Goal: Task Accomplishment & Management: Manage account settings

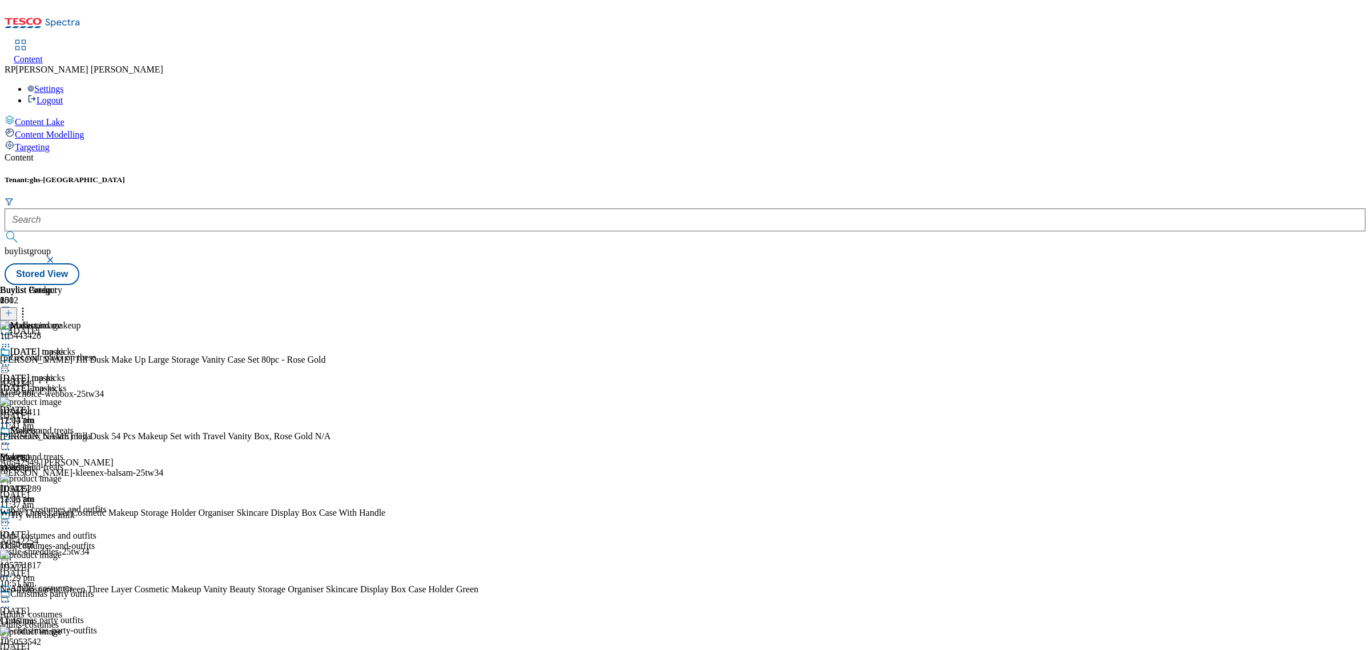
click at [11, 333] on icon at bounding box center [5, 338] width 11 height 11
click at [65, 481] on div "Halloween masks Halloween masks halloween-masks 10 Oct 2025 12:13 pm Makeup Mak…" at bounding box center [32, 425] width 65 height 158
click at [65, 383] on div "halloween-masks" at bounding box center [32, 388] width 65 height 10
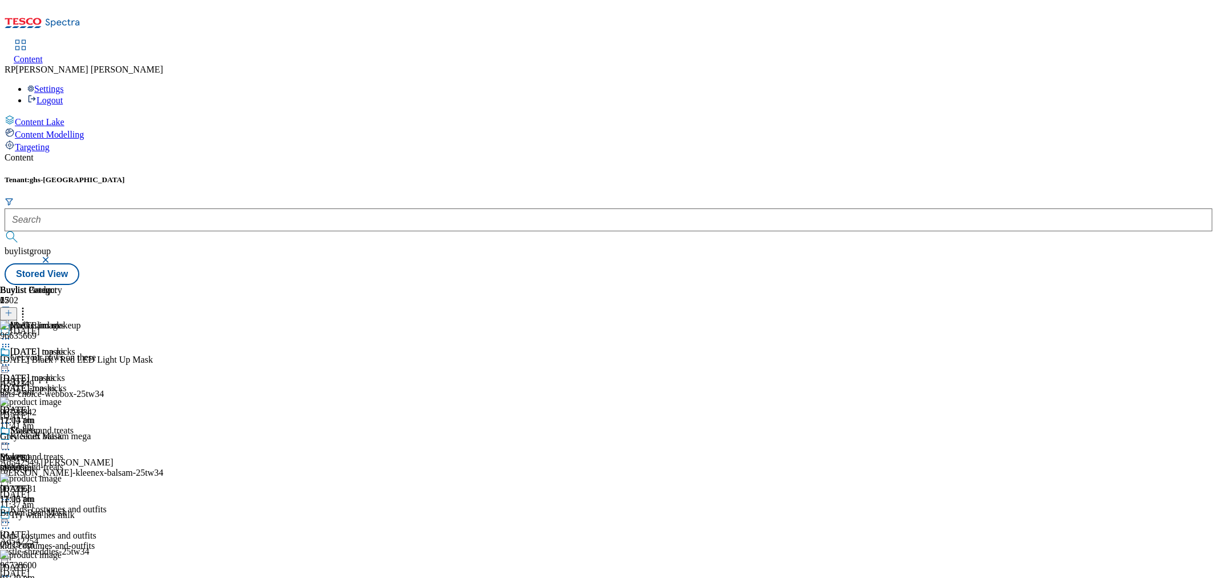
click at [1057, 285] on div "Buylist Group 6502 Halloween Get your paws on these A542349 pets-choice-webbox-…" at bounding box center [609, 285] width 1208 height 0
click at [11, 359] on icon at bounding box center [5, 364] width 11 height 11
click at [72, 490] on span "Un-publish" at bounding box center [53, 494] width 37 height 9
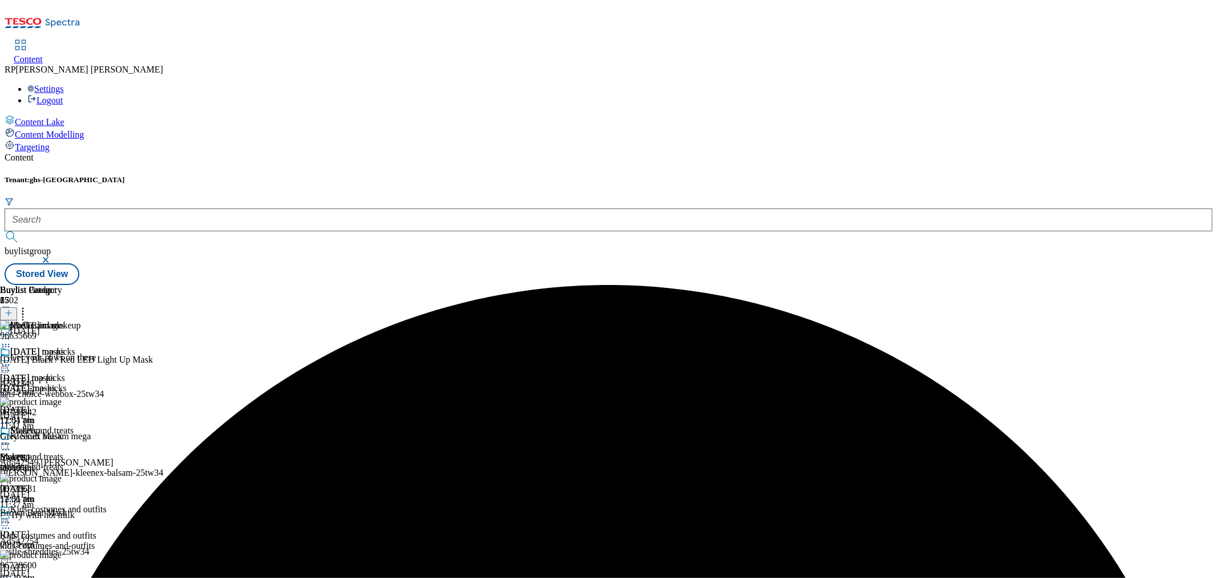
click at [11, 359] on icon at bounding box center [5, 364] width 11 height 11
click at [78, 447] on button "Un-preview" at bounding box center [50, 453] width 55 height 13
click at [13, 309] on icon at bounding box center [9, 313] width 8 height 8
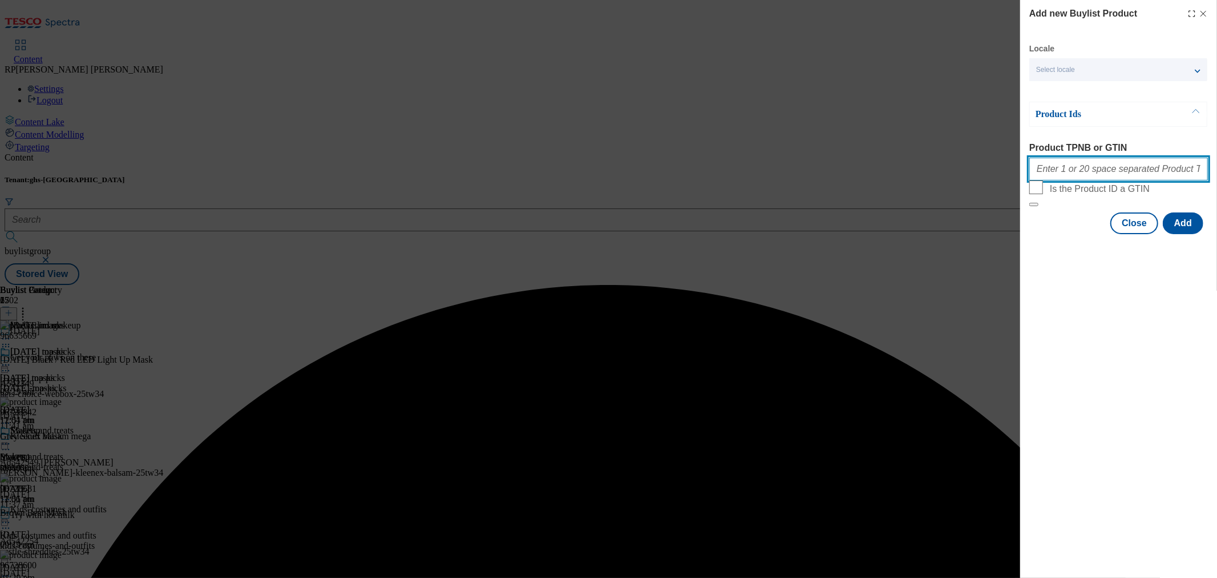
click at [1086, 171] on input "Product TPNB or GTIN" at bounding box center [1119, 169] width 179 height 23
paste input "105719571 105266634 105266594 105719276 106088909 105718617 105267022 105951370…"
type input "105719571 105266634 105266594 105719276 106088909 105718617 105267022 105951370…"
click at [1188, 234] on button "Add" at bounding box center [1183, 223] width 41 height 22
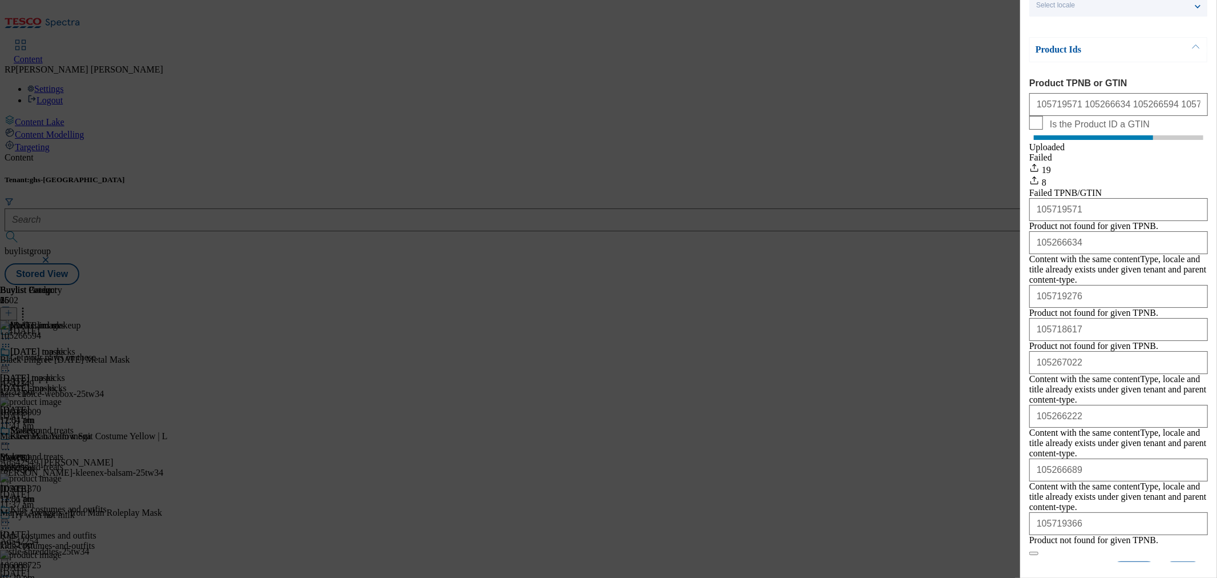
scroll to position [120, 0]
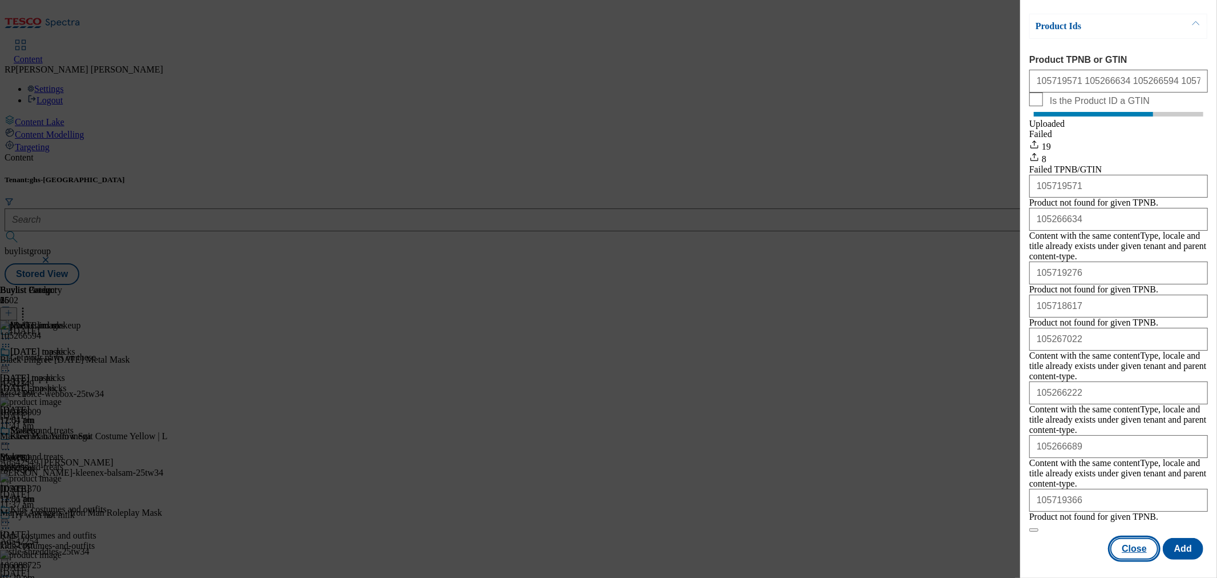
click at [1128, 538] on button "Close" at bounding box center [1135, 549] width 48 height 22
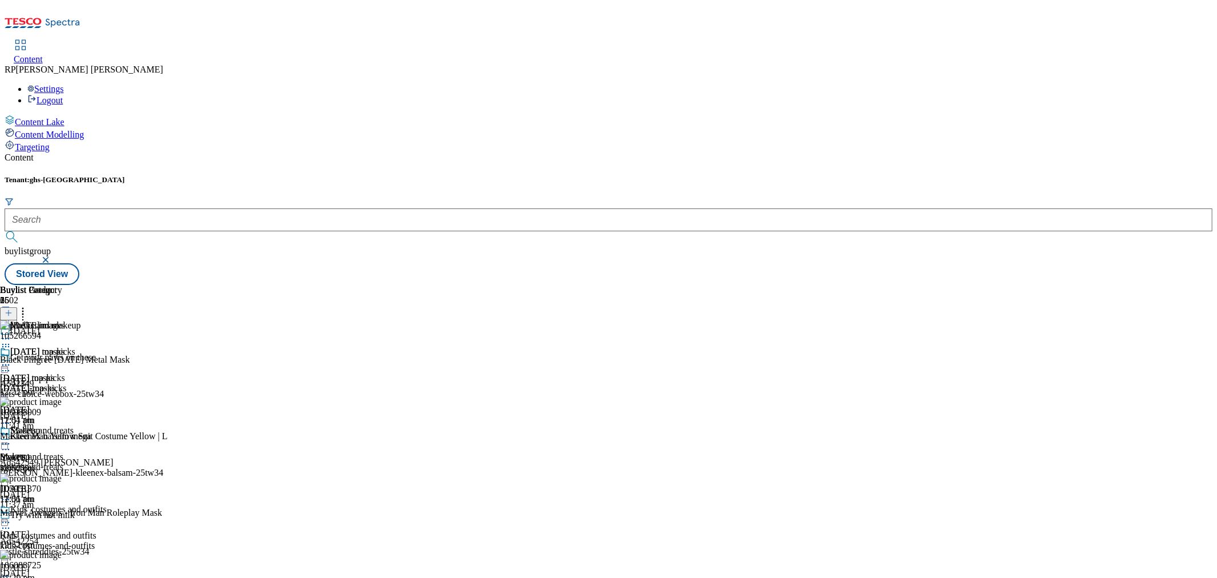
scroll to position [0, 0]
click at [13, 309] on icon at bounding box center [9, 313] width 8 height 8
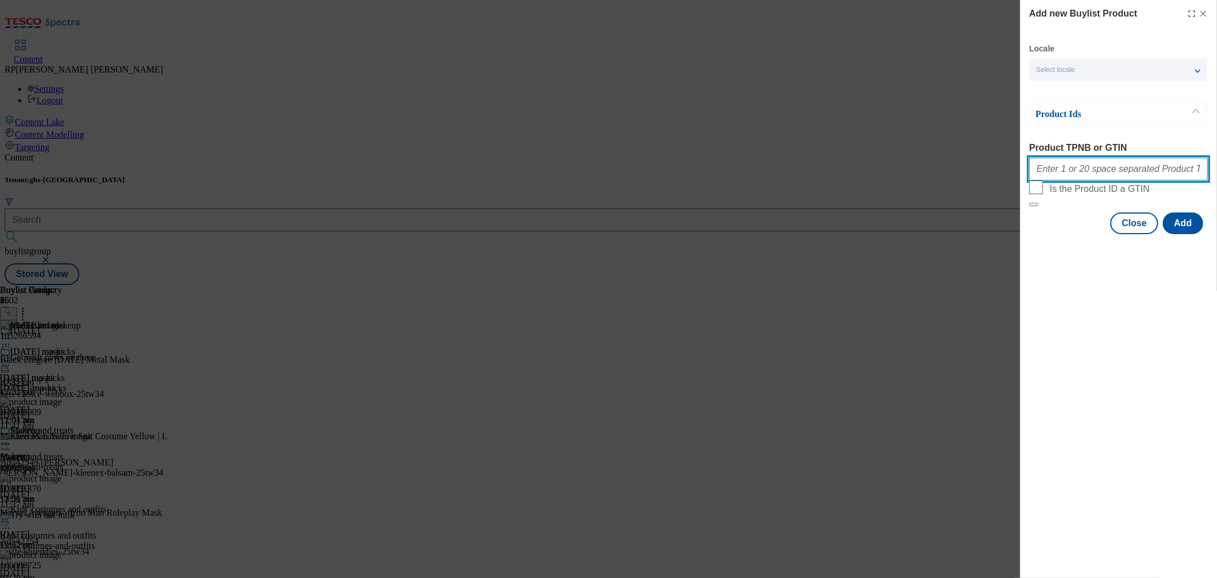
click at [1110, 179] on input "Product TPNB or GTIN" at bounding box center [1119, 169] width 179 height 23
paste input "105280098 105275850 105266671 105960008 105271536 105271464 105271396 105179702…"
type input "105280098 105275850 105266671 105960008 105271536 105271464 105271396 105179702…"
click at [1196, 234] on button "Add" at bounding box center [1183, 223] width 41 height 22
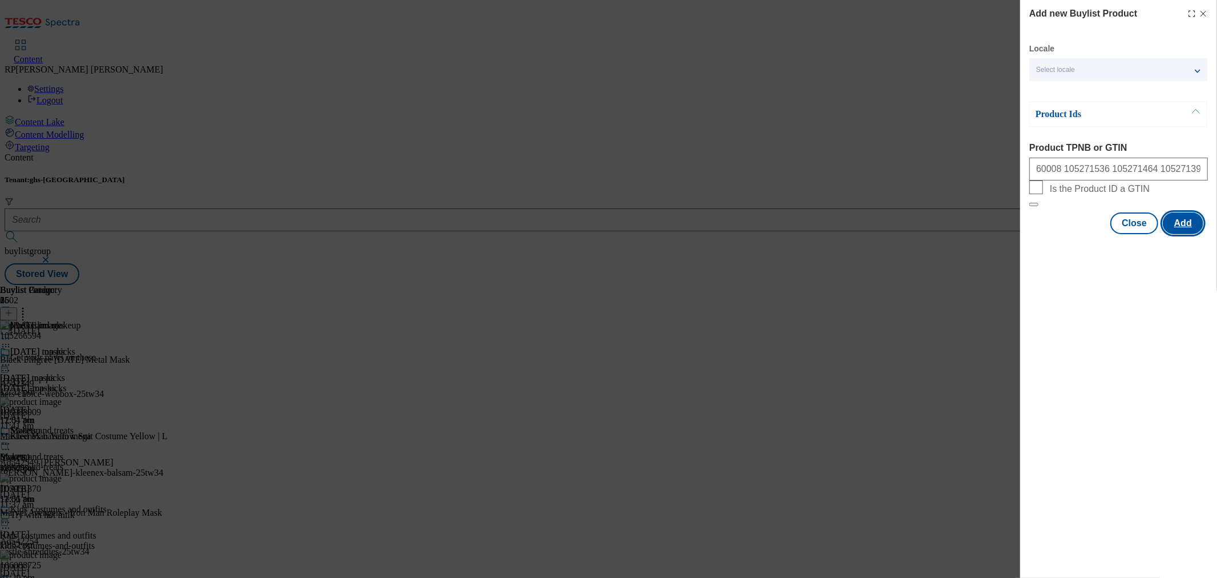
scroll to position [0, 0]
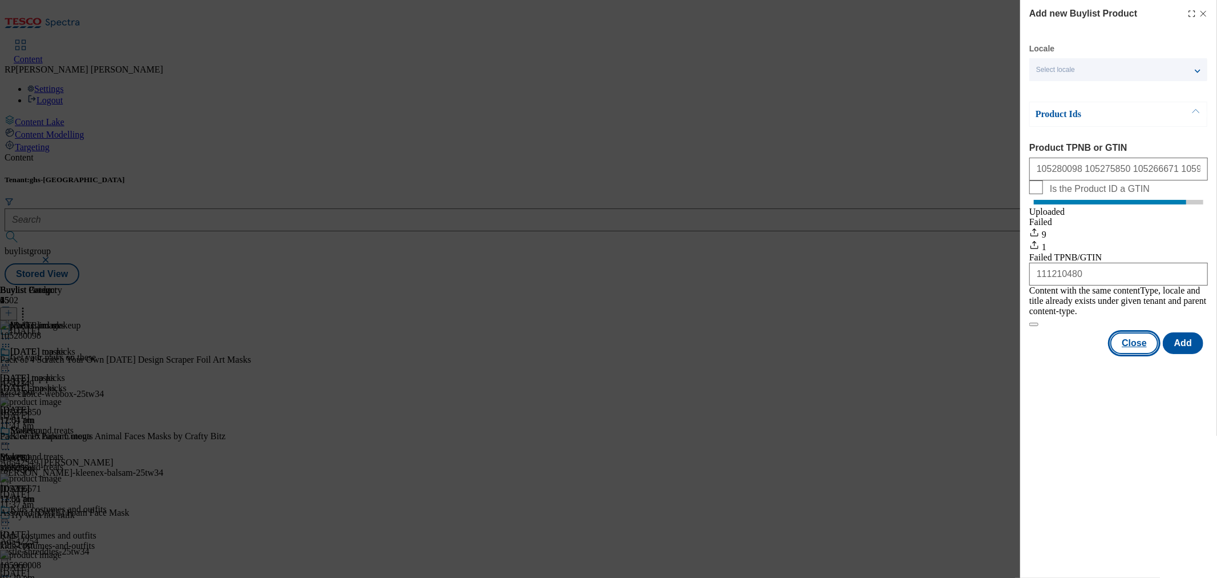
click at [1131, 343] on button "Close" at bounding box center [1135, 343] width 48 height 22
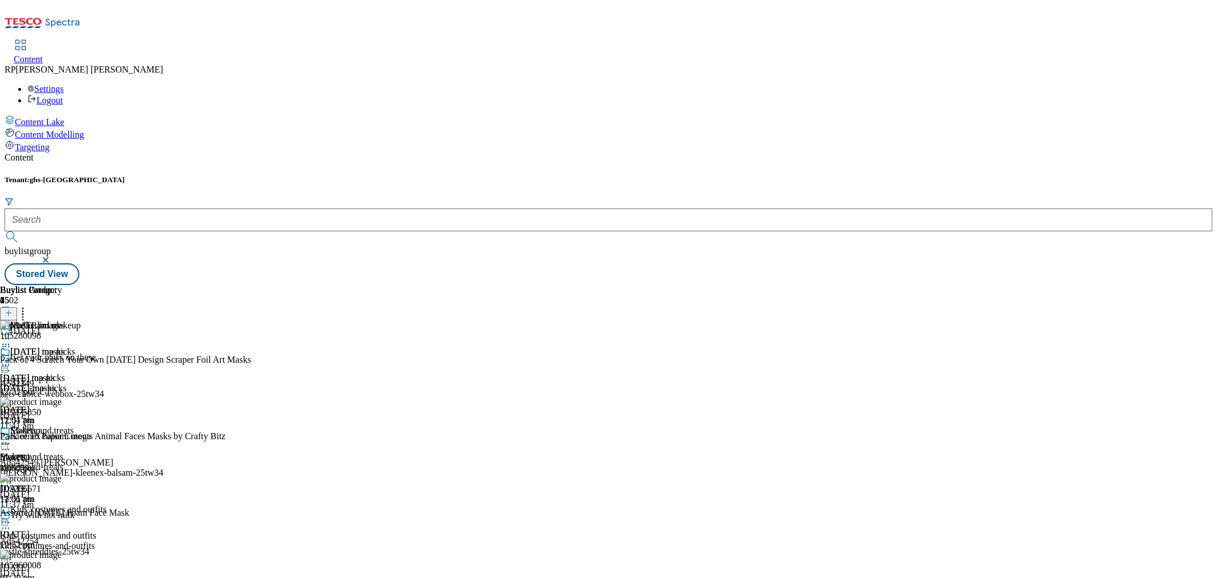
click at [11, 359] on icon at bounding box center [5, 364] width 11 height 11
click at [62, 437] on span "Preview" at bounding box center [48, 441] width 27 height 9
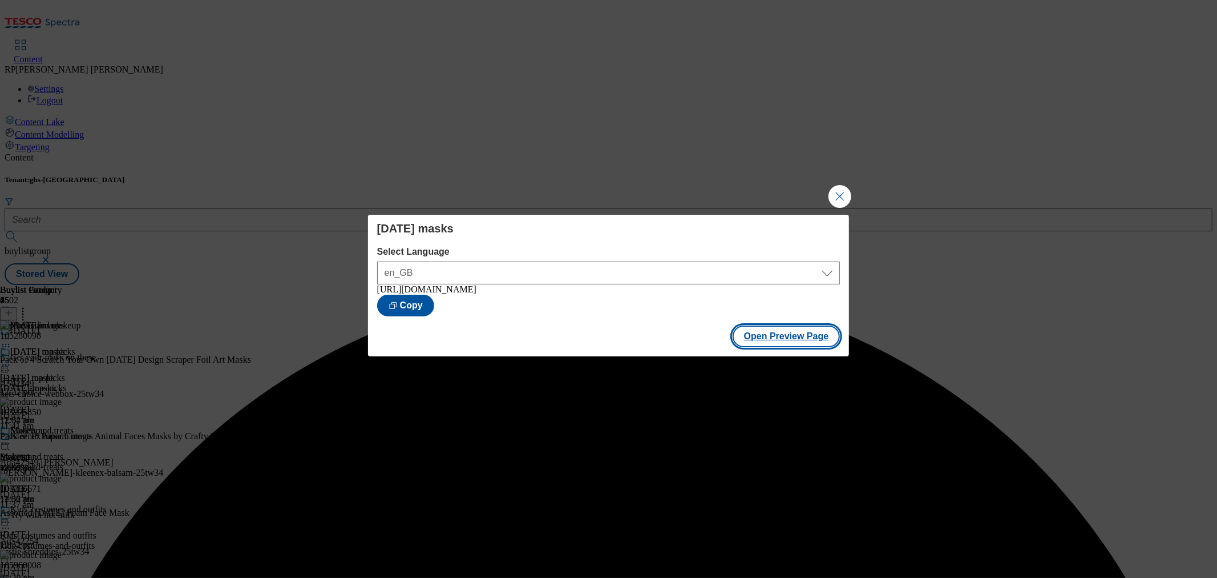
click at [796, 329] on button "Open Preview Page" at bounding box center [787, 336] width 108 height 22
click at [832, 188] on button "Close Modal" at bounding box center [840, 196] width 23 height 23
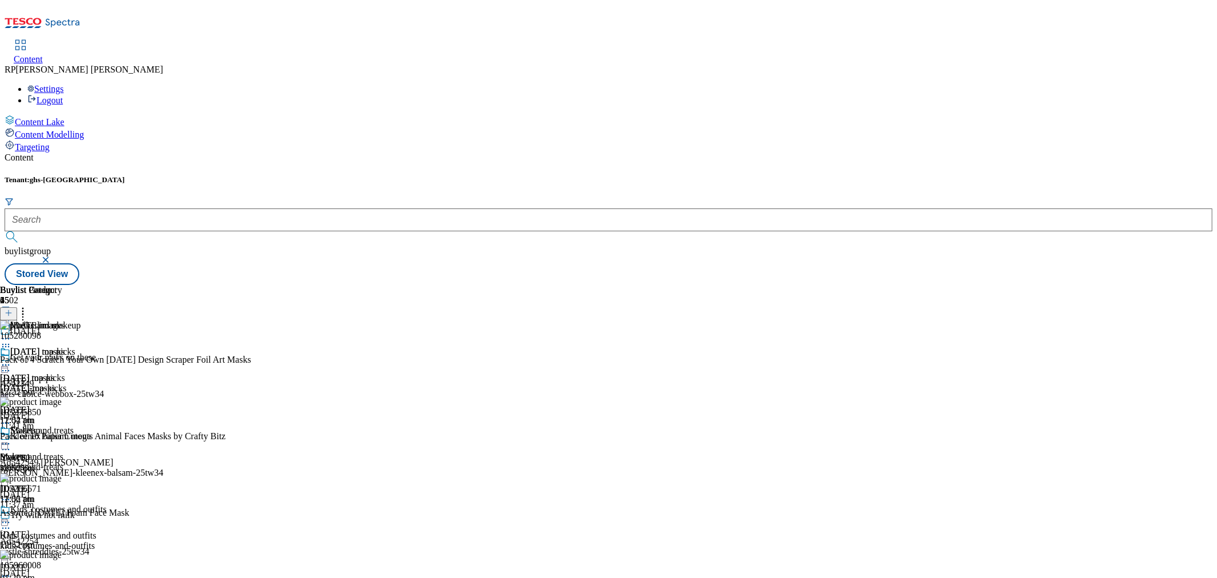
click at [11, 359] on icon at bounding box center [5, 364] width 11 height 11
click at [74, 450] on span "Un-preview" at bounding box center [54, 454] width 38 height 9
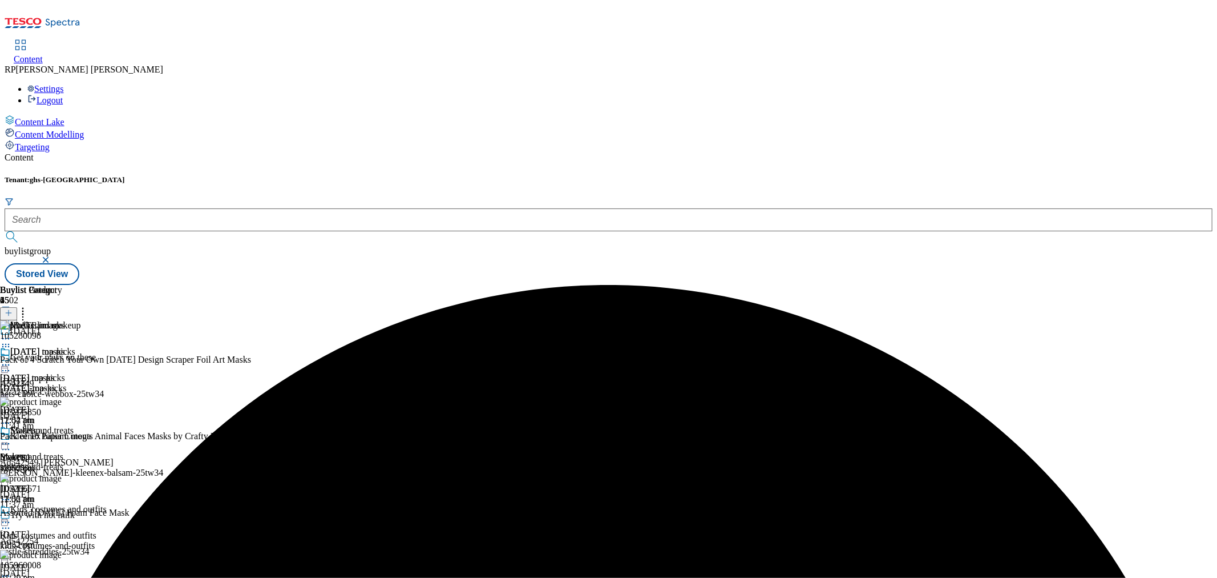
click at [29, 305] on icon at bounding box center [22, 310] width 11 height 11
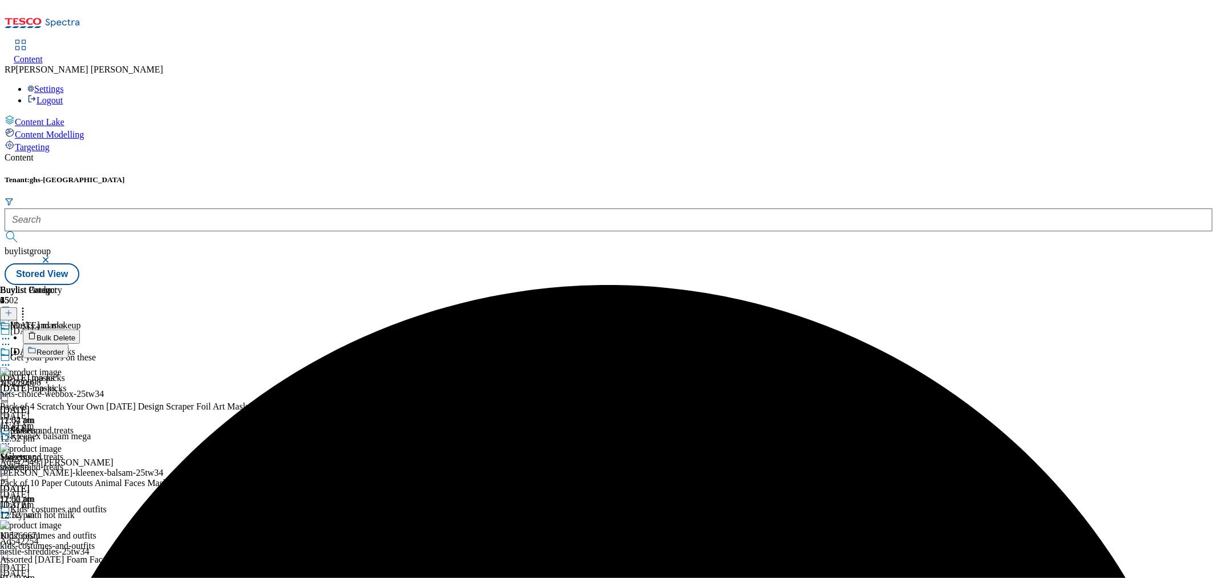
click at [75, 333] on span "Bulk Delete" at bounding box center [56, 337] width 39 height 9
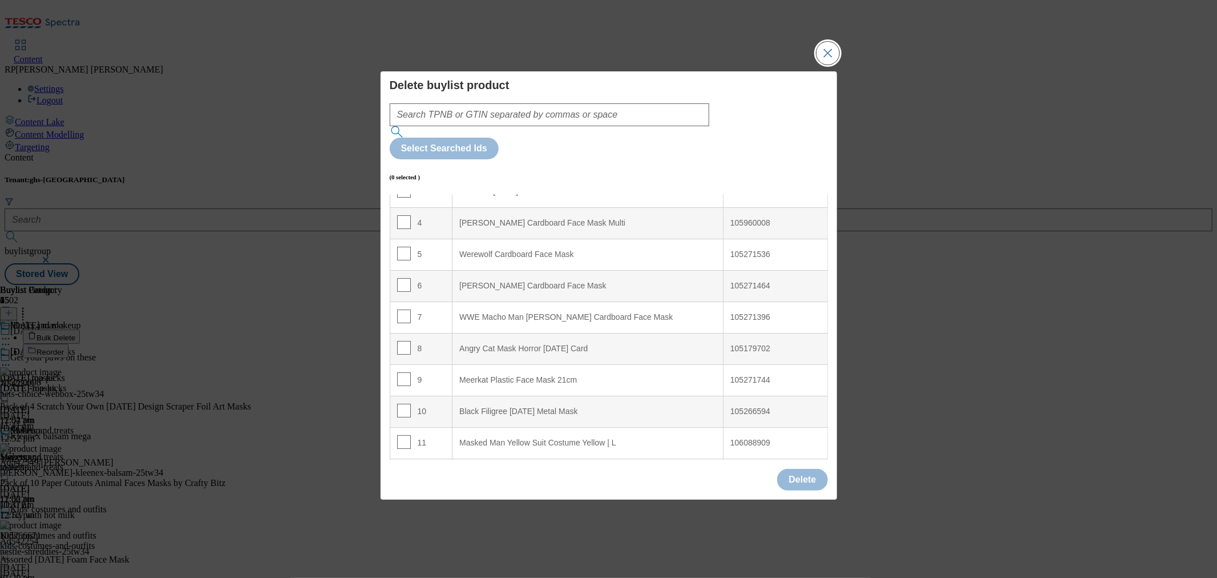
scroll to position [127, 0]
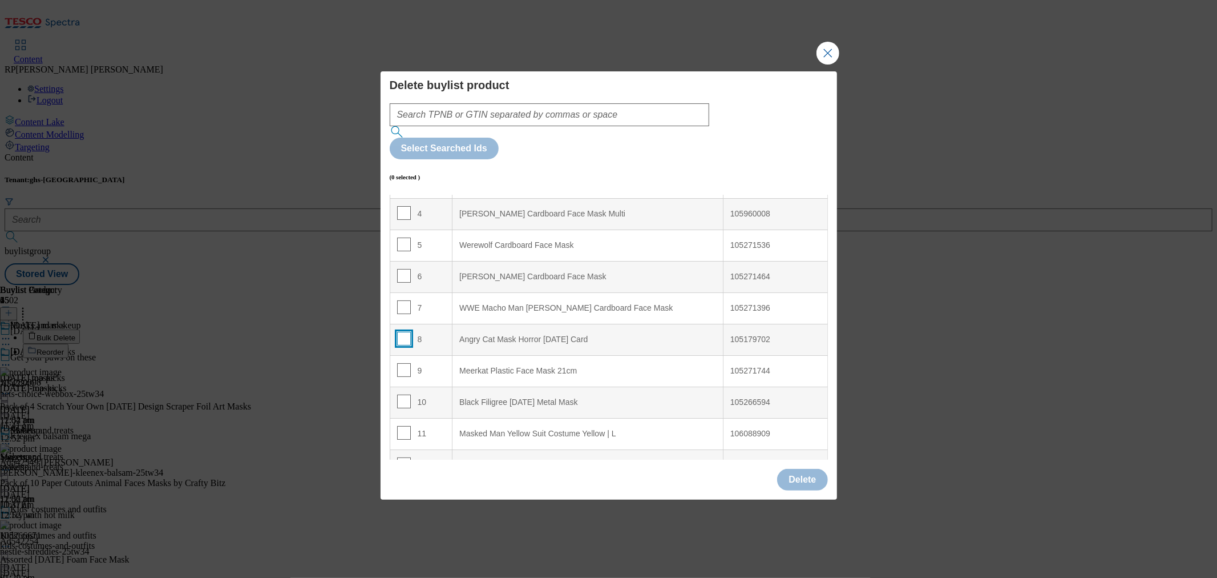
click at [400, 332] on input "Modal" at bounding box center [404, 339] width 14 height 14
checkbox input "true"
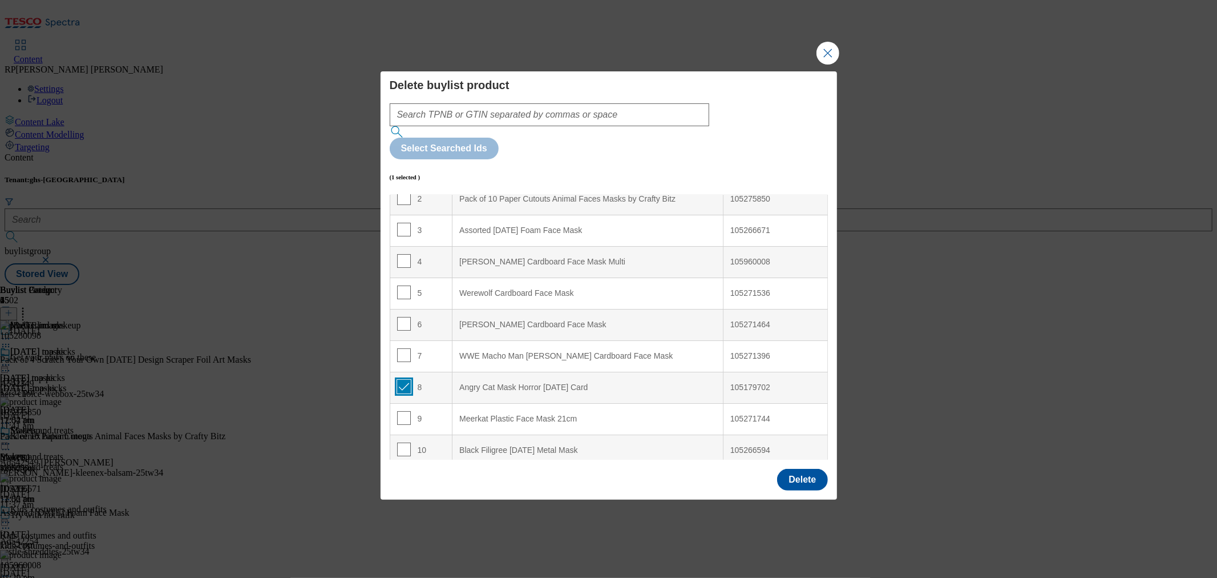
scroll to position [0, 0]
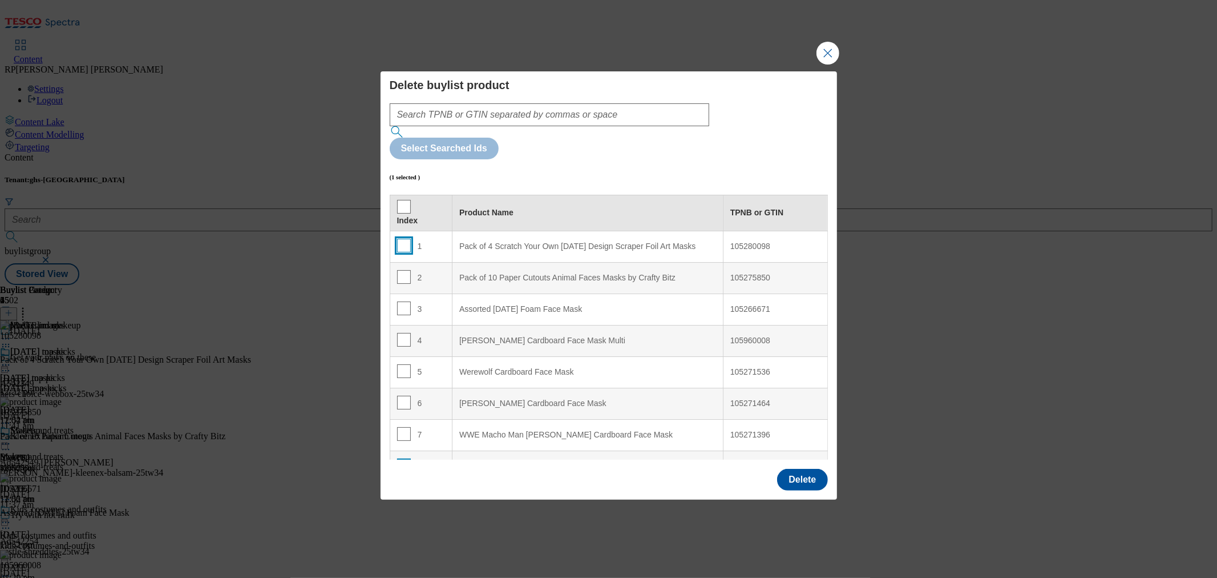
click at [398, 239] on input "Modal" at bounding box center [404, 246] width 14 height 14
checkbox input "true"
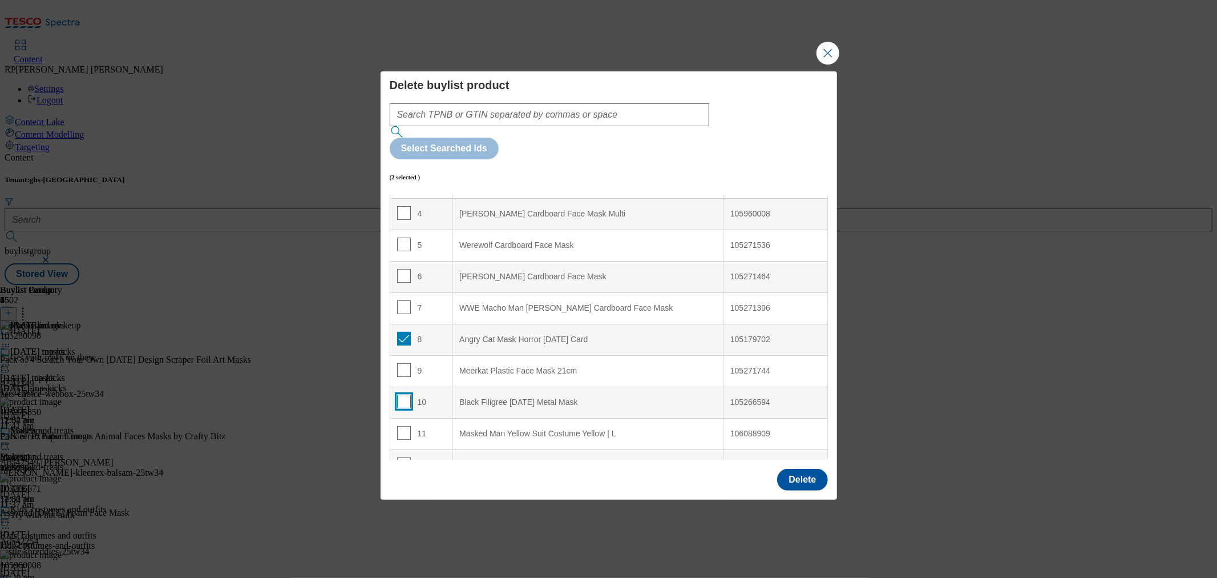
scroll to position [190, 0]
click at [402, 362] on input "Modal" at bounding box center [404, 369] width 14 height 14
checkbox input "true"
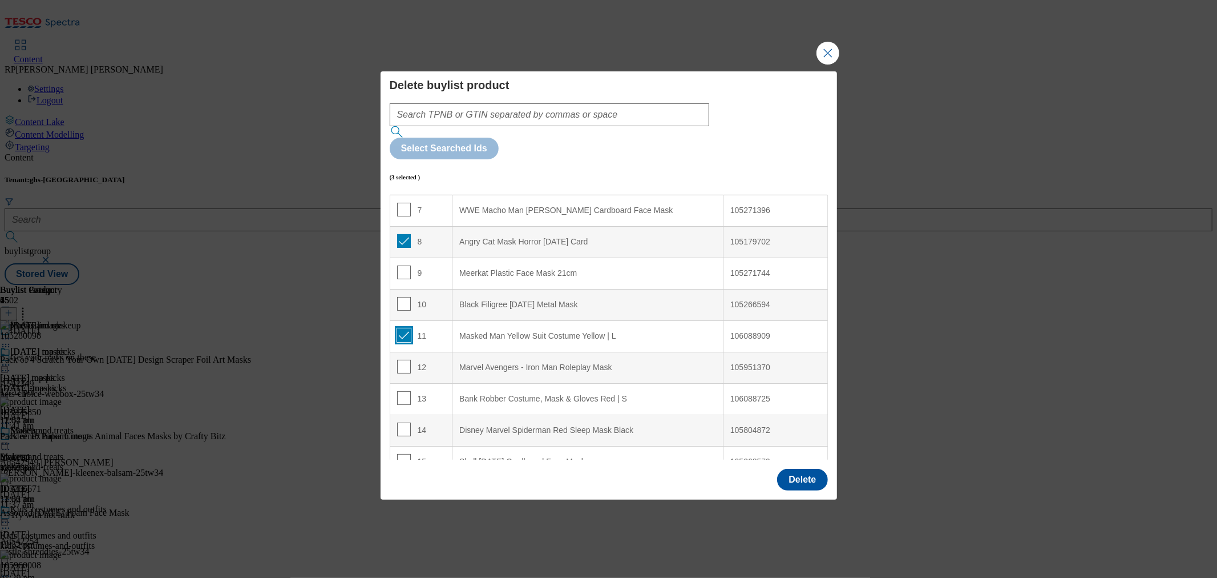
scroll to position [253, 0]
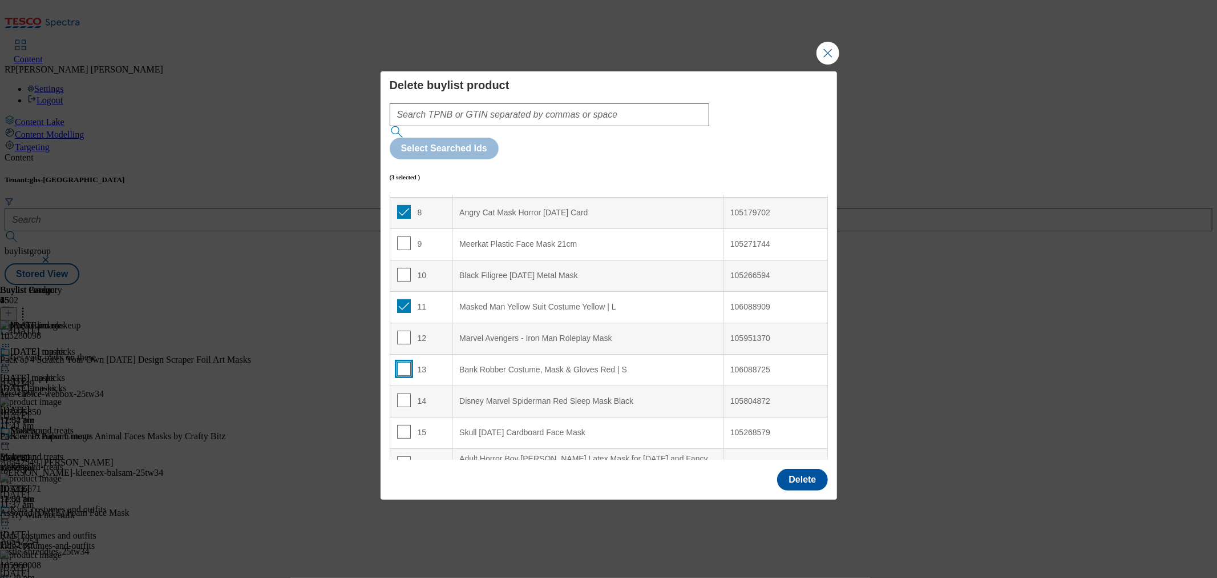
click at [401, 362] on input "Modal" at bounding box center [404, 369] width 14 height 14
checkbox input "true"
click at [406, 393] on input "Modal" at bounding box center [404, 400] width 14 height 14
checkbox input "true"
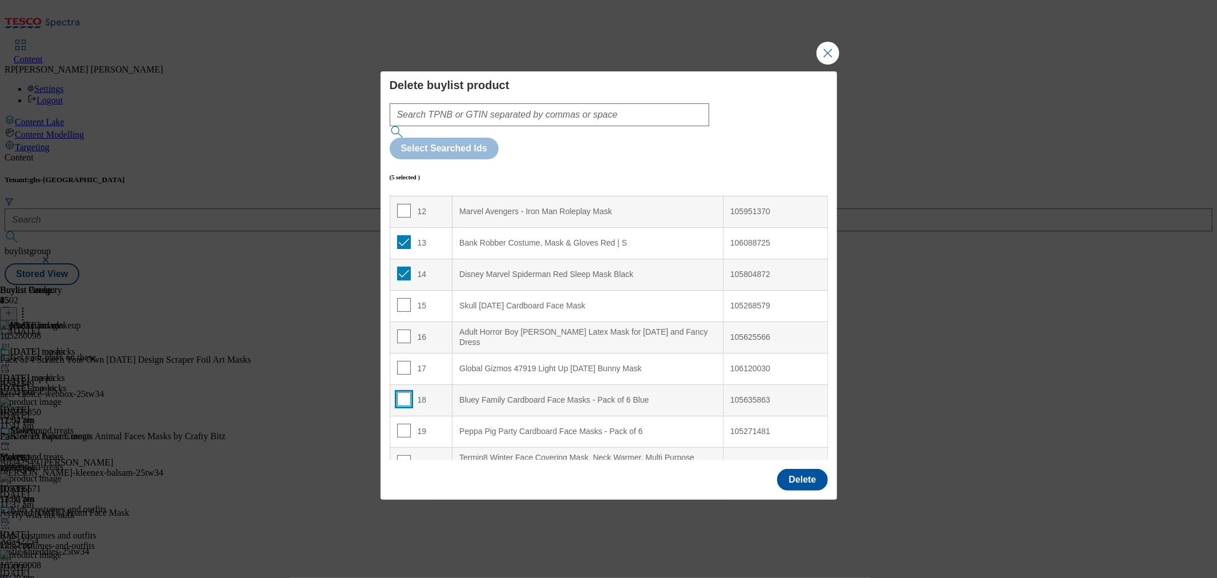
click at [402, 392] on input "Modal" at bounding box center [404, 399] width 14 height 14
checkbox input "false"
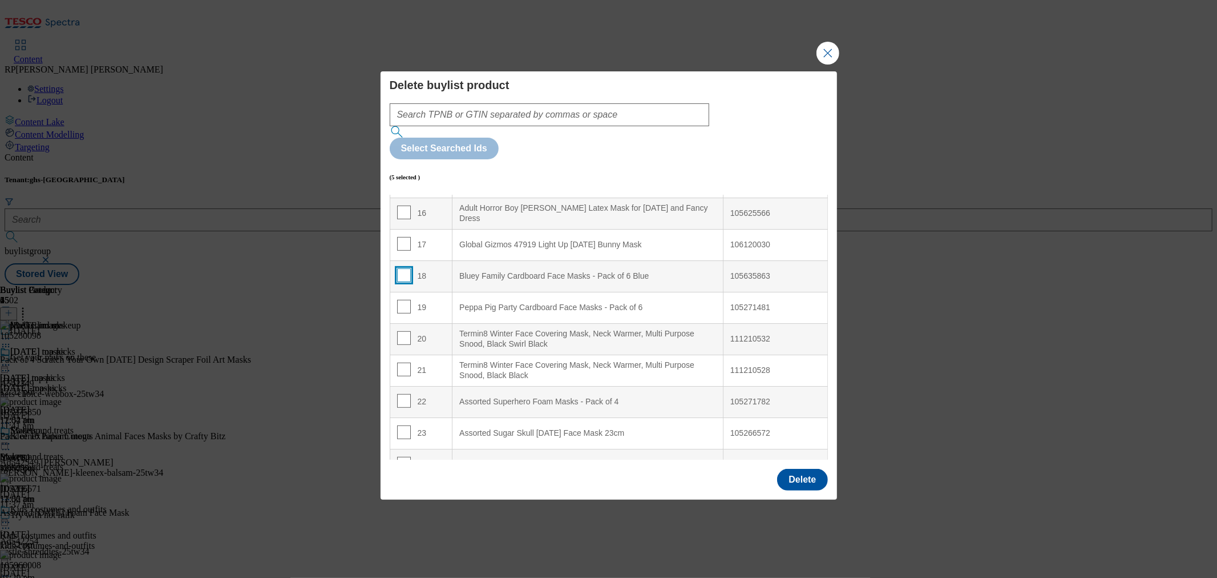
scroll to position [507, 0]
click at [403, 328] on input "Modal" at bounding box center [404, 335] width 14 height 14
checkbox input "true"
click at [403, 360] on input "Modal" at bounding box center [404, 367] width 14 height 14
checkbox input "true"
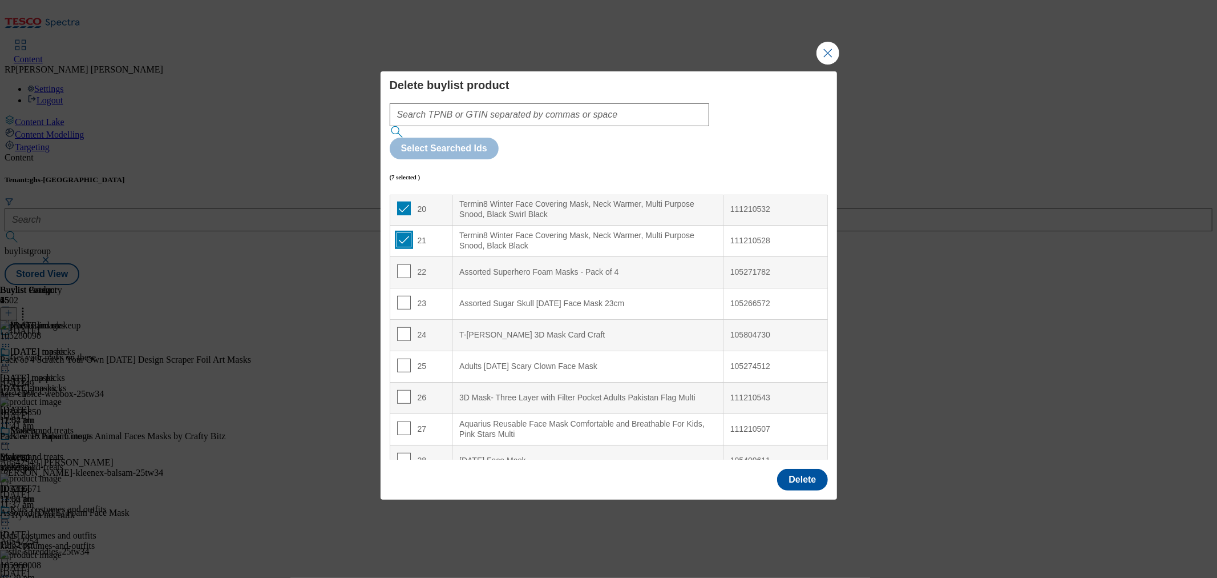
scroll to position [634, 0]
click at [398, 326] on input "Modal" at bounding box center [404, 333] width 14 height 14
checkbox input "true"
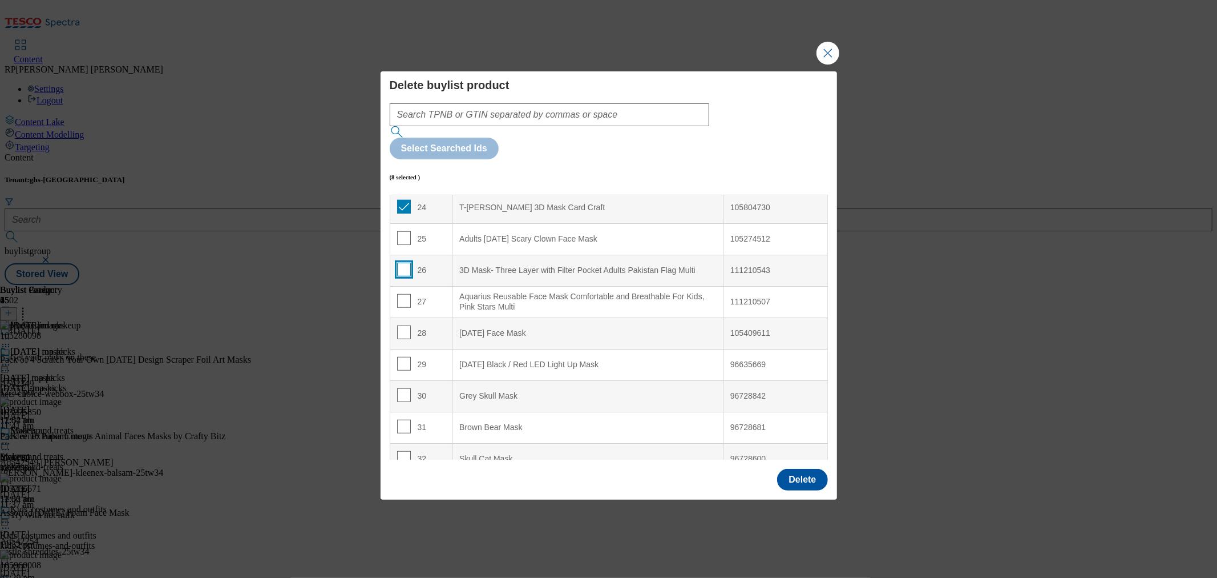
click at [400, 263] on input "Modal" at bounding box center [404, 270] width 14 height 14
checkbox input "true"
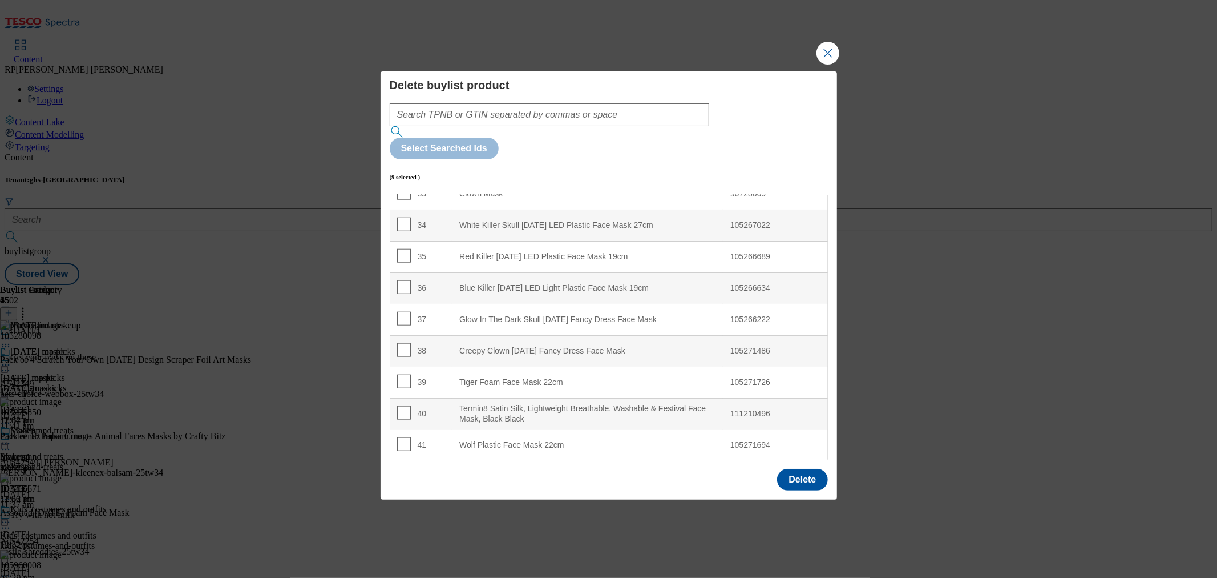
scroll to position [1078, 0]
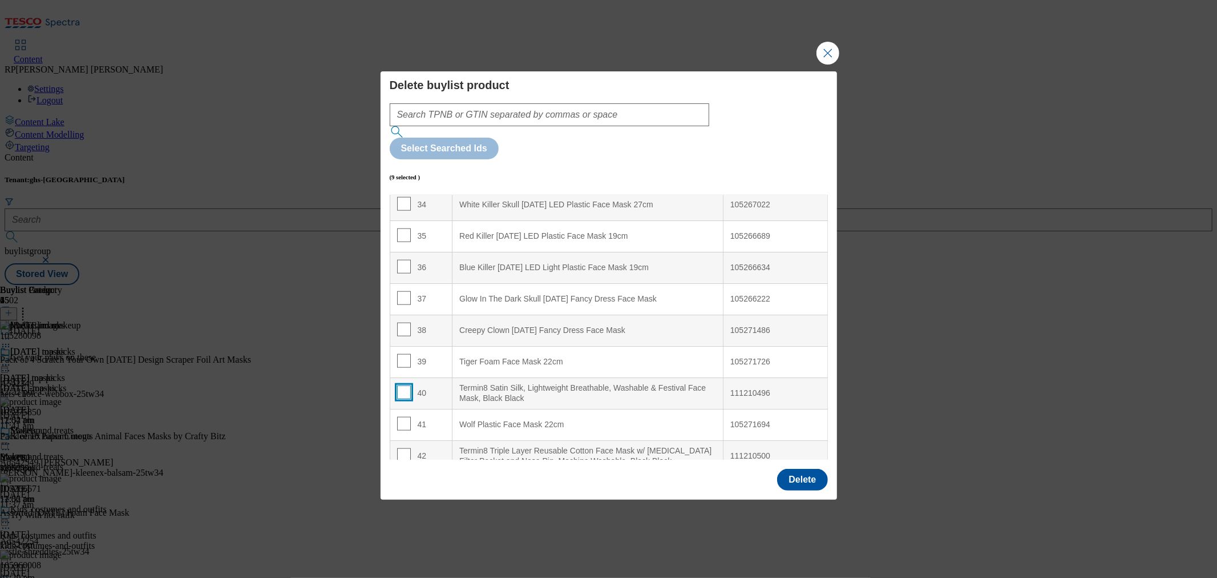
click at [404, 385] on input "Modal" at bounding box center [404, 392] width 14 height 14
checkbox input "true"
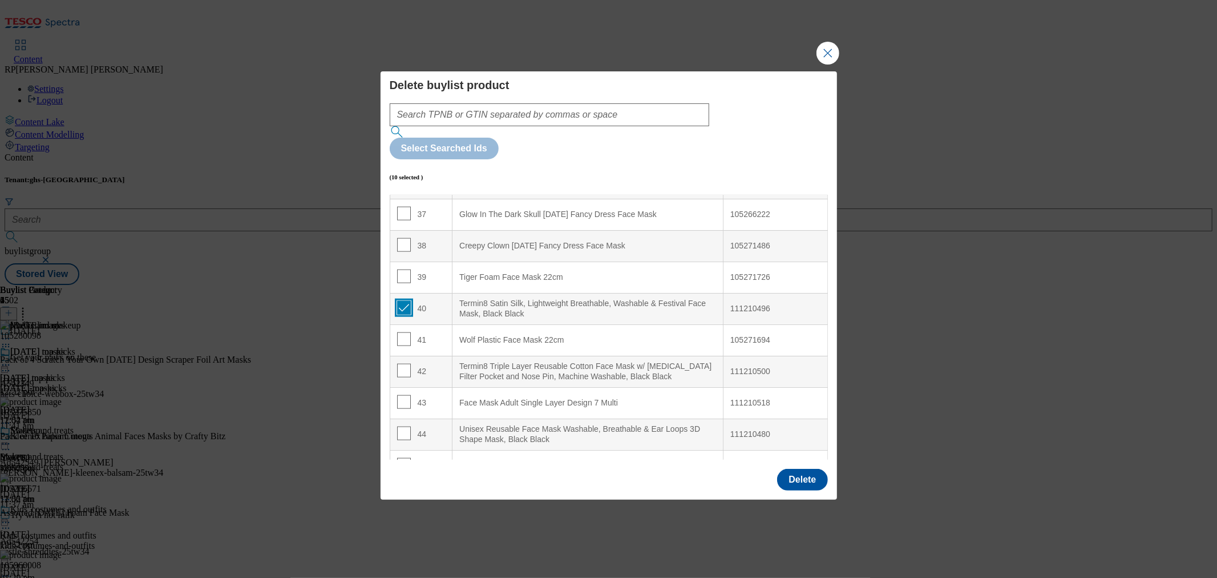
scroll to position [1179, 0]
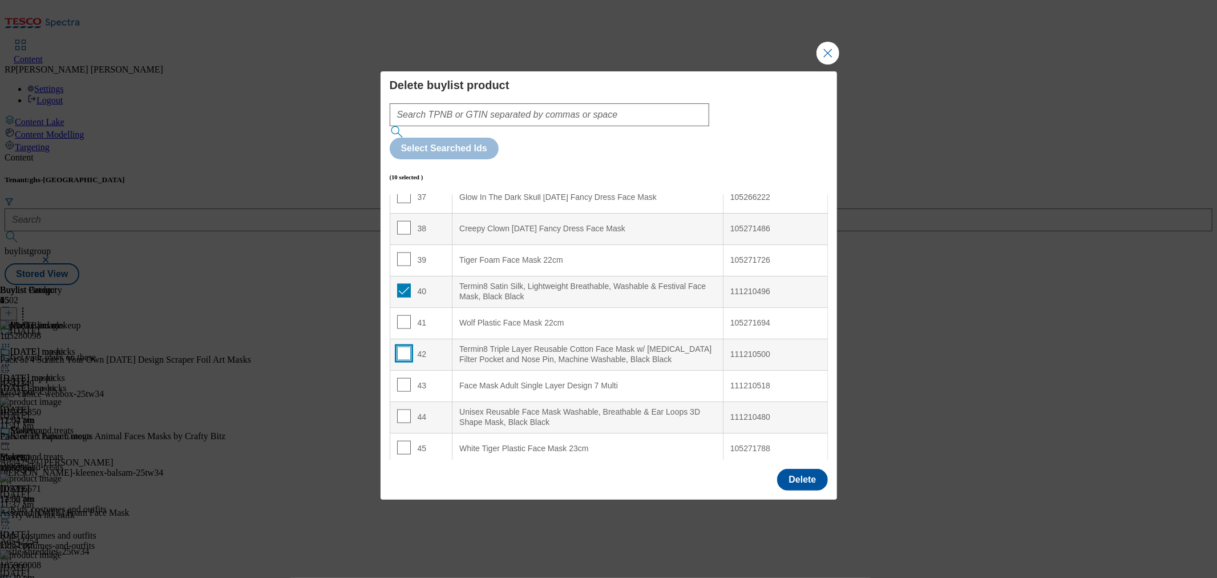
click at [402, 346] on input "Modal" at bounding box center [404, 353] width 14 height 14
checkbox input "true"
click at [404, 378] on input "Modal" at bounding box center [404, 385] width 14 height 14
checkbox input "true"
click at [402, 409] on input "Modal" at bounding box center [404, 416] width 14 height 14
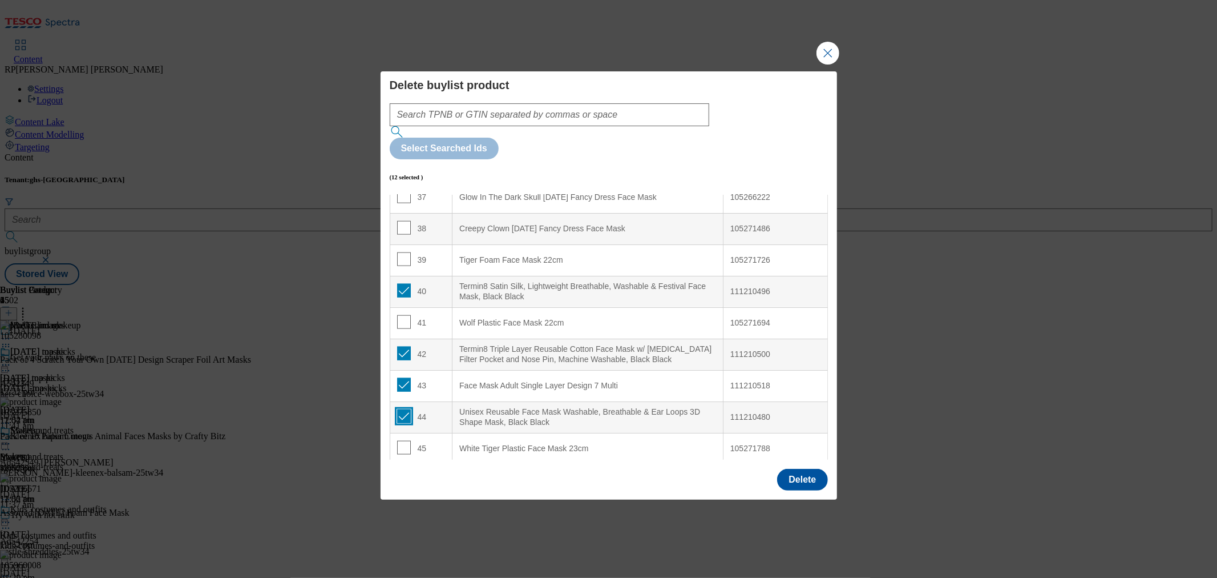
checkbox input "true"
click at [404, 284] on input "Modal" at bounding box center [404, 291] width 14 height 14
checkbox input "false"
click at [806, 469] on button "Delete" at bounding box center [802, 480] width 50 height 22
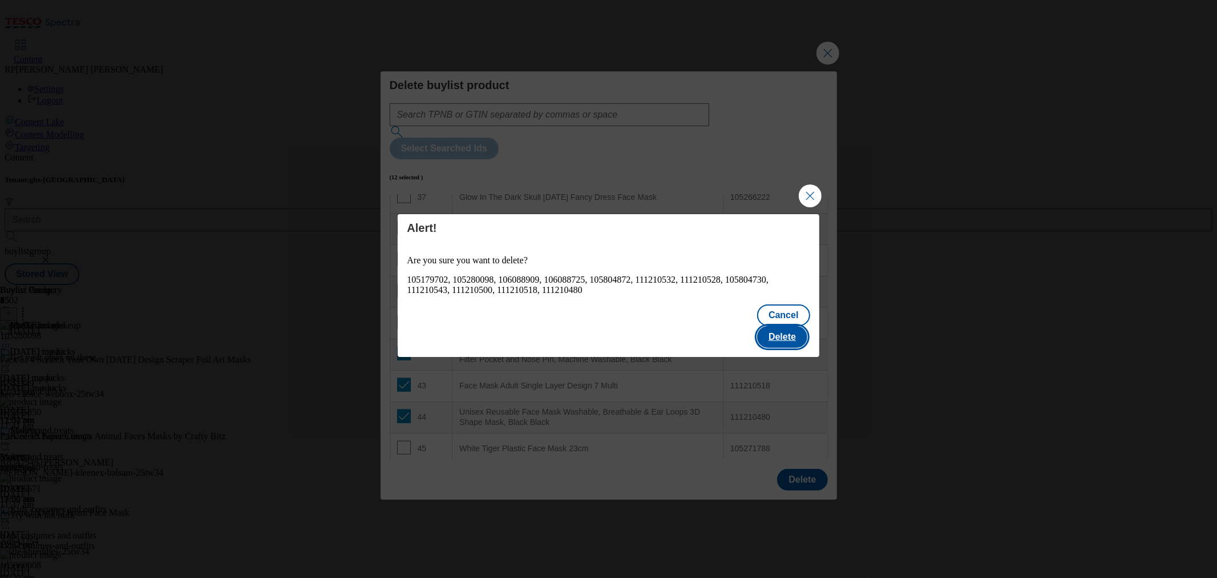
click at [785, 326] on button "Delete" at bounding box center [782, 337] width 50 height 22
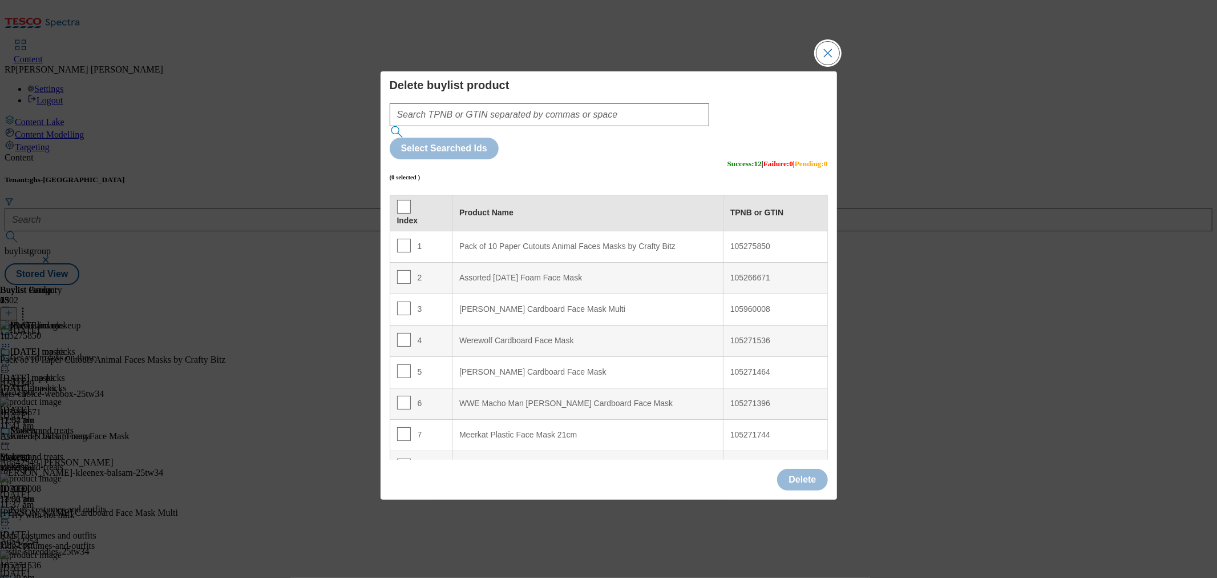
click at [825, 64] on button "Close Modal" at bounding box center [828, 53] width 23 height 23
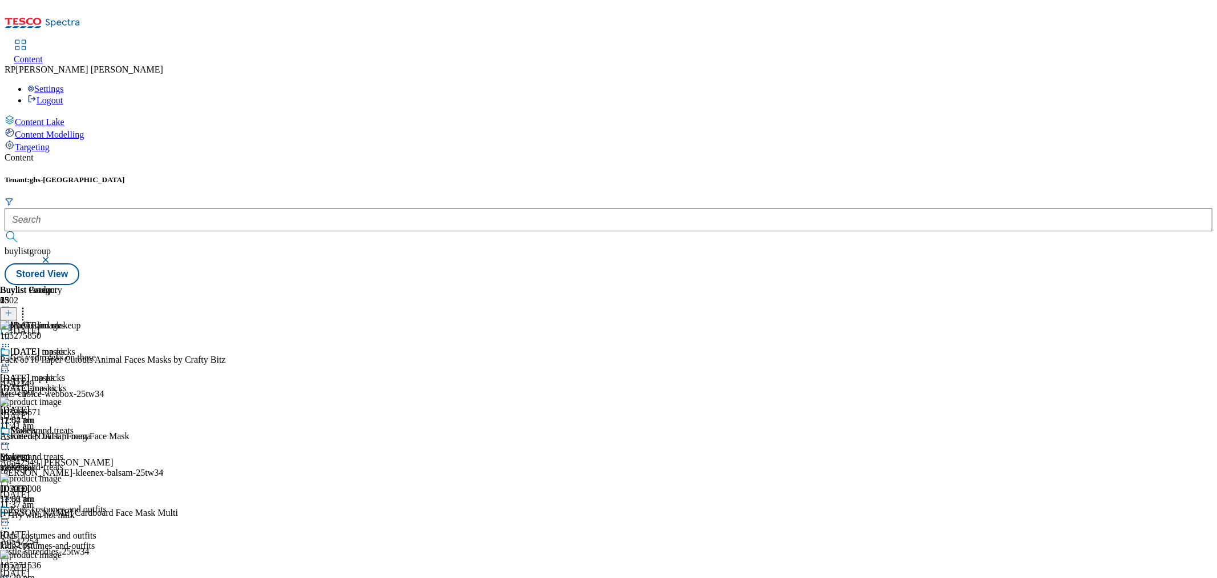
click at [29, 305] on icon at bounding box center [22, 310] width 11 height 11
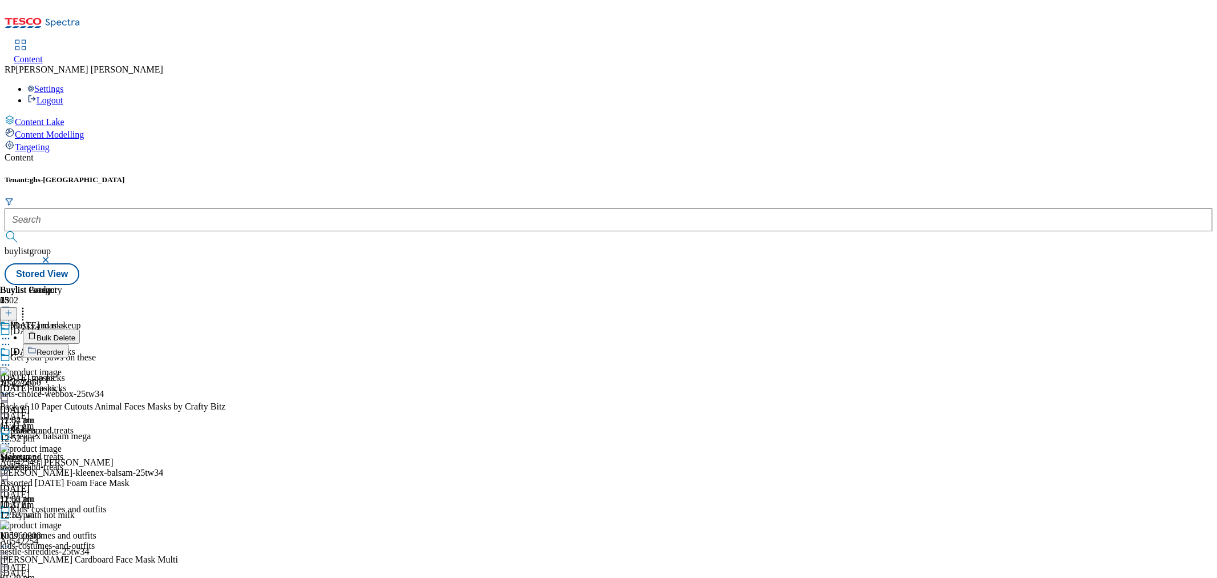
click at [64, 348] on span "Reorder" at bounding box center [50, 352] width 27 height 9
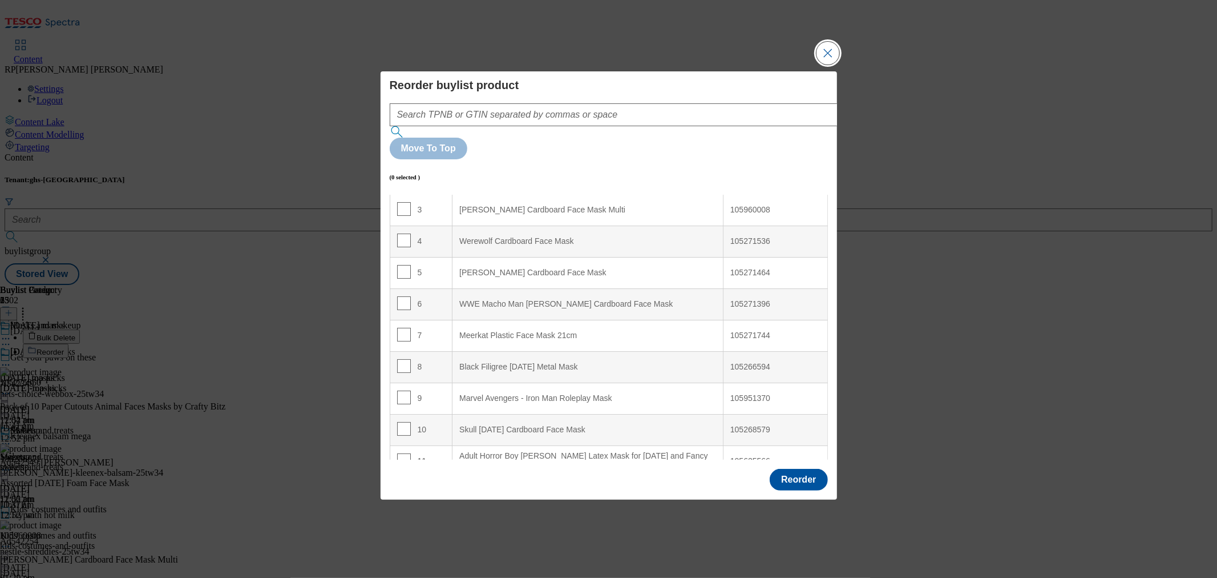
scroll to position [0, 0]
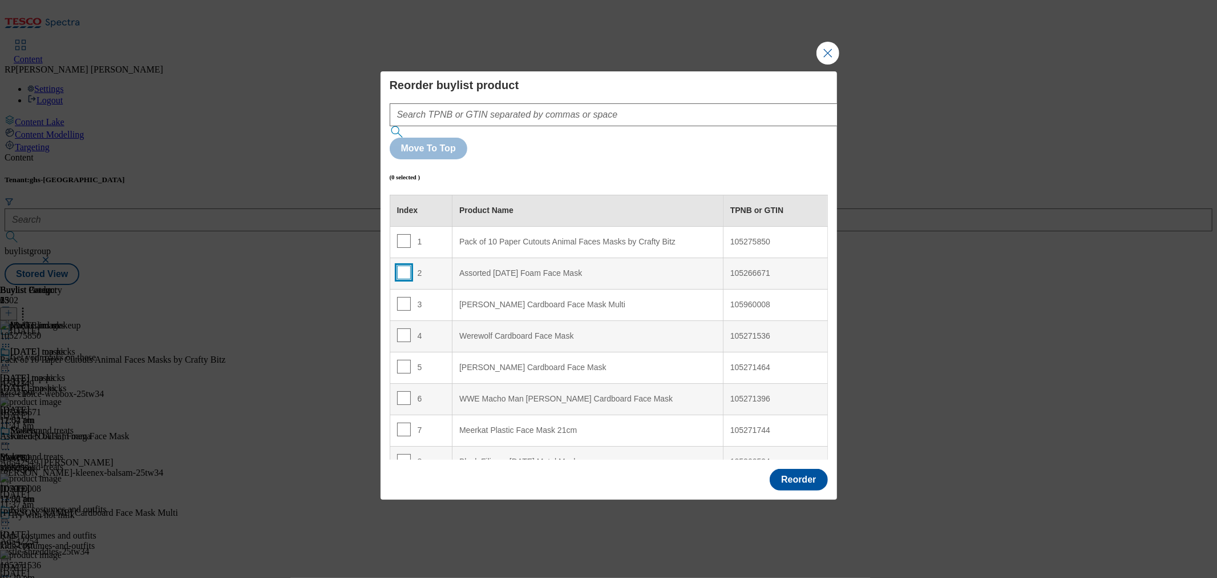
click at [402, 265] on input "Modal" at bounding box center [404, 272] width 14 height 14
checkbox input "true"
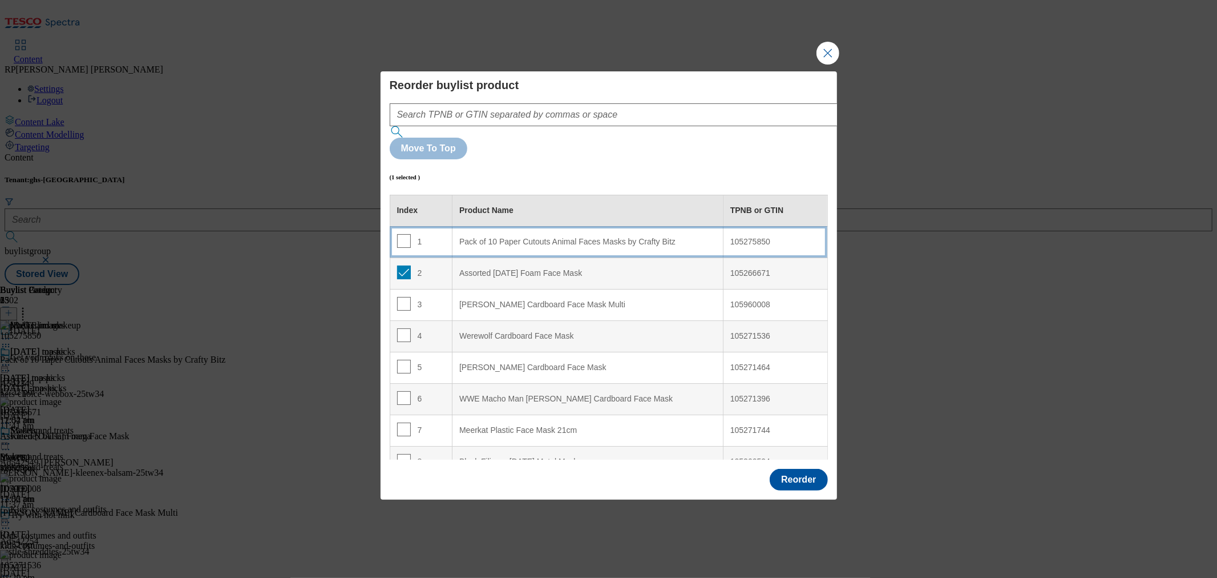
click at [421, 226] on td "1" at bounding box center [421, 241] width 63 height 31
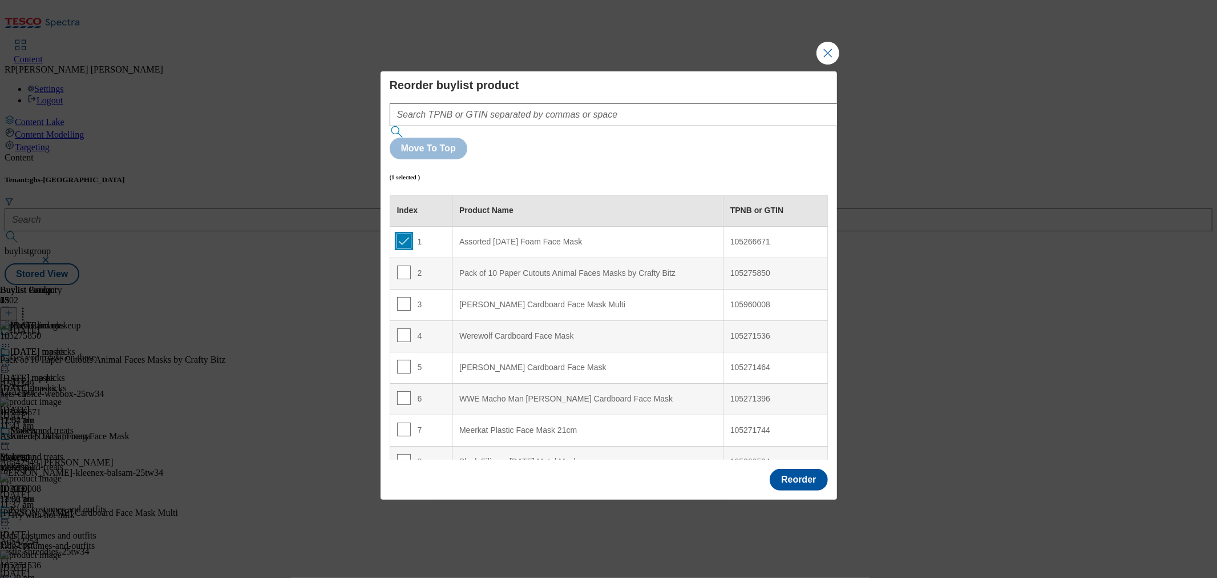
click at [398, 234] on input "Modal" at bounding box center [404, 241] width 14 height 14
checkbox input "false"
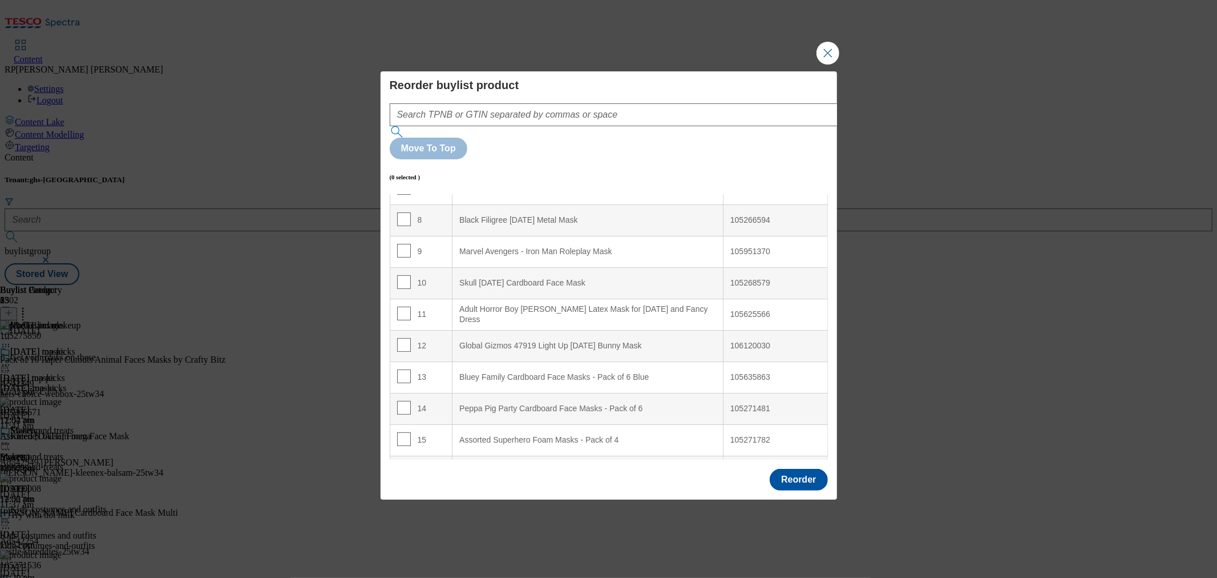
scroll to position [253, 0]
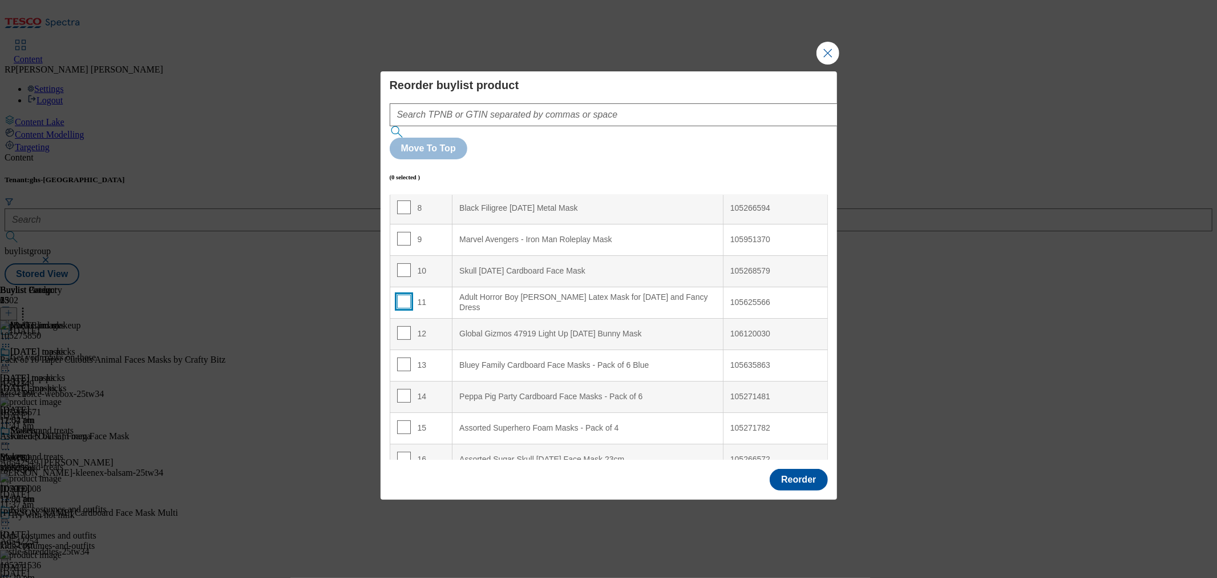
click at [397, 295] on input "Modal" at bounding box center [404, 302] width 14 height 14
checkbox input "true"
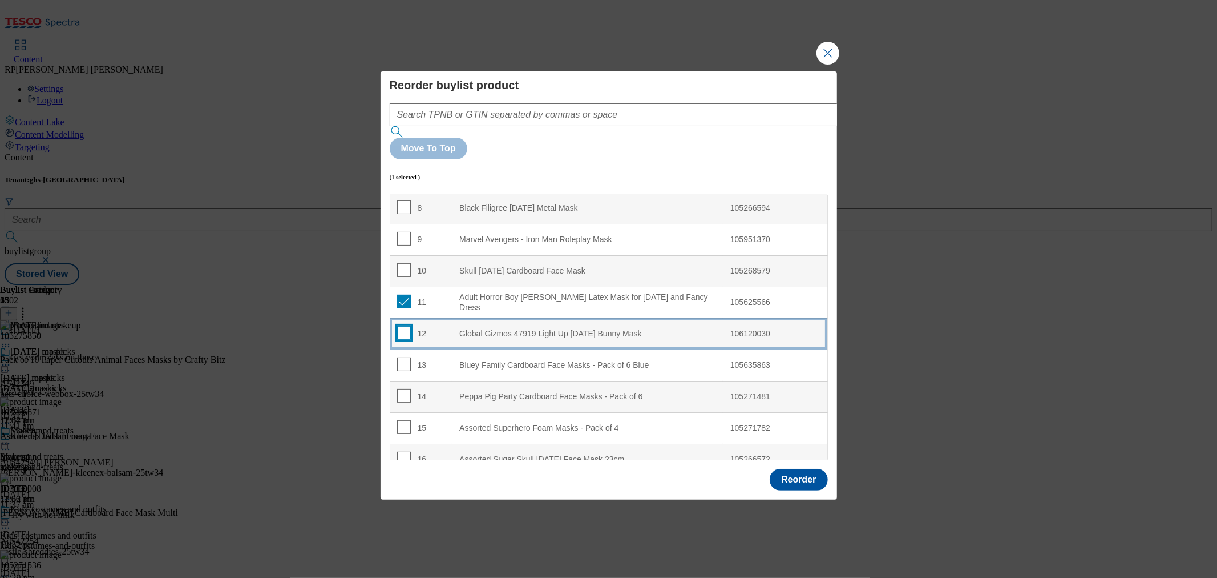
click at [397, 326] on input "Modal" at bounding box center [404, 333] width 14 height 14
checkbox input "true"
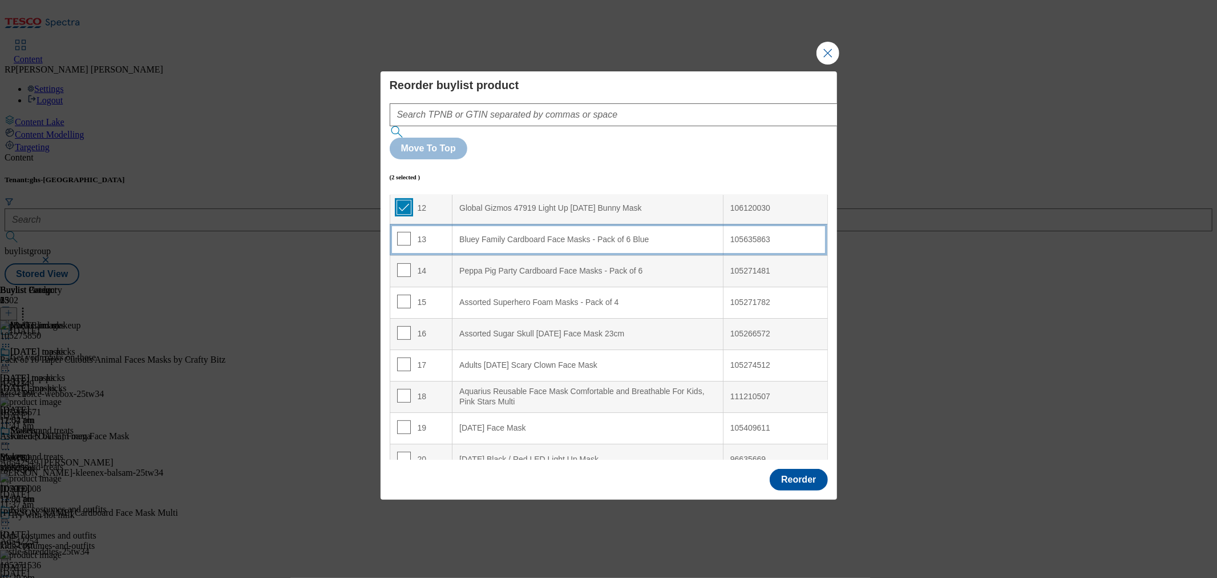
scroll to position [380, 0]
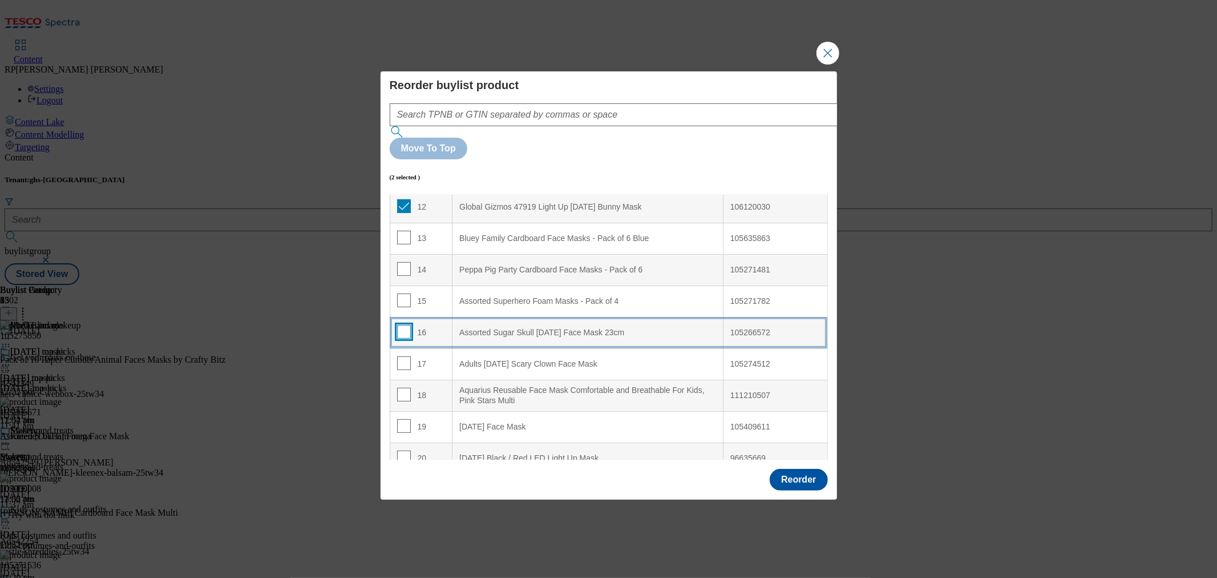
click at [402, 325] on input "Modal" at bounding box center [404, 332] width 14 height 14
checkbox input "true"
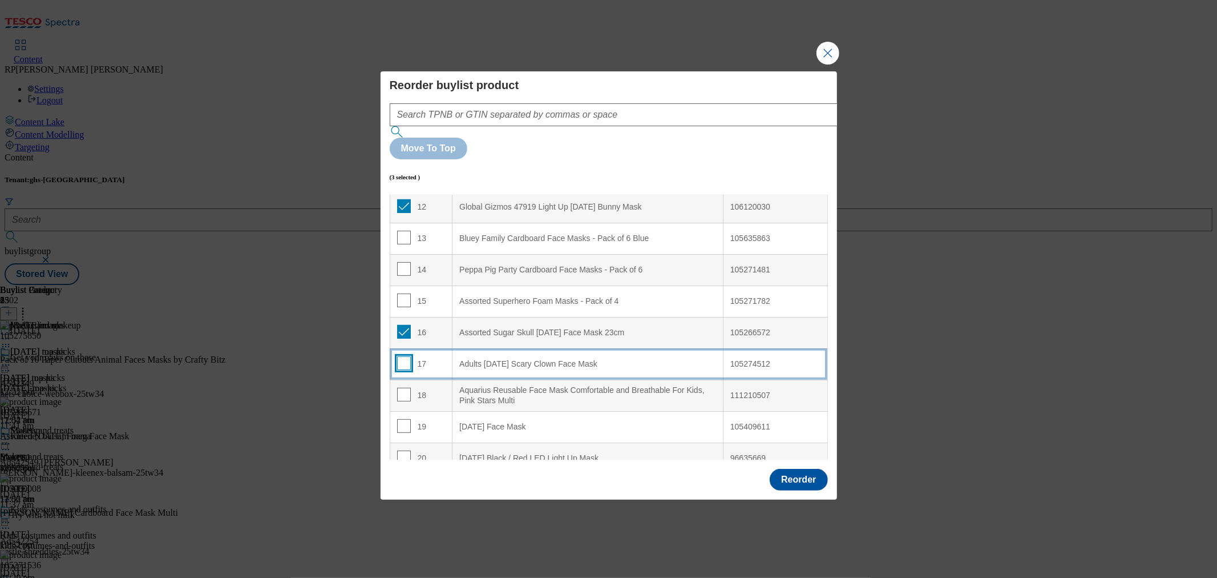
click at [401, 356] on input "Modal" at bounding box center [404, 363] width 14 height 14
checkbox input "true"
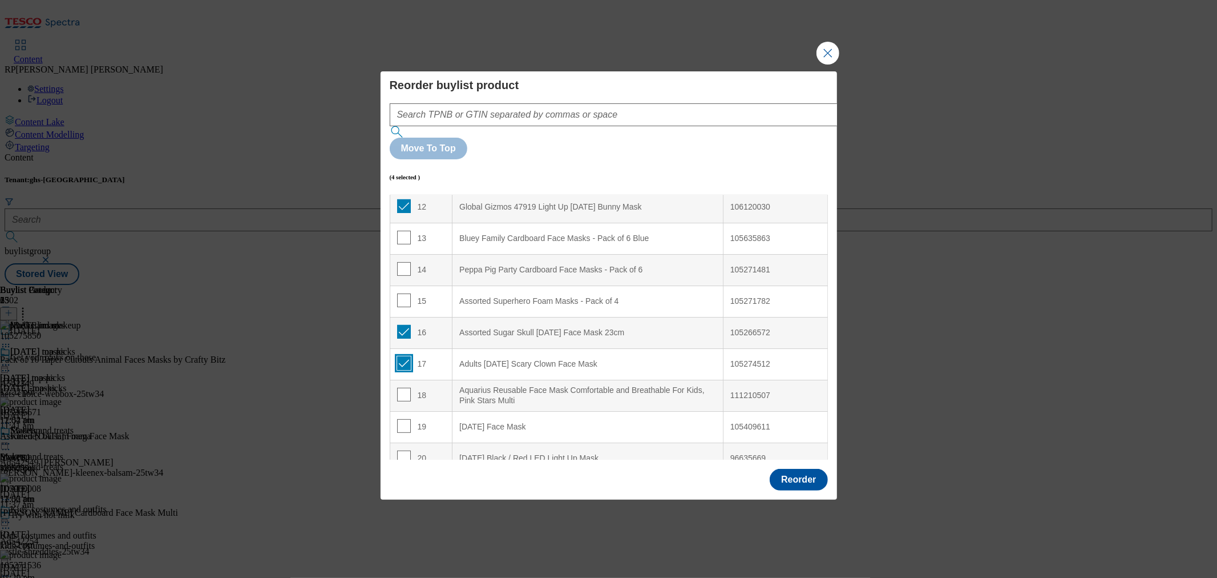
scroll to position [0, 0]
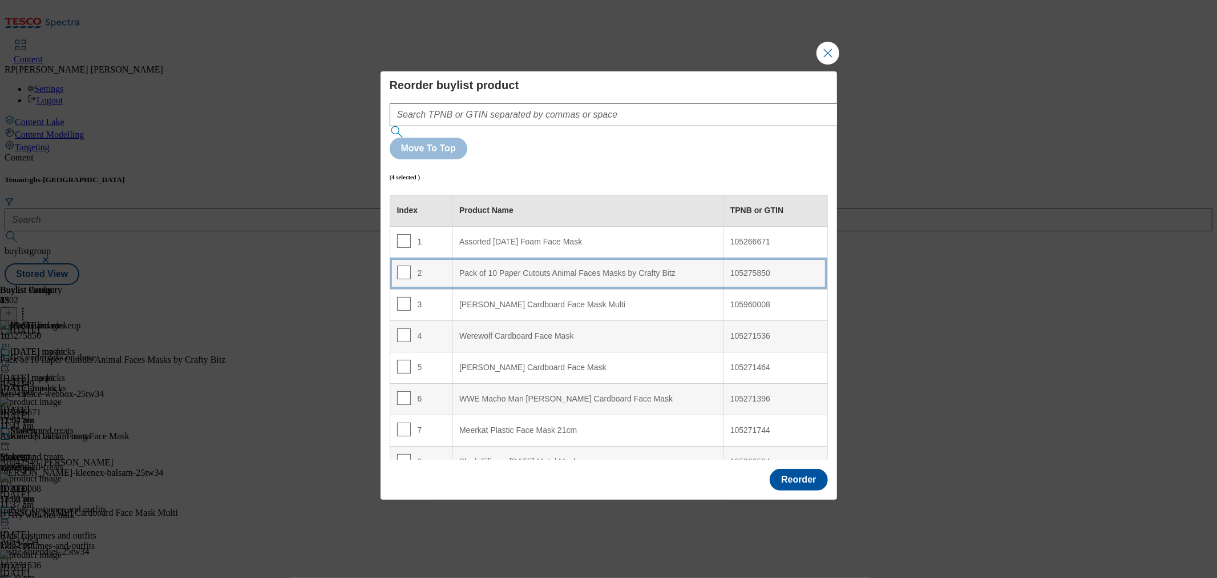
click at [557, 257] on Bitz "Pack of 10 Paper Cutouts Animal Faces Masks by Crafty Bitz" at bounding box center [588, 272] width 271 height 31
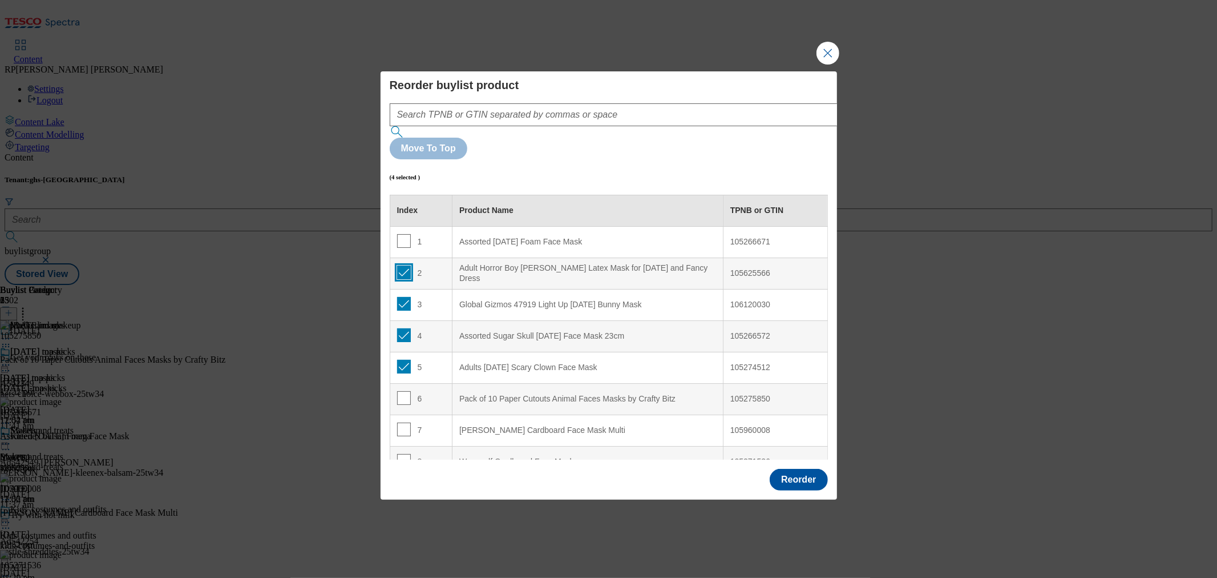
click at [404, 265] on input "Modal" at bounding box center [404, 272] width 14 height 14
checkbox input "false"
click at [404, 297] on input "Modal" at bounding box center [404, 304] width 14 height 14
checkbox input "false"
click at [401, 328] on input "Modal" at bounding box center [404, 335] width 14 height 14
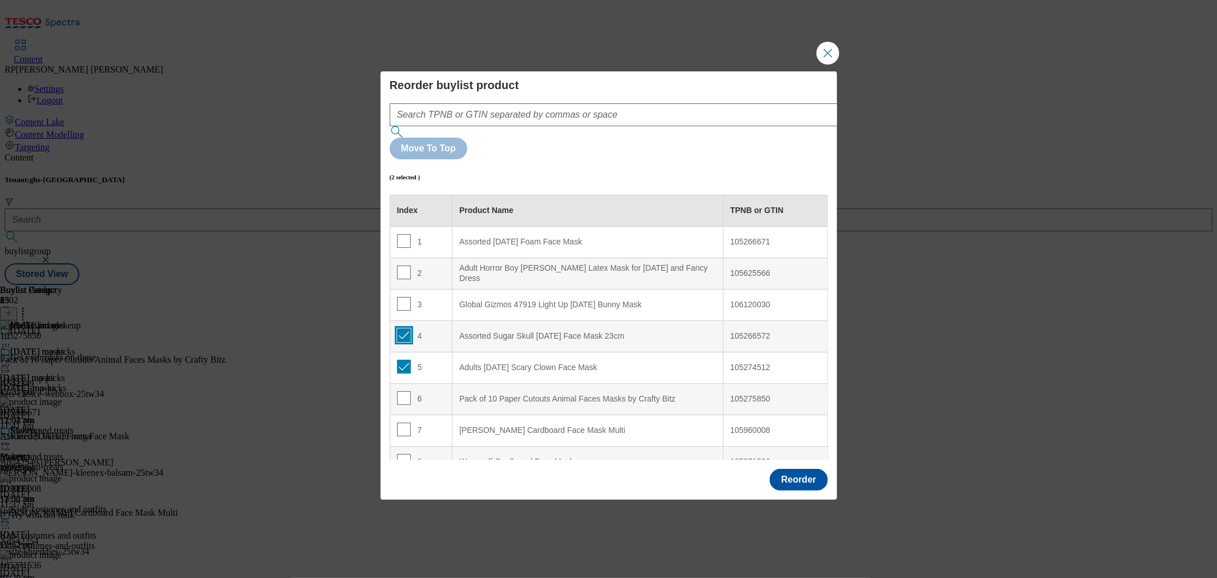
checkbox input "false"
click at [403, 360] on input "Modal" at bounding box center [404, 367] width 14 height 14
checkbox input "false"
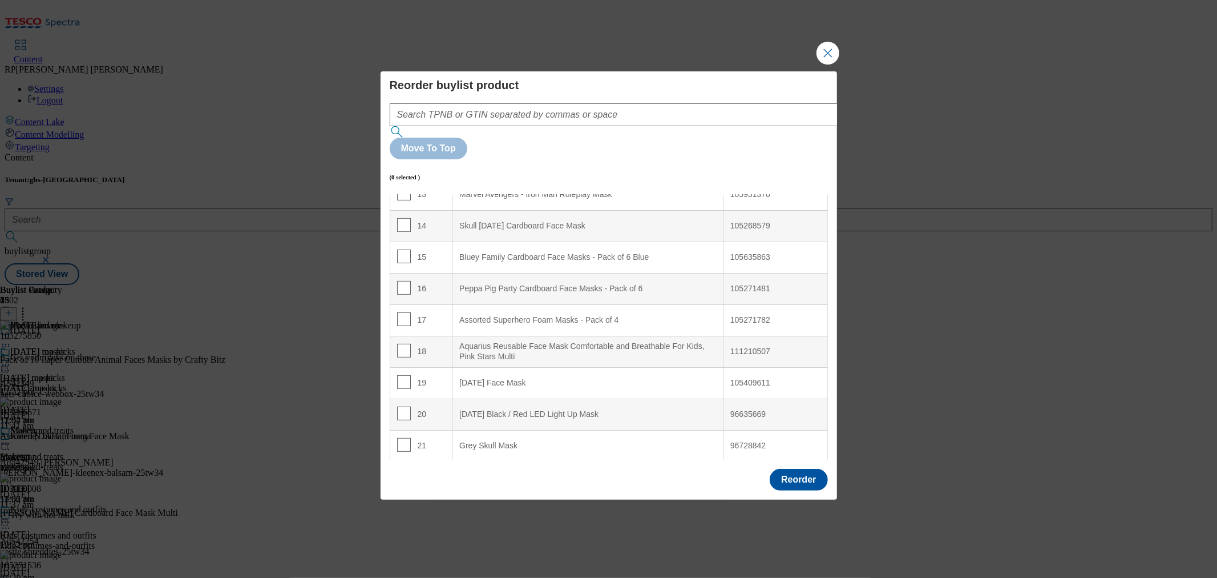
scroll to position [443, 0]
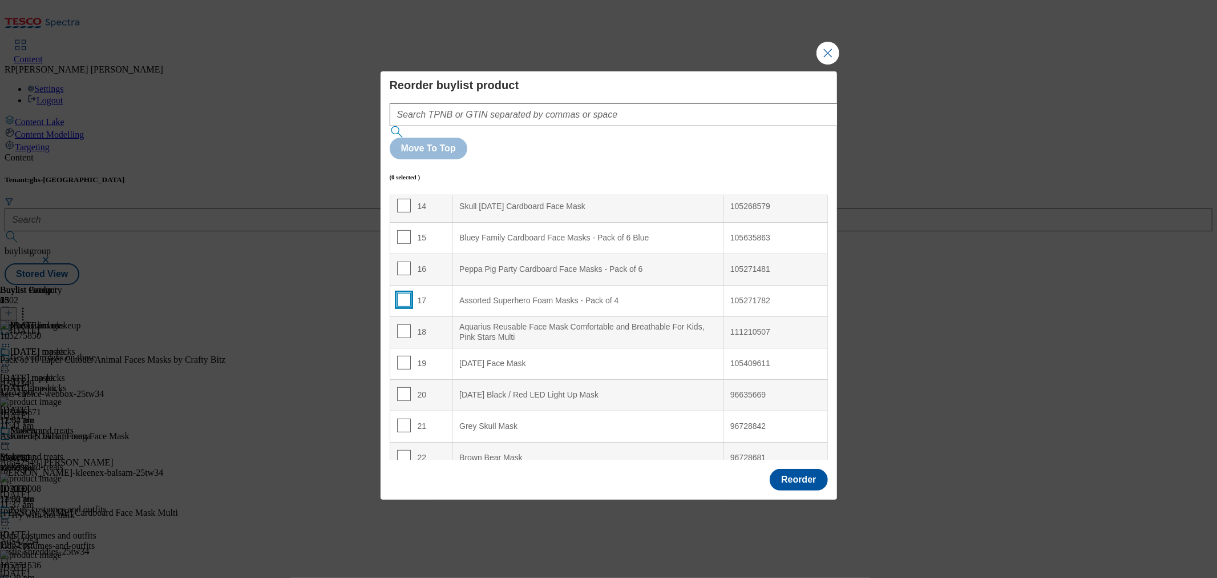
click at [397, 293] on input "Modal" at bounding box center [404, 300] width 14 height 14
checkbox input "true"
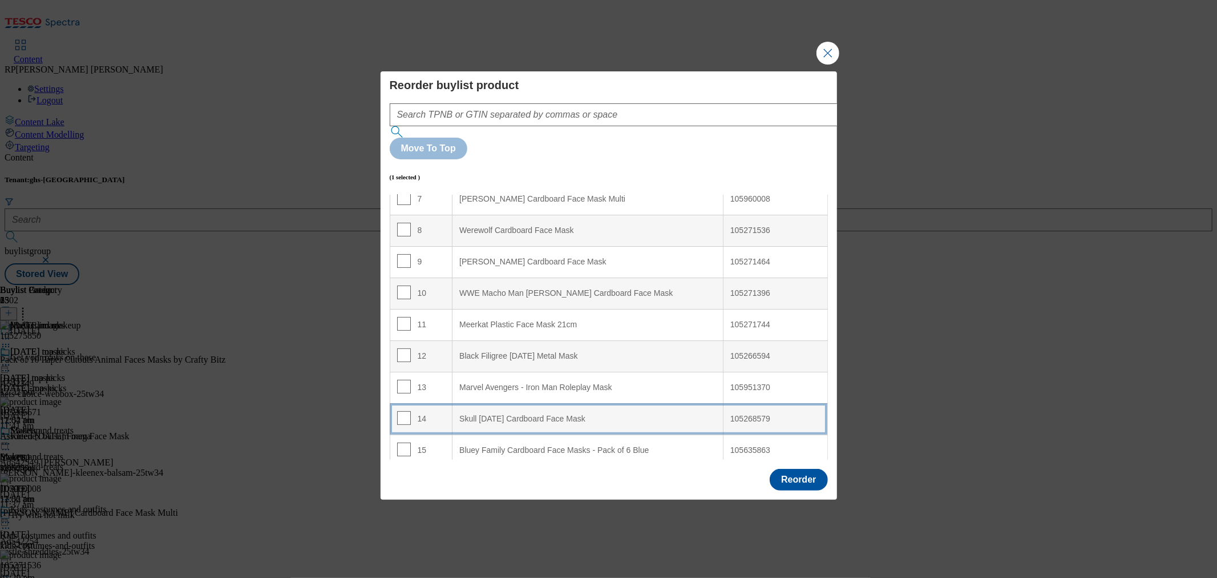
scroll to position [0, 0]
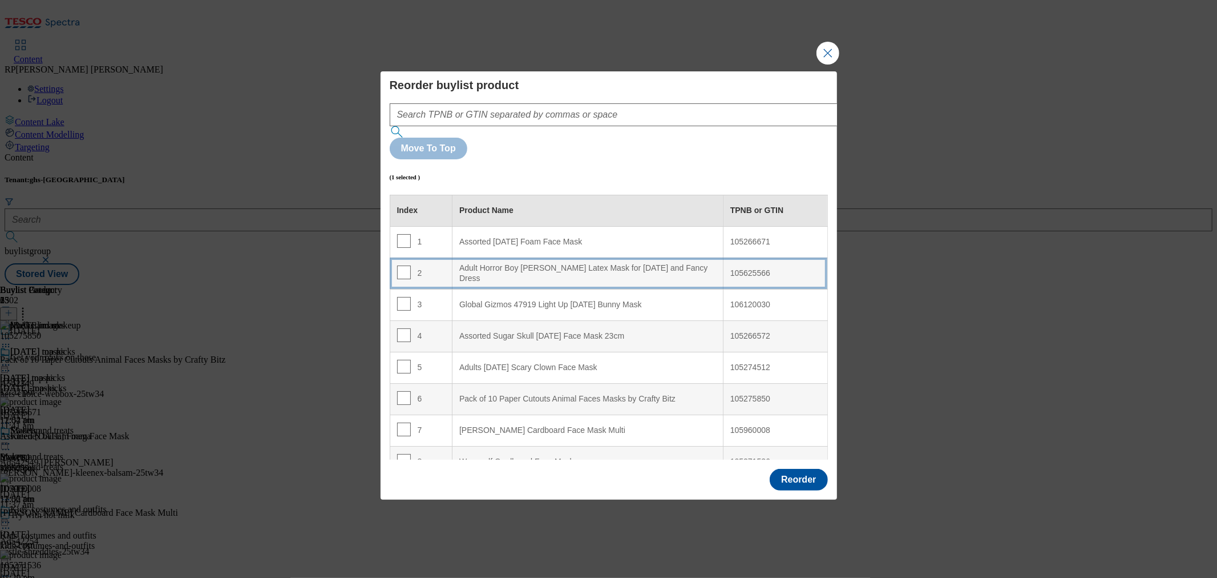
click at [550, 257] on Dress "Adult Horror Boy Chuckie Latex Mask for Halloween and Fancy Dress" at bounding box center [588, 272] width 271 height 31
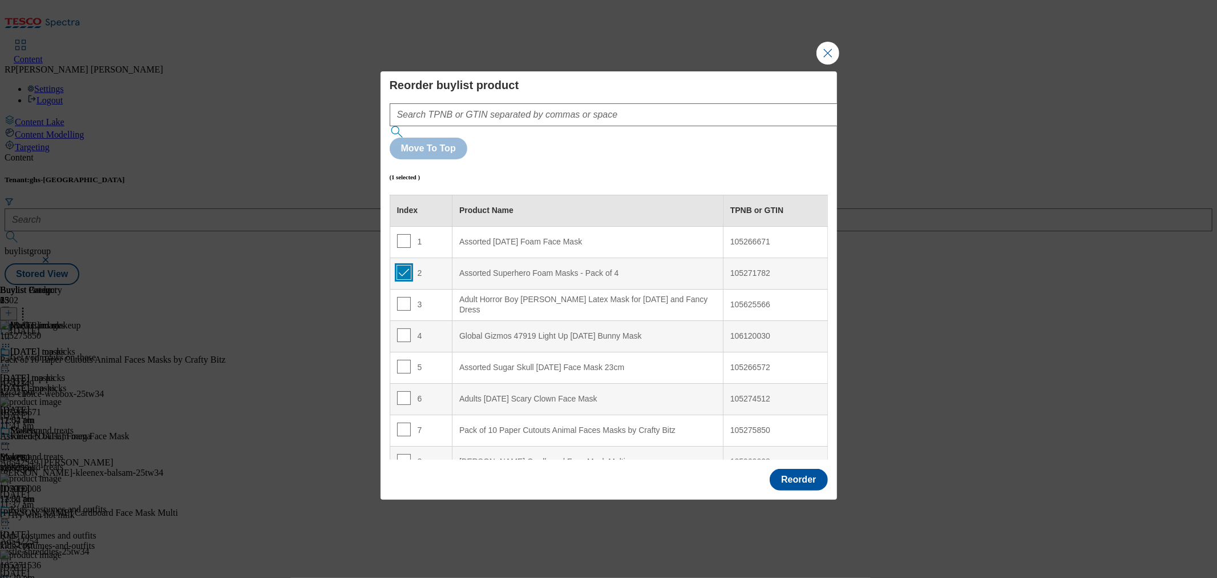
click at [401, 265] on input "Modal" at bounding box center [404, 272] width 14 height 14
checkbox input "false"
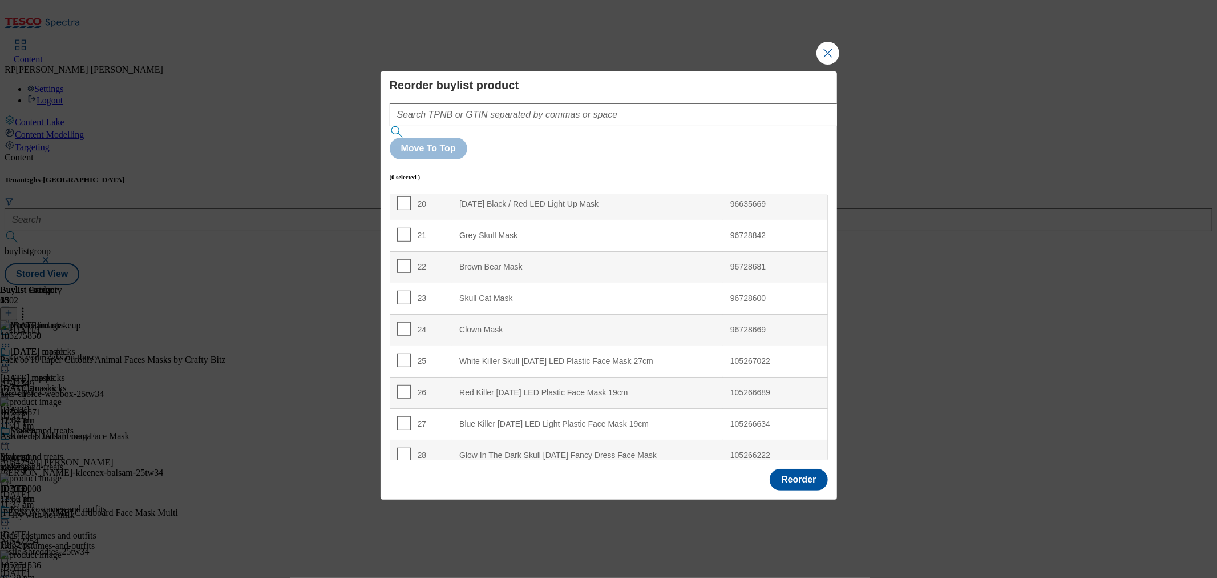
scroll to position [802, 0]
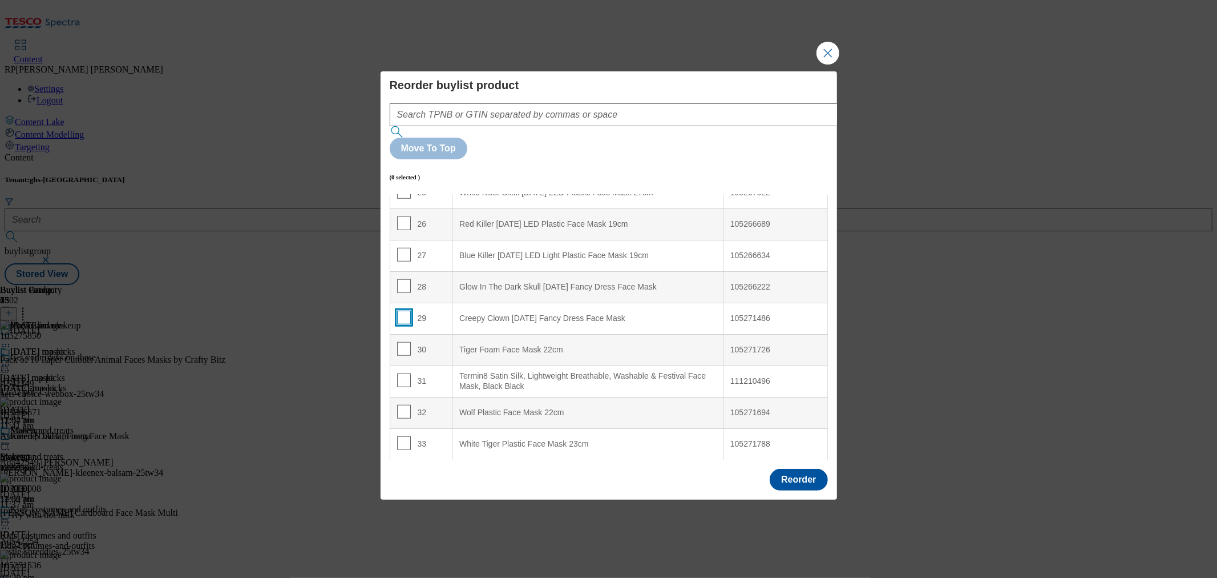
click at [402, 310] on input "Modal" at bounding box center [404, 317] width 14 height 14
checkbox input "true"
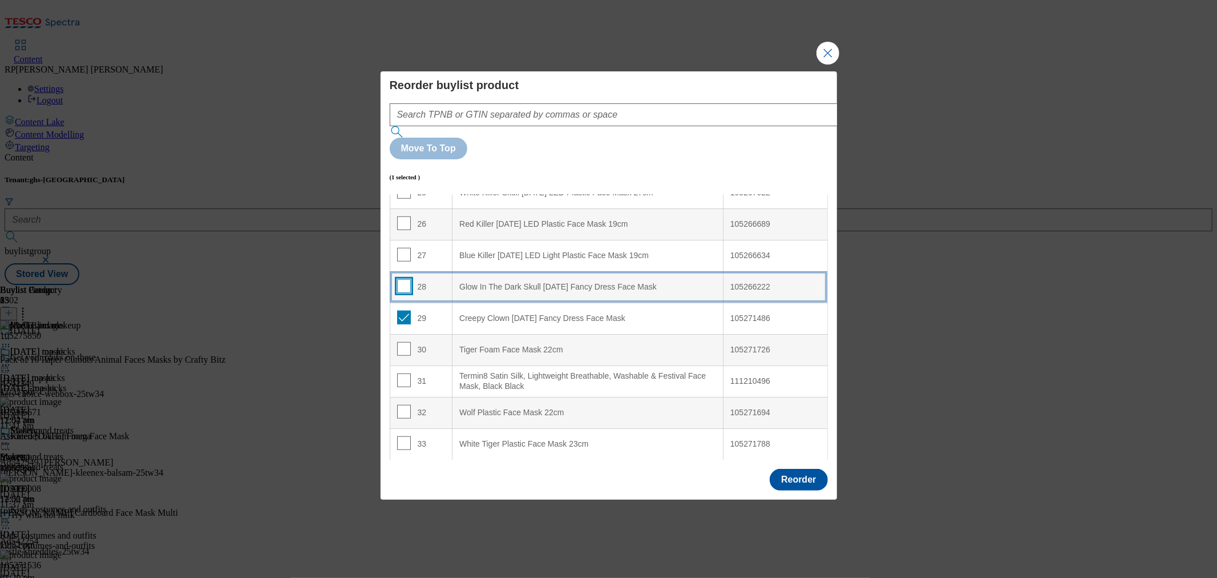
click at [398, 279] on input "Modal" at bounding box center [404, 286] width 14 height 14
checkbox input "true"
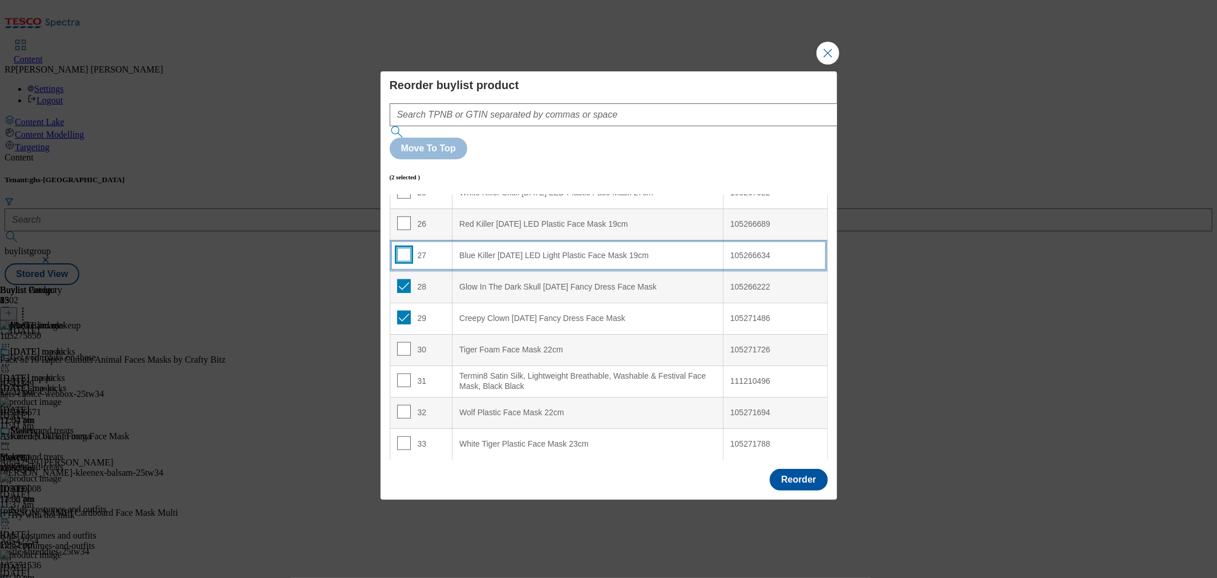
click at [402, 248] on input "Modal" at bounding box center [404, 255] width 14 height 14
checkbox input "true"
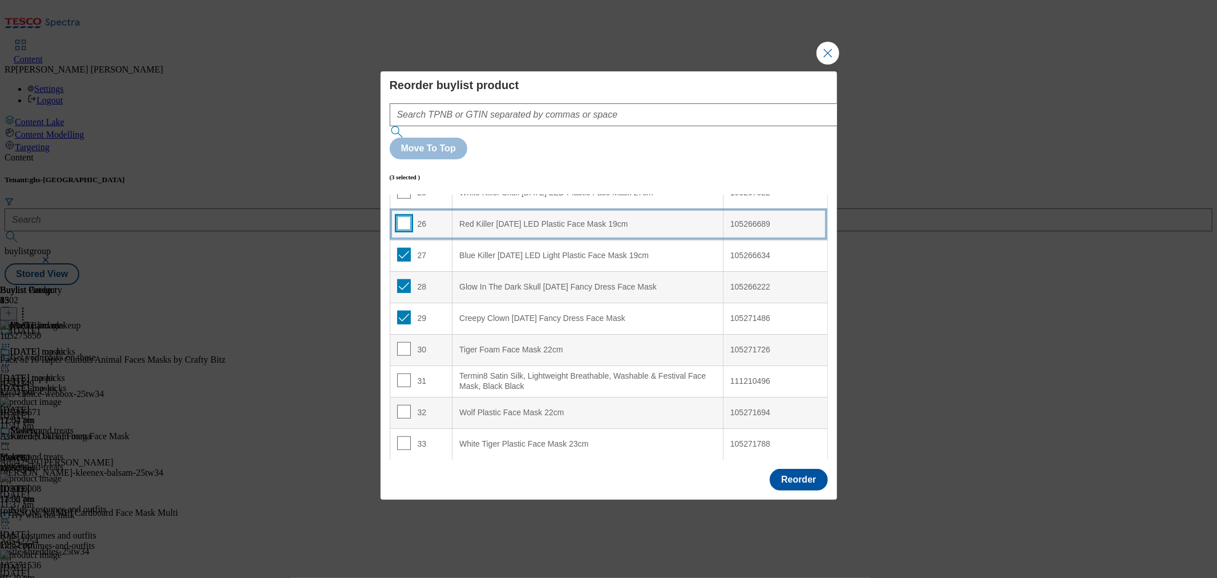
click at [404, 216] on input "Modal" at bounding box center [404, 223] width 14 height 14
checkbox input "true"
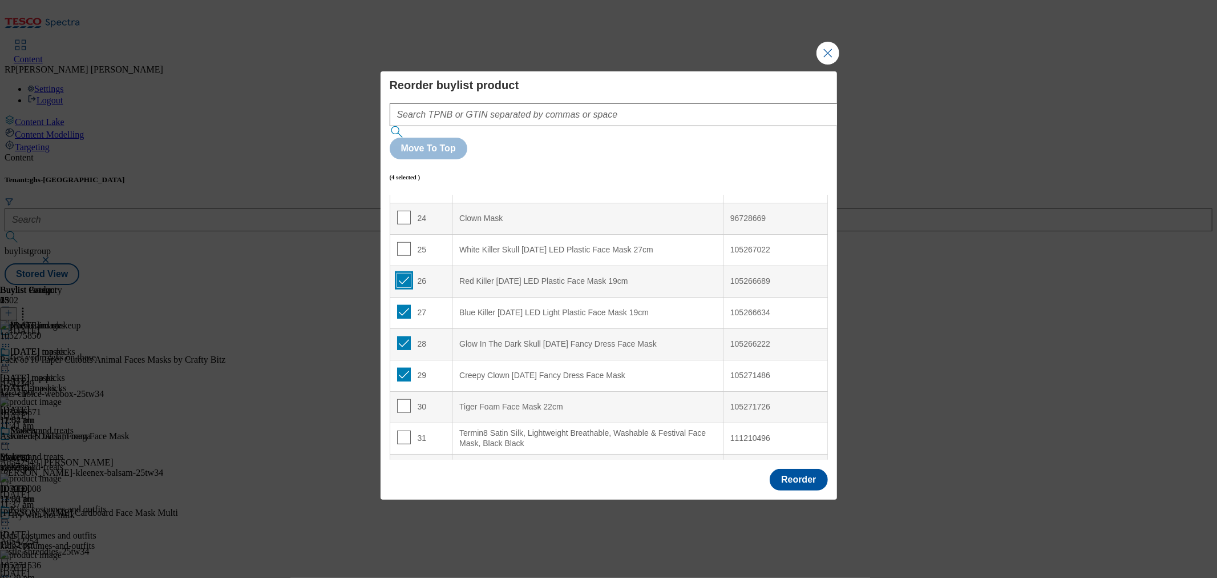
scroll to position [676, 0]
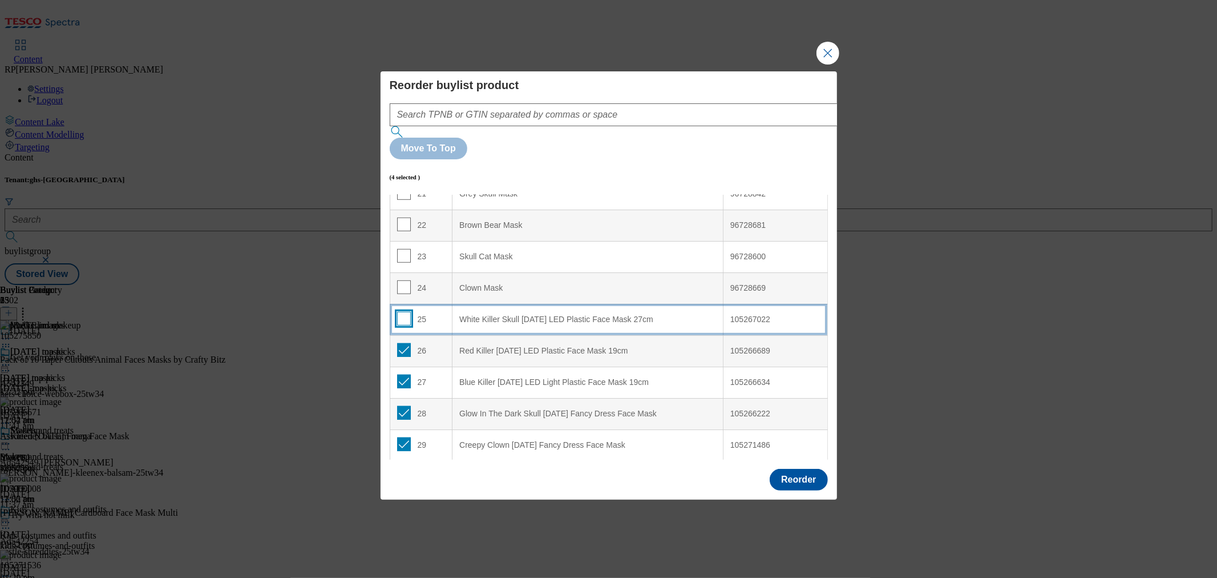
click at [401, 312] on input "Modal" at bounding box center [404, 319] width 14 height 14
checkbox input "true"
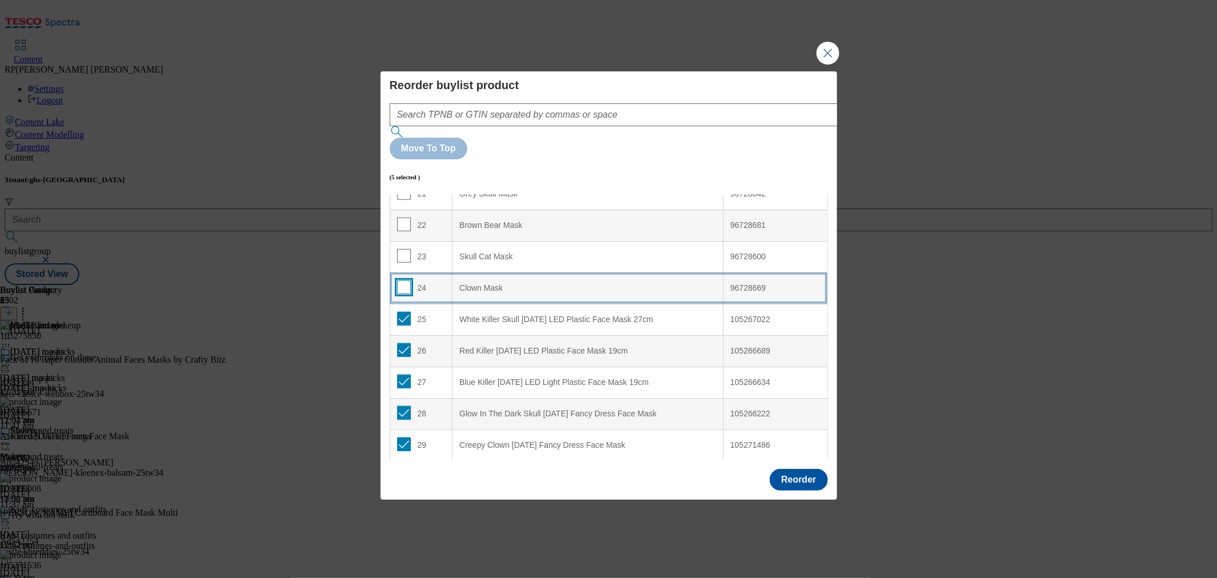
click at [401, 280] on input "Modal" at bounding box center [404, 287] width 14 height 14
checkbox input "true"
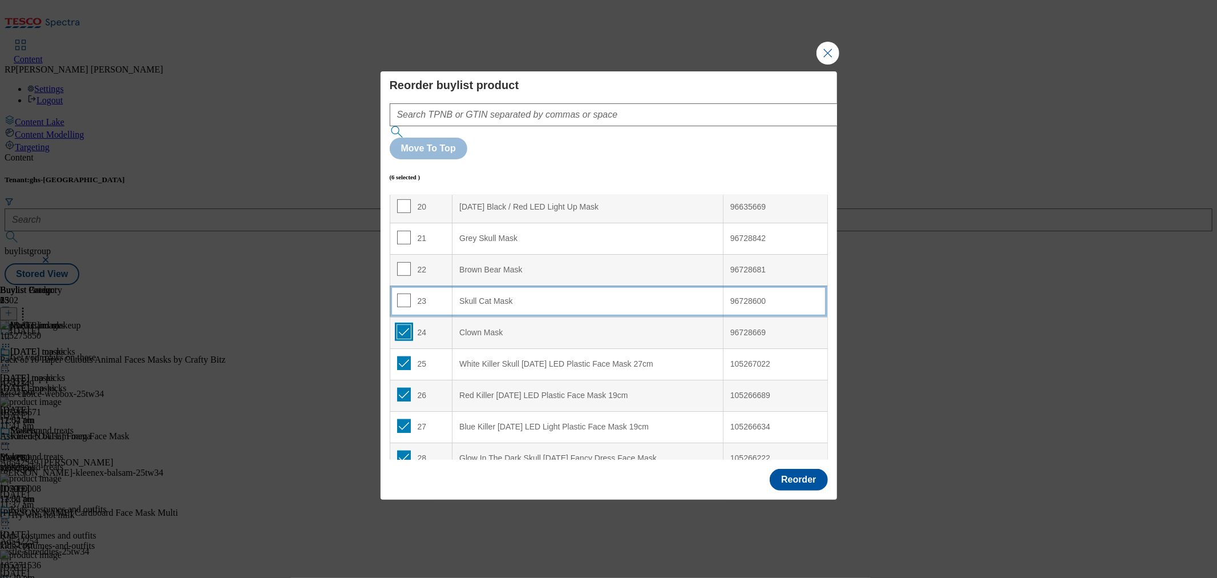
scroll to position [612, 0]
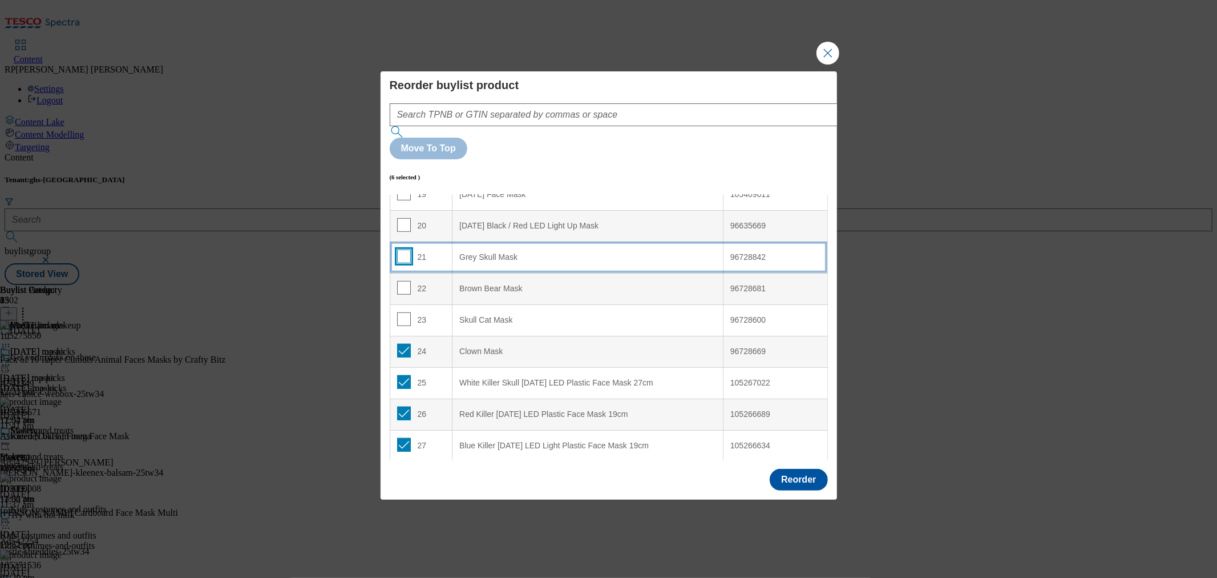
click at [402, 249] on input "Modal" at bounding box center [404, 256] width 14 height 14
checkbox input "true"
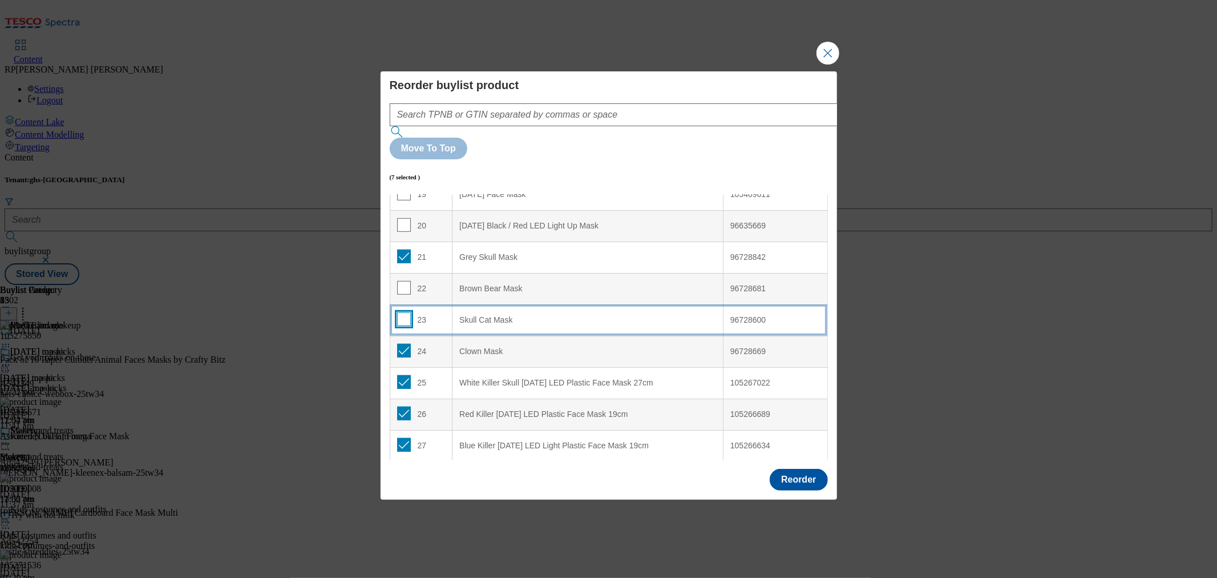
click at [404, 312] on input "Modal" at bounding box center [404, 319] width 14 height 14
checkbox input "true"
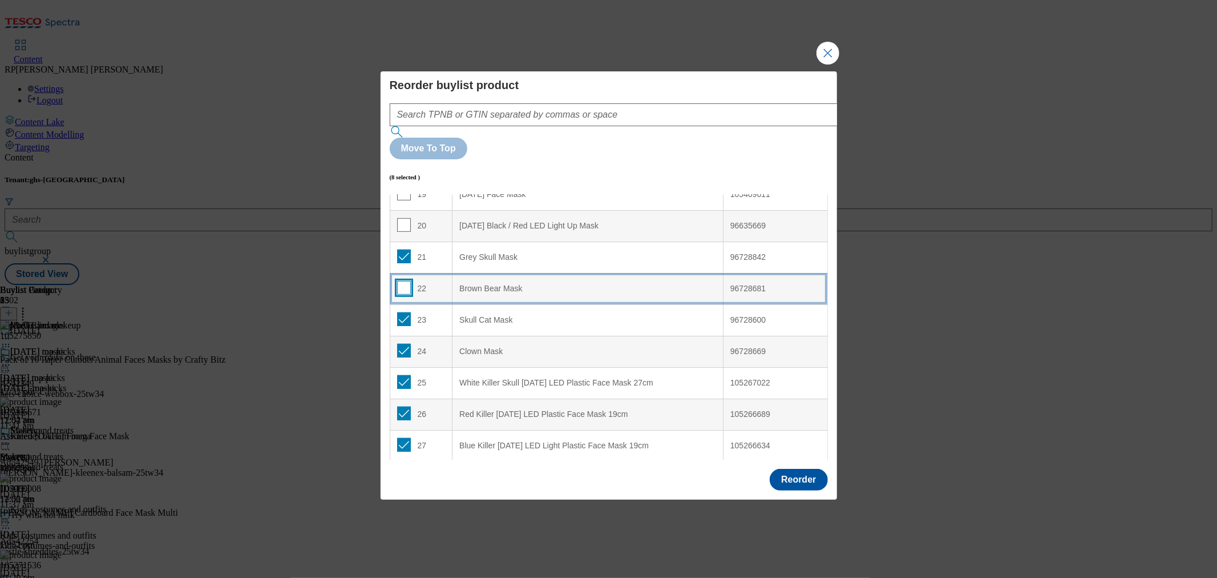
click at [401, 281] on input "Modal" at bounding box center [404, 288] width 14 height 14
checkbox input "true"
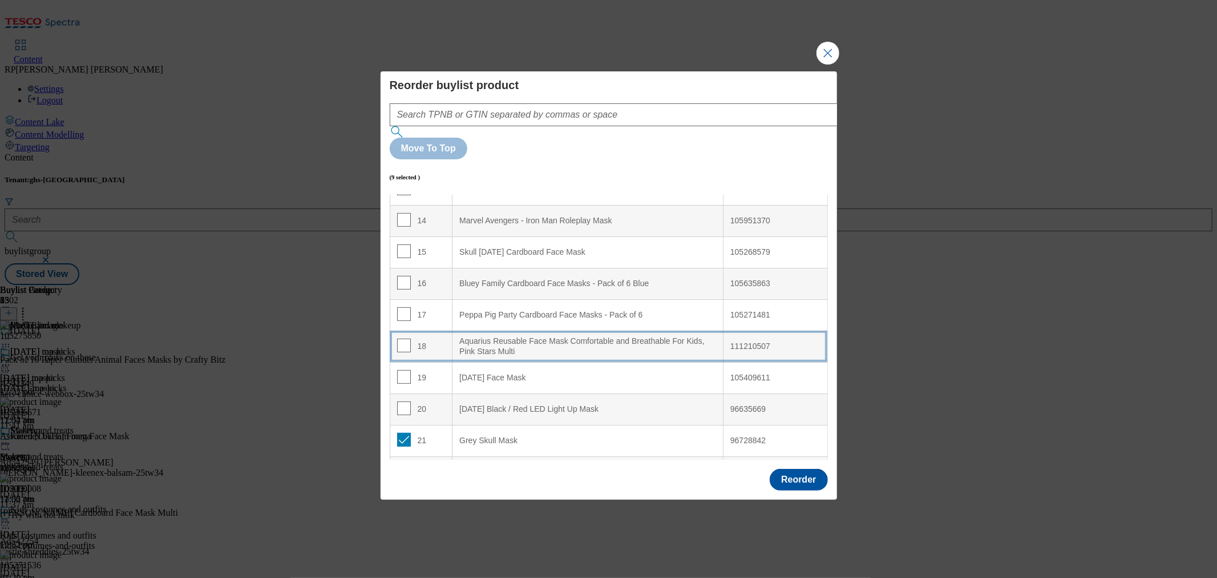
scroll to position [422, 0]
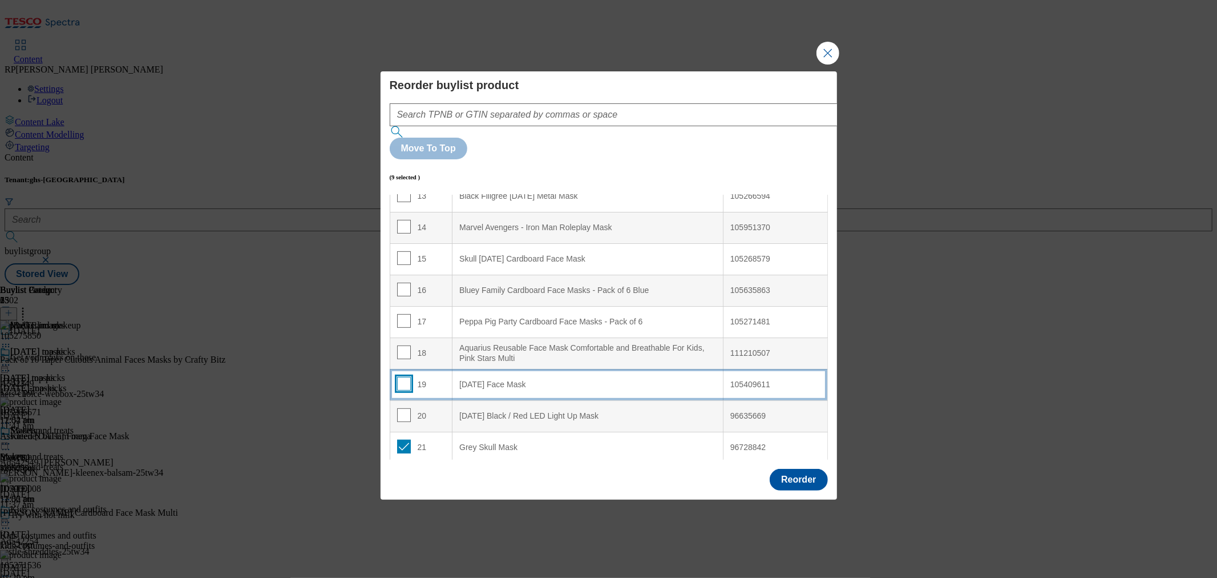
click at [403, 377] on input "Modal" at bounding box center [404, 384] width 14 height 14
checkbox input "true"
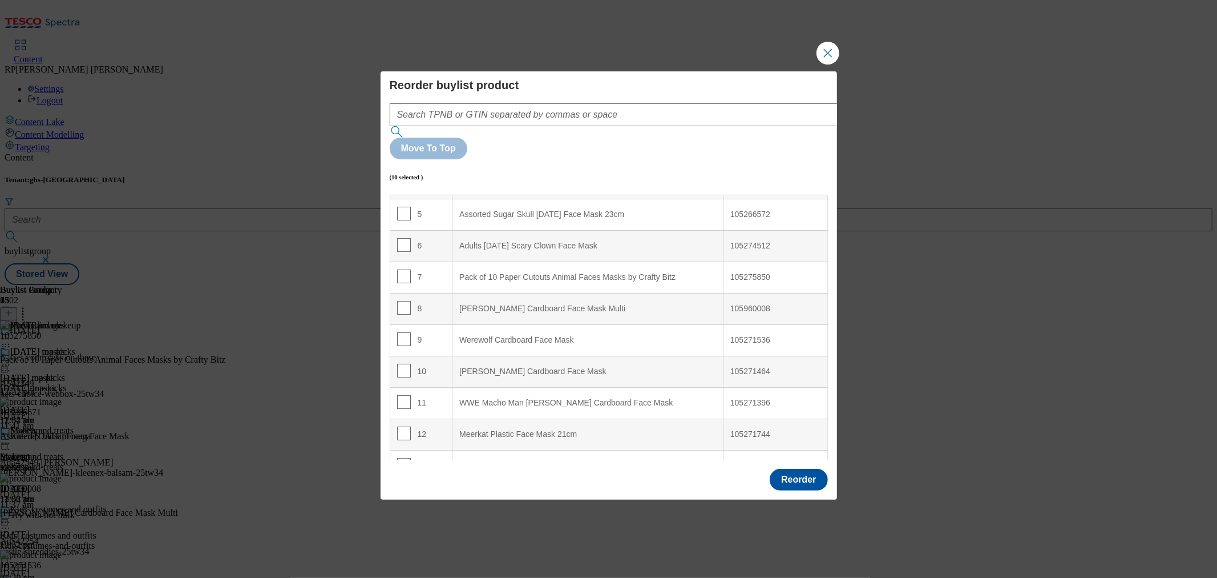
scroll to position [0, 0]
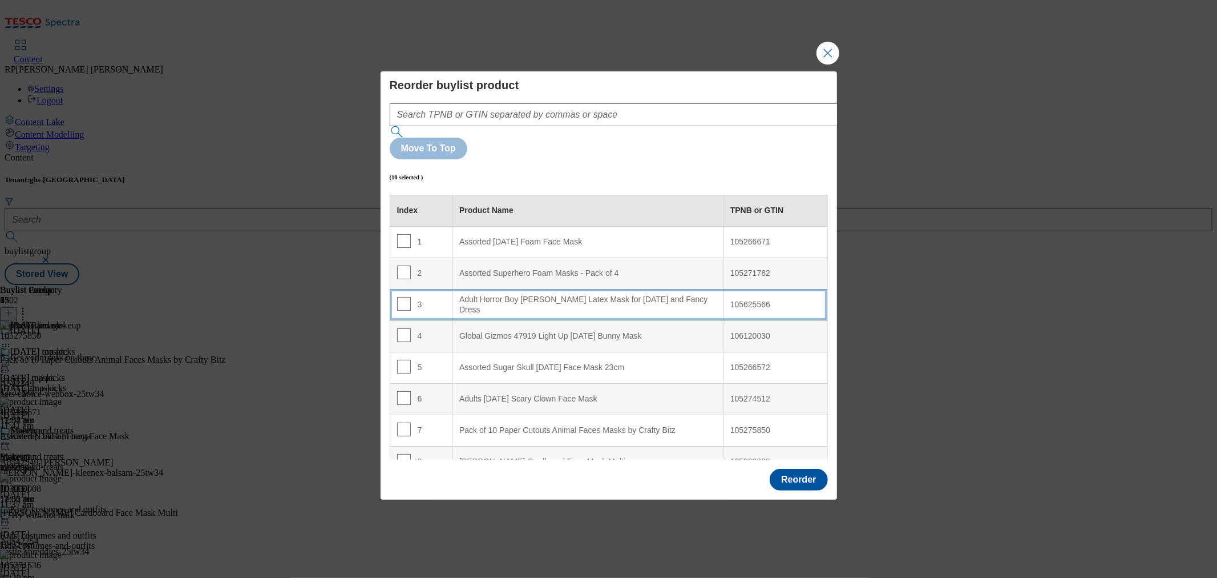
click at [566, 289] on Dress "Adult Horror Boy Chuckie Latex Mask for Halloween and Fancy Dress" at bounding box center [588, 304] width 271 height 31
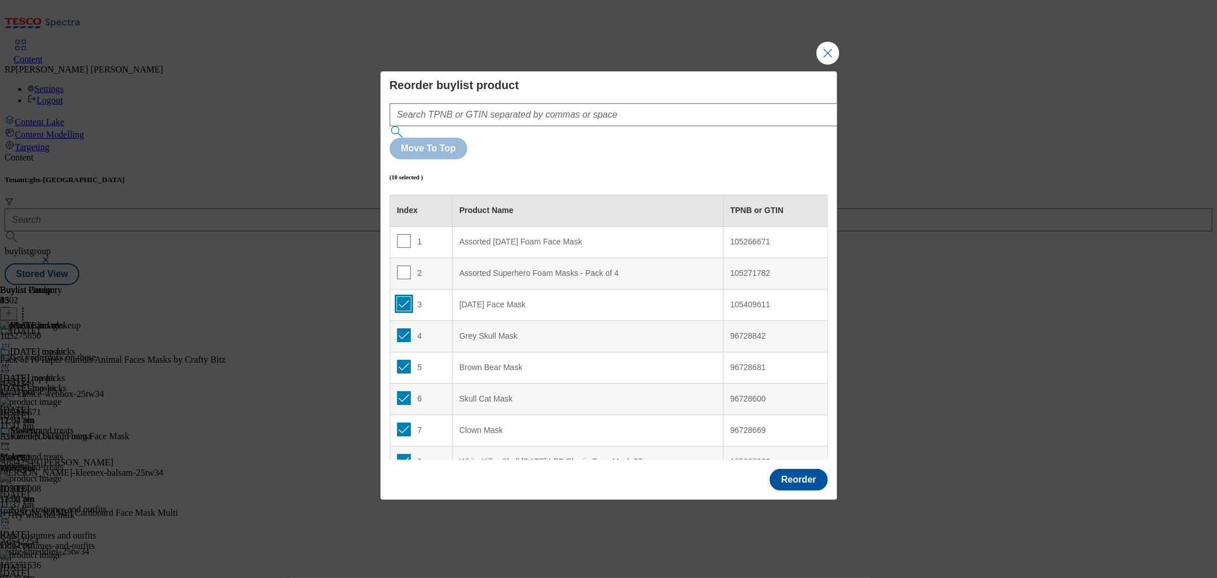
click at [402, 297] on input "Modal" at bounding box center [404, 304] width 14 height 14
checkbox input "false"
click at [403, 328] on input "Modal" at bounding box center [404, 335] width 14 height 14
checkbox input "false"
click at [404, 360] on input "Modal" at bounding box center [404, 367] width 14 height 14
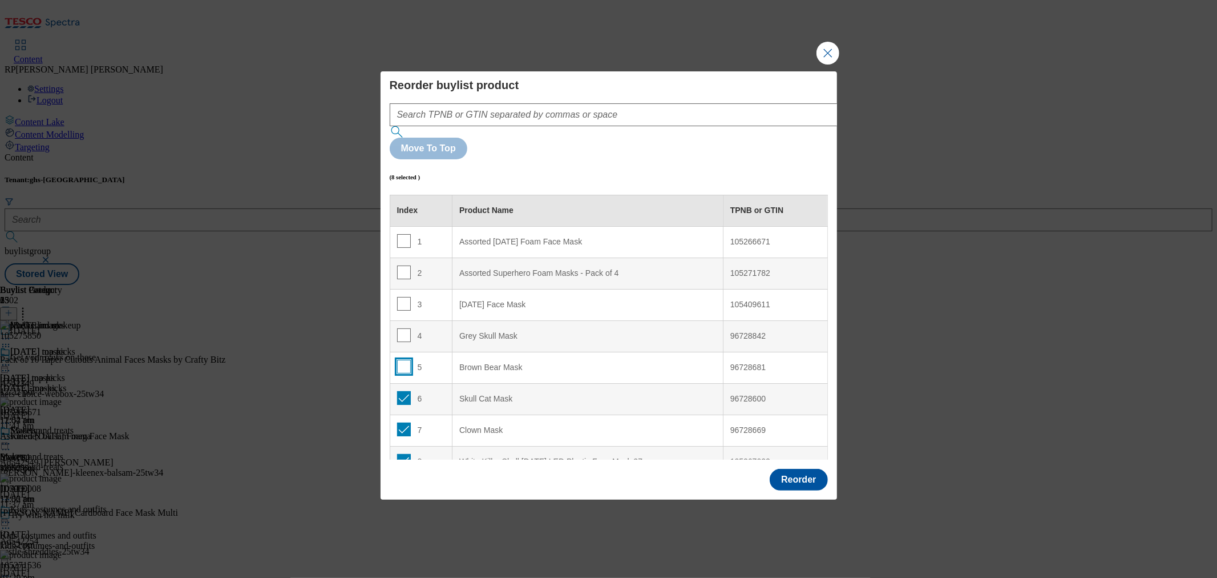
checkbox input "false"
click at [404, 391] on input "Modal" at bounding box center [404, 398] width 14 height 14
checkbox input "false"
click at [403, 422] on input "Modal" at bounding box center [404, 429] width 14 height 14
checkbox input "false"
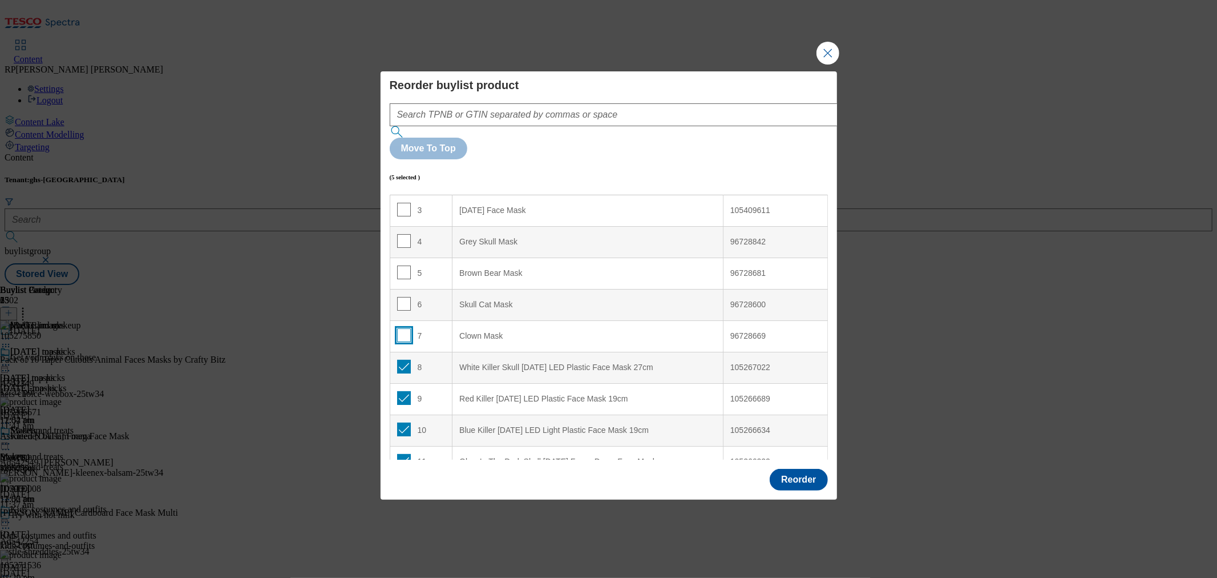
scroll to position [190, 0]
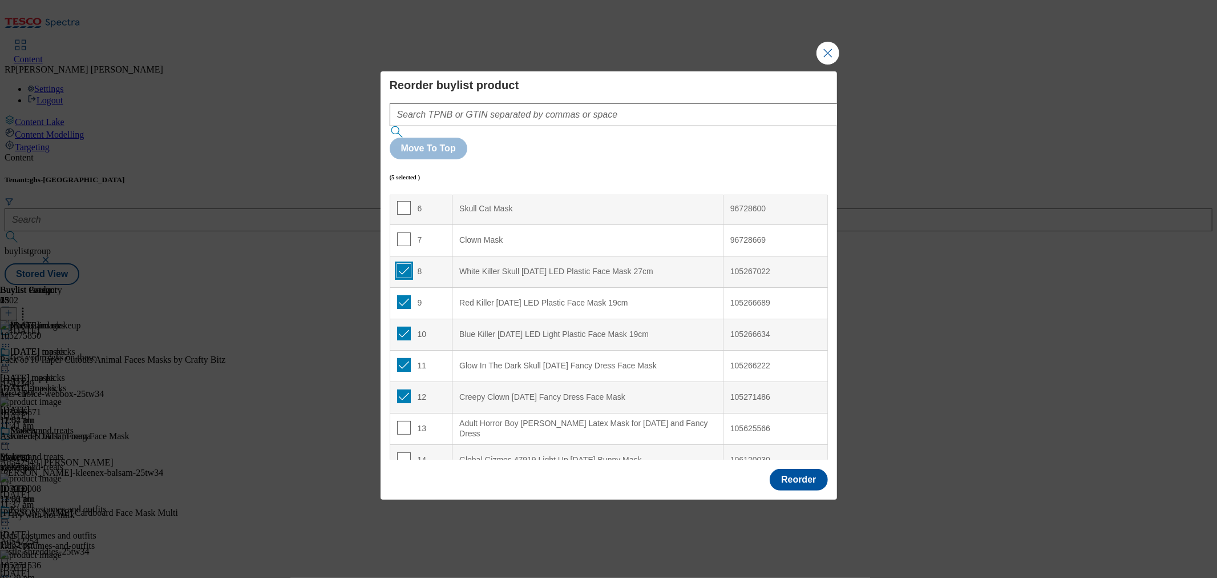
click at [405, 264] on input "Modal" at bounding box center [404, 271] width 14 height 14
checkbox input "false"
click at [406, 295] on input "Modal" at bounding box center [404, 302] width 14 height 14
checkbox input "false"
click at [403, 326] on input "Modal" at bounding box center [404, 333] width 14 height 14
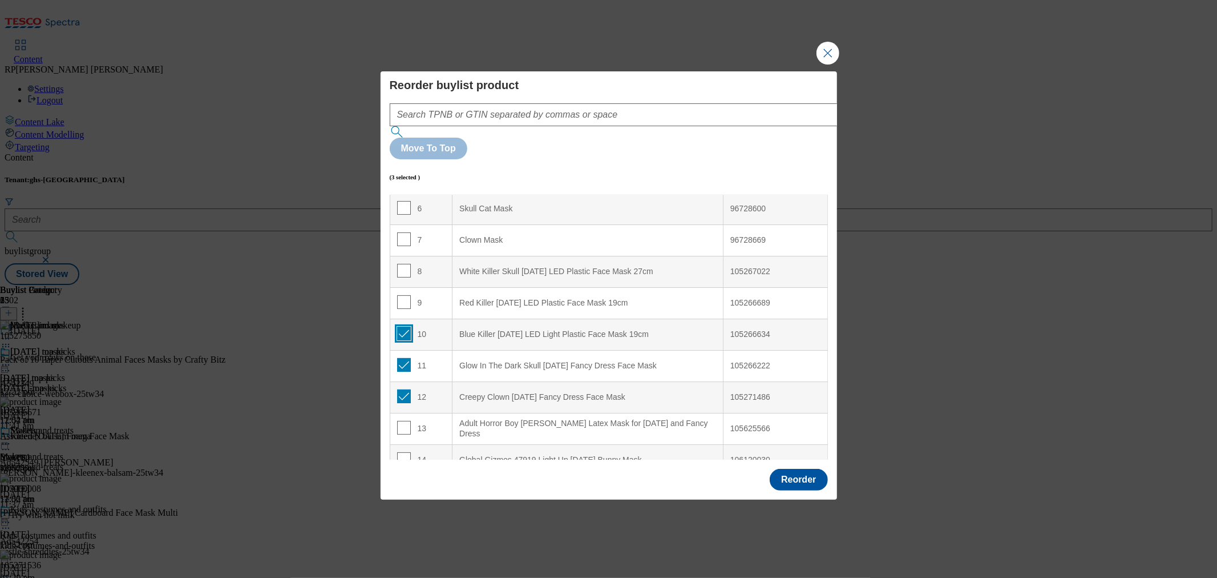
checkbox input "false"
click at [402, 358] on input "Modal" at bounding box center [404, 365] width 14 height 14
checkbox input "false"
click at [398, 389] on input "Modal" at bounding box center [404, 396] width 14 height 14
checkbox input "false"
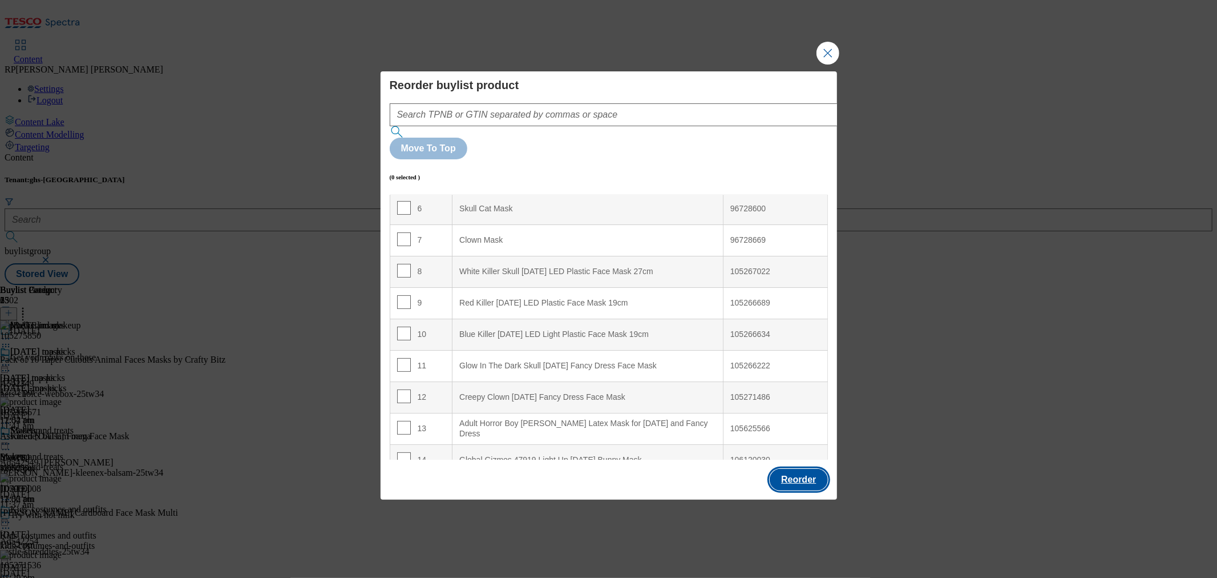
click at [800, 469] on button "Reorder" at bounding box center [799, 480] width 58 height 22
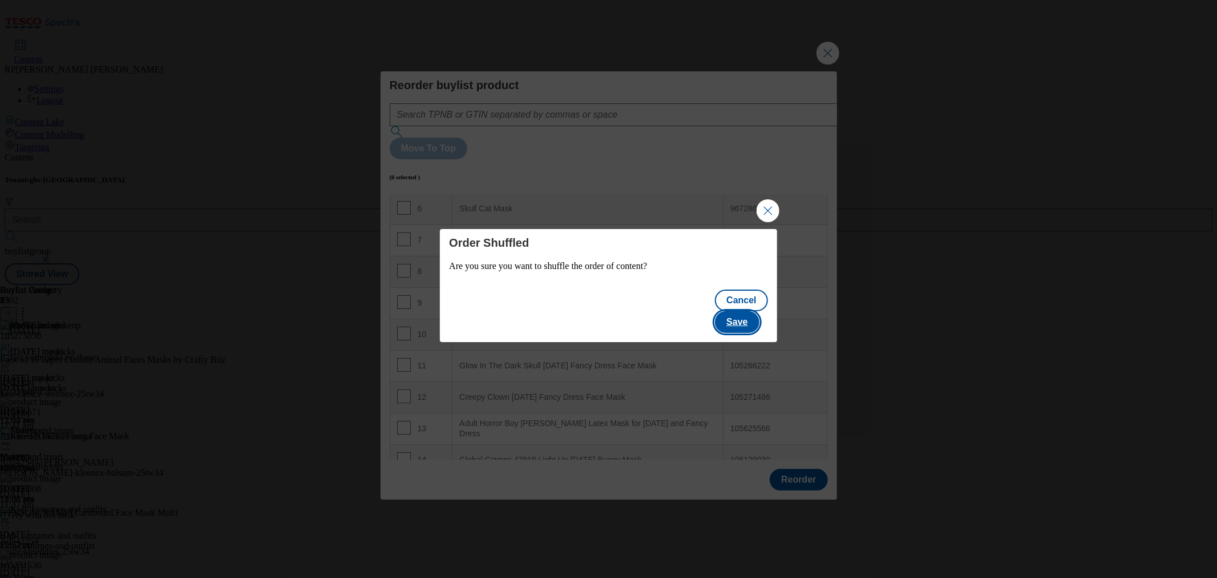
click at [755, 312] on button "Save" at bounding box center [737, 322] width 44 height 22
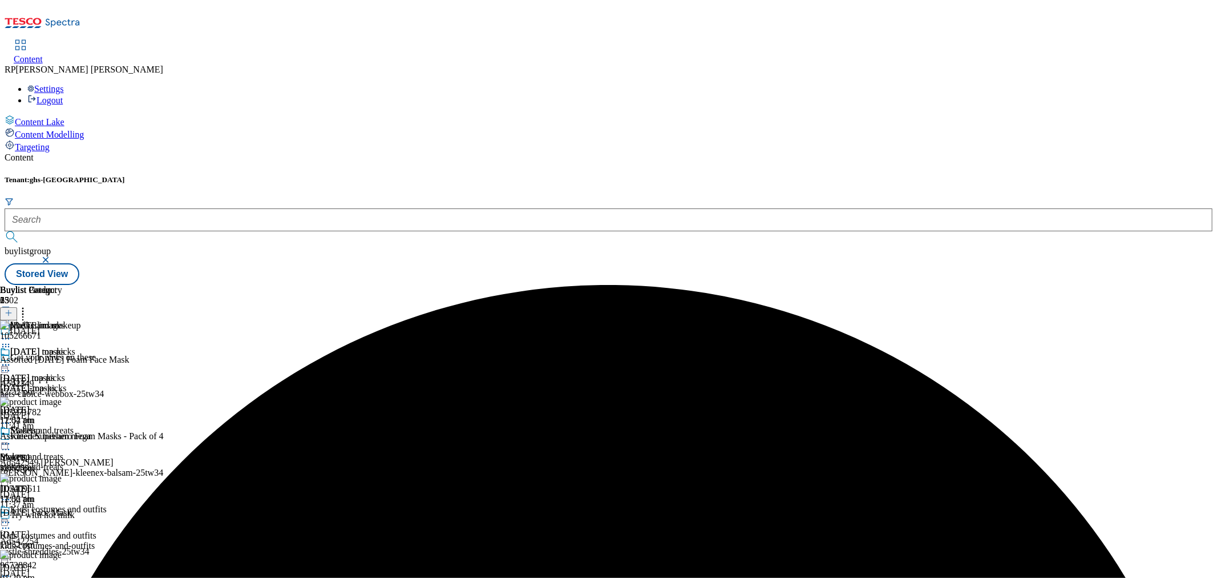
click at [65, 346] on div "Halloween masks Halloween masks halloween-masks 10 Oct 2025 12:52 pm" at bounding box center [32, 385] width 65 height 79
click at [11, 359] on icon at bounding box center [5, 364] width 11 height 11
click at [62, 437] on span "Preview" at bounding box center [48, 441] width 27 height 9
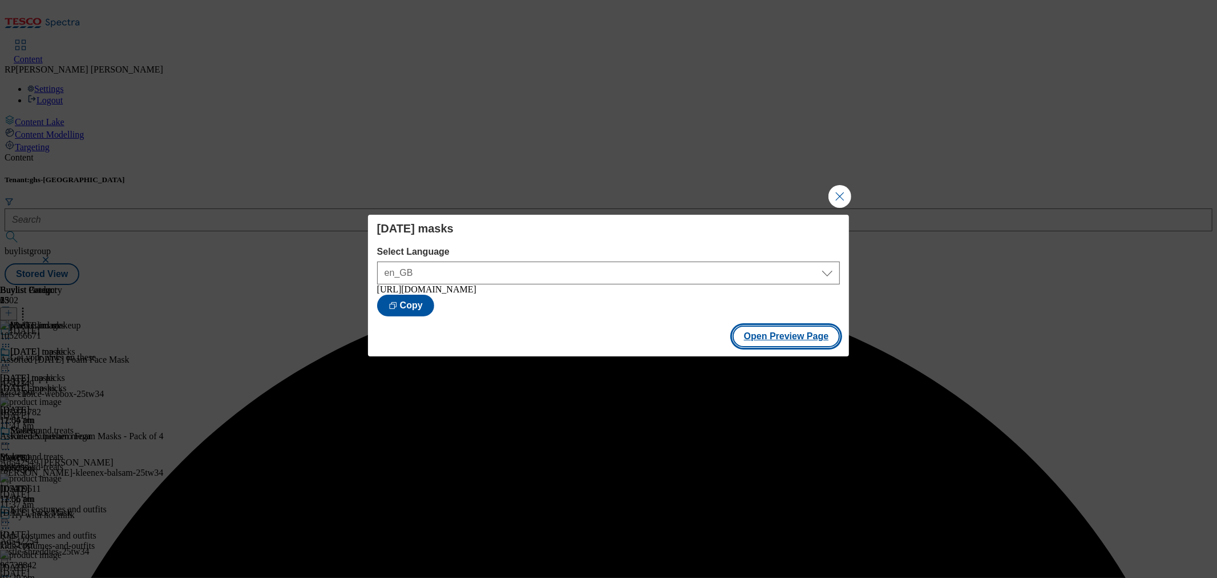
click at [777, 337] on button "Open Preview Page" at bounding box center [787, 336] width 108 height 22
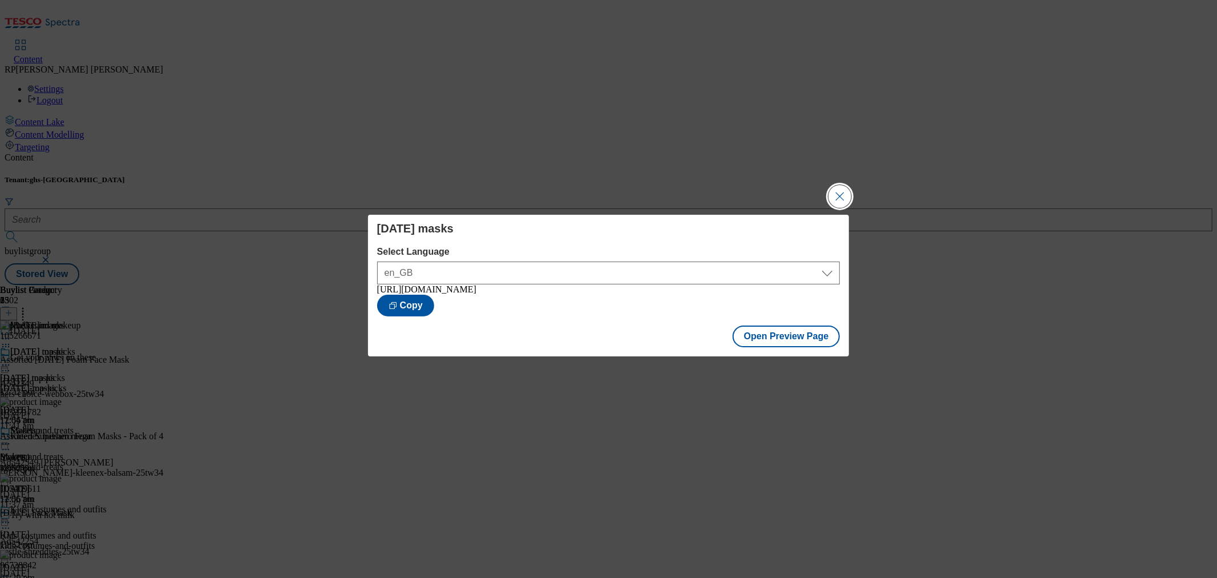
click at [848, 192] on button "Close Modal" at bounding box center [840, 196] width 23 height 23
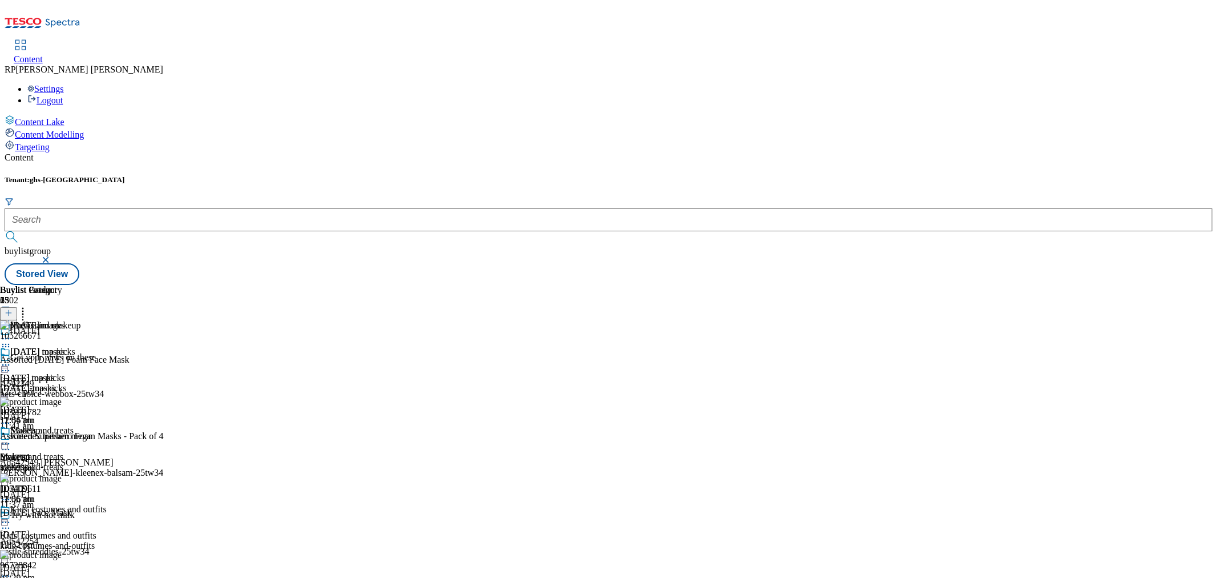
scroll to position [888, 0]
click at [29, 305] on icon at bounding box center [22, 310] width 11 height 11
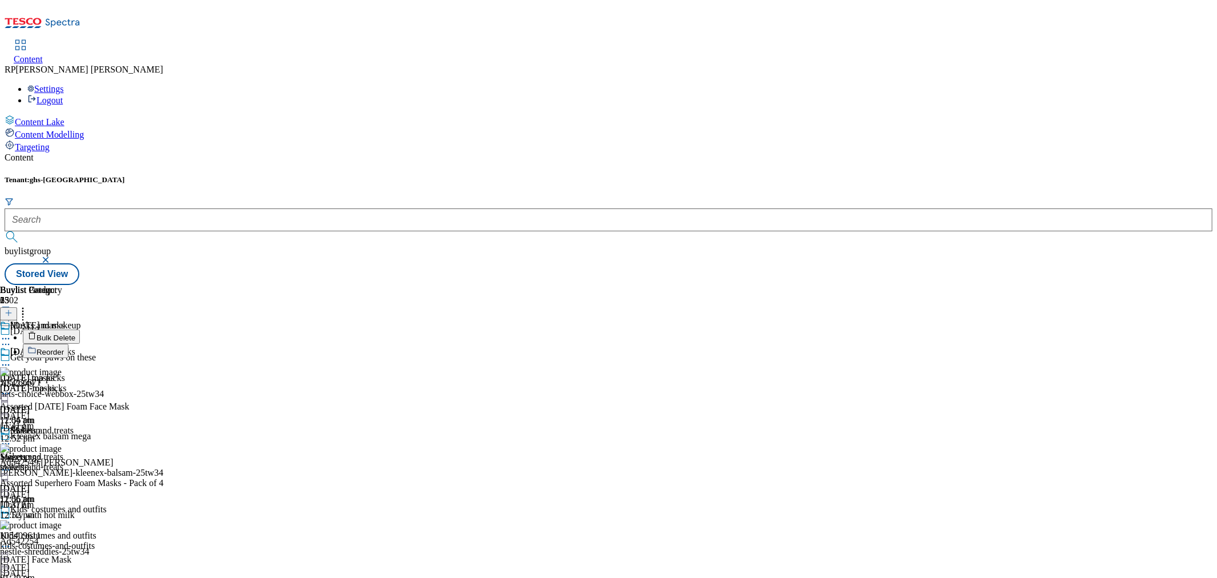
click at [64, 348] on span "Reorder" at bounding box center [50, 352] width 27 height 9
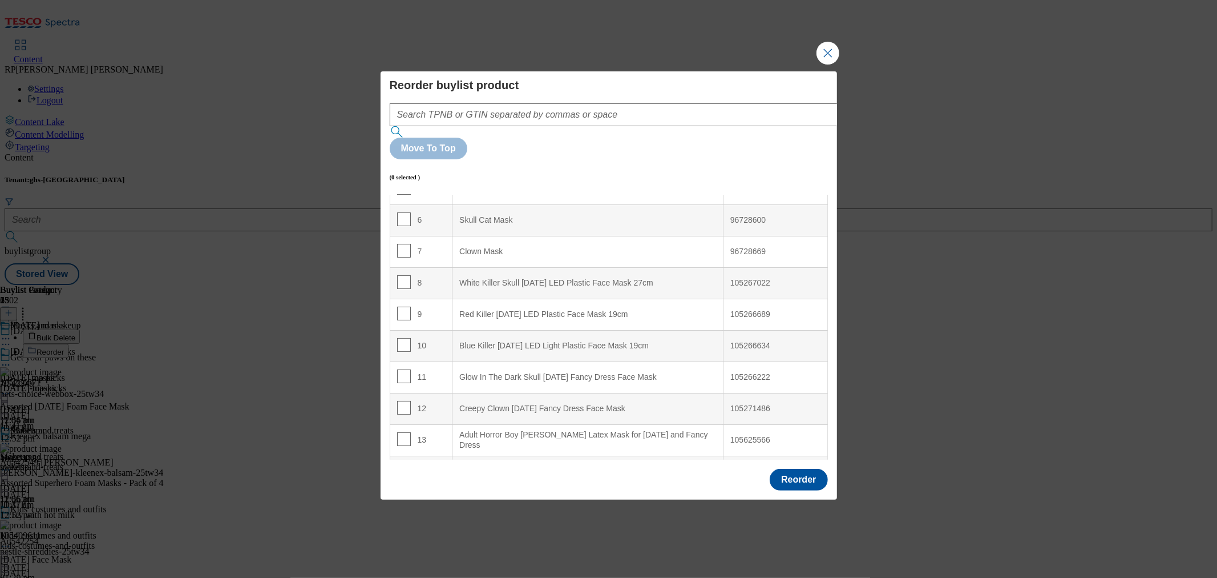
scroll to position [190, 0]
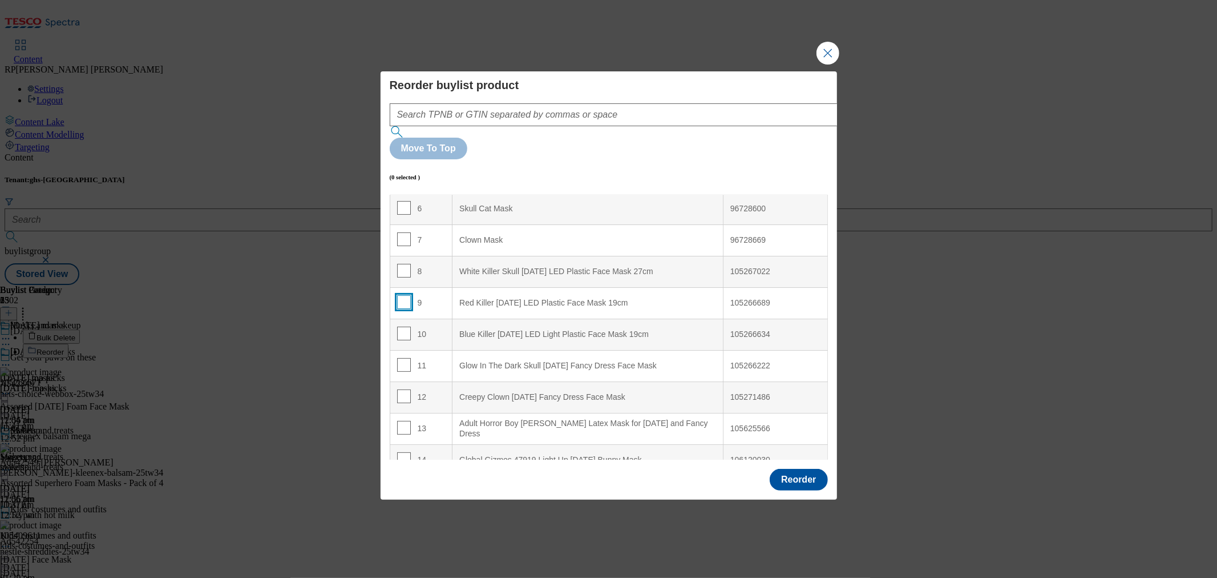
click at [404, 295] on input "Modal" at bounding box center [404, 302] width 14 height 14
checkbox input "true"
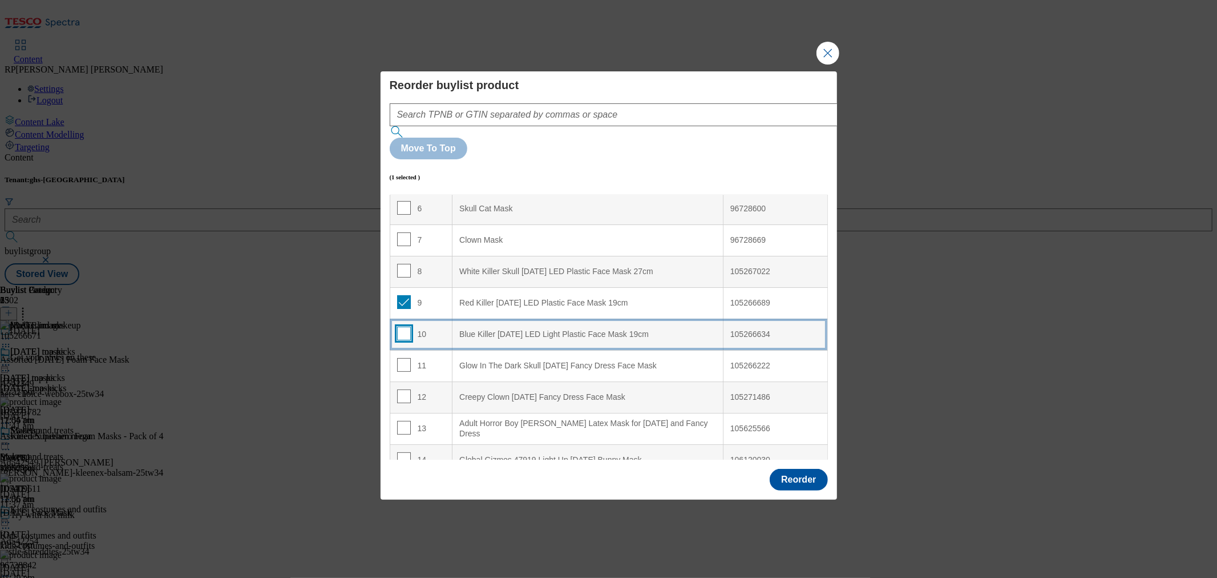
click at [401, 326] on input "Modal" at bounding box center [404, 333] width 14 height 14
checkbox input "true"
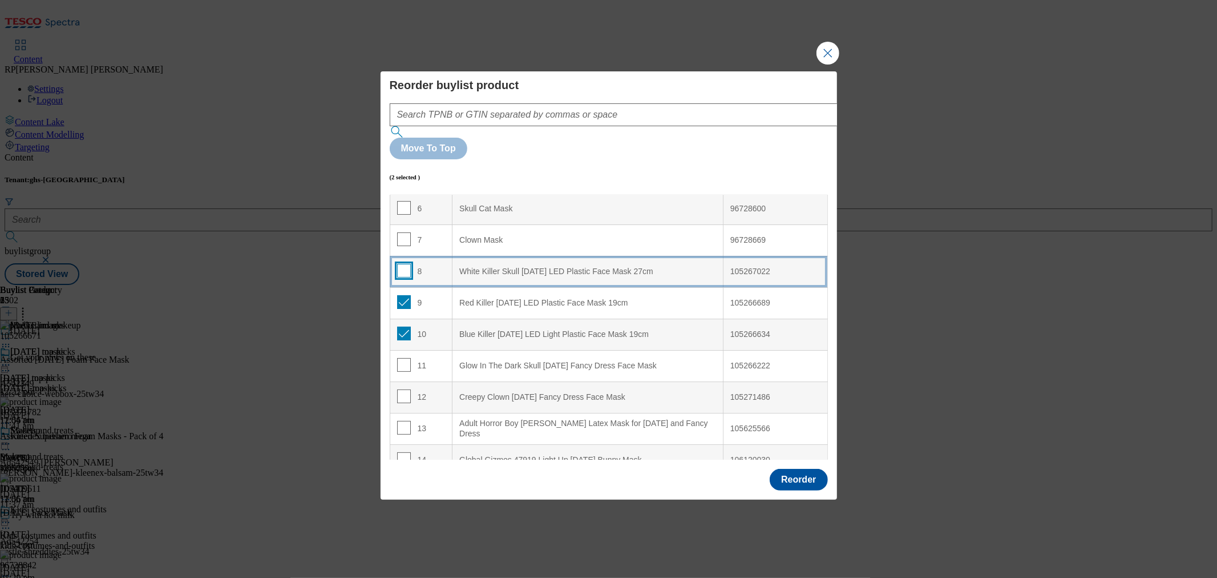
click at [398, 264] on input "Modal" at bounding box center [404, 271] width 14 height 14
checkbox input "true"
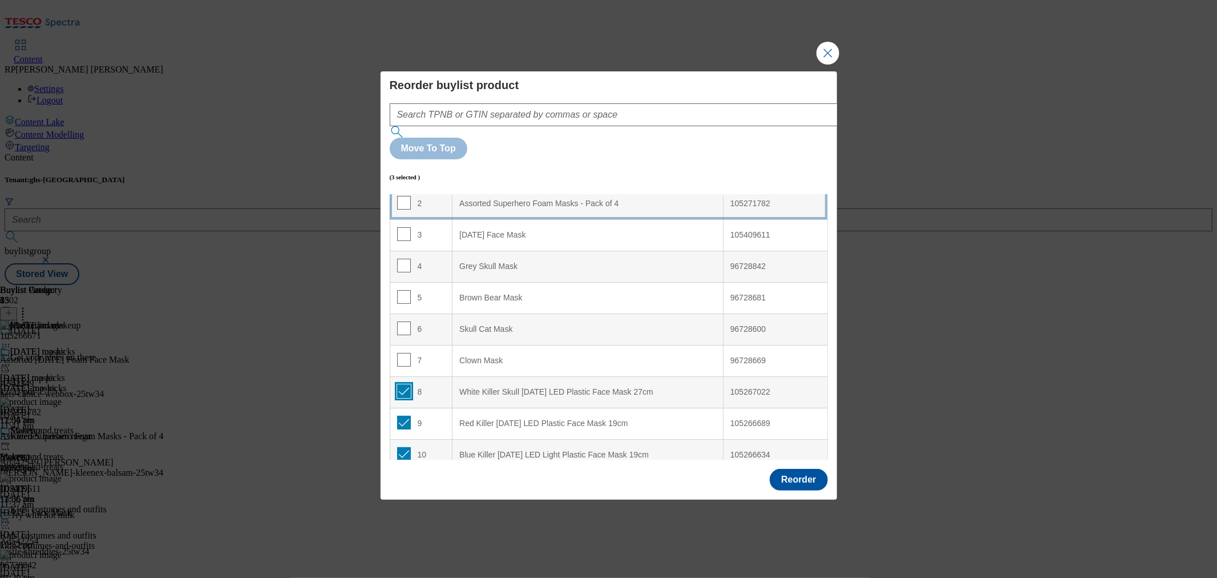
scroll to position [0, 0]
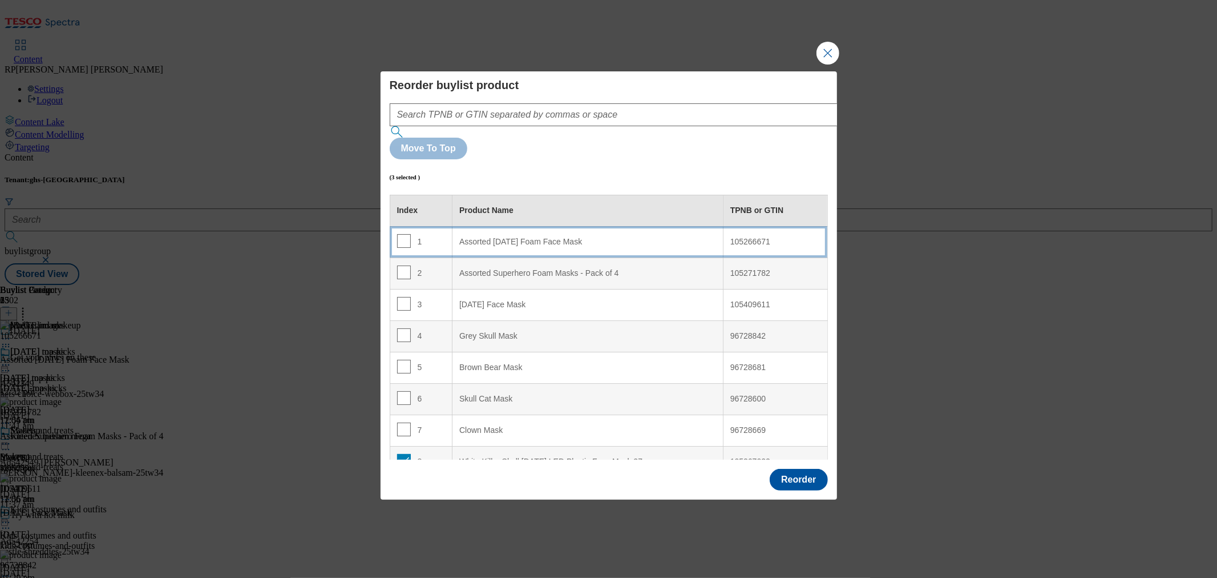
click at [566, 226] on Mask "Assorted Halloween Foam Face Mask" at bounding box center [588, 241] width 271 height 31
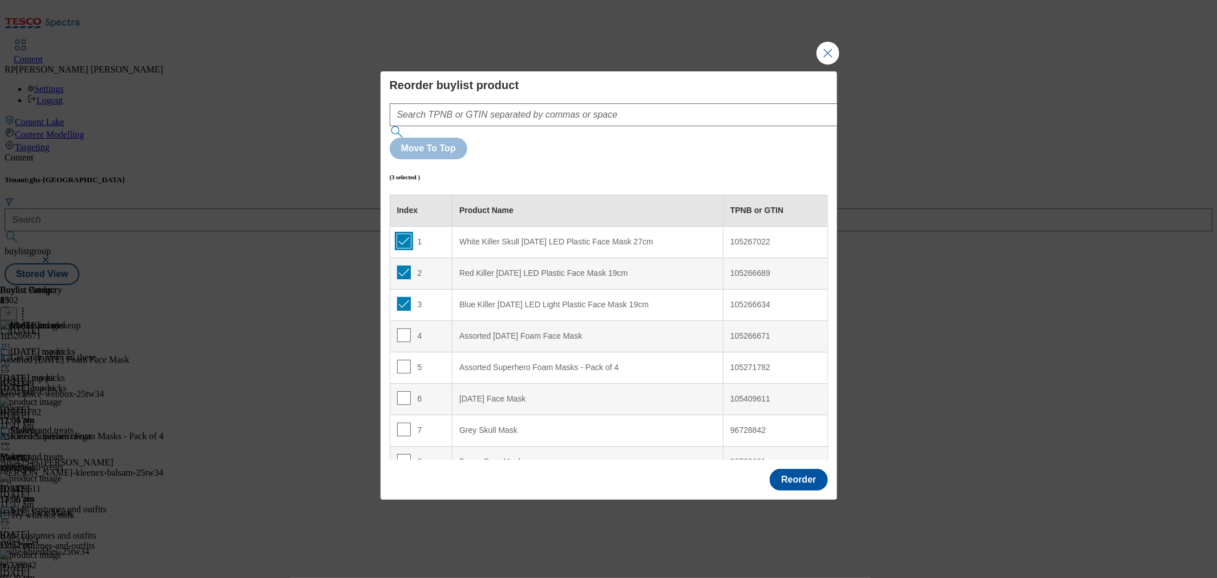
click at [401, 234] on input "Modal" at bounding box center [404, 241] width 14 height 14
checkbox input "false"
click at [404, 265] on input "Modal" at bounding box center [404, 272] width 14 height 14
checkbox input "false"
click at [404, 297] on input "Modal" at bounding box center [404, 304] width 14 height 14
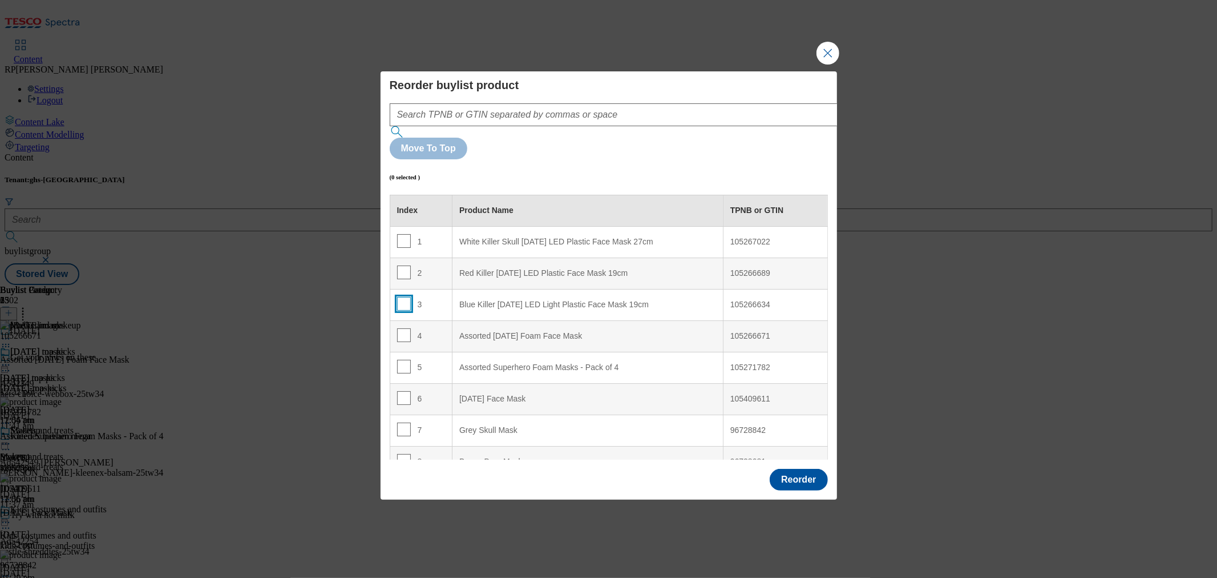
click at [400, 297] on input "Modal" at bounding box center [404, 304] width 14 height 14
checkbox input "true"
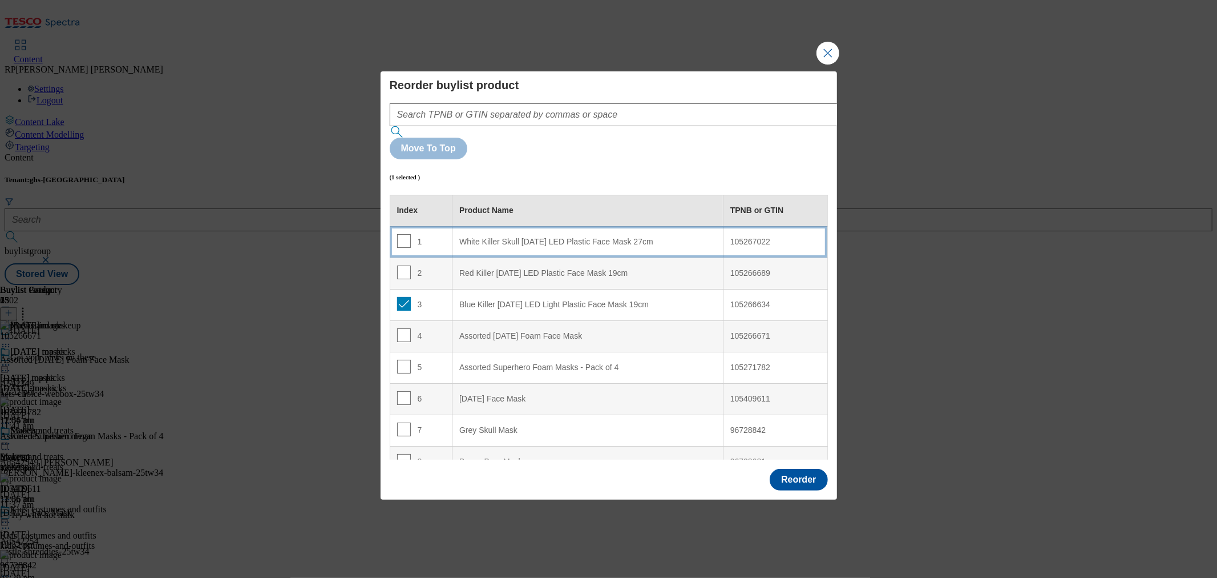
click at [438, 234] on div "1" at bounding box center [421, 242] width 49 height 17
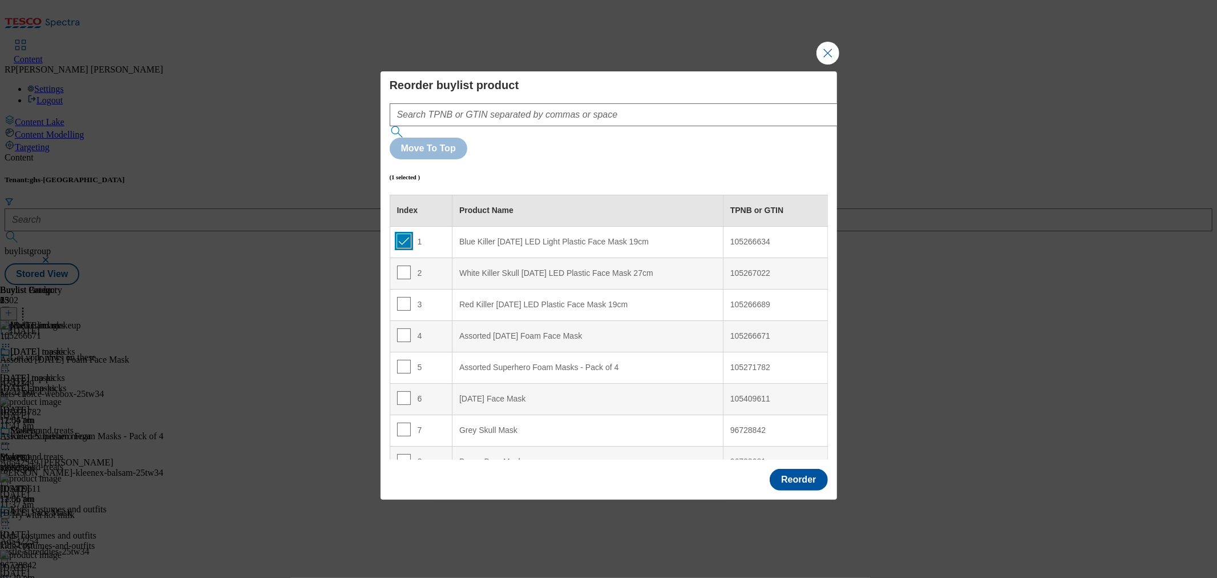
click at [404, 234] on input "Modal" at bounding box center [404, 241] width 14 height 14
checkbox input "false"
click at [406, 360] on input "Modal" at bounding box center [404, 367] width 14 height 14
checkbox input "true"
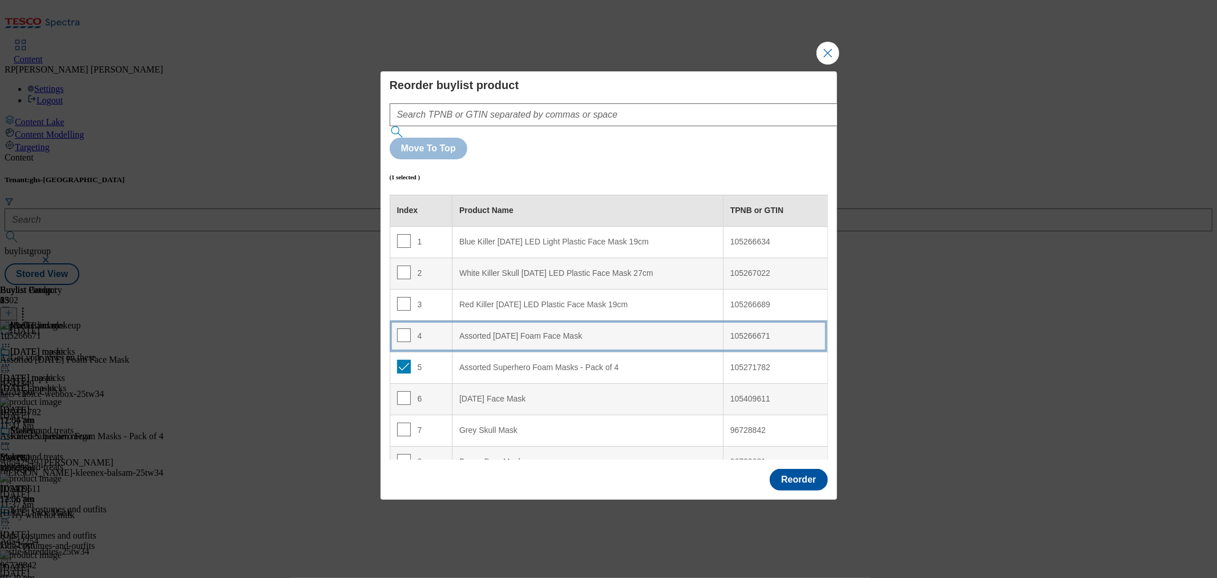
click at [431, 328] on div "4" at bounding box center [421, 336] width 49 height 17
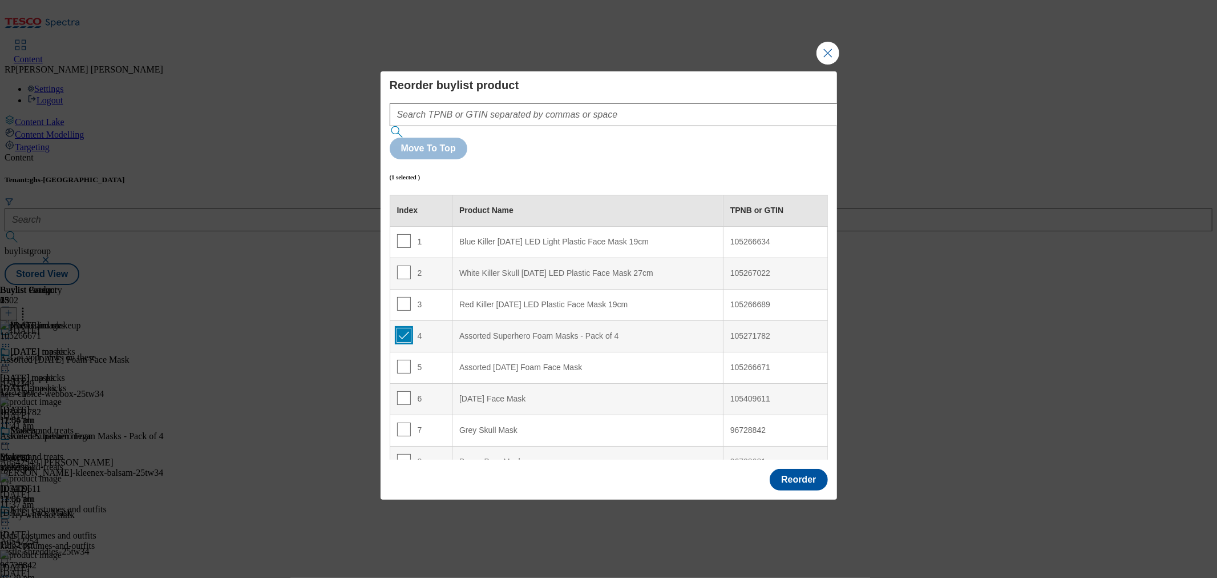
click at [406, 328] on input "Modal" at bounding box center [404, 335] width 14 height 14
checkbox input "false"
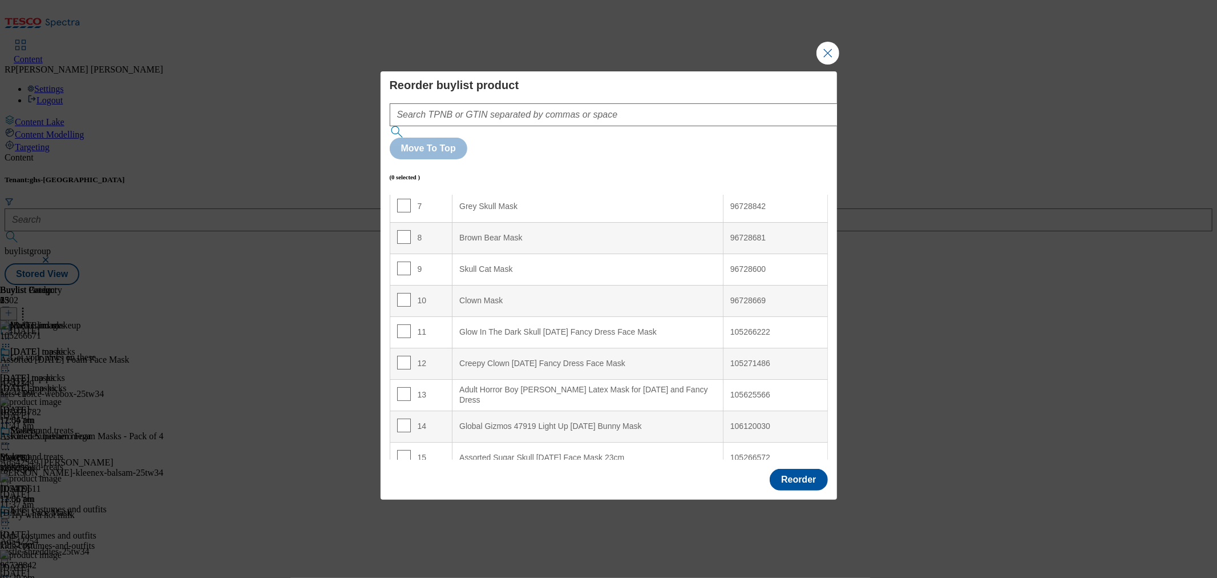
scroll to position [317, 0]
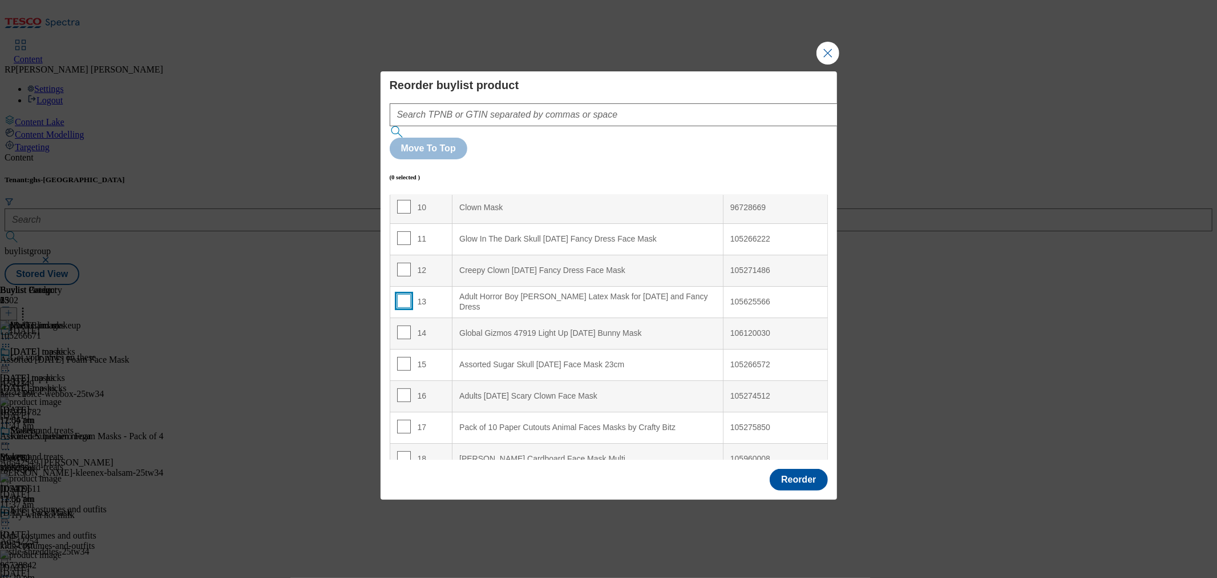
click at [402, 294] on input "Modal" at bounding box center [404, 301] width 14 height 14
checkbox input "true"
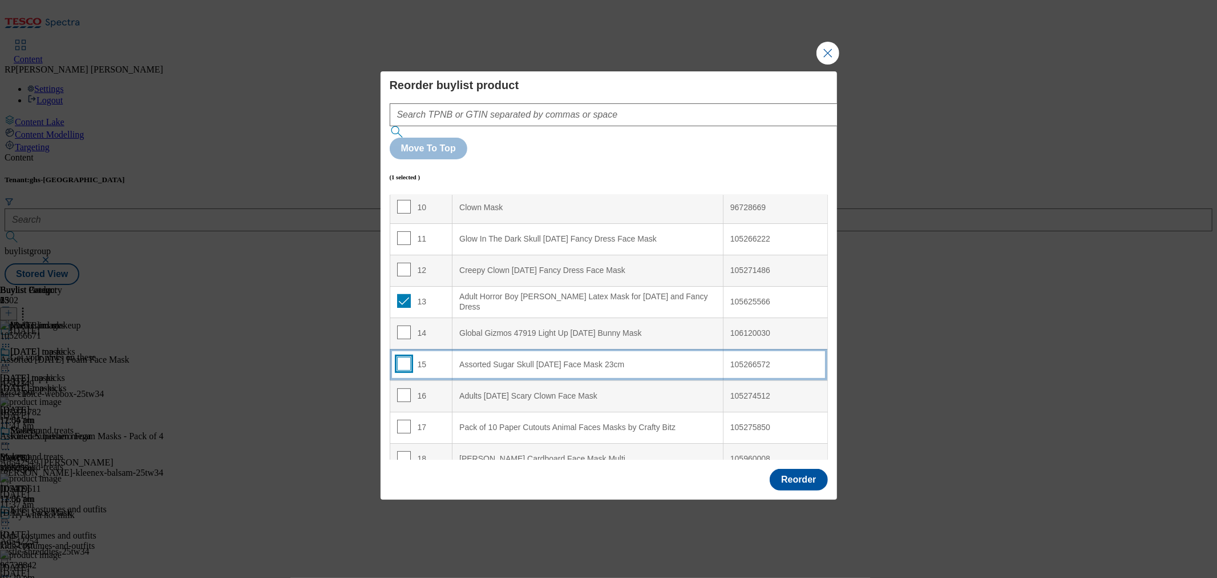
click at [400, 357] on input "Modal" at bounding box center [404, 364] width 14 height 14
checkbox input "true"
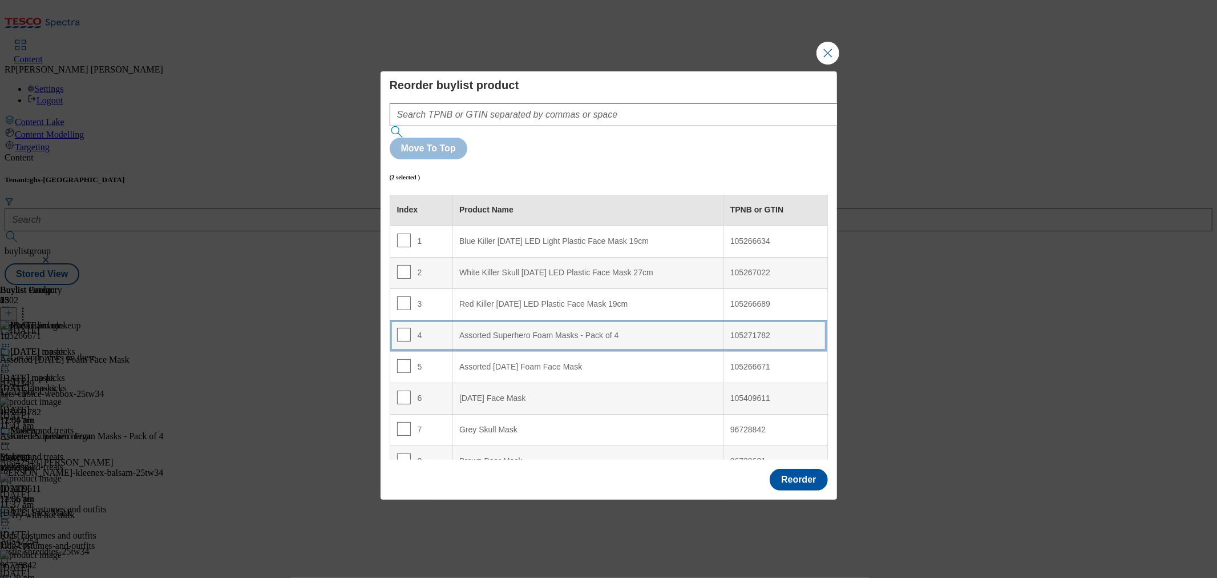
scroll to position [0, 0]
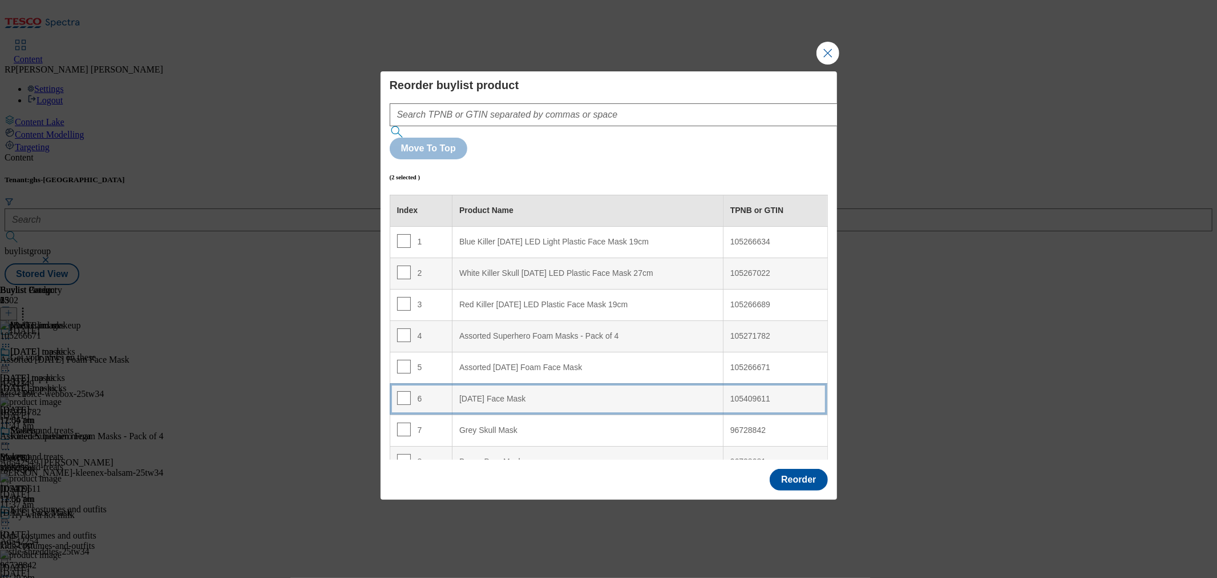
click at [530, 383] on Mask "Halloween Face Mask" at bounding box center [588, 398] width 271 height 31
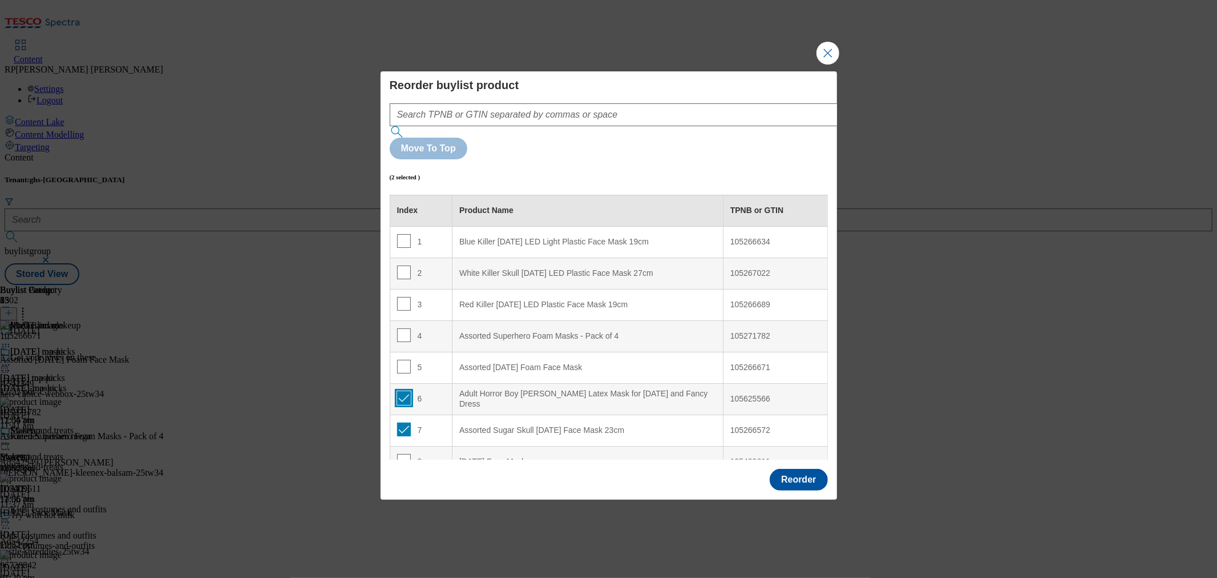
click at [401, 391] on input "Modal" at bounding box center [404, 398] width 14 height 14
checkbox input "false"
click at [398, 422] on input "Modal" at bounding box center [404, 429] width 14 height 14
click at [401, 422] on input "Modal" at bounding box center [404, 429] width 14 height 14
checkbox input "true"
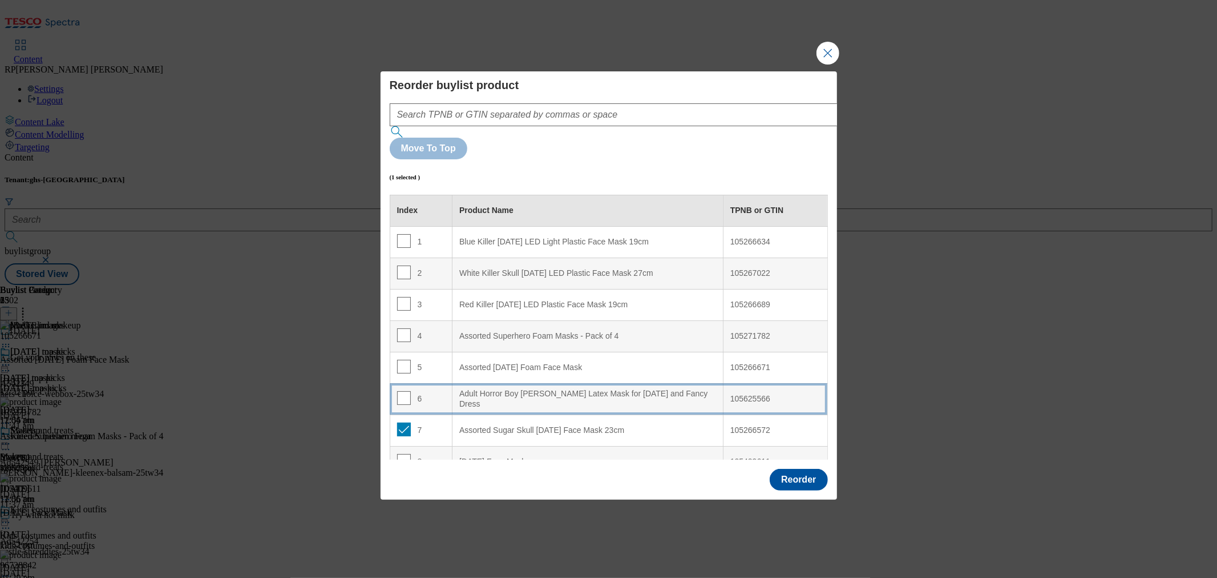
click at [428, 391] on div "6" at bounding box center [421, 399] width 49 height 17
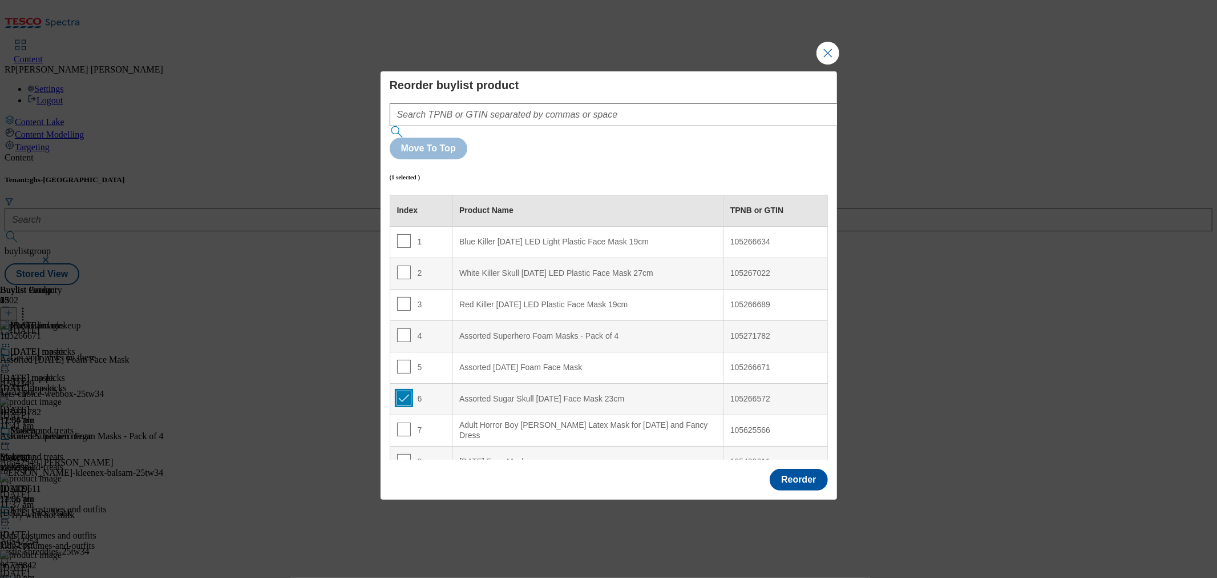
click at [405, 391] on input "Modal" at bounding box center [404, 398] width 14 height 14
checkbox input "false"
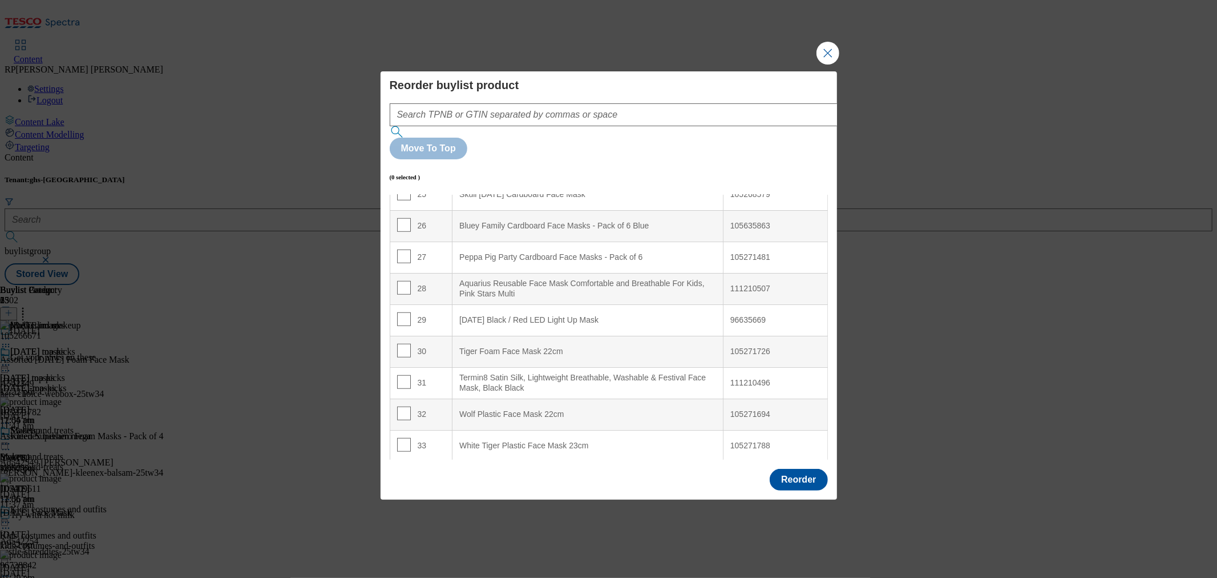
scroll to position [802, 0]
click at [400, 310] on input "Modal" at bounding box center [404, 317] width 14 height 14
checkbox input "true"
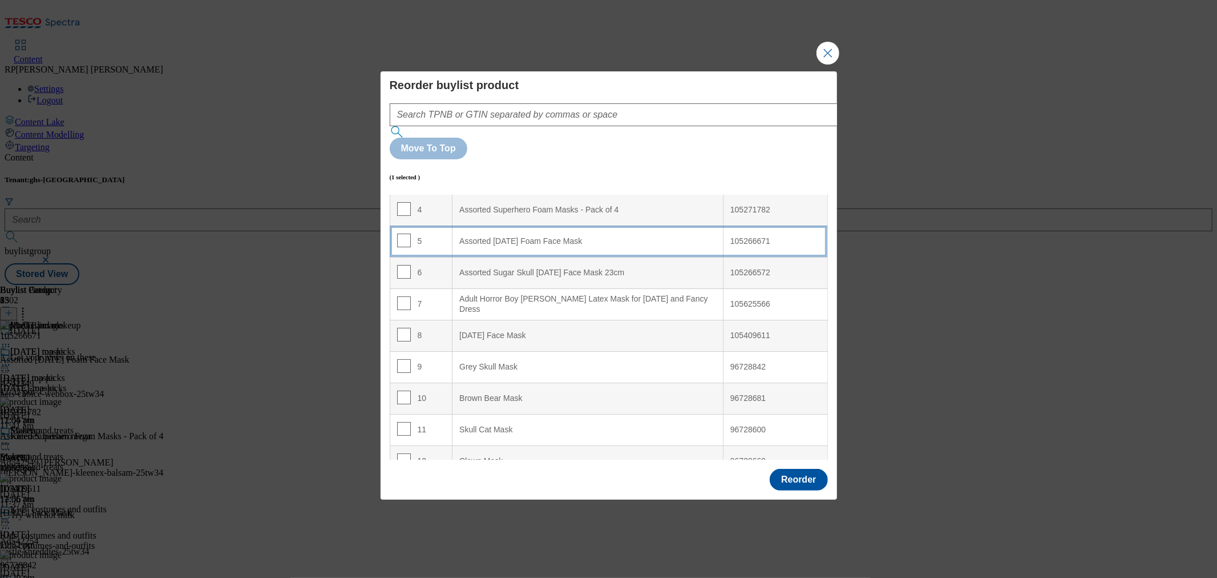
scroll to position [0, 0]
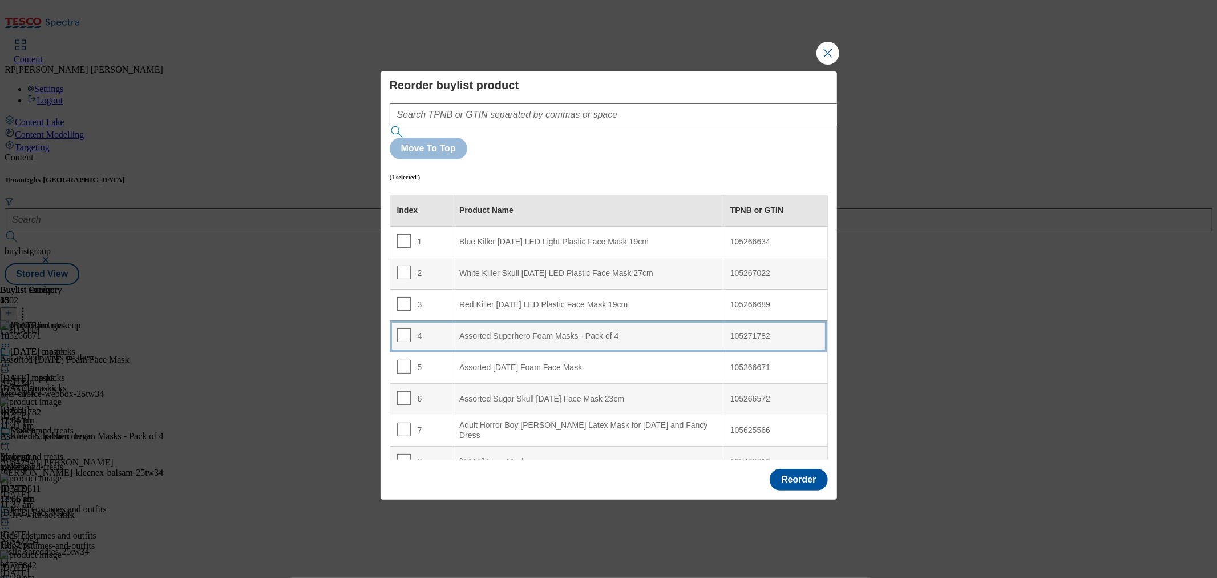
click at [540, 320] on 4 "Assorted Superhero Foam Masks - Pack of 4" at bounding box center [588, 335] width 271 height 31
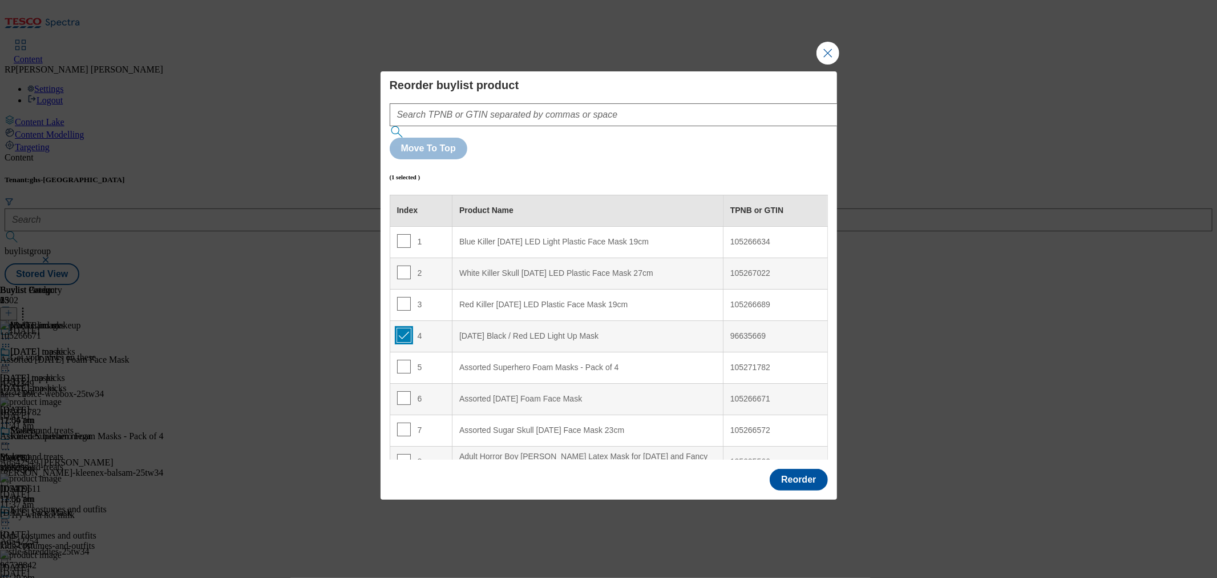
click at [402, 328] on input "Modal" at bounding box center [404, 335] width 14 height 14
checkbox input "true"
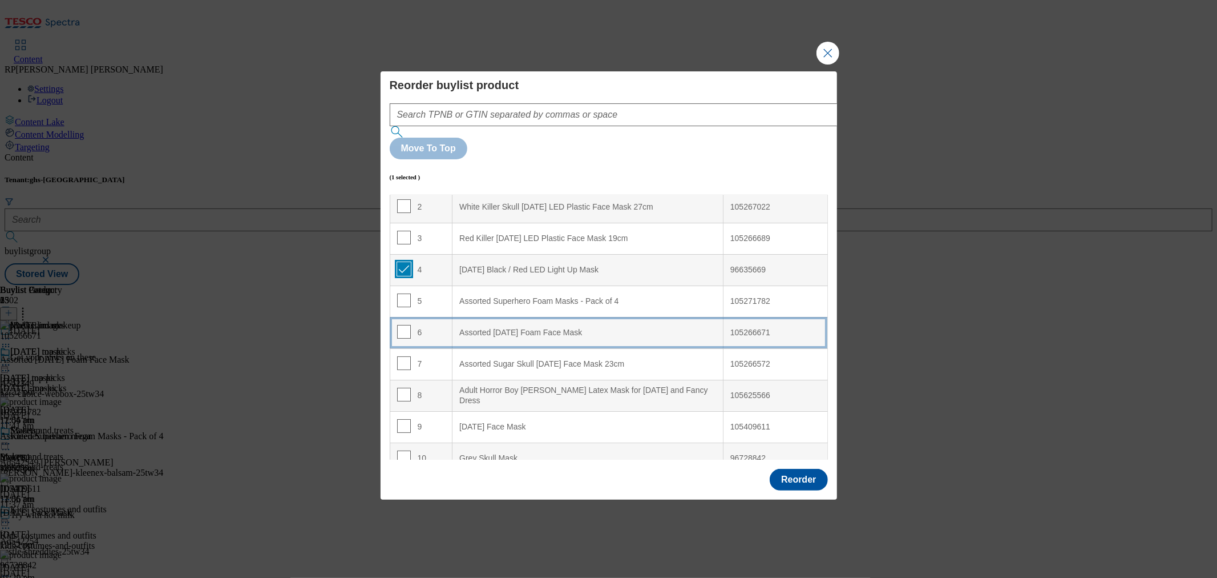
scroll to position [127, 0]
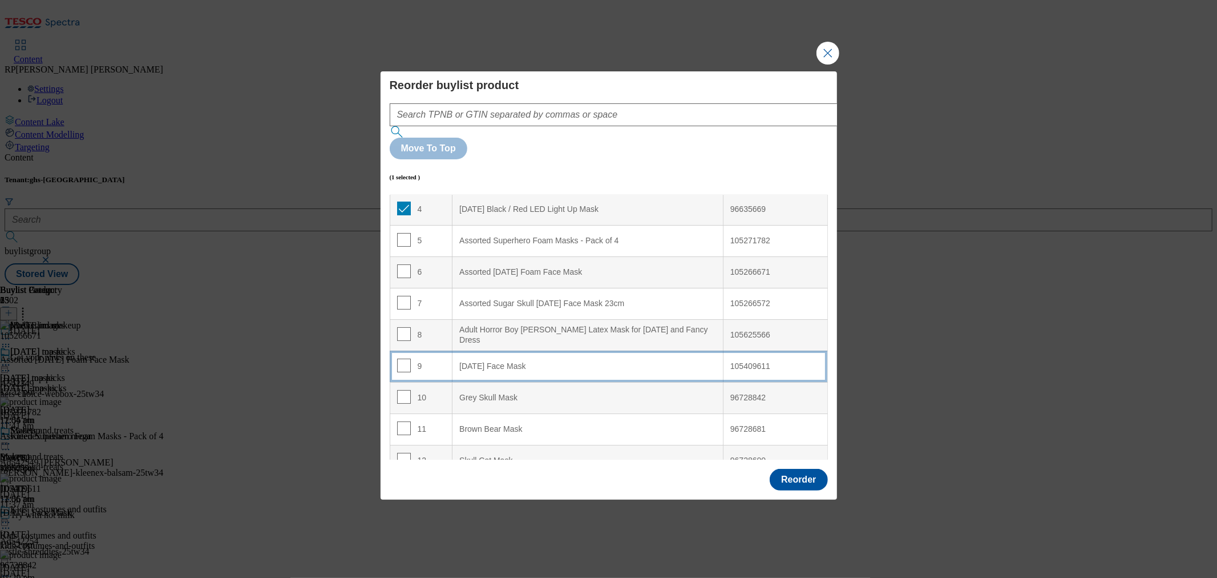
click at [534, 350] on Mask "Halloween Face Mask" at bounding box center [588, 365] width 271 height 31
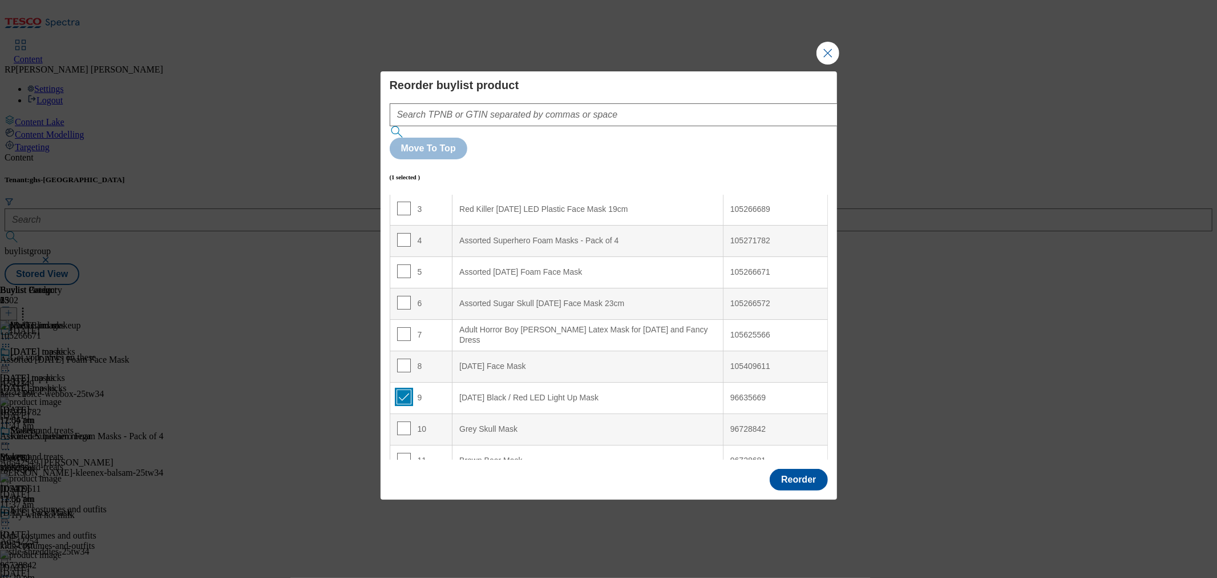
click at [404, 390] on input "Modal" at bounding box center [404, 397] width 14 height 14
click at [398, 390] on input "Modal" at bounding box center [404, 397] width 14 height 14
checkbox input "true"
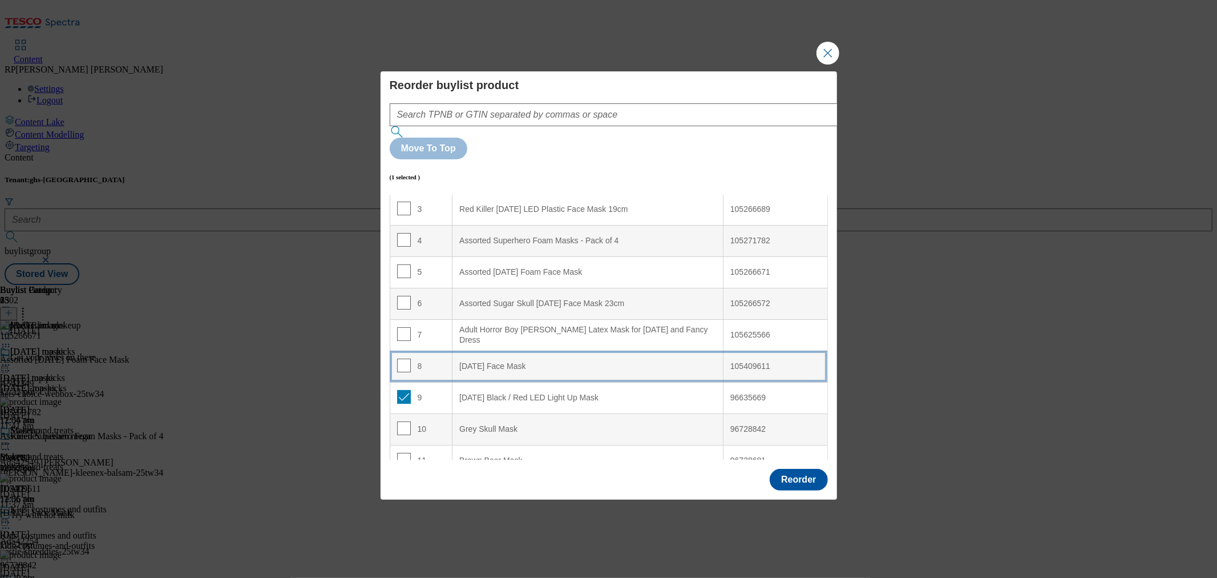
click at [424, 350] on td "8" at bounding box center [421, 365] width 63 height 31
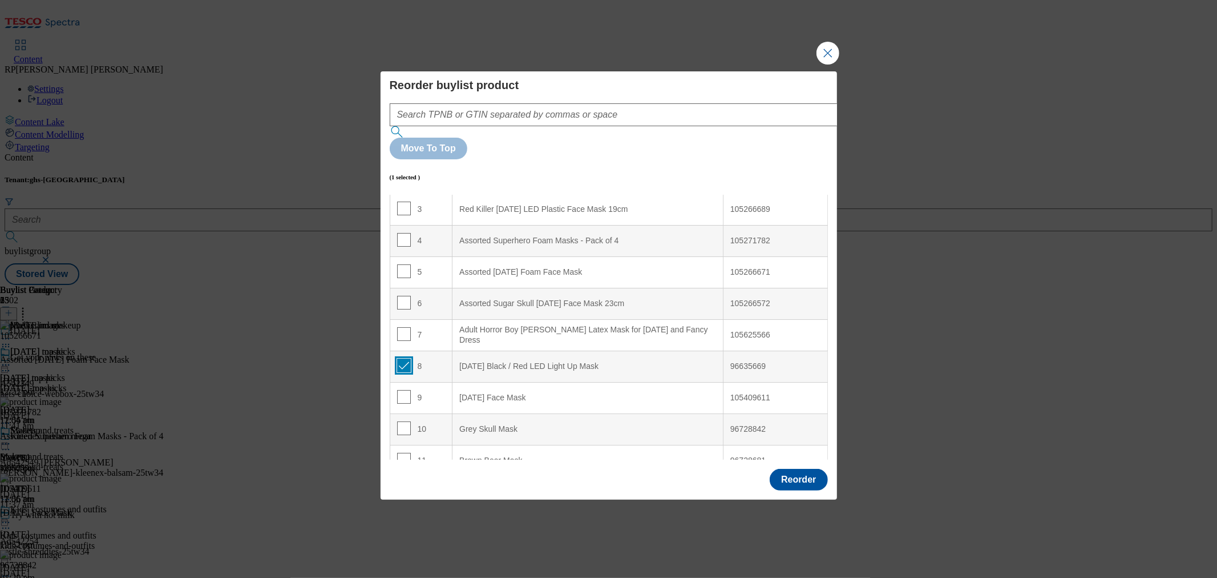
click at [401, 358] on input "Modal" at bounding box center [404, 365] width 14 height 14
checkbox input "false"
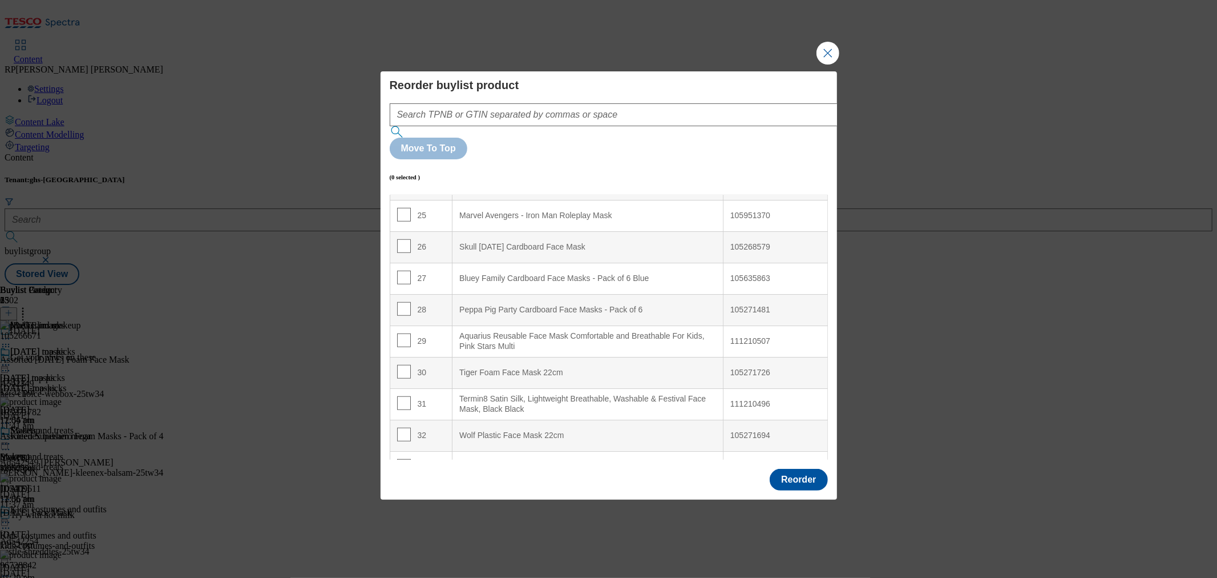
scroll to position [802, 0]
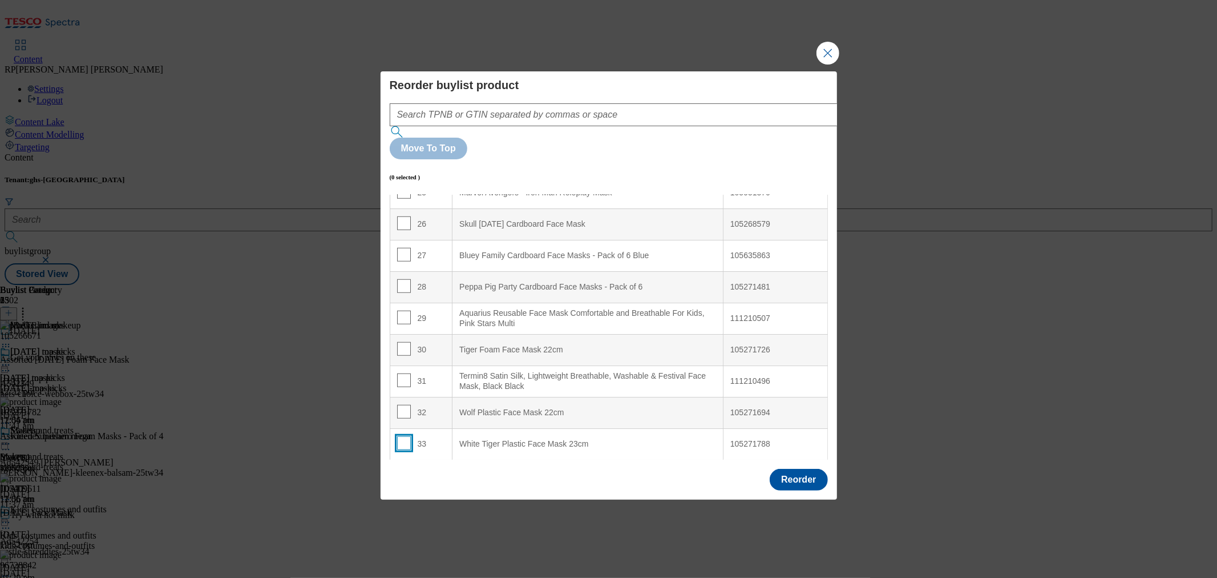
click at [404, 436] on input "Modal" at bounding box center [404, 443] width 14 height 14
checkbox input "true"
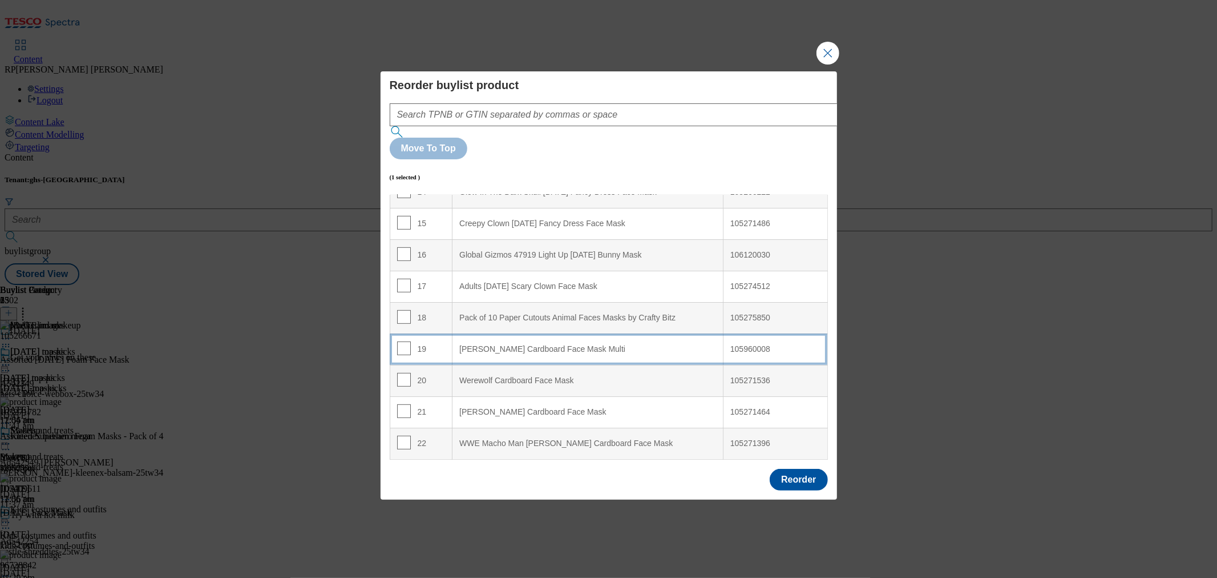
scroll to position [549, 0]
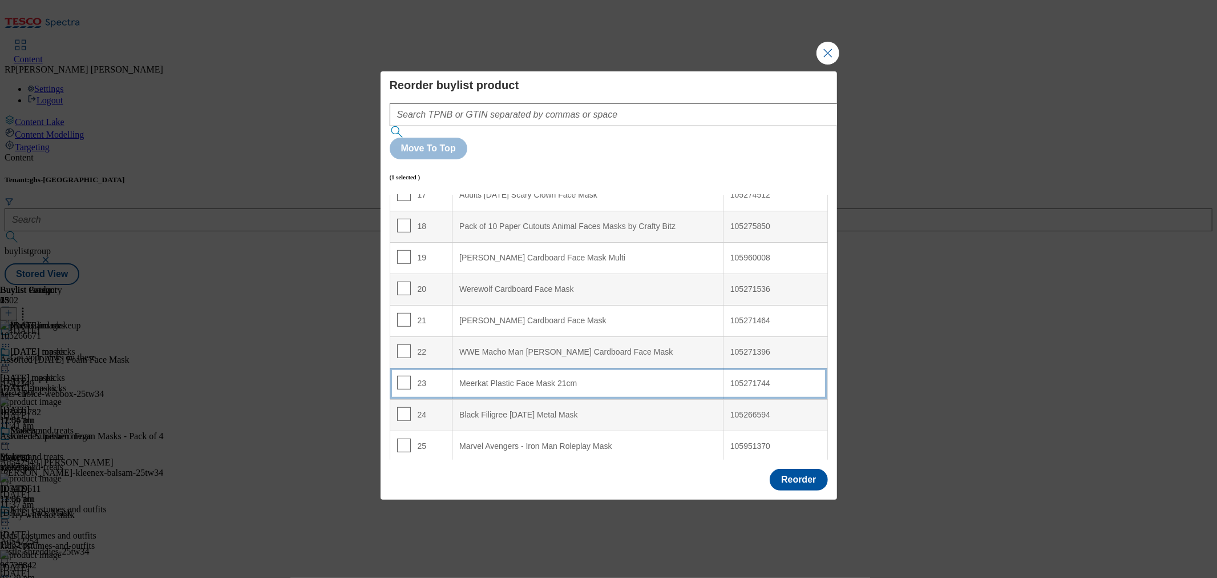
click at [495, 368] on 21cm "Meerkat Plastic Face Mask 21cm" at bounding box center [588, 383] width 271 height 31
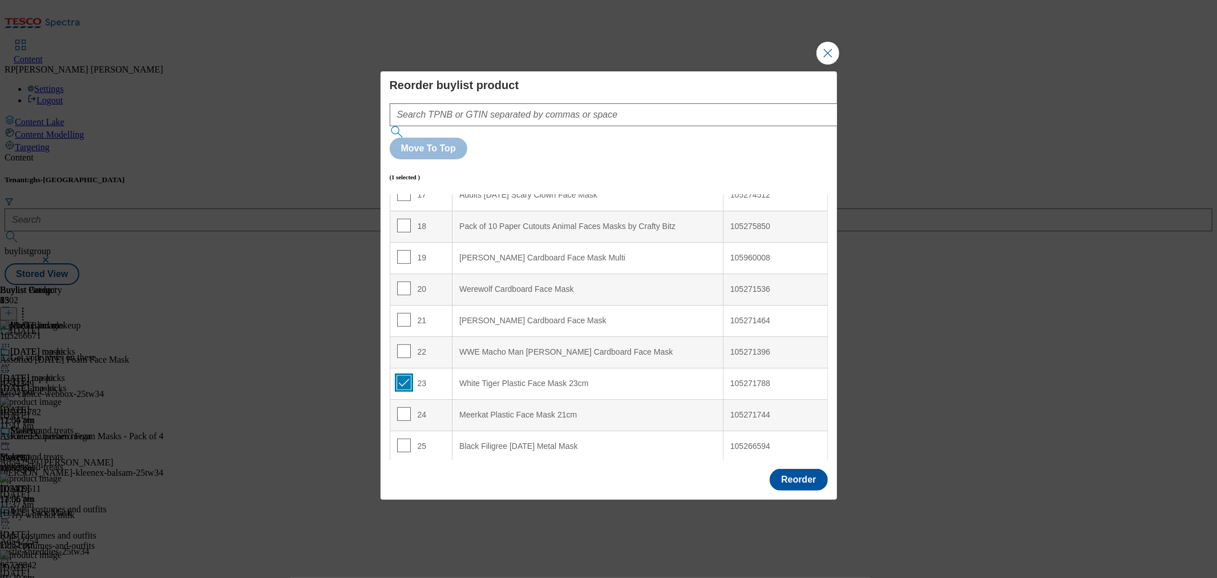
click at [403, 376] on input "Modal" at bounding box center [404, 383] width 14 height 14
checkbox input "false"
click at [400, 281] on input "Modal" at bounding box center [404, 288] width 14 height 14
checkbox input "true"
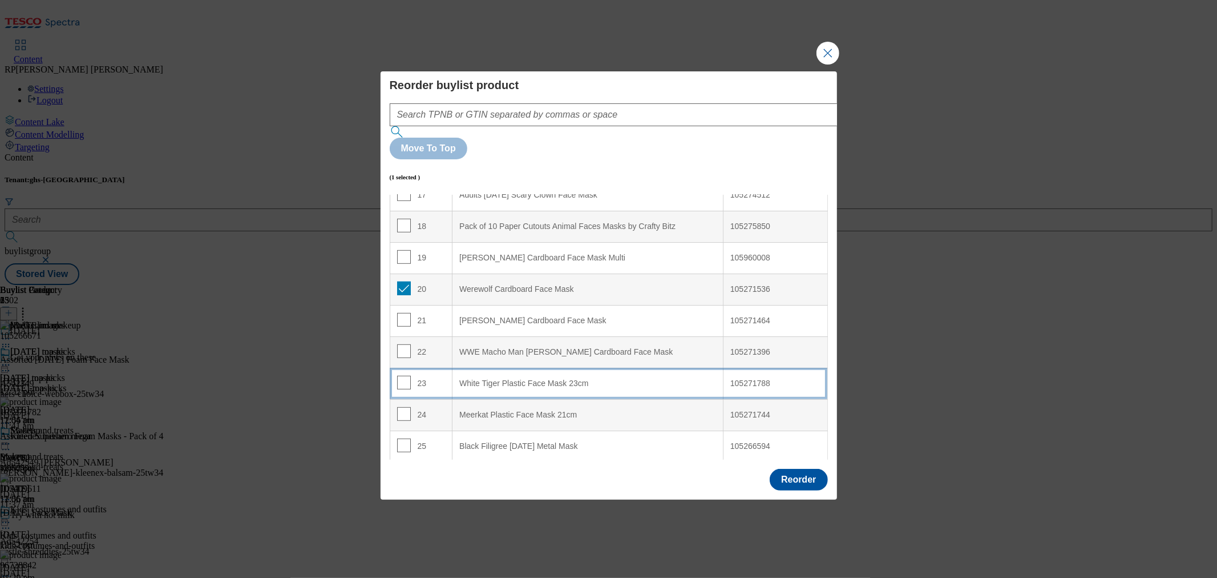
click at [432, 368] on td "23" at bounding box center [421, 383] width 63 height 31
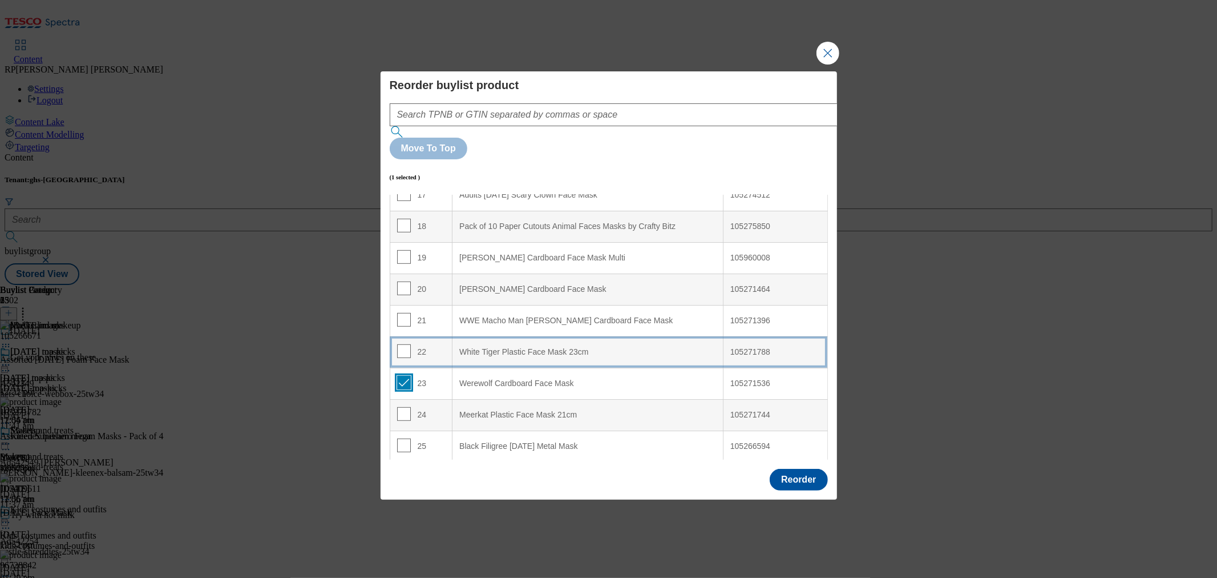
click at [402, 376] on input "Modal" at bounding box center [404, 383] width 14 height 14
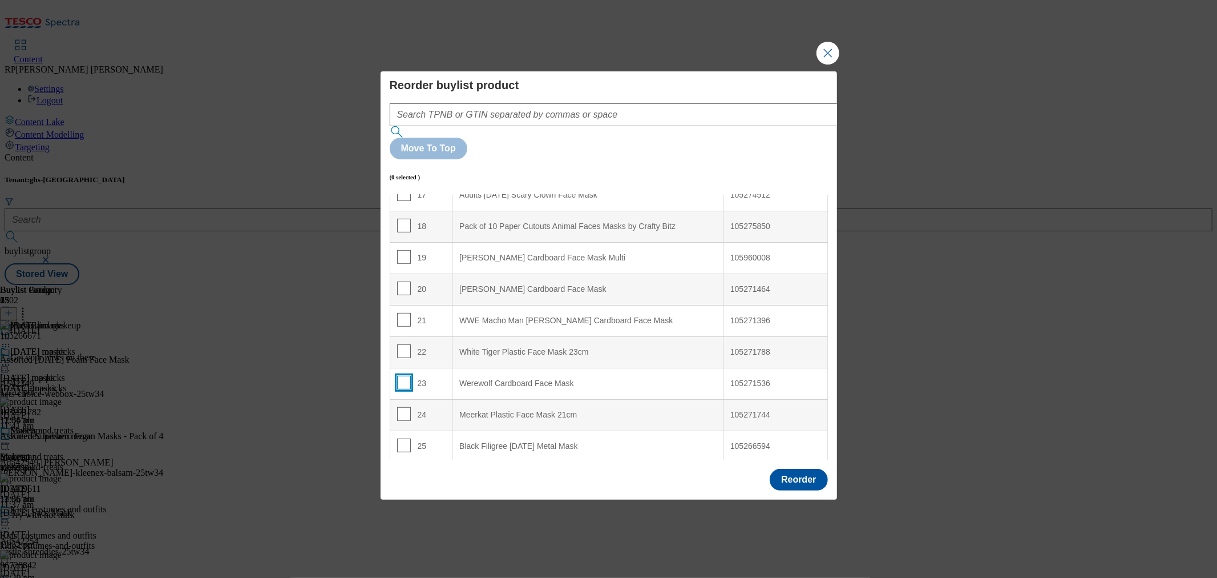
click at [402, 376] on input "Modal" at bounding box center [404, 383] width 14 height 14
checkbox input "true"
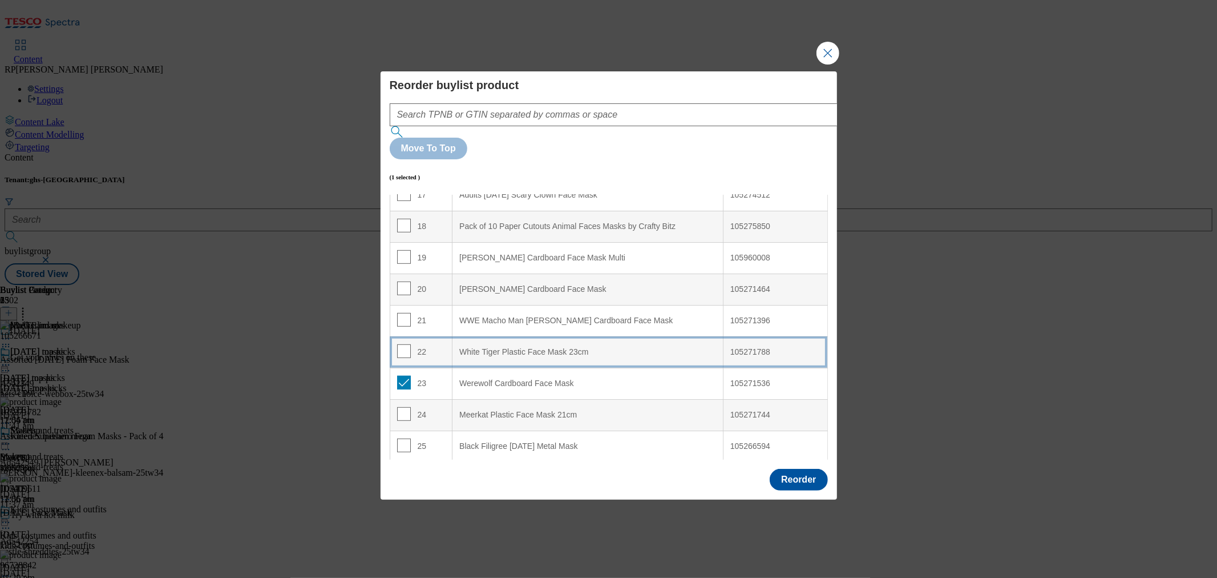
click at [437, 344] on div "22" at bounding box center [421, 352] width 49 height 17
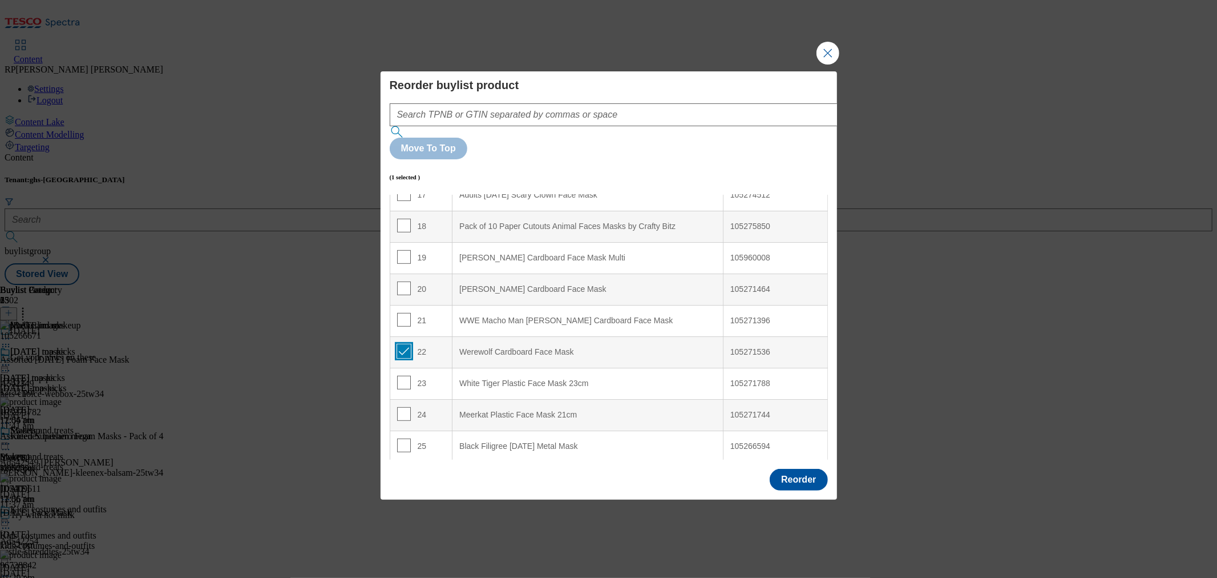
click at [403, 344] on input "Modal" at bounding box center [404, 351] width 14 height 14
click at [404, 344] on input "Modal" at bounding box center [404, 351] width 14 height 14
checkbox input "true"
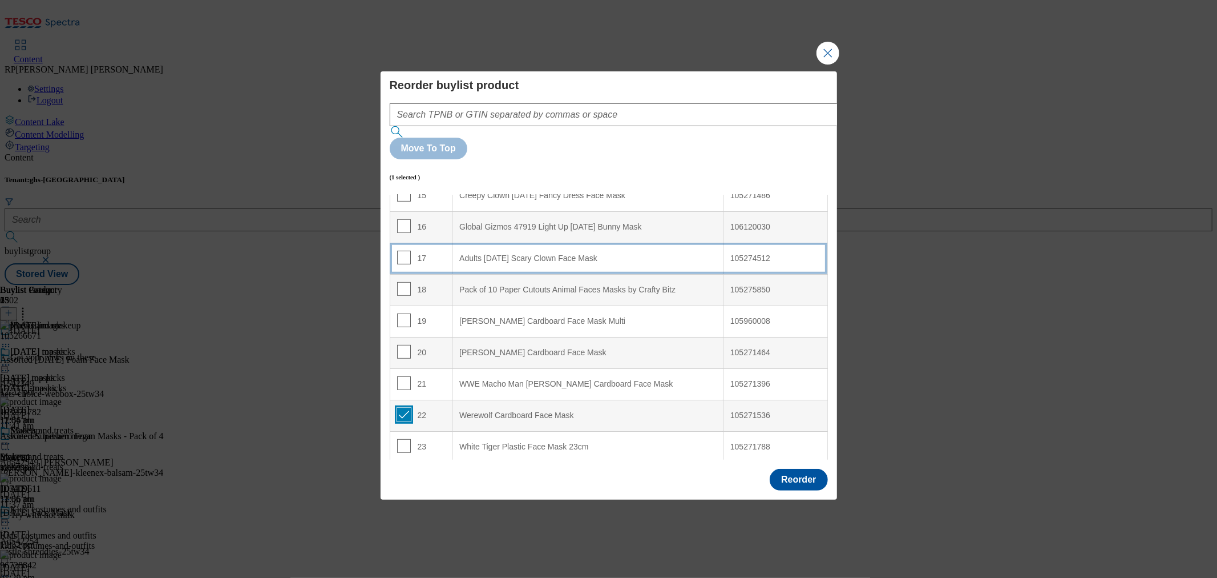
scroll to position [422, 0]
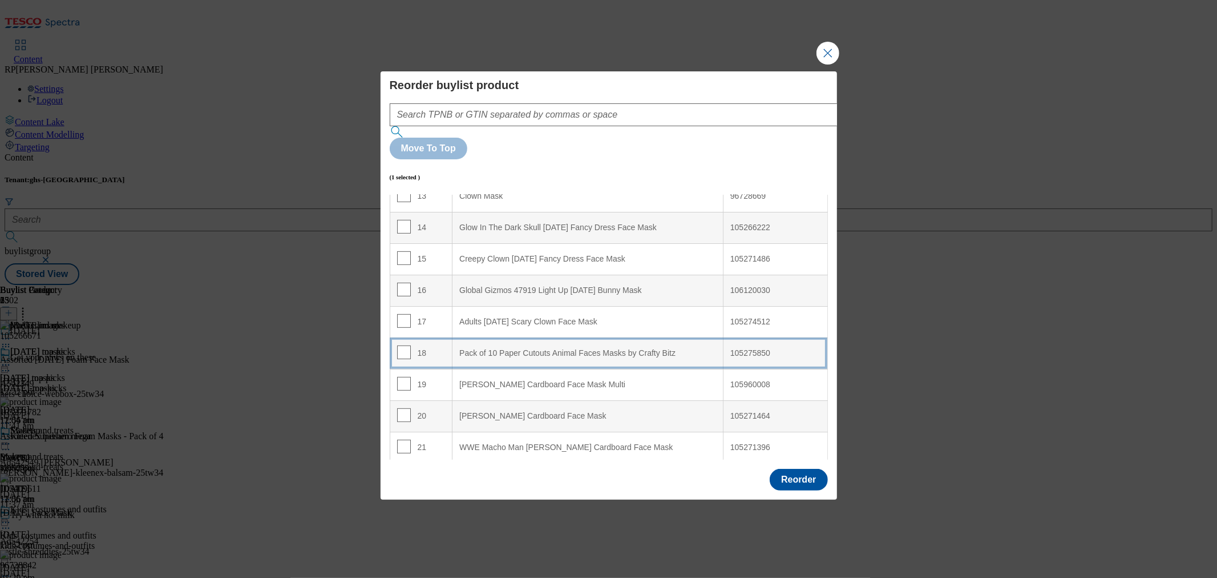
click at [439, 337] on td "18" at bounding box center [421, 352] width 63 height 31
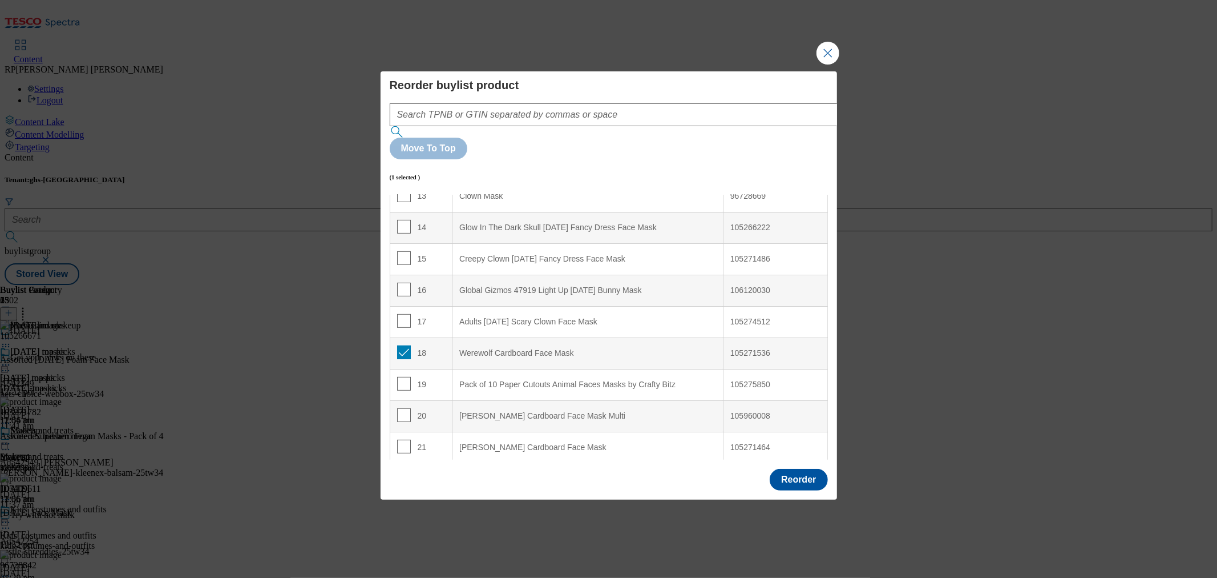
click at [396, 337] on td "18" at bounding box center [421, 352] width 63 height 31
click at [402, 345] on input "Modal" at bounding box center [404, 352] width 14 height 14
checkbox input "false"
click at [401, 313] on input "Modal" at bounding box center [404, 320] width 14 height 14
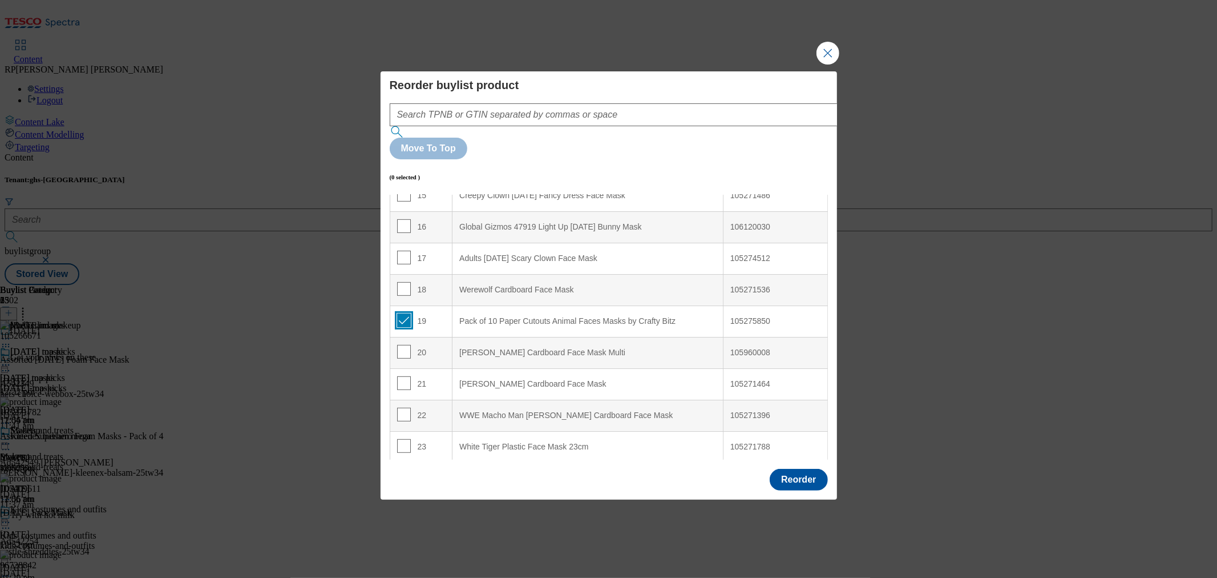
checkbox input "true"
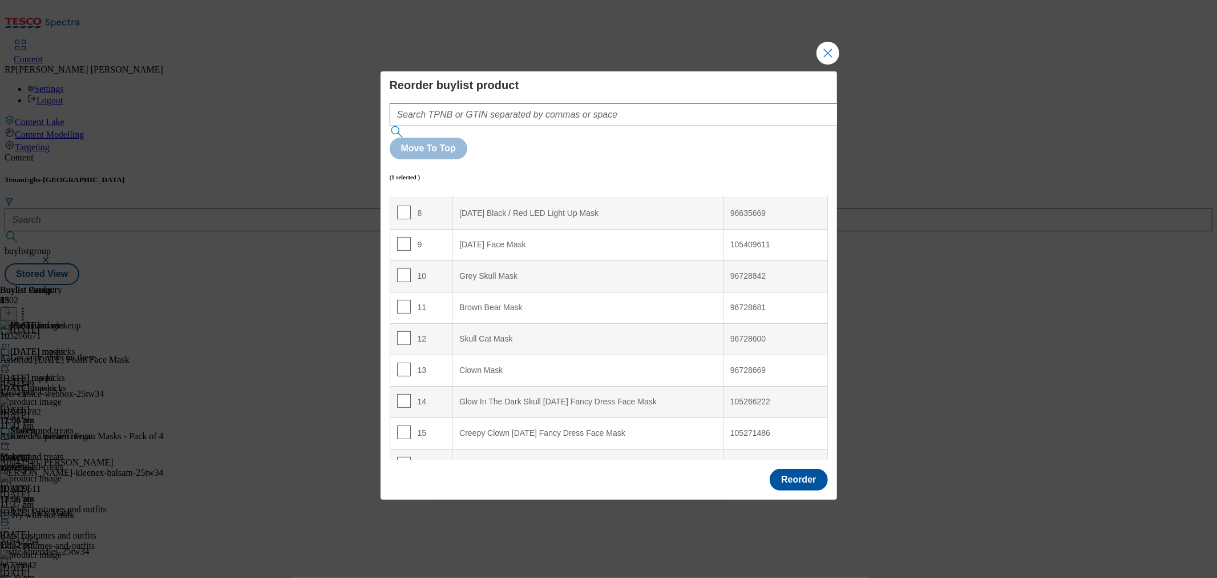
scroll to position [0, 0]
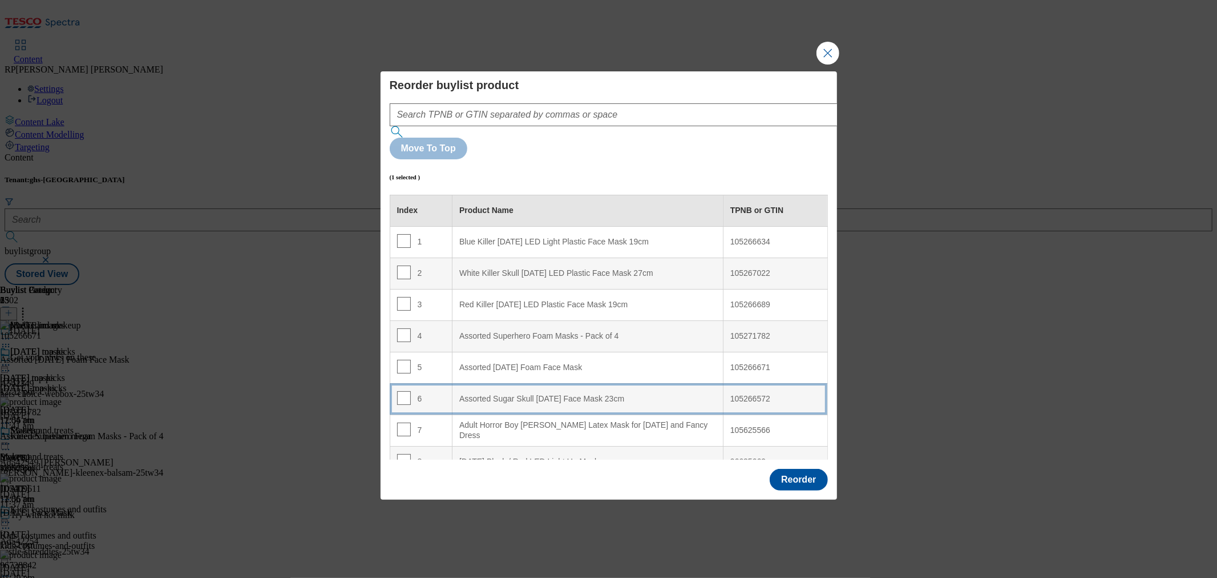
click at [499, 383] on 23cm "Assorted Sugar Skull Halloween Face Mask 23cm" at bounding box center [588, 398] width 271 height 31
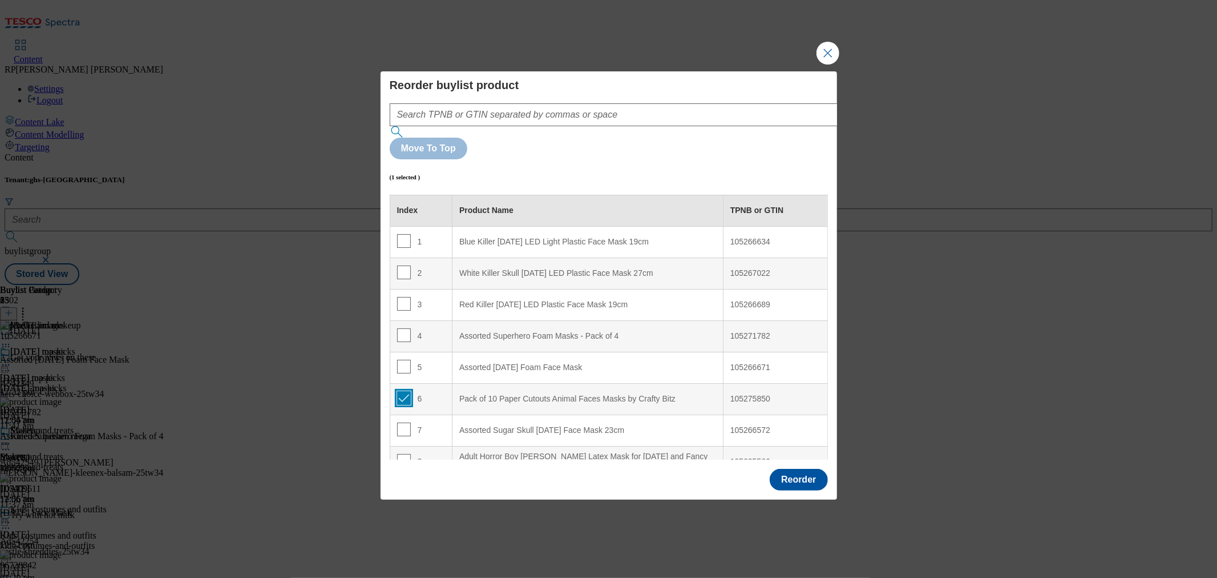
click at [403, 391] on input "Modal" at bounding box center [404, 398] width 14 height 14
checkbox input "true"
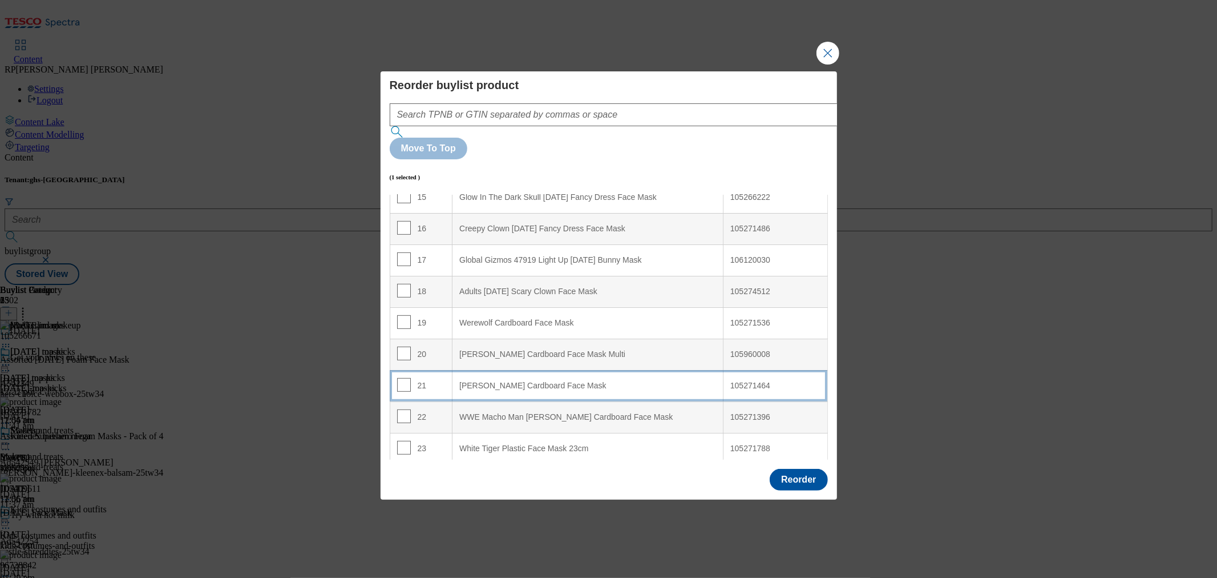
scroll to position [507, 0]
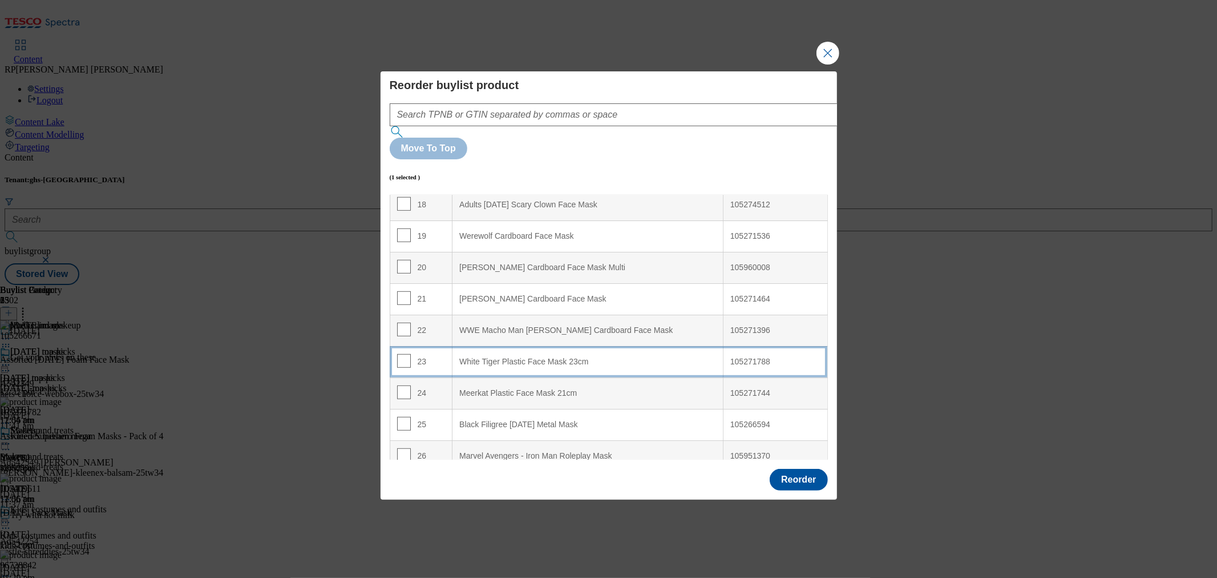
click at [537, 346] on 23cm "White Tiger Plastic Face Mask 23cm" at bounding box center [588, 361] width 271 height 31
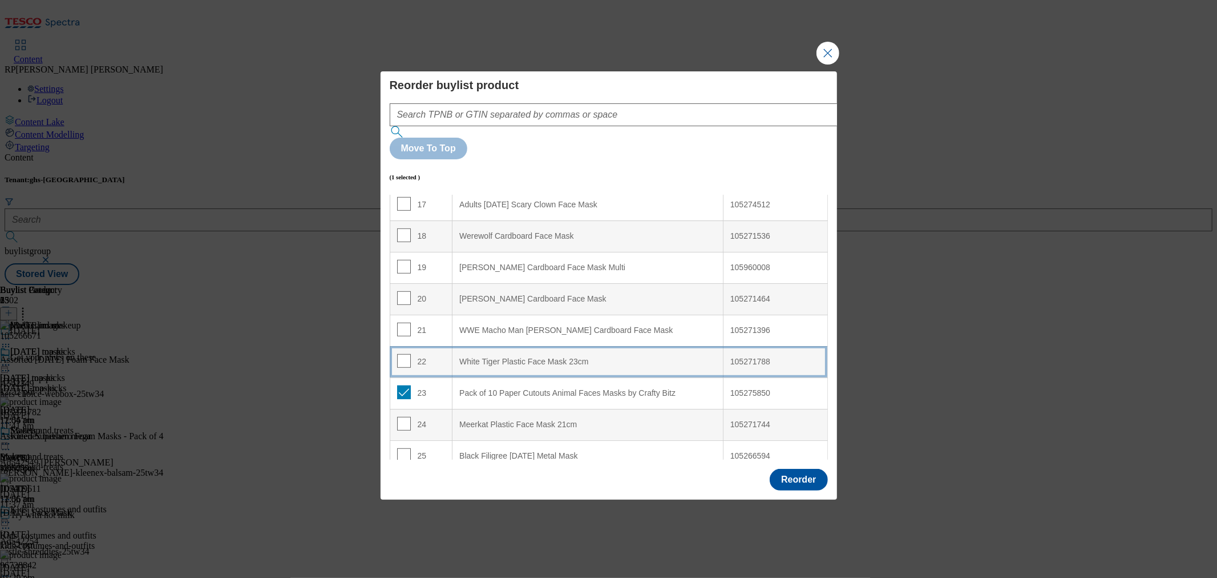
click at [426, 346] on td "22" at bounding box center [421, 361] width 63 height 31
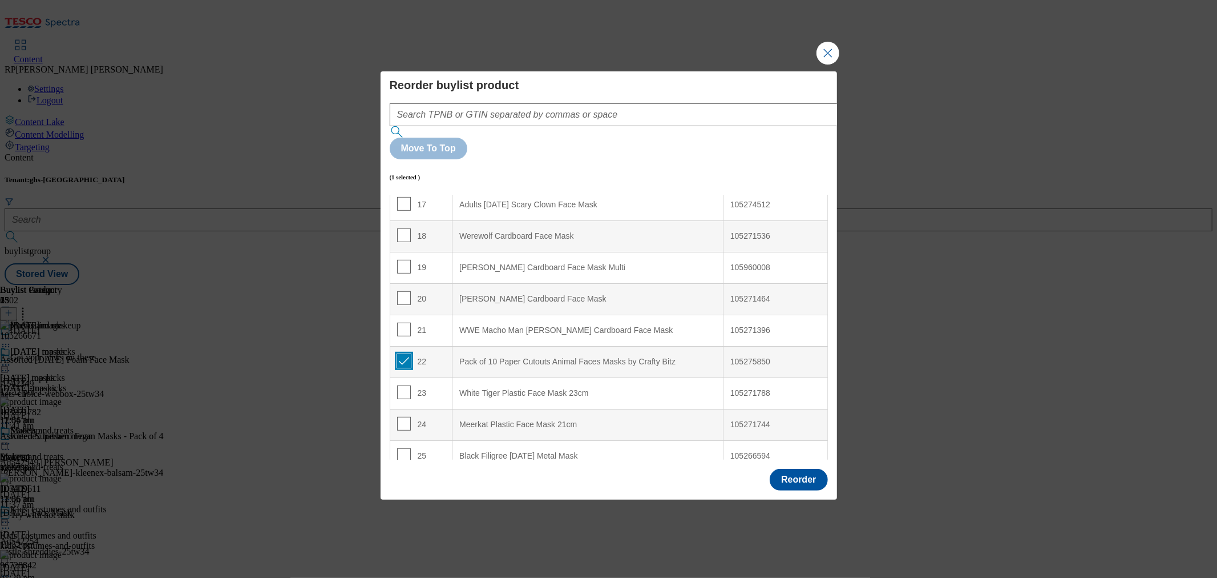
click at [406, 354] on input "Modal" at bounding box center [404, 361] width 14 height 14
checkbox input "false"
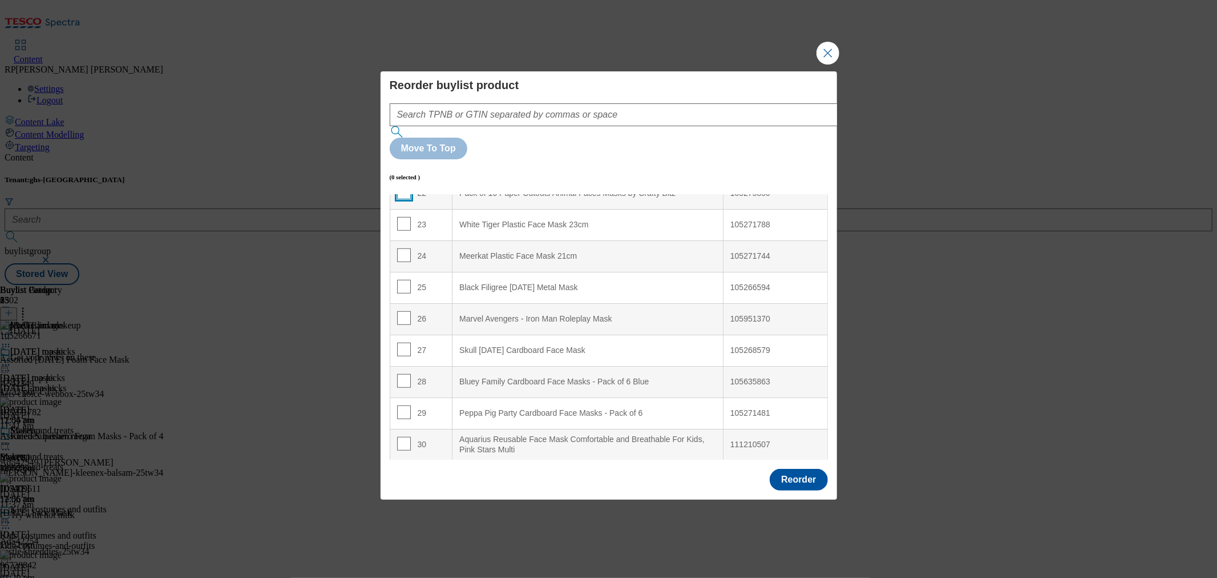
scroll to position [729, 0]
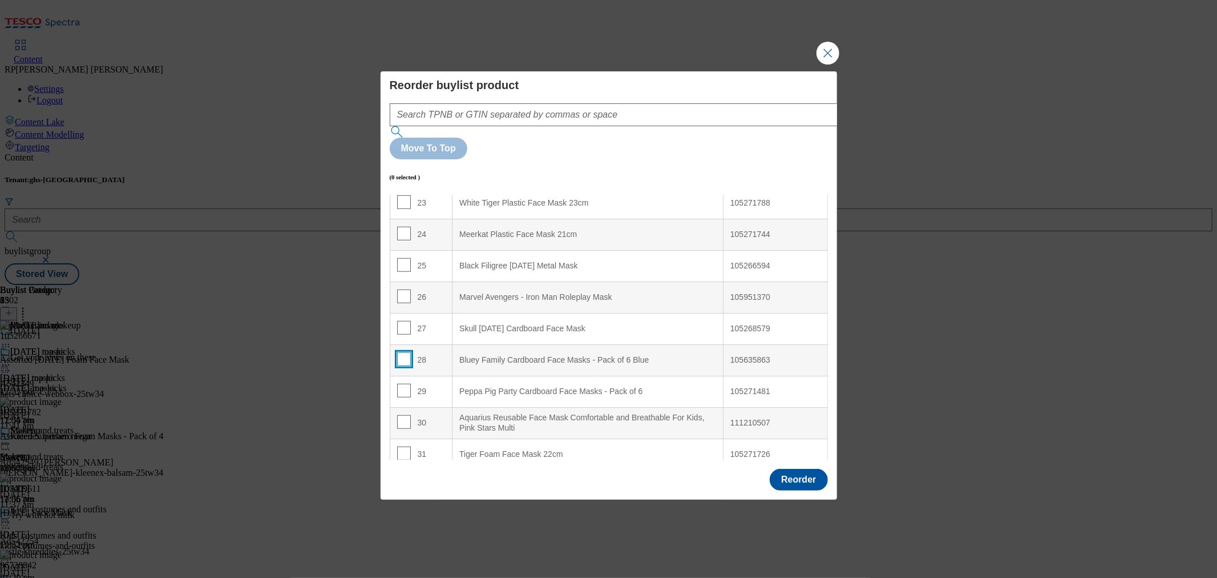
click at [404, 352] on input "Modal" at bounding box center [404, 359] width 14 height 14
checkbox input "true"
click at [403, 384] on input "Modal" at bounding box center [404, 391] width 14 height 14
checkbox input "true"
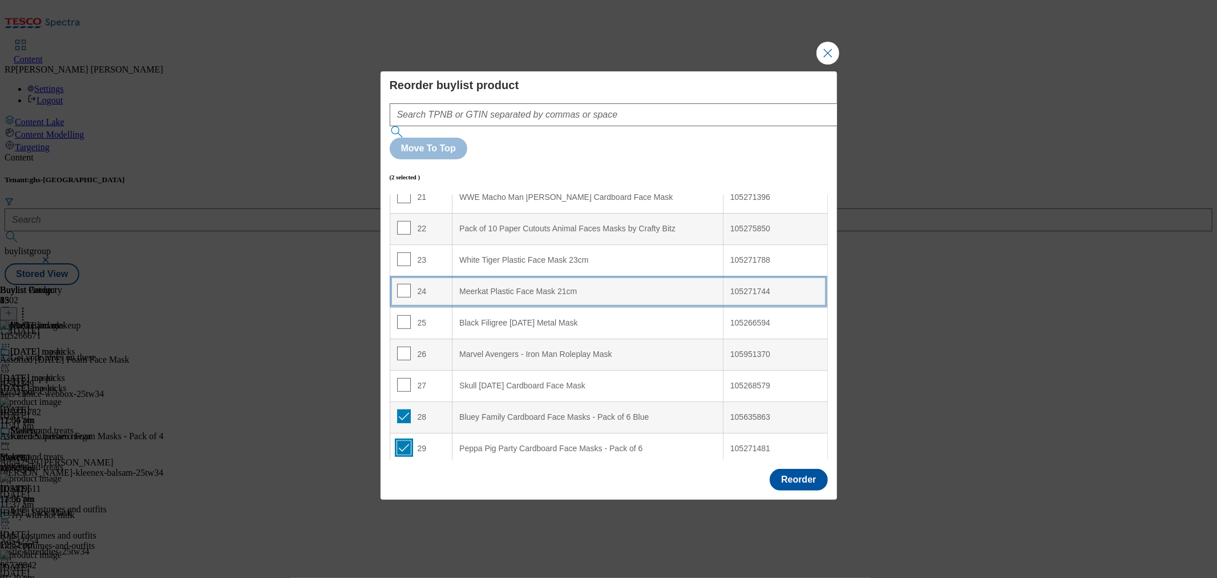
scroll to position [603, 0]
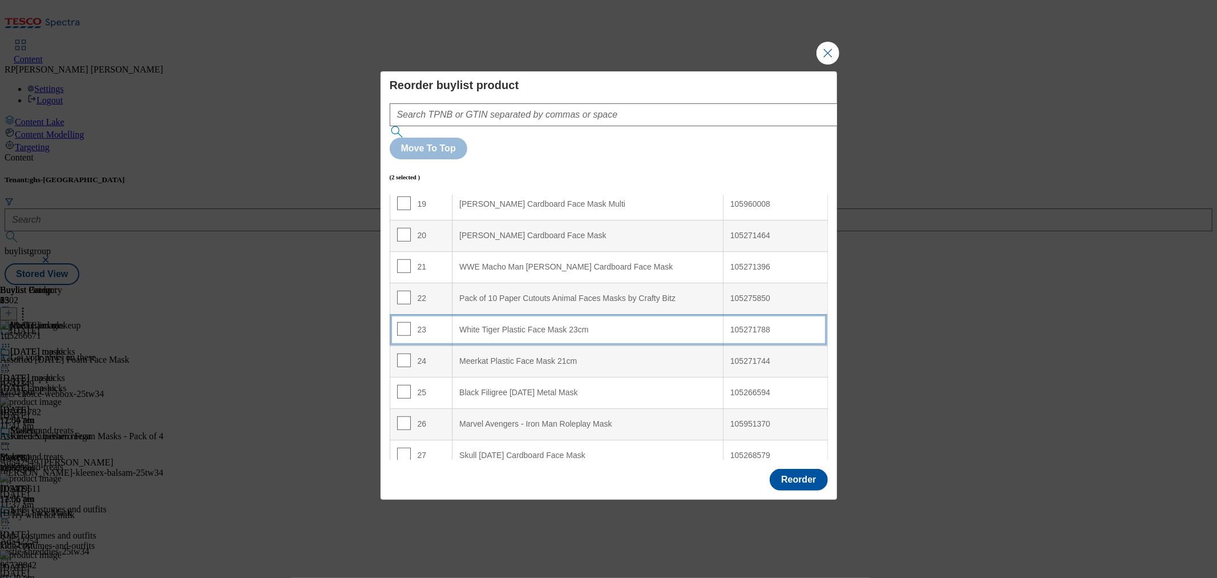
click at [438, 314] on td "23" at bounding box center [421, 329] width 63 height 31
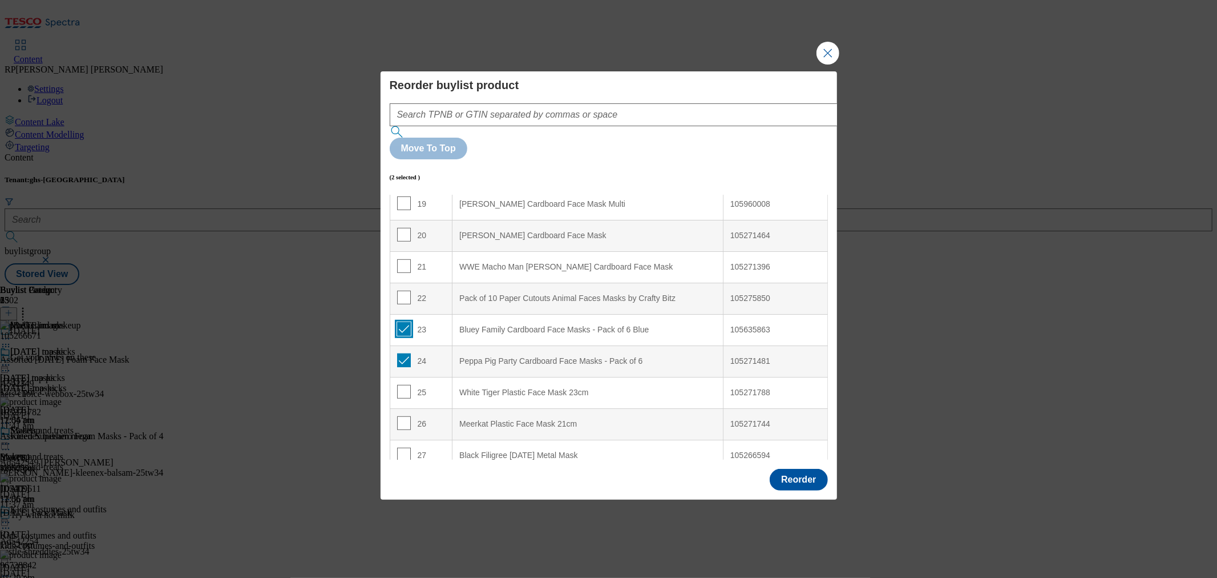
click at [403, 322] on input "Modal" at bounding box center [404, 329] width 14 height 14
checkbox input "false"
click at [404, 353] on input "Modal" at bounding box center [404, 360] width 14 height 14
checkbox input "false"
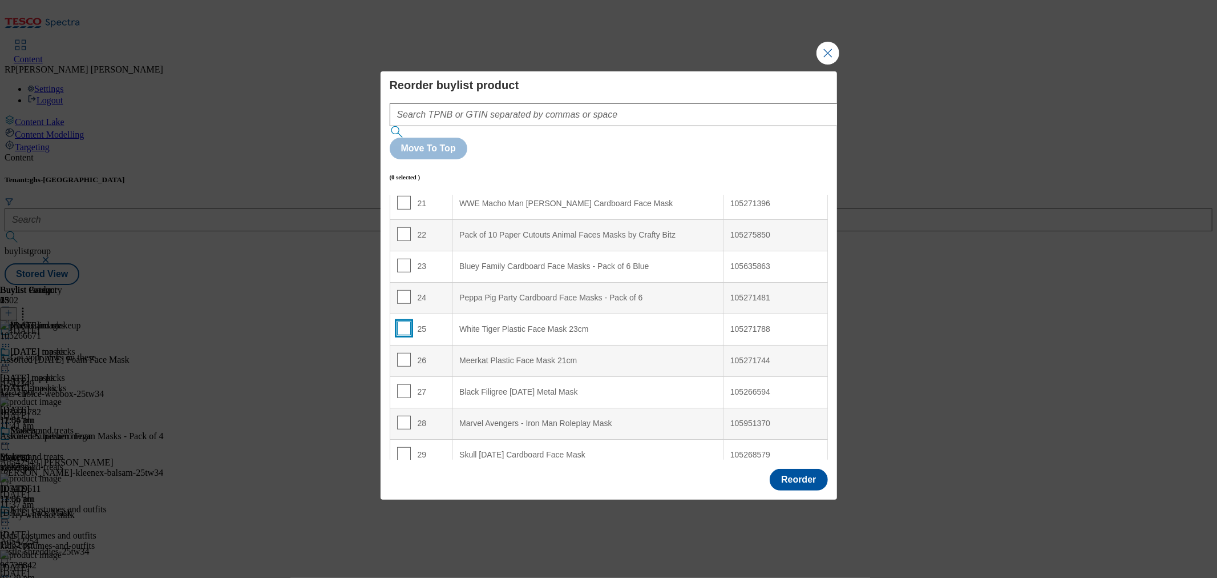
click at [400, 321] on input "Modal" at bounding box center [404, 328] width 14 height 14
checkbox input "true"
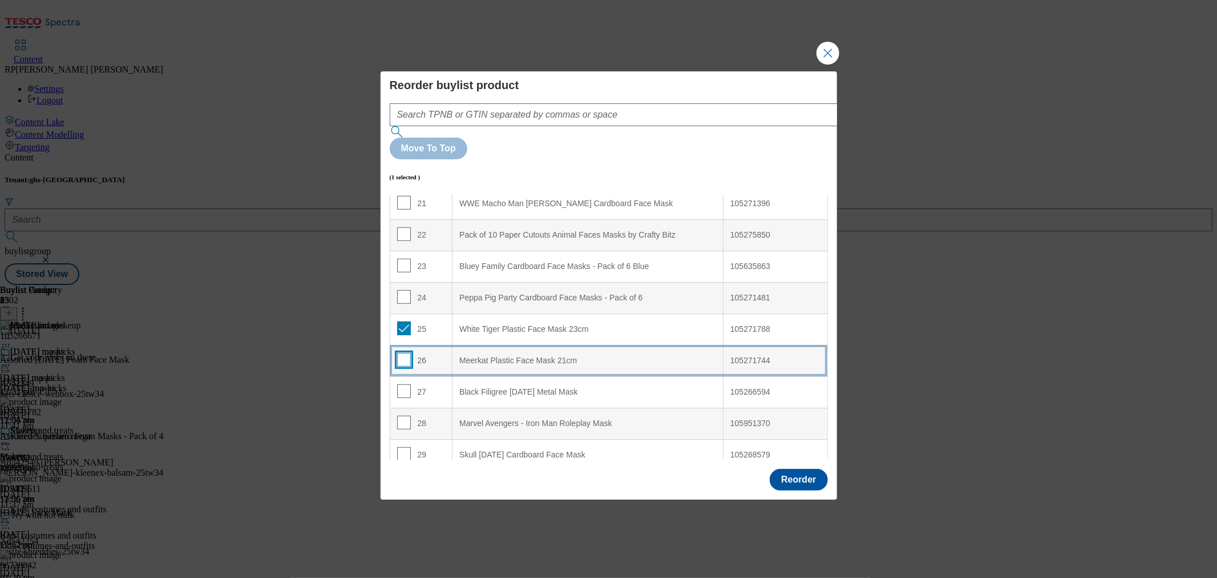
click at [406, 353] on input "Modal" at bounding box center [404, 360] width 14 height 14
checkbox input "true"
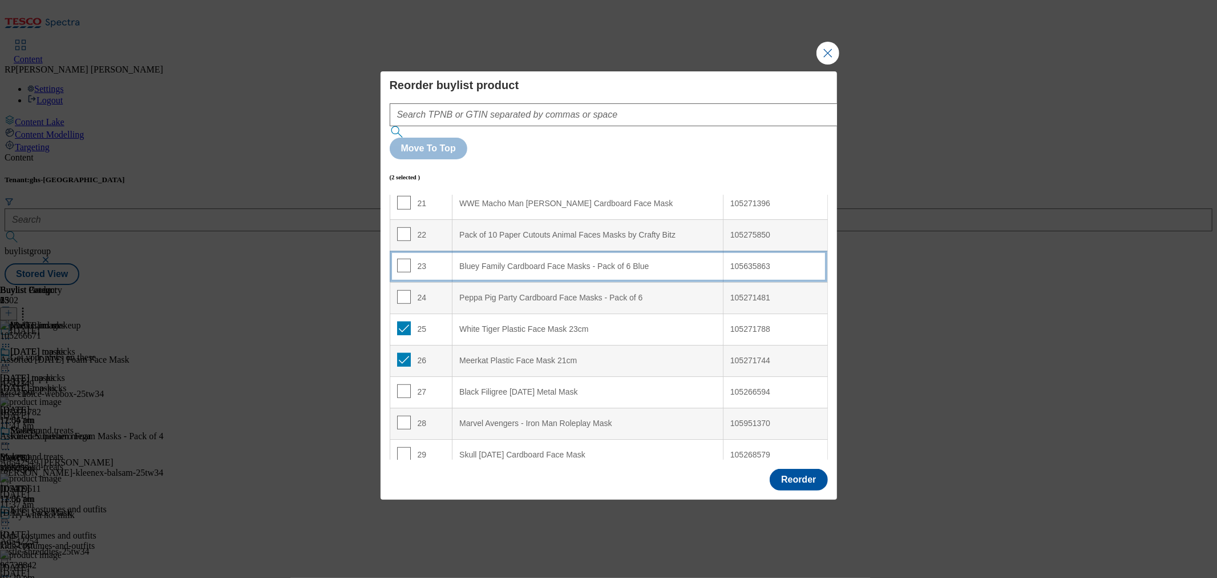
click at [440, 251] on td "23" at bounding box center [421, 266] width 63 height 31
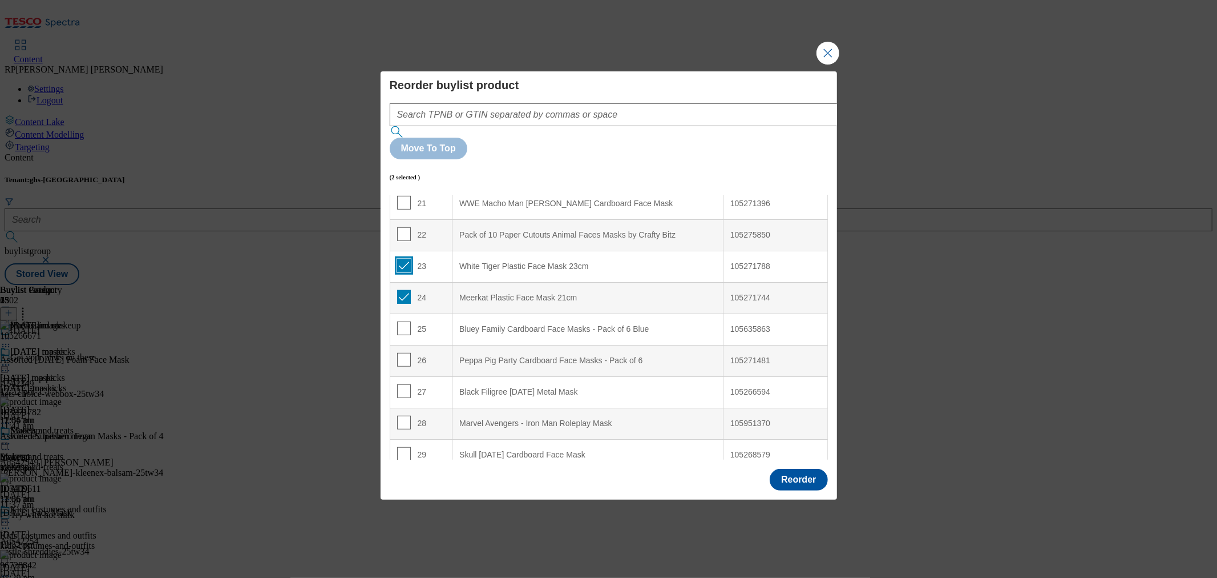
click at [398, 259] on input "Modal" at bounding box center [404, 266] width 14 height 14
checkbox input "false"
click at [403, 290] on input "Modal" at bounding box center [404, 297] width 14 height 14
checkbox input "false"
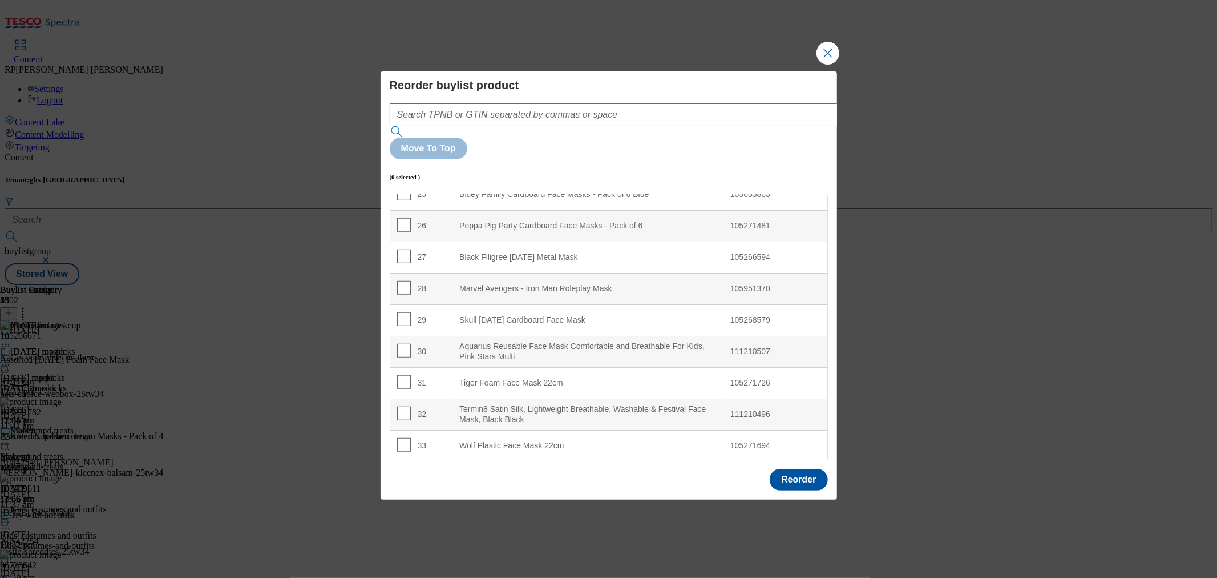
scroll to position [802, 0]
click at [398, 373] on input "Modal" at bounding box center [404, 380] width 14 height 14
checkbox input "true"
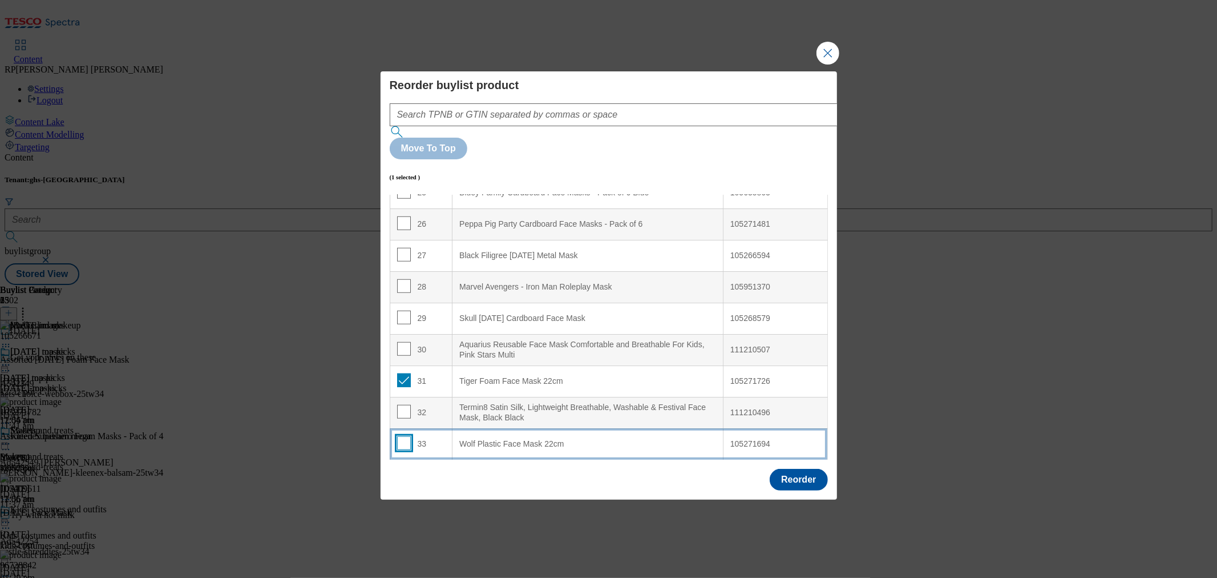
click at [404, 436] on input "Modal" at bounding box center [404, 443] width 14 height 14
checkbox input "true"
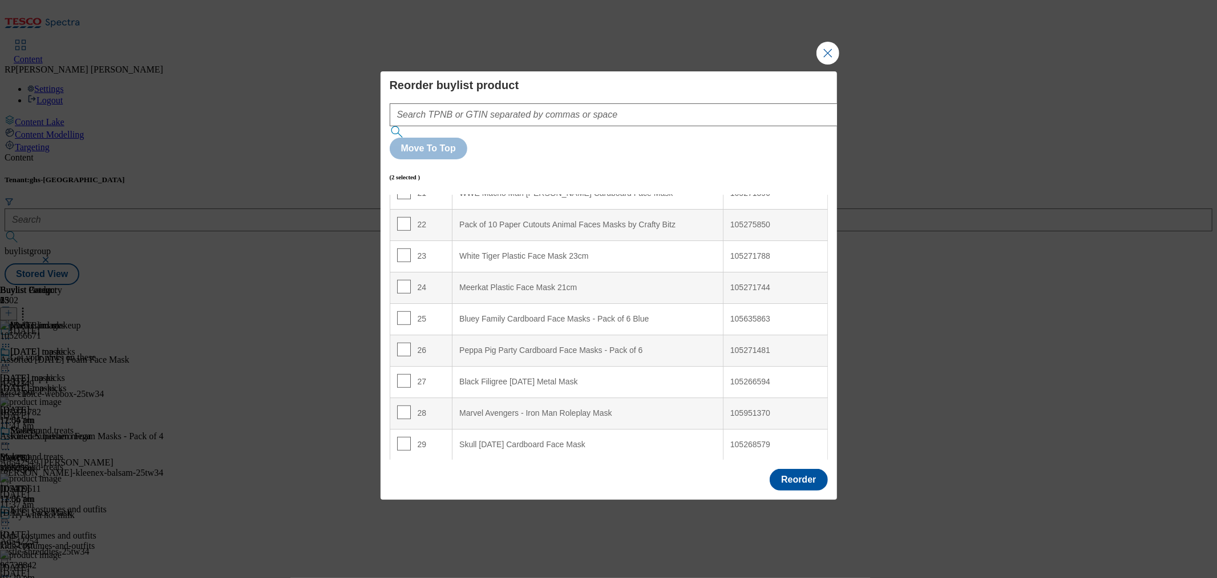
scroll to position [676, 0]
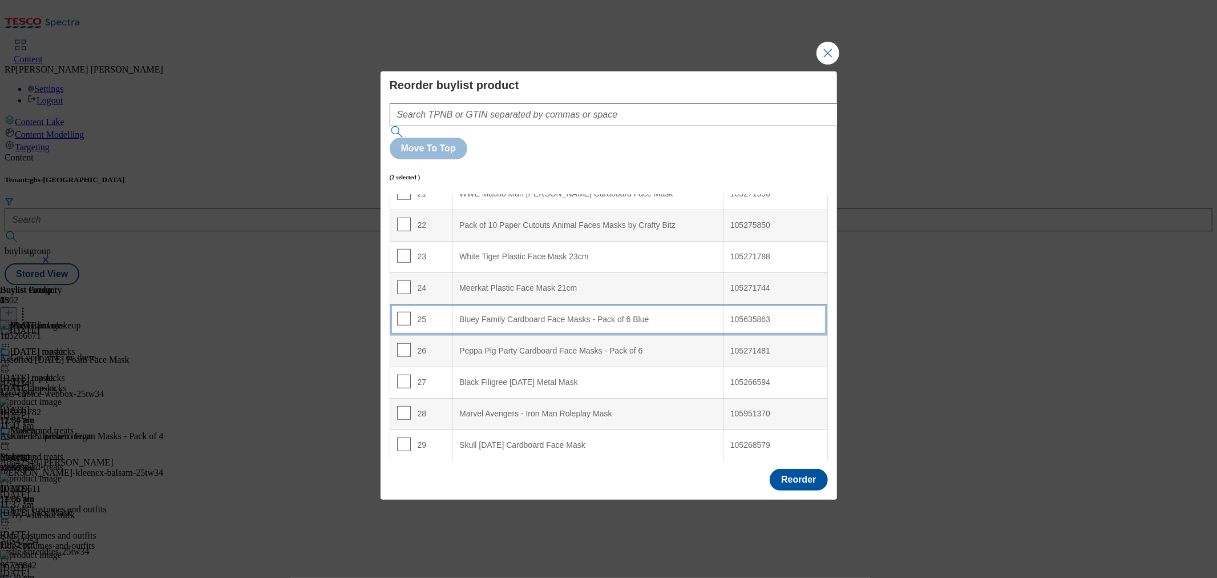
click at [432, 312] on div "25" at bounding box center [421, 320] width 49 height 17
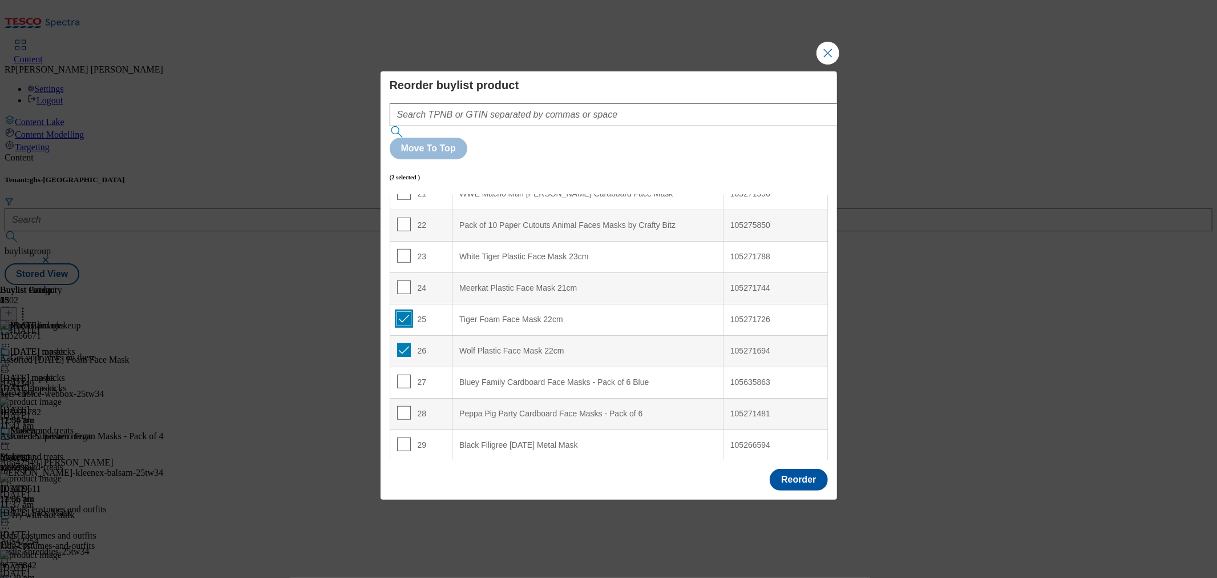
click at [400, 312] on input "Modal" at bounding box center [404, 319] width 14 height 14
checkbox input "false"
click at [397, 343] on input "Modal" at bounding box center [404, 350] width 14 height 14
checkbox input "false"
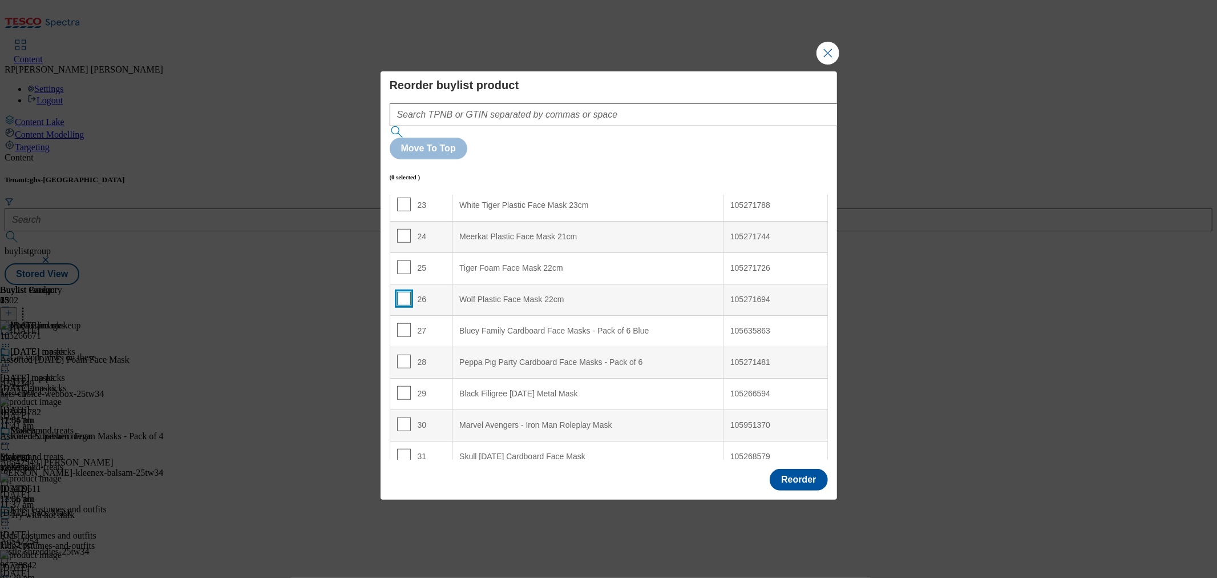
scroll to position [802, 0]
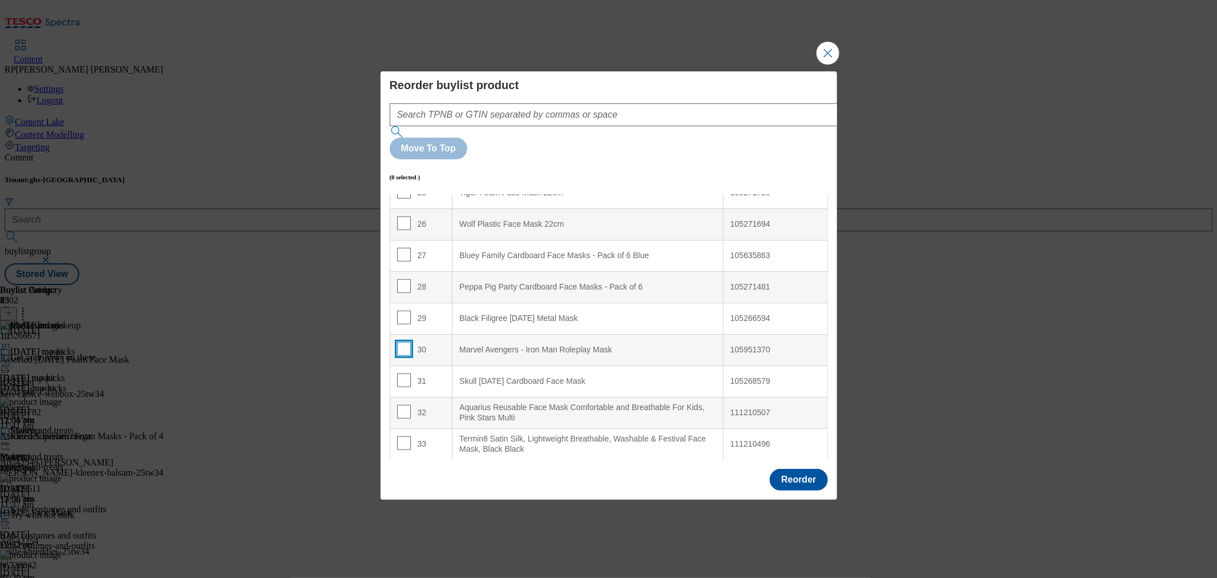
click at [401, 342] on input "Modal" at bounding box center [404, 349] width 14 height 14
checkbox input "true"
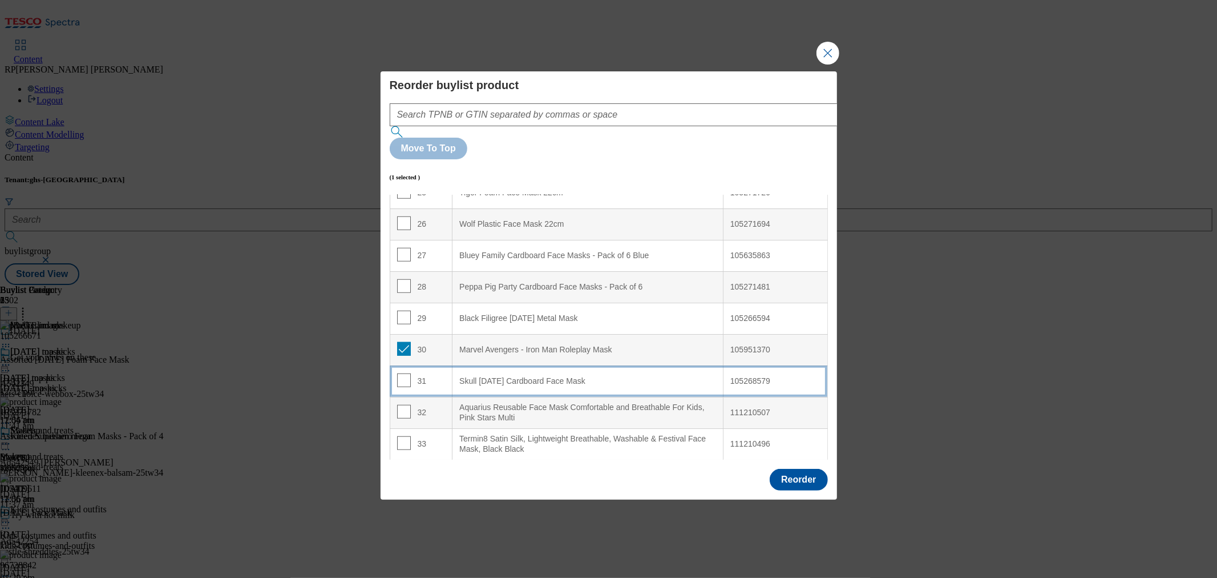
click at [404, 365] on td "31" at bounding box center [421, 380] width 63 height 31
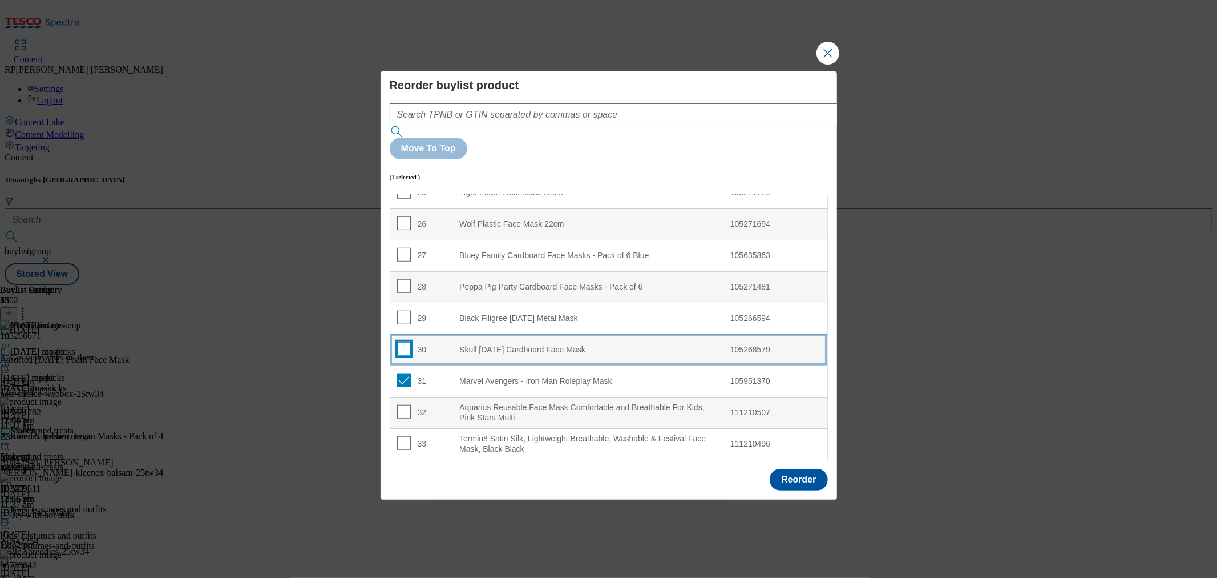
click at [405, 342] on input "Modal" at bounding box center [404, 349] width 14 height 14
checkbox input "true"
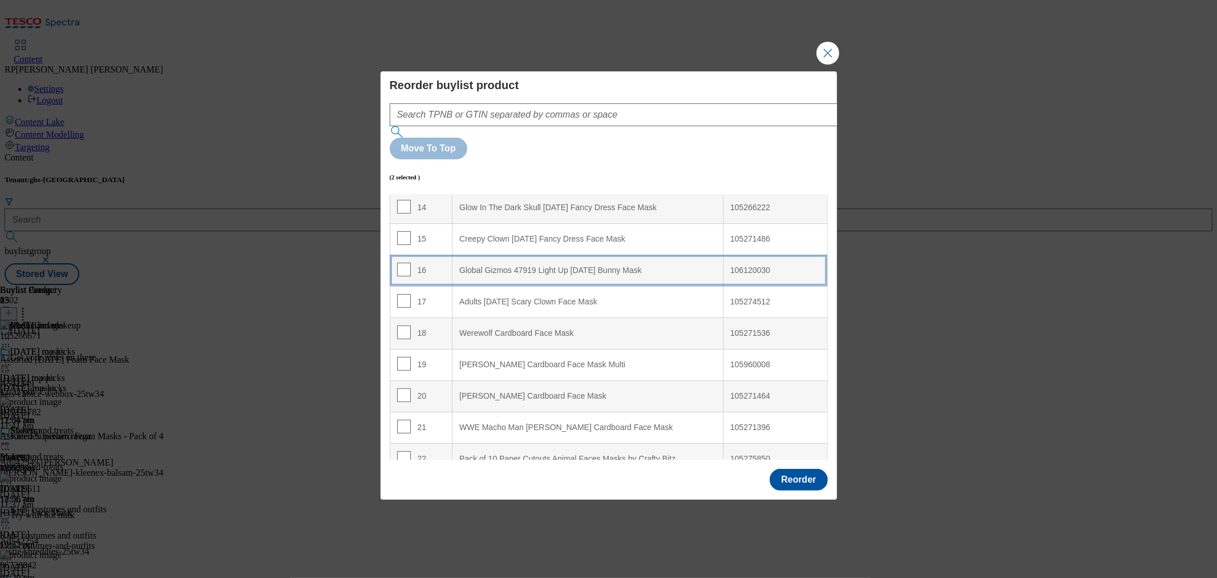
scroll to position [443, 0]
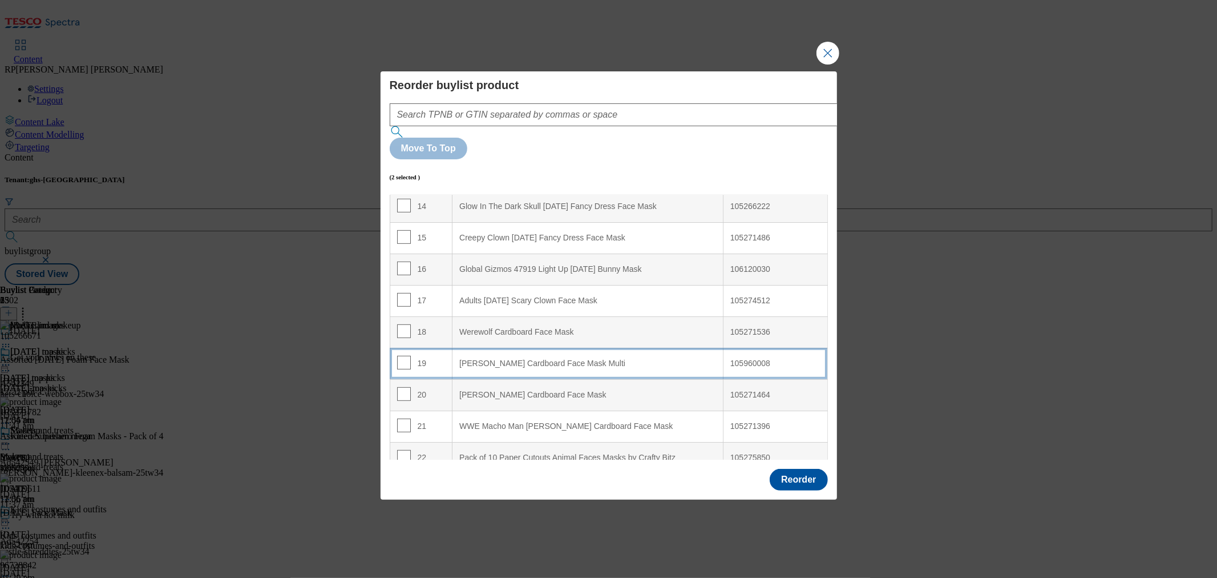
click at [539, 348] on Multi "Lando Norris Cardboard Face Mask Multi" at bounding box center [588, 363] width 271 height 31
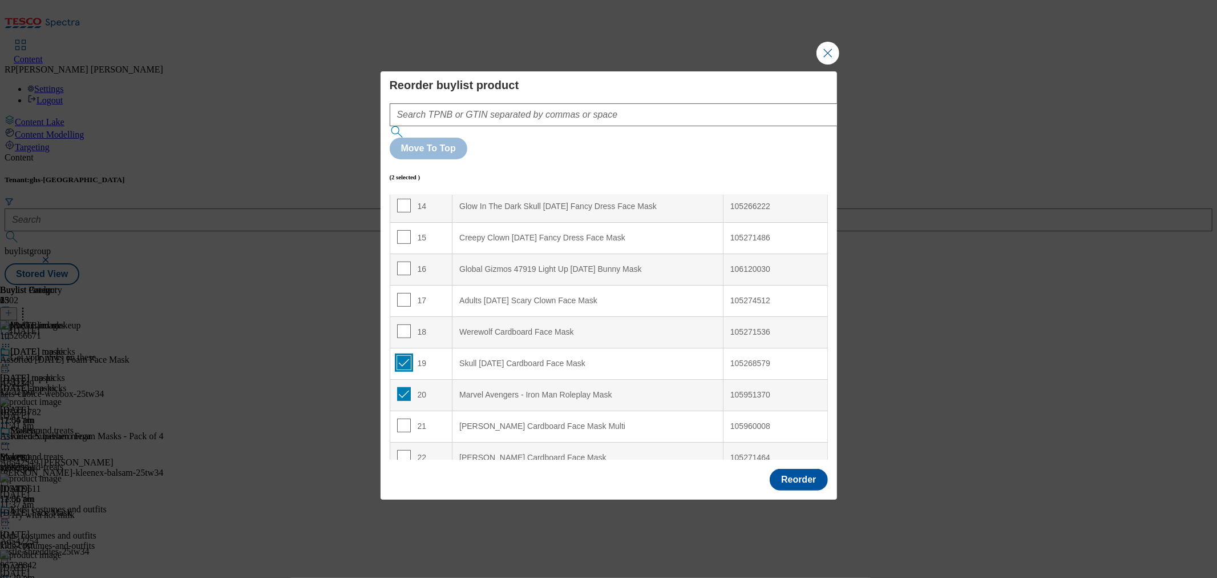
click at [400, 356] on input "Modal" at bounding box center [404, 363] width 14 height 14
checkbox input "false"
click at [401, 387] on input "Modal" at bounding box center [404, 394] width 14 height 14
checkbox input "false"
click at [402, 356] on input "Modal" at bounding box center [404, 363] width 14 height 14
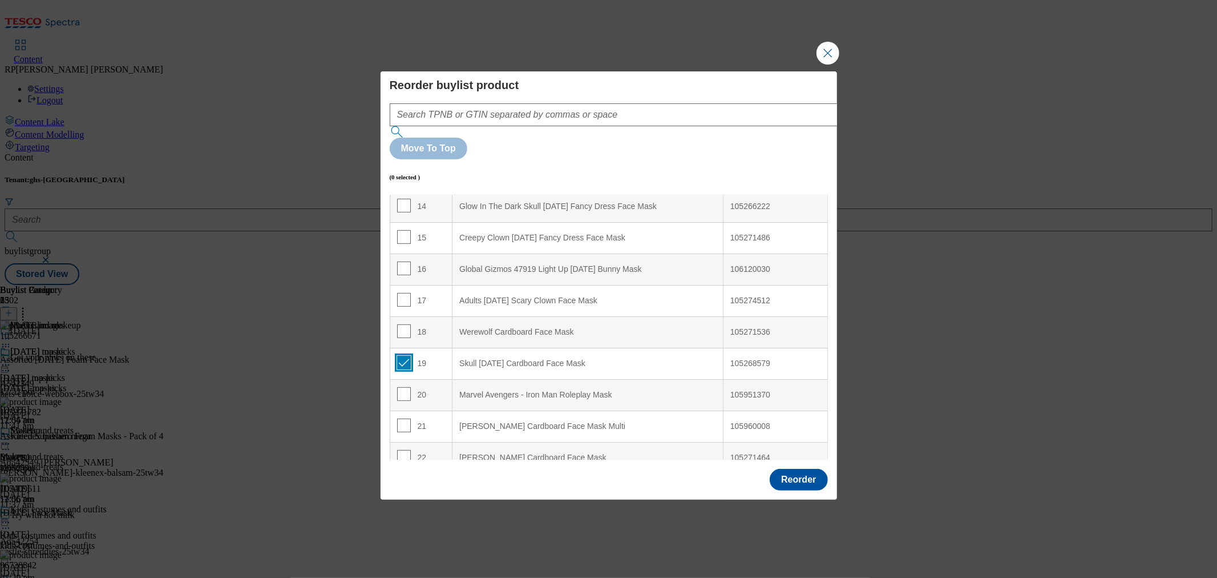
checkbox input "true"
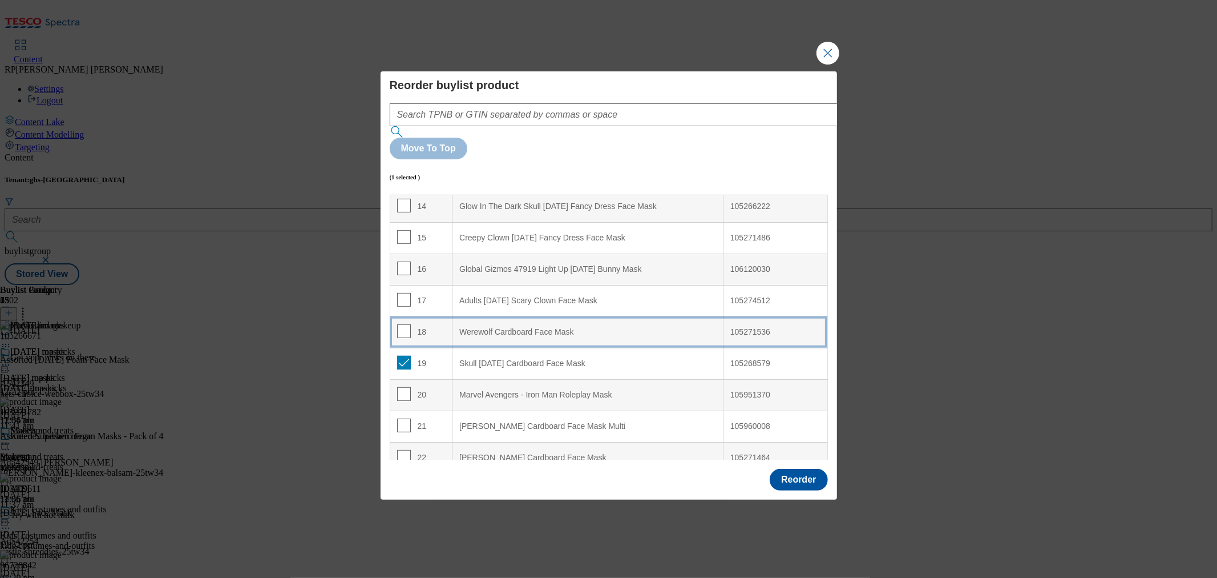
click at [432, 316] on td "18" at bounding box center [421, 331] width 63 height 31
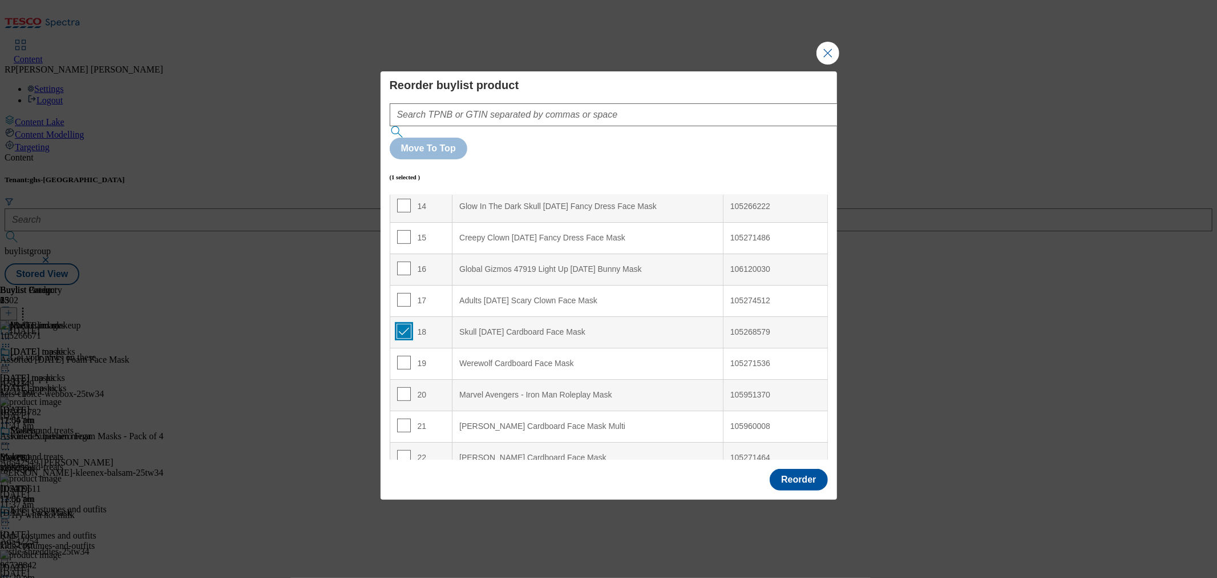
click at [401, 324] on input "Modal" at bounding box center [404, 331] width 14 height 14
checkbox input "false"
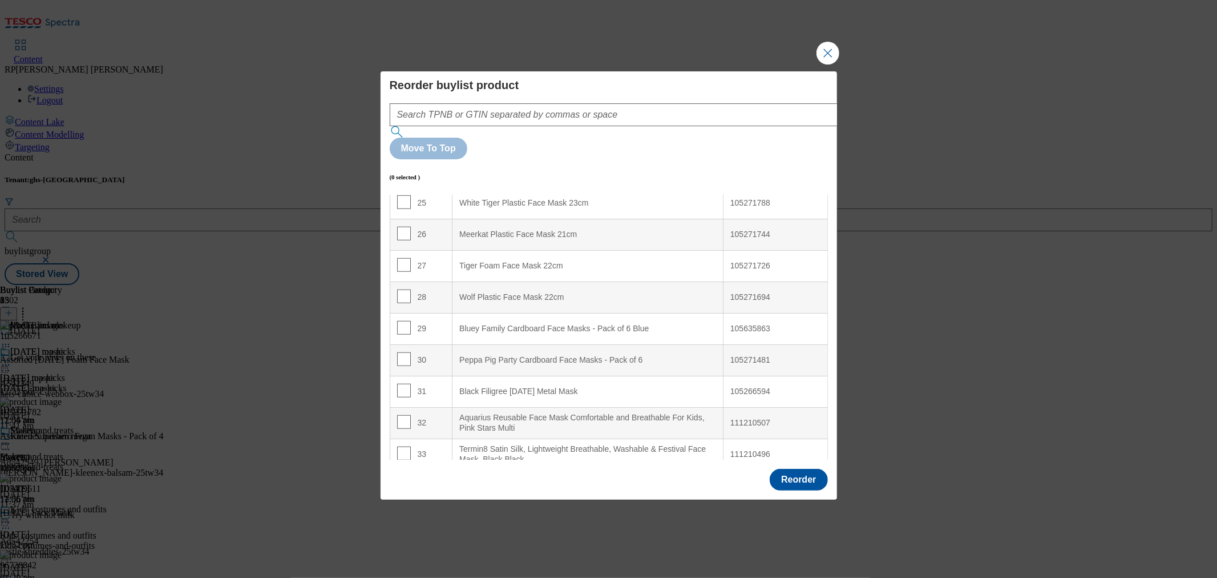
scroll to position [802, 0]
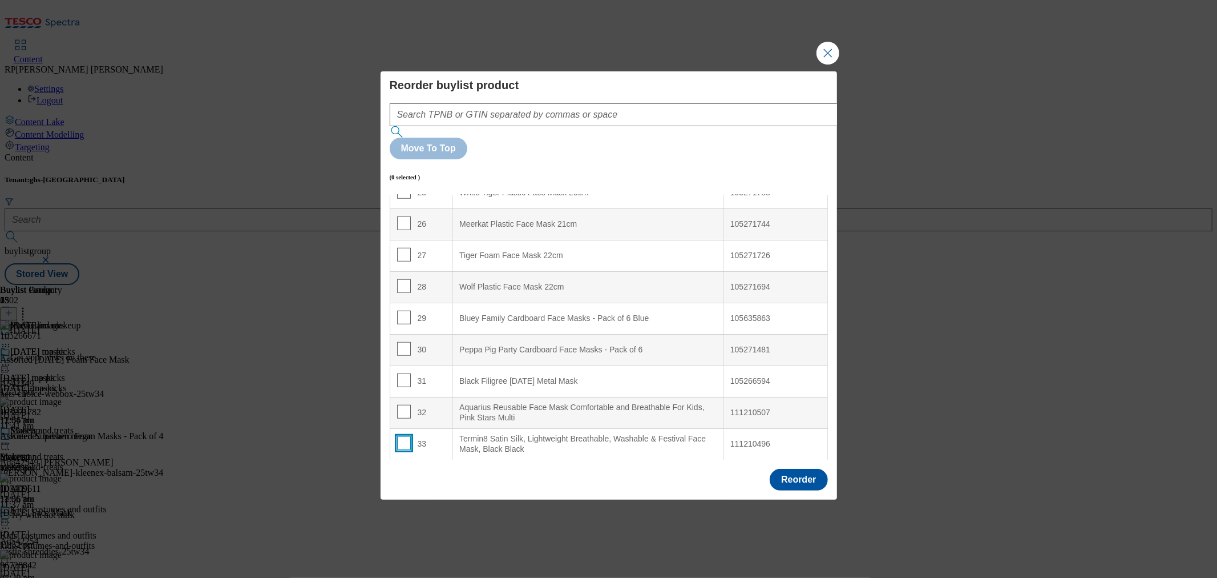
click at [402, 436] on input "Modal" at bounding box center [404, 443] width 14 height 14
click at [400, 436] on input "Modal" at bounding box center [404, 443] width 14 height 14
checkbox input "false"
click at [797, 469] on button "Reorder" at bounding box center [799, 480] width 58 height 22
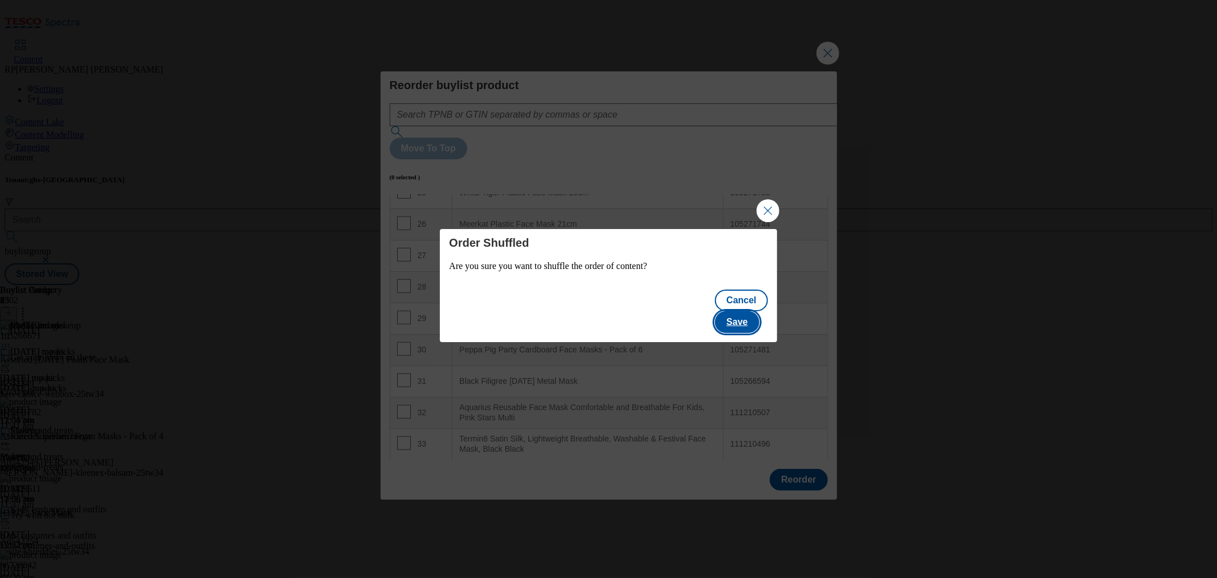
click at [759, 317] on button "Save" at bounding box center [737, 322] width 44 height 22
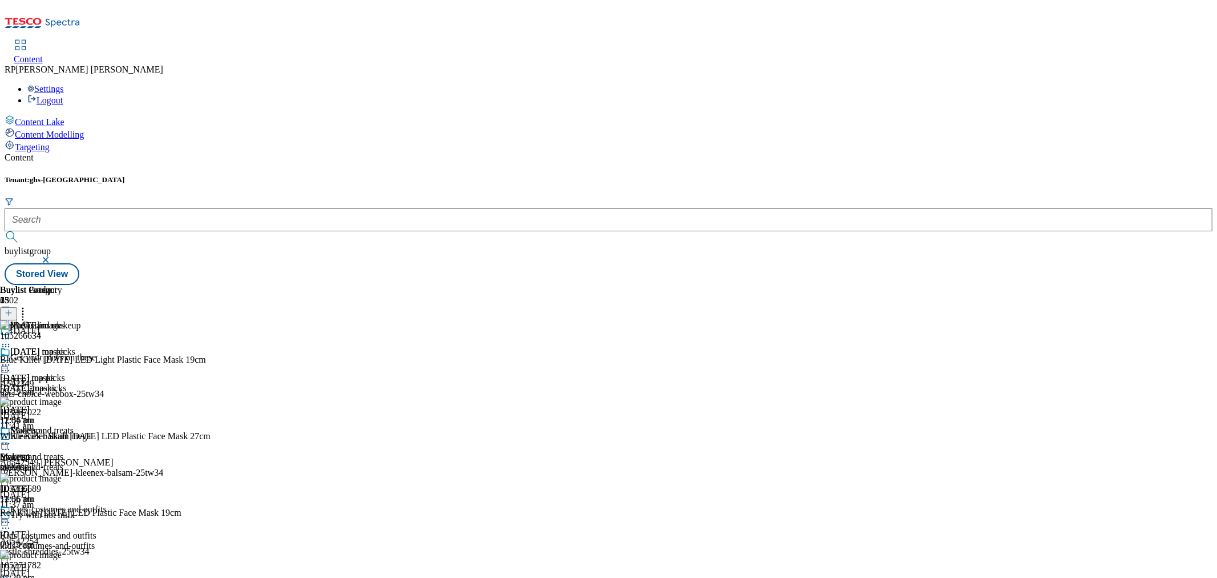
scroll to position [3535, 0]
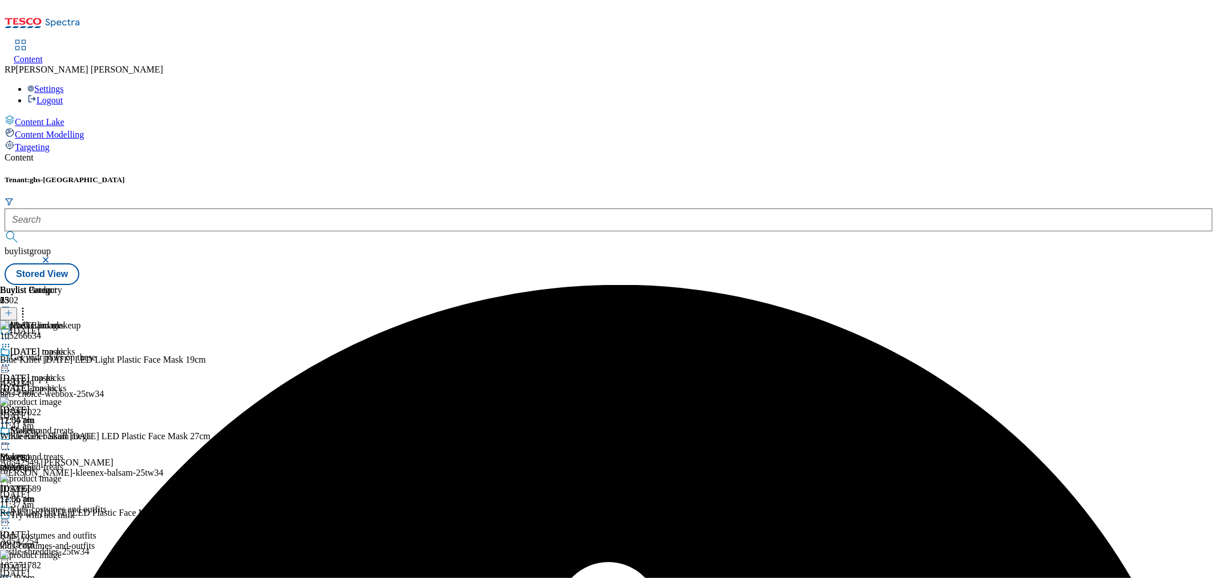
click at [11, 359] on icon at bounding box center [5, 364] width 11 height 11
click at [74, 450] on span "Un-preview" at bounding box center [54, 454] width 38 height 9
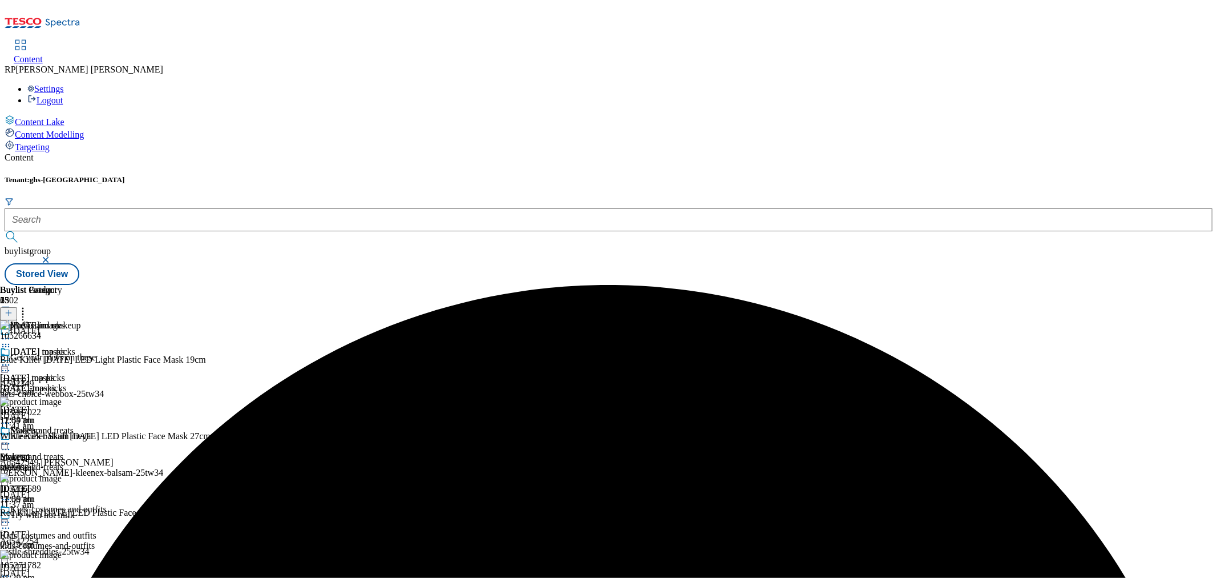
click at [29, 305] on icon at bounding box center [22, 310] width 11 height 11
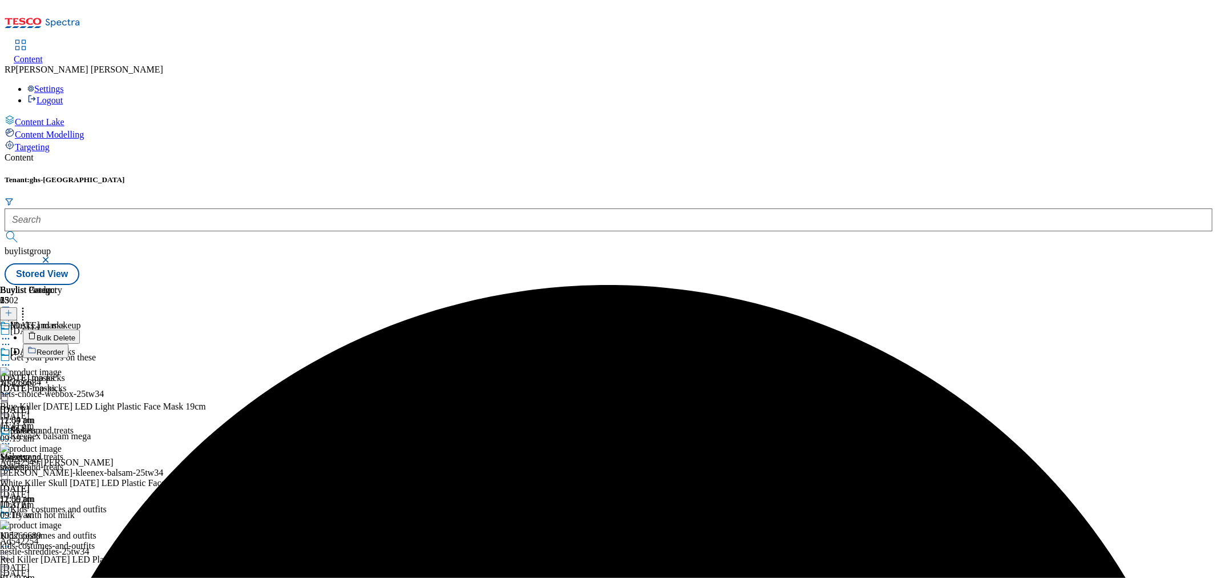
click at [64, 348] on span "Reorder" at bounding box center [50, 352] width 27 height 9
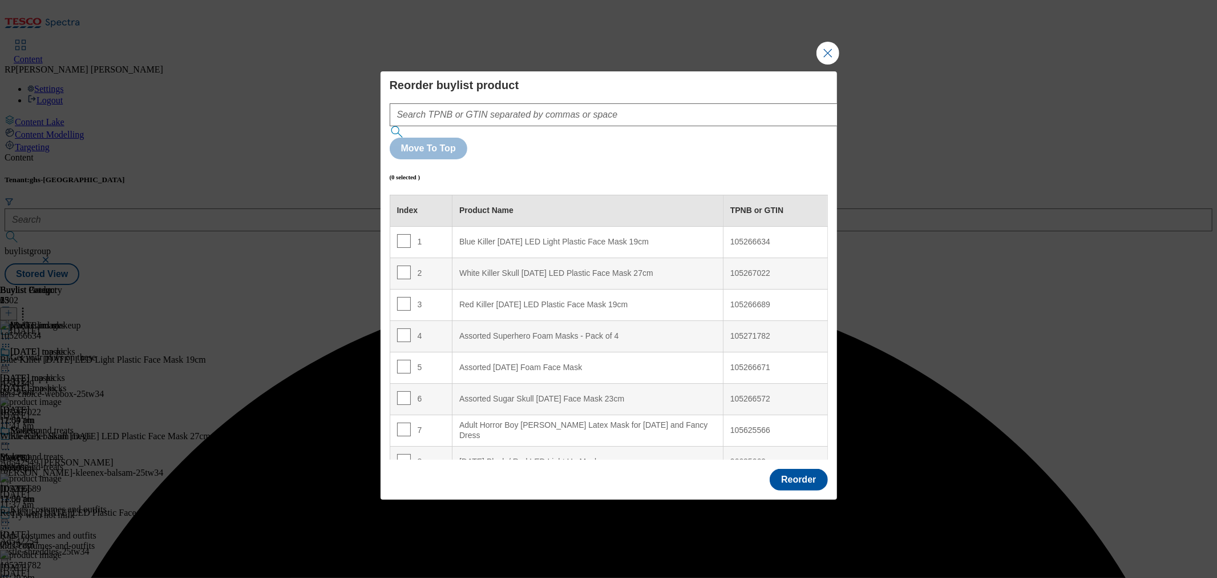
scroll to position [802, 0]
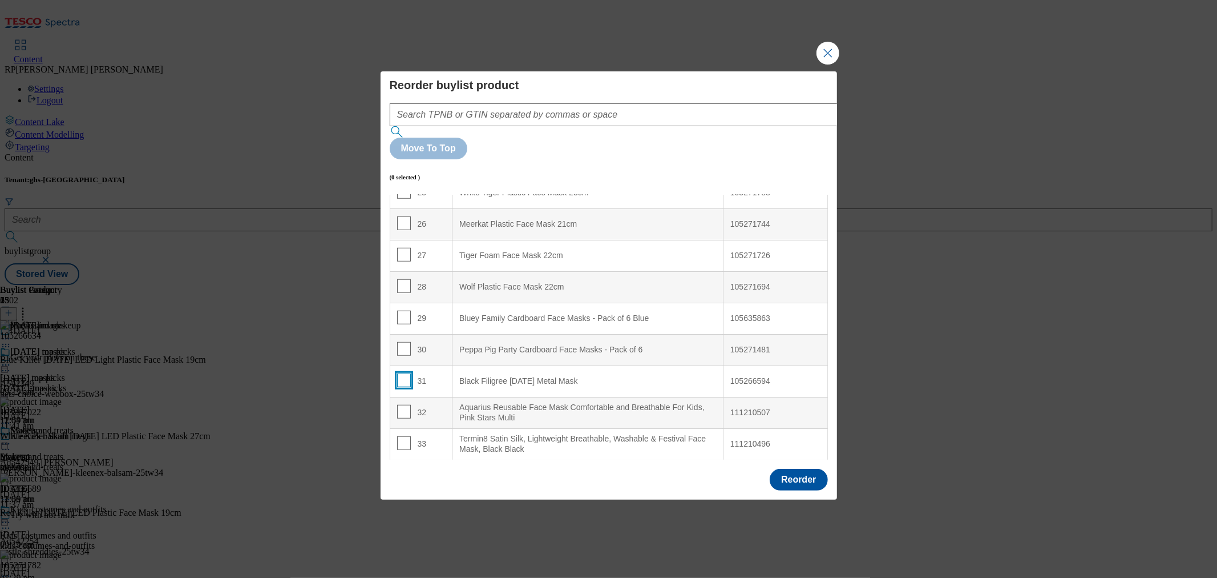
click at [400, 373] on input "Modal" at bounding box center [404, 380] width 14 height 14
checkbox input "true"
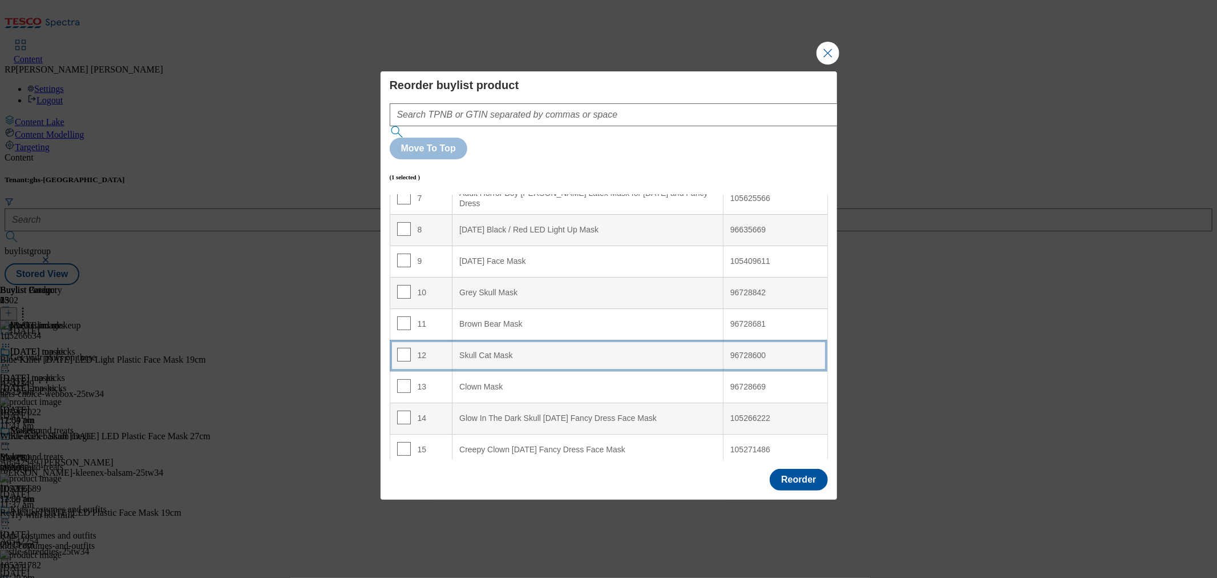
scroll to position [168, 0]
click at [530, 340] on Mask "Grey Skull Mask" at bounding box center [588, 355] width 271 height 31
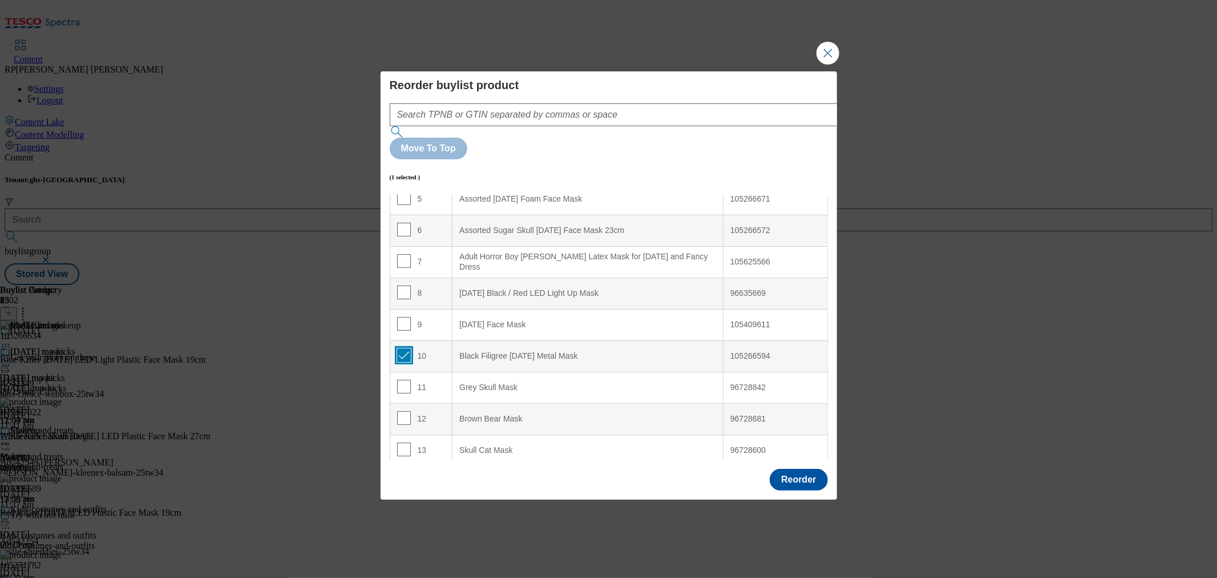
click at [402, 348] on input "Modal" at bounding box center [404, 355] width 14 height 14
checkbox input "false"
click at [796, 469] on button "Reorder" at bounding box center [799, 480] width 58 height 22
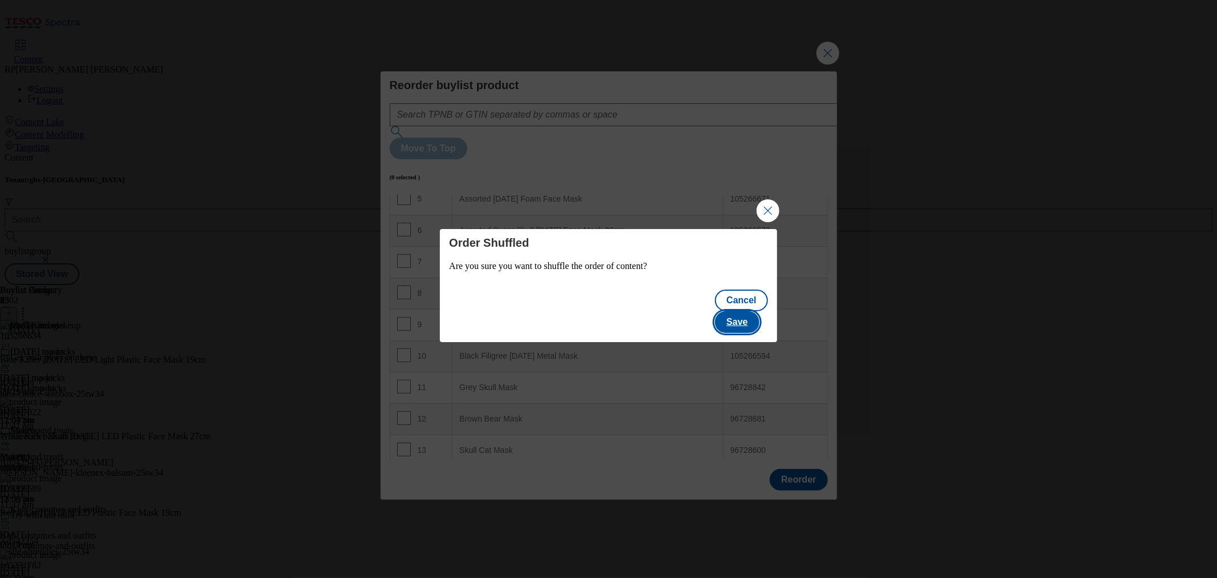
click at [750, 314] on button "Save" at bounding box center [737, 322] width 44 height 22
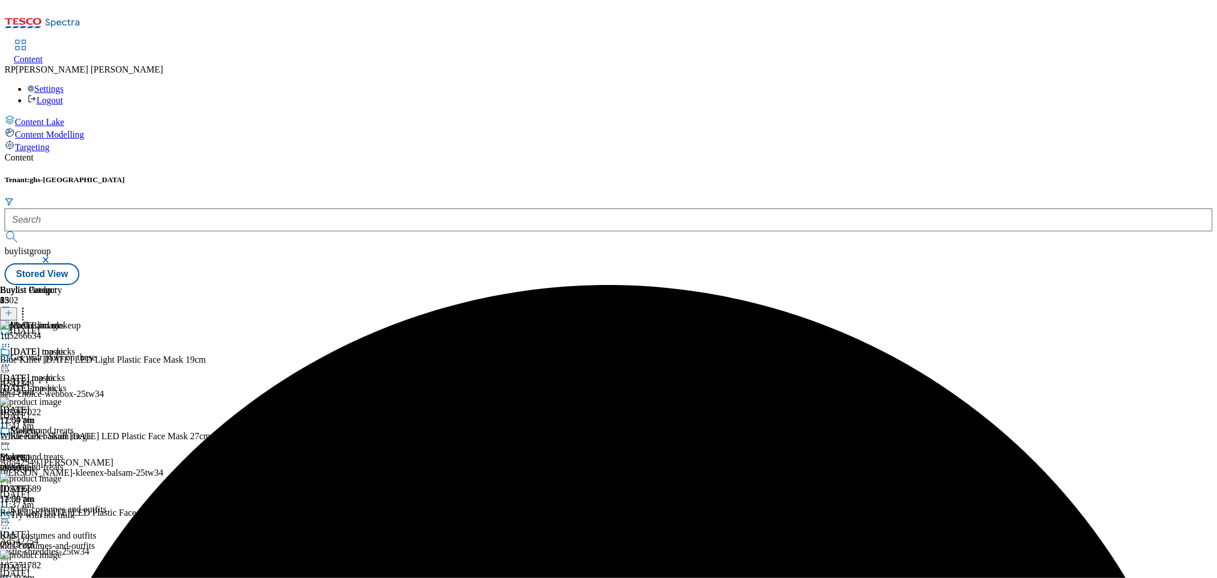
click at [29, 305] on icon at bounding box center [22, 310] width 11 height 11
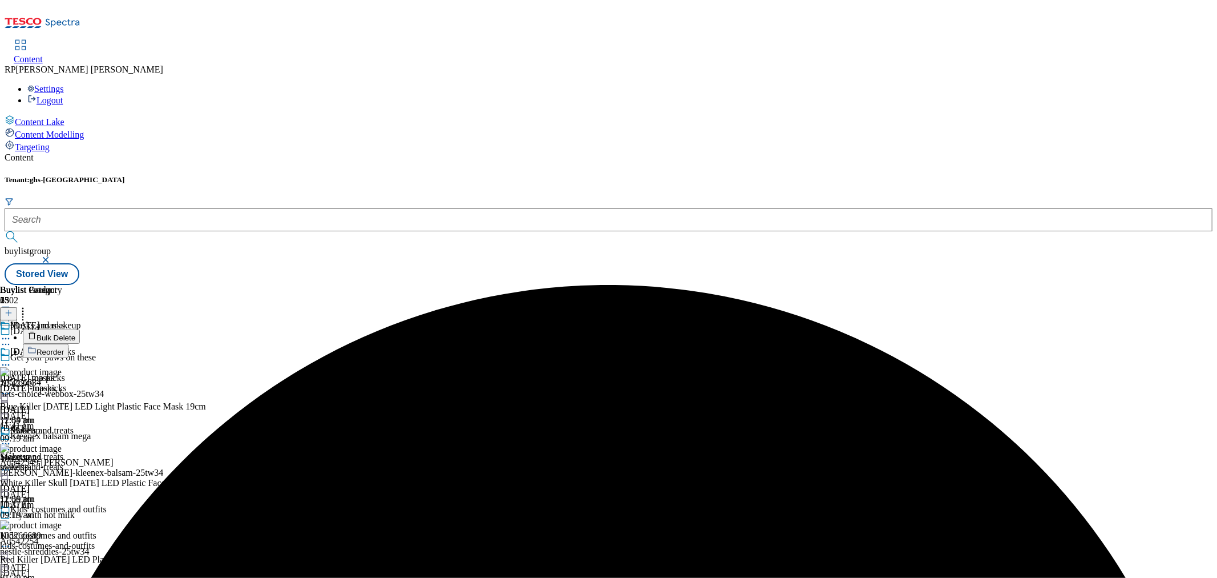
click at [75, 333] on span "Bulk Delete" at bounding box center [56, 337] width 39 height 9
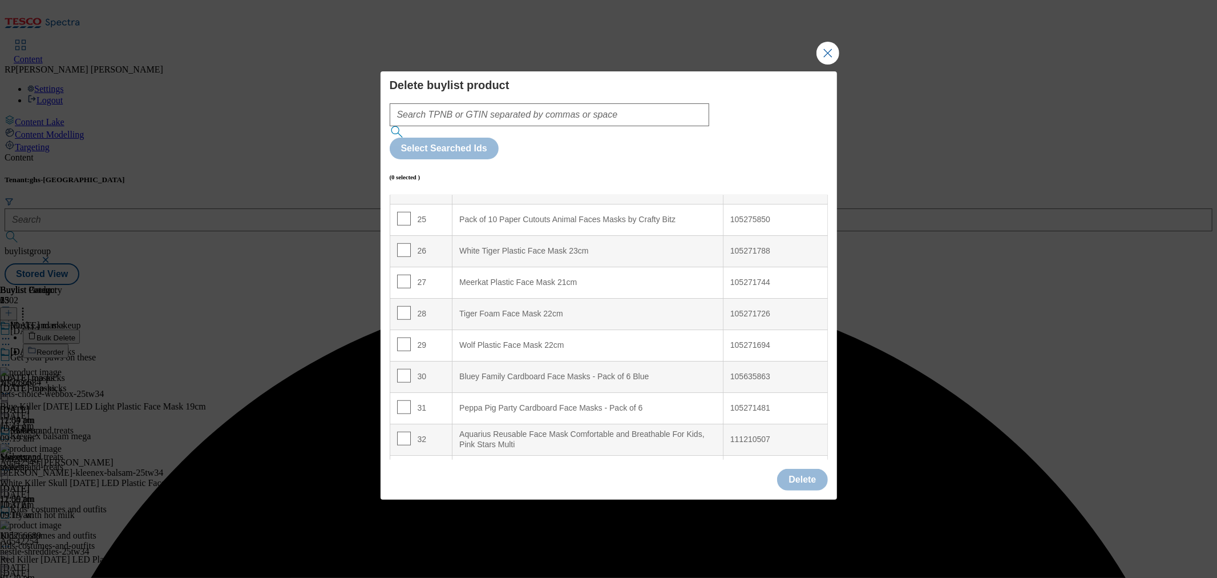
scroll to position [802, 0]
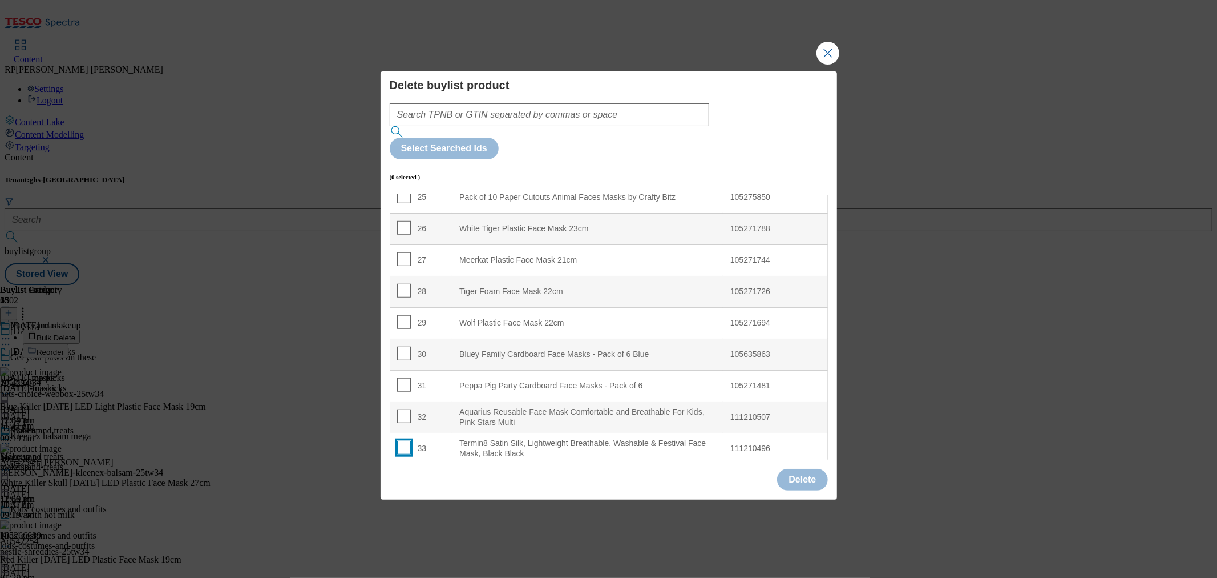
drag, startPoint x: 405, startPoint y: 410, endPoint x: 398, endPoint y: 402, distance: 10.1
click at [404, 441] on input "Modal" at bounding box center [404, 448] width 14 height 14
checkbox input "true"
click at [397, 409] on input "Modal" at bounding box center [404, 416] width 14 height 14
checkbox input "true"
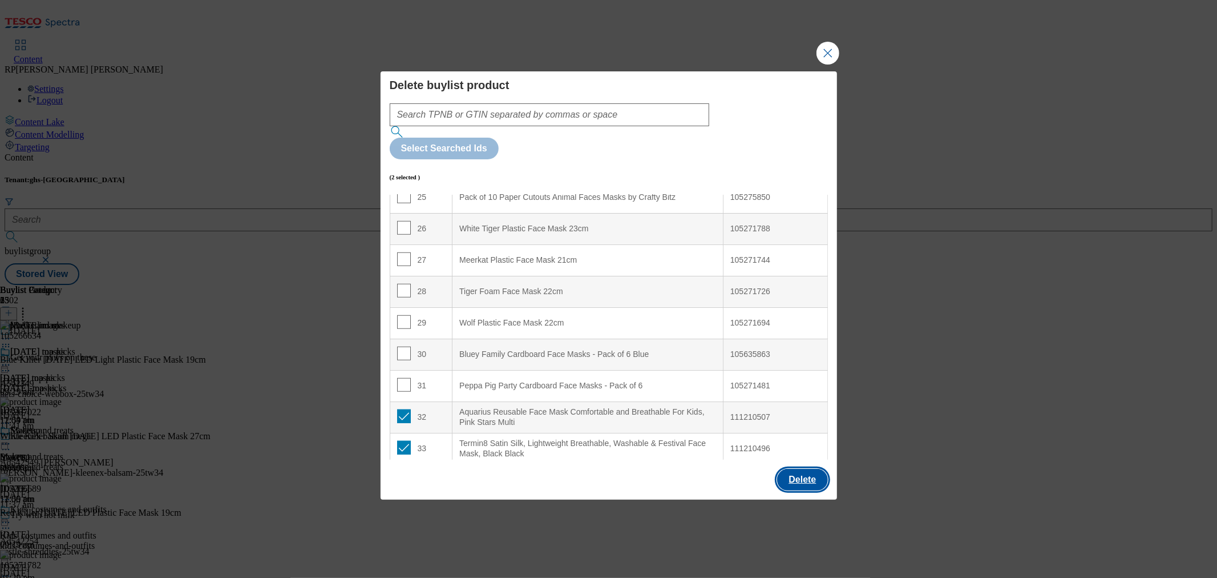
click at [806, 469] on button "Delete" at bounding box center [802, 480] width 50 height 22
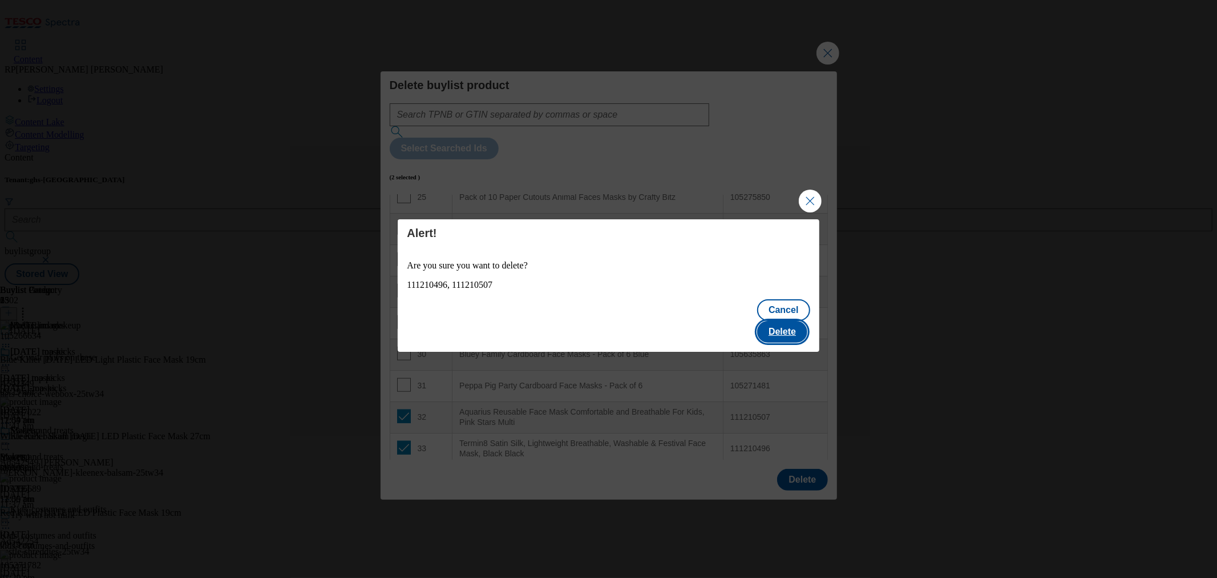
click at [790, 321] on button "Delete" at bounding box center [782, 332] width 50 height 22
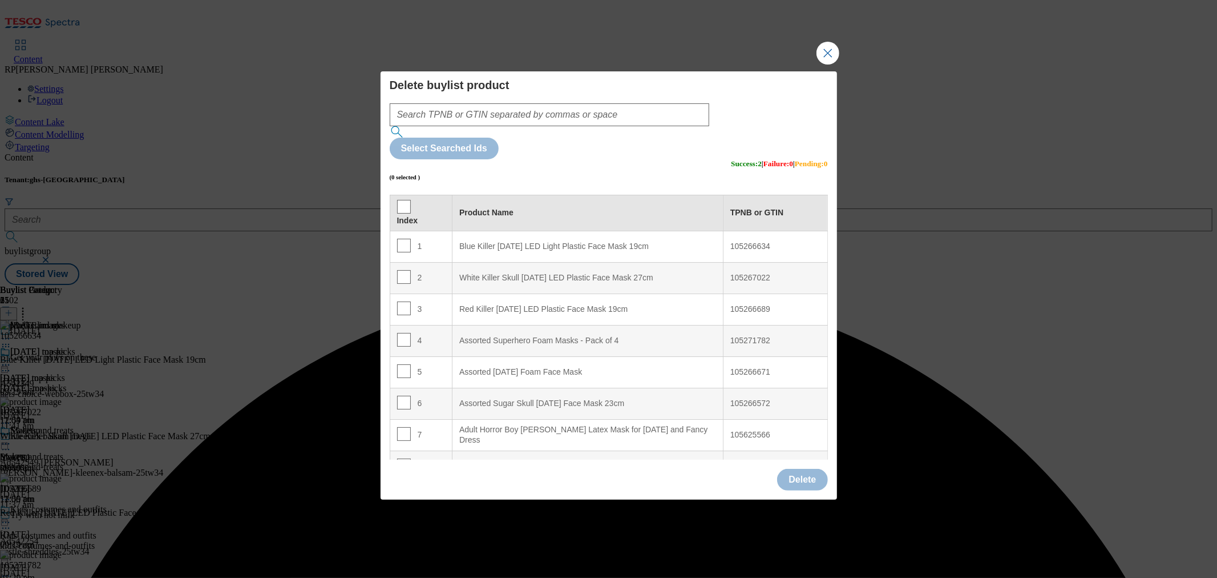
drag, startPoint x: 830, startPoint y: 92, endPoint x: 828, endPoint y: 79, distance: 13.4
click at [831, 92] on div "Delete buylist product Select Searched Ids (0 selected ) Success : 2 | Failure …" at bounding box center [608, 289] width 1217 height 578
click at [828, 64] on button "Close Modal" at bounding box center [828, 53] width 23 height 23
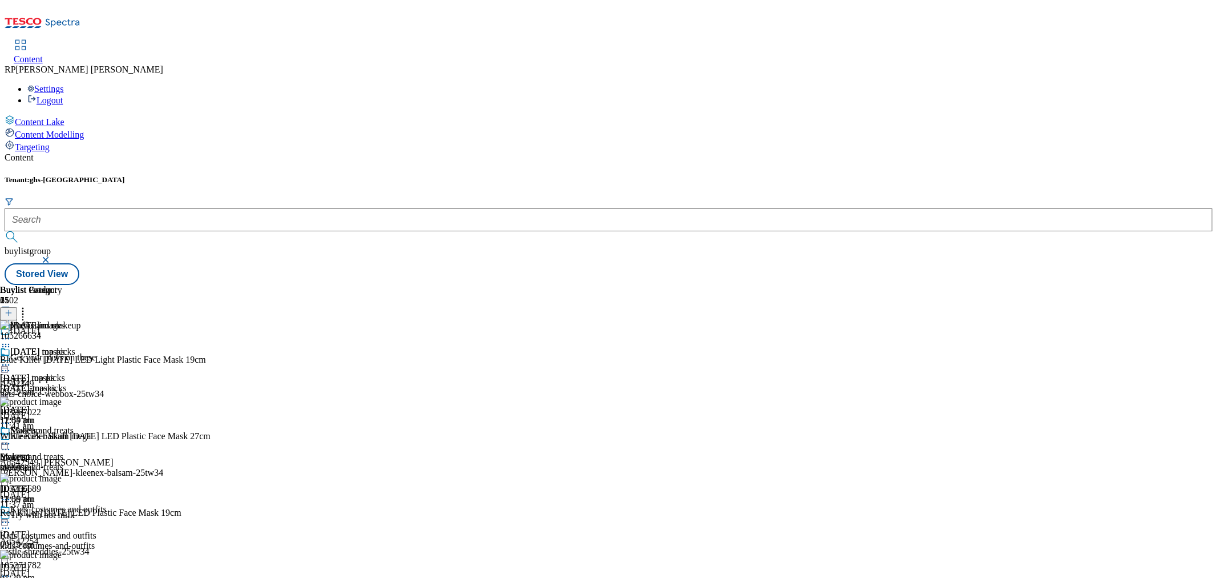
click at [11, 359] on icon at bounding box center [5, 364] width 11 height 11
click at [62, 437] on span "Preview" at bounding box center [48, 441] width 27 height 9
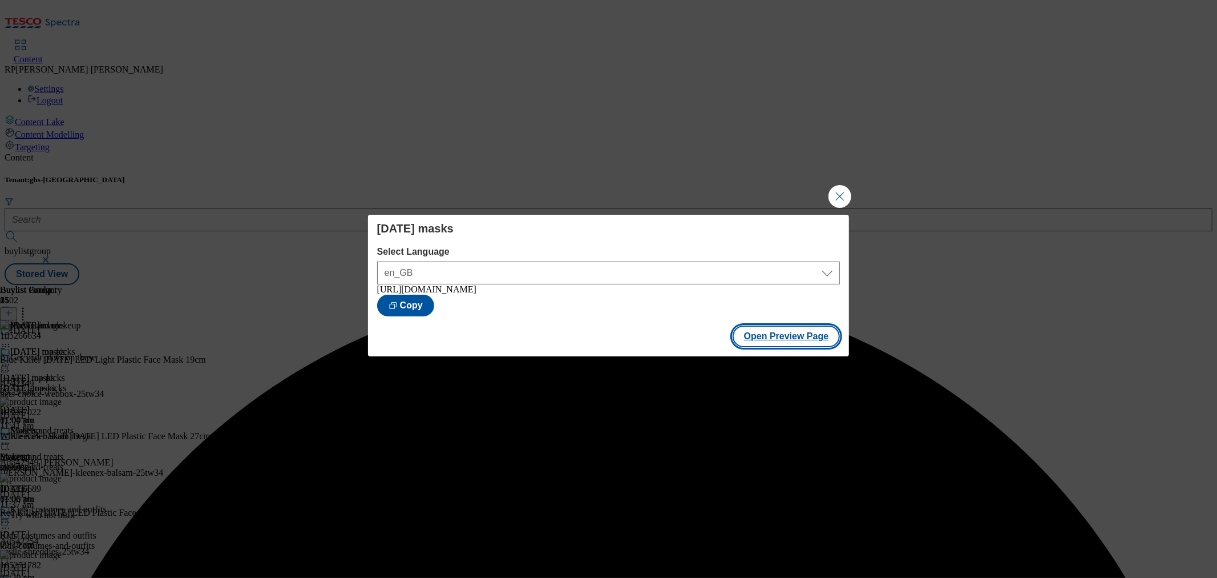
click at [786, 344] on button "Open Preview Page" at bounding box center [787, 336] width 108 height 22
click at [835, 192] on button "Close Modal" at bounding box center [840, 196] width 23 height 23
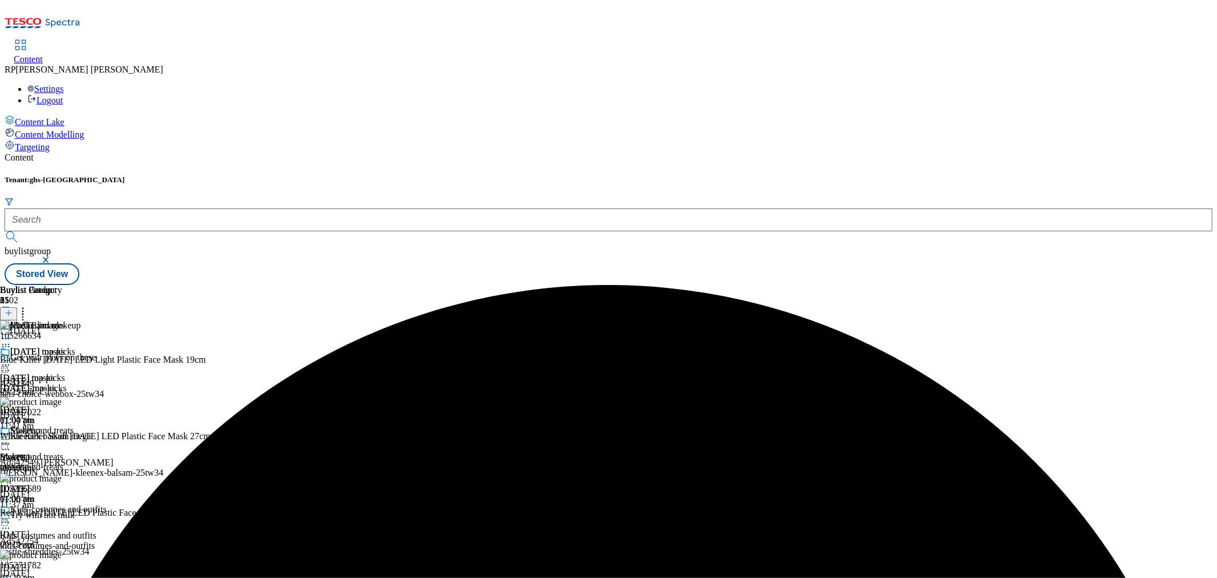
click at [11, 359] on icon at bounding box center [5, 364] width 11 height 11
click at [60, 477] on span "Publish" at bounding box center [47, 481] width 25 height 9
click at [11, 359] on icon at bounding box center [5, 364] width 11 height 11
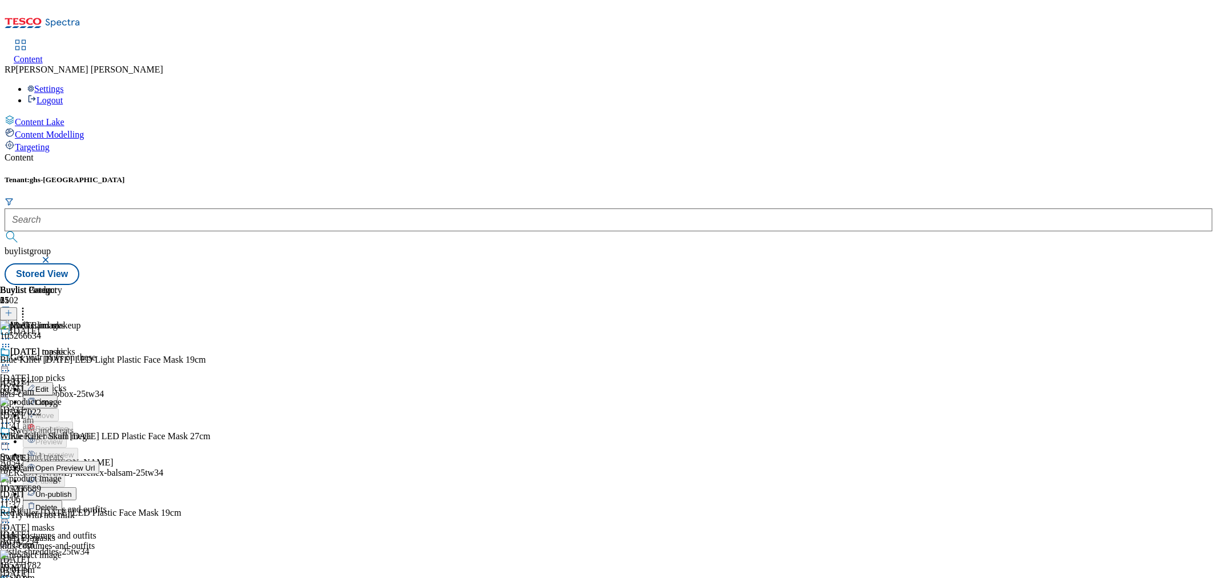
click at [72, 490] on span "Un-publish" at bounding box center [53, 494] width 37 height 9
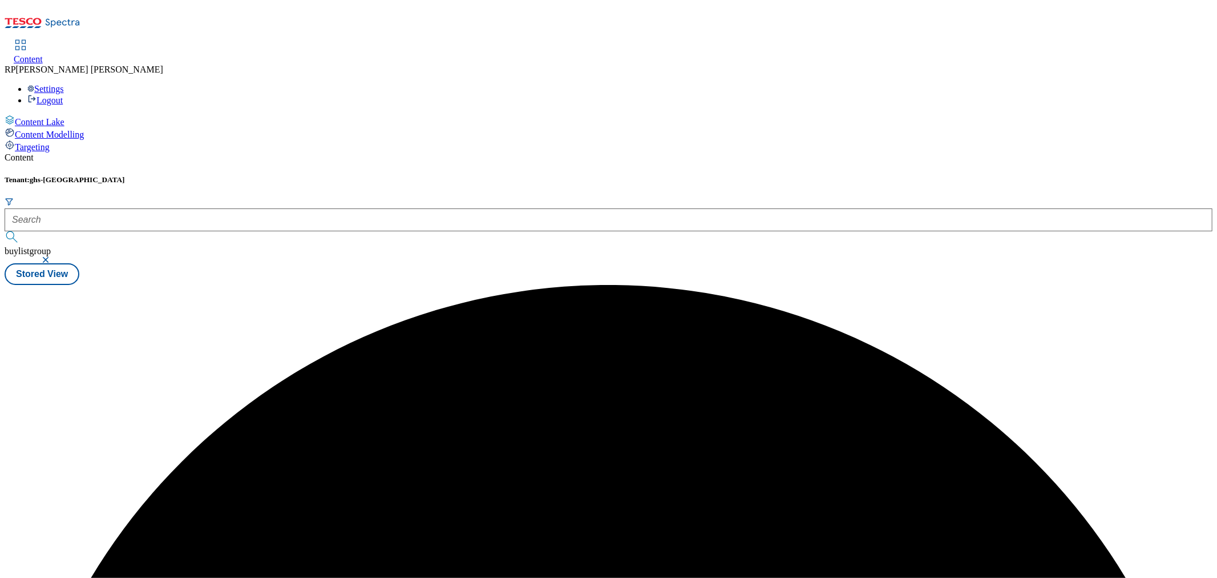
click at [743, 285] on div "Buylist 15 Masks and makeup Halloween top picks Halloween top picks halloween-t…" at bounding box center [609, 285] width 1208 height 0
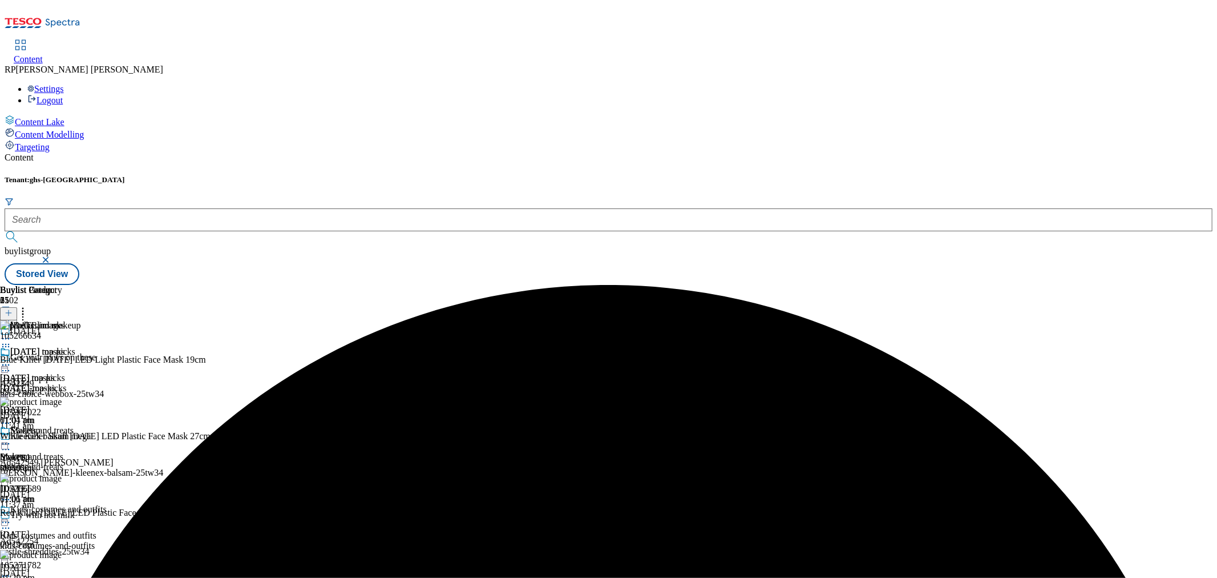
click at [11, 359] on icon at bounding box center [5, 364] width 11 height 11
click at [74, 450] on span "Un-preview" at bounding box center [54, 454] width 38 height 9
click at [294, 285] on header "Buylist Product 31" at bounding box center [147, 302] width 294 height 35
click at [29, 305] on icon at bounding box center [22, 310] width 11 height 11
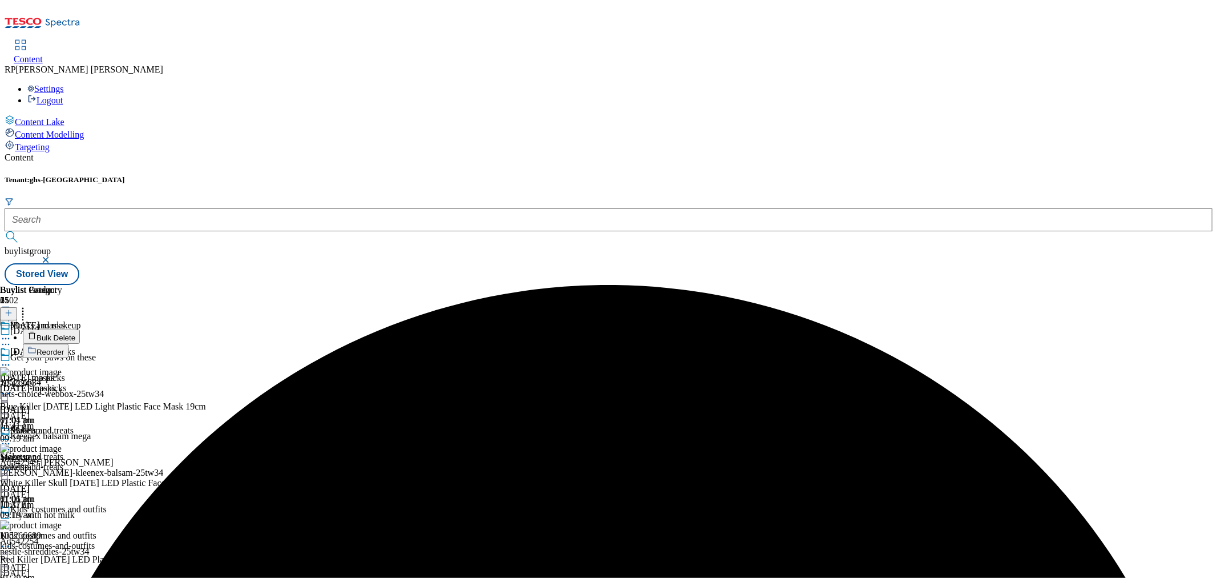
click at [64, 348] on span "Reorder" at bounding box center [50, 352] width 27 height 9
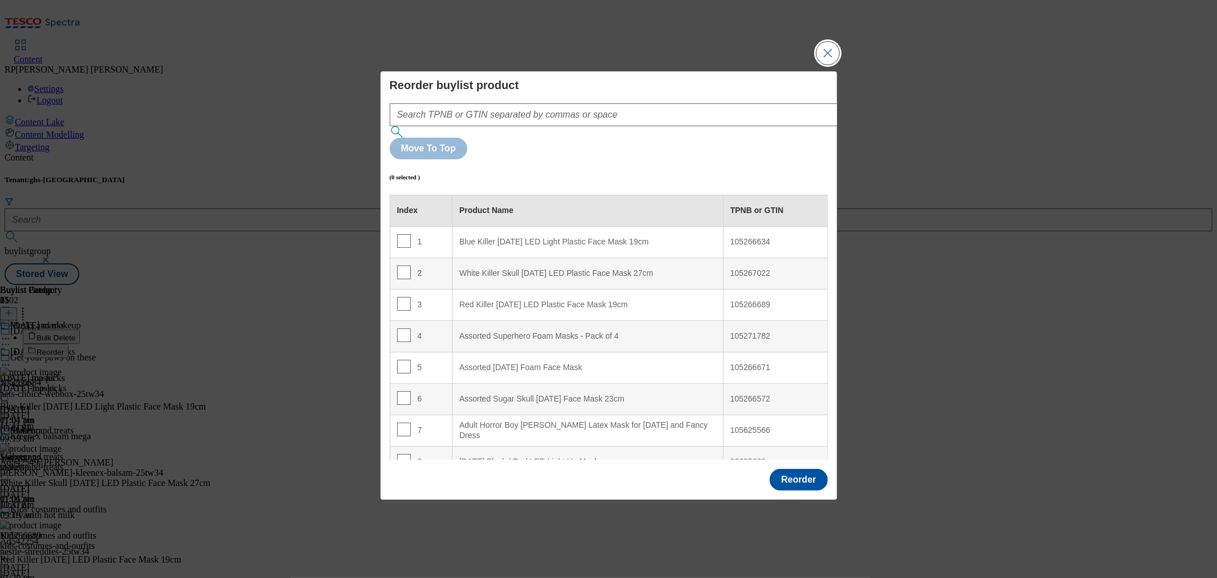
scroll to position [63, 0]
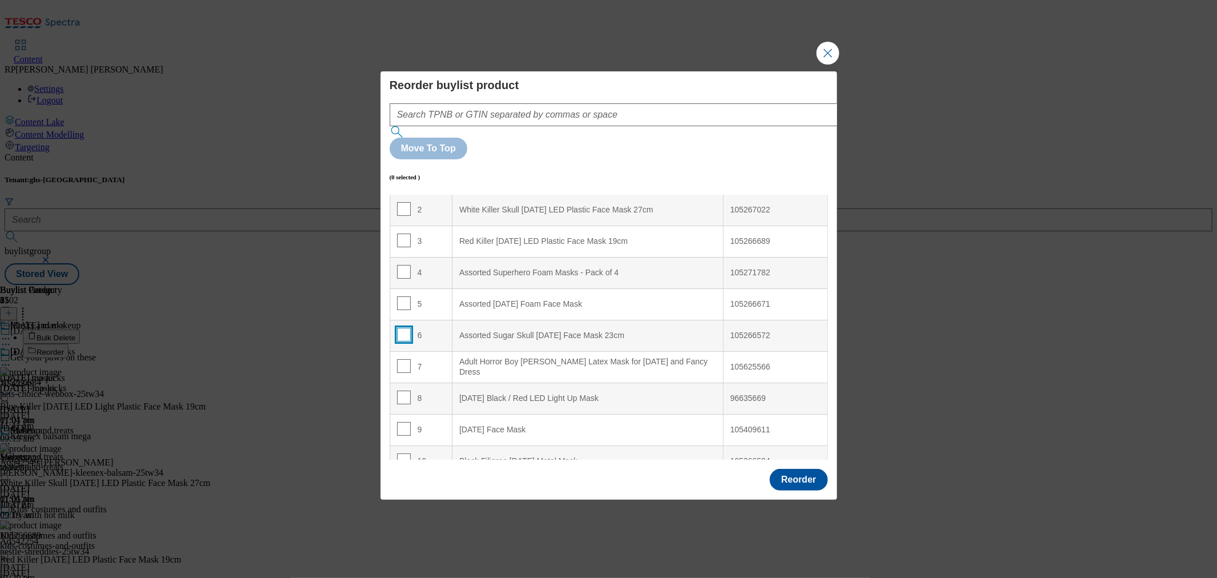
click at [405, 328] on input "Modal" at bounding box center [404, 335] width 14 height 14
checkbox input "true"
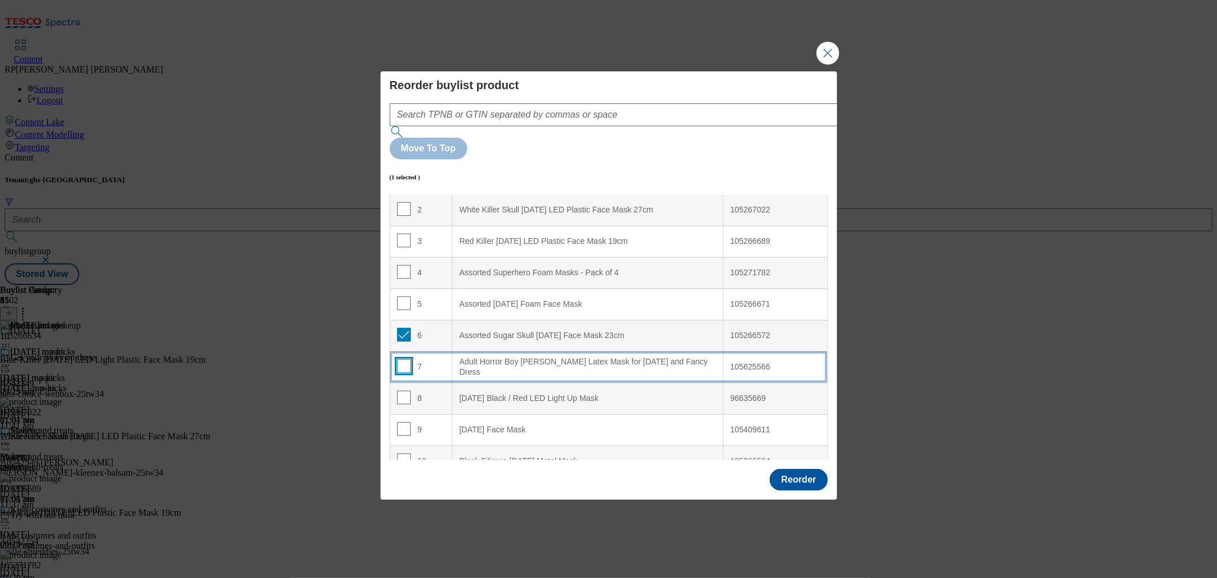
click at [401, 359] on input "Modal" at bounding box center [404, 366] width 14 height 14
checkbox input "true"
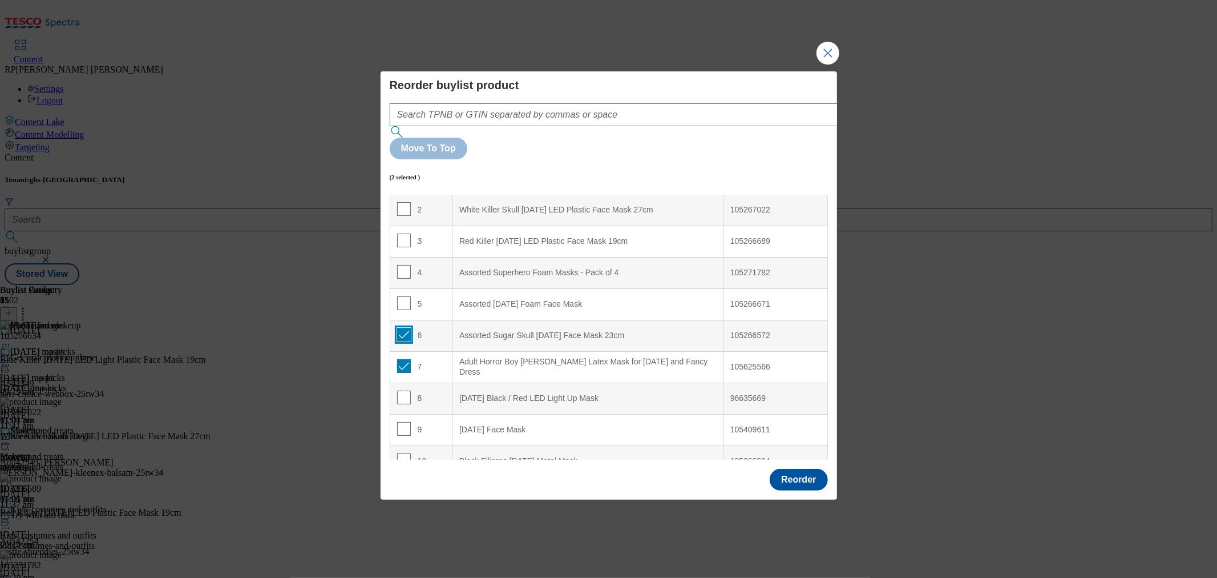
click at [405, 328] on input "Modal" at bounding box center [404, 335] width 14 height 14
checkbox input "false"
click at [402, 359] on input "Modal" at bounding box center [404, 366] width 14 height 14
checkbox input "false"
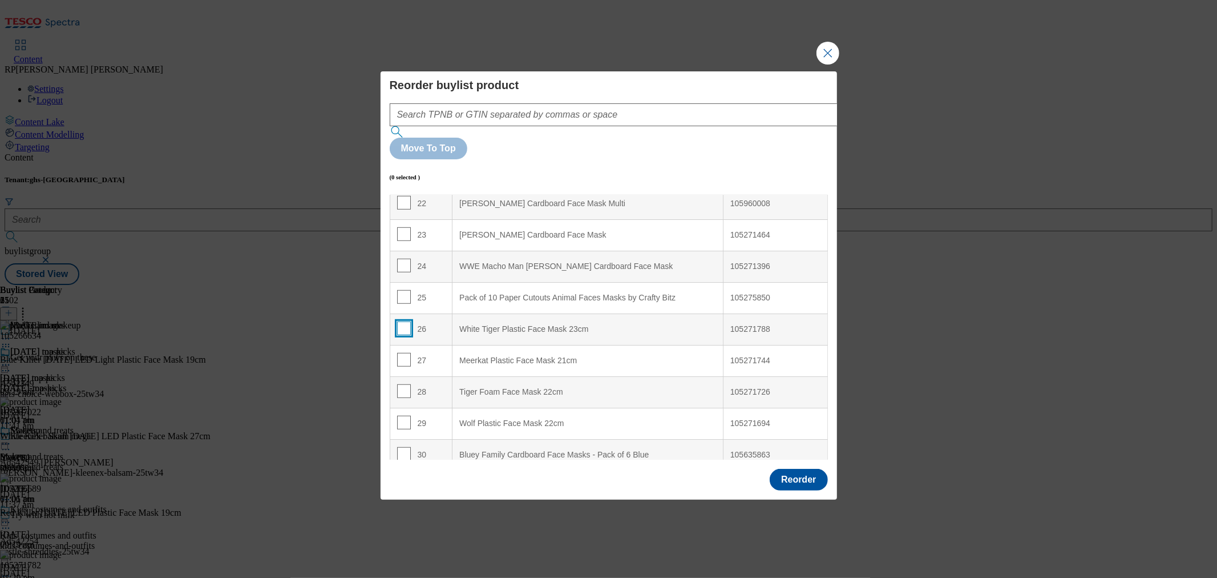
click at [401, 321] on input "Modal" at bounding box center [404, 328] width 14 height 14
checkbox input "true"
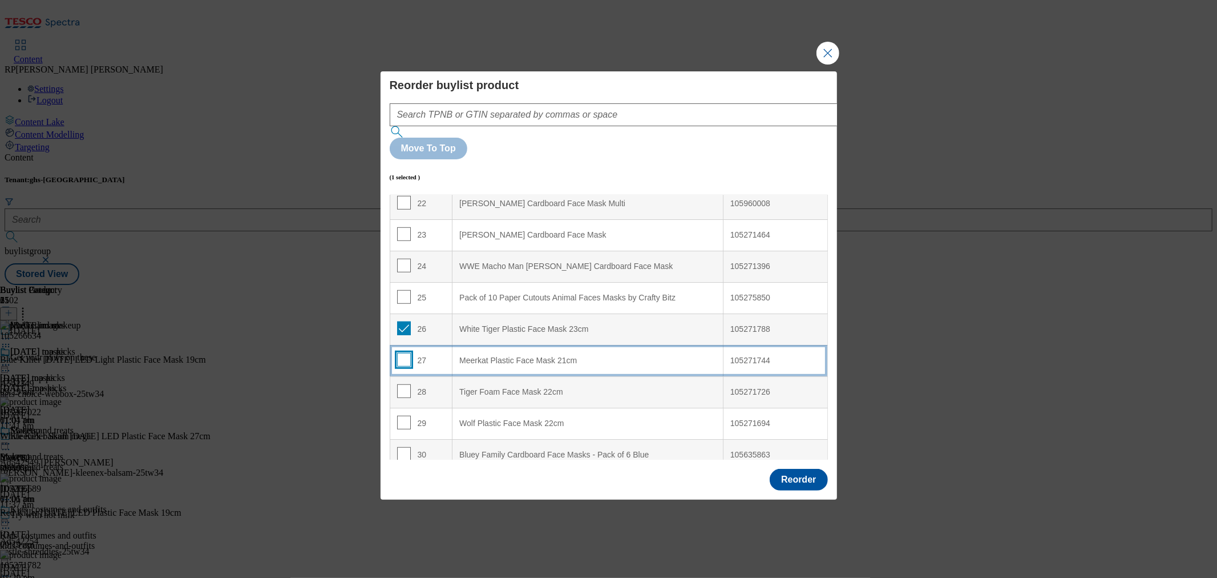
click at [401, 353] on input "Modal" at bounding box center [404, 360] width 14 height 14
checkbox input "true"
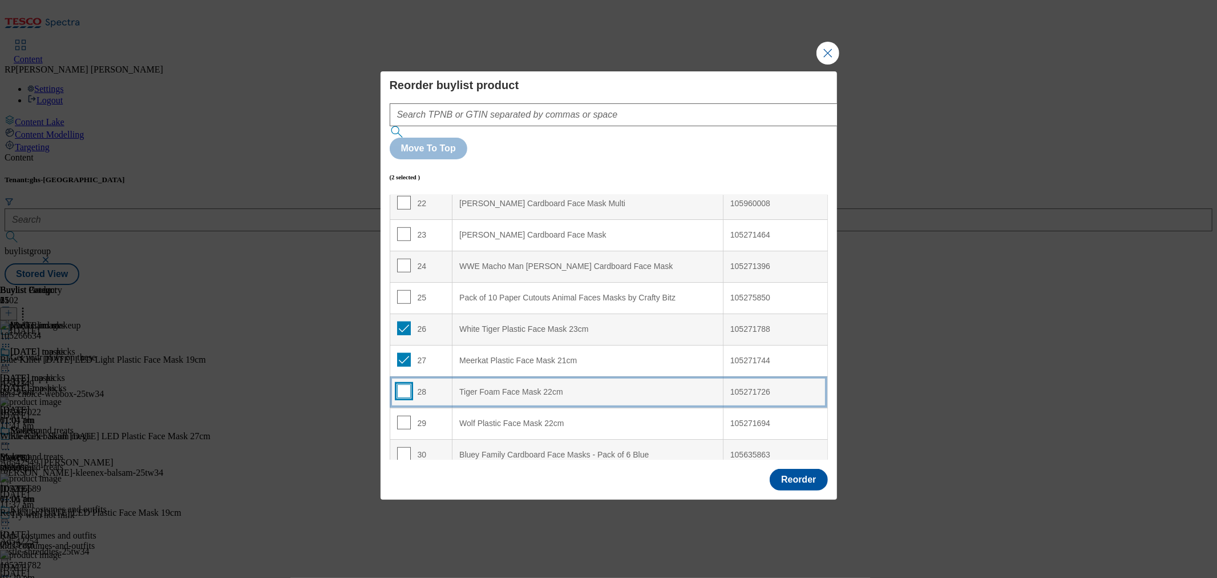
click at [404, 384] on input "Modal" at bounding box center [404, 391] width 14 height 14
checkbox input "true"
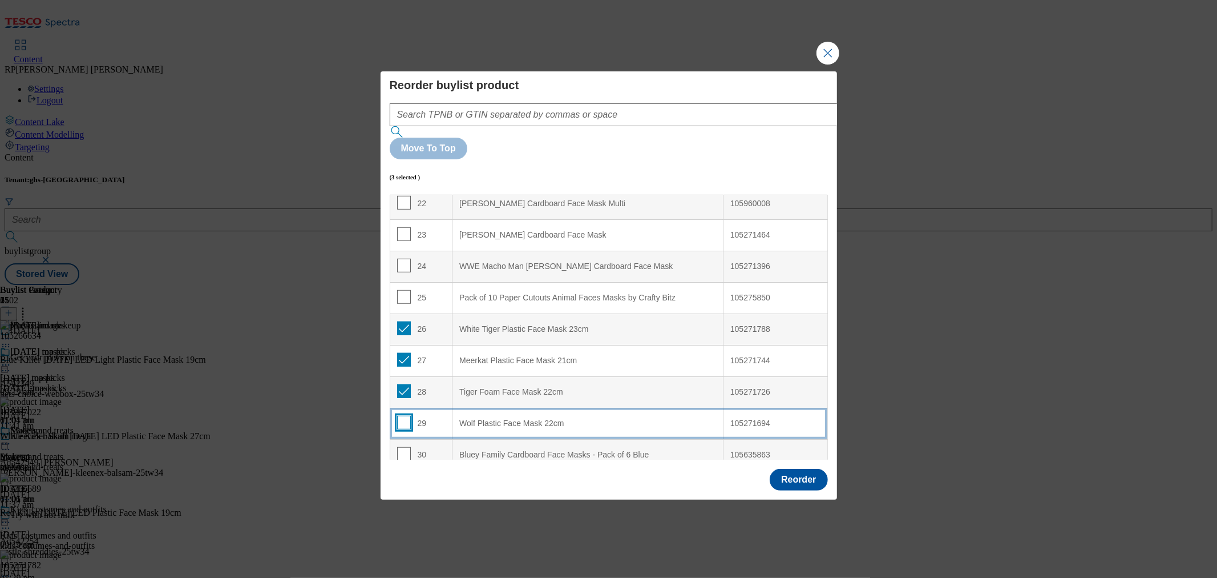
click at [401, 415] on input "Modal" at bounding box center [404, 422] width 14 height 14
checkbox input "true"
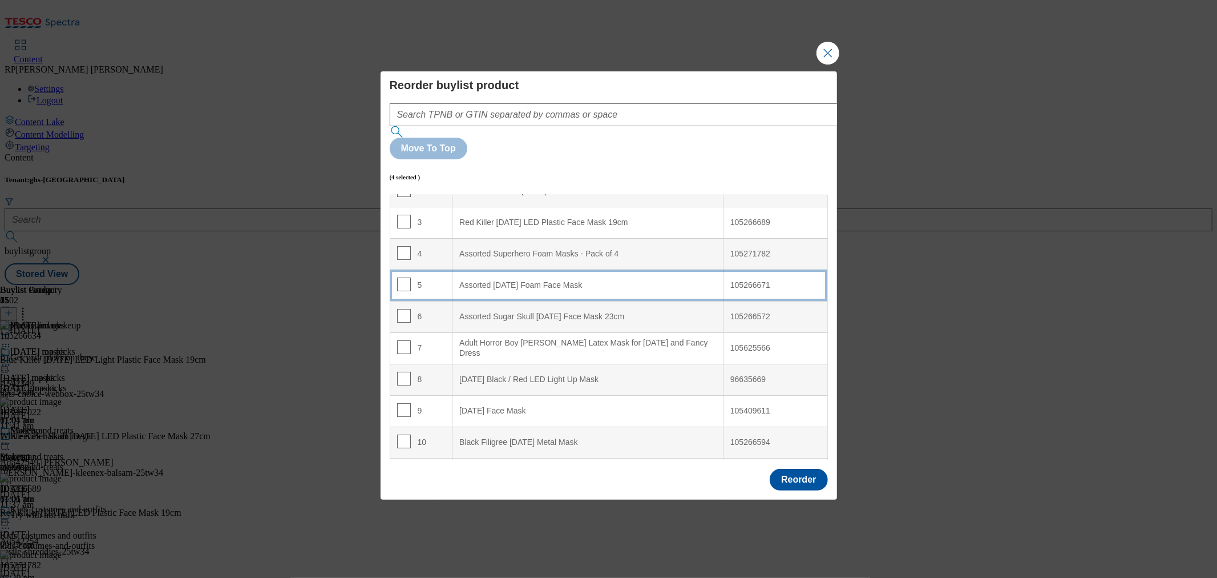
scroll to position [0, 0]
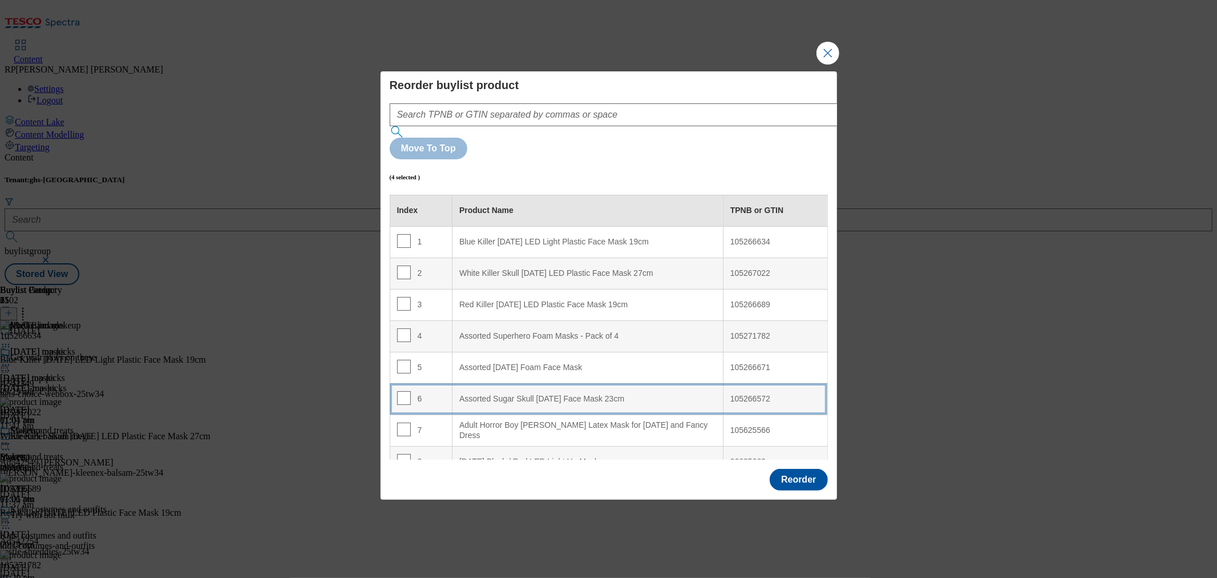
click at [531, 383] on 23cm "Assorted Sugar Skull Halloween Face Mask 23cm" at bounding box center [588, 398] width 271 height 31
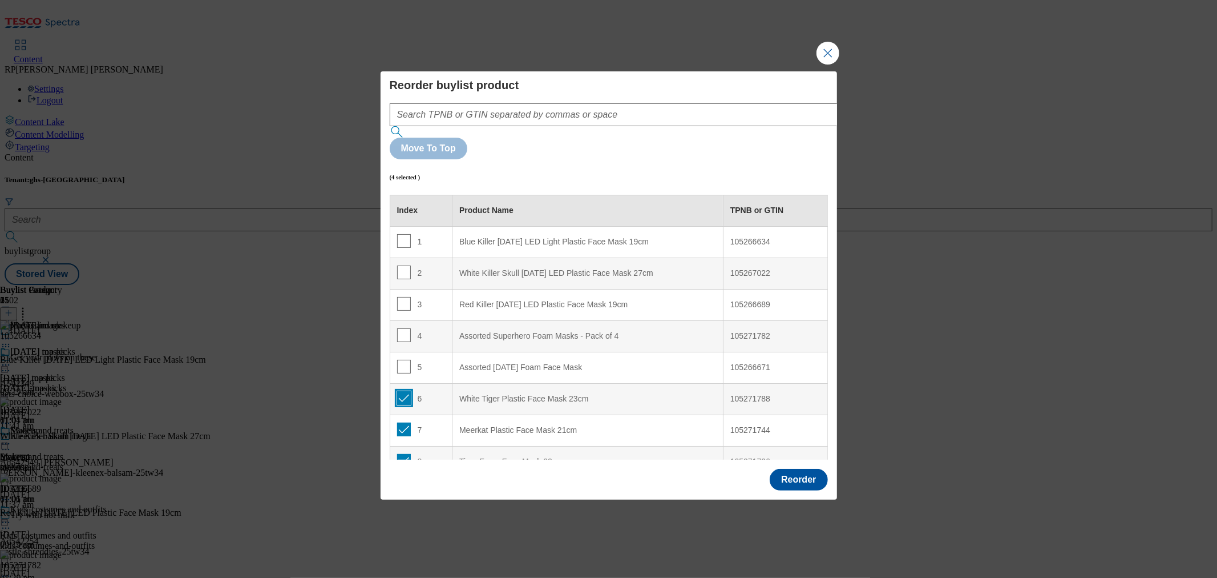
click at [400, 391] on input "Modal" at bounding box center [404, 398] width 14 height 14
checkbox input "false"
click at [406, 422] on input "Modal" at bounding box center [404, 429] width 14 height 14
checkbox input "false"
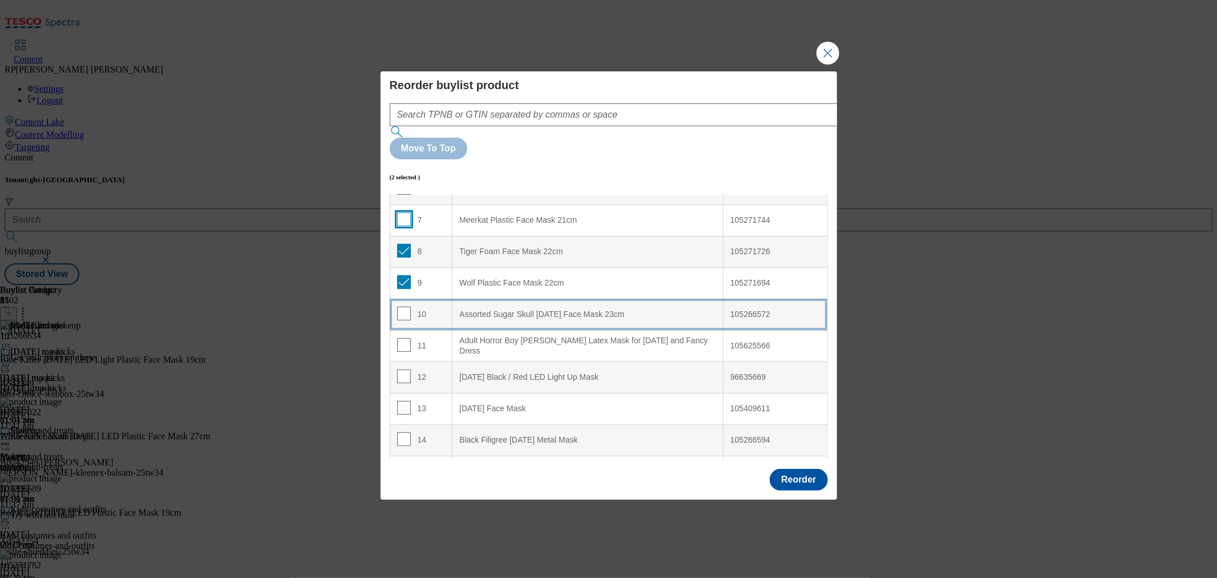
scroll to position [127, 0]
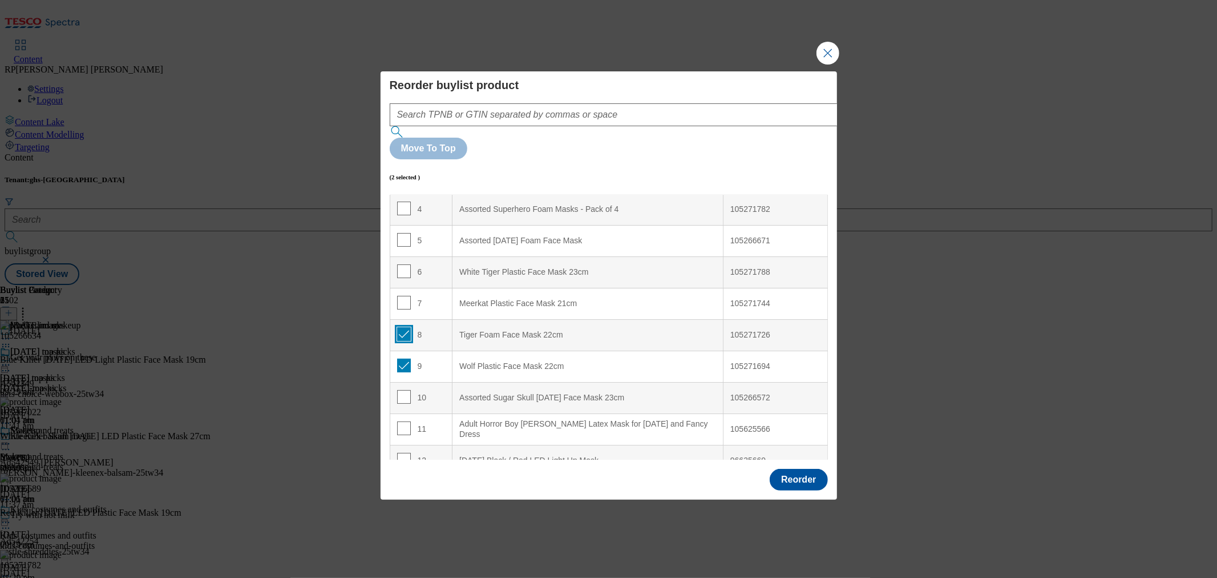
click at [401, 327] on input "Modal" at bounding box center [404, 334] width 14 height 14
checkbox input "false"
click at [403, 358] on input "Modal" at bounding box center [404, 365] width 14 height 14
checkbox input "false"
click at [794, 469] on button "Reorder" at bounding box center [799, 480] width 58 height 22
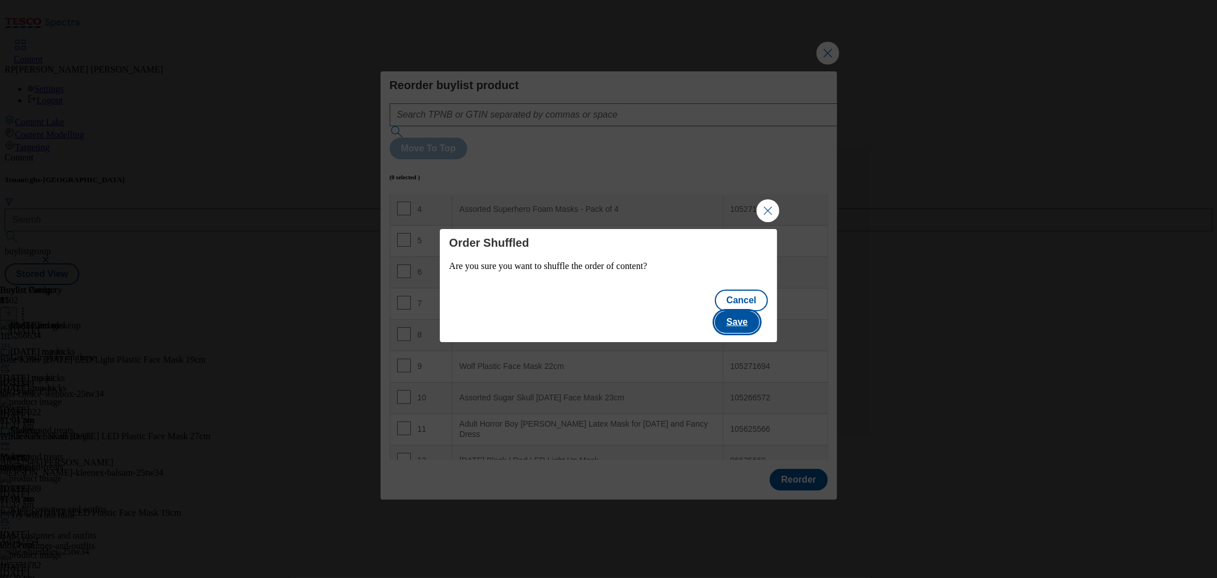
click at [754, 311] on button "Save" at bounding box center [737, 322] width 44 height 22
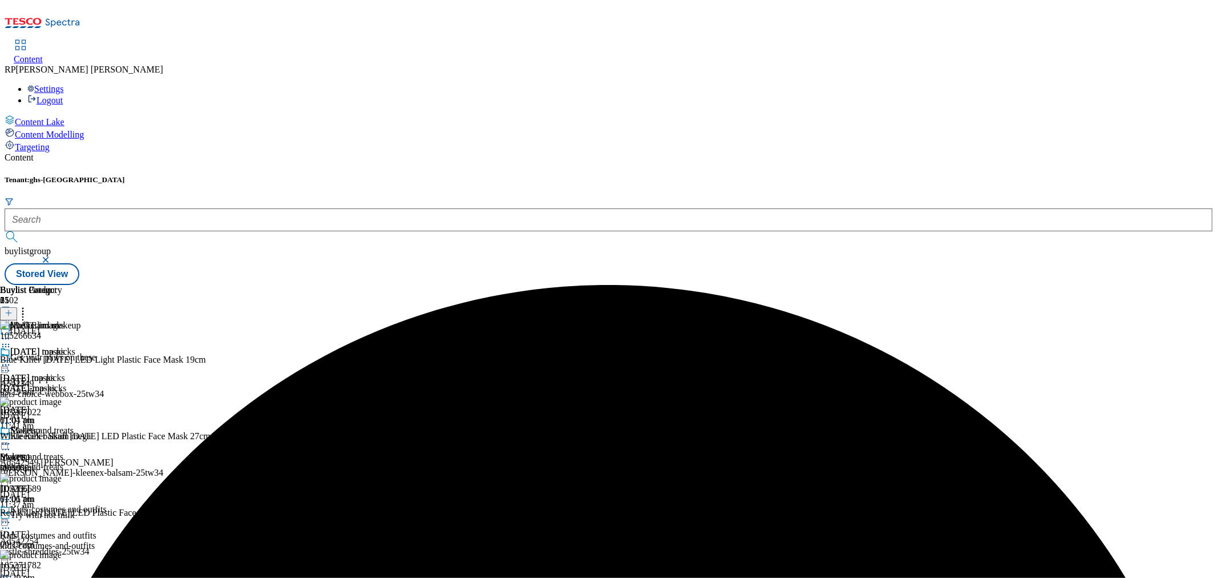
click at [11, 359] on icon at bounding box center [5, 364] width 11 height 11
click at [62, 437] on span "Preview" at bounding box center [48, 441] width 27 height 9
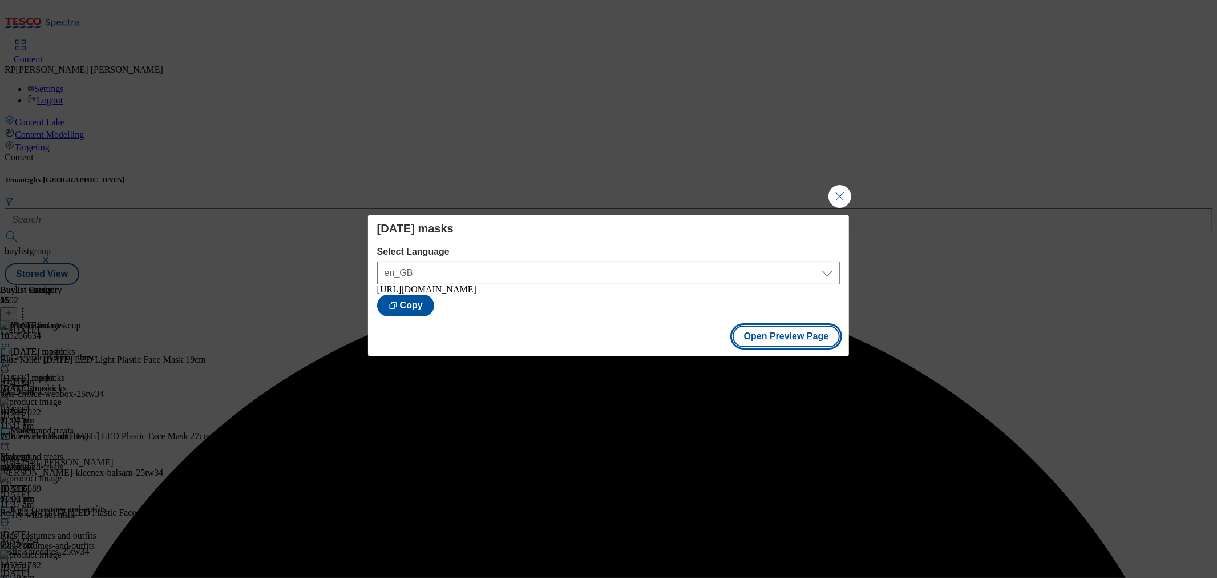
click at [794, 335] on button "Open Preview Page" at bounding box center [787, 336] width 108 height 22
click at [839, 196] on button "Close Modal" at bounding box center [840, 196] width 23 height 23
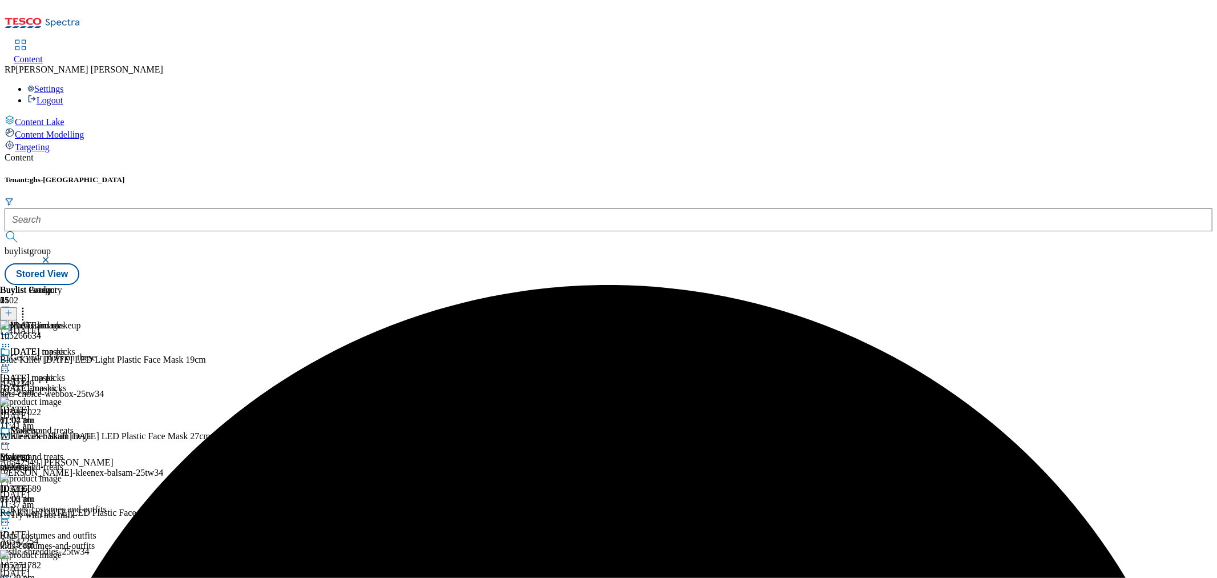
click at [11, 359] on icon at bounding box center [5, 364] width 11 height 11
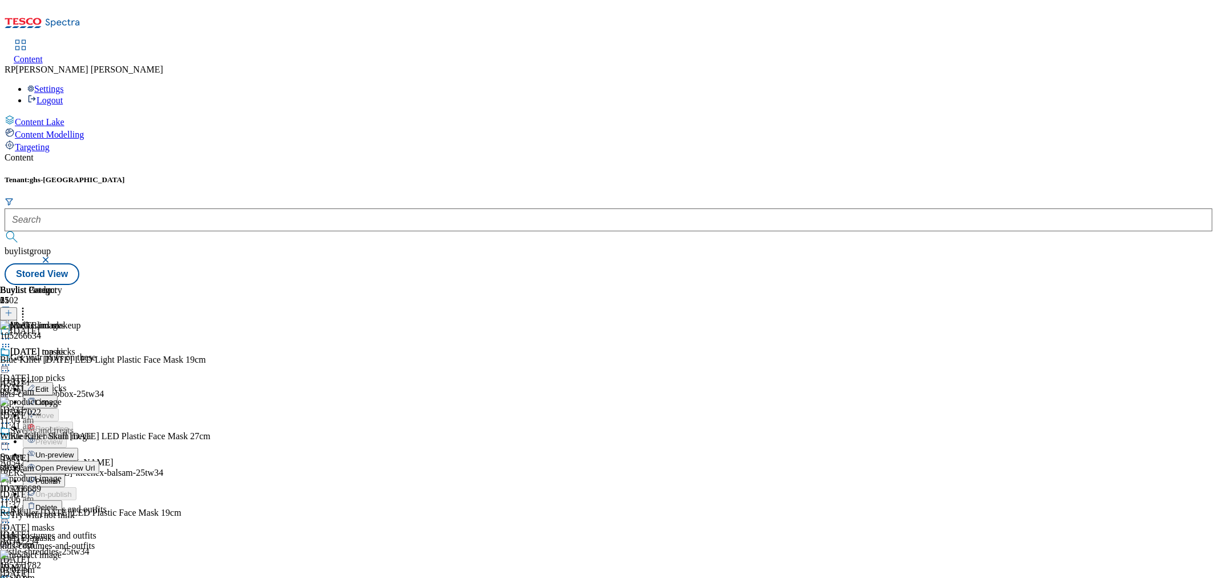
click at [60, 477] on span "Publish" at bounding box center [47, 481] width 25 height 9
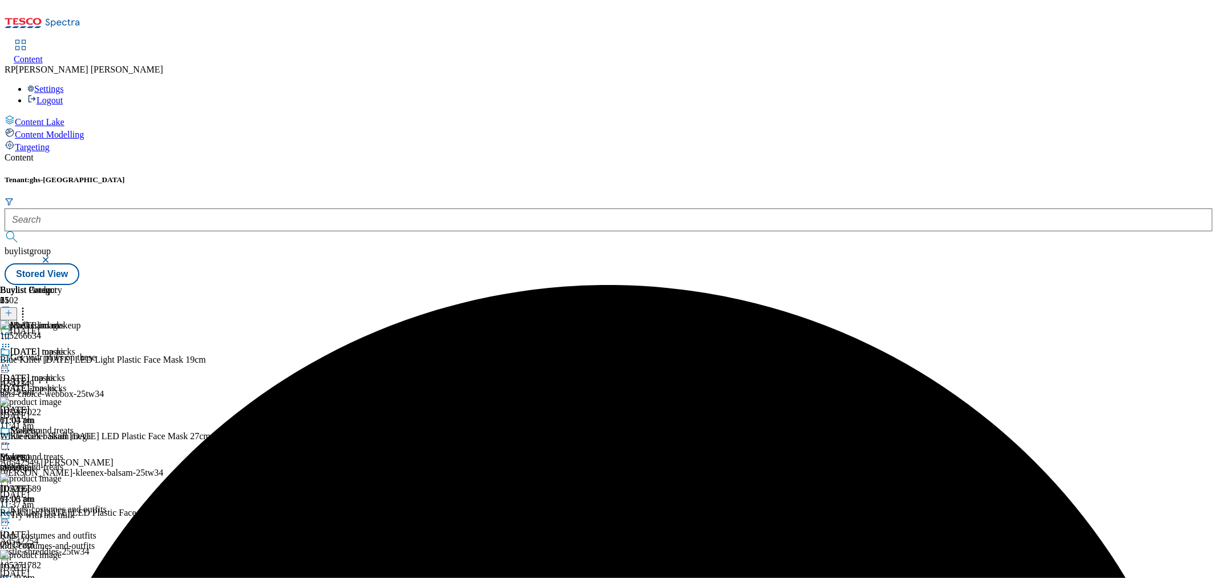
click at [65, 462] on div "makeup" at bounding box center [32, 467] width 65 height 10
click at [11, 438] on icon at bounding box center [5, 443] width 11 height 11
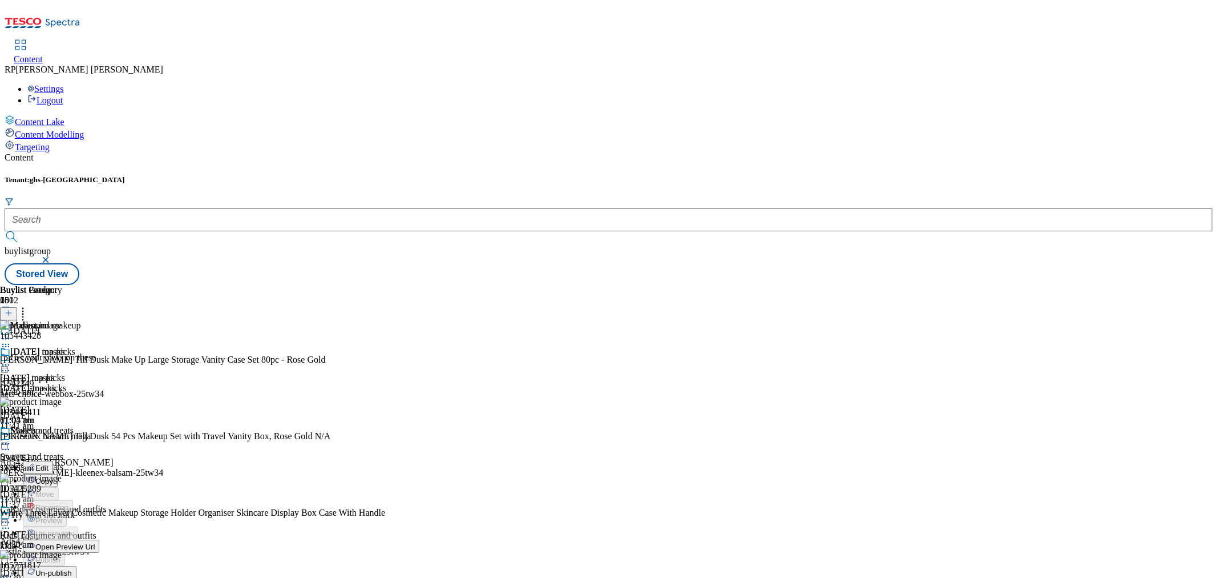
click at [72, 568] on span "Un-publish" at bounding box center [53, 572] width 37 height 9
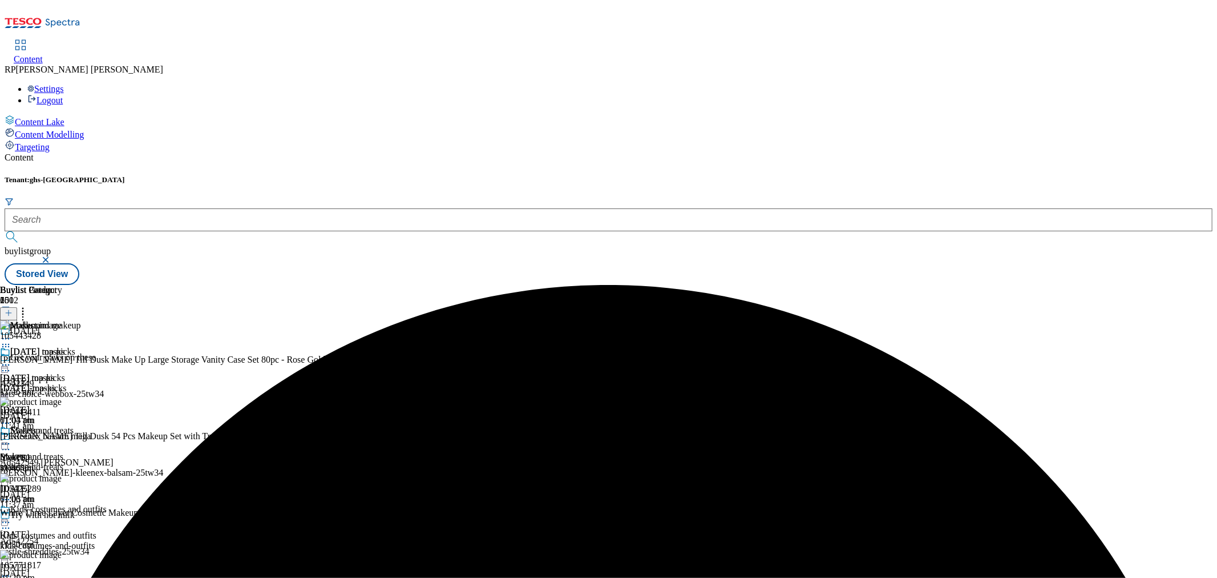
click at [11, 438] on icon at bounding box center [5, 443] width 11 height 11
click at [60, 555] on span "Publish" at bounding box center [47, 559] width 25 height 9
click at [65, 459] on div "Halloween masks Halloween masks halloween-masks 10 Oct 2025 01:03 pm Makeup Mak…" at bounding box center [32, 425] width 65 height 158
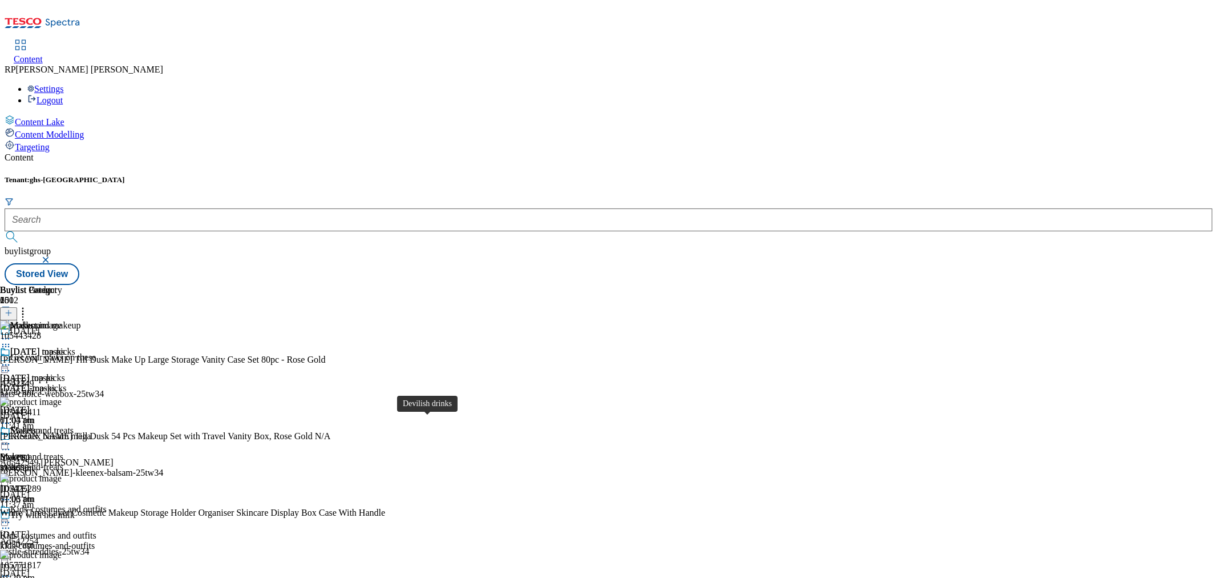
scroll to position [1470, 0]
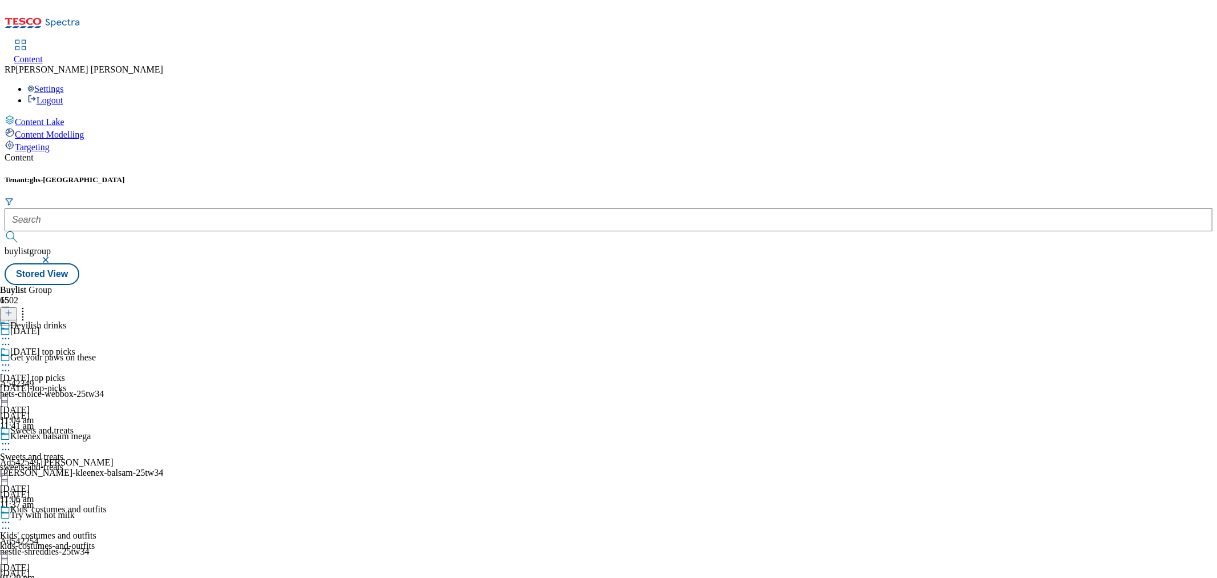
scroll to position [1423, 0]
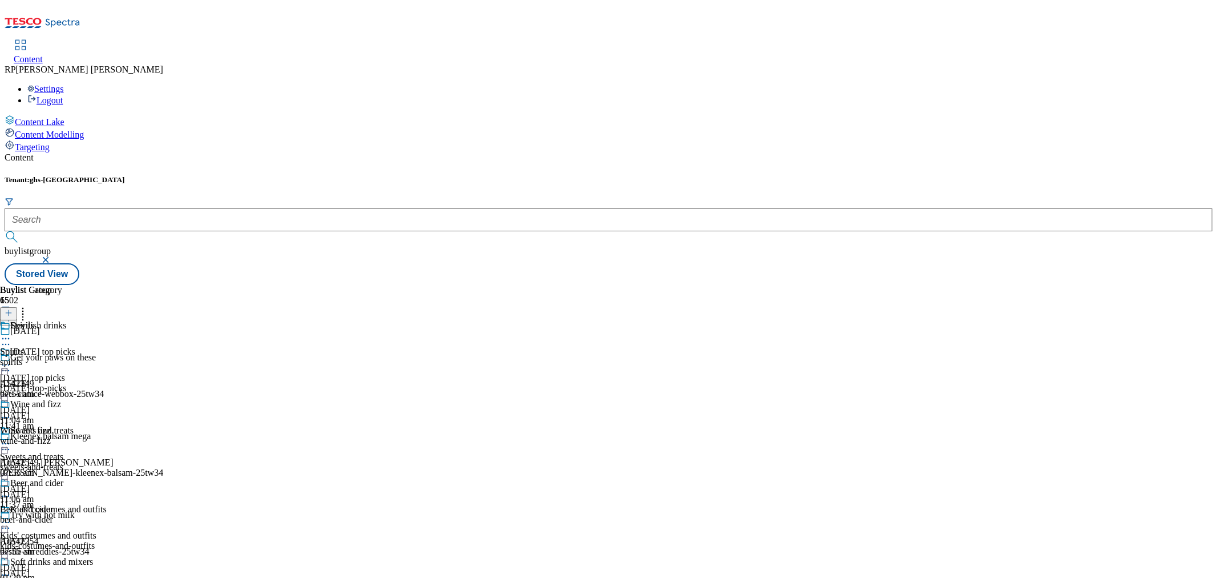
click at [93, 357] on div "spirits" at bounding box center [46, 362] width 93 height 10
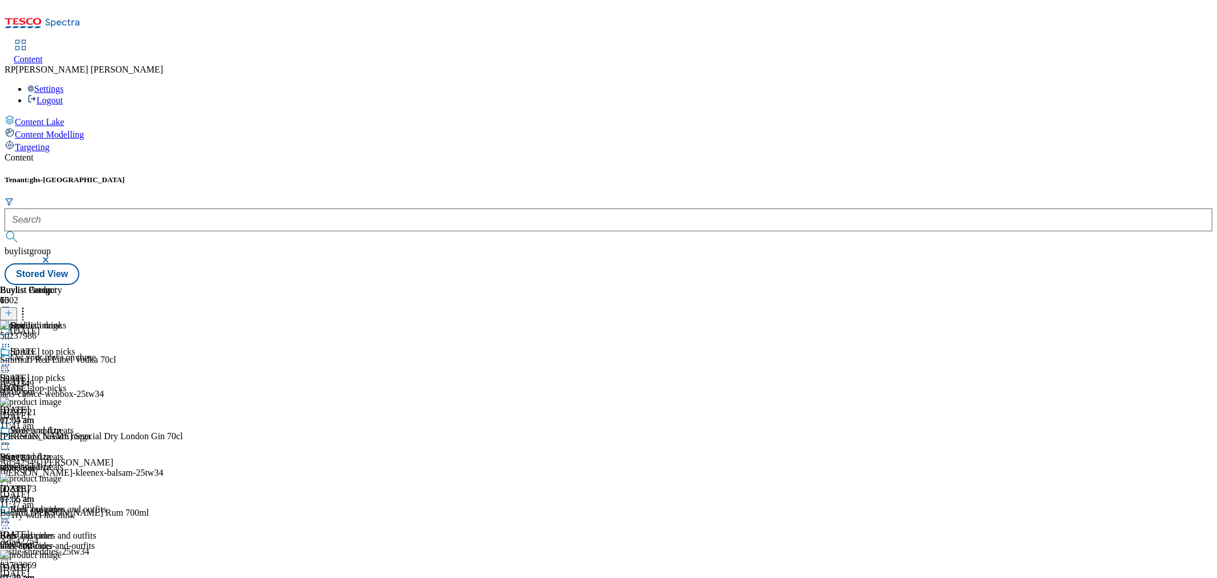
click at [11, 359] on icon at bounding box center [5, 364] width 11 height 11
click at [72, 490] on span "Un-publish" at bounding box center [53, 494] width 37 height 9
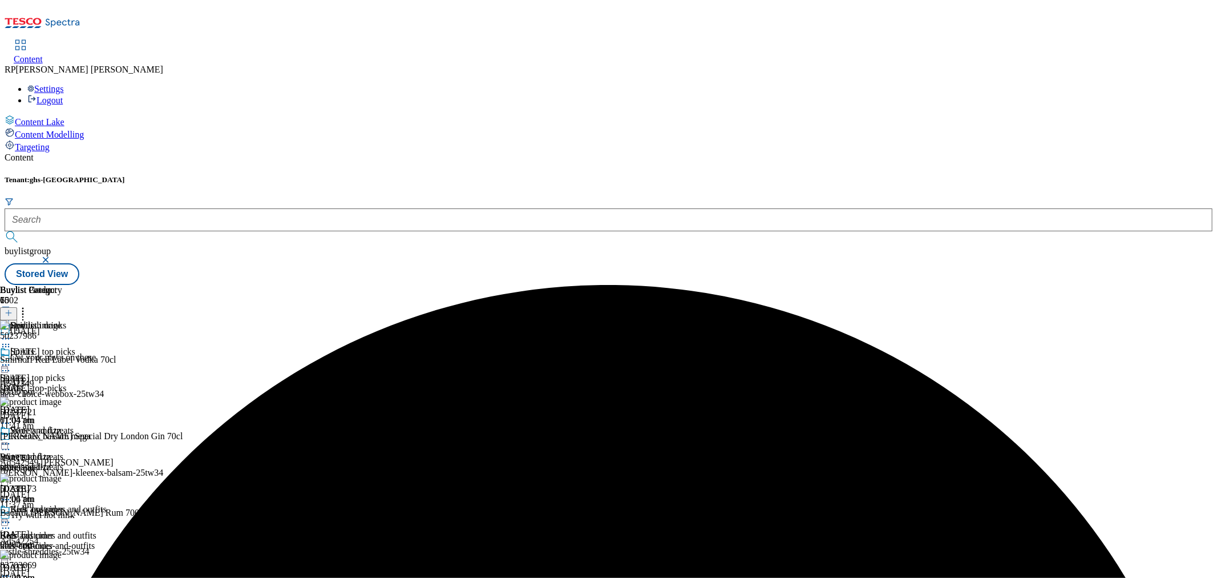
click at [93, 359] on div at bounding box center [46, 366] width 93 height 14
click at [74, 450] on span "Un-preview" at bounding box center [54, 454] width 38 height 9
click at [9, 310] on line at bounding box center [9, 313] width 0 height 6
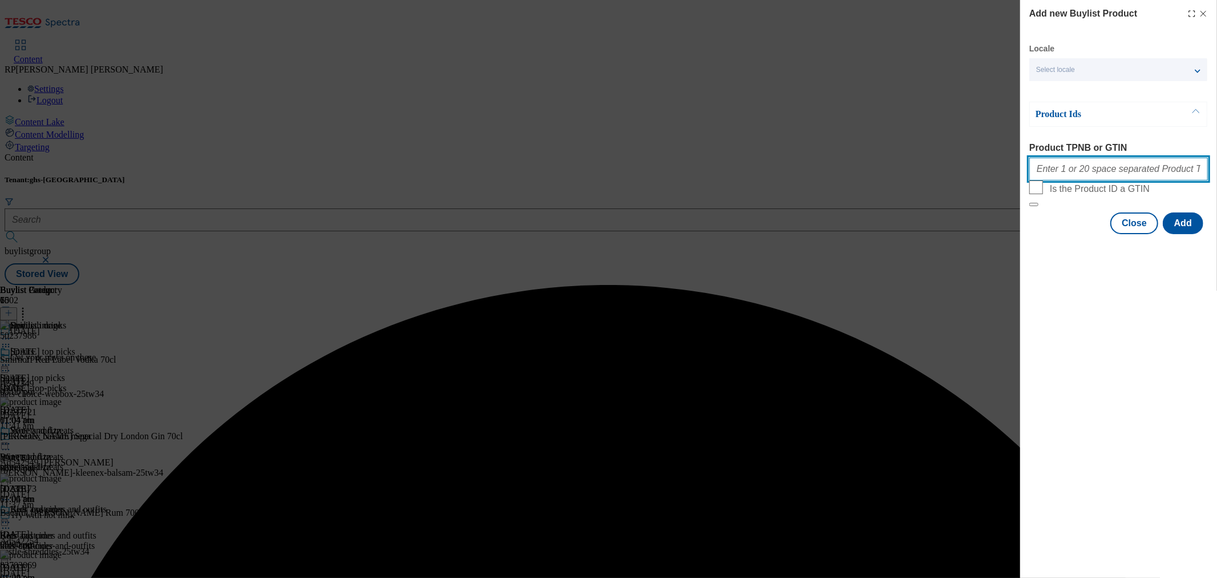
click at [1103, 178] on input "Product TPNB or GTIN" at bounding box center [1119, 169] width 179 height 23
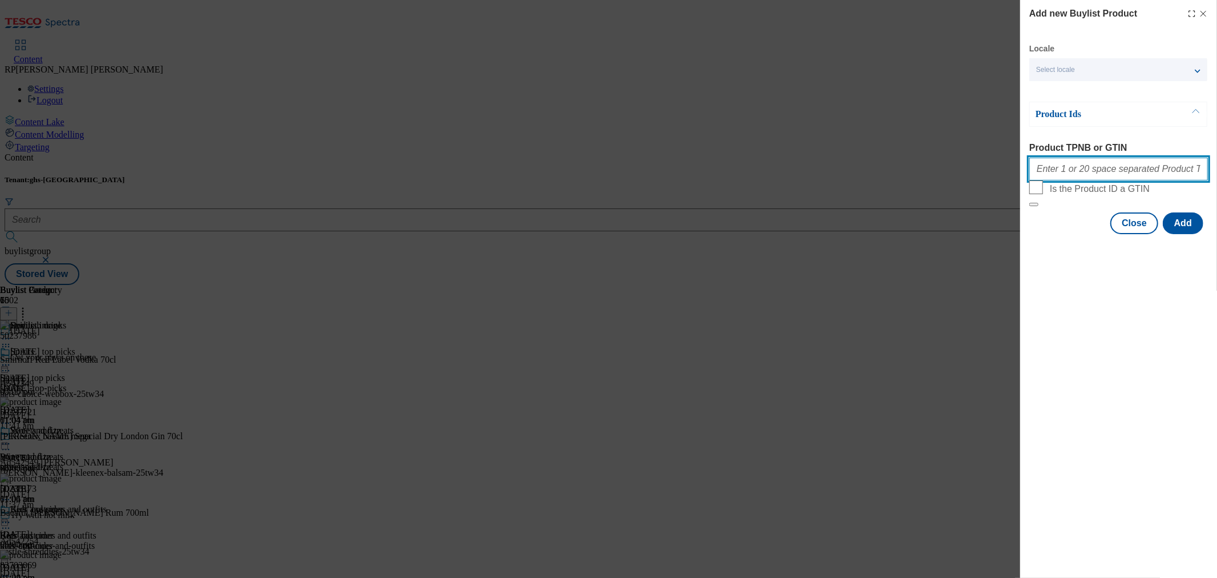
paste input "106039888 106039887 106092594 106039901 106039893 106039898 106039912 106039942…"
type input "106039888 106039887 106092594 106039901 106039893 106039898 106039912 106039942…"
click at [1182, 234] on button "Add" at bounding box center [1183, 223] width 41 height 22
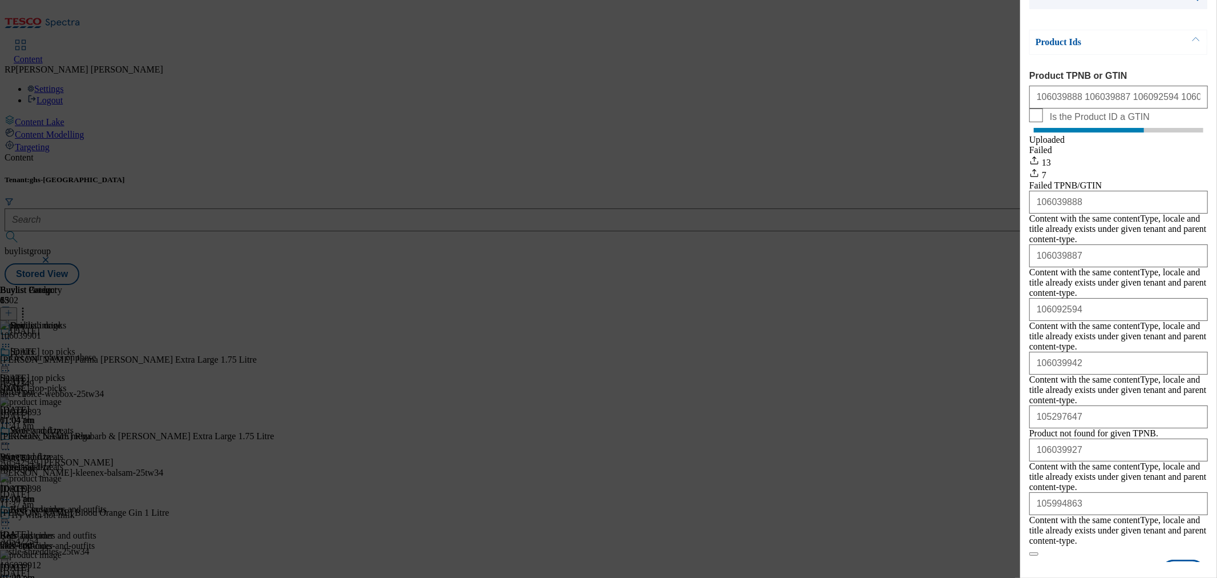
scroll to position [75, 0]
click at [1118, 559] on button "Close" at bounding box center [1135, 570] width 48 height 22
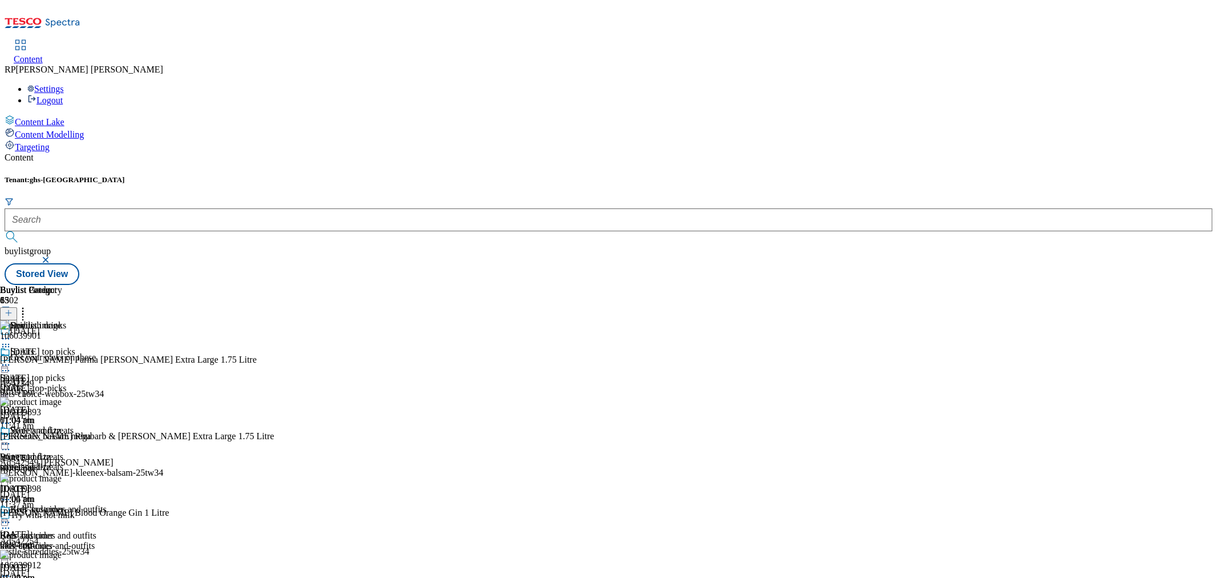
scroll to position [0, 0]
click at [9, 310] on line at bounding box center [9, 313] width 0 height 6
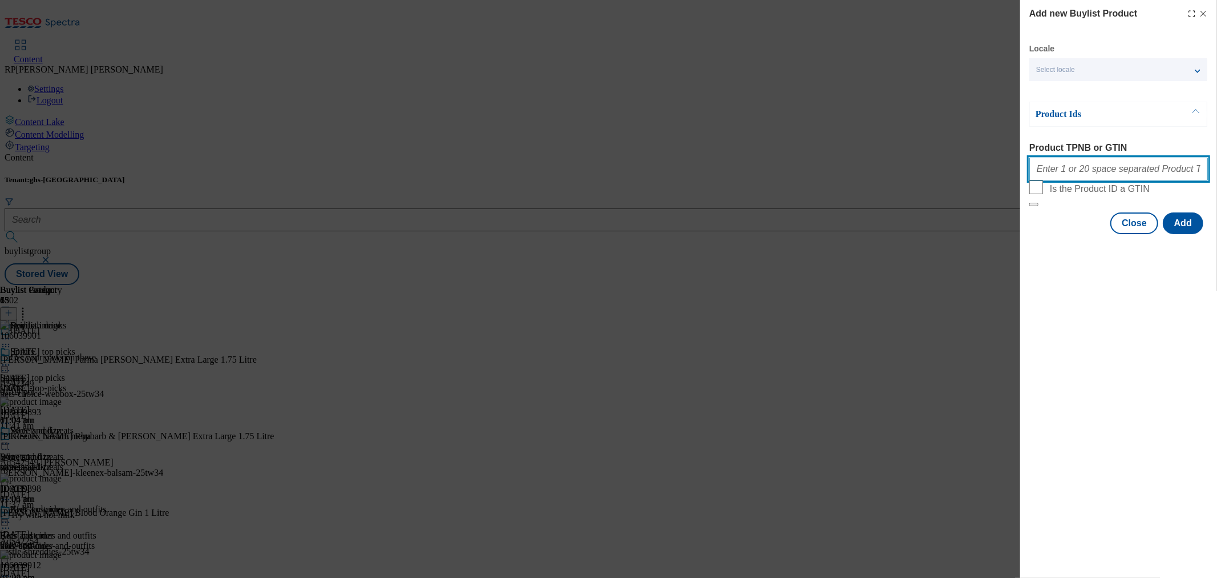
click at [1114, 169] on input "Product TPNB or GTIN" at bounding box center [1119, 169] width 179 height 23
paste input "105425594 106039903 106039889 106039918 111267255 106039948 106039951"
type input "105425594 106039903 106039889 106039918 111267255 106039948 106039951"
click at [1188, 234] on button "Add" at bounding box center [1183, 223] width 41 height 22
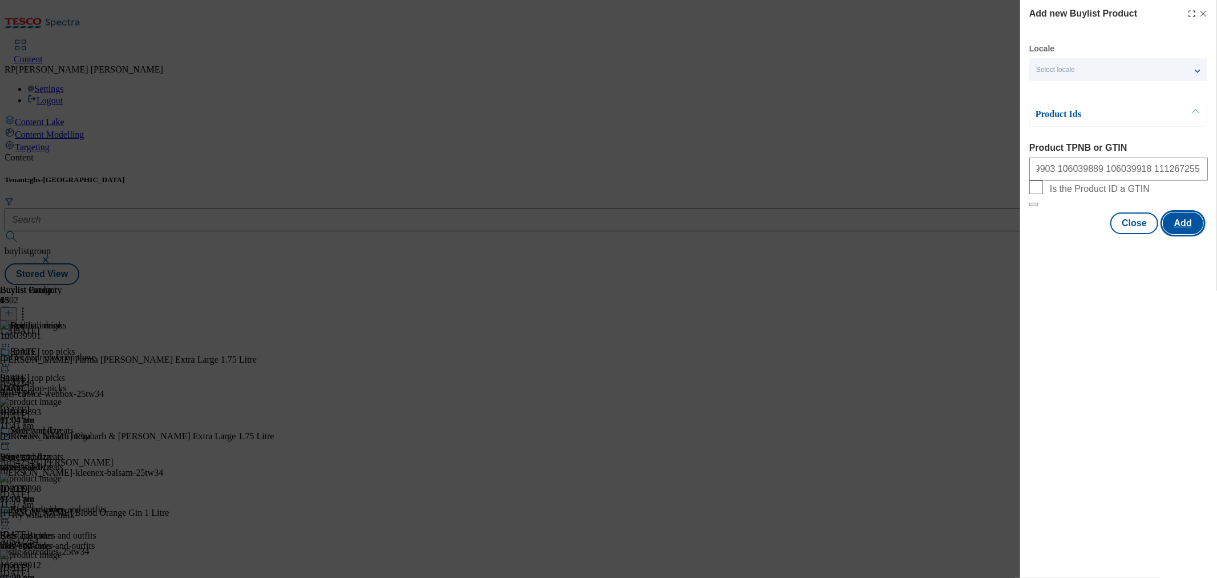
scroll to position [0, 0]
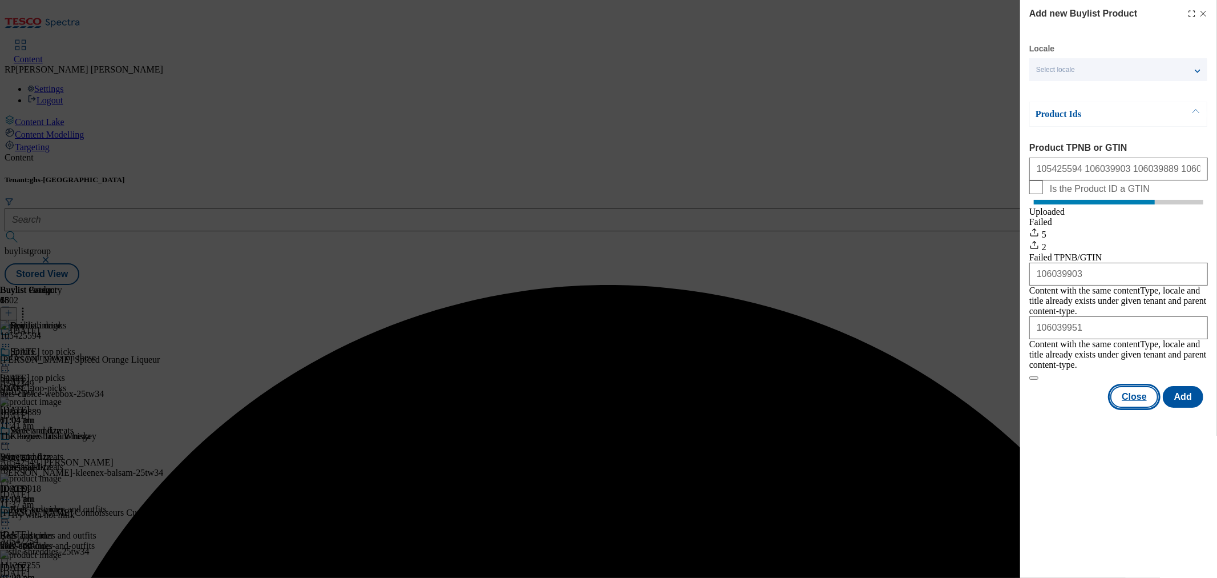
click at [1142, 386] on button "Close" at bounding box center [1135, 397] width 48 height 22
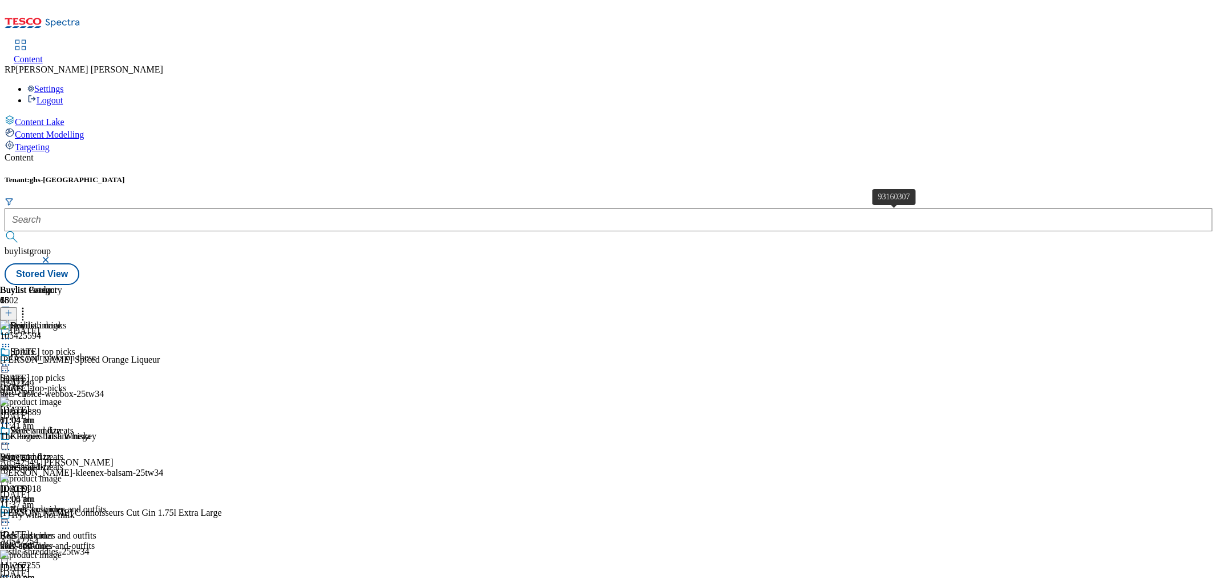
scroll to position [4312, 0]
click at [11, 359] on icon at bounding box center [5, 364] width 11 height 11
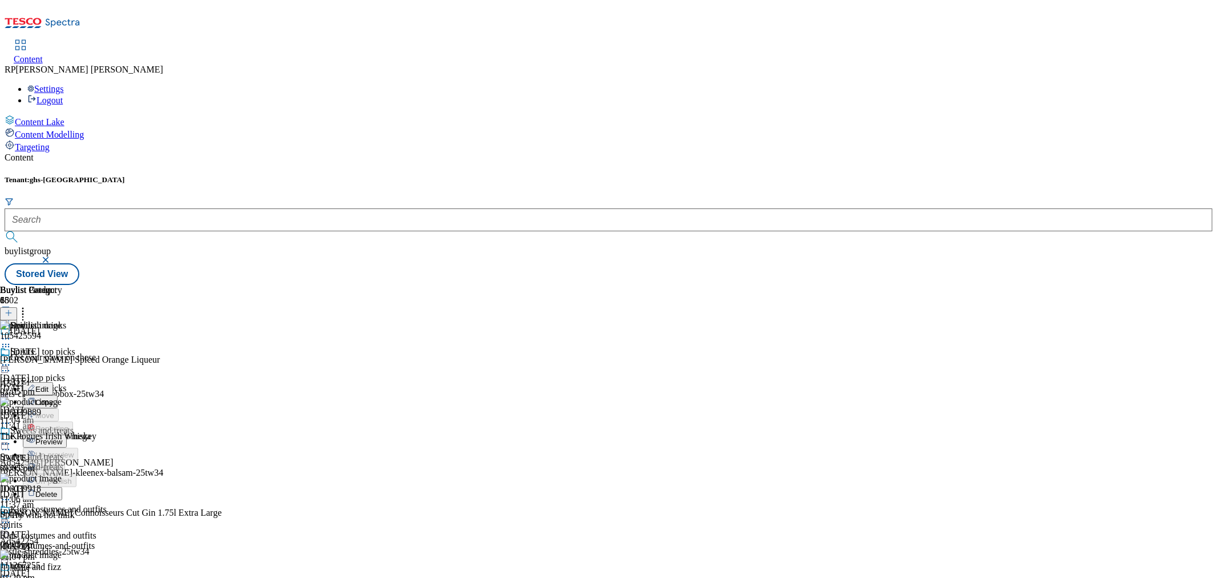
click at [62, 437] on span "Preview" at bounding box center [48, 441] width 27 height 9
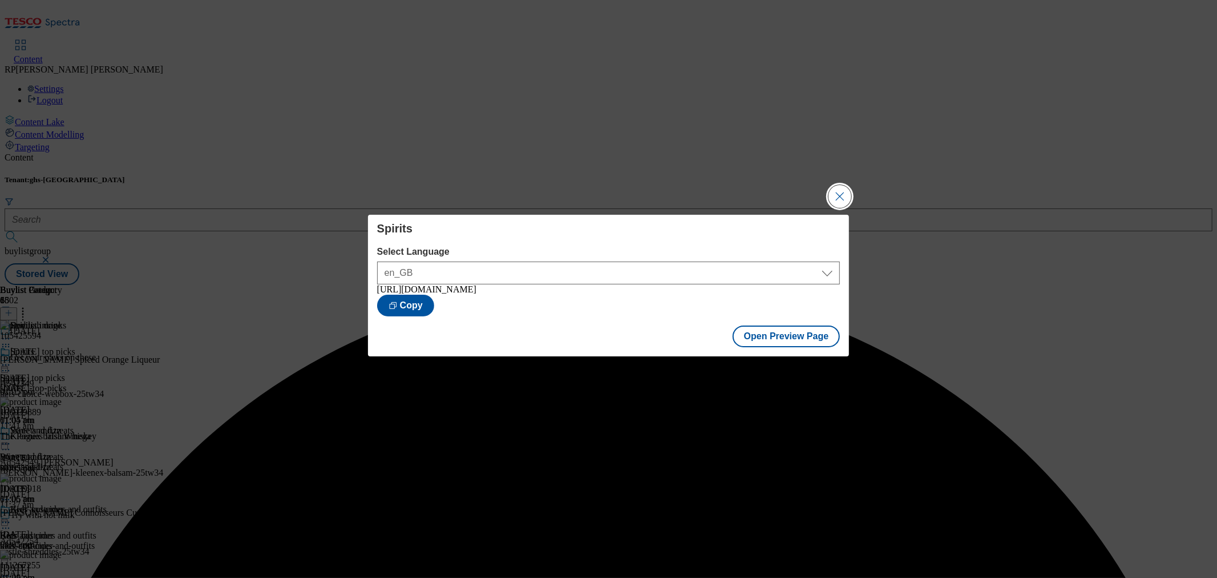
click at [838, 195] on button "Close Modal" at bounding box center [840, 196] width 23 height 23
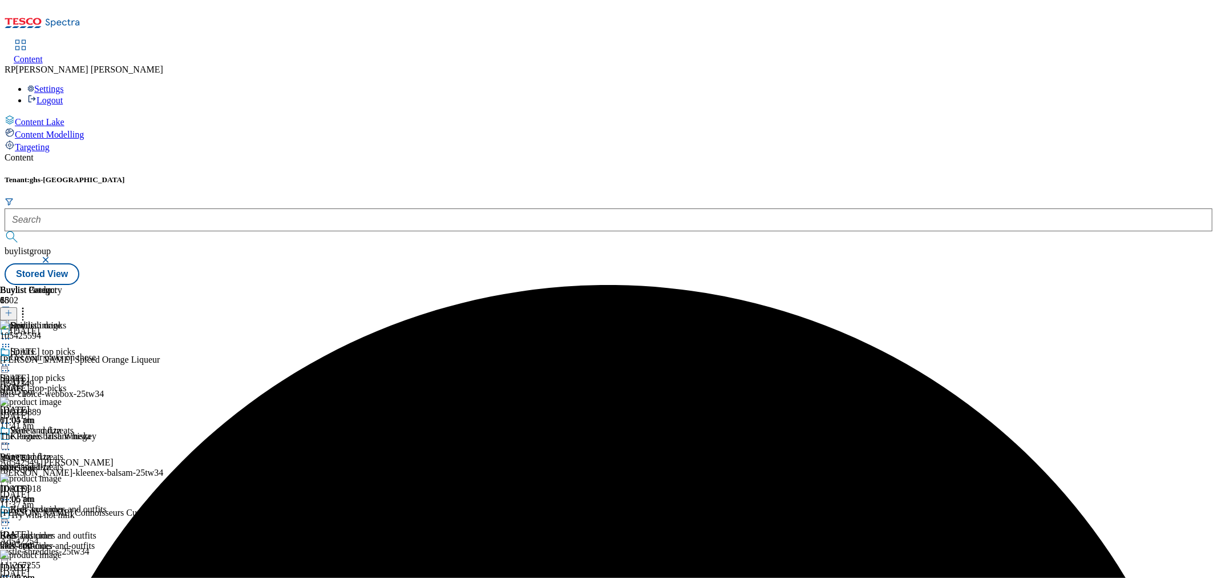
click at [11, 359] on icon at bounding box center [5, 364] width 11 height 11
click at [95, 463] on span "Open Preview Url" at bounding box center [64, 467] width 59 height 9
click at [11, 359] on icon at bounding box center [5, 364] width 11 height 11
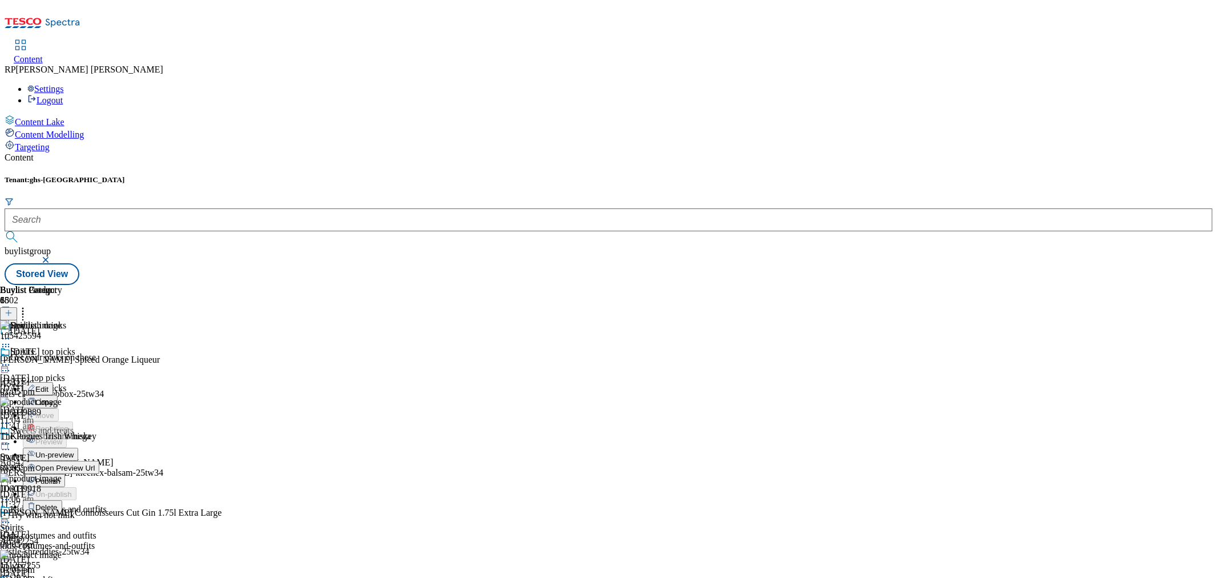
click at [11, 359] on icon at bounding box center [5, 364] width 11 height 11
click at [99, 285] on div "Buylist Category 6" at bounding box center [49, 302] width 99 height 35
click at [93, 346] on div "Spirits Spirits spirits 10 Oct 2025 01:05 pm" at bounding box center [46, 385] width 93 height 79
click at [11, 359] on icon at bounding box center [5, 364] width 11 height 11
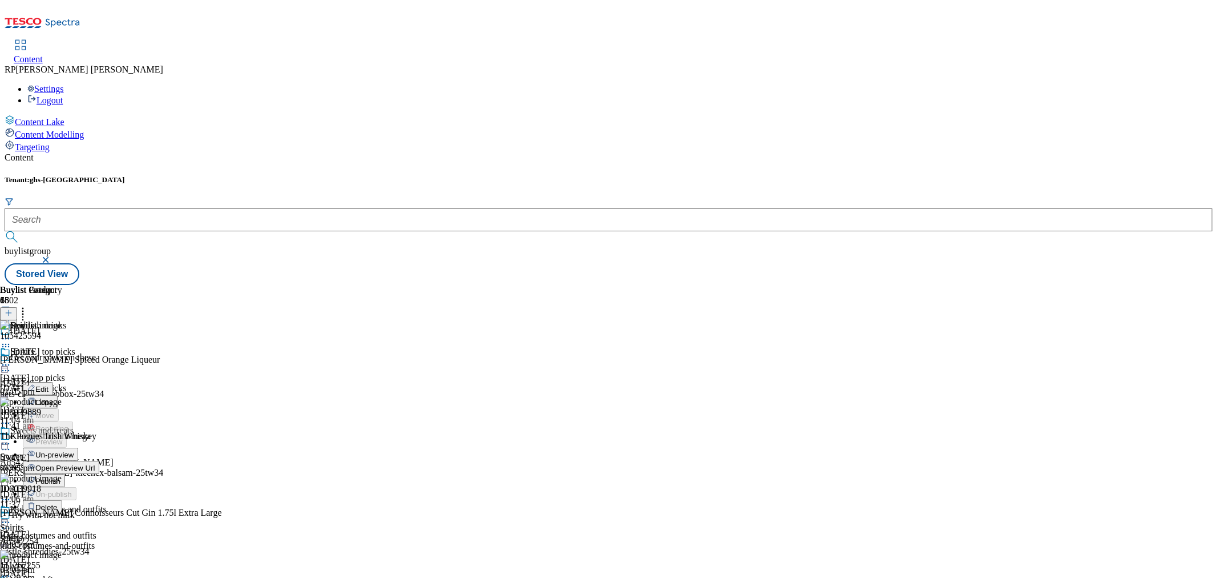
click at [74, 450] on span "Un-preview" at bounding box center [54, 454] width 38 height 9
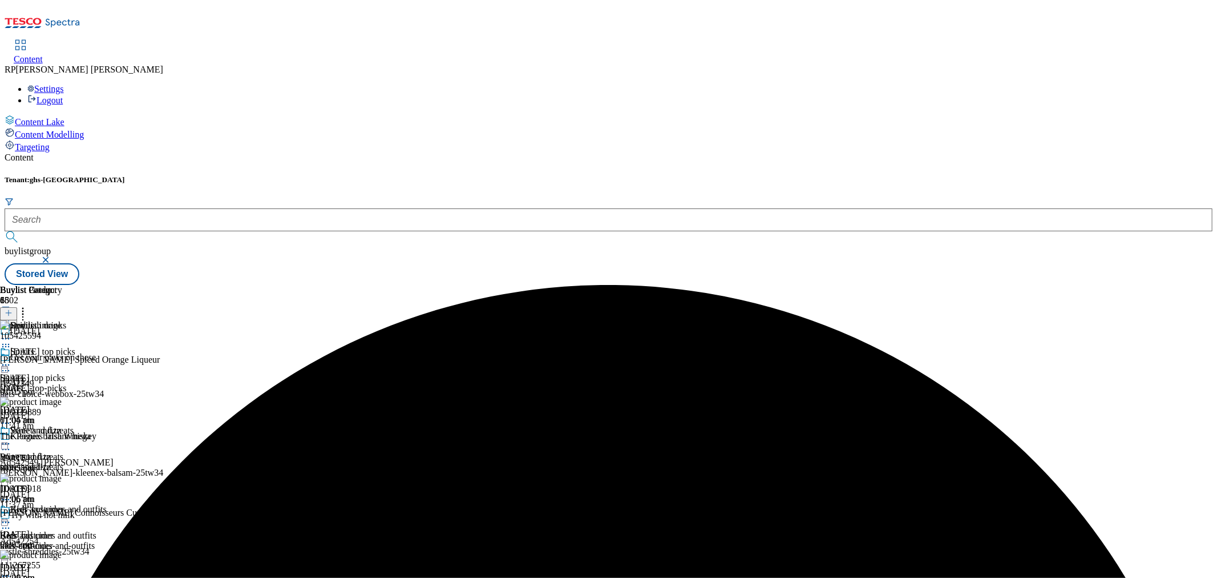
click at [29, 305] on icon at bounding box center [22, 310] width 11 height 11
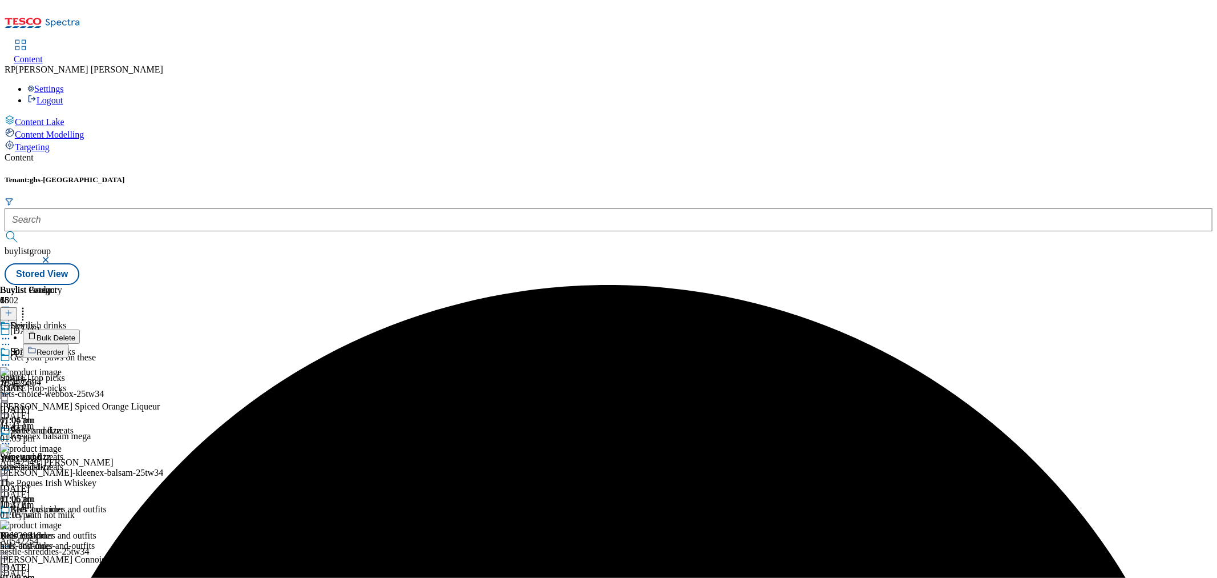
click at [64, 348] on span "Reorder" at bounding box center [50, 352] width 27 height 9
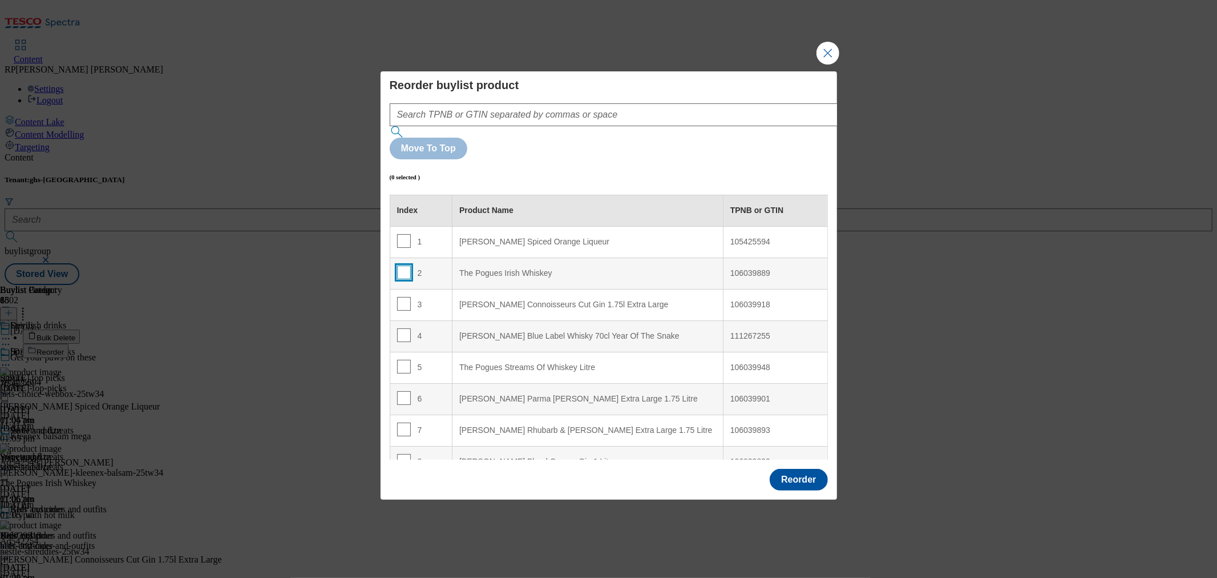
click at [403, 265] on input "Modal" at bounding box center [404, 272] width 14 height 14
checkbox input "true"
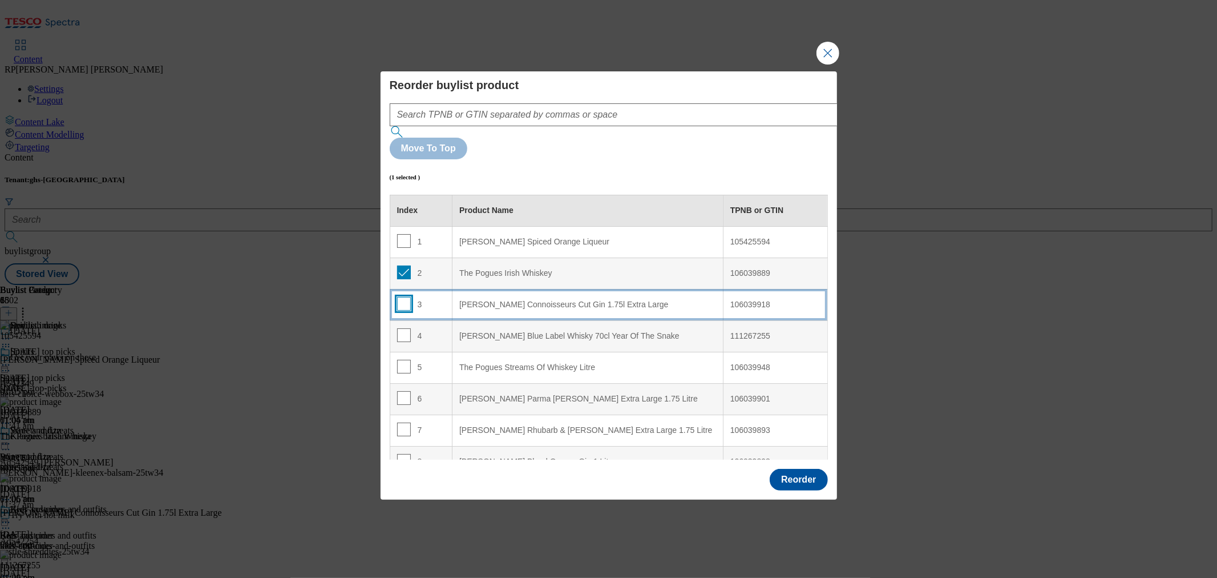
click at [404, 297] on input "Modal" at bounding box center [404, 304] width 14 height 14
checkbox input "true"
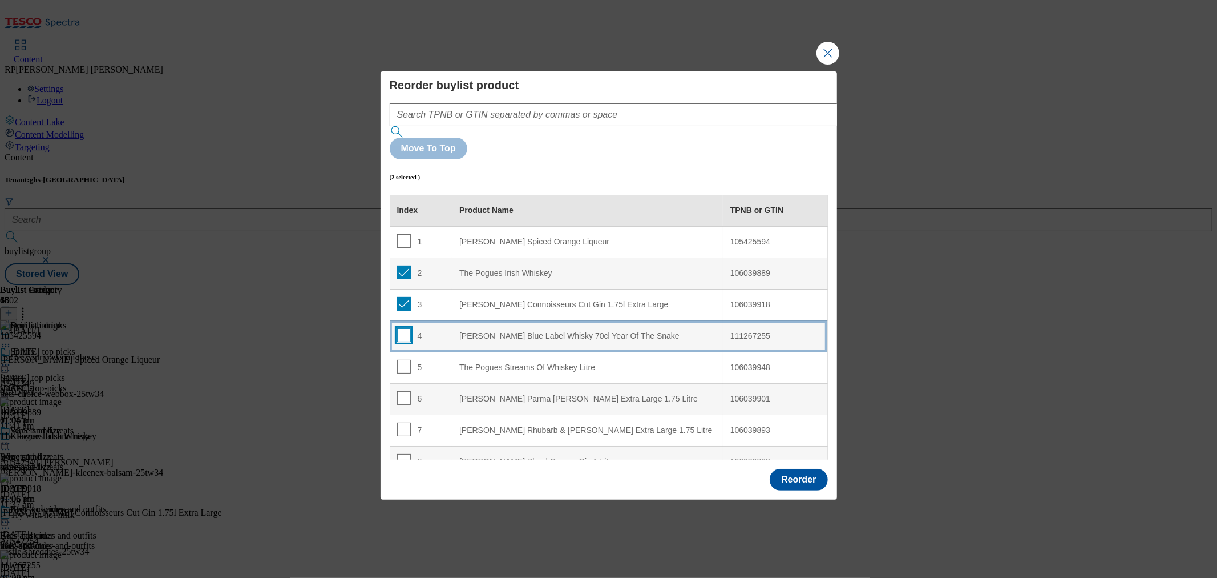
click at [403, 328] on input "Modal" at bounding box center [404, 335] width 14 height 14
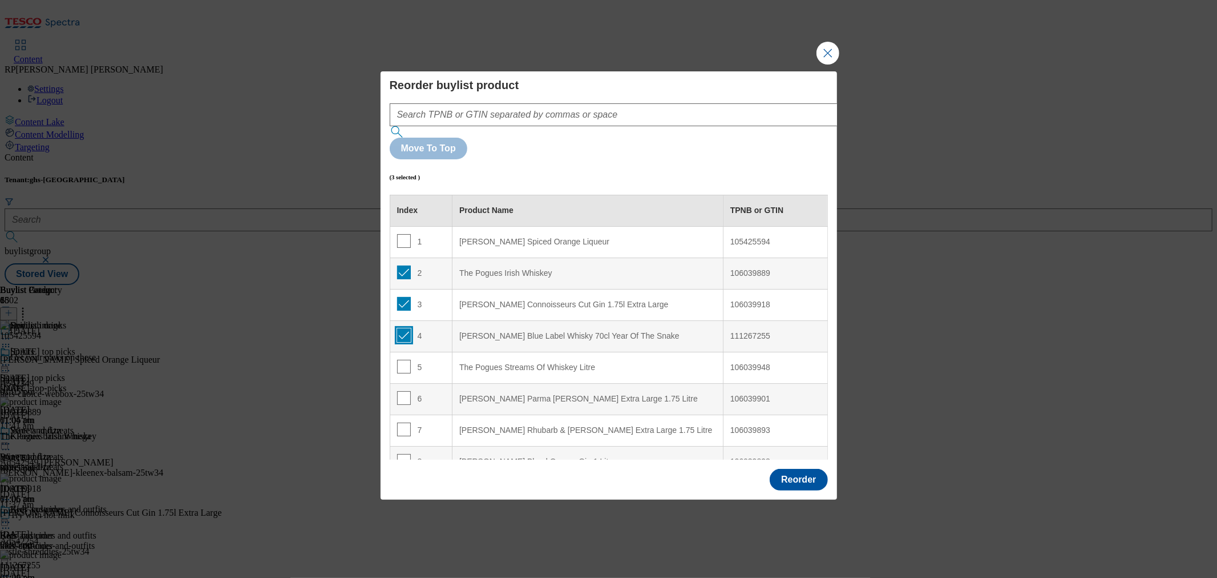
click at [400, 328] on input "Modal" at bounding box center [404, 335] width 14 height 14
checkbox input "false"
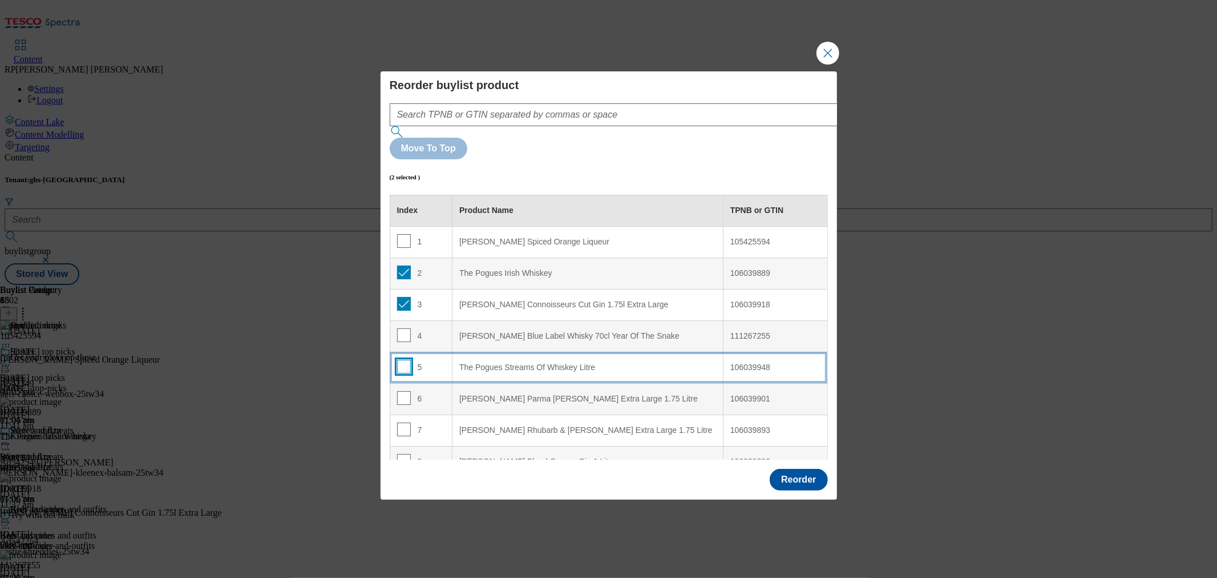
click at [402, 360] on input "Modal" at bounding box center [404, 367] width 14 height 14
checkbox input "true"
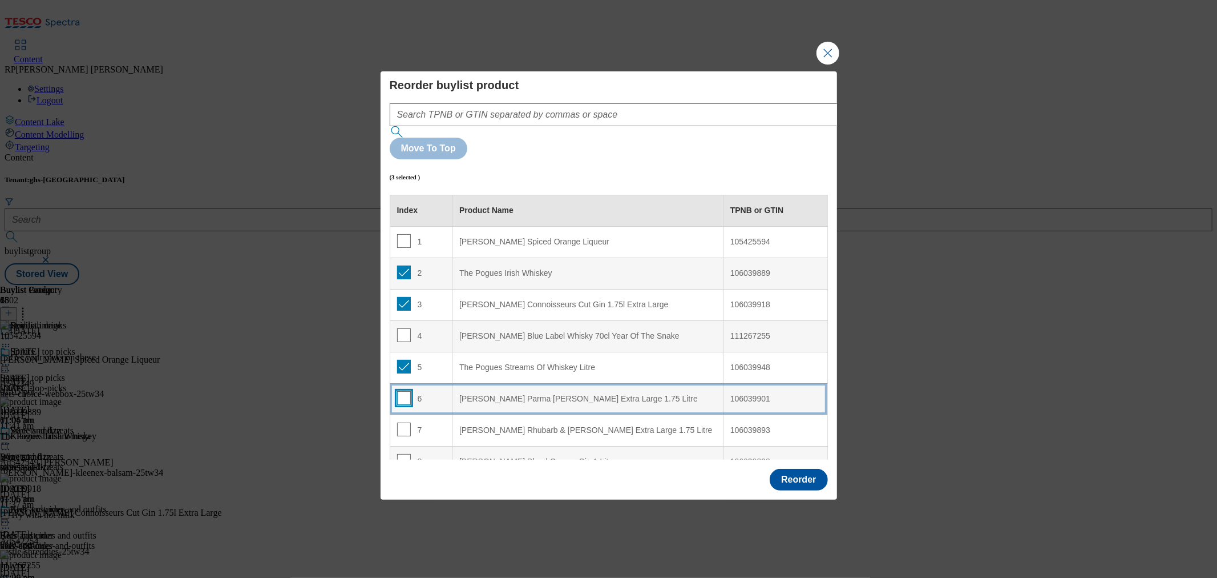
click at [405, 391] on input "Modal" at bounding box center [404, 398] width 14 height 14
checkbox input "true"
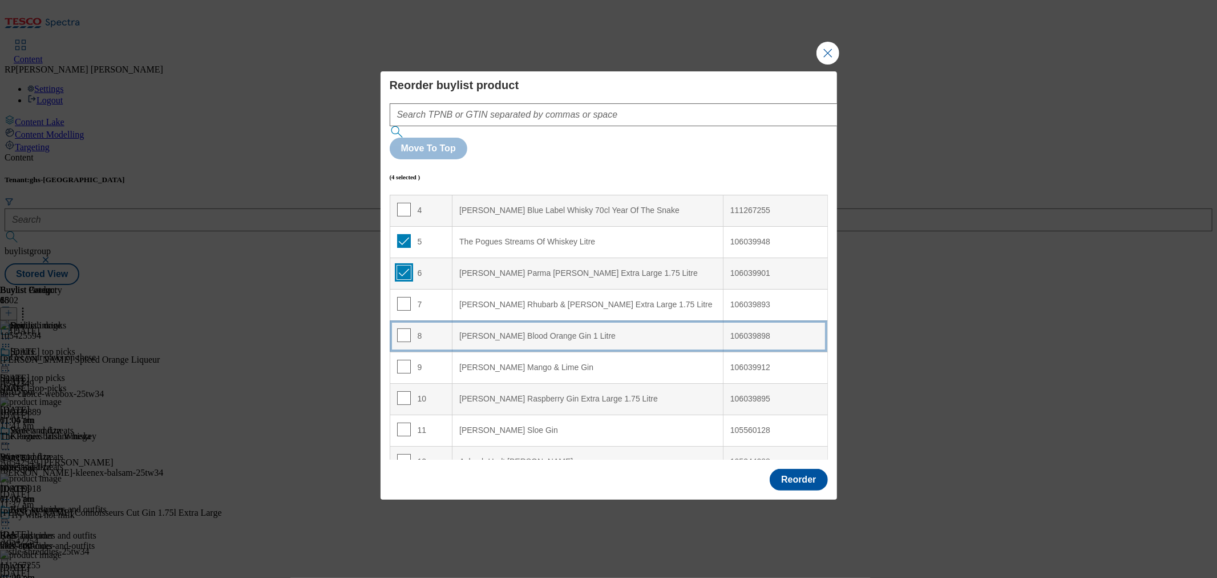
scroll to position [127, 0]
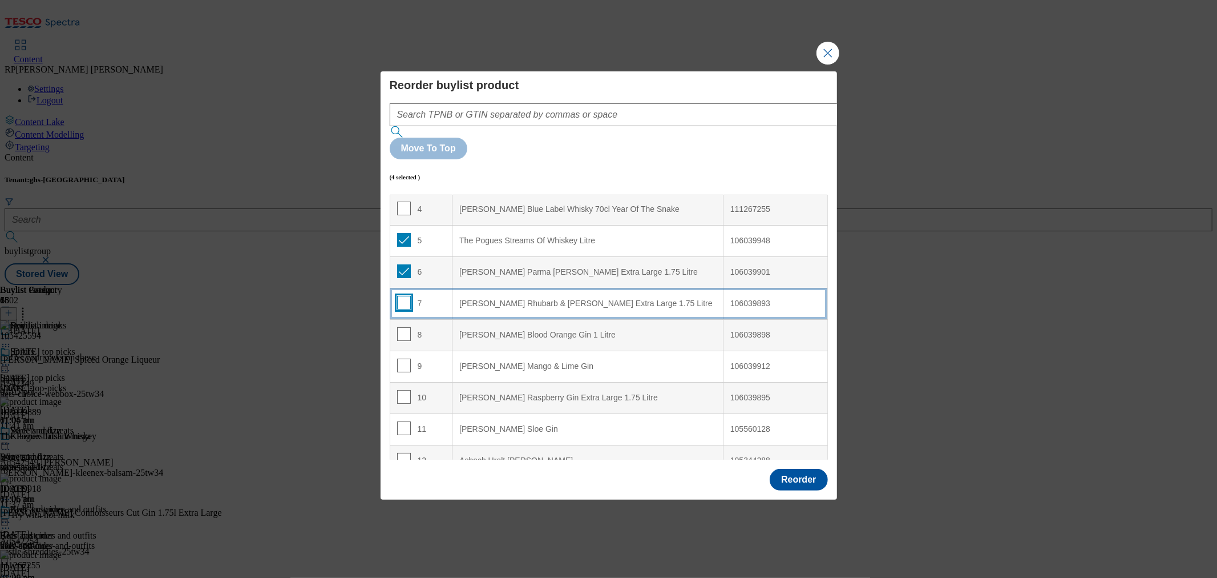
click at [400, 296] on input "Modal" at bounding box center [404, 303] width 14 height 14
checkbox input "true"
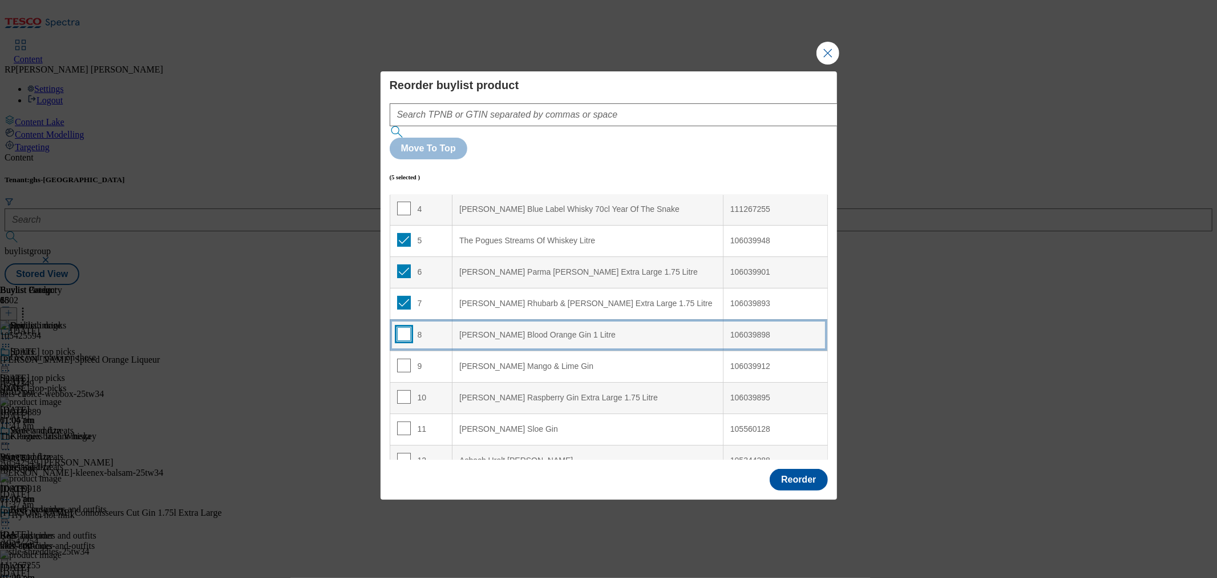
click at [401, 327] on input "Modal" at bounding box center [404, 334] width 14 height 14
checkbox input "true"
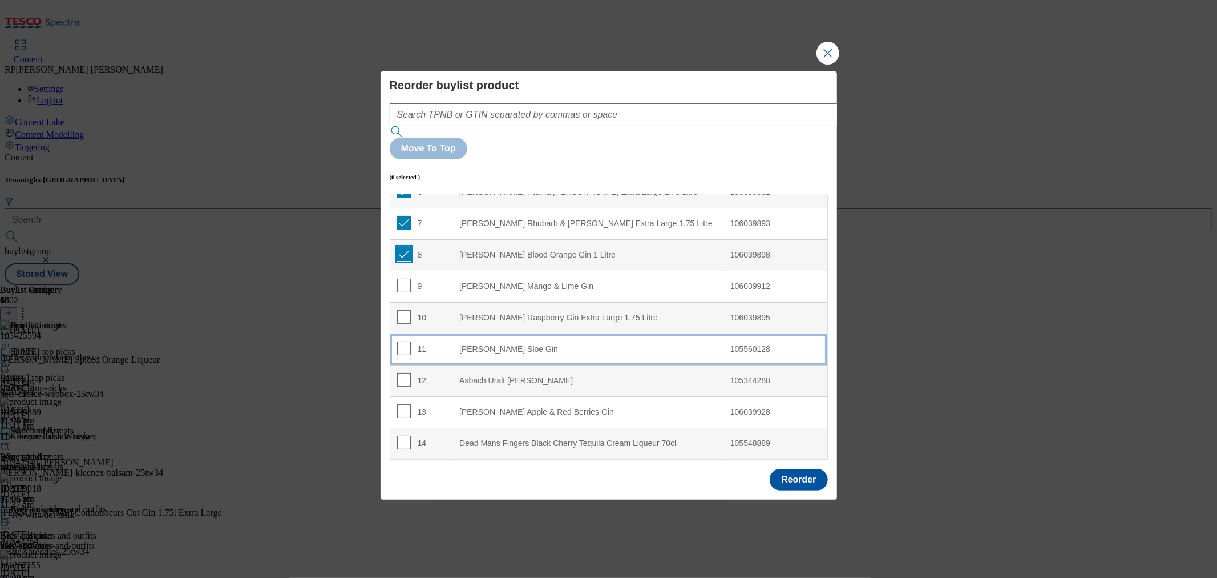
scroll to position [253, 0]
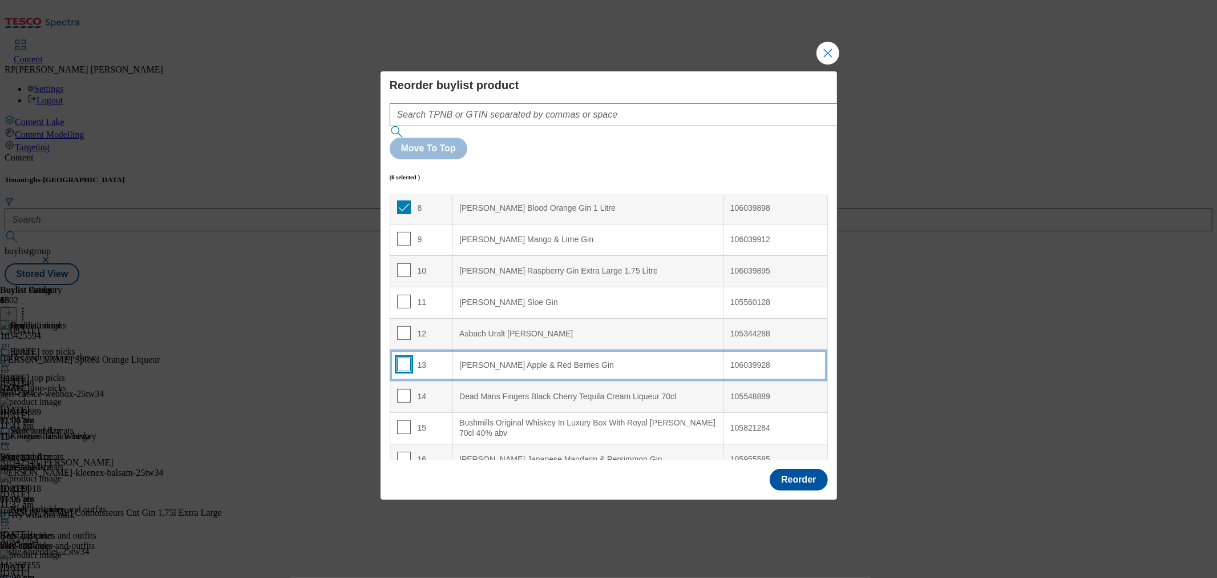
click at [400, 357] on input "Modal" at bounding box center [404, 364] width 14 height 14
checkbox input "true"
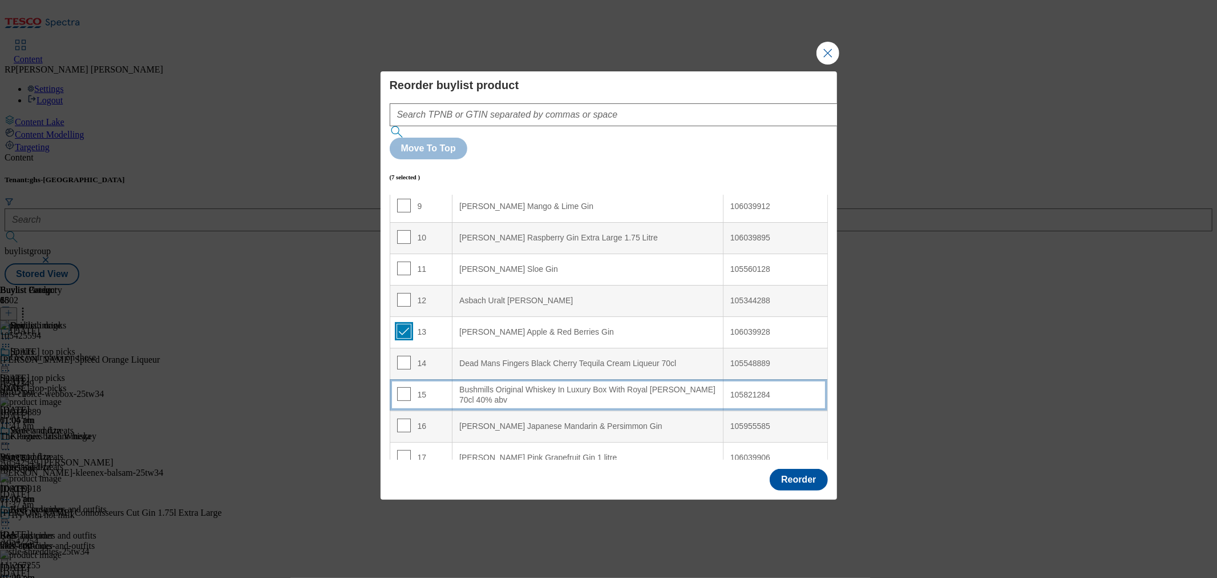
scroll to position [317, 0]
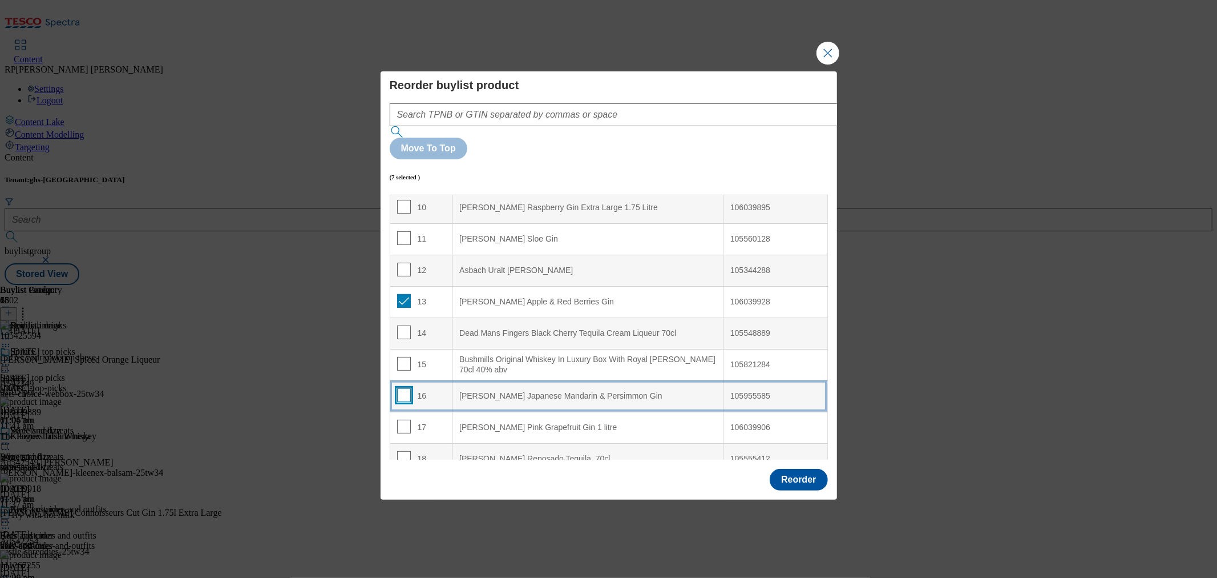
click at [408, 388] on input "Modal" at bounding box center [404, 395] width 14 height 14
checkbox input "true"
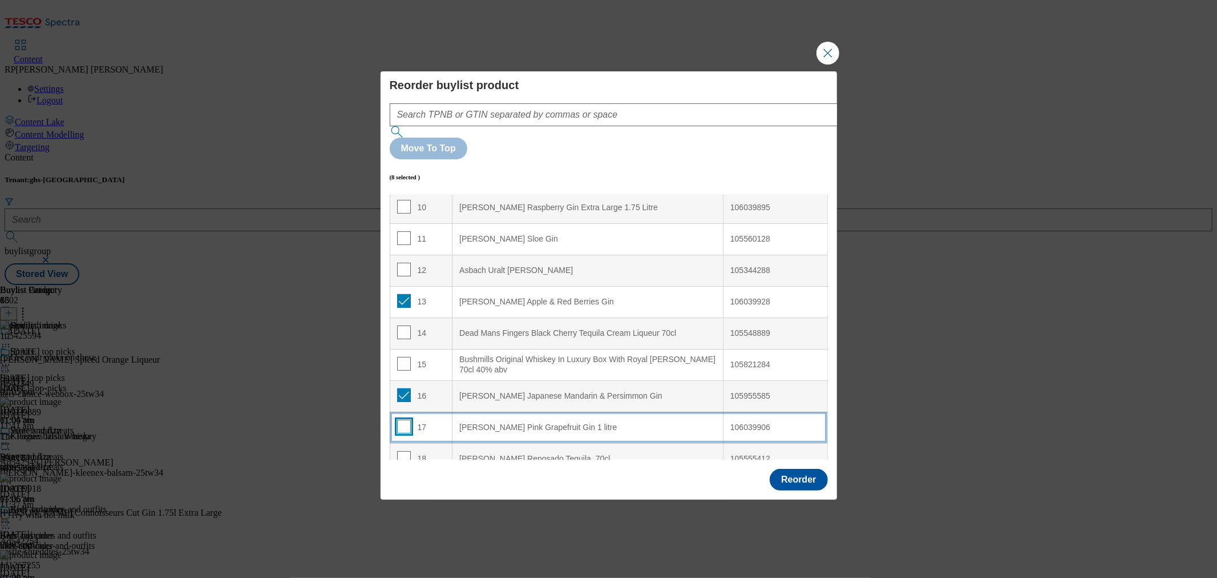
click at [405, 419] on input "Modal" at bounding box center [404, 426] width 14 height 14
checkbox input "true"
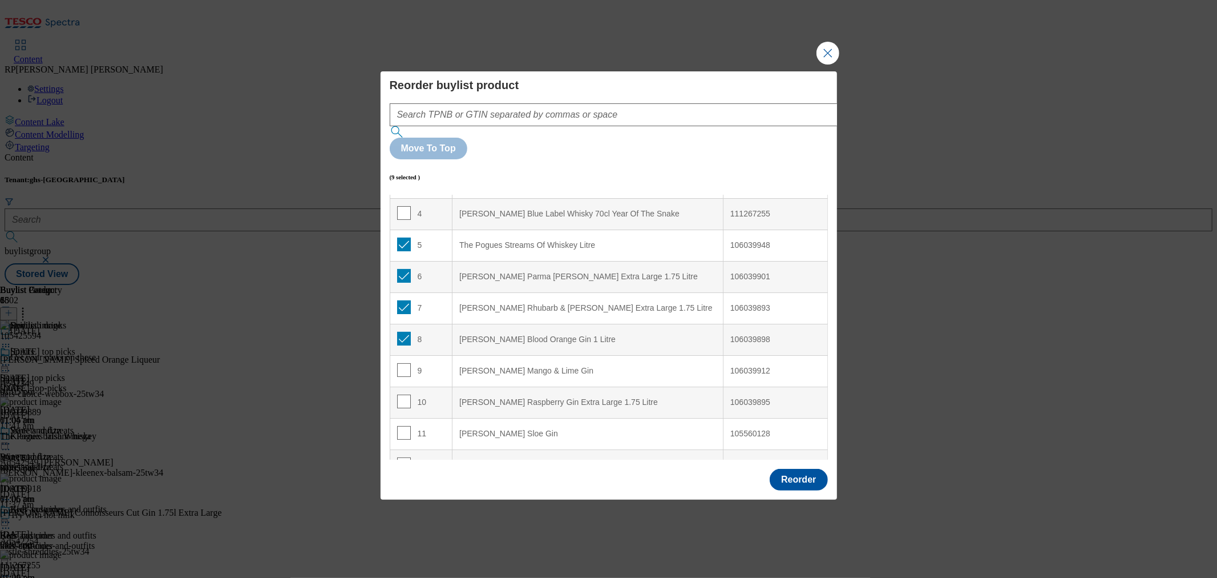
scroll to position [0, 0]
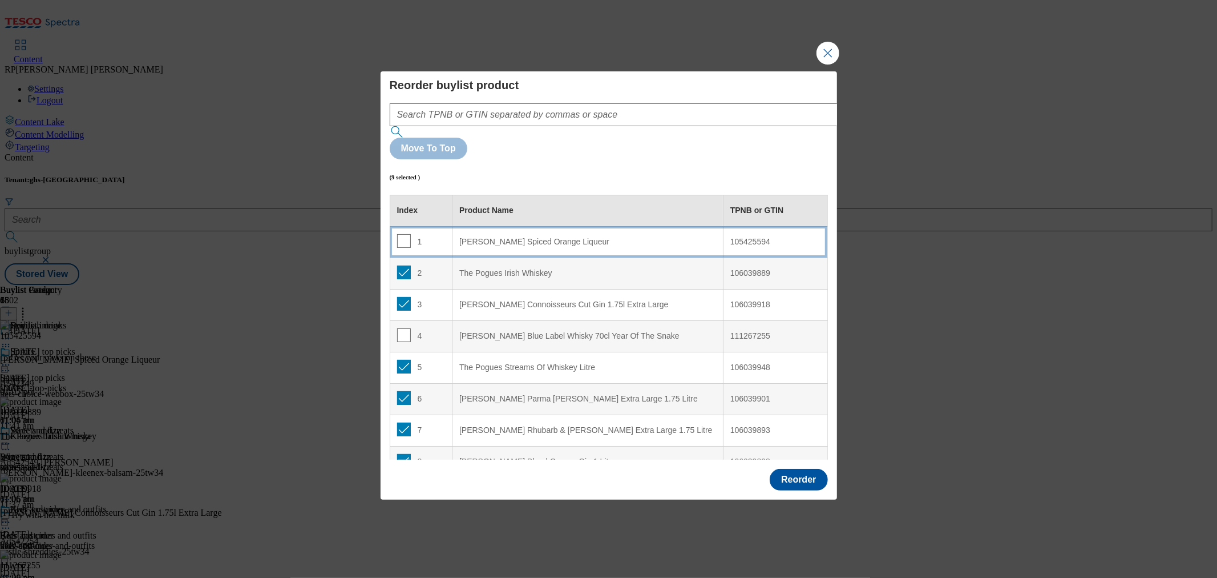
click at [584, 226] on Liqueur "Caballero Spiced Orange Liqueur" at bounding box center [588, 241] width 271 height 31
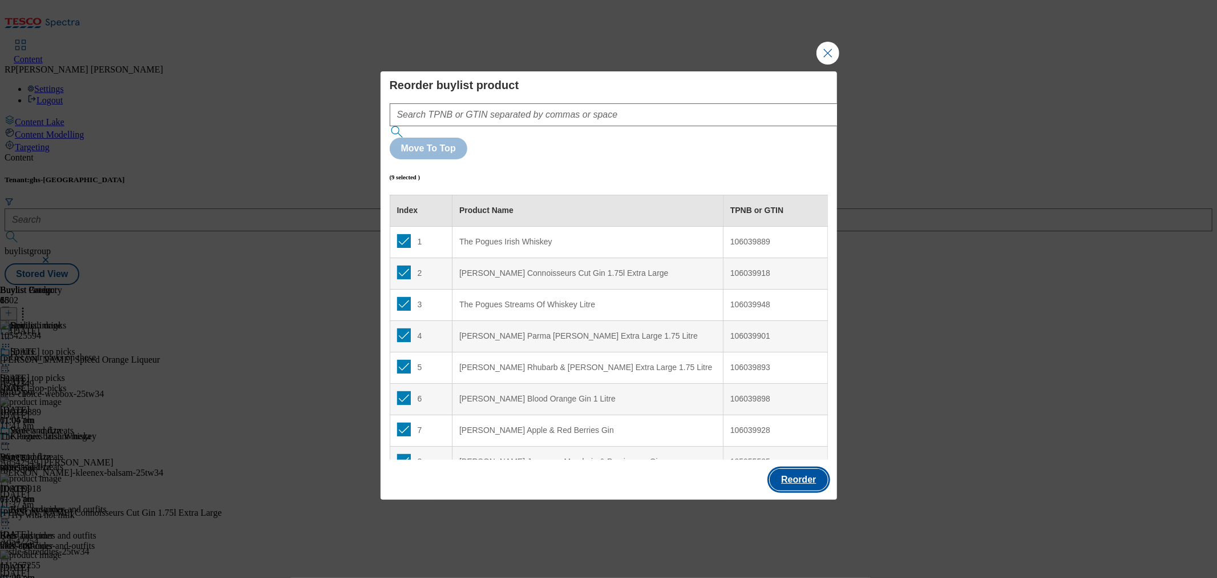
click at [804, 469] on button "Reorder" at bounding box center [799, 480] width 58 height 22
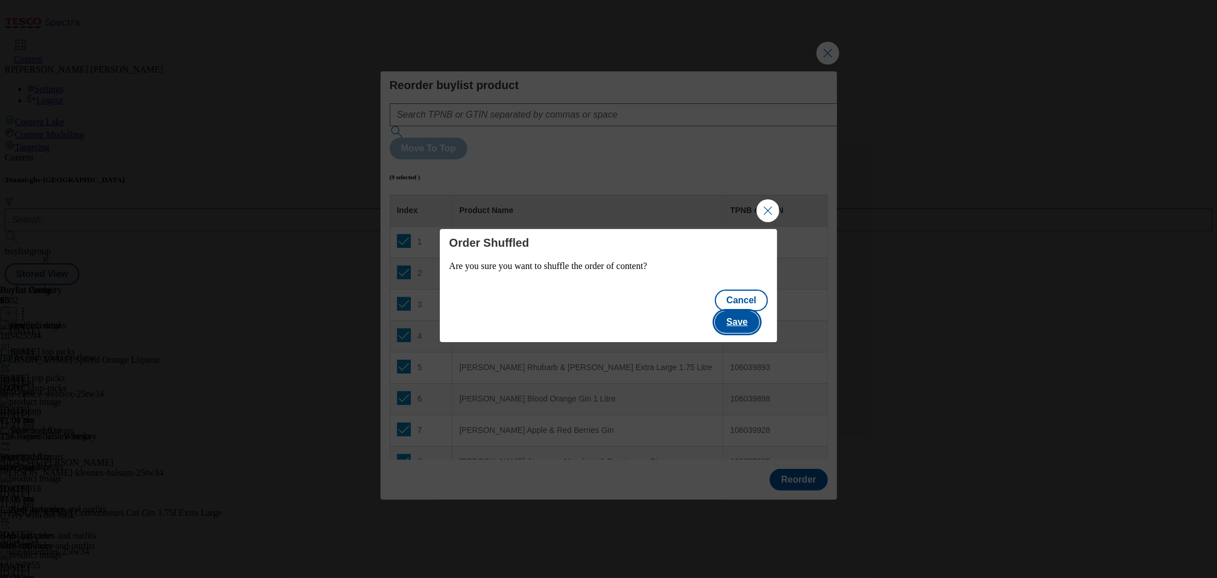
click at [757, 311] on button "Save" at bounding box center [737, 322] width 44 height 22
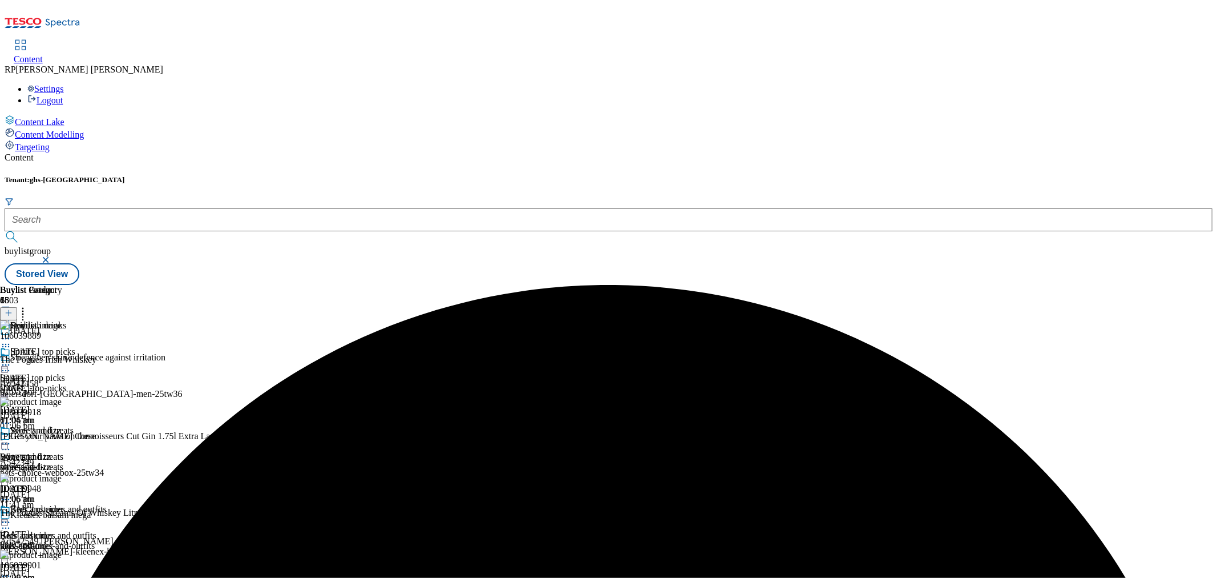
click at [11, 359] on icon at bounding box center [5, 364] width 11 height 11
click at [67, 434] on button "Preview" at bounding box center [45, 440] width 44 height 13
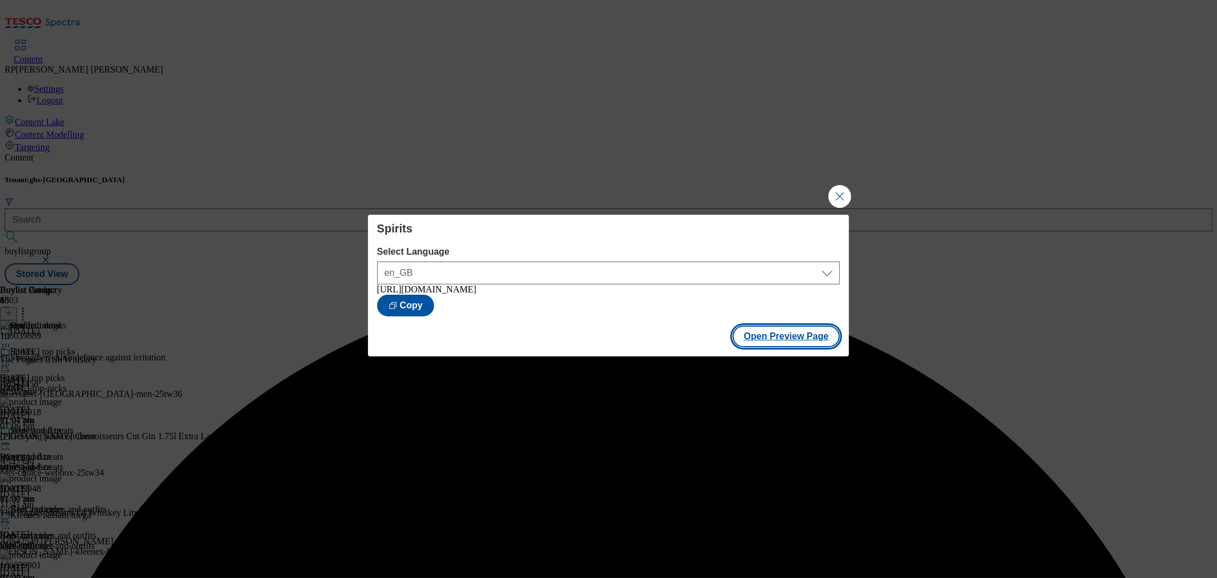
click at [794, 337] on button "Open Preview Page" at bounding box center [787, 336] width 108 height 22
click at [841, 186] on button "Close Modal" at bounding box center [840, 196] width 23 height 23
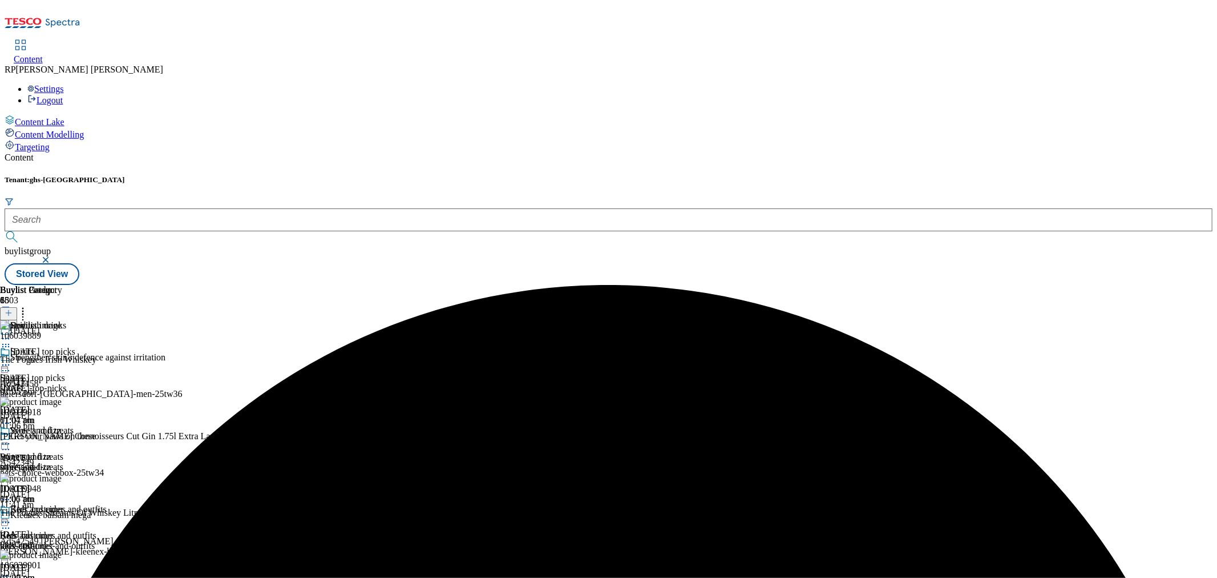
click at [11, 359] on icon at bounding box center [5, 364] width 11 height 11
click at [74, 450] on span "Un-preview" at bounding box center [54, 454] width 38 height 9
click at [29, 305] on icon at bounding box center [22, 310] width 11 height 11
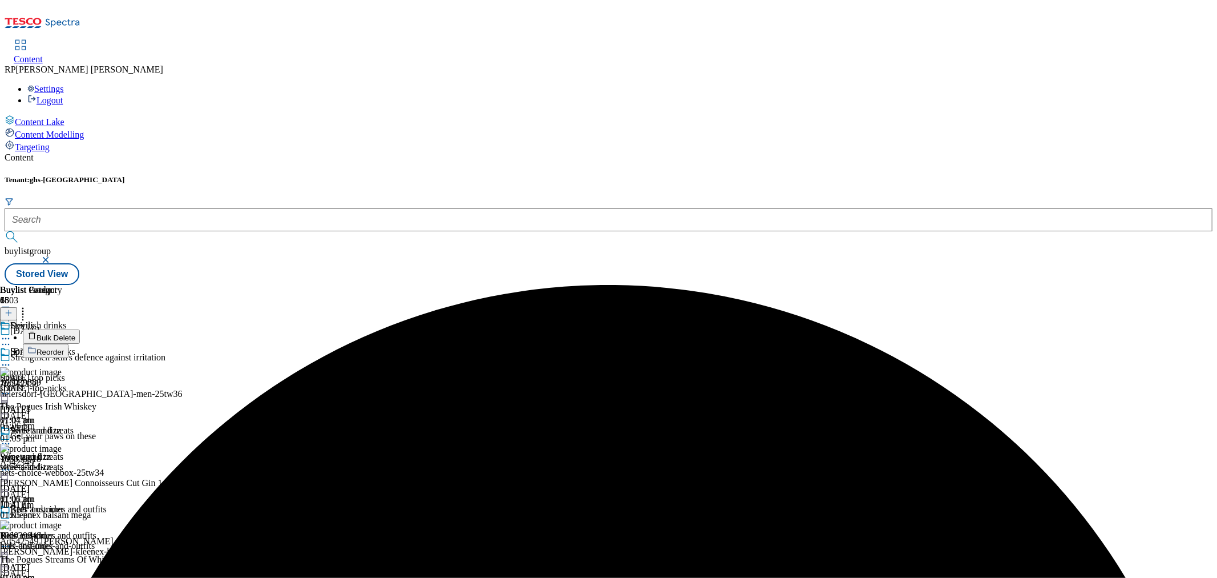
click at [64, 348] on span "Reorder" at bounding box center [50, 352] width 27 height 9
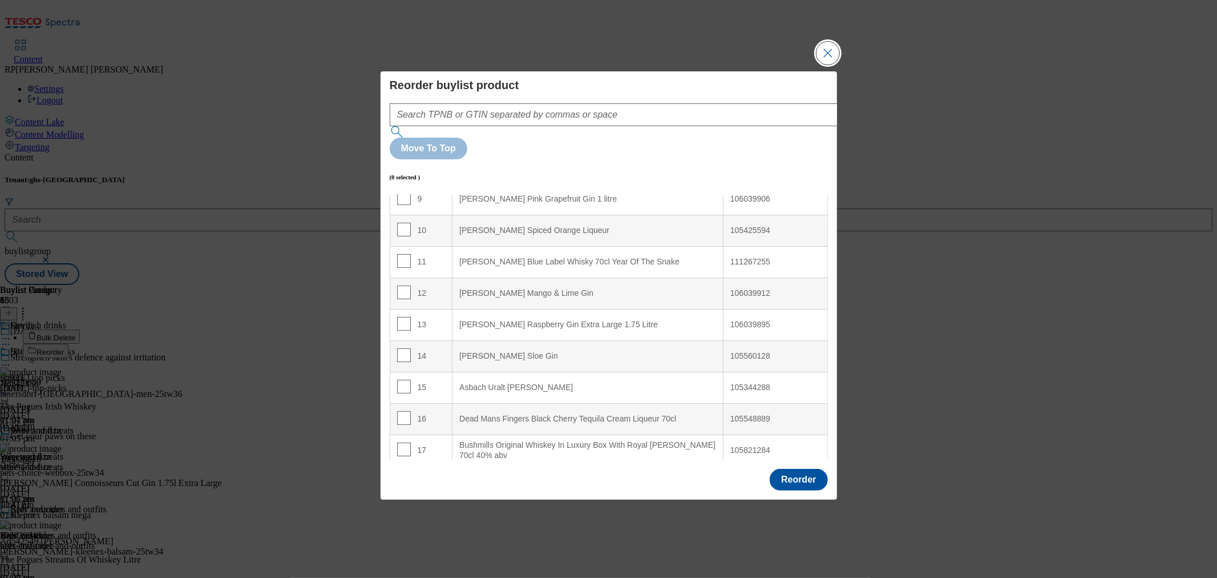
scroll to position [317, 0]
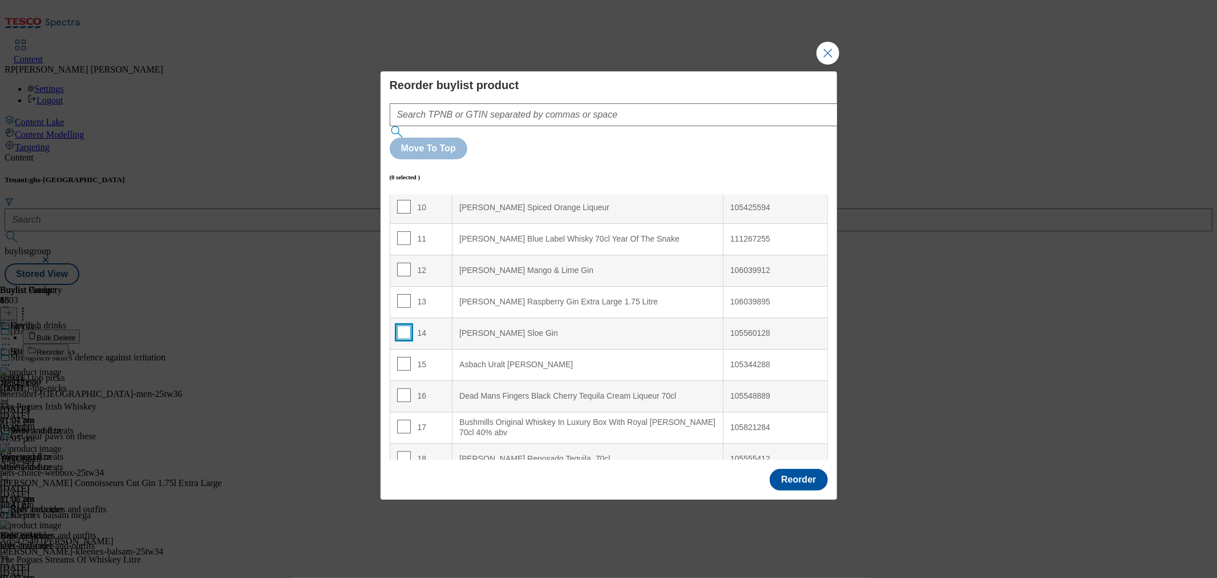
click at [404, 325] on input "Modal" at bounding box center [404, 332] width 14 height 14
checkbox input "true"
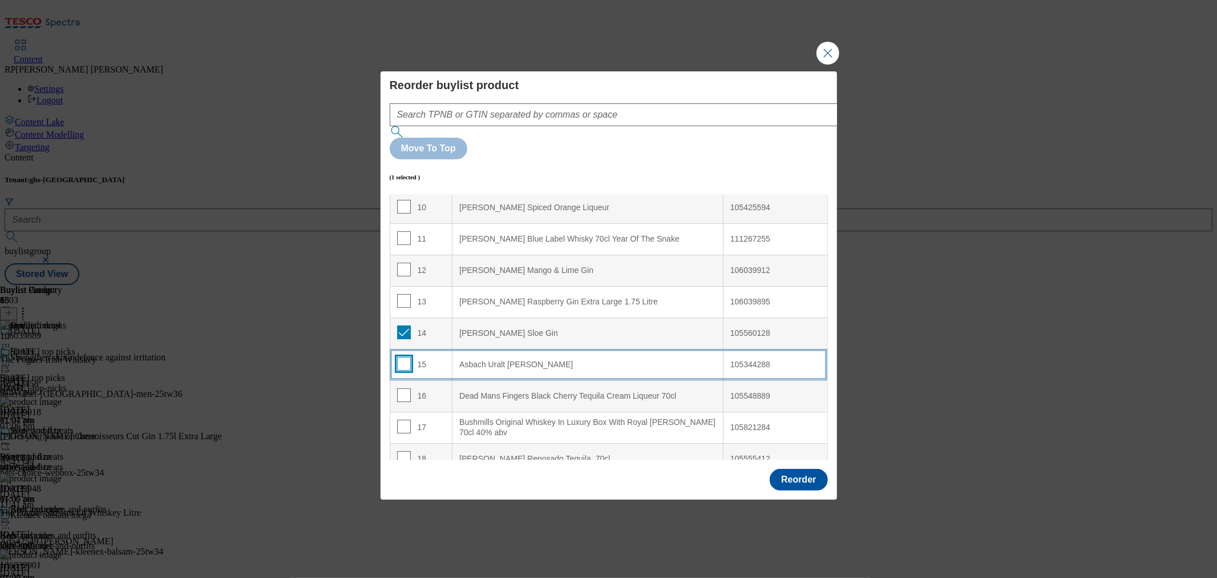
click at [400, 357] on input "Modal" at bounding box center [404, 364] width 14 height 14
checkbox input "true"
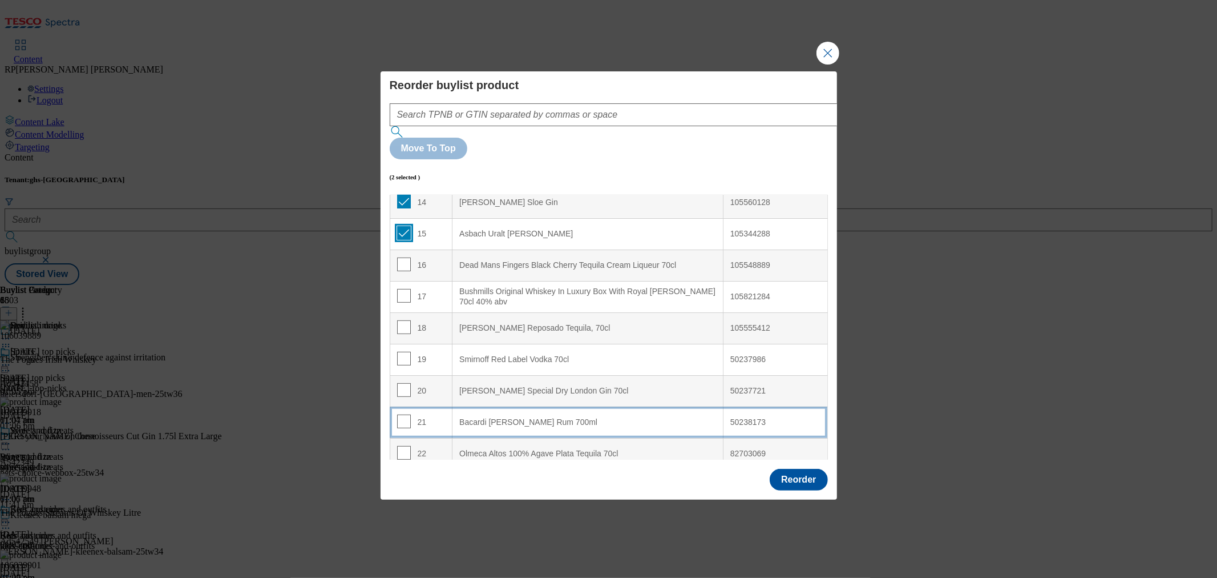
scroll to position [507, 0]
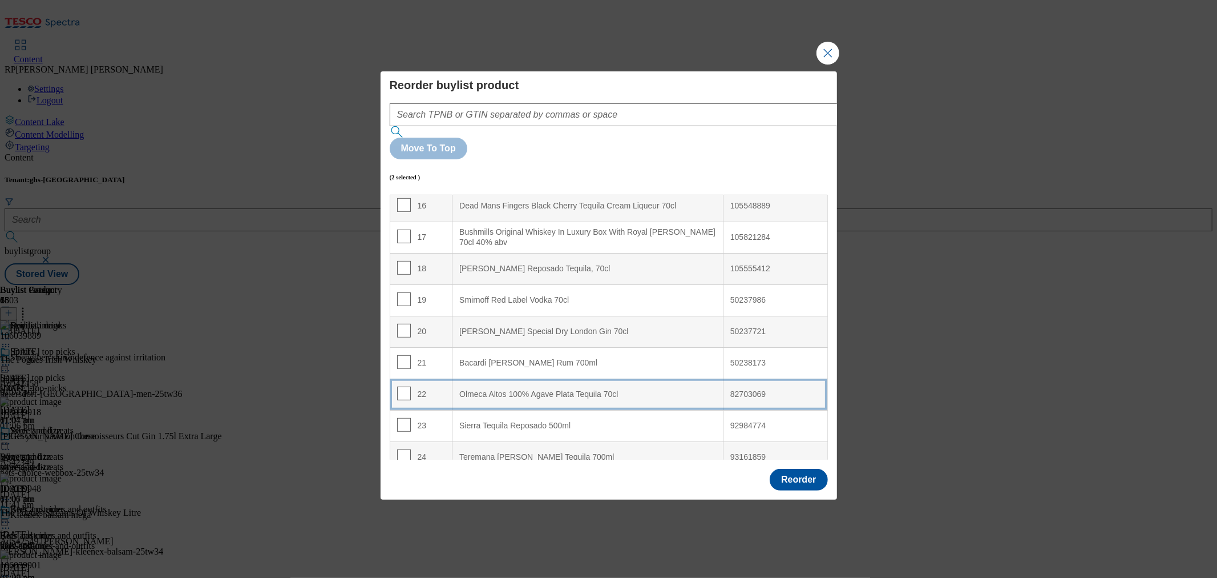
click at [545, 389] on div "Olmeca Altos 100% Agave Plata Tequila 70cl" at bounding box center [587, 394] width 257 height 10
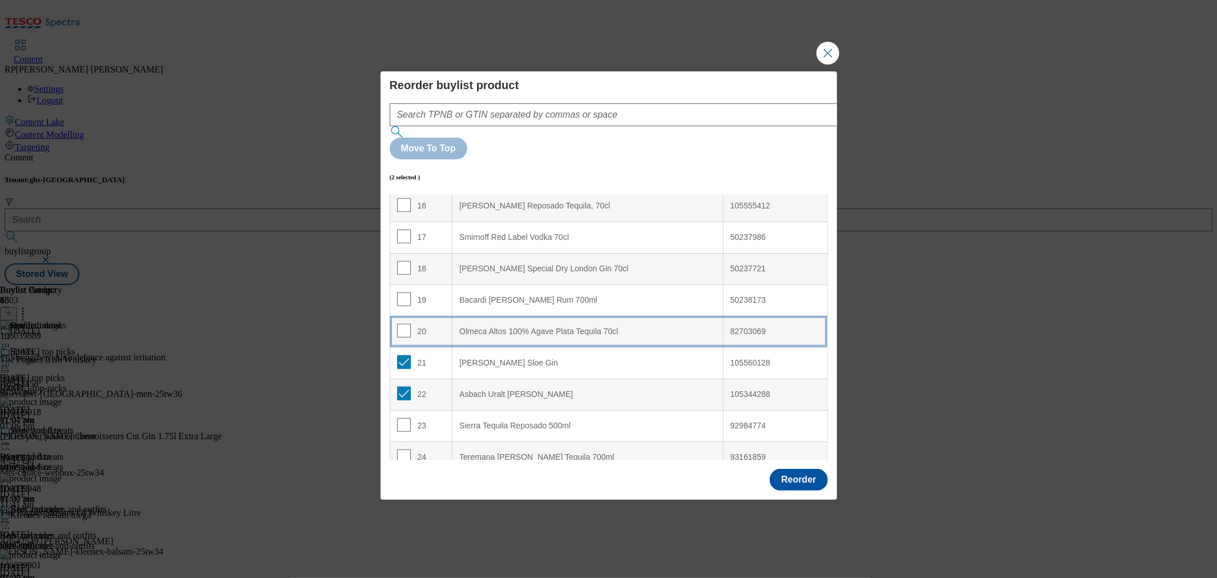
scroll to position [444, 0]
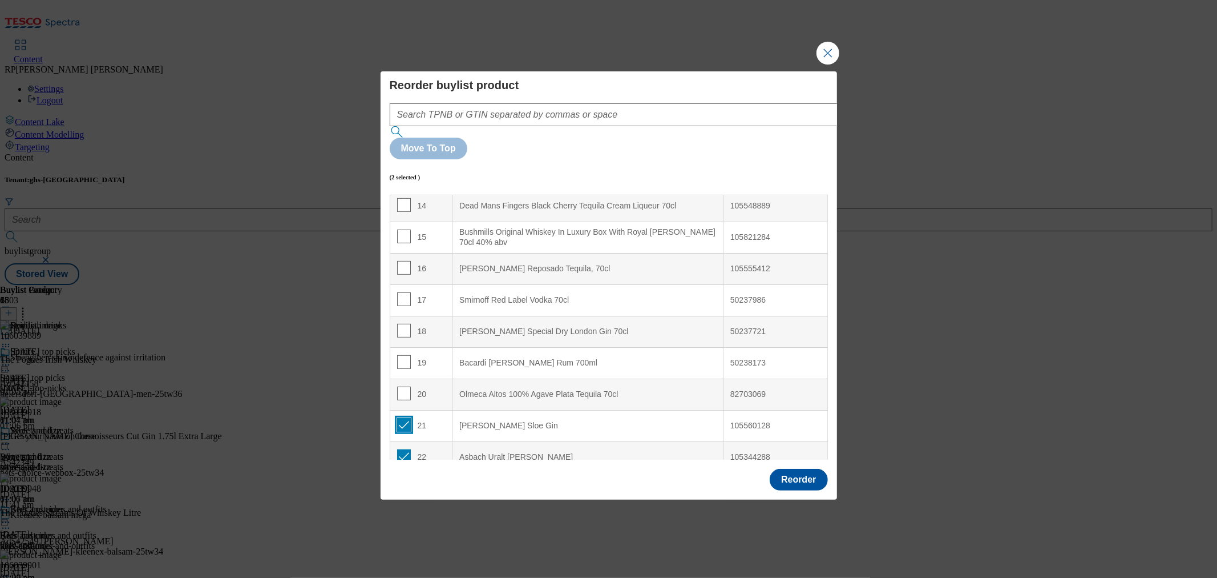
click at [400, 418] on input "Modal" at bounding box center [404, 425] width 14 height 14
checkbox input "false"
click at [401, 449] on input "Modal" at bounding box center [404, 456] width 14 height 14
checkbox input "false"
click at [790, 469] on div "Reorder" at bounding box center [799, 480] width 58 height 22
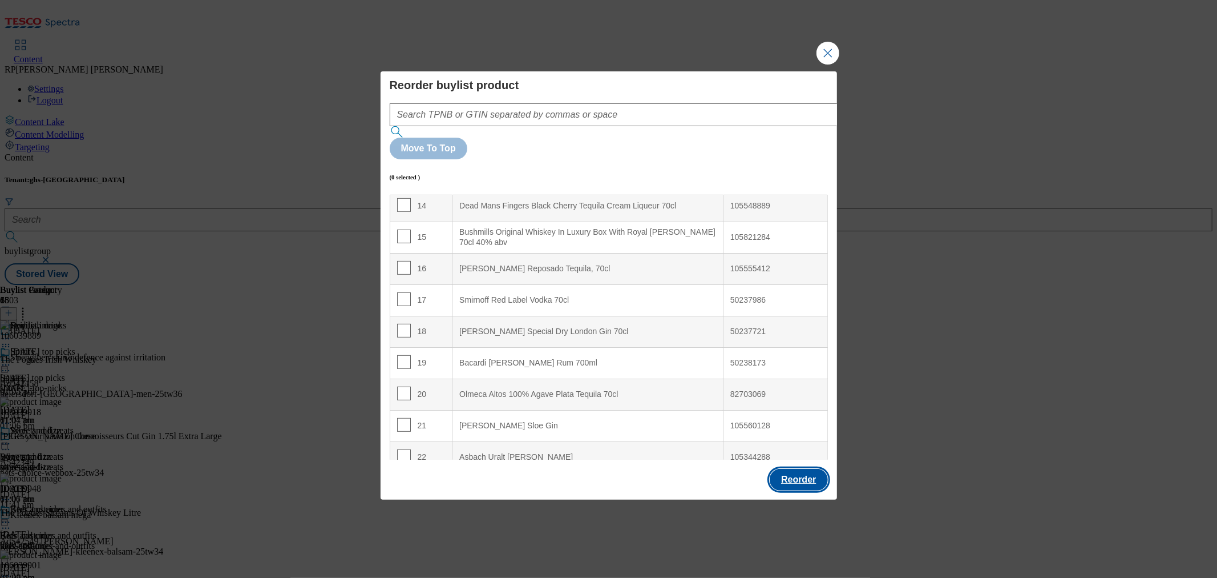
click at [794, 469] on button "Reorder" at bounding box center [799, 480] width 58 height 22
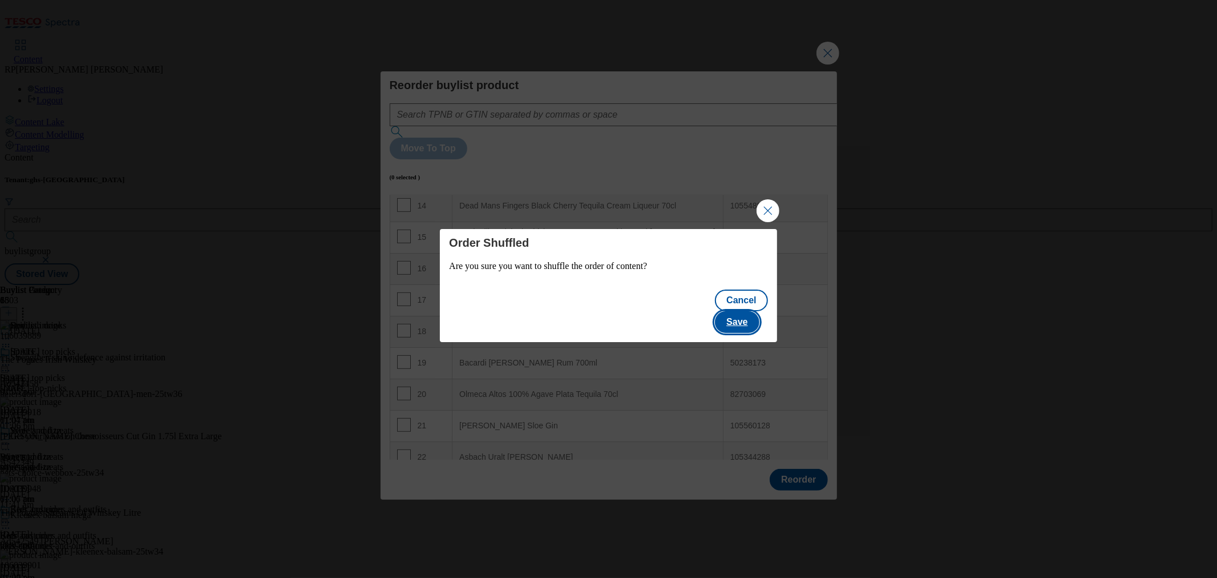
click at [750, 311] on button "Save" at bounding box center [737, 322] width 44 height 22
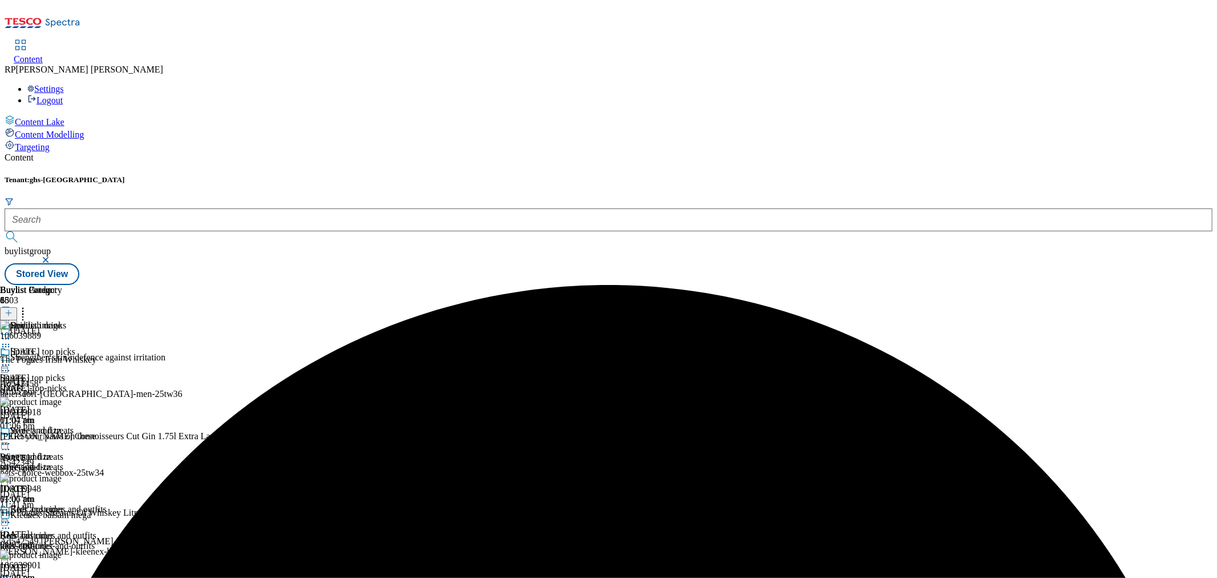
click at [93, 346] on div "Spirits Spirits spirits 10 Oct 2025 01:07 pm" at bounding box center [46, 385] width 93 height 79
click at [11, 359] on icon at bounding box center [5, 364] width 11 height 11
click at [62, 437] on span "Preview" at bounding box center [48, 441] width 27 height 9
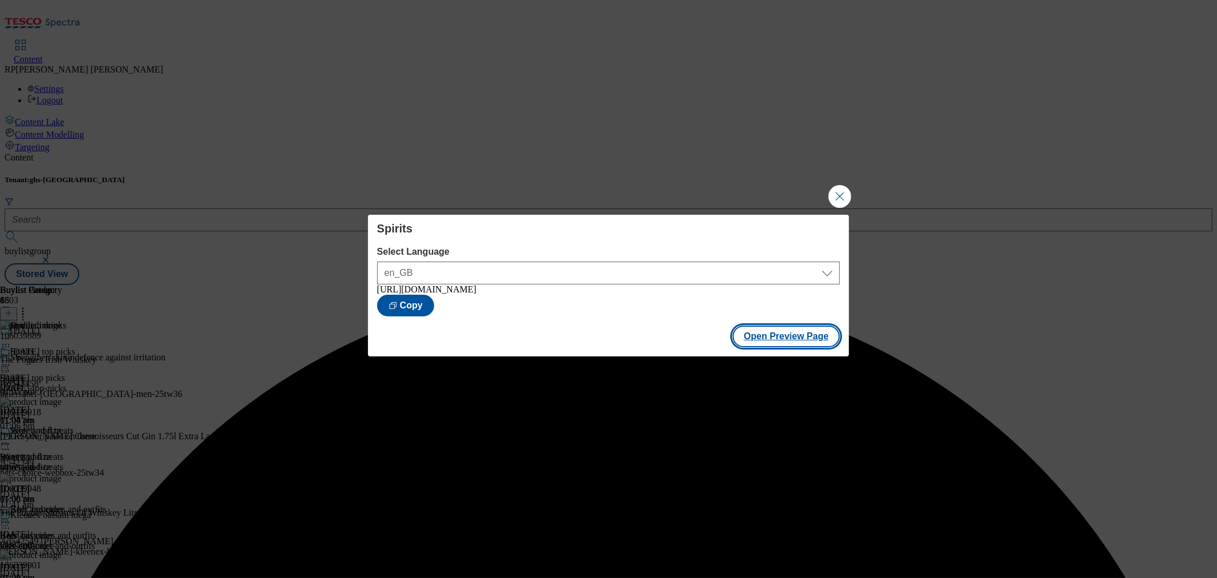
click at [820, 337] on button "Open Preview Page" at bounding box center [787, 336] width 108 height 22
click at [833, 193] on button "Close Modal" at bounding box center [840, 196] width 23 height 23
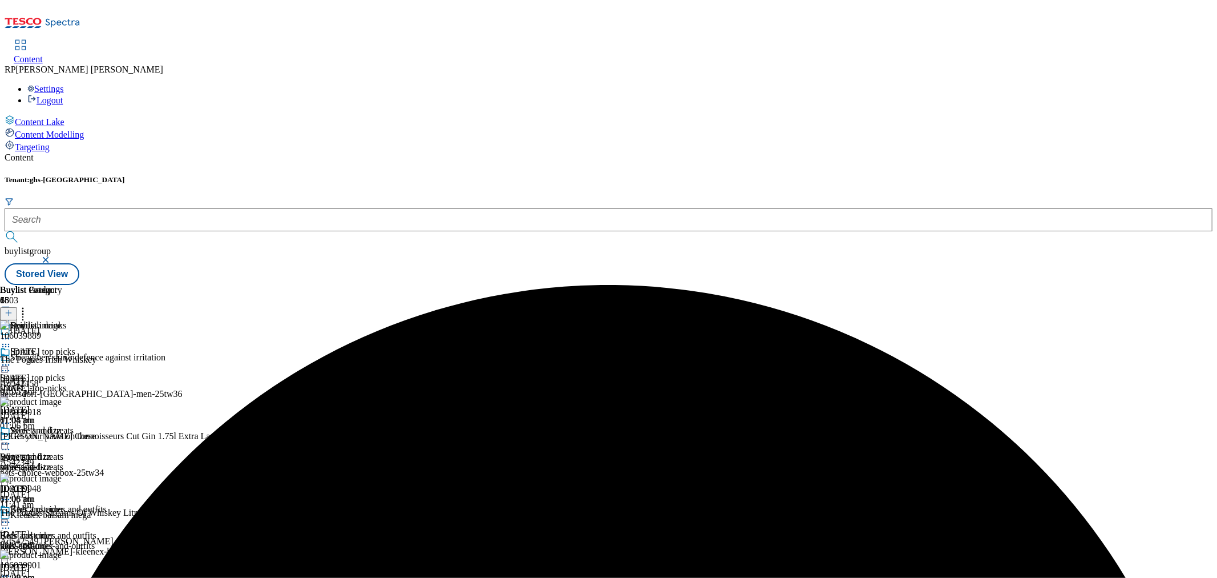
click at [11, 359] on icon at bounding box center [5, 364] width 11 height 11
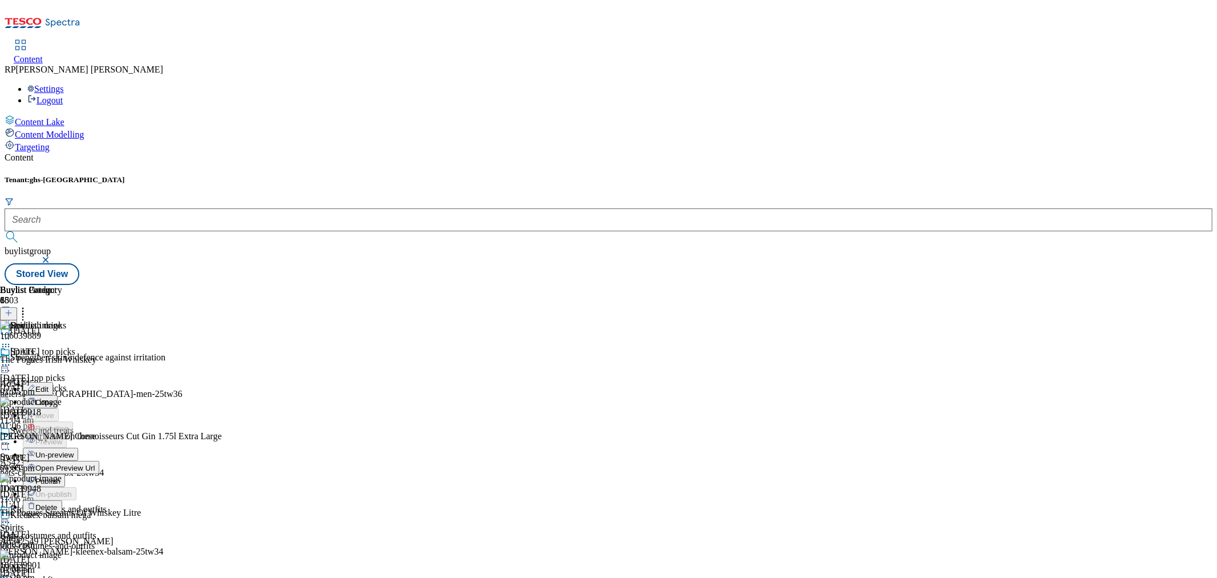
click at [74, 450] on span "Un-preview" at bounding box center [54, 454] width 38 height 9
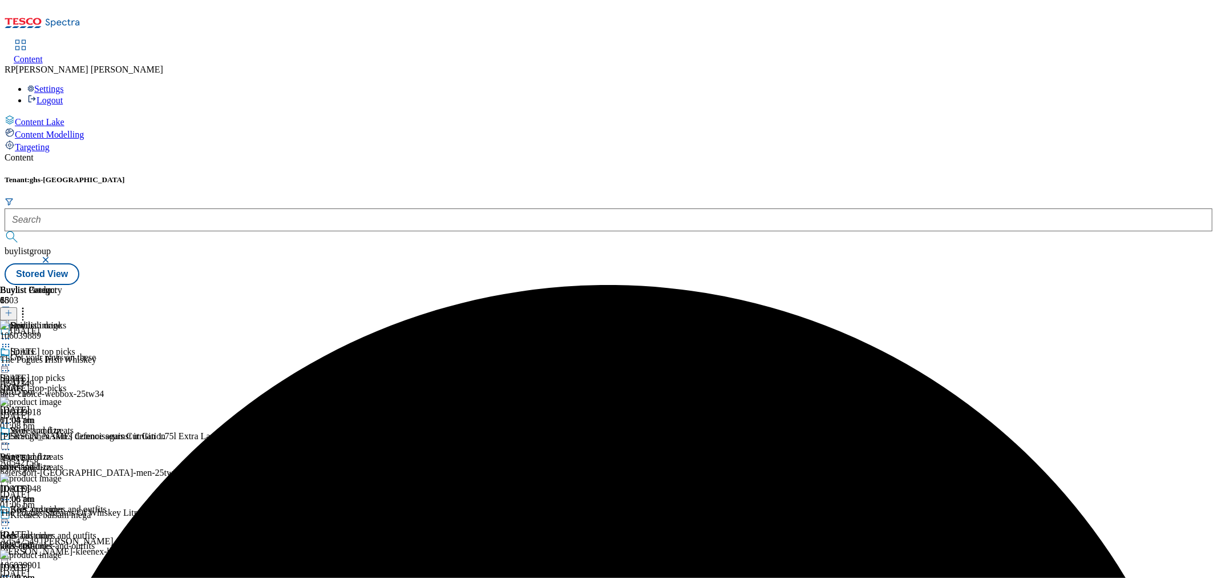
click at [29, 305] on icon at bounding box center [22, 310] width 11 height 11
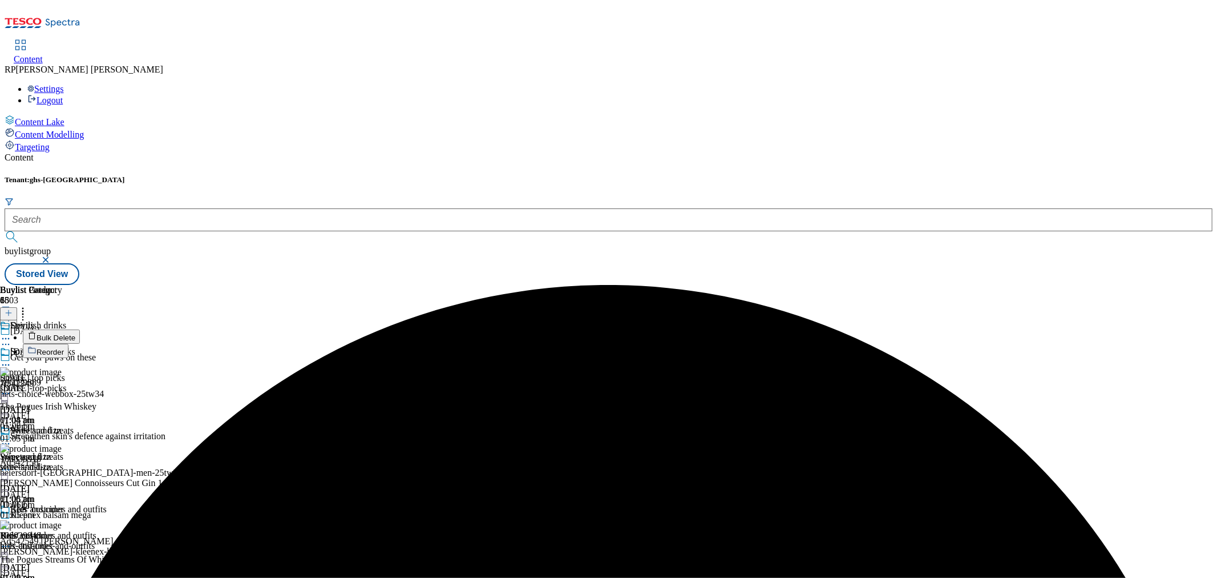
click at [64, 348] on span "Reorder" at bounding box center [50, 352] width 27 height 9
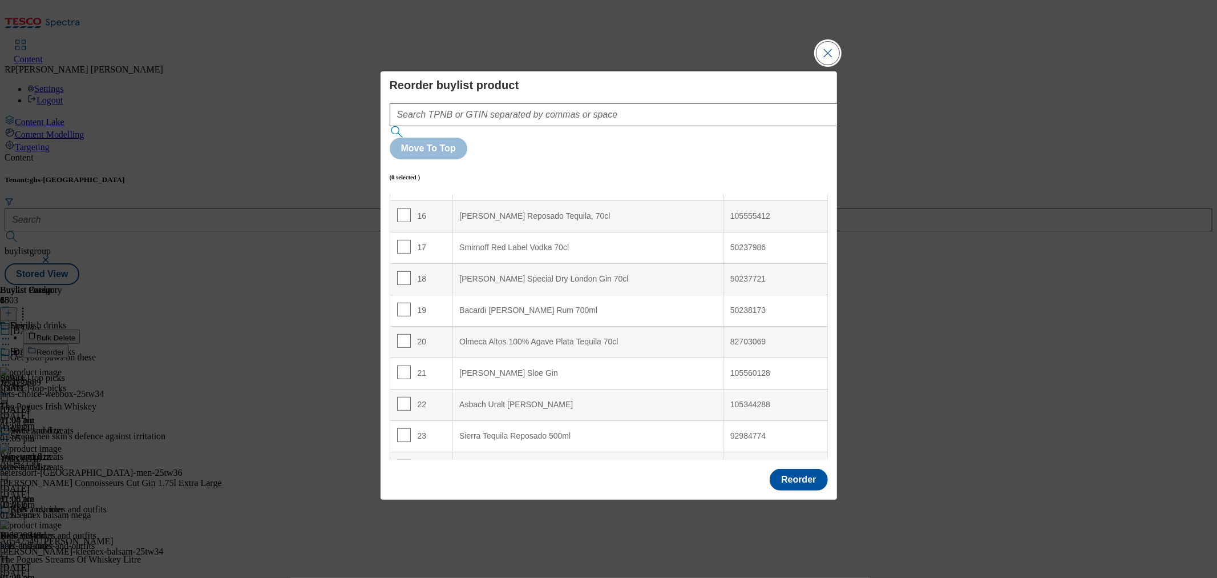
scroll to position [507, 0]
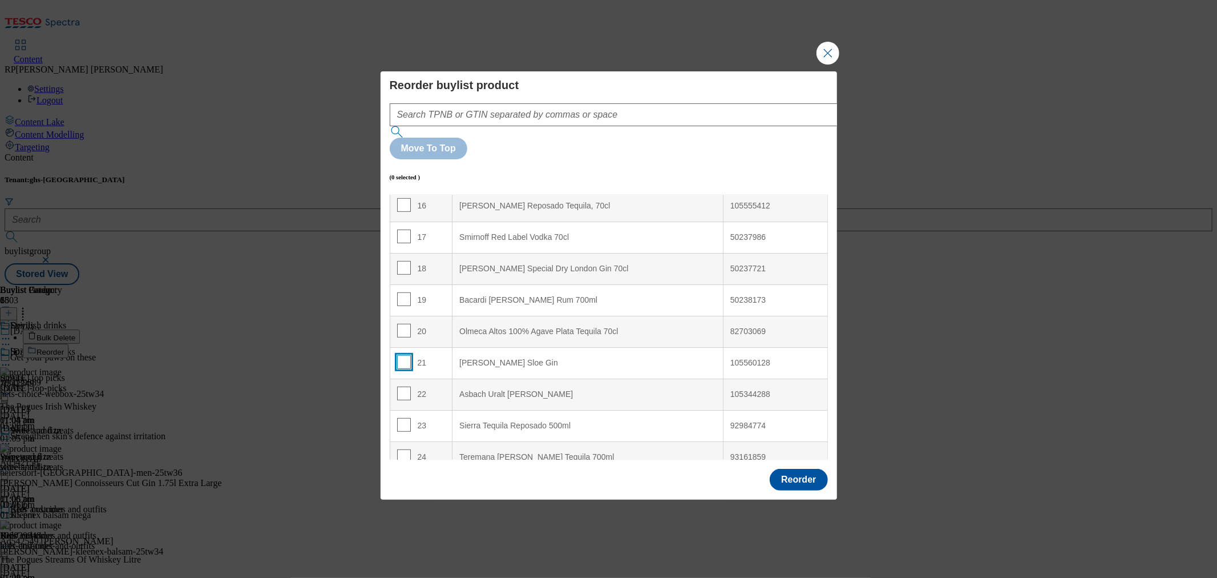
drag, startPoint x: 406, startPoint y: 329, endPoint x: 406, endPoint y: 336, distance: 6.3
click at [406, 355] on input "Modal" at bounding box center [404, 362] width 14 height 14
checkbox input "true"
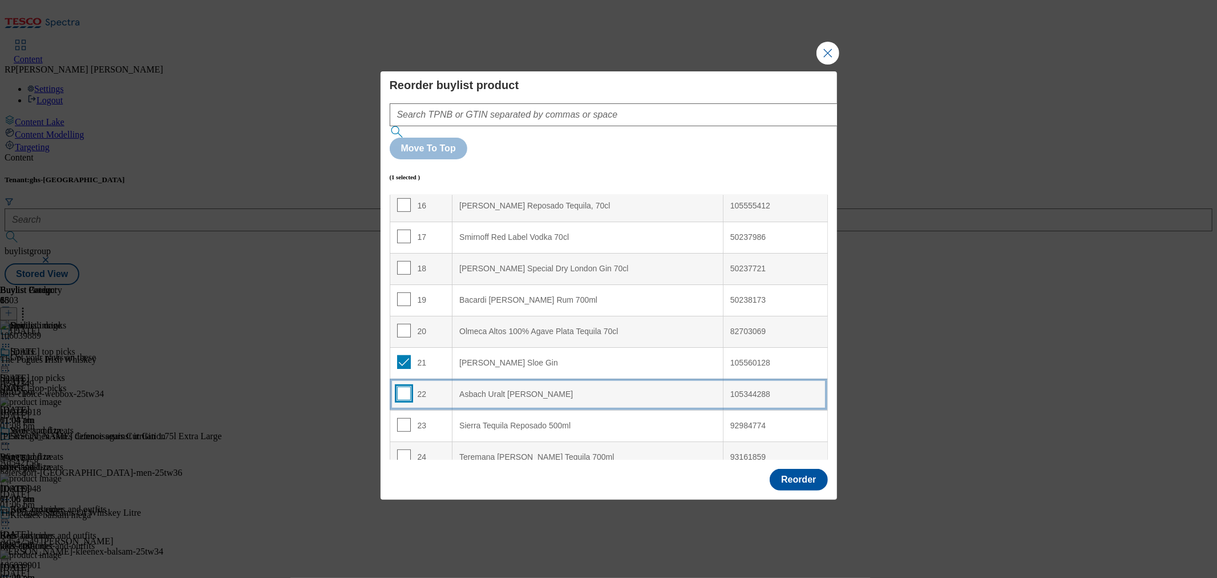
click at [402, 386] on input "Modal" at bounding box center [404, 393] width 14 height 14
checkbox input "true"
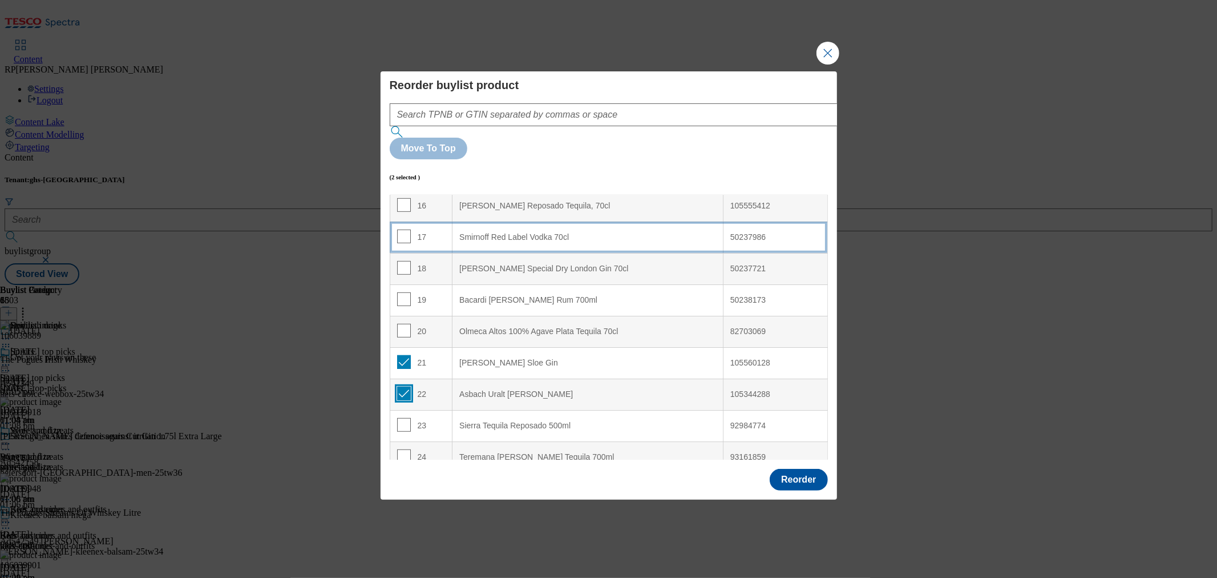
scroll to position [443, 0]
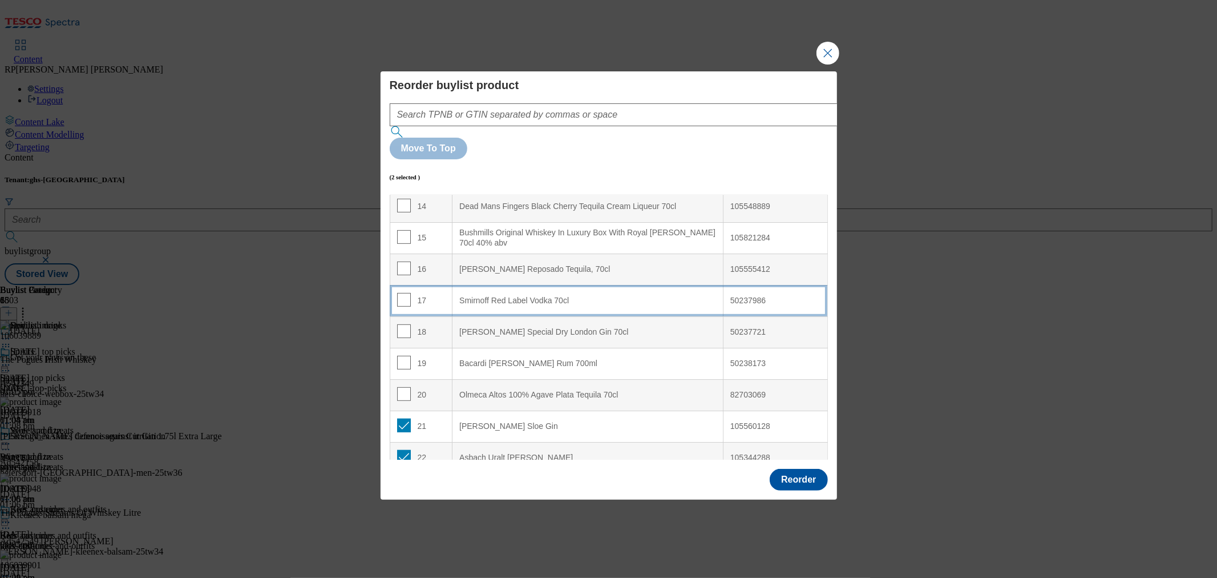
click at [473, 285] on 70cl "Smirnoff Red Label Vodka 70cl" at bounding box center [588, 300] width 271 height 31
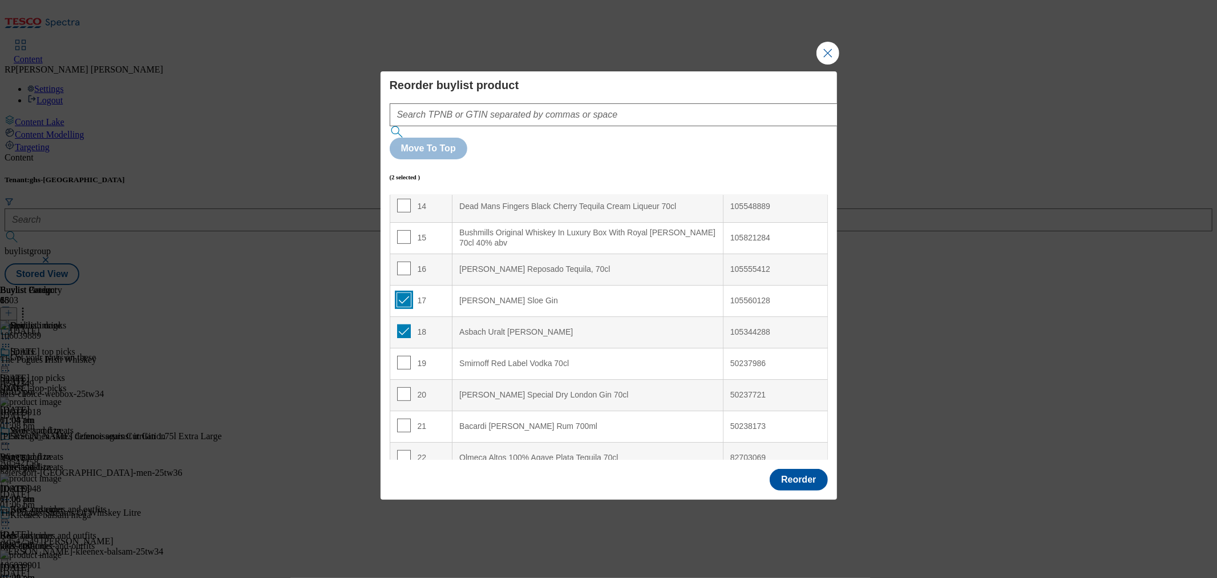
click at [406, 293] on input "Modal" at bounding box center [404, 300] width 14 height 14
checkbox input "false"
click at [408, 324] on input "Modal" at bounding box center [404, 331] width 14 height 14
checkbox input "false"
click at [813, 469] on button "Reorder" at bounding box center [799, 480] width 58 height 22
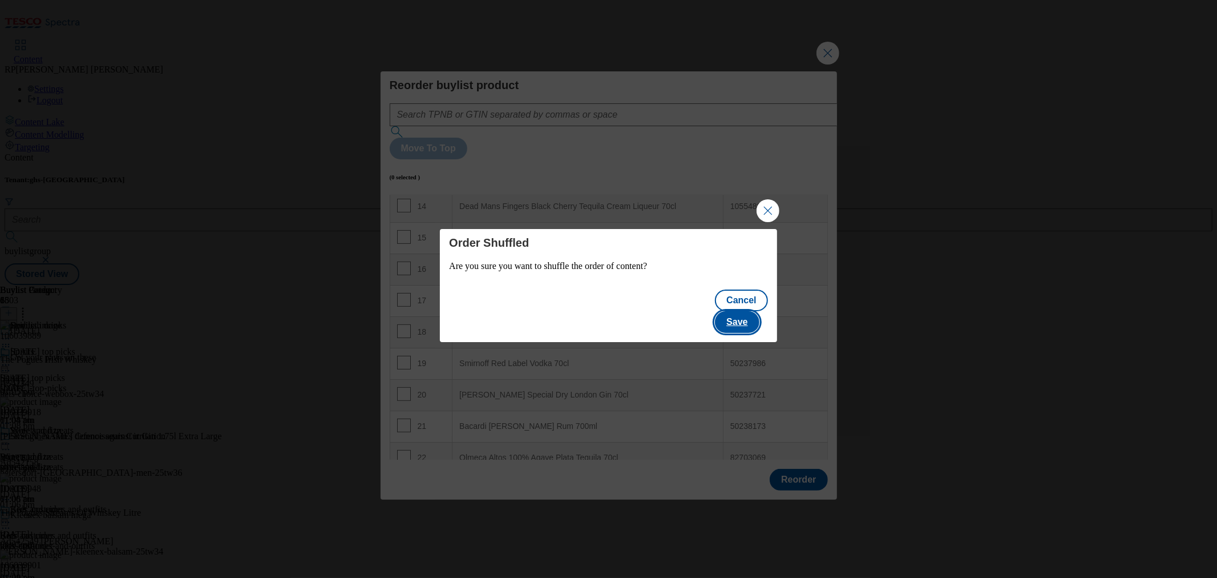
click at [759, 317] on button "Save" at bounding box center [737, 322] width 44 height 22
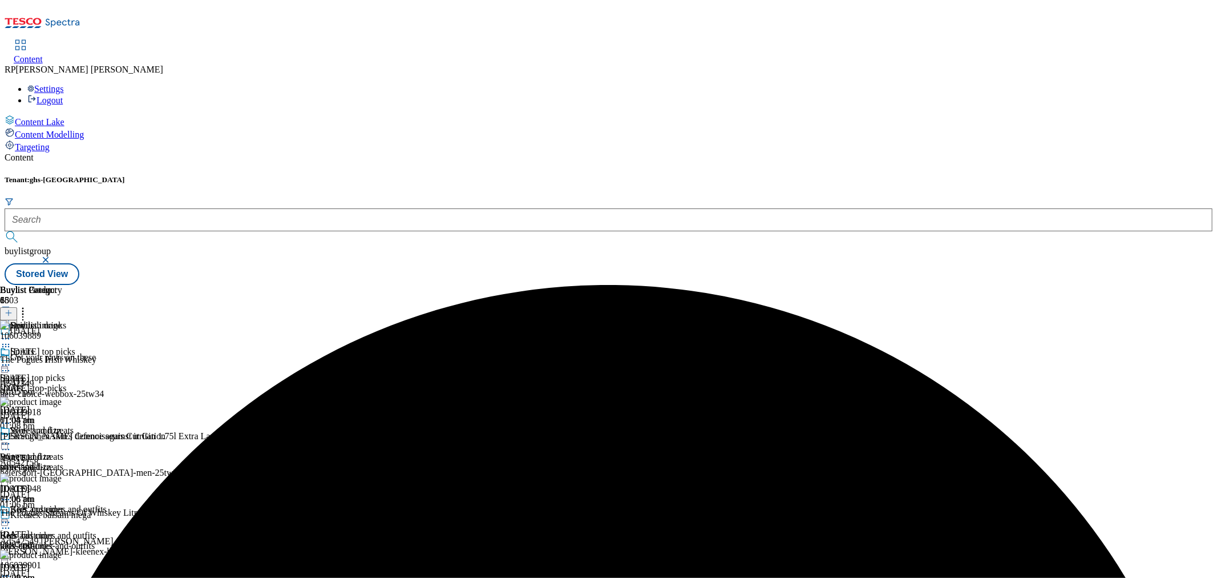
click at [11, 359] on icon at bounding box center [5, 364] width 11 height 11
click at [62, 437] on span "Preview" at bounding box center [48, 441] width 27 height 9
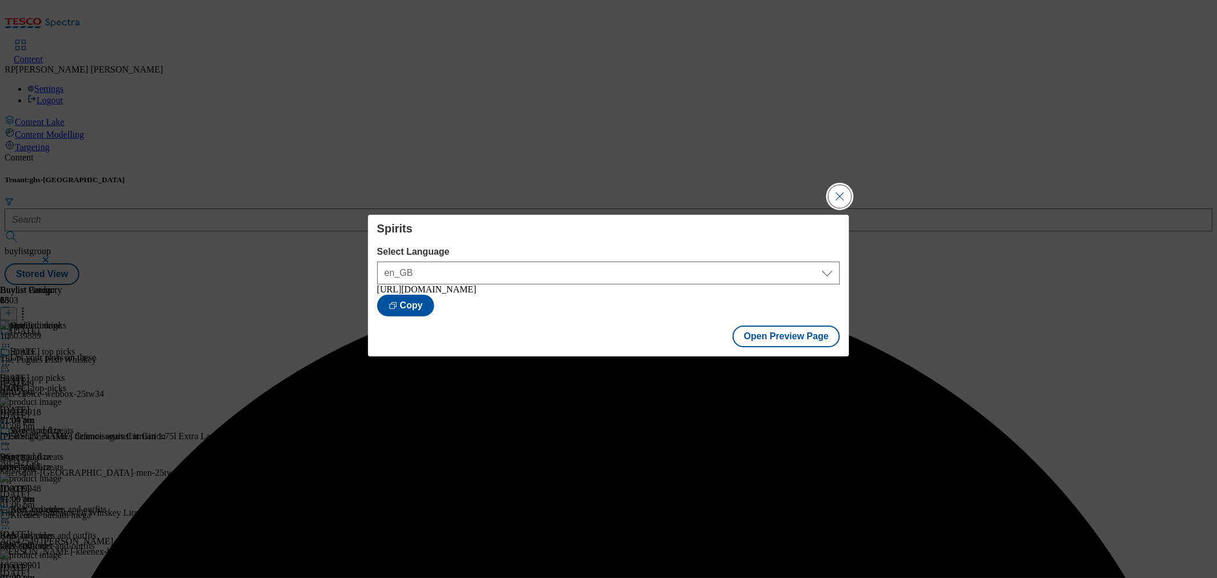
drag, startPoint x: 853, startPoint y: 197, endPoint x: 841, endPoint y: 197, distance: 12.6
click at [852, 197] on div "Spirits Select Language en_GB en_GB https://www.tesco.com/groceries/en-GB/buyli…" at bounding box center [608, 289] width 1217 height 578
click at [832, 194] on button "Close Modal" at bounding box center [840, 196] width 23 height 23
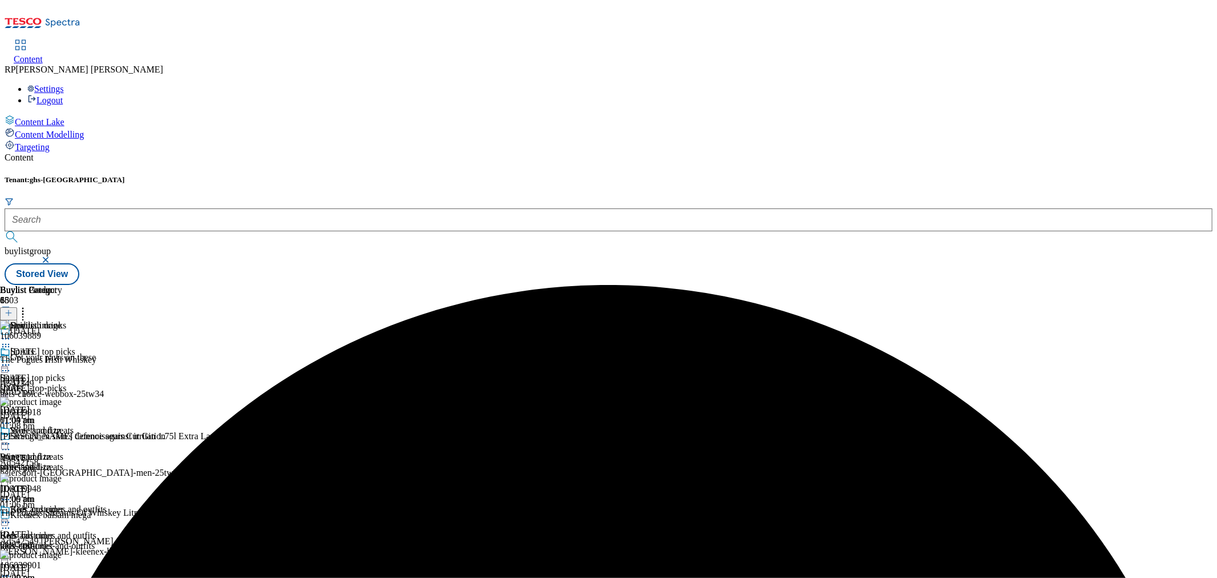
click at [93, 425] on div "Wine and fizz Wine and fizz wine-and-fizz 10 Oct 2025 01:09 pm" at bounding box center [46, 464] width 93 height 79
click at [93, 504] on div "Beer and cider Beer and cider beer-and-cider 10 Oct 2025 01:09 pm" at bounding box center [46, 543] width 93 height 79
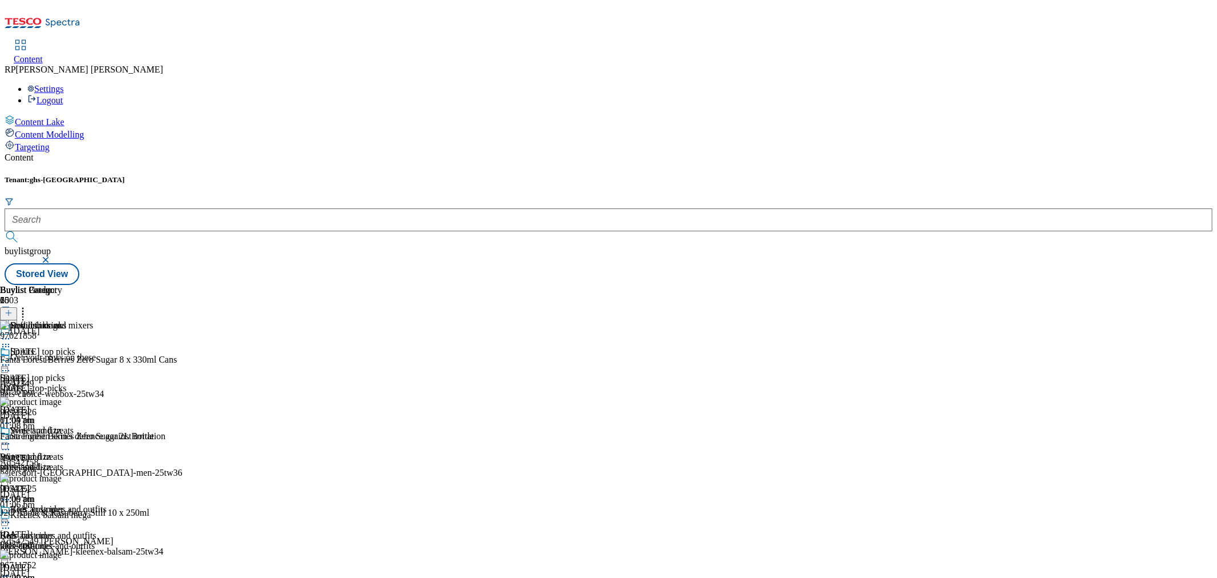
scroll to position [343, 0]
click at [11, 333] on icon at bounding box center [5, 338] width 11 height 11
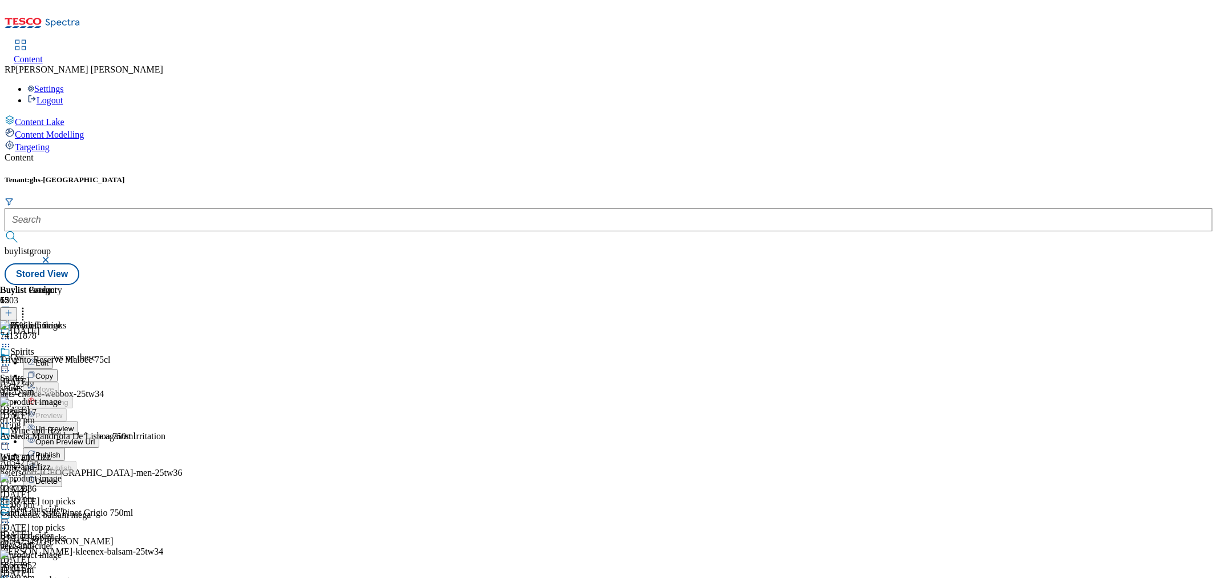
click at [60, 450] on span "Publish" at bounding box center [47, 454] width 25 height 9
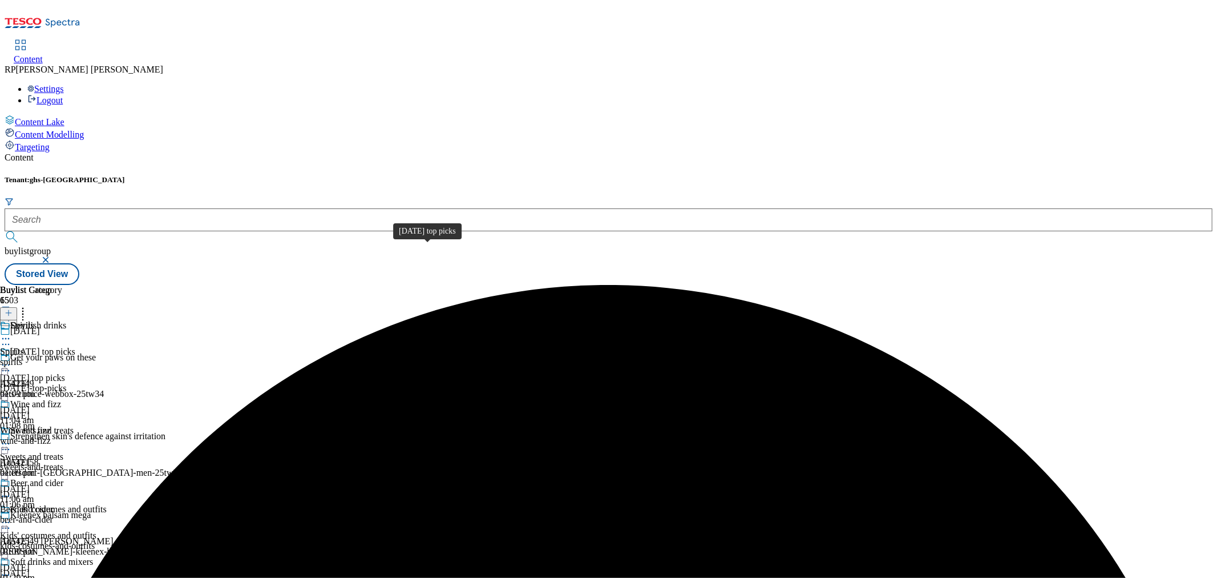
click at [65, 373] on span "[DATE] top picks" at bounding box center [32, 378] width 65 height 10
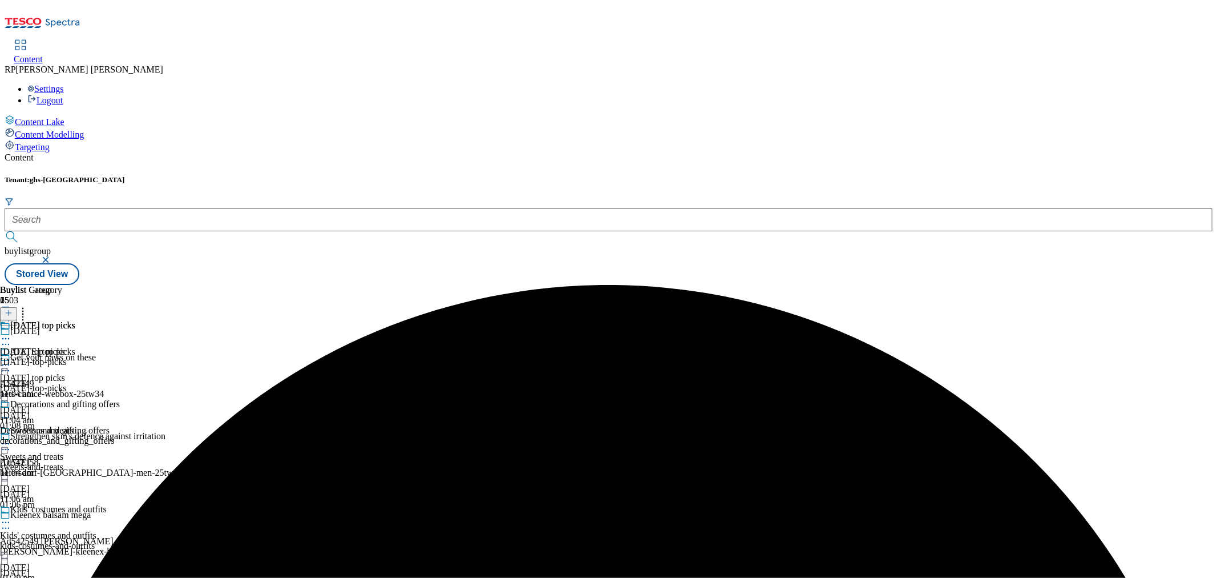
click at [120, 357] on div "[DATE]-top-picks" at bounding box center [60, 362] width 120 height 10
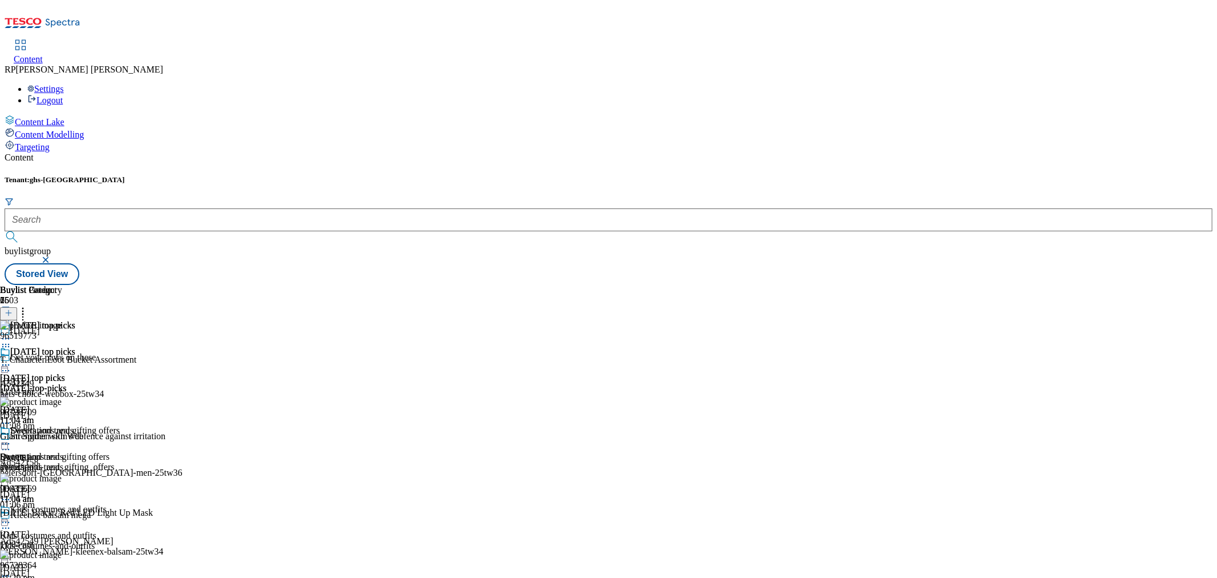
click at [120, 462] on div "decorations_and_gifting_offers" at bounding box center [60, 467] width 120 height 10
click at [120, 383] on div "[DATE]-top-picks" at bounding box center [60, 388] width 120 height 10
click at [11, 359] on icon at bounding box center [5, 364] width 11 height 11
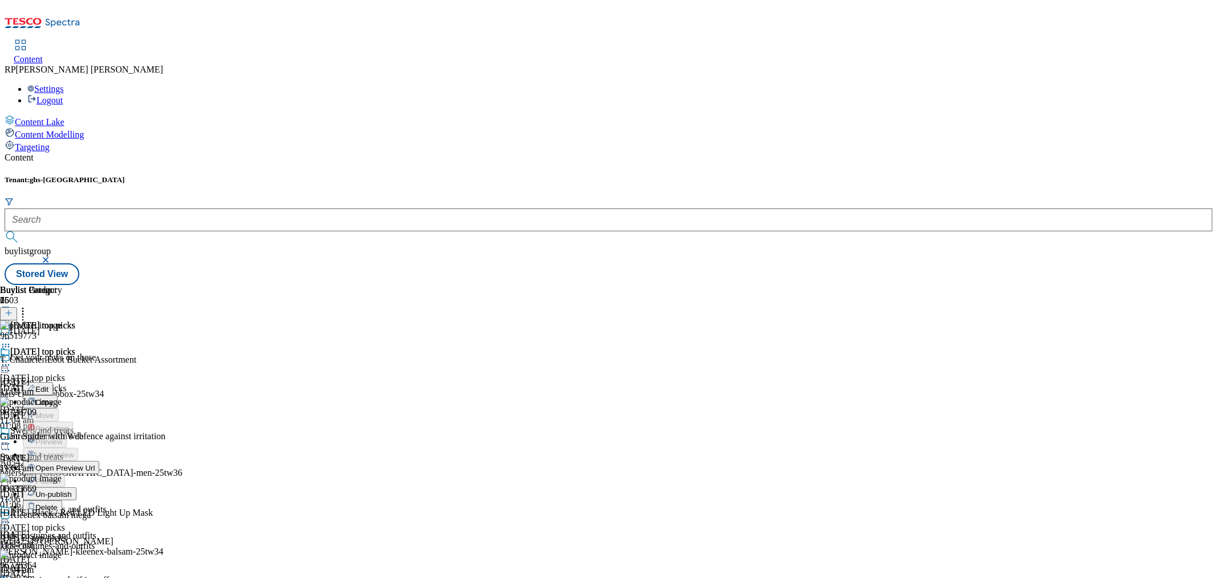
click at [120, 487] on li "Un-publish" at bounding box center [71, 493] width 97 height 13
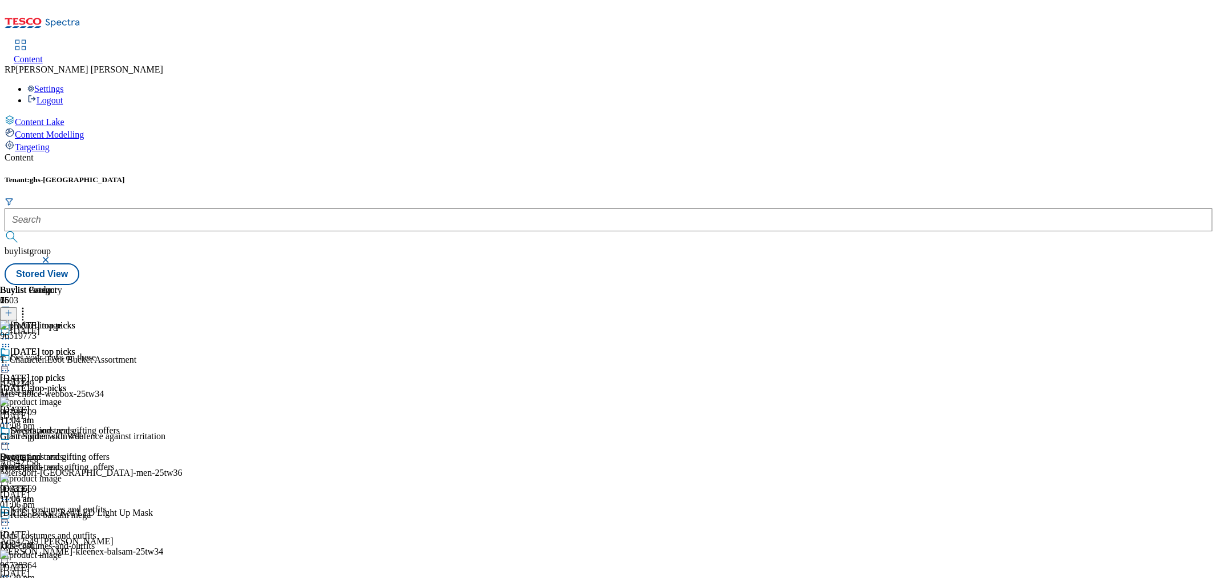
click at [120, 359] on div at bounding box center [60, 366] width 120 height 14
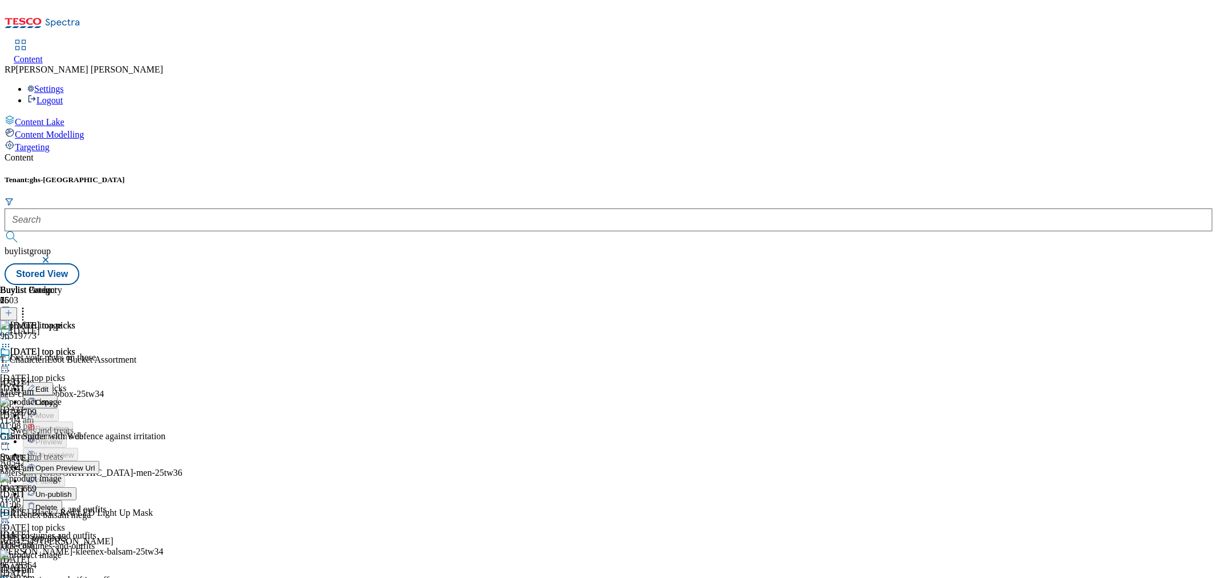
click at [72, 490] on span "Un-publish" at bounding box center [53, 494] width 37 height 9
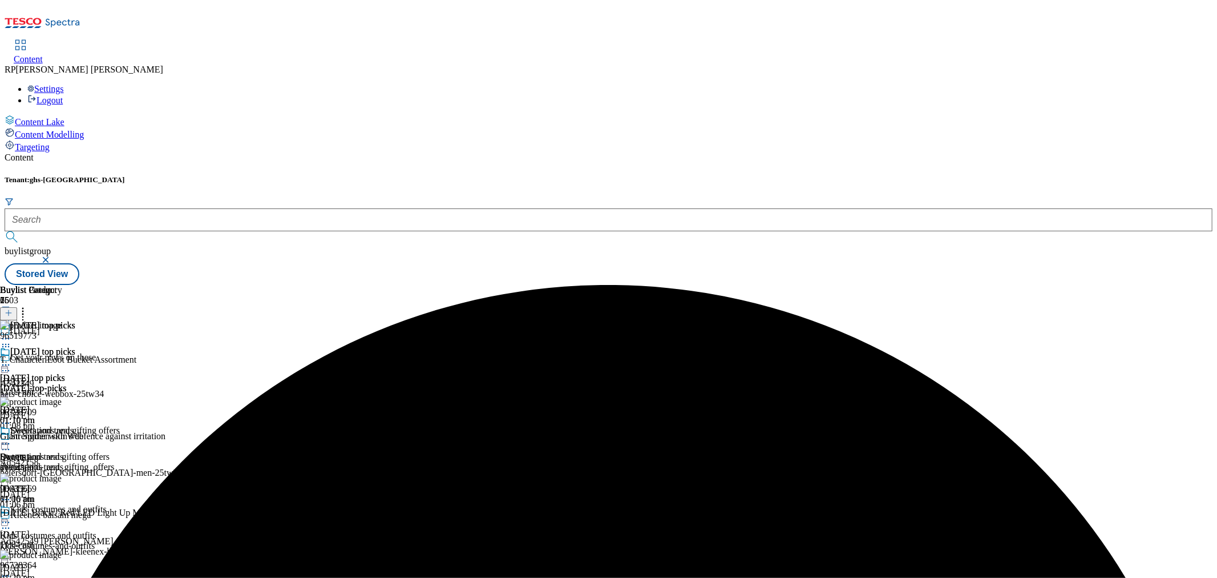
click at [11, 359] on icon at bounding box center [5, 364] width 11 height 11
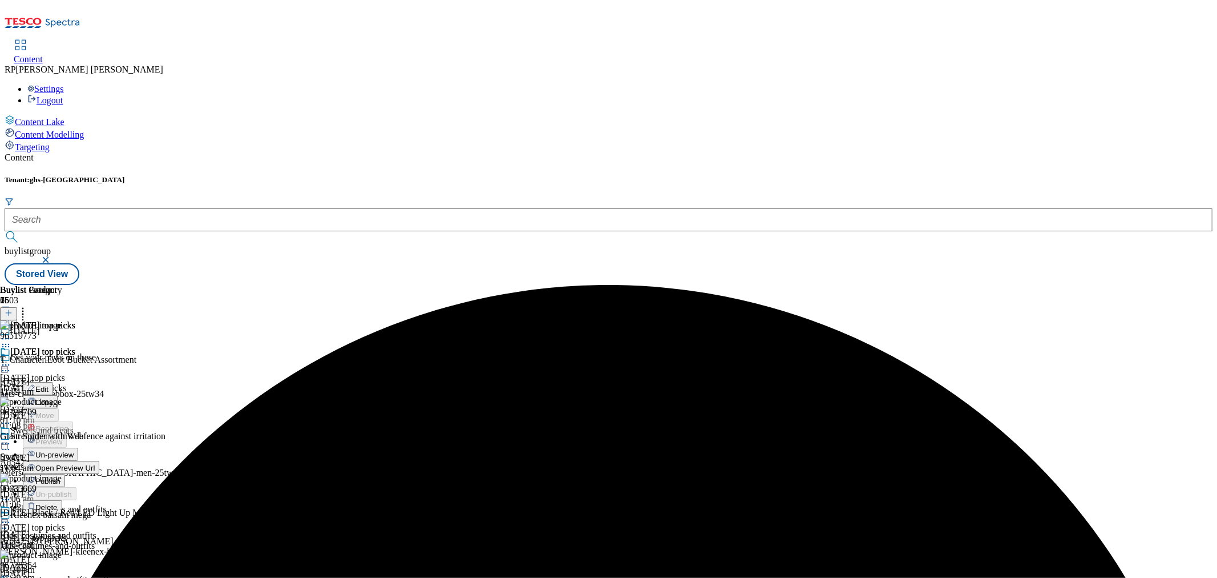
click at [74, 450] on span "Un-preview" at bounding box center [54, 454] width 38 height 9
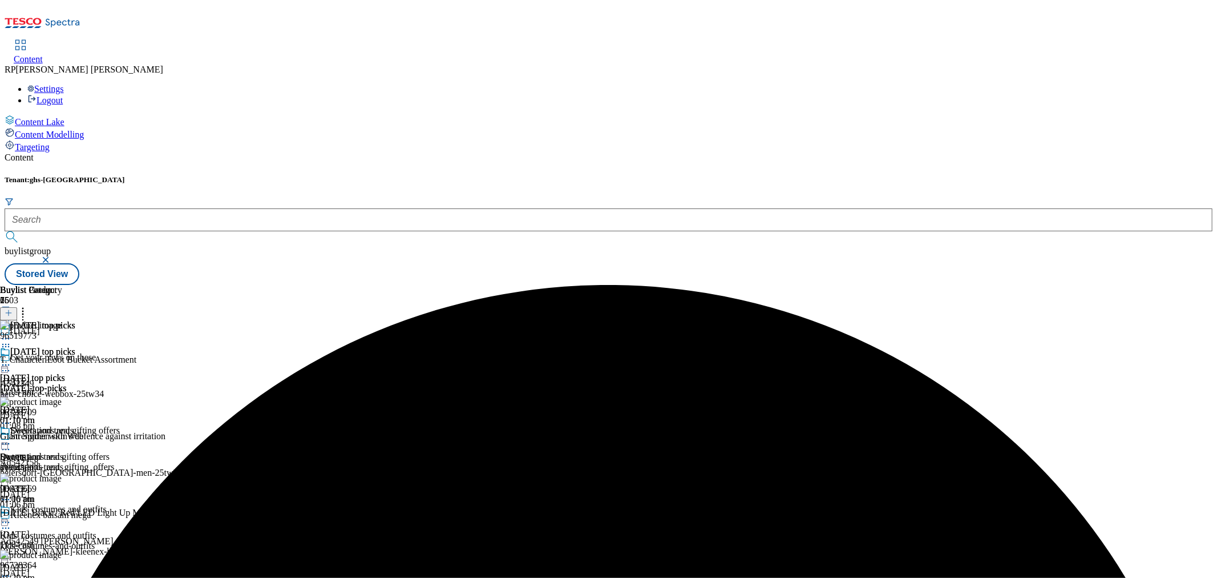
click at [17, 307] on button at bounding box center [8, 313] width 17 height 13
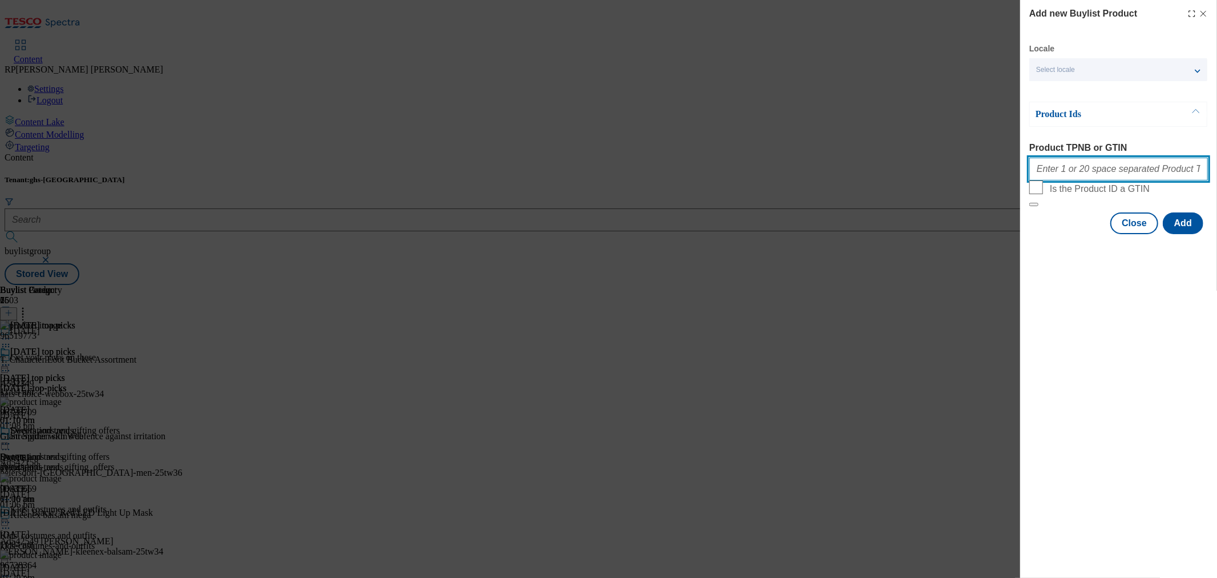
click at [1082, 175] on input "Product TPNB or GTIN" at bounding box center [1119, 169] width 179 height 23
paste input "105237743 105254810 105254791 105298989 105254803 105254809 105254800 105254811…"
type input "105237743 105254810 105254791 105298989 105254803 105254809 105254800 105254811…"
click at [1188, 234] on button "Add" at bounding box center [1183, 223] width 41 height 22
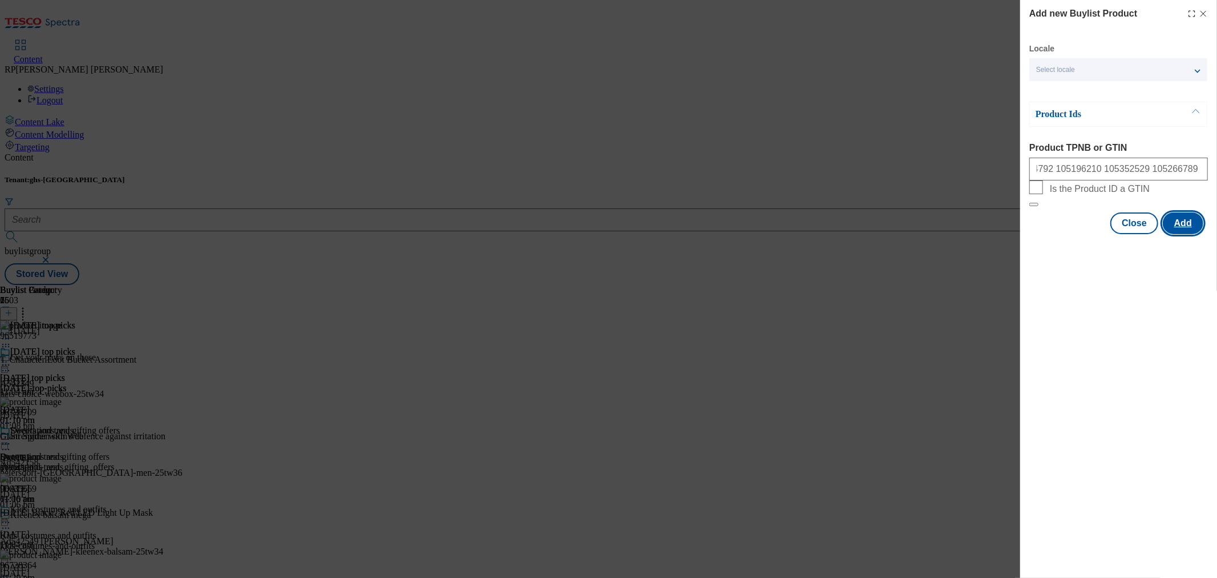
scroll to position [0, 0]
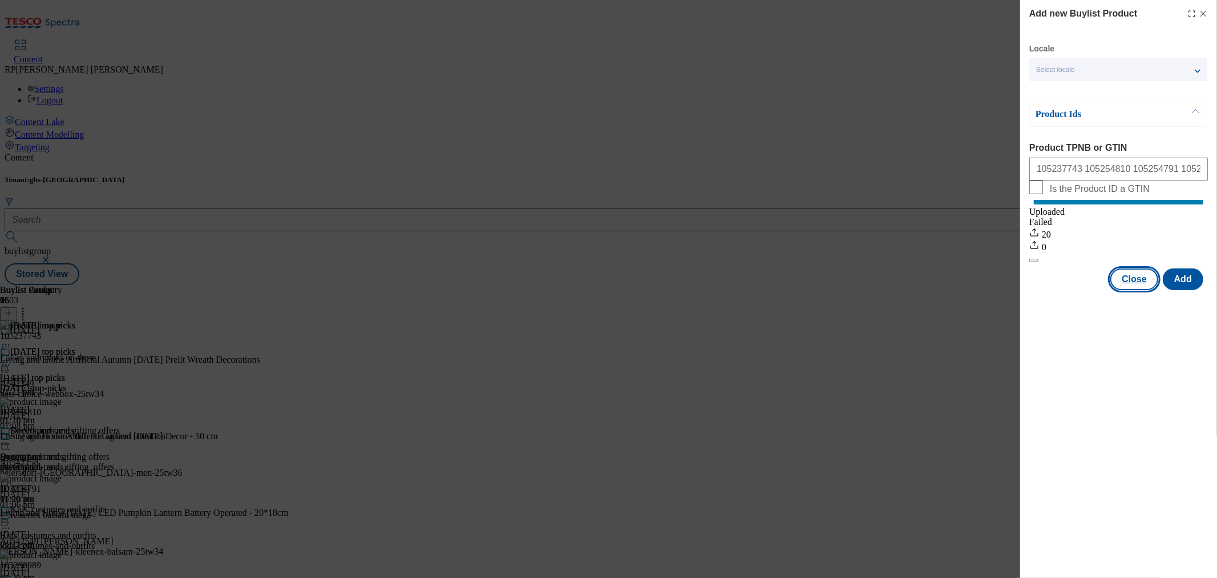
click at [1147, 290] on button "Close" at bounding box center [1135, 279] width 48 height 22
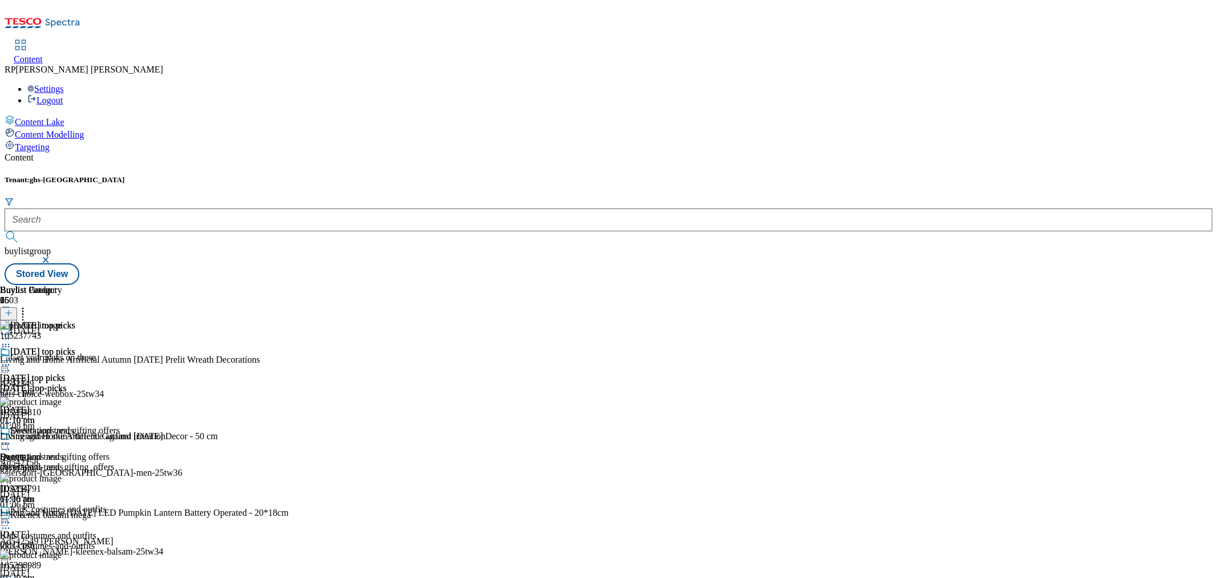
click at [11, 359] on icon at bounding box center [5, 364] width 11 height 11
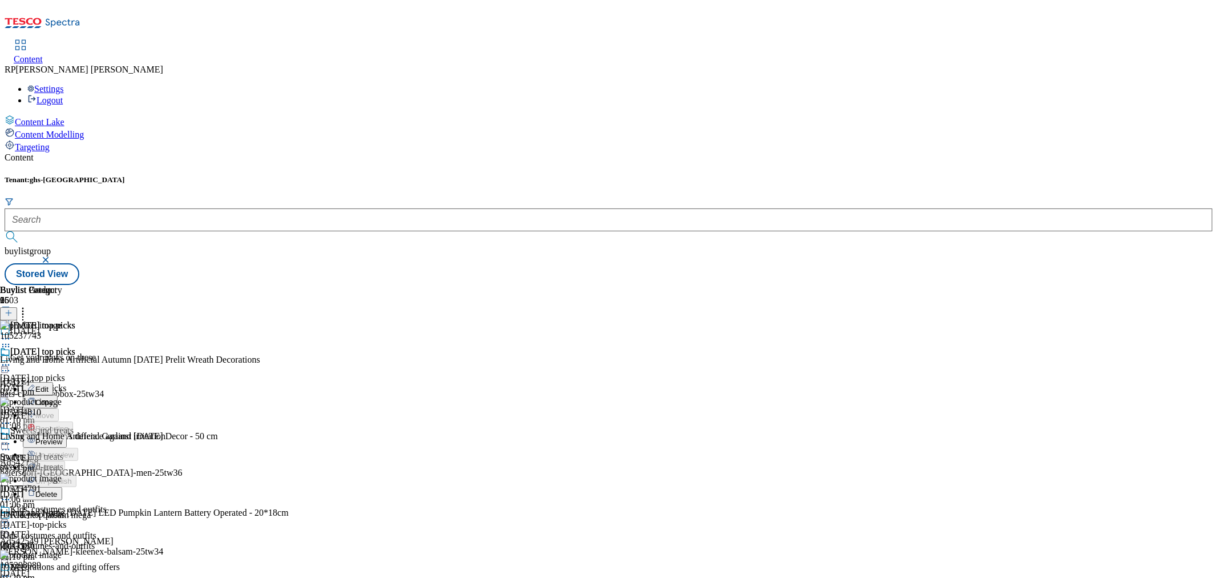
click at [120, 434] on li "Preview" at bounding box center [71, 440] width 97 height 13
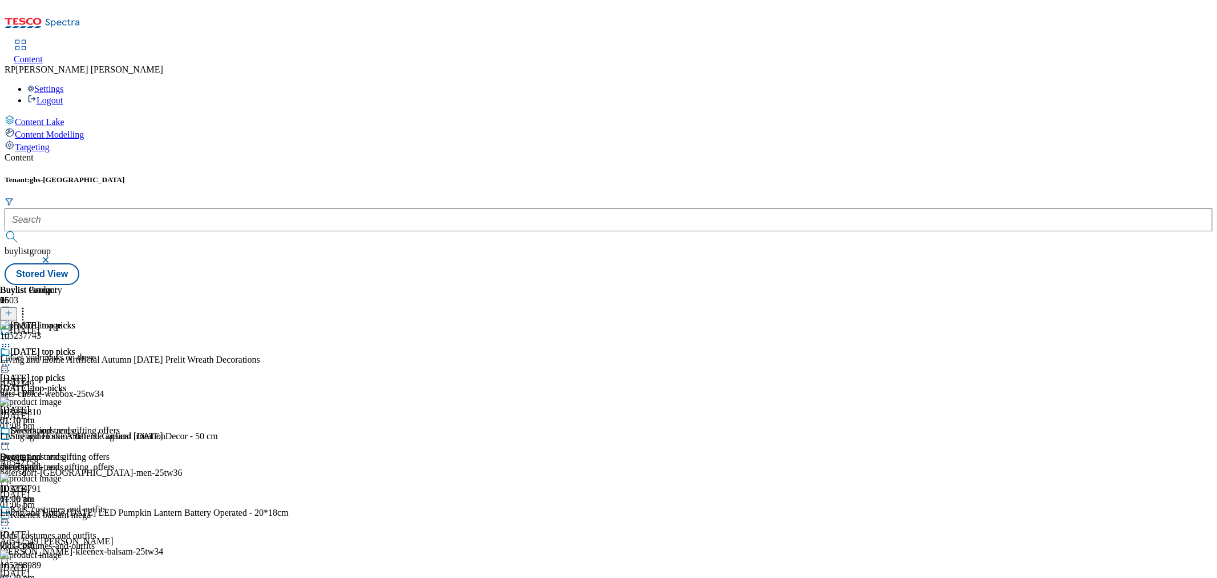
click at [11, 359] on icon at bounding box center [5, 364] width 11 height 11
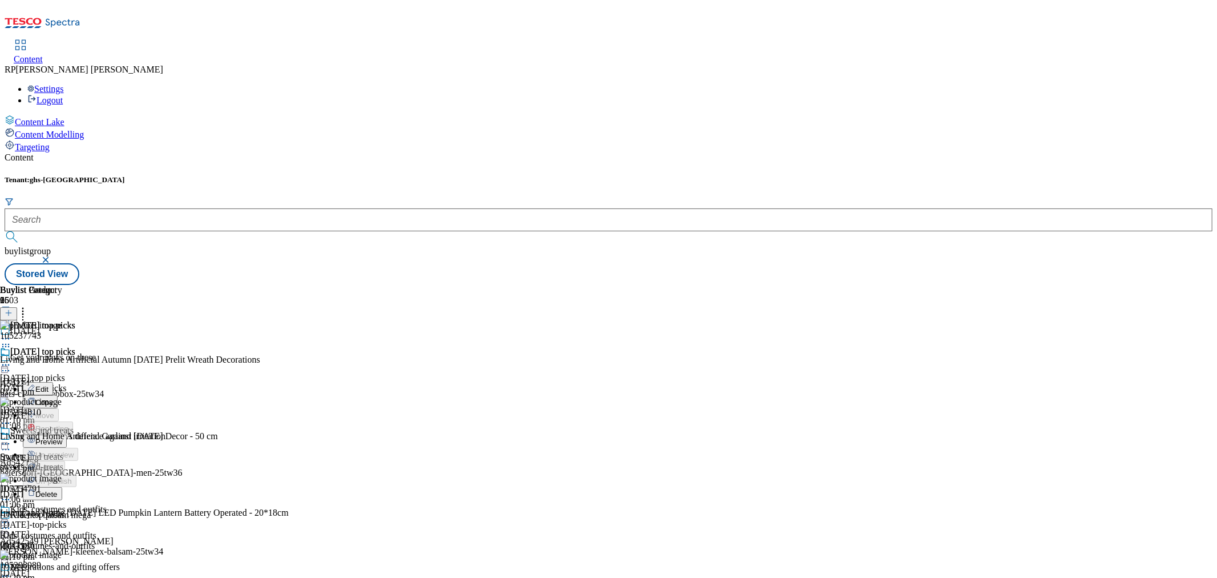
click at [62, 437] on span "Preview" at bounding box center [48, 441] width 27 height 9
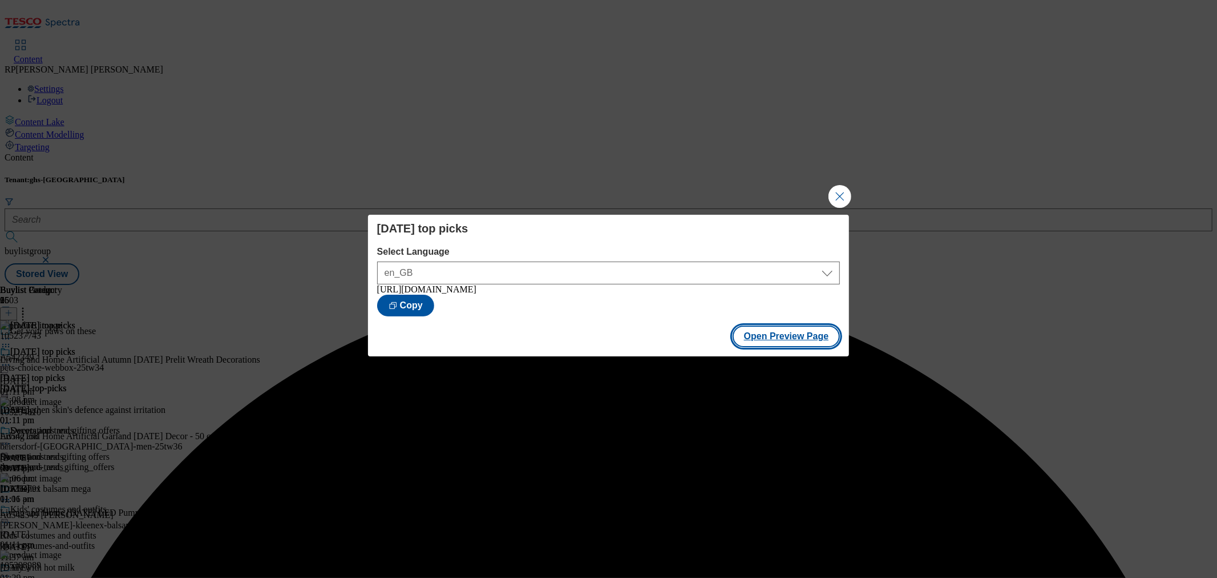
click at [746, 341] on button "Open Preview Page" at bounding box center [787, 336] width 108 height 22
click at [839, 194] on button "Close Modal" at bounding box center [840, 196] width 23 height 23
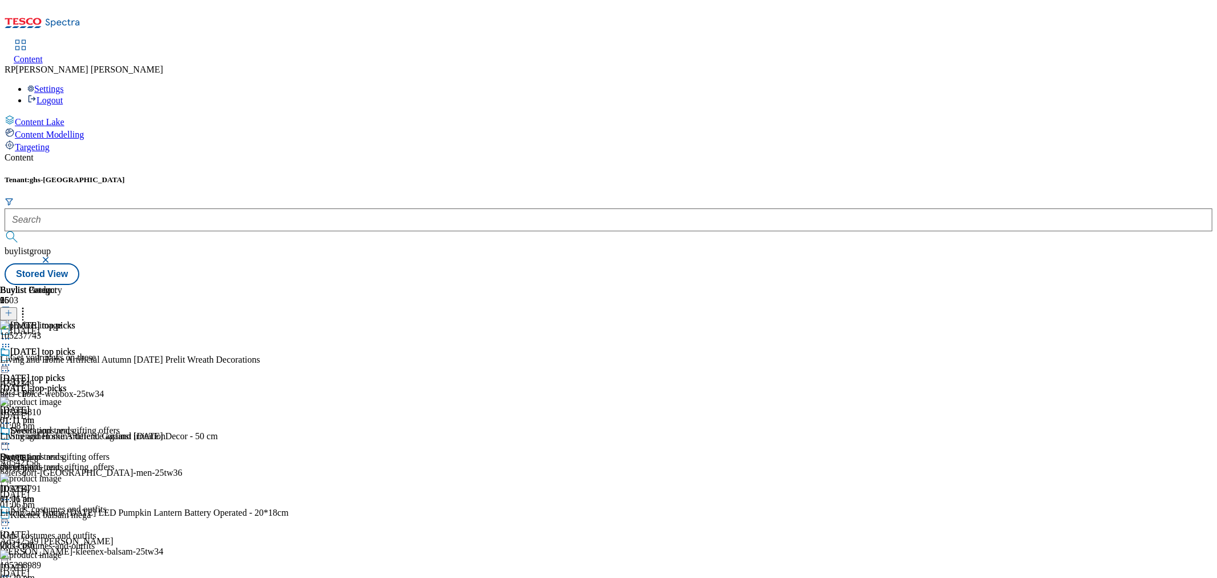
click at [29, 305] on icon at bounding box center [22, 310] width 11 height 11
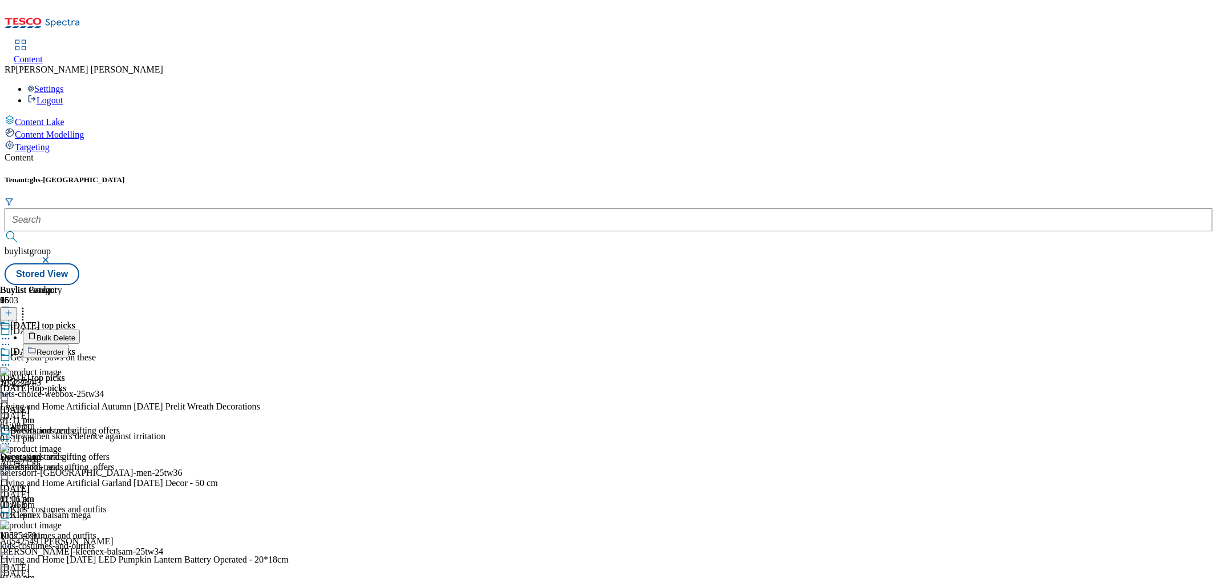
click at [64, 348] on span "Reorder" at bounding box center [50, 352] width 27 height 9
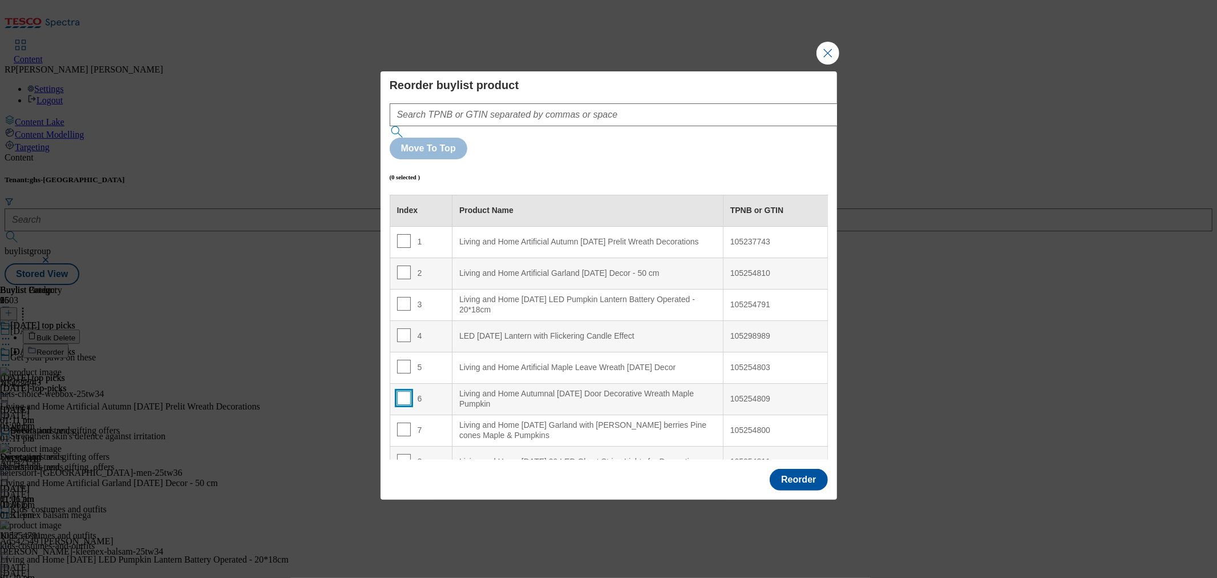
click at [406, 391] on input "Modal" at bounding box center [404, 398] width 14 height 14
checkbox input "true"
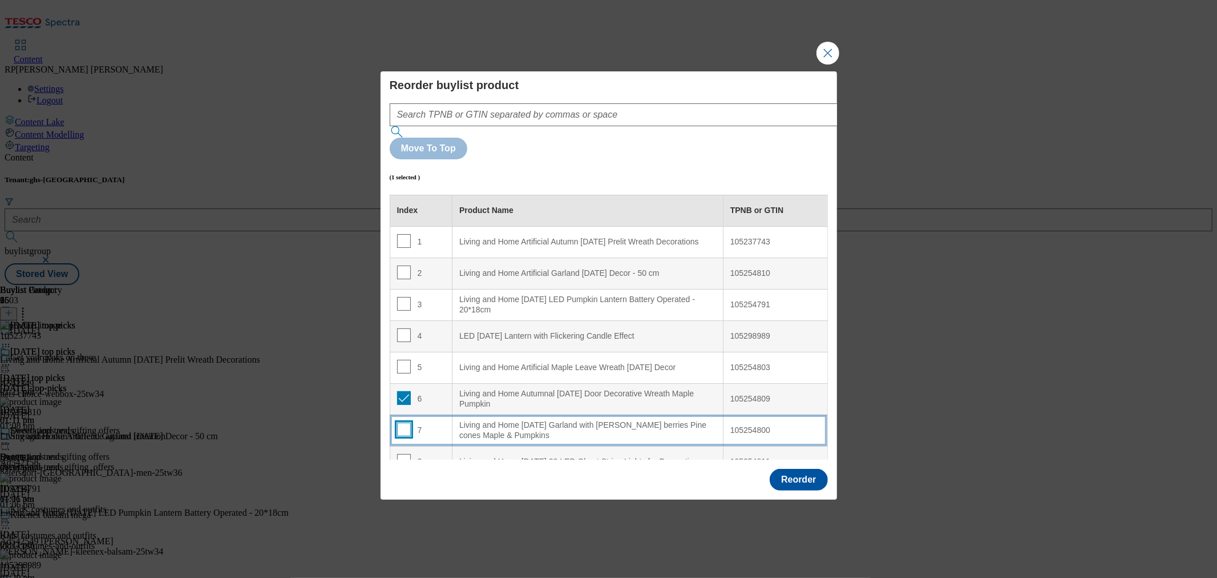
click at [400, 422] on input "Modal" at bounding box center [404, 429] width 14 height 14
checkbox input "true"
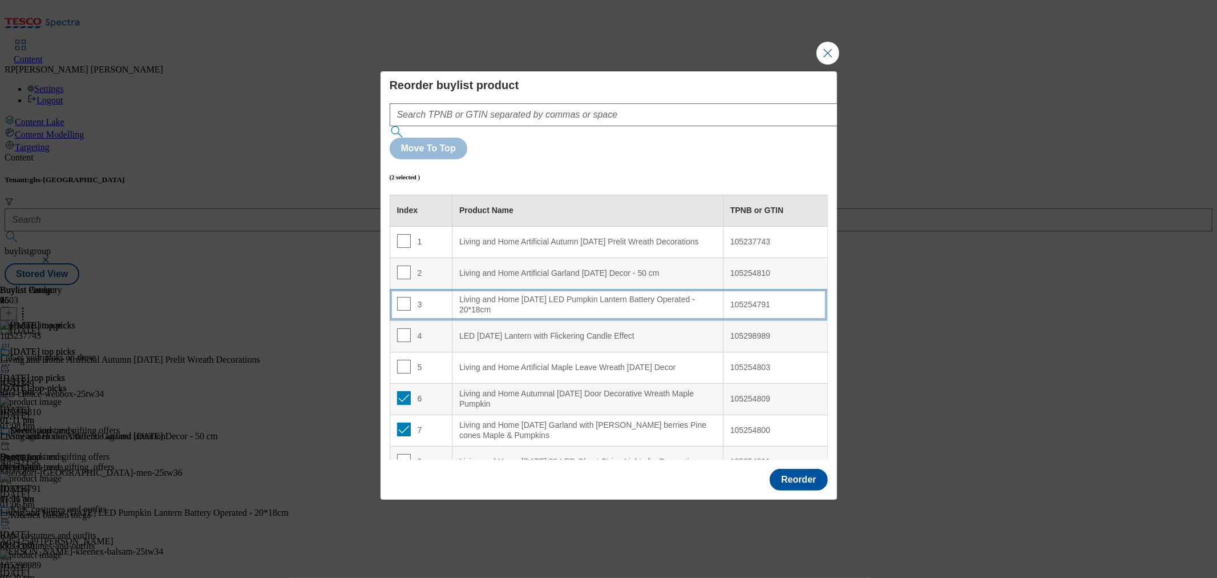
click at [419, 297] on div "3" at bounding box center [421, 305] width 49 height 17
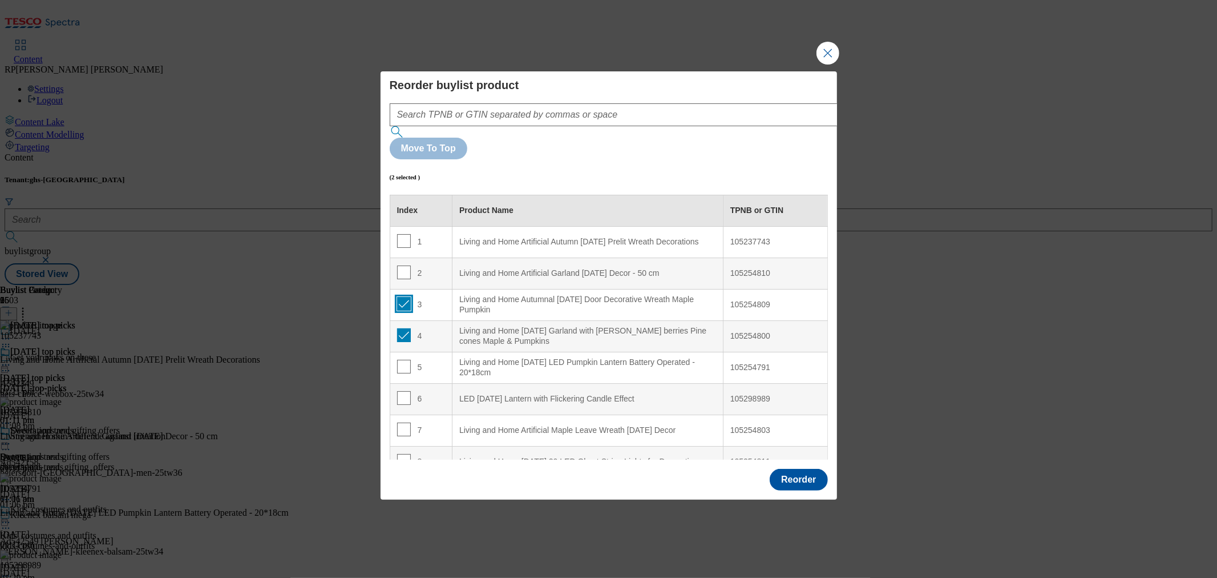
click at [401, 297] on input "Modal" at bounding box center [404, 304] width 14 height 14
checkbox input "false"
click at [402, 328] on input "Modal" at bounding box center [404, 335] width 14 height 14
checkbox input "false"
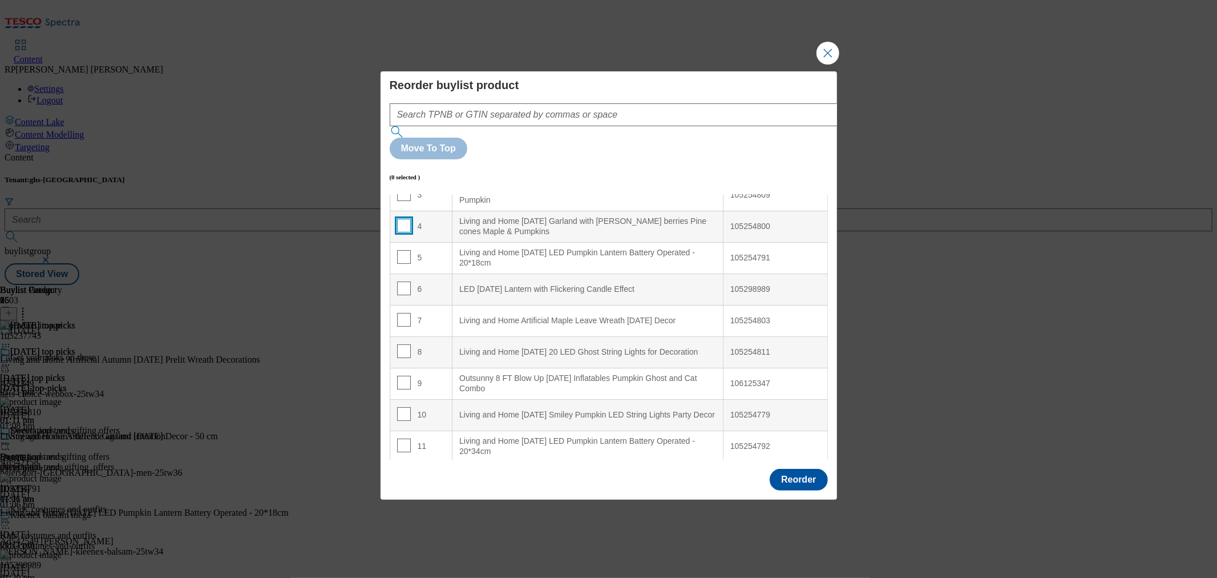
scroll to position [127, 0]
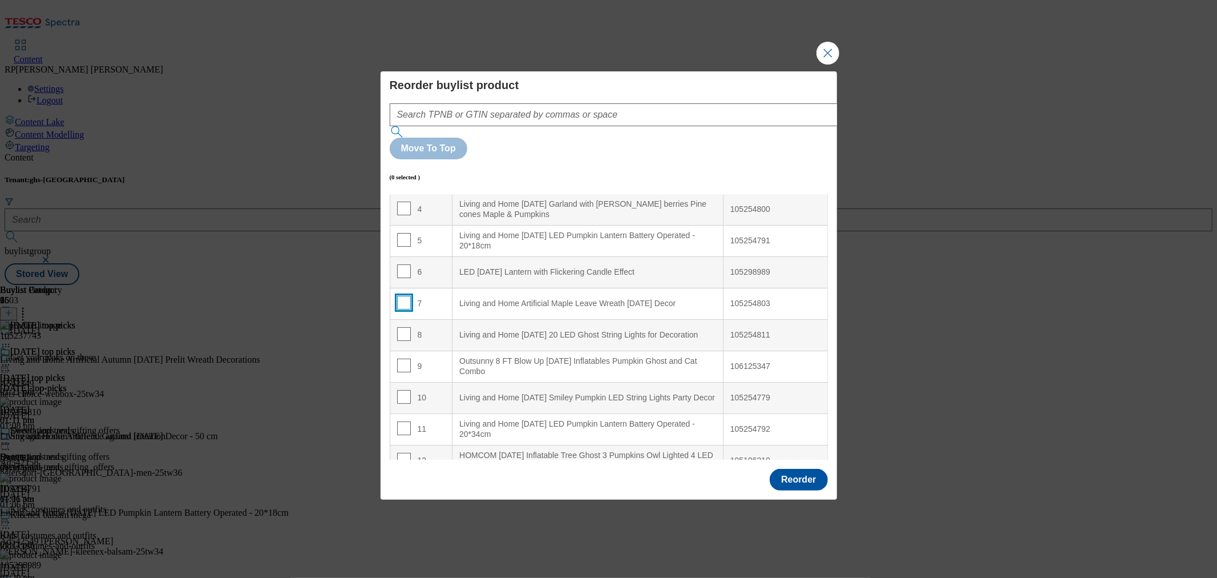
click at [402, 296] on input "Modal" at bounding box center [404, 303] width 14 height 14
checkbox input "true"
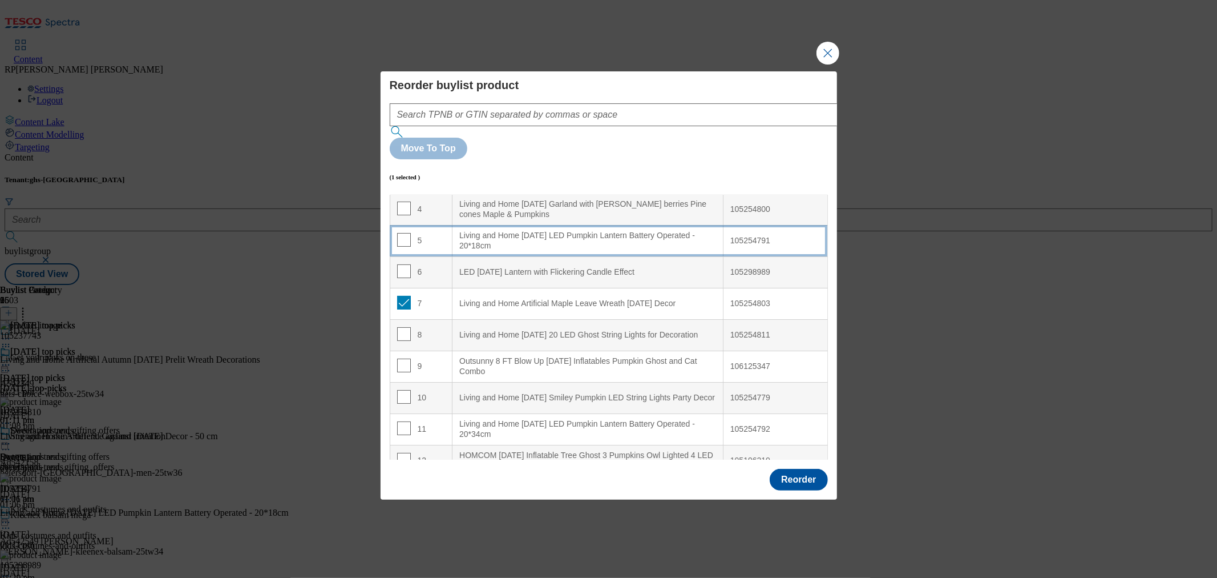
click at [434, 225] on td "5" at bounding box center [421, 240] width 63 height 31
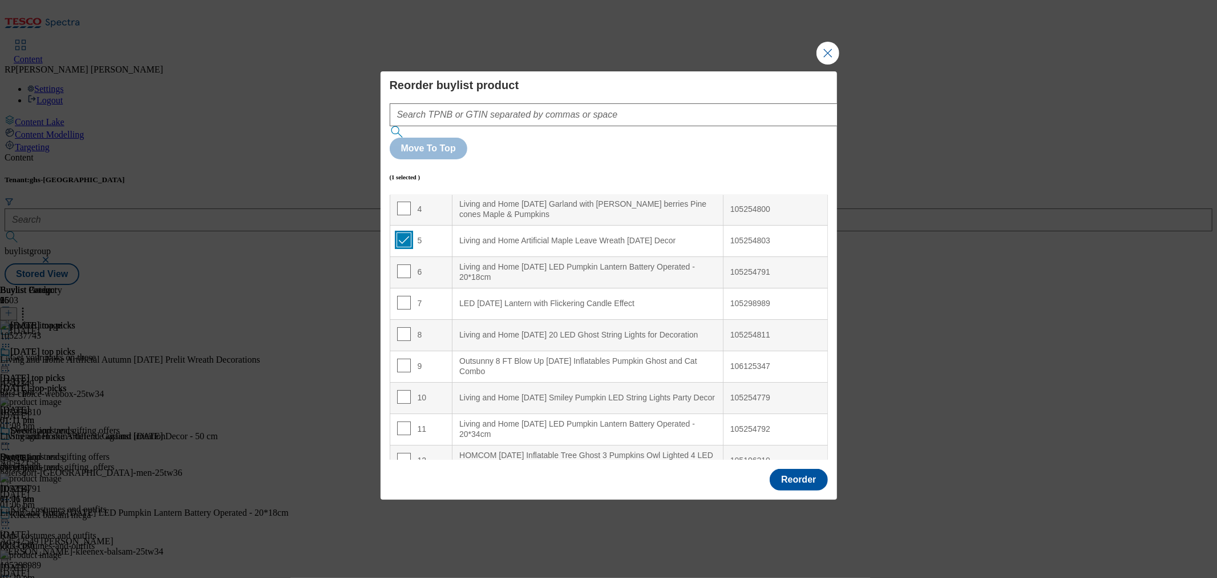
click at [404, 233] on input "Modal" at bounding box center [404, 240] width 14 height 14
checkbox input "false"
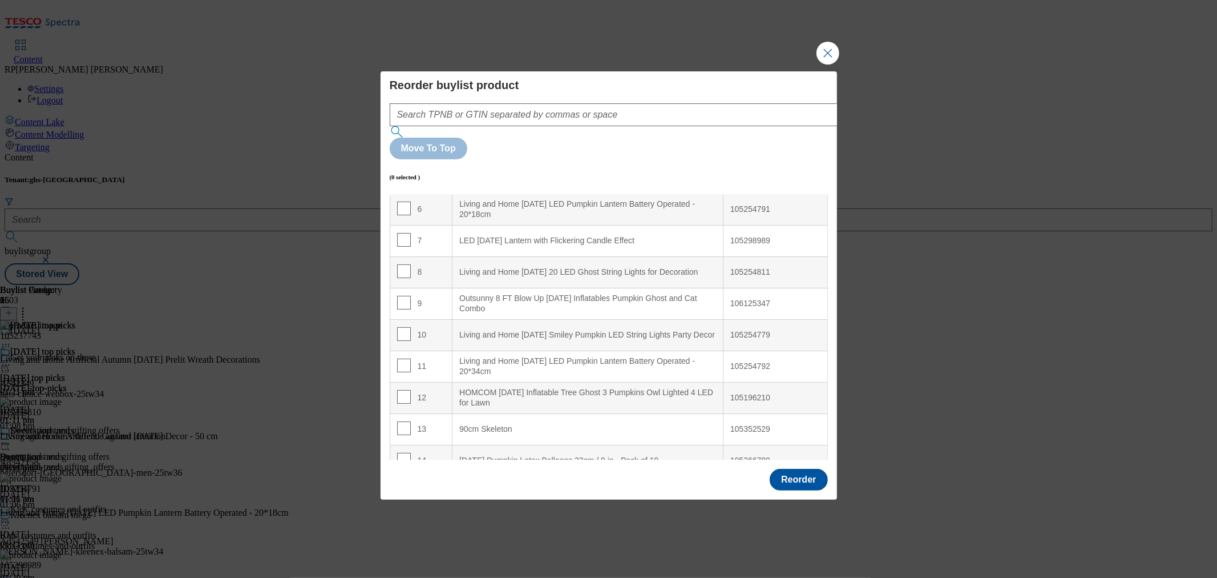
scroll to position [190, 0]
click at [407, 358] on input "Modal" at bounding box center [404, 365] width 14 height 14
checkbox input "true"
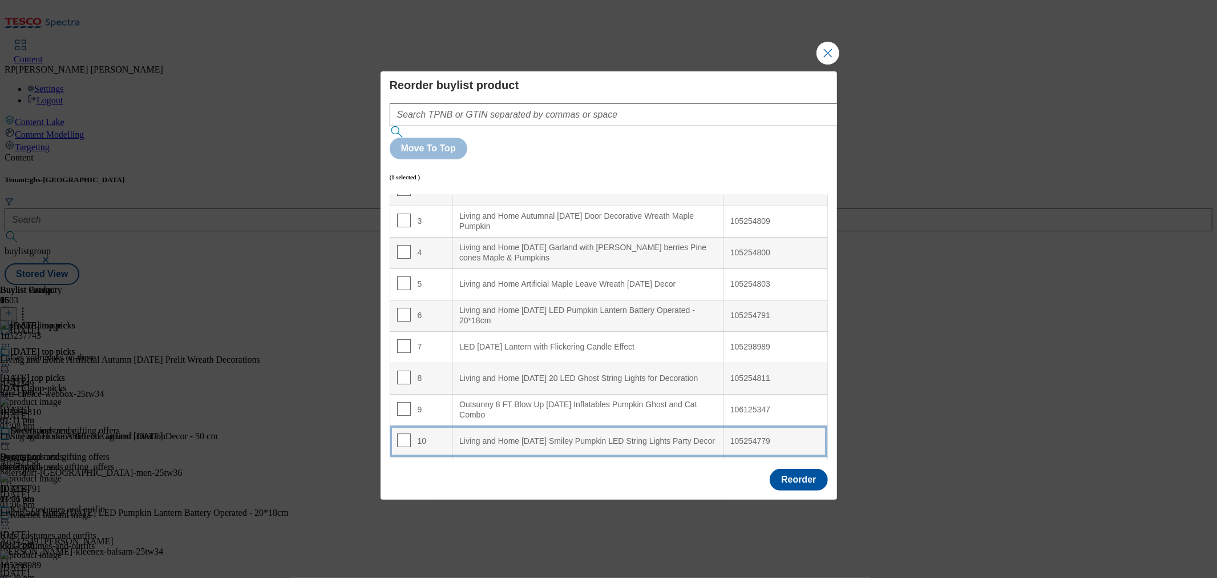
scroll to position [63, 0]
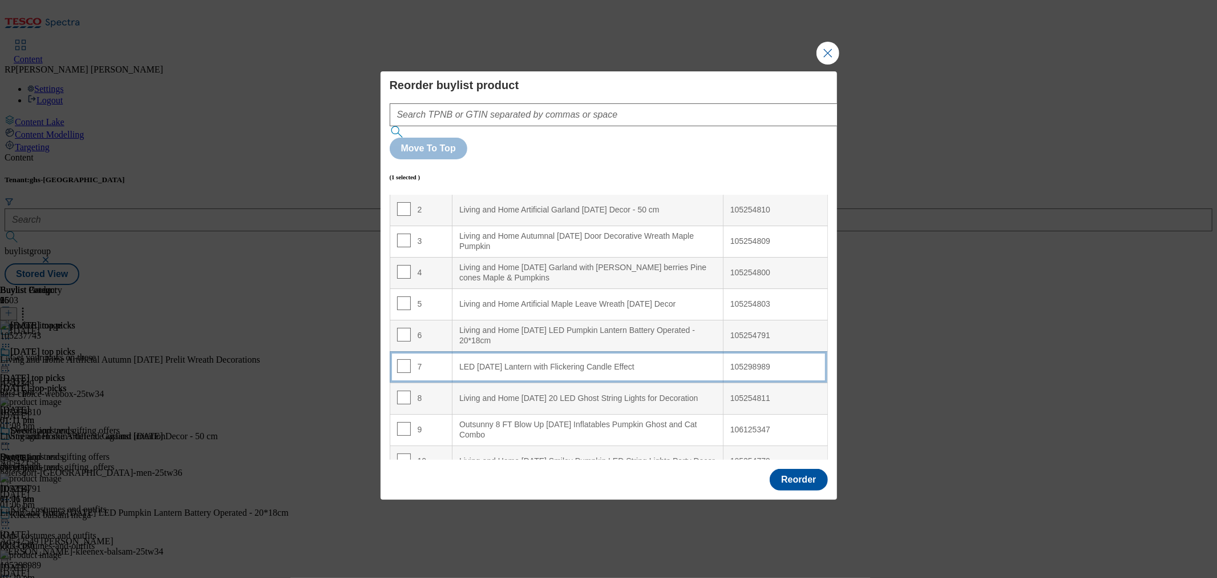
click at [431, 351] on td "7" at bounding box center [421, 366] width 63 height 31
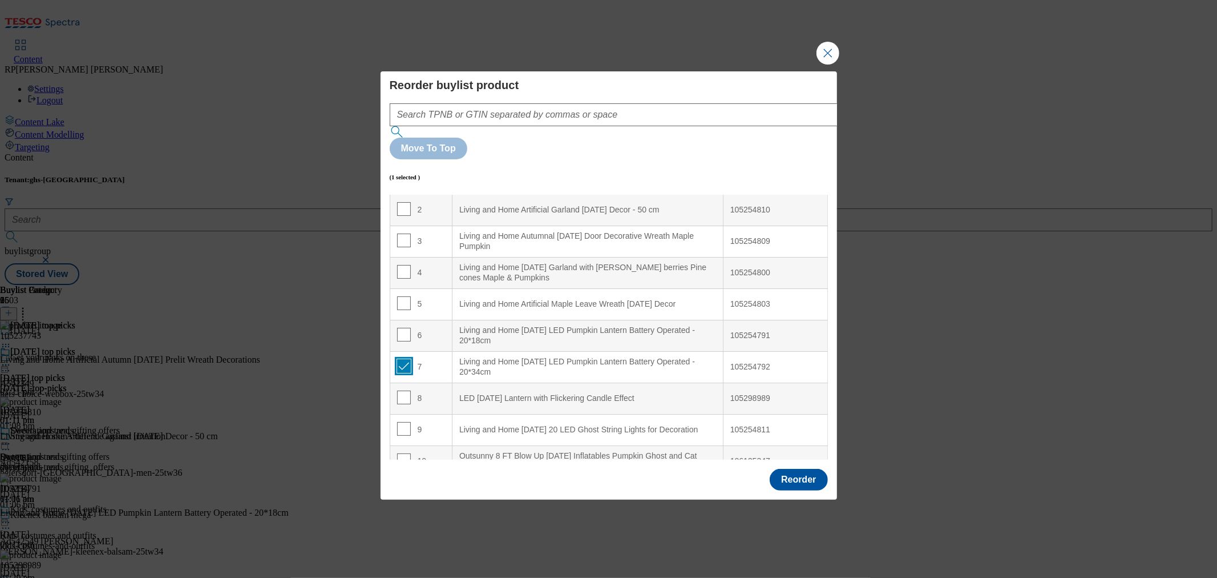
click at [401, 359] on input "Modal" at bounding box center [404, 366] width 14 height 14
checkbox input "false"
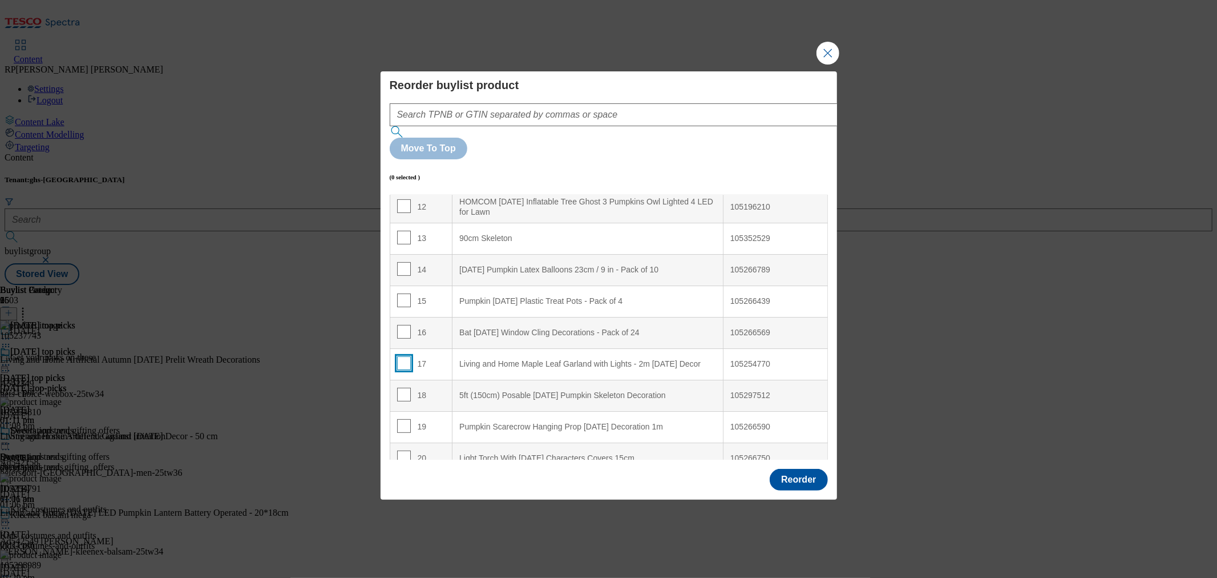
click at [397, 356] on input "Modal" at bounding box center [404, 363] width 14 height 14
checkbox input "true"
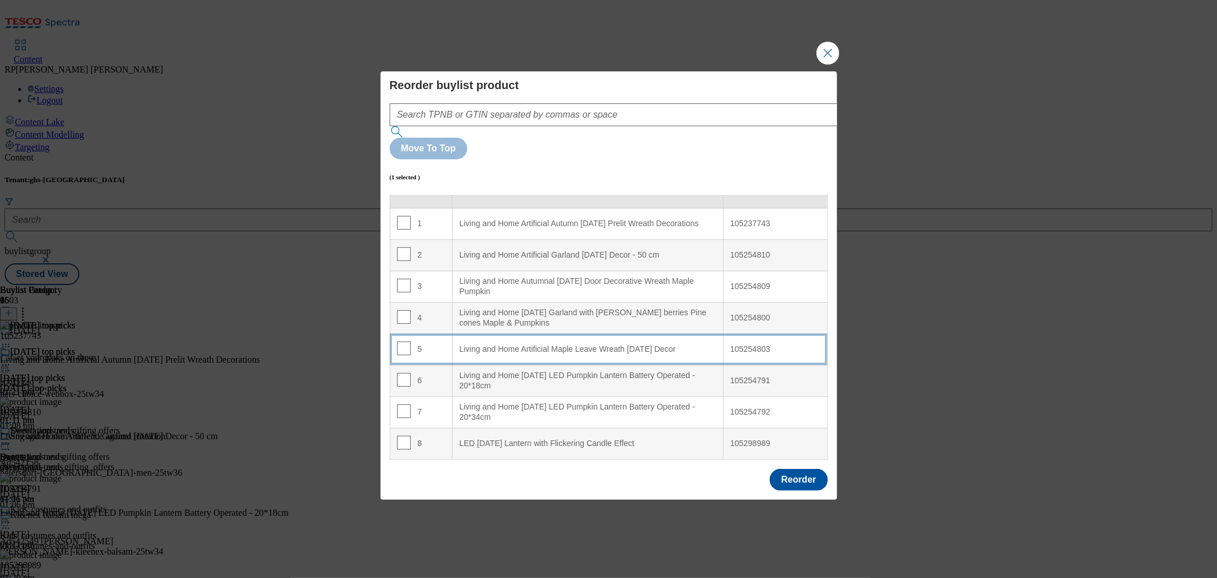
scroll to position [0, 0]
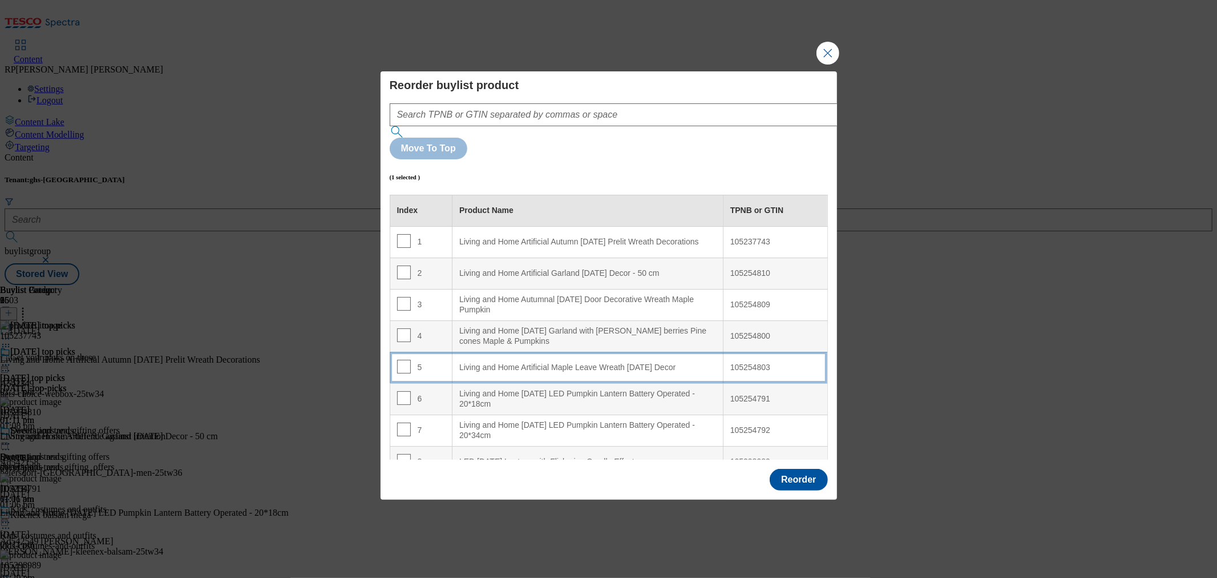
click at [521, 352] on Decor "Living and Home Artificial Maple Leave Wreath Halloween Decor" at bounding box center [588, 367] width 271 height 31
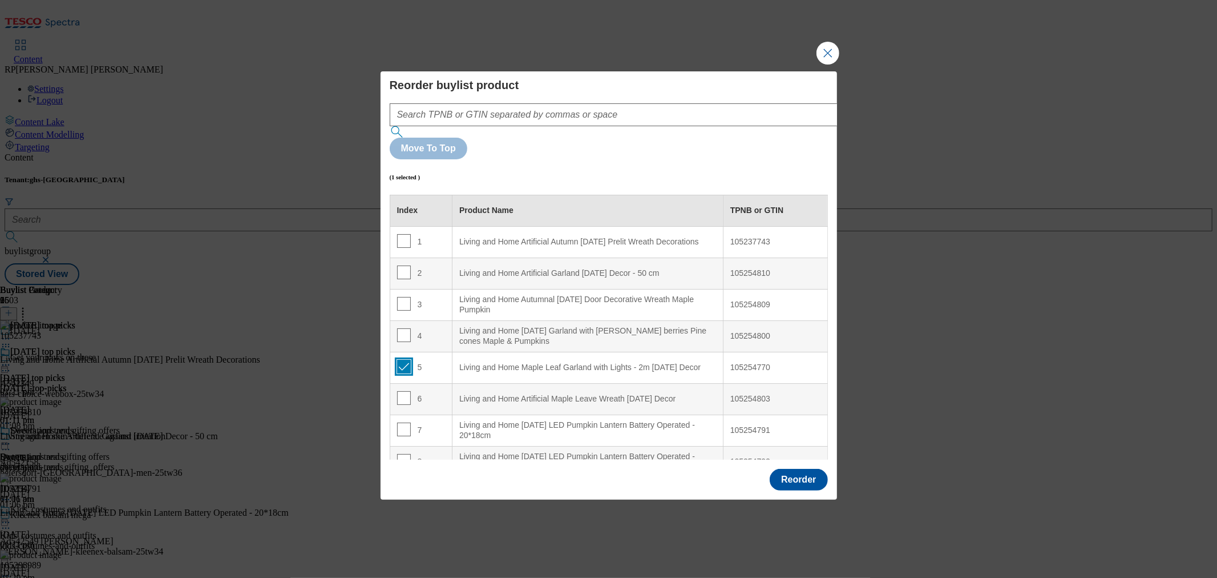
click at [401, 360] on input "Modal" at bounding box center [404, 367] width 14 height 14
checkbox input "false"
click at [392, 352] on td "5" at bounding box center [421, 367] width 63 height 31
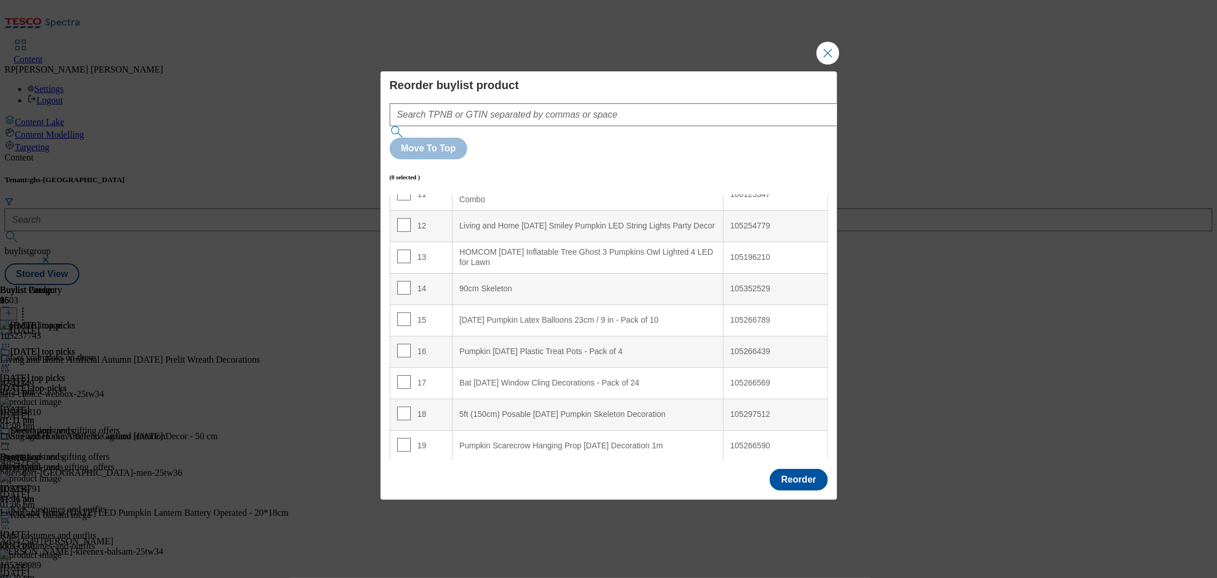
scroll to position [380, 0]
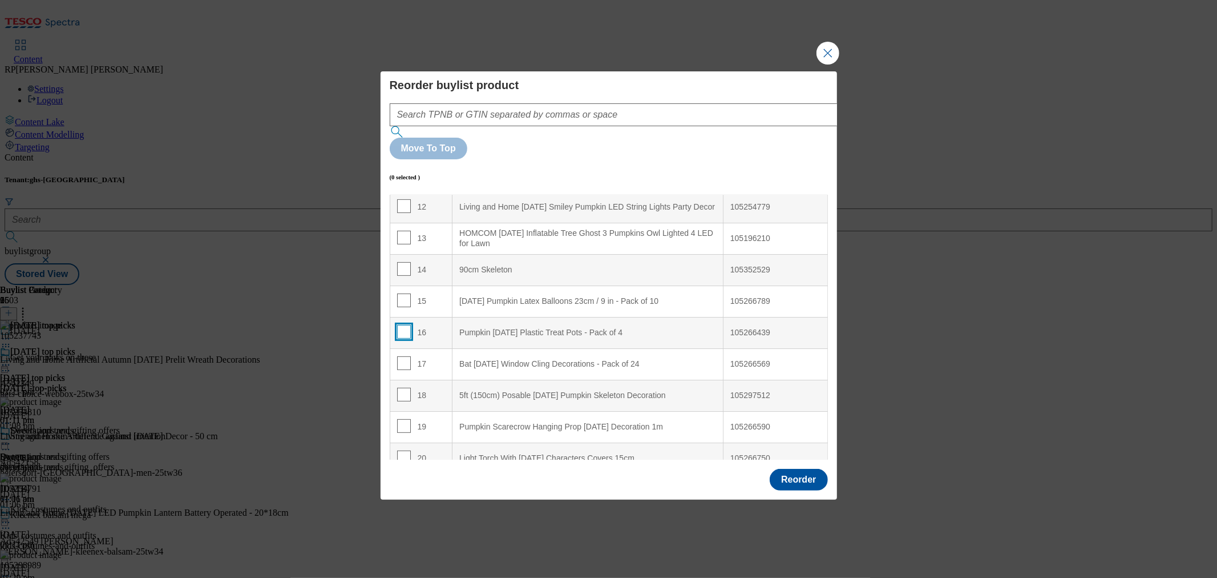
click at [402, 325] on input "Modal" at bounding box center [404, 332] width 14 height 14
checkbox input "true"
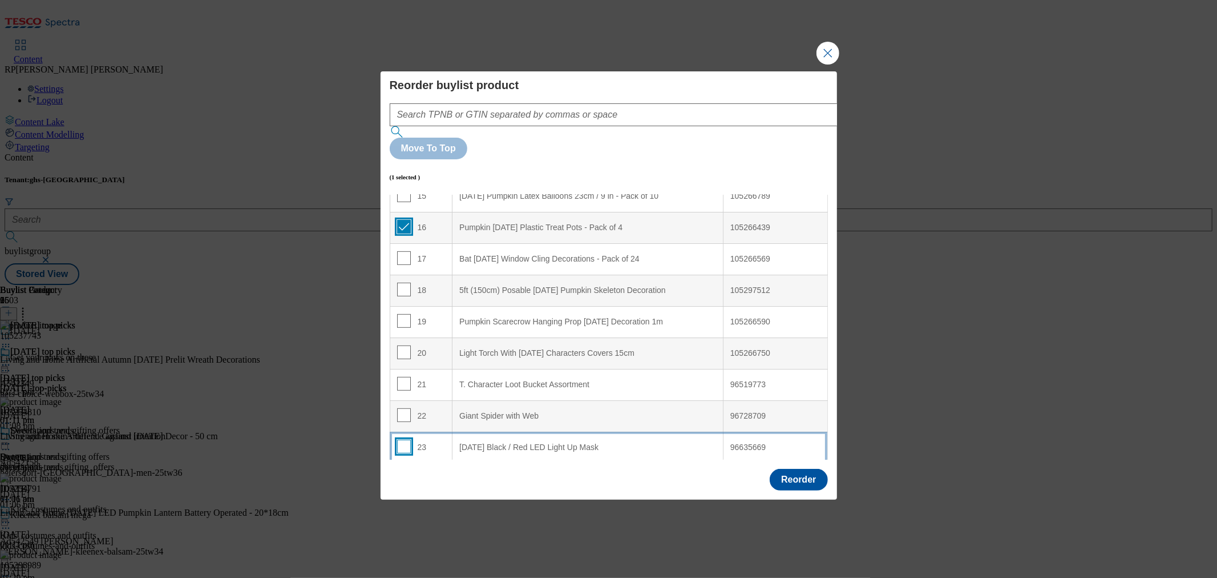
scroll to position [507, 0]
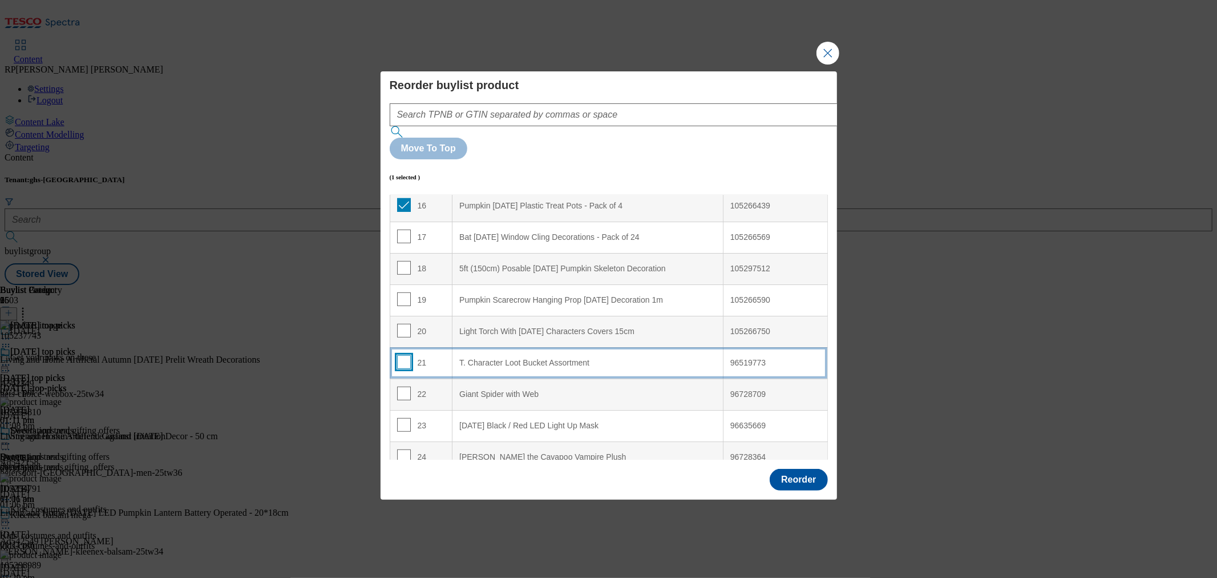
click at [402, 355] on input "Modal" at bounding box center [404, 362] width 14 height 14
checkbox input "true"
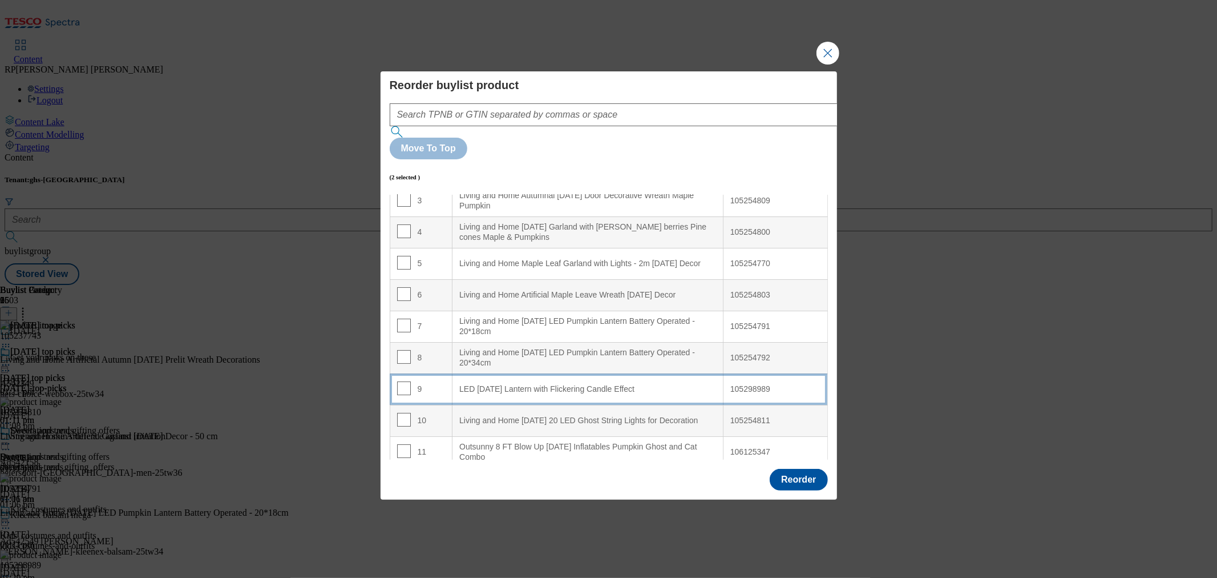
scroll to position [127, 0]
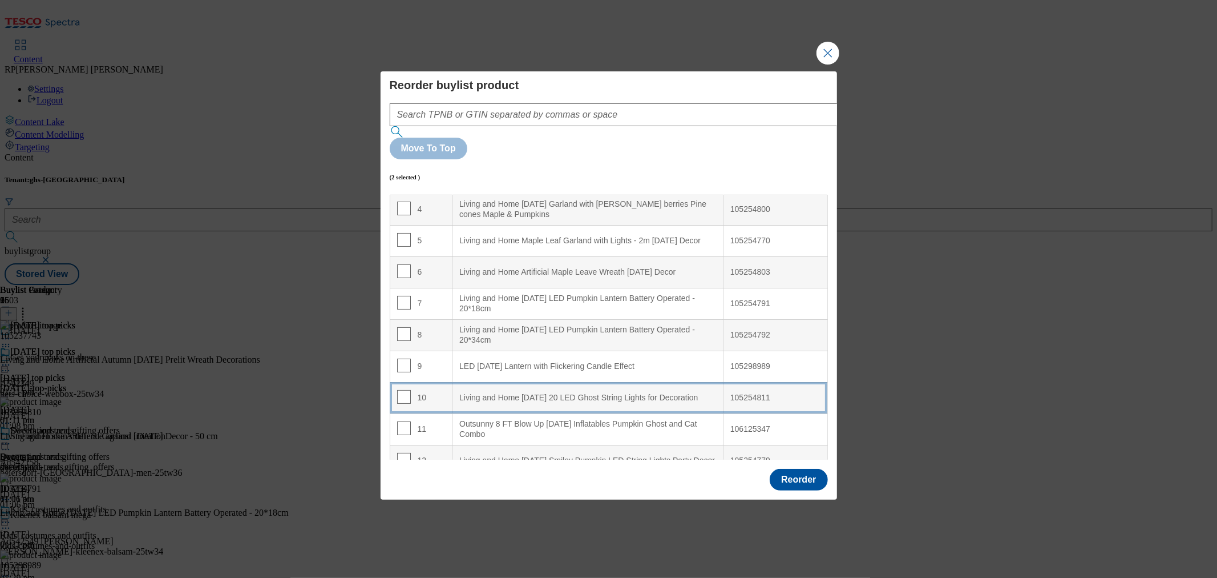
click at [608, 393] on div "Living and Home Halloween 20 LED Ghost String Lights for Decoration" at bounding box center [587, 398] width 257 height 10
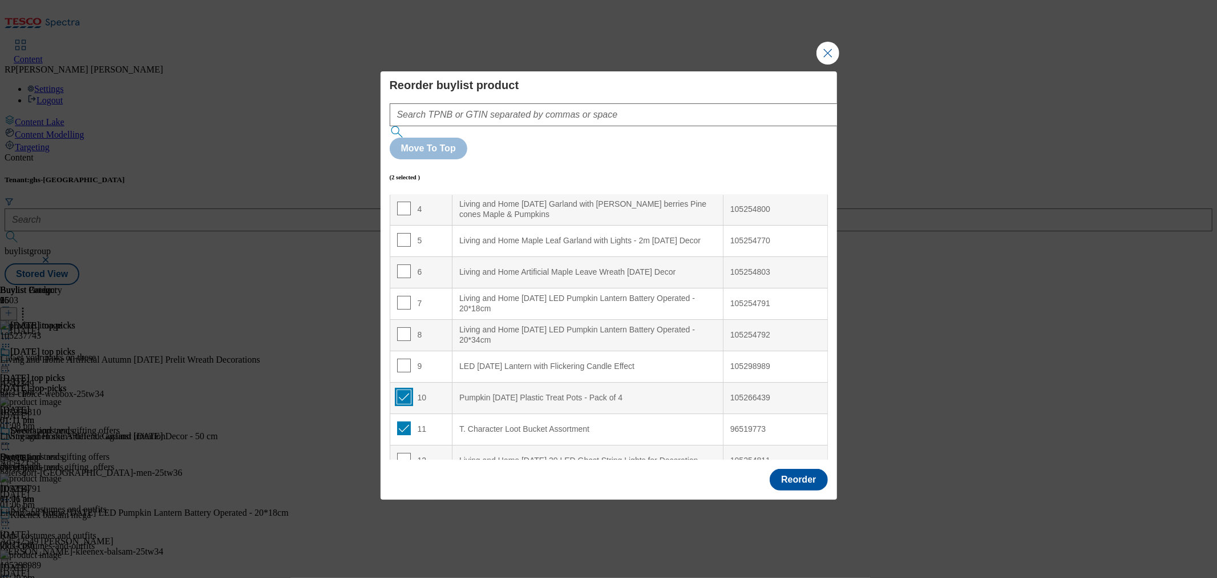
click at [403, 390] on input "Modal" at bounding box center [404, 397] width 14 height 14
checkbox input "false"
click at [398, 421] on input "Modal" at bounding box center [404, 428] width 14 height 14
checkbox input "false"
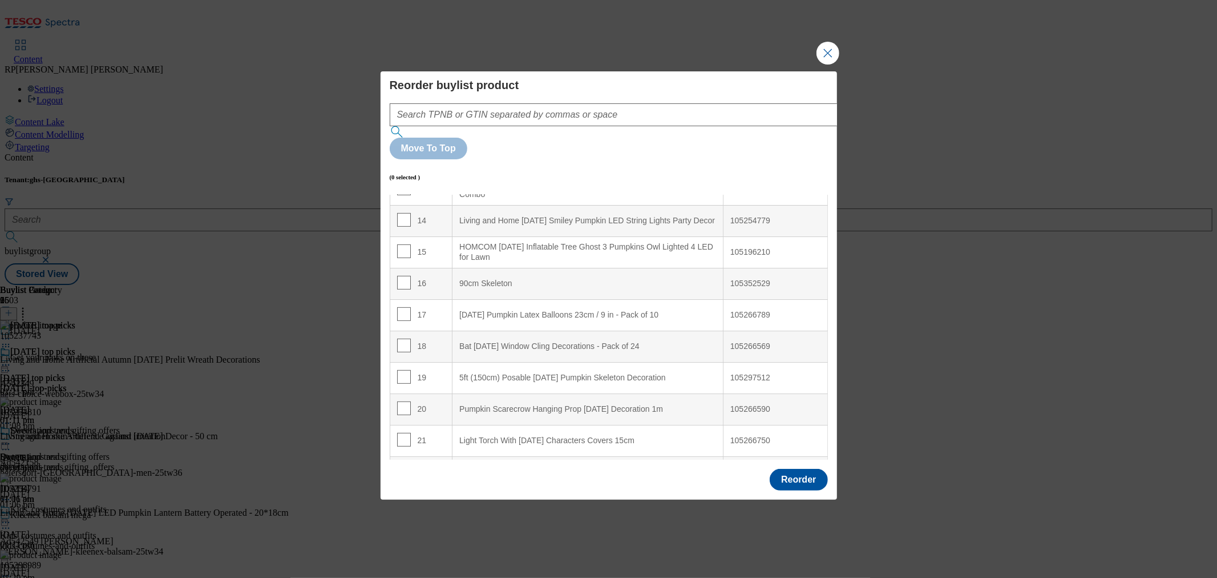
scroll to position [507, 0]
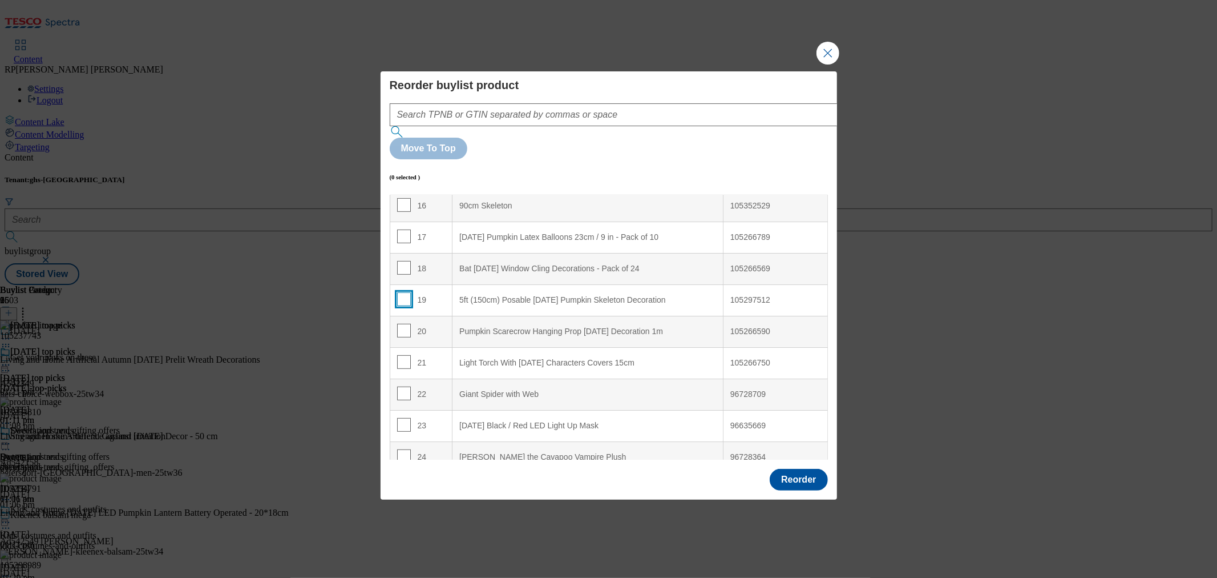
click at [400, 292] on input "Modal" at bounding box center [404, 299] width 14 height 14
checkbox input "true"
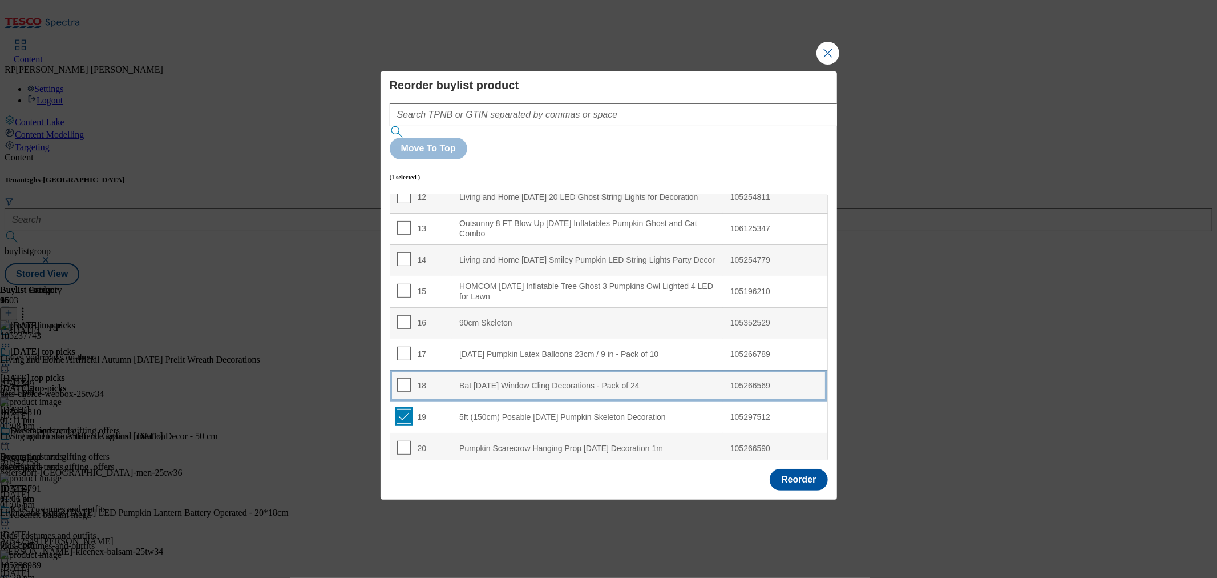
scroll to position [317, 0]
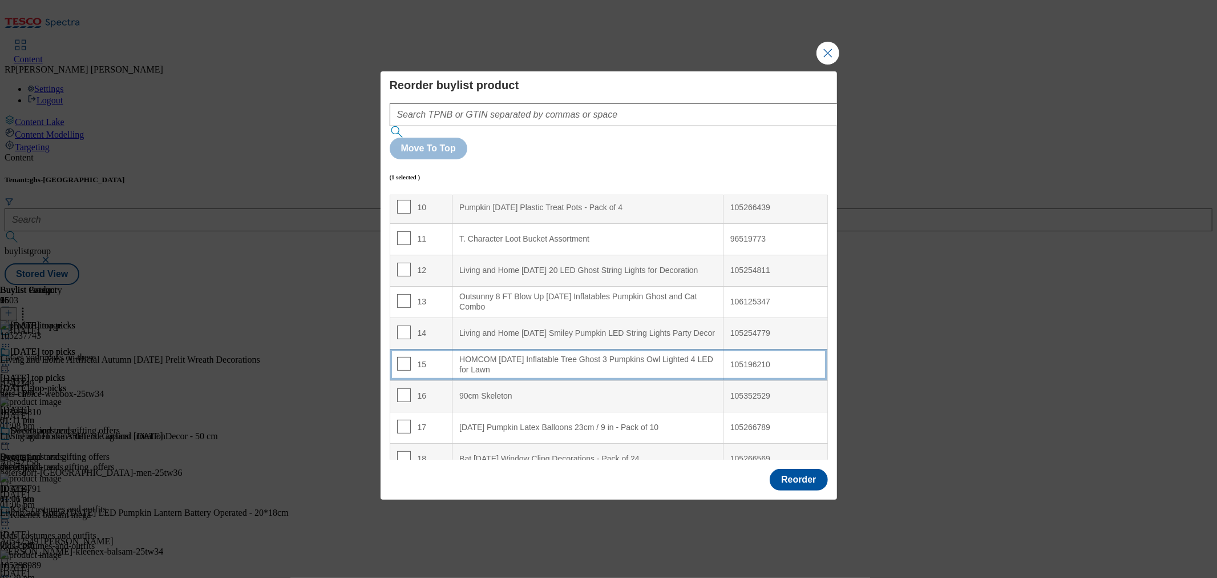
click at [514, 354] on div "HOMCOM Halloween Inflatable Tree Ghost 3 Pumpkins Owl Lighted 4 LED for Lawn" at bounding box center [587, 364] width 257 height 20
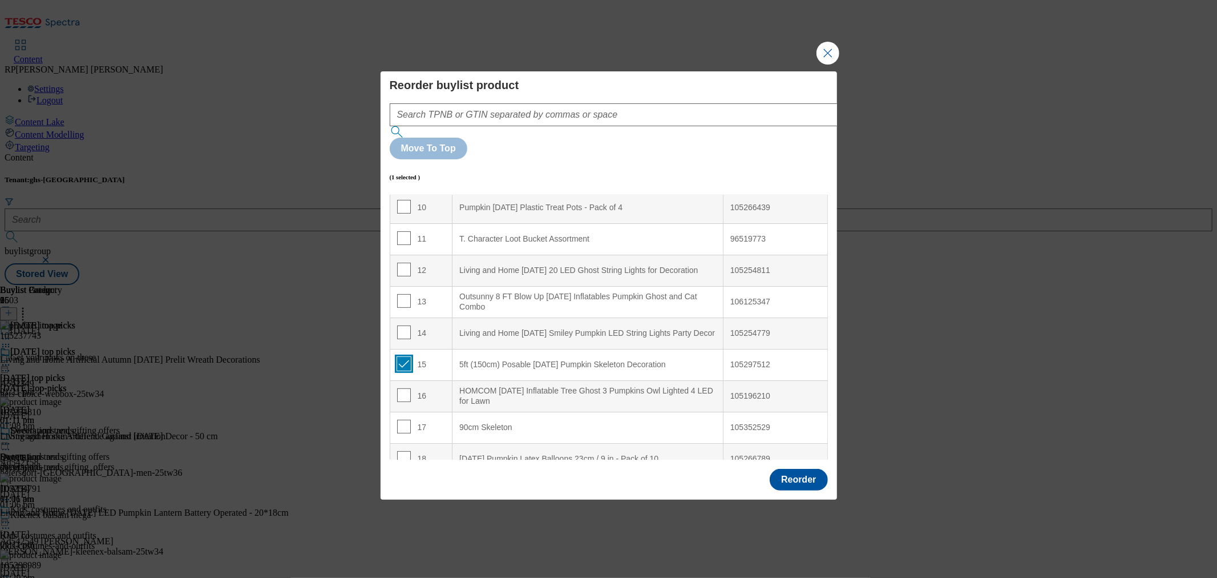
click at [400, 357] on input "Modal" at bounding box center [404, 364] width 14 height 14
checkbox input "false"
click at [401, 325] on input "Modal" at bounding box center [404, 332] width 14 height 14
checkbox input "true"
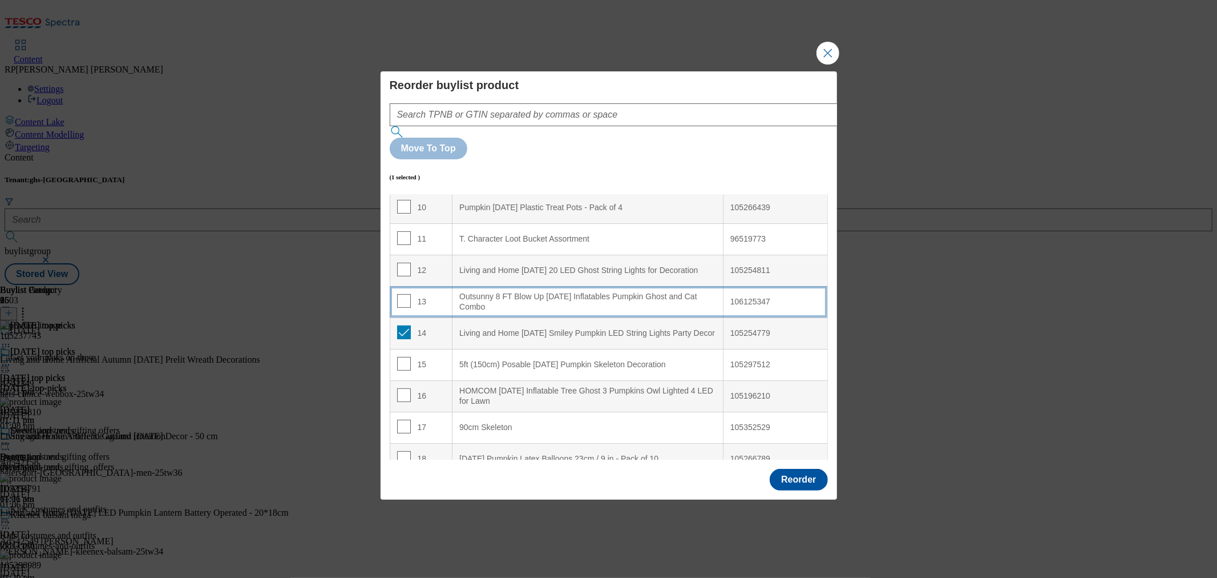
click at [426, 286] on td "13" at bounding box center [421, 301] width 63 height 31
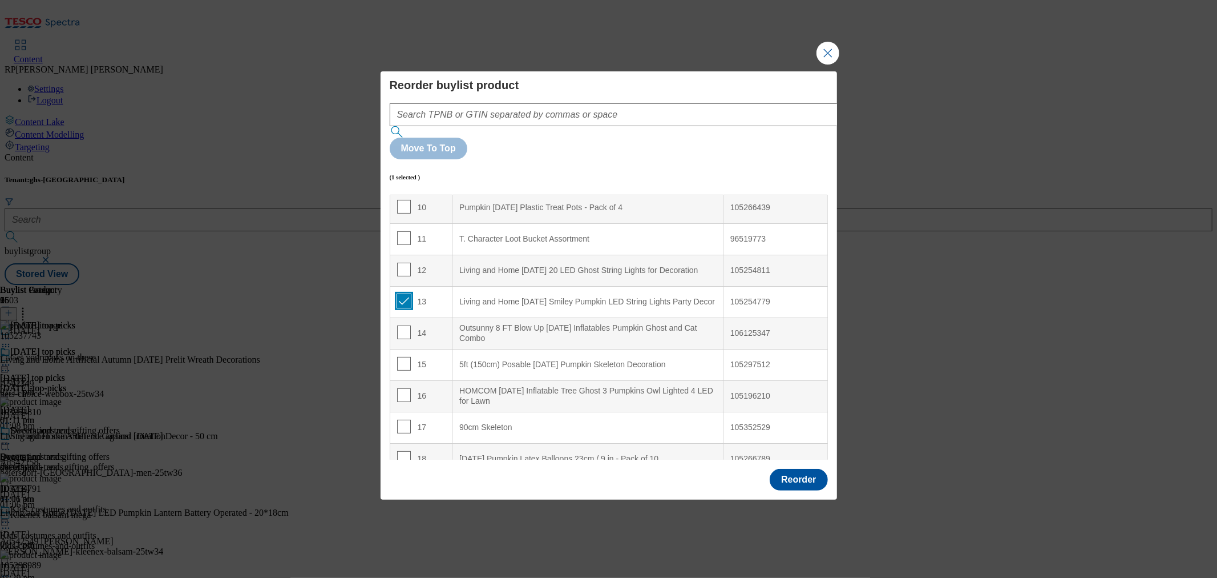
click at [403, 294] on input "Modal" at bounding box center [404, 301] width 14 height 14
checkbox input "false"
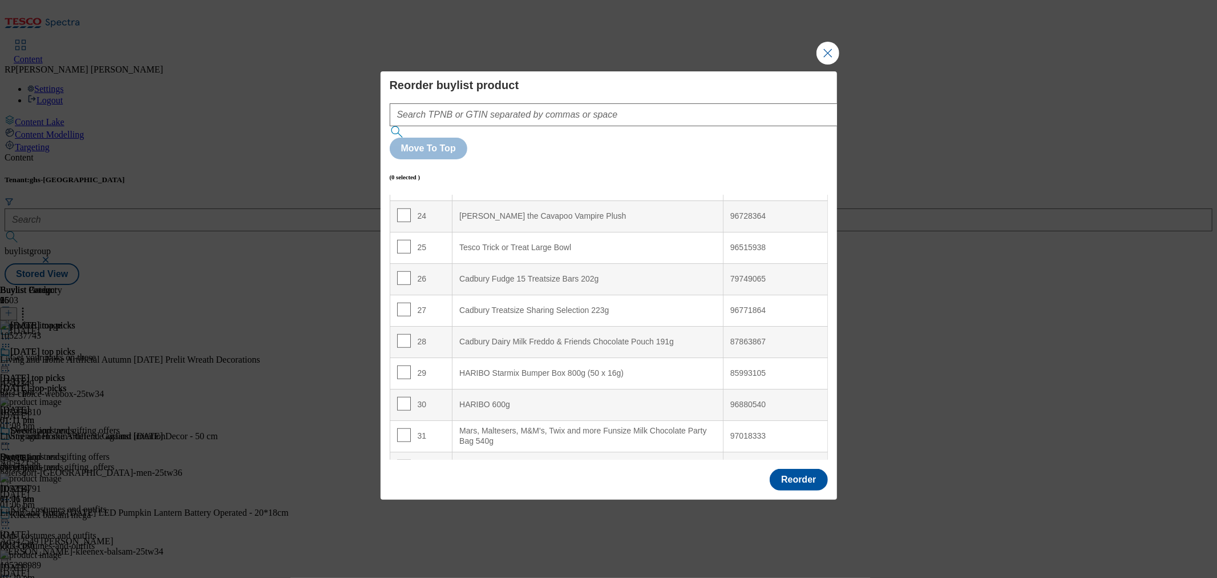
scroll to position [761, 0]
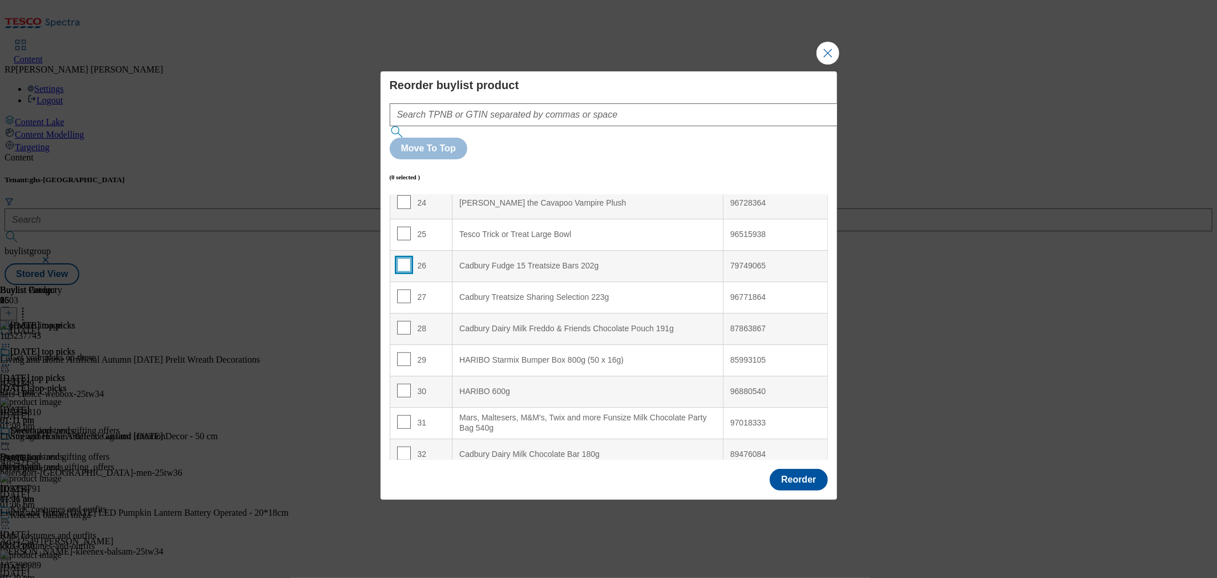
click at [404, 258] on input "Modal" at bounding box center [404, 265] width 14 height 14
checkbox input "true"
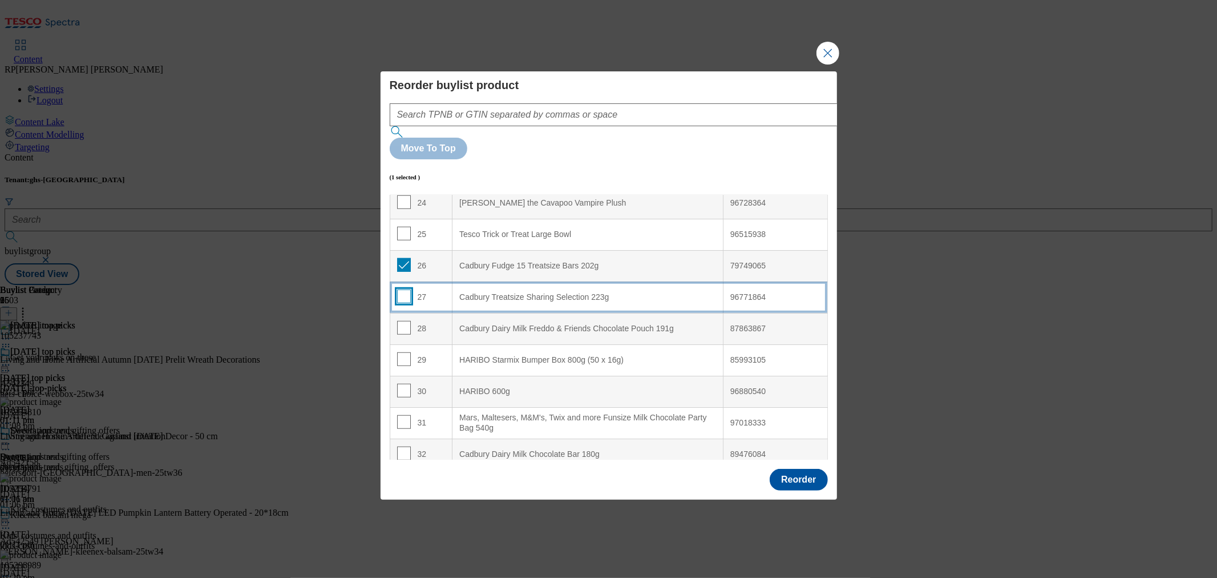
click at [402, 289] on input "Modal" at bounding box center [404, 296] width 14 height 14
checkbox input "true"
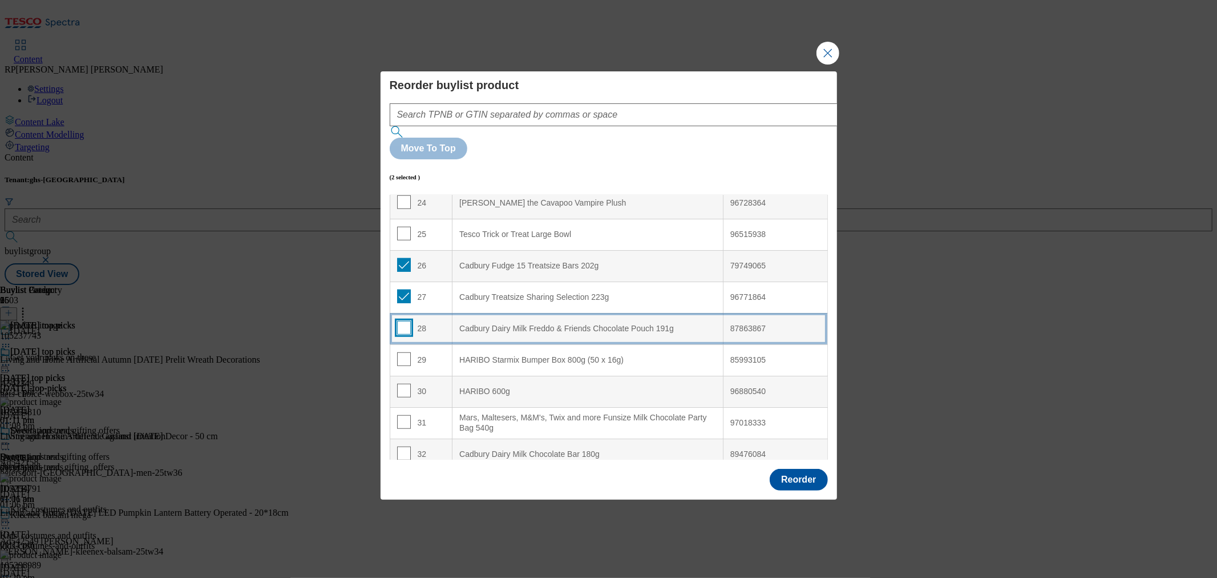
click at [400, 321] on input "Modal" at bounding box center [404, 328] width 14 height 14
checkbox input "true"
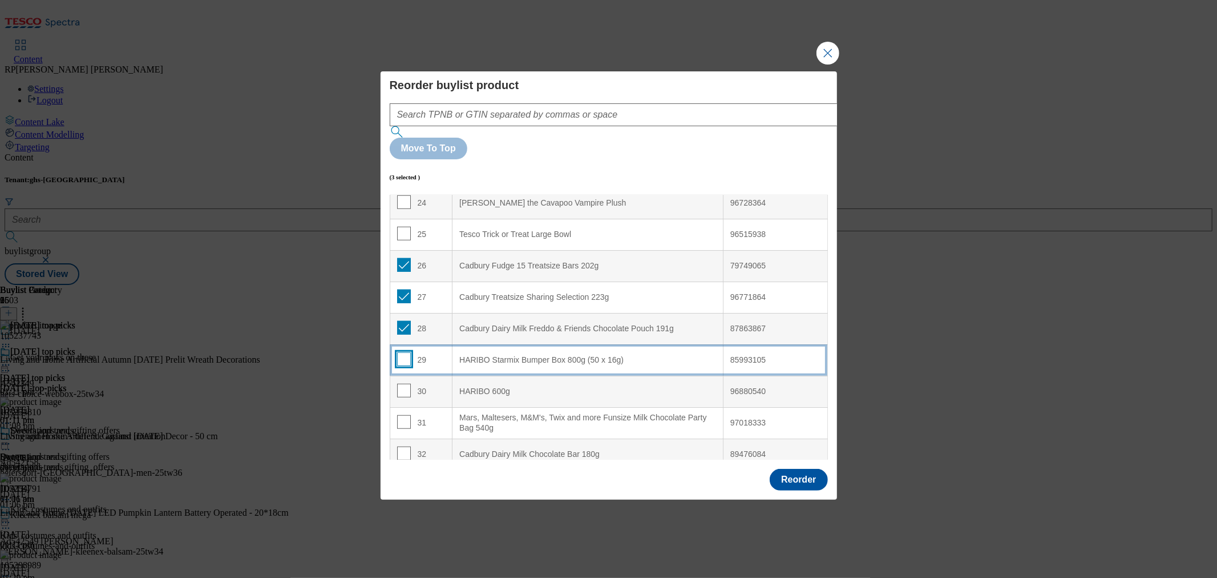
click at [398, 352] on input "Modal" at bounding box center [404, 359] width 14 height 14
checkbox input "true"
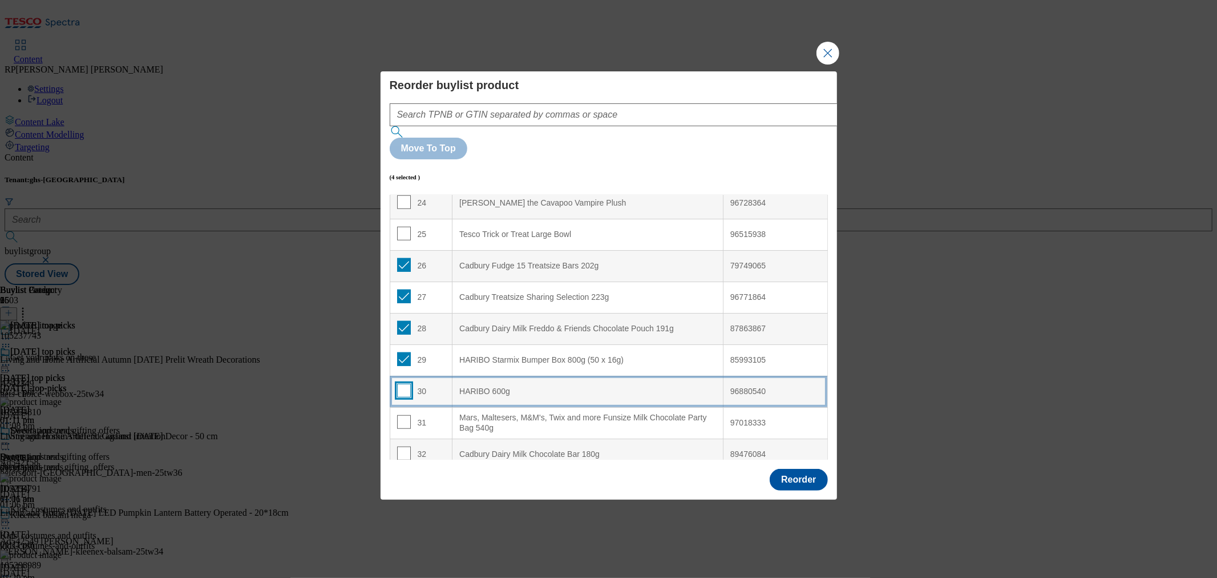
click at [403, 384] on input "Modal" at bounding box center [404, 391] width 14 height 14
checkbox input "true"
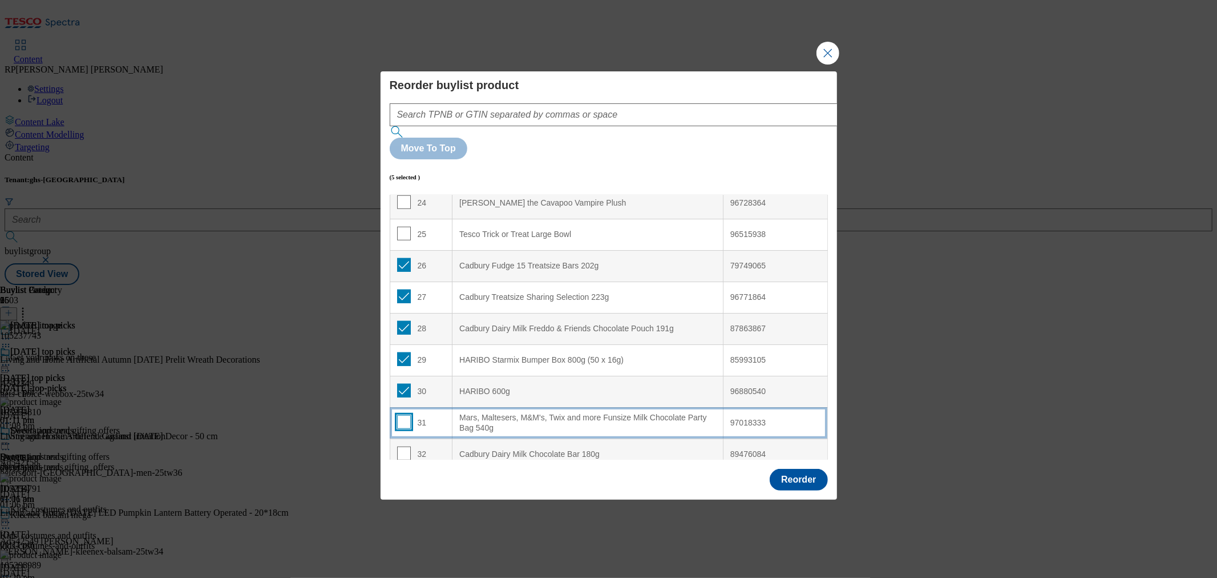
click at [403, 415] on input "Modal" at bounding box center [404, 422] width 14 height 14
checkbox input "true"
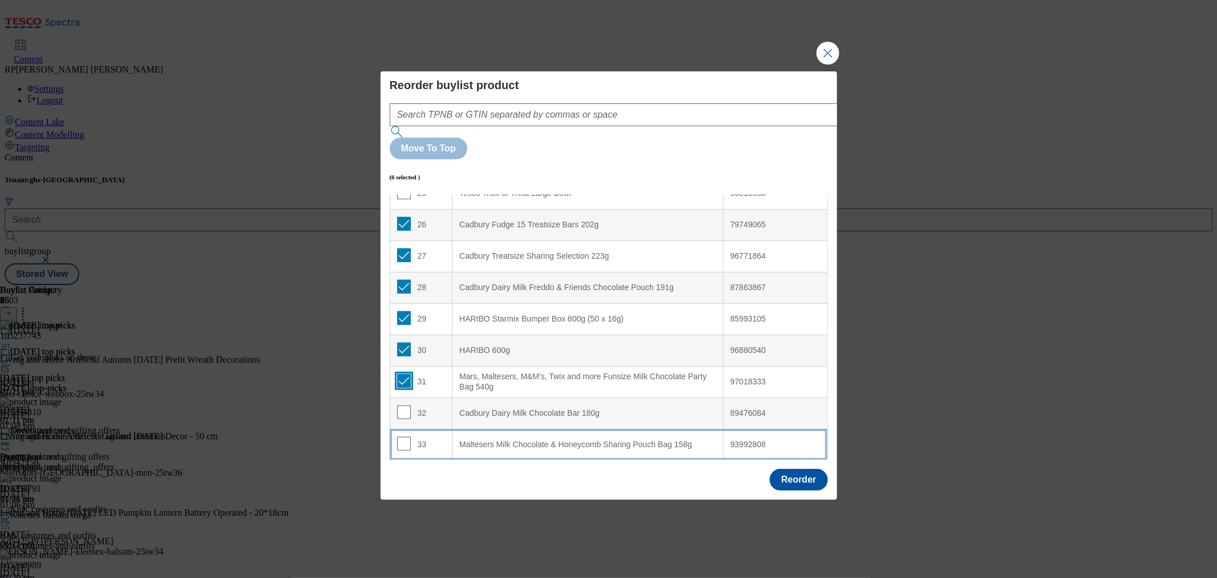
scroll to position [824, 0]
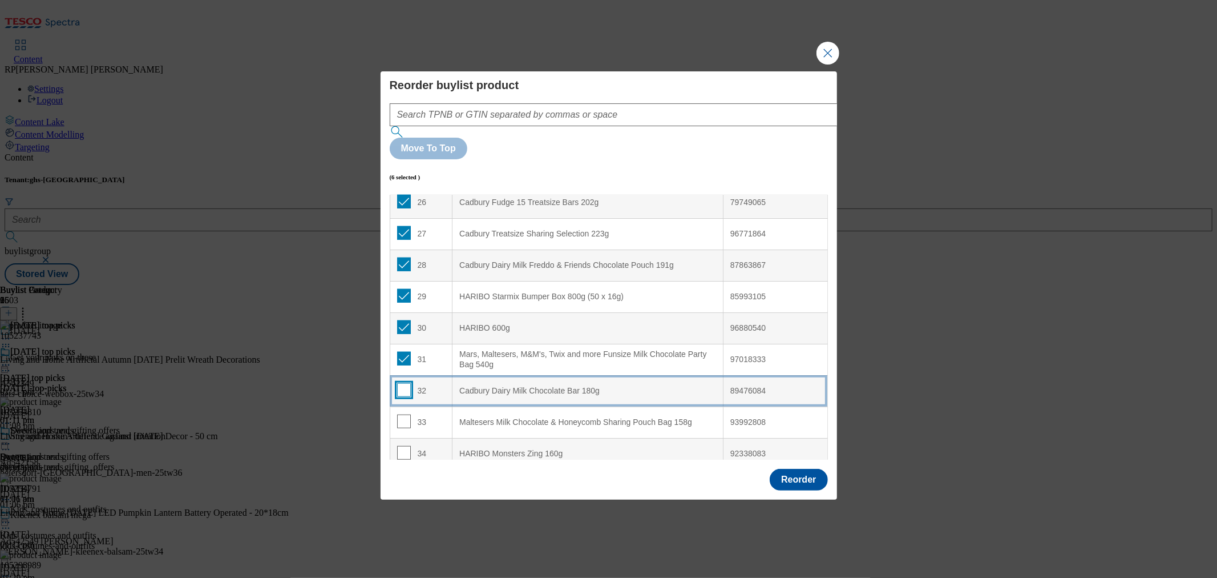
click at [401, 383] on input "Modal" at bounding box center [404, 390] width 14 height 14
checkbox input "true"
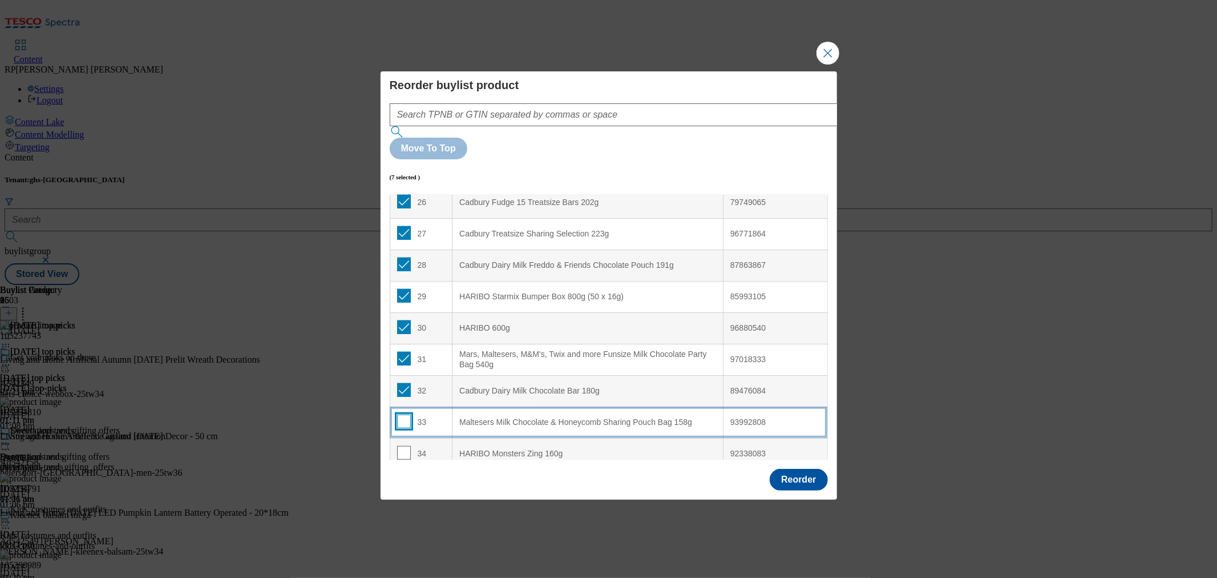
click at [403, 414] on input "Modal" at bounding box center [404, 421] width 14 height 14
checkbox input "true"
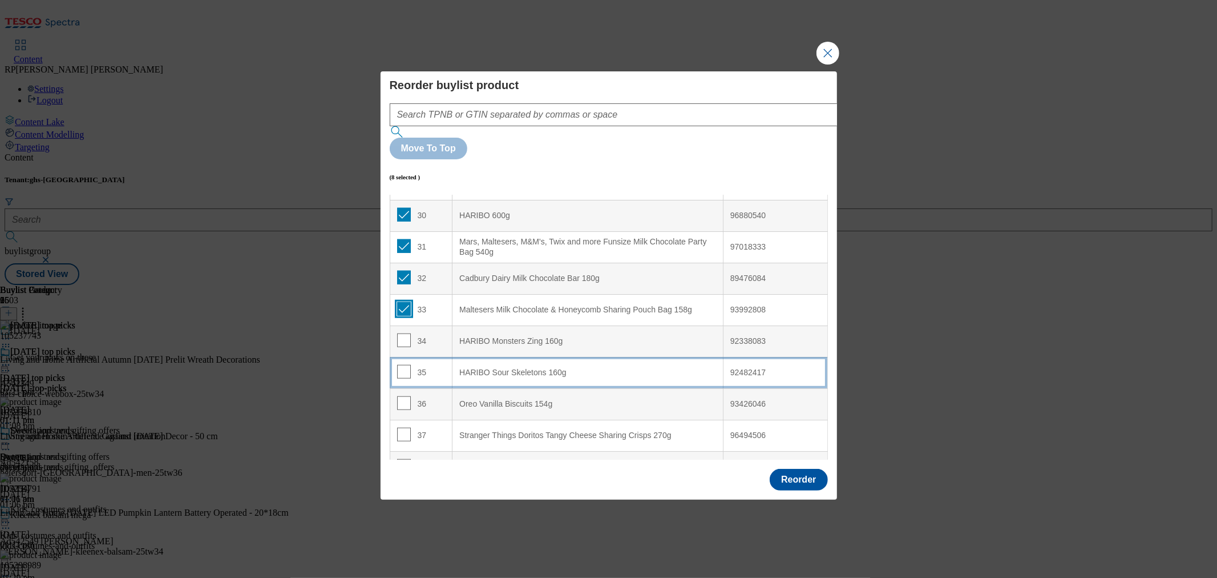
scroll to position [951, 0]
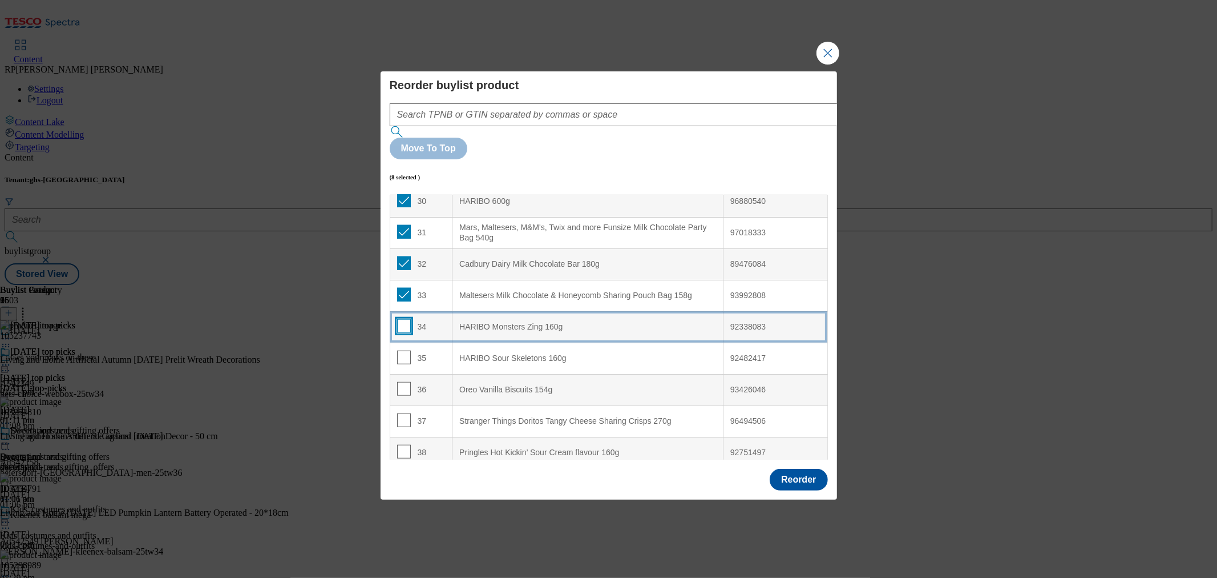
click at [397, 319] on input "Modal" at bounding box center [404, 326] width 14 height 14
checkbox input "true"
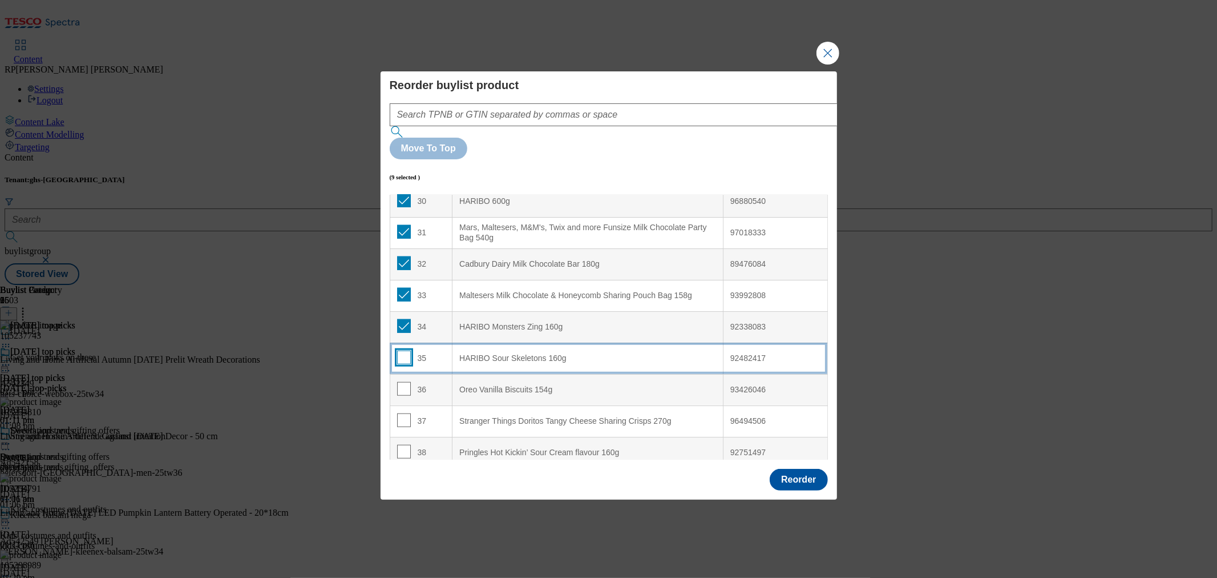
click at [402, 350] on input "Modal" at bounding box center [404, 357] width 14 height 14
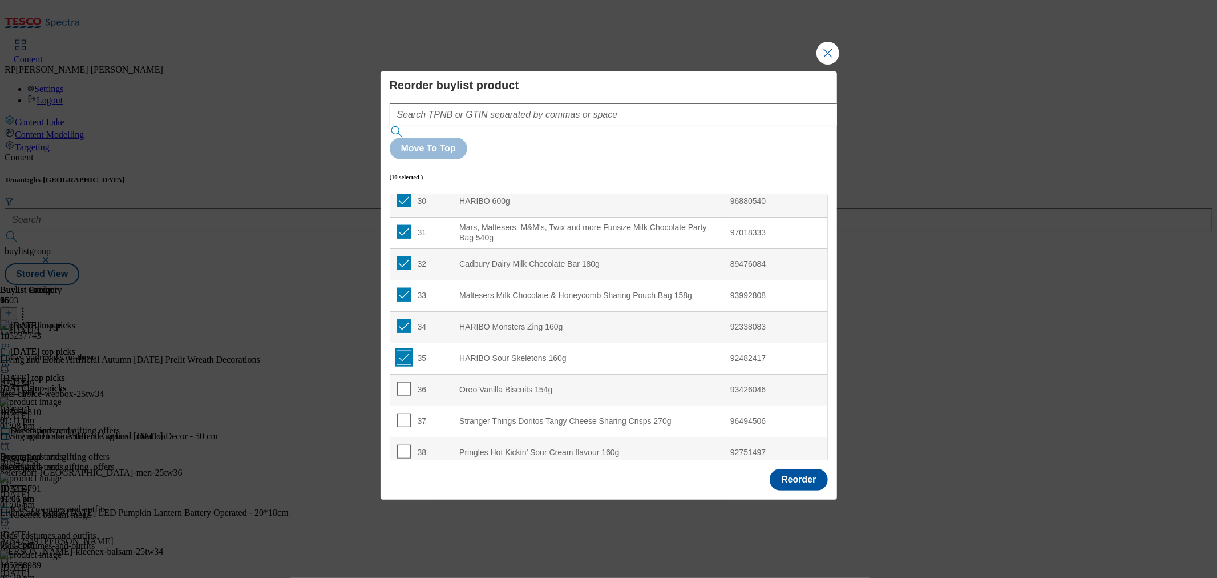
click at [401, 350] on input "Modal" at bounding box center [404, 357] width 14 height 14
checkbox input "false"
click at [403, 319] on input "Modal" at bounding box center [404, 326] width 14 height 14
checkbox input "false"
click at [403, 288] on input "Modal" at bounding box center [404, 295] width 14 height 14
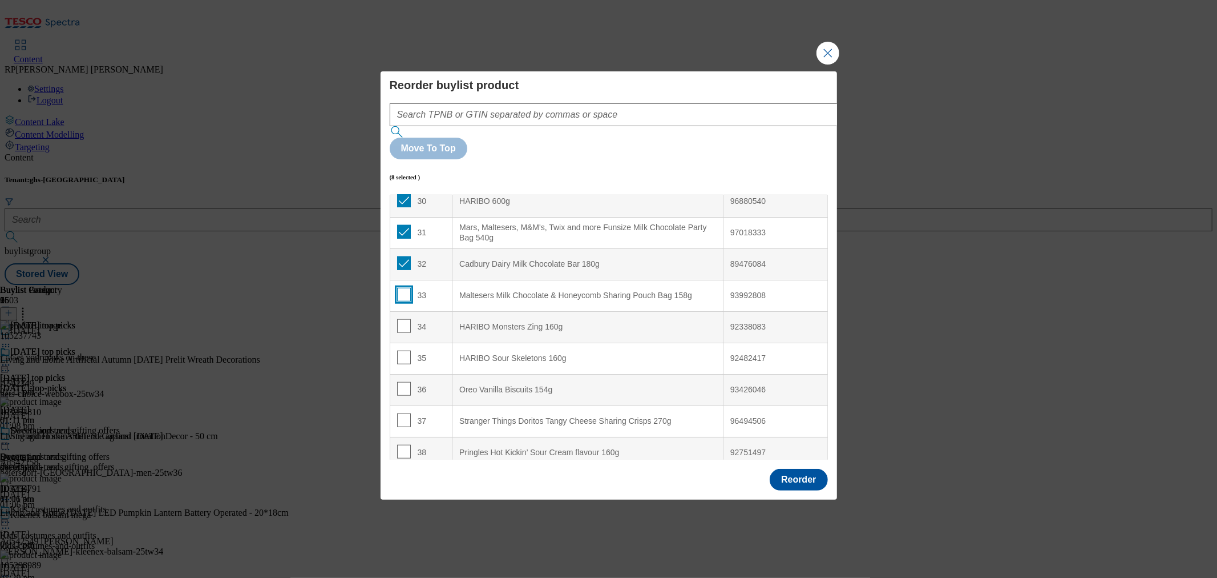
checkbox input "false"
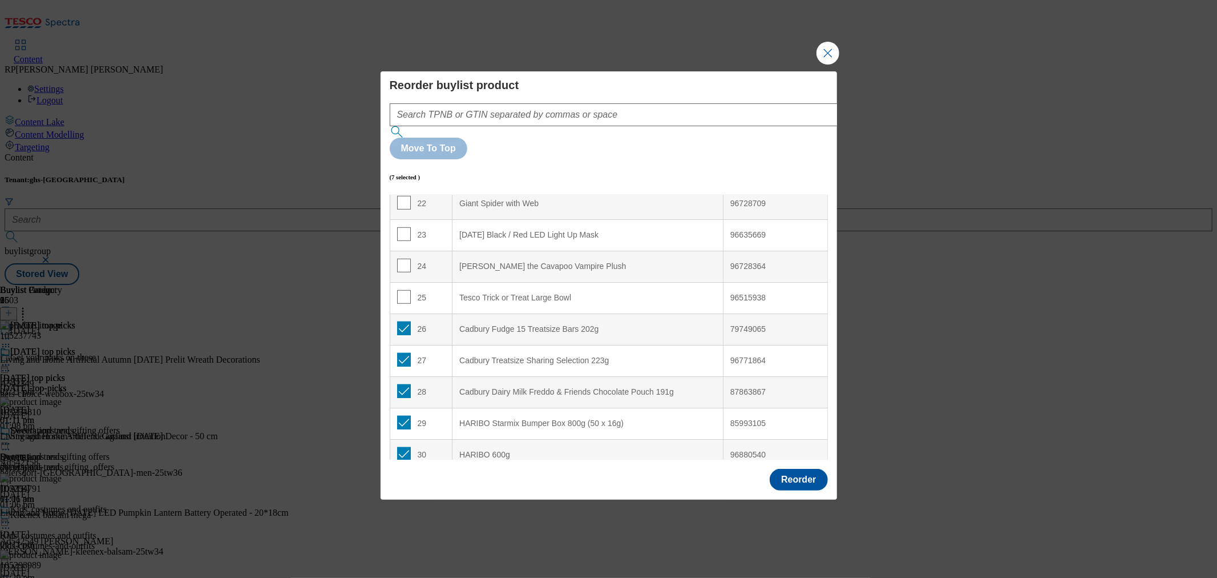
scroll to position [761, 0]
click at [401, 352] on input "Modal" at bounding box center [404, 359] width 14 height 14
checkbox input "false"
click at [401, 384] on input "Modal" at bounding box center [404, 391] width 14 height 14
checkbox input "false"
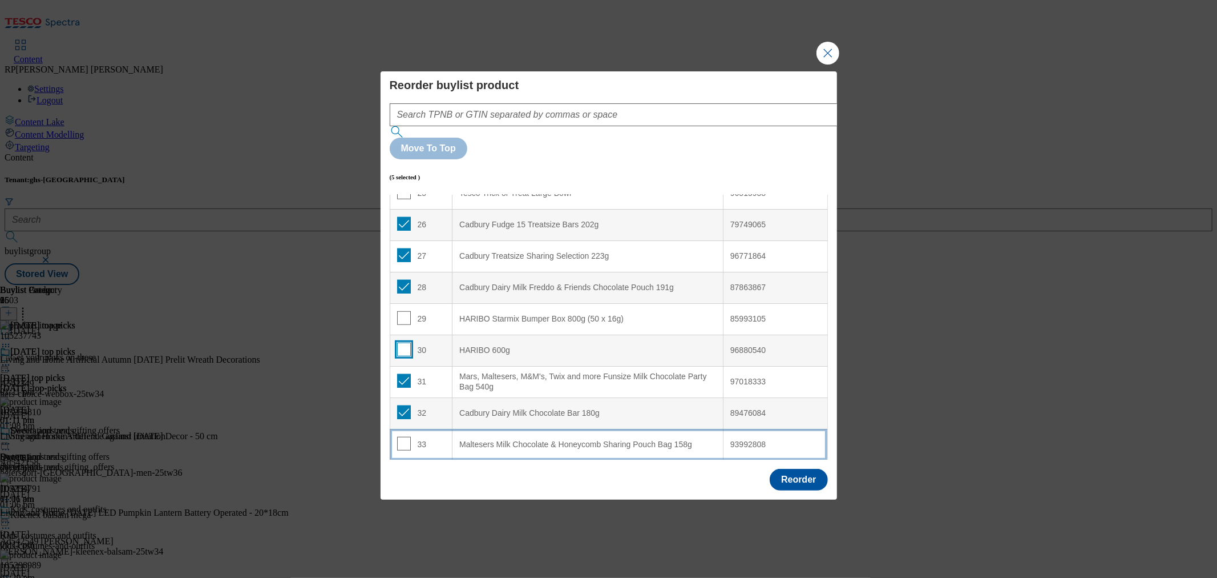
scroll to position [824, 0]
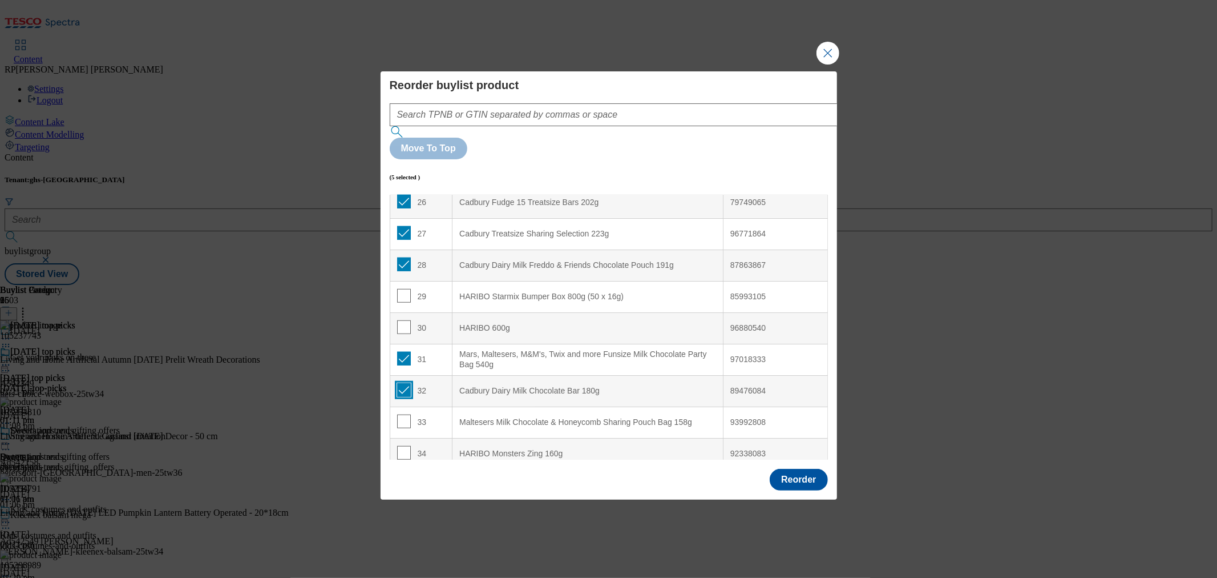
click at [406, 383] on input "Modal" at bounding box center [404, 390] width 14 height 14
checkbox input "false"
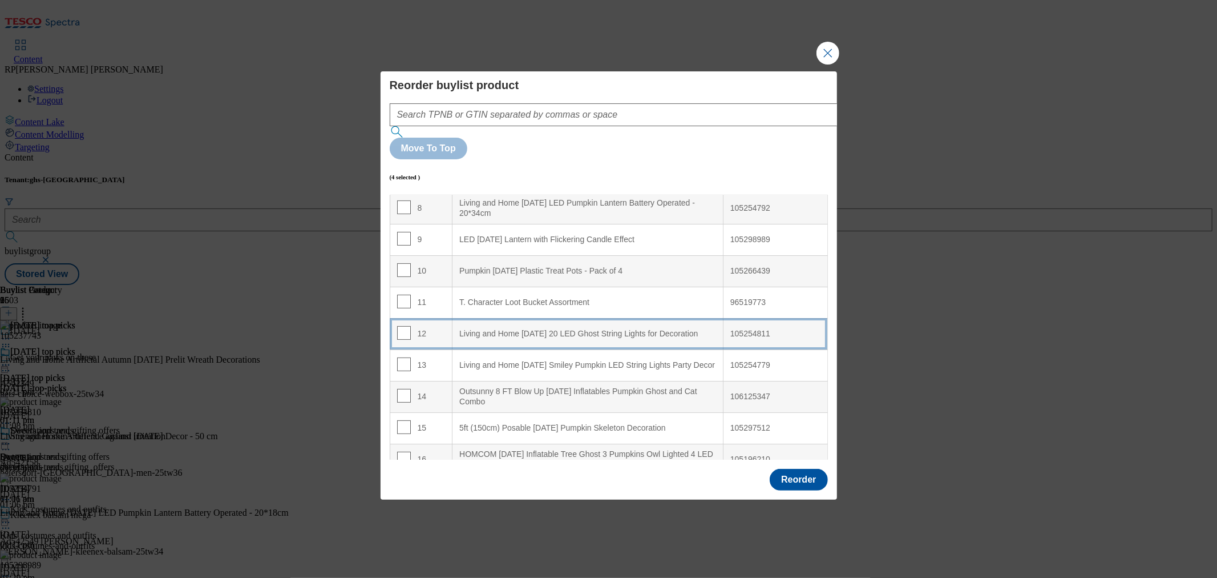
scroll to position [0, 0]
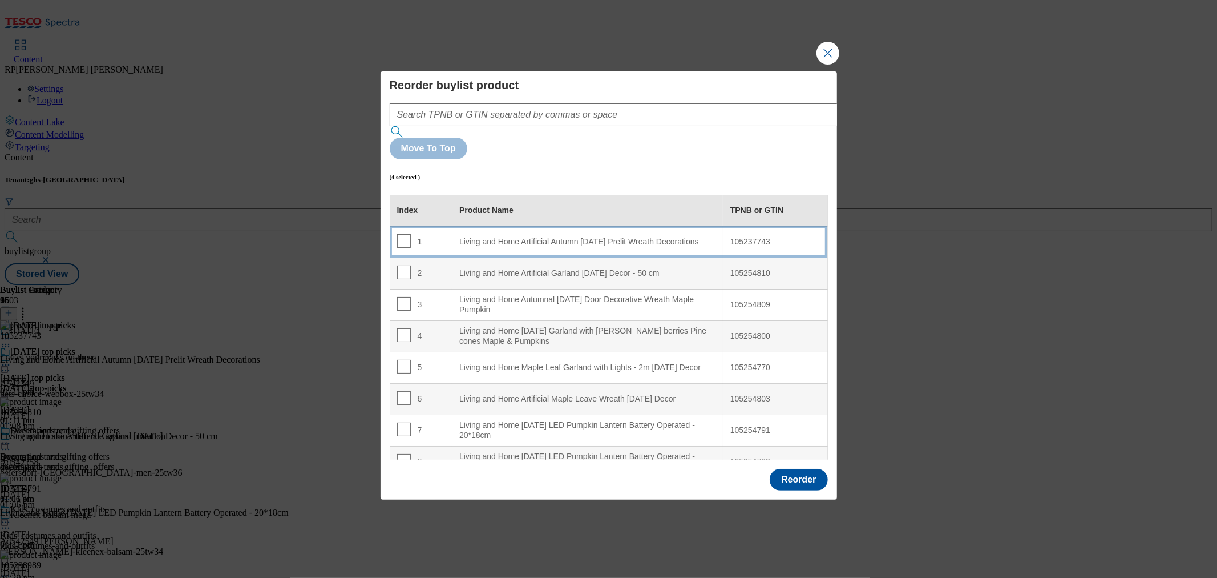
click at [433, 226] on td "1" at bounding box center [421, 241] width 63 height 31
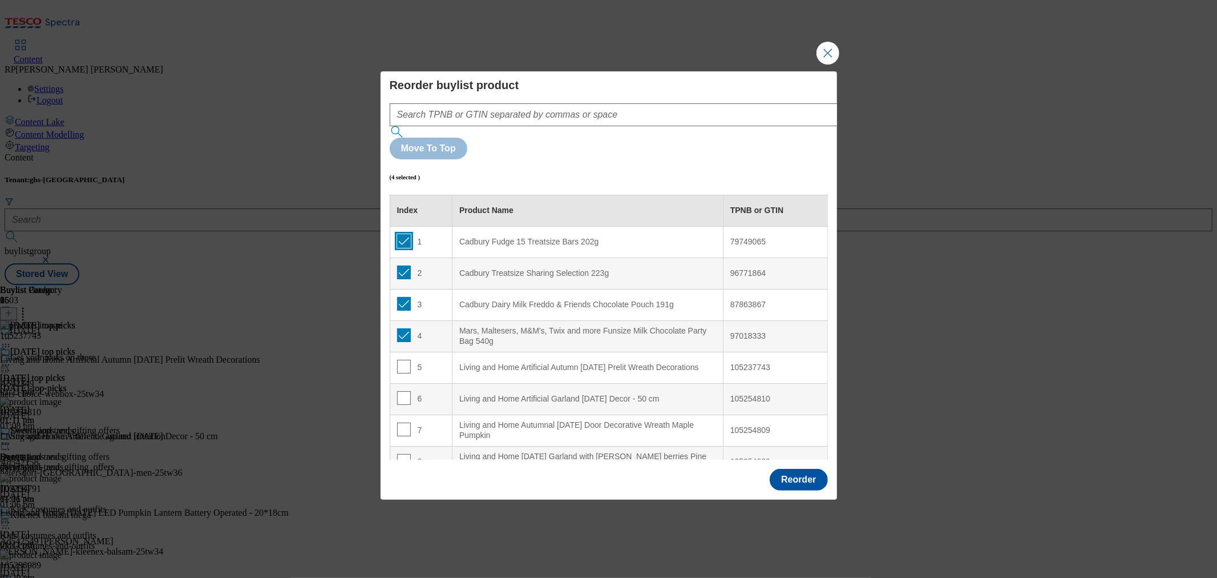
click at [405, 234] on input "Modal" at bounding box center [404, 241] width 14 height 14
checkbox input "false"
click at [404, 265] on input "Modal" at bounding box center [404, 272] width 14 height 14
checkbox input "false"
click at [402, 297] on input "Modal" at bounding box center [404, 304] width 14 height 14
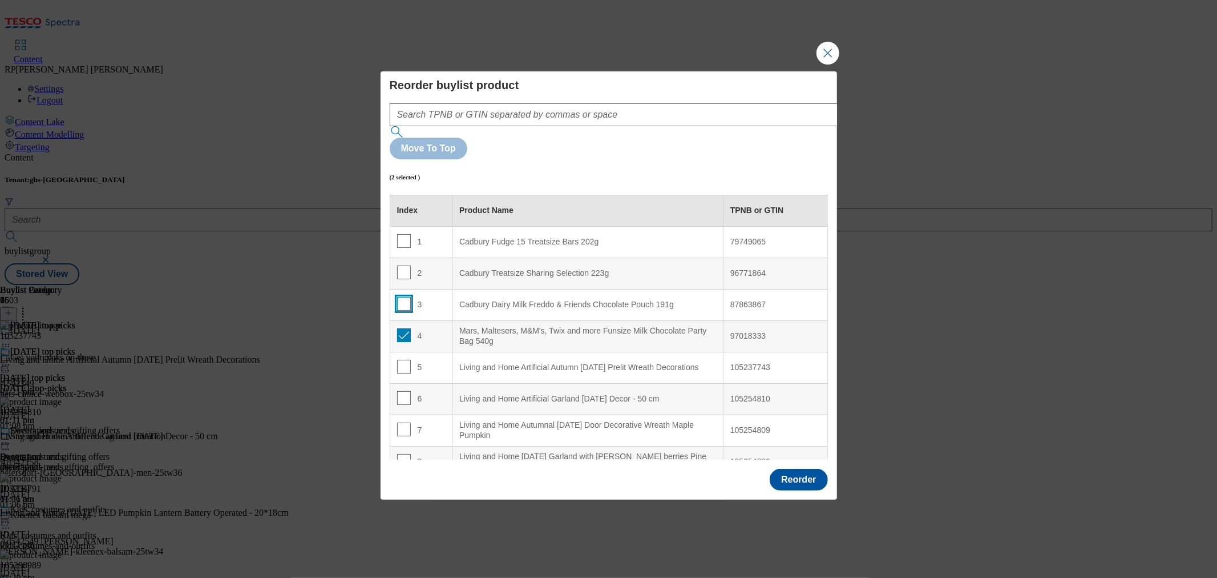
checkbox input "false"
click at [402, 328] on input "Modal" at bounding box center [404, 335] width 14 height 14
checkbox input "false"
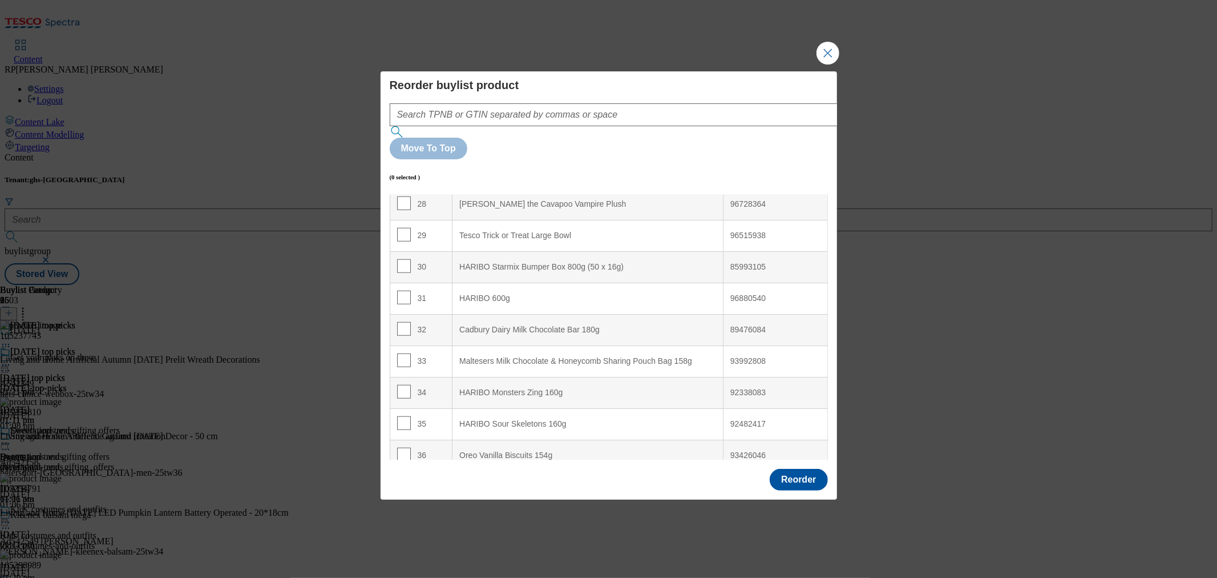
scroll to position [888, 0]
click at [402, 320] on input "Modal" at bounding box center [404, 327] width 14 height 14
checkbox input "true"
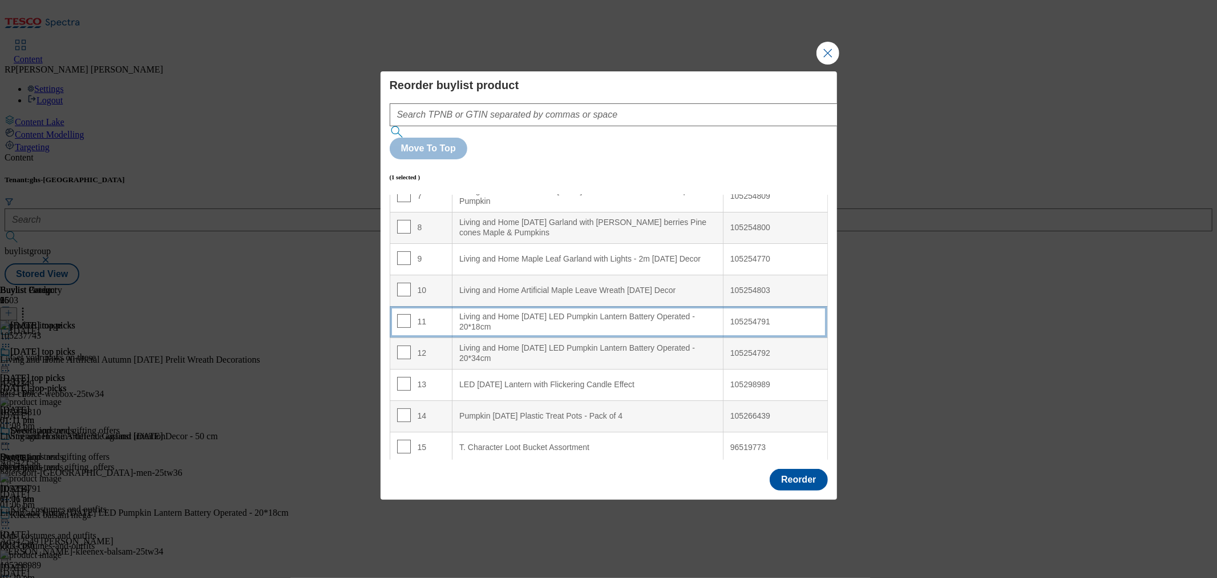
scroll to position [0, 0]
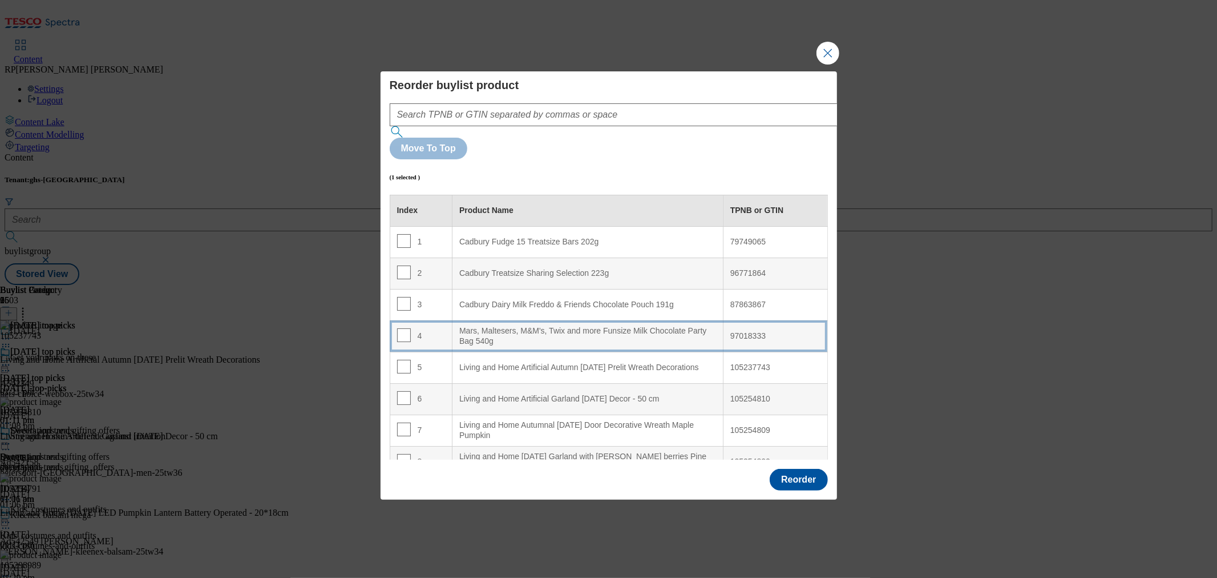
click at [430, 320] on td "4" at bounding box center [421, 335] width 63 height 31
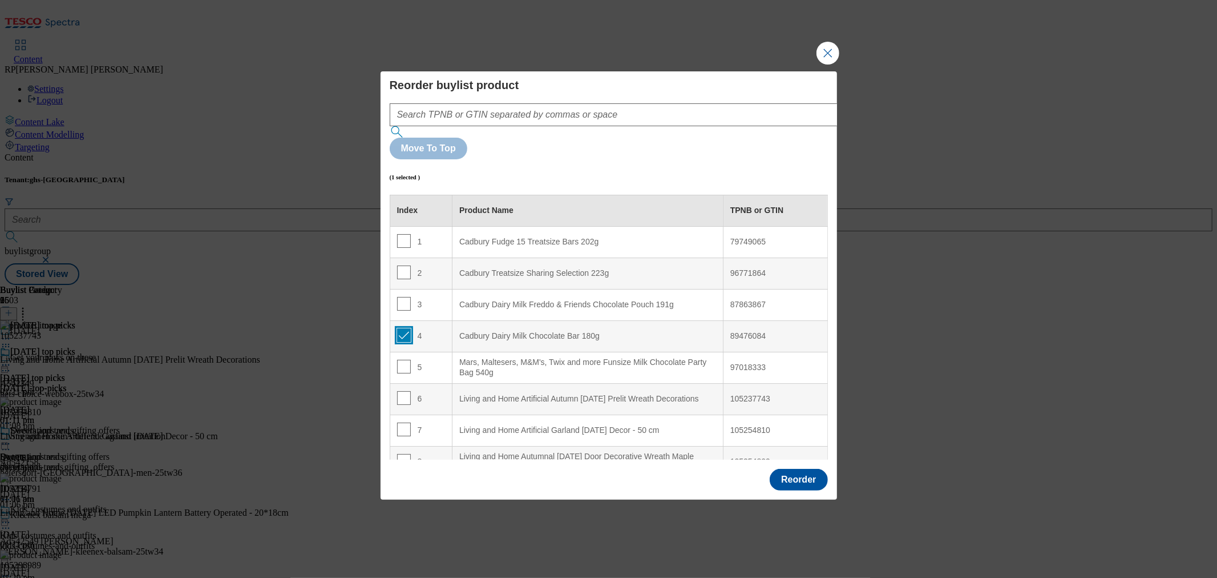
click at [401, 328] on input "Modal" at bounding box center [404, 335] width 14 height 14
checkbox input "false"
click at [806, 469] on button "Reorder" at bounding box center [799, 480] width 58 height 22
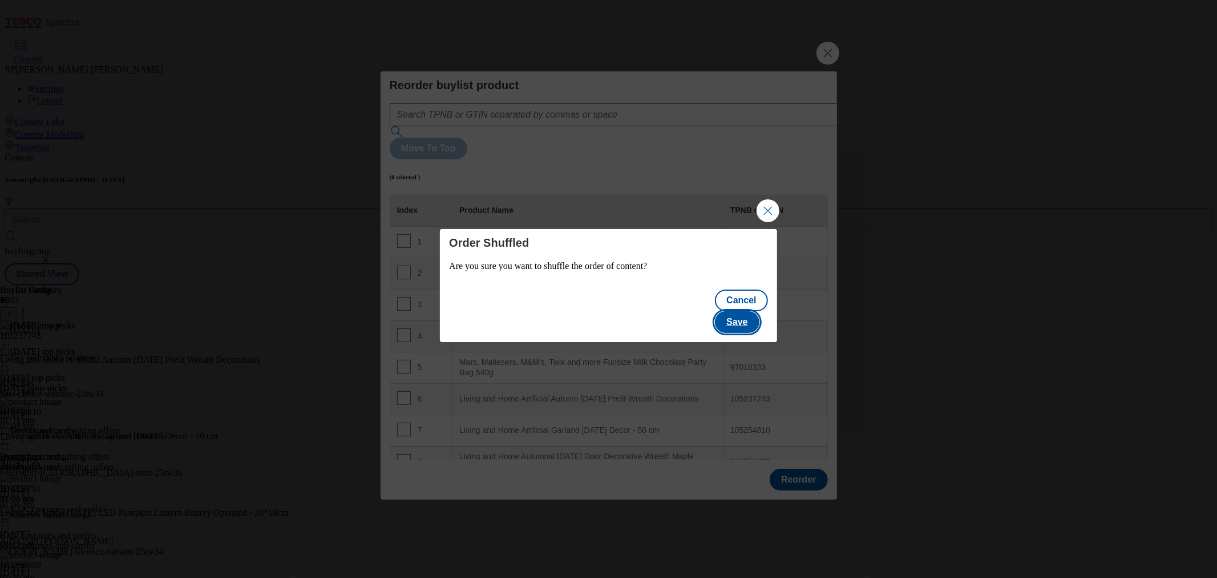
click at [752, 314] on button "Save" at bounding box center [737, 322] width 44 height 22
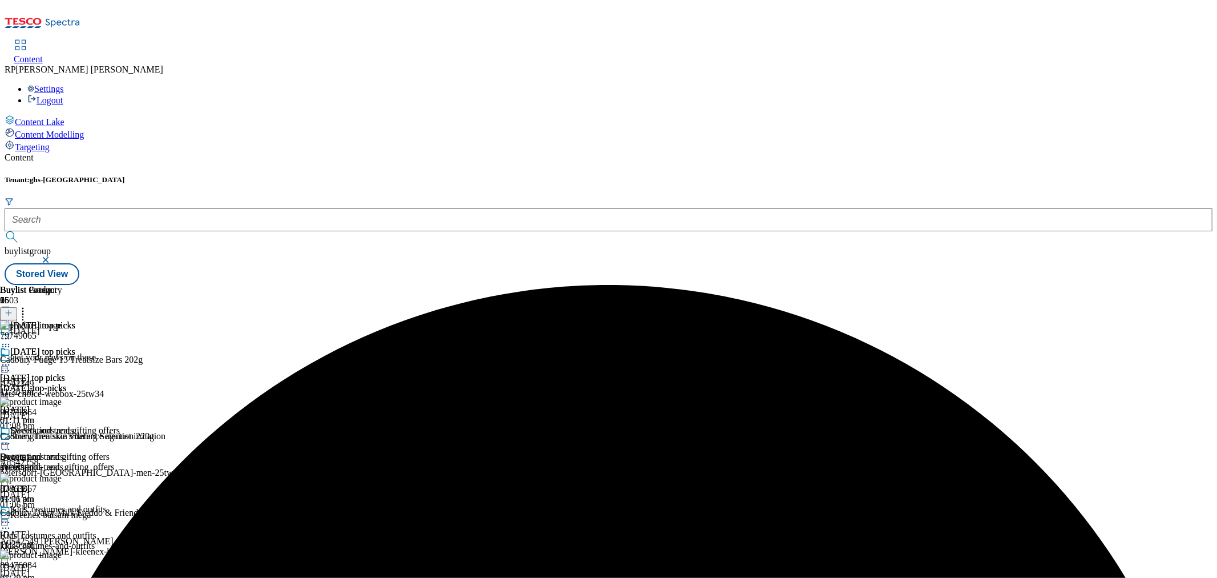
click at [11, 359] on icon at bounding box center [5, 364] width 11 height 11
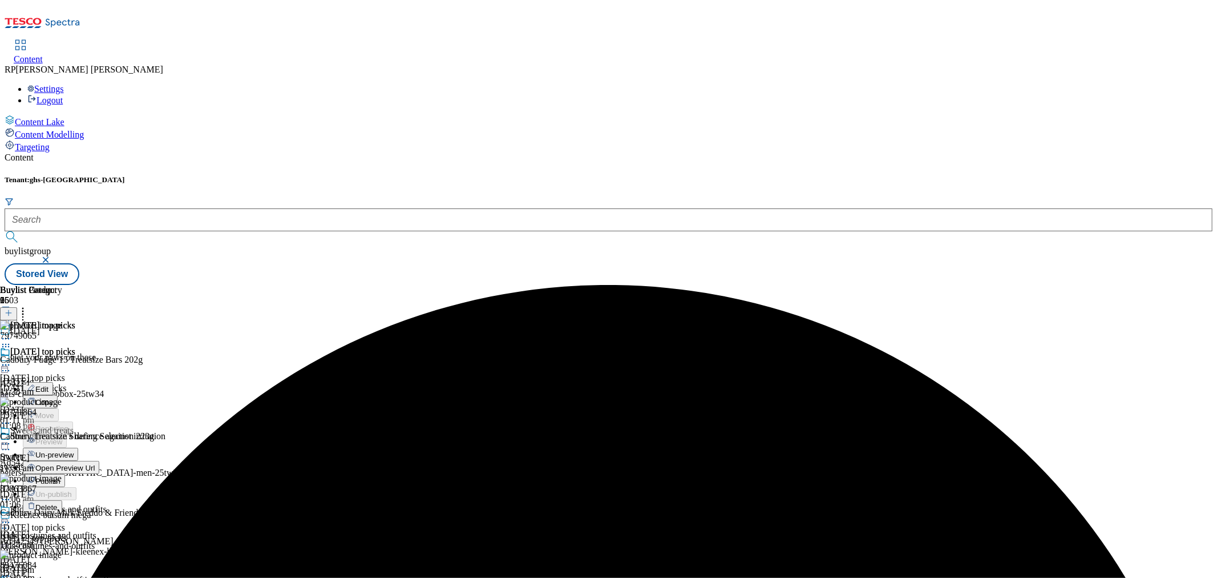
click at [95, 463] on span "Open Preview Url" at bounding box center [64, 467] width 59 height 9
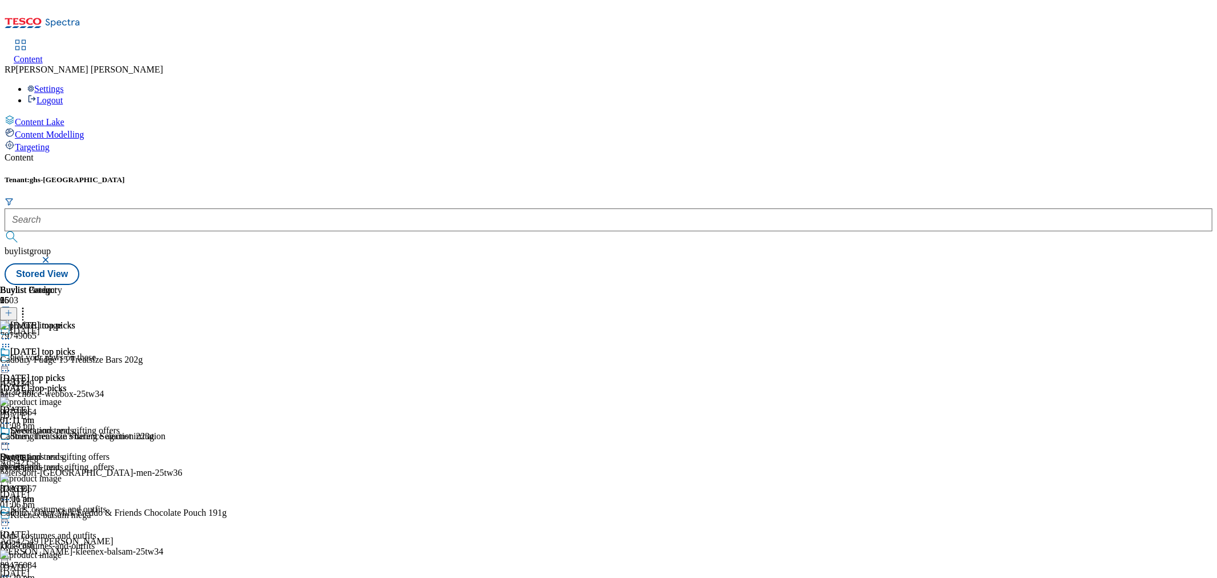
click at [11, 359] on icon at bounding box center [5, 364] width 11 height 11
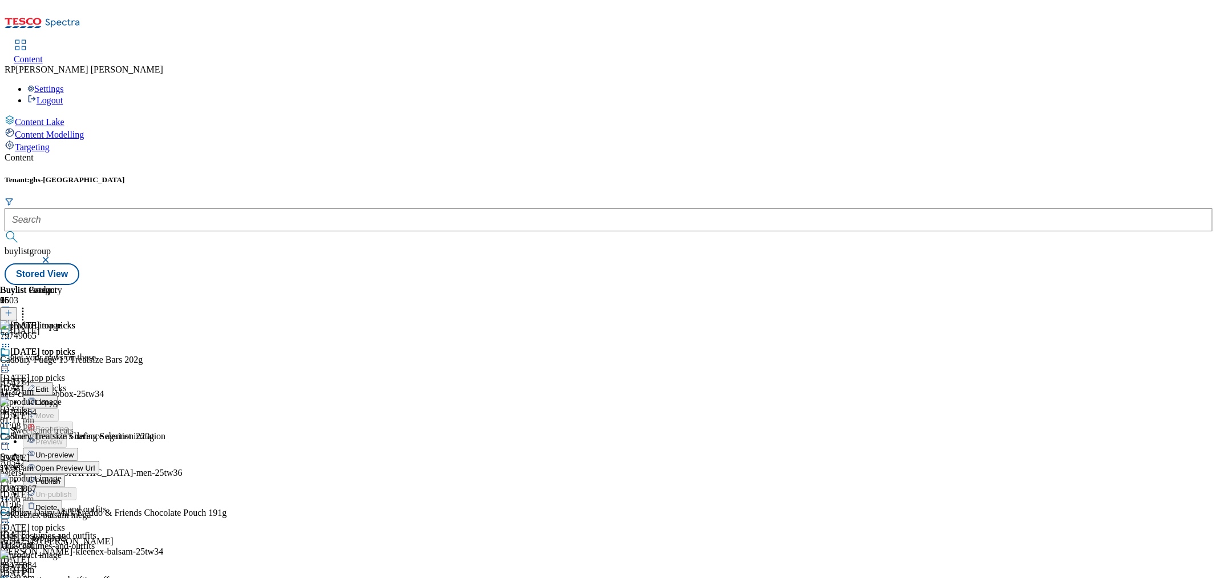
click at [99, 461] on button "Open Preview Url" at bounding box center [61, 467] width 76 height 13
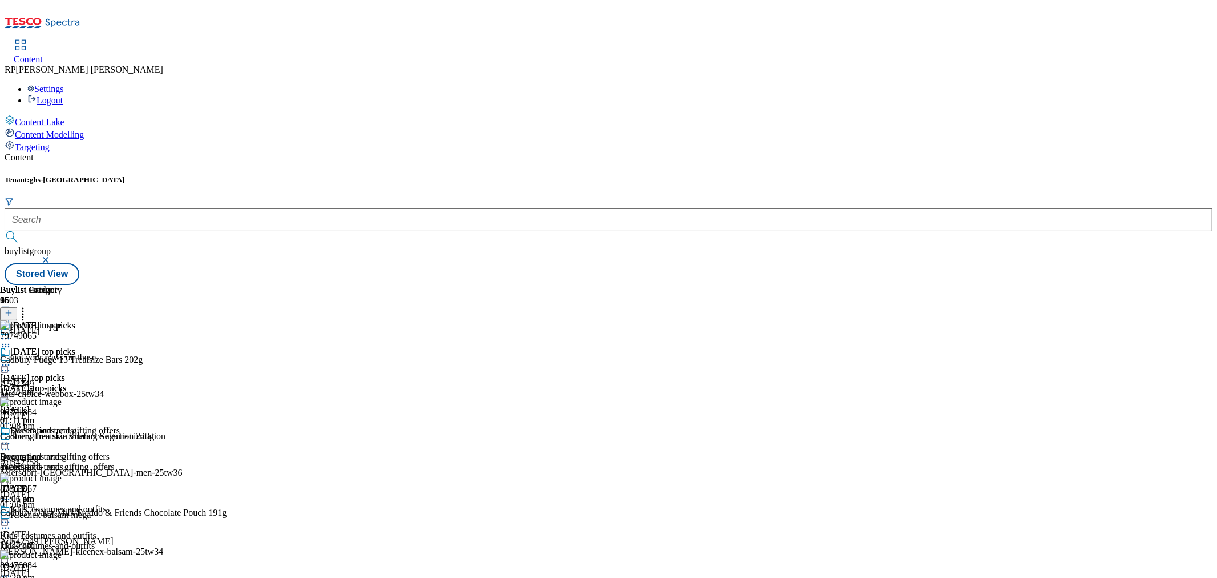
click at [11, 359] on icon at bounding box center [5, 364] width 11 height 11
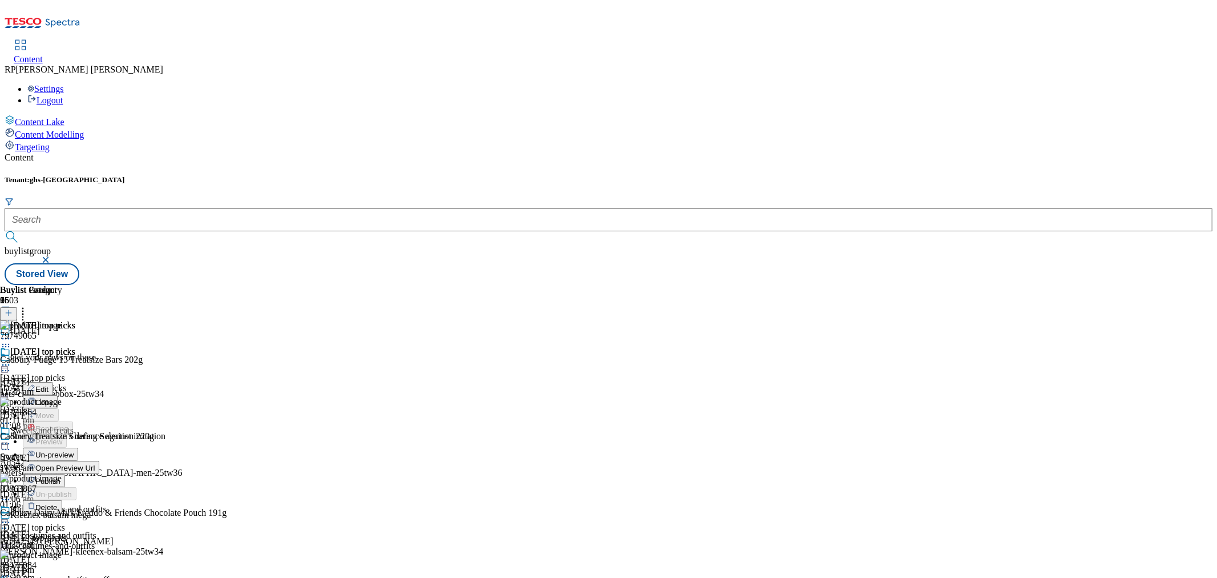
click at [74, 450] on span "Un-preview" at bounding box center [54, 454] width 38 height 9
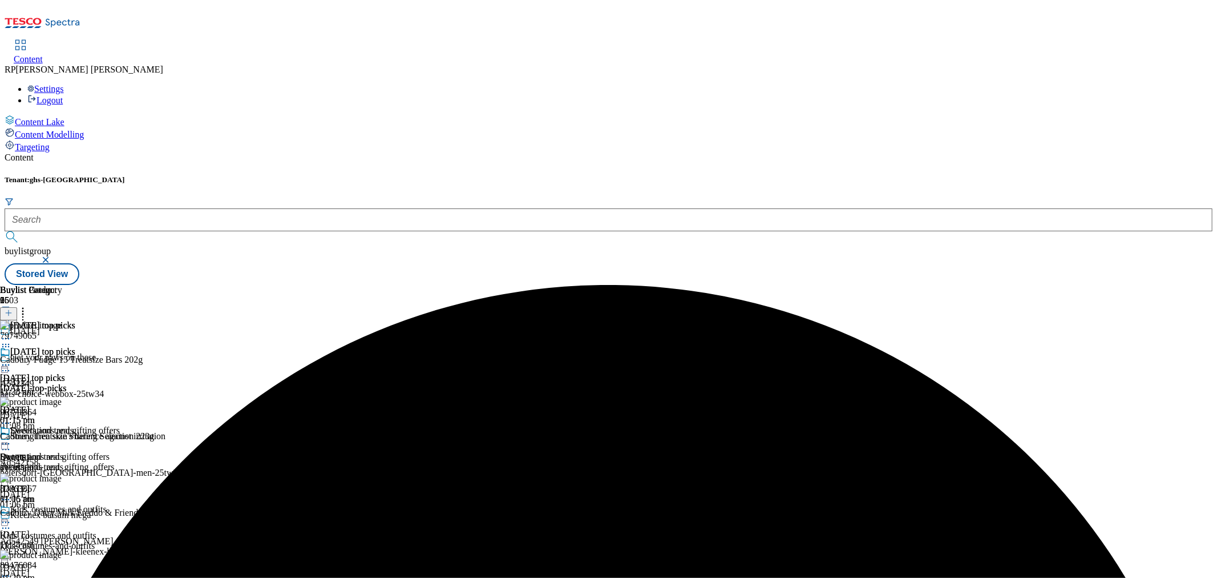
click at [11, 359] on icon at bounding box center [5, 364] width 11 height 11
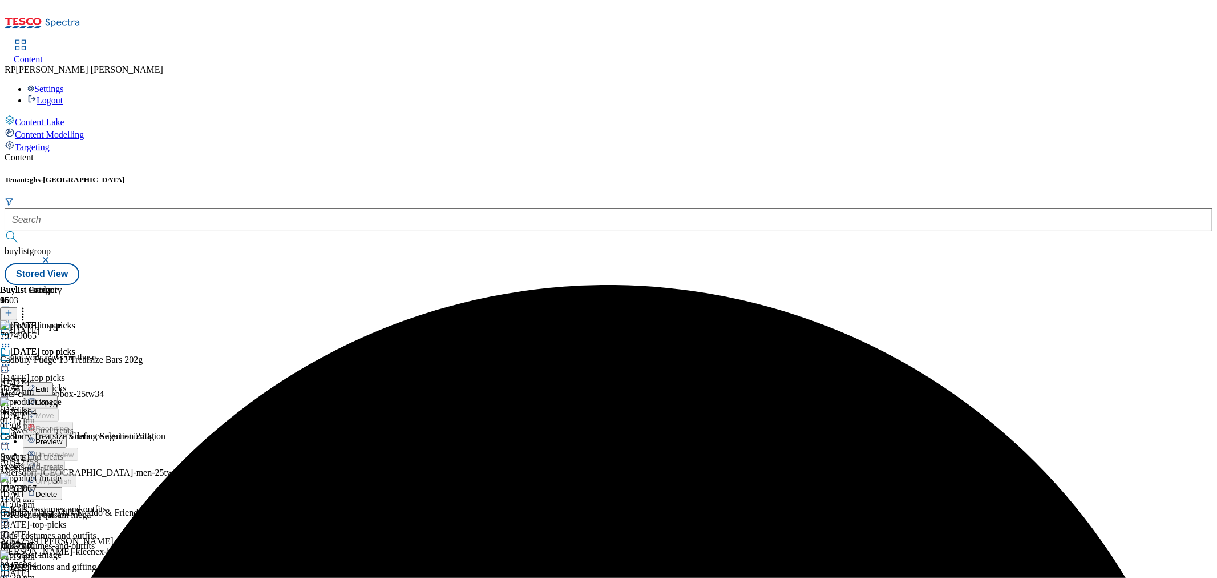
click at [62, 437] on span "Preview" at bounding box center [48, 441] width 27 height 9
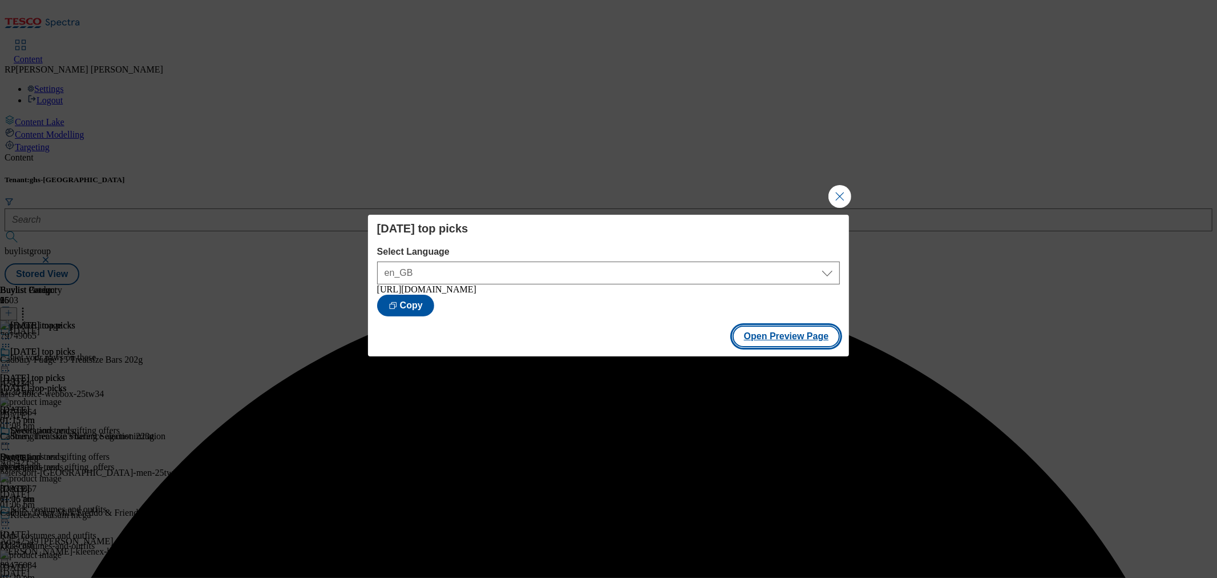
click at [771, 337] on button "Open Preview Page" at bounding box center [787, 336] width 108 height 22
click at [845, 192] on button "Close Modal" at bounding box center [840, 196] width 23 height 23
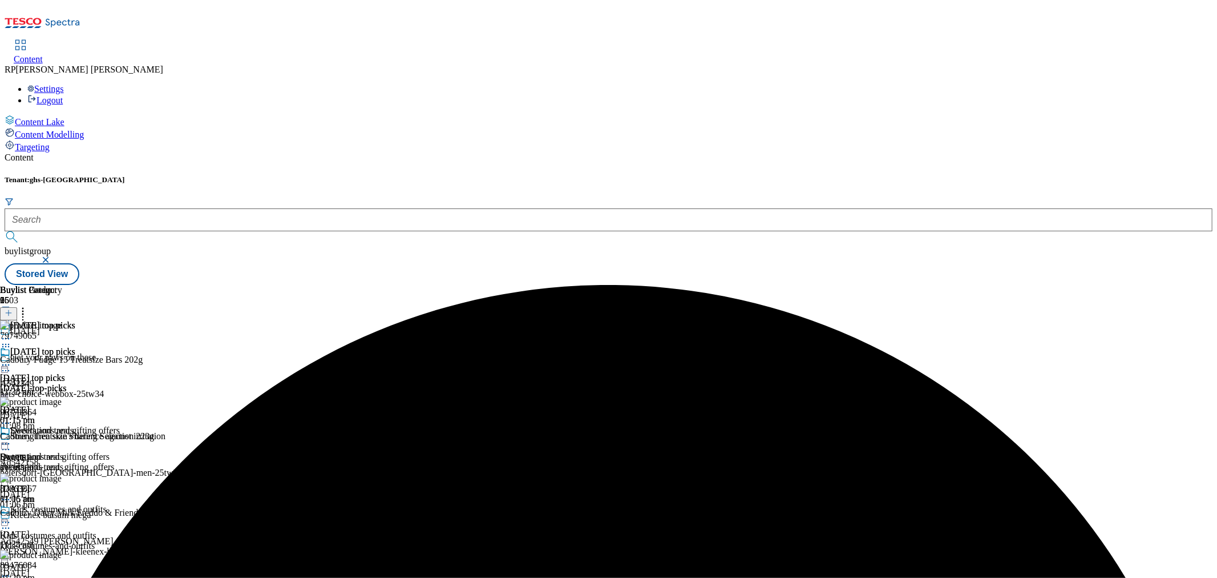
click at [11, 359] on icon at bounding box center [5, 364] width 11 height 11
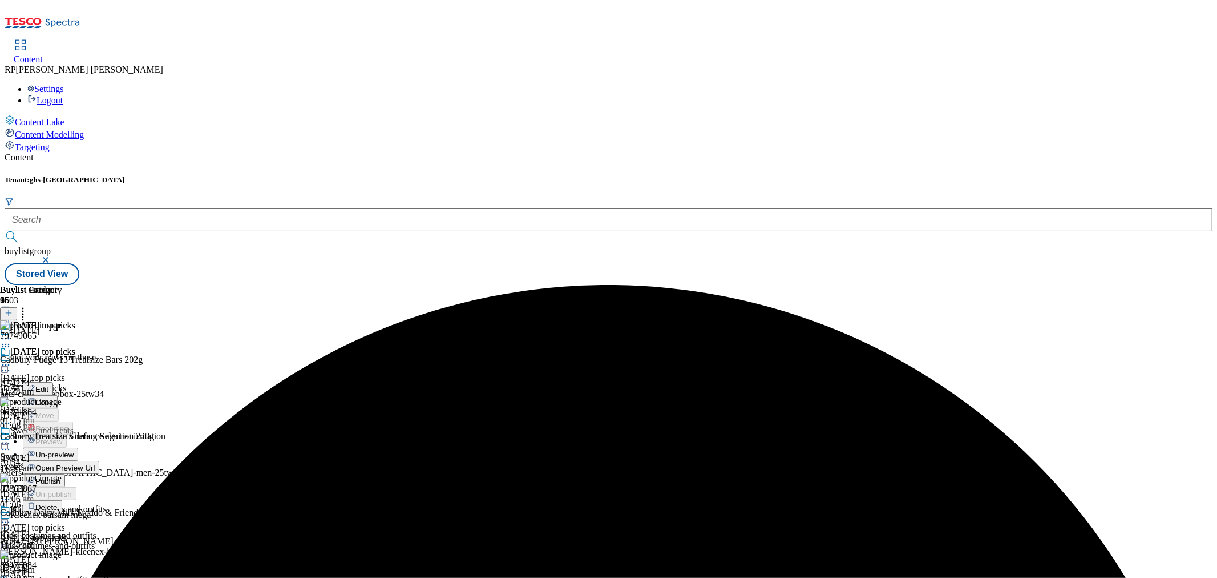
click at [74, 450] on span "Un-preview" at bounding box center [54, 454] width 38 height 9
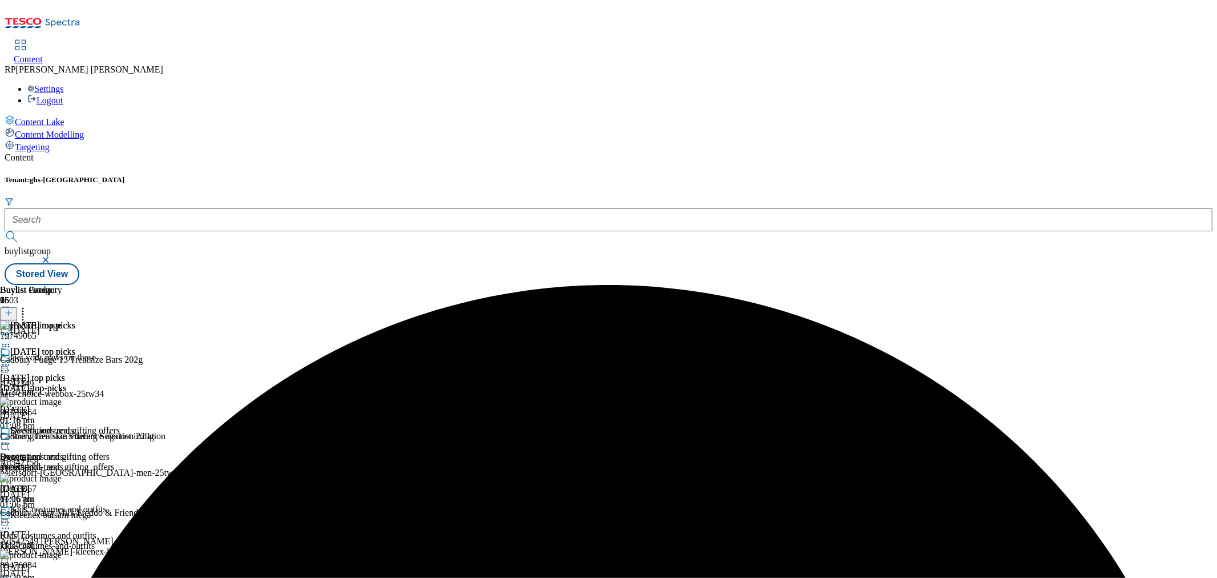
click at [24, 310] on circle at bounding box center [23, 311] width 2 height 2
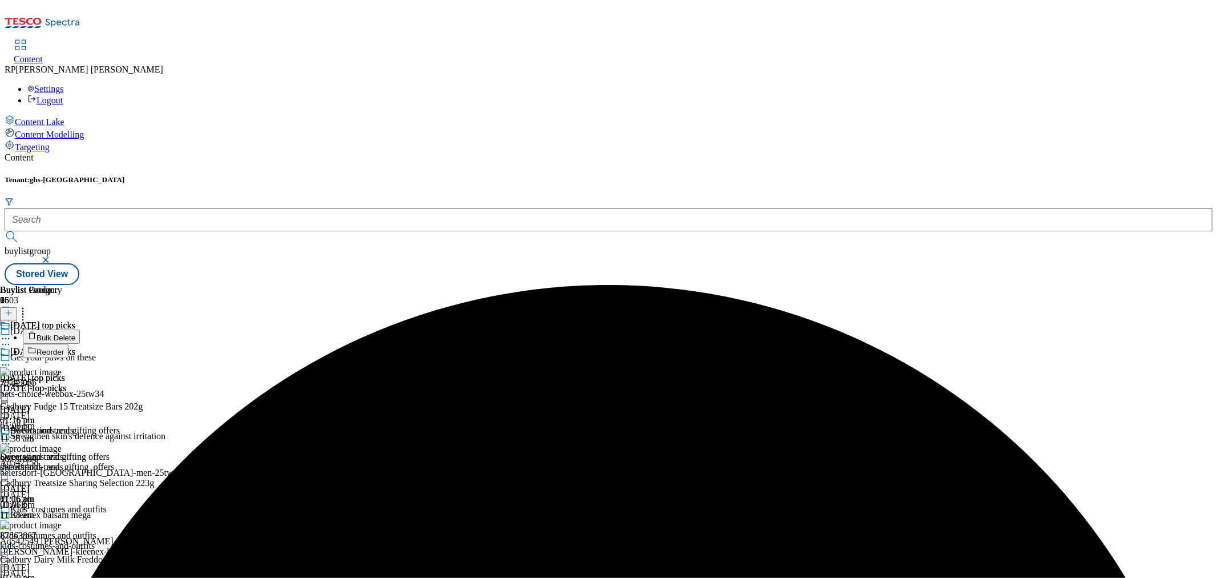
click at [68, 344] on button "Reorder" at bounding box center [46, 351] width 46 height 14
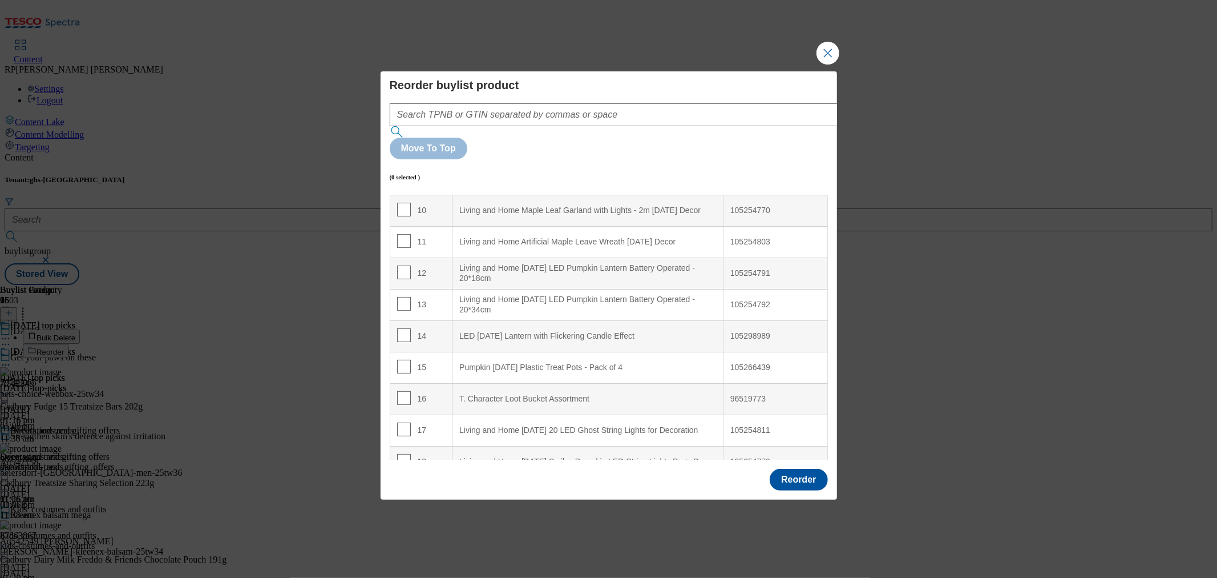
scroll to position [317, 0]
click at [406, 325] on input "Modal" at bounding box center [404, 332] width 14 height 14
checkbox input "true"
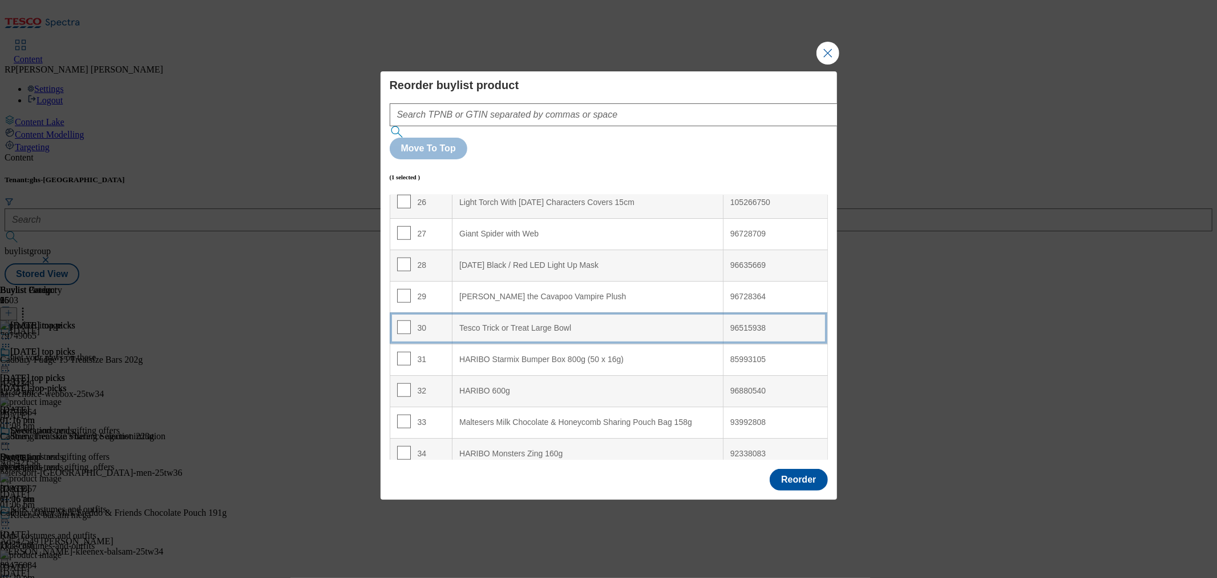
scroll to position [761, 0]
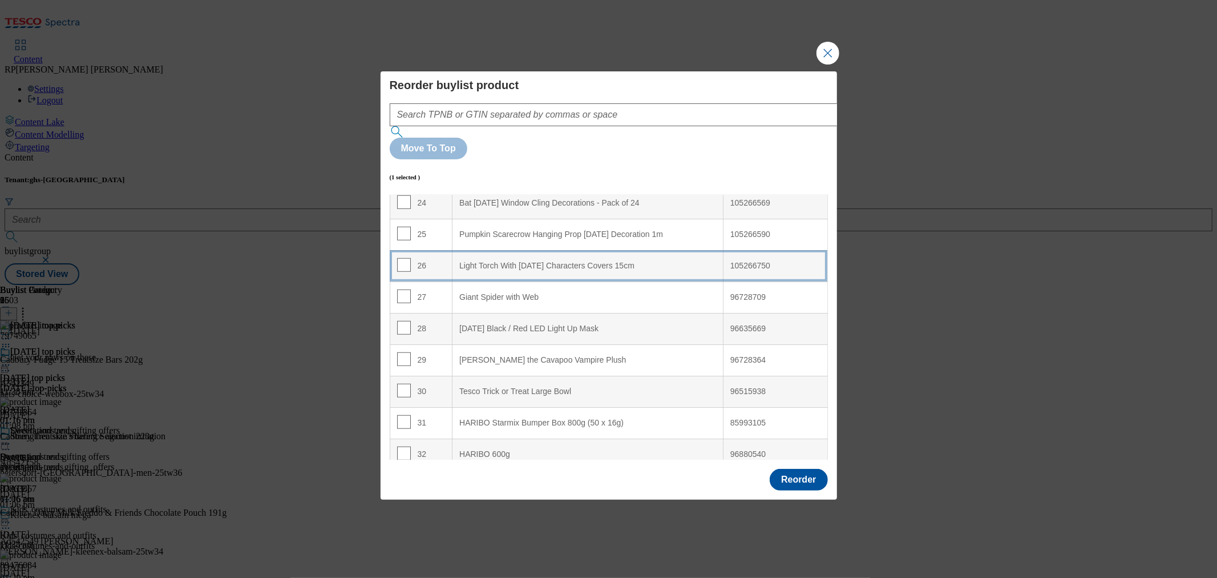
click at [536, 250] on 15cm "Light Torch With Halloween Characters Covers 15cm" at bounding box center [588, 265] width 271 height 31
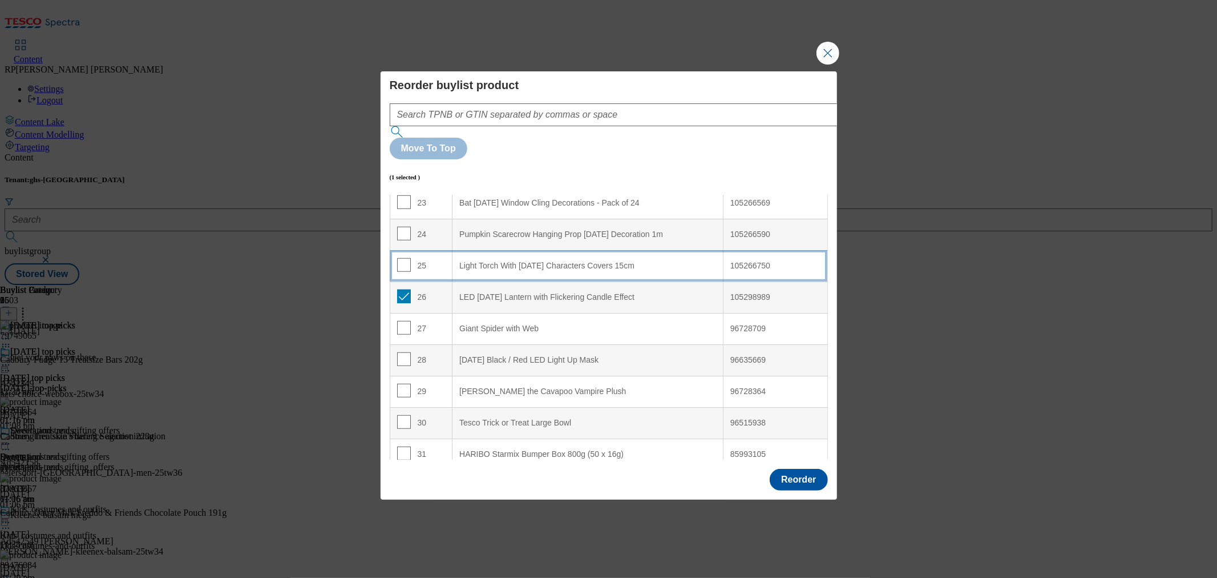
click at [423, 250] on td "25" at bounding box center [421, 265] width 63 height 31
click at [403, 258] on input "Modal" at bounding box center [404, 265] width 14 height 14
checkbox input "false"
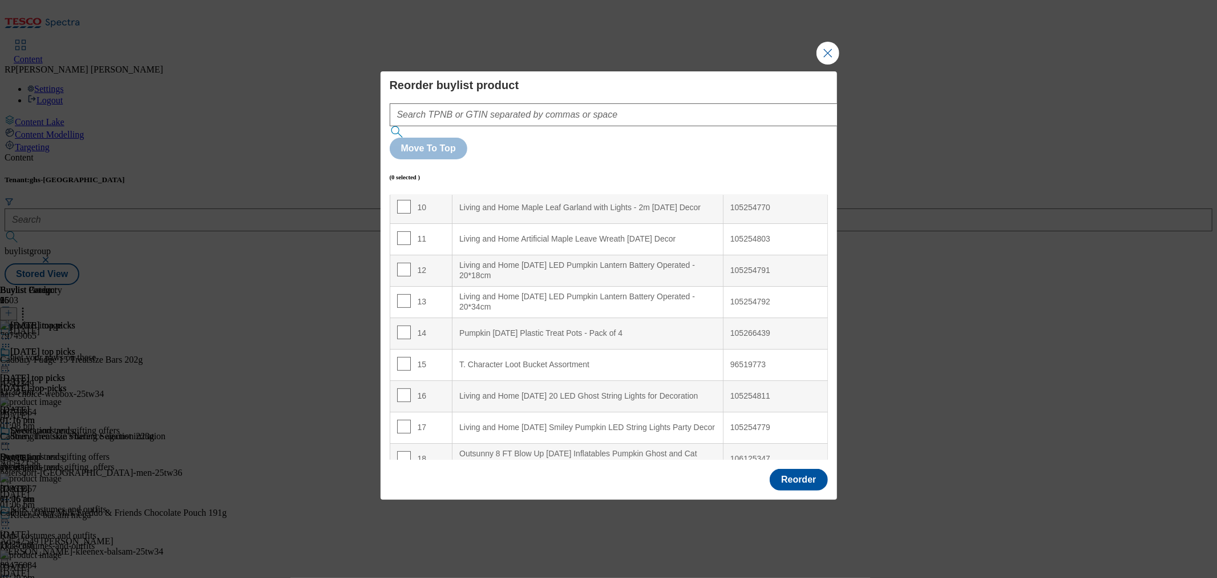
scroll to position [0, 0]
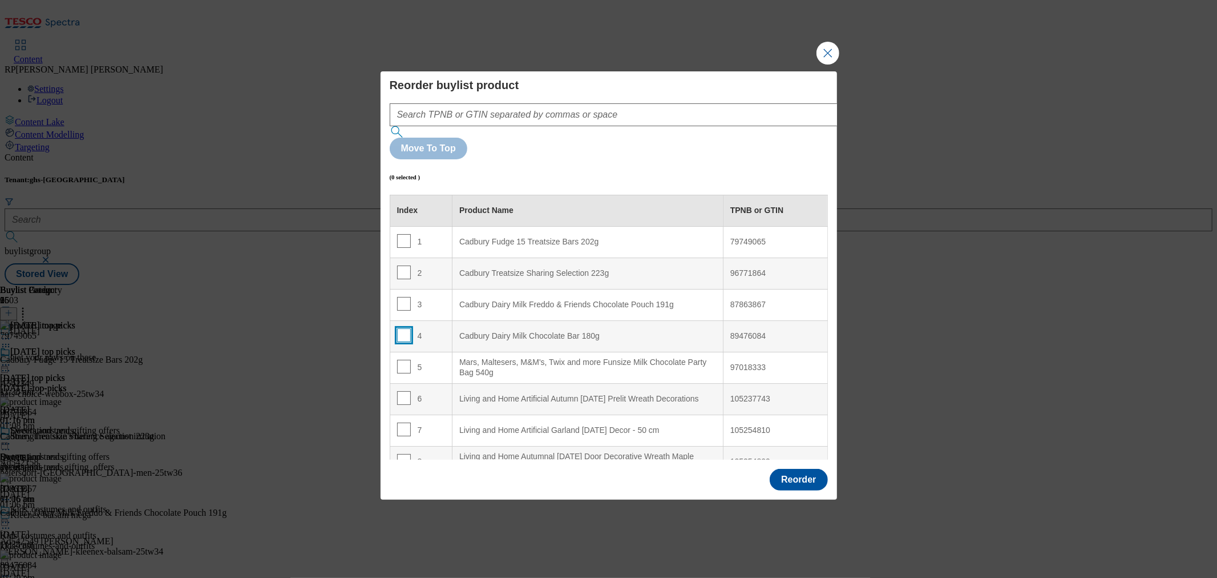
click at [402, 328] on input "Modal" at bounding box center [404, 335] width 14 height 14
checkbox input "true"
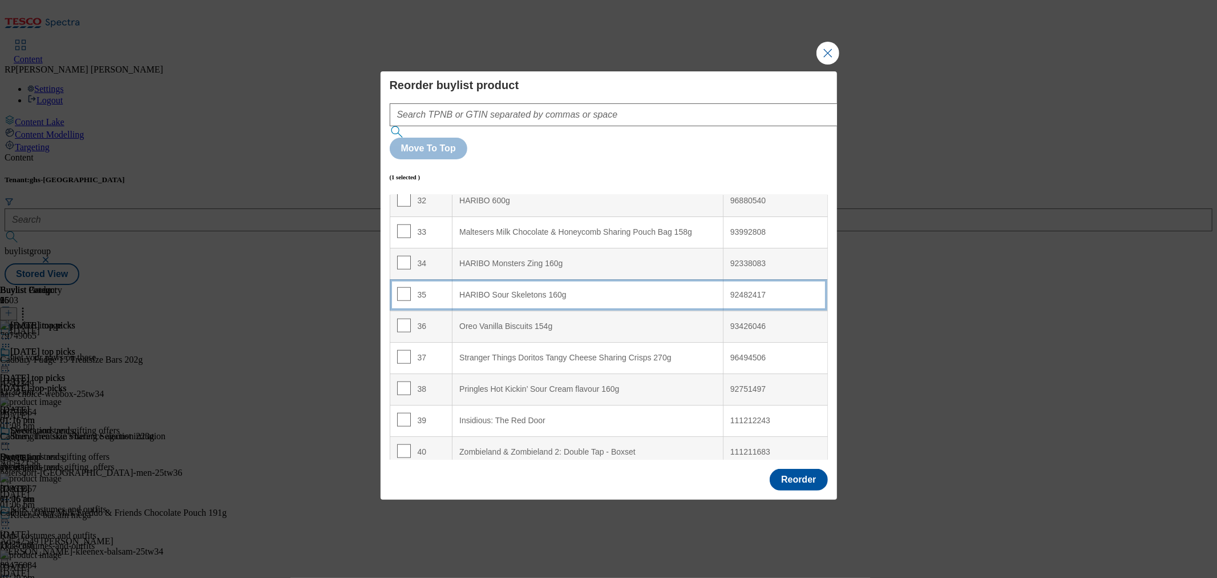
scroll to position [951, 0]
click at [554, 280] on 158g\a\a "Maltesers Milk Chocolate & Honeycomb Sharing Pouch Bag 158g" at bounding box center [588, 295] width 271 height 31
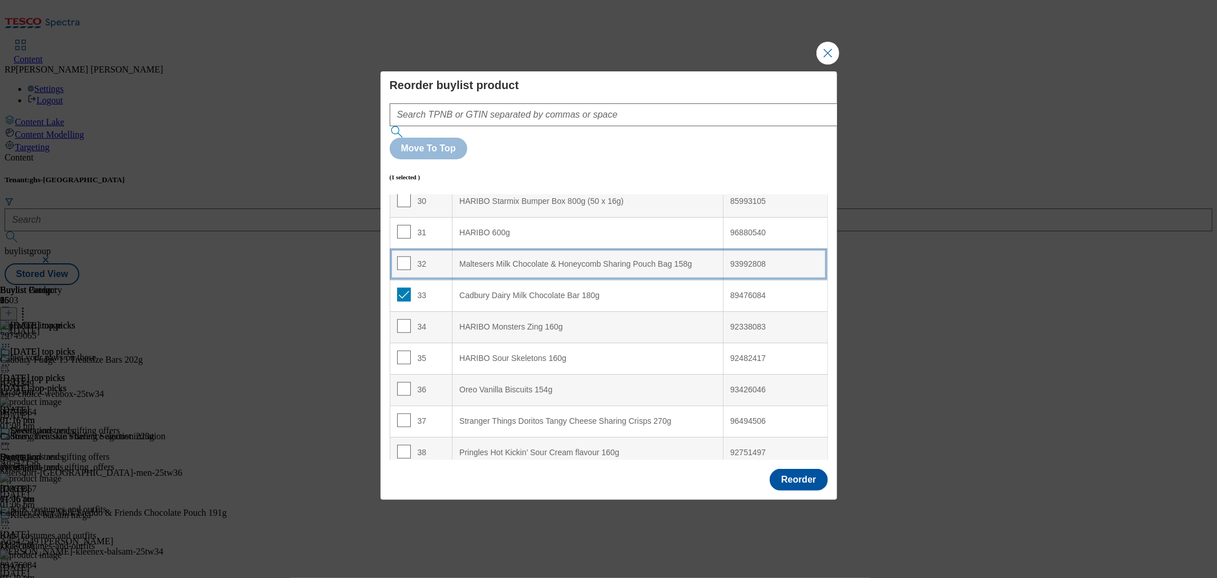
scroll to position [920, 0]
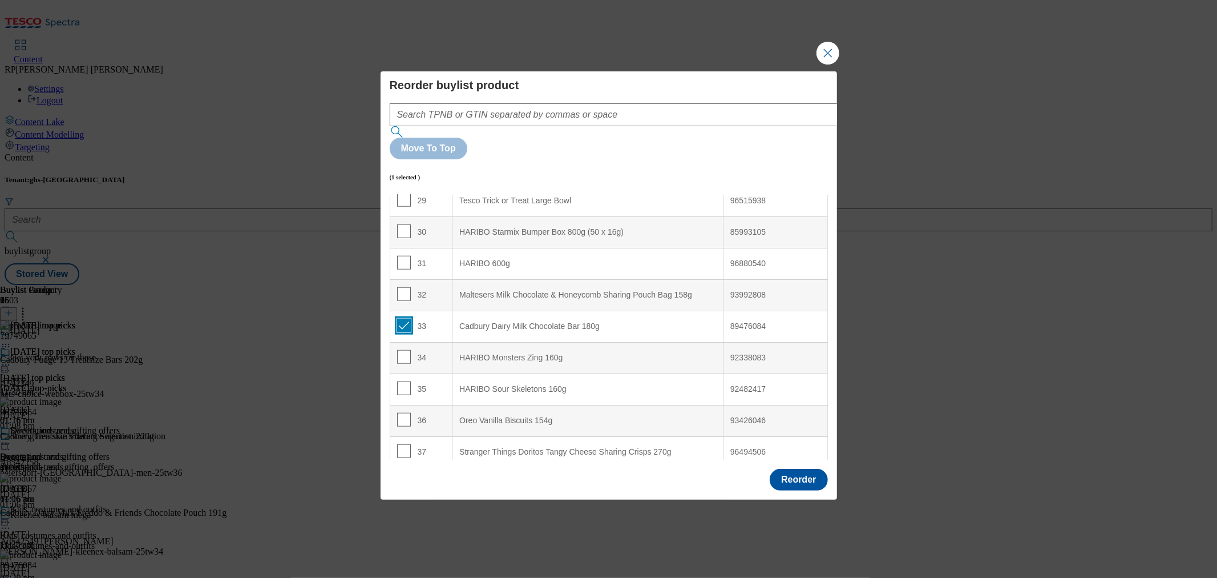
click at [402, 318] on input "Modal" at bounding box center [404, 325] width 14 height 14
checkbox input "false"
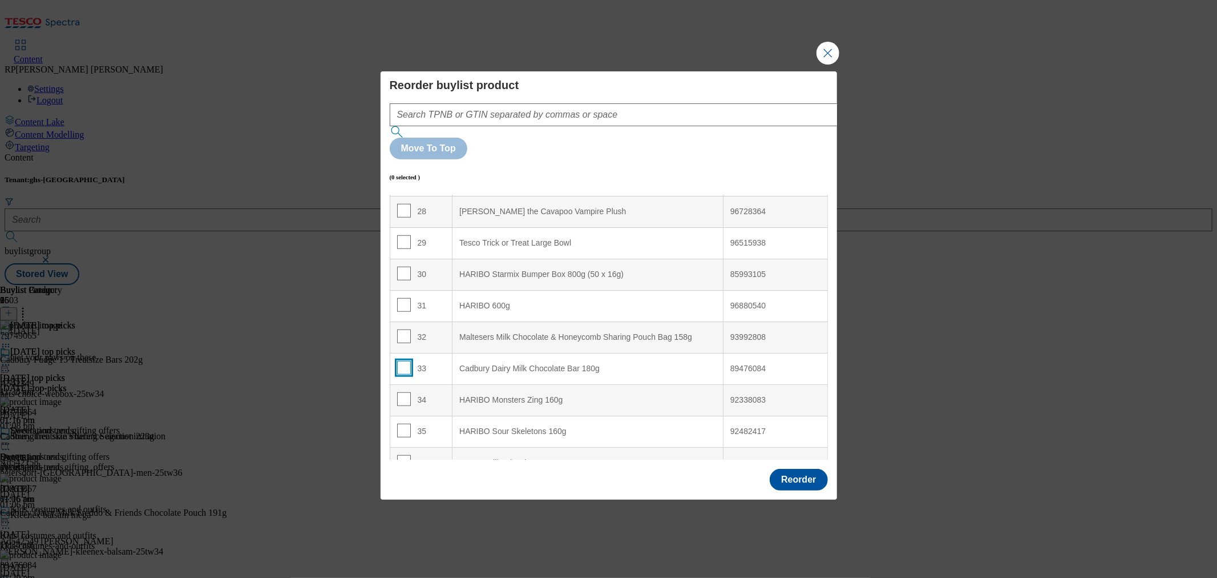
scroll to position [793, 0]
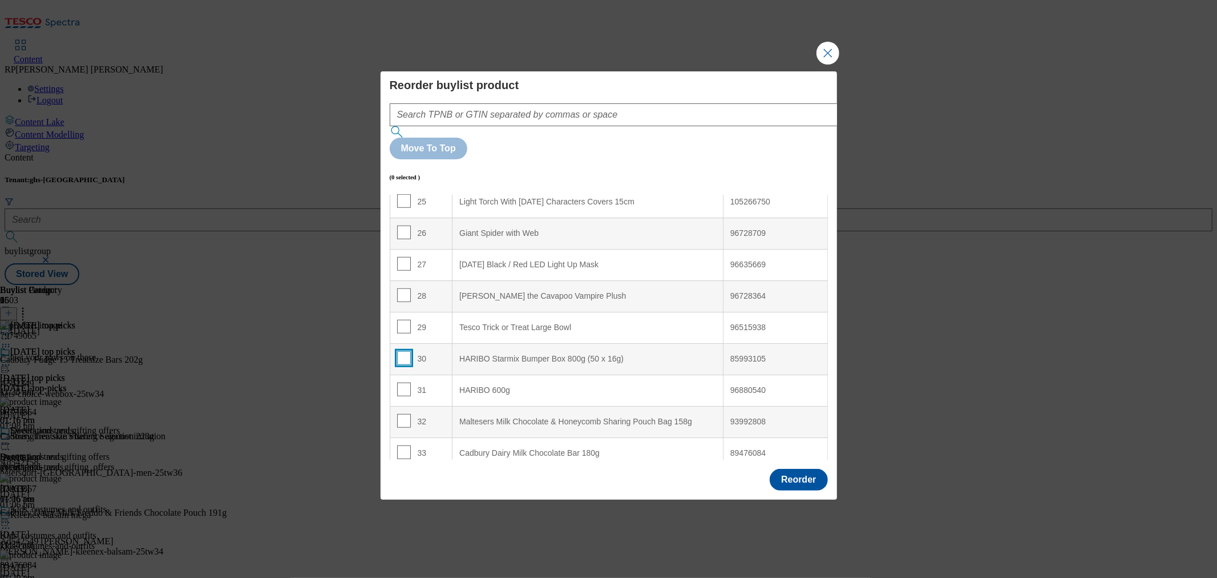
click at [401, 351] on input "Modal" at bounding box center [404, 358] width 14 height 14
checkbox input "true"
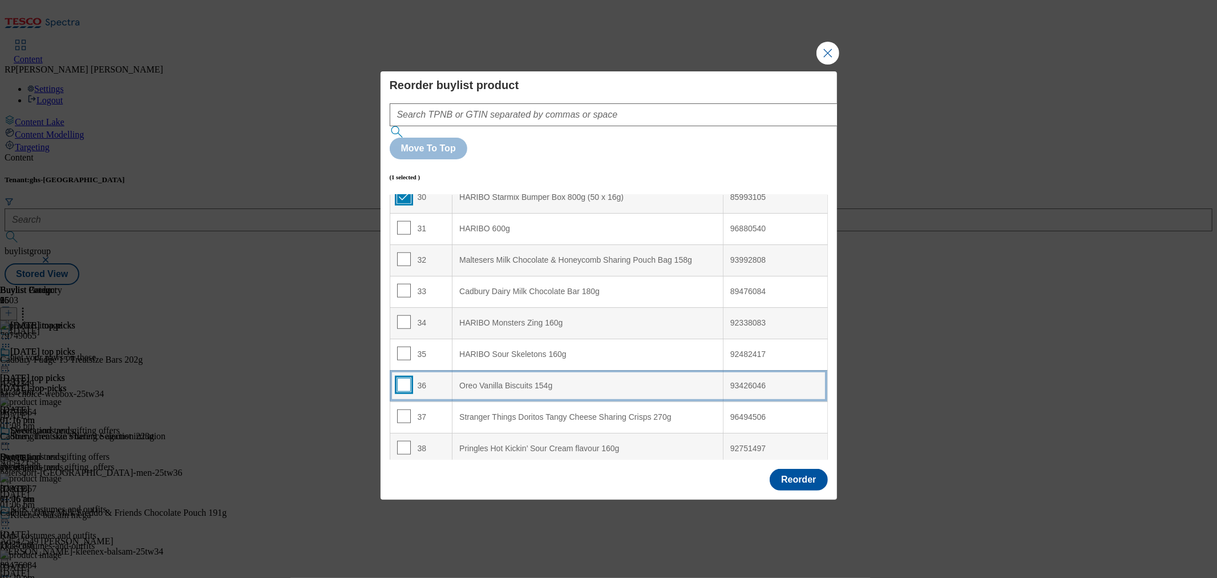
scroll to position [983, 0]
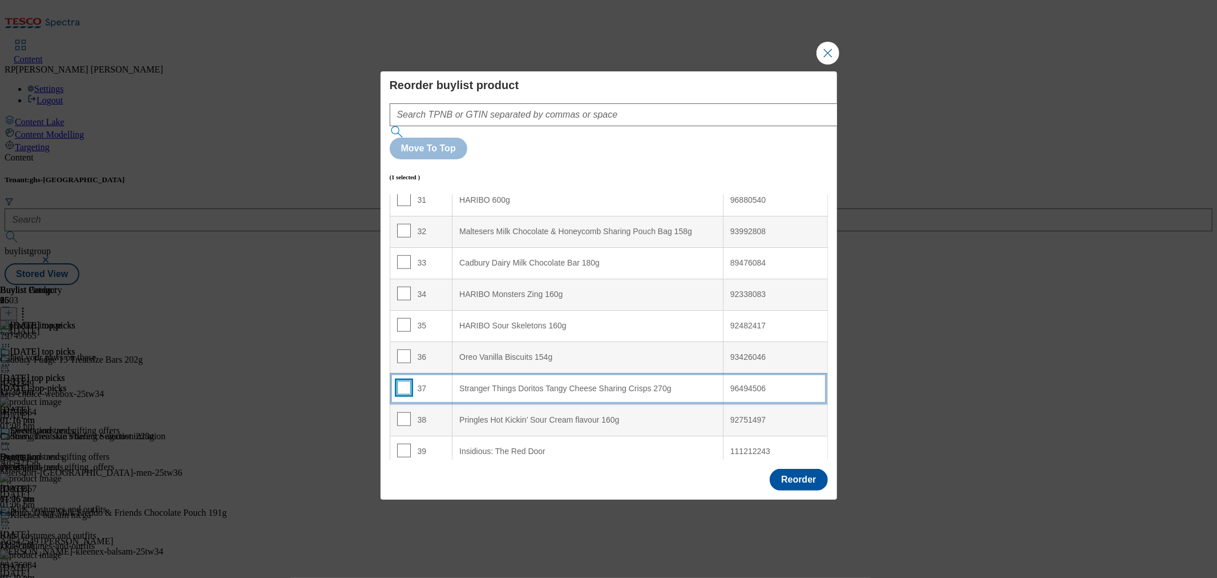
click at [400, 381] on input "Modal" at bounding box center [404, 388] width 14 height 14
checkbox input "true"
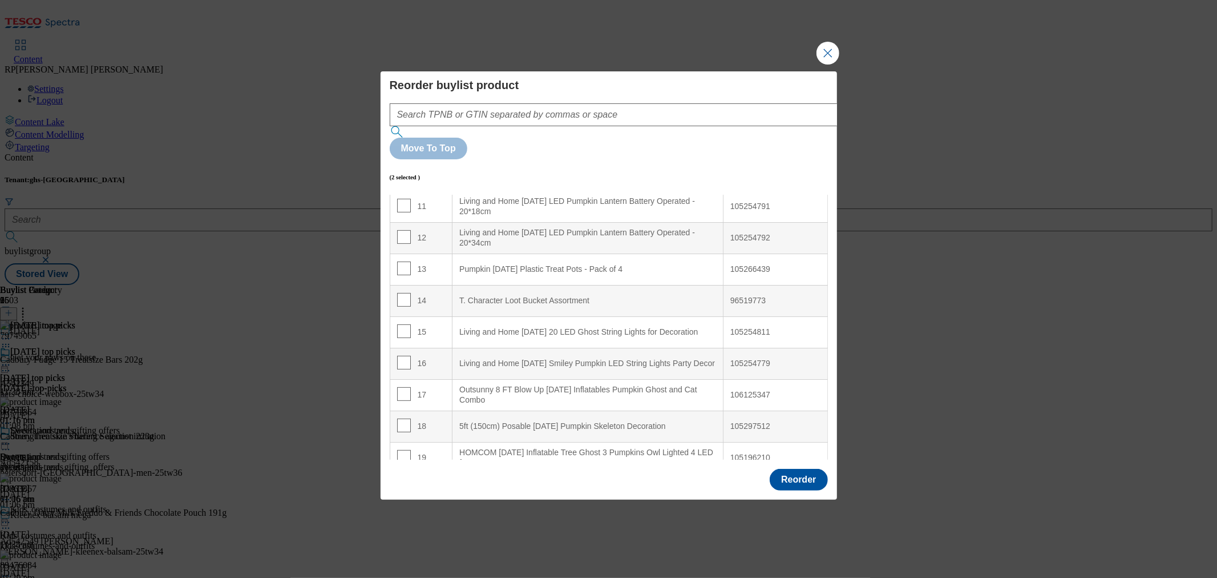
scroll to position [0, 0]
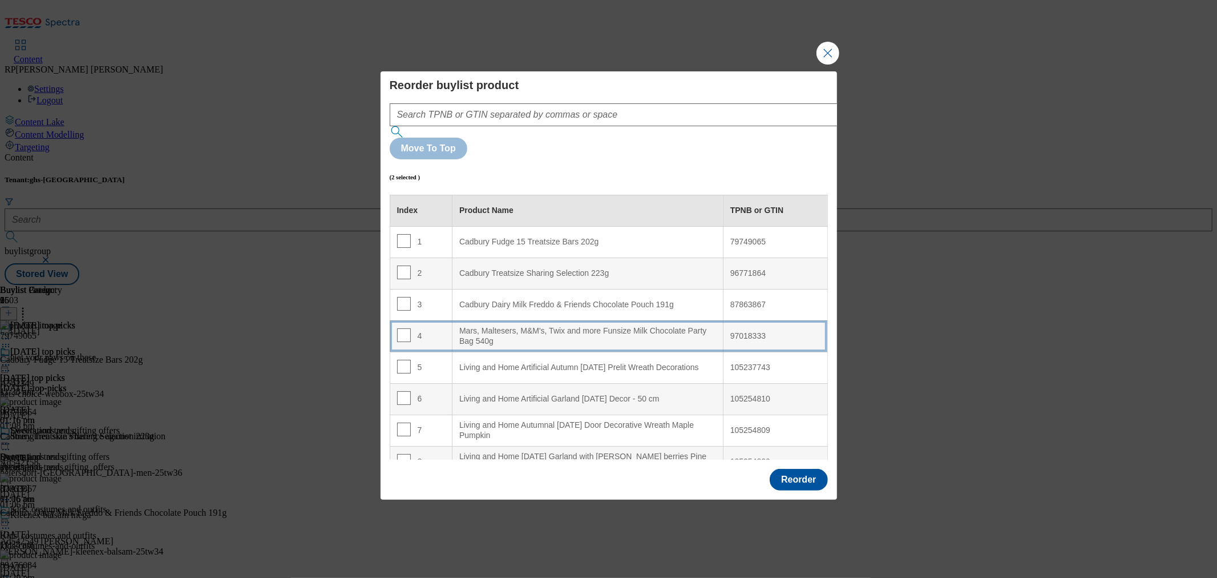
click at [586, 326] on div "Mars, Maltesers, M&M's, Twix and more Funsize Milk Chocolate Party Bag 540g" at bounding box center [587, 336] width 257 height 20
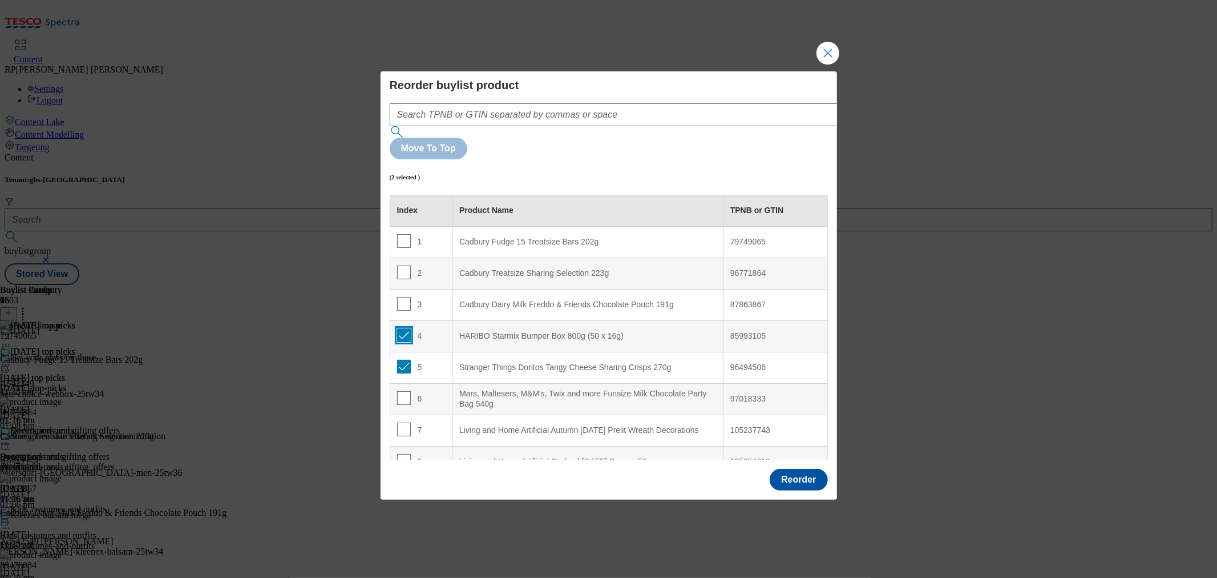
click at [404, 328] on input "Modal" at bounding box center [404, 335] width 14 height 14
checkbox input "false"
click at [403, 360] on input "Modal" at bounding box center [404, 367] width 14 height 14
checkbox input "false"
click at [806, 469] on button "Reorder" at bounding box center [799, 480] width 58 height 22
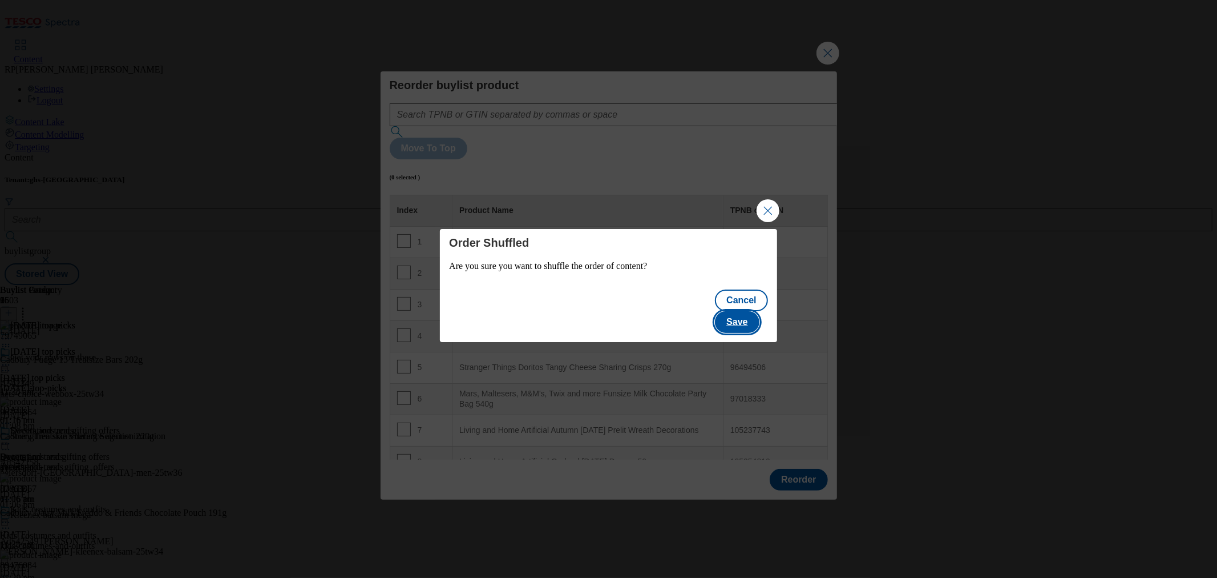
click at [749, 311] on button "Save" at bounding box center [737, 322] width 44 height 22
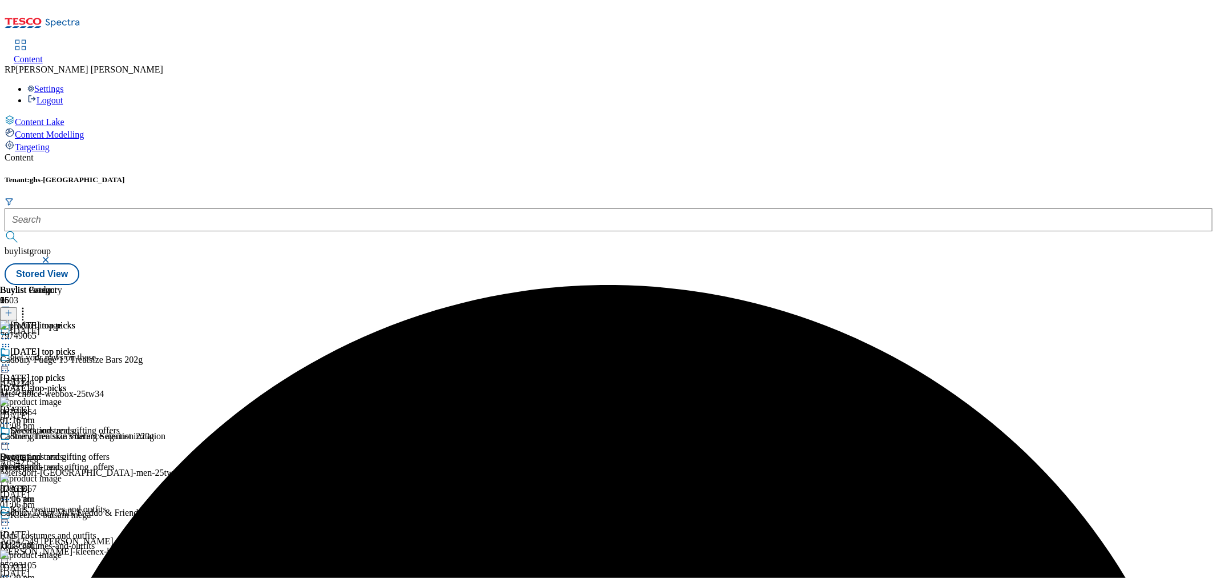
click at [11, 359] on icon at bounding box center [5, 364] width 11 height 11
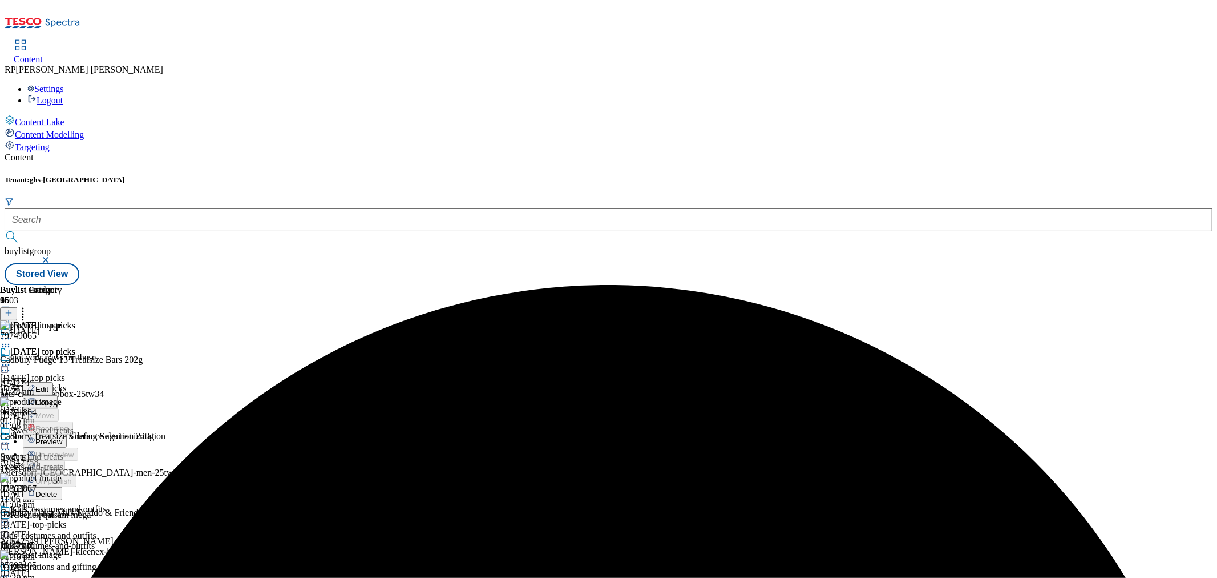
click at [62, 437] on span "Preview" at bounding box center [48, 441] width 27 height 9
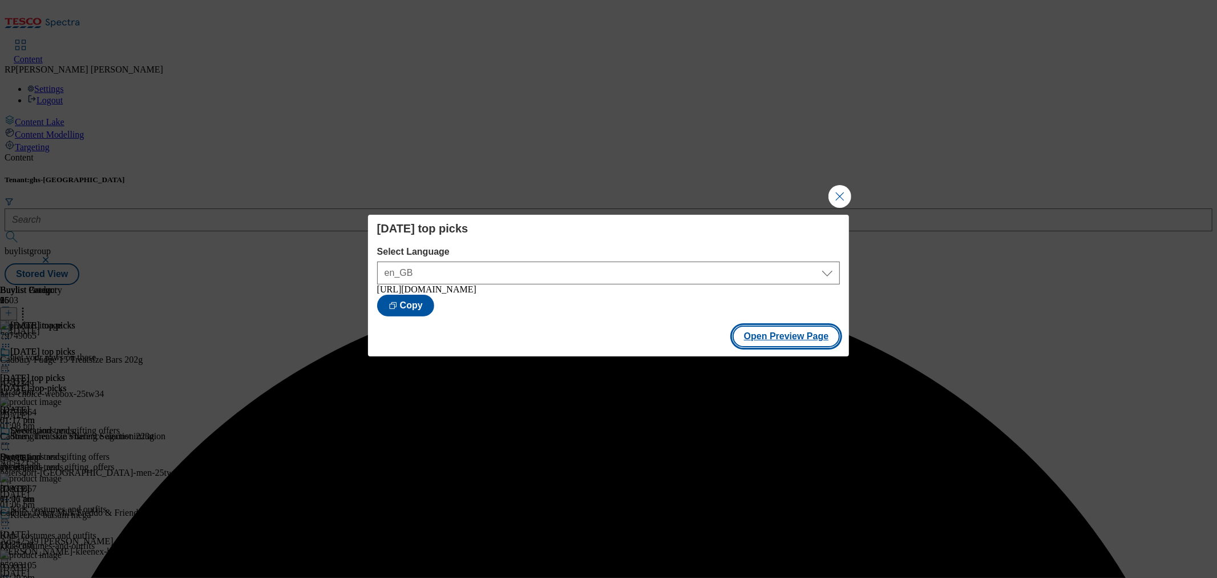
click at [780, 340] on button "Open Preview Page" at bounding box center [787, 336] width 108 height 22
click at [843, 185] on button "Close Modal" at bounding box center [840, 196] width 23 height 23
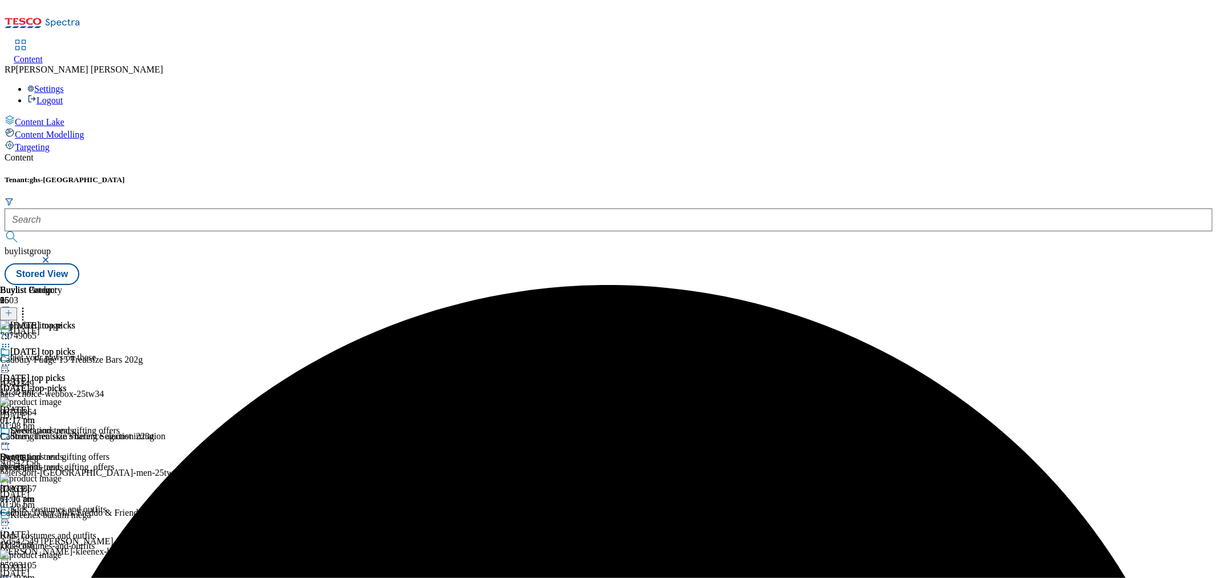
click at [11, 359] on icon at bounding box center [5, 364] width 11 height 11
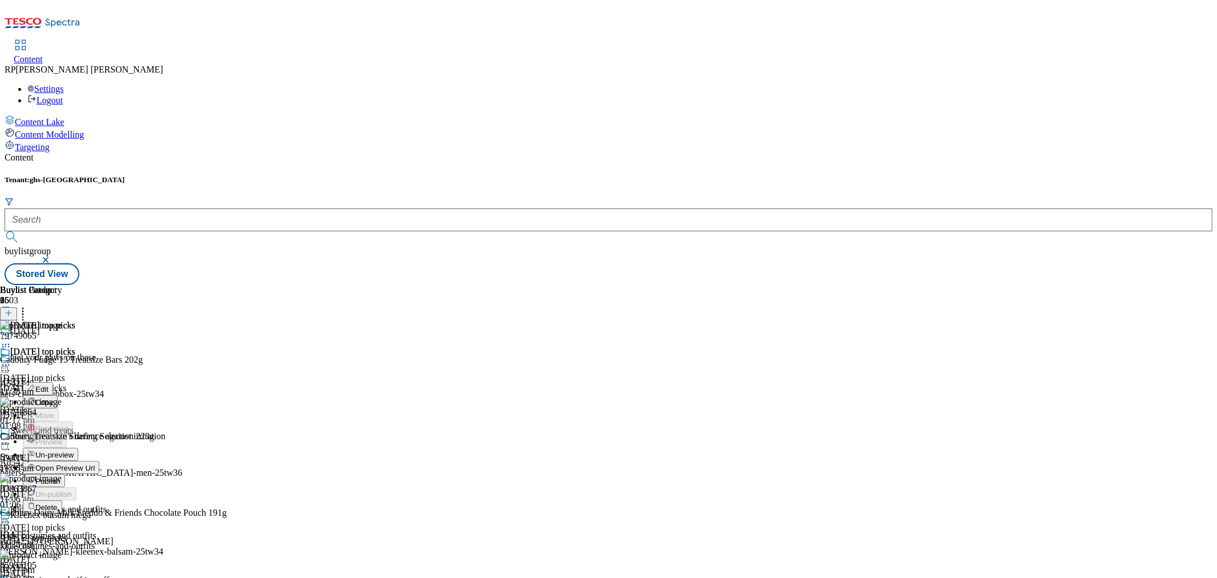
click at [78, 447] on button "Un-preview" at bounding box center [50, 453] width 55 height 13
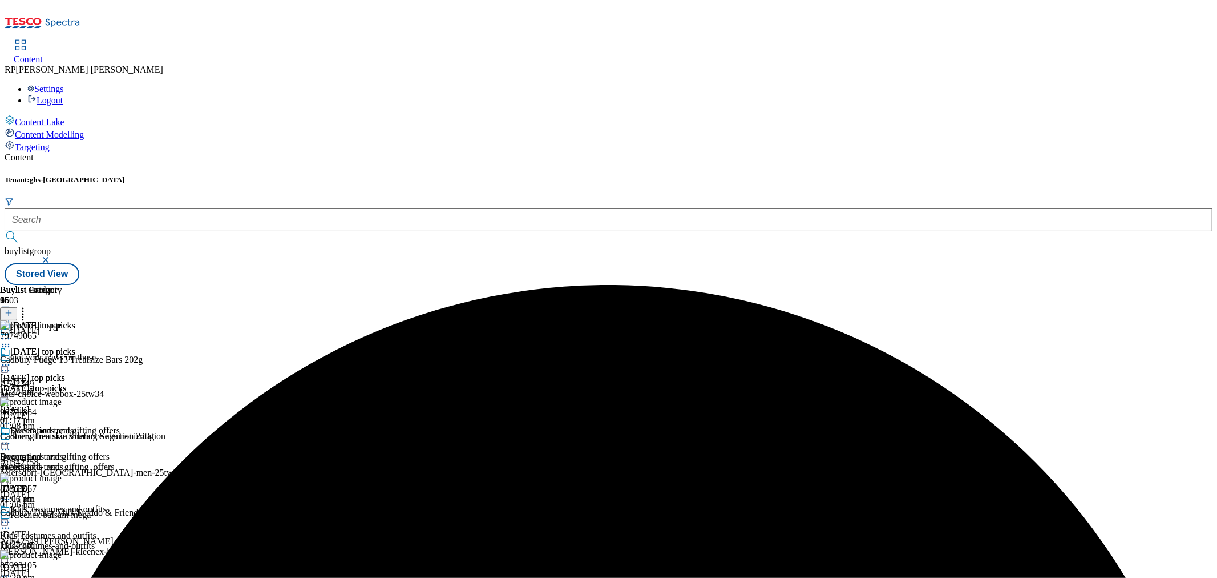
click at [364, 285] on header "Buylist Product 96" at bounding box center [182, 302] width 364 height 35
click at [29, 305] on icon at bounding box center [22, 310] width 11 height 11
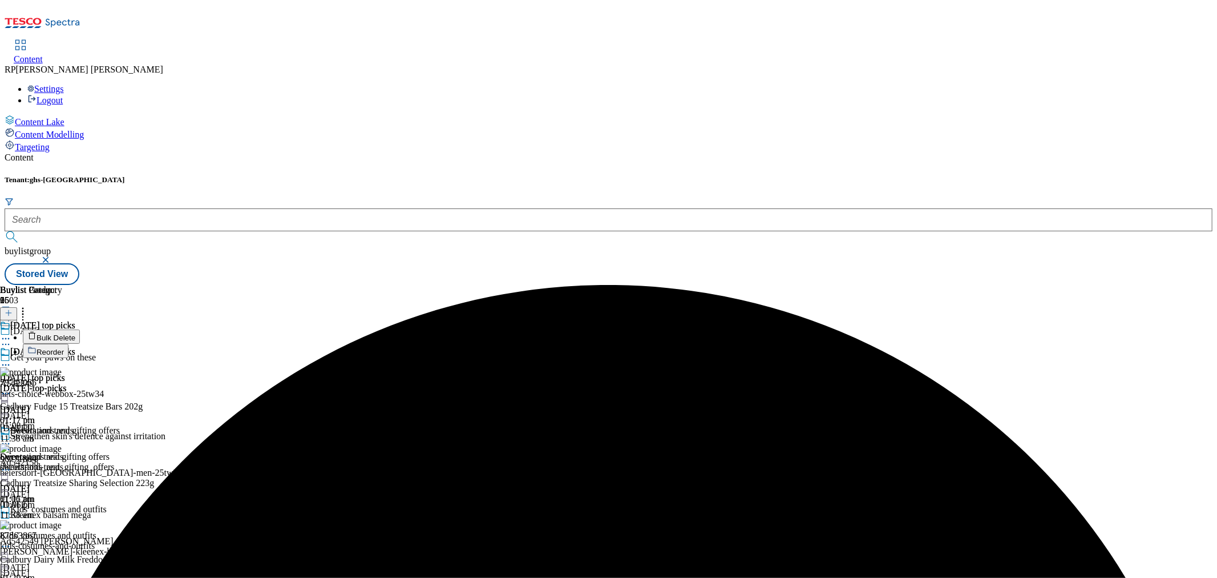
click at [68, 344] on button "Reorder" at bounding box center [46, 351] width 46 height 14
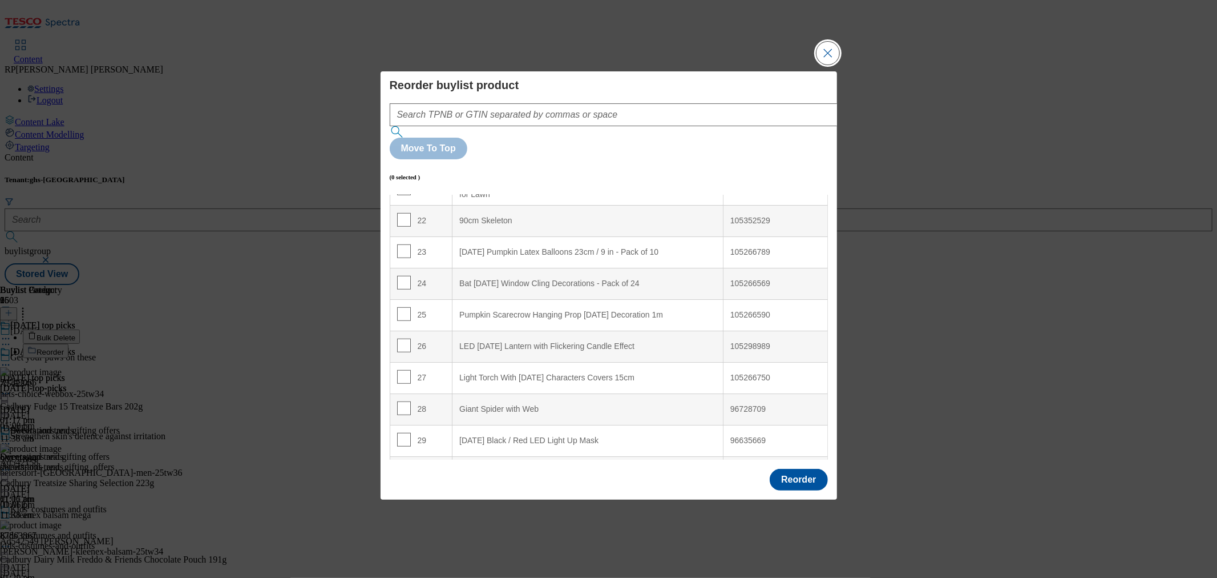
scroll to position [697, 0]
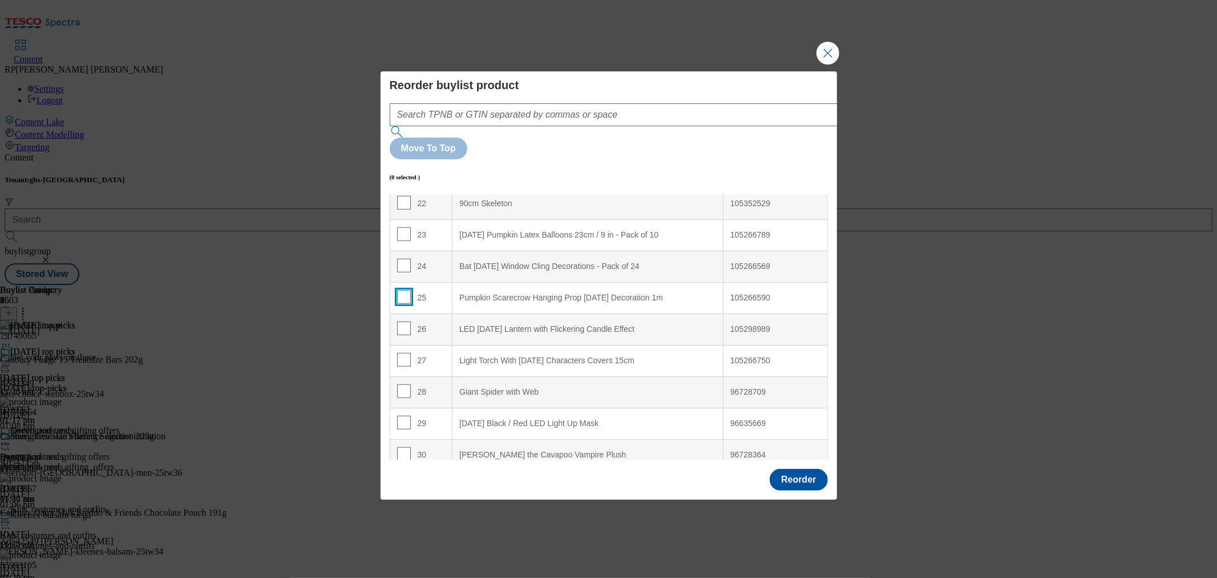
click at [408, 290] on input "Modal" at bounding box center [404, 297] width 14 height 14
checkbox input "true"
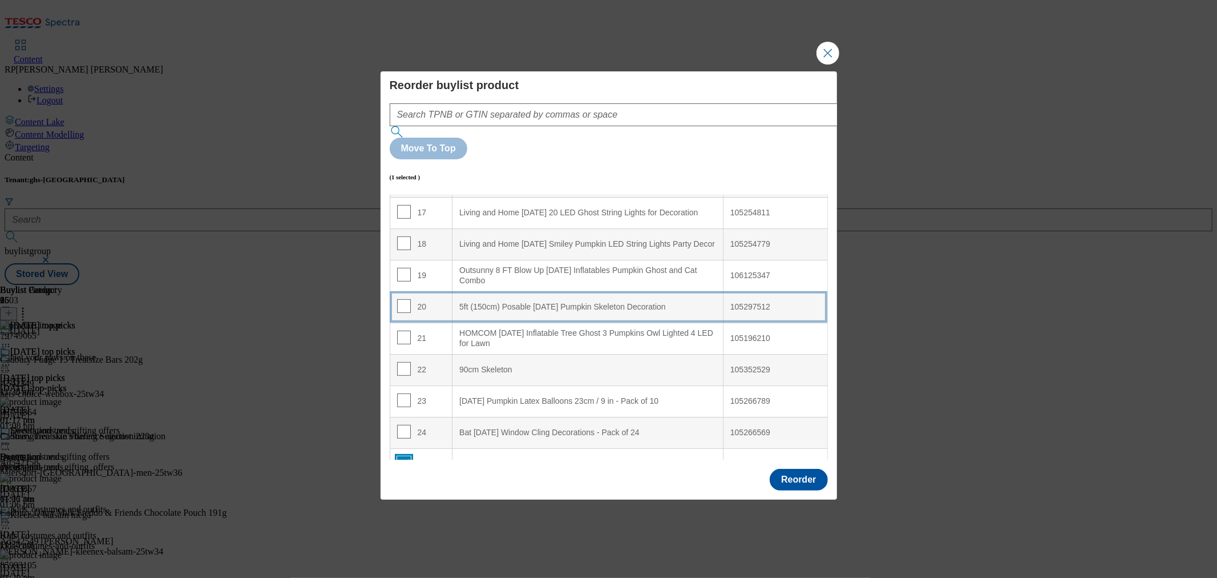
scroll to position [507, 0]
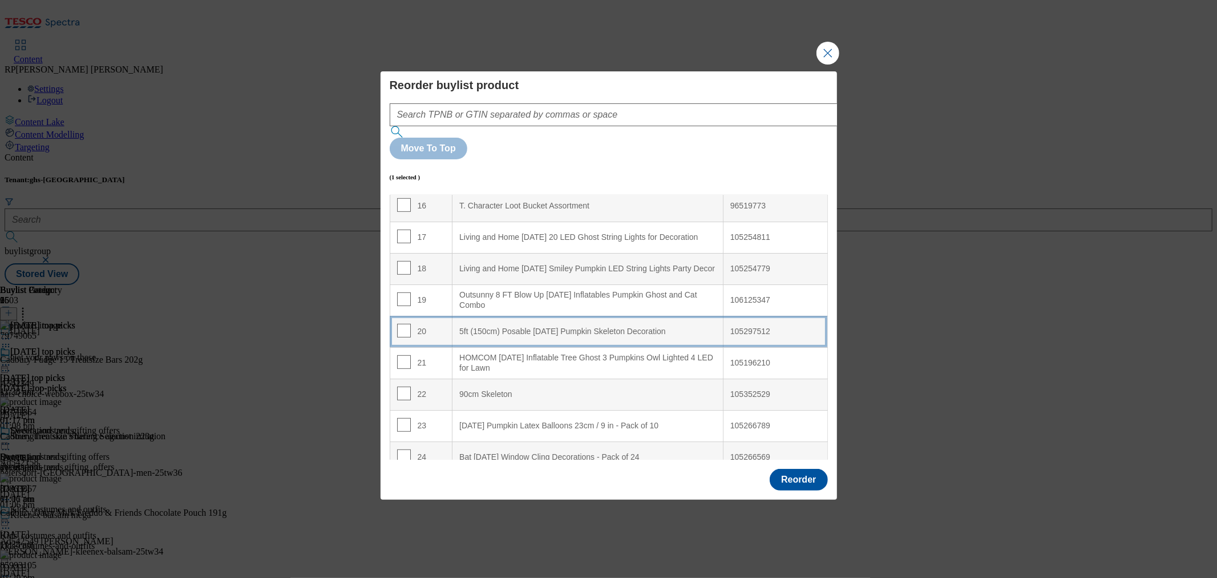
click at [530, 316] on Decoration "5ft (150cm) Posable Halloween Pumpkin Skeleton Decoration" at bounding box center [588, 331] width 271 height 31
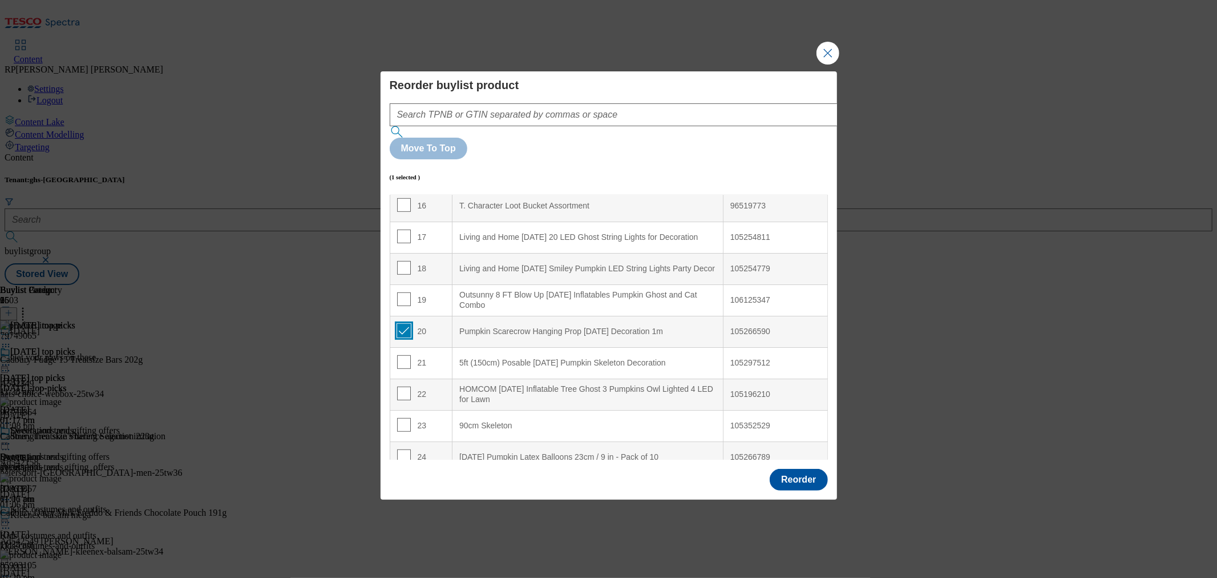
click at [404, 324] on input "Modal" at bounding box center [404, 331] width 14 height 14
click at [400, 324] on input "Modal" at bounding box center [404, 331] width 14 height 14
checkbox input "true"
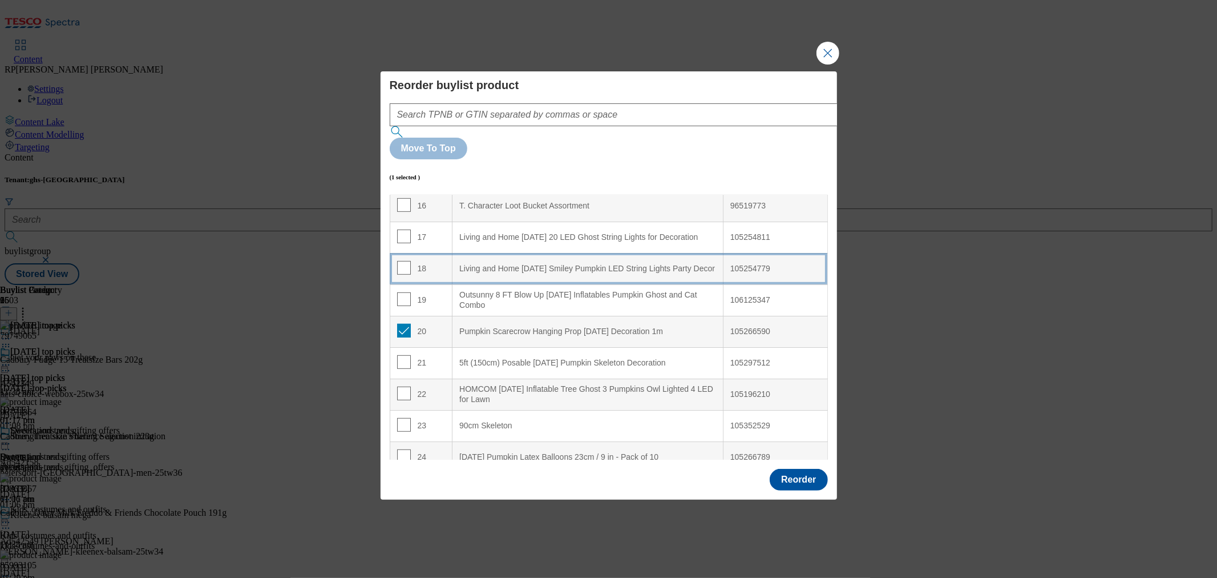
click at [503, 264] on div "Living and Home Halloween Smiley Pumpkin LED String Lights Party Decor" at bounding box center [587, 269] width 257 height 10
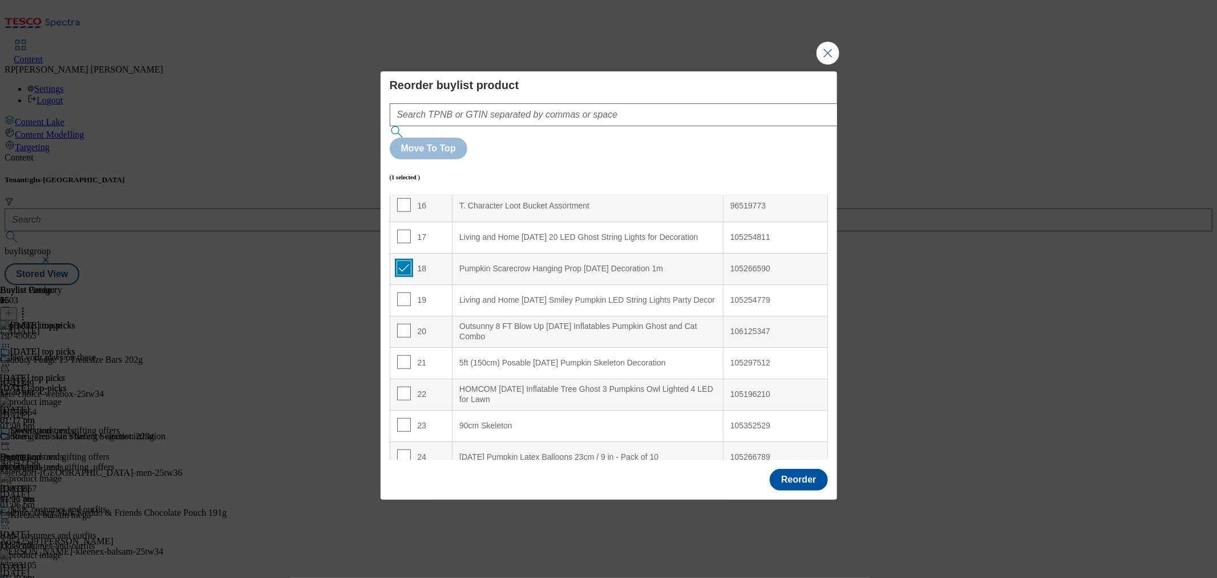
click at [402, 261] on input "Modal" at bounding box center [404, 268] width 14 height 14
checkbox input "false"
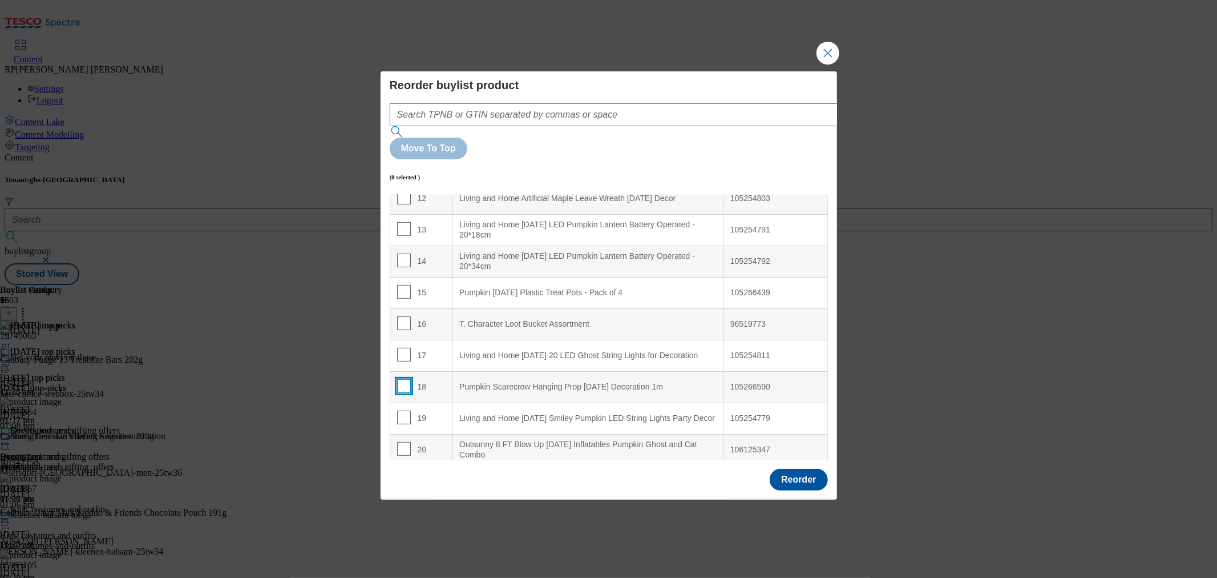
scroll to position [380, 0]
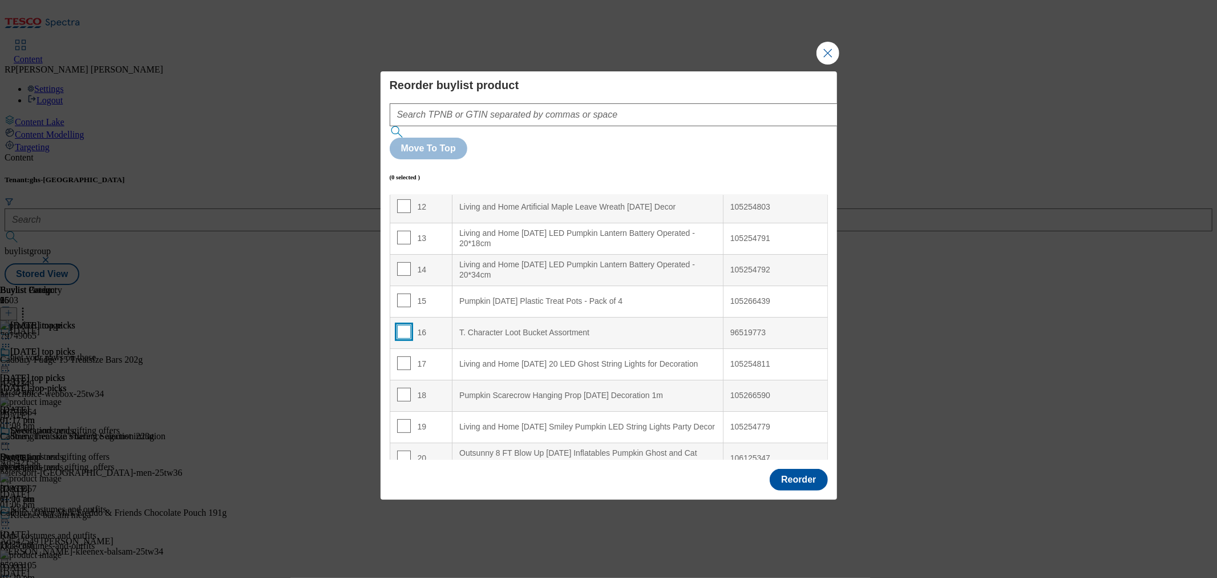
click at [402, 325] on input "Modal" at bounding box center [404, 332] width 14 height 14
checkbox input "true"
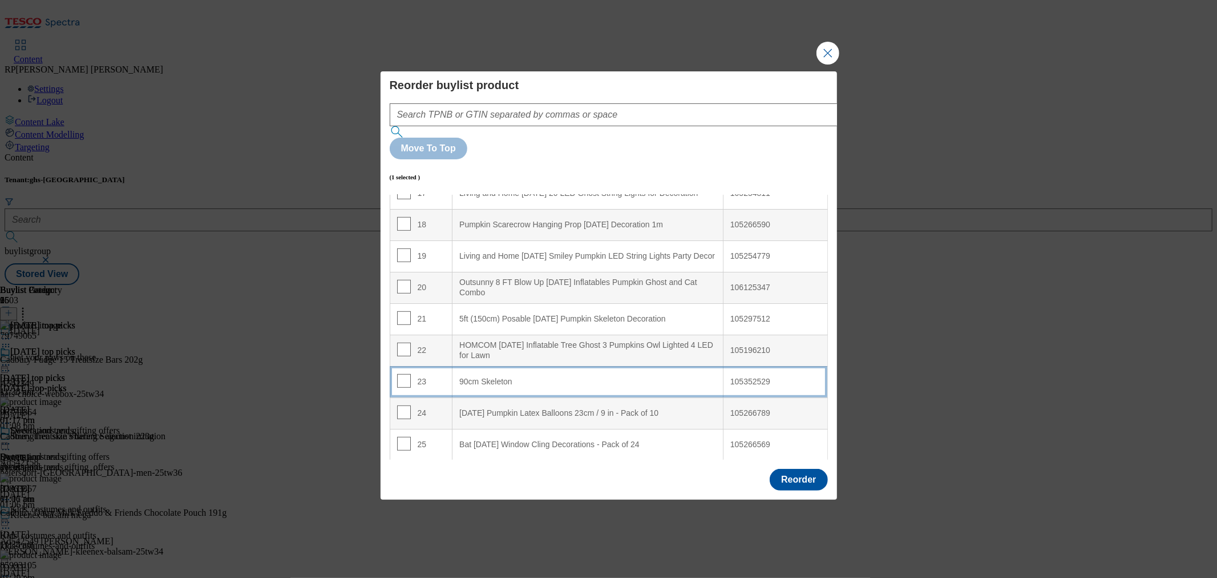
scroll to position [571, 0]
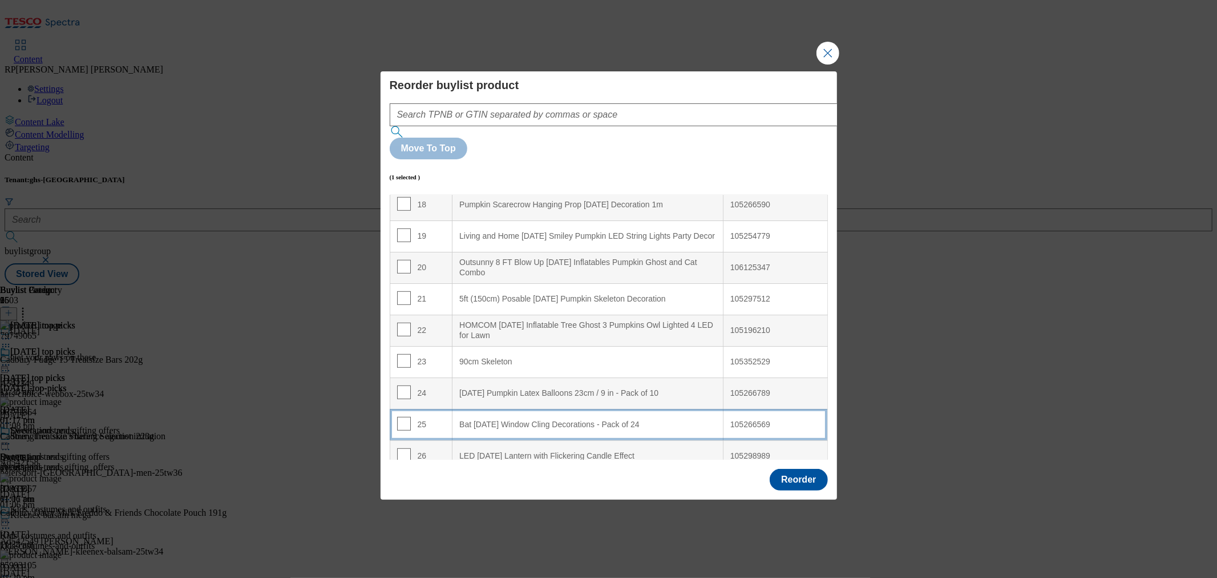
click at [549, 409] on 24 "Bat Halloween Window Cling Decorations - Pack of 24" at bounding box center [588, 424] width 271 height 31
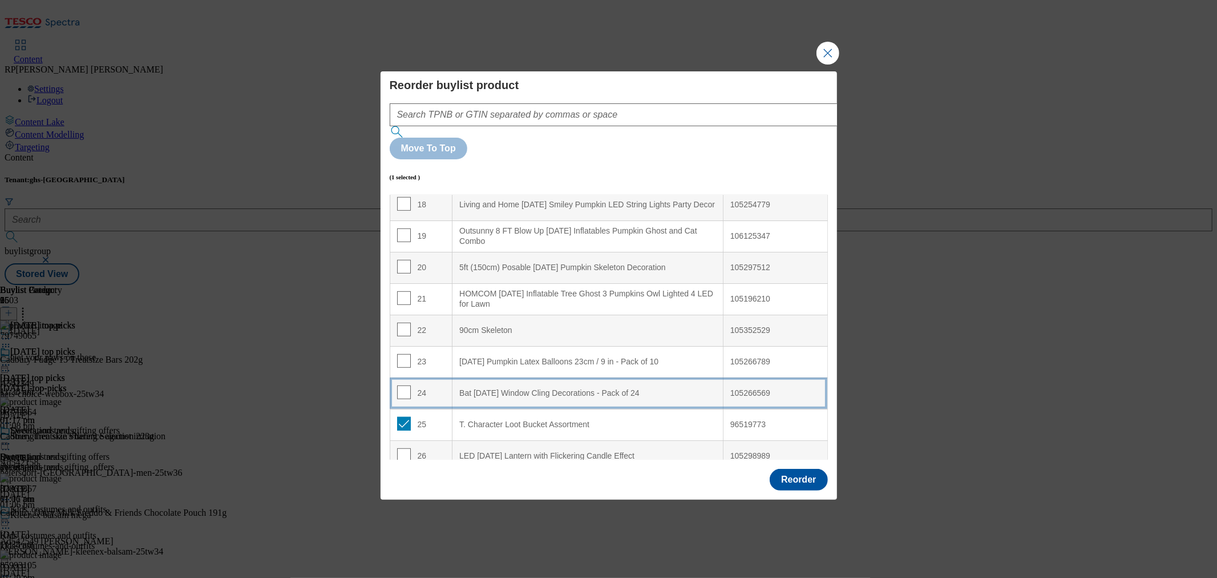
scroll to position [539, 0]
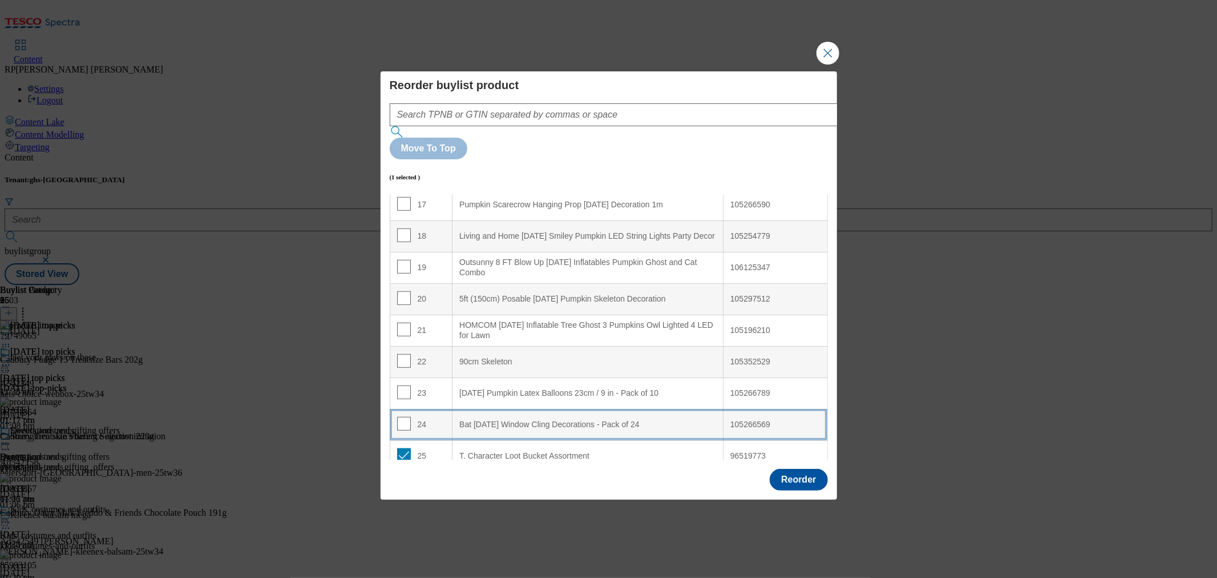
click at [423, 417] on div "24" at bounding box center [421, 425] width 49 height 17
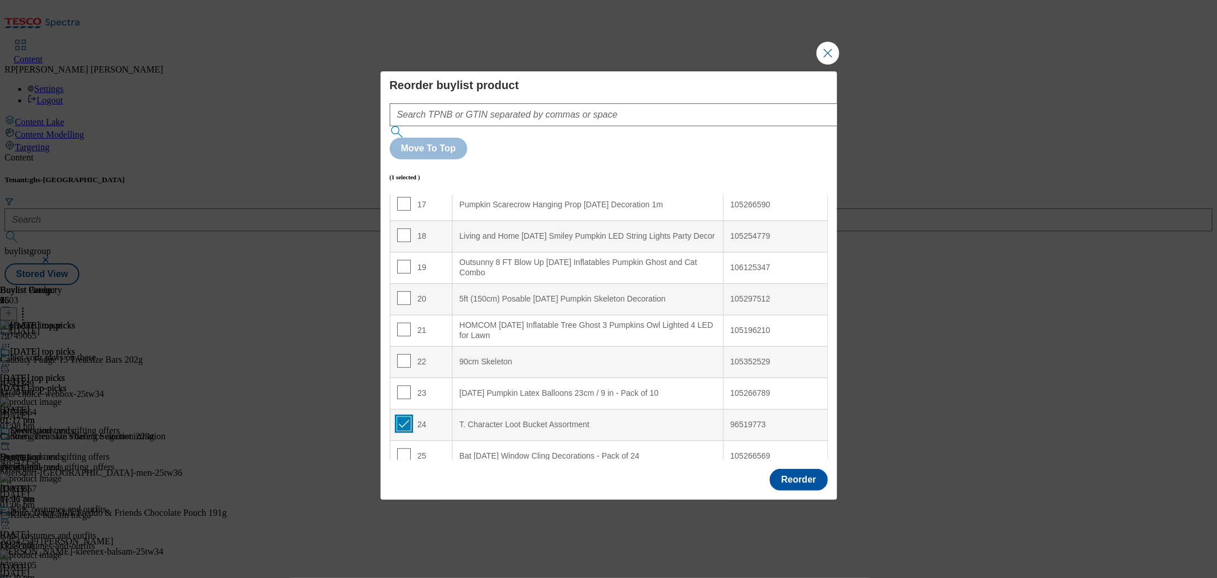
click at [404, 417] on input "Modal" at bounding box center [404, 424] width 14 height 14
checkbox input "false"
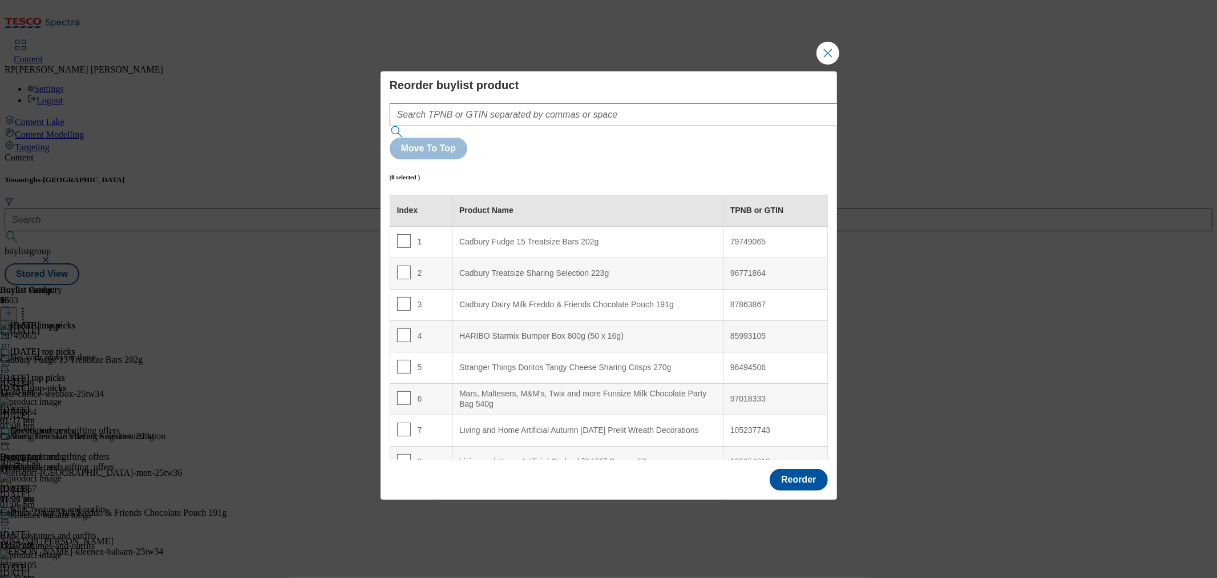
scroll to position [539, 0]
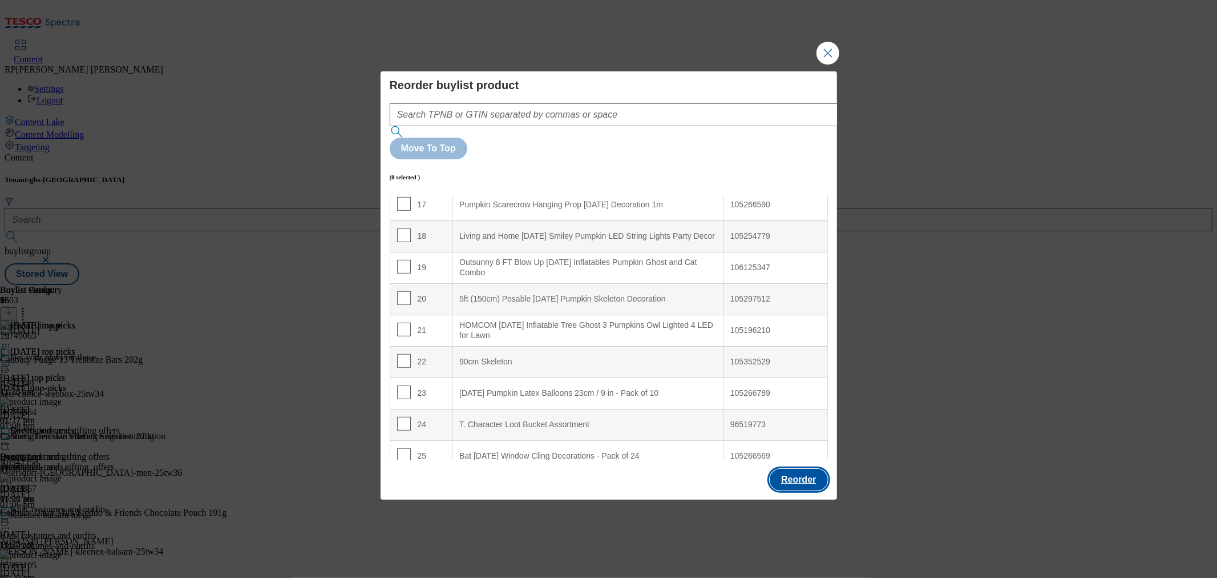
click at [781, 469] on button "Reorder" at bounding box center [799, 480] width 58 height 22
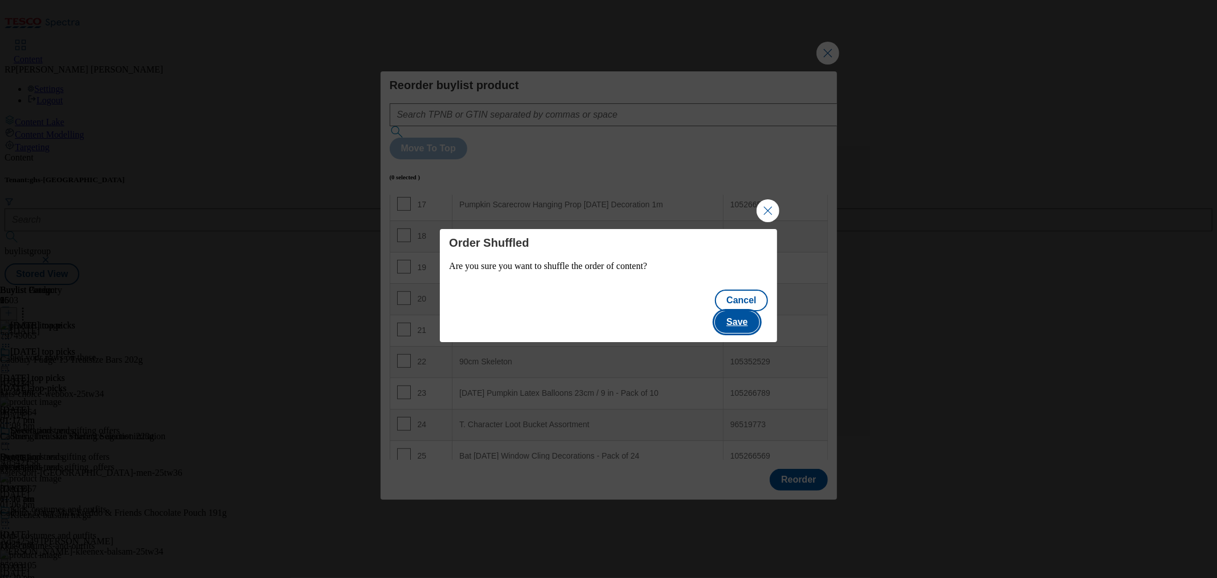
click at [750, 311] on button "Save" at bounding box center [737, 322] width 44 height 22
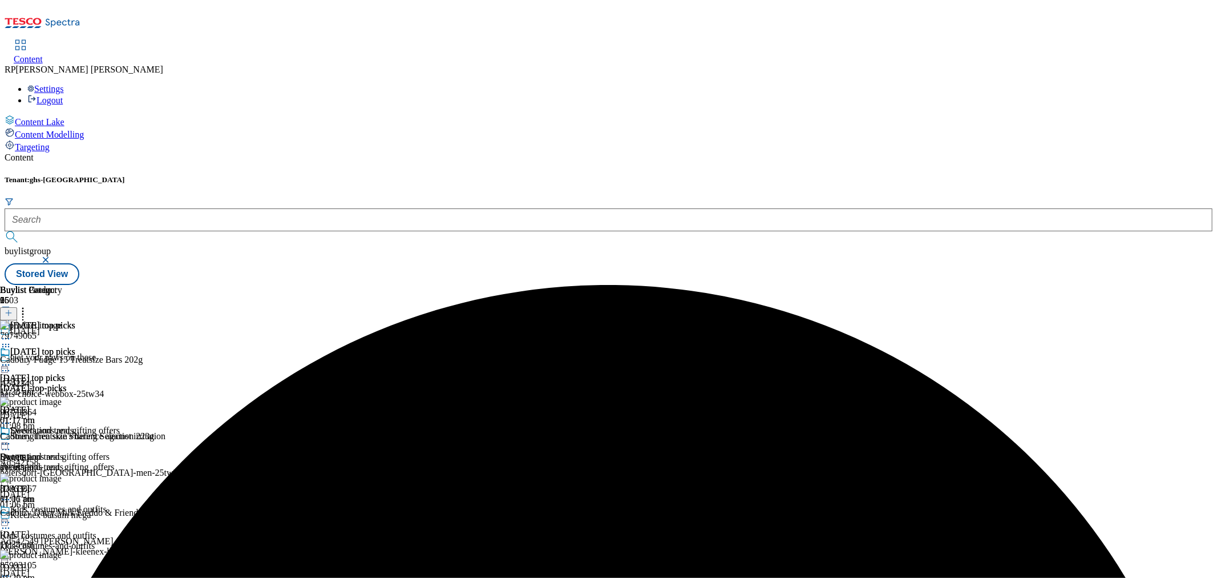
click at [11, 359] on icon at bounding box center [5, 364] width 11 height 11
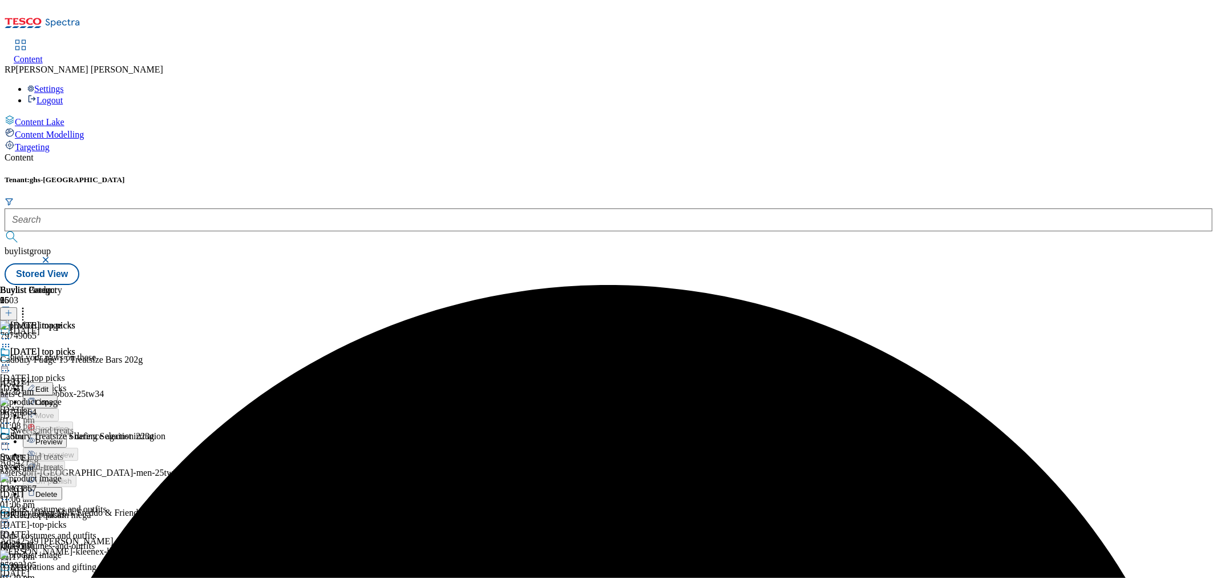
click at [67, 434] on button "Preview" at bounding box center [45, 440] width 44 height 13
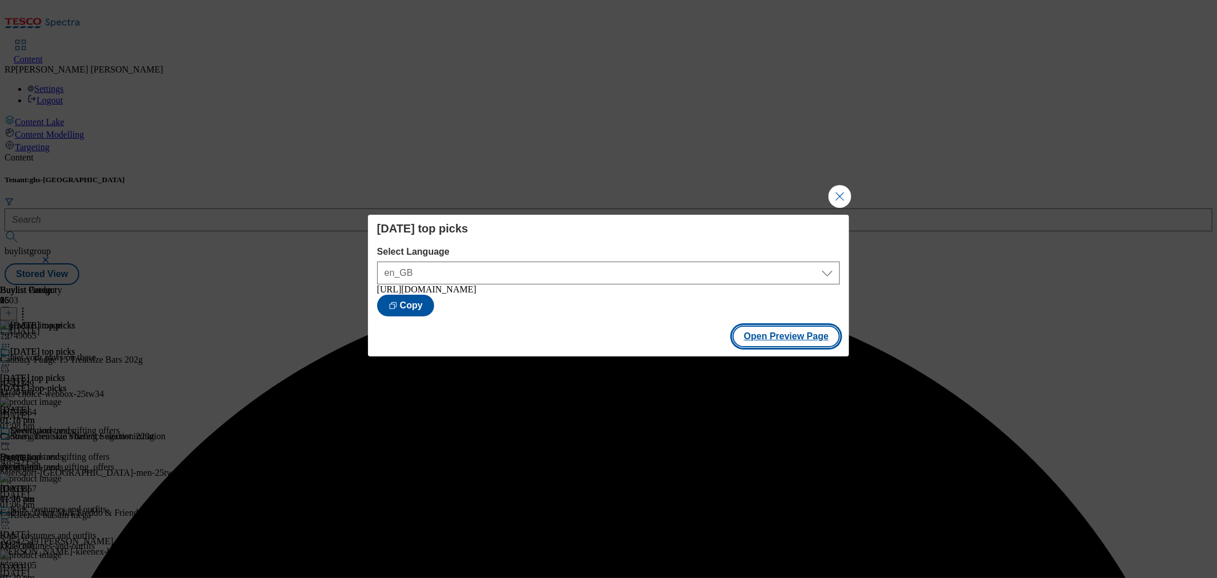
click at [804, 335] on button "Open Preview Page" at bounding box center [787, 336] width 108 height 22
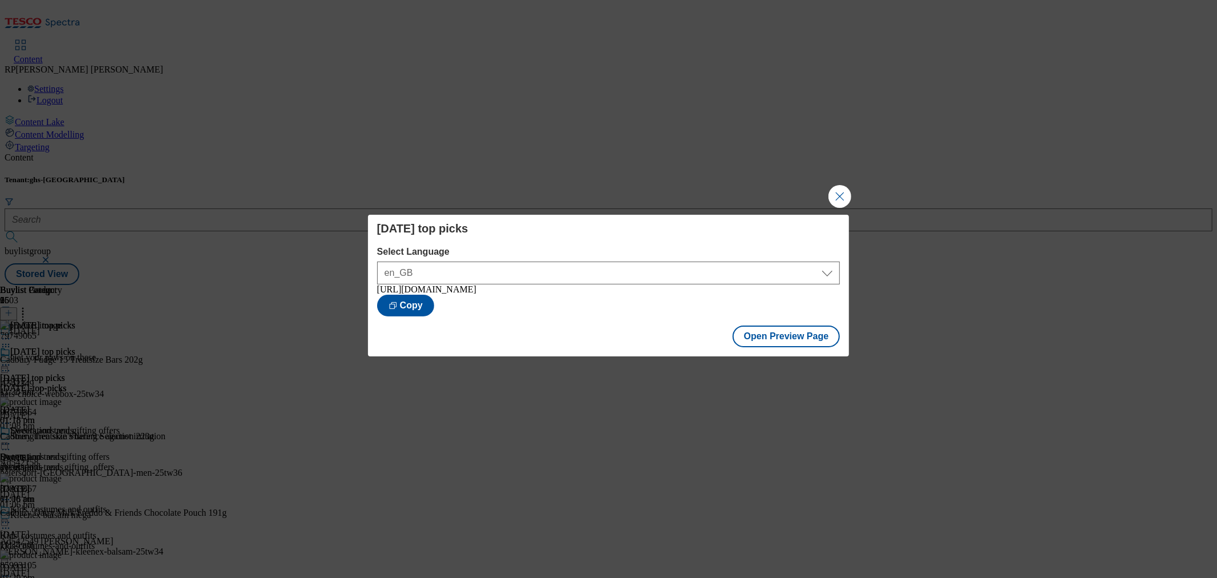
click at [107, 231] on div "Halloween top picks Select Language en_GB en_GB https://www.tesco.com/groceries…" at bounding box center [608, 289] width 1217 height 578
click at [830, 192] on button "Close Modal" at bounding box center [840, 196] width 23 height 23
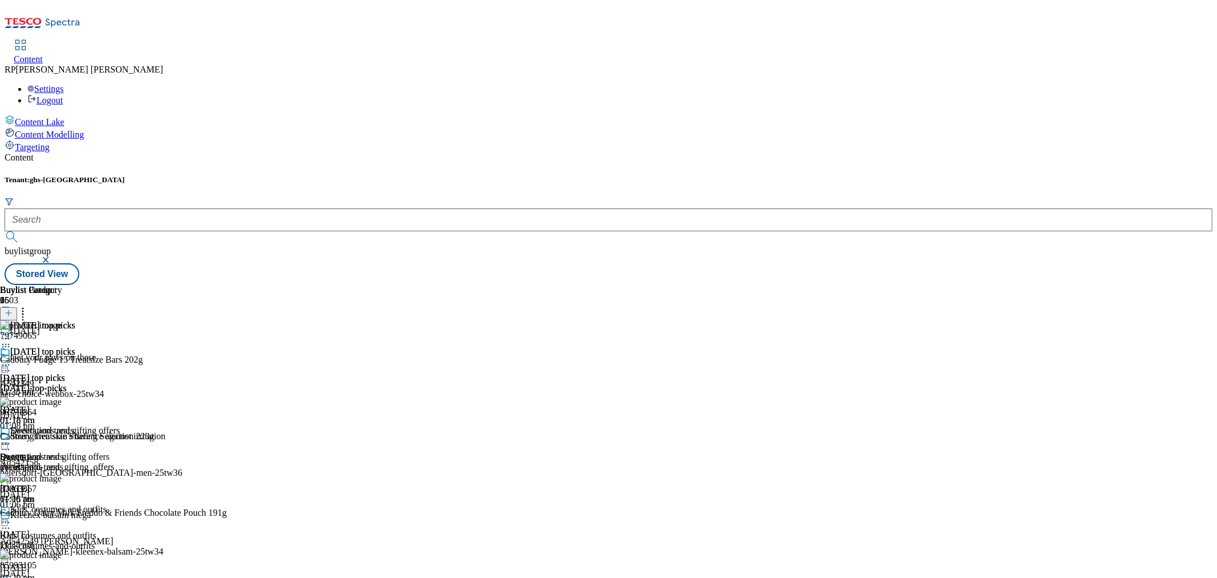
click at [11, 359] on icon at bounding box center [5, 364] width 11 height 11
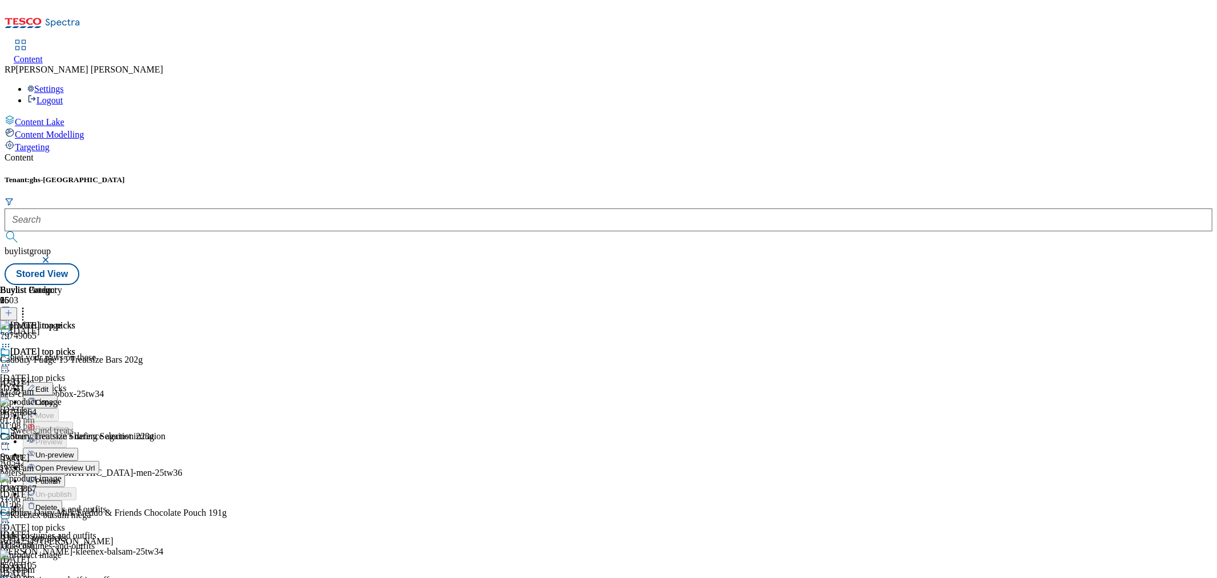
click at [74, 450] on span "Un-preview" at bounding box center [54, 454] width 38 height 9
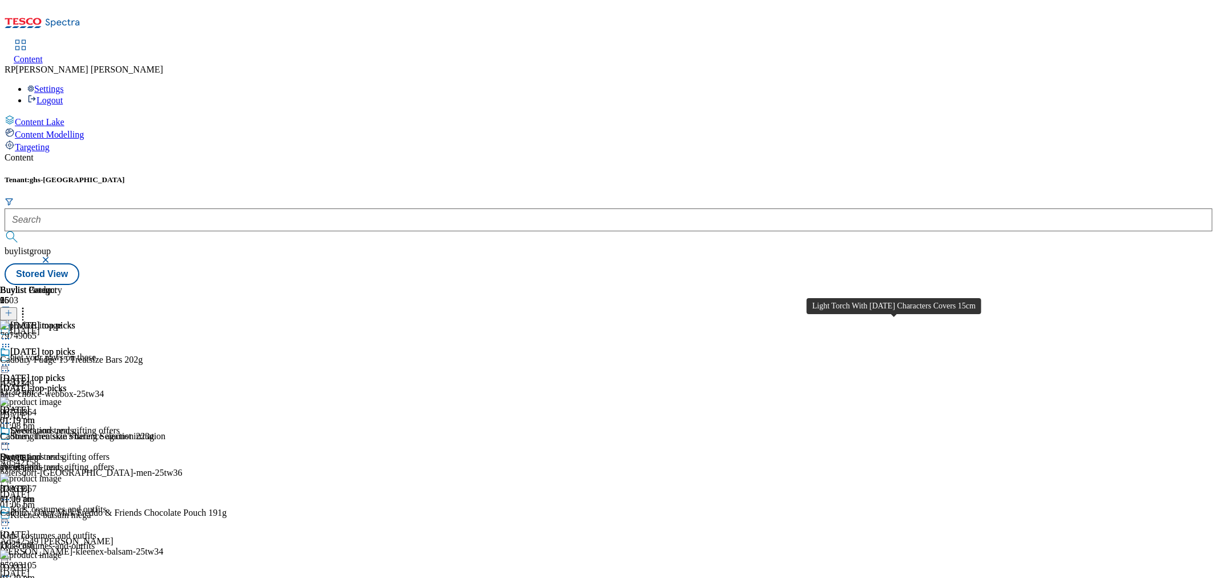
scroll to position [2989, 0]
click at [29, 305] on icon at bounding box center [22, 310] width 11 height 11
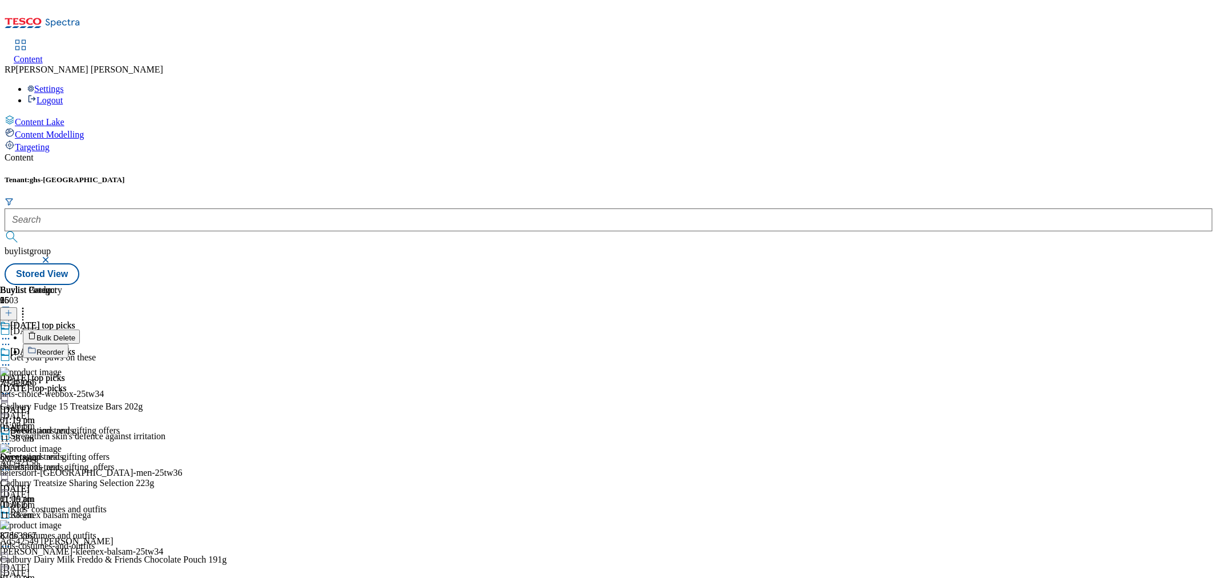
click at [64, 348] on span "Reorder" at bounding box center [50, 352] width 27 height 9
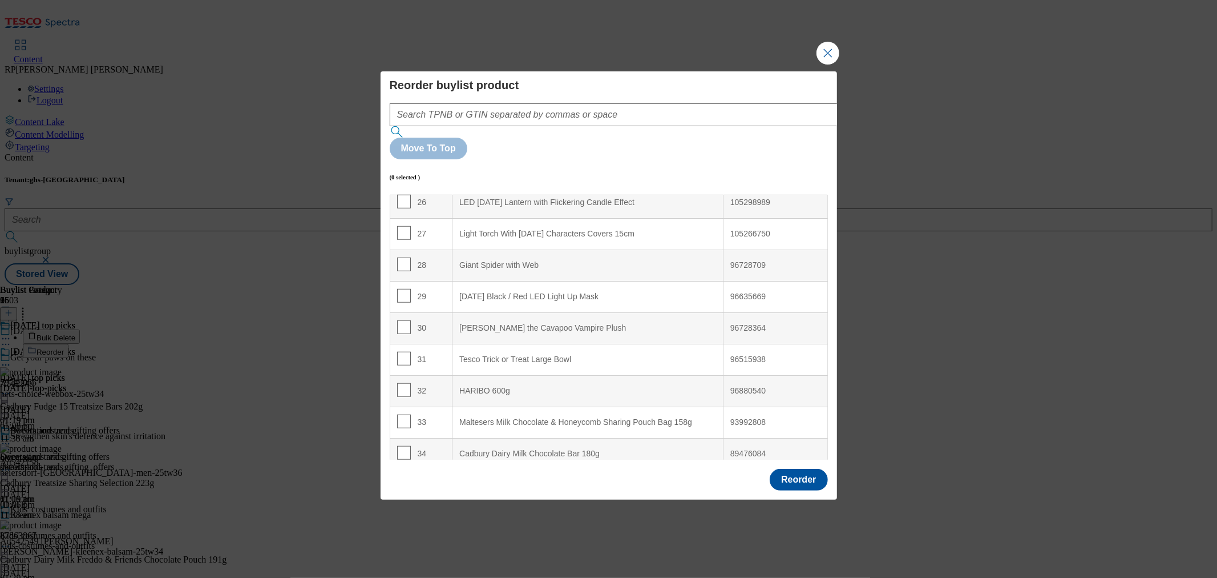
scroll to position [888, 0]
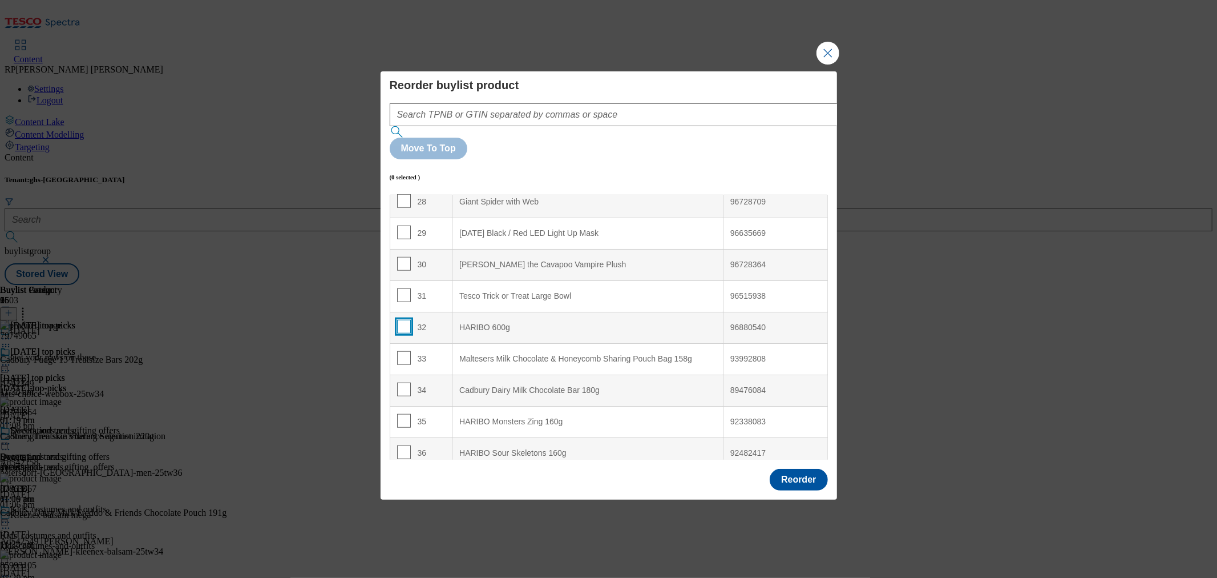
click at [400, 320] on input "Modal" at bounding box center [404, 327] width 14 height 14
checkbox input "true"
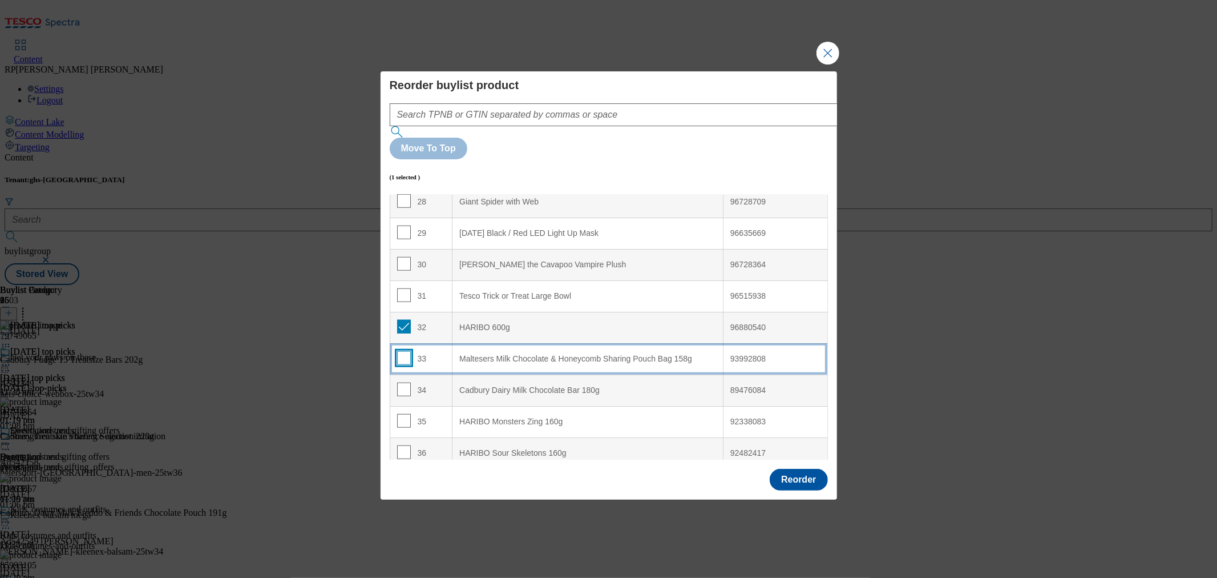
click at [401, 351] on input "Modal" at bounding box center [404, 358] width 14 height 14
checkbox input "true"
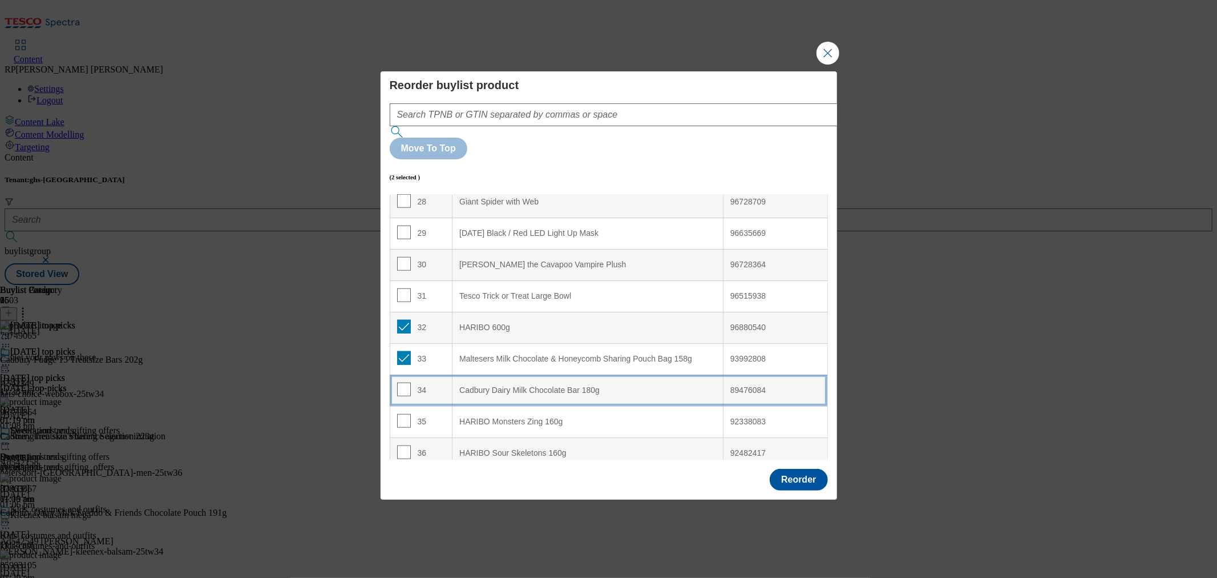
click at [402, 374] on td "34" at bounding box center [421, 389] width 63 height 31
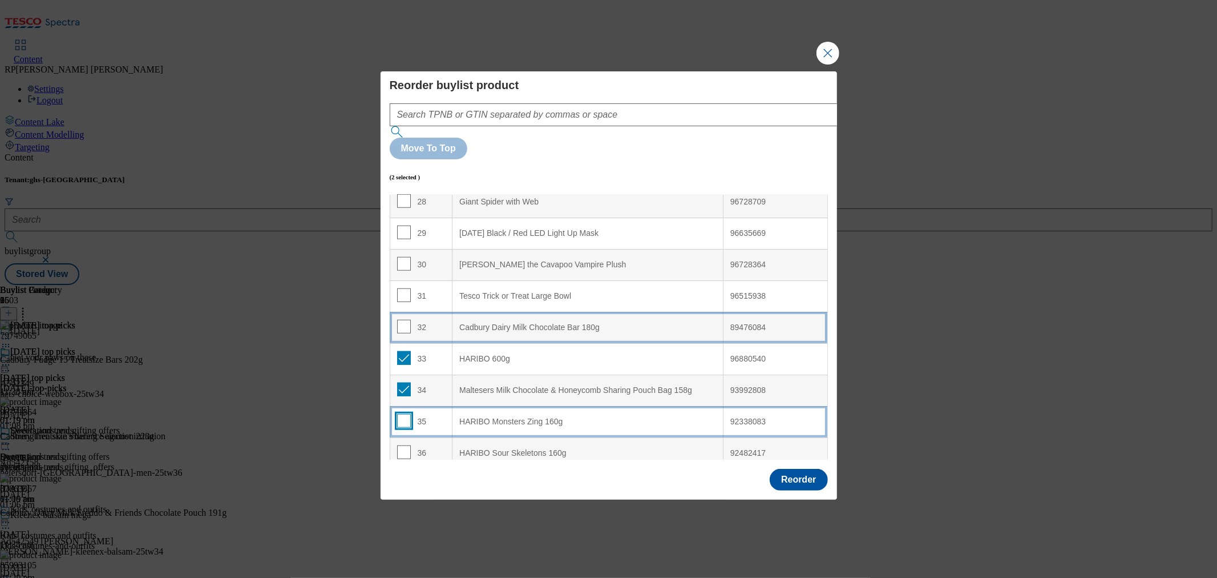
click at [401, 414] on input "Modal" at bounding box center [404, 421] width 14 height 14
checkbox input "true"
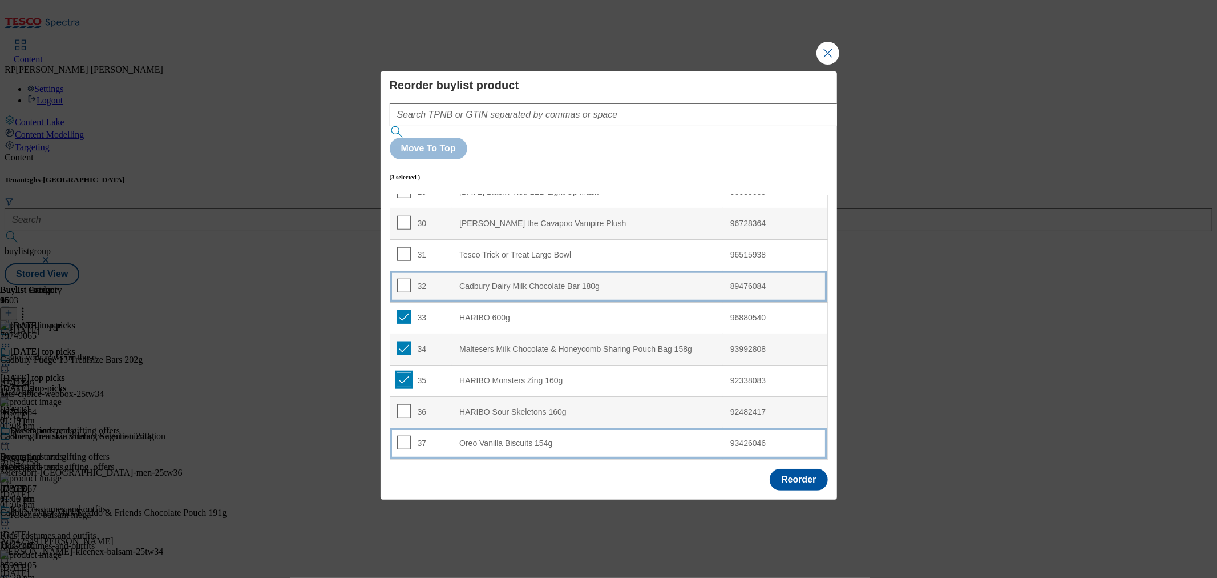
scroll to position [951, 0]
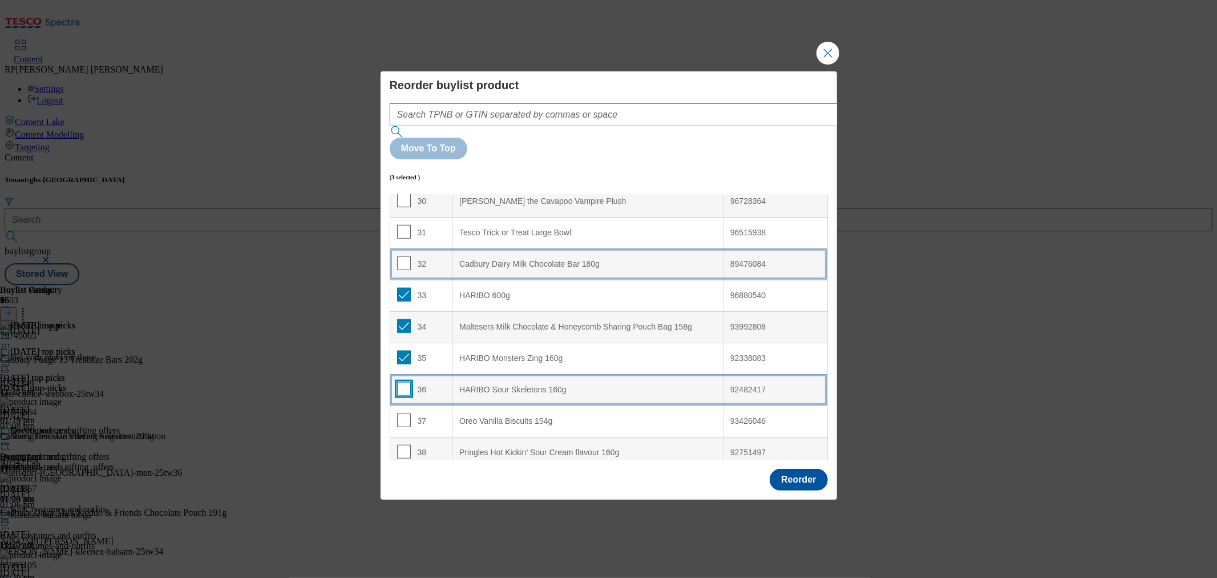
click at [401, 382] on input "Modal" at bounding box center [404, 389] width 14 height 14
checkbox input "true"
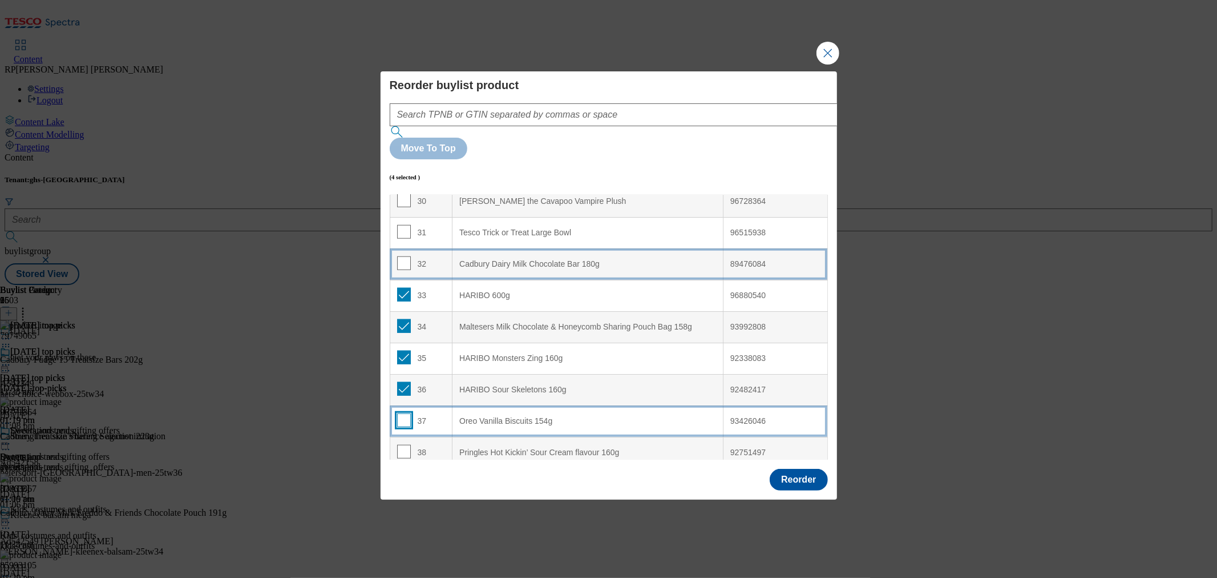
click at [402, 413] on input "Modal" at bounding box center [404, 420] width 14 height 14
checkbox input "true"
click at [404, 445] on input "Modal" at bounding box center [404, 452] width 14 height 14
checkbox input "true"
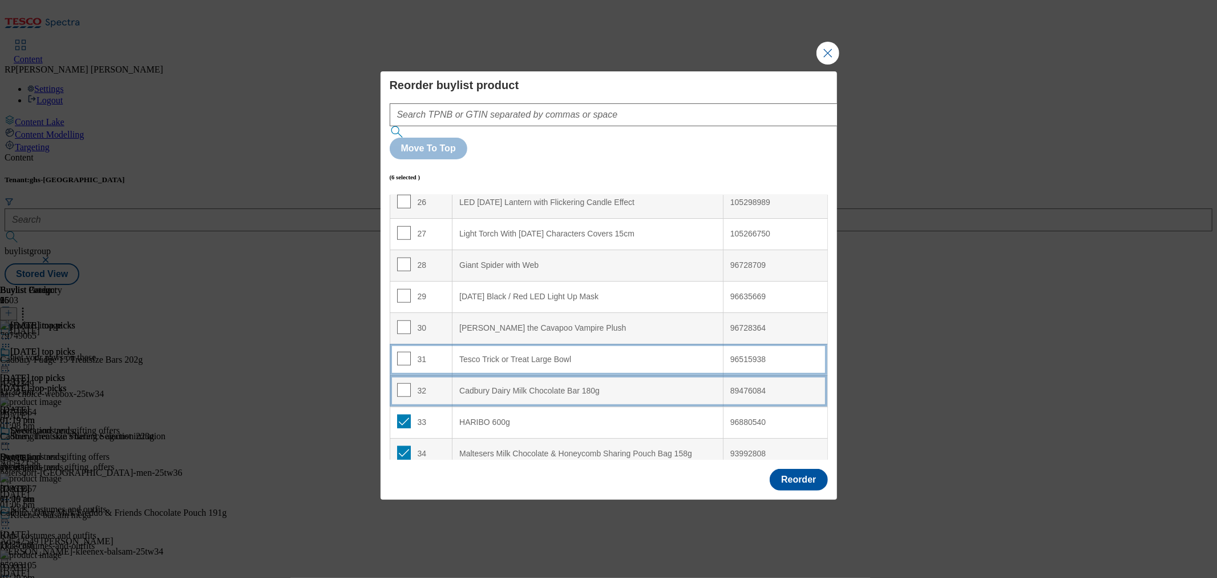
scroll to position [761, 0]
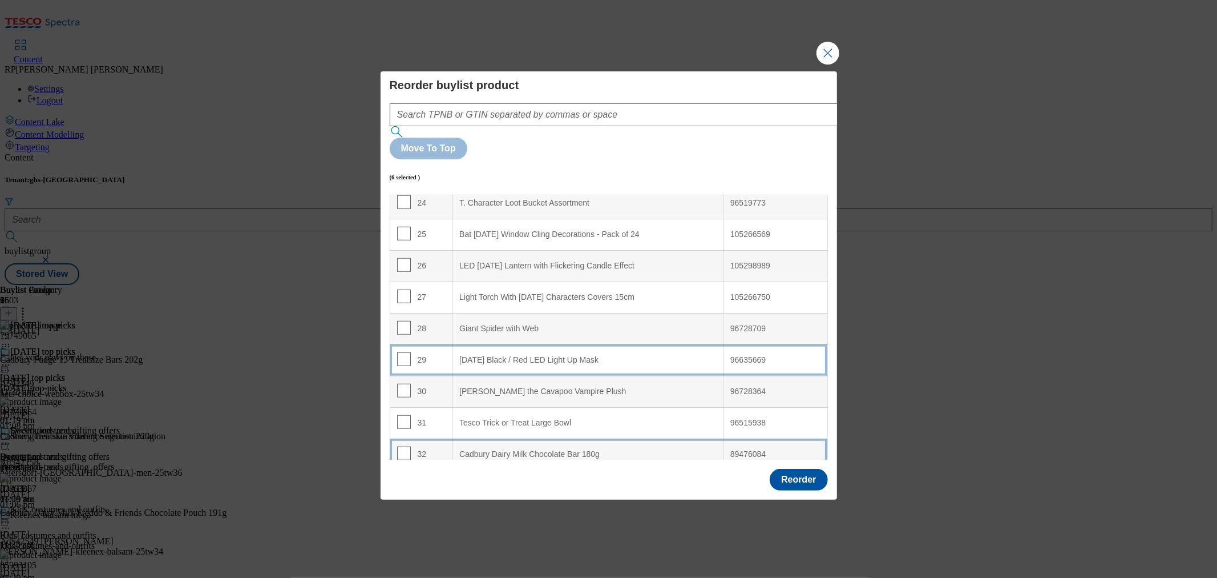
click at [437, 344] on td "29" at bounding box center [421, 359] width 63 height 31
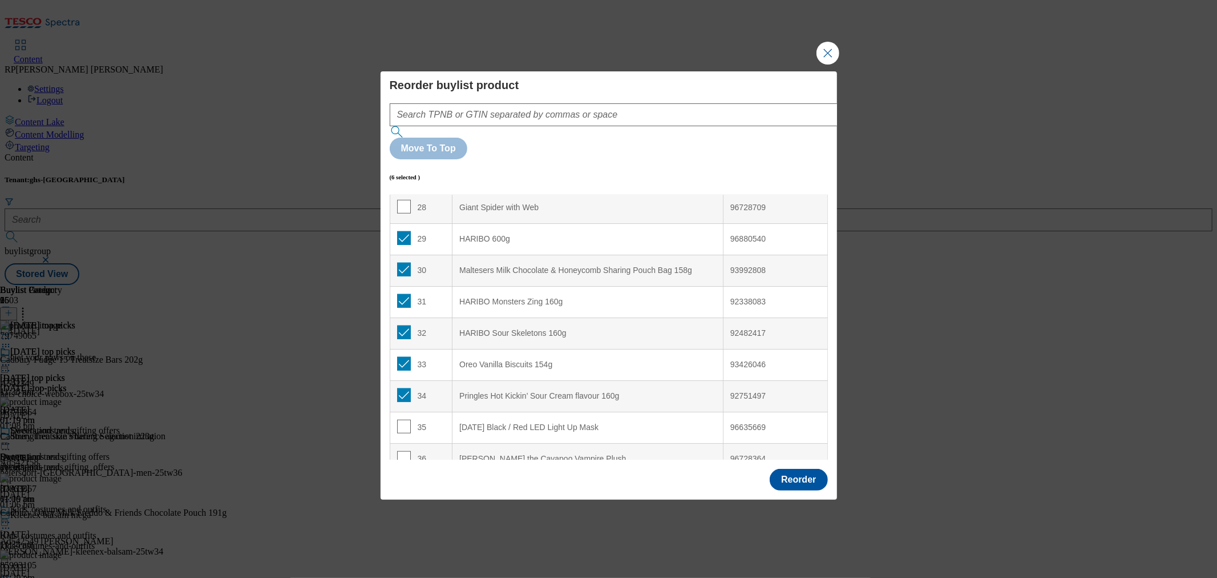
scroll to position [888, 0]
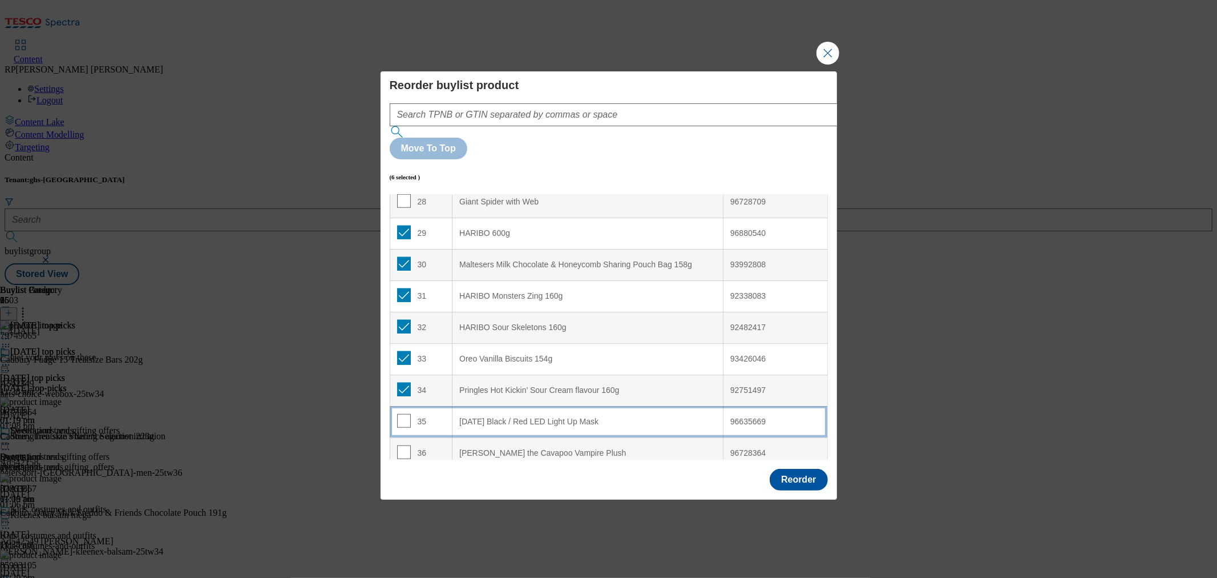
click at [426, 414] on div "35" at bounding box center [421, 422] width 49 height 17
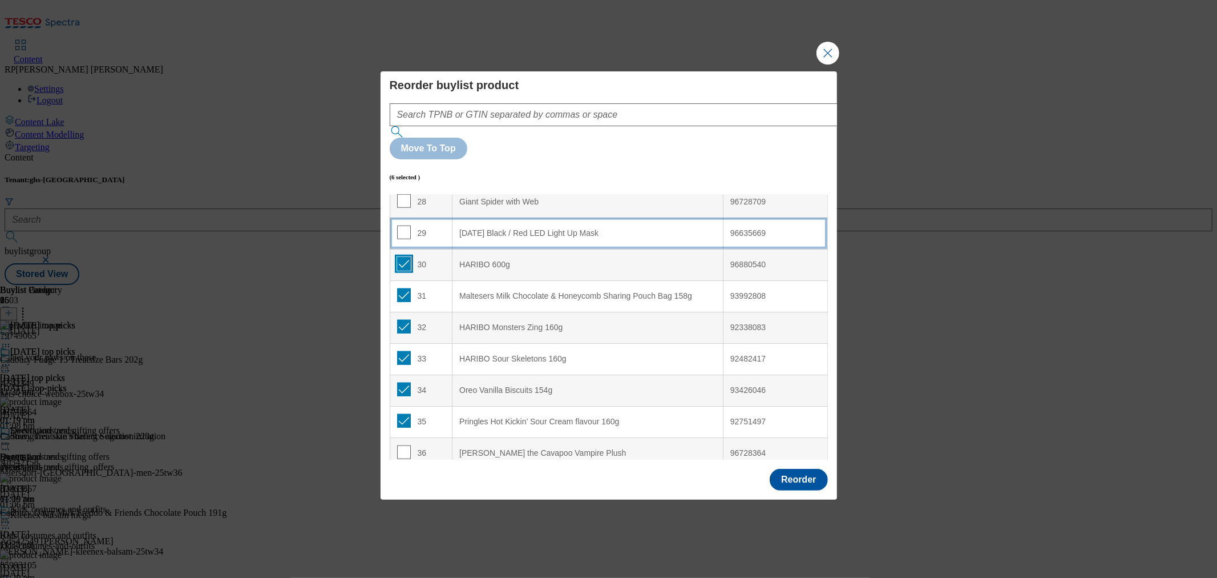
click at [401, 257] on input "Modal" at bounding box center [404, 264] width 14 height 14
checkbox input "false"
click at [403, 288] on input "Modal" at bounding box center [404, 295] width 14 height 14
checkbox input "false"
click at [403, 320] on input "Modal" at bounding box center [404, 327] width 14 height 14
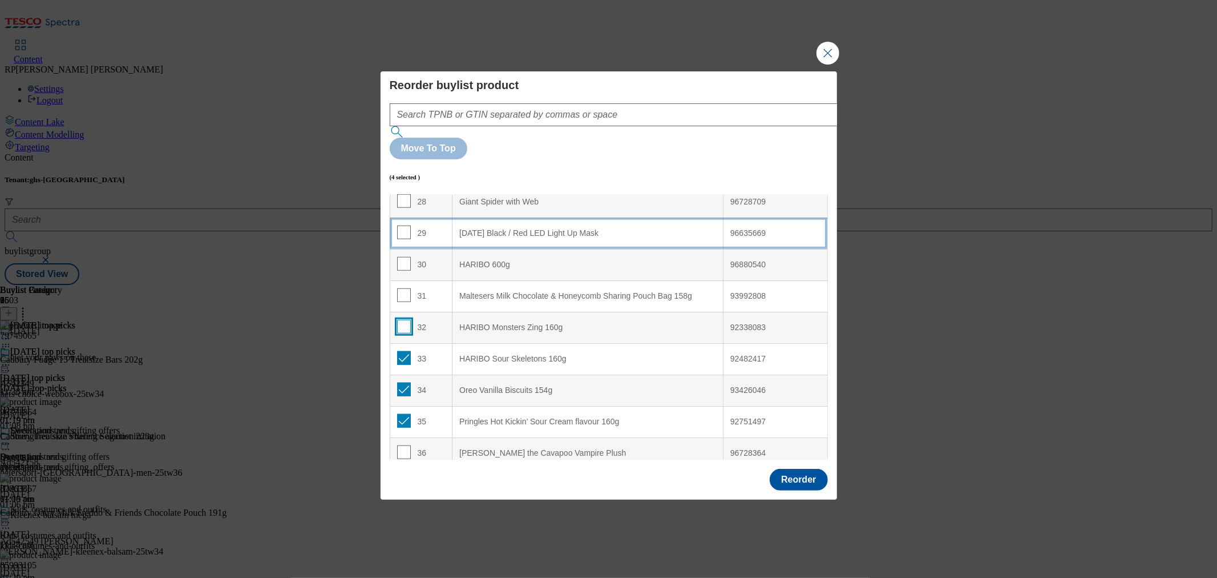
checkbox input "false"
click at [402, 351] on input "Modal" at bounding box center [404, 358] width 14 height 14
checkbox input "false"
click at [403, 382] on input "Modal" at bounding box center [404, 389] width 14 height 14
checkbox input "false"
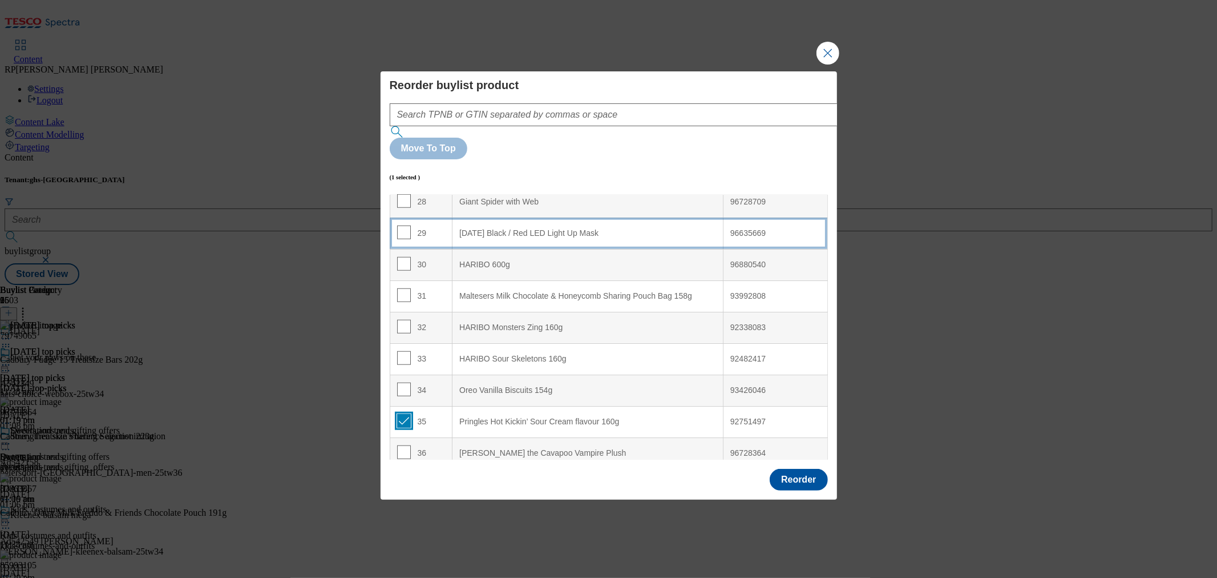
click at [404, 414] on input "Modal" at bounding box center [404, 421] width 14 height 14
checkbox input "false"
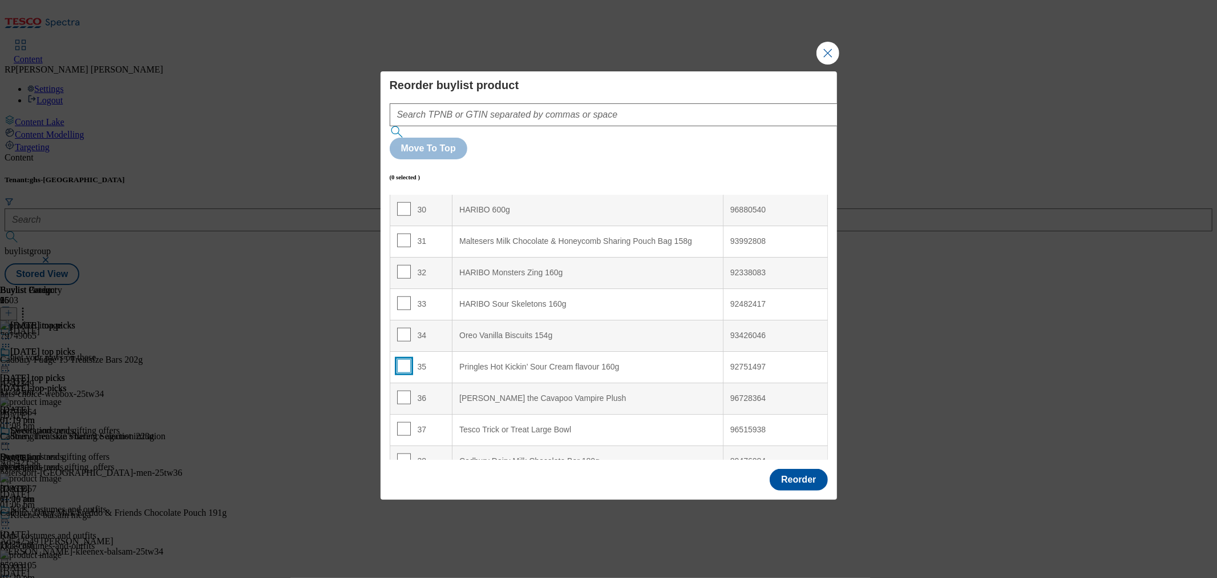
scroll to position [1014, 0]
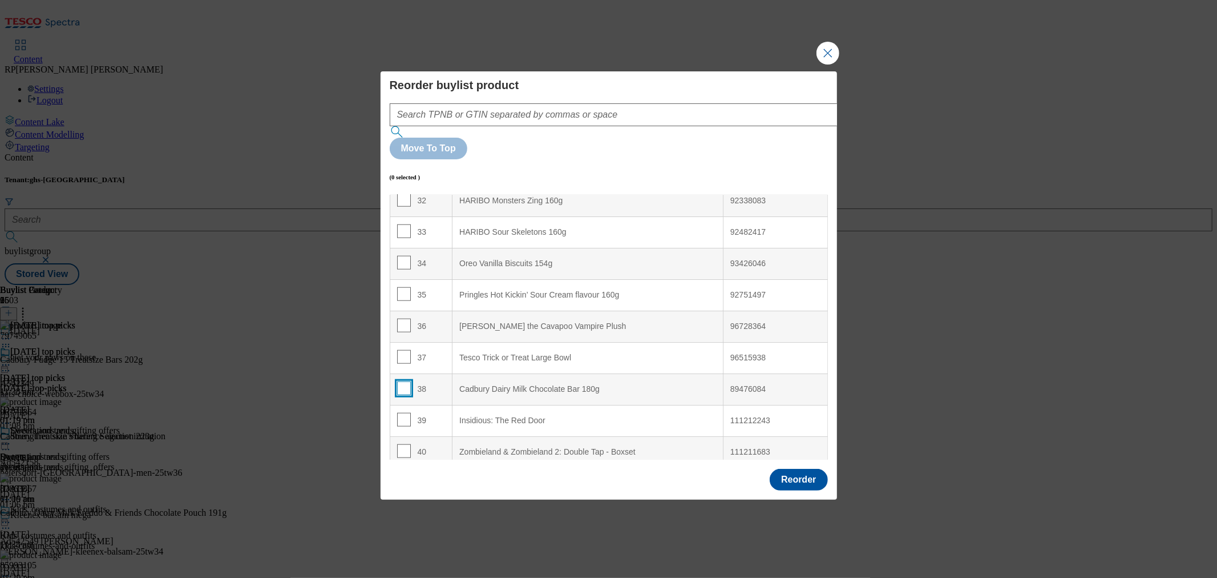
click at [402, 381] on input "Modal" at bounding box center [404, 388] width 14 height 14
checkbox input "true"
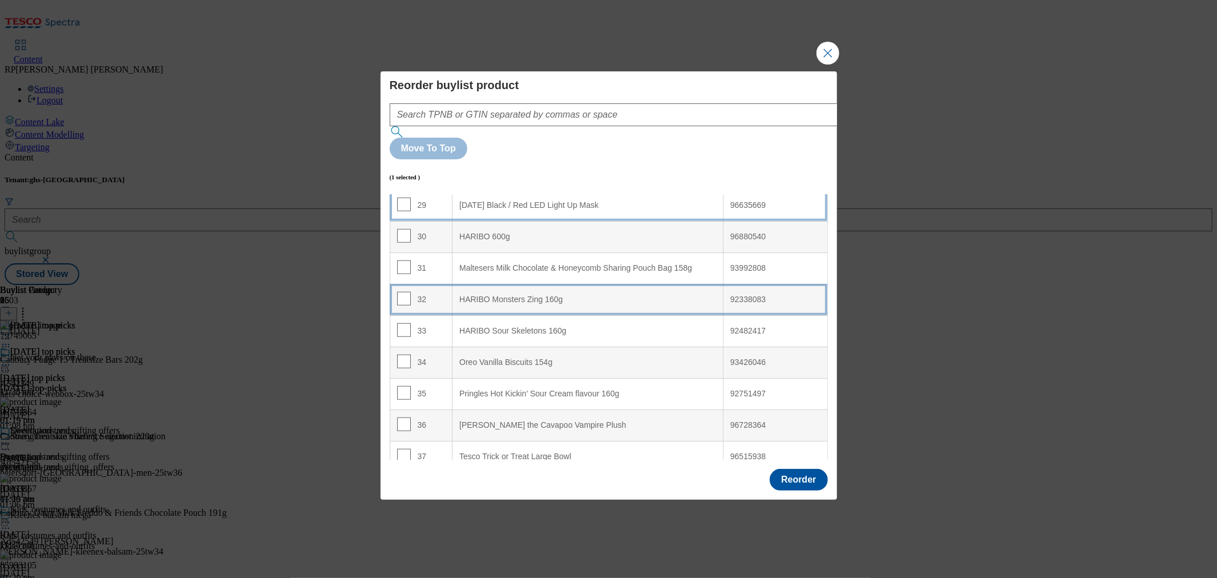
scroll to position [888, 0]
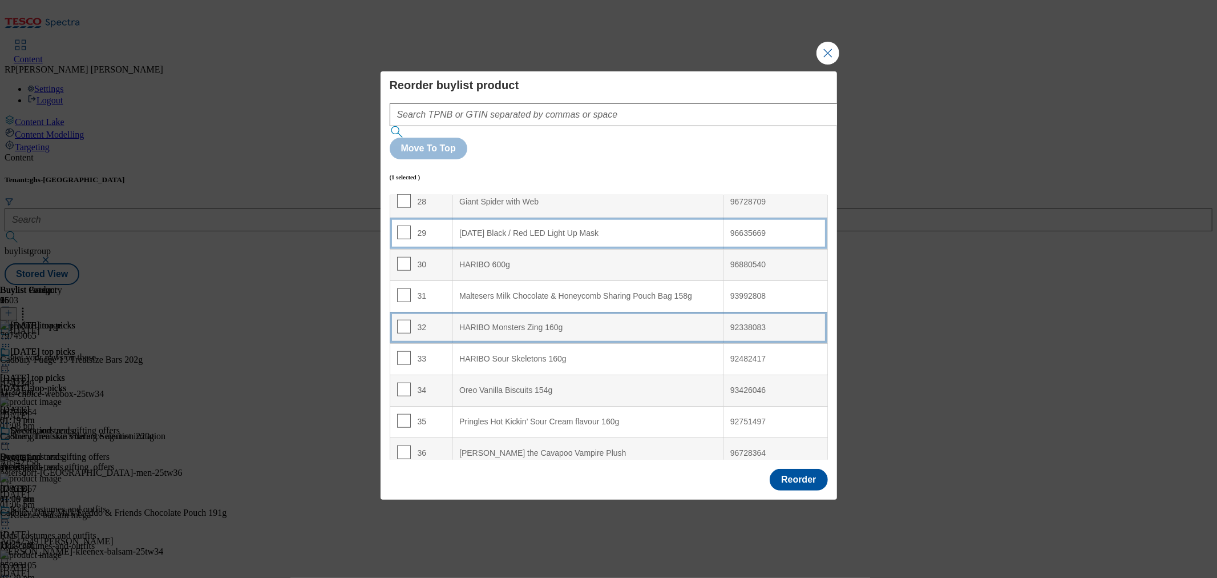
click at [424, 312] on td "32" at bounding box center [421, 327] width 63 height 31
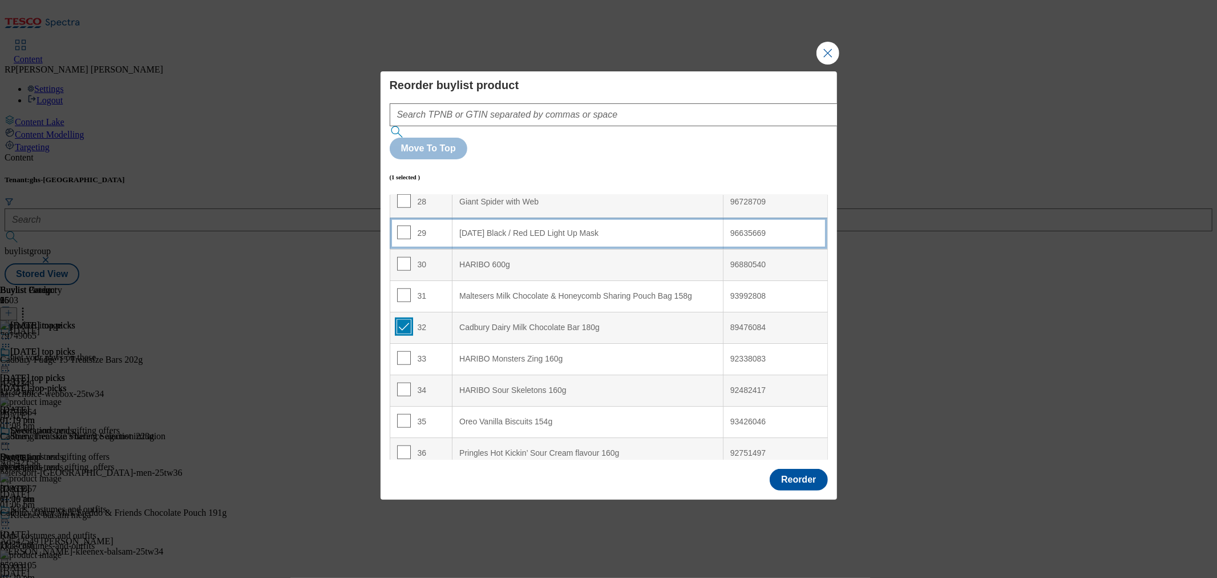
click at [402, 320] on input "Modal" at bounding box center [404, 327] width 14 height 14
checkbox input "false"
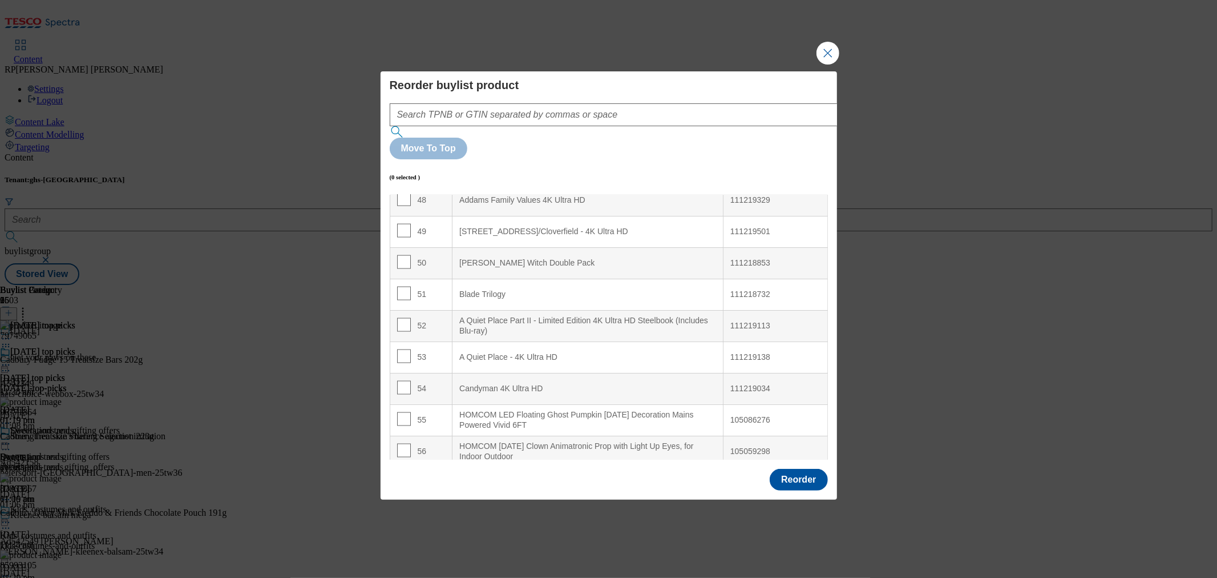
scroll to position [1522, 0]
click at [400, 408] on input "Modal" at bounding box center [404, 415] width 14 height 14
checkbox input "true"
click at [398, 439] on input "Modal" at bounding box center [404, 446] width 14 height 14
checkbox input "true"
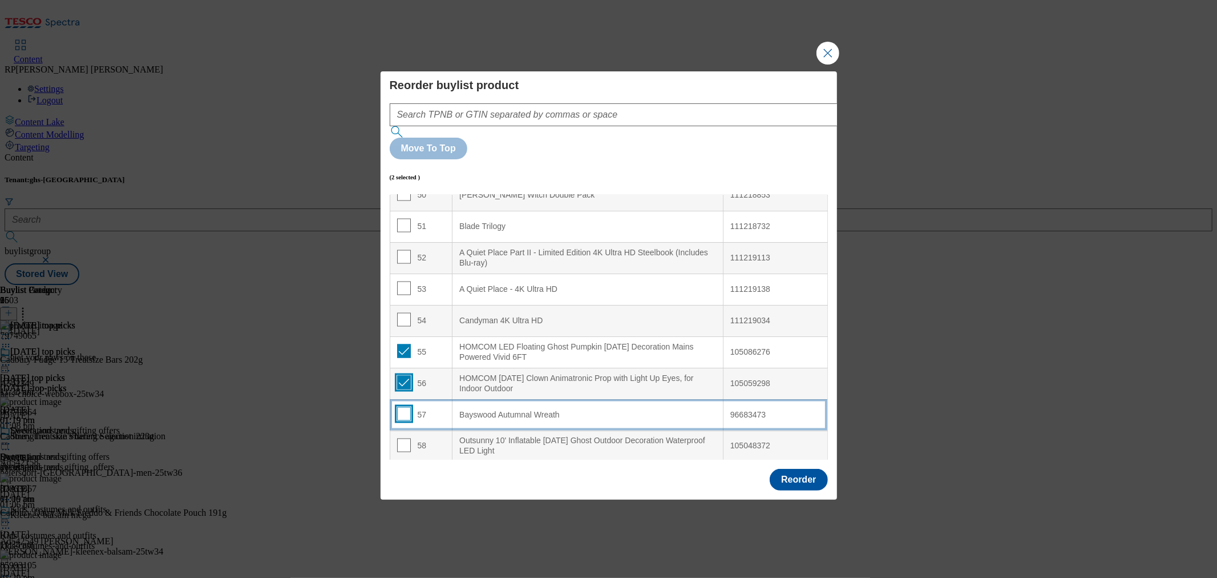
scroll to position [1648, 0]
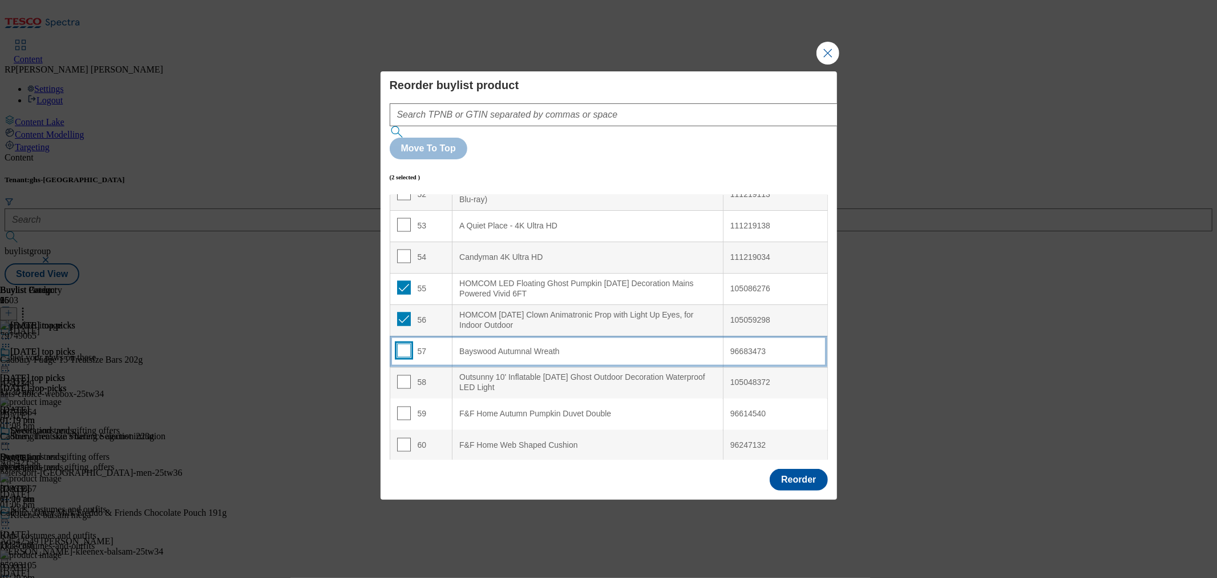
click at [402, 344] on input "Modal" at bounding box center [404, 351] width 14 height 14
checkbox input "true"
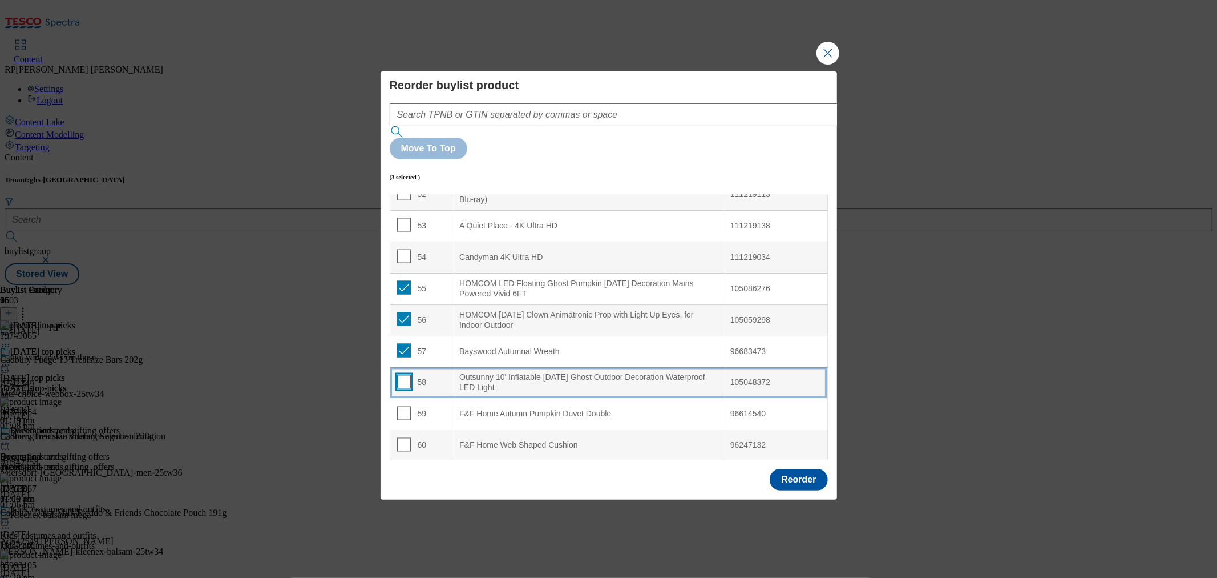
click at [402, 375] on input "Modal" at bounding box center [404, 382] width 14 height 14
checkbox input "true"
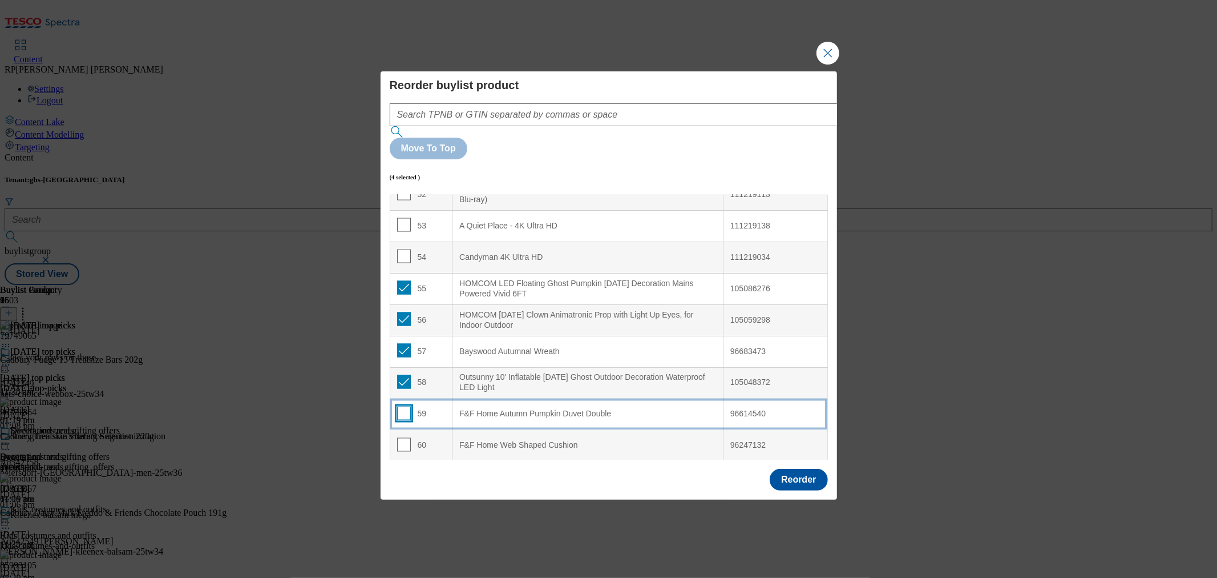
click at [404, 406] on input "Modal" at bounding box center [404, 413] width 14 height 14
checkbox input "true"
click at [402, 438] on input "Modal" at bounding box center [404, 445] width 14 height 14
checkbox input "true"
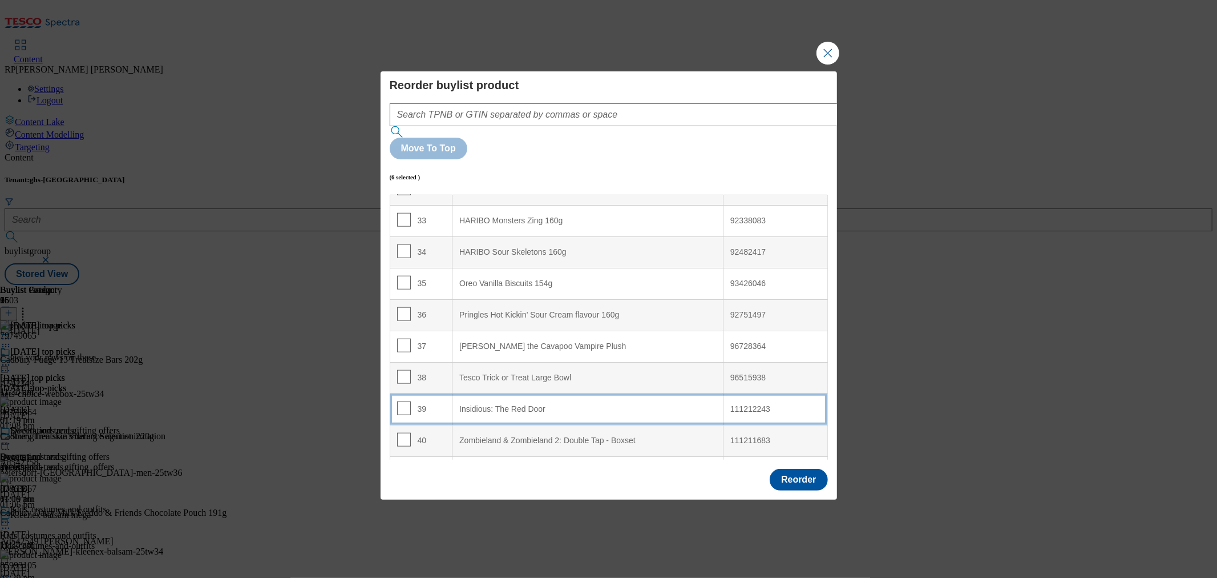
scroll to position [951, 0]
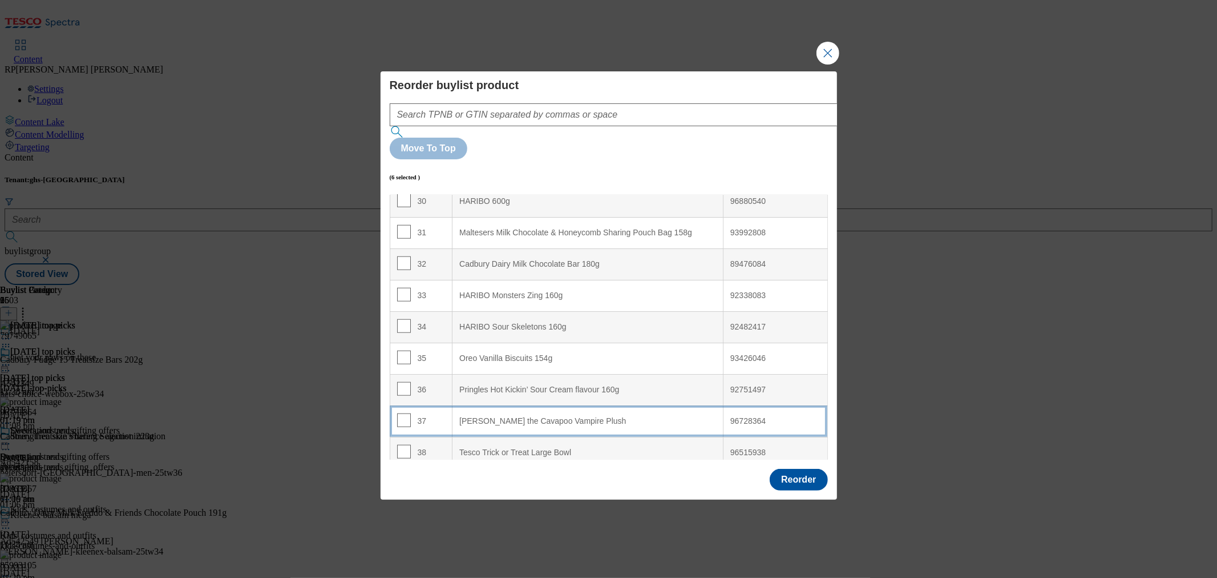
click at [434, 413] on div "37" at bounding box center [421, 421] width 49 height 17
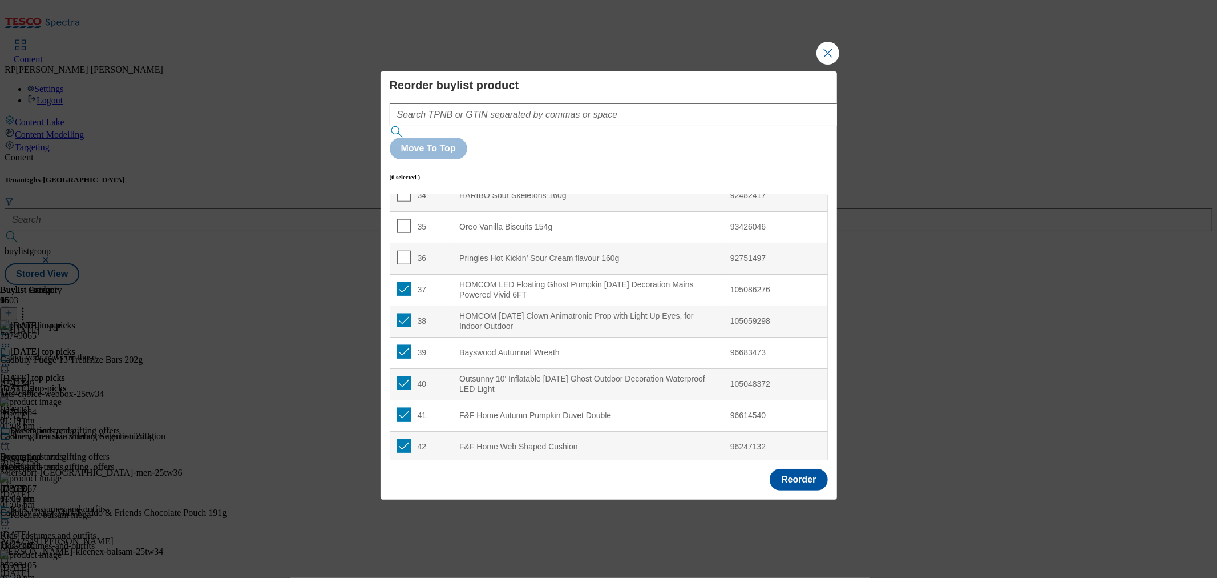
scroll to position [1141, 0]
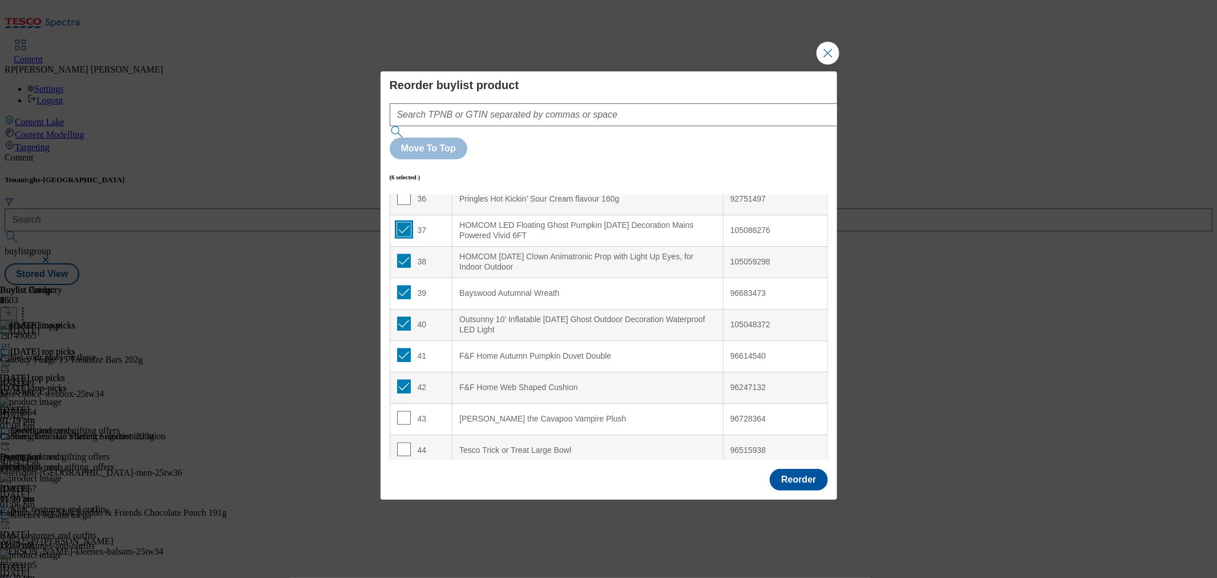
click at [400, 223] on input "Modal" at bounding box center [404, 230] width 14 height 14
checkbox input "false"
click at [400, 254] on input "Modal" at bounding box center [404, 261] width 14 height 14
checkbox input "false"
click at [402, 285] on input "Modal" at bounding box center [404, 292] width 14 height 14
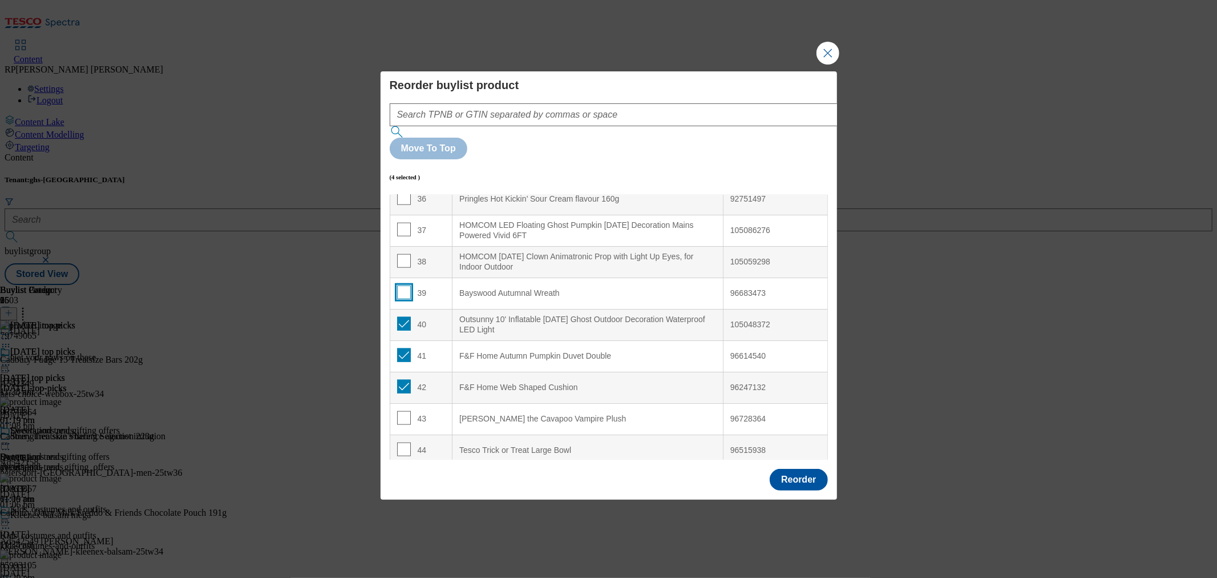
checkbox input "false"
click at [403, 317] on input "Modal" at bounding box center [404, 324] width 14 height 14
checkbox input "false"
click at [404, 348] on input "Modal" at bounding box center [404, 355] width 14 height 14
checkbox input "false"
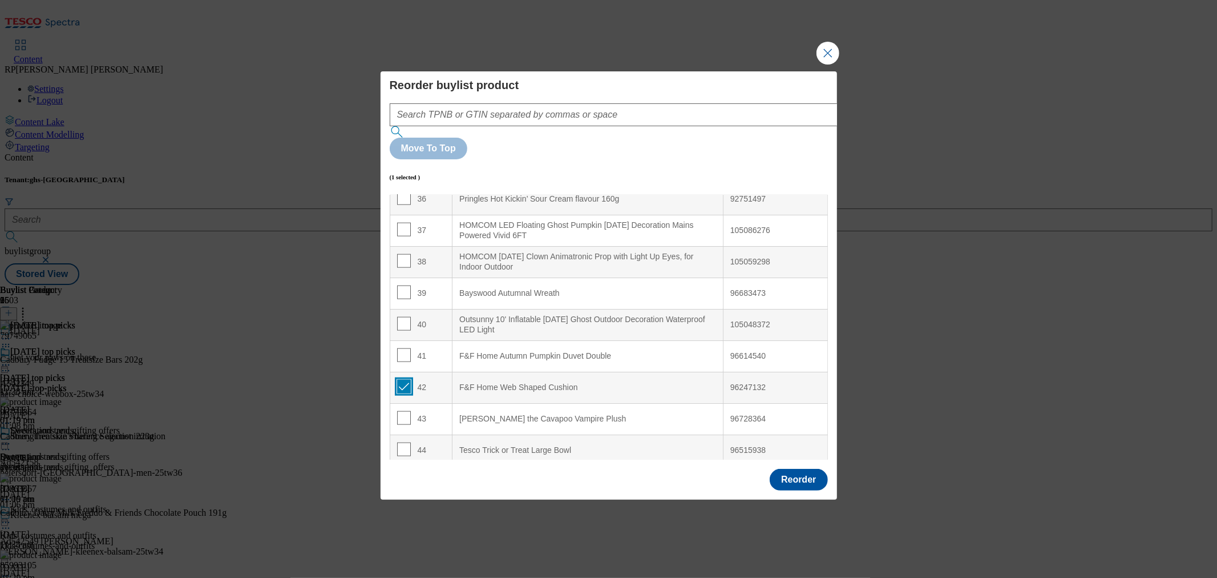
click at [405, 380] on input "Modal" at bounding box center [404, 387] width 14 height 14
checkbox input "false"
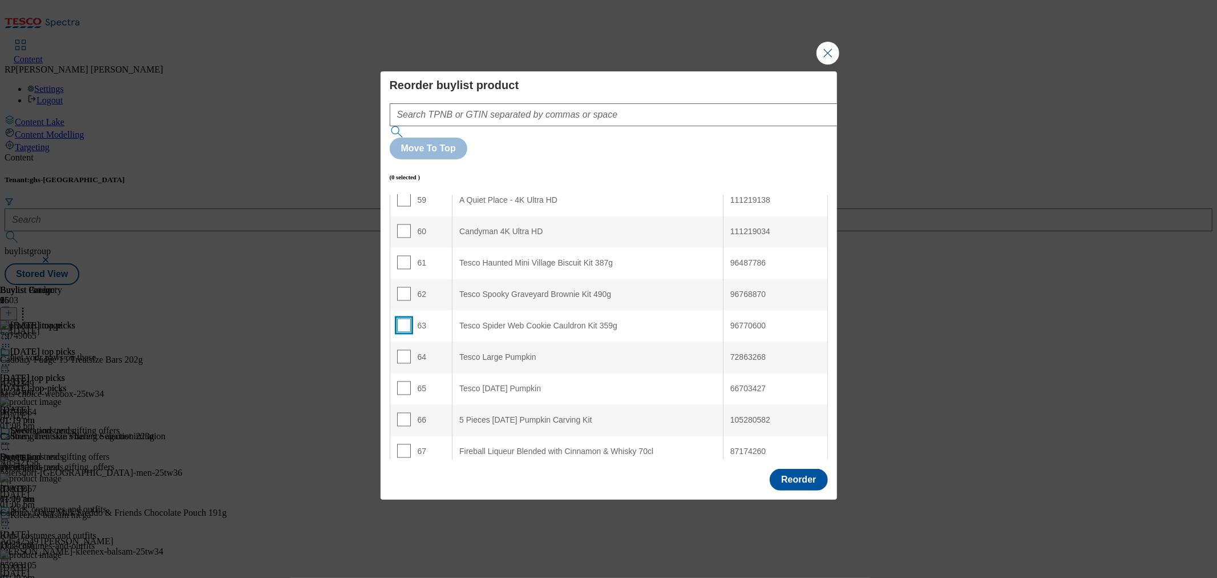
scroll to position [1776, 0]
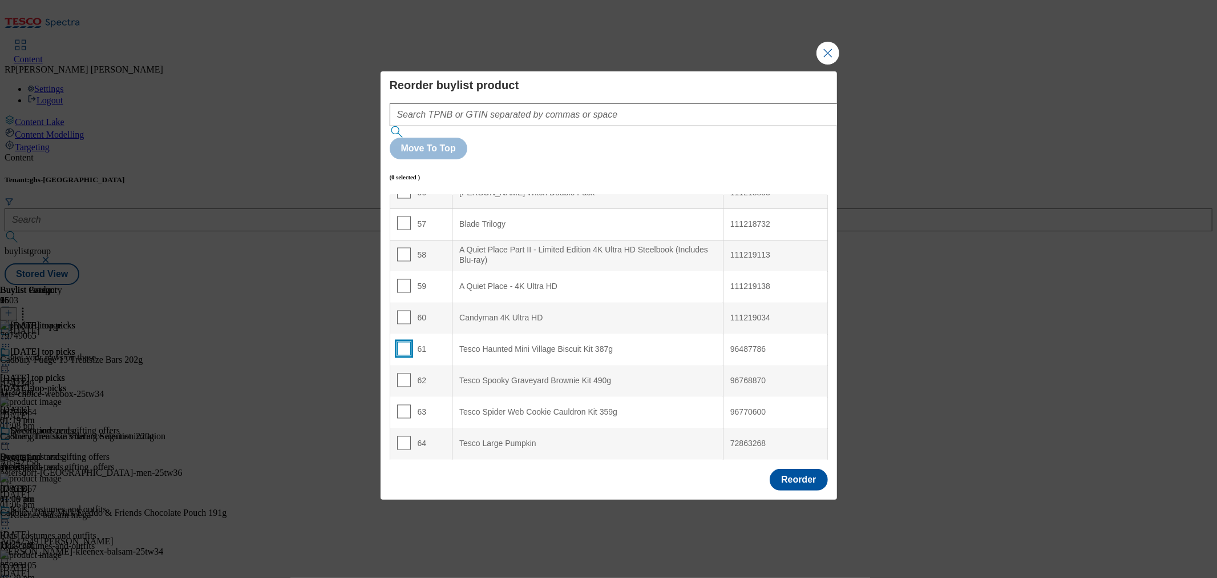
click at [403, 342] on input "Modal" at bounding box center [404, 349] width 14 height 14
checkbox input "true"
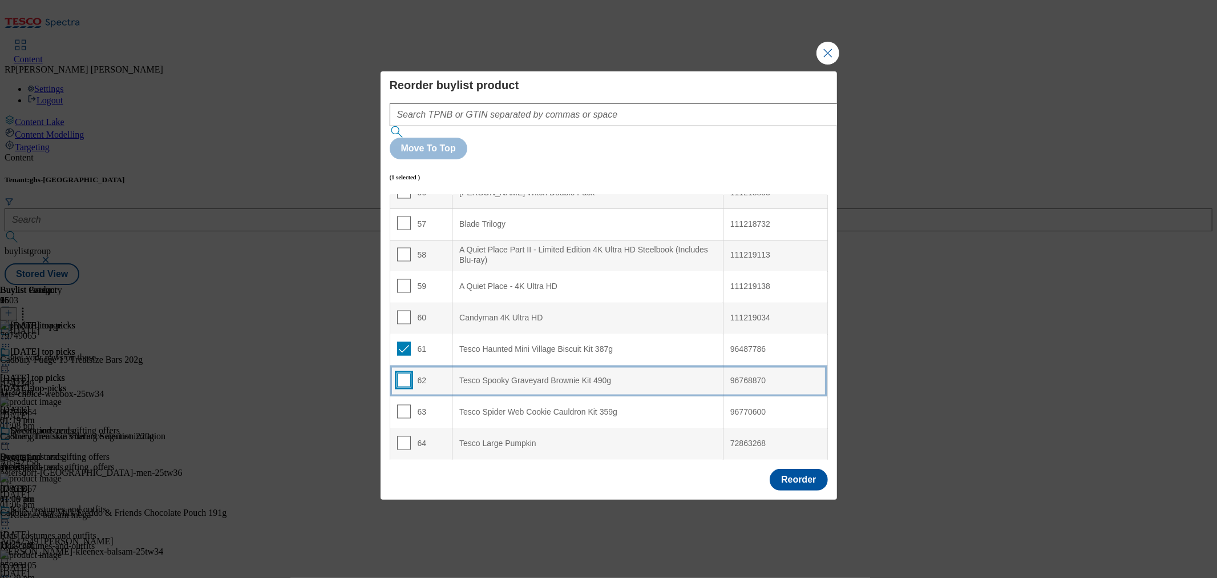
click at [401, 373] on input "Modal" at bounding box center [404, 380] width 14 height 14
checkbox input "true"
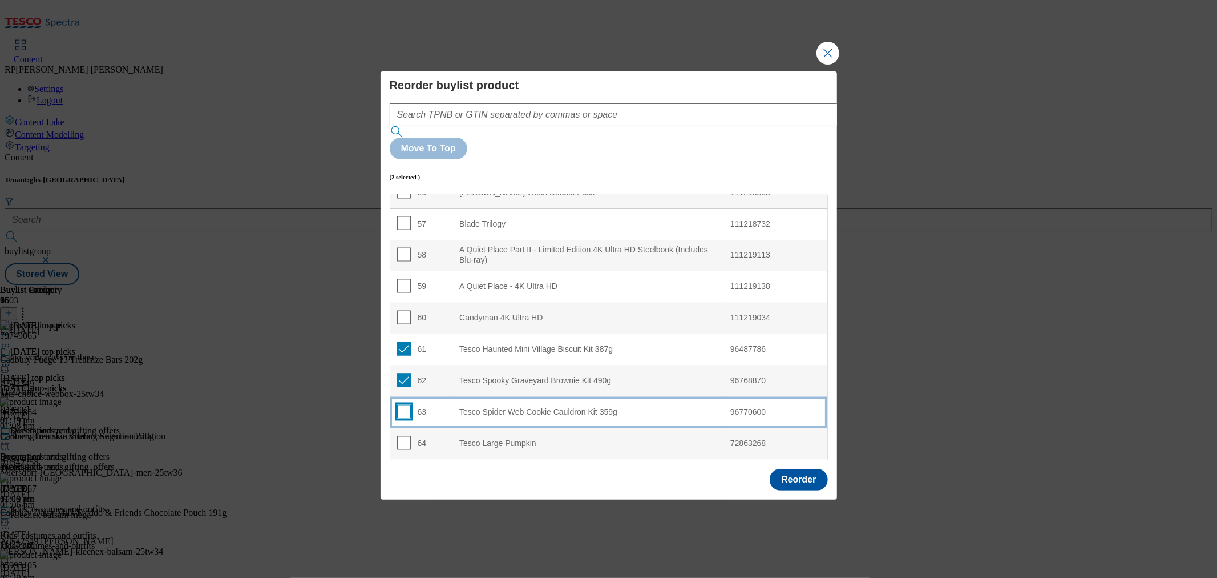
click at [403, 405] on input "Modal" at bounding box center [404, 412] width 14 height 14
checkbox input "true"
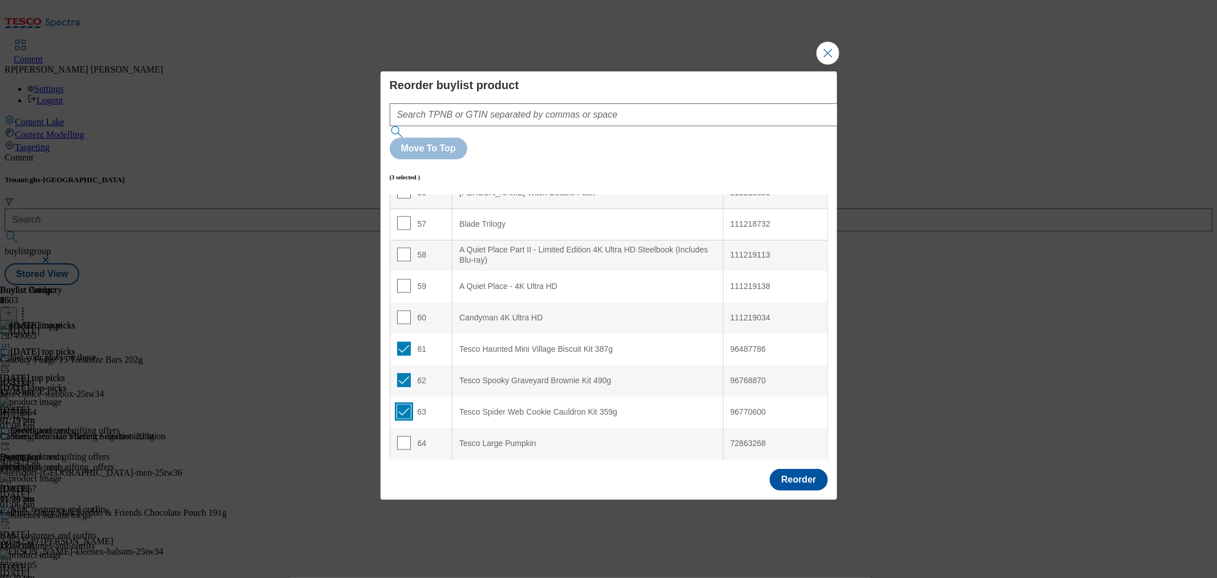
scroll to position [1902, 0]
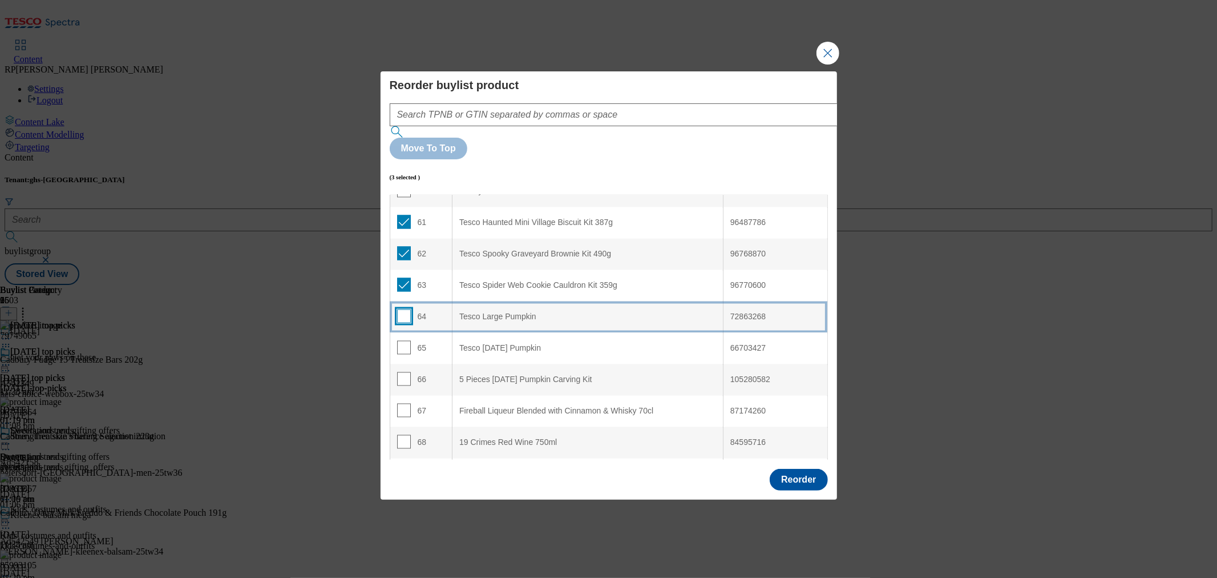
click at [402, 309] on input "Modal" at bounding box center [404, 316] width 14 height 14
checkbox input "true"
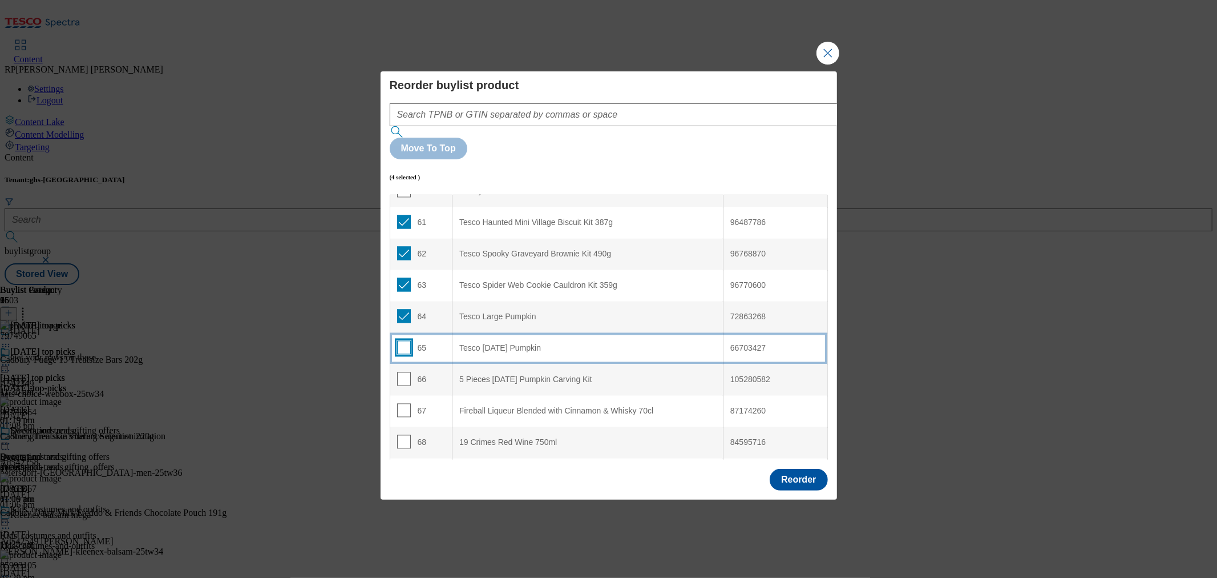
click at [401, 341] on input "Modal" at bounding box center [404, 348] width 14 height 14
checkbox input "true"
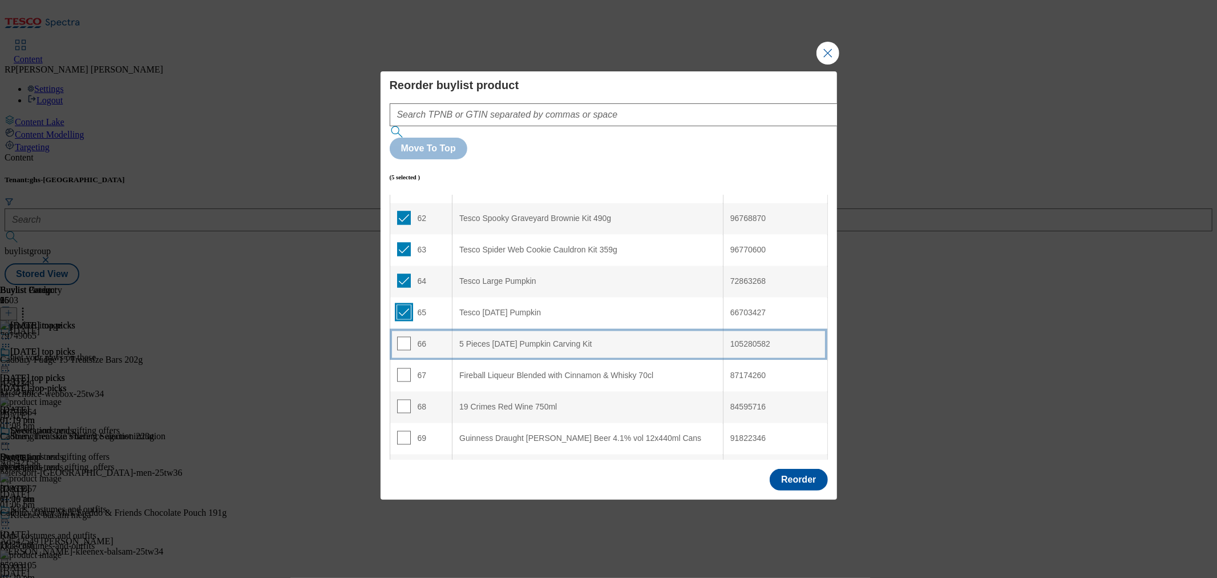
scroll to position [1966, 0]
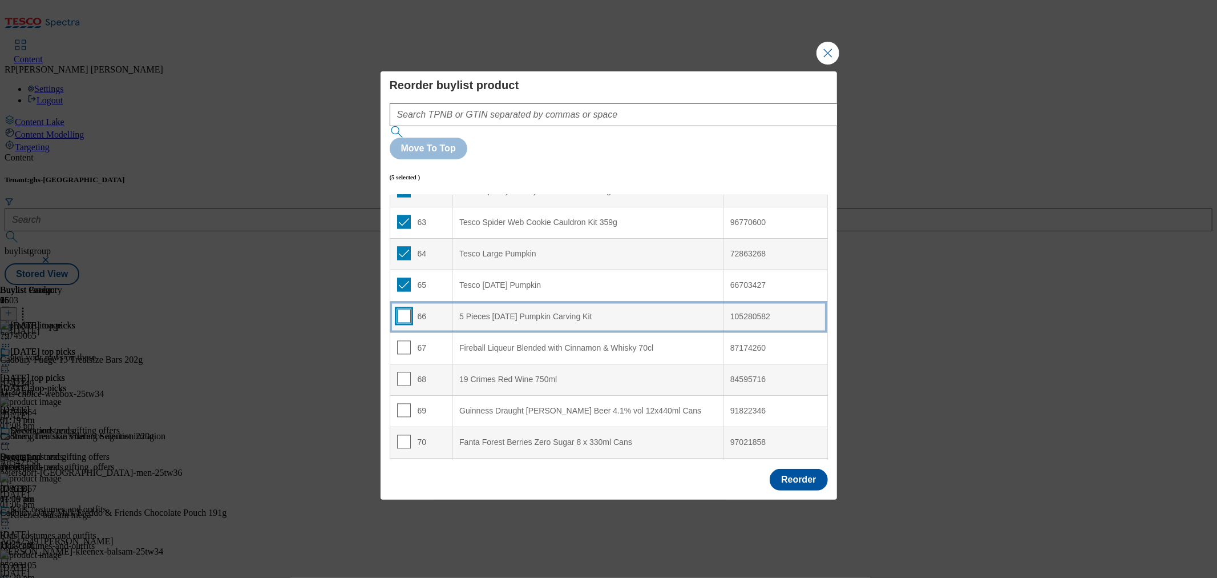
click at [403, 309] on input "Modal" at bounding box center [404, 316] width 14 height 14
checkbox input "true"
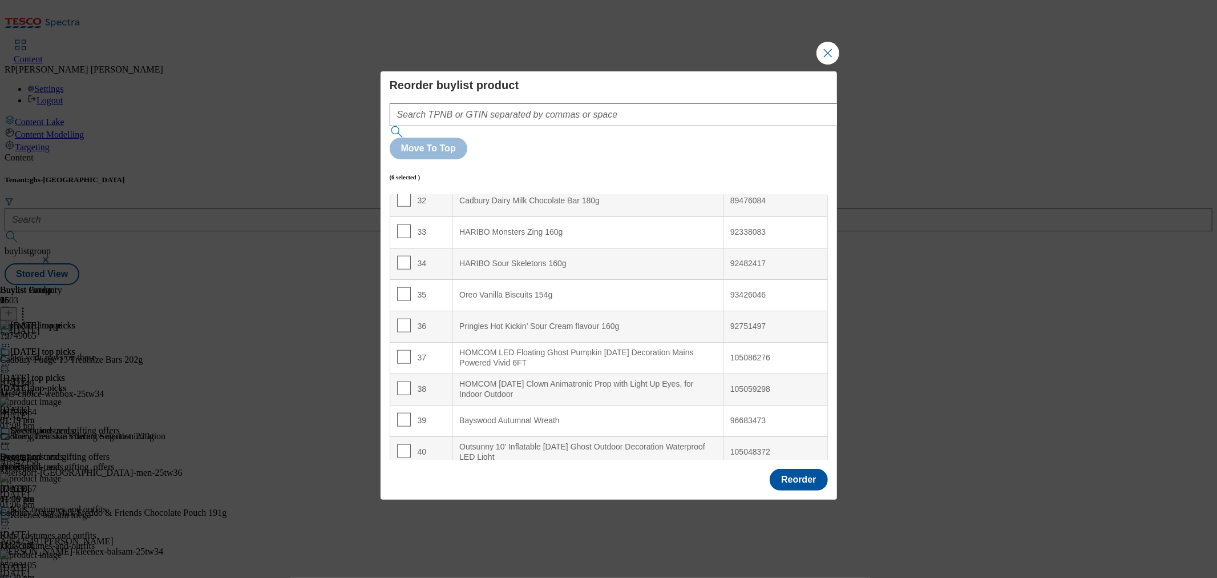
scroll to position [951, 0]
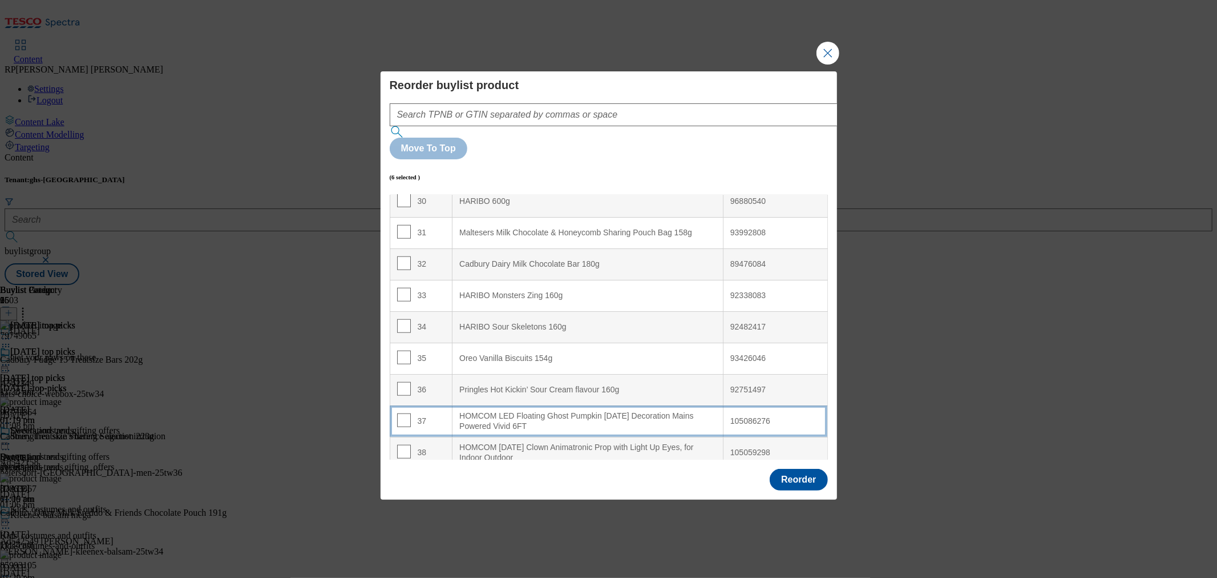
click at [543, 411] on div "HOMCOM LED Floating Ghost Pumpkin Halloween Decoration Mains Powered Vivid 6FT" at bounding box center [587, 421] width 257 height 20
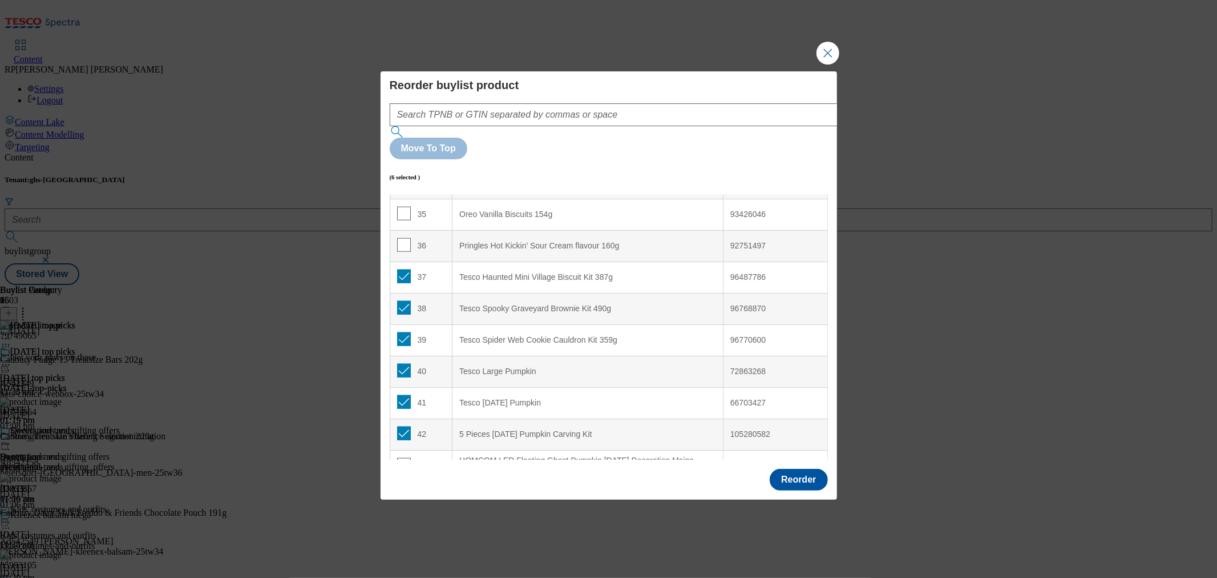
scroll to position [1141, 0]
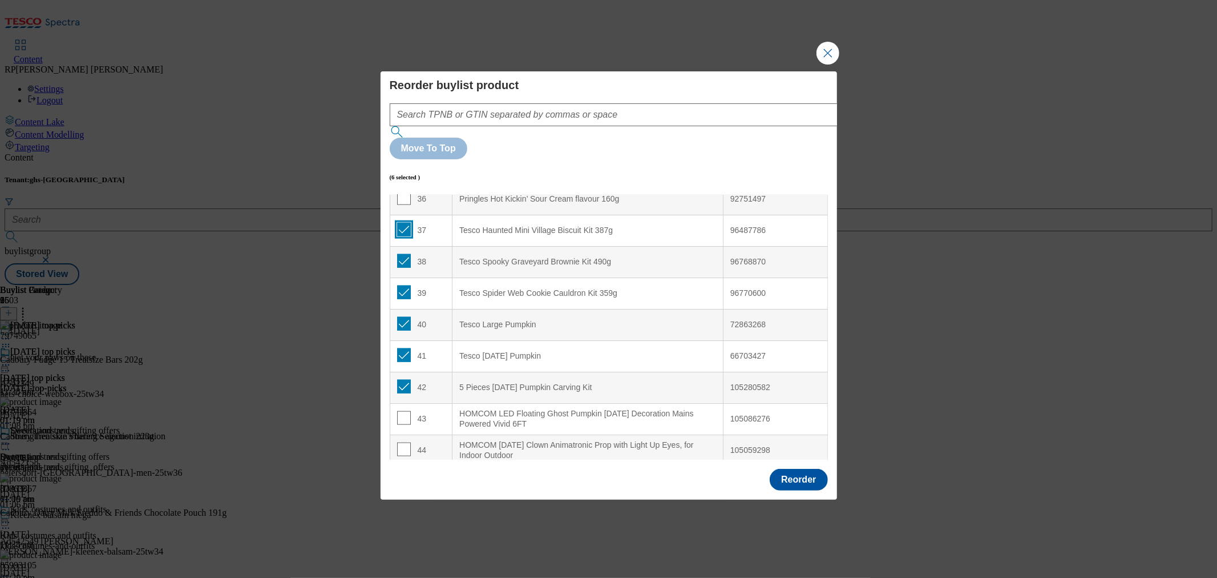
click at [405, 223] on input "Modal" at bounding box center [404, 230] width 14 height 14
checkbox input "false"
click at [402, 254] on input "Modal" at bounding box center [404, 261] width 14 height 14
checkbox input "false"
click at [402, 285] on input "Modal" at bounding box center [404, 292] width 14 height 14
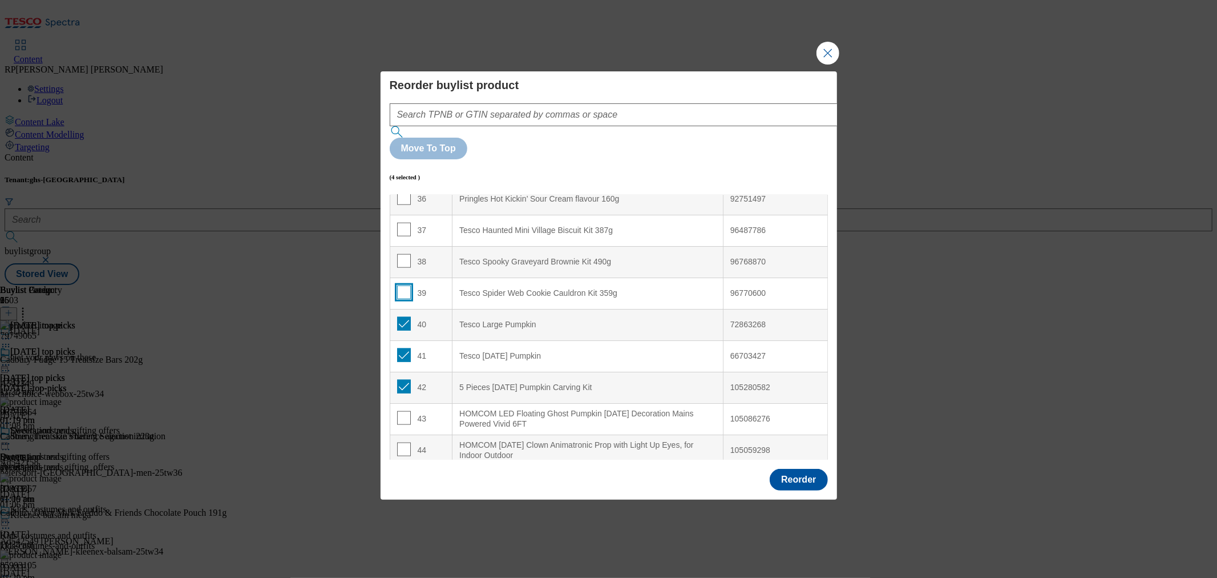
checkbox input "false"
click at [404, 317] on input "Modal" at bounding box center [404, 324] width 14 height 14
checkbox input "false"
click at [404, 348] on input "Modal" at bounding box center [404, 355] width 14 height 14
checkbox input "false"
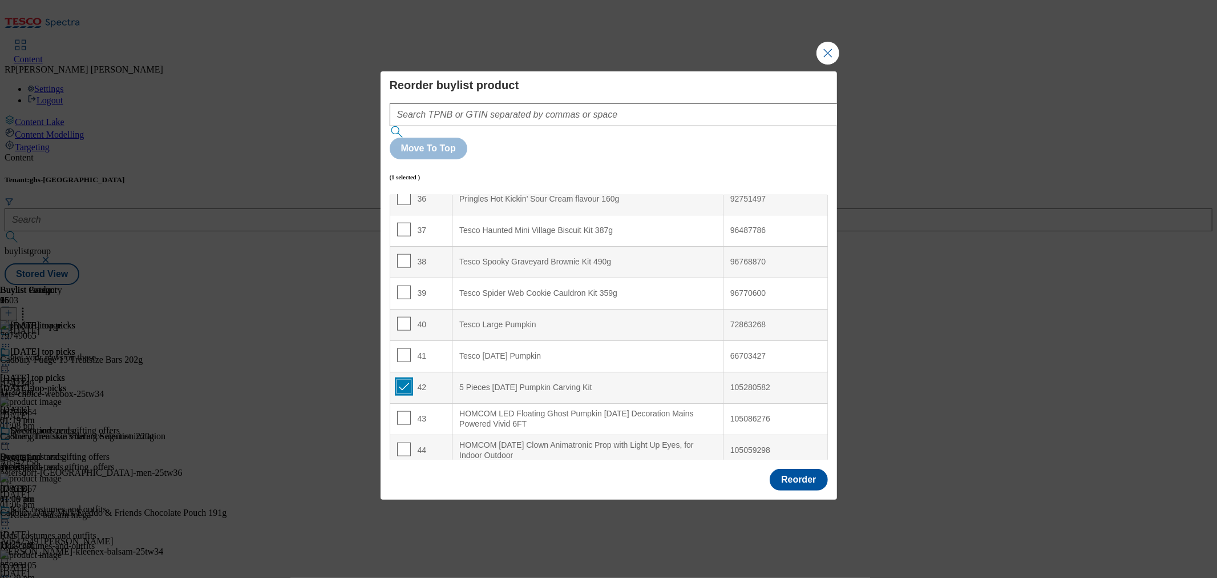
click at [406, 380] on input "Modal" at bounding box center [404, 387] width 14 height 14
checkbox input "false"
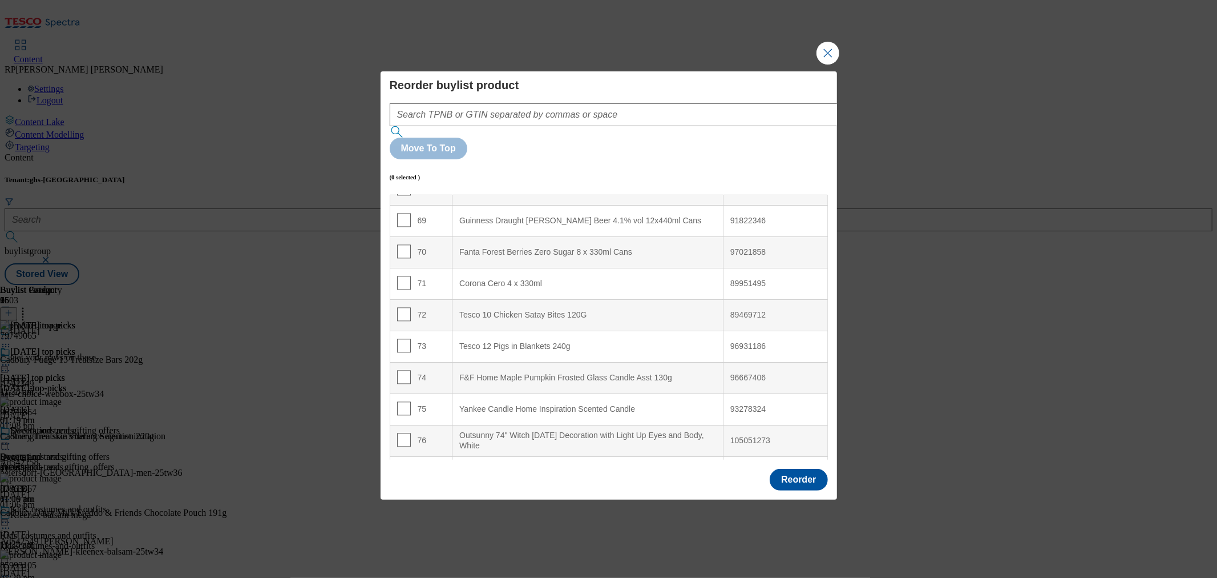
scroll to position [2219, 0]
click at [397, 338] on input "Modal" at bounding box center [404, 345] width 14 height 14
checkbox input "true"
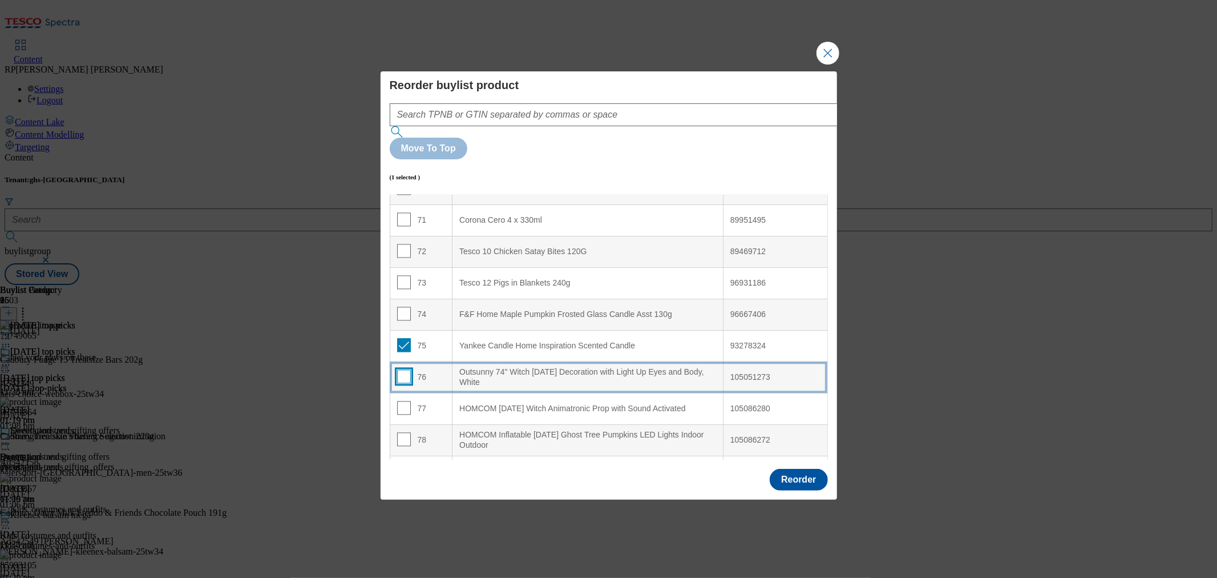
click at [406, 369] on input "Modal" at bounding box center [404, 376] width 14 height 14
checkbox input "true"
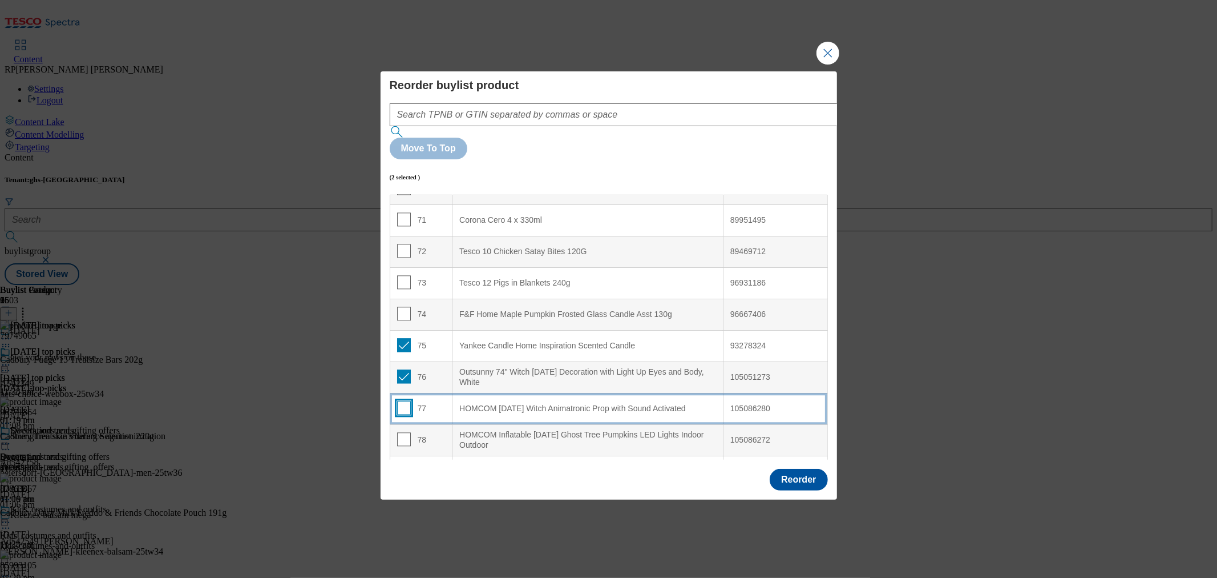
click at [406, 401] on input "Modal" at bounding box center [404, 408] width 14 height 14
checkbox input "true"
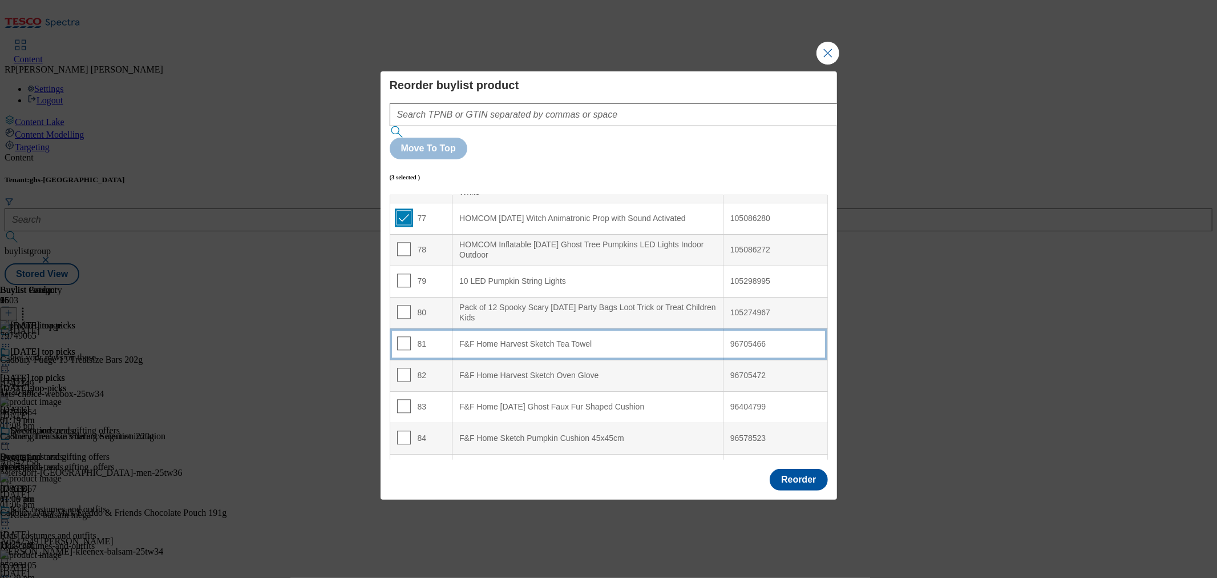
scroll to position [2410, 0]
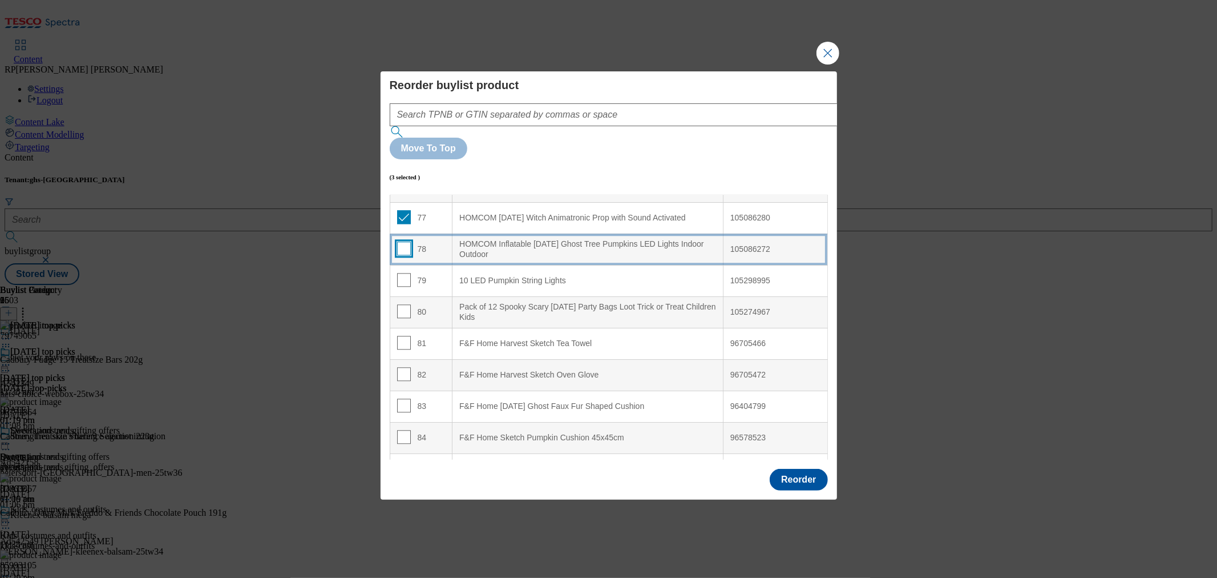
click at [402, 241] on input "Modal" at bounding box center [404, 248] width 14 height 14
checkbox input "true"
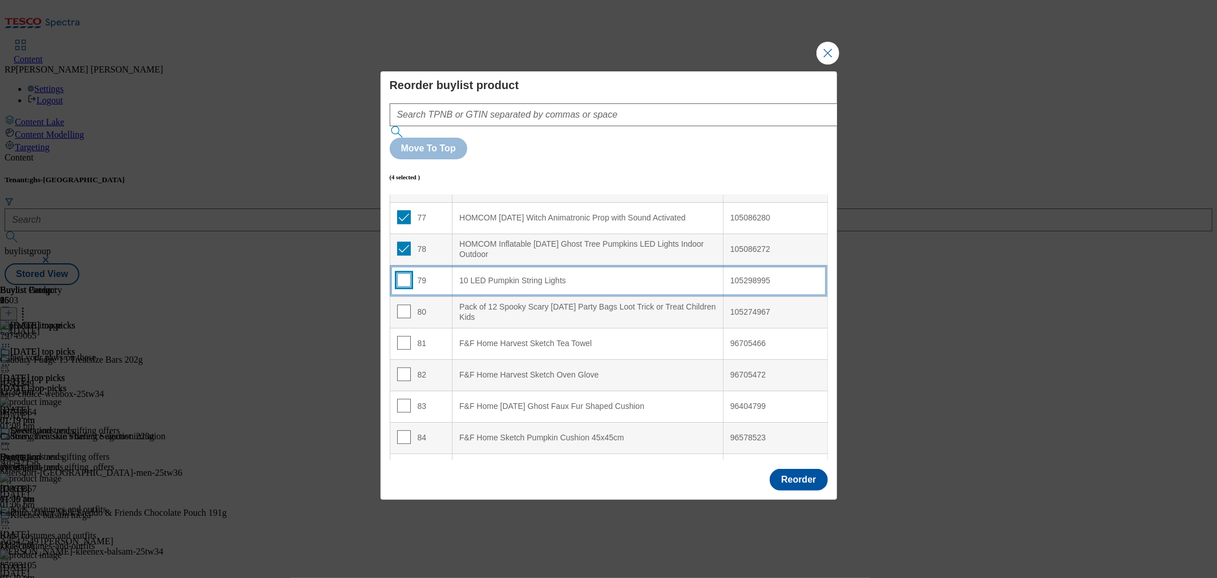
click at [401, 273] on input "Modal" at bounding box center [404, 280] width 14 height 14
checkbox input "true"
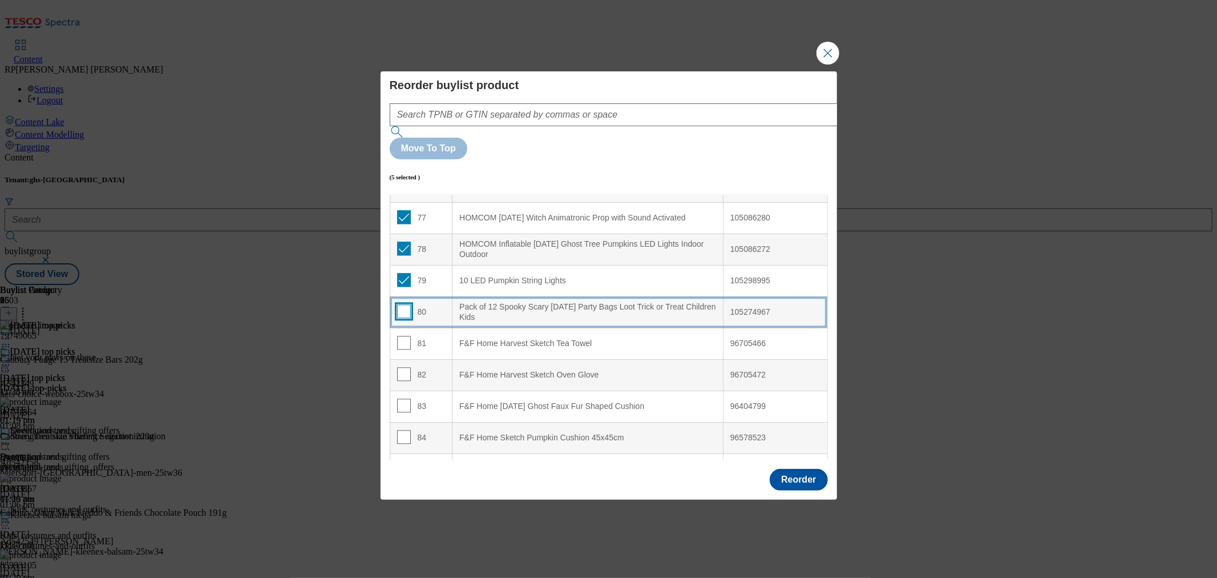
click at [398, 304] on input "Modal" at bounding box center [404, 311] width 14 height 14
checkbox input "true"
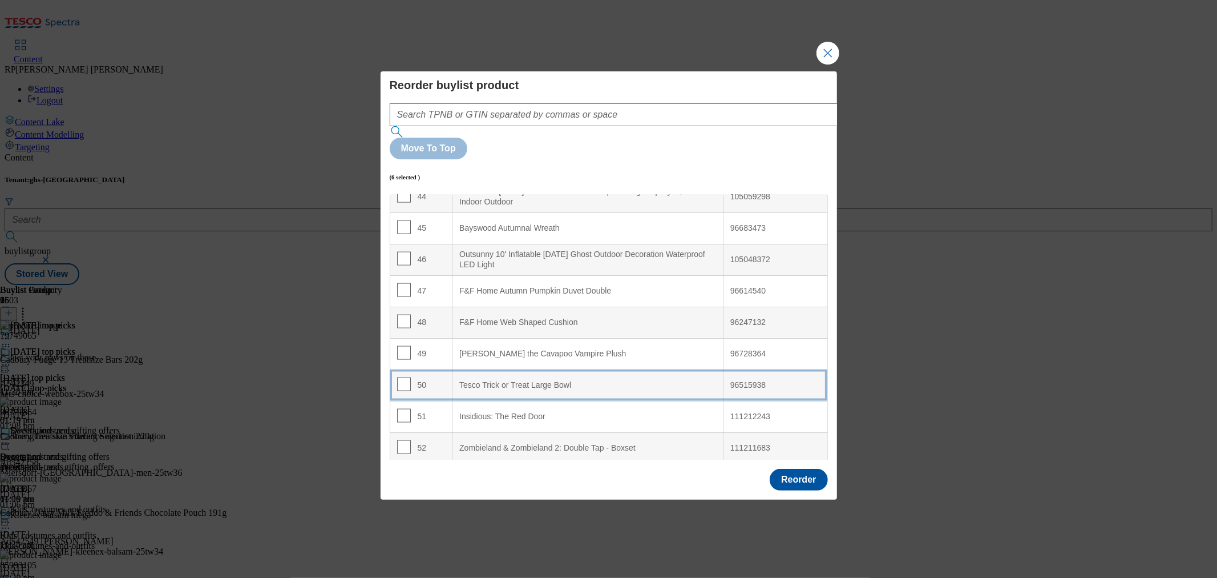
scroll to position [1458, 0]
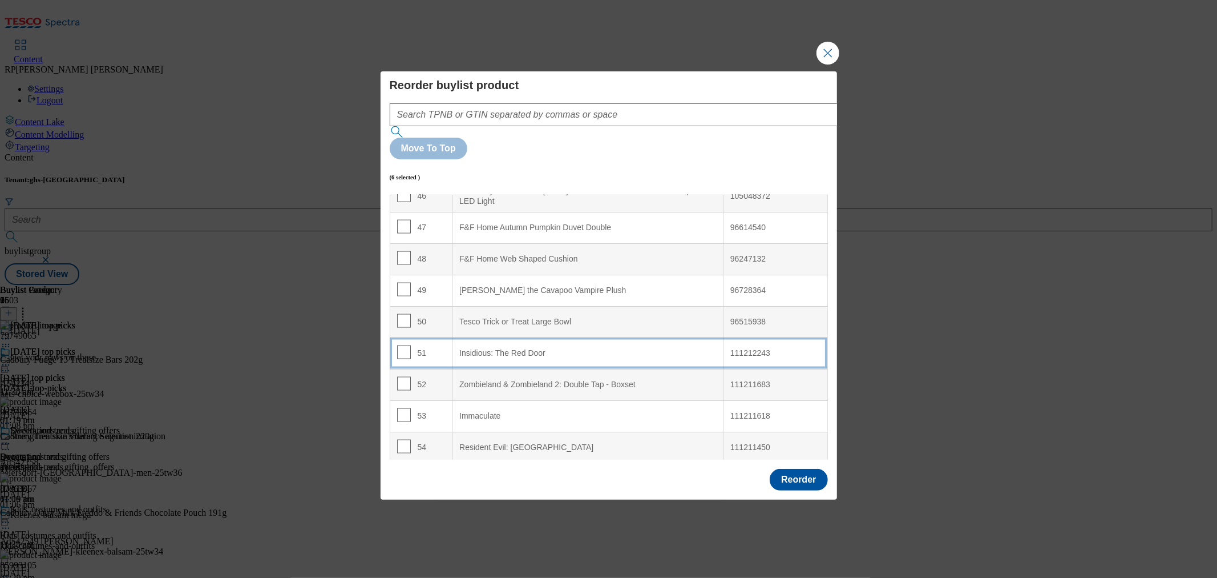
click at [586, 337] on Door "Insidious: The Red Door" at bounding box center [588, 352] width 271 height 31
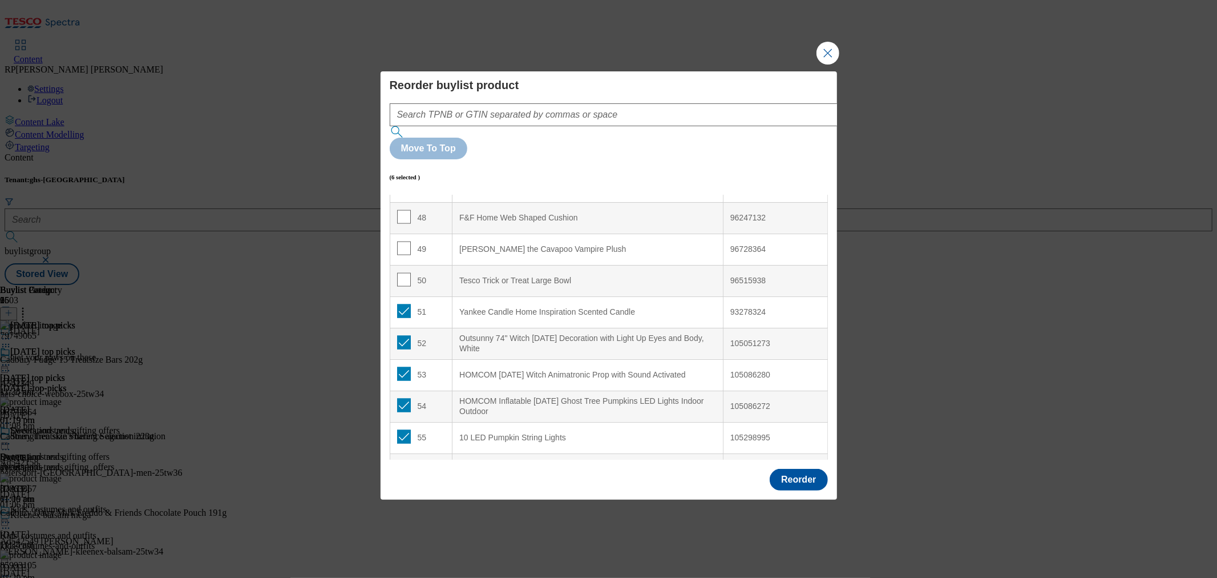
scroll to position [1522, 0]
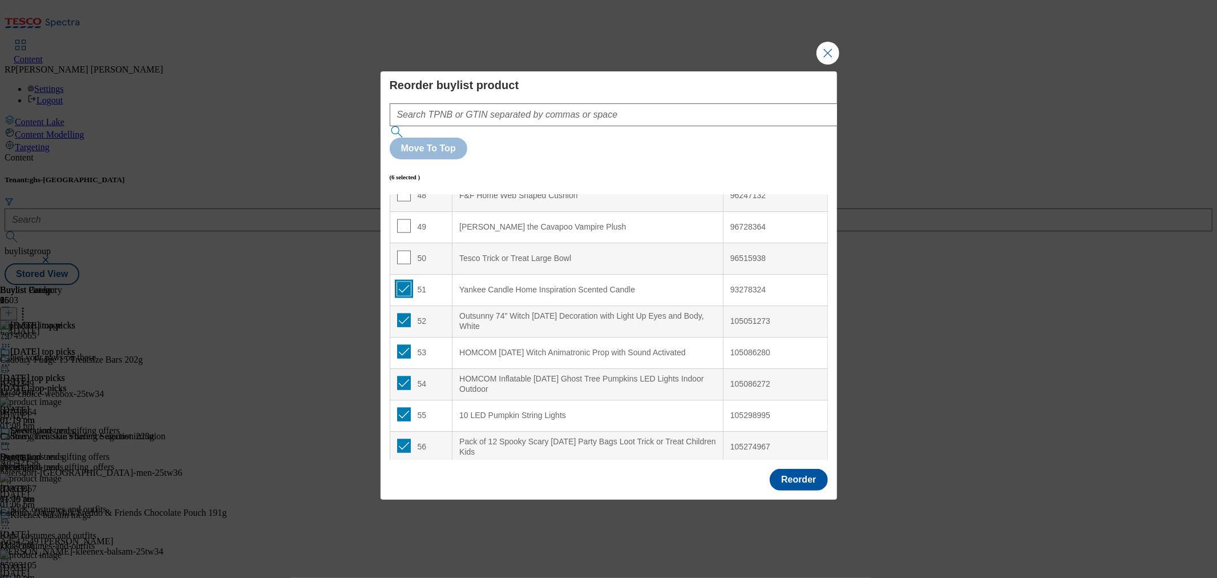
click at [402, 282] on input "Modal" at bounding box center [404, 289] width 14 height 14
checkbox input "false"
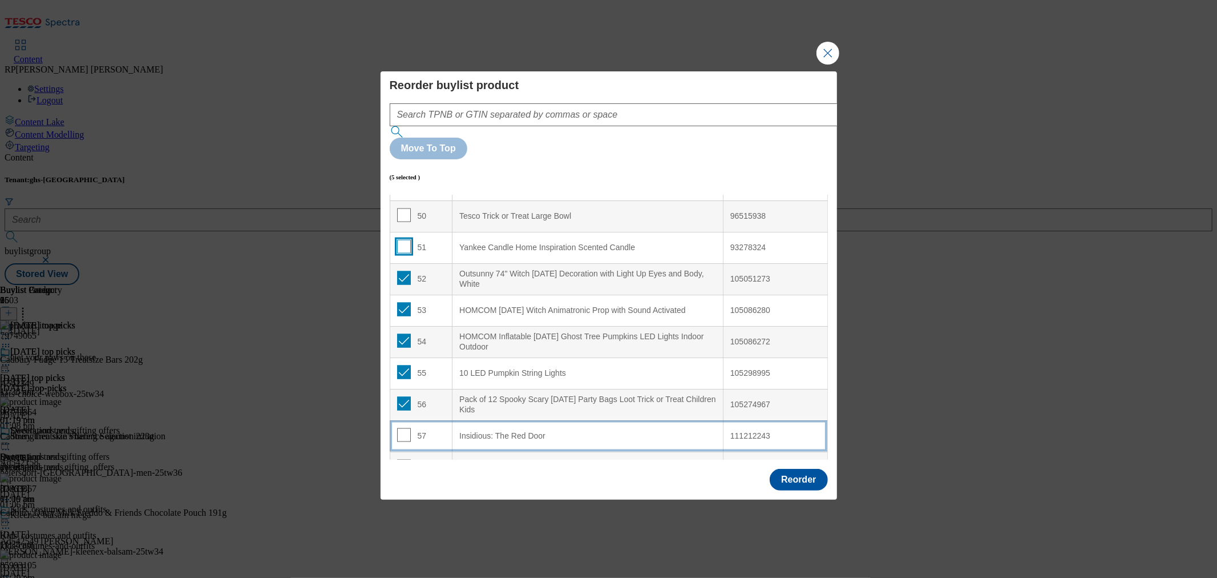
scroll to position [1585, 0]
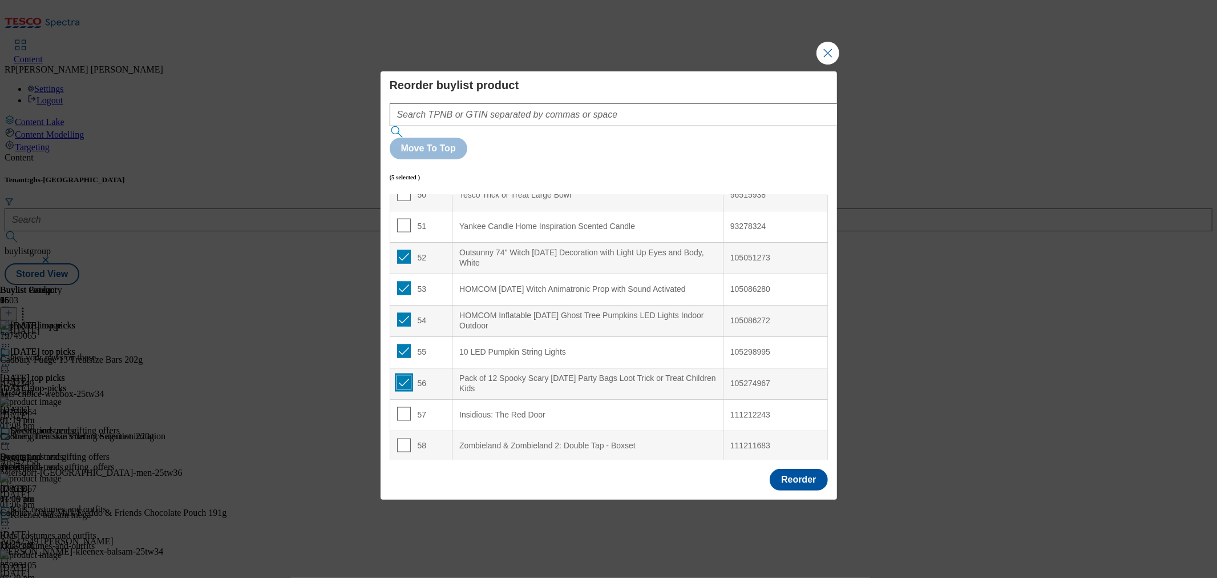
click at [402, 376] on input "Modal" at bounding box center [404, 383] width 14 height 14
checkbox input "false"
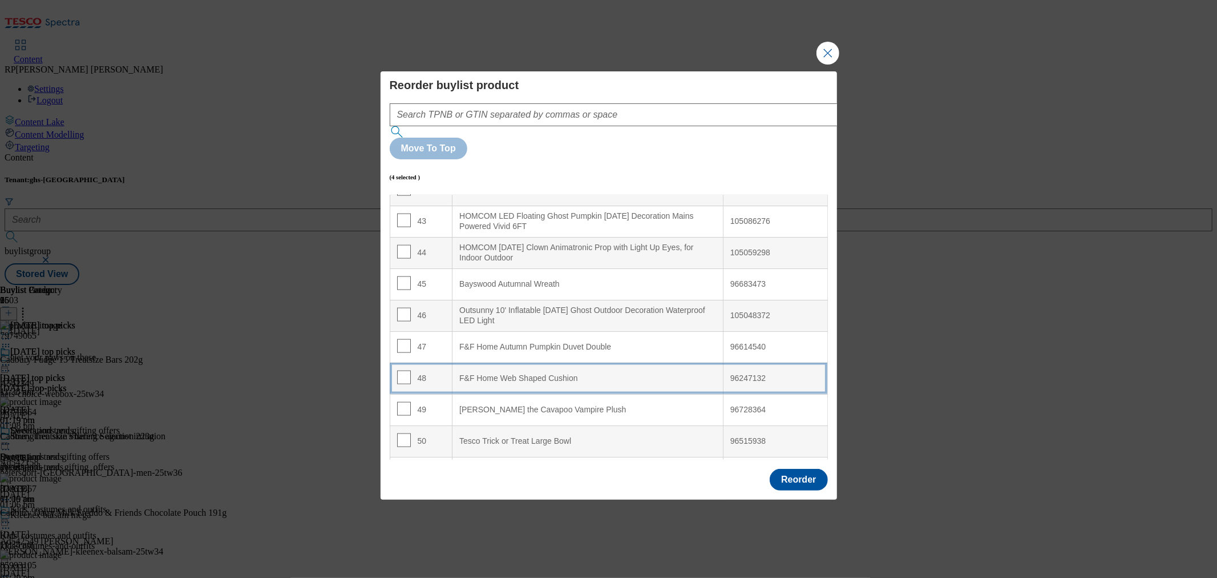
scroll to position [1332, 0]
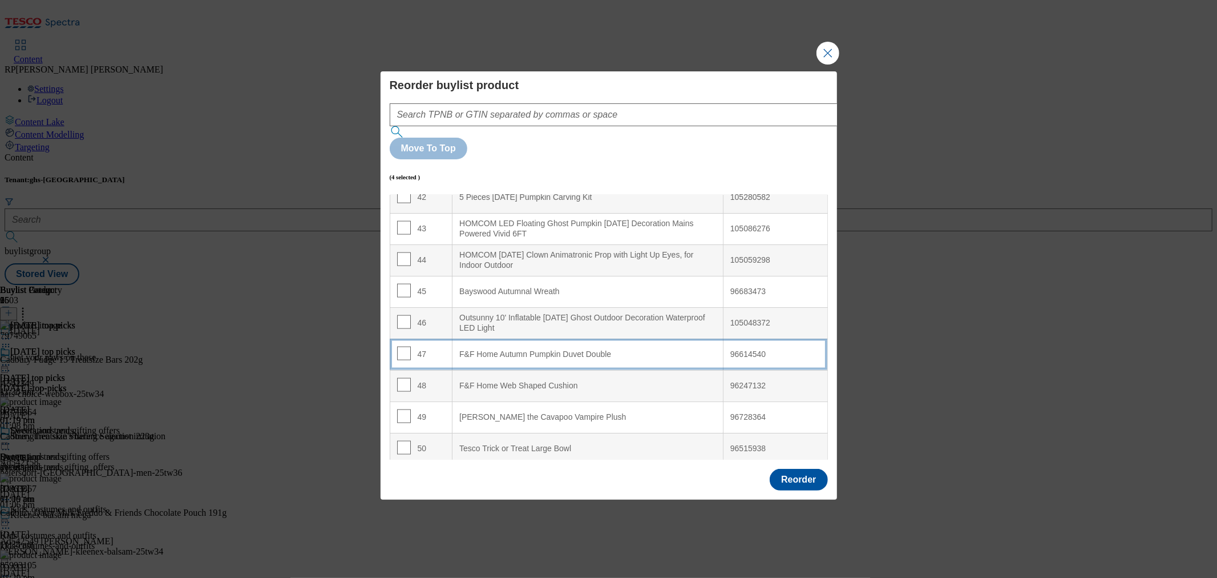
click at [508, 349] on div "F&F Home Autumn Pumpkin Duvet Double" at bounding box center [587, 354] width 257 height 10
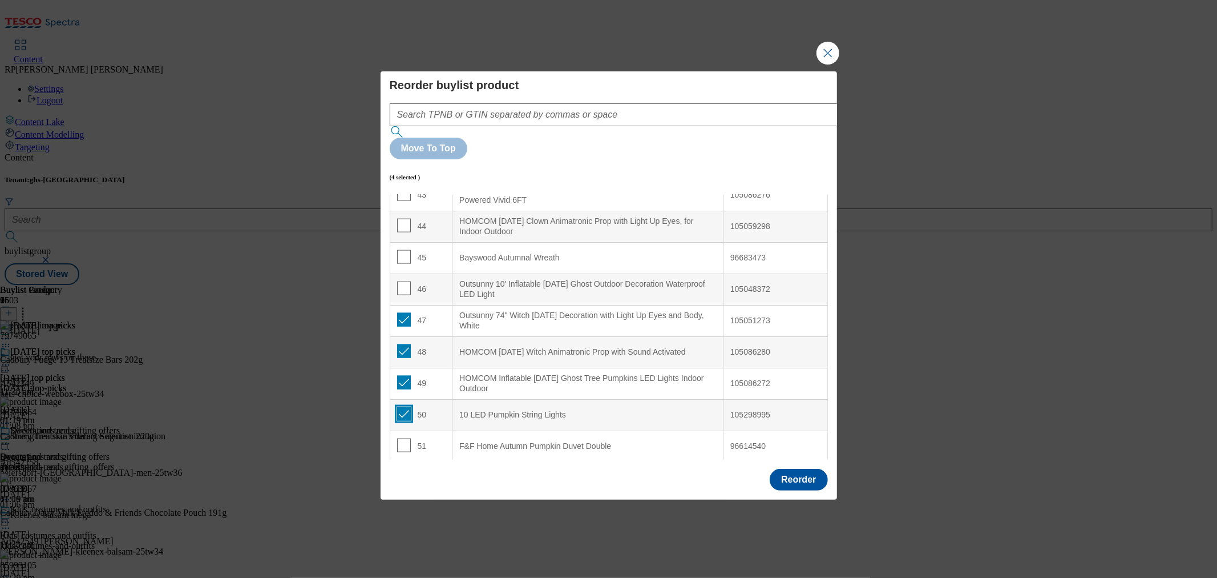
scroll to position [1395, 0]
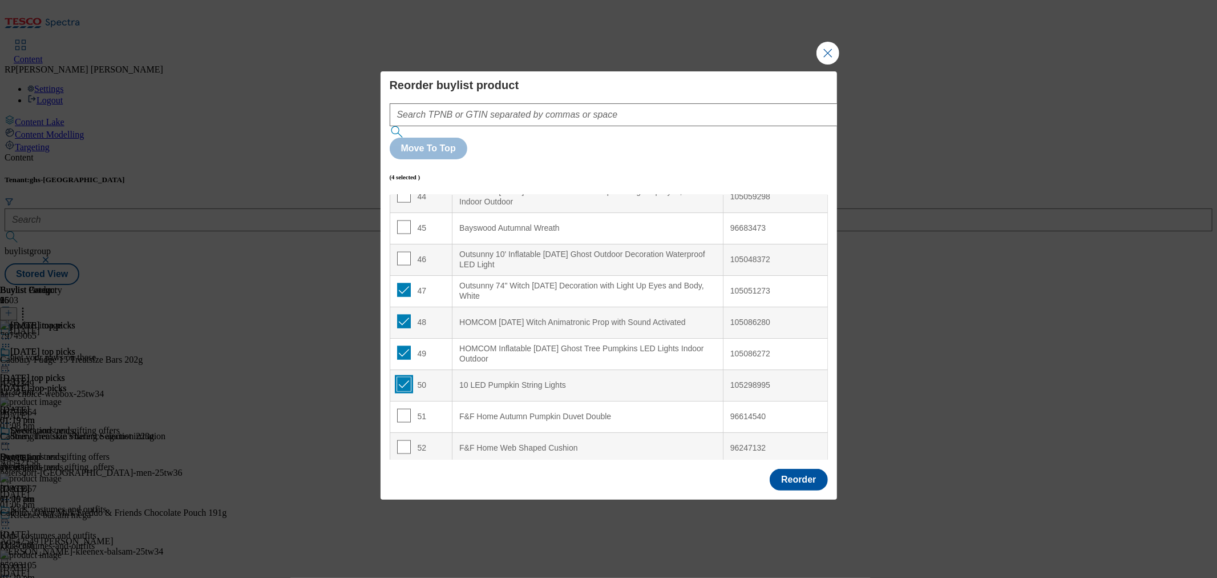
click at [401, 377] on input "Modal" at bounding box center [404, 384] width 14 height 14
checkbox input "false"
click at [401, 346] on input "Modal" at bounding box center [404, 353] width 14 height 14
checkbox input "false"
click at [401, 314] on input "Modal" at bounding box center [404, 321] width 14 height 14
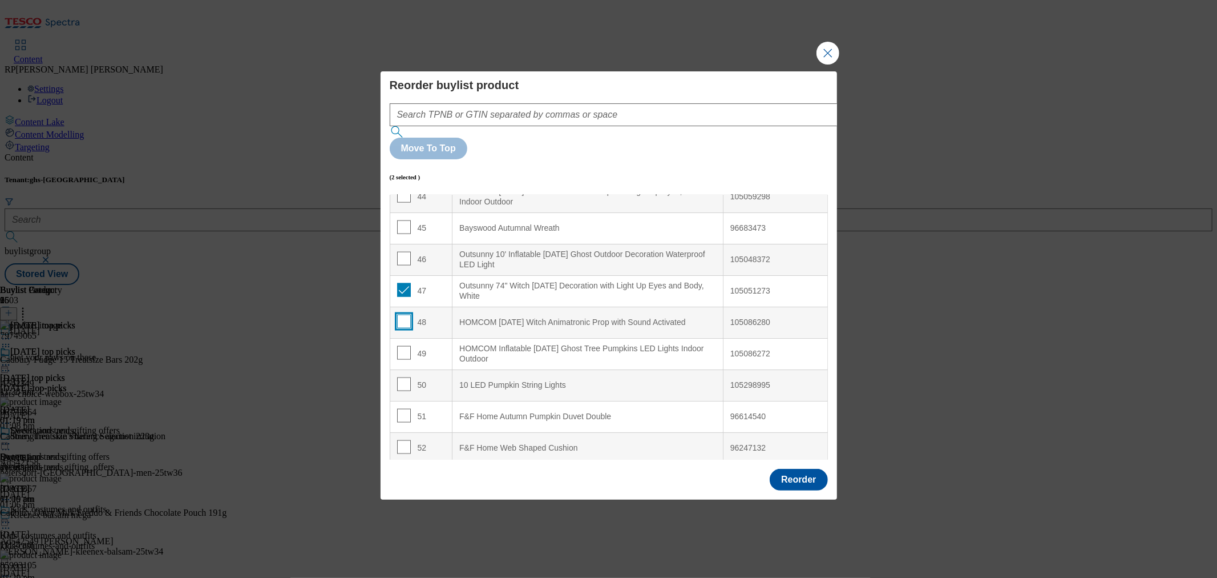
checkbox input "false"
click at [401, 283] on input "Modal" at bounding box center [404, 290] width 14 height 14
checkbox input "false"
click at [819, 469] on button "Reorder" at bounding box center [799, 480] width 58 height 22
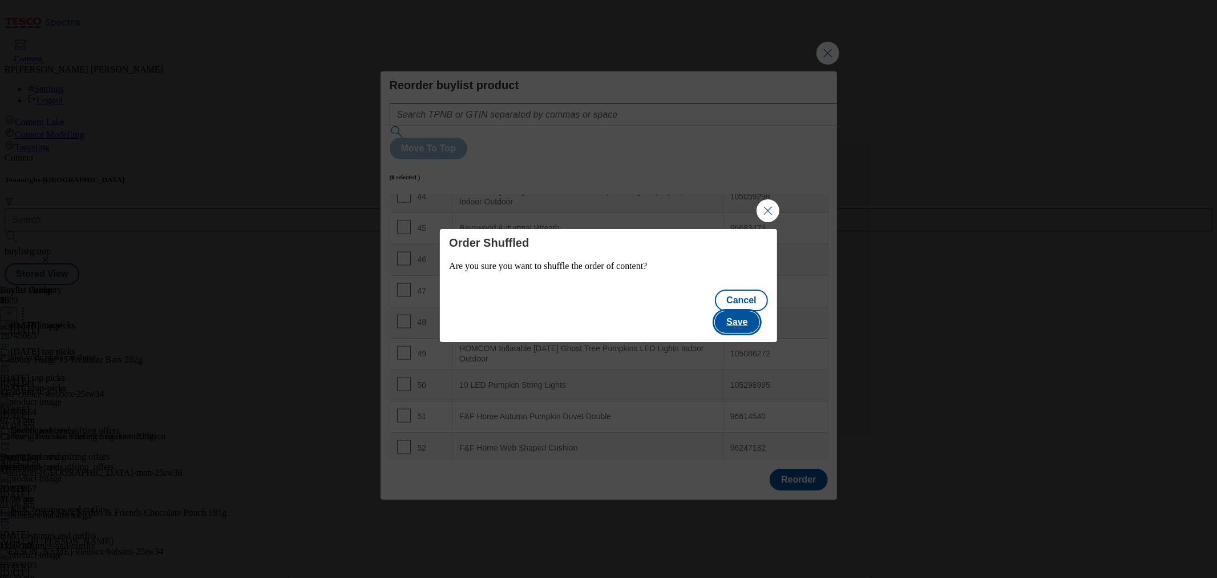
click at [757, 318] on button "Save" at bounding box center [737, 322] width 44 height 22
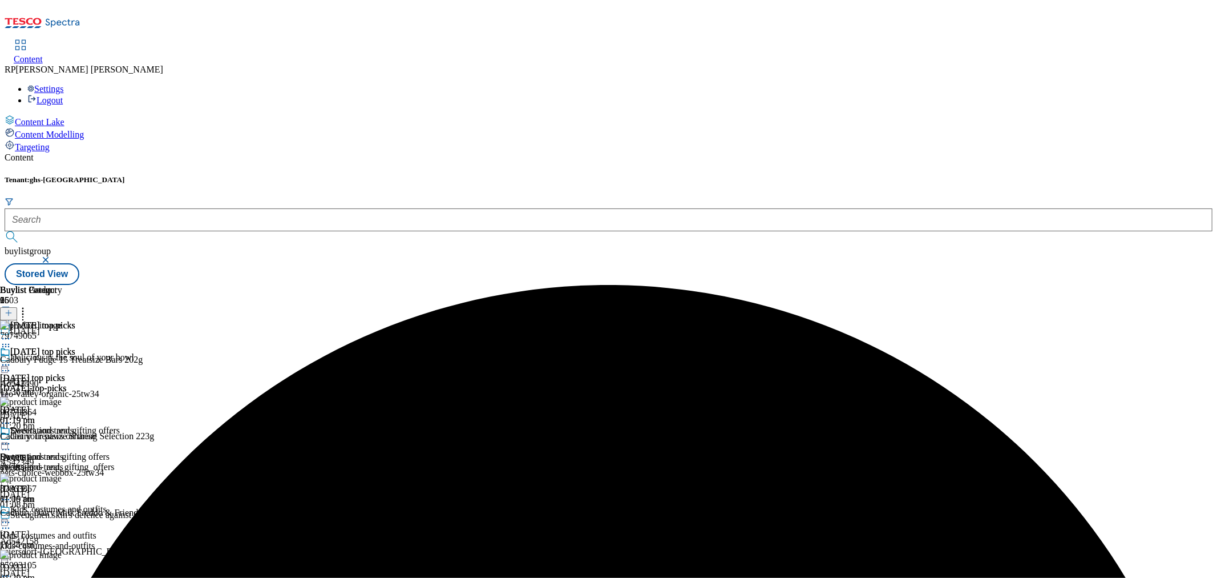
click at [11, 359] on icon at bounding box center [5, 364] width 11 height 11
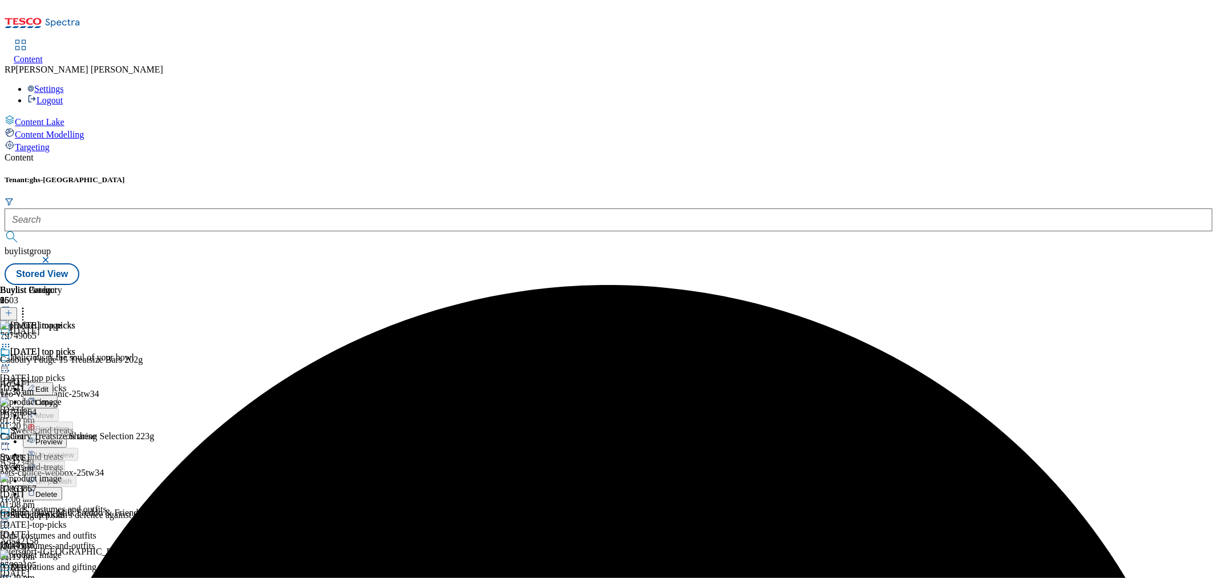
click at [62, 437] on span "Preview" at bounding box center [48, 441] width 27 height 9
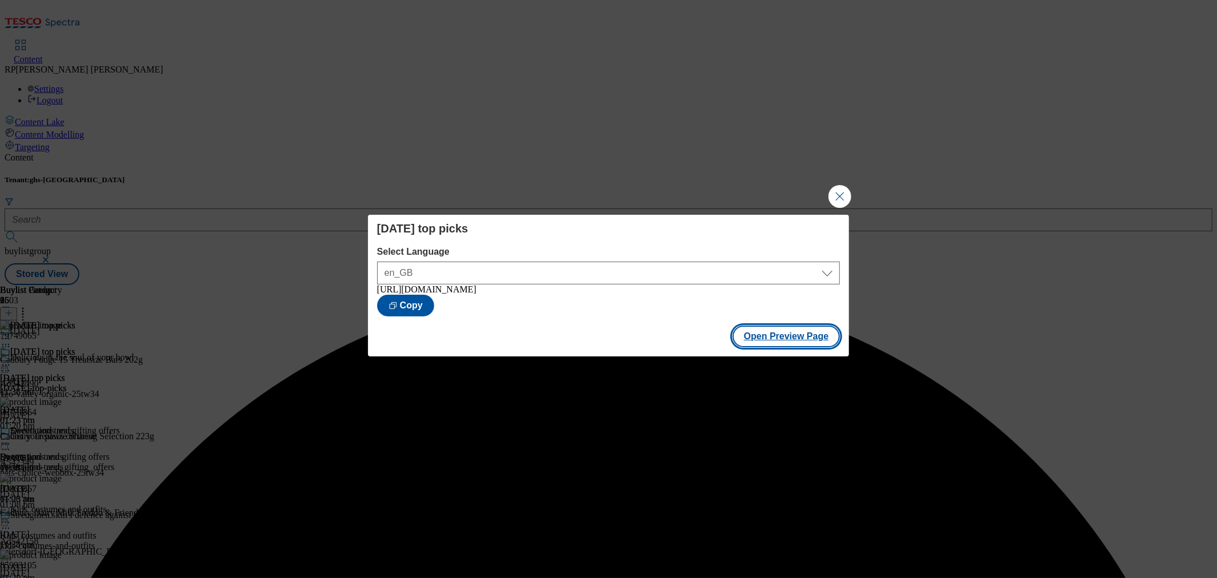
click at [767, 336] on button "Open Preview Page" at bounding box center [787, 336] width 108 height 22
click at [836, 192] on button "Close Modal" at bounding box center [840, 196] width 23 height 23
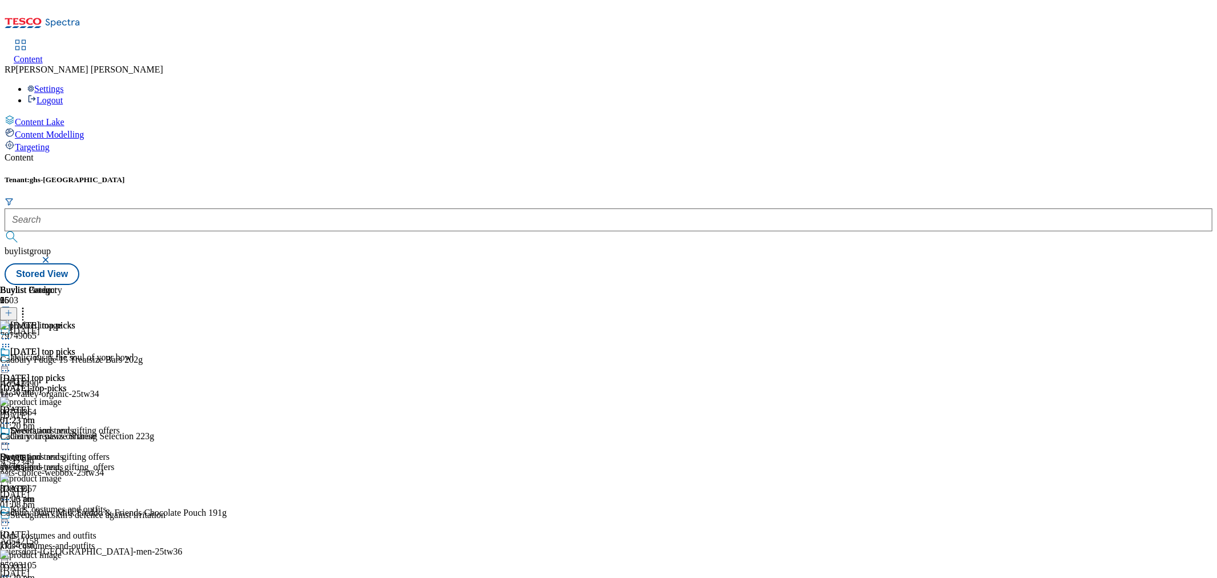
scroll to position [4185, 0]
click at [29, 305] on icon at bounding box center [22, 310] width 11 height 11
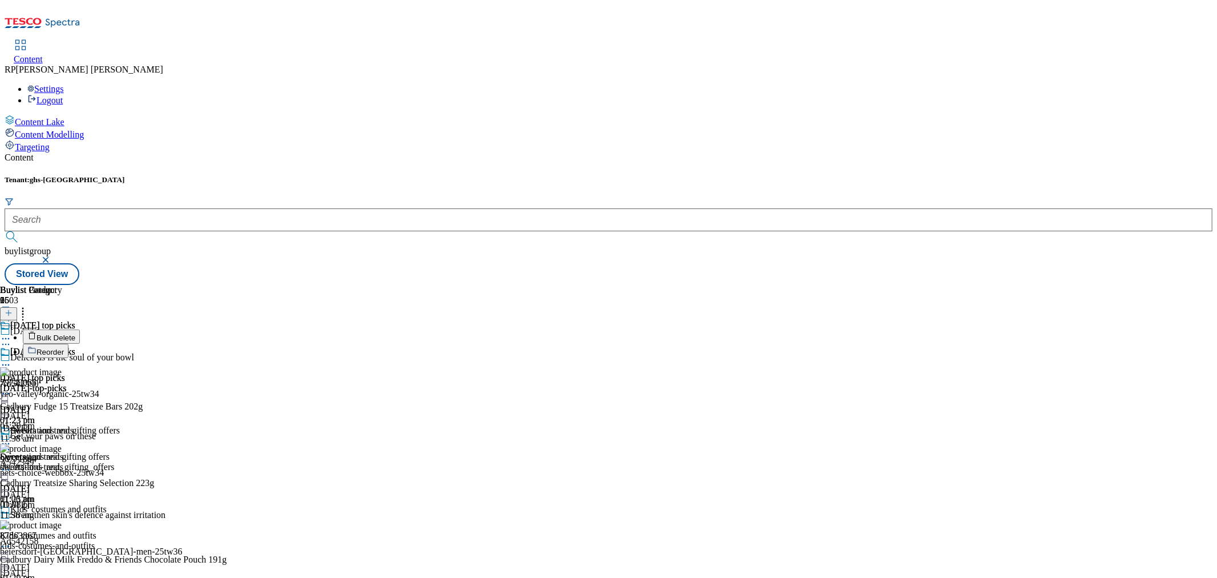
click at [64, 348] on span "Reorder" at bounding box center [50, 352] width 27 height 9
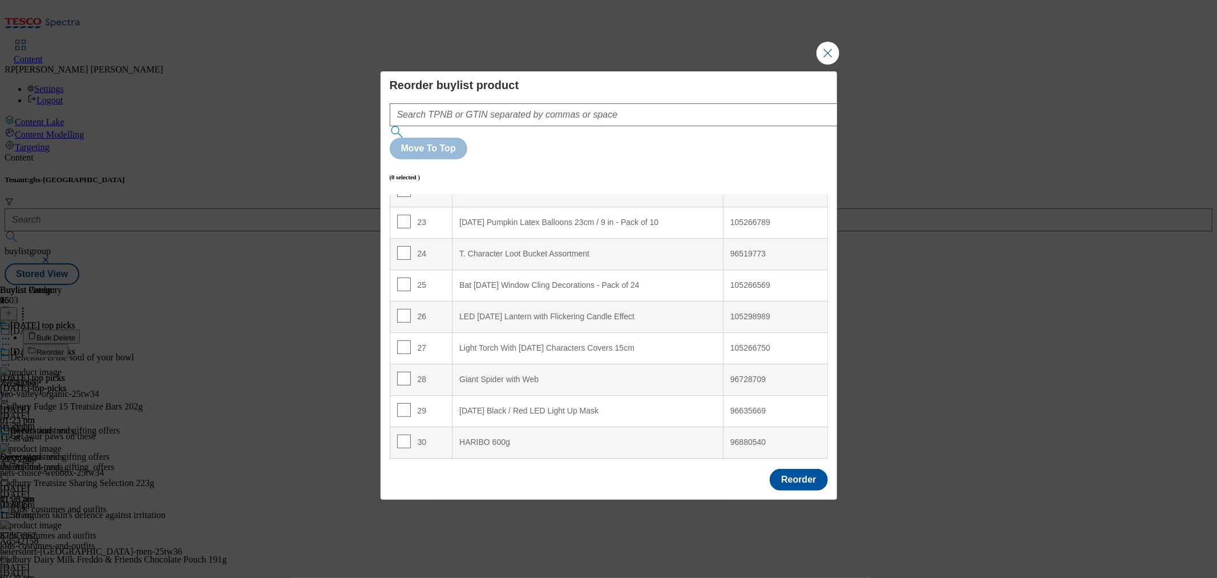
scroll to position [824, 0]
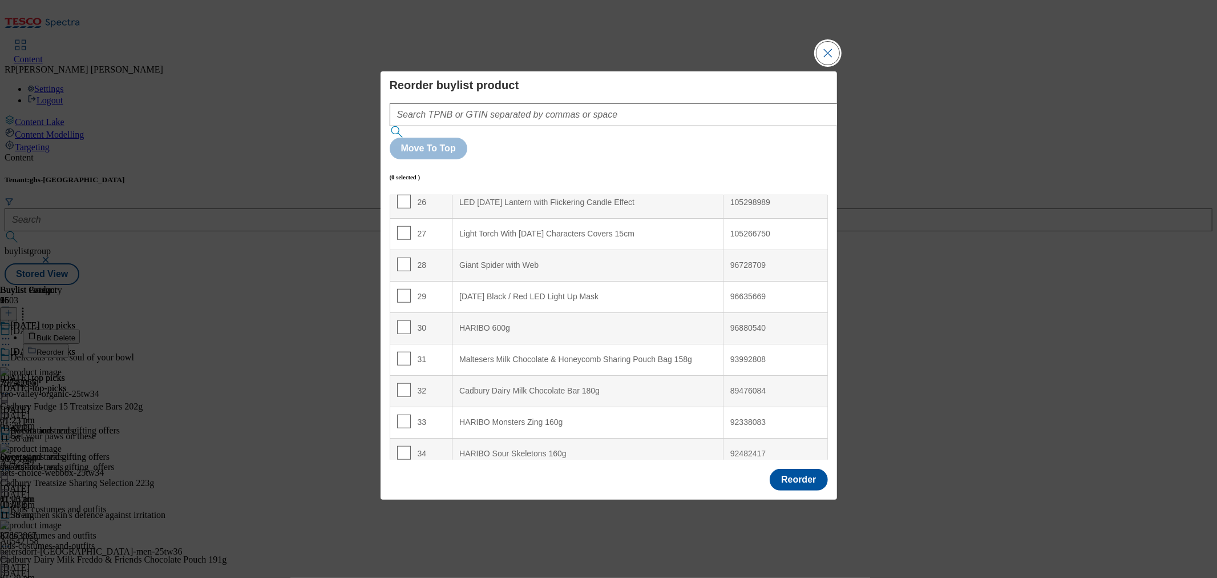
click at [818, 64] on button "Close Modal" at bounding box center [828, 53] width 23 height 23
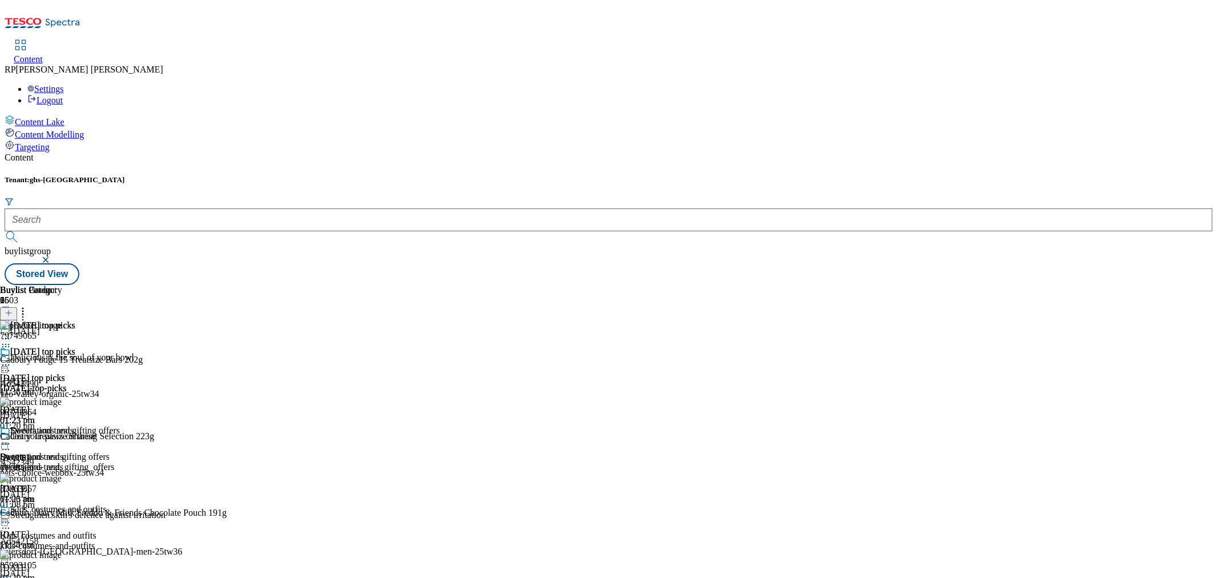
click at [29, 305] on icon at bounding box center [22, 310] width 11 height 11
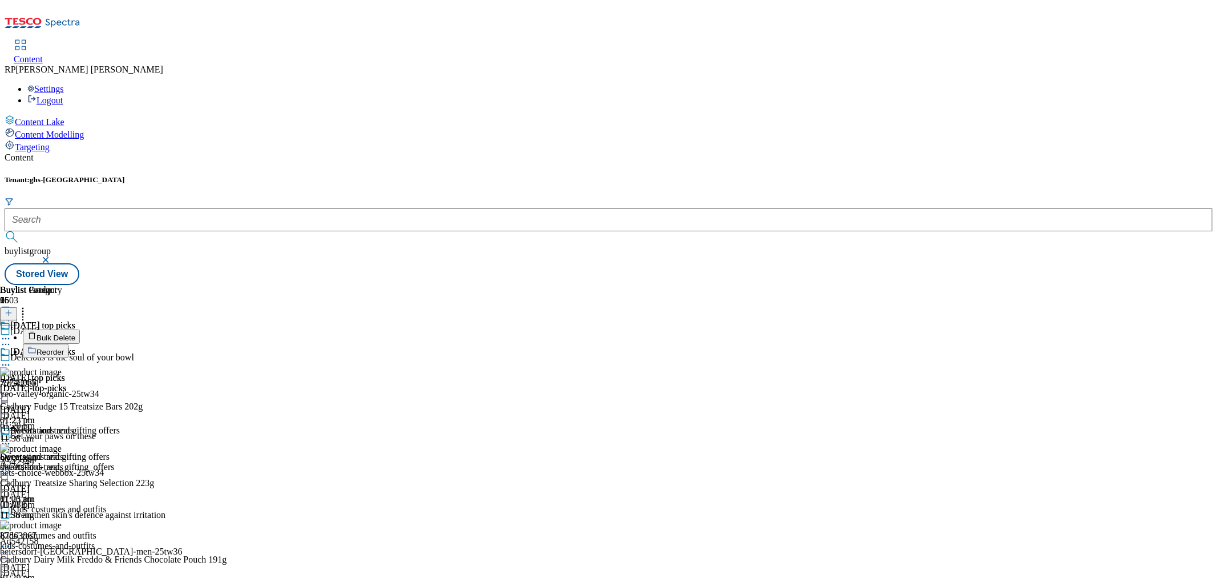
click at [75, 333] on span "Bulk Delete" at bounding box center [56, 337] width 39 height 9
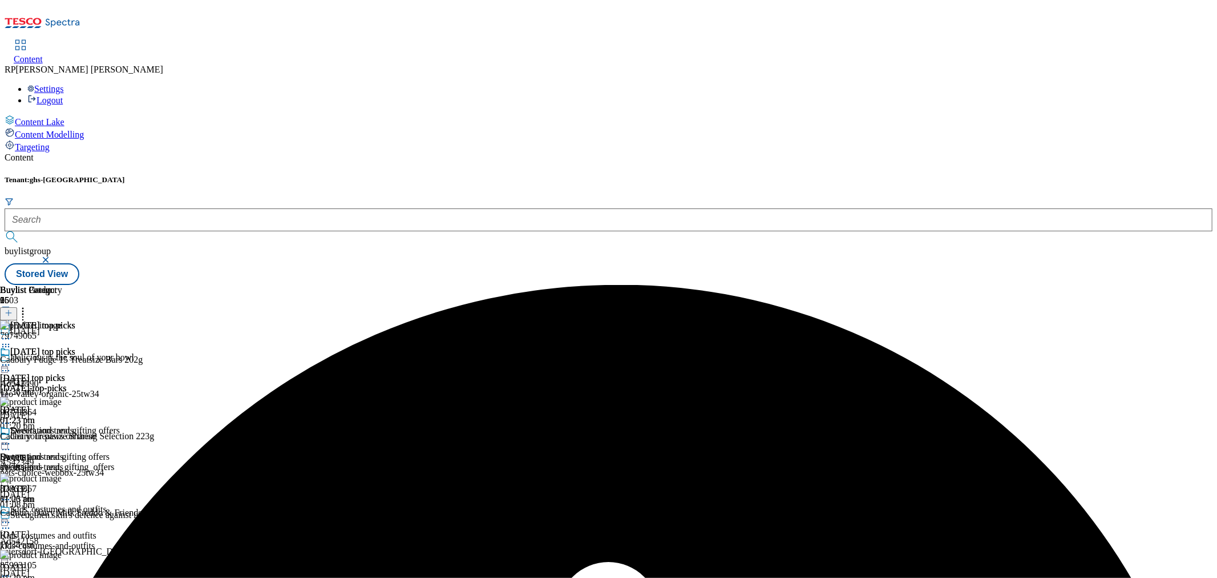
click at [11, 359] on icon at bounding box center [5, 364] width 11 height 11
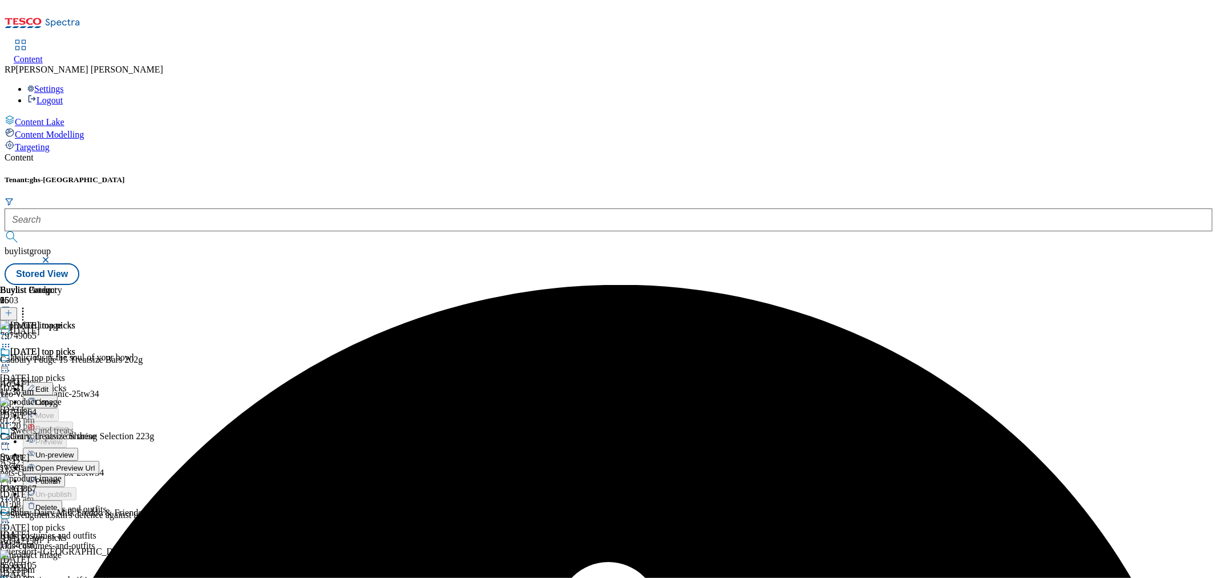
click at [74, 450] on span "Un-preview" at bounding box center [54, 454] width 38 height 9
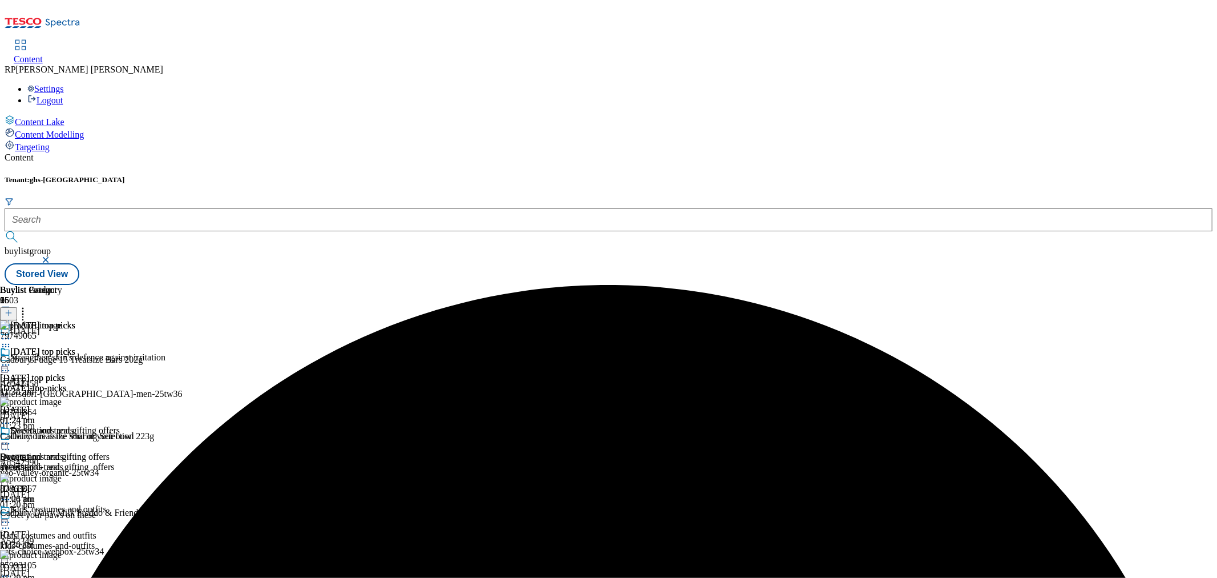
click at [29, 305] on icon at bounding box center [22, 310] width 11 height 11
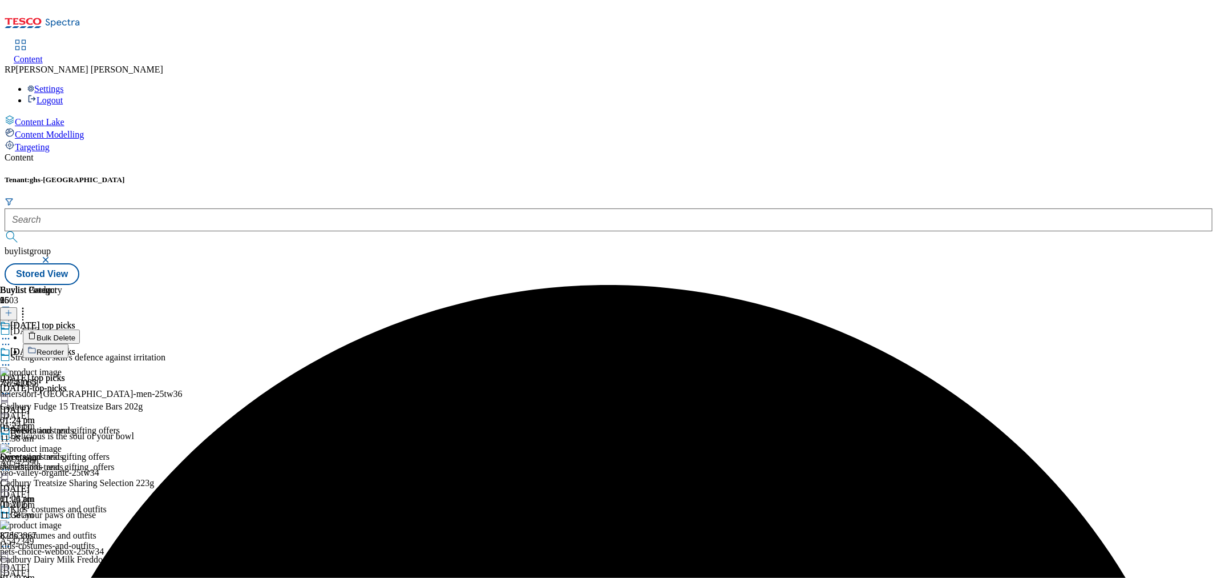
click at [75, 333] on span "Bulk Delete" at bounding box center [56, 337] width 39 height 9
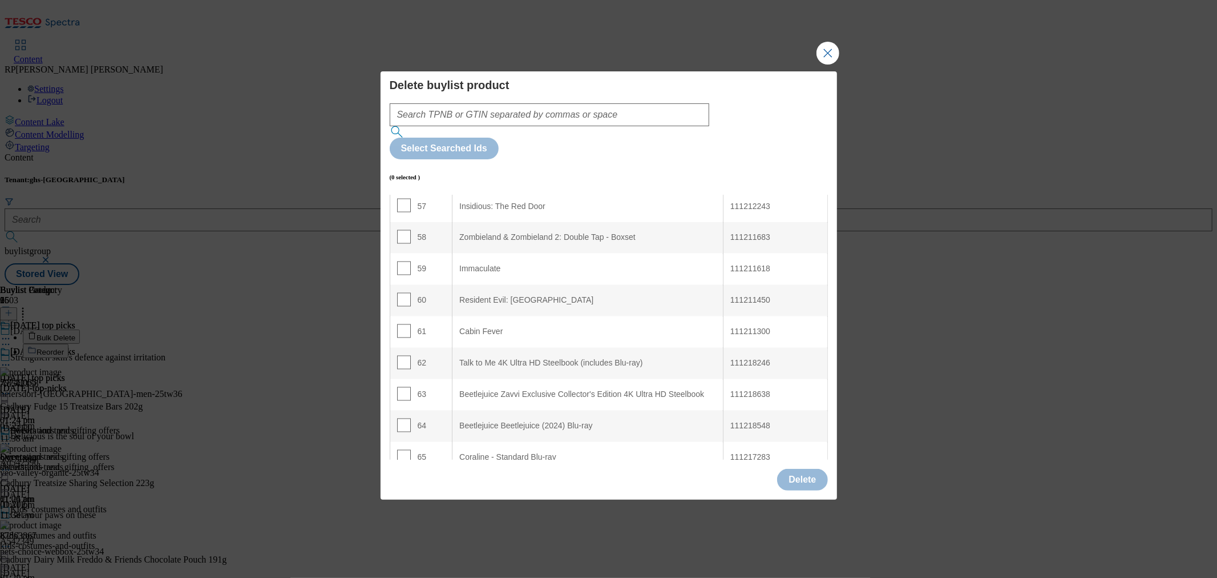
scroll to position [1776, 0]
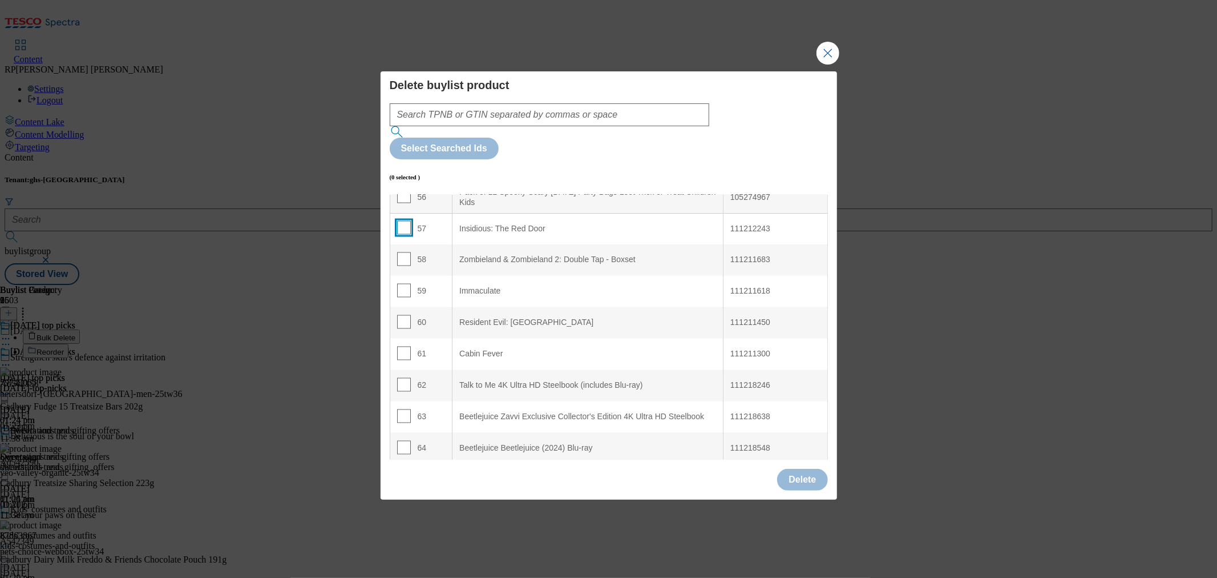
click at [404, 221] on input "Modal" at bounding box center [404, 228] width 14 height 14
checkbox input "true"
click at [403, 252] on input "Modal" at bounding box center [404, 259] width 14 height 14
checkbox input "true"
click at [403, 284] on input "Modal" at bounding box center [404, 291] width 14 height 14
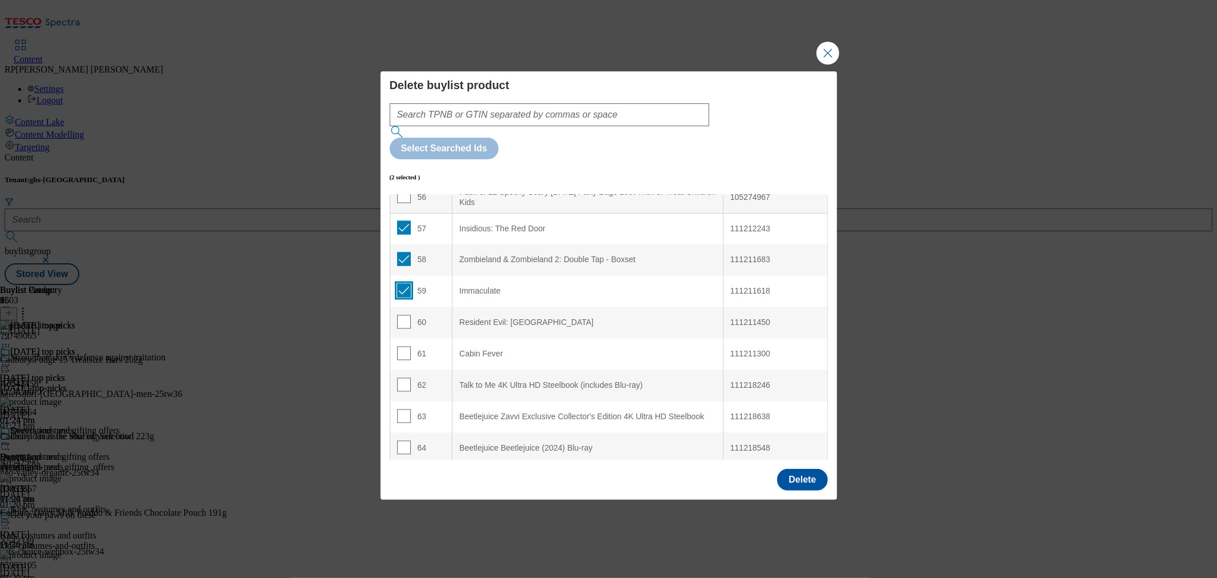
checkbox input "true"
click at [400, 307] on td "60" at bounding box center [421, 322] width 63 height 31
click at [400, 315] on input "Modal" at bounding box center [404, 322] width 14 height 14
checkbox input "true"
click at [402, 346] on input "Modal" at bounding box center [404, 353] width 14 height 14
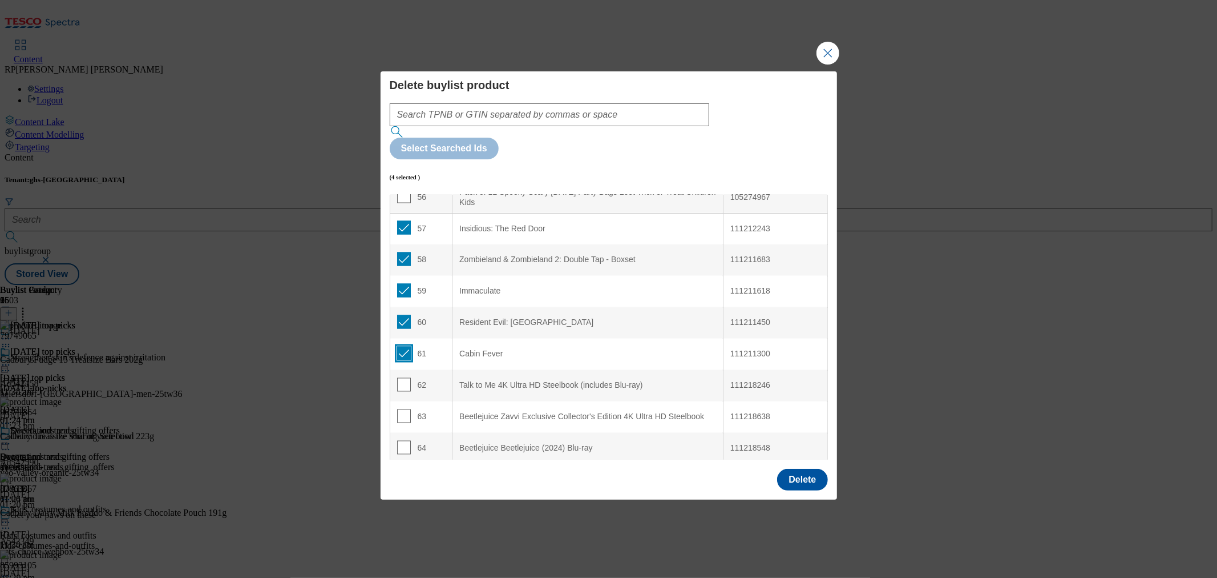
checkbox input "true"
click at [403, 378] on input "Modal" at bounding box center [404, 385] width 14 height 14
checkbox input "true"
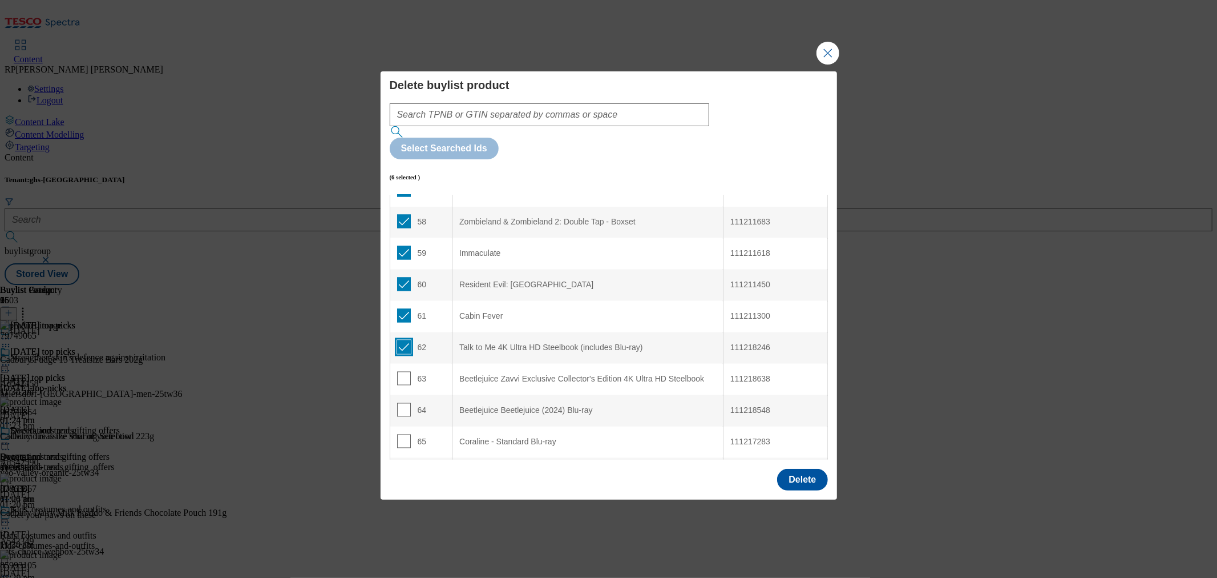
scroll to position [1902, 0]
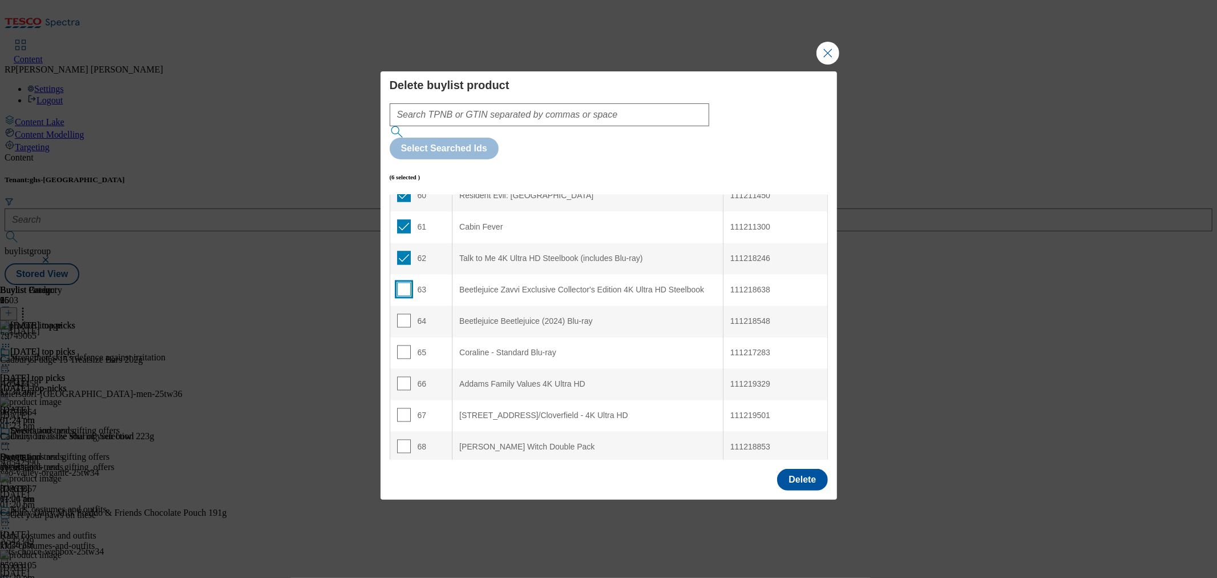
click at [404, 283] on input "Modal" at bounding box center [404, 290] width 14 height 14
checkbox input "true"
click at [404, 314] on input "Modal" at bounding box center [404, 321] width 14 height 14
checkbox input "true"
click at [401, 345] on input "Modal" at bounding box center [404, 352] width 14 height 14
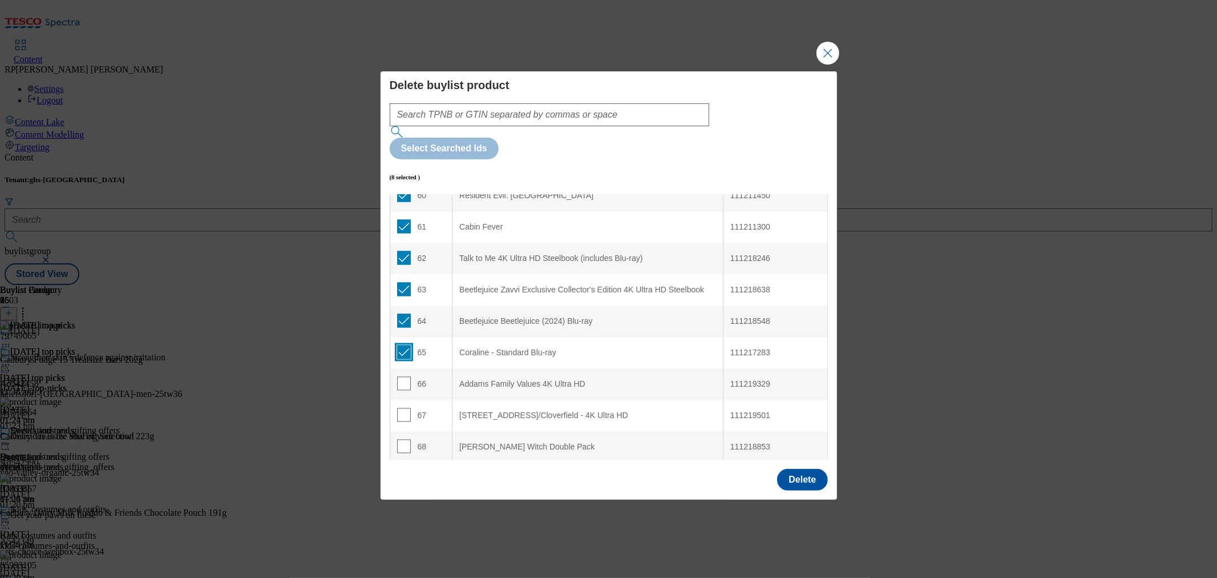
checkbox input "true"
click at [396, 369] on td "66" at bounding box center [421, 384] width 63 height 31
drag, startPoint x: 401, startPoint y: 350, endPoint x: 465, endPoint y: 345, distance: 64.1
click at [401, 377] on input "Modal" at bounding box center [404, 384] width 14 height 14
checkbox input "true"
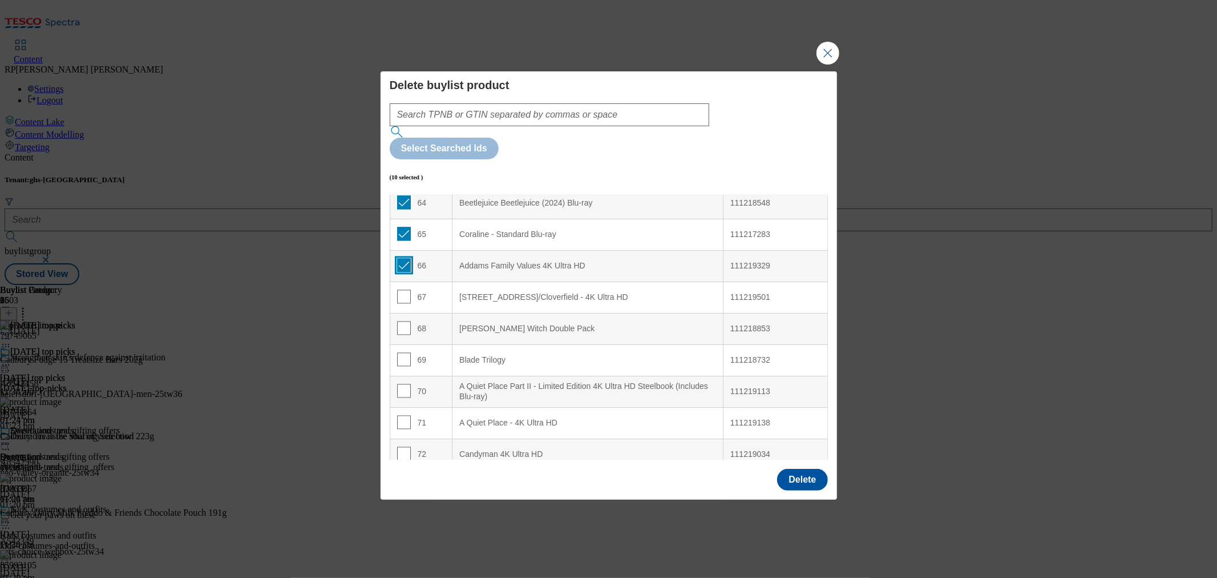
scroll to position [2029, 0]
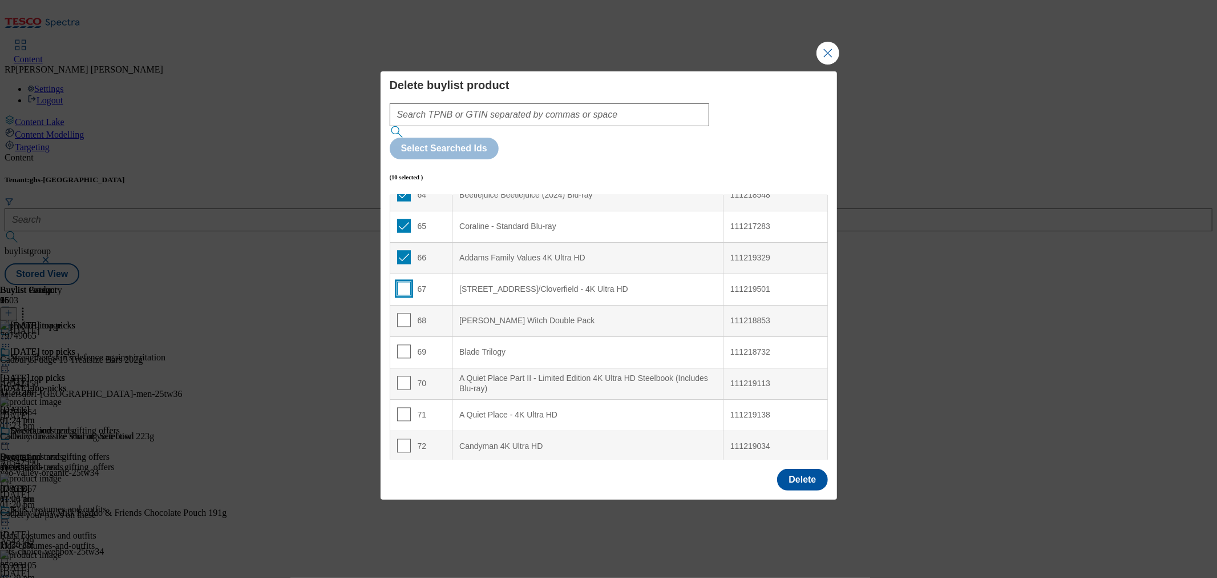
click at [401, 281] on input "Modal" at bounding box center [404, 288] width 14 height 14
checkbox input "true"
click at [402, 313] on input "Modal" at bounding box center [404, 320] width 14 height 14
checkbox input "true"
click at [400, 344] on input "Modal" at bounding box center [404, 351] width 14 height 14
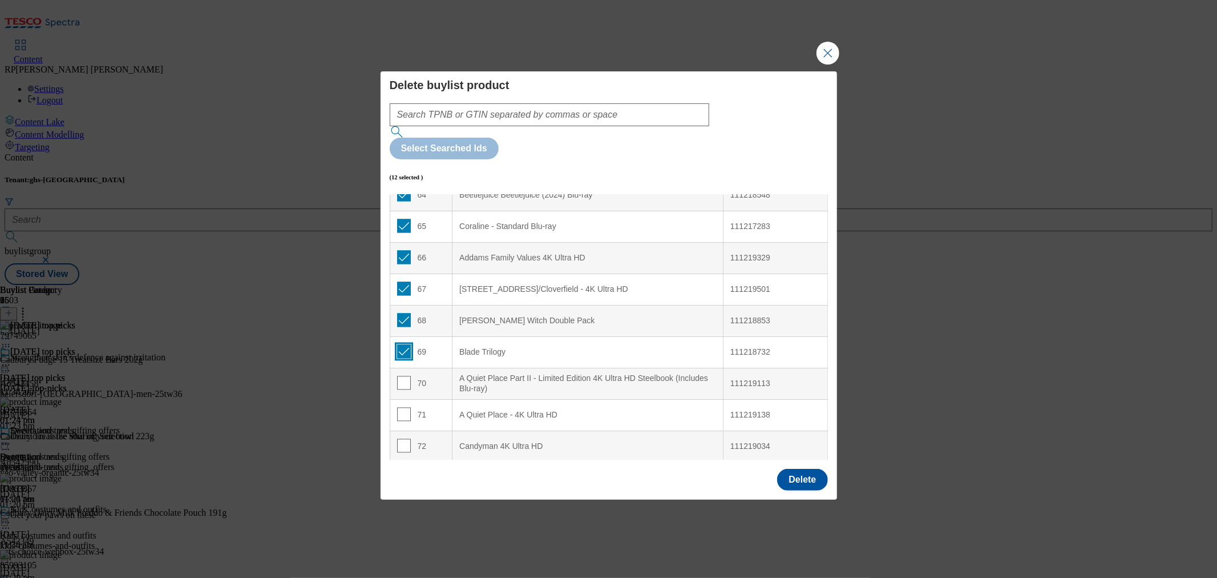
checkbox input "true"
click at [400, 376] on input "Modal" at bounding box center [404, 383] width 14 height 14
checkbox input "true"
click at [400, 407] on input "Modal" at bounding box center [404, 414] width 14 height 14
checkbox input "true"
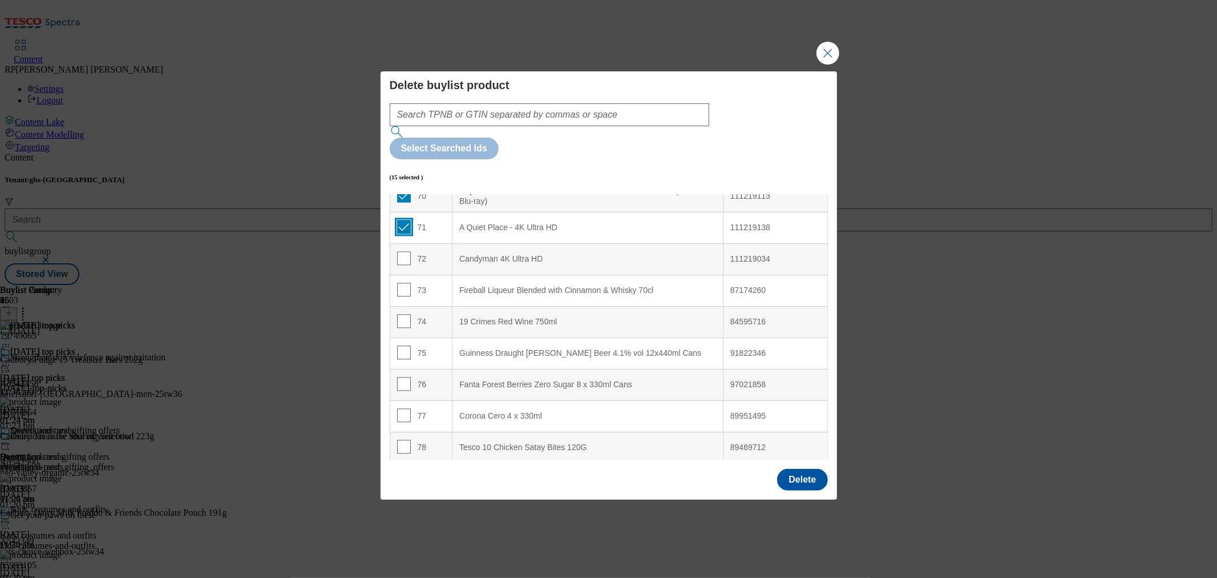
scroll to position [2219, 0]
click at [404, 248] on input "Modal" at bounding box center [404, 255] width 14 height 14
checkbox input "true"
click at [822, 469] on button "Delete" at bounding box center [802, 480] width 50 height 22
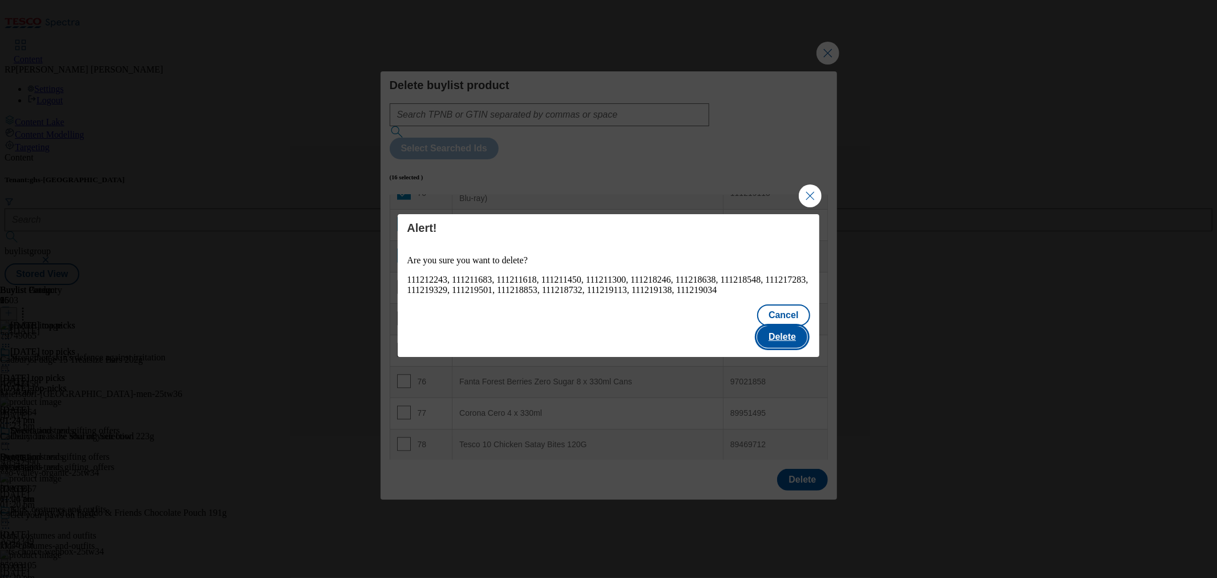
click at [772, 326] on button "Delete" at bounding box center [782, 337] width 50 height 22
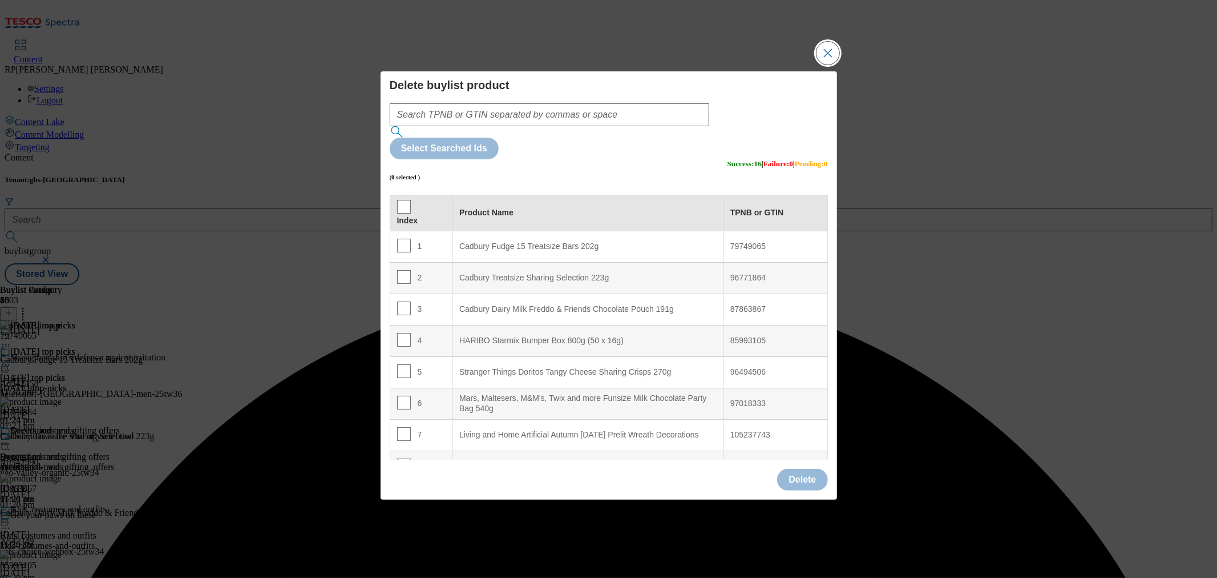
click at [833, 64] on button "Close Modal" at bounding box center [828, 53] width 23 height 23
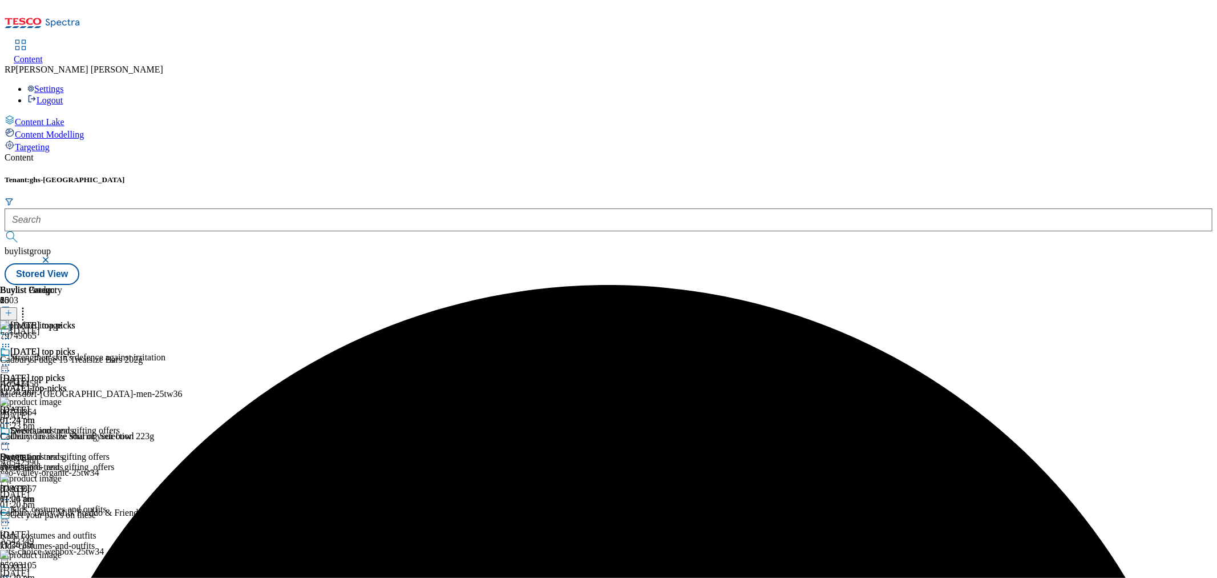
click at [29, 305] on icon at bounding box center [22, 310] width 11 height 11
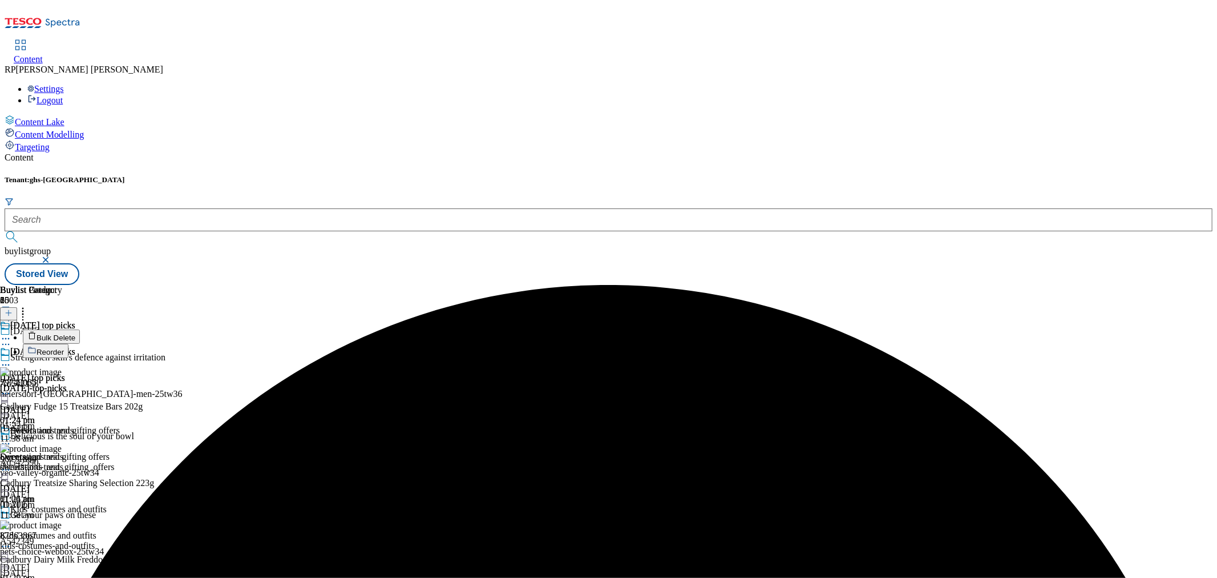
click at [64, 348] on span "Reorder" at bounding box center [50, 352] width 27 height 9
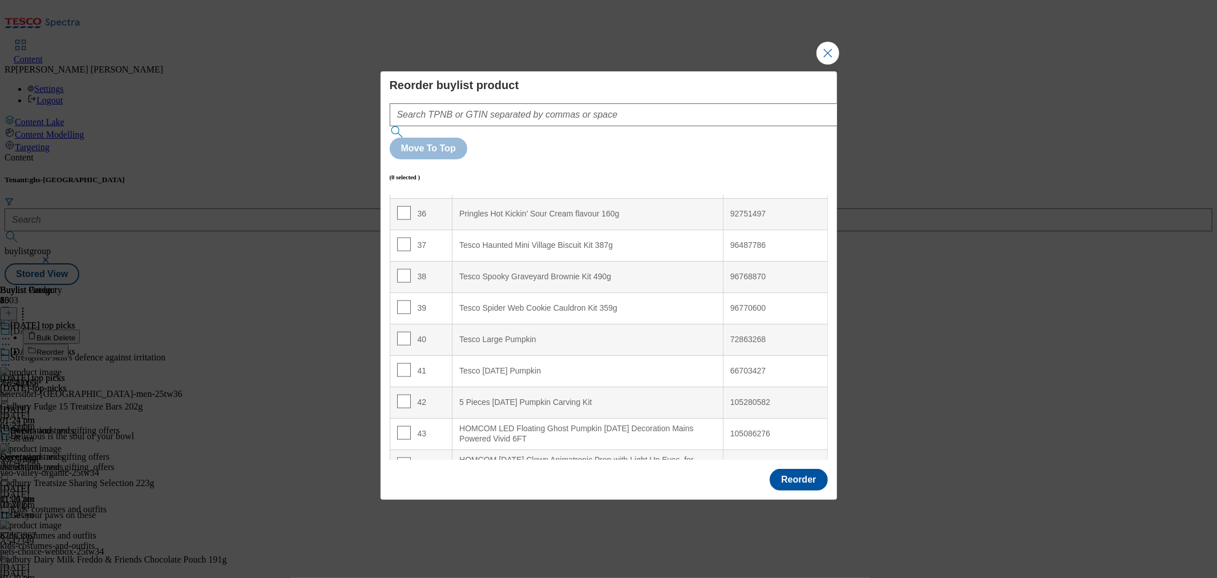
scroll to position [1141, 0]
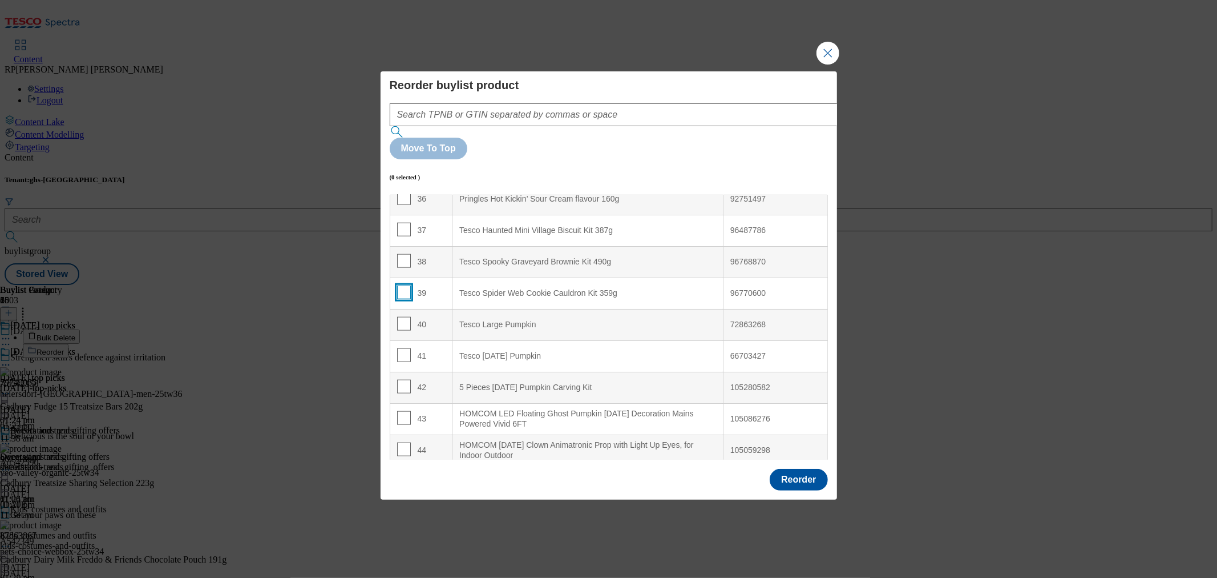
click at [402, 285] on input "Modal" at bounding box center [404, 292] width 14 height 14
checkbox input "true"
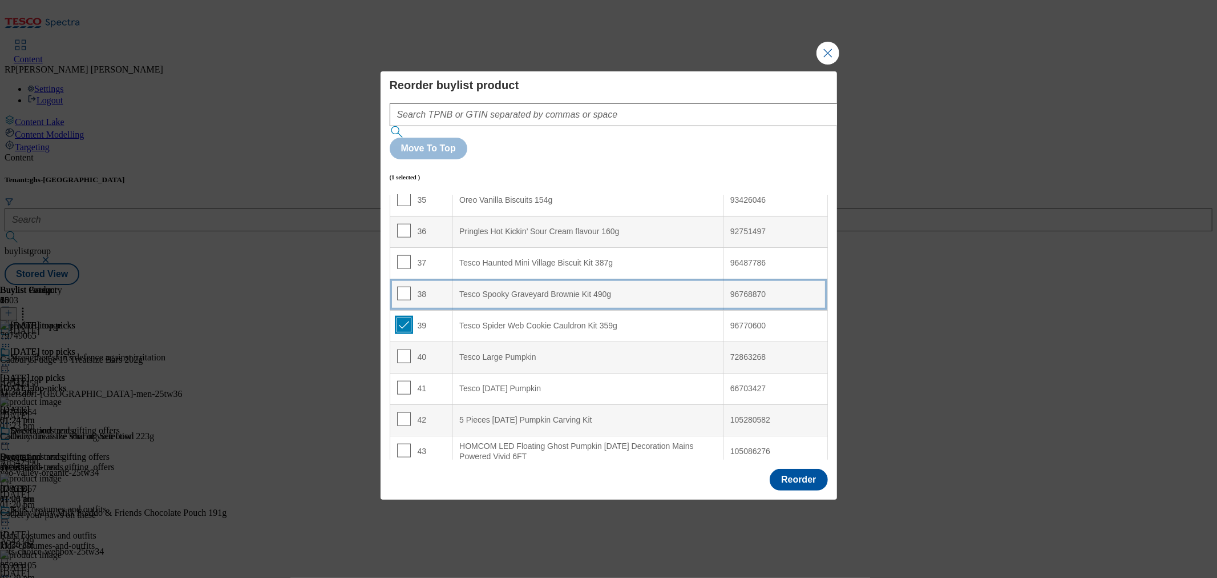
scroll to position [1078, 0]
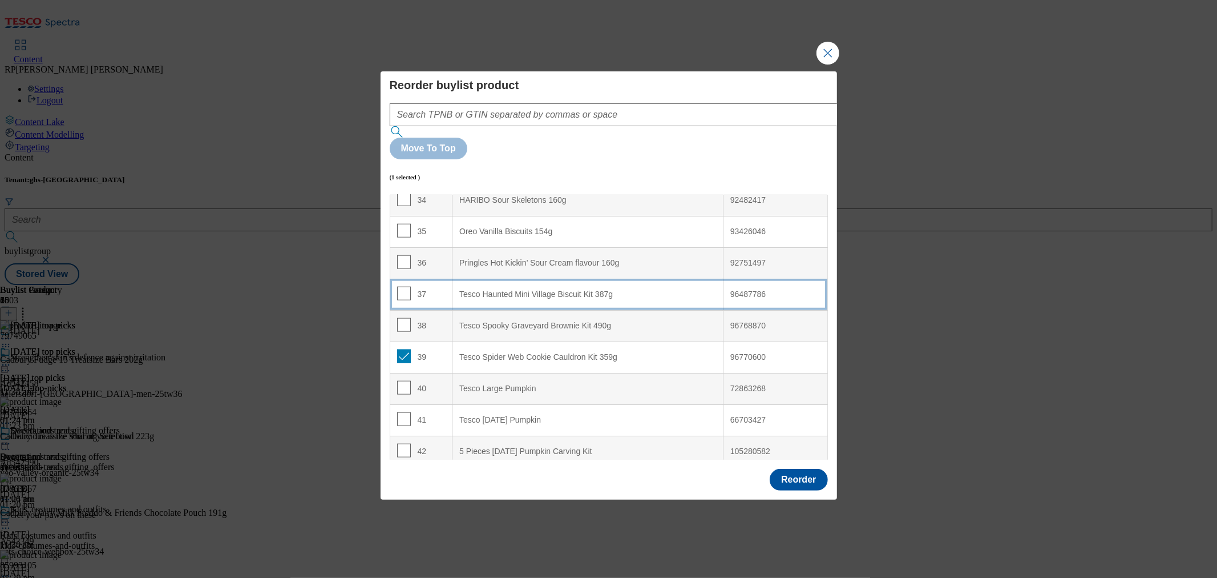
click at [477, 289] on div "Tesco Haunted Mini Village Biscuit Kit 387g" at bounding box center [587, 294] width 257 height 10
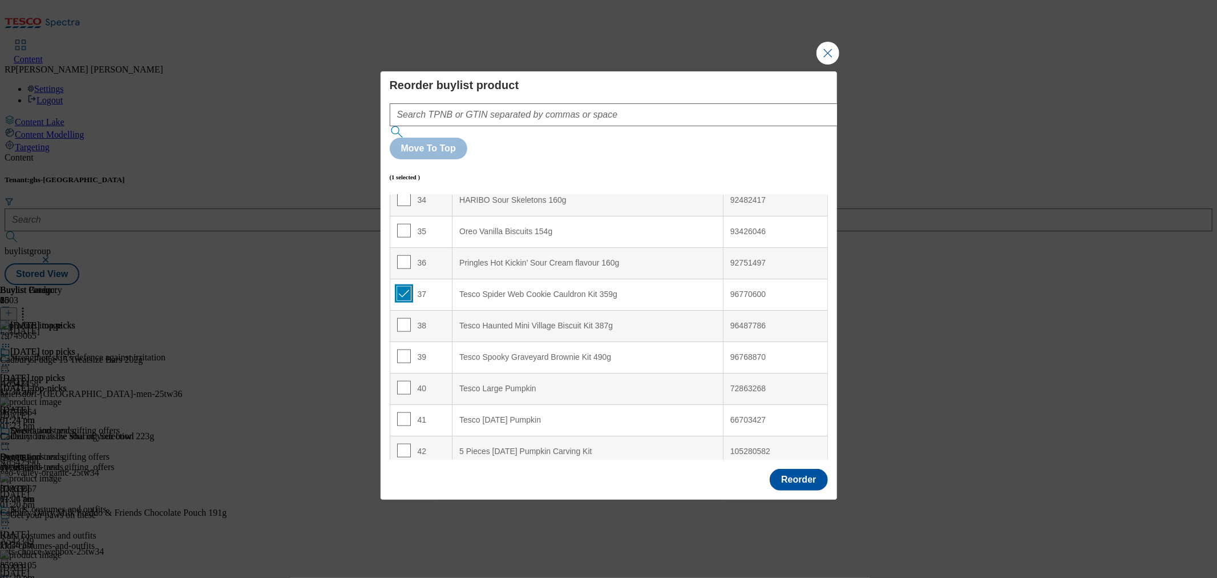
click at [406, 287] on input "Modal" at bounding box center [404, 294] width 14 height 14
checkbox input "false"
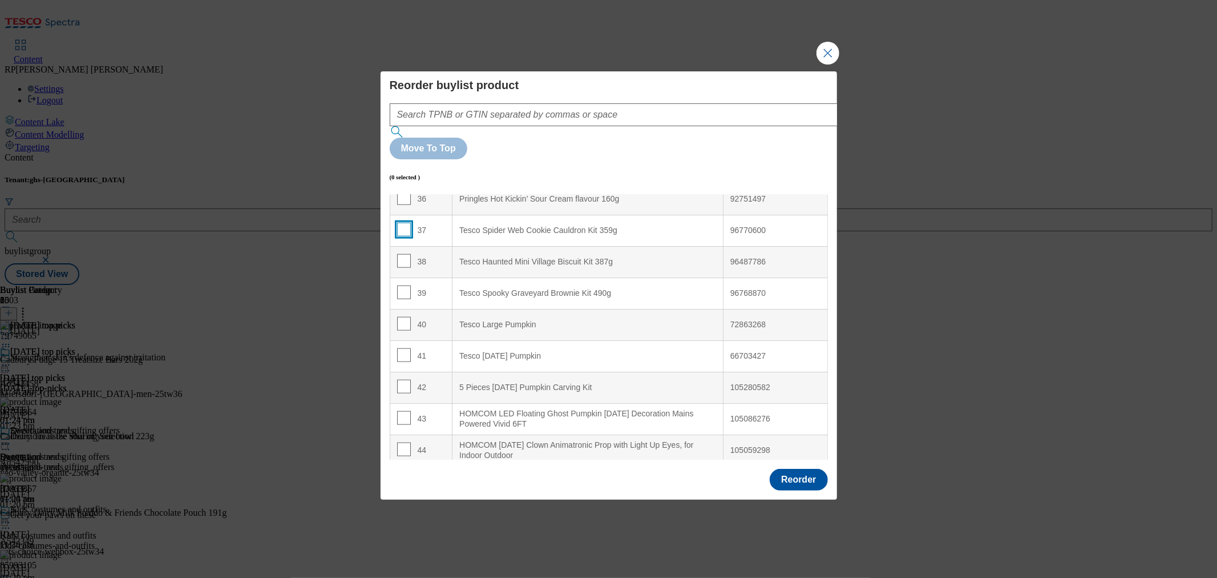
scroll to position [1205, 0]
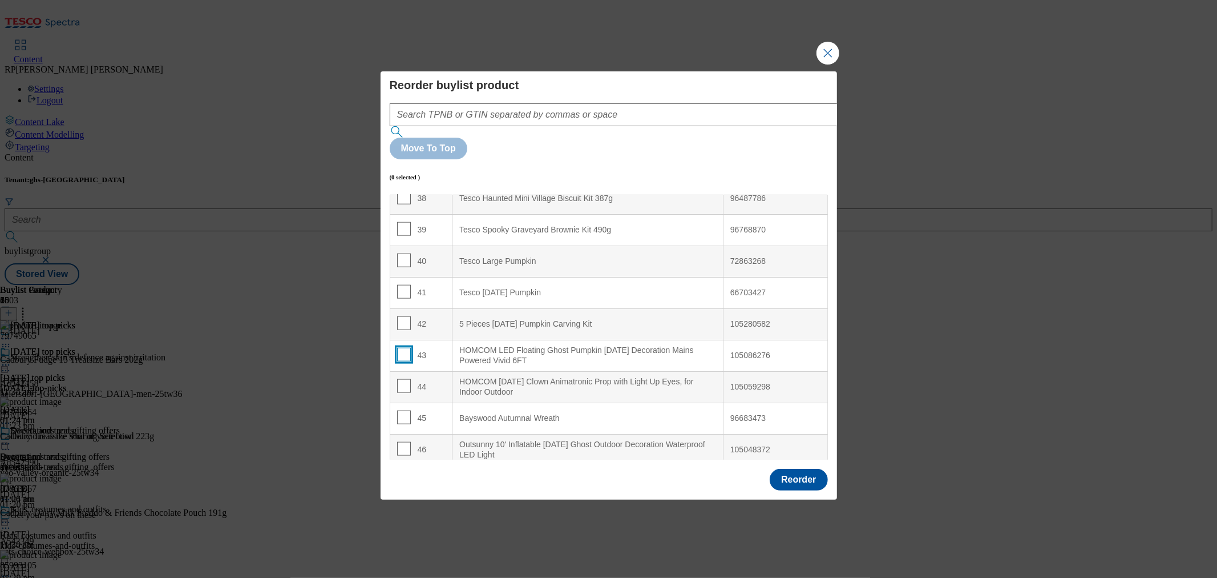
click at [405, 348] on input "Modal" at bounding box center [404, 355] width 14 height 14
checkbox input "true"
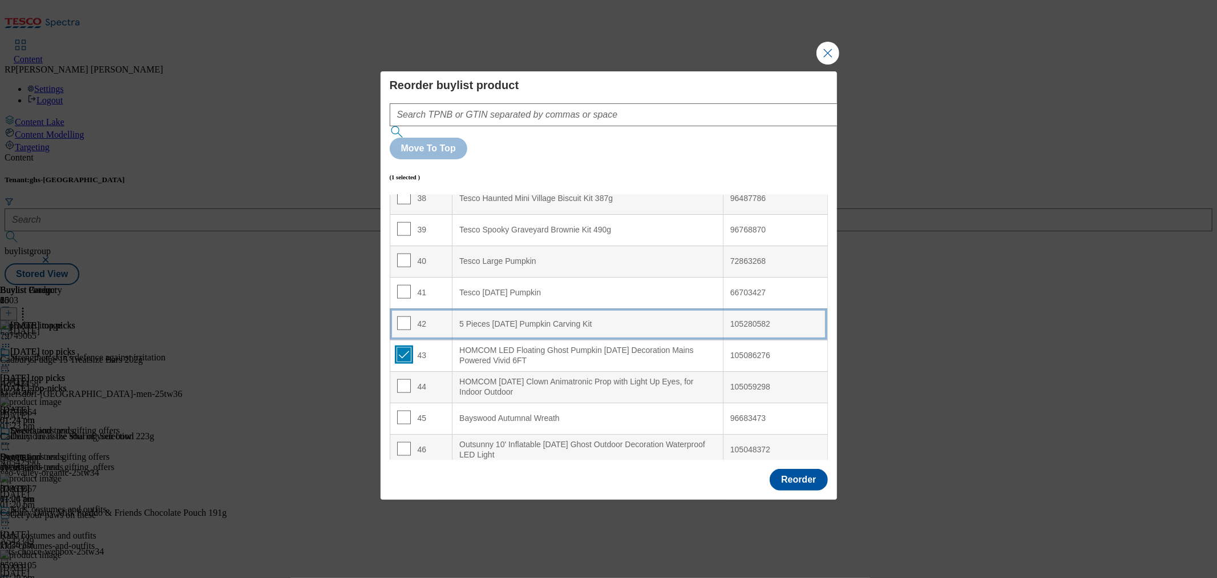
scroll to position [1078, 0]
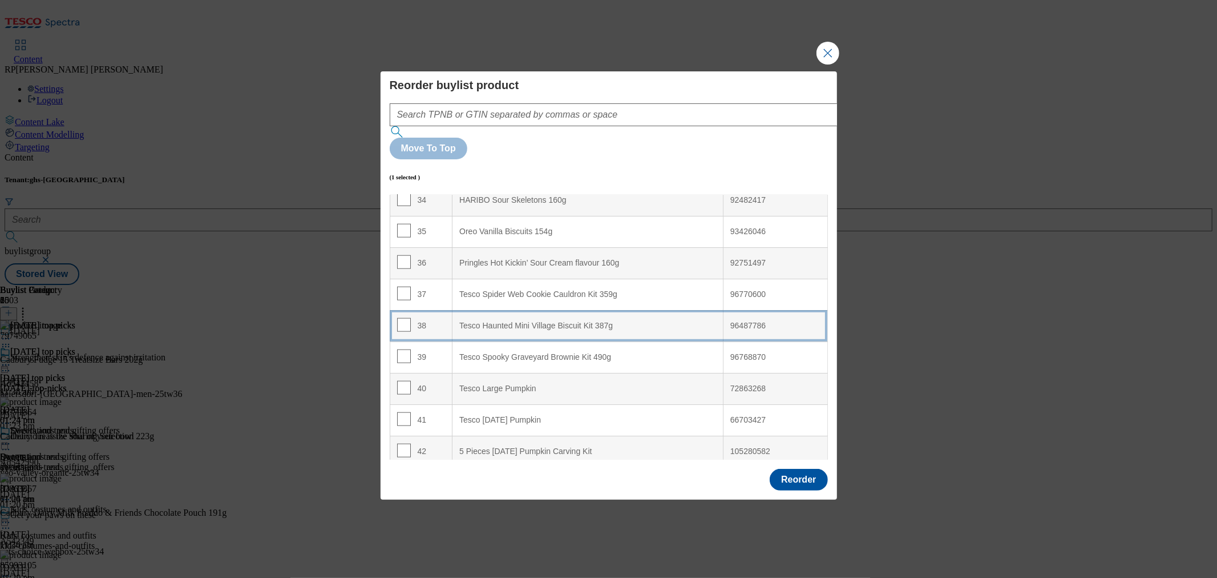
click at [498, 310] on 387g "Tesco Haunted Mini Village Biscuit Kit 387g" at bounding box center [588, 325] width 271 height 31
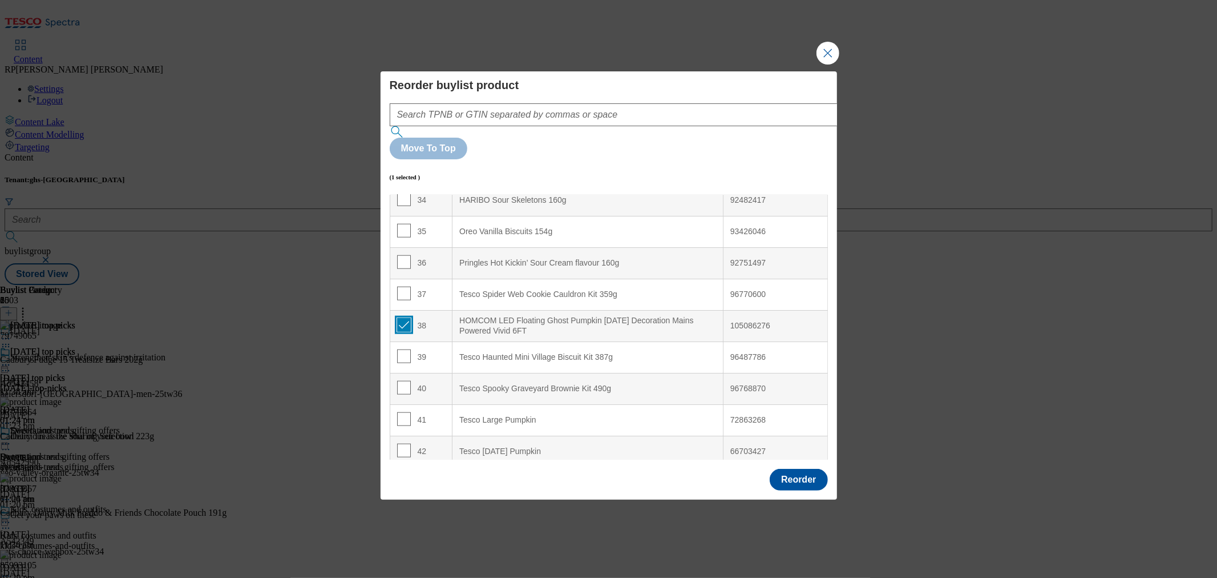
click at [404, 318] on input "Modal" at bounding box center [404, 325] width 14 height 14
checkbox input "false"
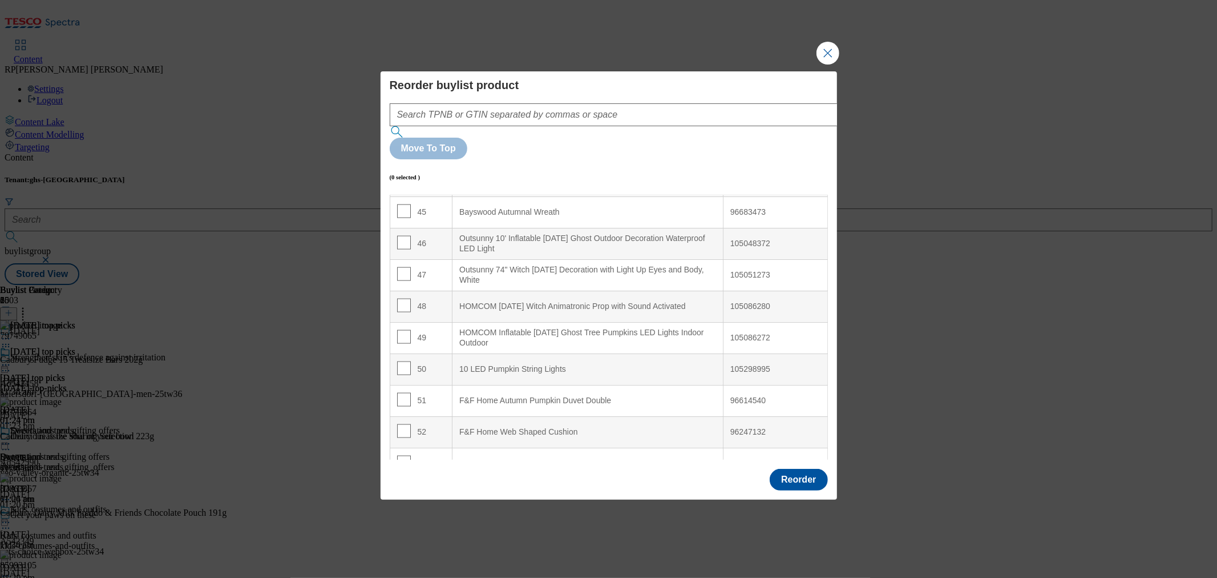
scroll to position [1458, 0]
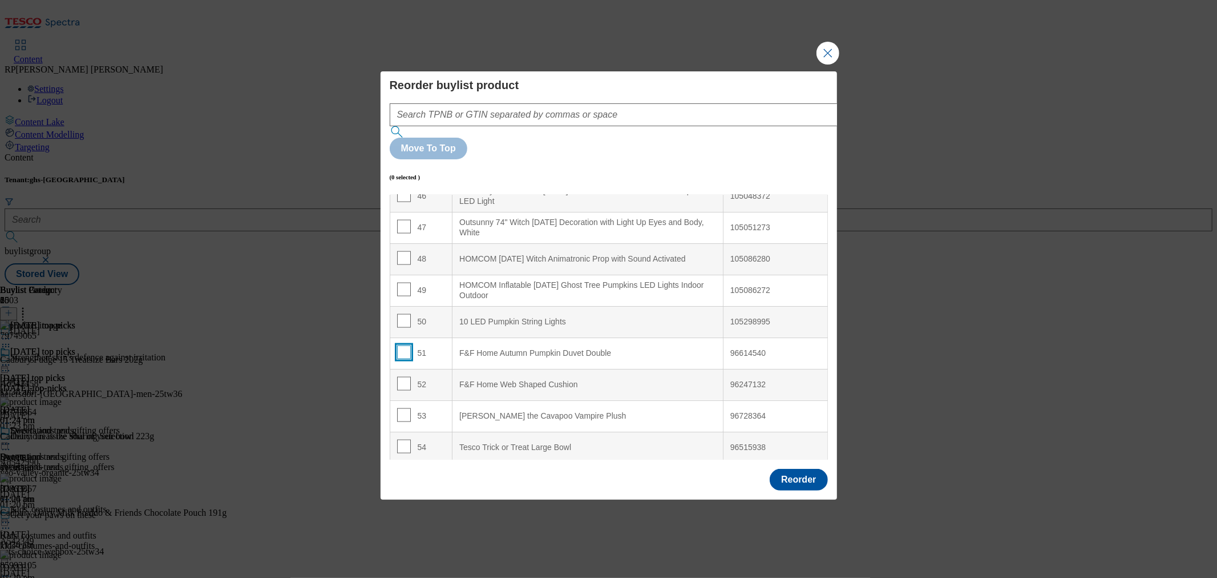
click at [400, 345] on input "Modal" at bounding box center [404, 352] width 14 height 14
checkbox input "true"
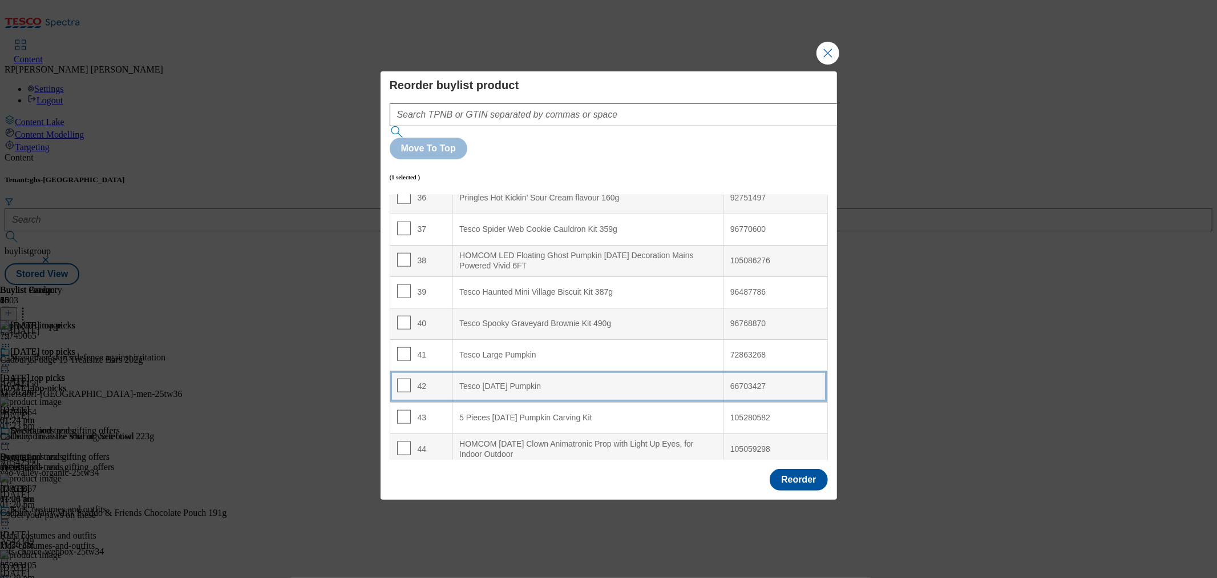
scroll to position [1141, 0]
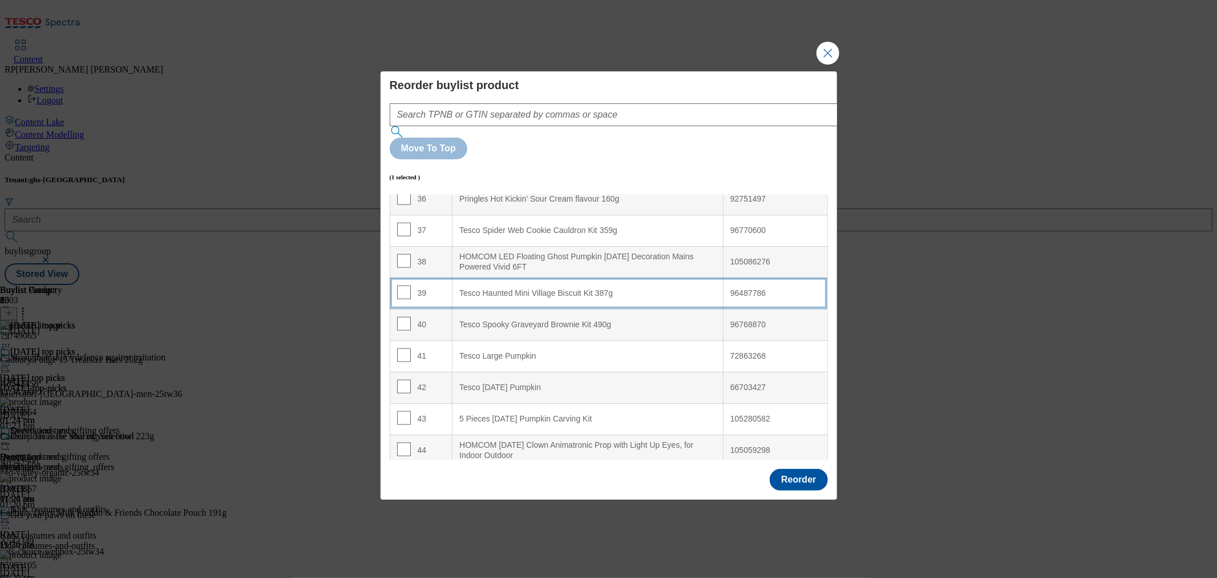
click at [577, 277] on 387g "Tesco Haunted Mini Village Biscuit Kit 387g" at bounding box center [588, 292] width 271 height 31
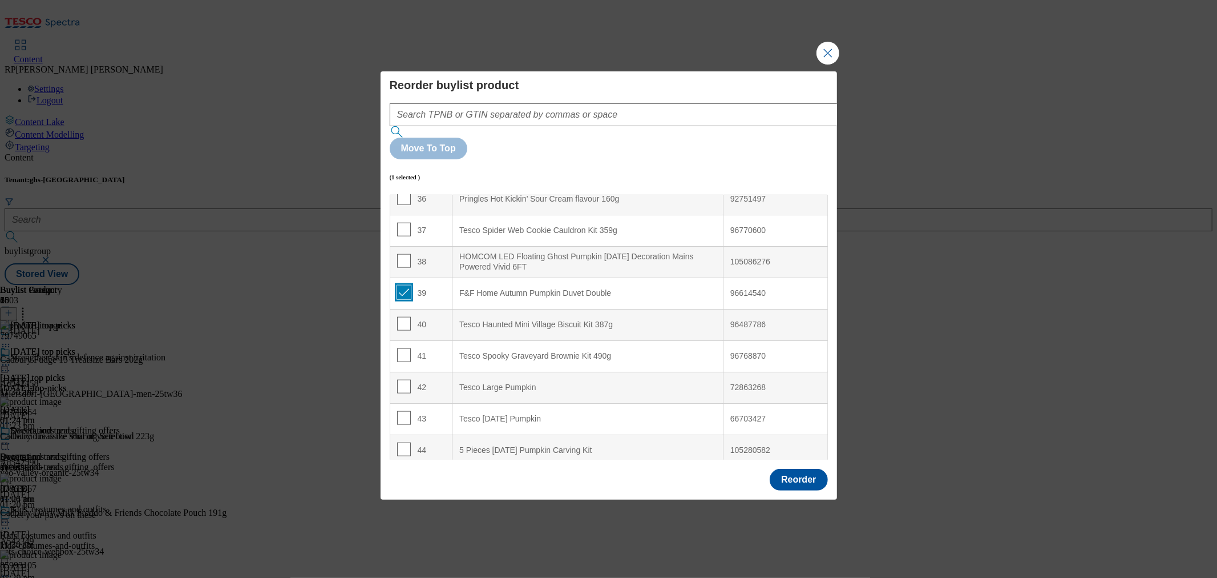
click at [402, 285] on input "Modal" at bounding box center [404, 292] width 14 height 14
checkbox input "false"
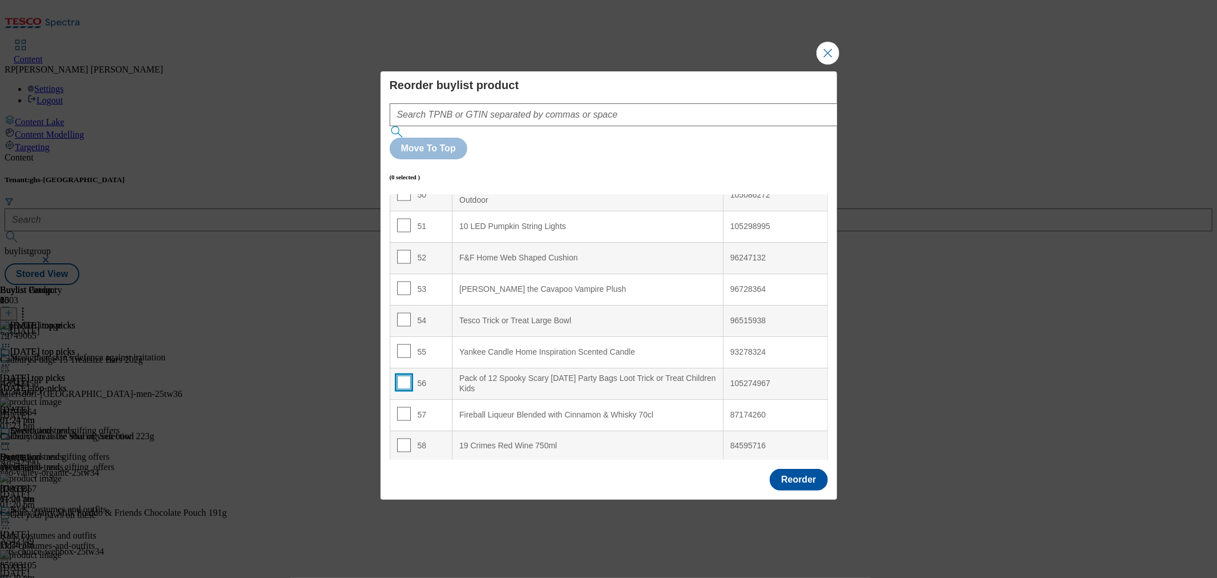
drag, startPoint x: 403, startPoint y: 349, endPoint x: 425, endPoint y: 346, distance: 22.0
click at [403, 376] on input "Modal" at bounding box center [404, 383] width 14 height 14
checkbox input "true"
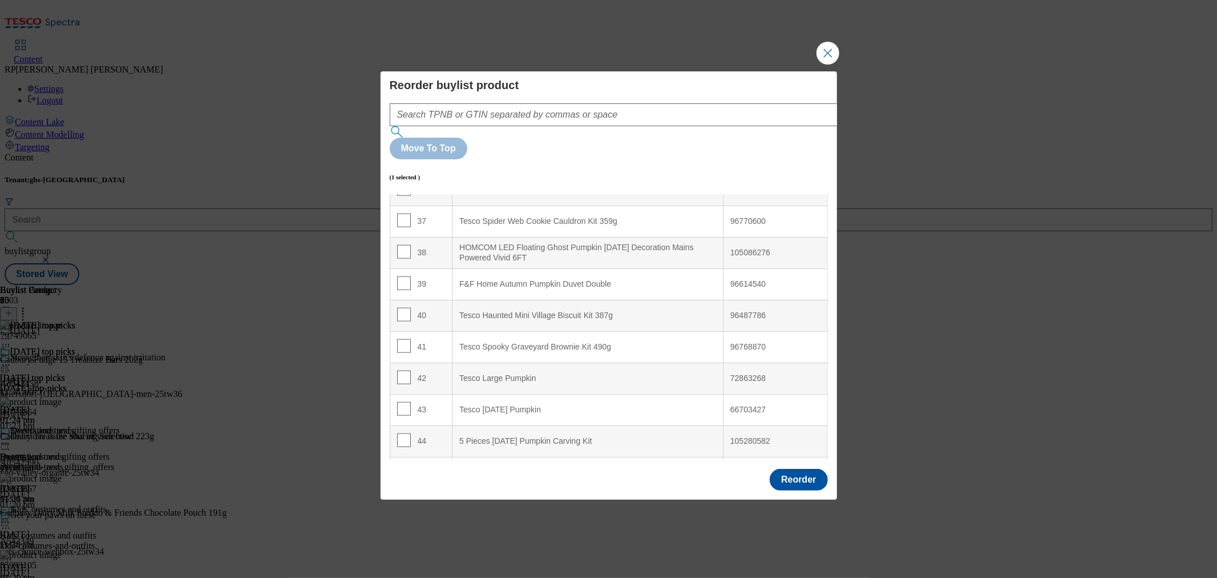
scroll to position [1141, 0]
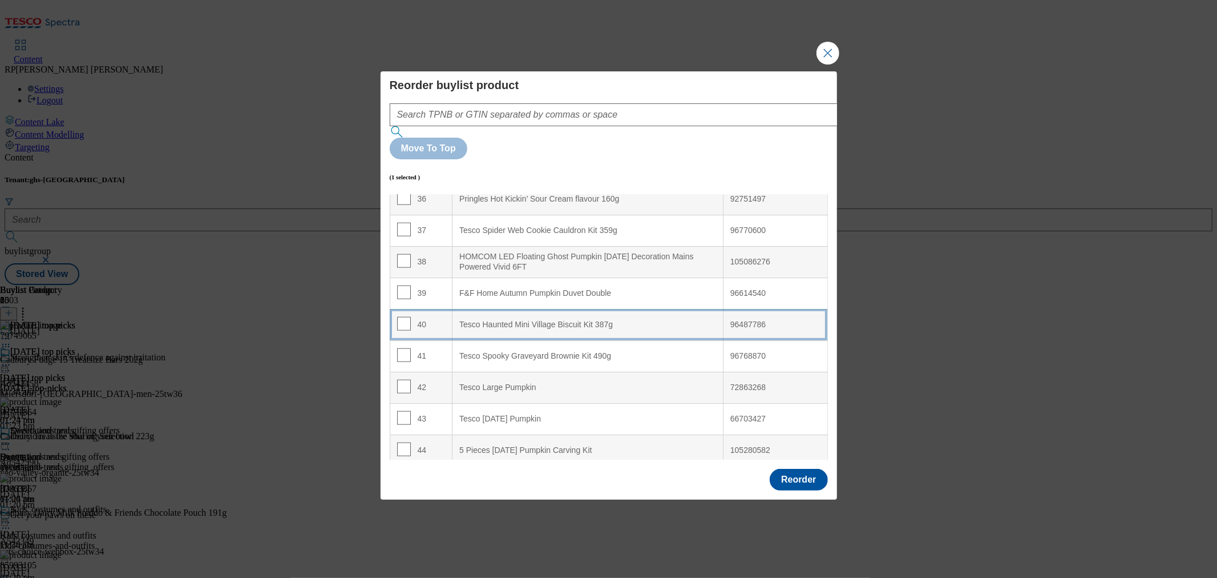
click at [535, 309] on 387g "Tesco Haunted Mini Village Biscuit Kit 387g" at bounding box center [588, 324] width 271 height 31
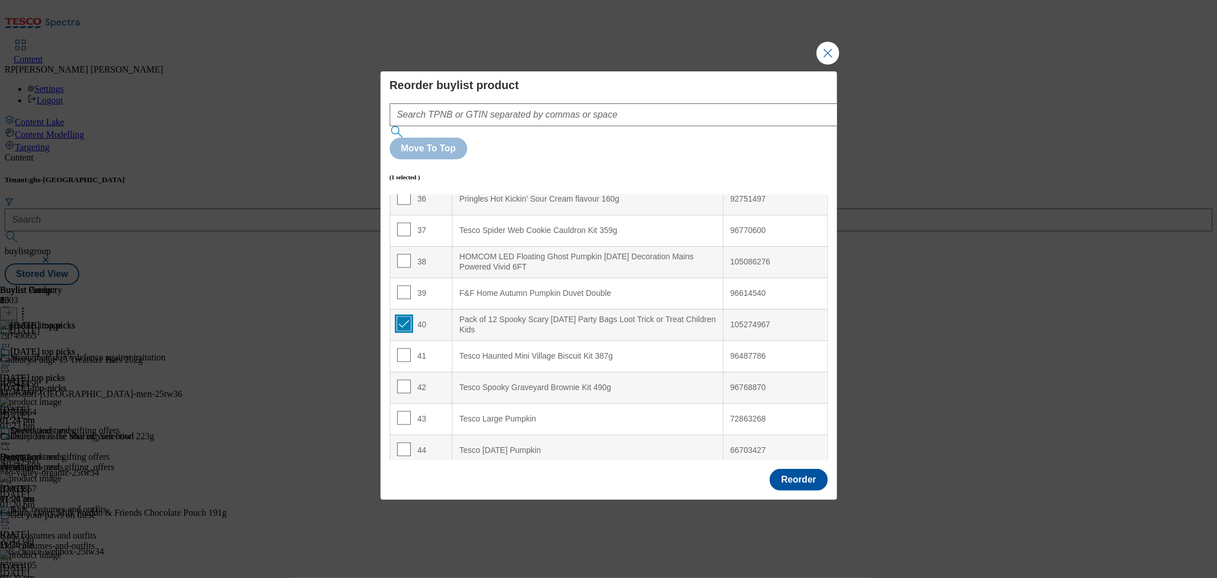
click at [407, 317] on input "Modal" at bounding box center [404, 324] width 14 height 14
checkbox input "false"
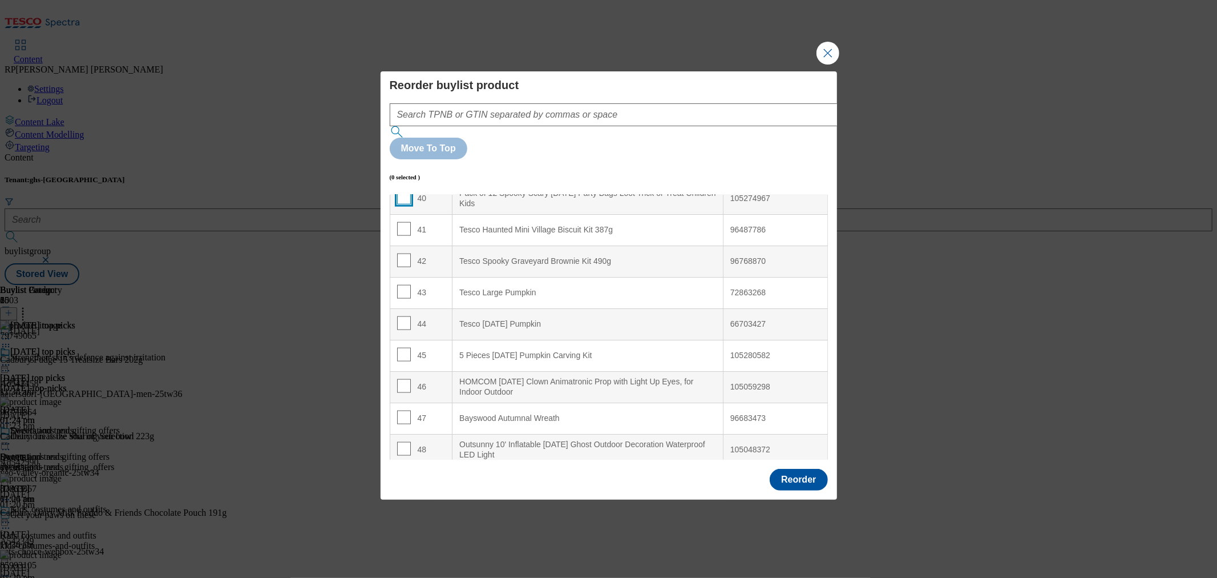
scroll to position [1268, 0]
click at [404, 221] on input "Modal" at bounding box center [404, 228] width 14 height 14
checkbox input "true"
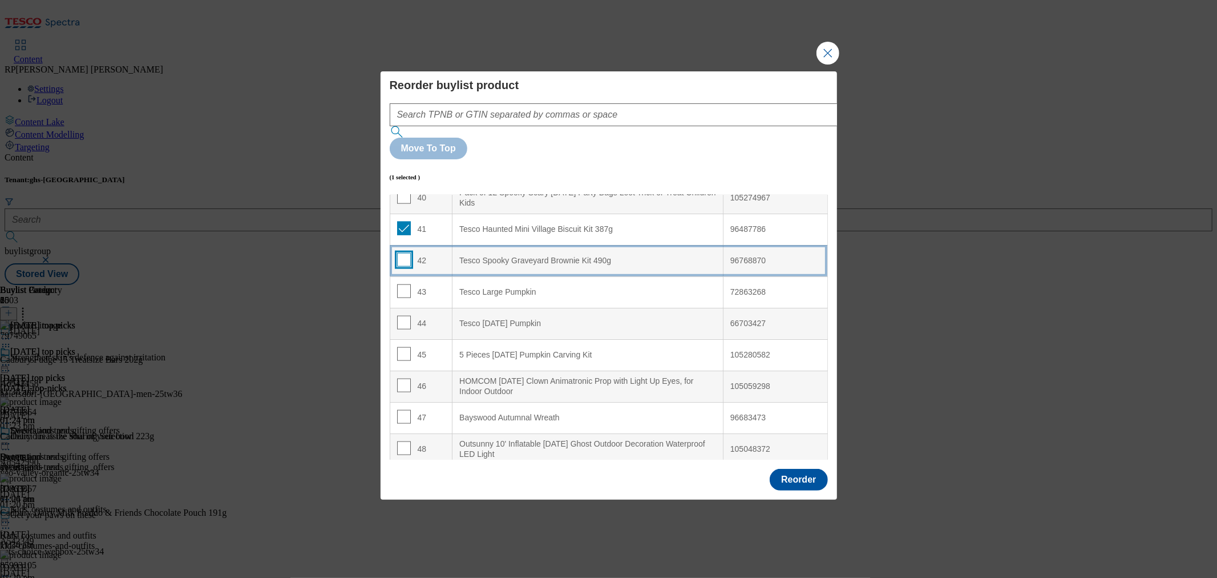
click at [401, 253] on input "Modal" at bounding box center [404, 260] width 14 height 14
checkbox input "true"
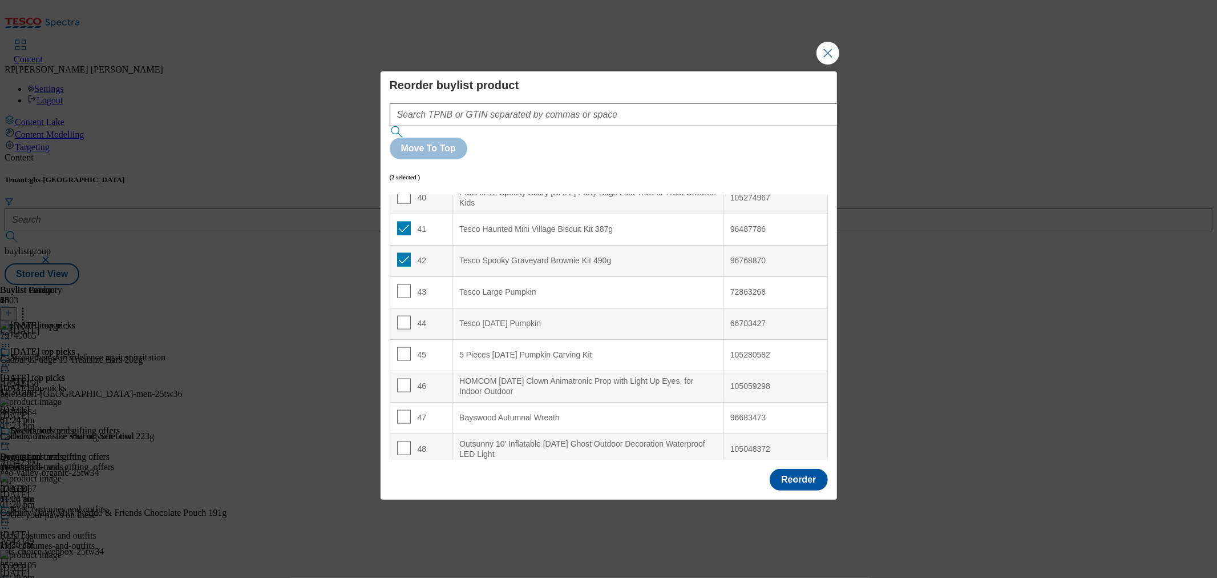
scroll to position [2278, 0]
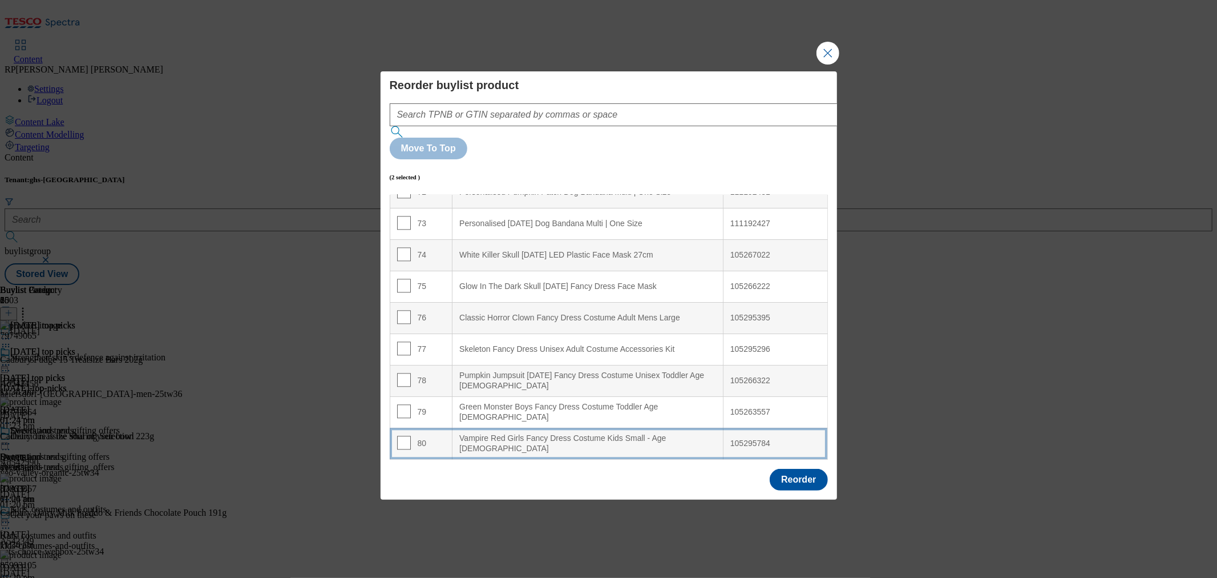
click at [517, 427] on 4-6 "Vampire Red Girls Fancy Dress Costume Kids Small - Age 4-6" at bounding box center [588, 442] width 271 height 31
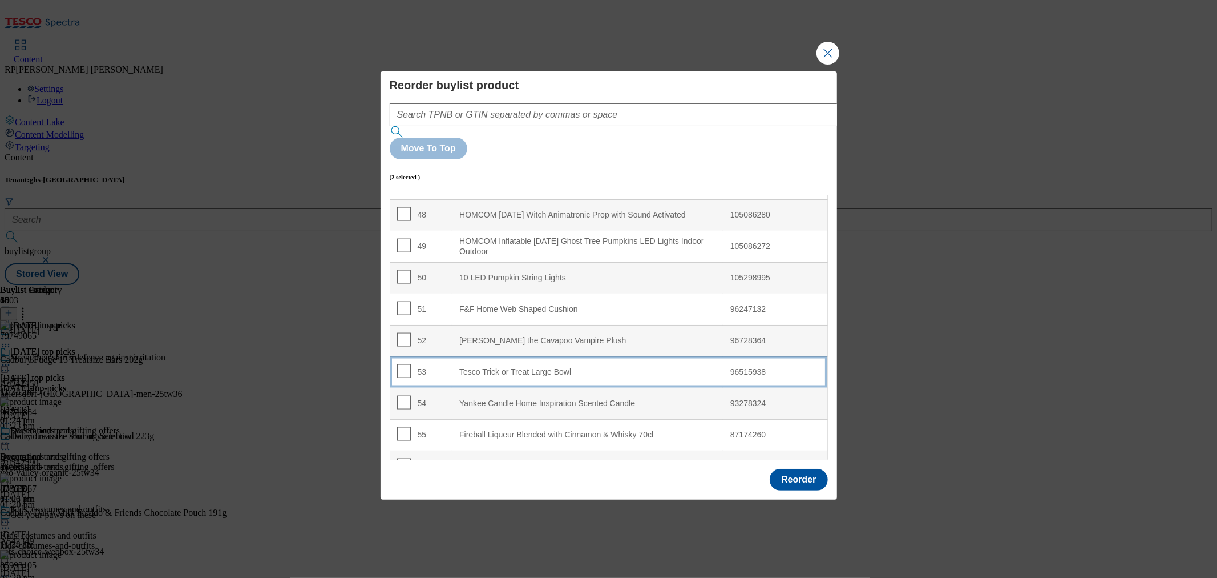
scroll to position [1644, 0]
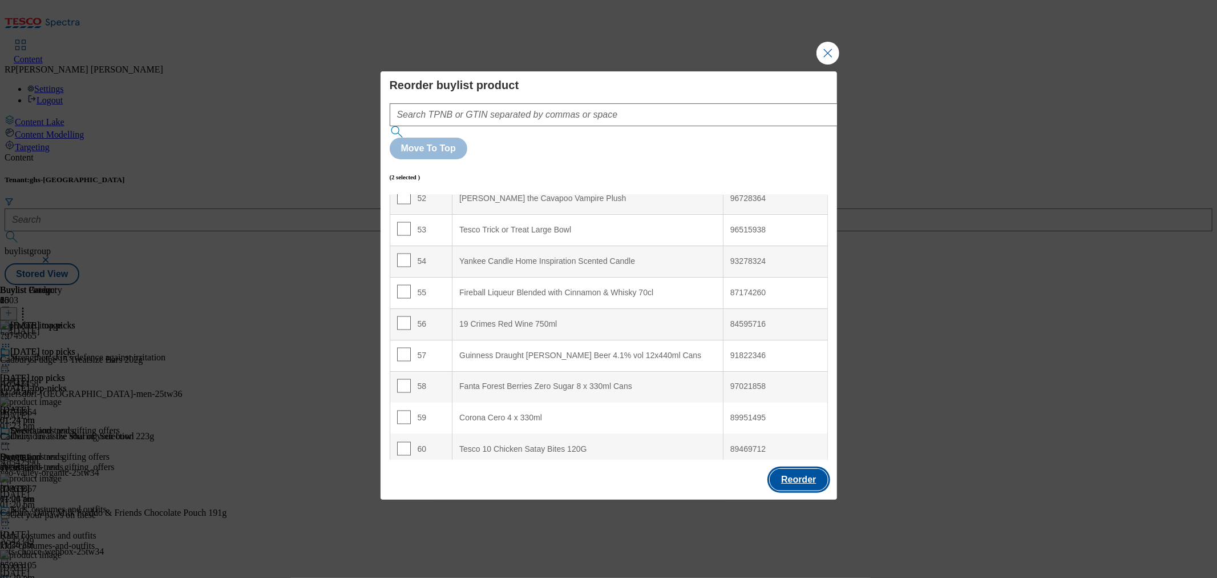
click at [803, 469] on button "Reorder" at bounding box center [799, 480] width 58 height 22
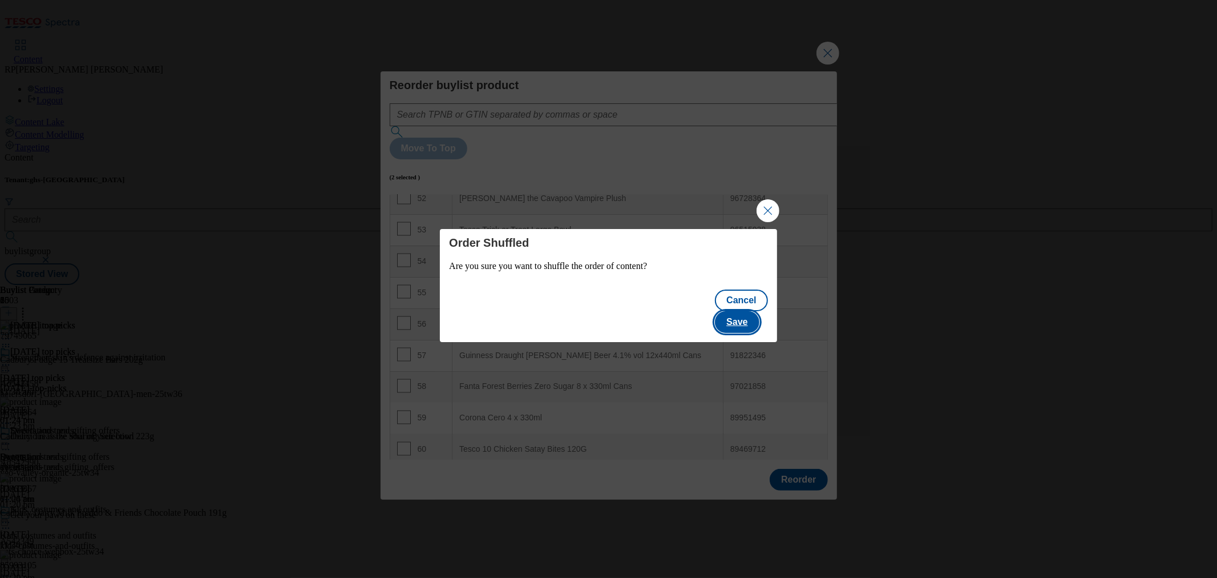
click at [753, 311] on button "Save" at bounding box center [737, 322] width 44 height 22
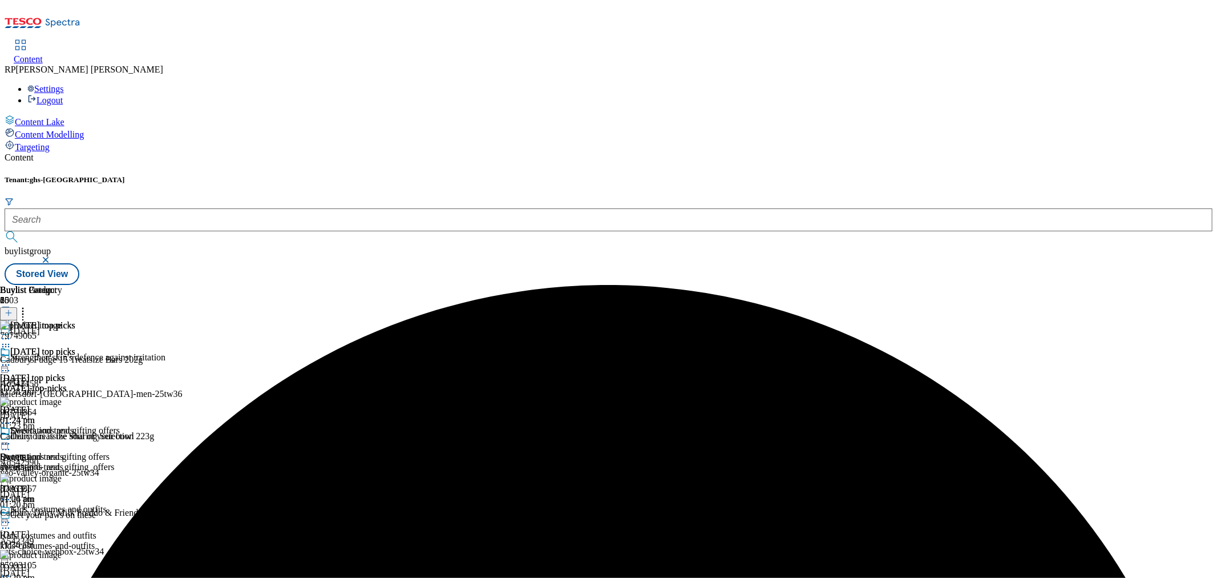
click at [11, 359] on icon at bounding box center [5, 364] width 11 height 11
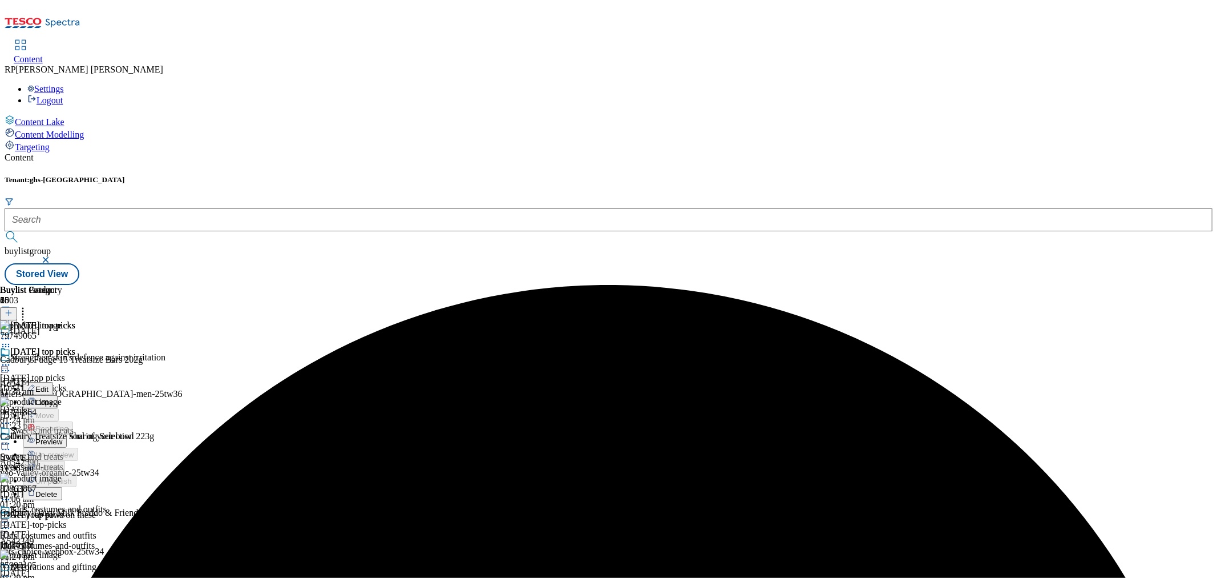
click at [120, 434] on li "Preview" at bounding box center [71, 440] width 97 height 13
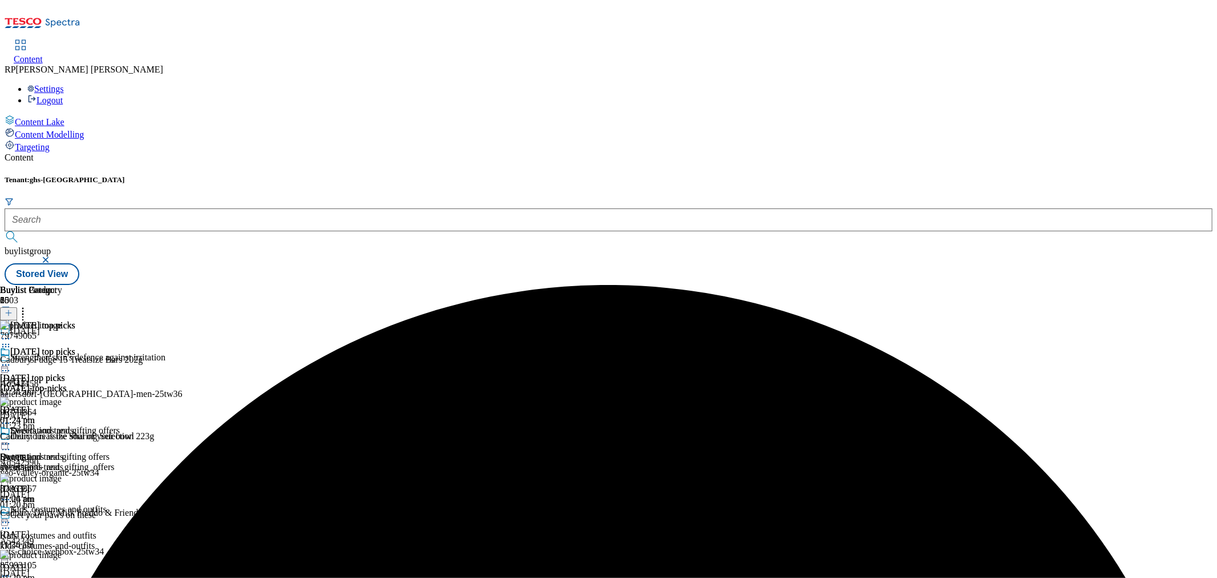
click at [11, 359] on icon at bounding box center [5, 364] width 11 height 11
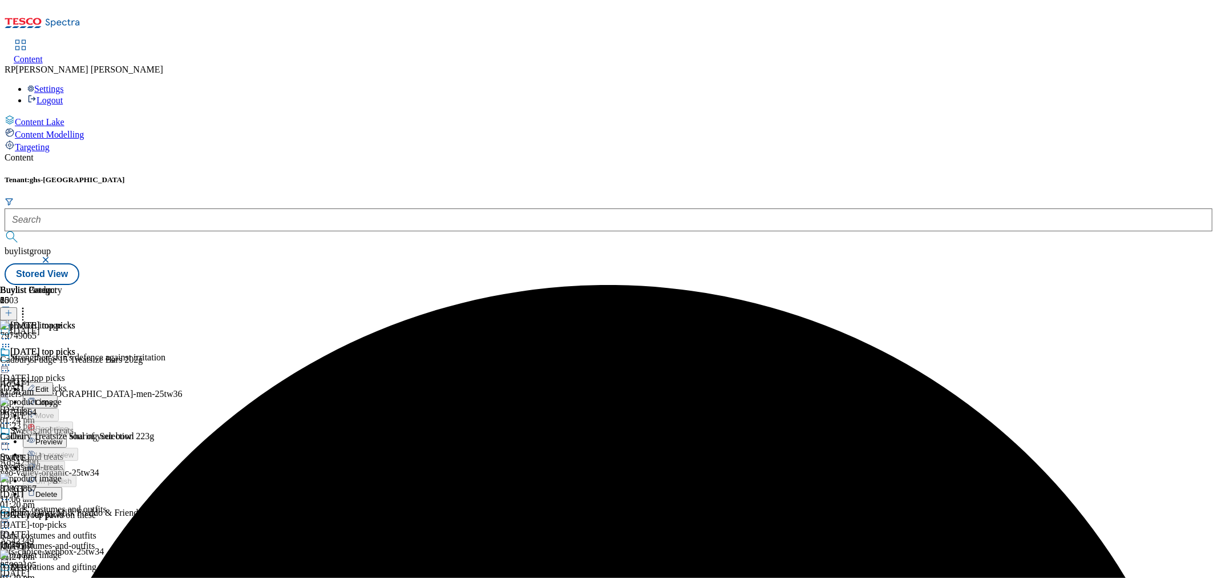
click at [62, 437] on span "Preview" at bounding box center [48, 441] width 27 height 9
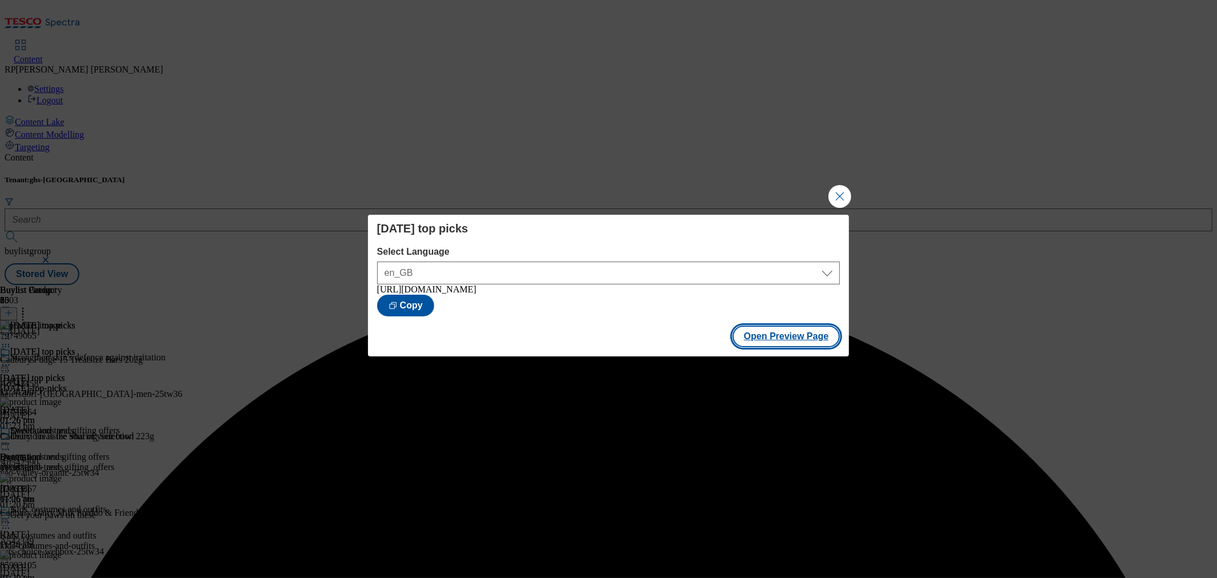
click at [753, 333] on button "Open Preview Page" at bounding box center [787, 336] width 108 height 22
click at [836, 190] on button "Close Modal" at bounding box center [840, 196] width 23 height 23
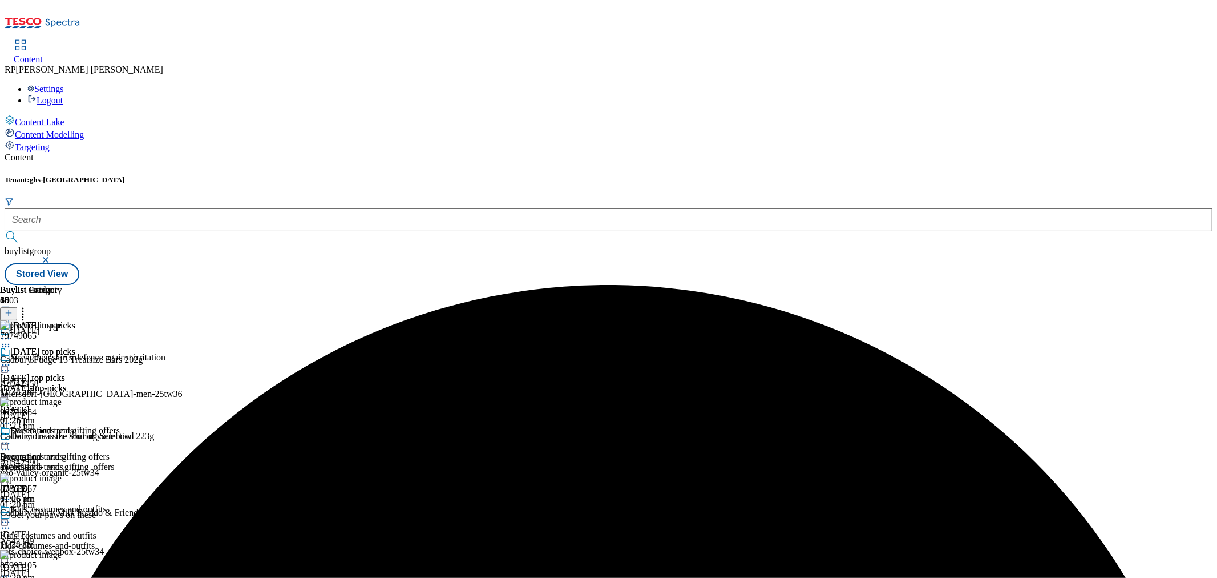
click at [24, 310] on circle at bounding box center [23, 311] width 2 height 2
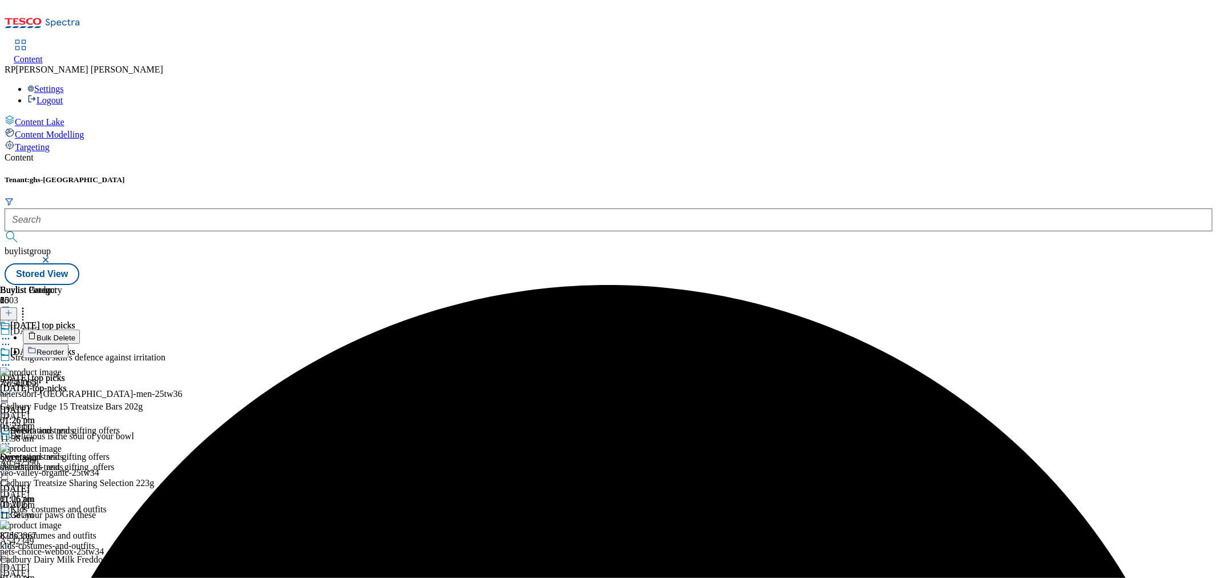
click at [364, 344] on li "Reorder" at bounding box center [193, 351] width 341 height 14
click at [64, 348] on span "Reorder" at bounding box center [50, 352] width 27 height 9
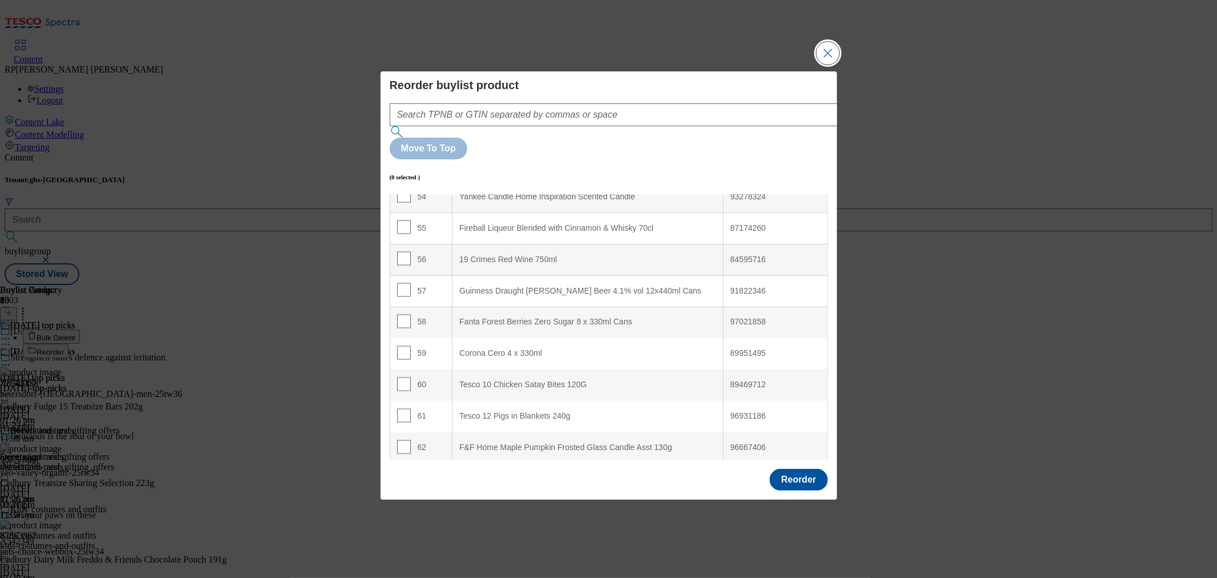
scroll to position [1712, 0]
click at [404, 311] on input "Modal" at bounding box center [404, 318] width 14 height 14
checkbox input "true"
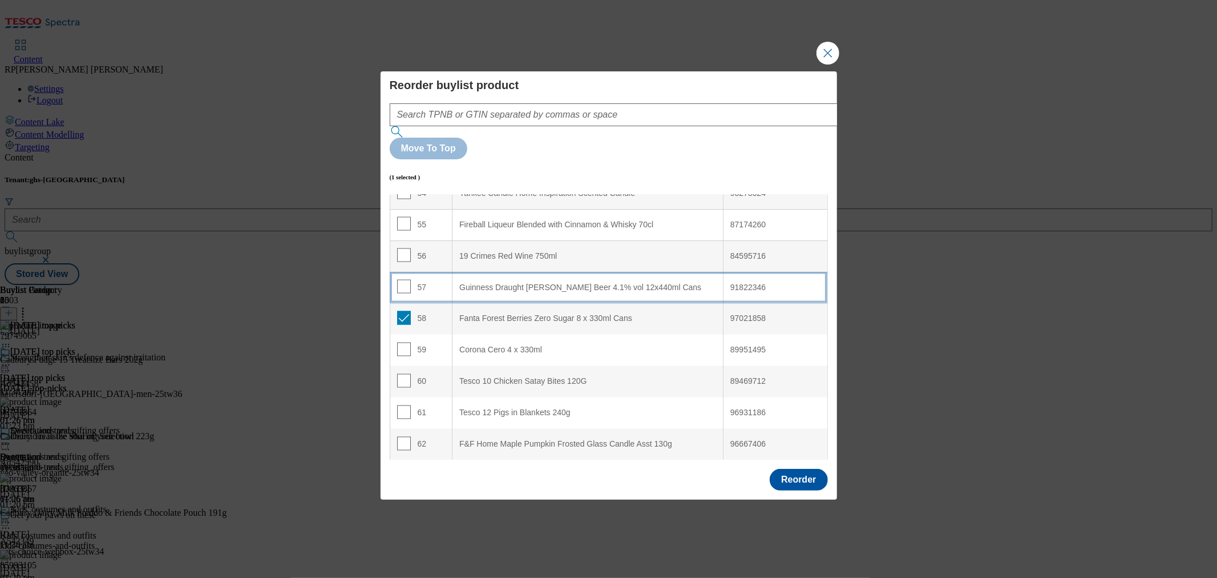
click at [430, 272] on td "57" at bounding box center [421, 287] width 63 height 31
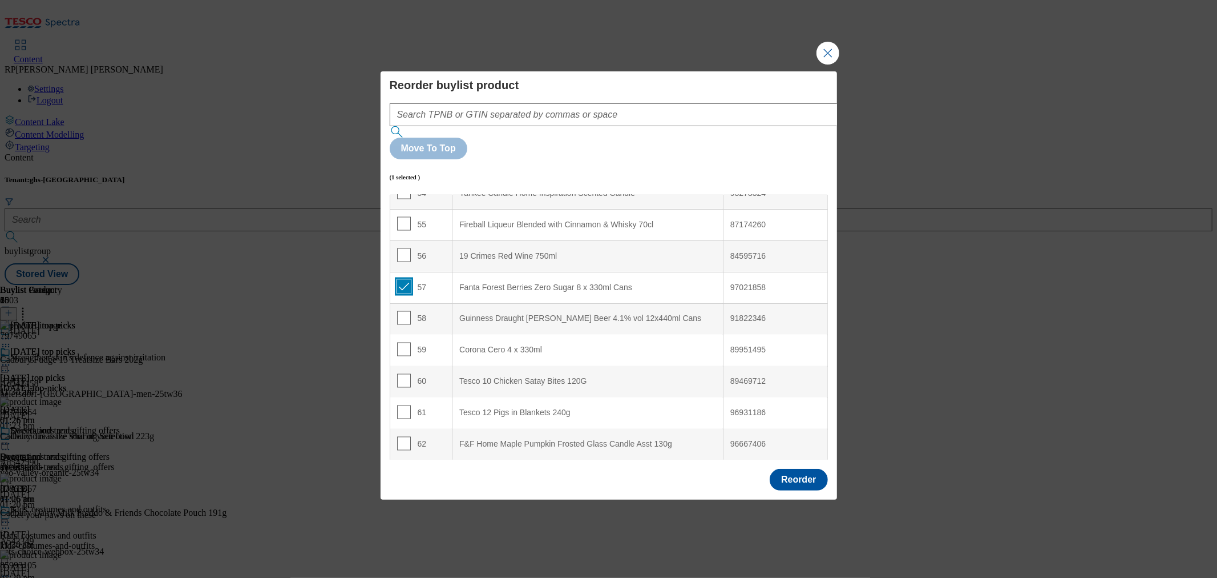
click at [408, 280] on input "Modal" at bounding box center [404, 287] width 14 height 14
checkbox input "false"
click at [809, 469] on button "Reorder" at bounding box center [799, 480] width 58 height 22
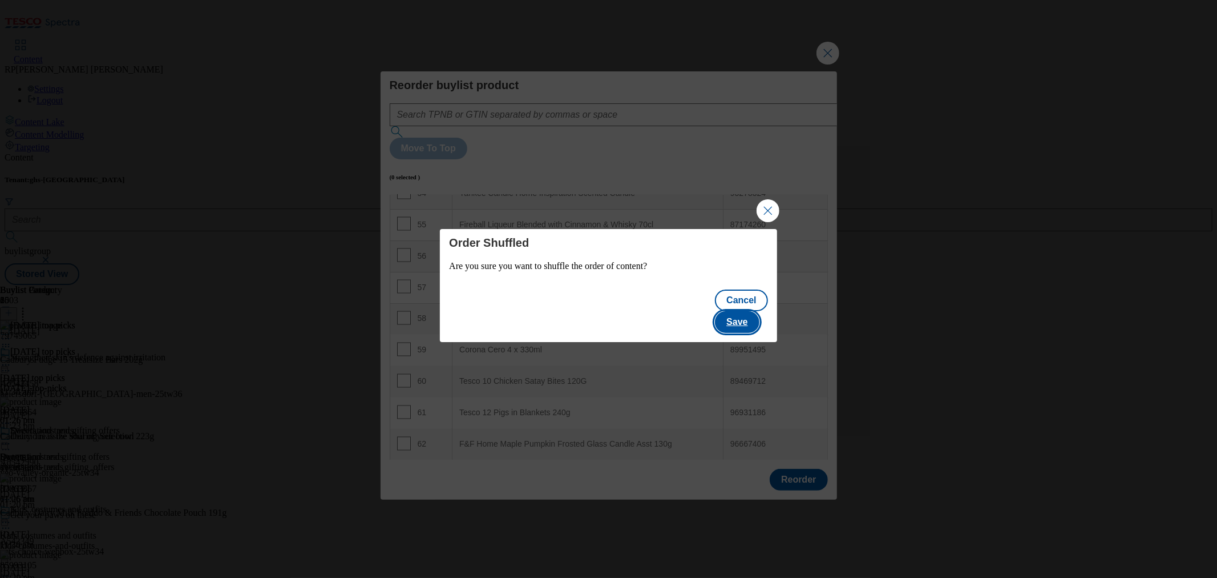
click at [749, 311] on button "Save" at bounding box center [737, 322] width 44 height 22
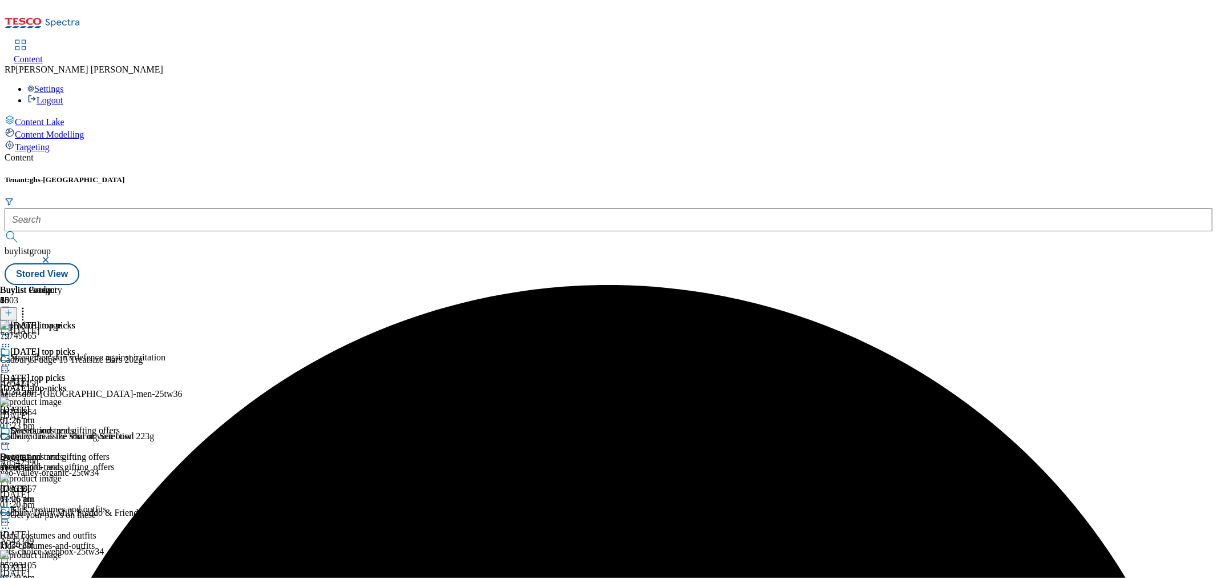
click at [29, 305] on icon at bounding box center [22, 310] width 11 height 11
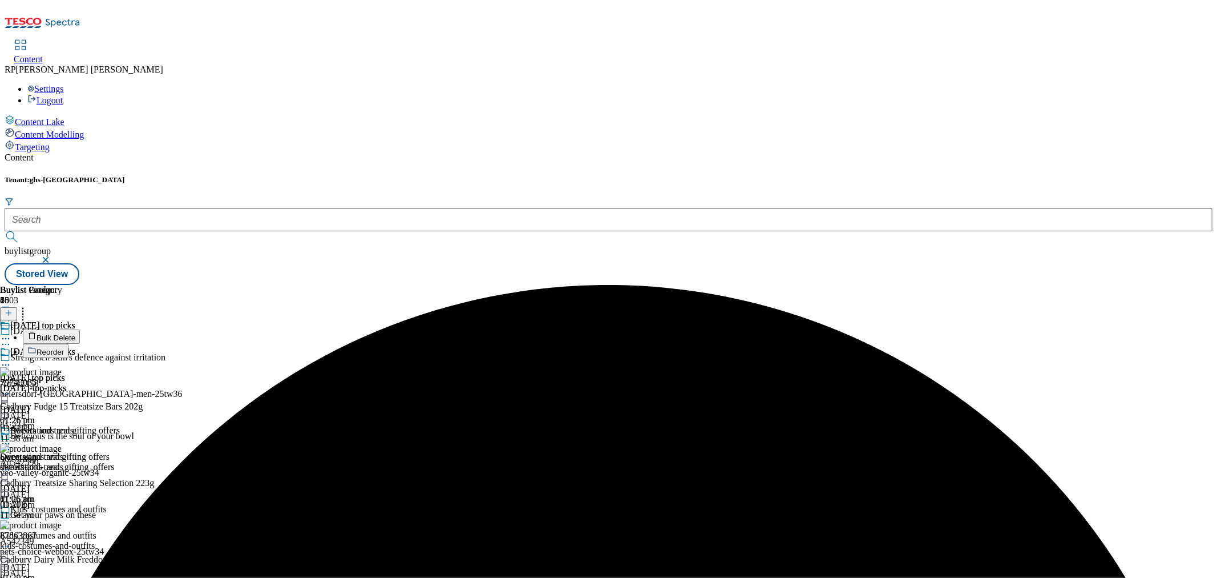
click at [64, 348] on span "Reorder" at bounding box center [50, 352] width 27 height 9
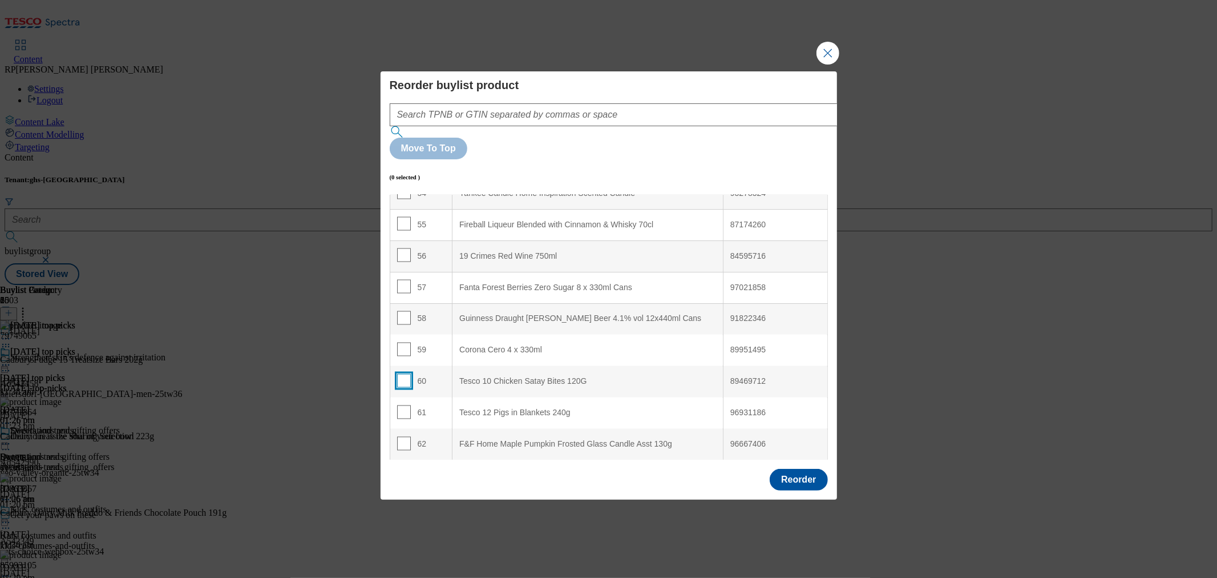
click at [408, 374] on input "Modal" at bounding box center [404, 381] width 14 height 14
checkbox input "true"
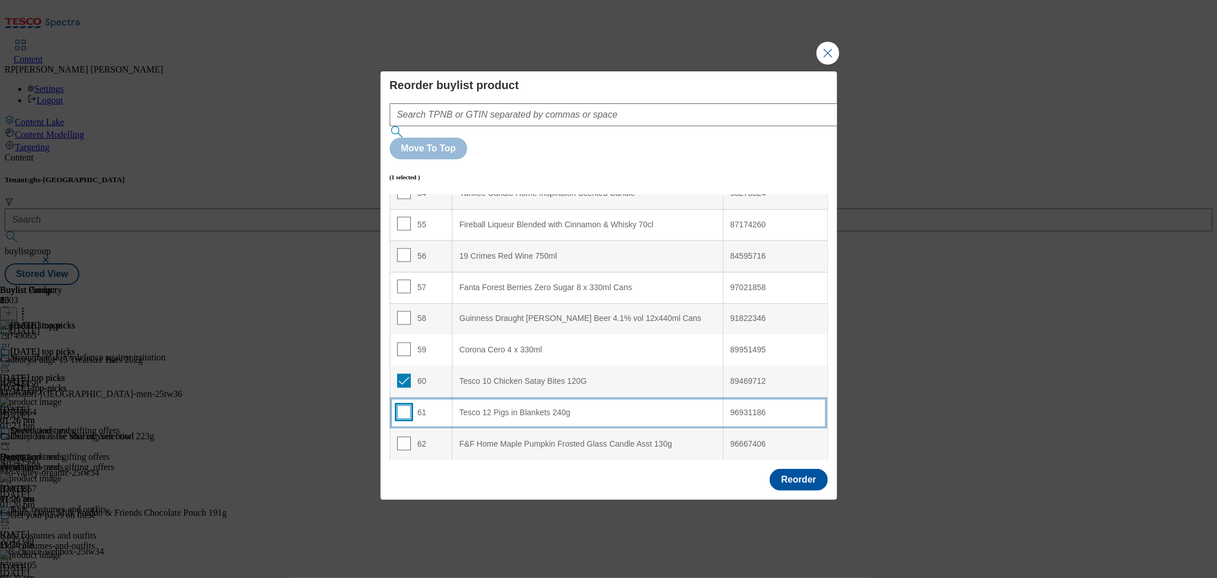
click at [398, 405] on input "Modal" at bounding box center [404, 412] width 14 height 14
checkbox input "true"
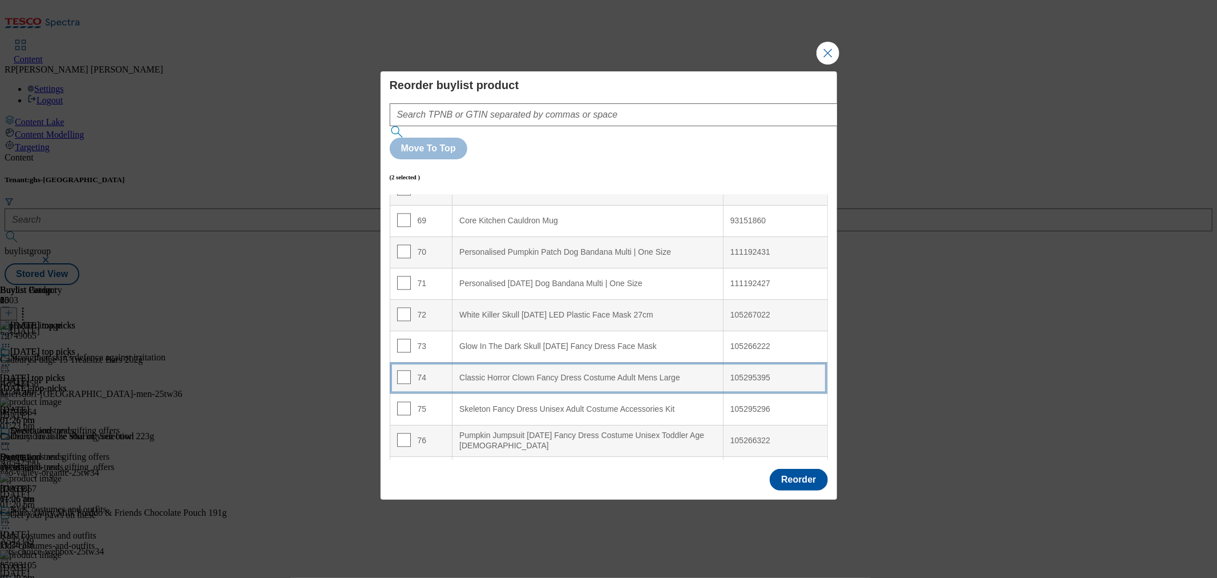
scroll to position [2278, 0]
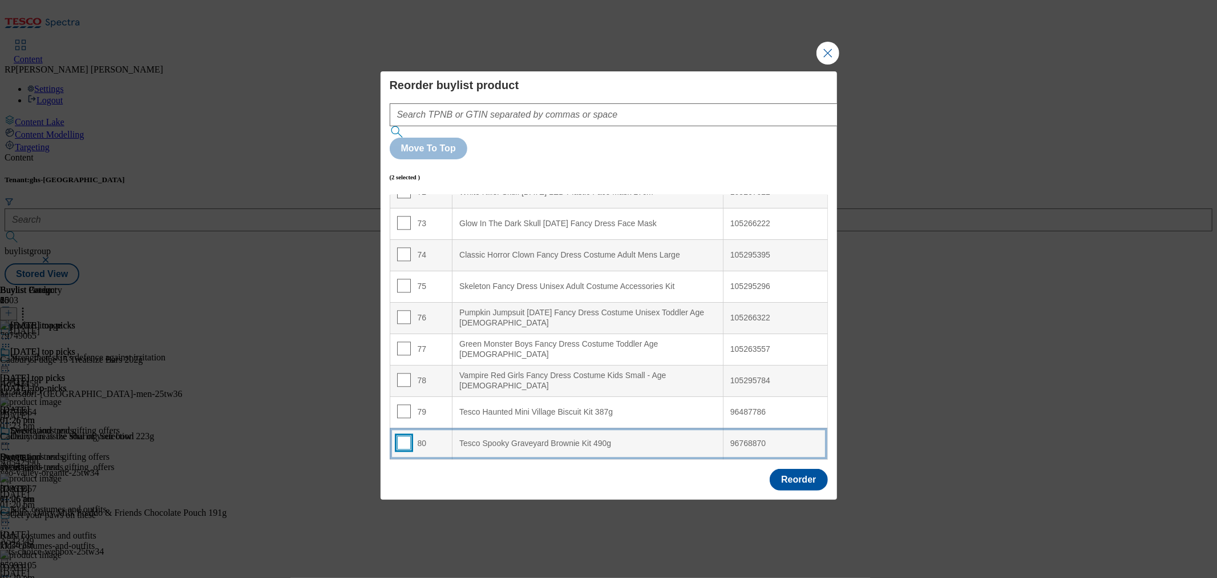
click at [406, 435] on input "Modal" at bounding box center [404, 442] width 14 height 14
checkbox input "true"
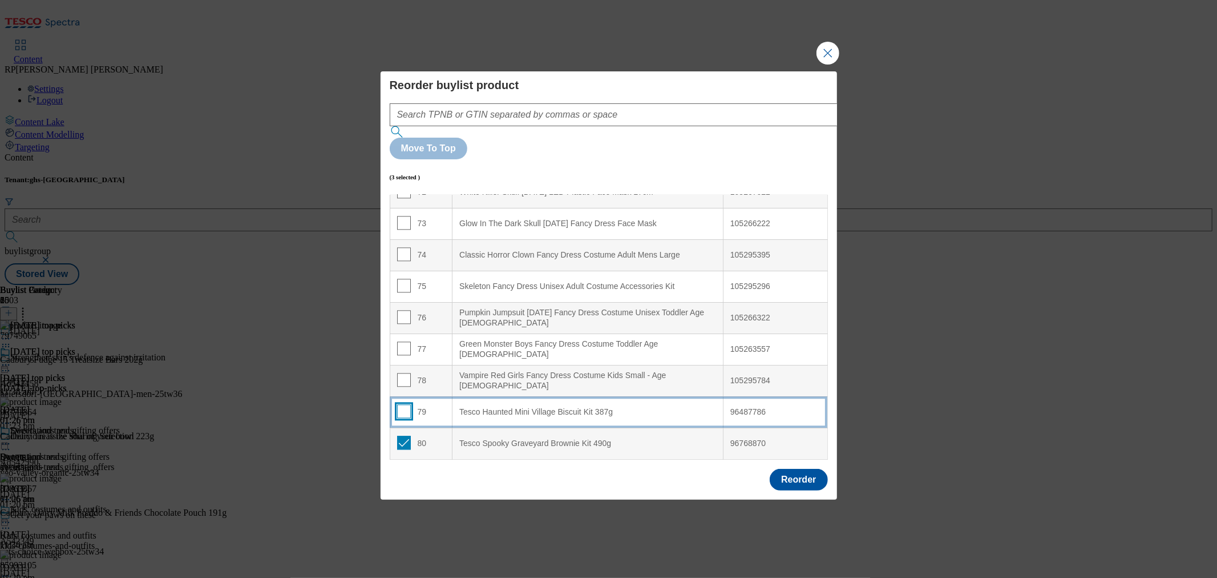
click at [403, 404] on input "Modal" at bounding box center [404, 411] width 14 height 14
checkbox input "true"
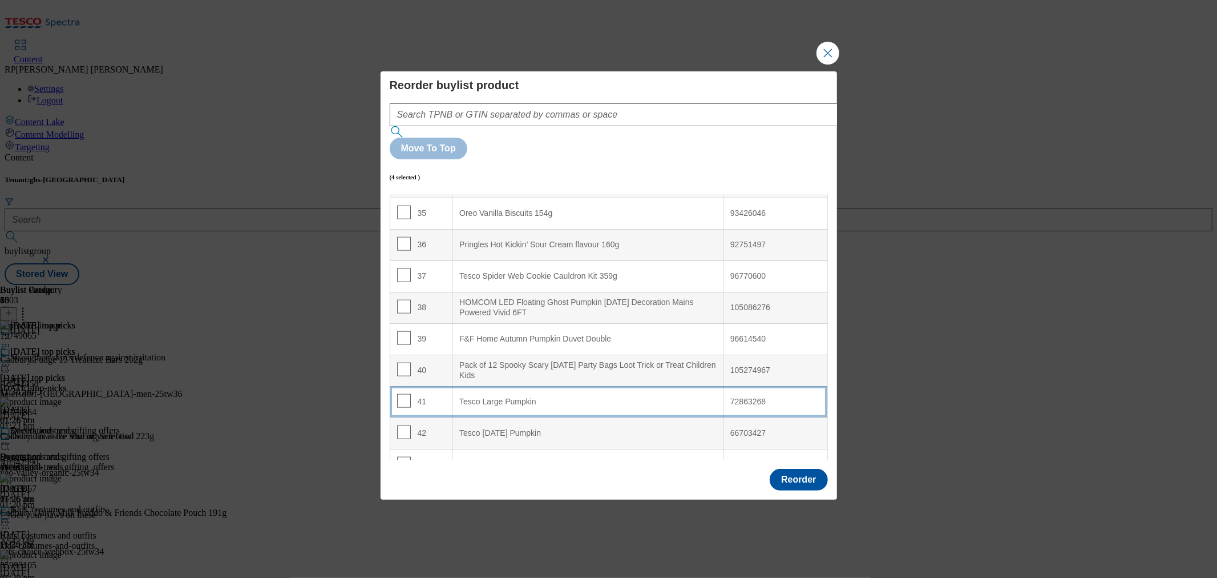
scroll to position [1074, 0]
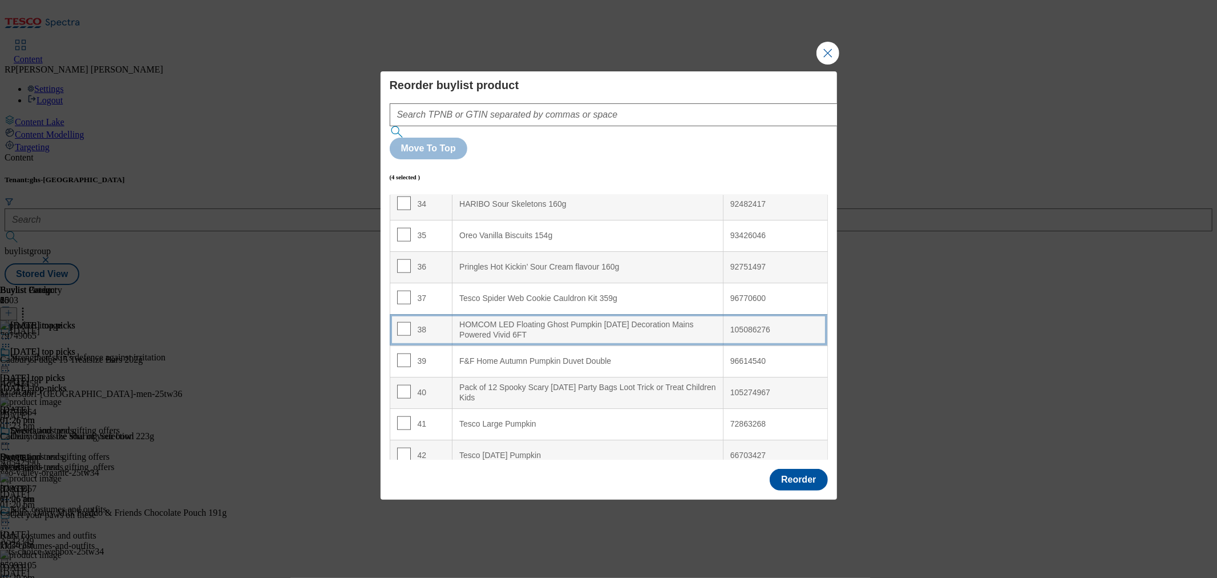
click at [535, 314] on 6FT "HOMCOM LED Floating Ghost Pumpkin Halloween Decoration Mains Powered Vivid 6FT" at bounding box center [588, 329] width 271 height 31
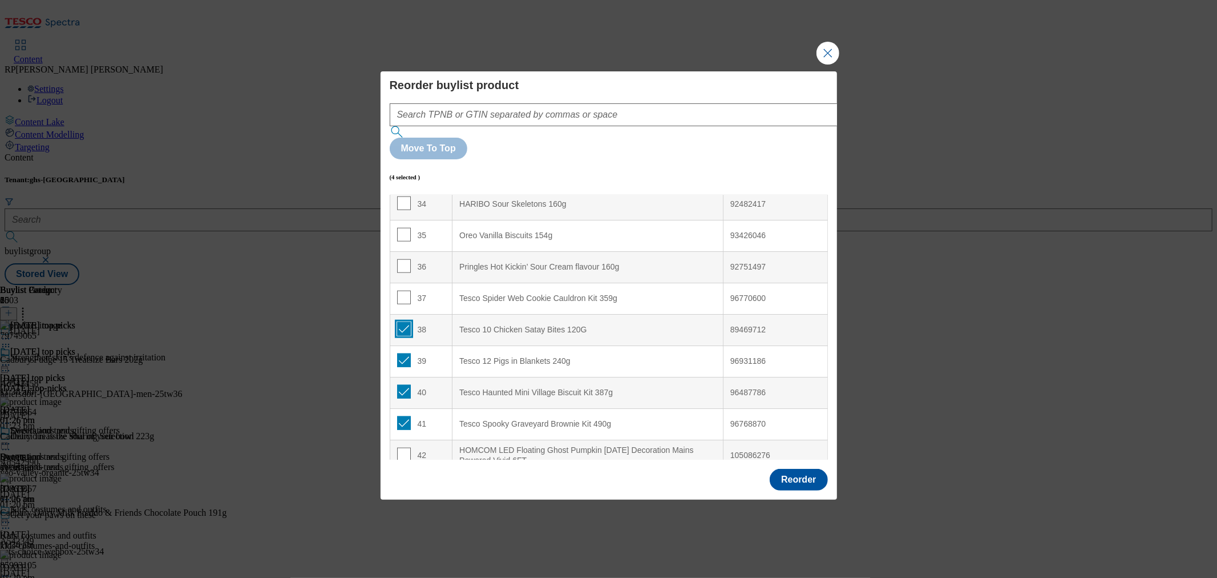
click at [402, 322] on input "Modal" at bounding box center [404, 329] width 14 height 14
checkbox input "false"
click at [402, 353] on input "Modal" at bounding box center [404, 360] width 14 height 14
checkbox input "false"
click at [400, 385] on input "Modal" at bounding box center [404, 392] width 14 height 14
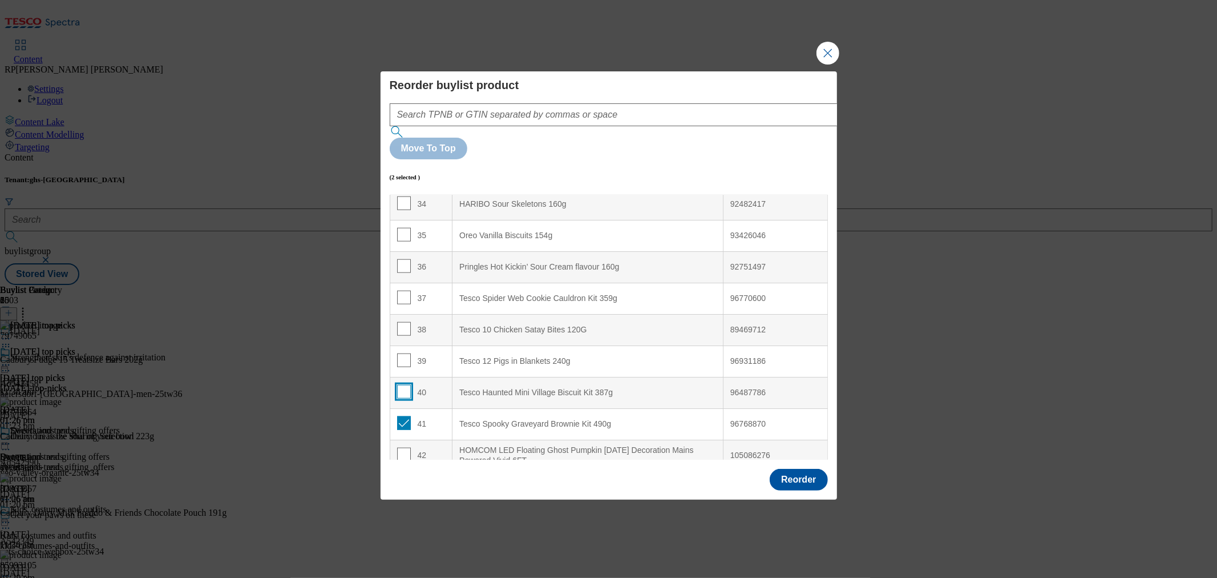
checkbox input "false"
click at [402, 416] on input "Modal" at bounding box center [404, 423] width 14 height 14
checkbox input "false"
click at [402, 345] on td "39" at bounding box center [421, 360] width 63 height 31
click at [402, 353] on input "Modal" at bounding box center [404, 360] width 14 height 14
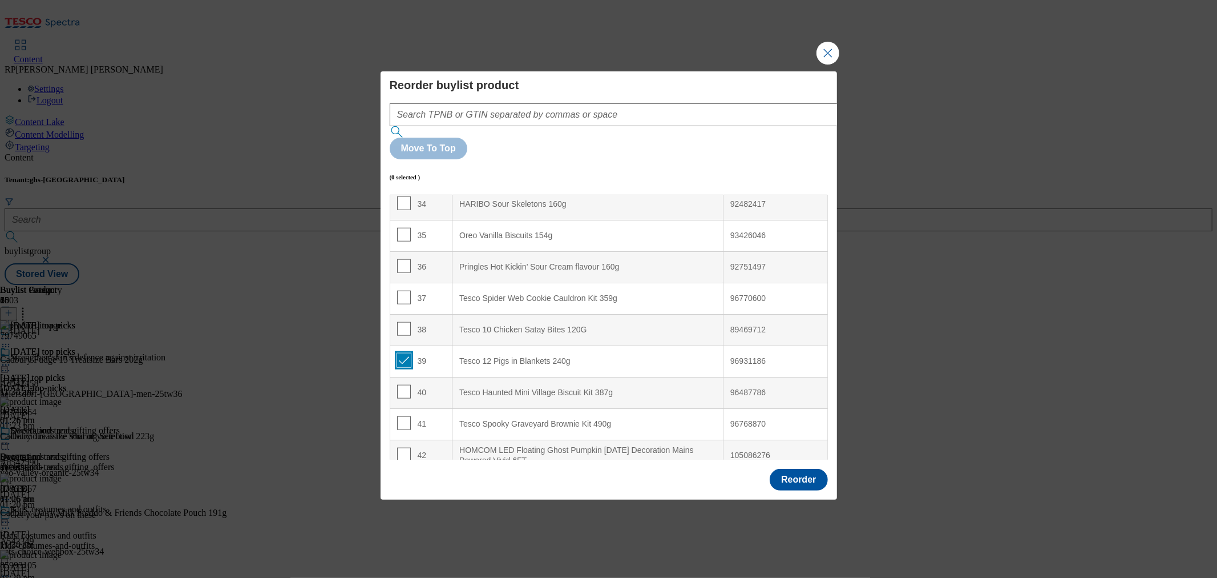
checkbox input "true"
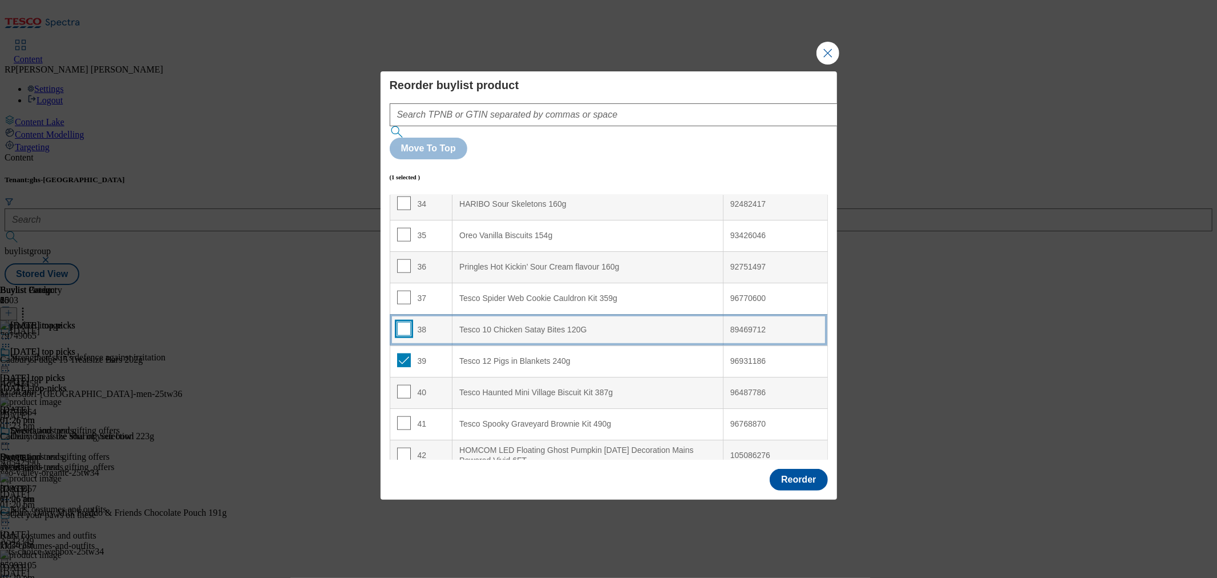
click at [402, 322] on input "Modal" at bounding box center [404, 329] width 14 height 14
checkbox input "true"
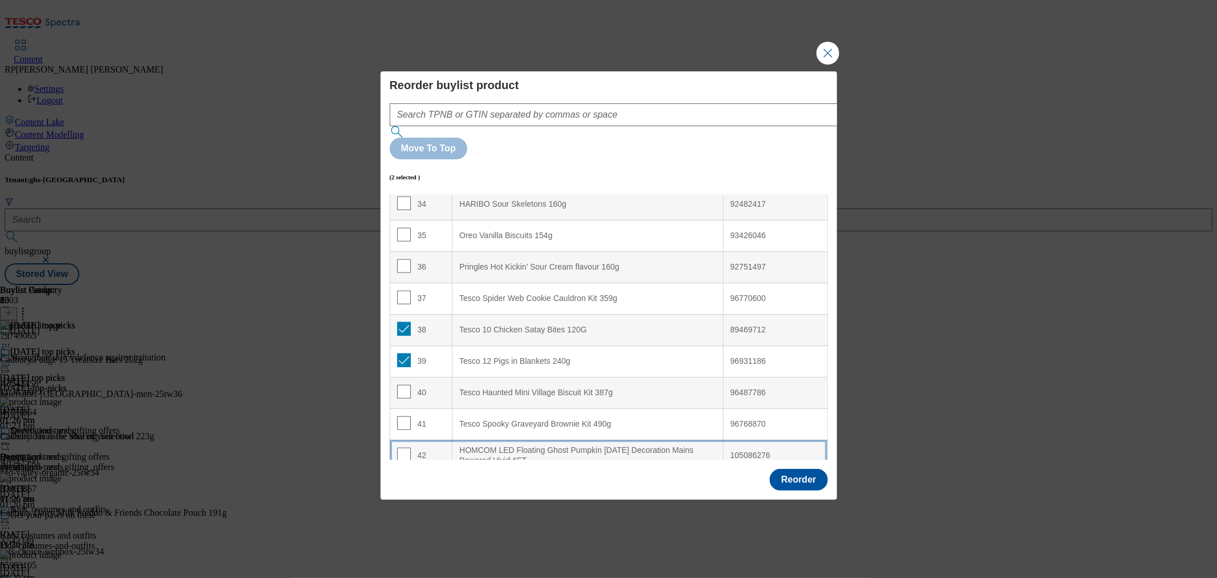
click at [441, 439] on td "42" at bounding box center [421, 454] width 63 height 31
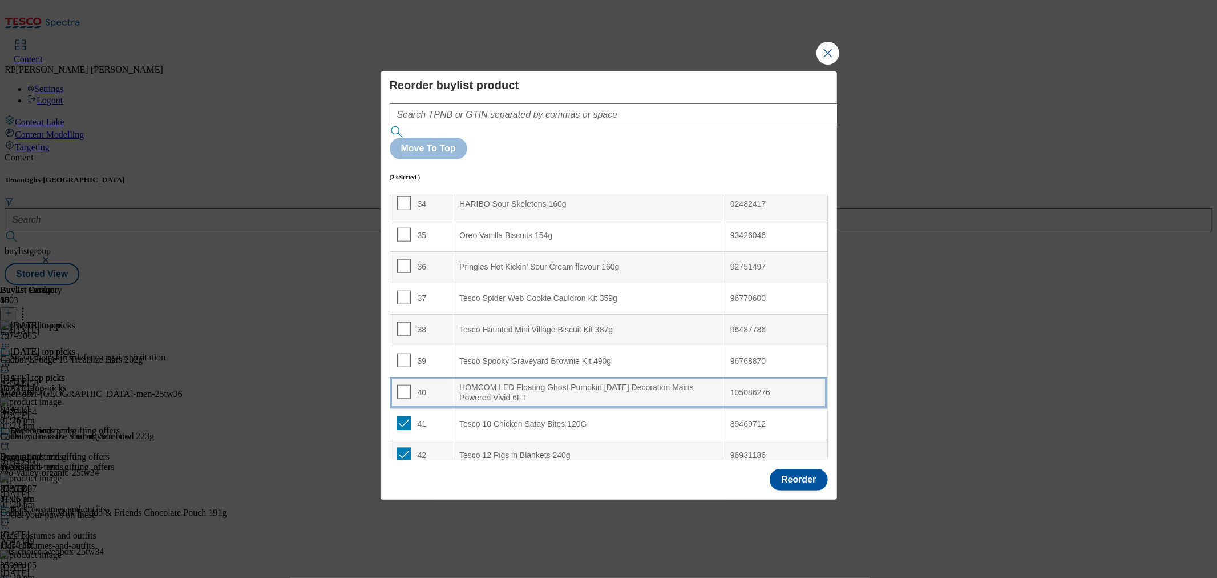
click at [430, 377] on td "40" at bounding box center [421, 392] width 63 height 31
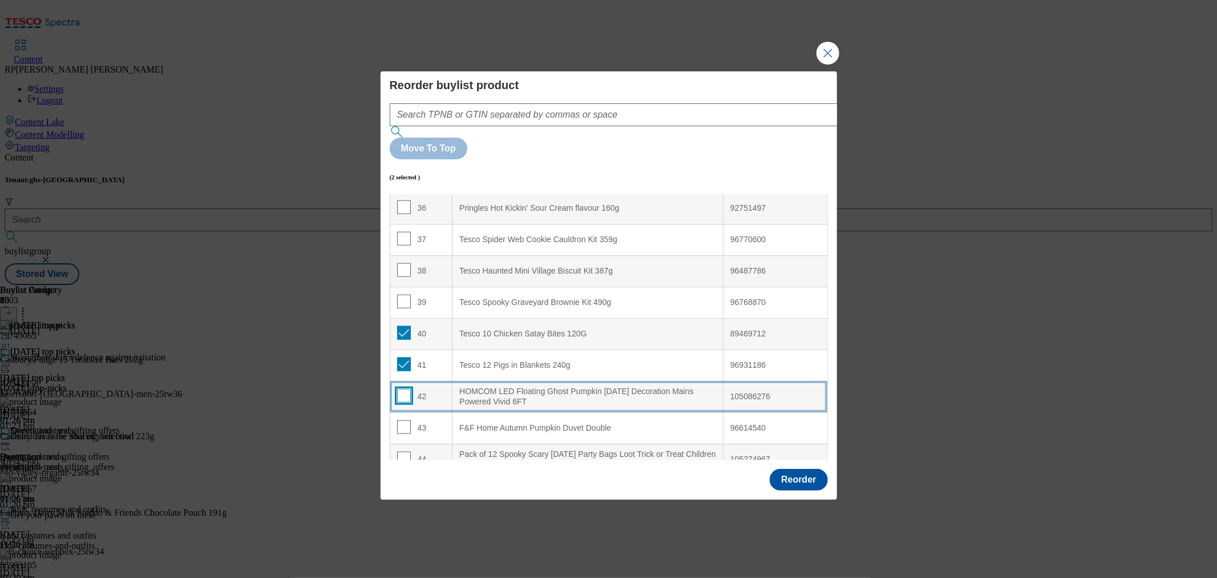
scroll to position [1200, 0]
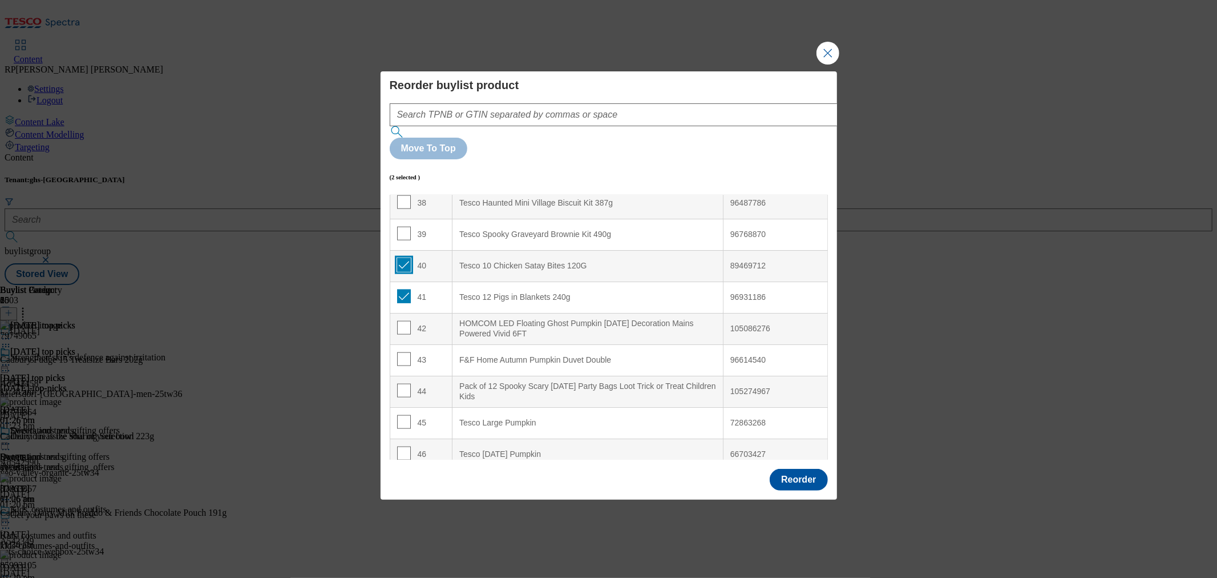
click at [405, 258] on input "Modal" at bounding box center [404, 265] width 14 height 14
checkbox input "false"
click at [403, 289] on input "Modal" at bounding box center [404, 296] width 14 height 14
checkbox input "false"
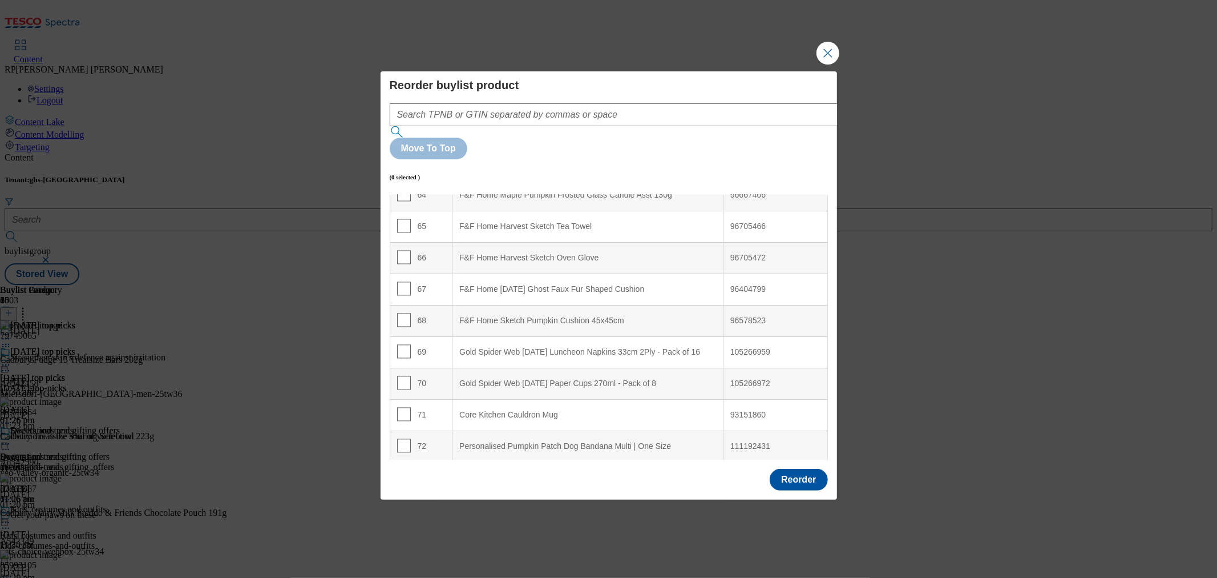
scroll to position [1961, 0]
click at [401, 376] on input "Modal" at bounding box center [404, 383] width 14 height 14
checkbox input "true"
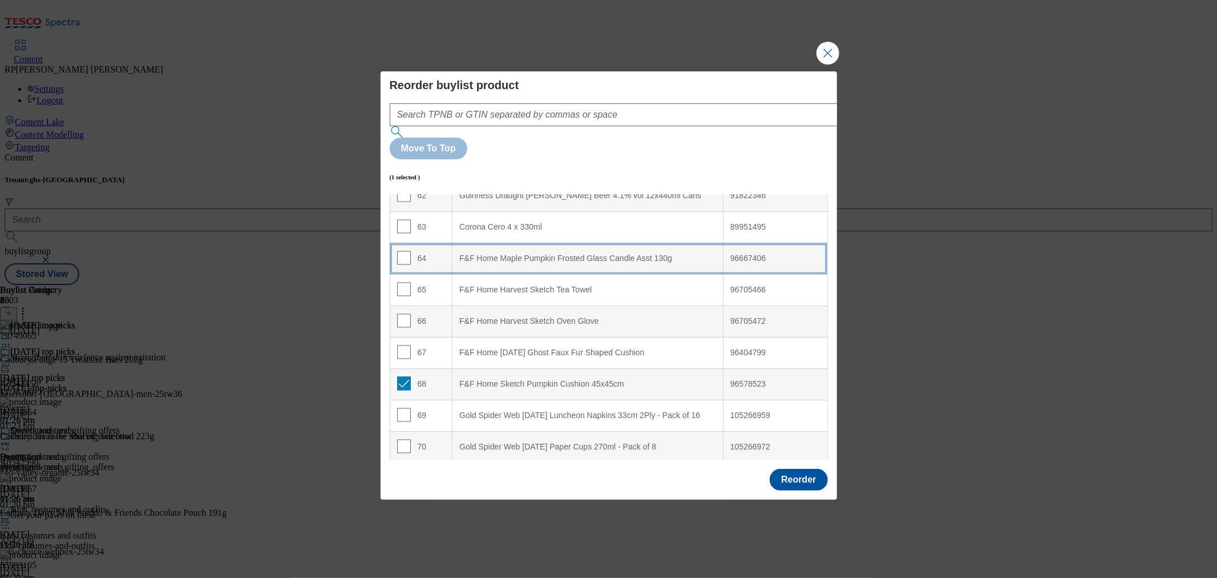
click at [423, 251] on div "64" at bounding box center [421, 259] width 49 height 17
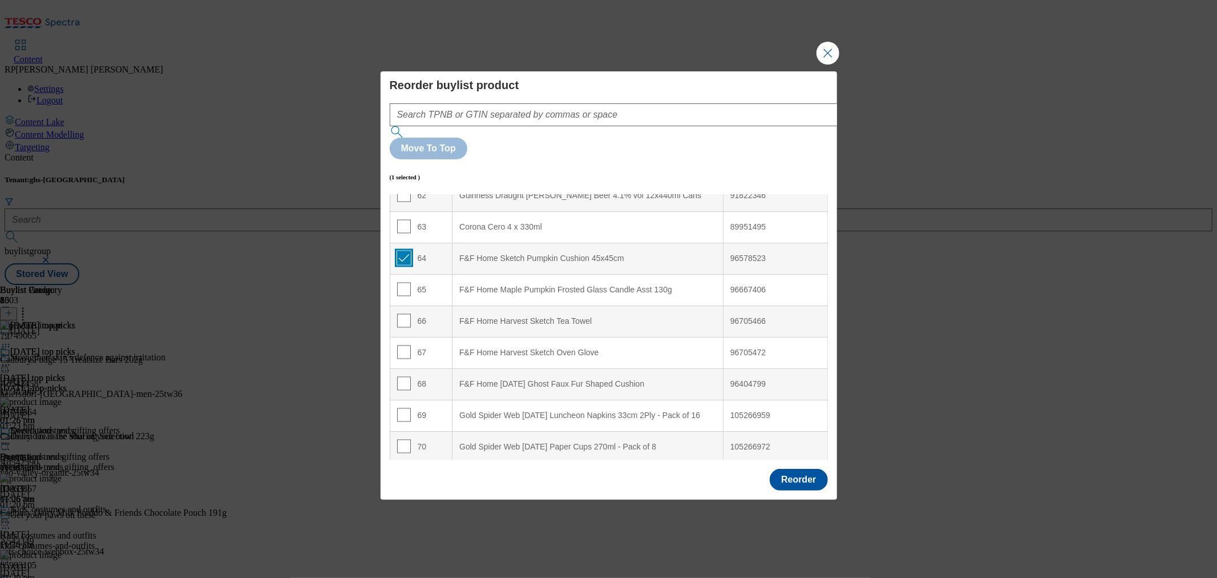
click at [407, 251] on input "Modal" at bounding box center [404, 258] width 14 height 14
checkbox input "false"
click at [802, 469] on button "Reorder" at bounding box center [799, 480] width 58 height 22
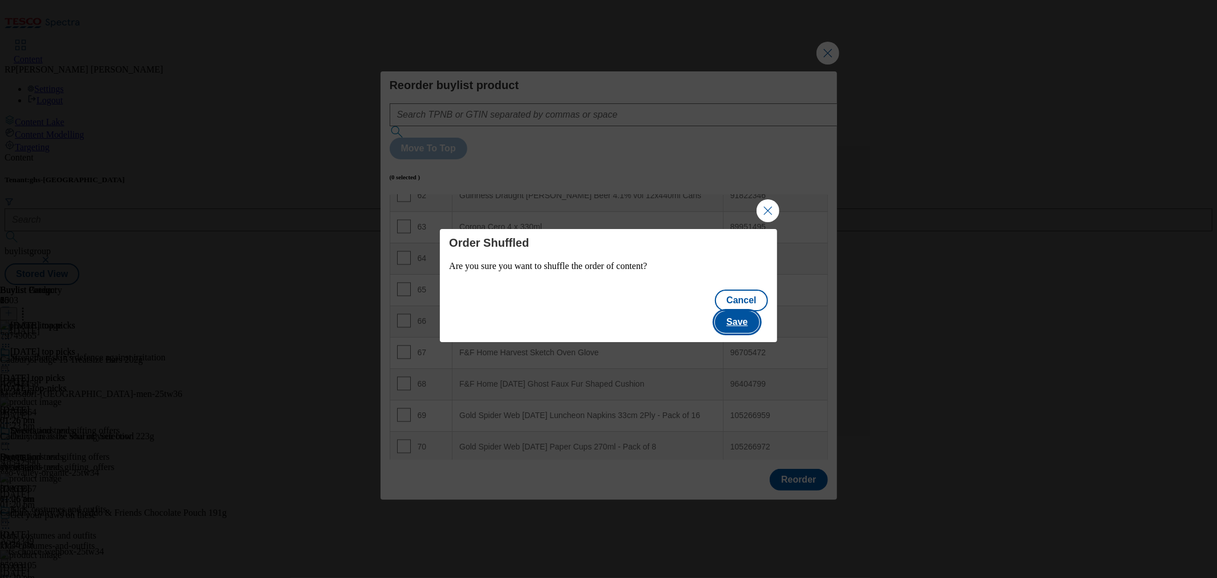
click at [737, 314] on button "Save" at bounding box center [737, 322] width 44 height 22
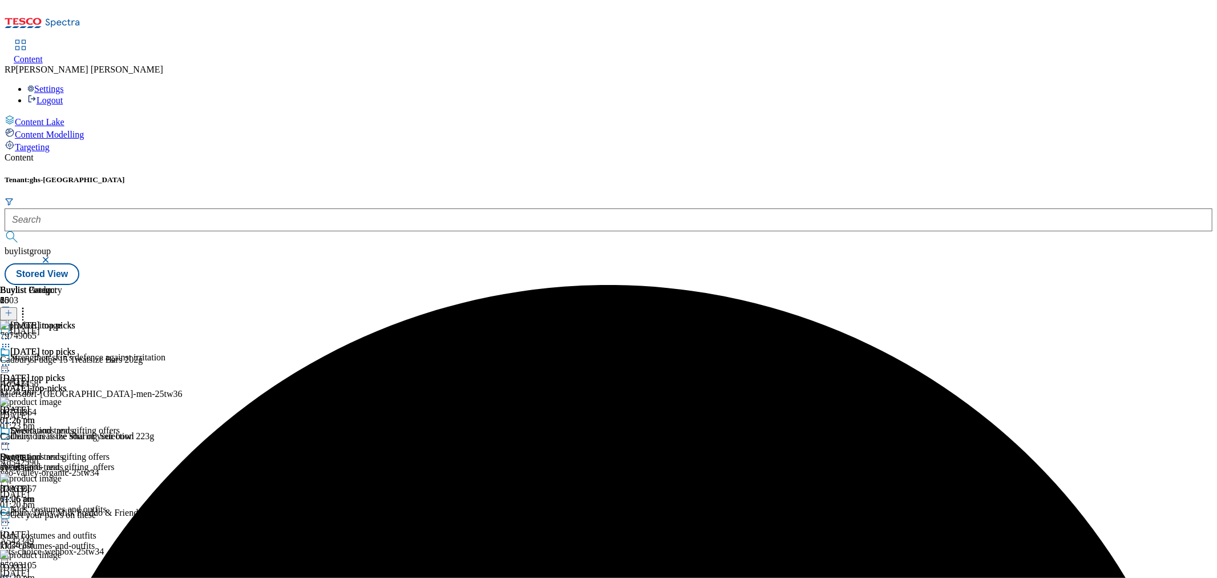
click at [11, 359] on icon at bounding box center [5, 364] width 11 height 11
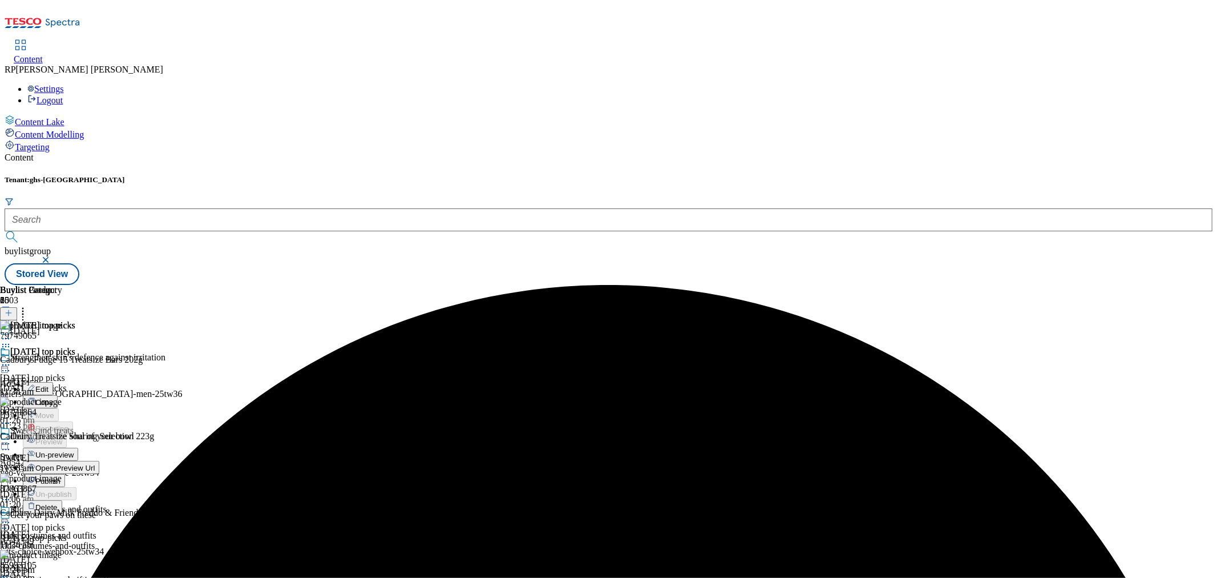
click at [60, 477] on span "Publish" at bounding box center [47, 481] width 25 height 9
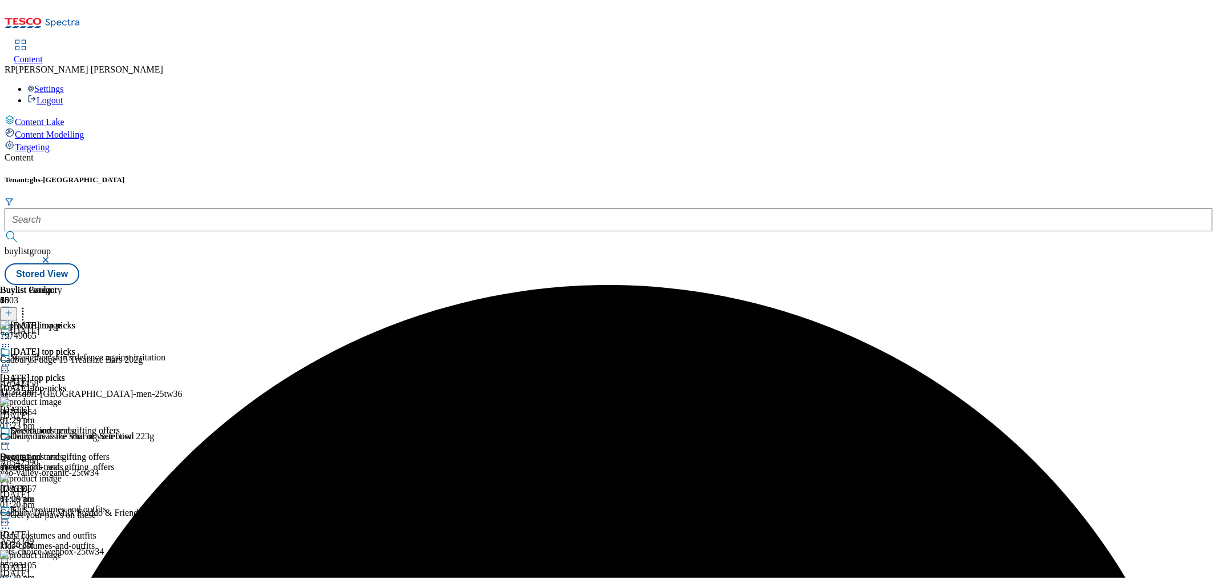
click at [120, 425] on div "Decorations and gifting offers" at bounding box center [60, 438] width 120 height 26
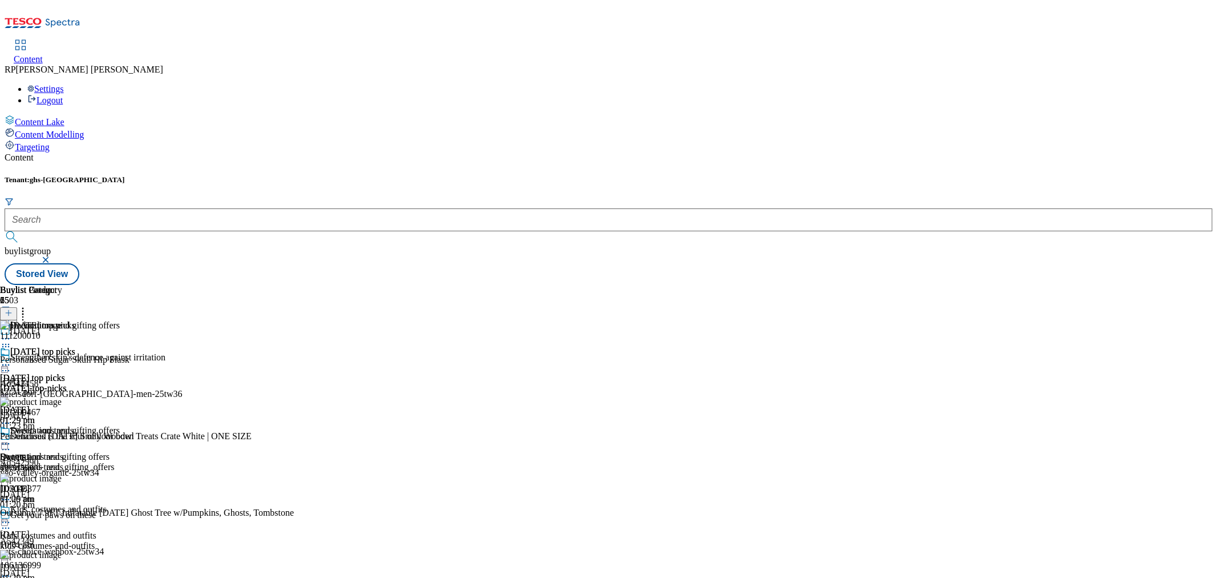
click at [11, 438] on icon at bounding box center [5, 443] width 11 height 11
click at [72, 568] on span "Un-publish" at bounding box center [53, 572] width 37 height 9
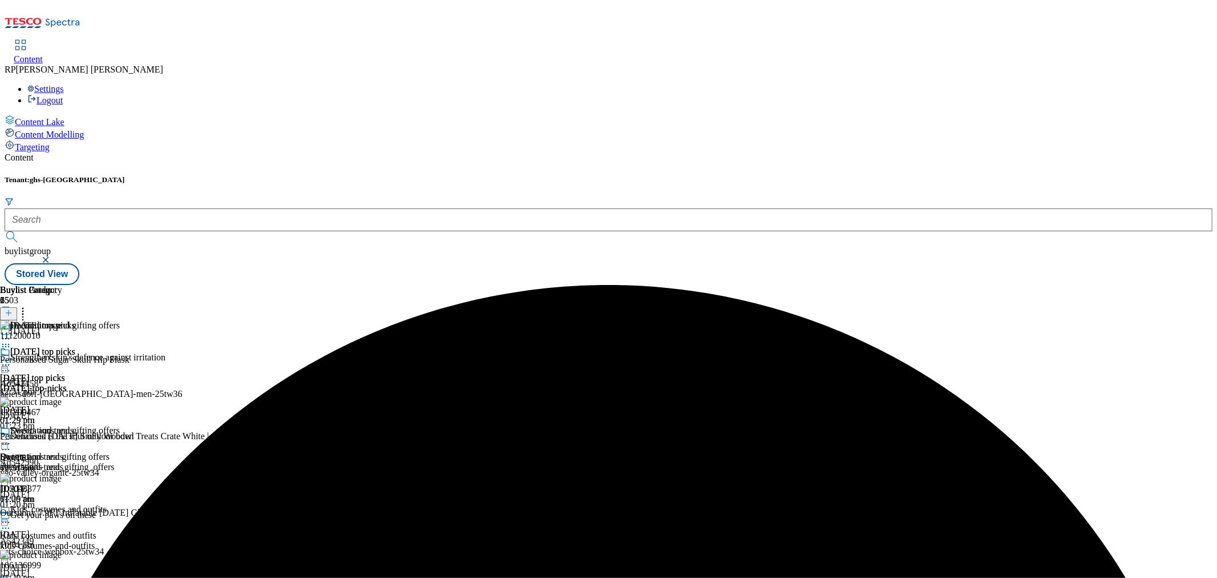
click at [120, 438] on div at bounding box center [60, 445] width 120 height 14
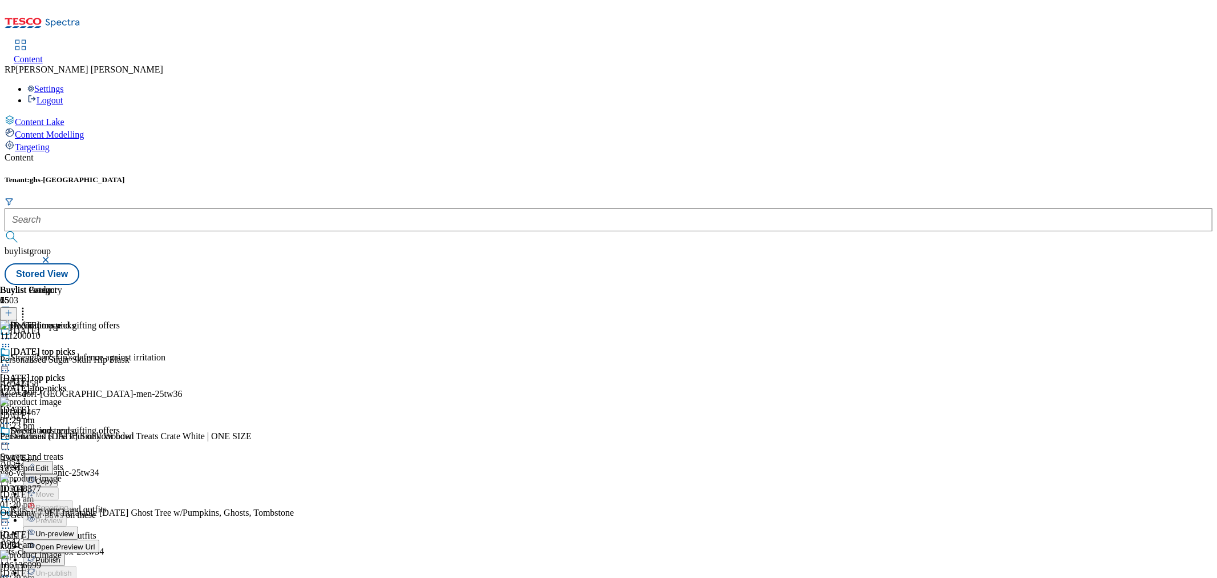
click at [74, 529] on span "Un-preview" at bounding box center [54, 533] width 38 height 9
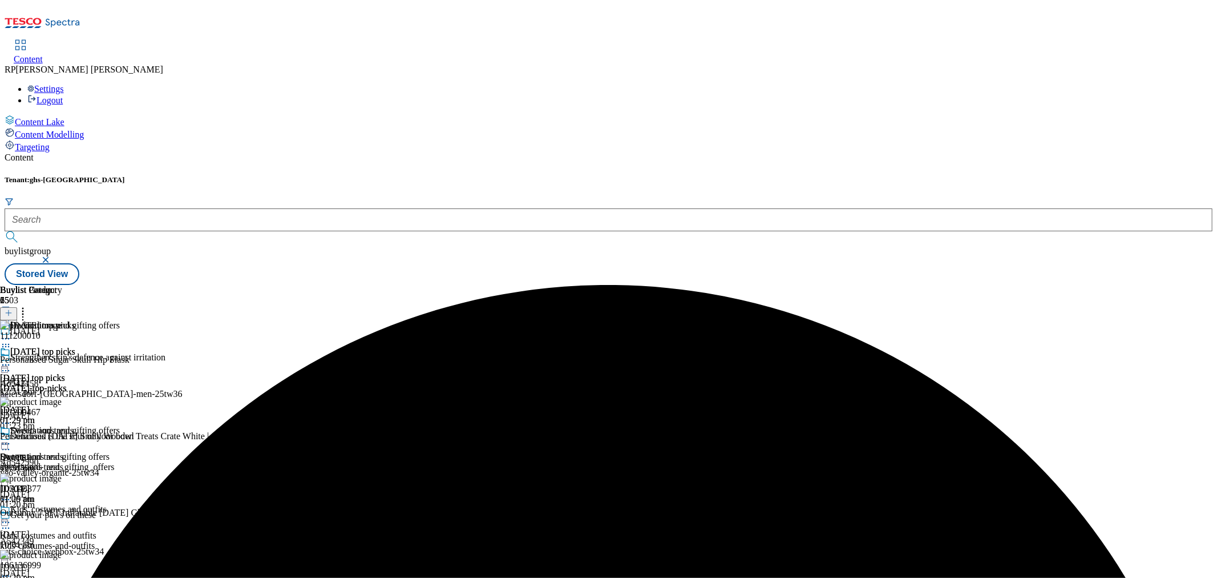
click at [11, 438] on icon at bounding box center [5, 443] width 11 height 11
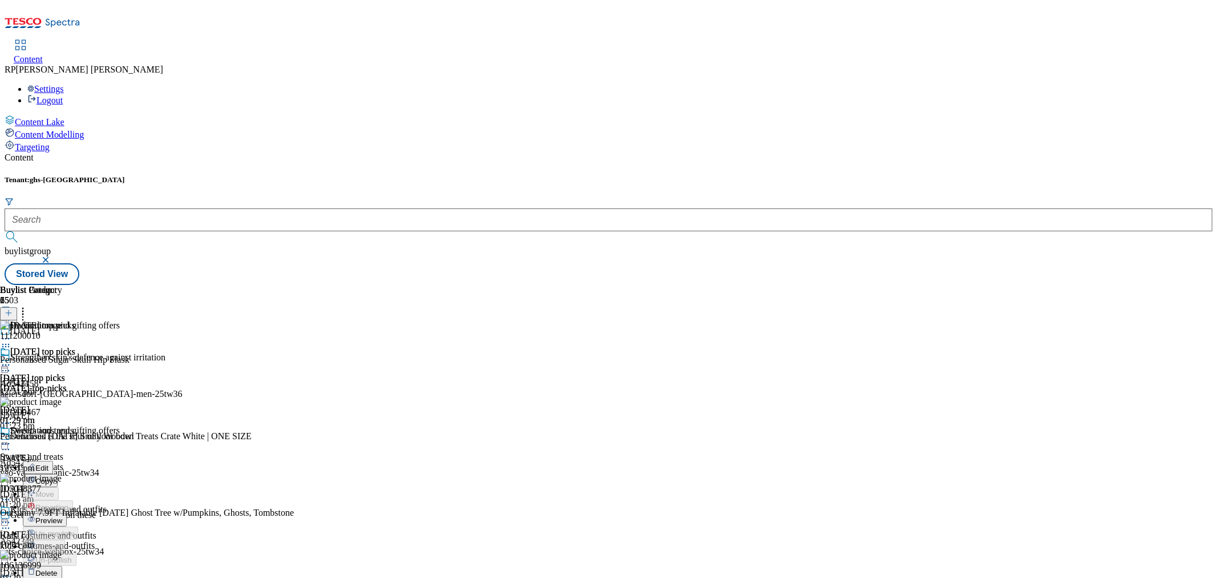
click at [62, 516] on span "Preview" at bounding box center [48, 520] width 27 height 9
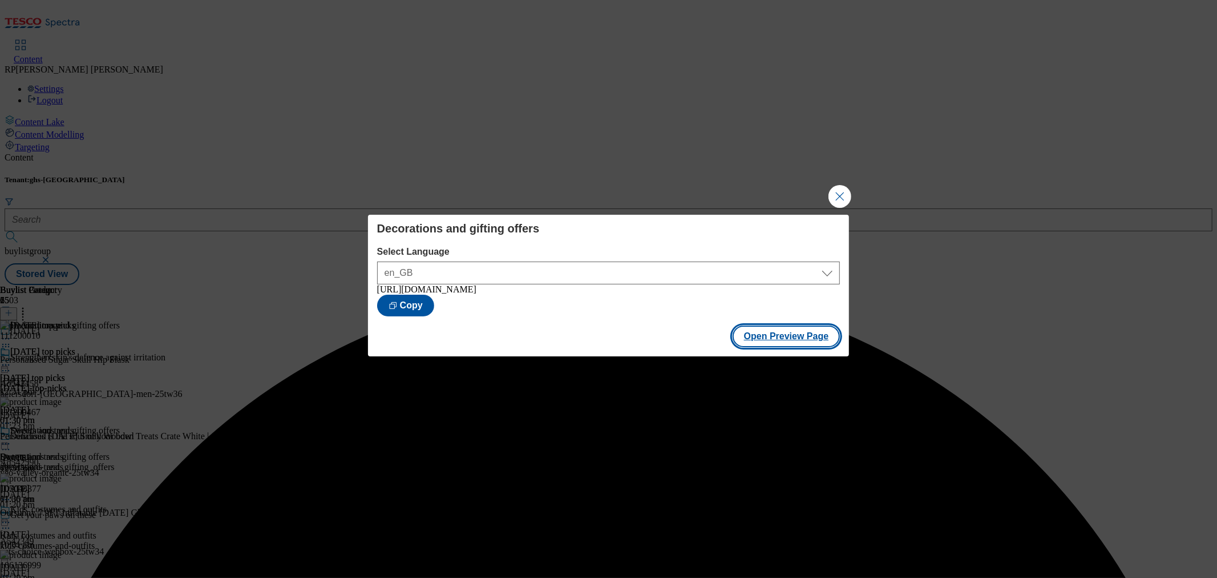
click at [784, 341] on button "Open Preview Page" at bounding box center [787, 336] width 108 height 22
click at [842, 192] on button "Close Modal" at bounding box center [840, 196] width 23 height 23
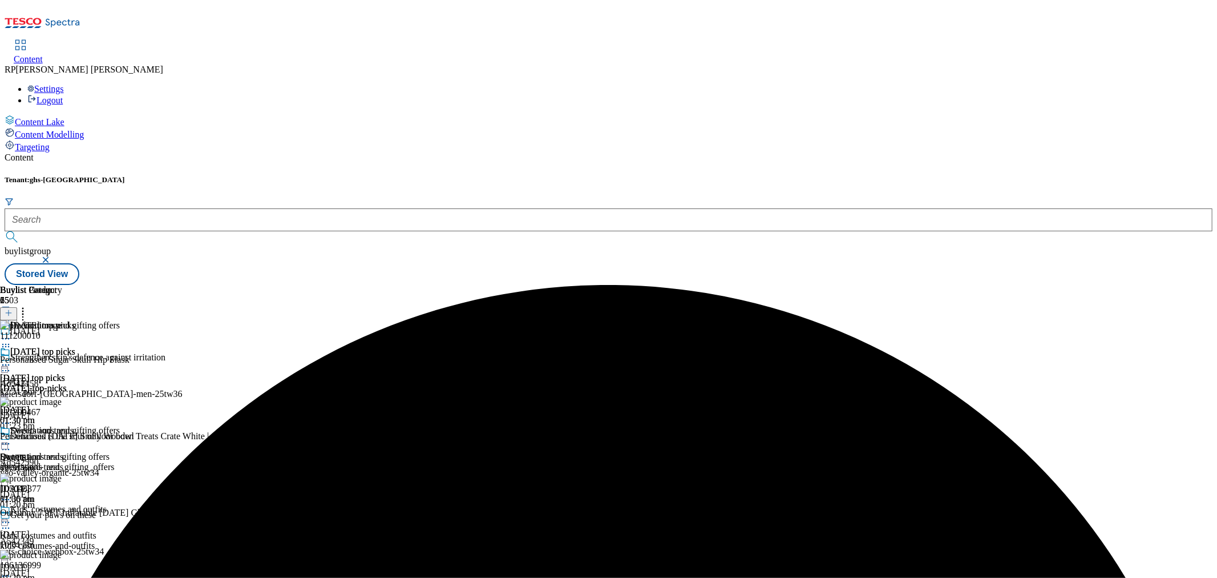
click at [120, 438] on div at bounding box center [60, 445] width 120 height 14
click at [74, 529] on span "Un-preview" at bounding box center [54, 533] width 38 height 9
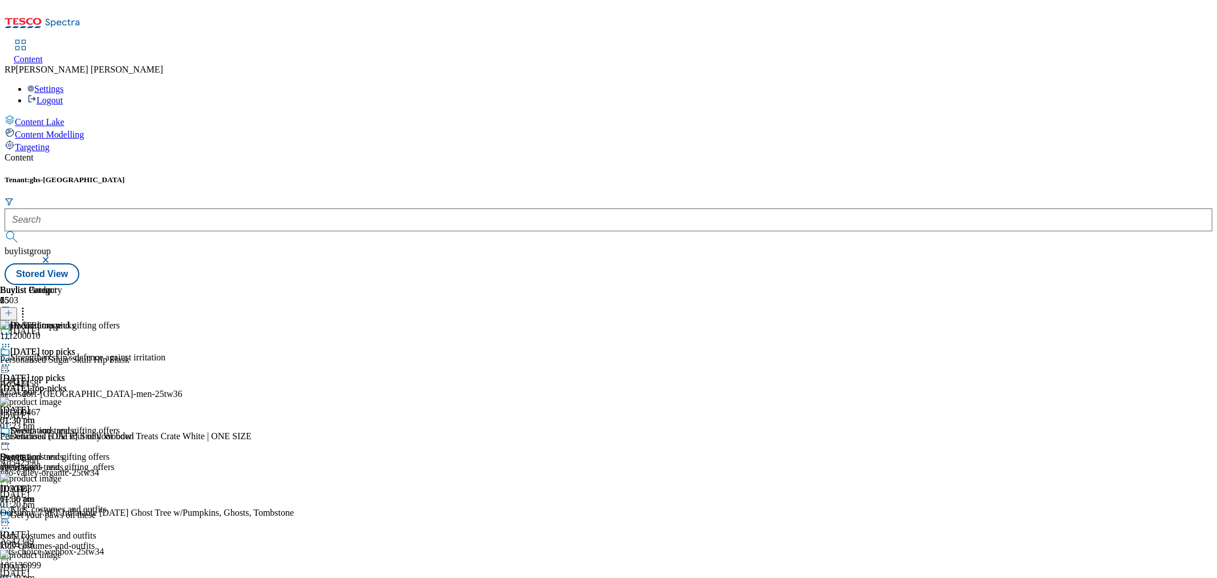
click at [120, 438] on div at bounding box center [60, 445] width 120 height 14
click at [62, 516] on span "Preview" at bounding box center [48, 520] width 27 height 9
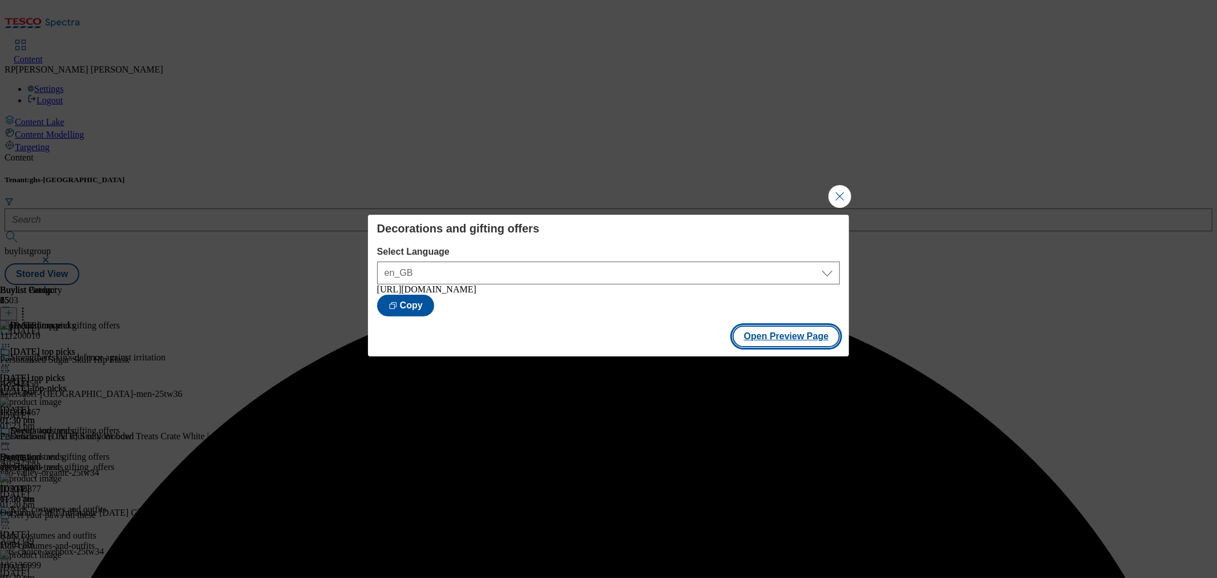
click at [782, 341] on button "Open Preview Page" at bounding box center [787, 336] width 108 height 22
click at [851, 191] on button "Close Modal" at bounding box center [840, 196] width 23 height 23
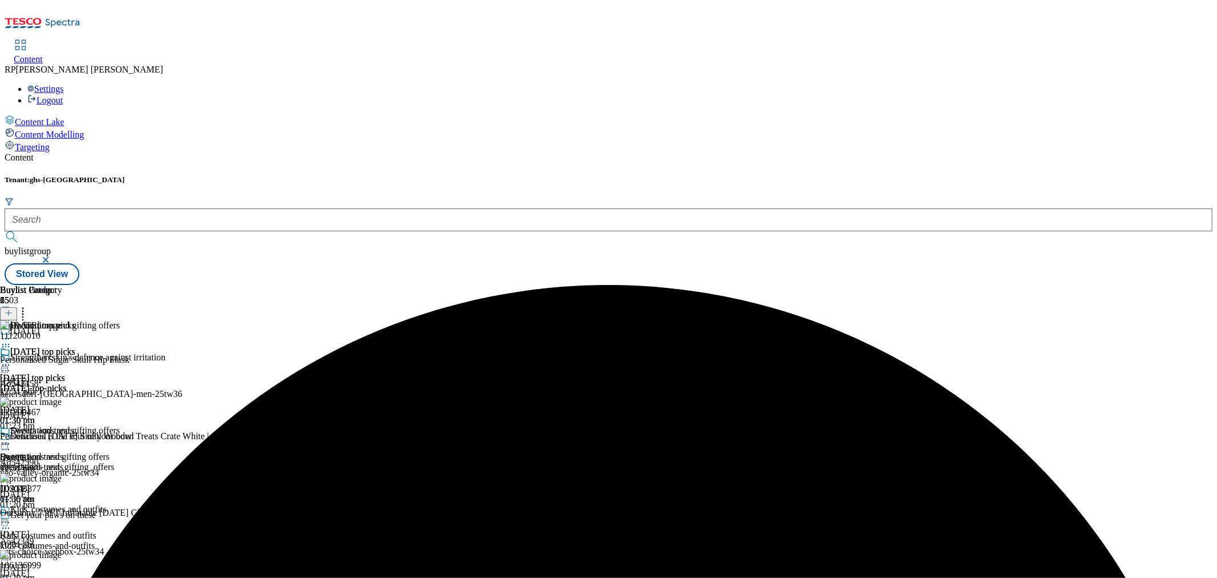
click at [29, 305] on icon at bounding box center [22, 310] width 11 height 11
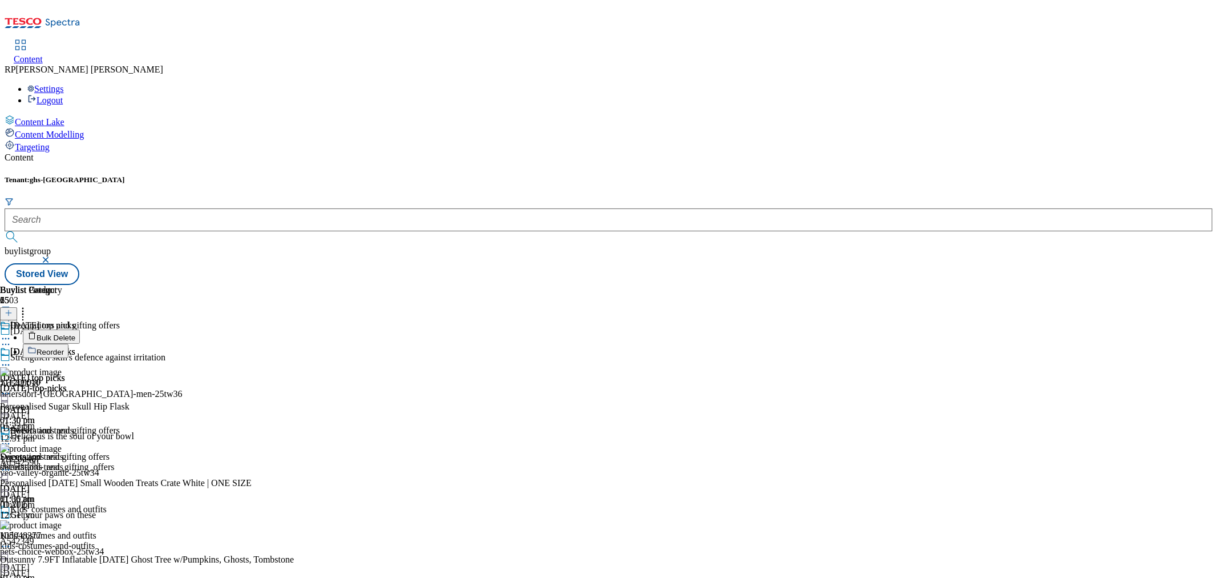
click at [64, 348] on span "Reorder" at bounding box center [50, 352] width 27 height 9
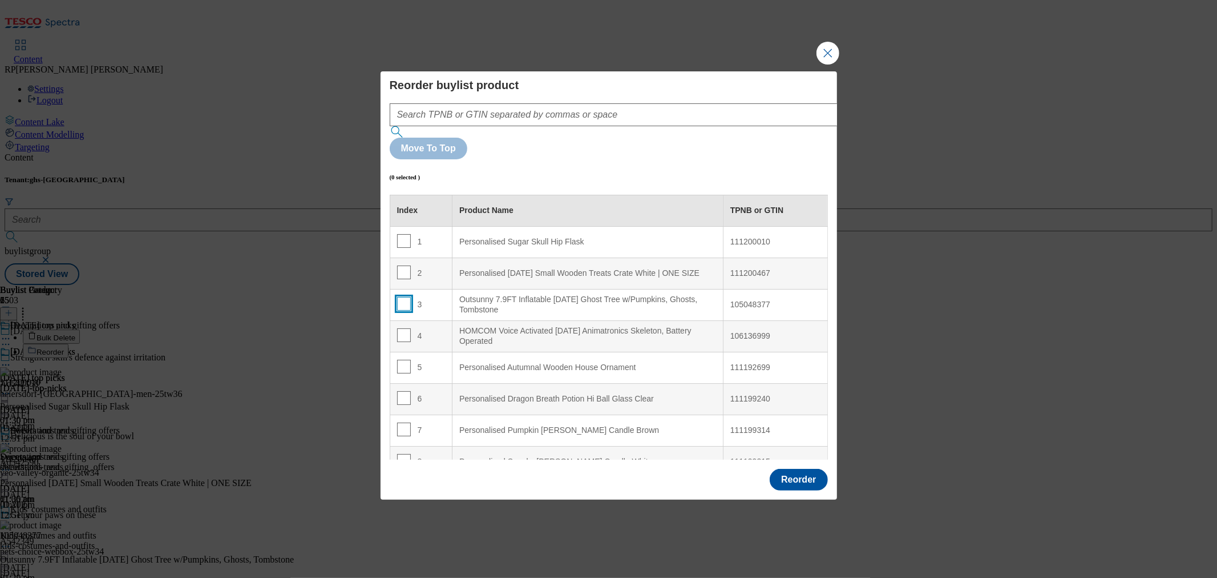
click at [401, 297] on input "Modal" at bounding box center [404, 304] width 14 height 14
checkbox input "true"
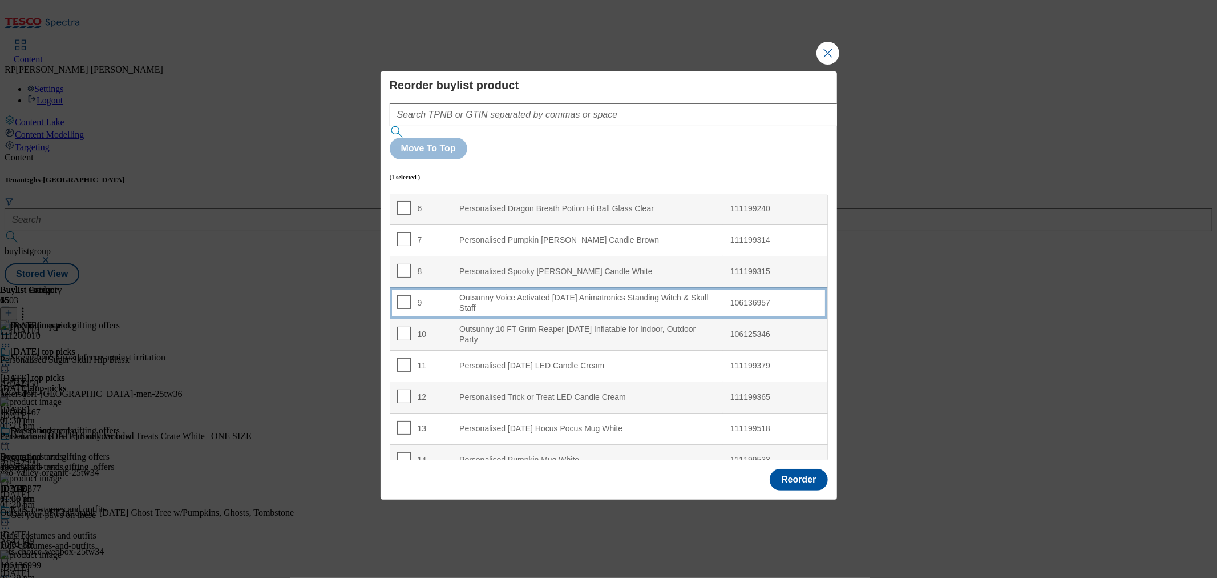
click at [425, 287] on td "9" at bounding box center [421, 302] width 63 height 31
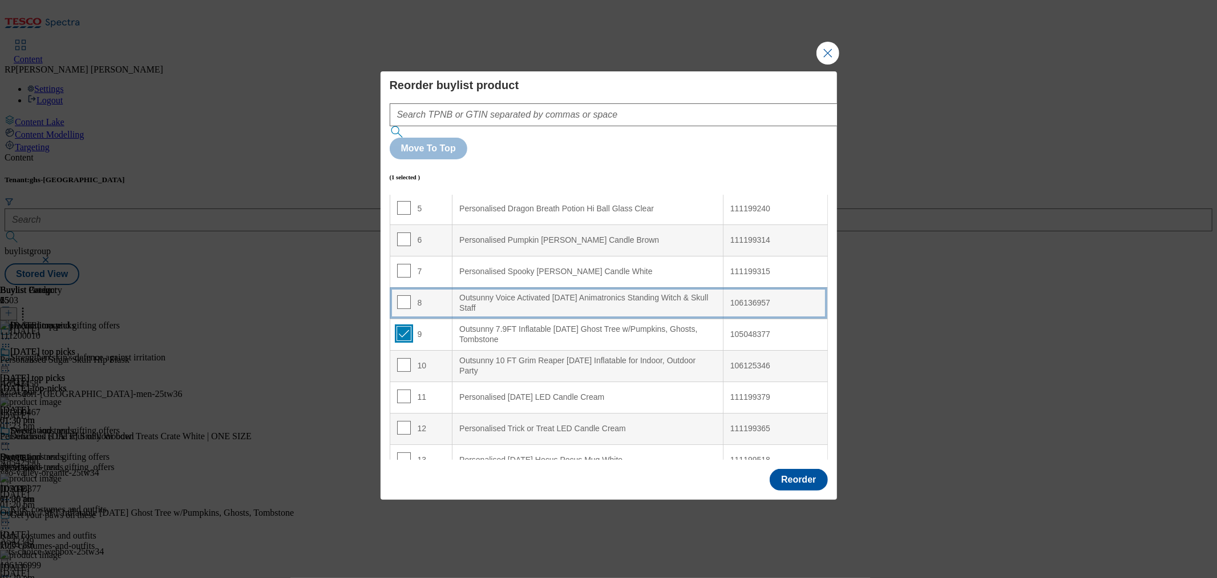
click at [406, 326] on input "Modal" at bounding box center [404, 333] width 14 height 14
checkbox input "false"
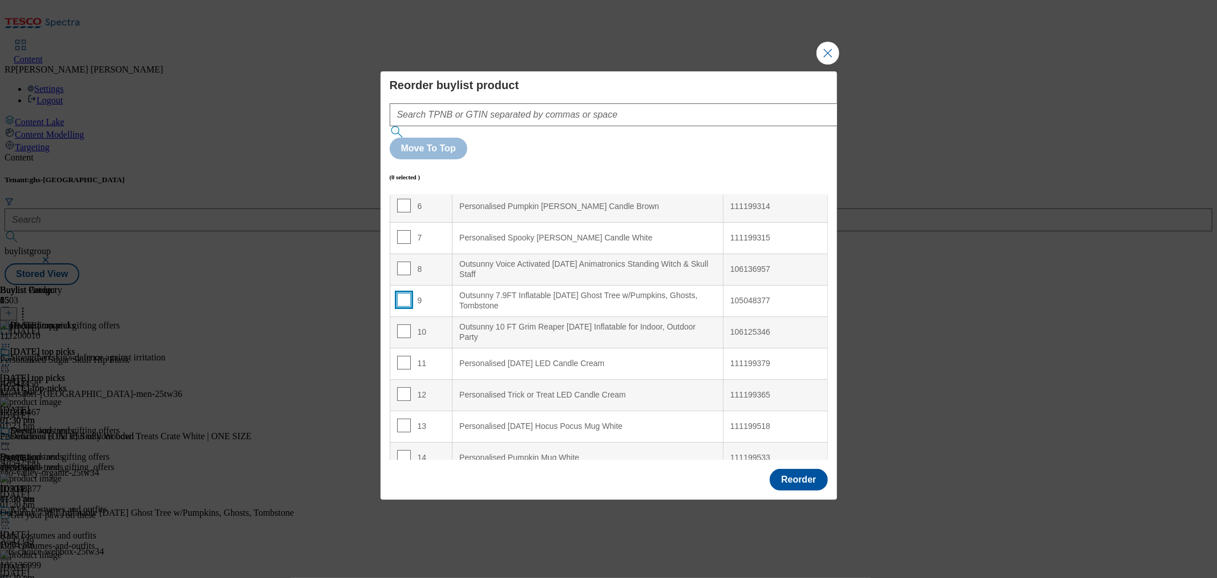
scroll to position [223, 0]
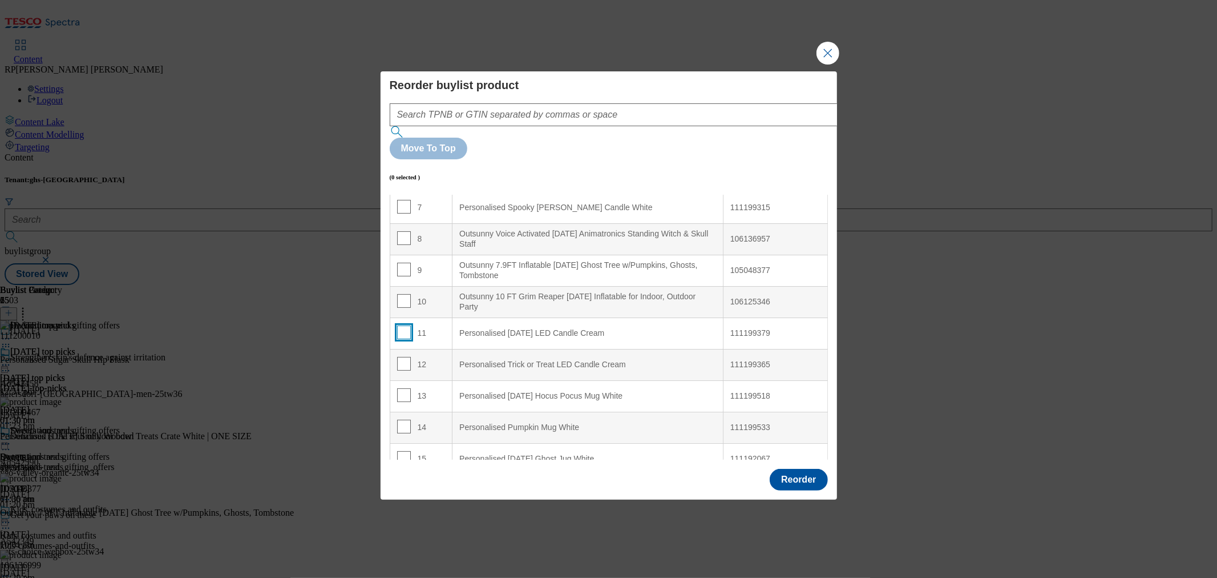
click at [402, 325] on input "Modal" at bounding box center [404, 332] width 14 height 14
checkbox input "true"
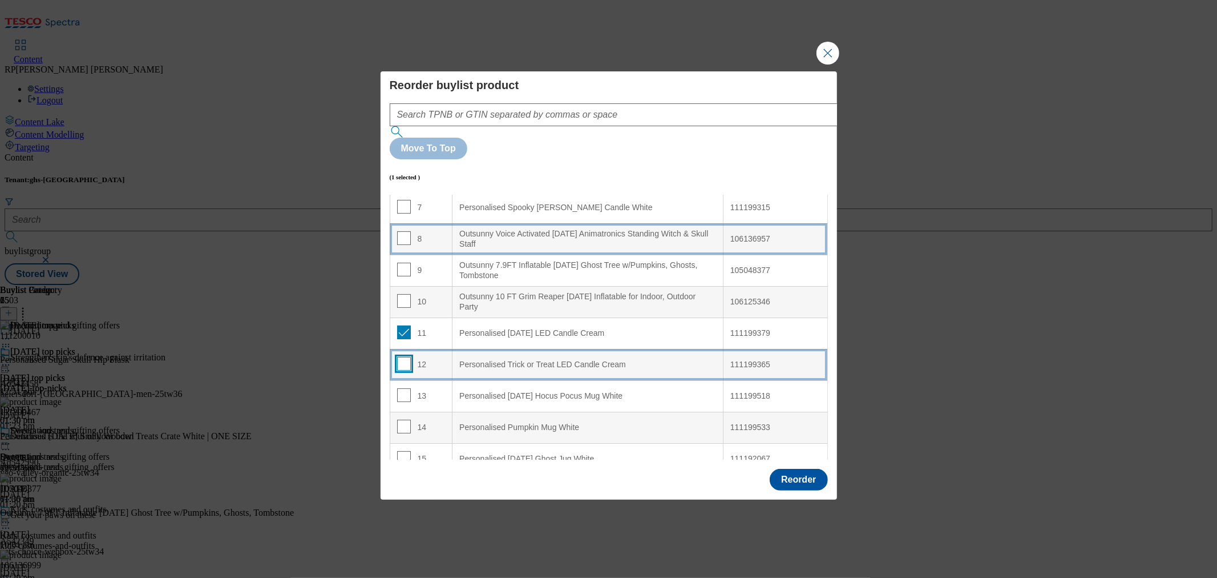
click at [405, 357] on input "Modal" at bounding box center [404, 364] width 14 height 14
checkbox input "true"
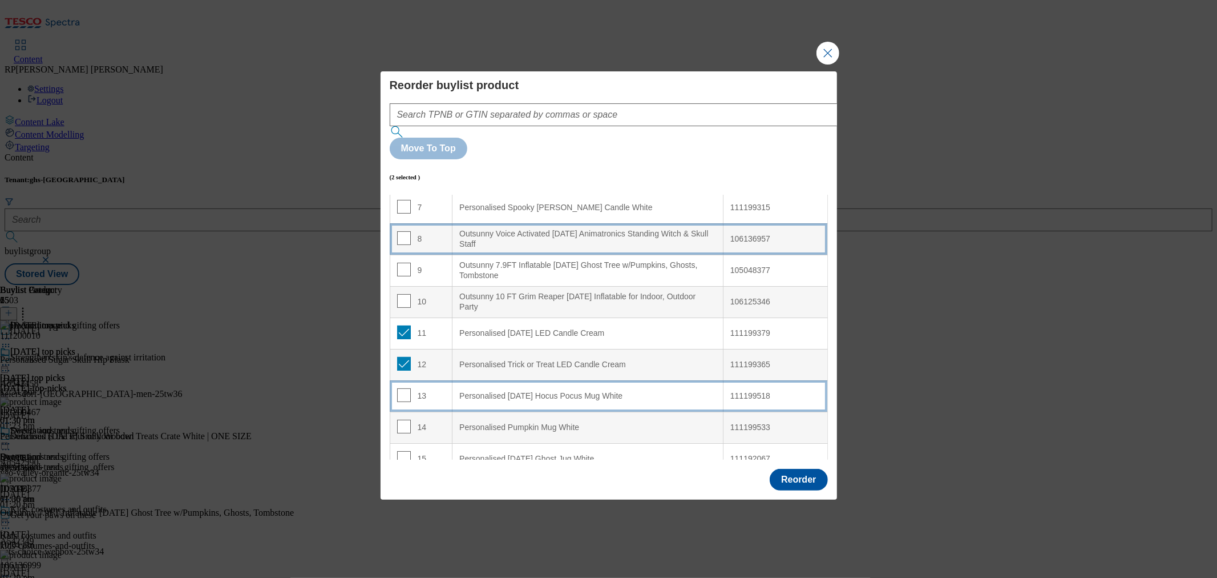
click at [400, 380] on td "13" at bounding box center [421, 395] width 63 height 31
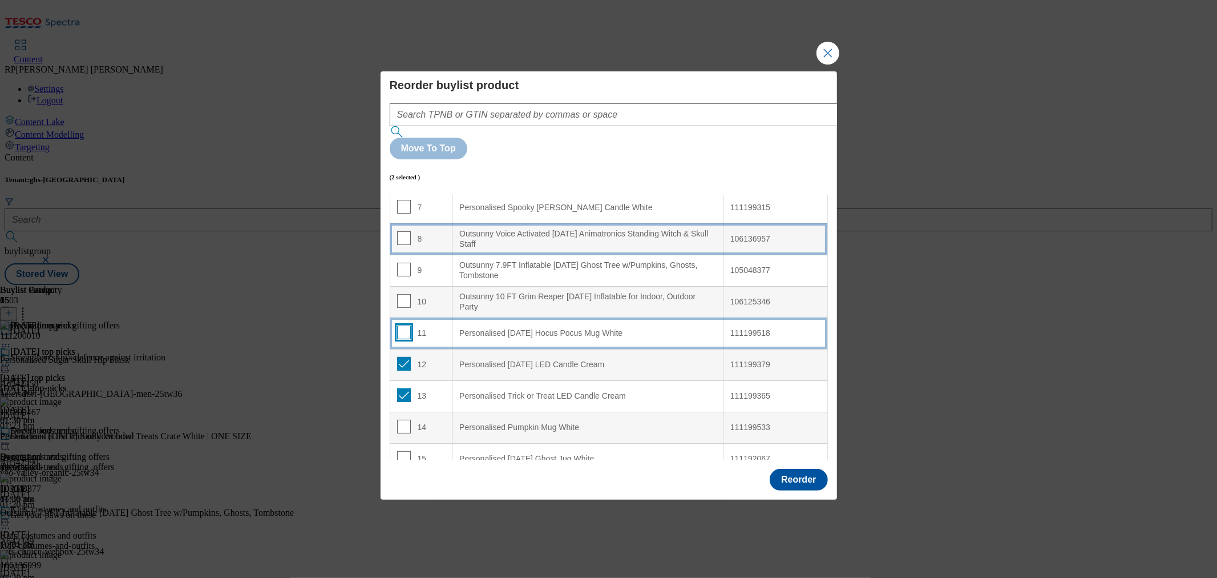
click at [401, 325] on input "Modal" at bounding box center [404, 332] width 14 height 14
checkbox input "true"
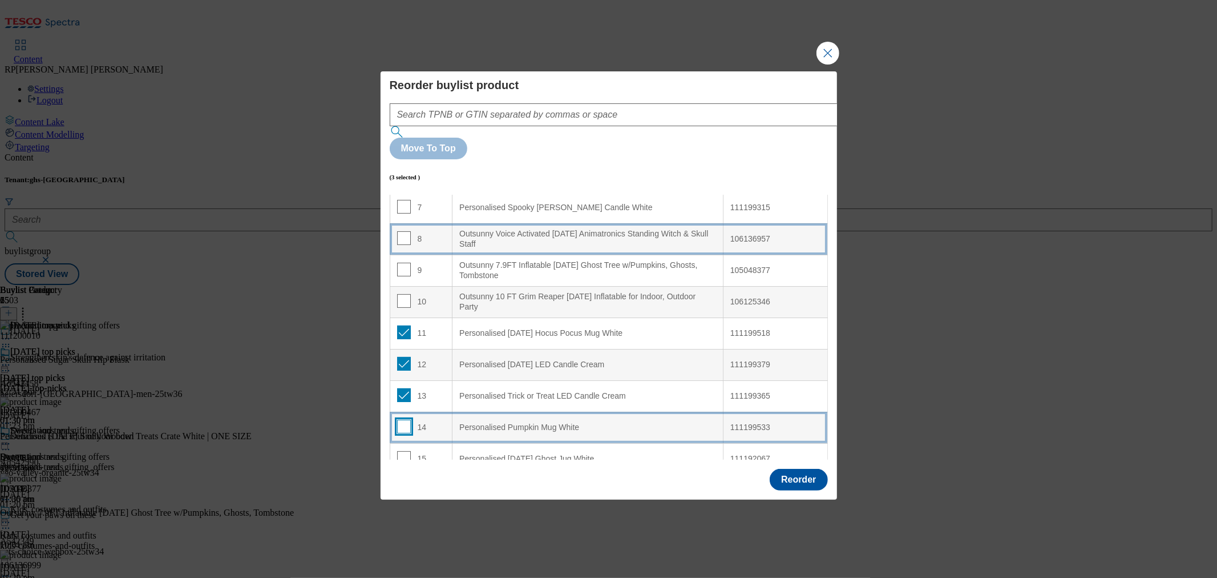
click at [403, 419] on input "Modal" at bounding box center [404, 426] width 14 height 14
checkbox input "true"
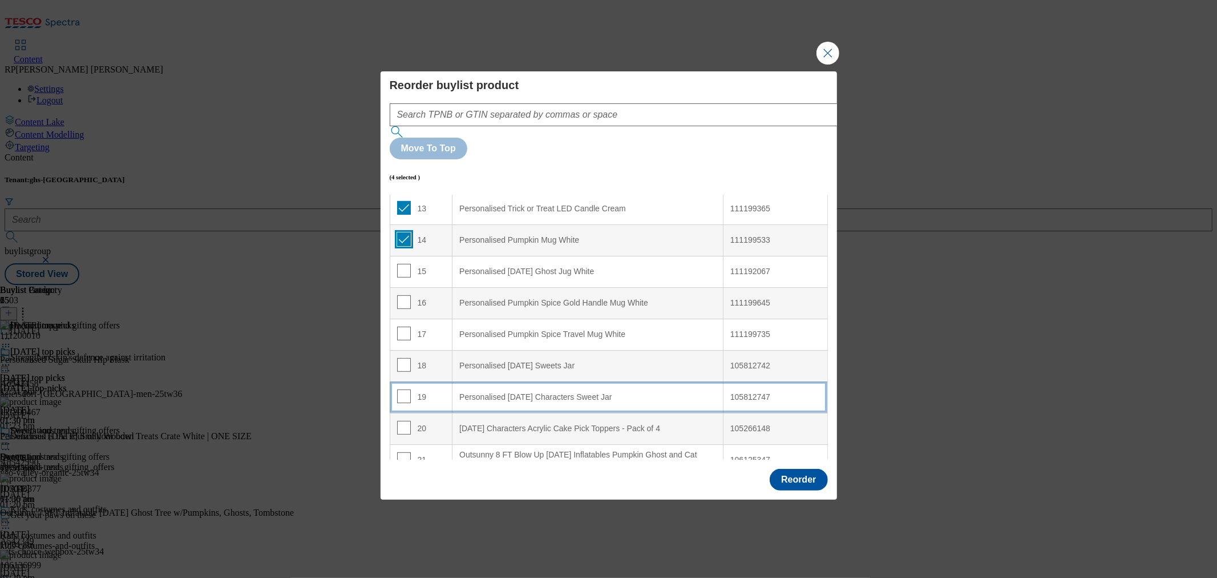
scroll to position [413, 0]
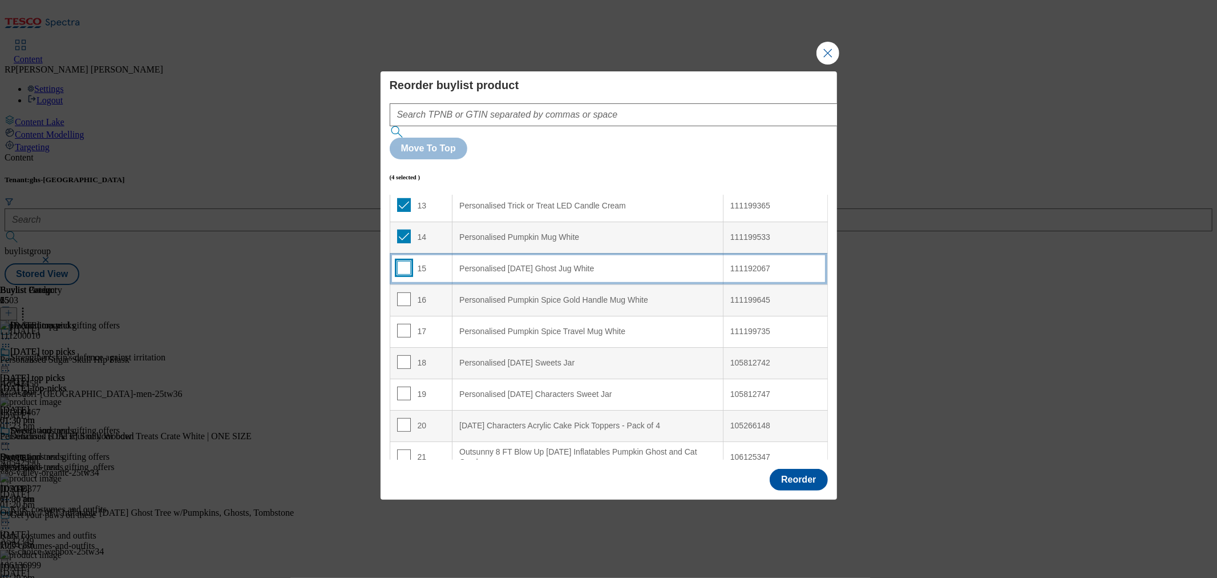
click at [402, 261] on input "Modal" at bounding box center [404, 268] width 14 height 14
checkbox input "true"
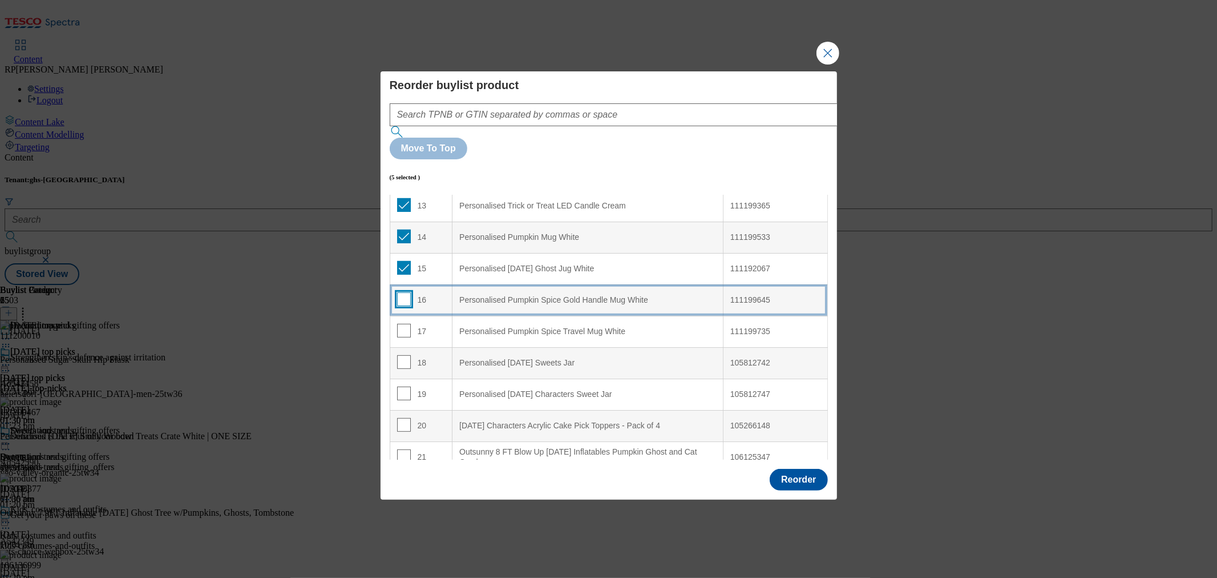
click at [402, 292] on input "Modal" at bounding box center [404, 299] width 14 height 14
checkbox input "true"
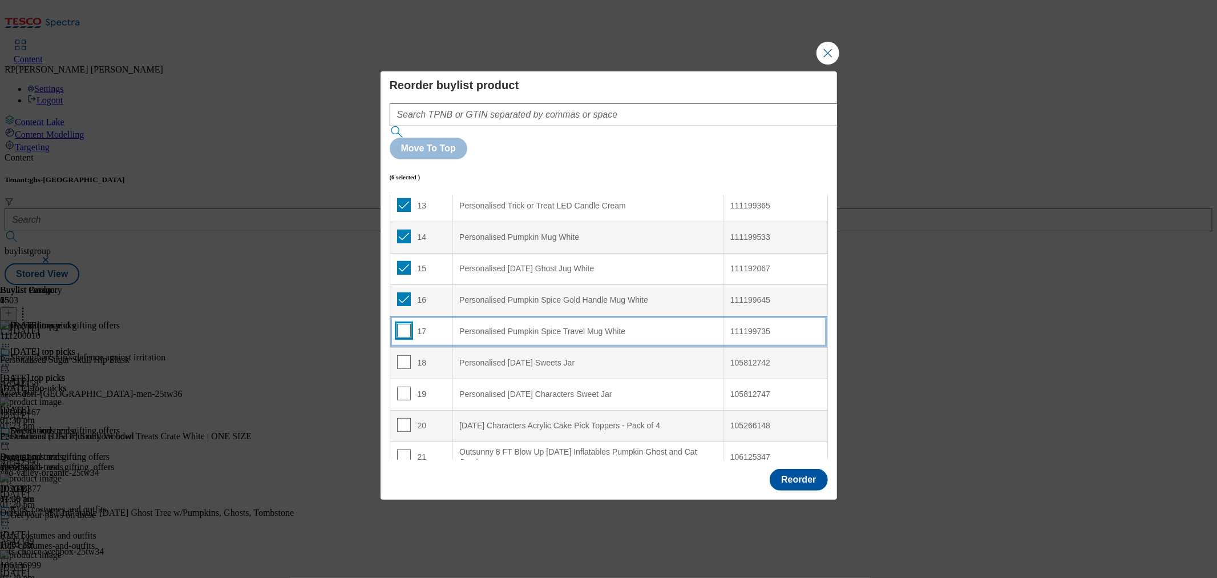
click at [402, 324] on input "Modal" at bounding box center [404, 331] width 14 height 14
checkbox input "true"
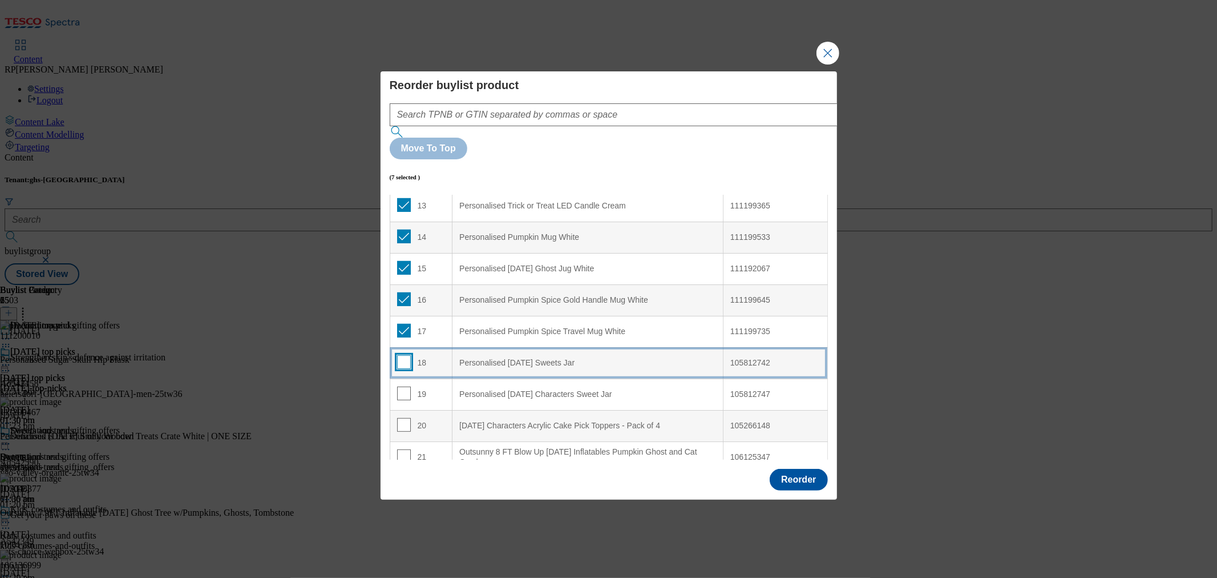
click at [405, 355] on input "Modal" at bounding box center [404, 362] width 14 height 14
checkbox input "true"
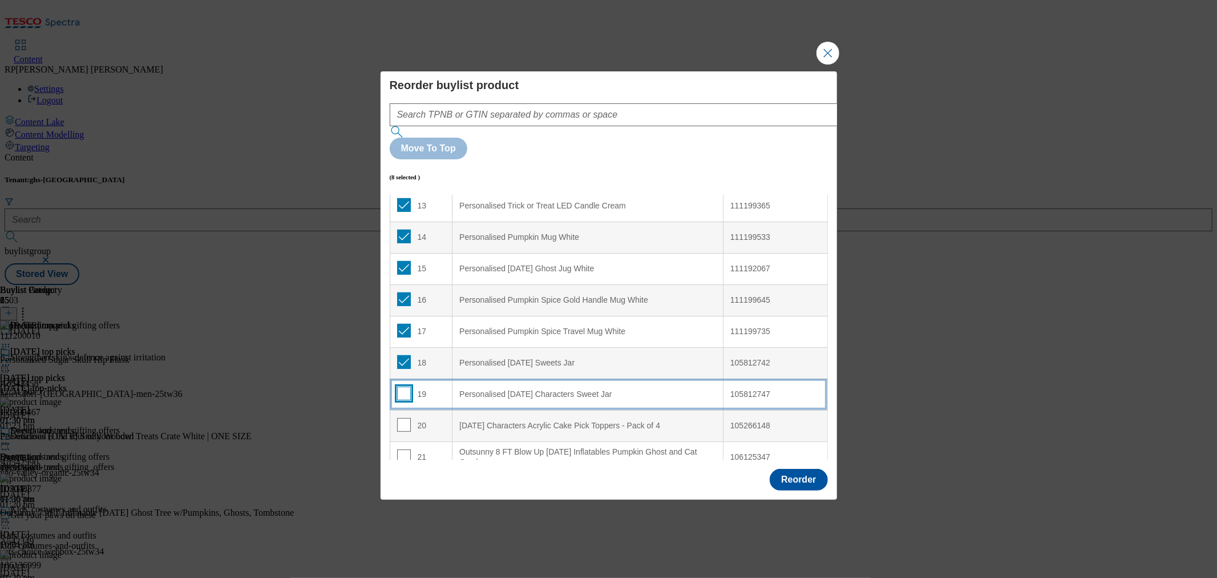
click at [401, 386] on input "Modal" at bounding box center [404, 393] width 14 height 14
checkbox input "true"
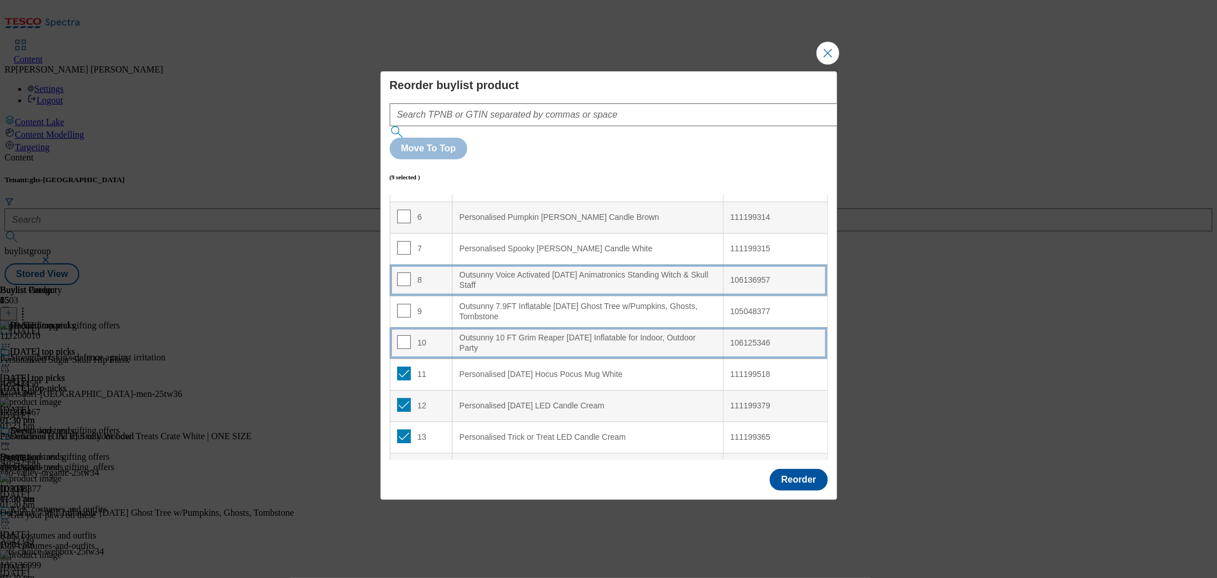
scroll to position [159, 0]
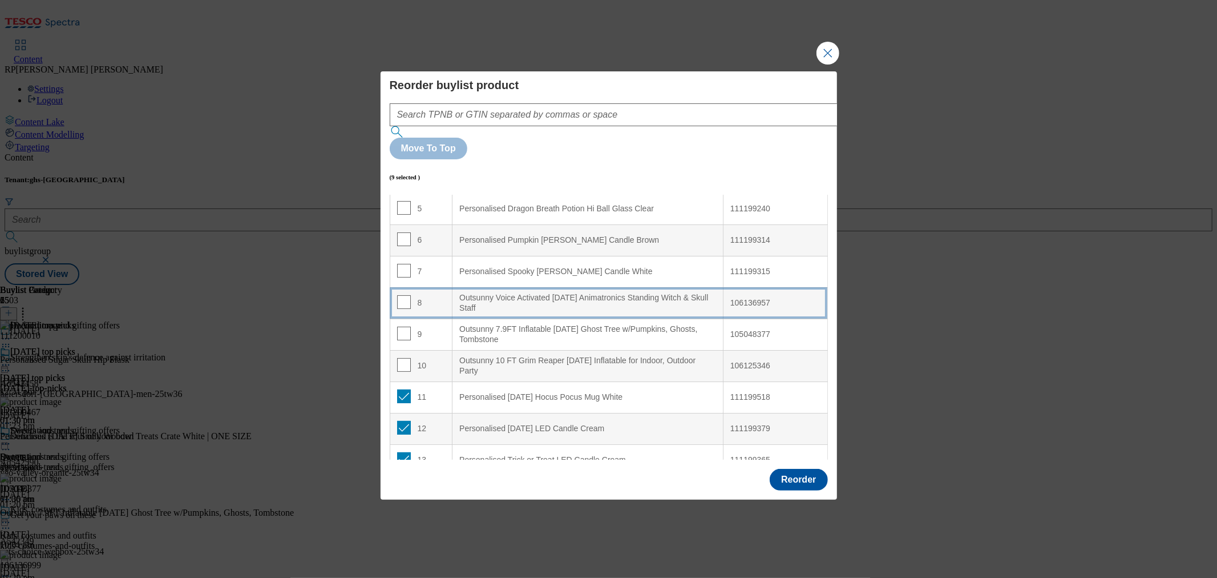
click at [510, 293] on div "Outsunny Voice Activated Halloween Animatronics Standing Witch & Skull Staff" at bounding box center [587, 303] width 257 height 20
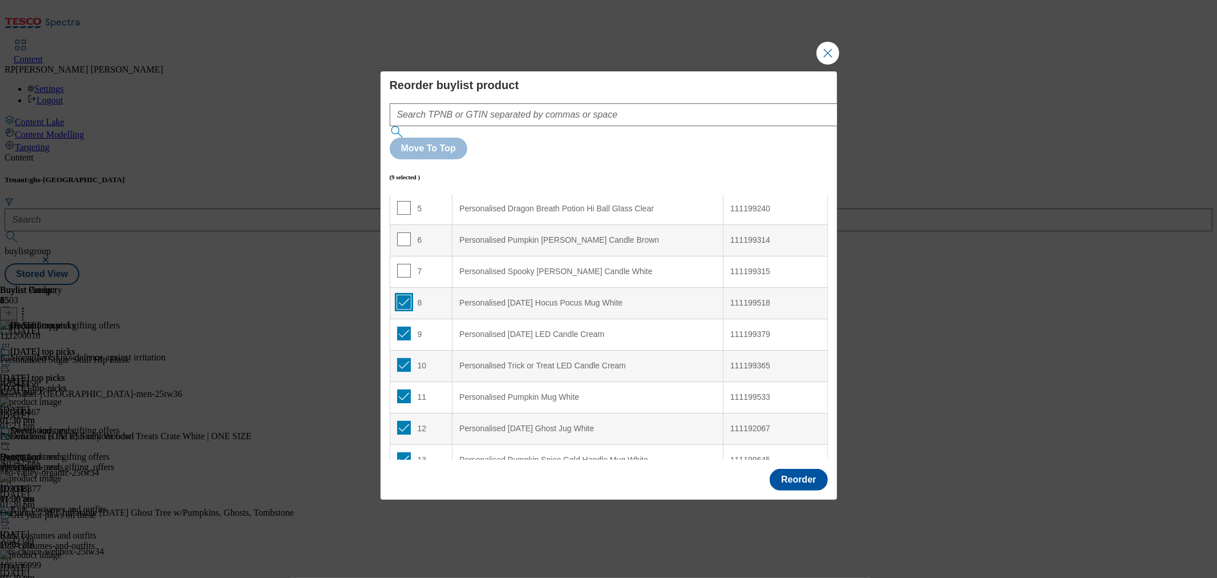
click at [407, 295] on input "Modal" at bounding box center [404, 302] width 14 height 14
checkbox input "false"
click at [408, 326] on input "Modal" at bounding box center [404, 333] width 14 height 14
checkbox input "false"
click at [406, 358] on input "Modal" at bounding box center [404, 365] width 14 height 14
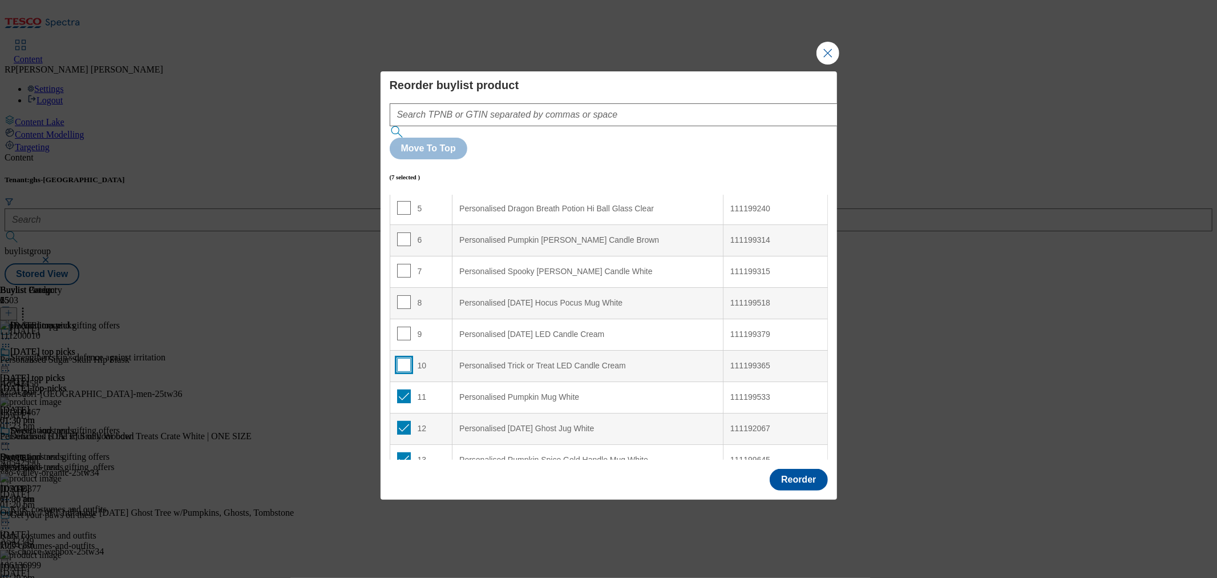
checkbox input "false"
click at [405, 389] on input "Modal" at bounding box center [404, 396] width 14 height 14
checkbox input "false"
click at [404, 293] on input "Modal" at bounding box center [404, 300] width 14 height 14
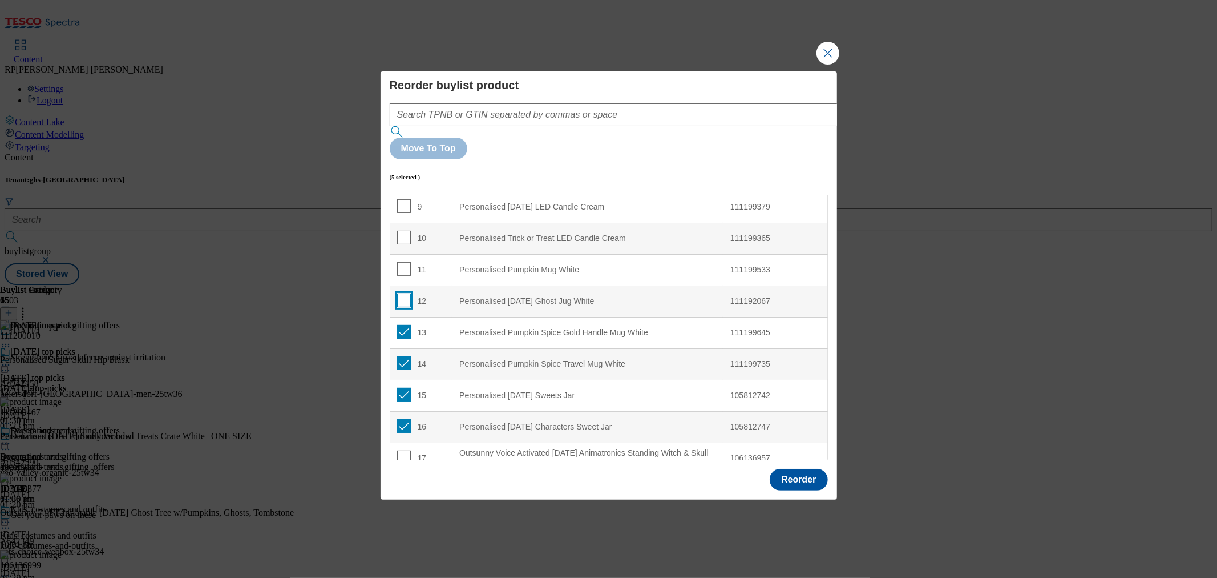
checkbox input "false"
click at [401, 325] on input "Modal" at bounding box center [404, 332] width 14 height 14
checkbox input "false"
click at [404, 356] on input "Modal" at bounding box center [404, 363] width 14 height 14
checkbox input "false"
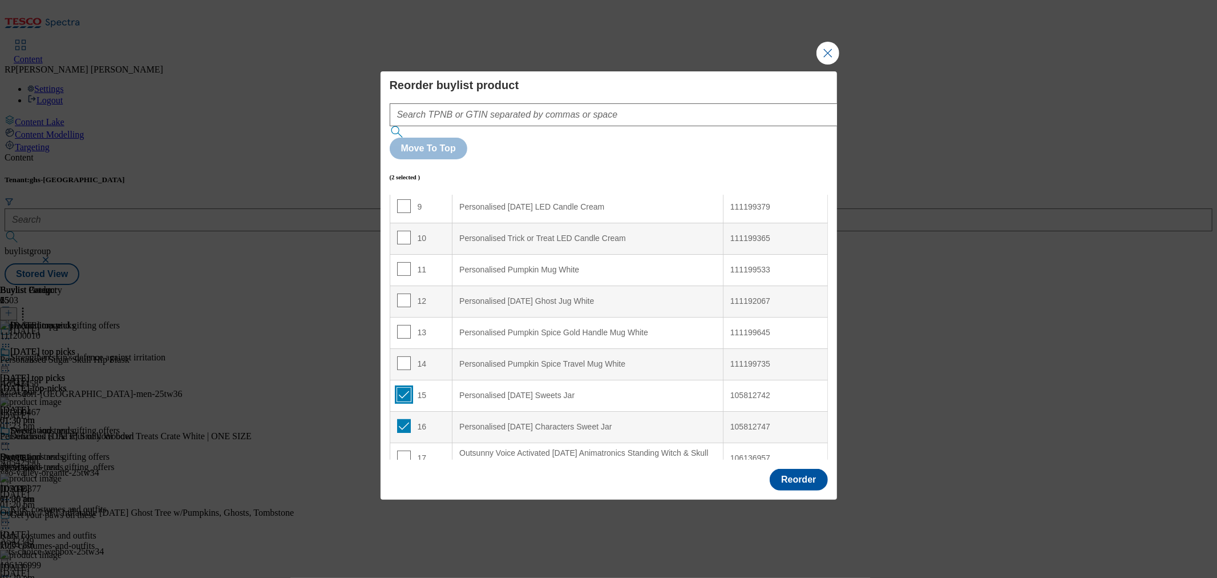
click at [406, 388] on input "Modal" at bounding box center [404, 395] width 14 height 14
checkbox input "false"
click at [405, 419] on input "Modal" at bounding box center [404, 426] width 14 height 14
checkbox input "false"
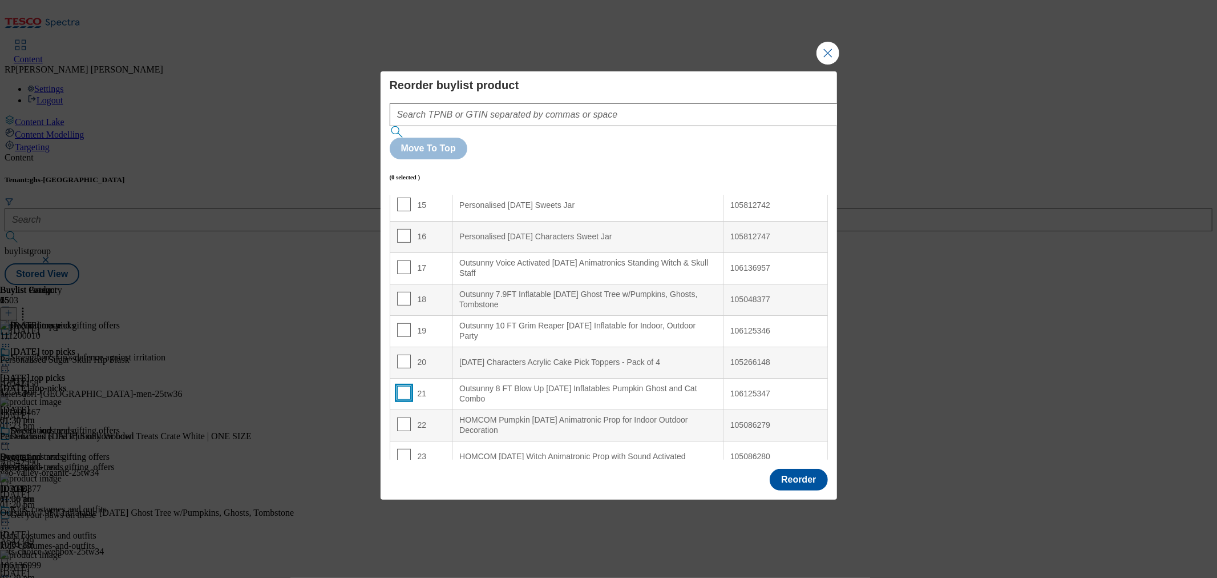
click at [403, 386] on input "Modal" at bounding box center [404, 393] width 14 height 14
checkbox input "true"
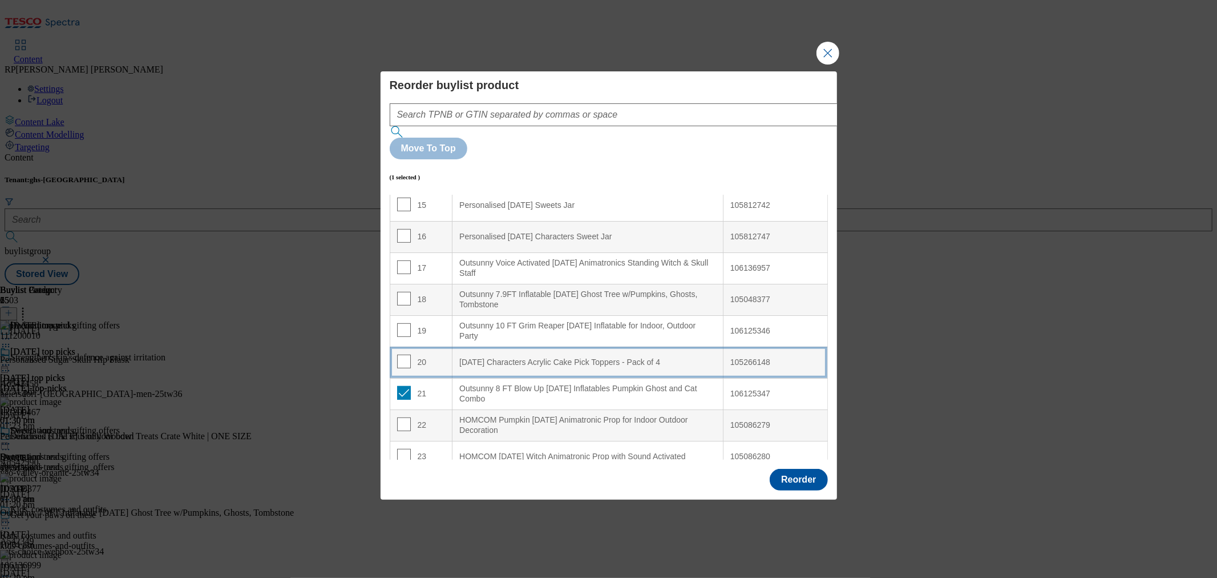
click at [427, 346] on td "20" at bounding box center [421, 361] width 63 height 31
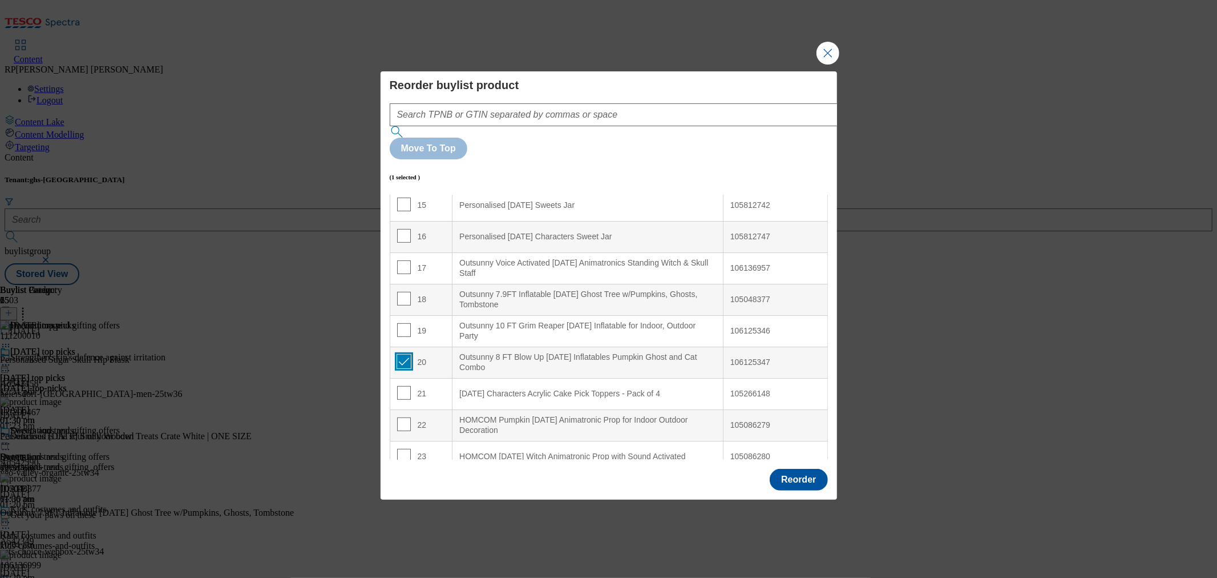
click at [406, 354] on input "Modal" at bounding box center [404, 361] width 14 height 14
checkbox input "false"
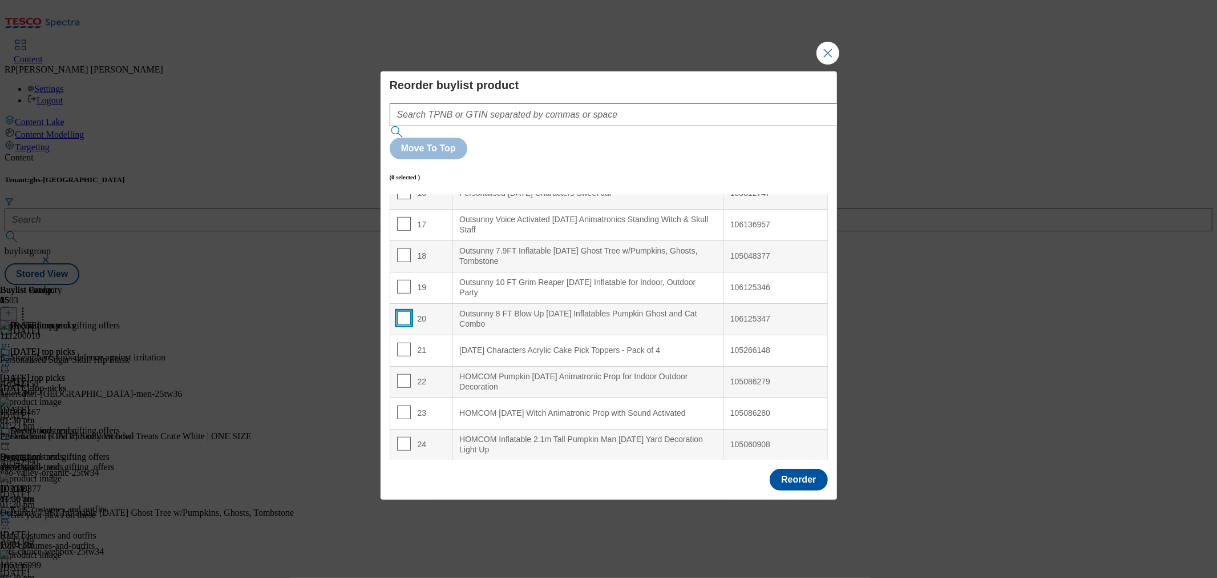
scroll to position [539, 0]
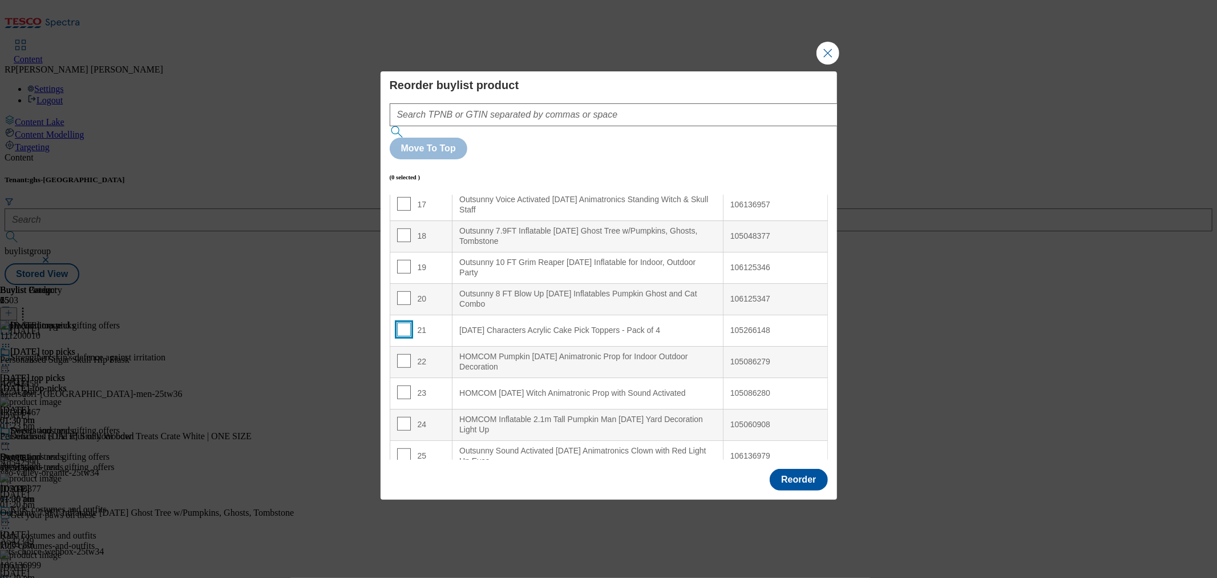
click at [403, 322] on input "Modal" at bounding box center [404, 329] width 14 height 14
checkbox input "true"
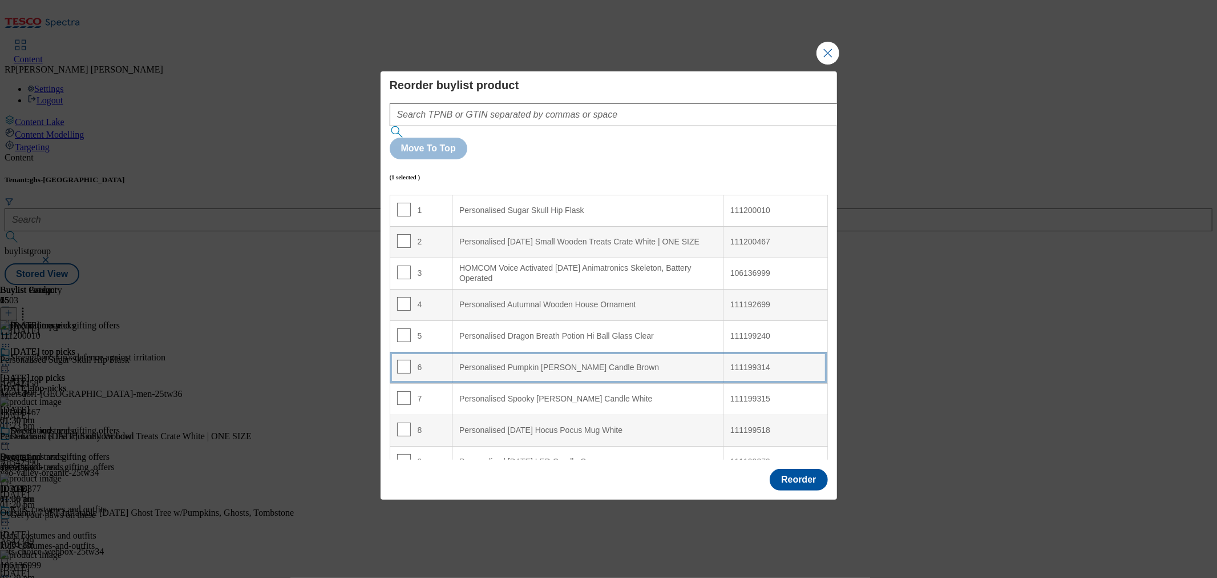
scroll to position [0, 0]
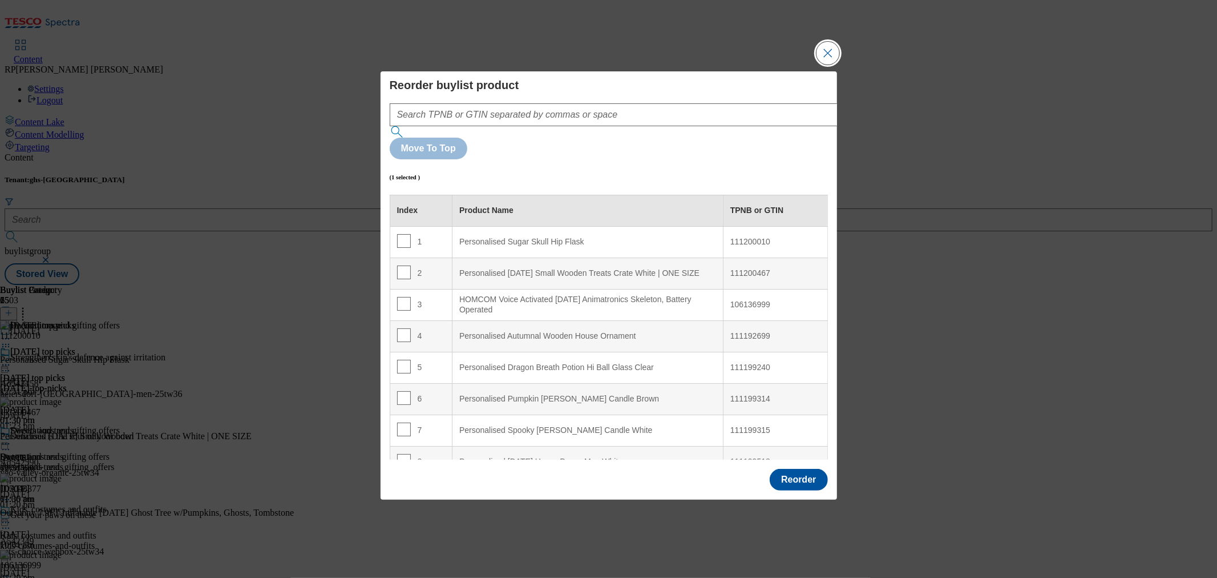
click at [829, 64] on button "Close Modal" at bounding box center [828, 53] width 23 height 23
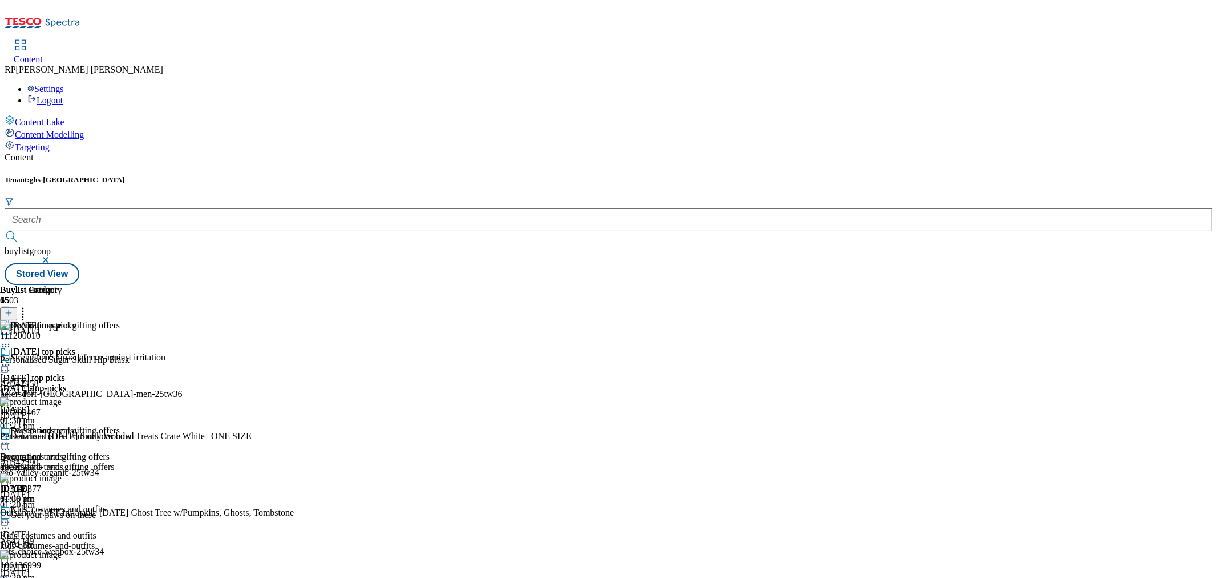
click at [11, 438] on icon at bounding box center [5, 443] width 11 height 11
click at [74, 529] on span "Un-preview" at bounding box center [54, 533] width 38 height 9
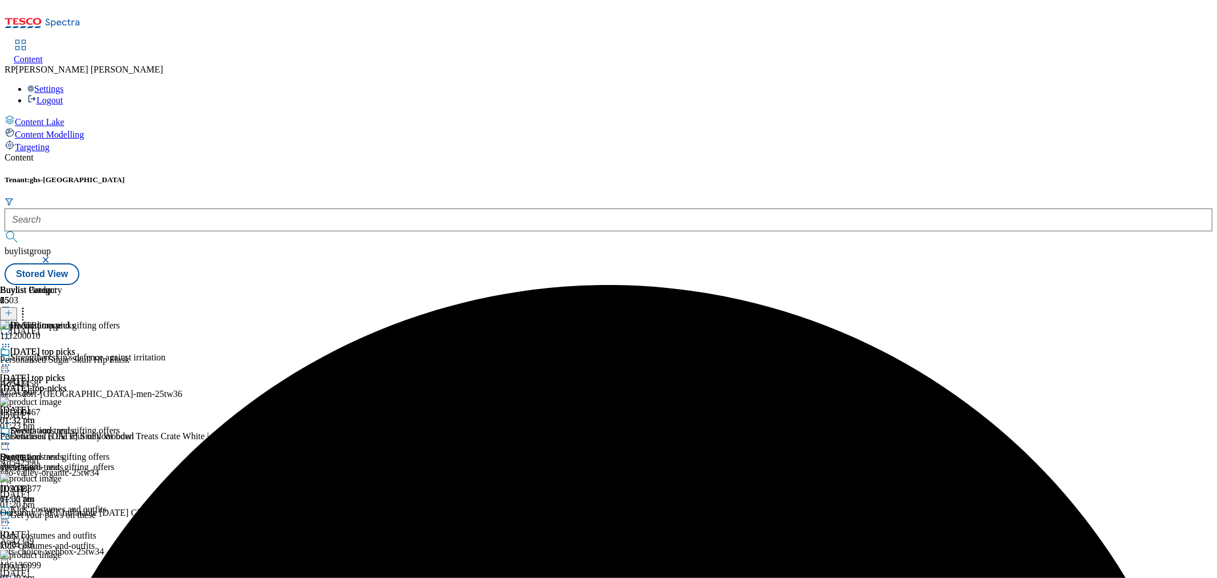
click at [29, 305] on icon at bounding box center [22, 310] width 11 height 11
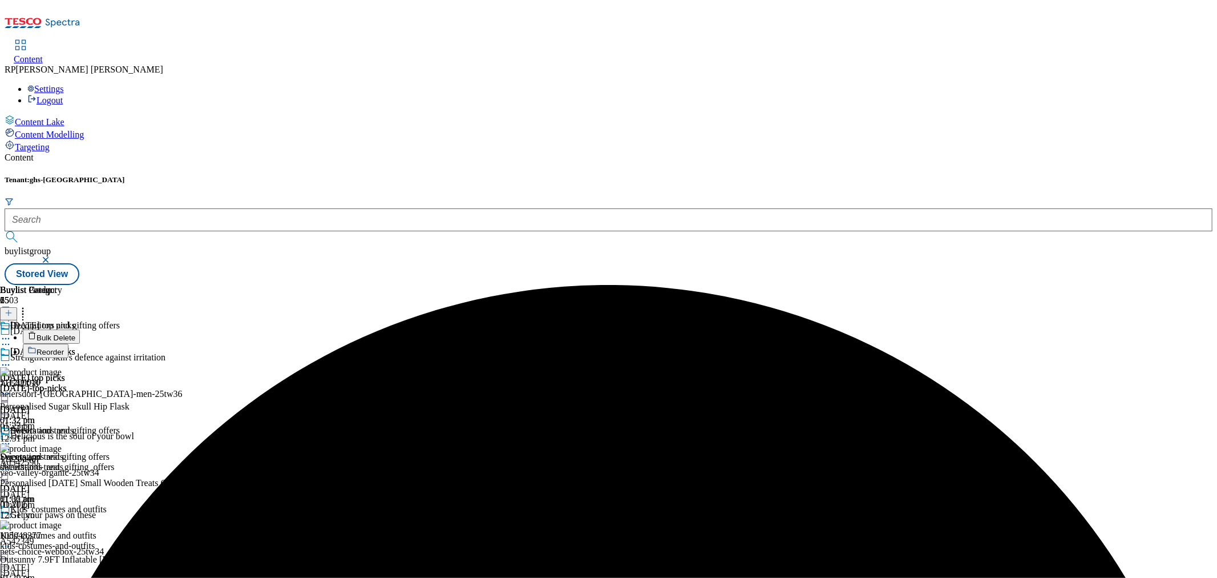
click at [75, 333] on span "Bulk Delete" at bounding box center [56, 337] width 39 height 9
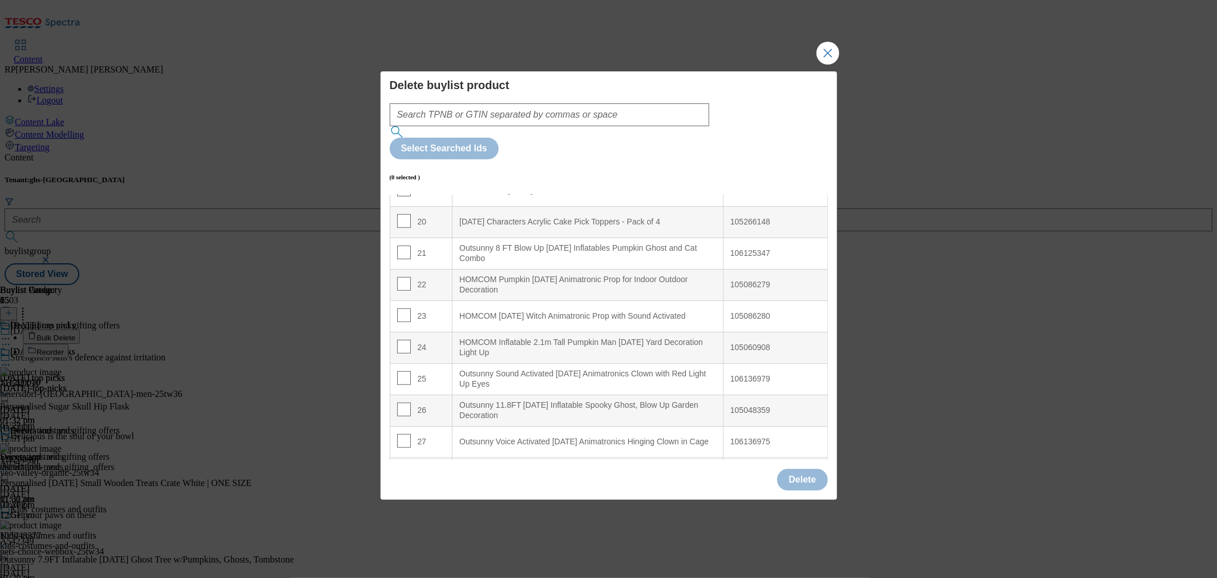
scroll to position [634, 0]
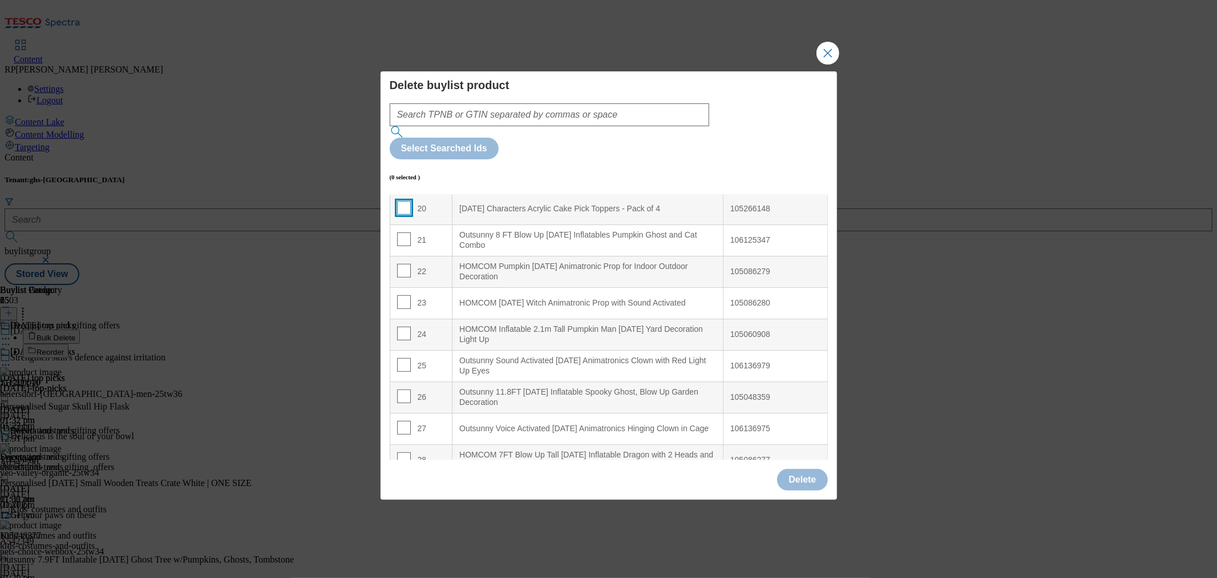
click at [401, 201] on input "Modal" at bounding box center [404, 208] width 14 height 14
checkbox input "true"
click at [794, 469] on button "Delete" at bounding box center [802, 480] width 50 height 22
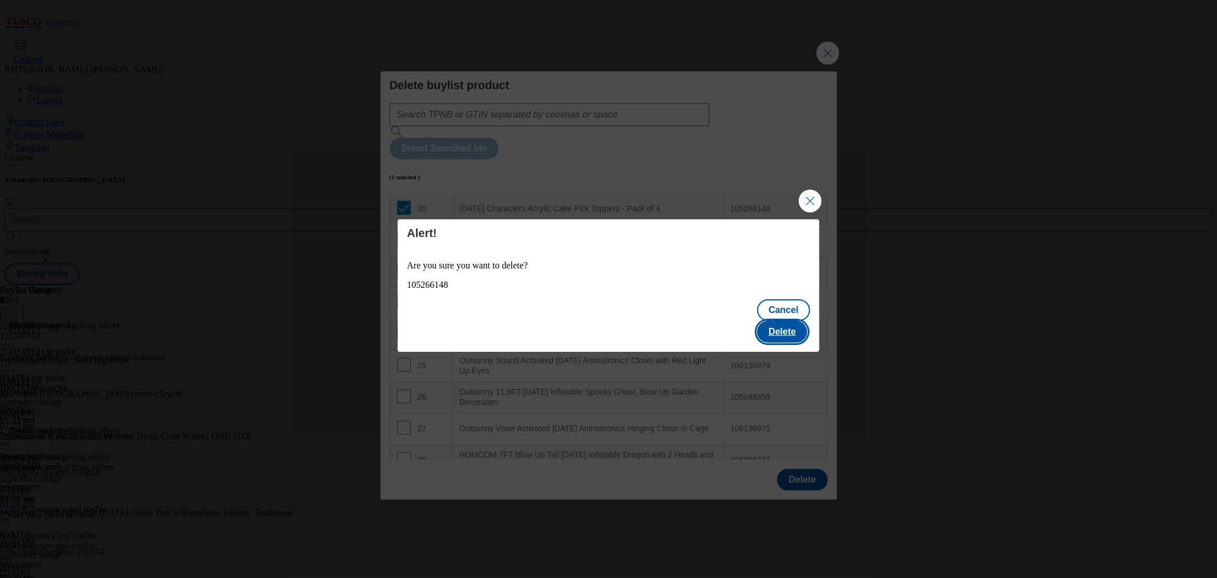
click at [792, 321] on button "Delete" at bounding box center [782, 332] width 50 height 22
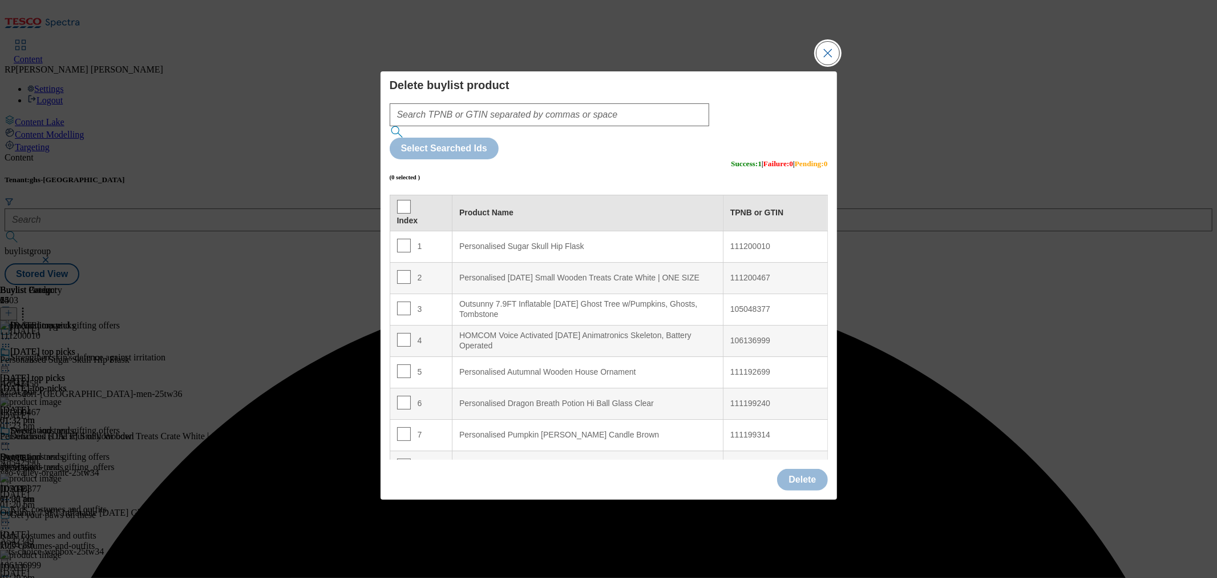
click at [828, 64] on button "Close Modal" at bounding box center [828, 53] width 23 height 23
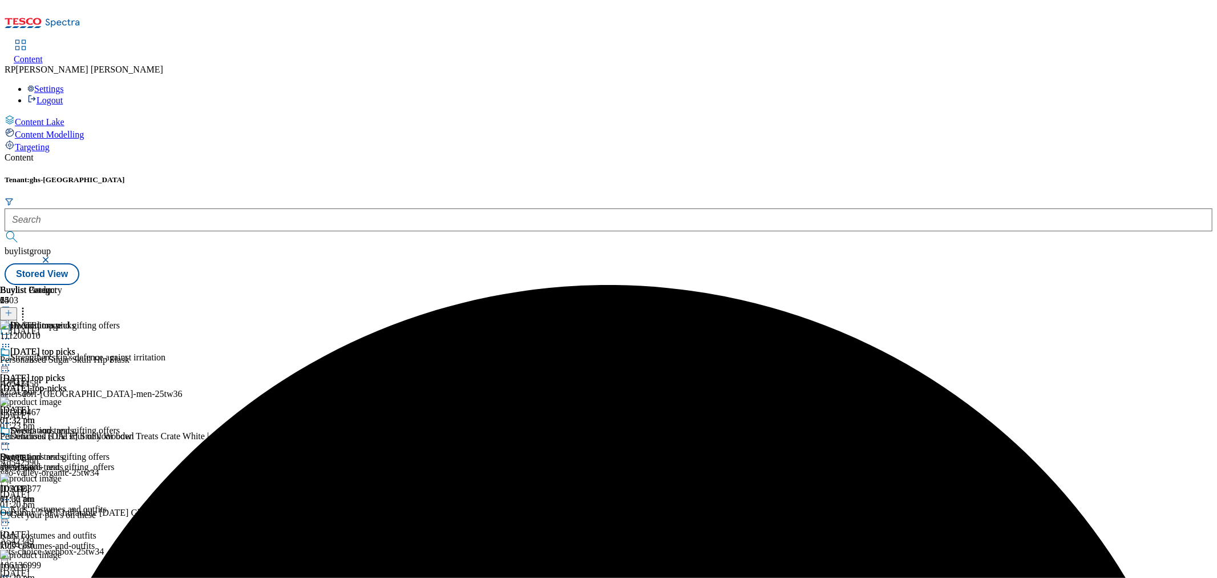
click at [29, 305] on icon at bounding box center [22, 310] width 11 height 11
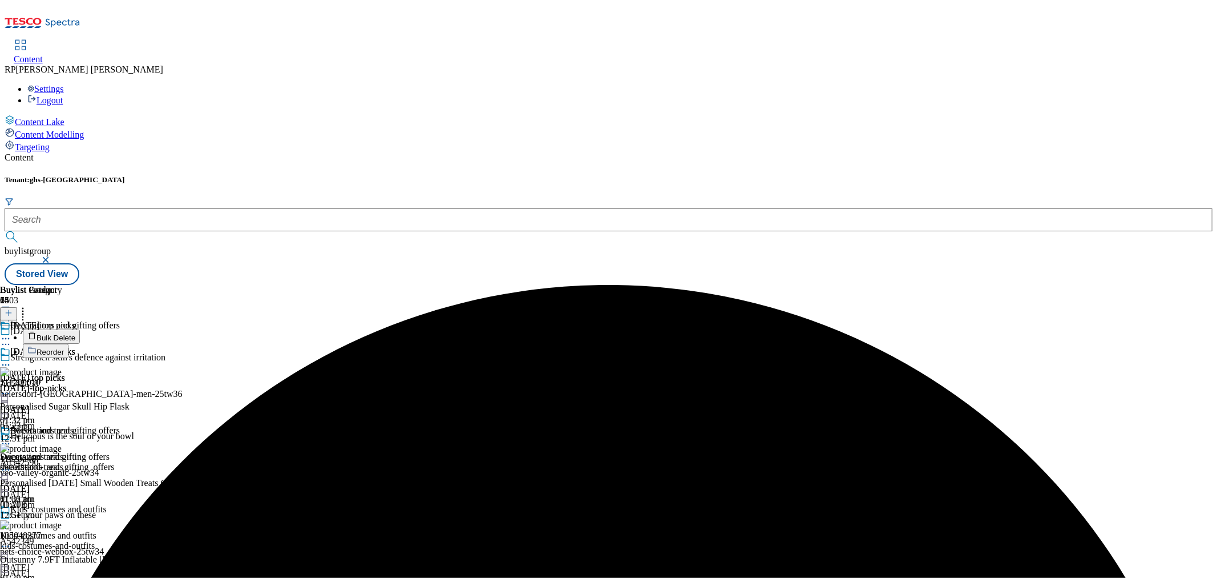
click at [64, 348] on span "Reorder" at bounding box center [50, 352] width 27 height 9
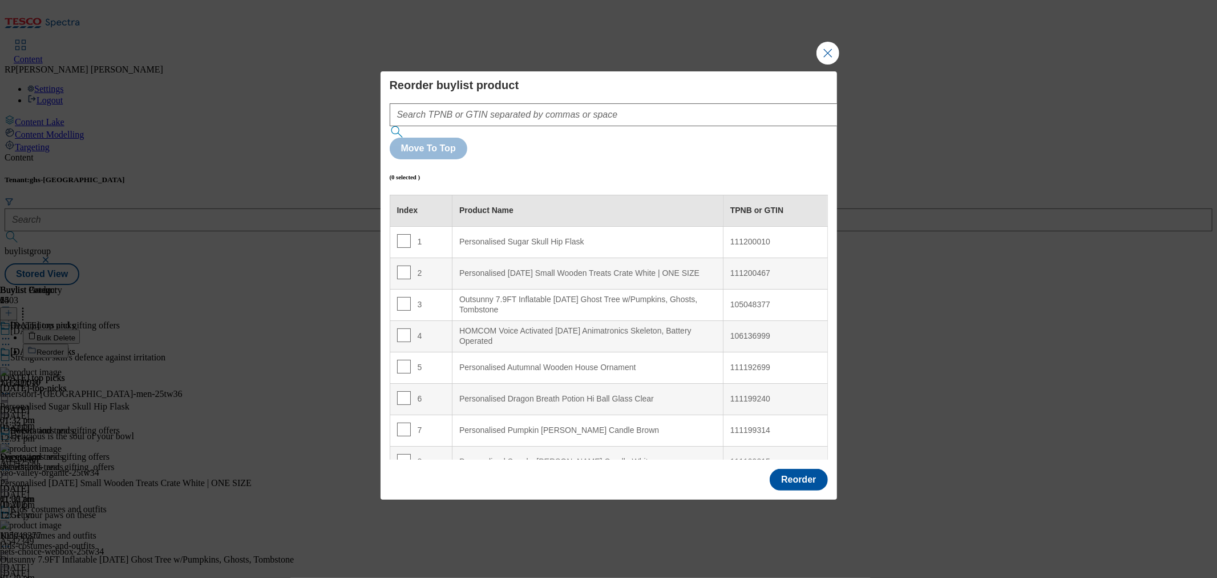
click at [394, 289] on td "3" at bounding box center [421, 304] width 63 height 31
click at [402, 297] on input "Modal" at bounding box center [404, 304] width 14 height 14
checkbox input "true"
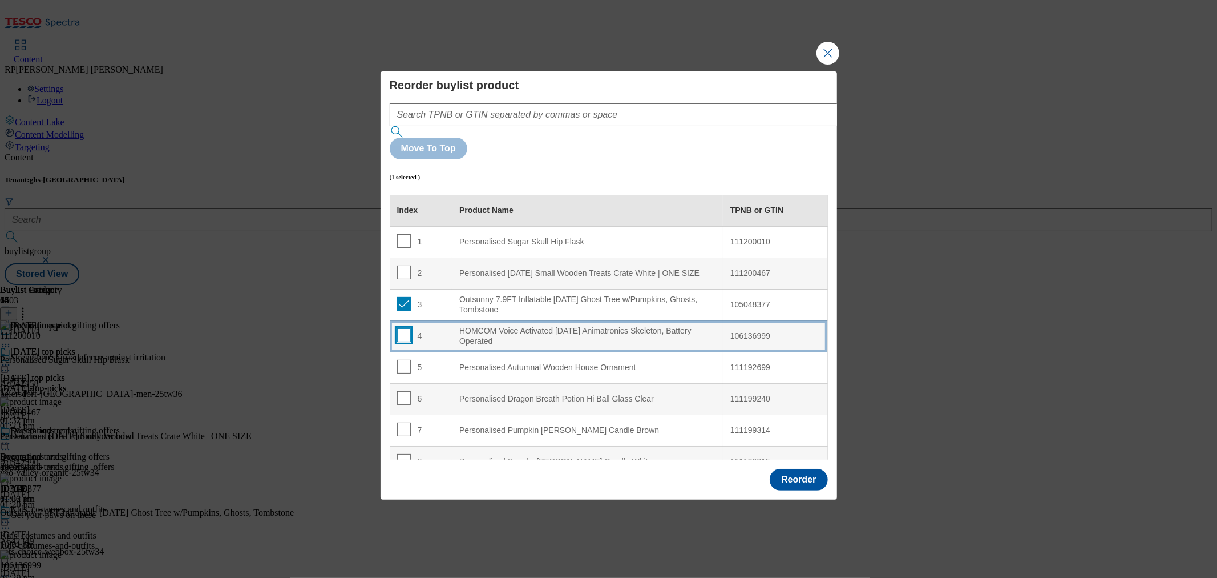
click at [404, 328] on input "Modal" at bounding box center [404, 335] width 14 height 14
checkbox input "true"
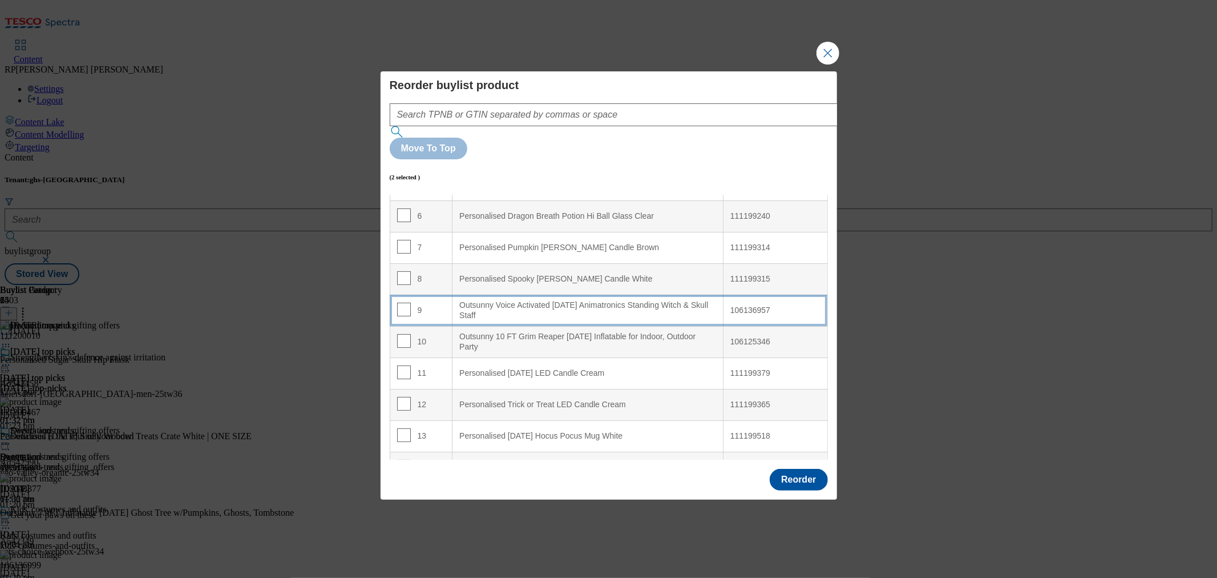
scroll to position [190, 0]
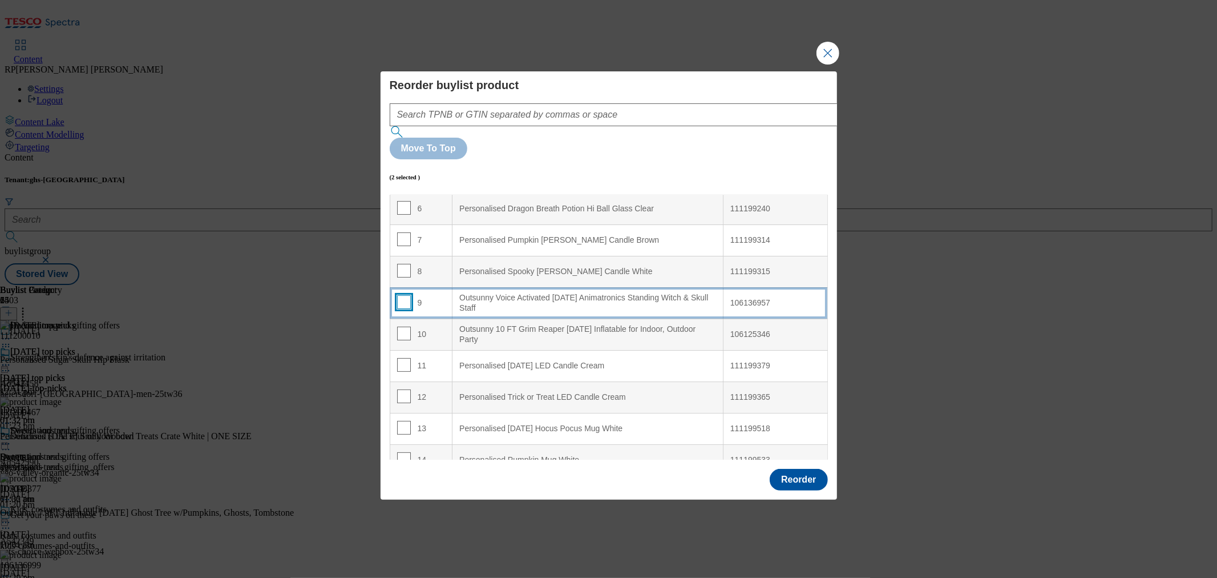
click at [406, 295] on input "Modal" at bounding box center [404, 302] width 14 height 14
checkbox input "true"
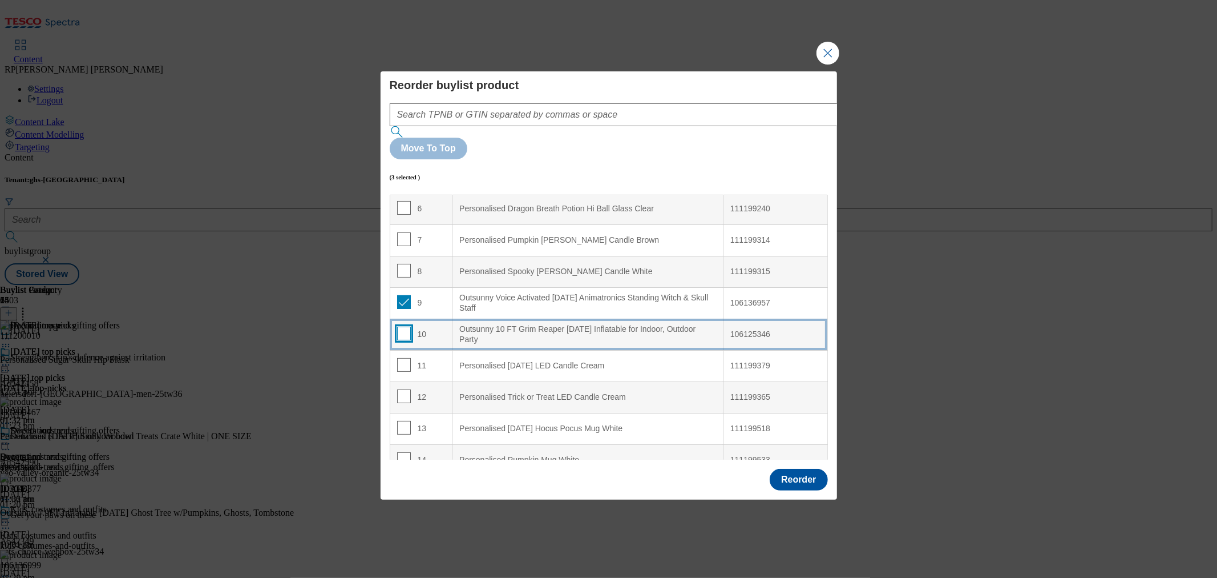
click at [404, 326] on input "Modal" at bounding box center [404, 333] width 14 height 14
checkbox input "true"
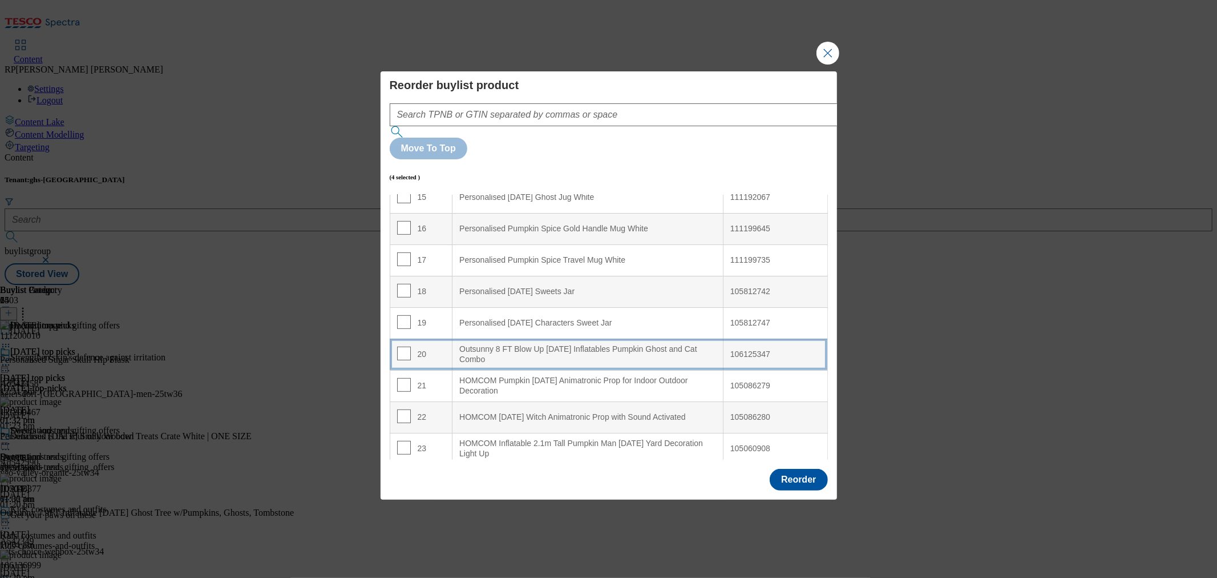
scroll to position [507, 0]
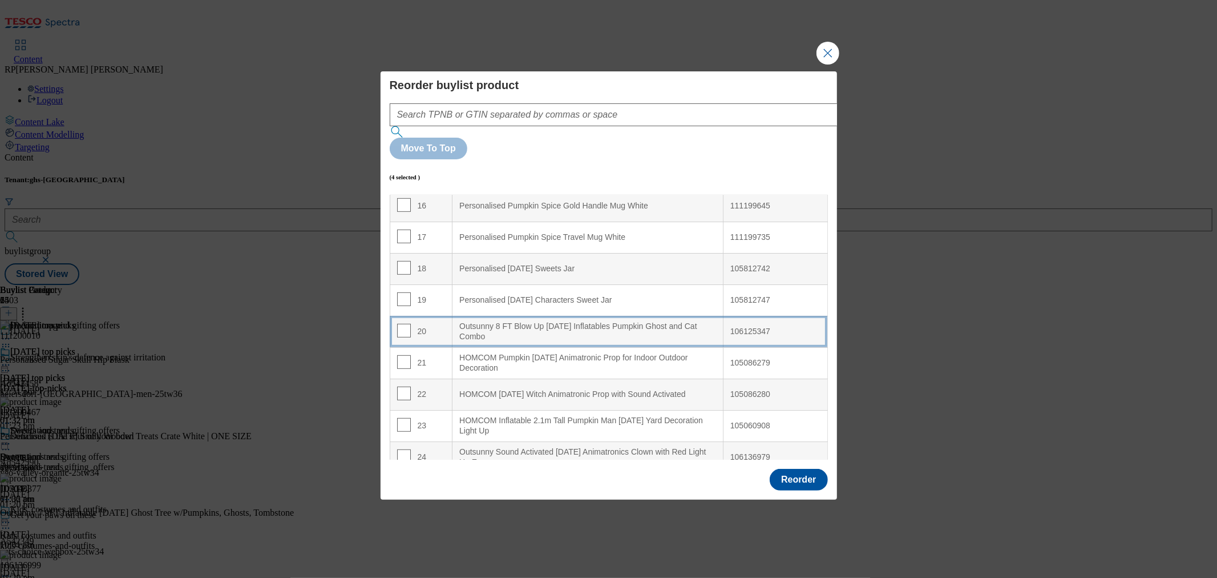
click at [441, 316] on td "20" at bounding box center [421, 331] width 63 height 31
click at [404, 355] on input "Modal" at bounding box center [404, 362] width 14 height 14
checkbox input "false"
click at [405, 386] on input "Modal" at bounding box center [404, 393] width 14 height 14
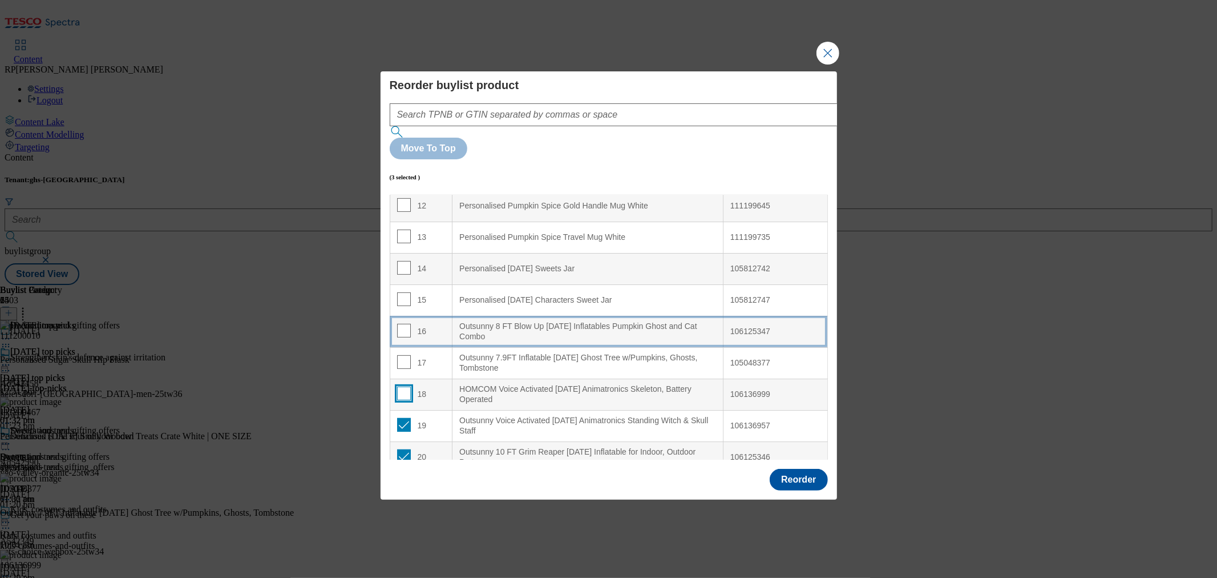
checkbox input "false"
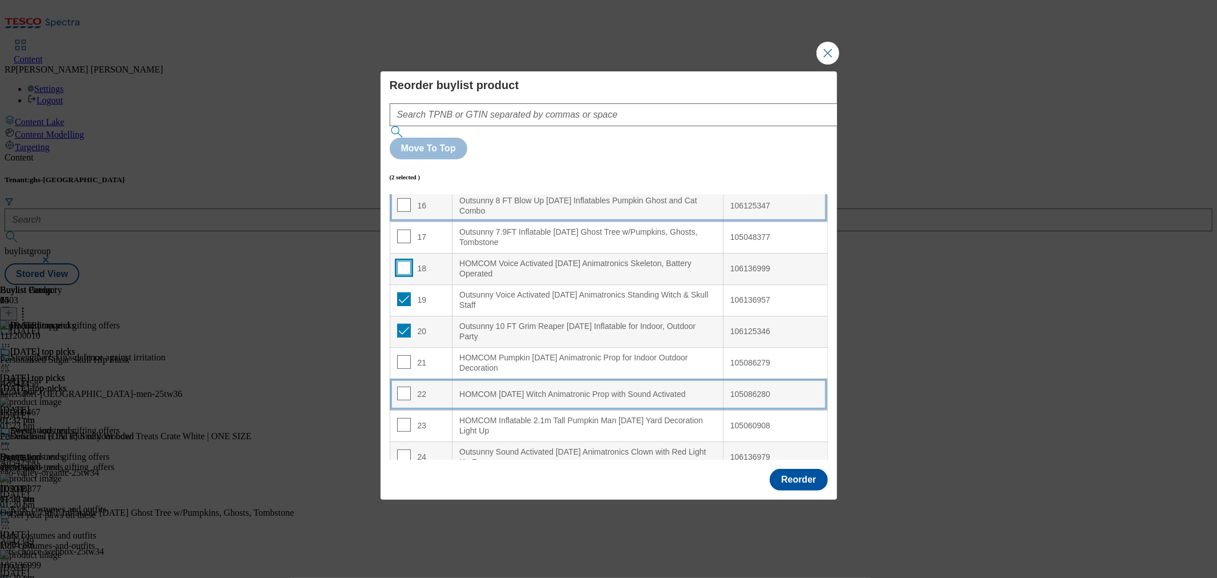
scroll to position [509, 0]
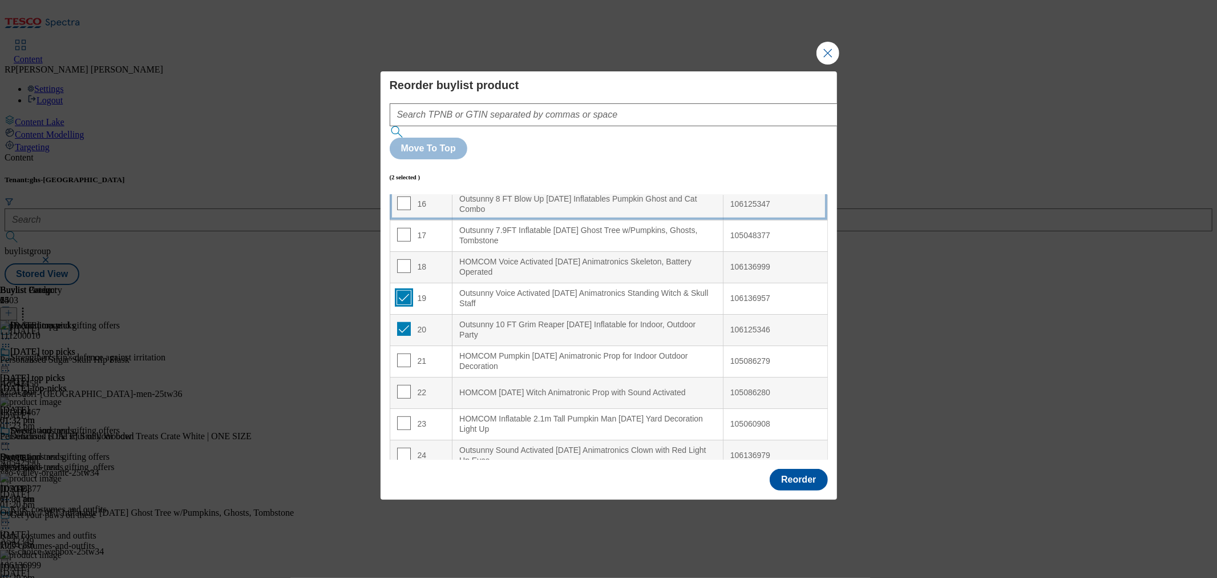
click at [404, 291] on input "Modal" at bounding box center [404, 298] width 14 height 14
checkbox input "false"
click at [403, 322] on input "Modal" at bounding box center [404, 329] width 14 height 14
checkbox input "false"
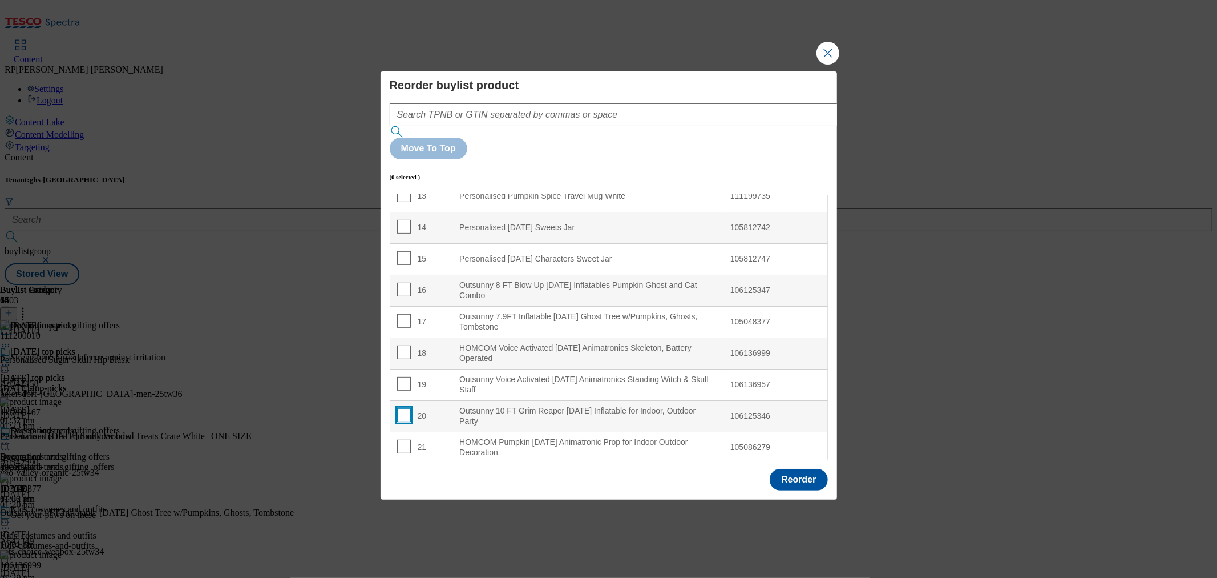
scroll to position [445, 0]
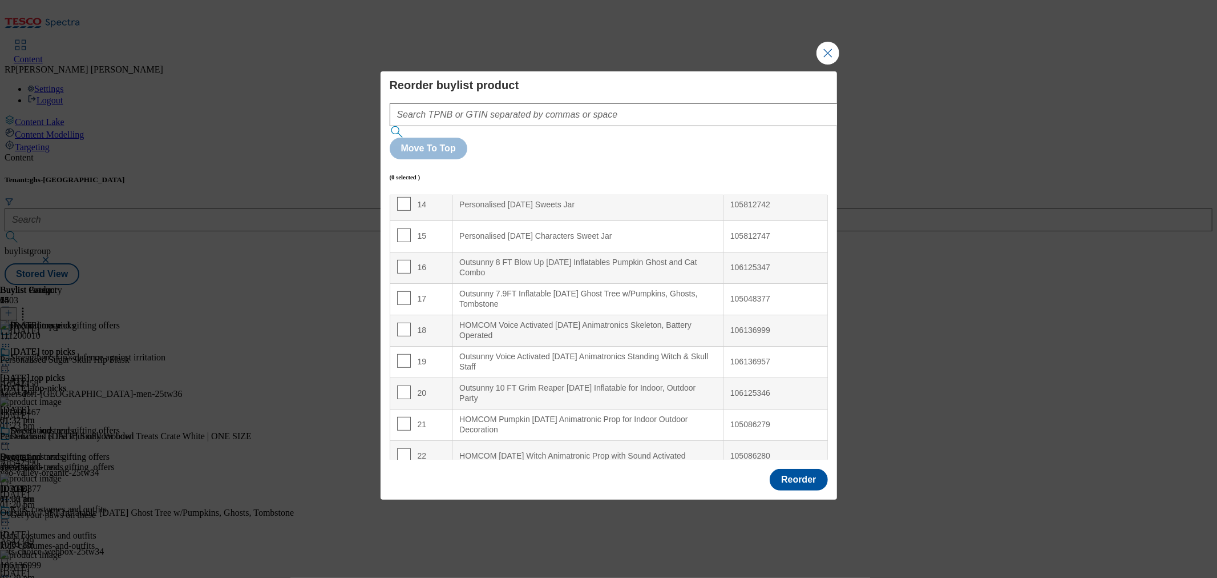
click at [395, 314] on td "18" at bounding box center [421, 329] width 63 height 31
click at [404, 322] on input "Modal" at bounding box center [404, 329] width 14 height 14
checkbox input "true"
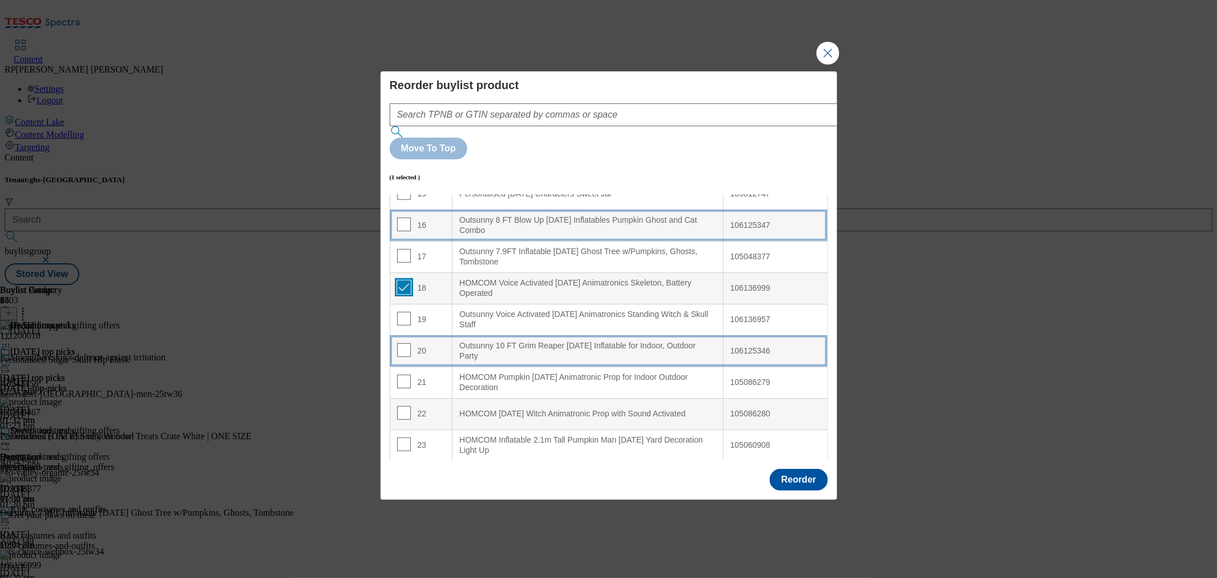
scroll to position [509, 0]
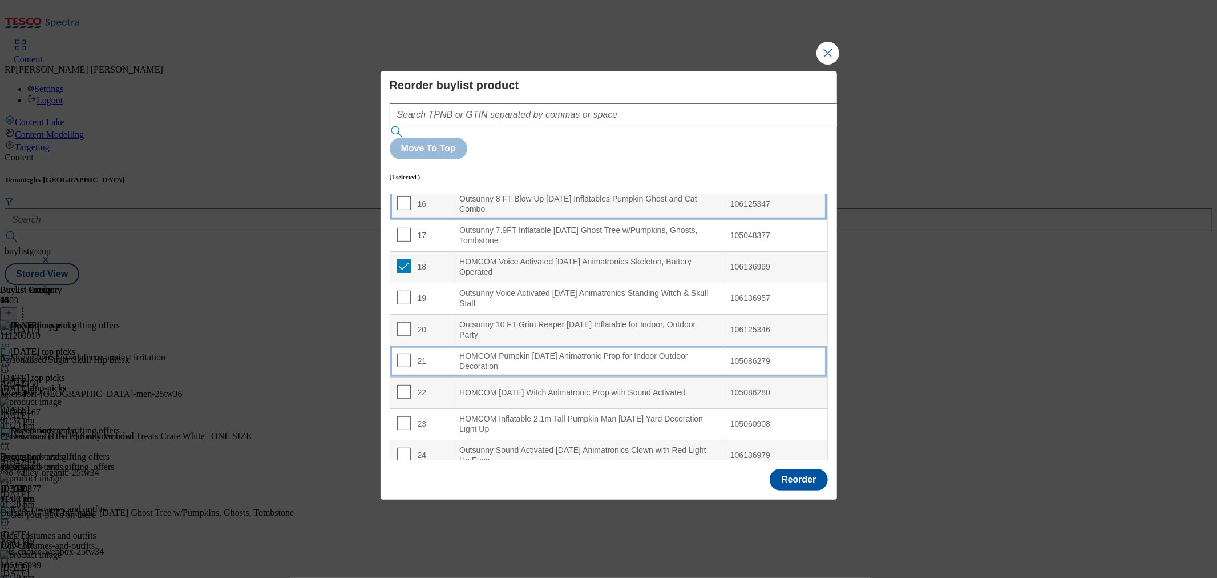
click at [431, 353] on div "21" at bounding box center [421, 361] width 49 height 17
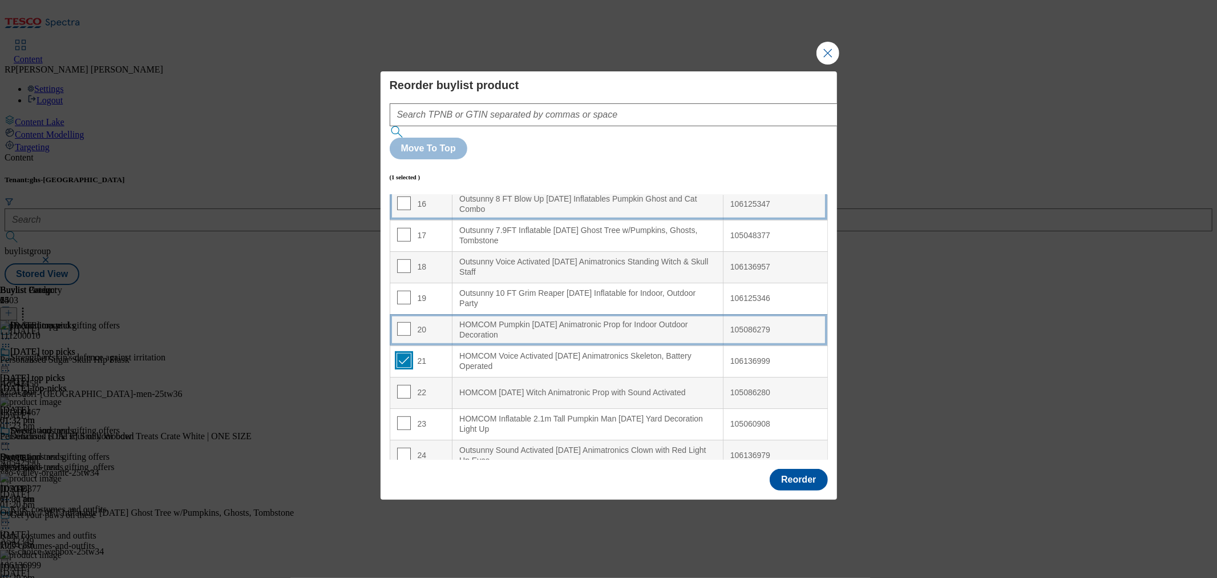
click at [402, 353] on input "Modal" at bounding box center [404, 360] width 14 height 14
checkbox input "false"
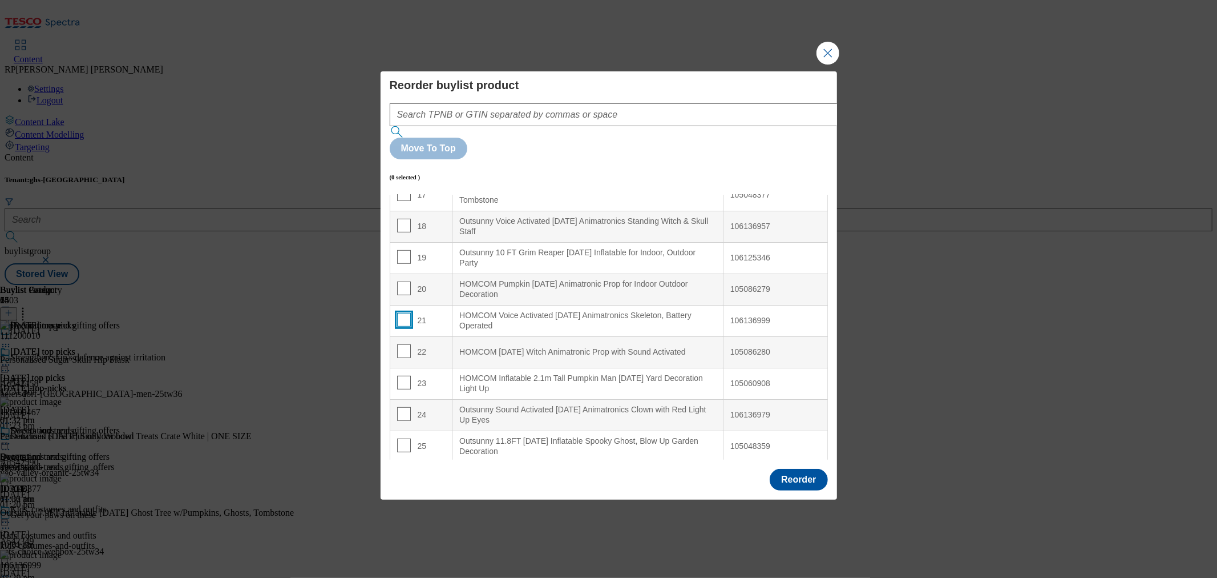
scroll to position [572, 0]
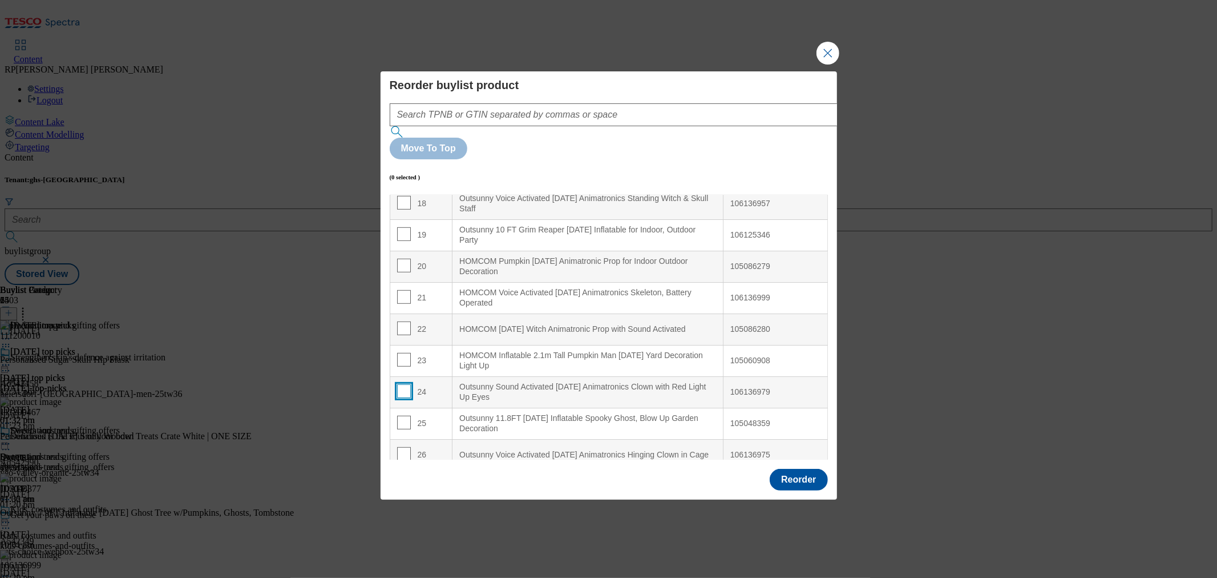
click at [406, 384] on input "Modal" at bounding box center [404, 391] width 14 height 14
checkbox input "true"
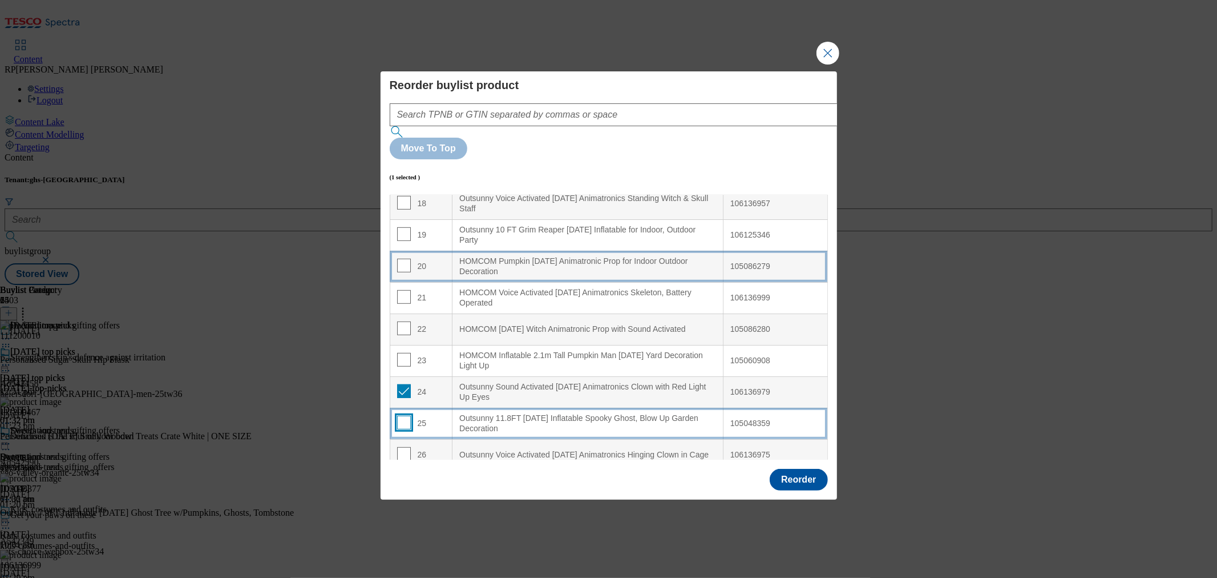
click at [405, 415] on input "Modal" at bounding box center [404, 422] width 14 height 14
checkbox input "true"
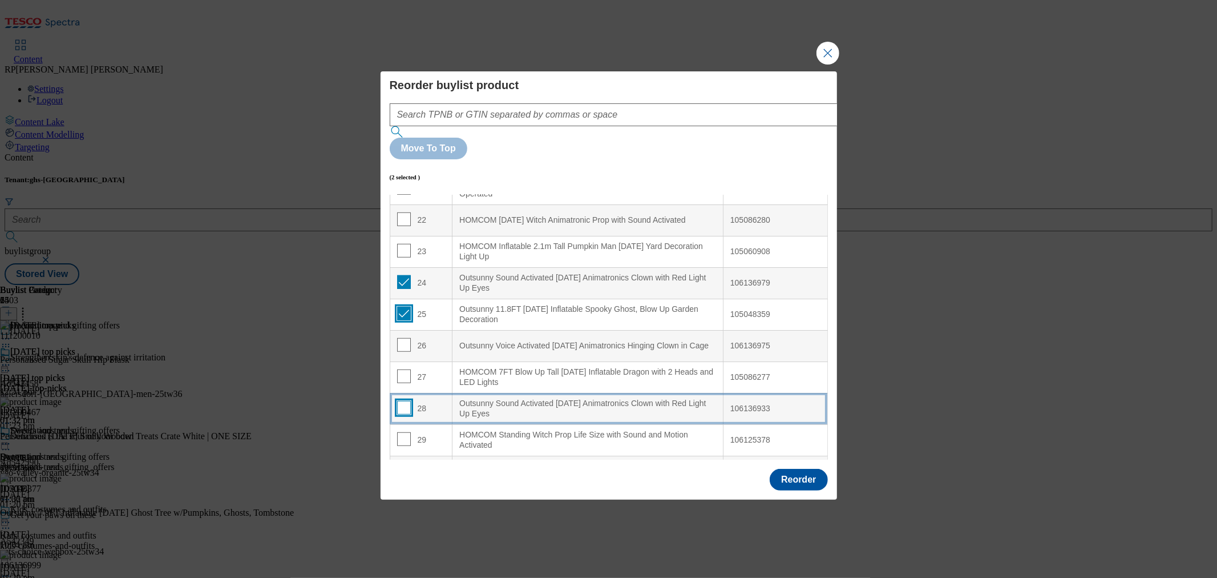
scroll to position [699, 0]
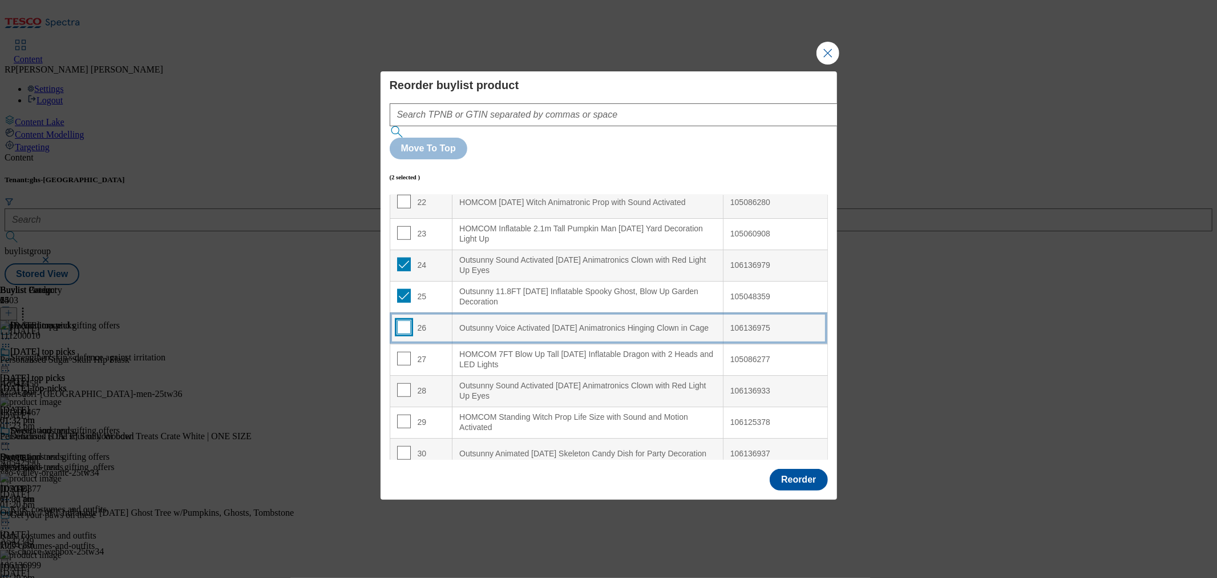
click at [403, 320] on input "Modal" at bounding box center [404, 327] width 14 height 14
checkbox input "true"
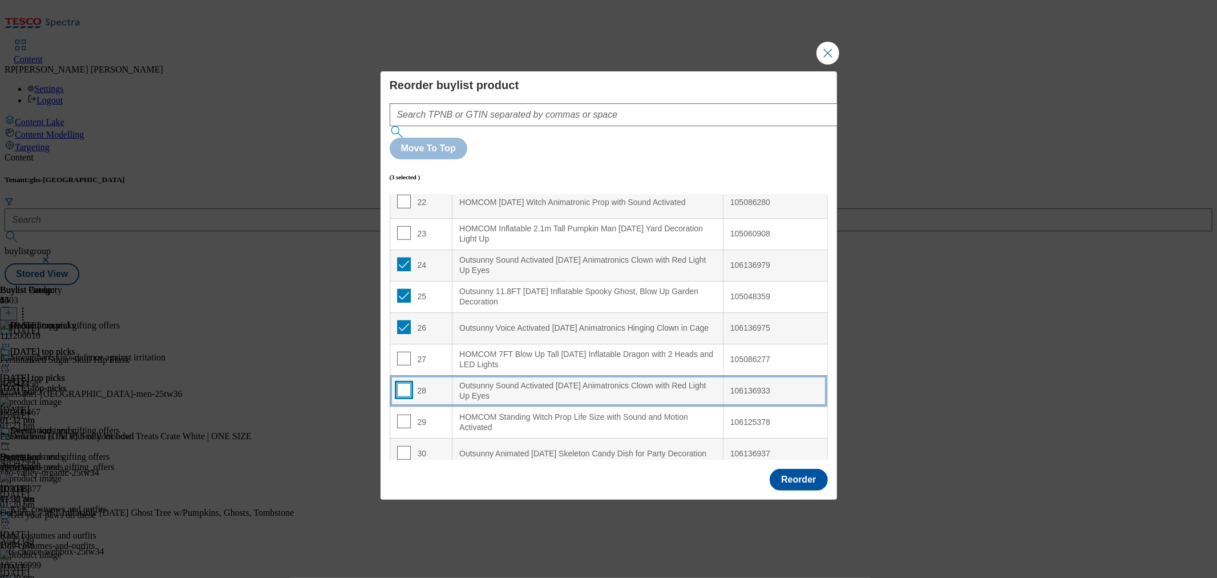
click at [402, 383] on input "Modal" at bounding box center [404, 390] width 14 height 14
checkbox input "true"
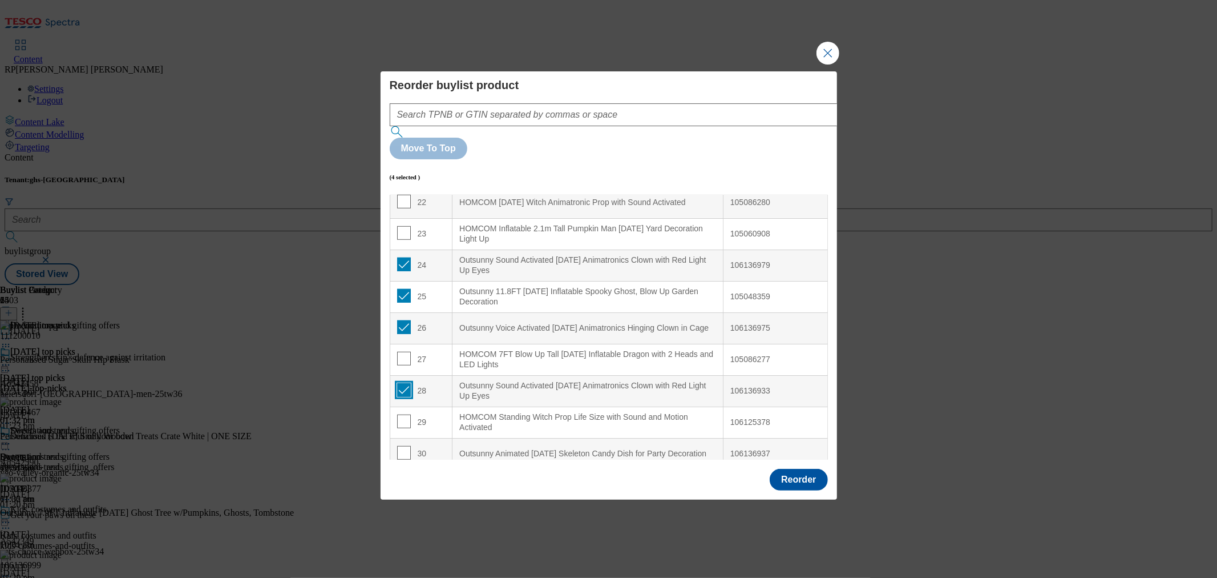
scroll to position [762, 0]
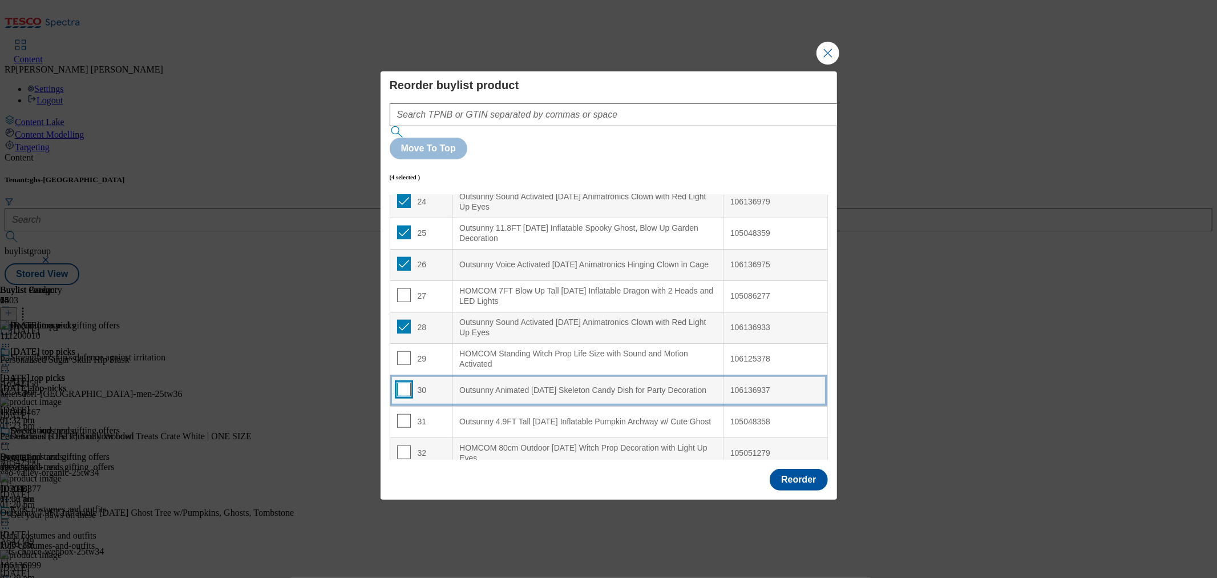
click at [406, 382] on input "Modal" at bounding box center [404, 389] width 14 height 14
checkbox input "true"
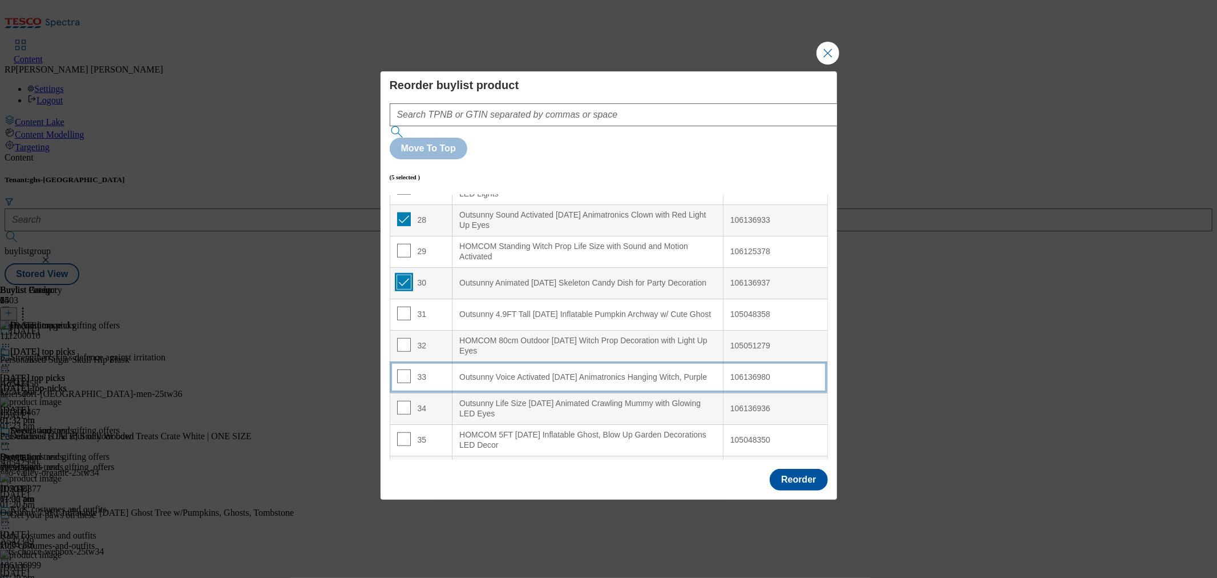
scroll to position [889, 0]
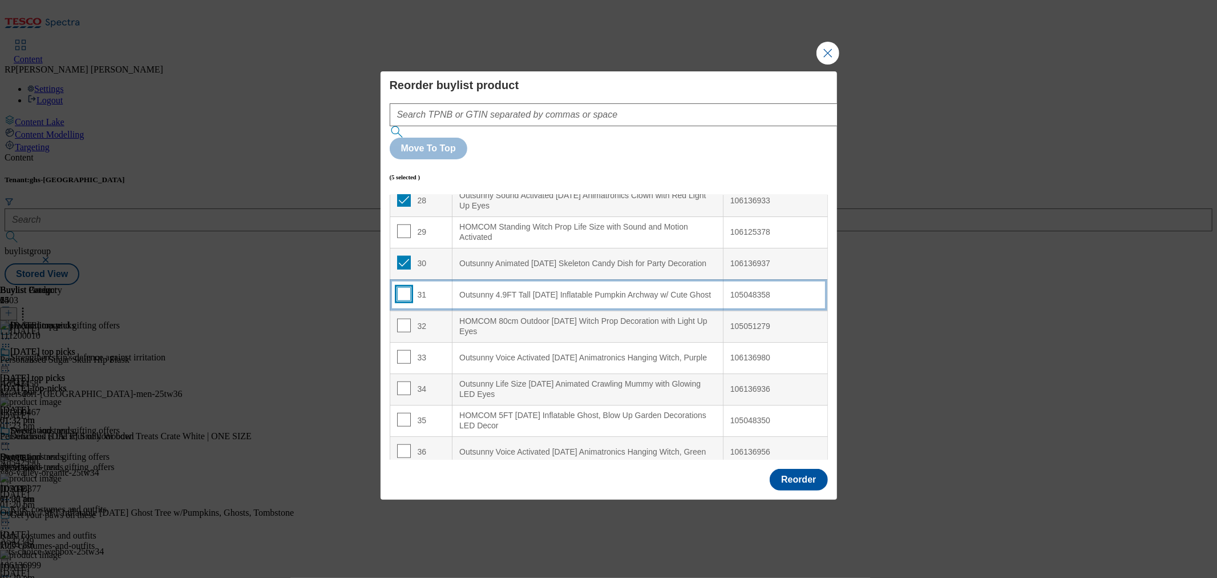
click at [406, 287] on input "Modal" at bounding box center [404, 294] width 14 height 14
checkbox input "true"
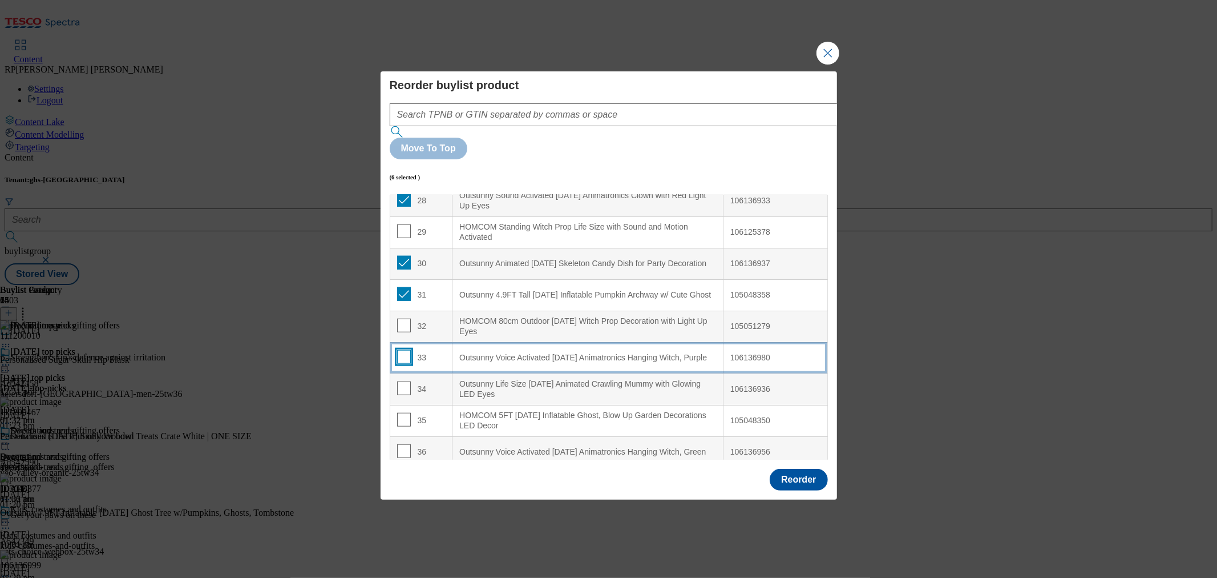
click at [402, 350] on input "Modal" at bounding box center [404, 357] width 14 height 14
checkbox input "true"
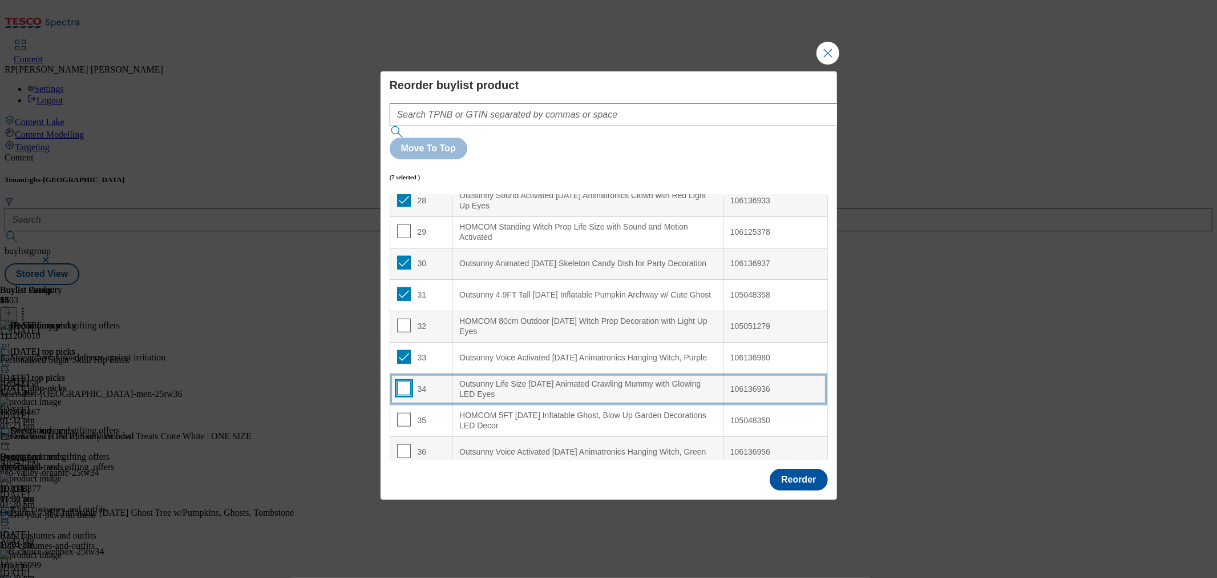
click at [404, 381] on input "Modal" at bounding box center [404, 388] width 14 height 14
checkbox input "true"
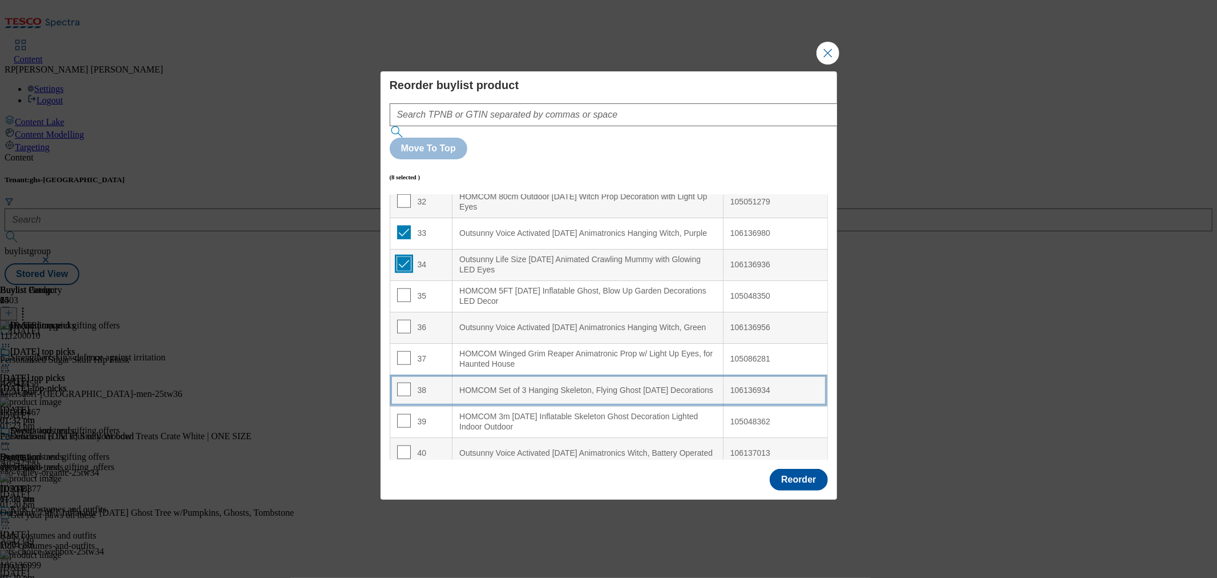
scroll to position [1016, 0]
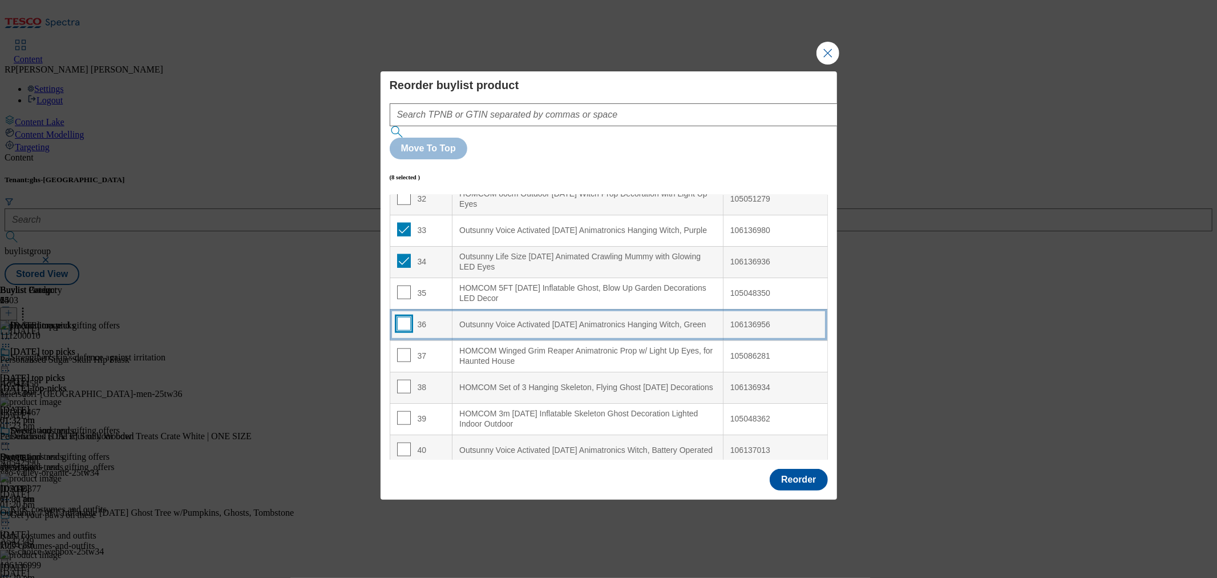
click at [401, 317] on input "Modal" at bounding box center [404, 324] width 14 height 14
checkbox input "true"
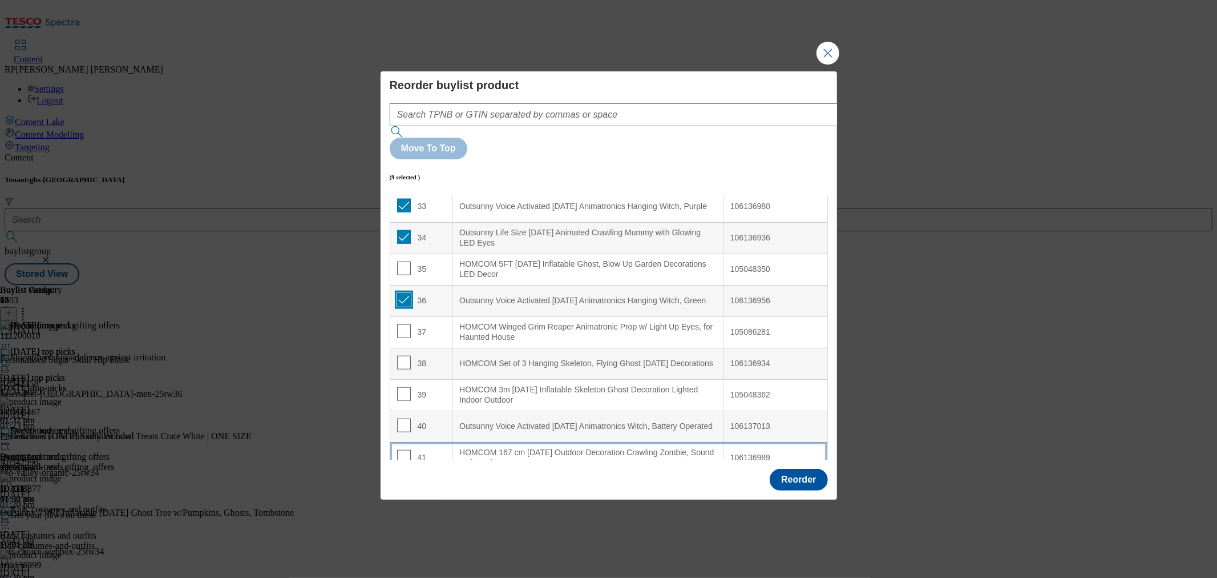
scroll to position [1079, 0]
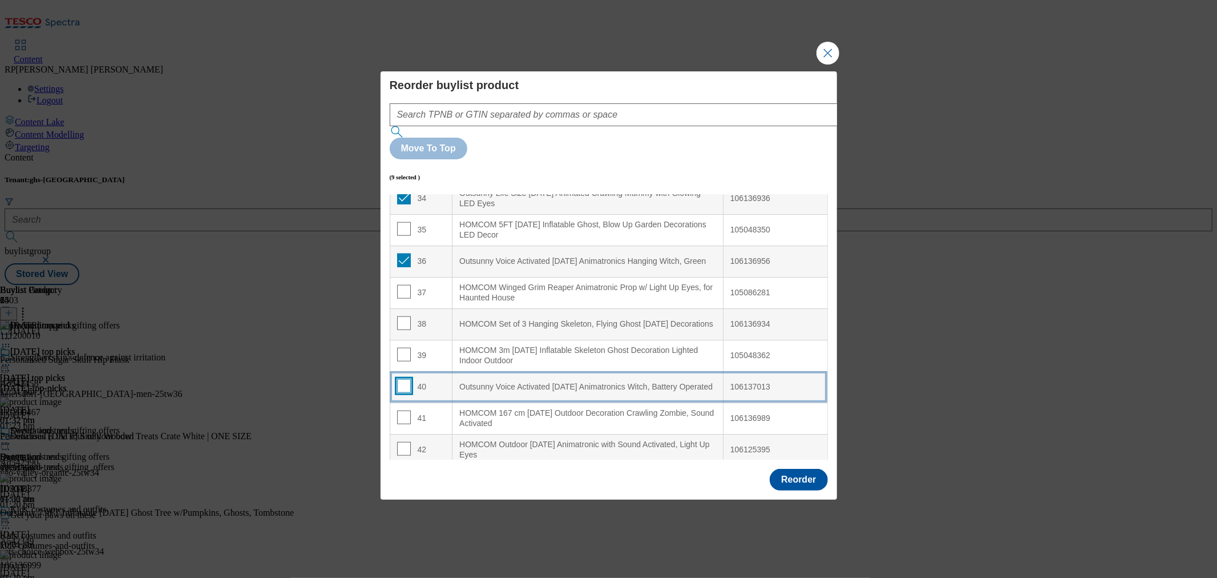
click at [404, 379] on input "Modal" at bounding box center [404, 386] width 14 height 14
checkbox input "true"
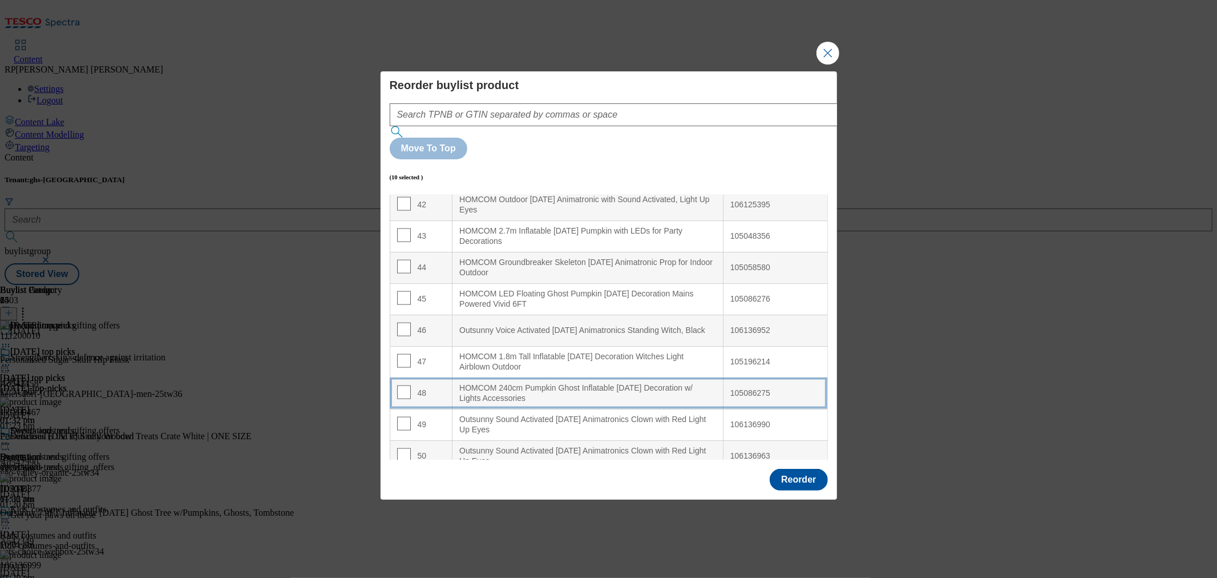
scroll to position [1333, 0]
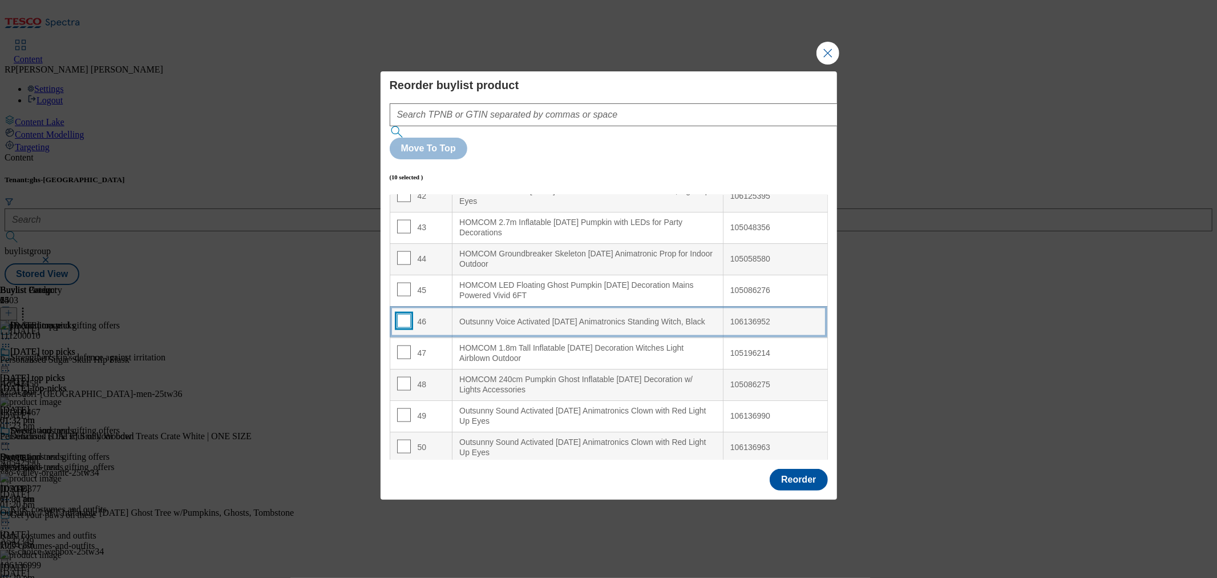
click at [401, 314] on input "Modal" at bounding box center [404, 321] width 14 height 14
checkbox input "true"
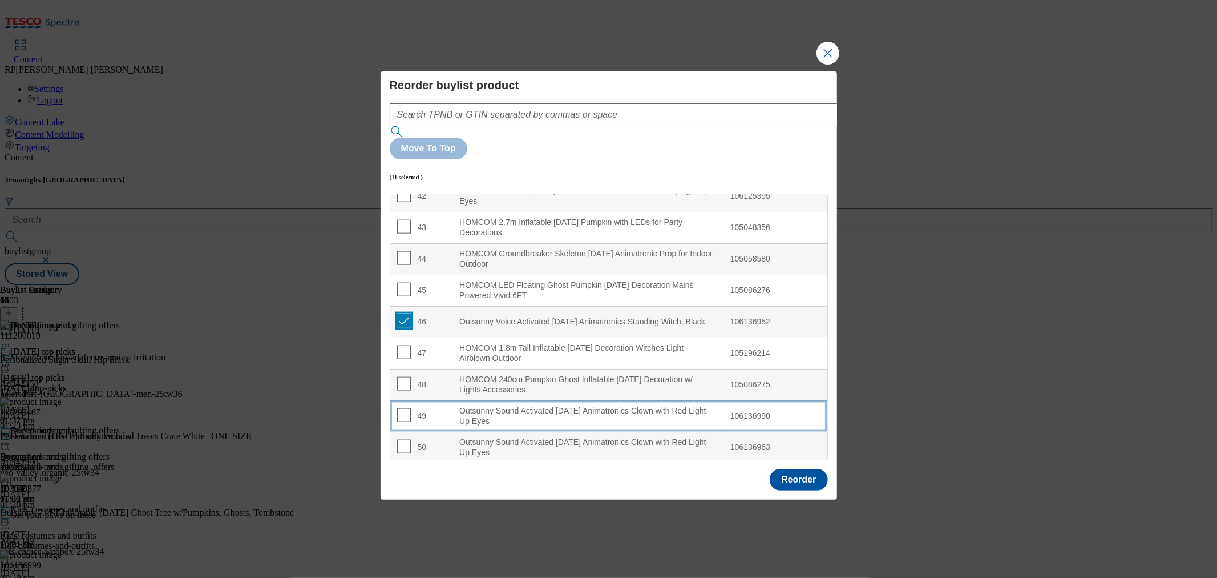
scroll to position [1396, 0]
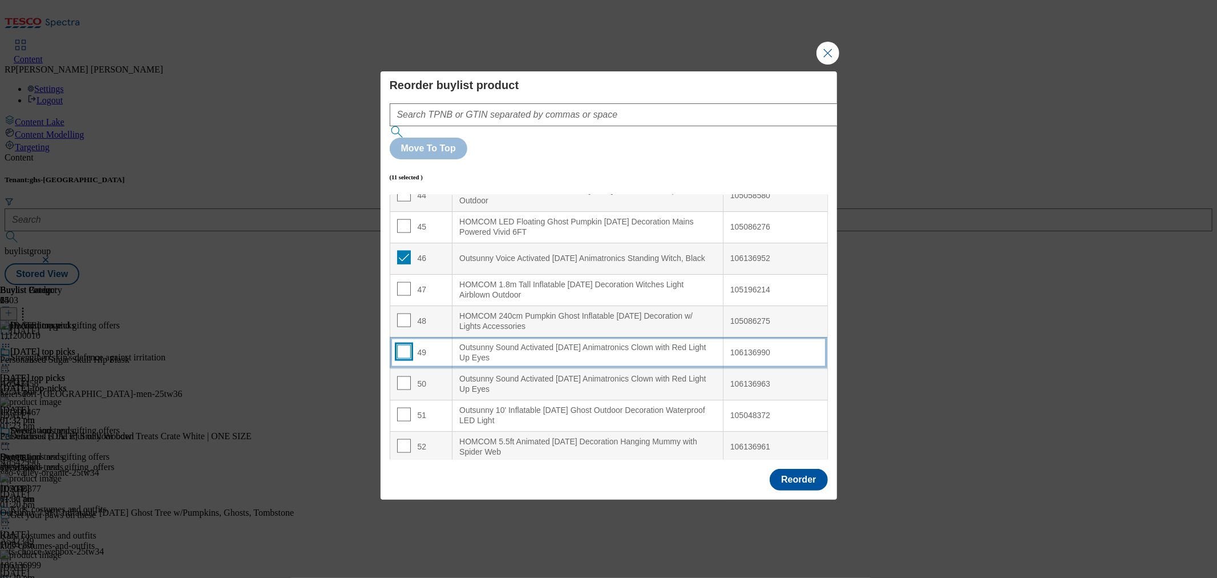
click at [407, 345] on input "Modal" at bounding box center [404, 352] width 14 height 14
checkbox input "true"
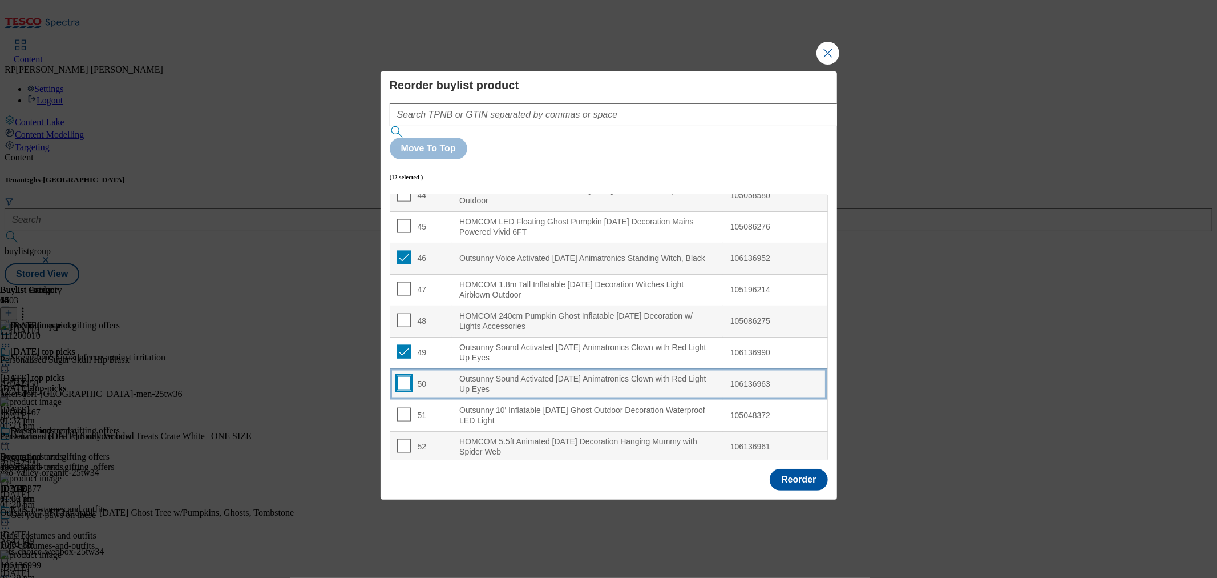
click at [404, 376] on input "Modal" at bounding box center [404, 383] width 14 height 14
checkbox input "true"
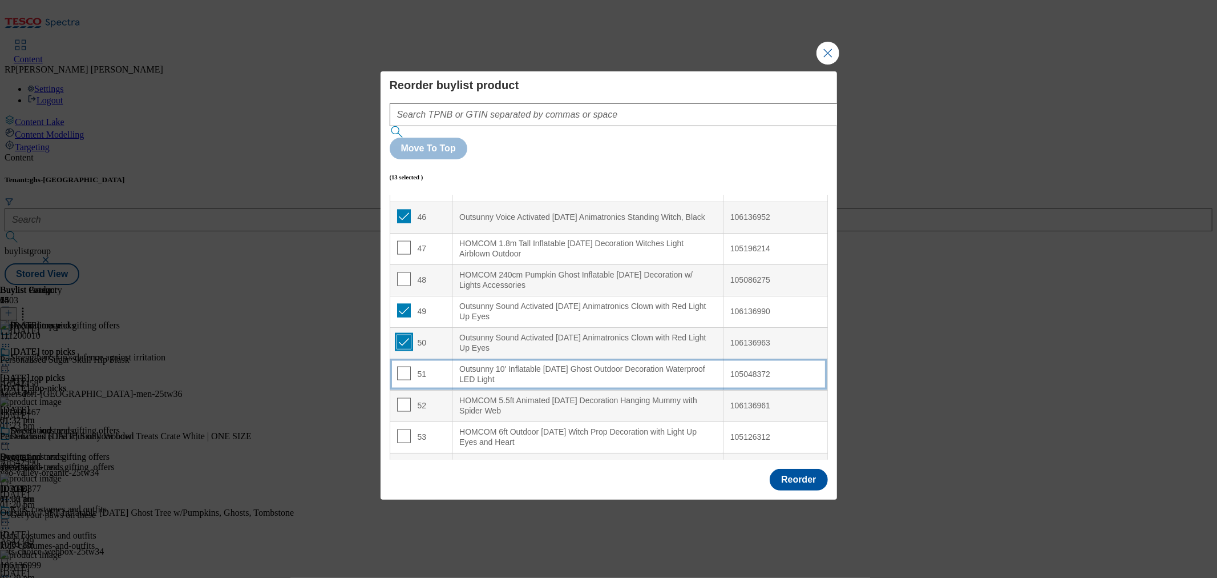
scroll to position [1459, 0]
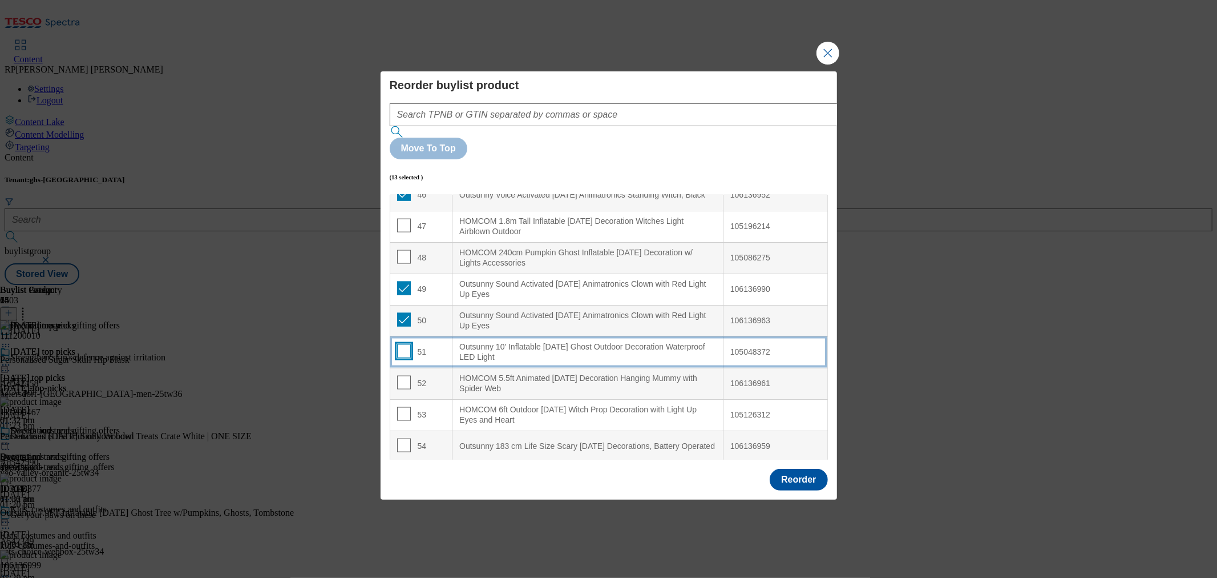
click at [402, 344] on input "Modal" at bounding box center [404, 351] width 14 height 14
checkbox input "true"
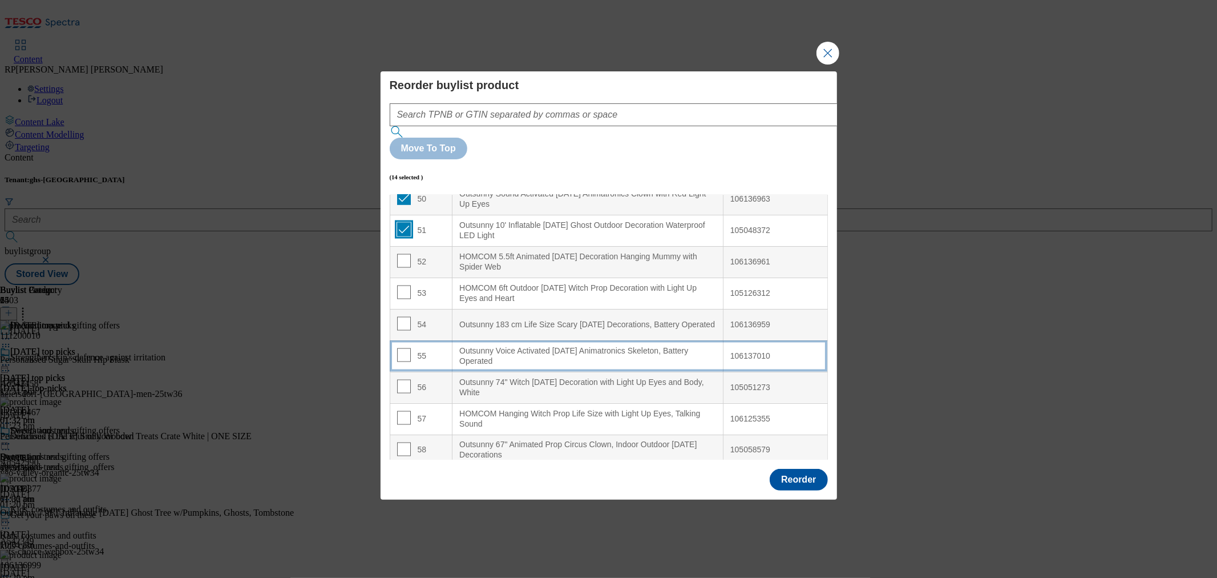
scroll to position [1587, 0]
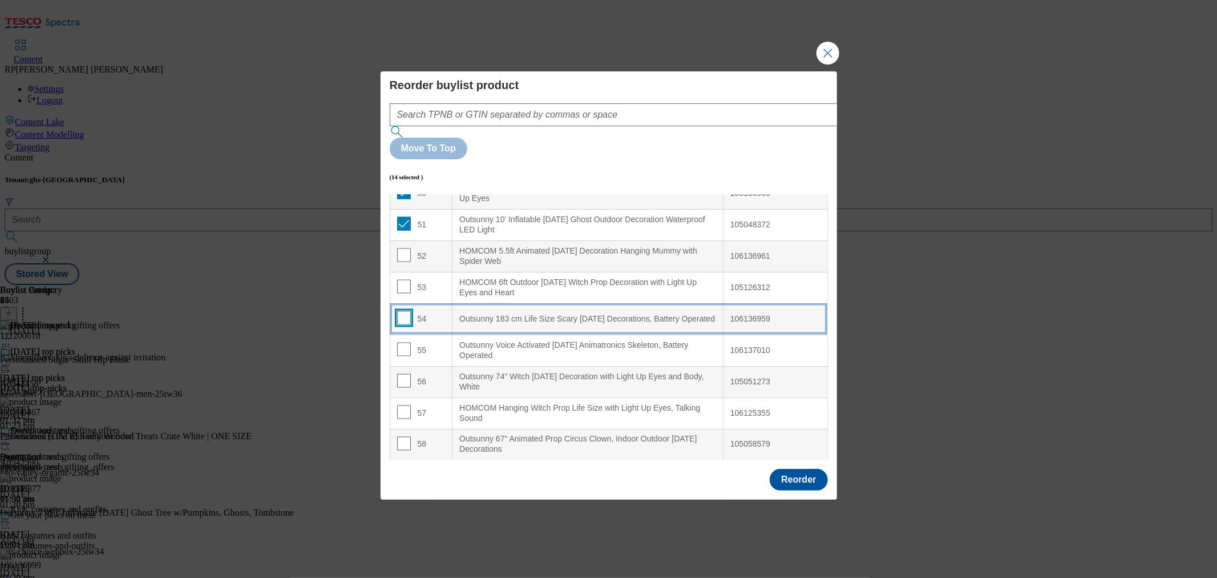
click at [401, 311] on input "Modal" at bounding box center [404, 318] width 14 height 14
checkbox input "true"
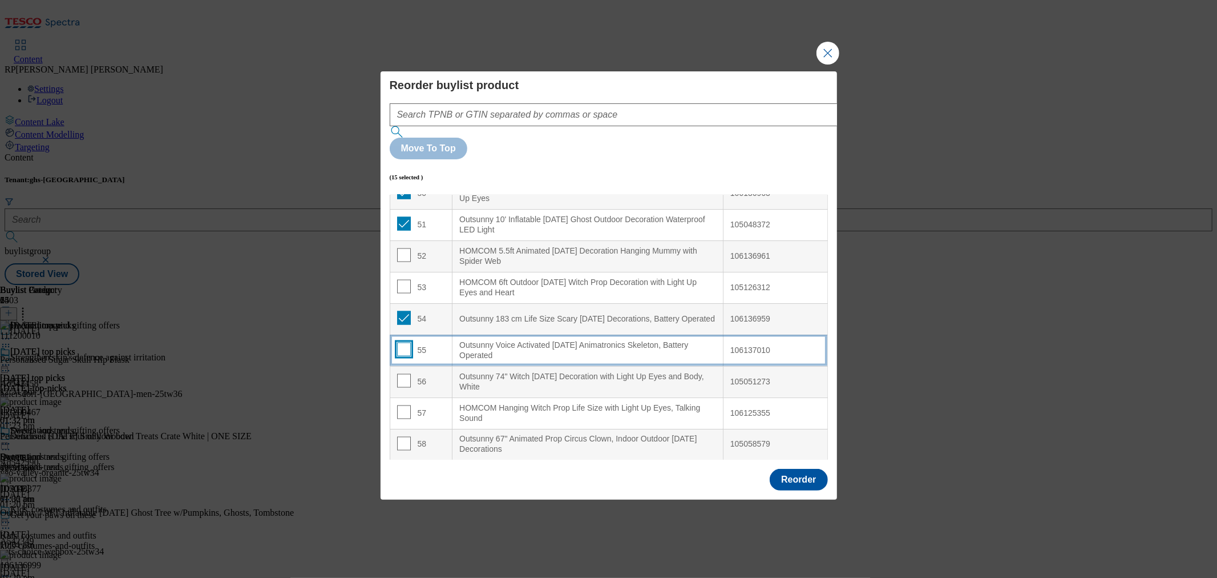
click at [400, 342] on input "Modal" at bounding box center [404, 349] width 14 height 14
checkbox input "true"
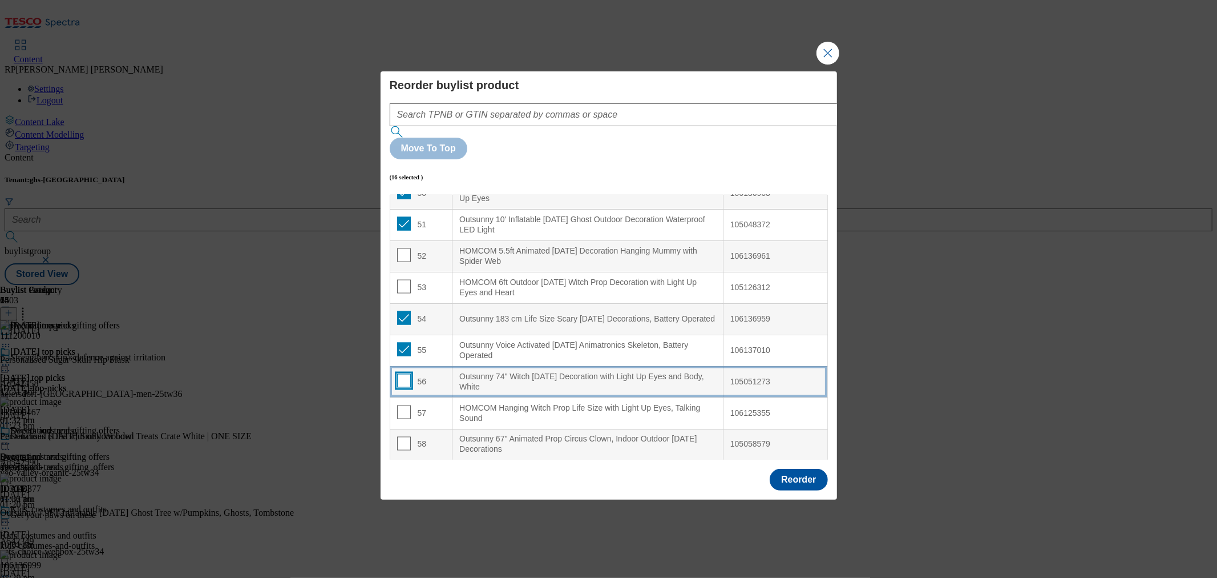
click at [402, 374] on input "Modal" at bounding box center [404, 381] width 14 height 14
checkbox input "true"
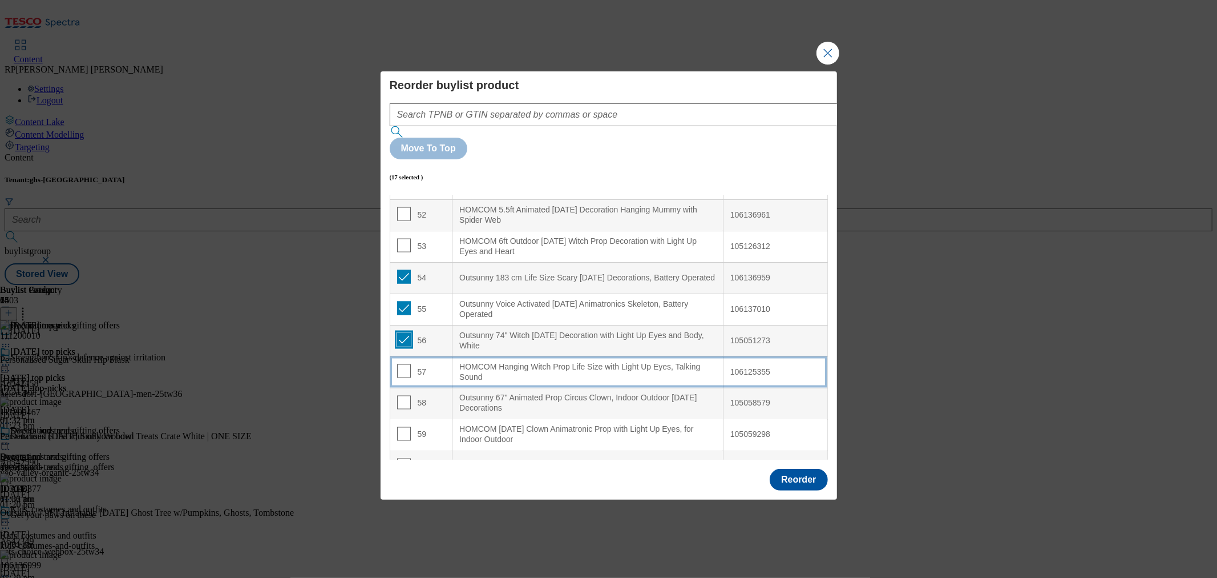
scroll to position [1713, 0]
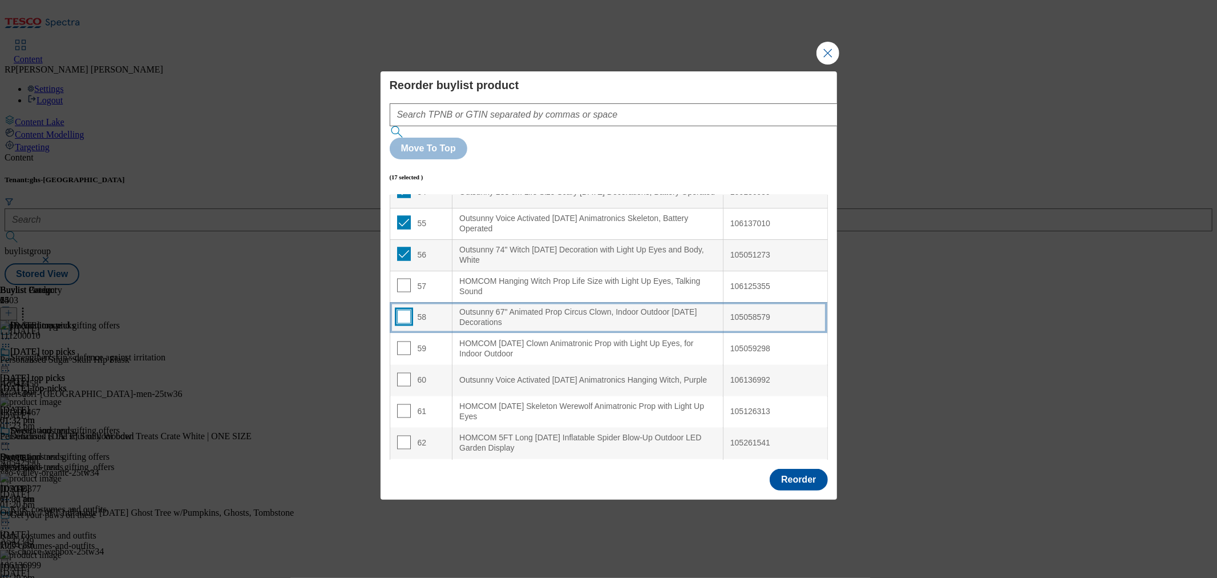
click at [401, 310] on input "Modal" at bounding box center [404, 317] width 14 height 14
checkbox input "true"
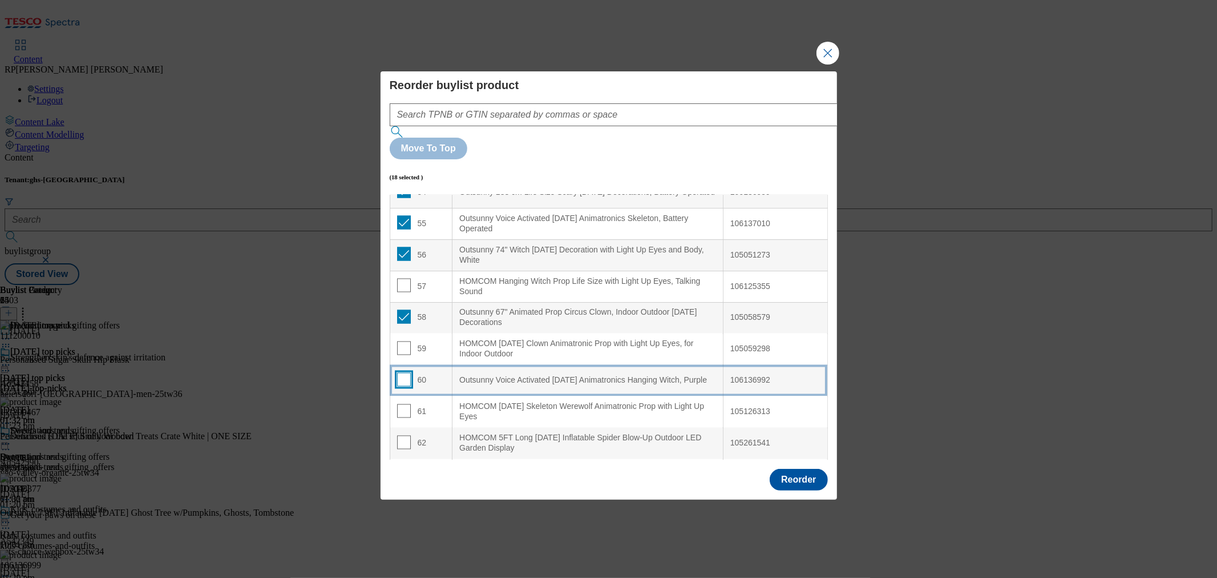
click at [401, 373] on input "Modal" at bounding box center [404, 380] width 14 height 14
checkbox input "true"
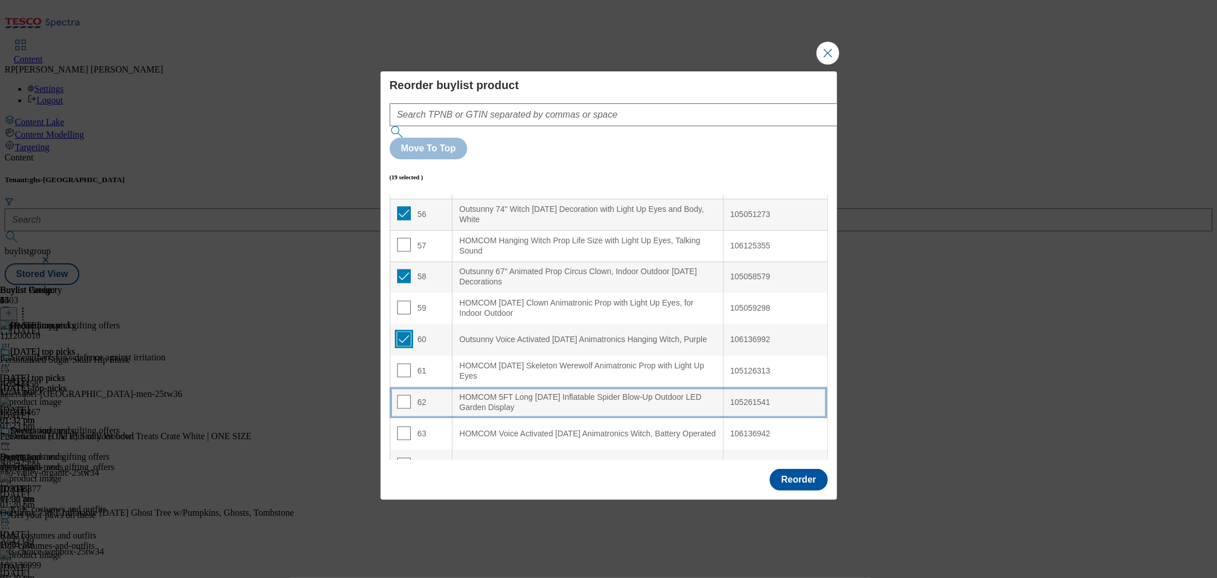
scroll to position [1776, 0]
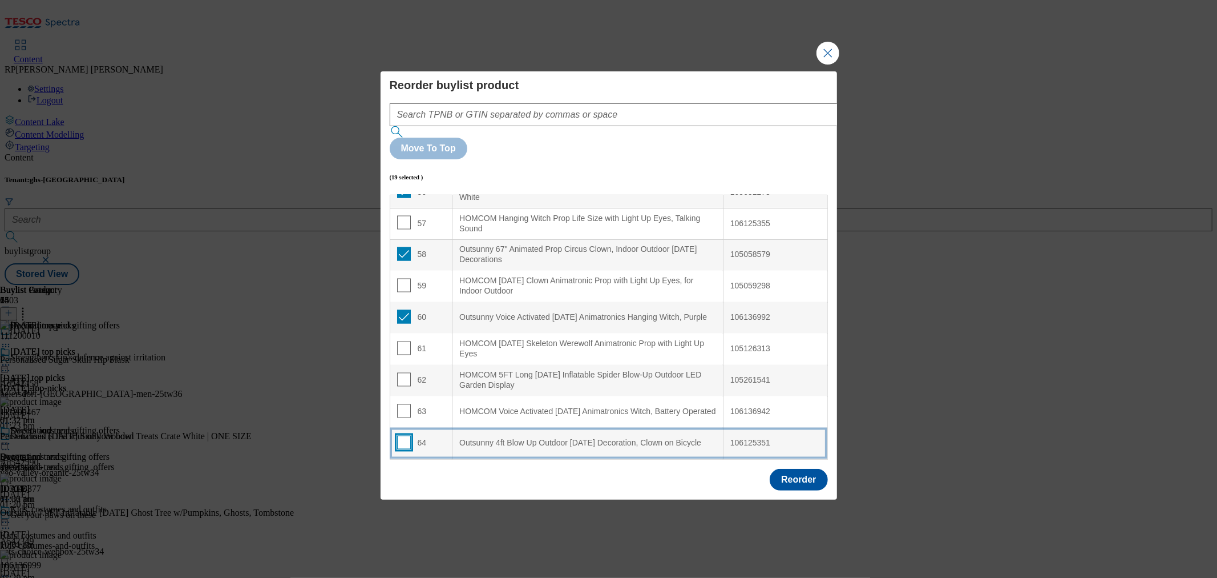
click at [401, 435] on input "Modal" at bounding box center [404, 442] width 14 height 14
checkbox input "true"
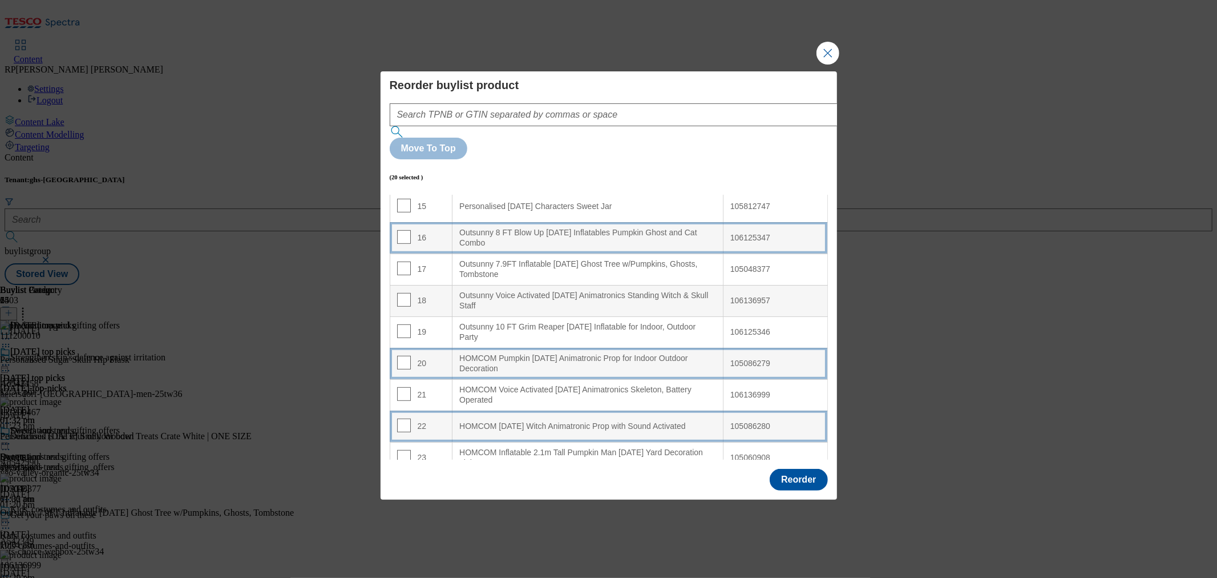
scroll to position [508, 0]
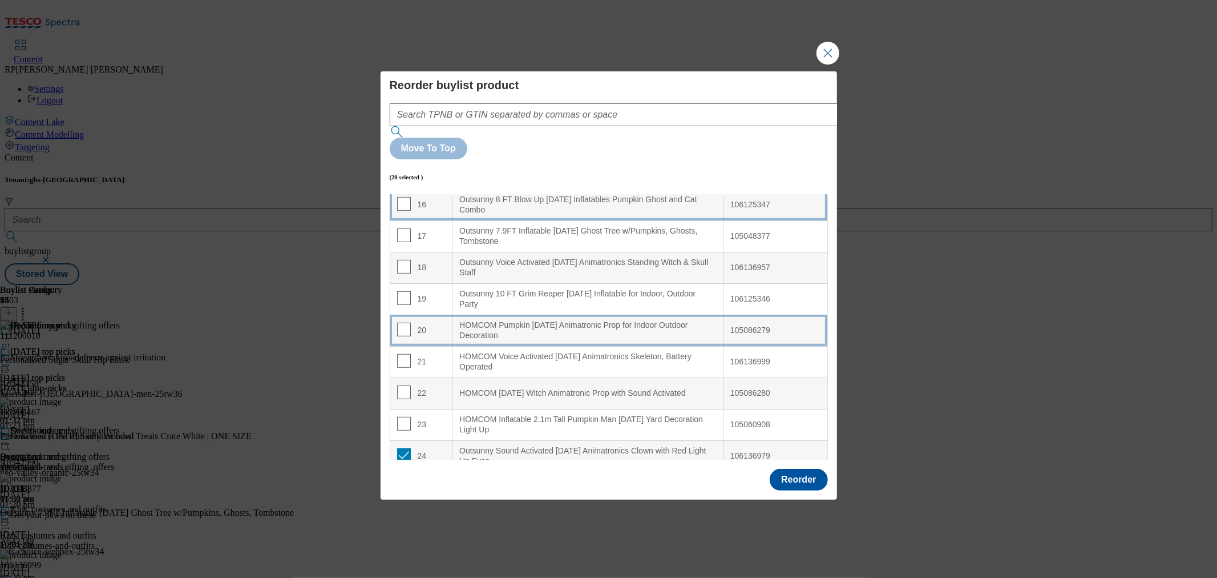
click at [518, 320] on div "HOMCOM Pumpkin Halloween Animatronic Prop for Indoor Outdoor Decoration" at bounding box center [587, 330] width 257 height 20
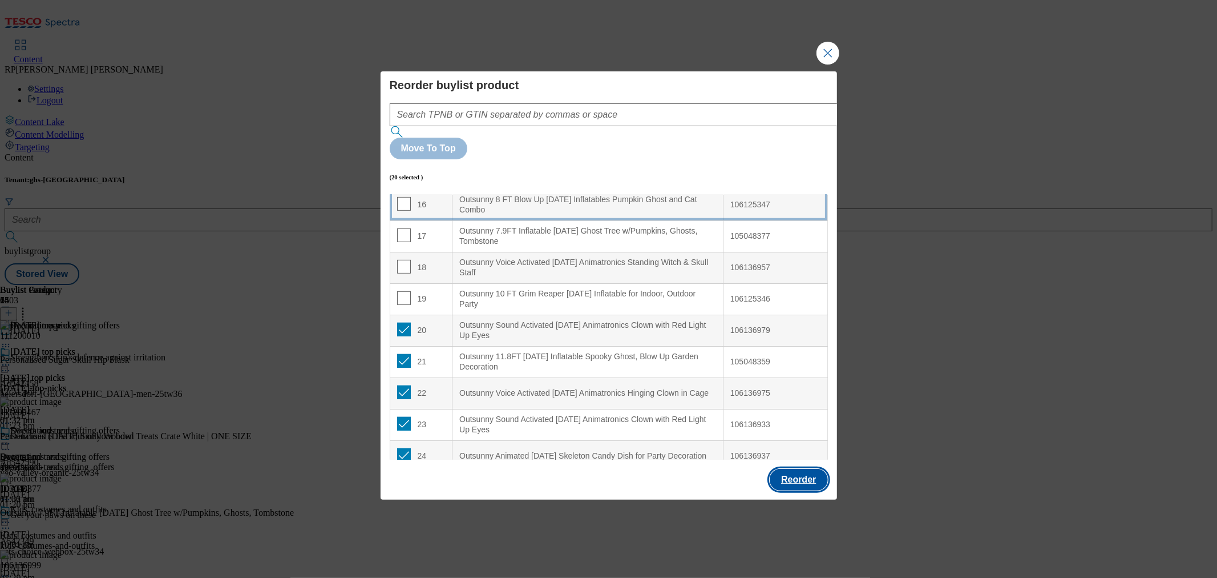
click at [796, 469] on button "Reorder" at bounding box center [799, 480] width 58 height 22
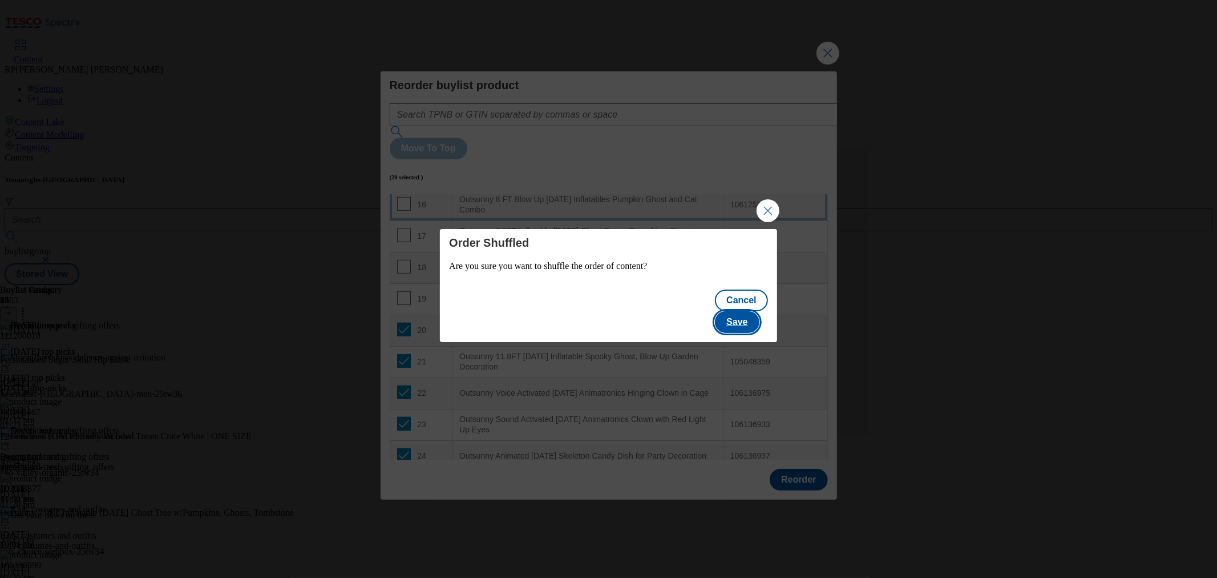
click at [759, 311] on button "Save" at bounding box center [737, 322] width 44 height 22
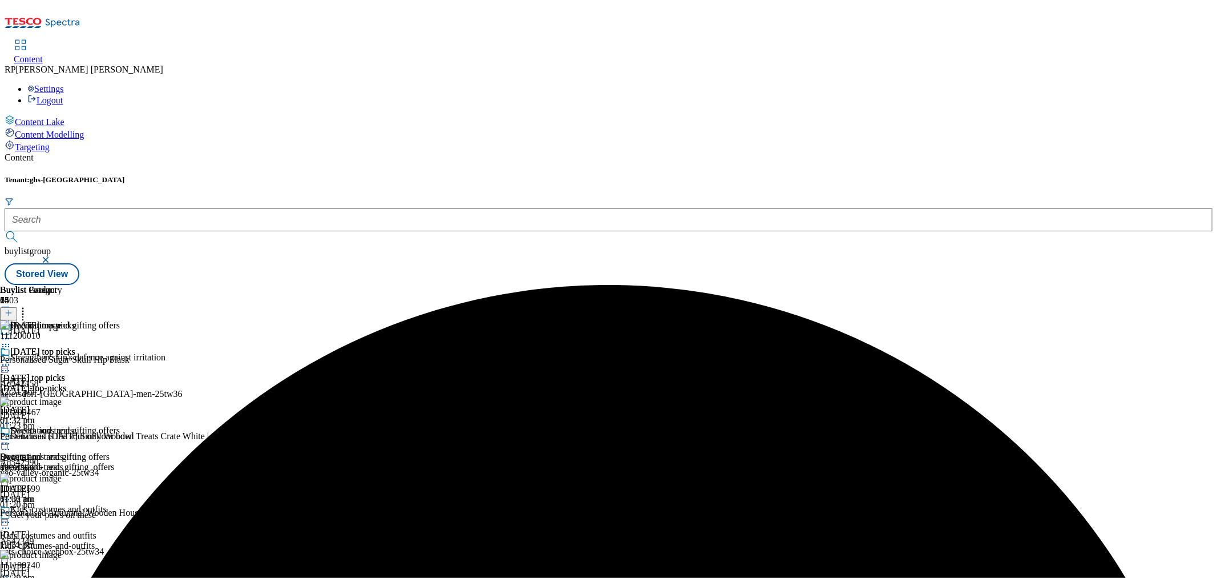
click at [11, 438] on icon at bounding box center [5, 443] width 11 height 11
click at [62, 516] on span "Preview" at bounding box center [48, 520] width 27 height 9
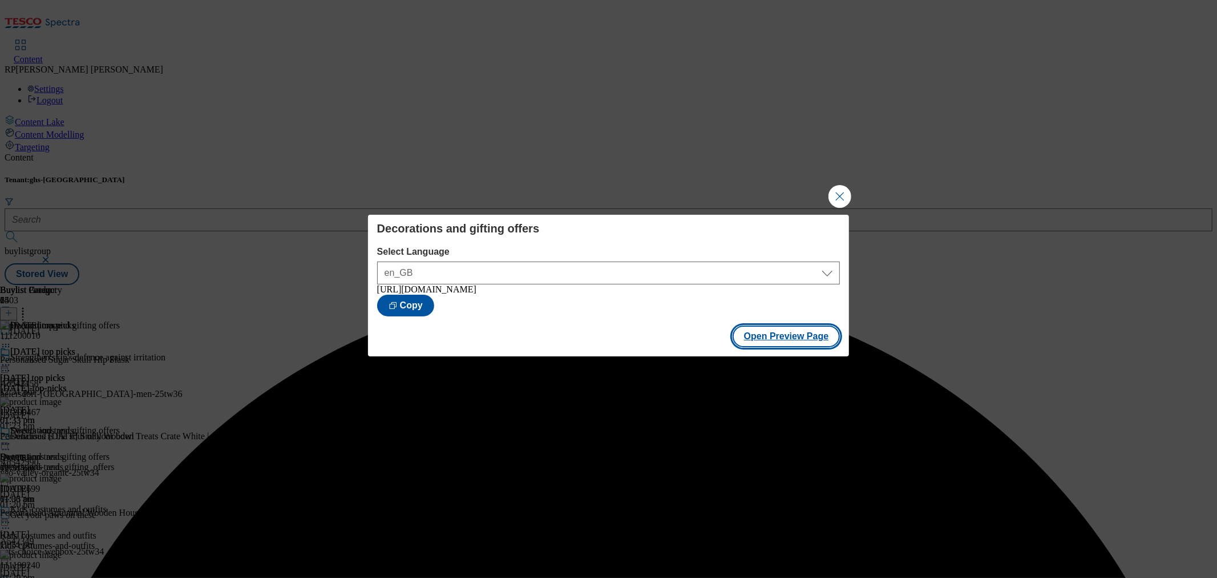
click at [783, 341] on button "Open Preview Page" at bounding box center [787, 336] width 108 height 22
click at [842, 185] on button "Close Modal" at bounding box center [840, 196] width 23 height 23
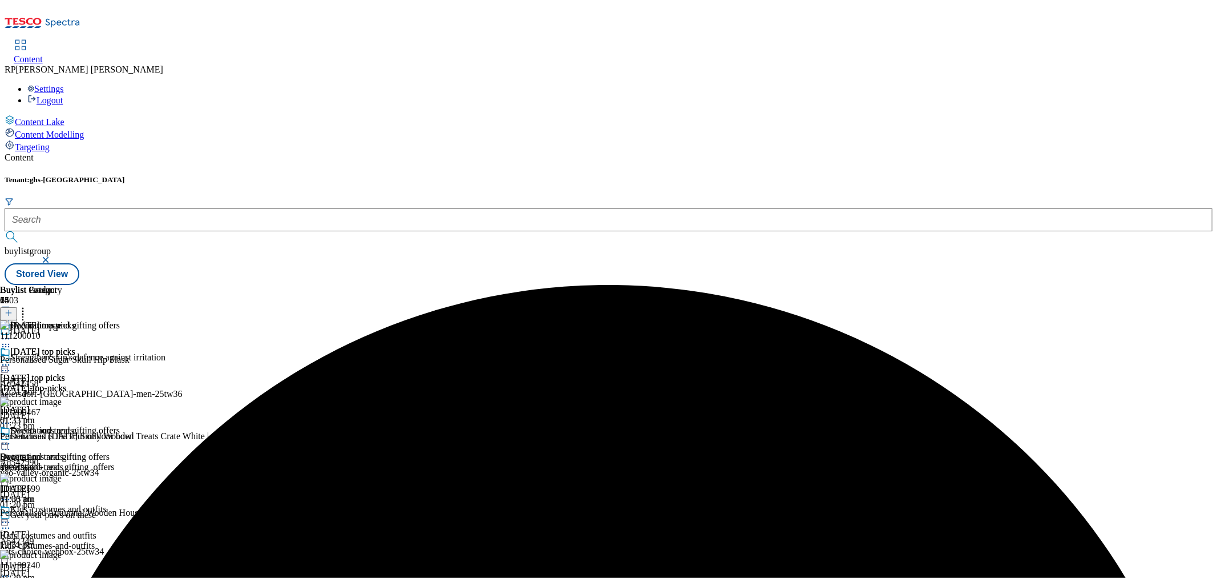
click at [7, 443] on circle at bounding box center [6, 444] width 2 height 2
click at [74, 529] on span "Un-preview" at bounding box center [54, 533] width 38 height 9
click at [11, 313] on line at bounding box center [9, 313] width 6 height 0
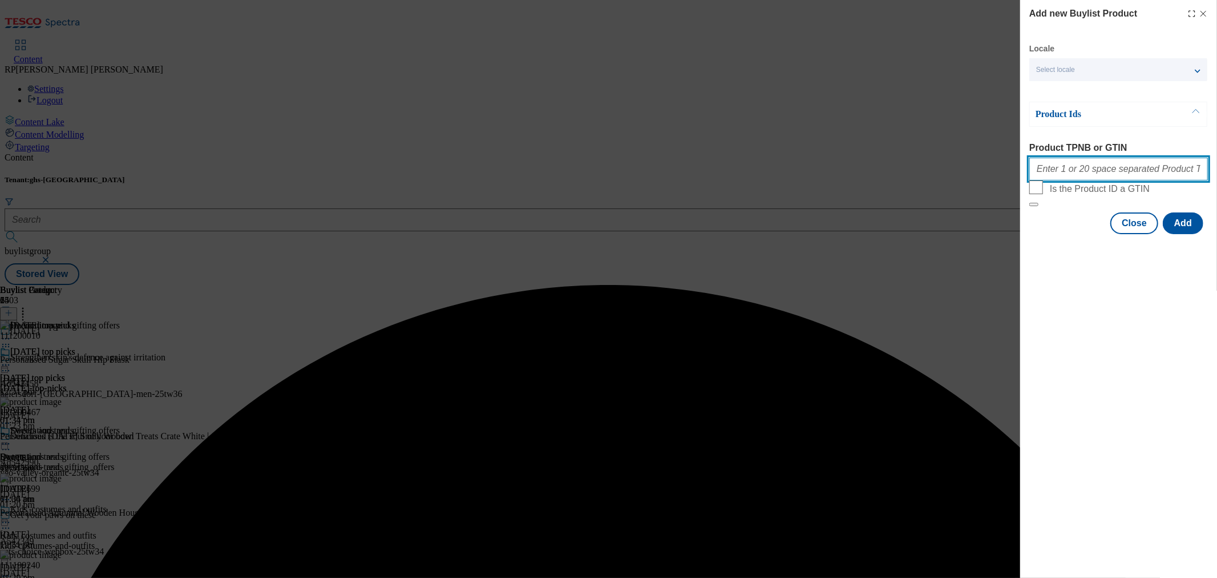
click at [1085, 167] on input "Product TPNB or GTIN" at bounding box center [1119, 169] width 179 height 23
paste input "105266590 105266327 105280137 105266702 105266500 106122892 105266815 105266455…"
type input "105266590 105266327 105280137 105266702 105266500 106122892 105266815 105266455…"
click at [1187, 234] on button "Add" at bounding box center [1183, 223] width 41 height 22
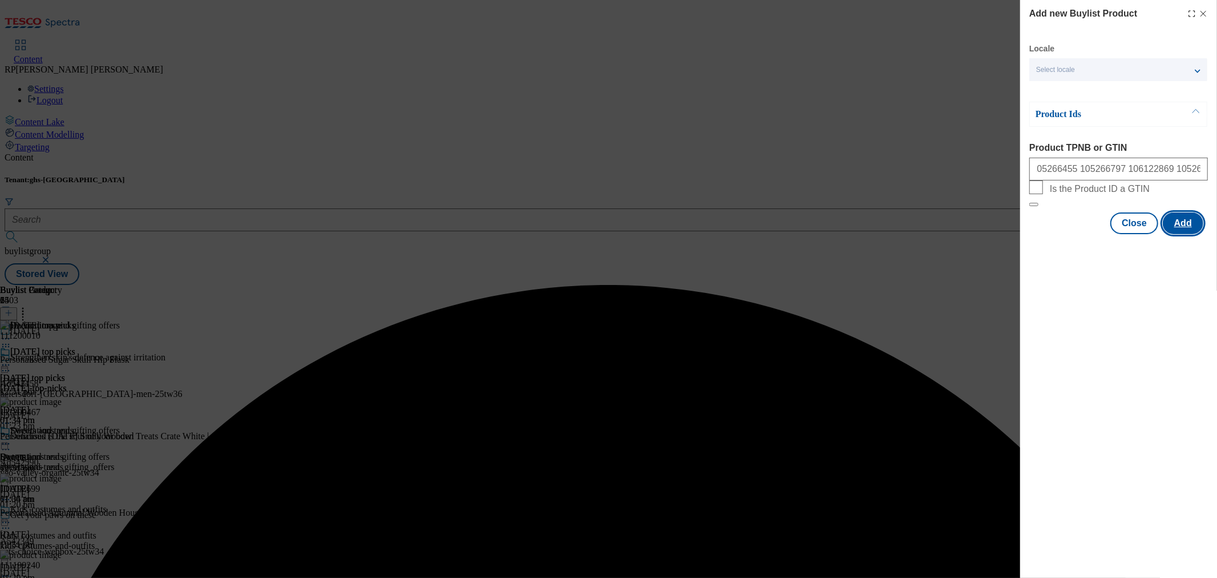
scroll to position [0, 0]
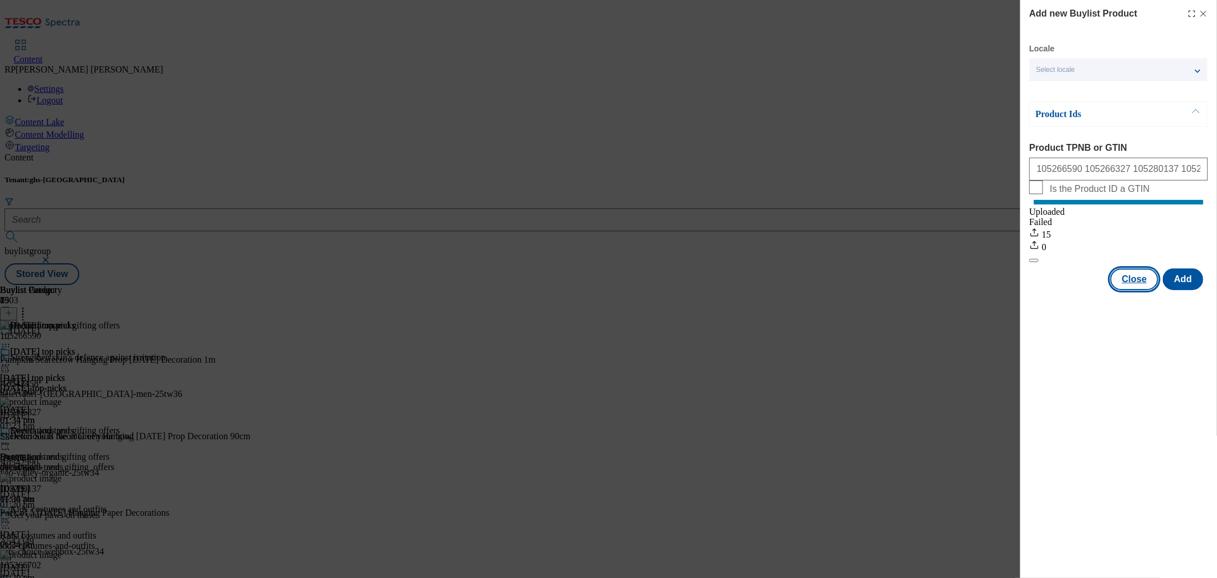
click at [1141, 290] on button "Close" at bounding box center [1135, 279] width 48 height 22
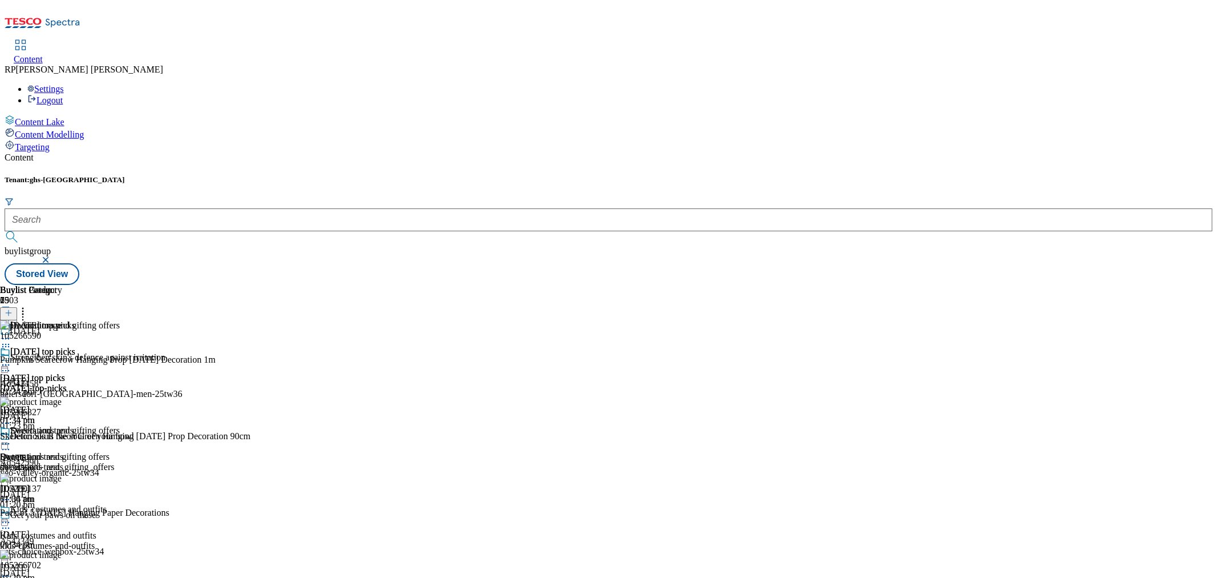
click at [11, 438] on icon at bounding box center [5, 443] width 11 height 11
click at [29, 305] on icon at bounding box center [22, 310] width 11 height 11
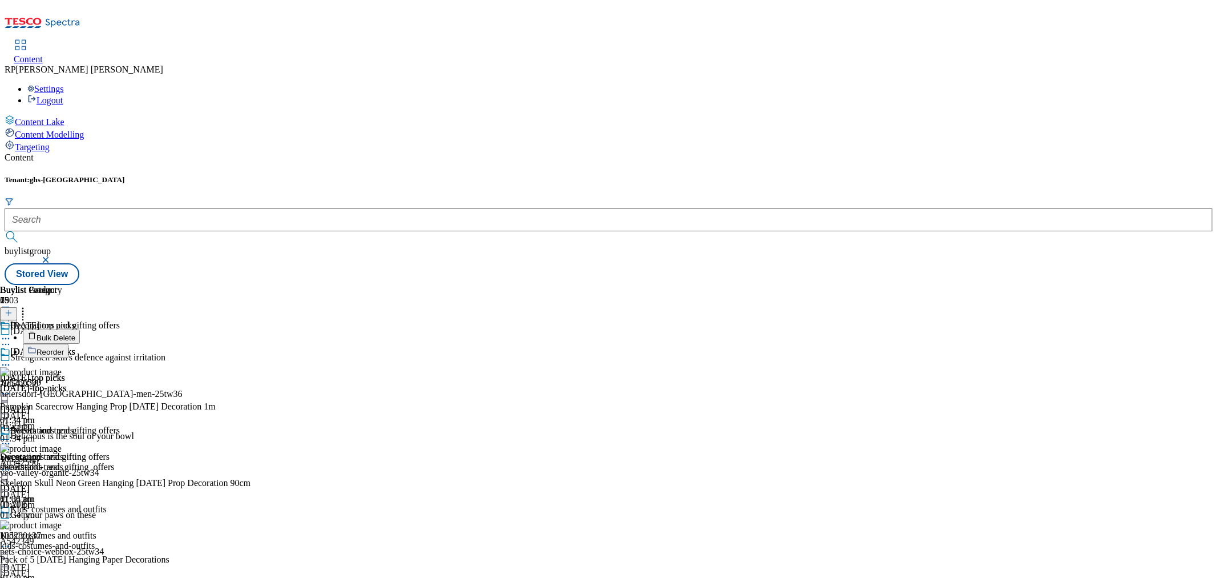
click at [64, 348] on span "Reorder" at bounding box center [50, 352] width 27 height 9
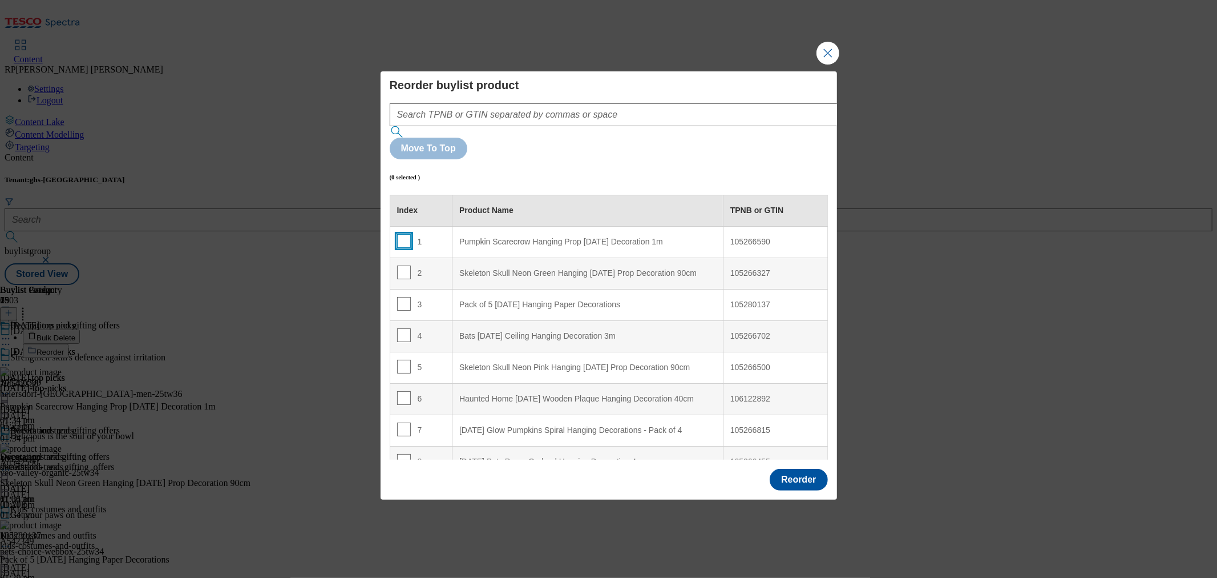
click at [405, 234] on input "Modal" at bounding box center [404, 241] width 14 height 14
checkbox input "true"
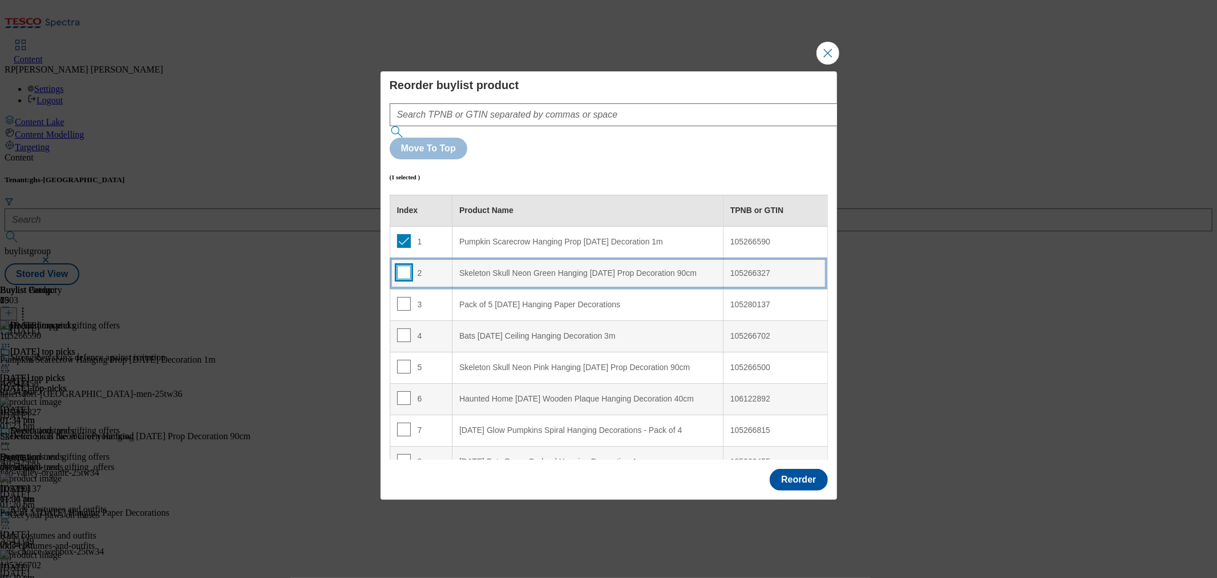
click at [406, 265] on input "Modal" at bounding box center [404, 272] width 14 height 14
checkbox input "true"
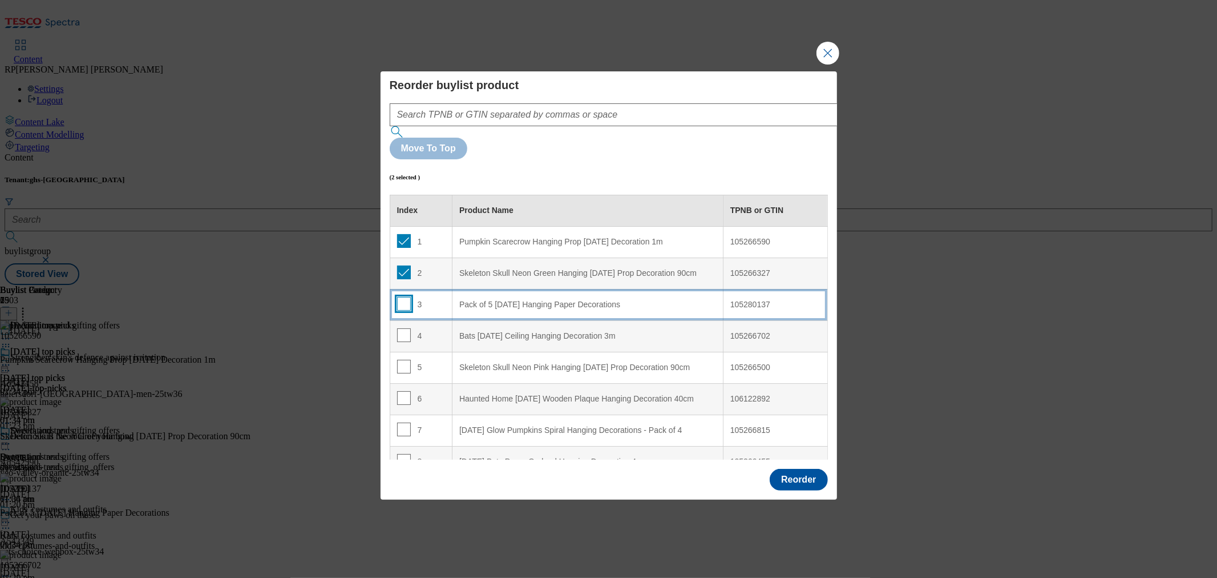
click at [404, 297] on input "Modal" at bounding box center [404, 304] width 14 height 14
checkbox input "true"
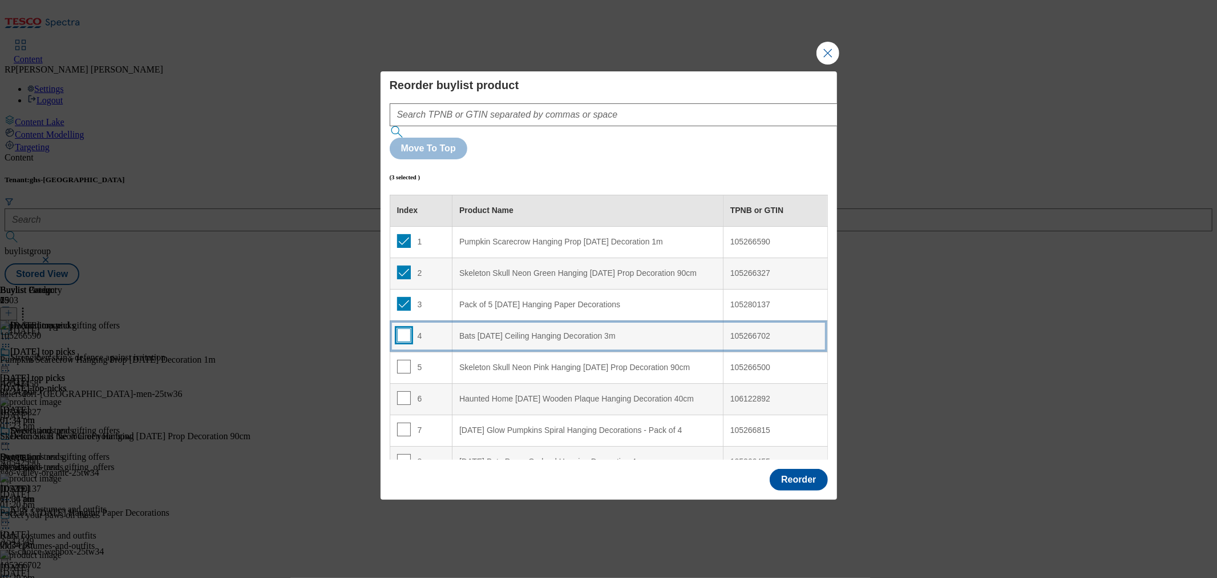
click at [402, 328] on input "Modal" at bounding box center [404, 335] width 14 height 14
checkbox input "true"
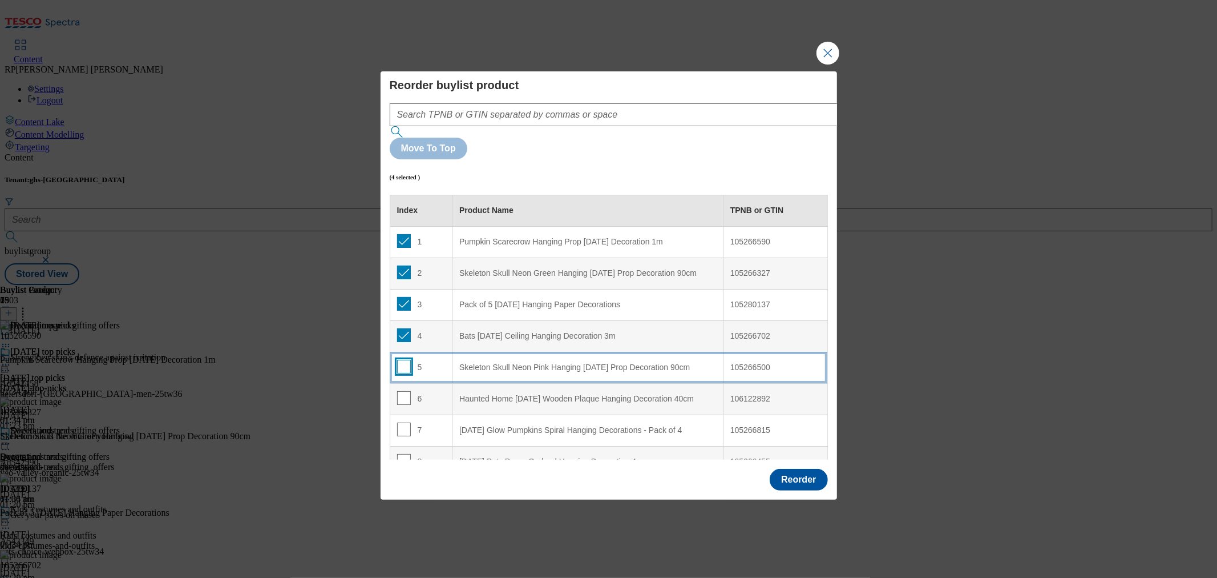
click at [402, 360] on input "Modal" at bounding box center [404, 367] width 14 height 14
checkbox input "true"
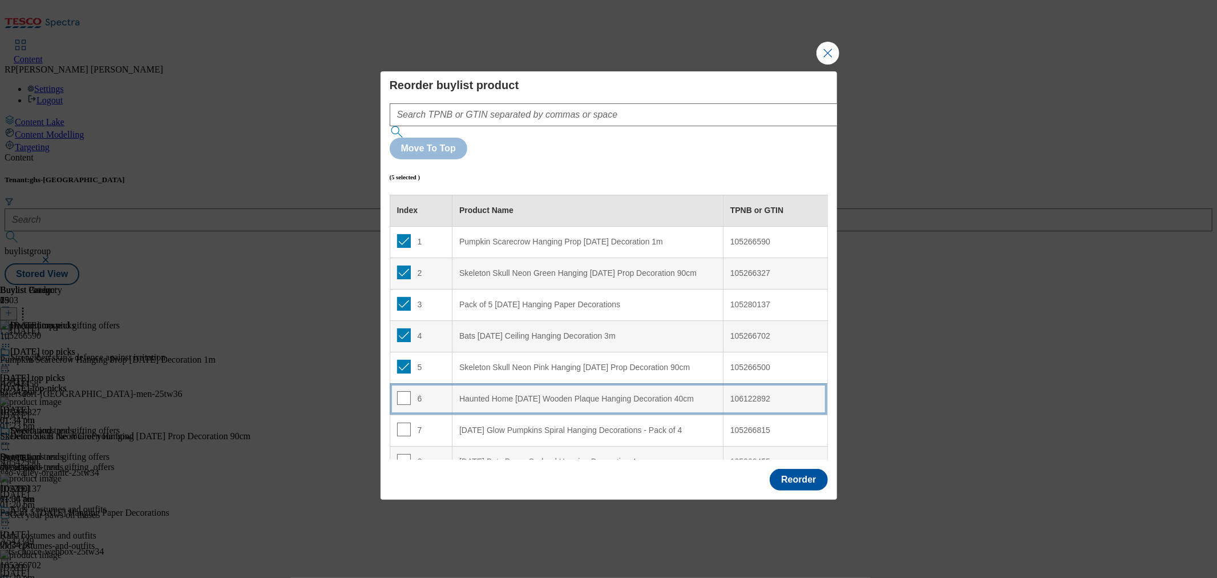
click at [403, 391] on span "Modal" at bounding box center [404, 398] width 14 height 14
click at [400, 391] on input "Modal" at bounding box center [404, 398] width 14 height 14
checkbox input "true"
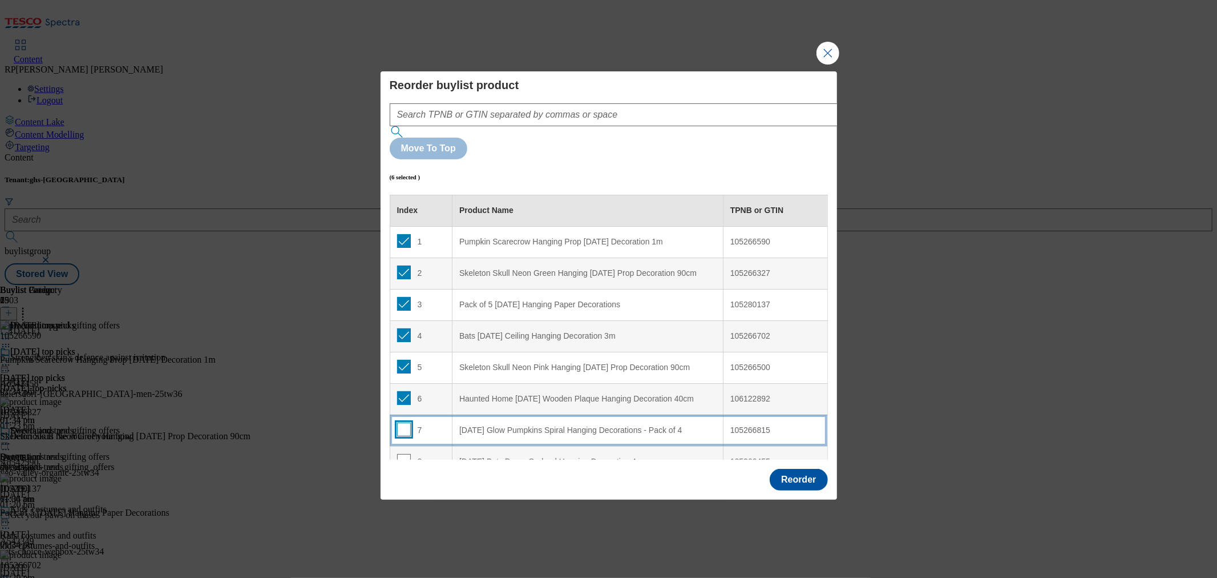
click at [403, 422] on input "Modal" at bounding box center [404, 429] width 14 height 14
checkbox input "true"
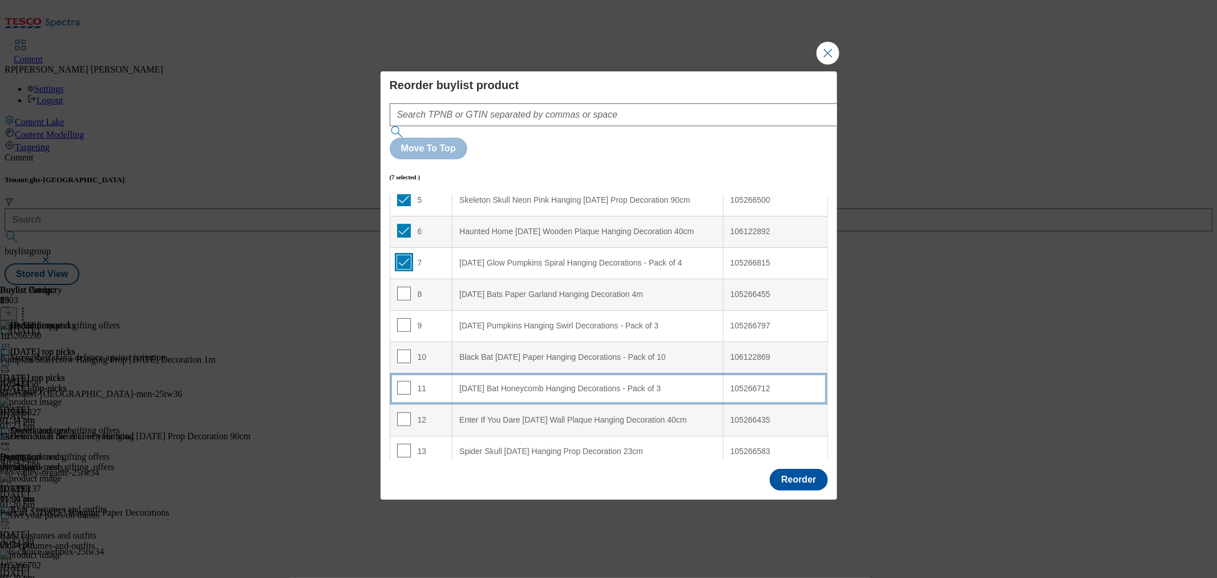
scroll to position [190, 0]
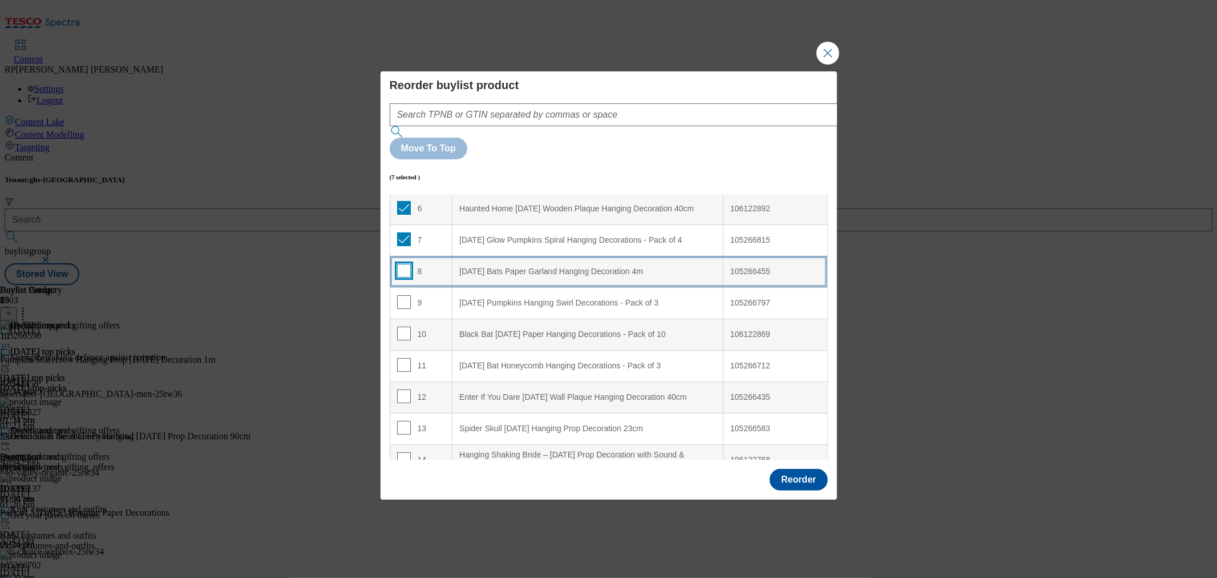
click at [404, 264] on input "Modal" at bounding box center [404, 271] width 14 height 14
checkbox input "true"
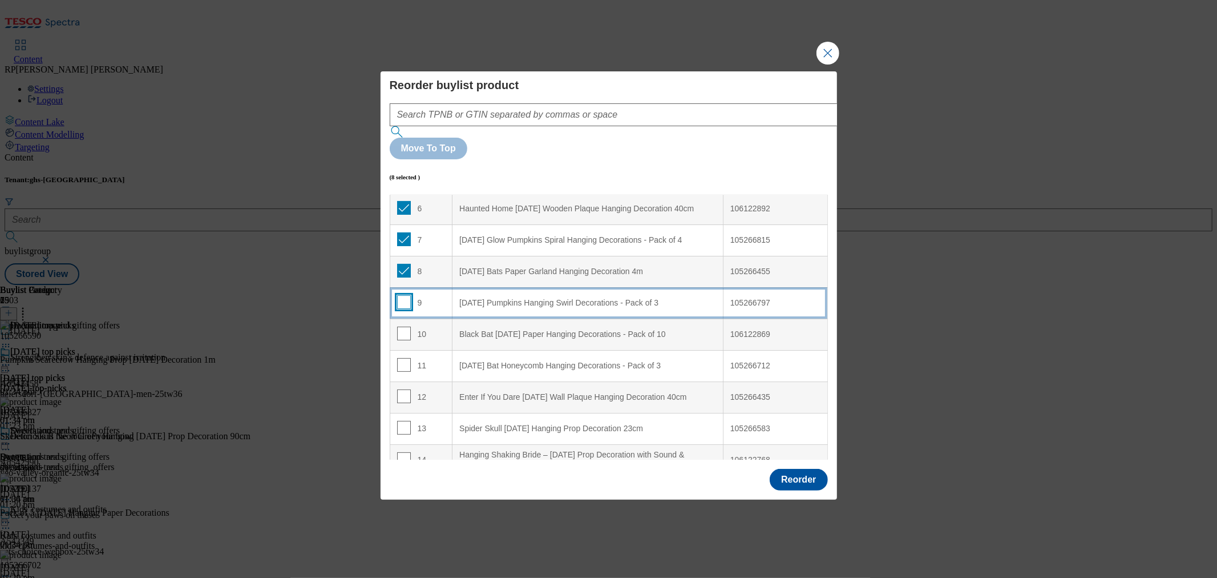
click at [401, 295] on input "Modal" at bounding box center [404, 302] width 14 height 14
checkbox input "true"
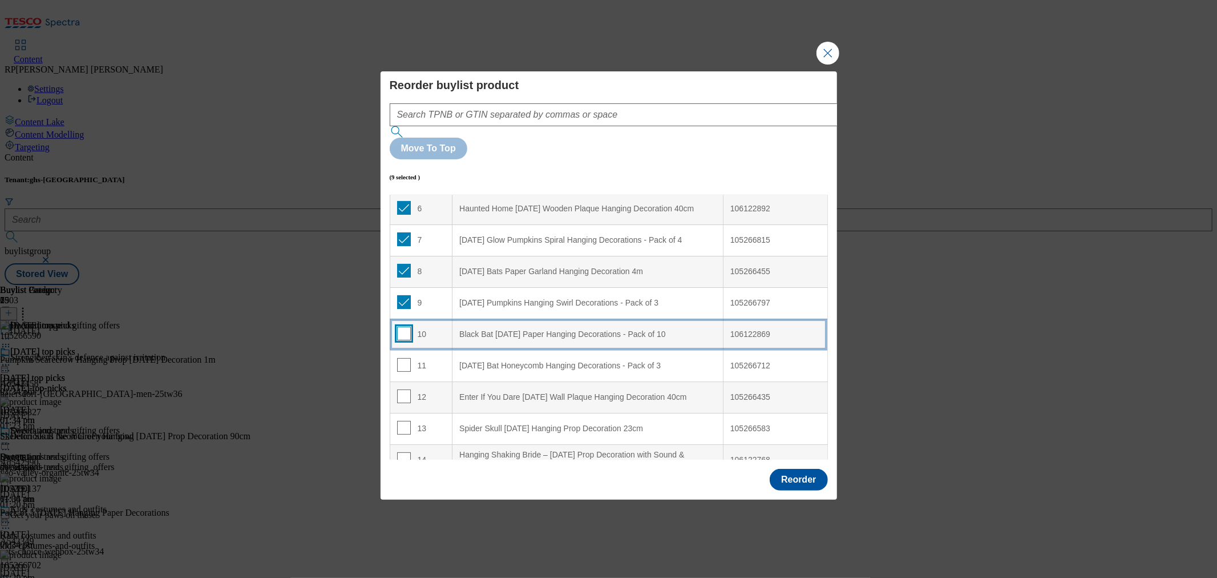
click at [401, 326] on input "Modal" at bounding box center [404, 333] width 14 height 14
checkbox input "true"
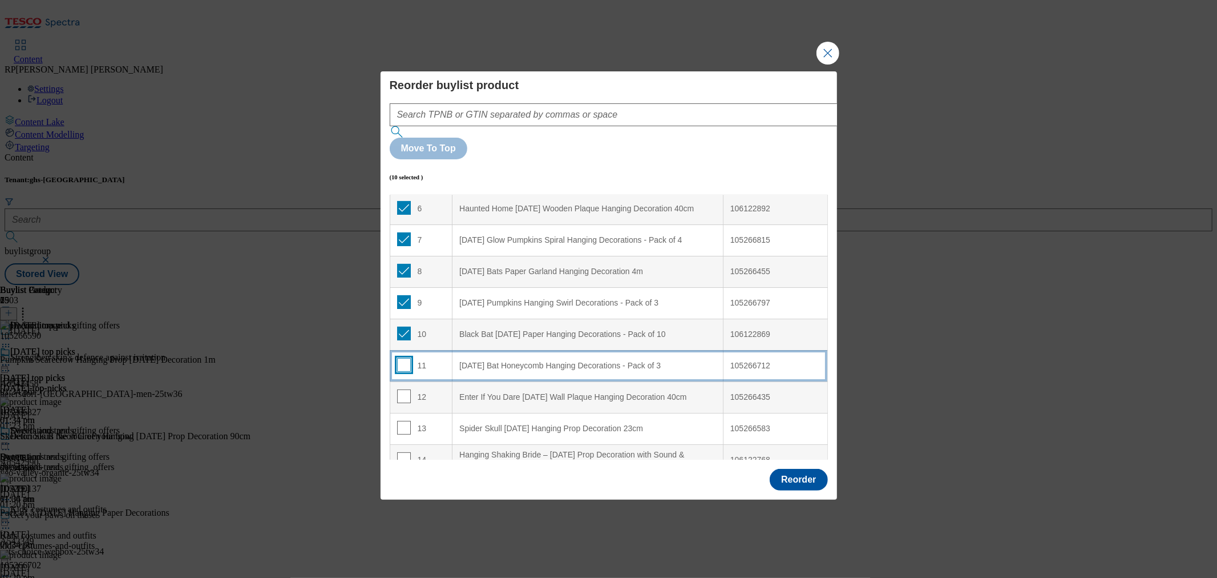
click at [401, 358] on input "Modal" at bounding box center [404, 365] width 14 height 14
checkbox input "true"
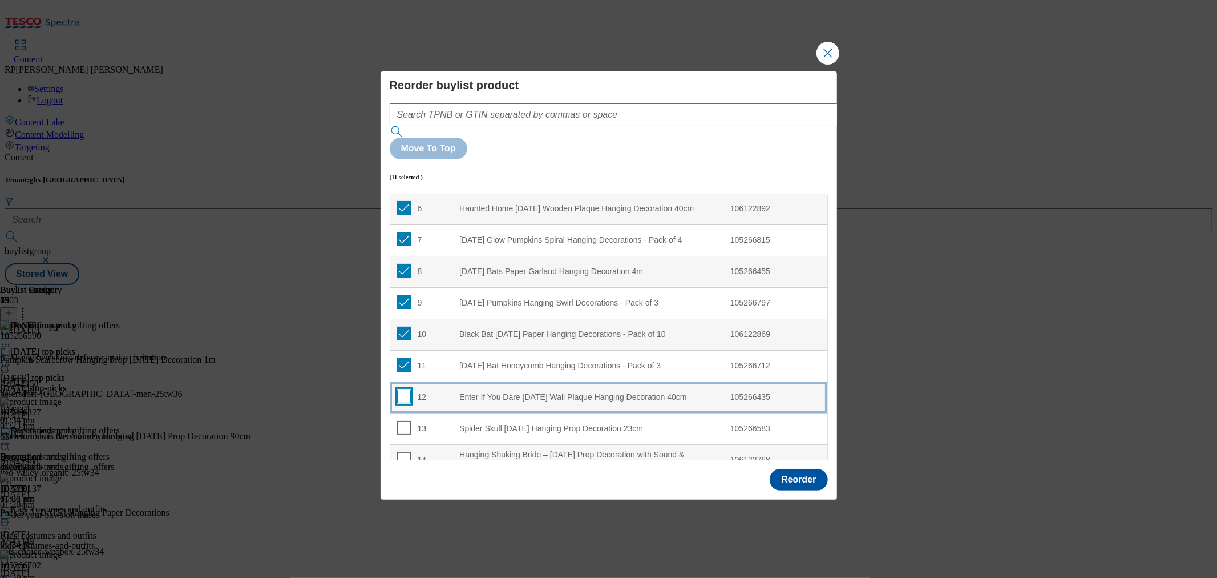
click at [404, 389] on input "Modal" at bounding box center [404, 396] width 14 height 14
checkbox input "true"
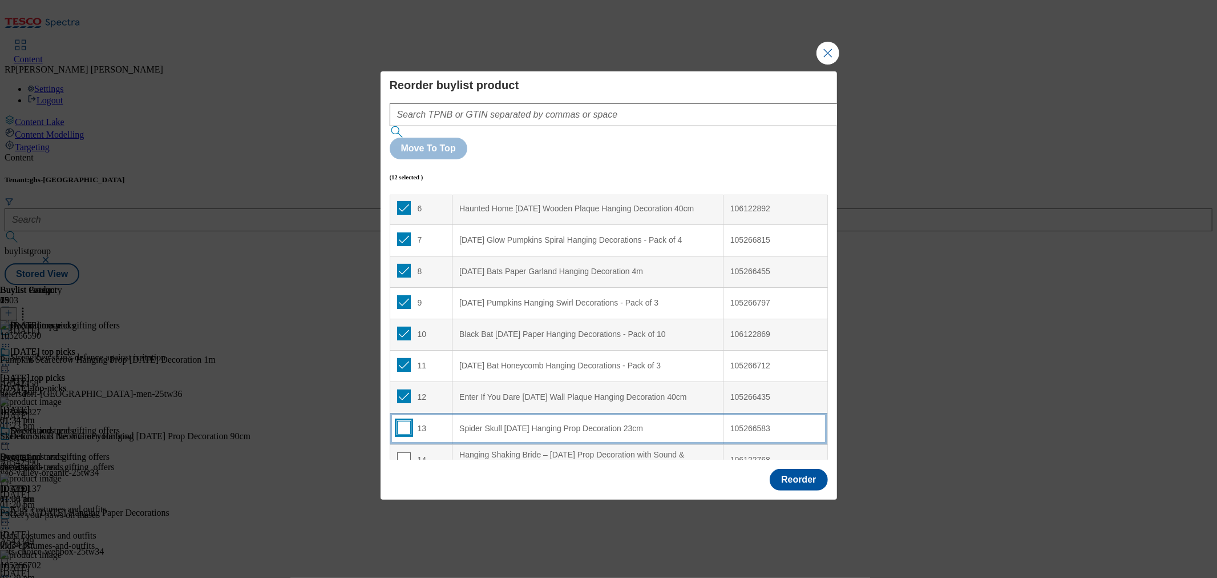
click at [397, 421] on input "Modal" at bounding box center [404, 428] width 14 height 14
checkbox input "true"
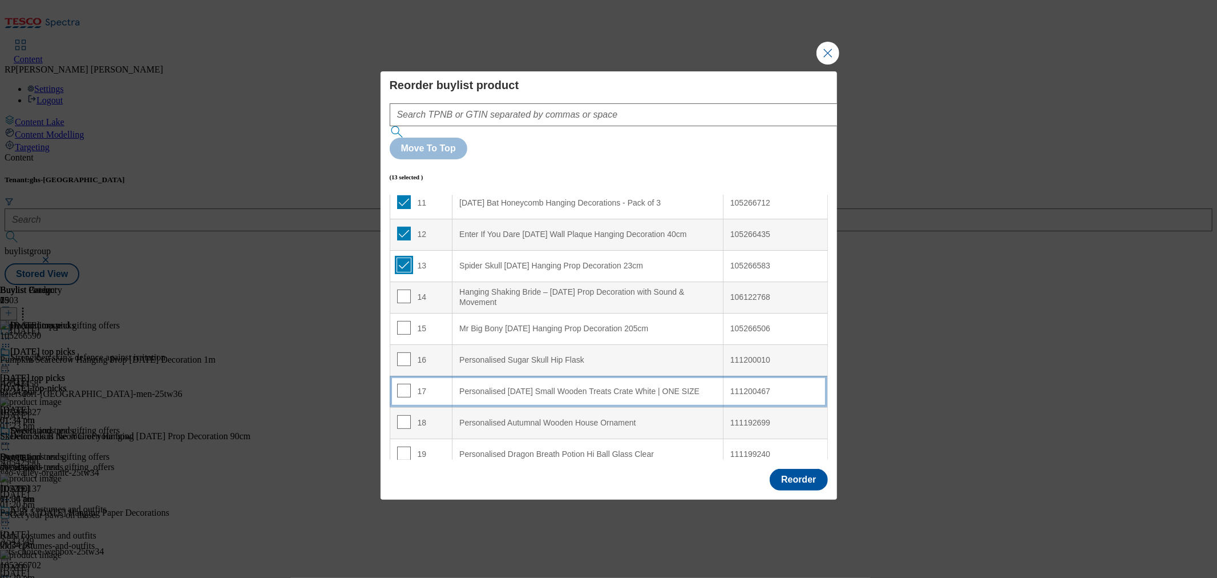
scroll to position [380, 0]
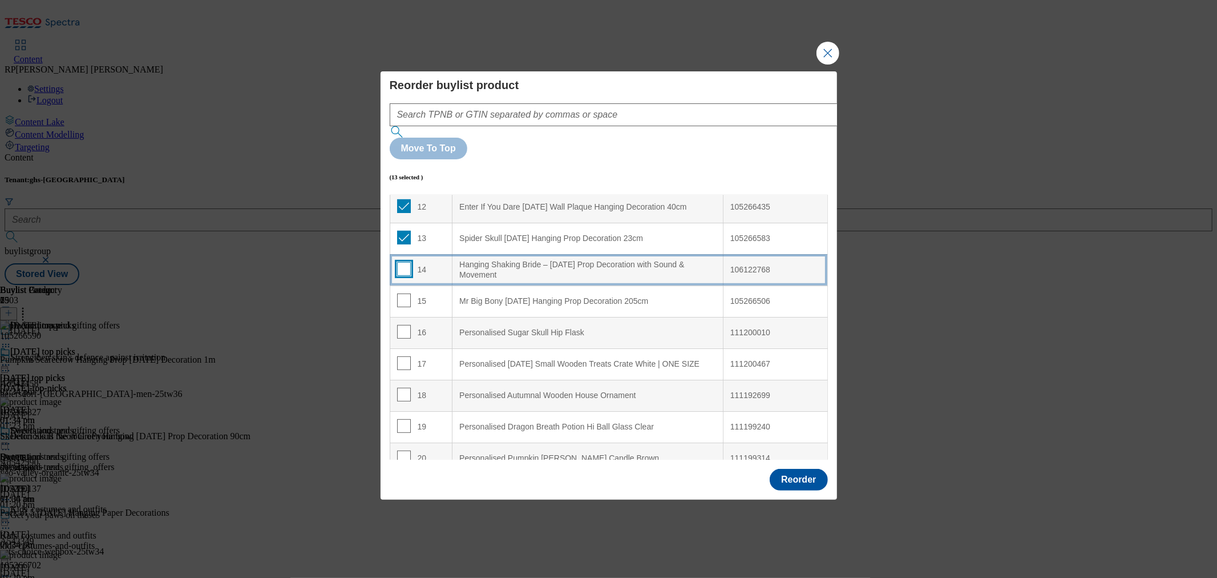
click at [400, 262] on input "Modal" at bounding box center [404, 269] width 14 height 14
checkbox input "true"
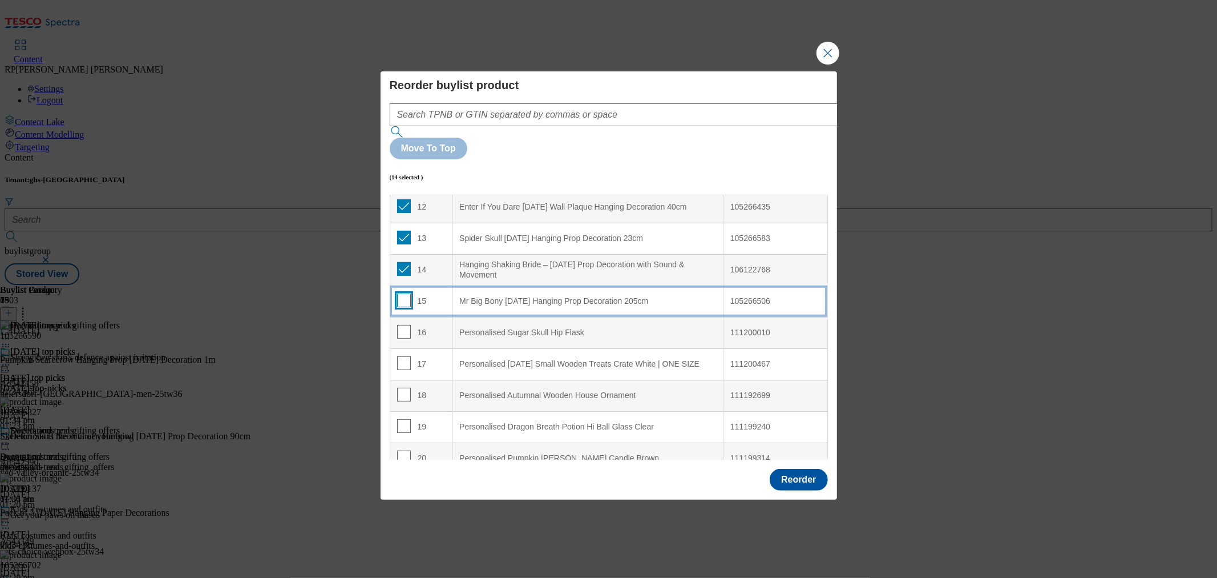
click at [400, 293] on input "Modal" at bounding box center [404, 300] width 14 height 14
checkbox input "true"
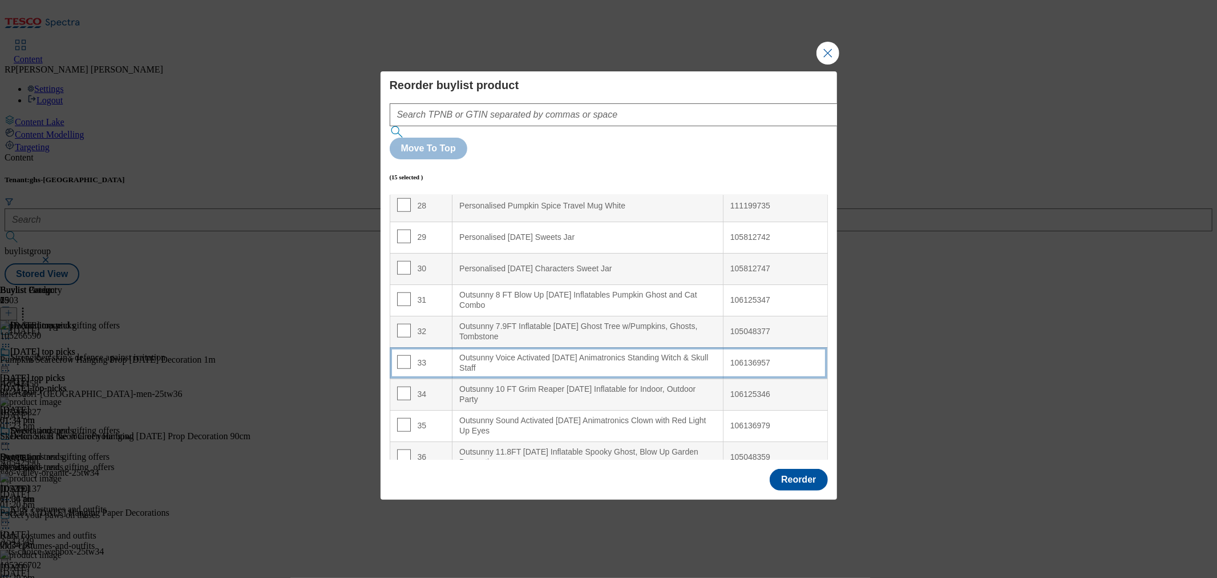
scroll to position [888, 0]
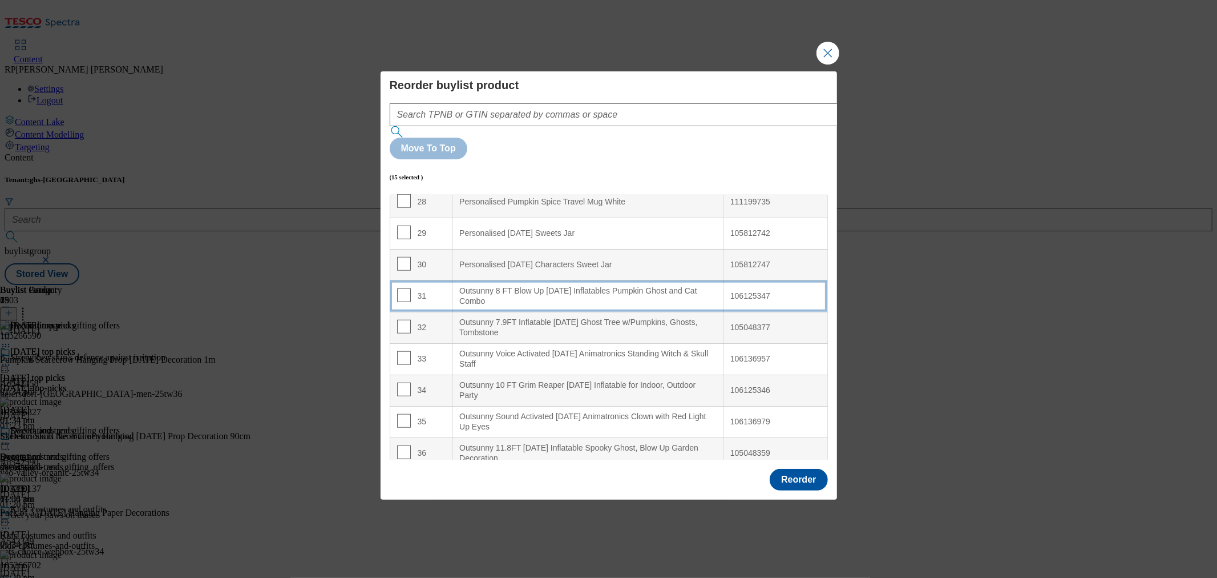
click at [542, 286] on div "Outsunny 8 FT Blow Up Halloween Inflatables Pumpkin Ghost and Cat Combo" at bounding box center [587, 296] width 257 height 20
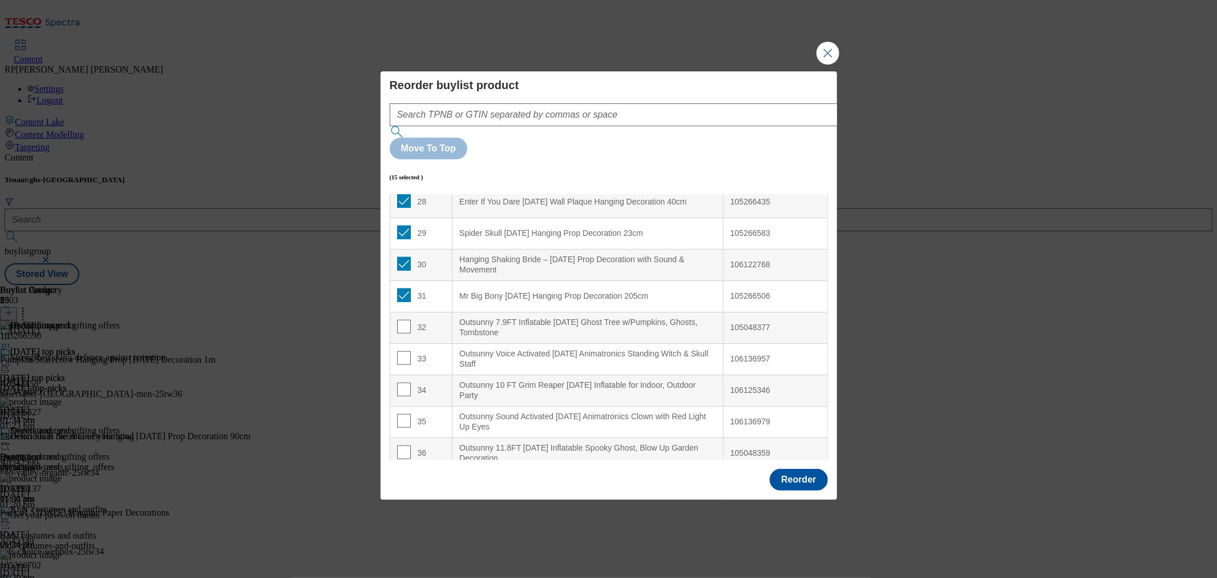
scroll to position [417, 0]
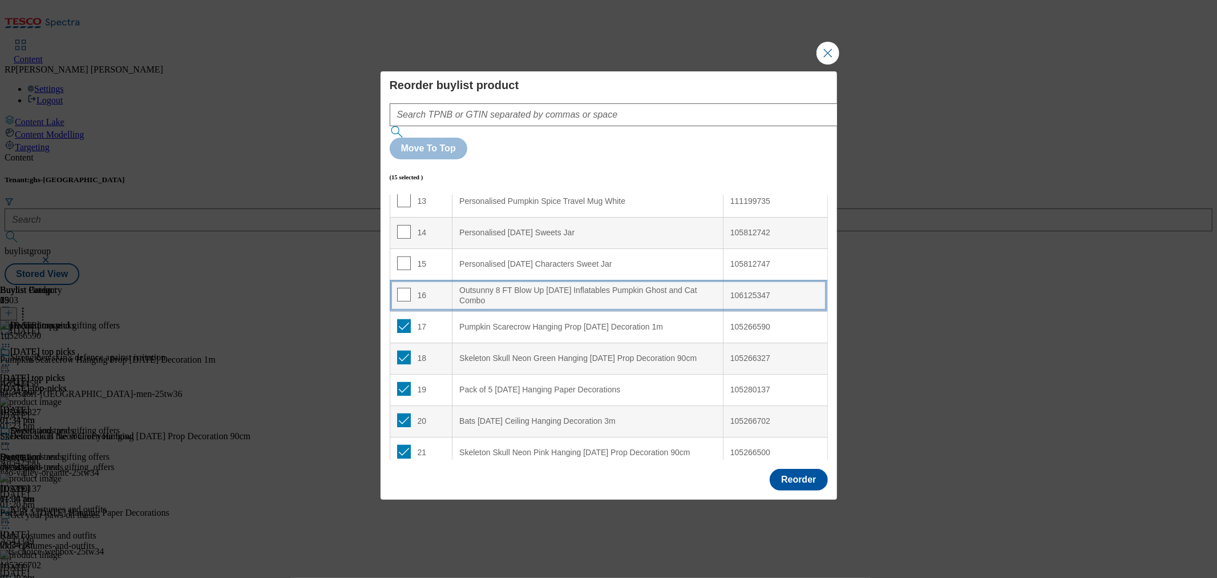
click at [540, 285] on div "Outsunny 8 FT Blow Up Halloween Inflatables Pumpkin Ghost and Cat Combo" at bounding box center [587, 295] width 257 height 20
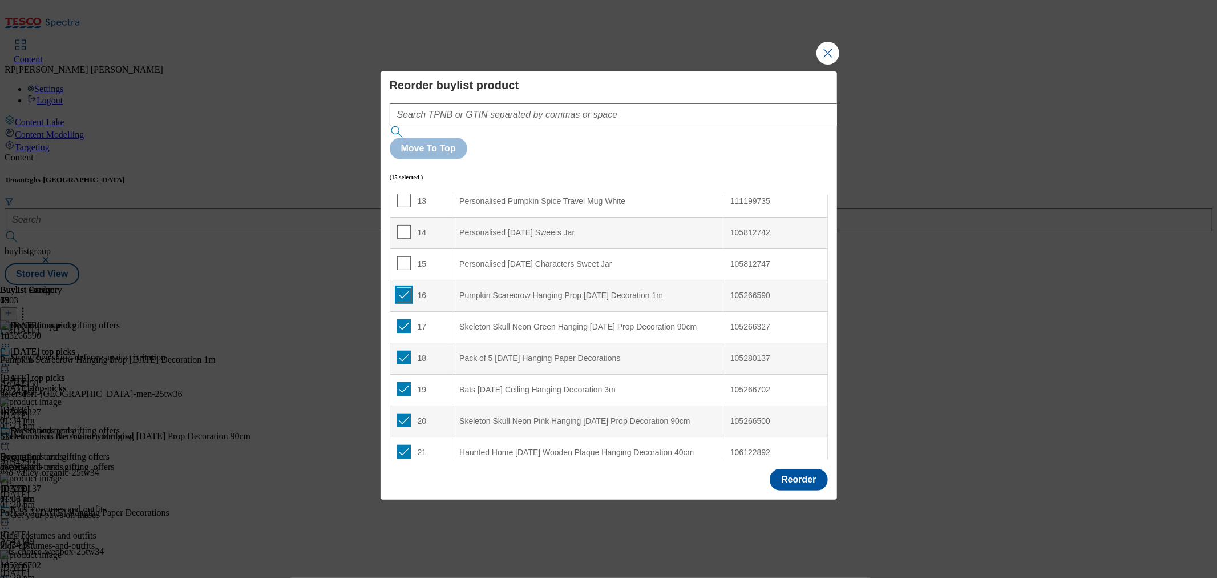
click at [405, 288] on input "Modal" at bounding box center [404, 295] width 14 height 14
checkbox input "false"
click at [404, 319] on input "Modal" at bounding box center [404, 326] width 14 height 14
checkbox input "false"
click at [400, 350] on input "Modal" at bounding box center [404, 357] width 14 height 14
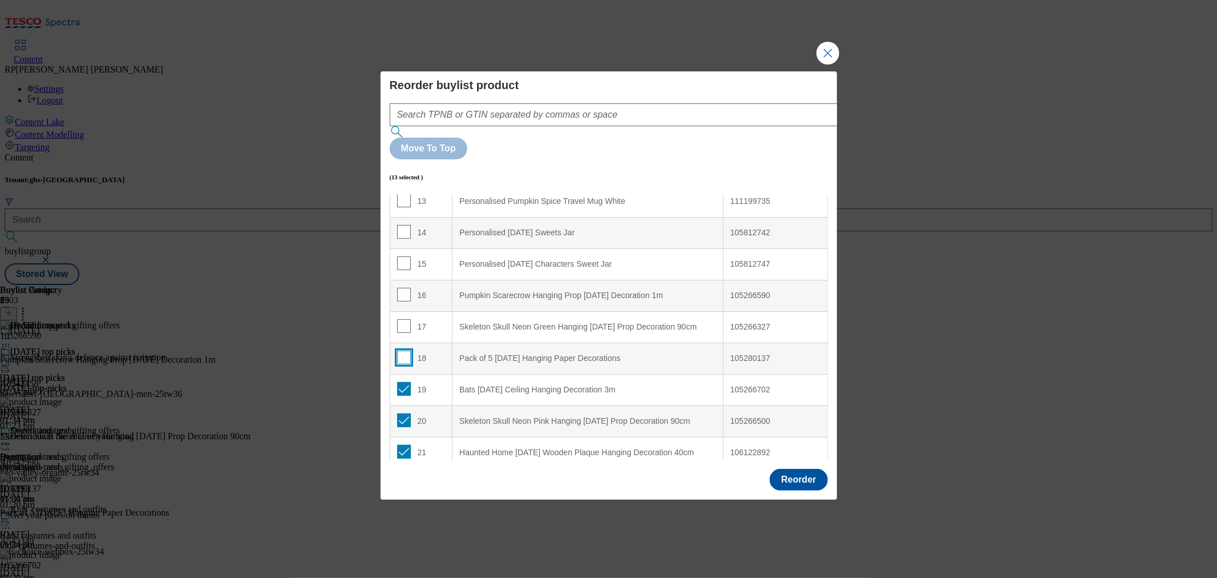
checkbox input "false"
click at [402, 382] on input "Modal" at bounding box center [404, 389] width 14 height 14
checkbox input "false"
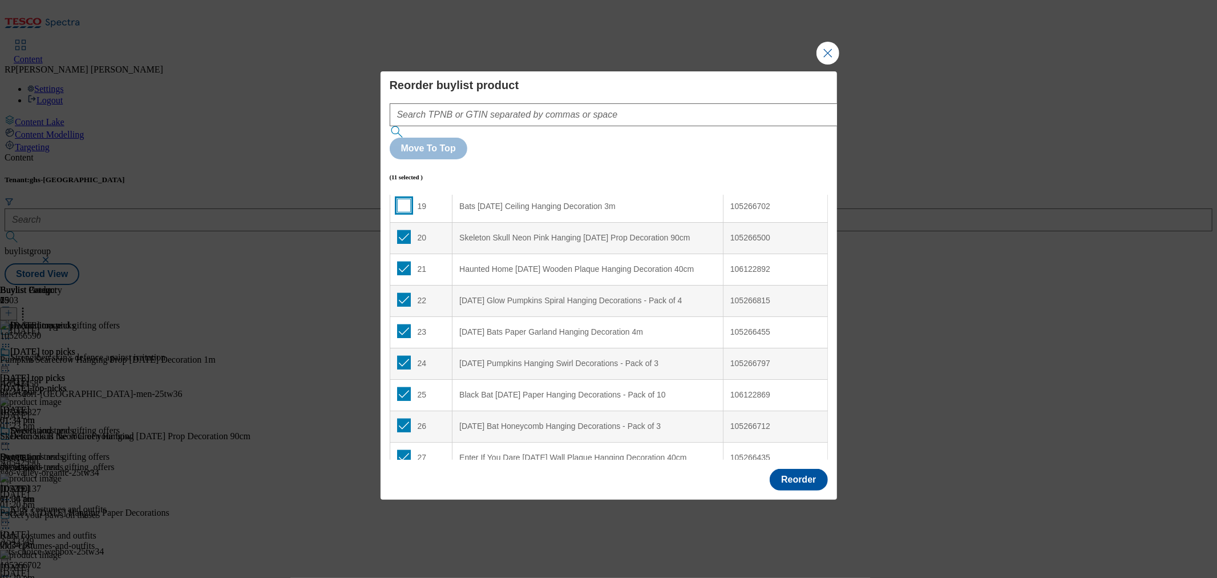
scroll to position [607, 0]
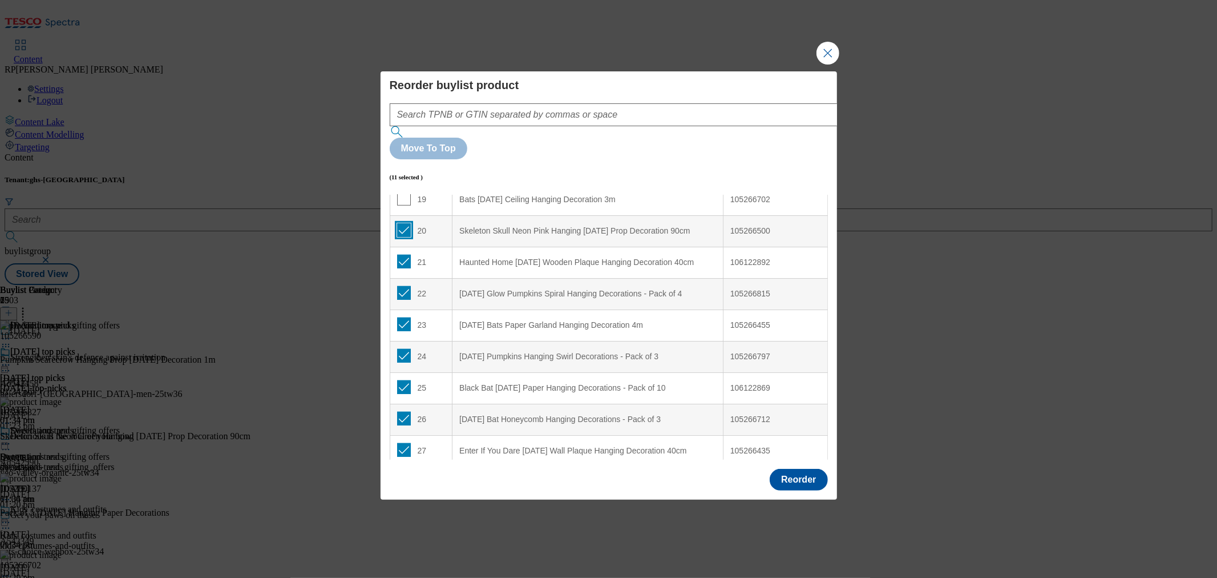
click at [401, 223] on input "Modal" at bounding box center [404, 230] width 14 height 14
checkbox input "false"
click at [404, 255] on input "Modal" at bounding box center [404, 262] width 14 height 14
checkbox input "false"
click at [404, 286] on input "Modal" at bounding box center [404, 293] width 14 height 14
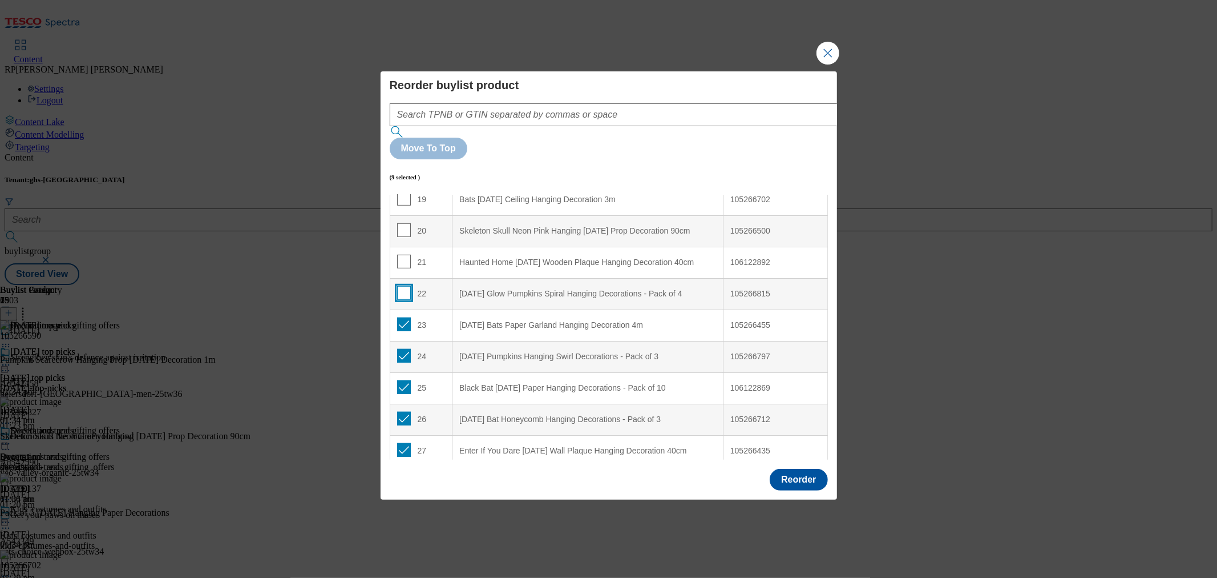
checkbox input "false"
click at [404, 317] on input "Modal" at bounding box center [404, 324] width 14 height 14
checkbox input "false"
click at [402, 349] on input "Modal" at bounding box center [404, 356] width 14 height 14
checkbox input "false"
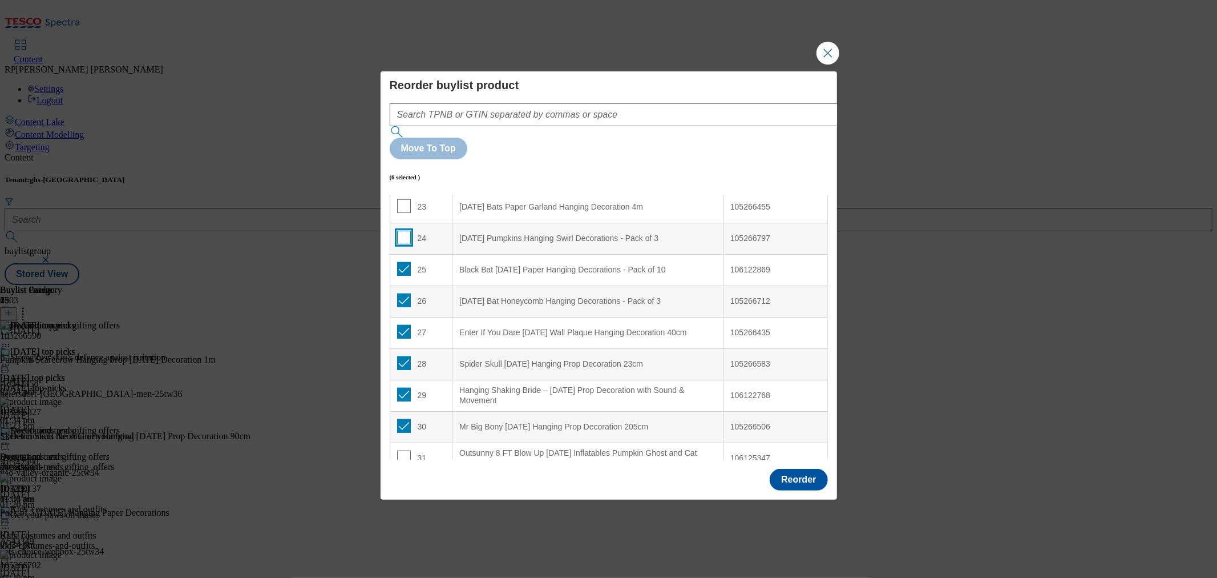
scroll to position [734, 0]
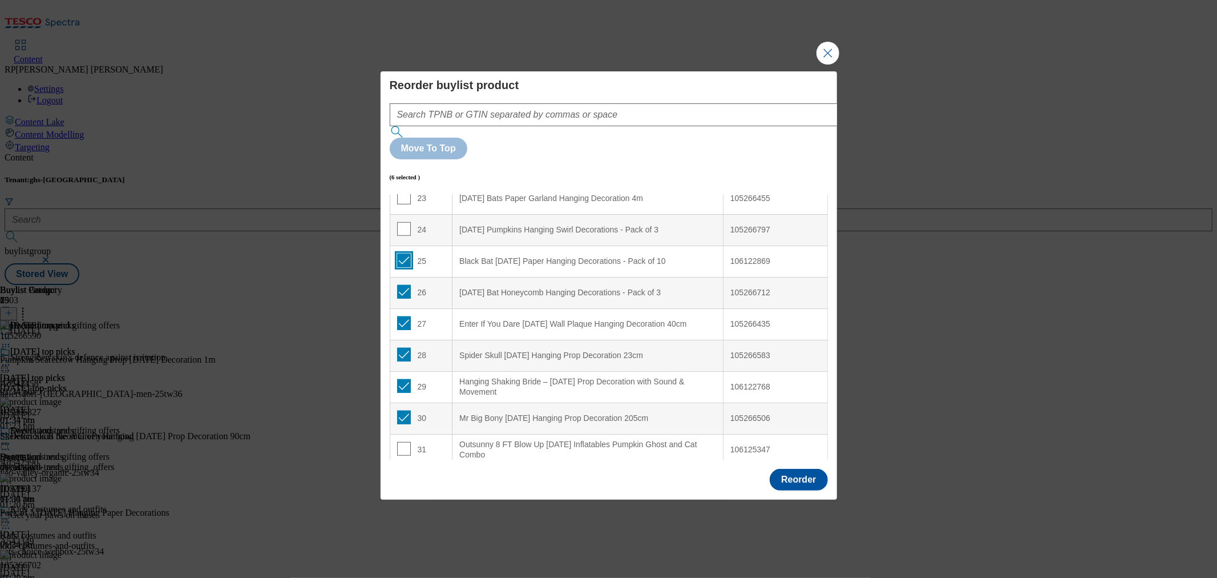
click at [404, 253] on input "Modal" at bounding box center [404, 260] width 14 height 14
checkbox input "false"
click at [406, 285] on input "Modal" at bounding box center [404, 292] width 14 height 14
checkbox input "false"
click at [402, 316] on input "Modal" at bounding box center [404, 323] width 14 height 14
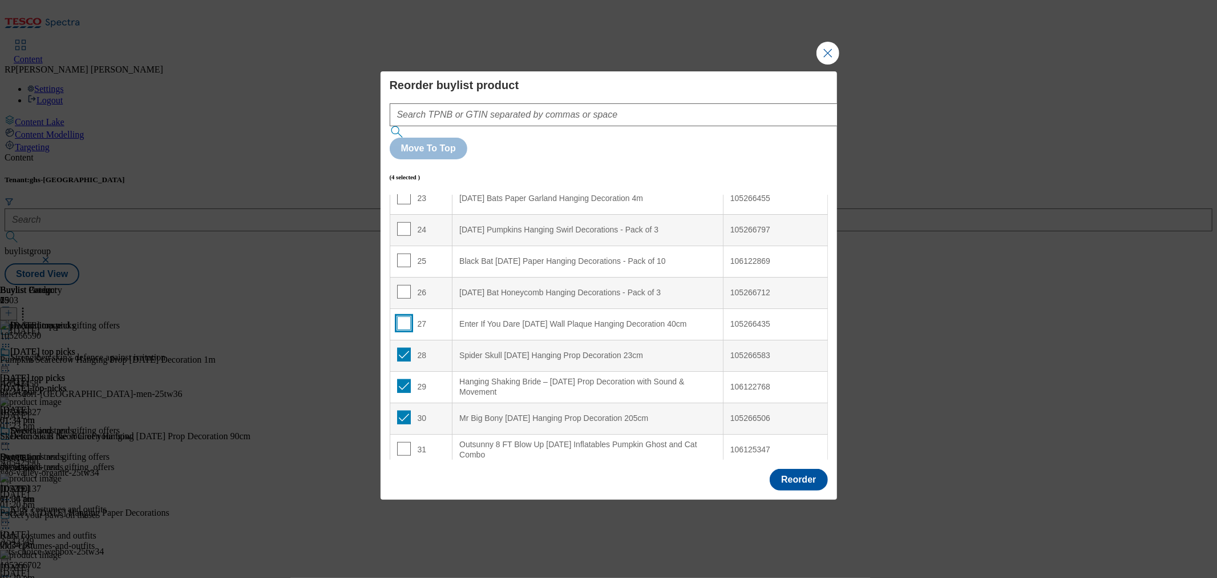
checkbox input "false"
click at [402, 348] on input "Modal" at bounding box center [404, 355] width 14 height 14
checkbox input "false"
click at [402, 379] on input "Modal" at bounding box center [404, 386] width 14 height 14
checkbox input "false"
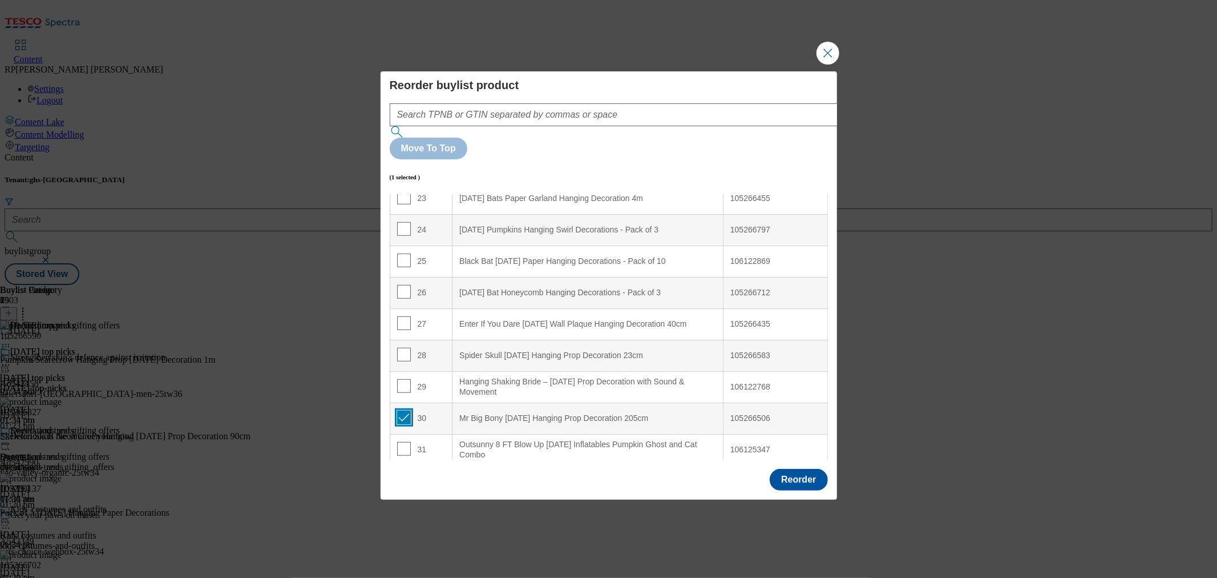
click at [398, 410] on input "Modal" at bounding box center [404, 417] width 14 height 14
checkbox input "false"
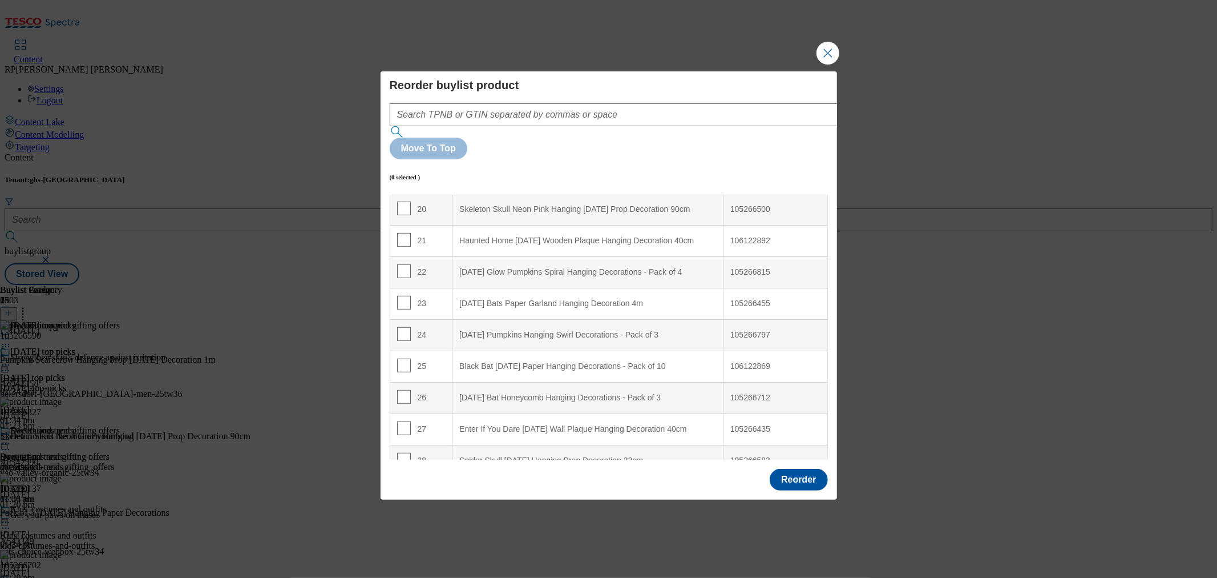
scroll to position [607, 0]
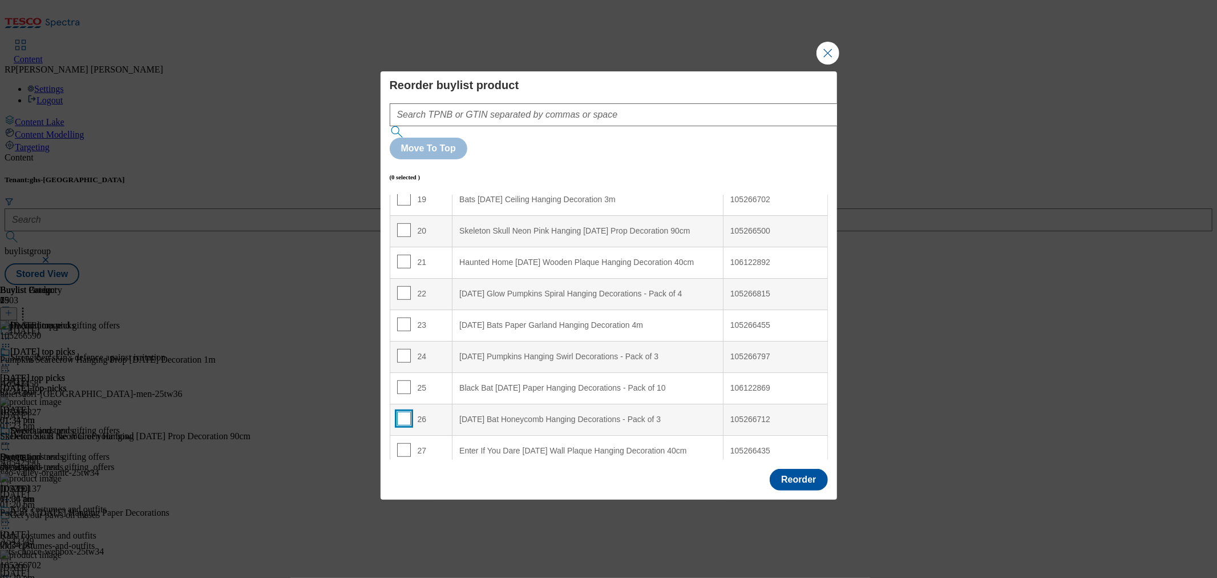
click at [404, 412] on input "Modal" at bounding box center [404, 419] width 14 height 14
checkbox input "true"
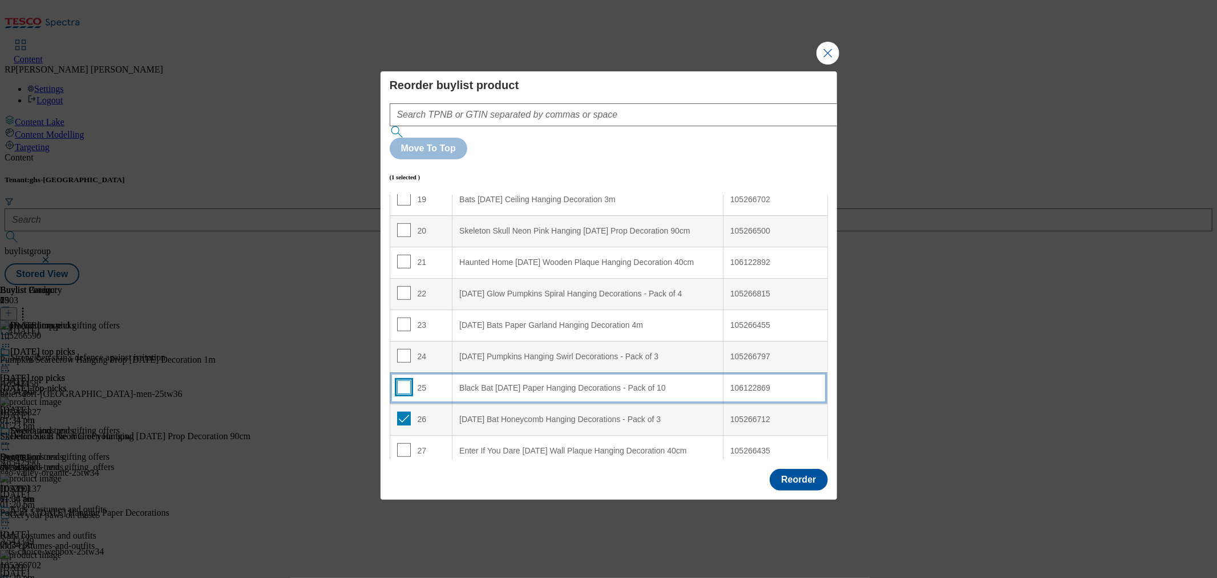
click at [398, 380] on input "Modal" at bounding box center [404, 387] width 14 height 14
checkbox input "true"
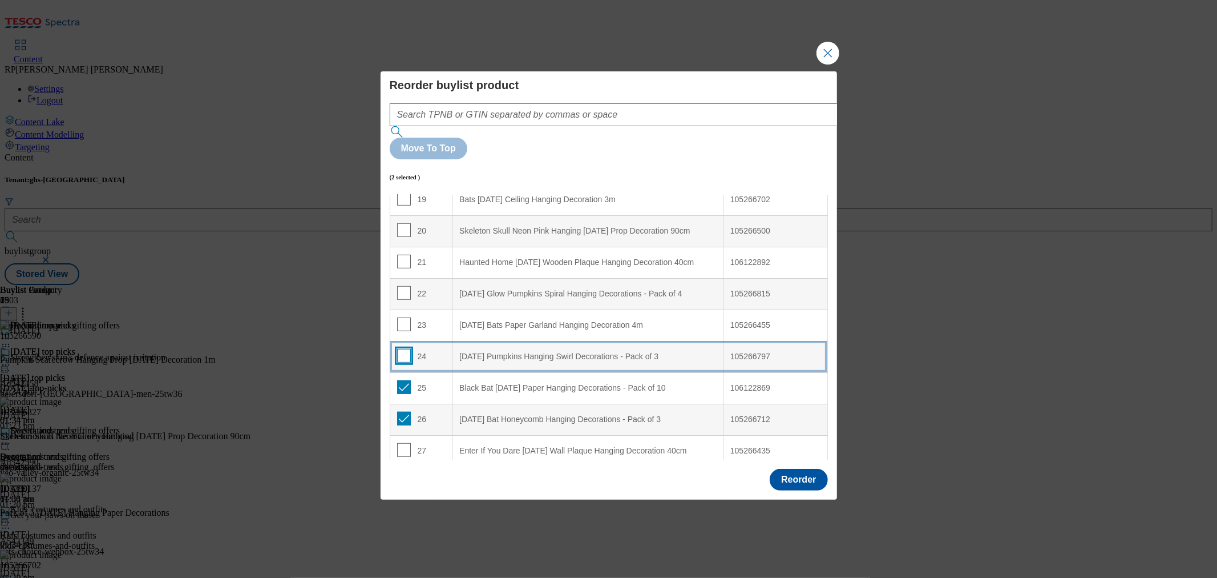
click at [404, 349] on input "Modal" at bounding box center [404, 356] width 14 height 14
checkbox input "true"
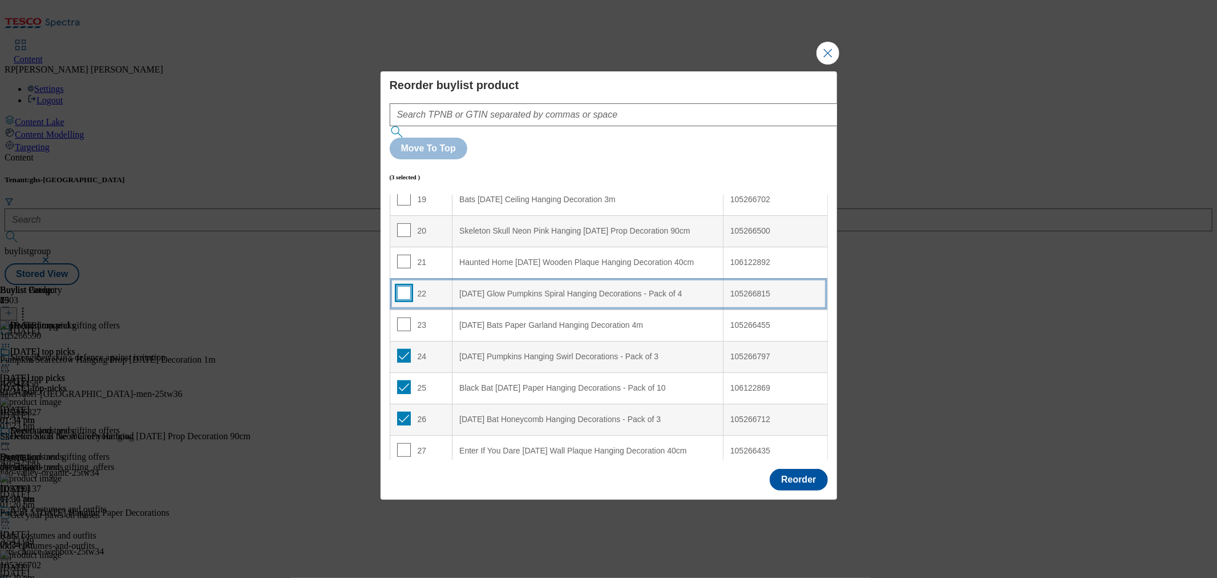
click at [402, 286] on input "Modal" at bounding box center [404, 293] width 14 height 14
checkbox input "true"
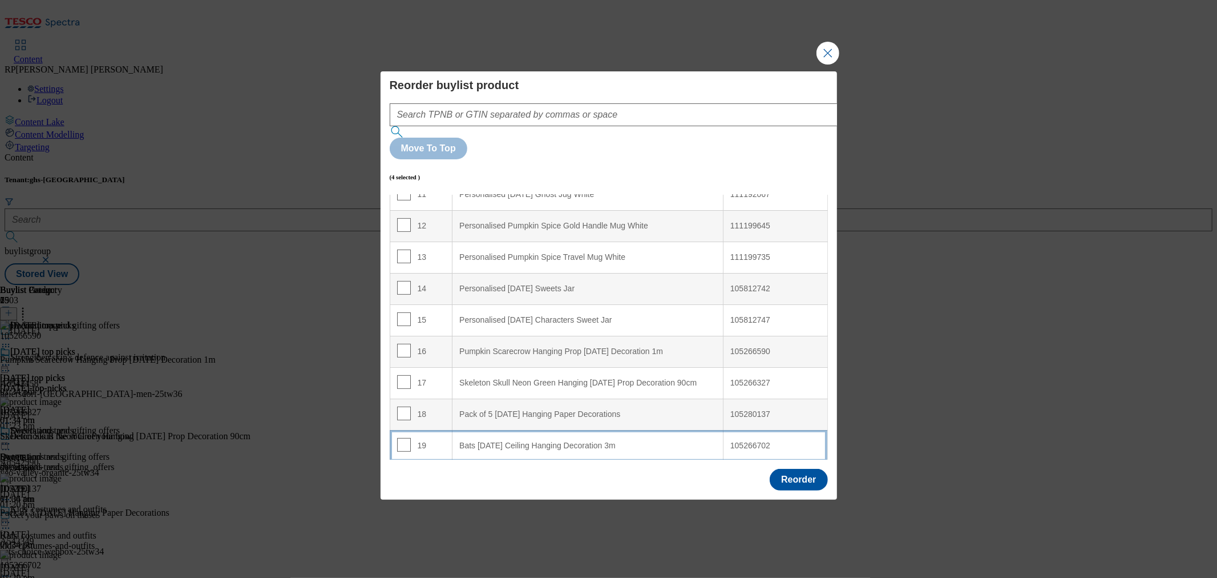
scroll to position [354, 0]
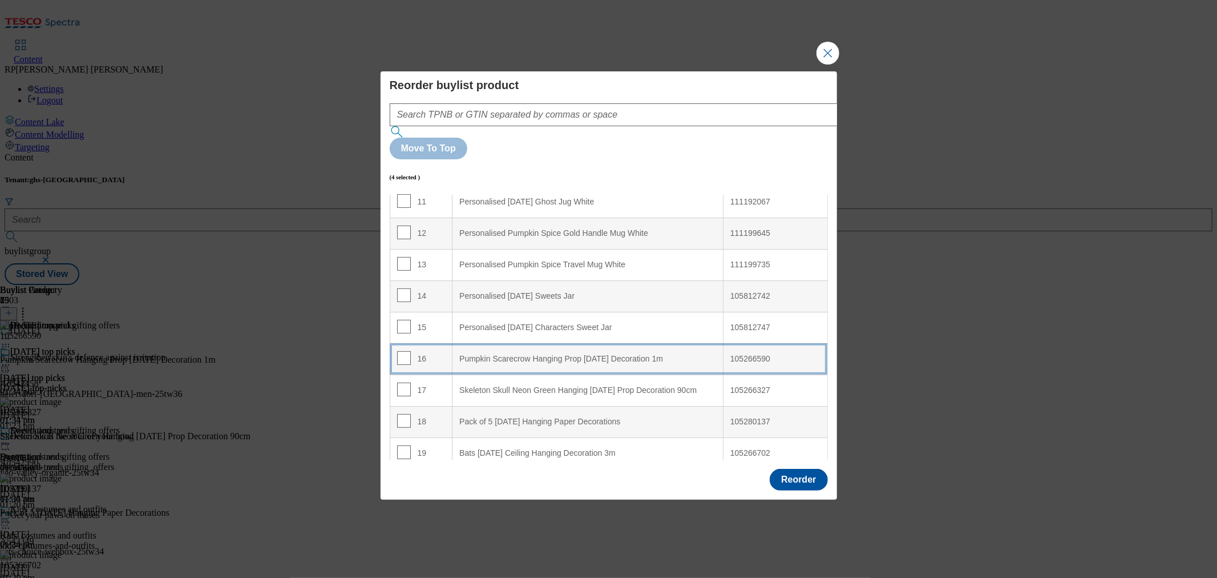
click at [560, 343] on 1m "Pumpkin Scarecrow Hanging Prop Halloween Decoration 1m" at bounding box center [588, 358] width 271 height 31
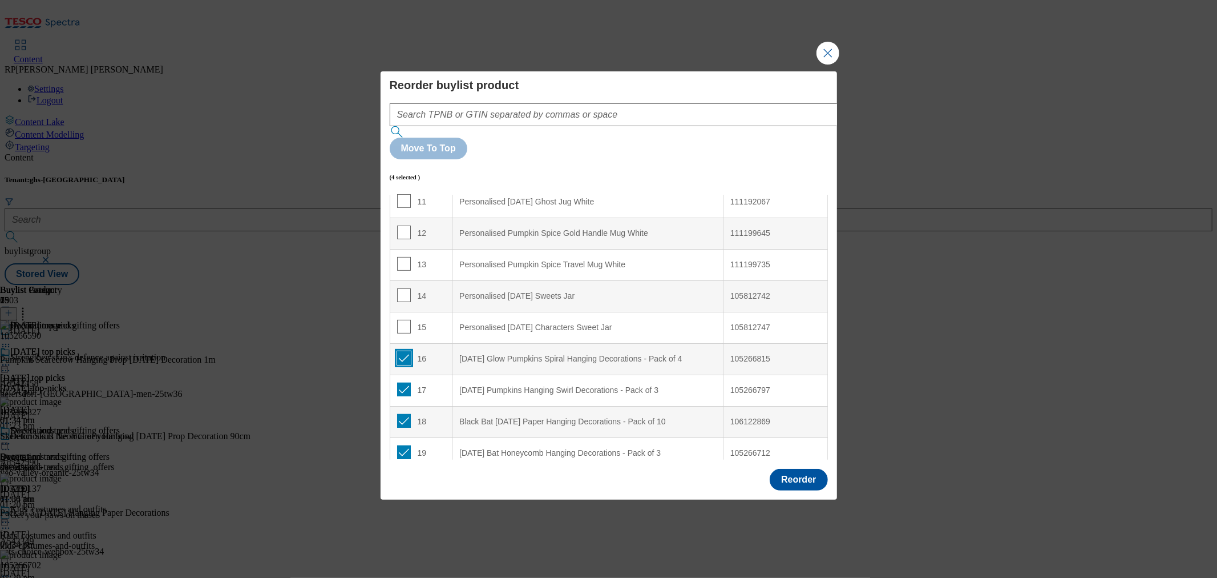
click at [404, 351] on input "Modal" at bounding box center [404, 358] width 14 height 14
checkbox input "false"
click at [403, 382] on input "Modal" at bounding box center [404, 389] width 14 height 14
checkbox input "false"
click at [400, 414] on input "Modal" at bounding box center [404, 421] width 14 height 14
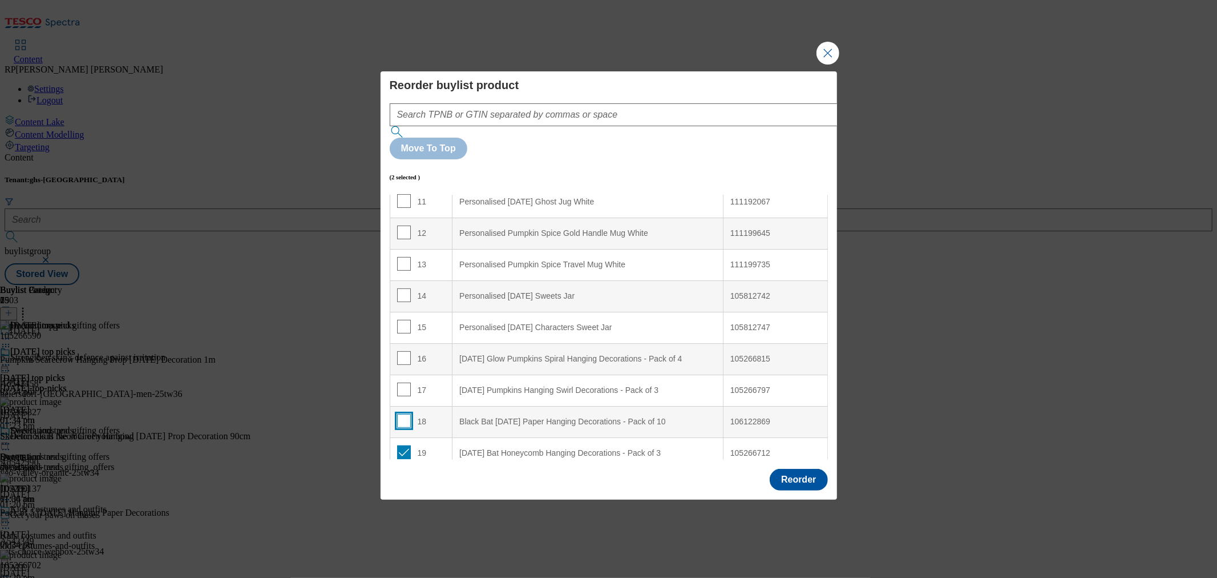
checkbox input "false"
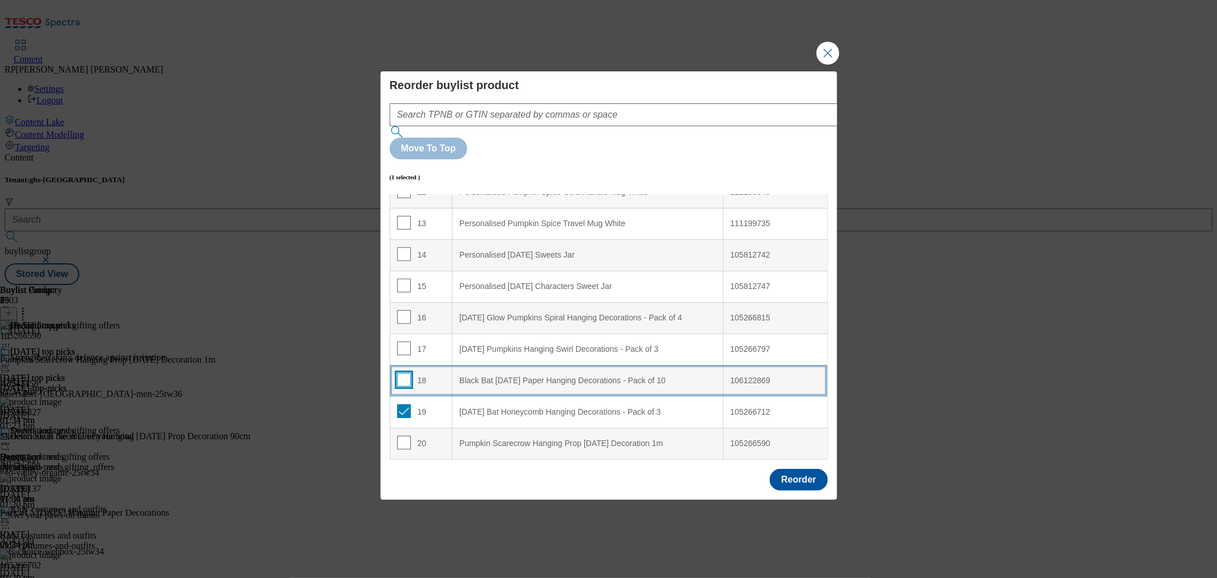
scroll to position [417, 0]
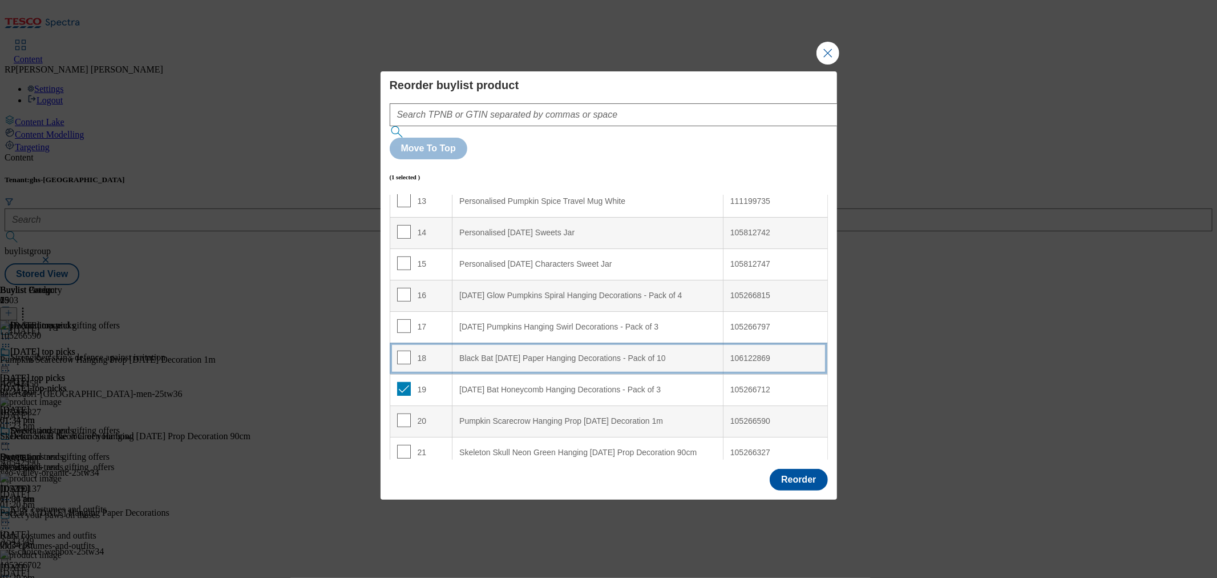
click at [431, 342] on td "18" at bounding box center [421, 357] width 63 height 31
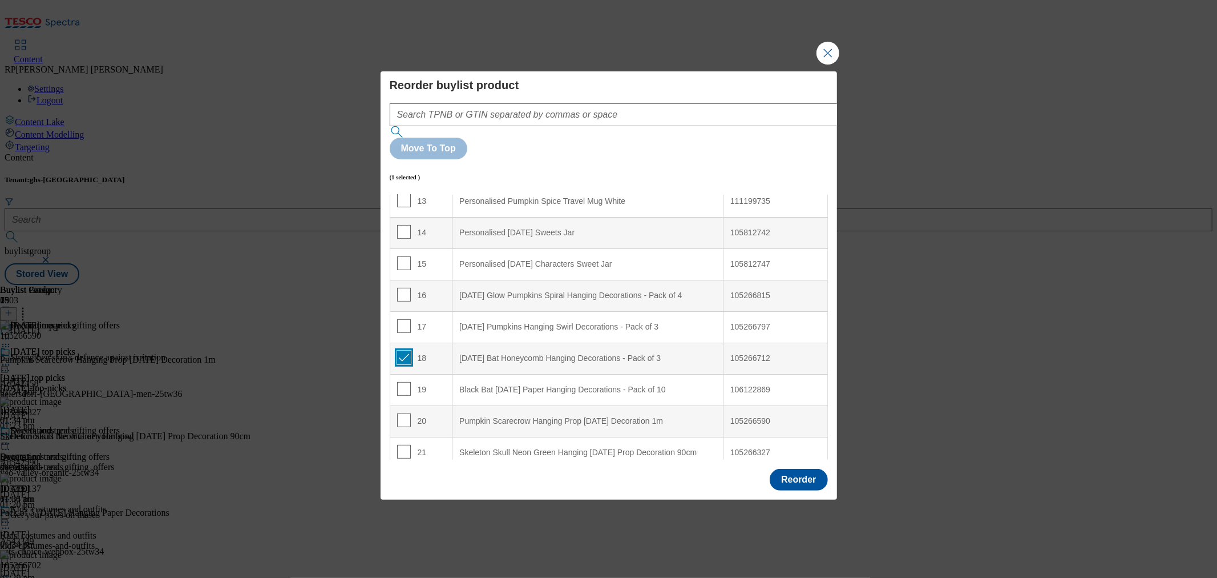
click at [404, 350] on input "Modal" at bounding box center [404, 357] width 14 height 14
checkbox input "false"
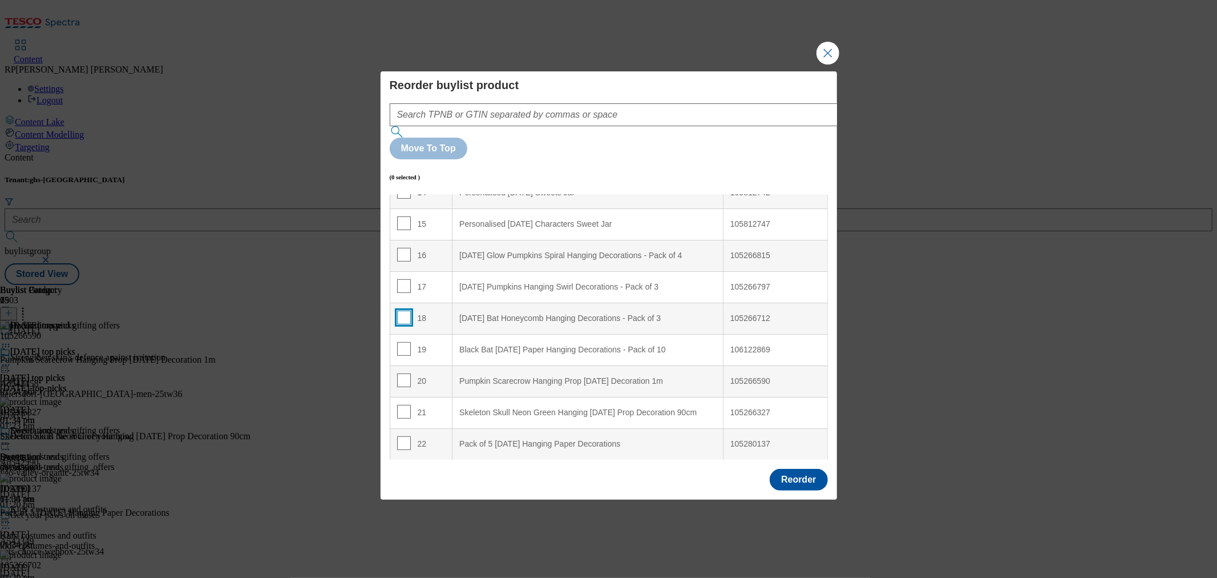
scroll to position [544, 0]
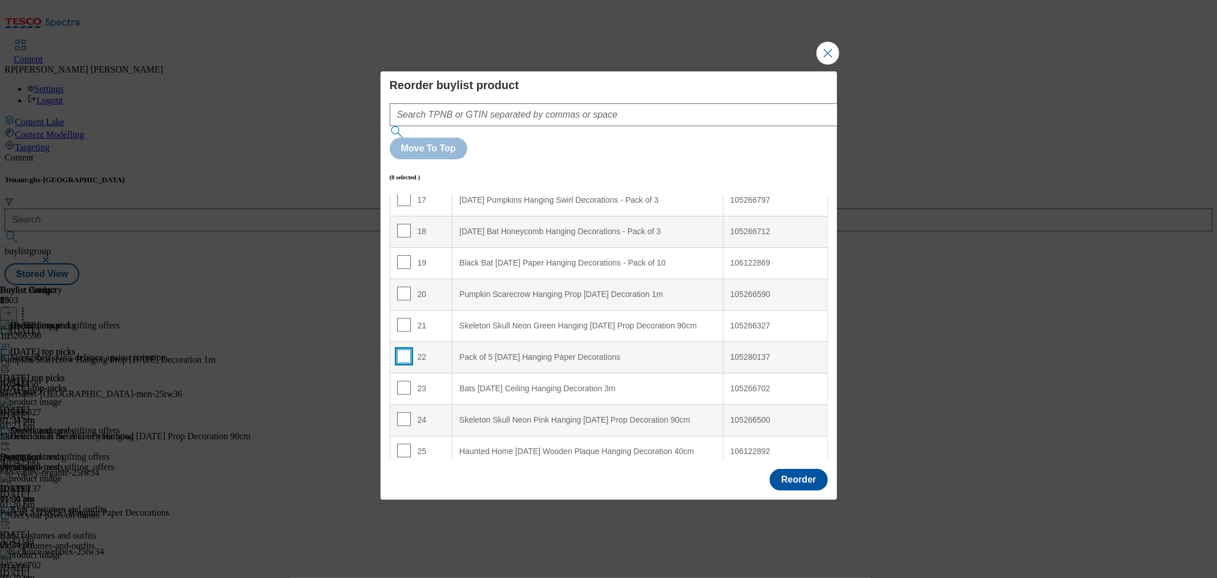
click at [402, 349] on input "Modal" at bounding box center [404, 356] width 14 height 14
checkbox input "true"
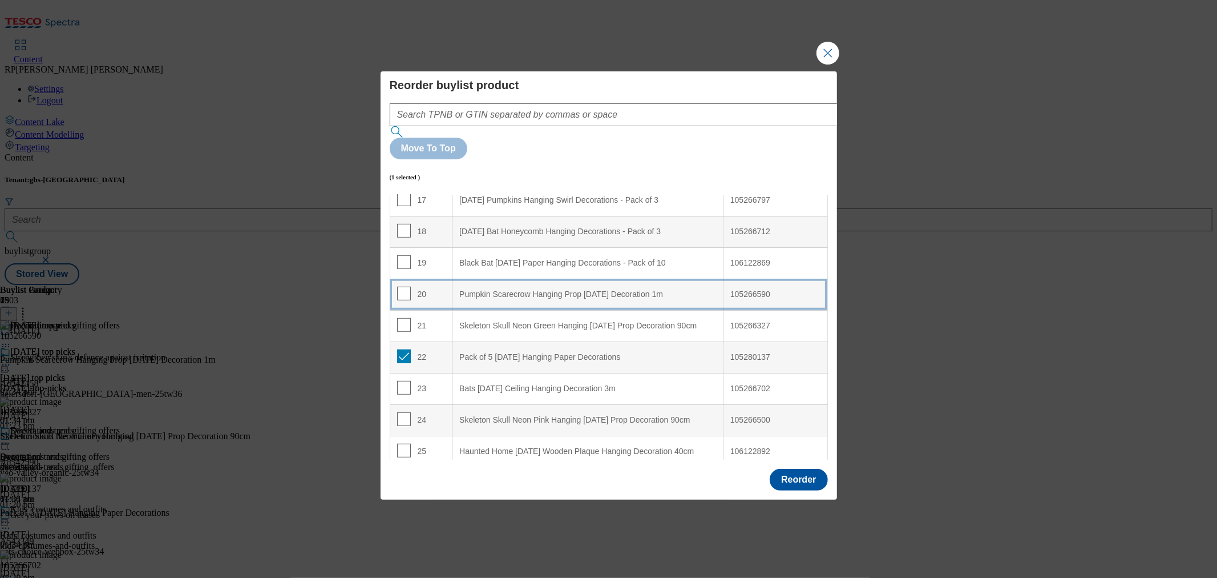
click at [432, 279] on td "20" at bounding box center [421, 294] width 63 height 31
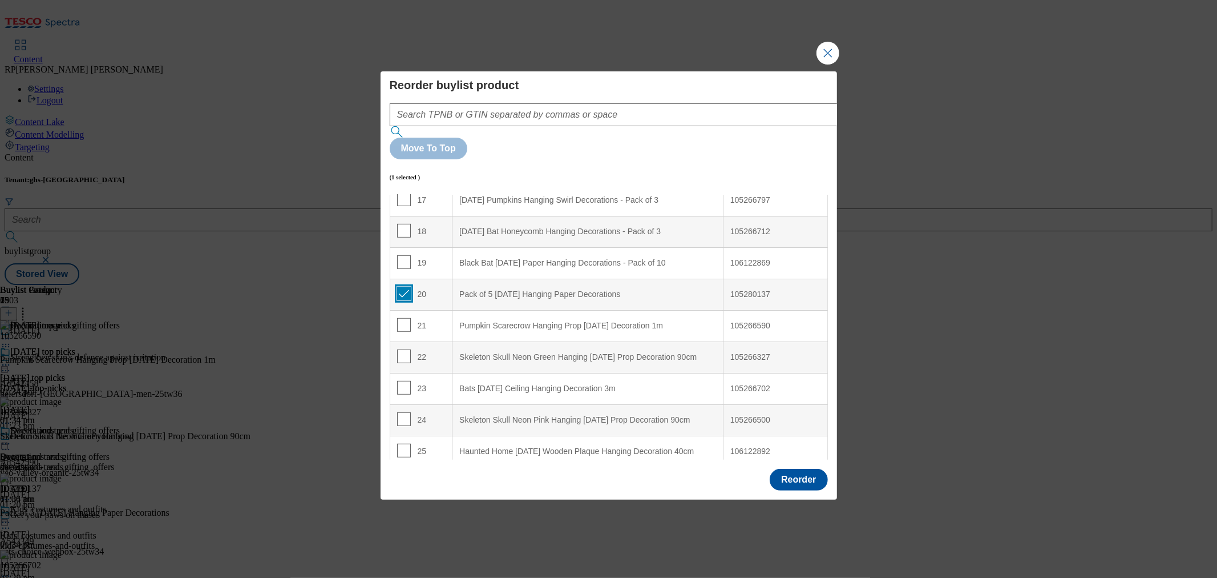
click at [404, 287] on input "Modal" at bounding box center [404, 294] width 14 height 14
checkbox input "false"
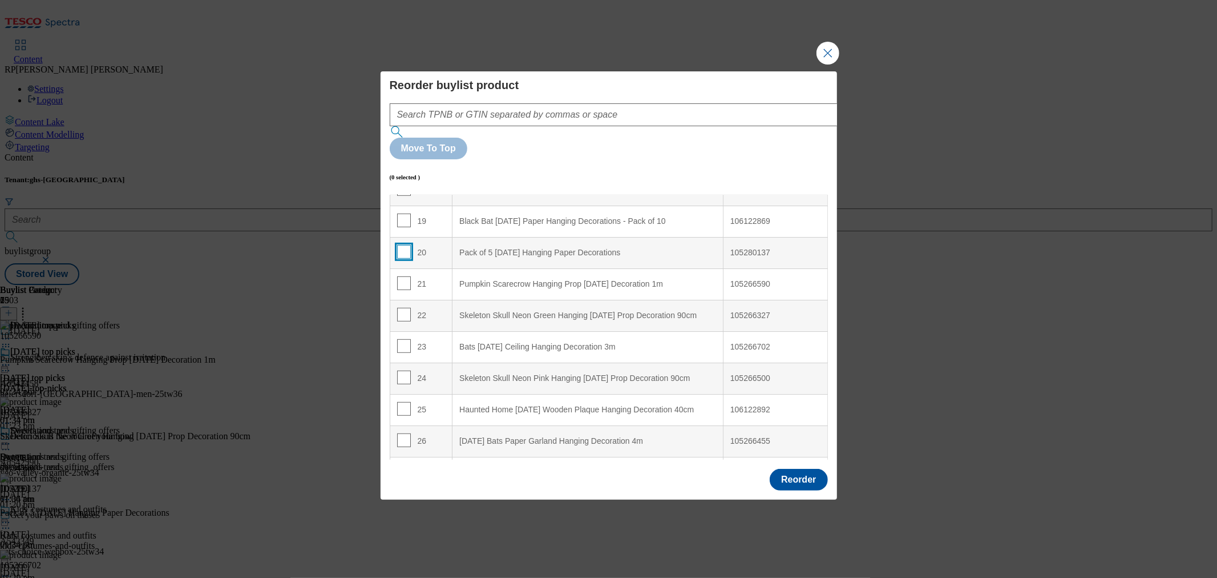
scroll to position [607, 0]
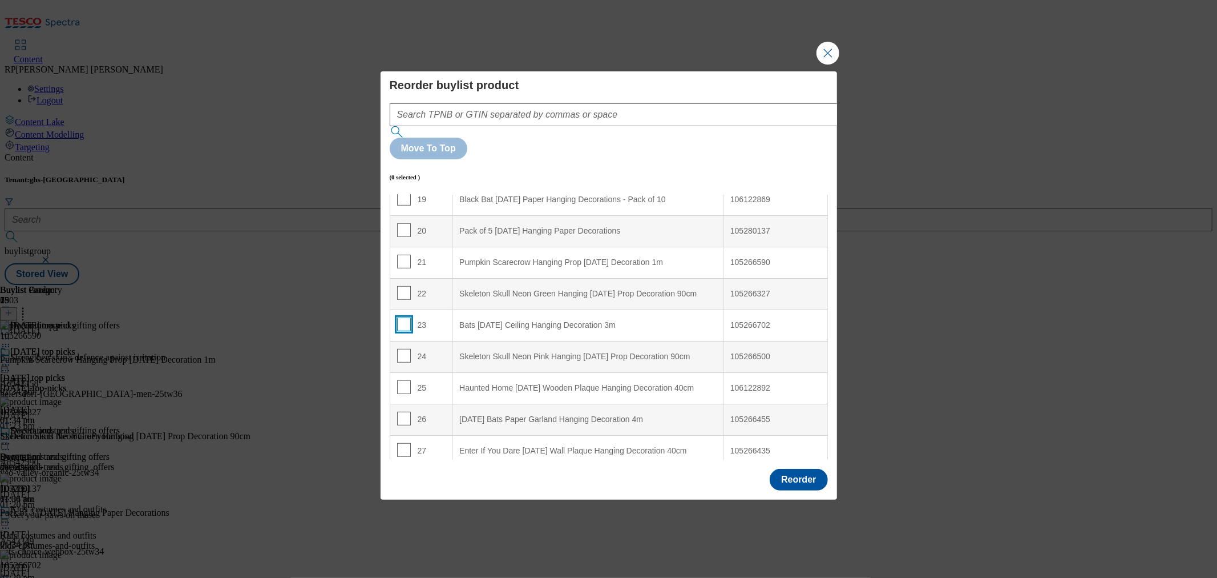
click at [400, 317] on input "Modal" at bounding box center [404, 324] width 14 height 14
checkbox input "true"
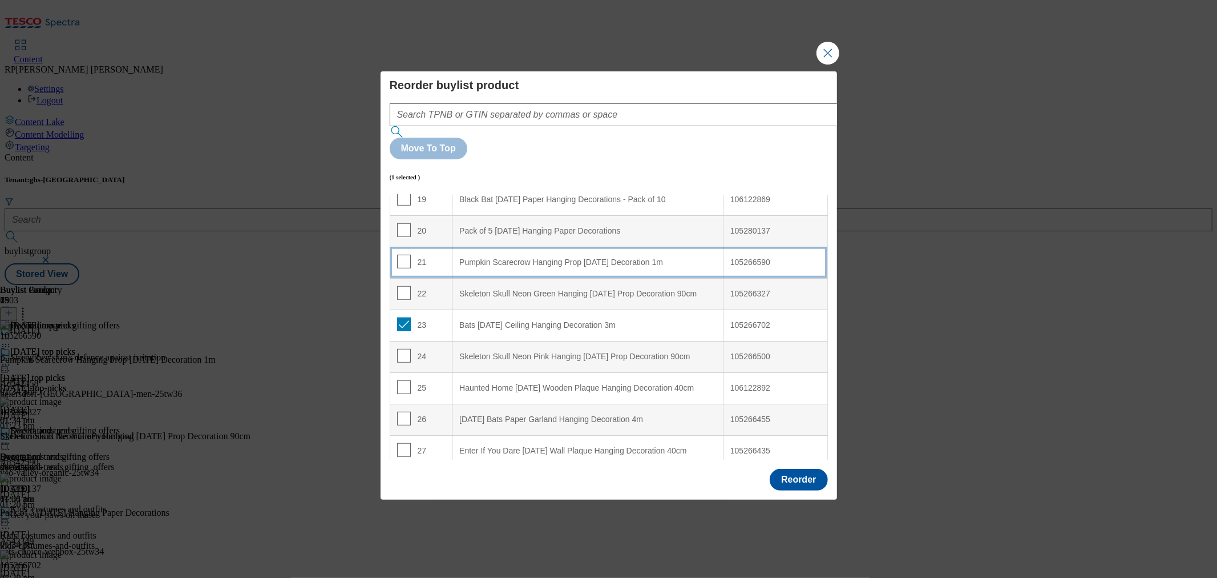
click at [428, 255] on div "21" at bounding box center [421, 263] width 49 height 17
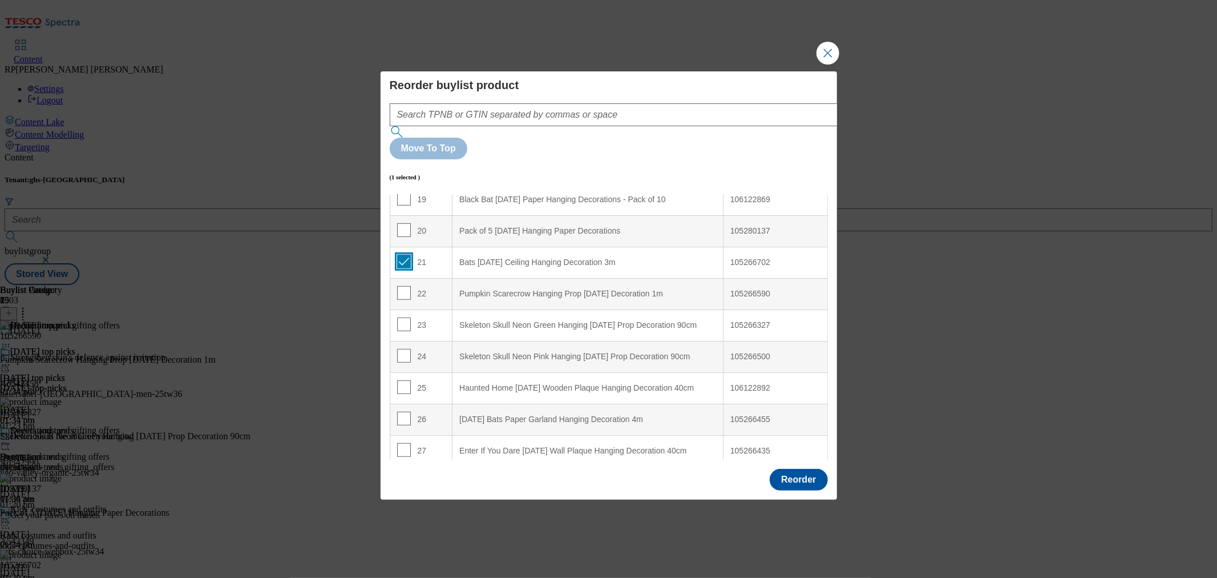
click at [406, 255] on input "Modal" at bounding box center [404, 262] width 14 height 14
checkbox input "false"
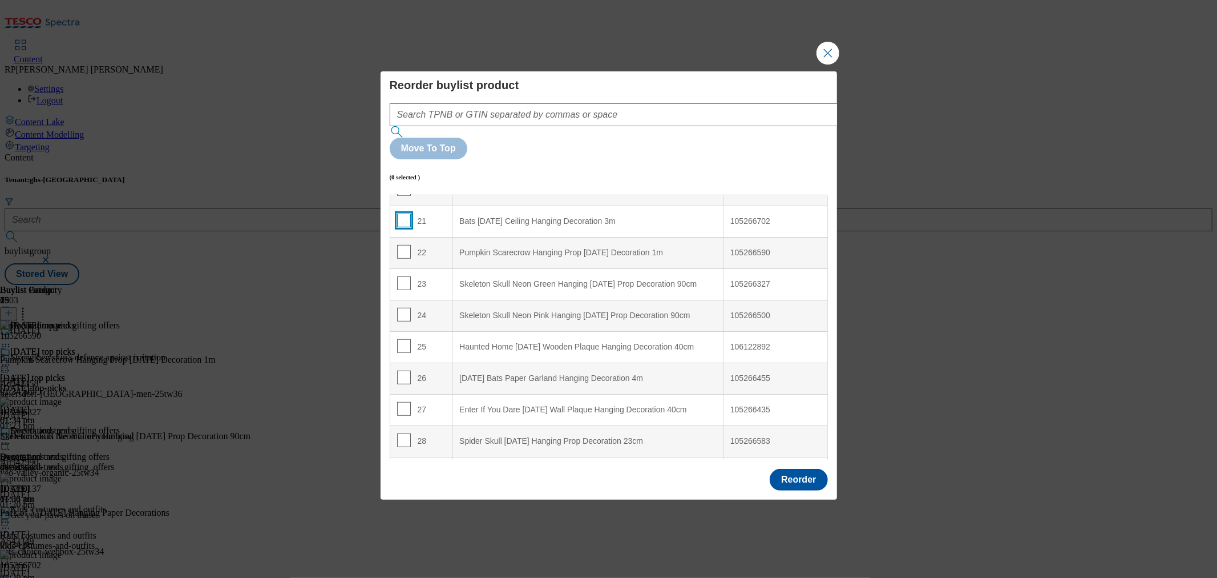
scroll to position [671, 0]
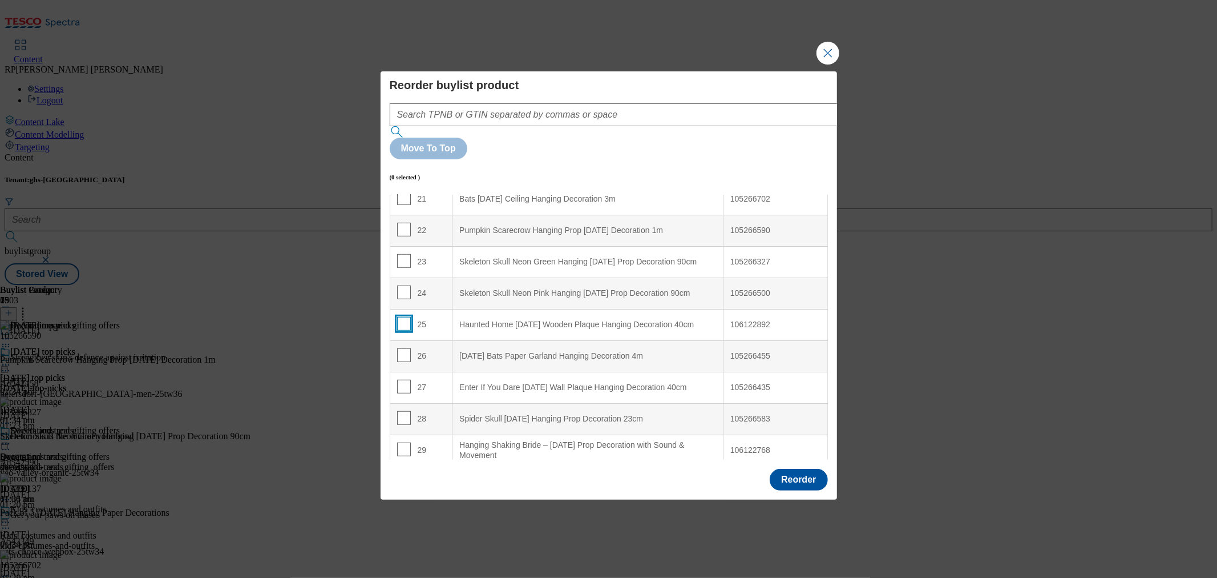
click at [404, 317] on input "Modal" at bounding box center [404, 324] width 14 height 14
checkbox input "true"
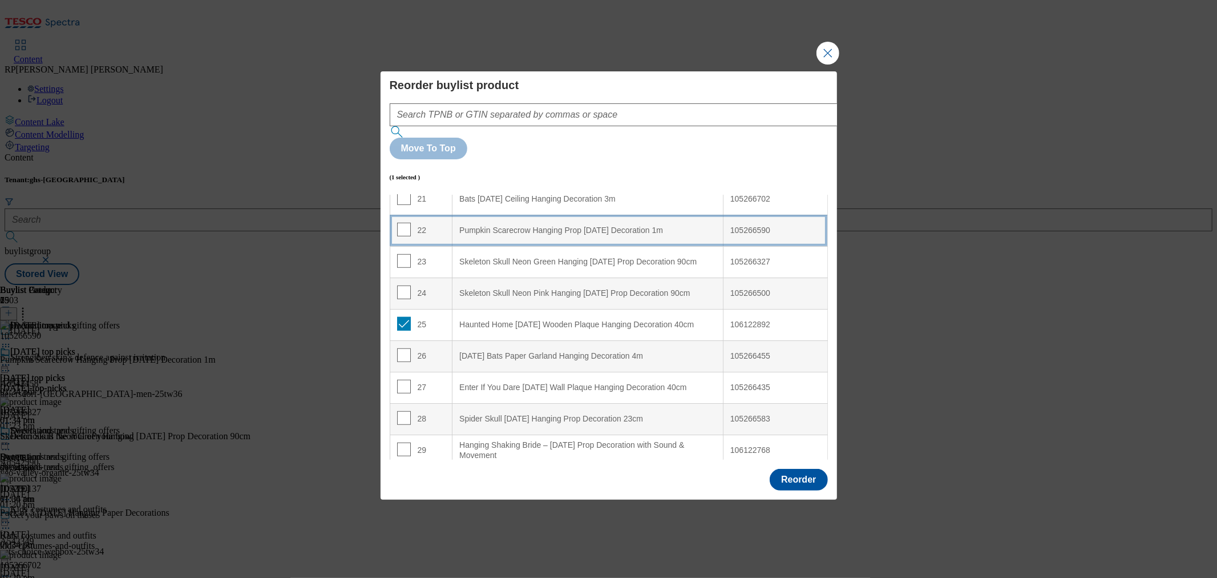
click at [429, 223] on div "22" at bounding box center [421, 231] width 49 height 17
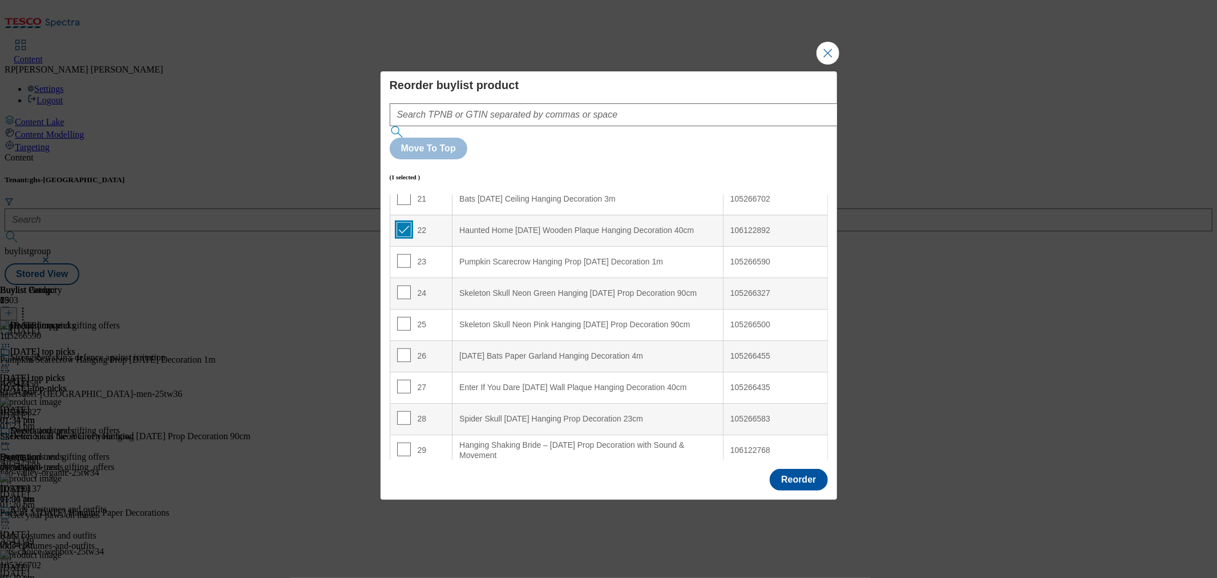
click at [402, 223] on input "Modal" at bounding box center [404, 230] width 14 height 14
checkbox input "false"
click at [402, 348] on input "Modal" at bounding box center [404, 355] width 14 height 14
checkbox input "true"
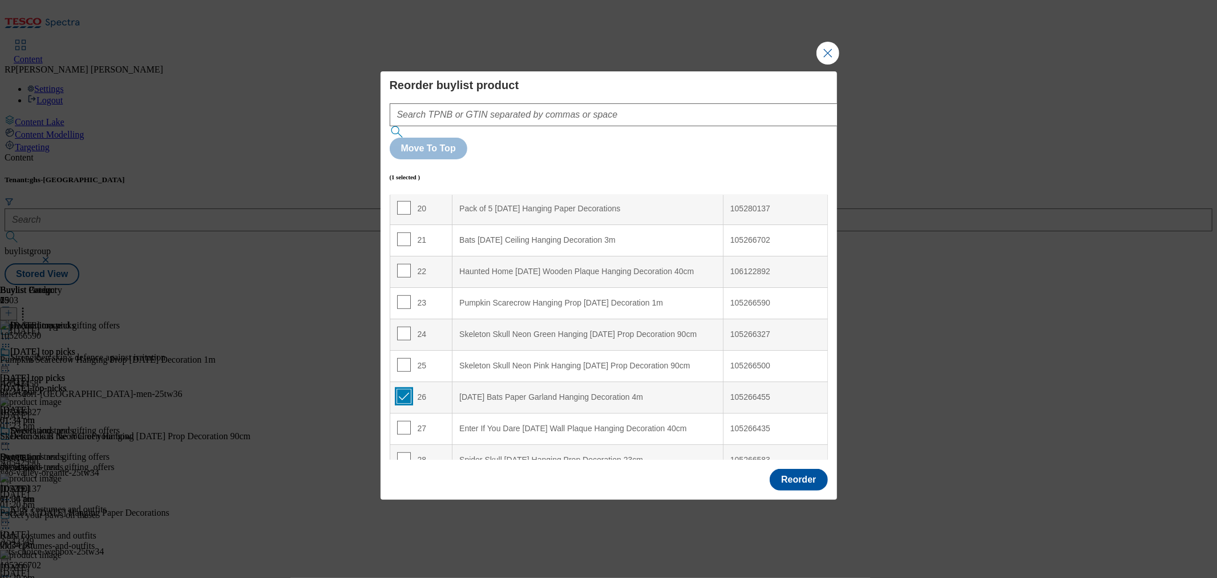
scroll to position [607, 0]
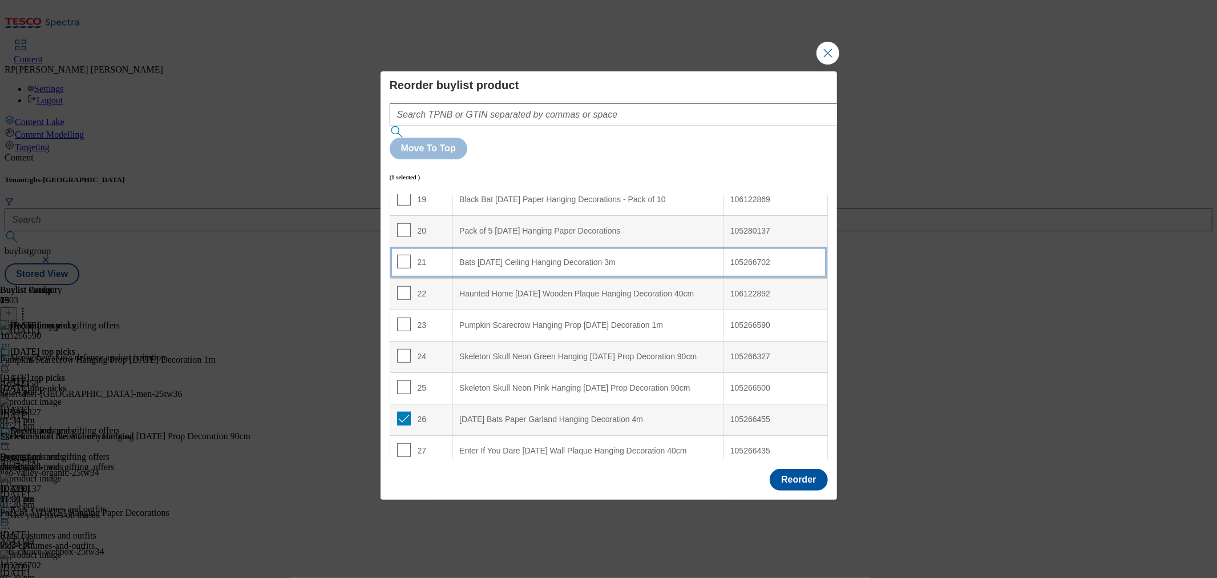
click at [434, 255] on div "21" at bounding box center [421, 263] width 49 height 17
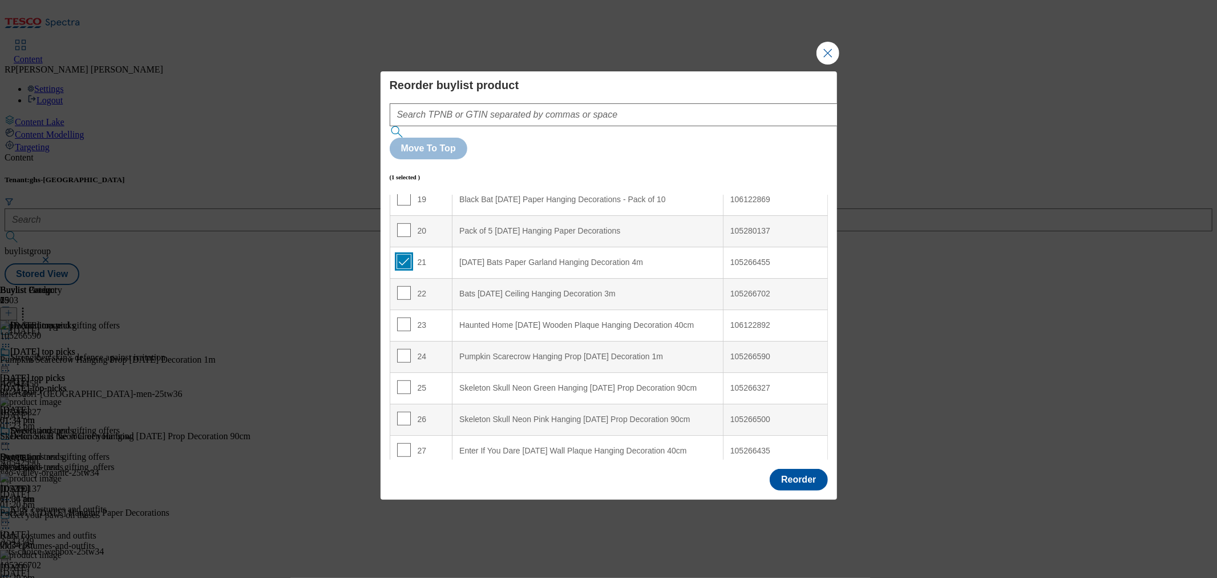
click at [402, 255] on input "Modal" at bounding box center [404, 262] width 14 height 14
checkbox input "false"
click at [401, 316] on input "Modal" at bounding box center [404, 323] width 14 height 14
checkbox input "true"
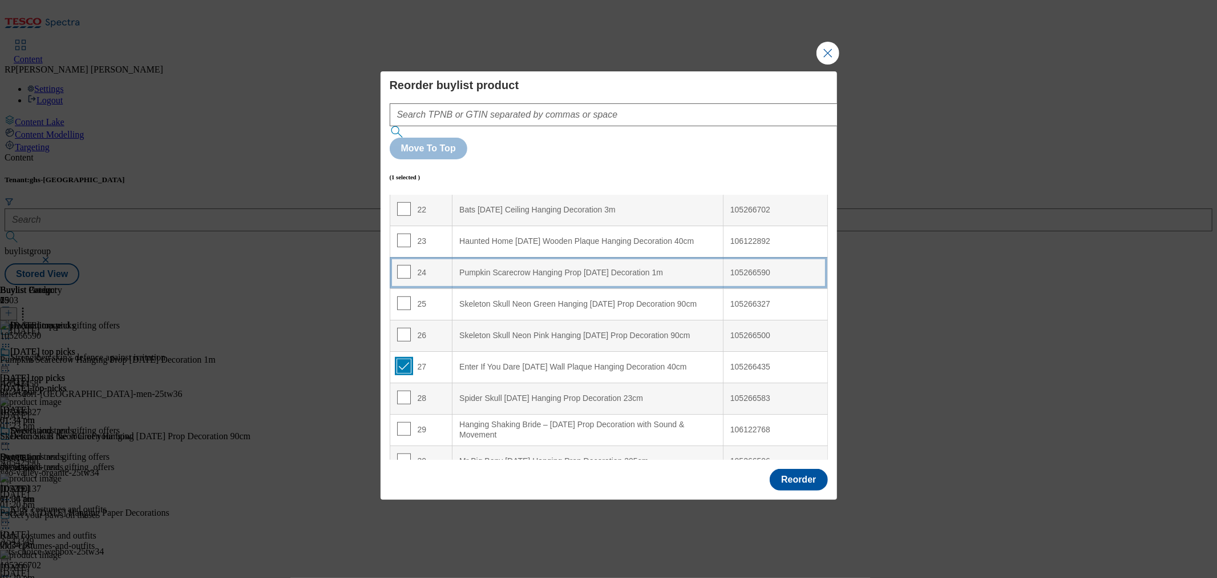
scroll to position [671, 0]
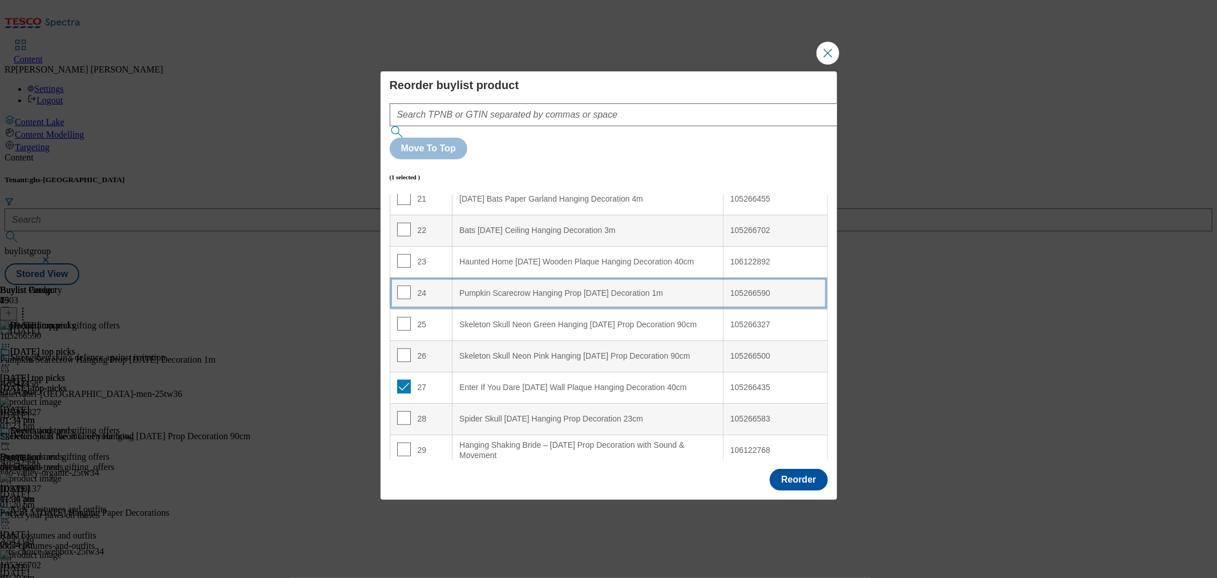
click at [429, 277] on td "24" at bounding box center [421, 292] width 63 height 31
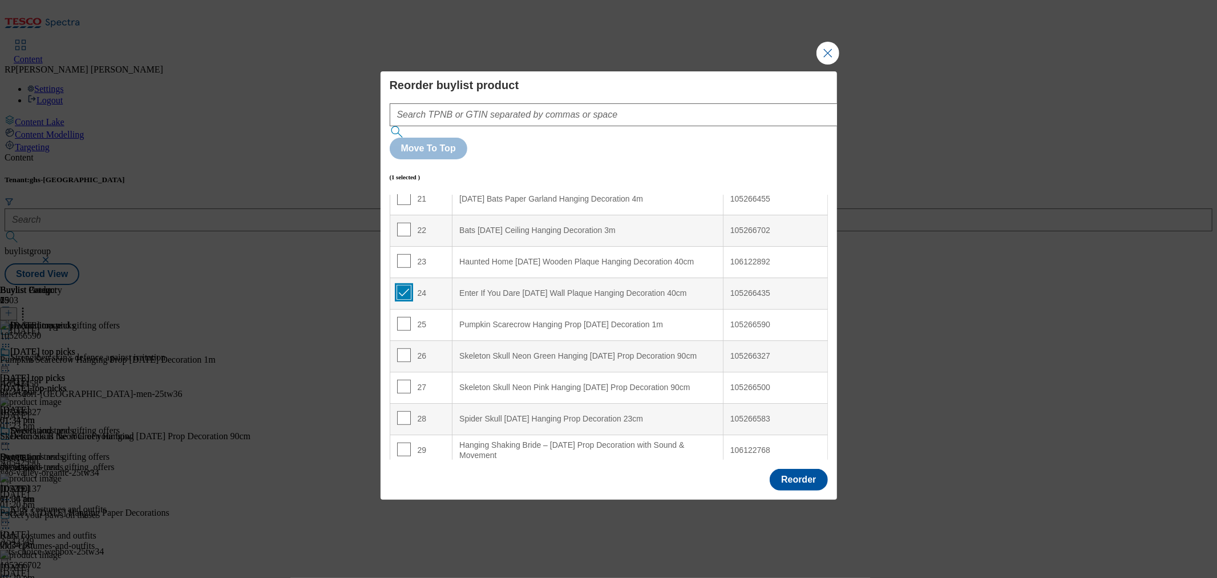
click at [400, 285] on input "Modal" at bounding box center [404, 292] width 14 height 14
checkbox input "false"
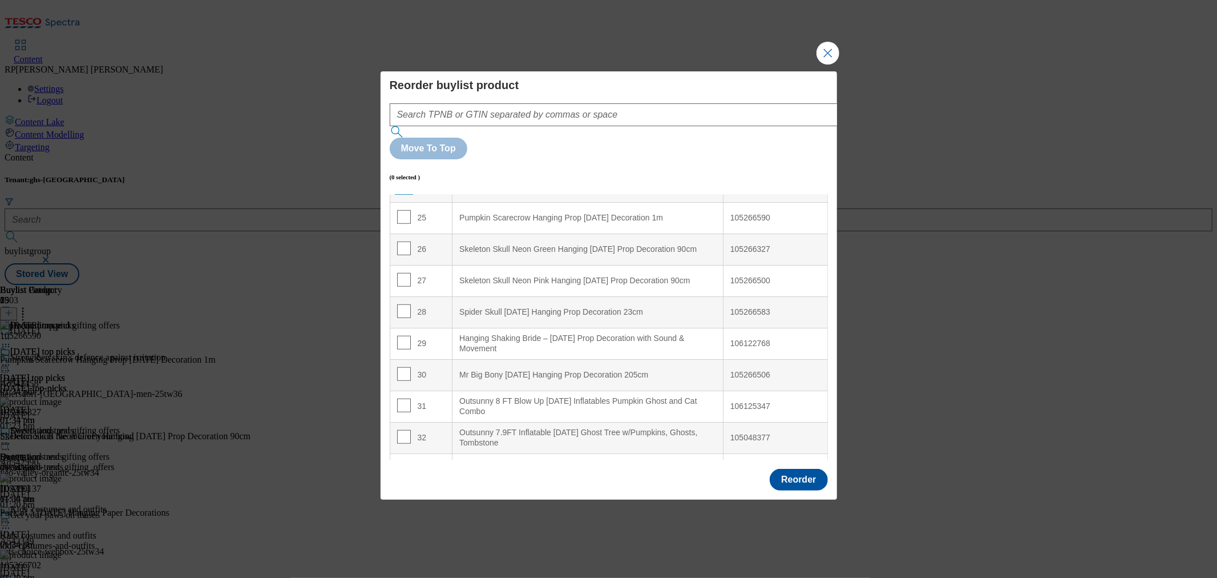
scroll to position [797, 0]
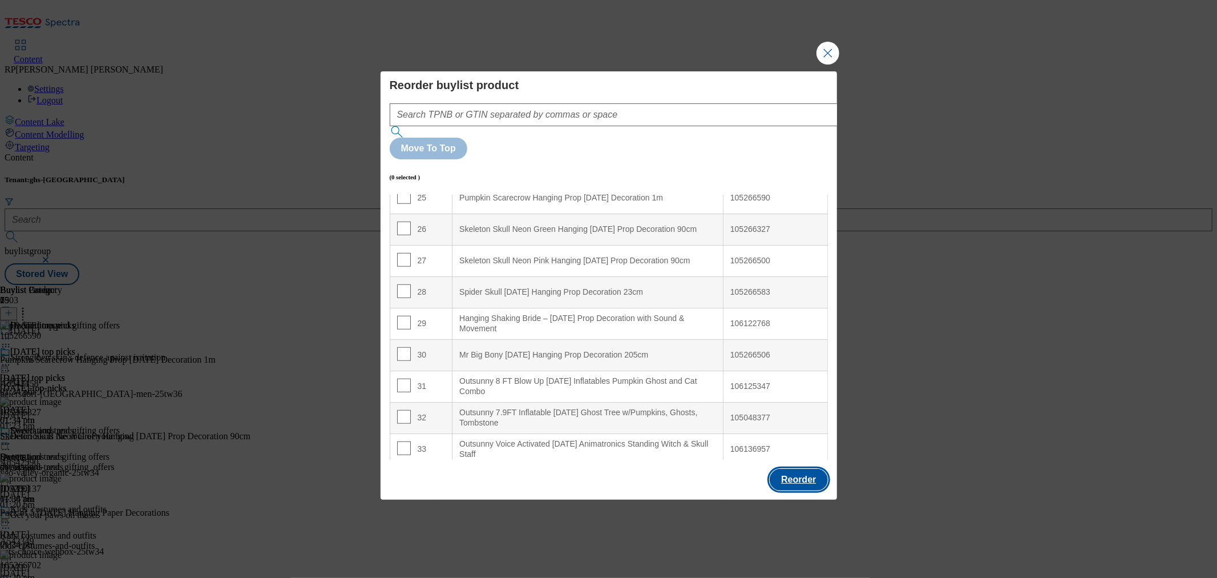
click at [780, 469] on button "Reorder" at bounding box center [799, 480] width 58 height 22
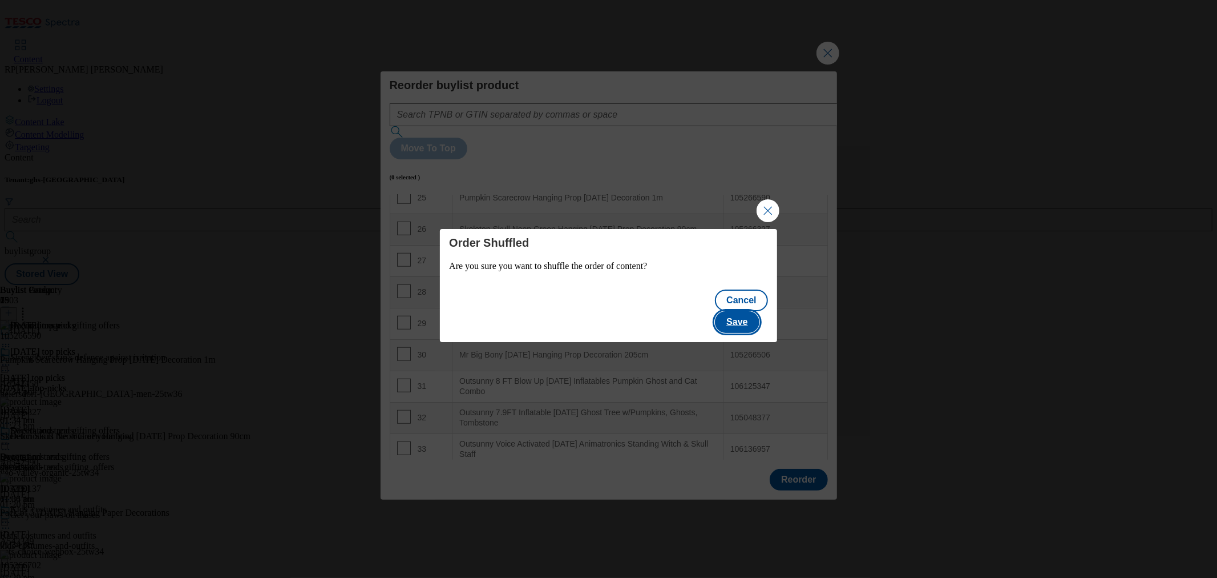
click at [736, 313] on button "Save" at bounding box center [737, 322] width 44 height 22
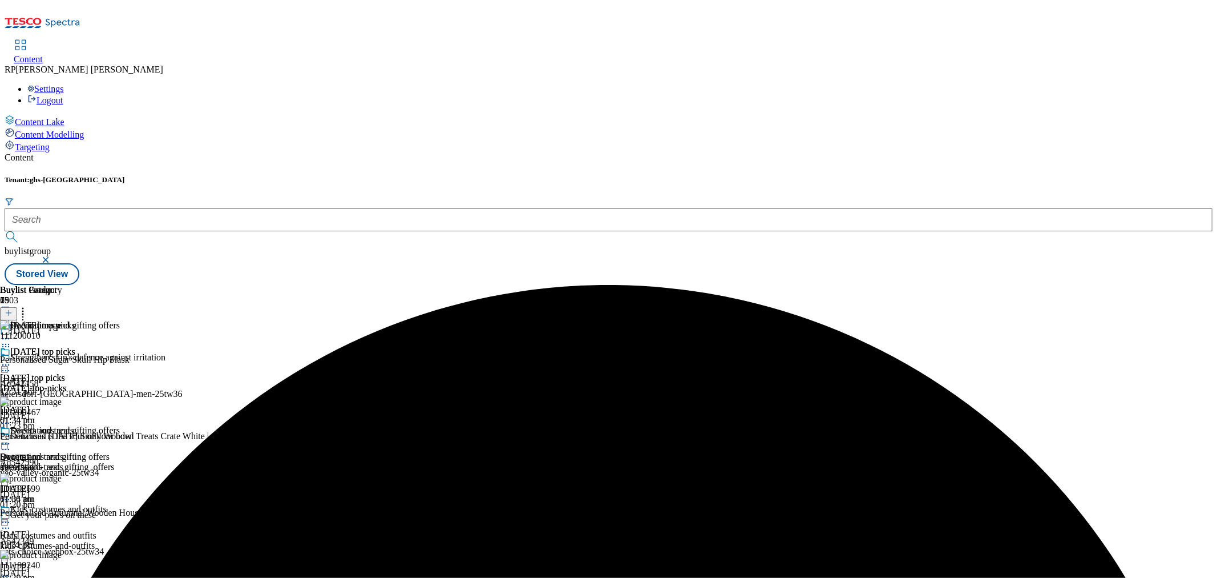
click at [120, 425] on div "Decorations and gifting offers Decorations and gifting offers decorations_and_g…" at bounding box center [60, 464] width 120 height 79
click at [11, 438] on icon at bounding box center [5, 443] width 11 height 11
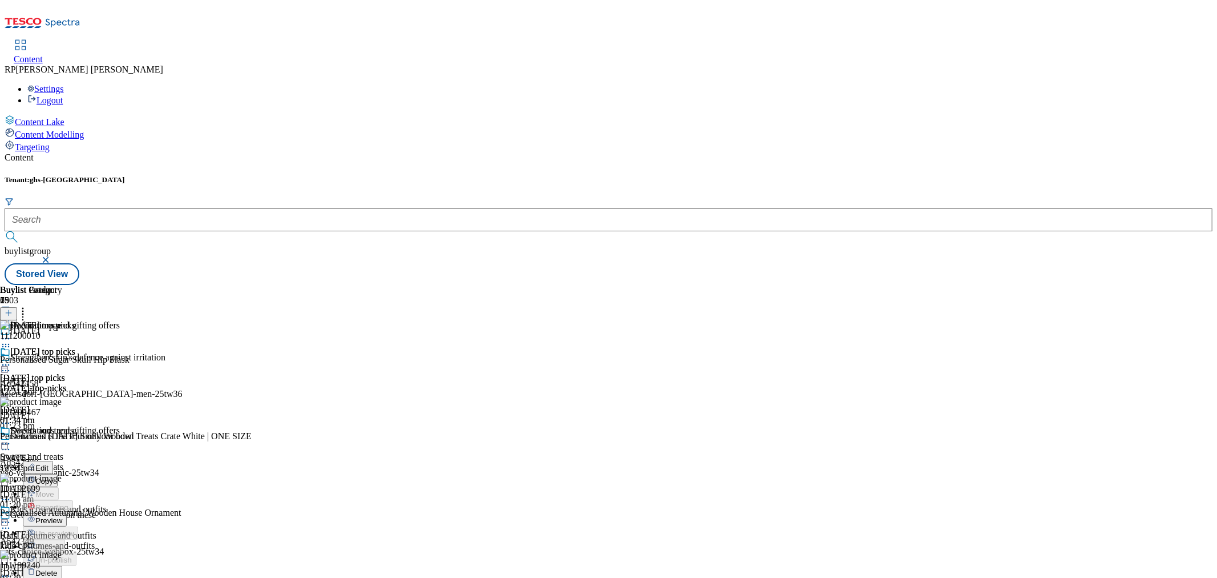
click at [62, 516] on span "Preview" at bounding box center [48, 520] width 27 height 9
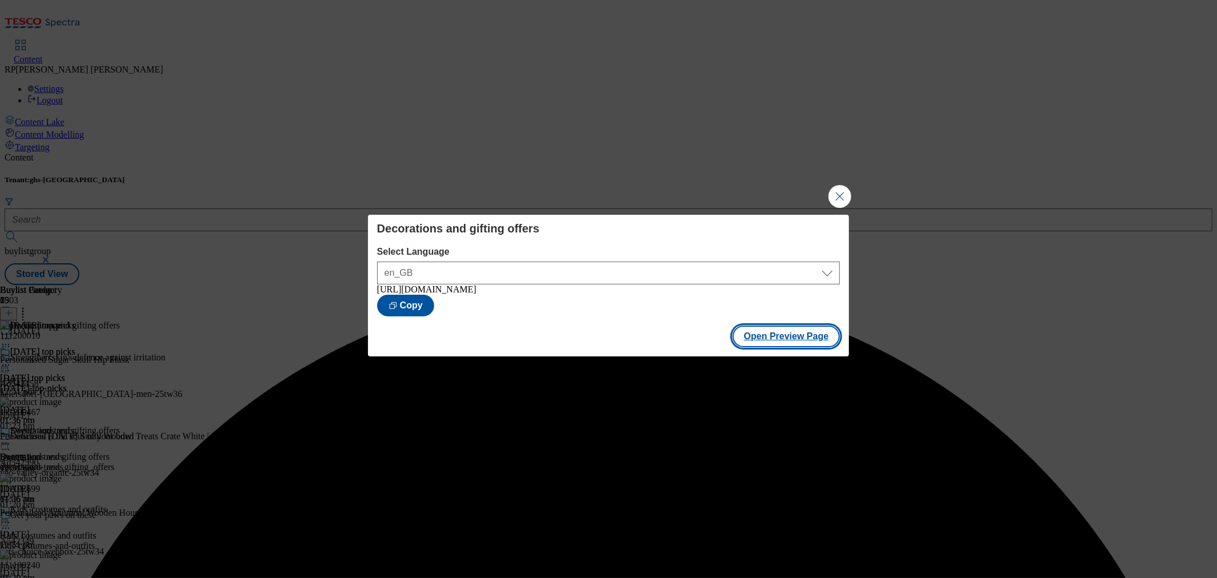
click at [765, 342] on button "Open Preview Page" at bounding box center [787, 336] width 108 height 22
click at [842, 192] on button "Close Modal" at bounding box center [840, 196] width 23 height 23
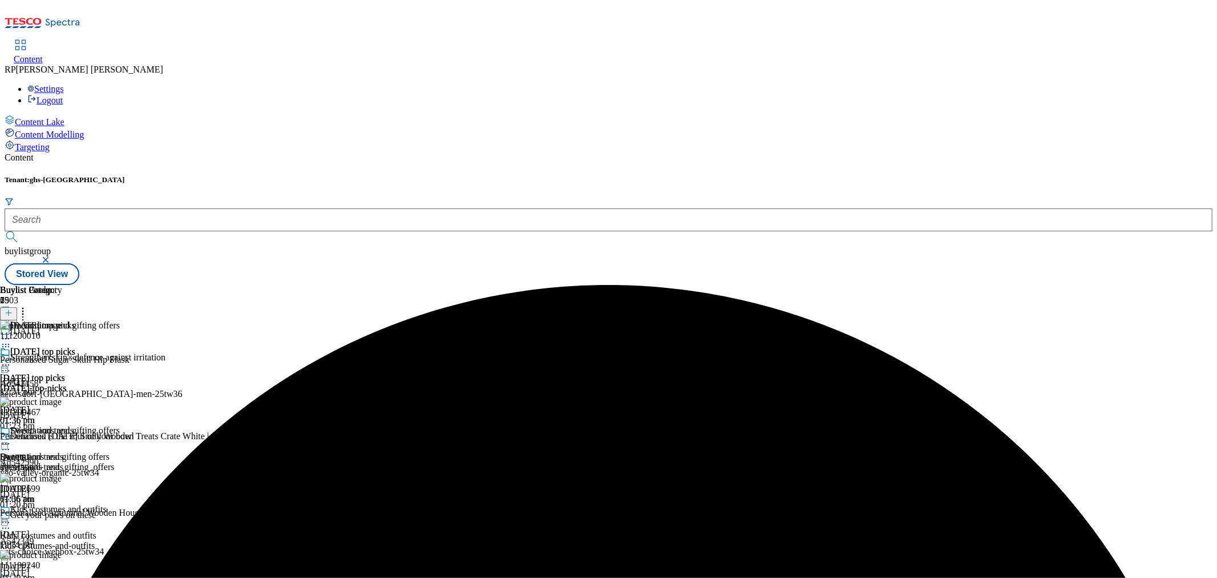
click at [29, 305] on icon at bounding box center [22, 310] width 11 height 11
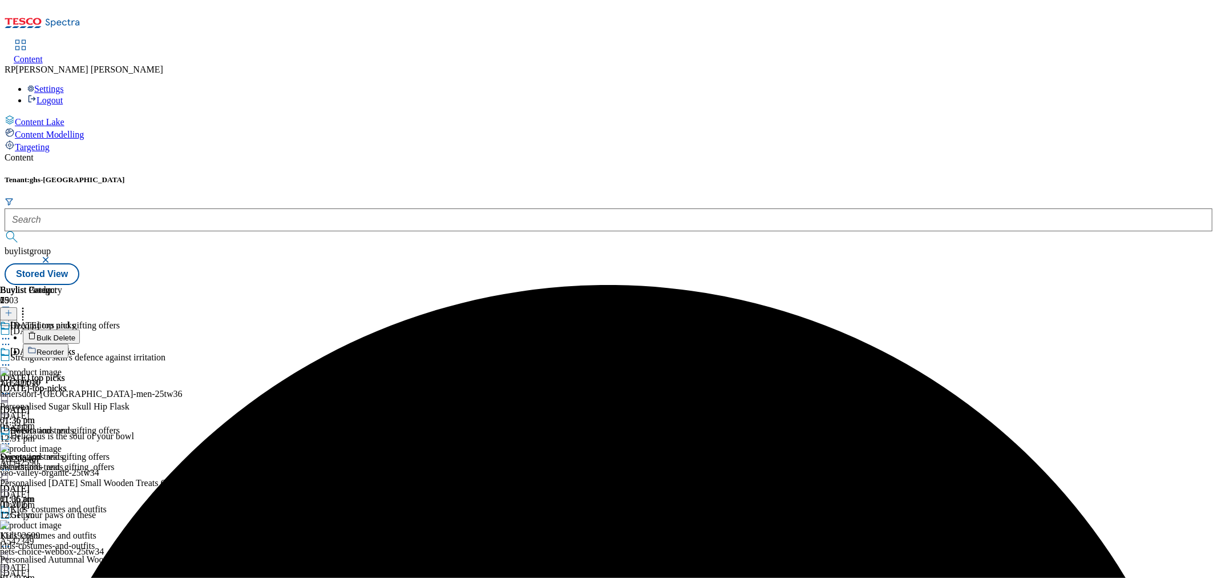
click at [64, 348] on span "Reorder" at bounding box center [50, 352] width 27 height 9
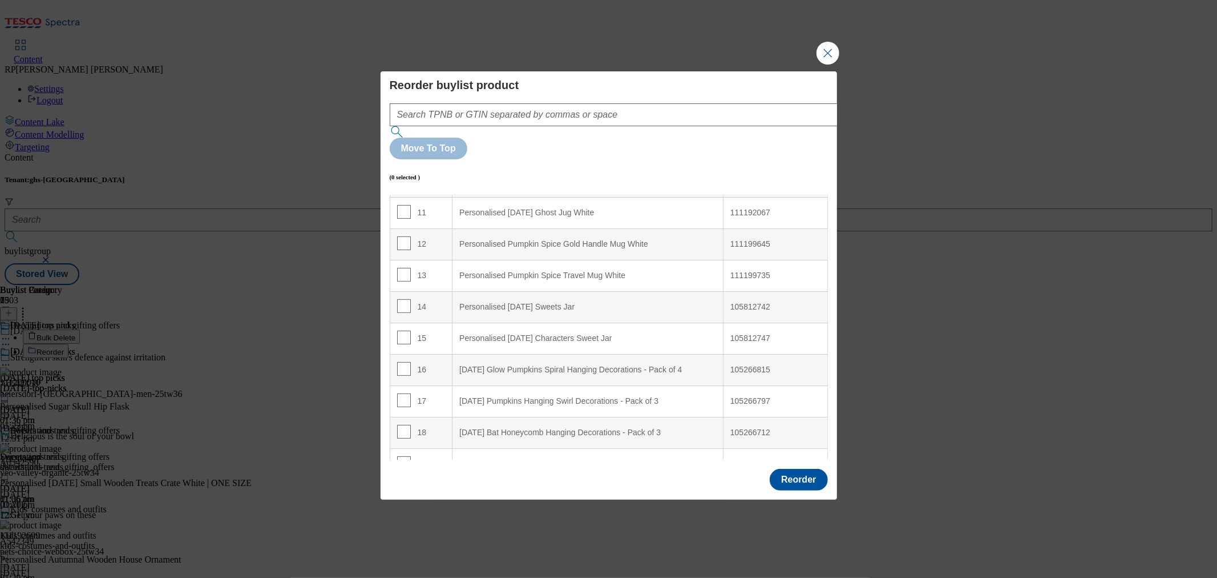
scroll to position [380, 0]
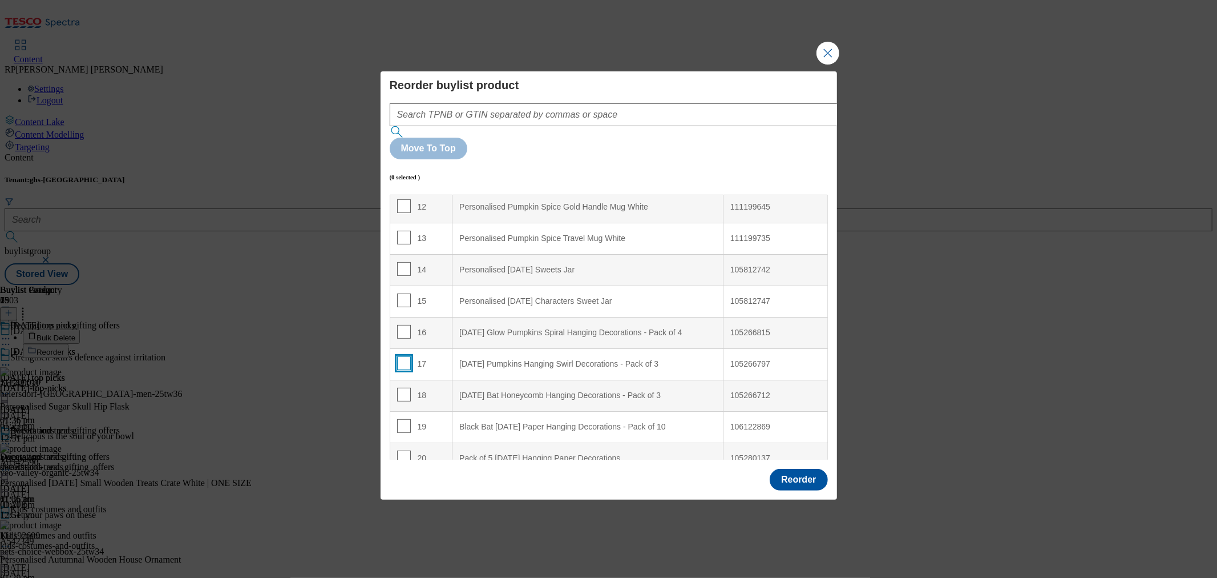
click at [400, 356] on input "Modal" at bounding box center [404, 363] width 14 height 14
checkbox input "true"
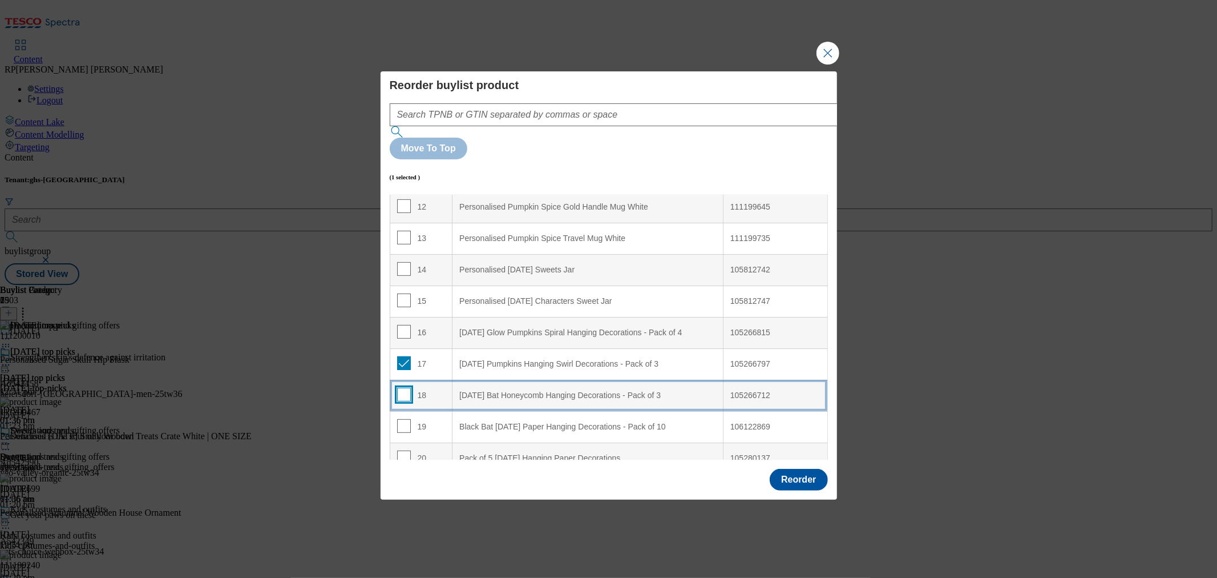
click at [398, 388] on input "Modal" at bounding box center [404, 395] width 14 height 14
checkbox input "true"
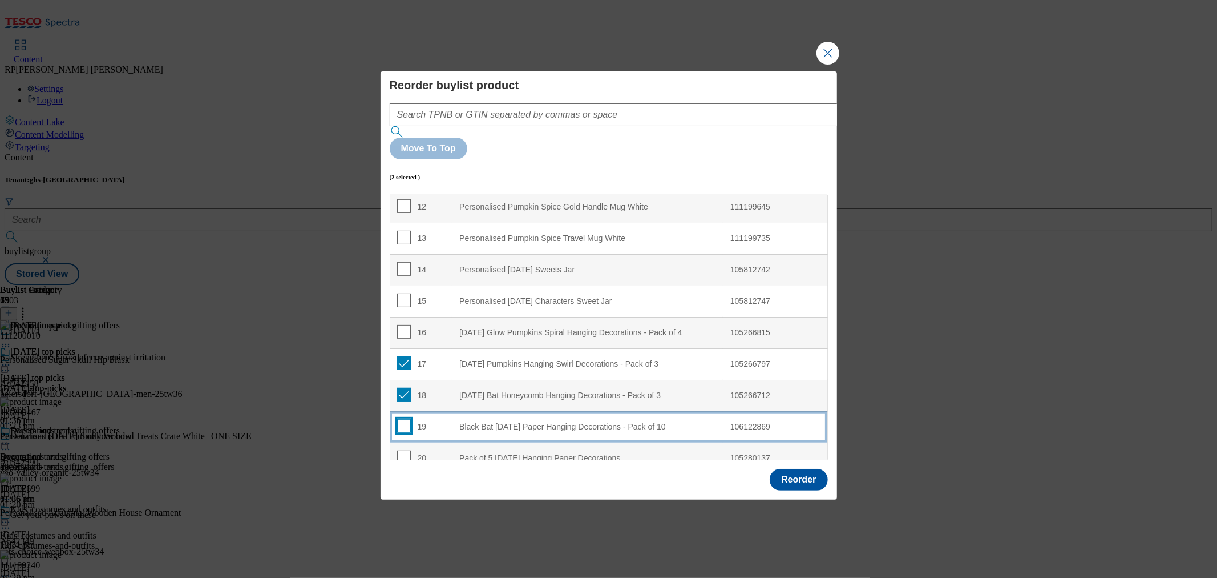
click at [400, 419] on input "Modal" at bounding box center [404, 426] width 14 height 14
checkbox input "true"
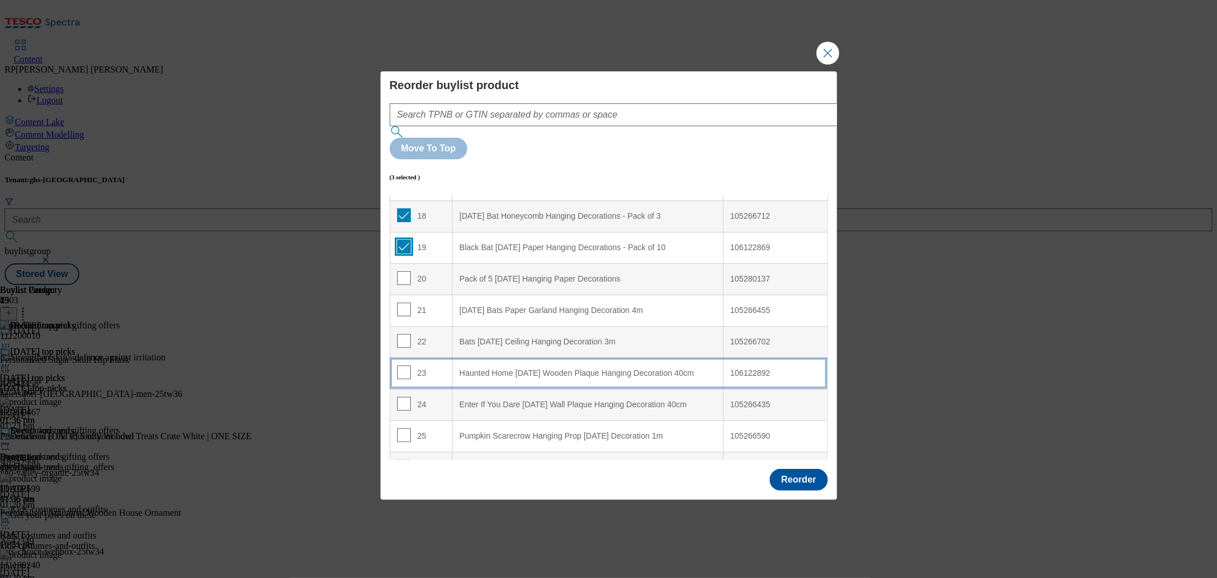
scroll to position [571, 0]
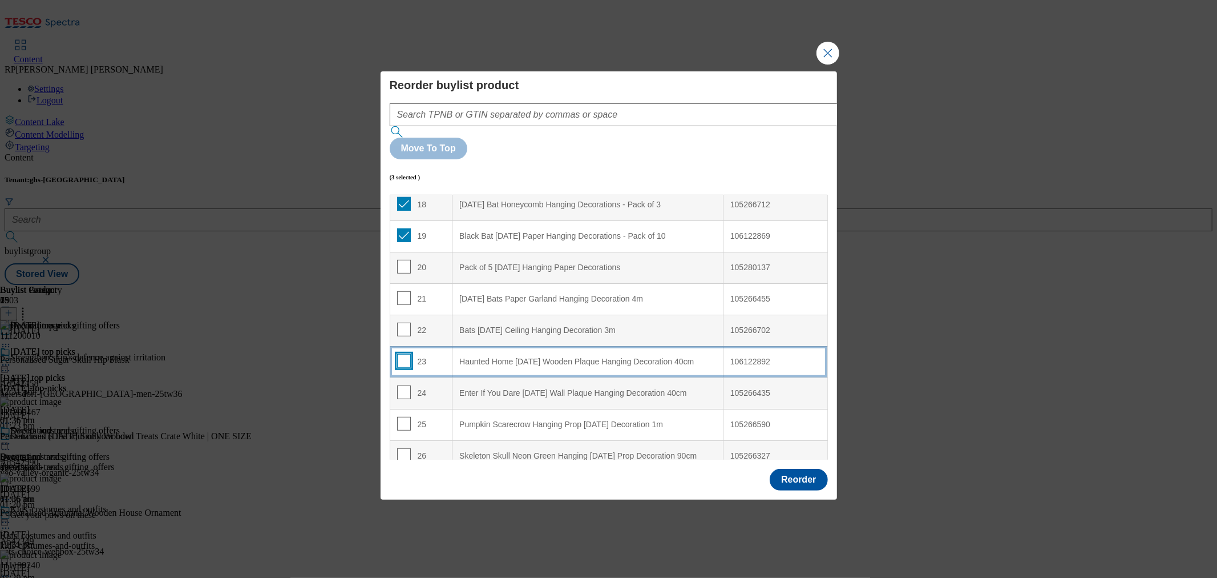
click at [402, 354] on input "Modal" at bounding box center [404, 361] width 14 height 14
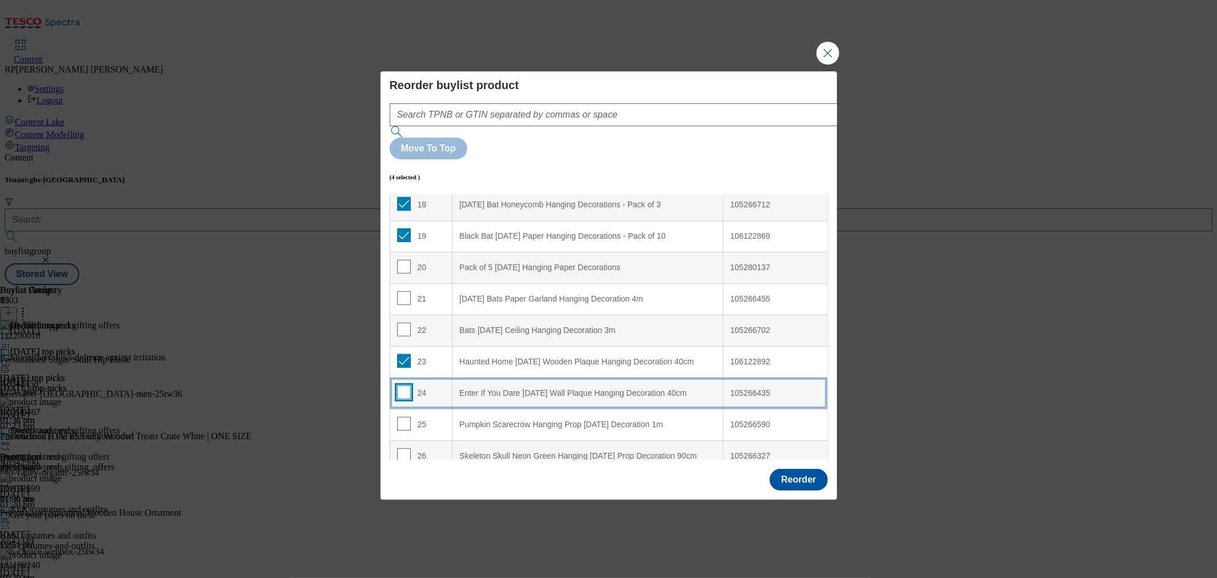
click at [402, 385] on input "Modal" at bounding box center [404, 392] width 14 height 14
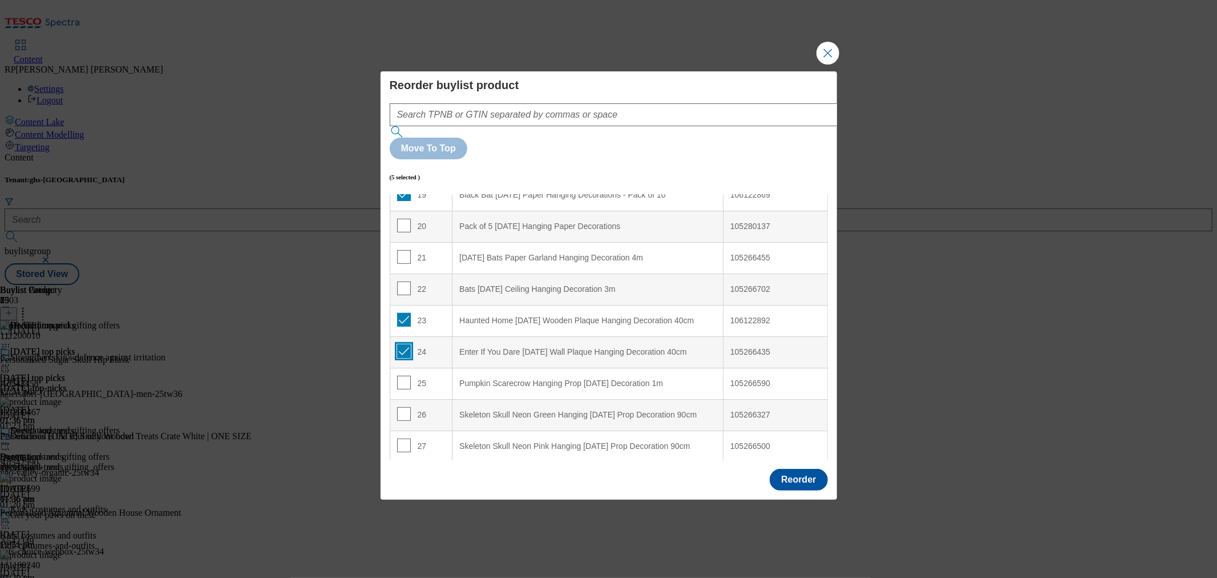
scroll to position [634, 0]
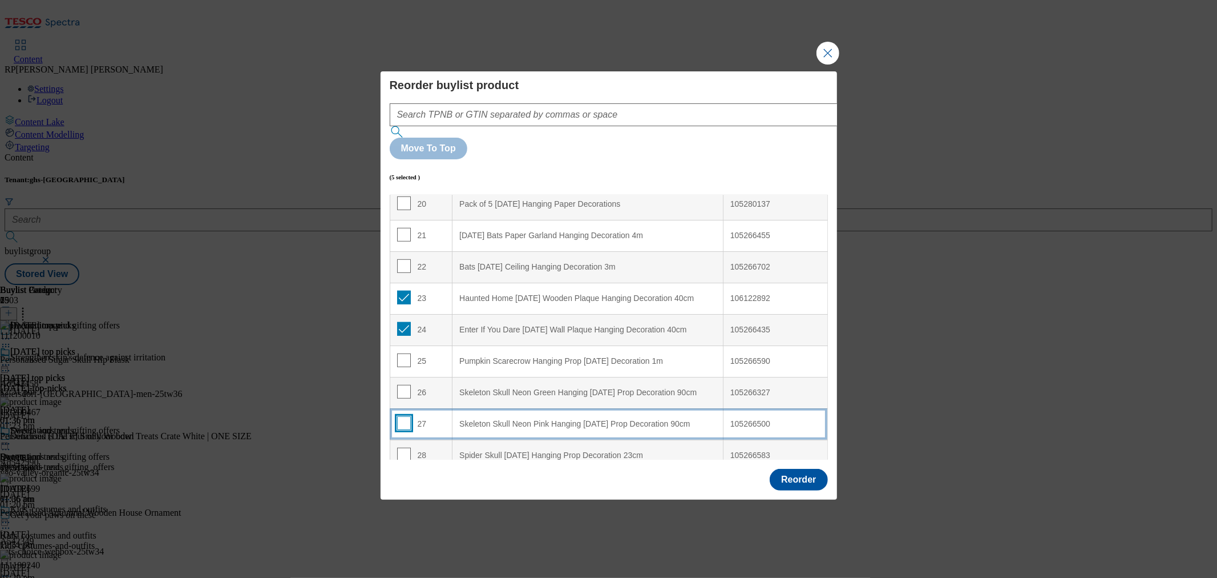
click at [406, 416] on input "Modal" at bounding box center [404, 423] width 14 height 14
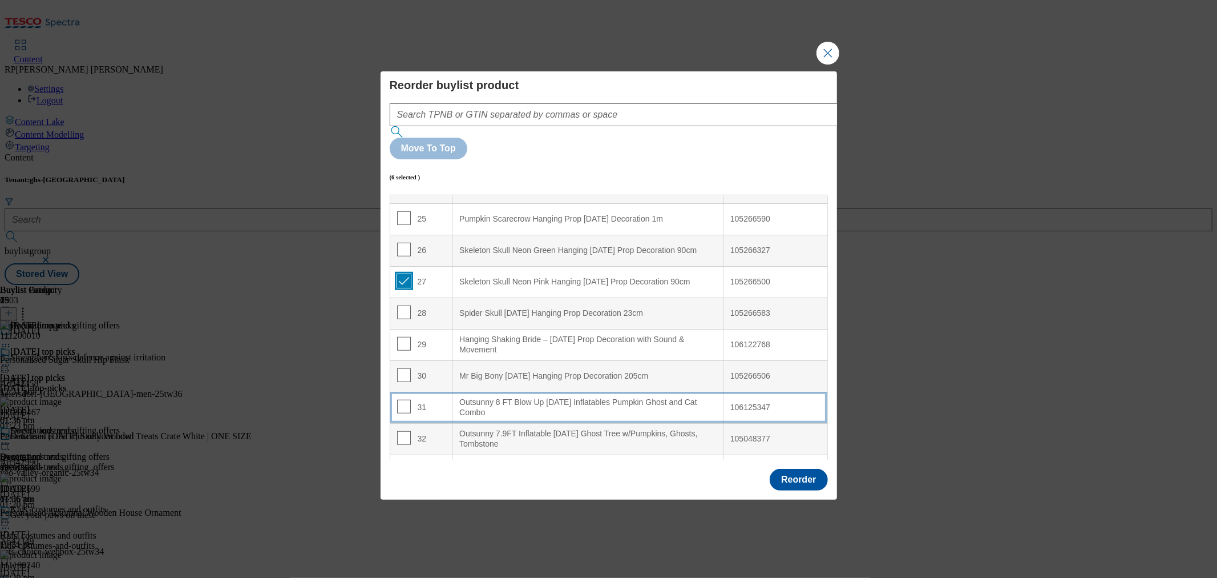
scroll to position [824, 0]
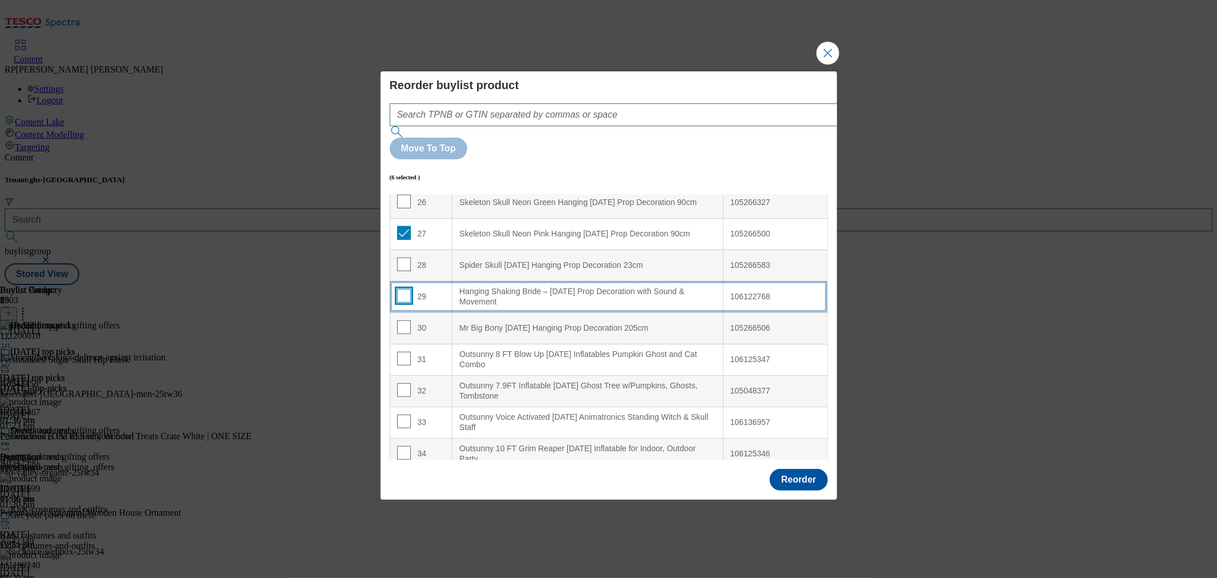
click at [398, 289] on input "Modal" at bounding box center [404, 296] width 14 height 14
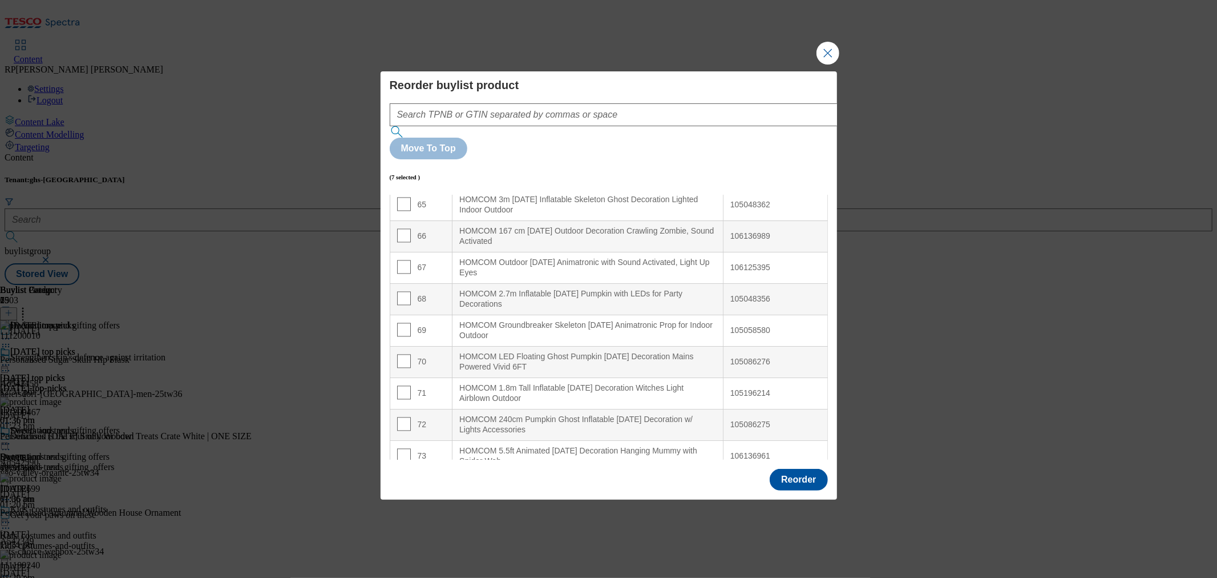
scroll to position [2246, 0]
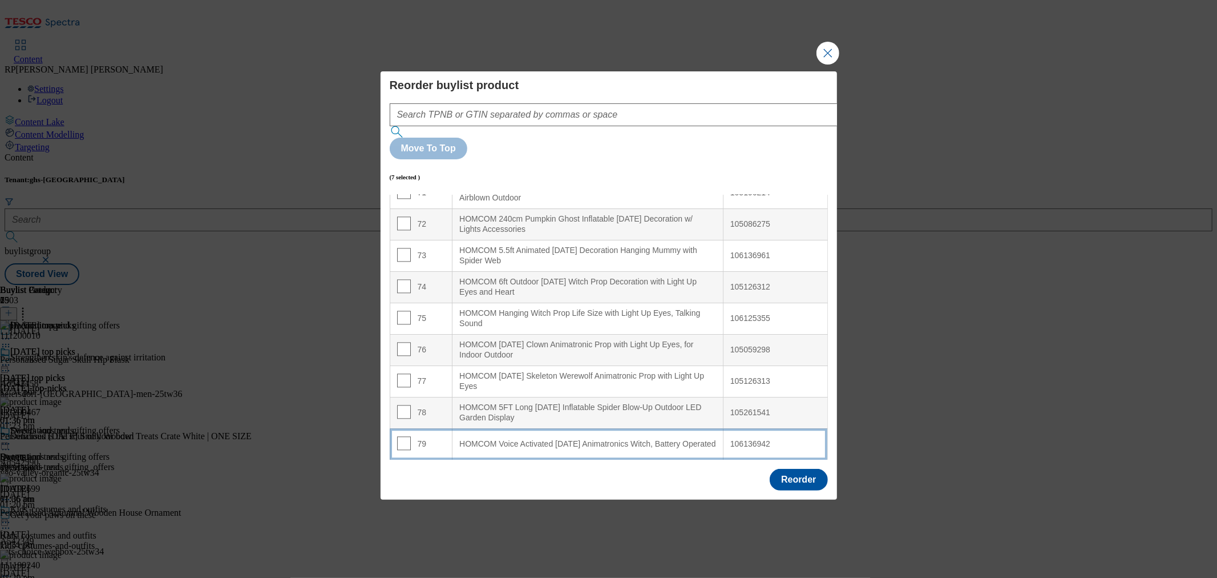
click at [567, 439] on div "HOMCOM Voice Activated Halloween Animatronics Witch, Battery Operated" at bounding box center [587, 444] width 257 height 10
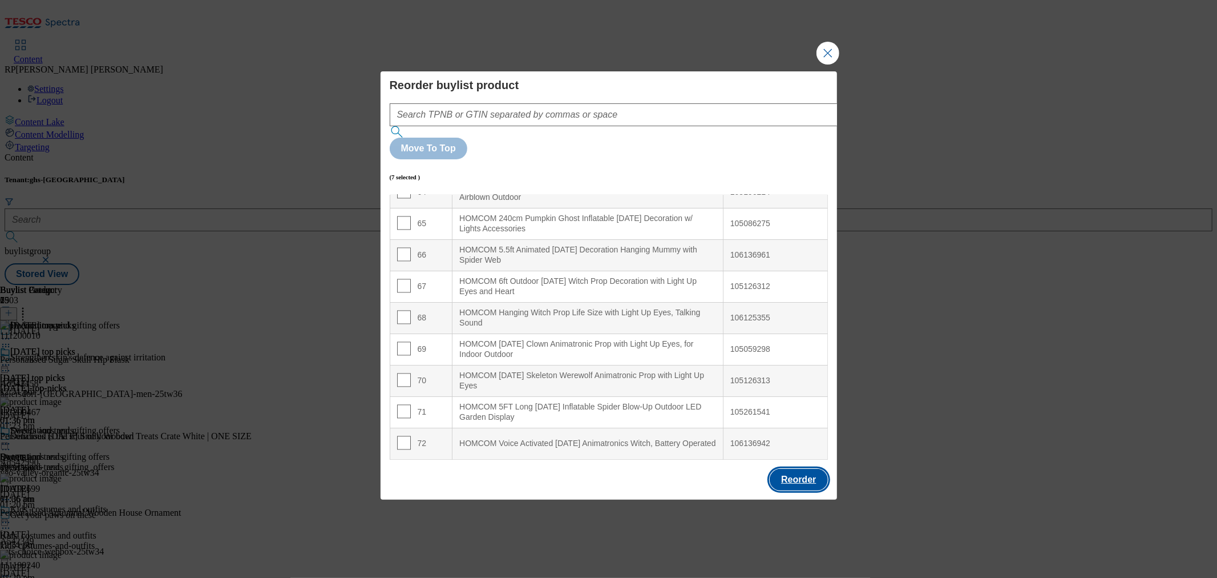
click at [804, 469] on button "Reorder" at bounding box center [799, 480] width 58 height 22
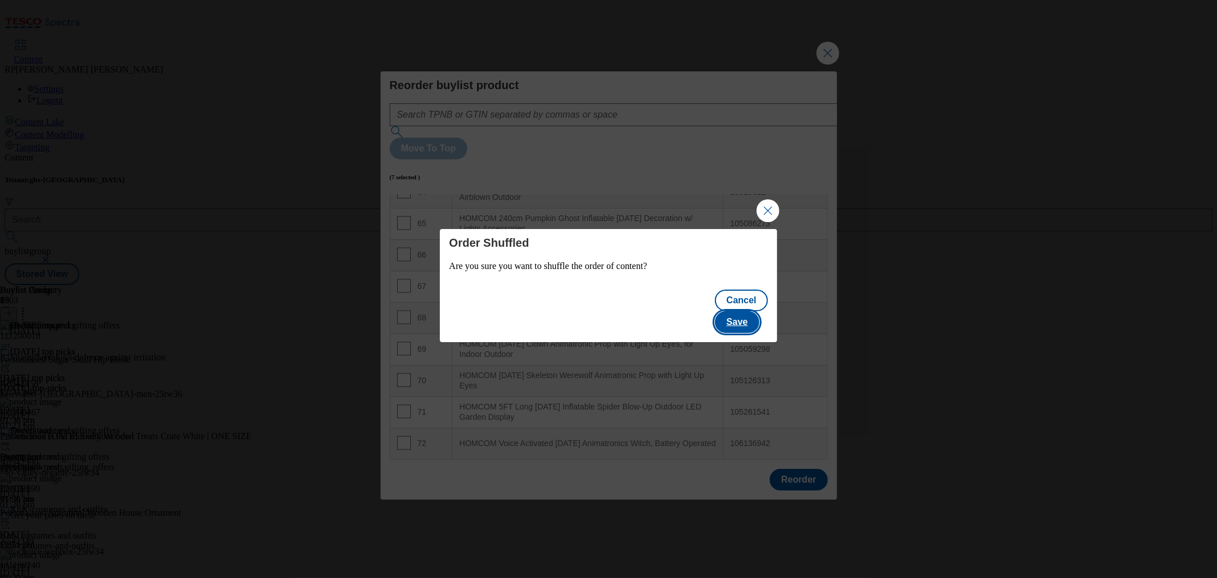
click at [753, 311] on button "Save" at bounding box center [737, 322] width 44 height 22
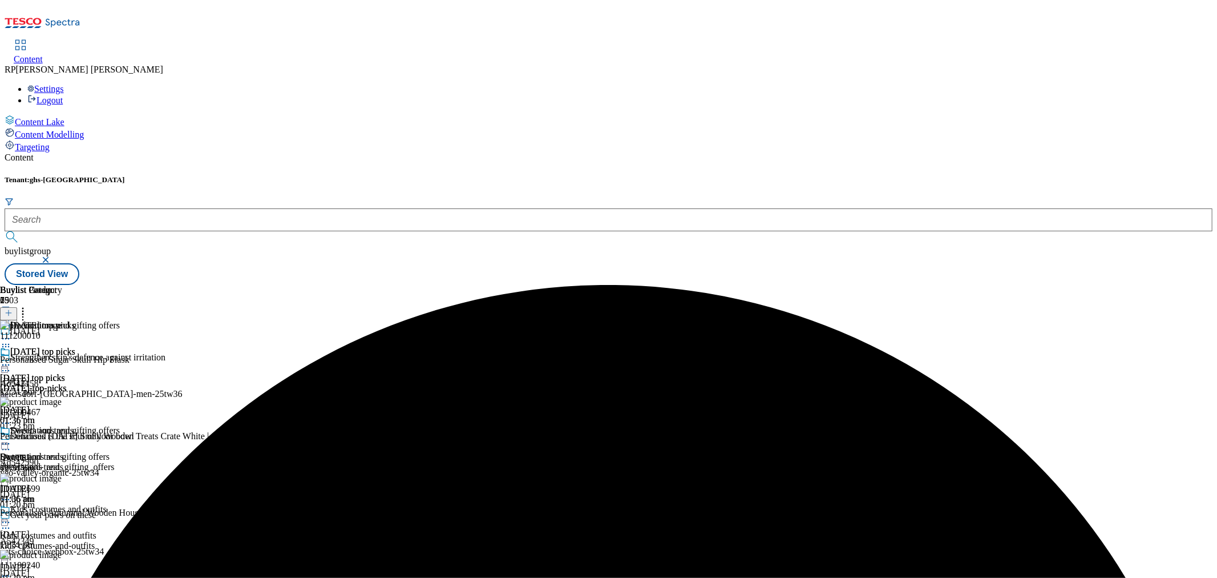
click at [11, 438] on icon at bounding box center [5, 443] width 11 height 11
click at [74, 529] on span "Un-preview" at bounding box center [54, 533] width 38 height 9
click at [7, 443] on circle at bounding box center [6, 444] width 2 height 2
click at [67, 513] on button "Preview" at bounding box center [45, 519] width 44 height 13
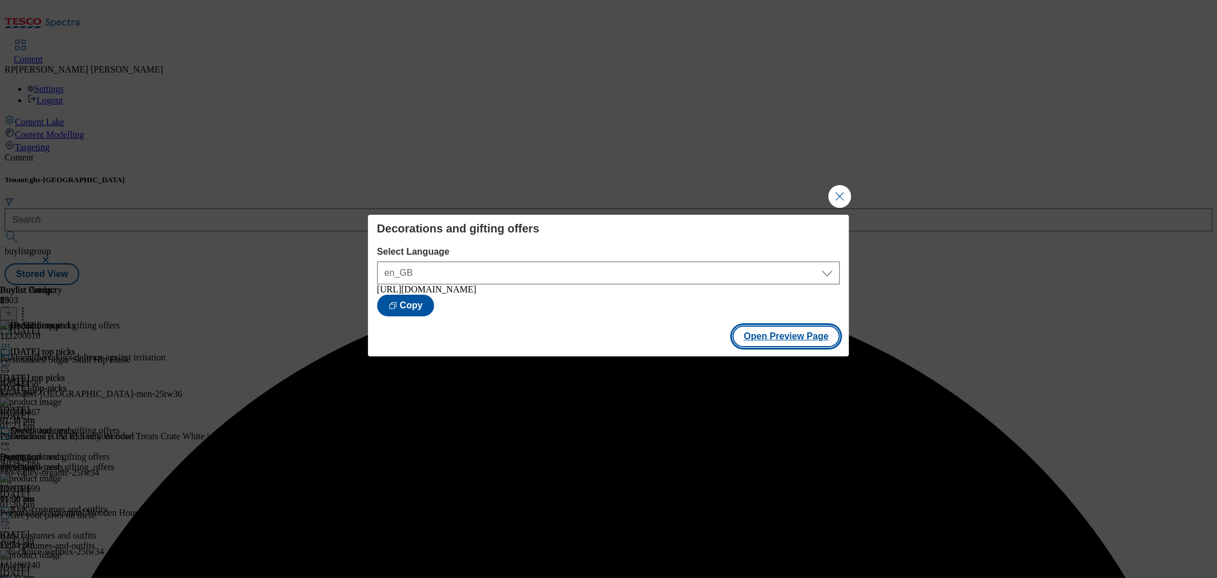
click at [820, 344] on button "Open Preview Page" at bounding box center [787, 336] width 108 height 22
click at [837, 195] on button "Close Modal" at bounding box center [840, 196] width 23 height 23
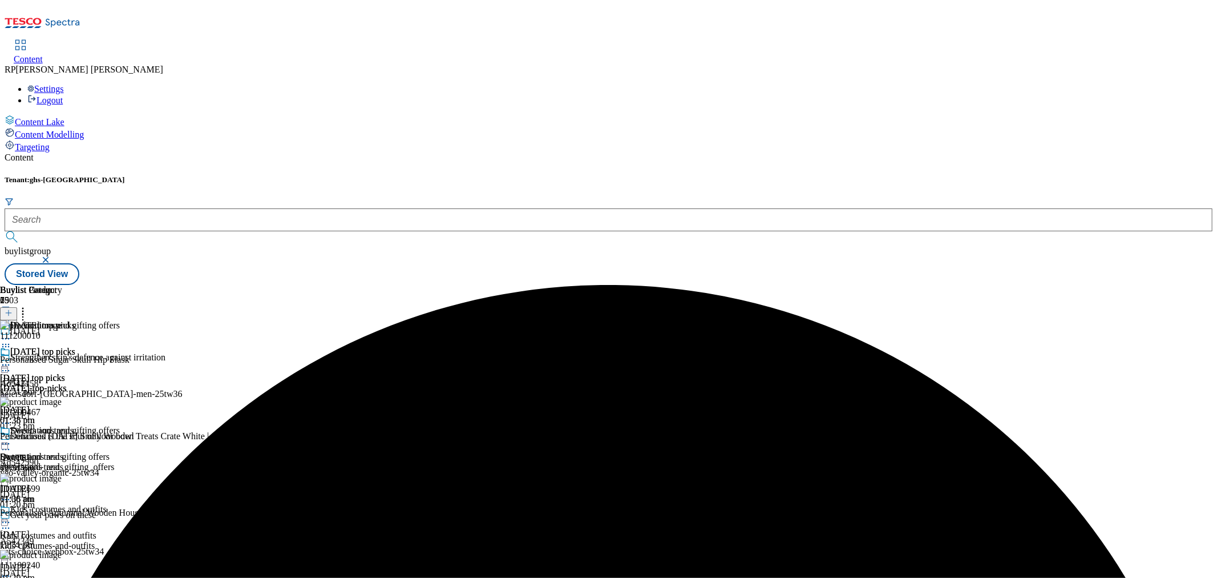
click at [11, 438] on icon at bounding box center [5, 443] width 11 height 11
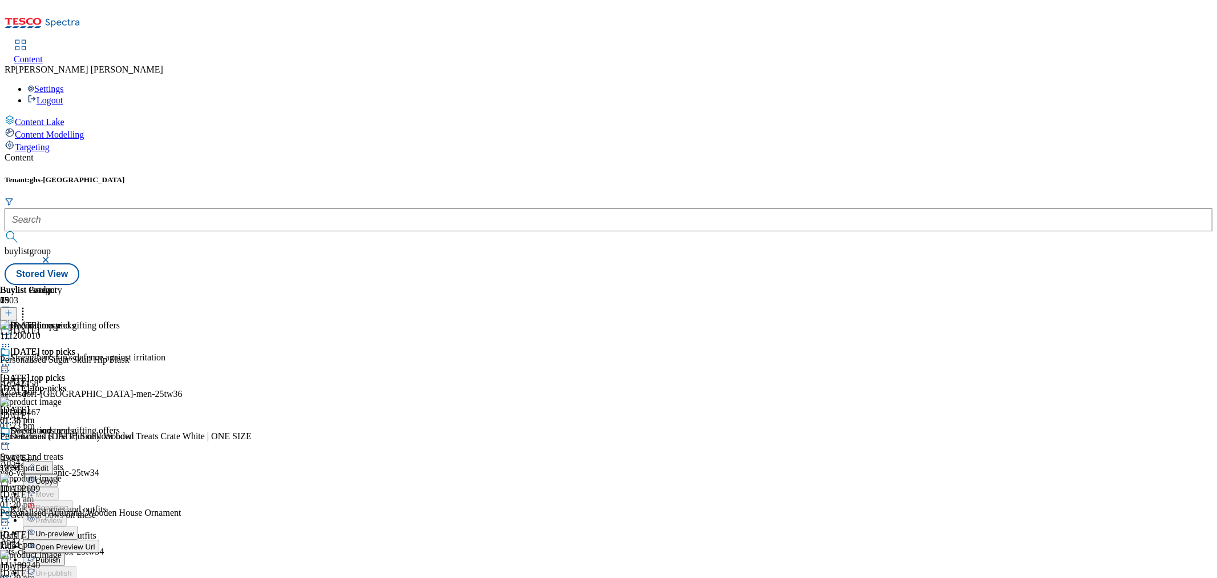
click at [60, 555] on span "Publish" at bounding box center [47, 559] width 25 height 9
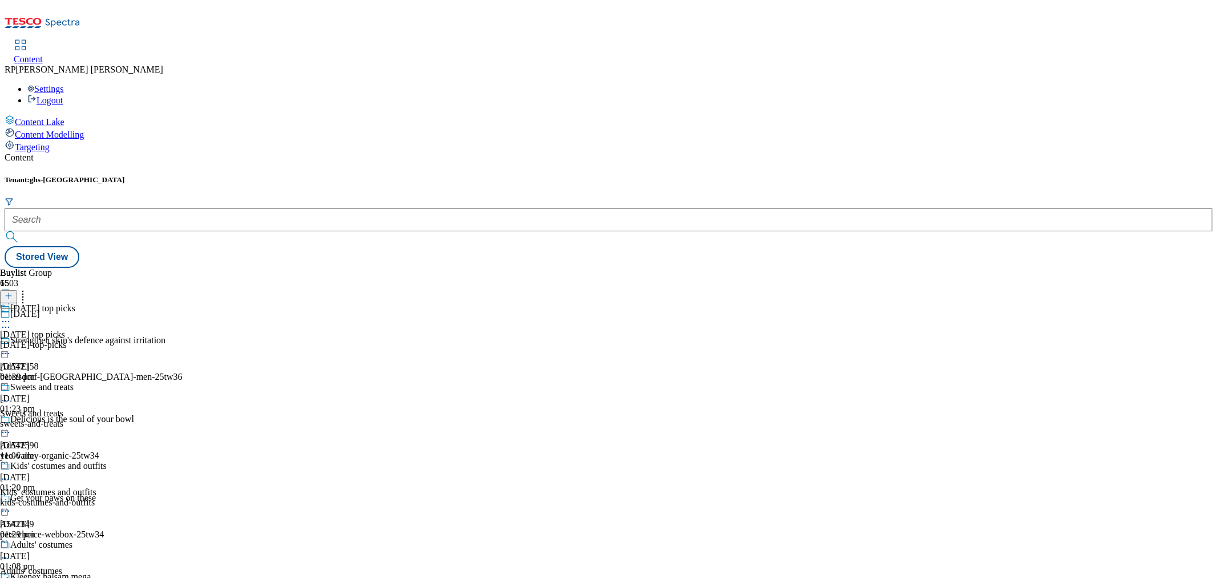
scroll to position [443, 0]
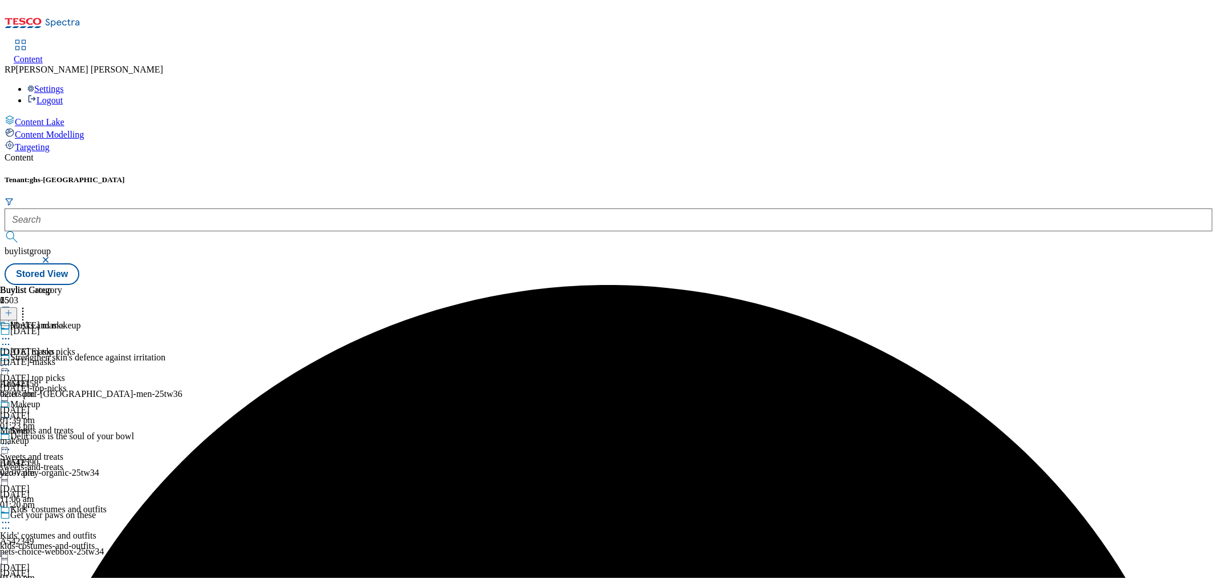
click at [65, 399] on div "Makeup Makeup makeup 10 Oct 2025 02:07 pm" at bounding box center [32, 438] width 65 height 79
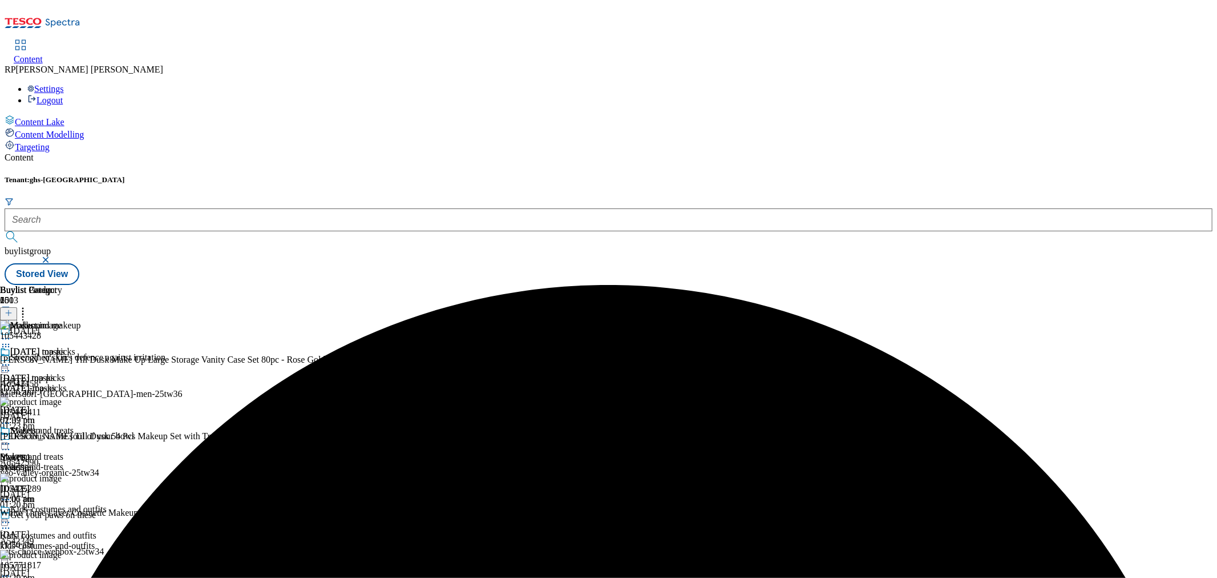
click at [11, 438] on icon at bounding box center [5, 443] width 11 height 11
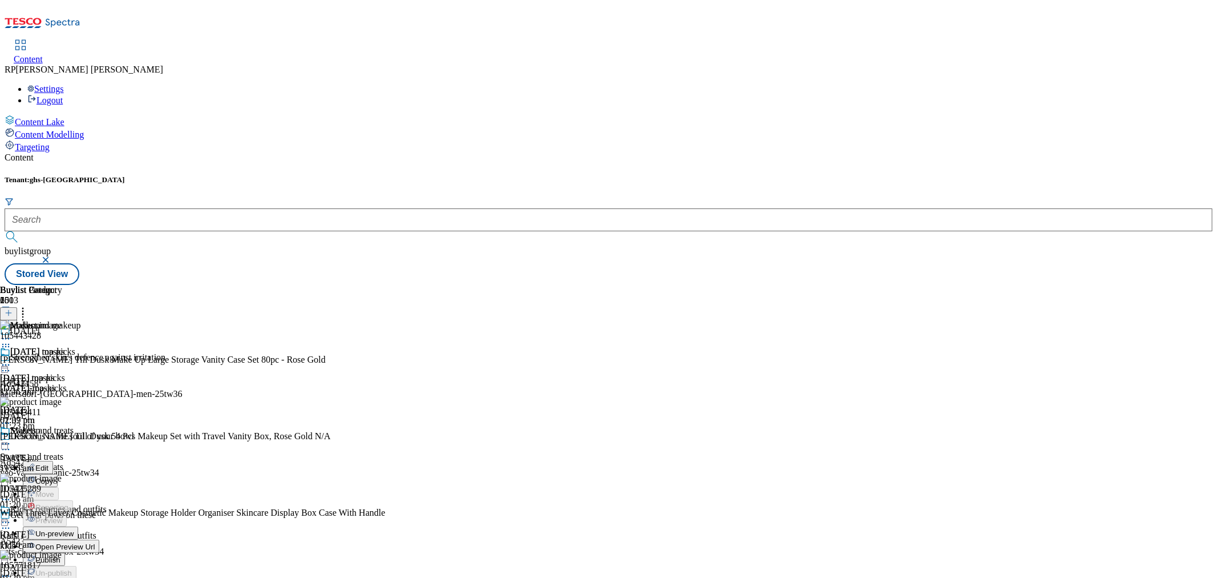
click at [74, 529] on span "Un-preview" at bounding box center [54, 533] width 38 height 9
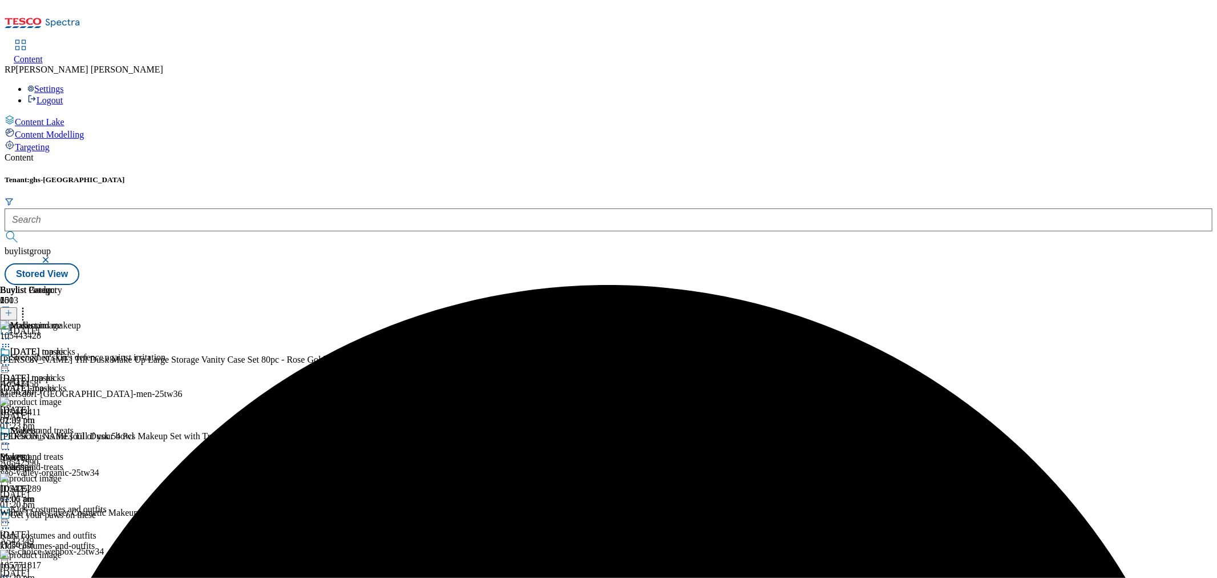
click at [29, 305] on icon at bounding box center [22, 310] width 11 height 11
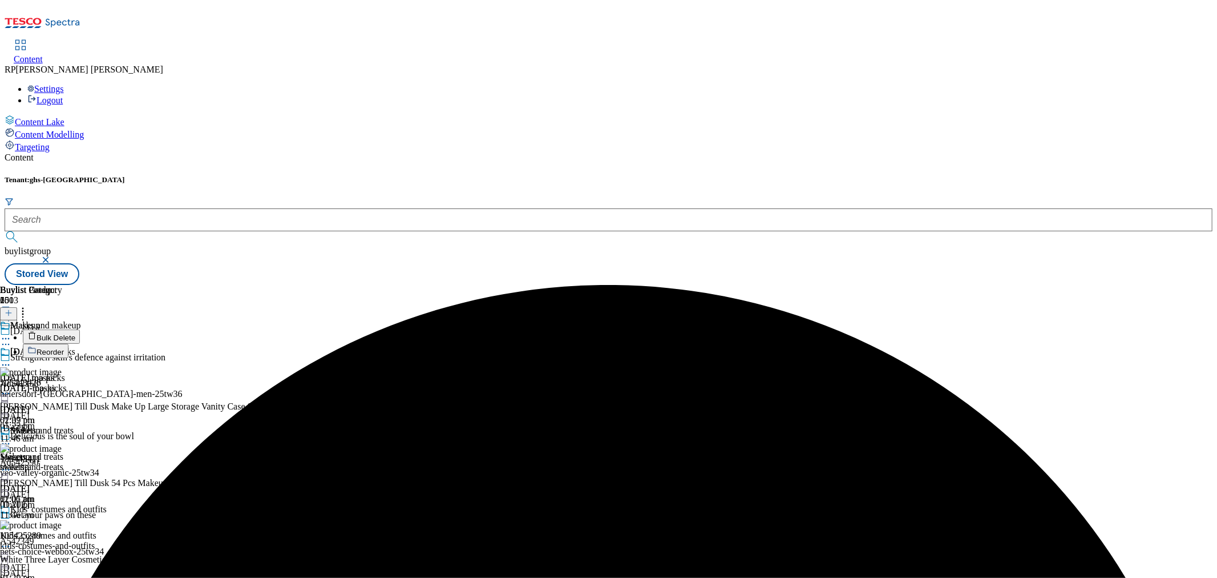
click at [75, 333] on span "Bulk Delete" at bounding box center [56, 337] width 39 height 9
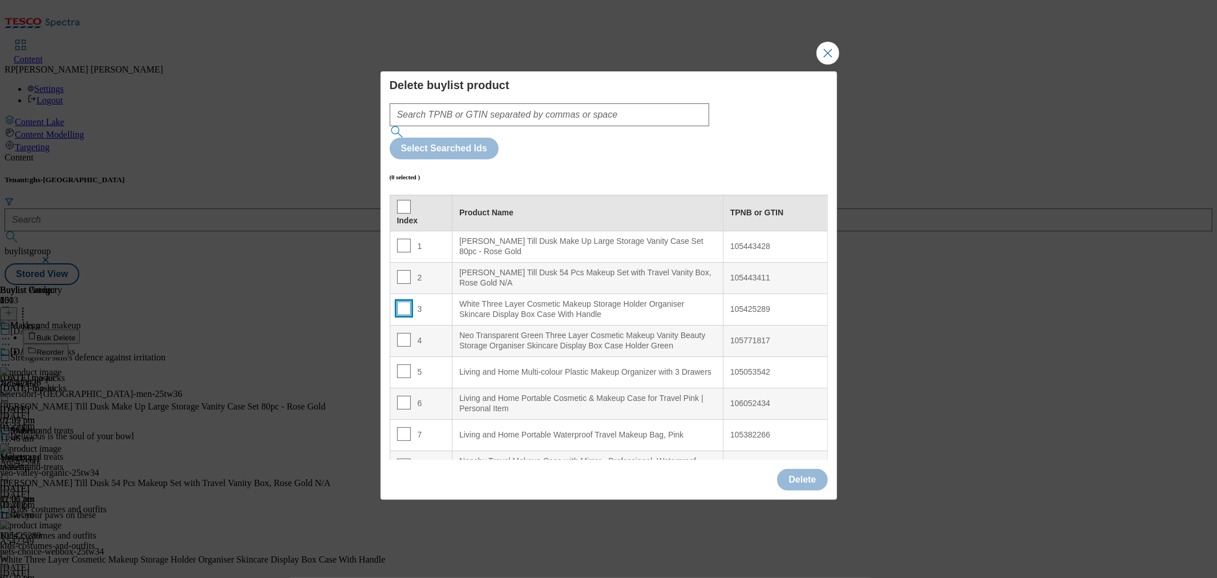
click at [398, 301] on input "Modal" at bounding box center [404, 308] width 14 height 14
checkbox input "true"
click at [402, 333] on input "Modal" at bounding box center [404, 340] width 14 height 14
checkbox input "true"
click at [402, 364] on input "Modal" at bounding box center [404, 371] width 14 height 14
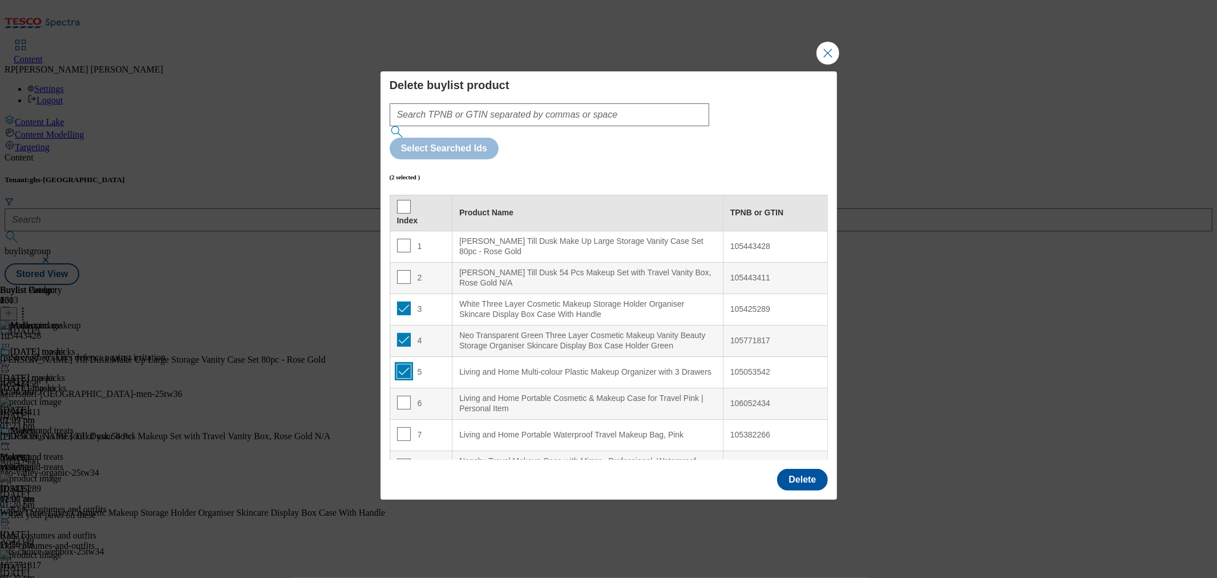
checkbox input "true"
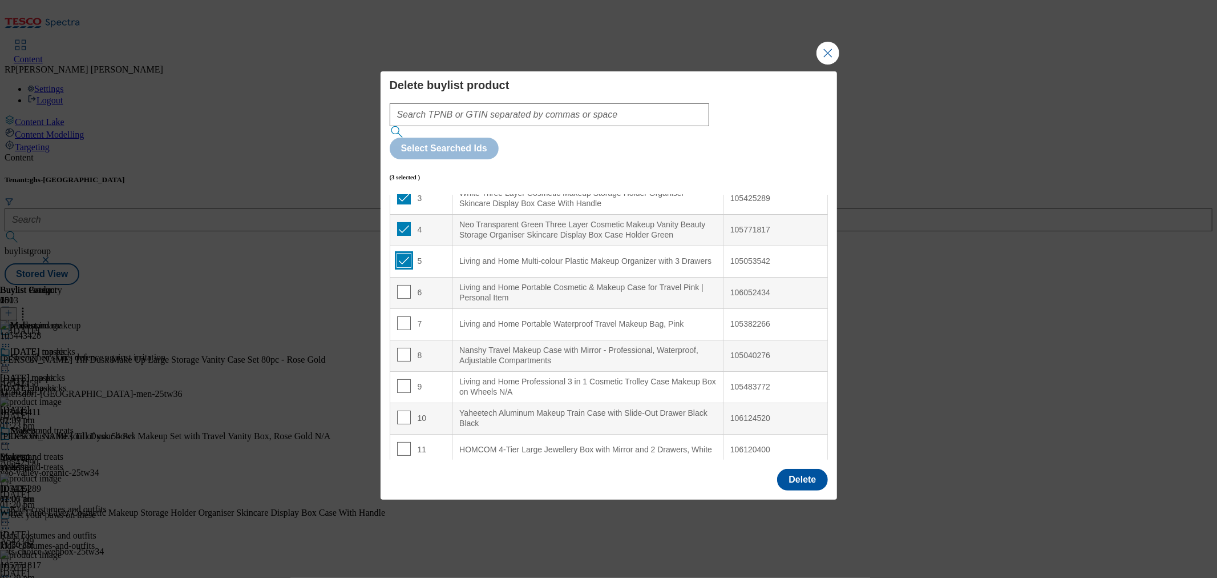
scroll to position [127, 0]
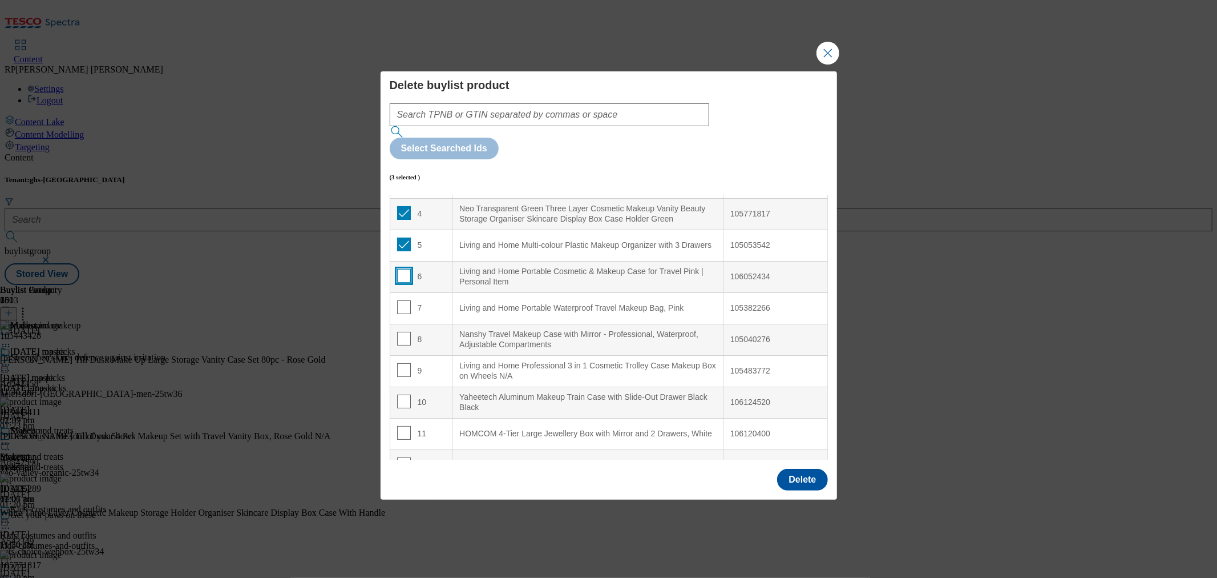
click at [405, 269] on input "Modal" at bounding box center [404, 276] width 14 height 14
checkbox input "true"
click at [402, 300] on input "Modal" at bounding box center [404, 307] width 14 height 14
checkbox input "true"
click at [404, 332] on input "Modal" at bounding box center [404, 339] width 14 height 14
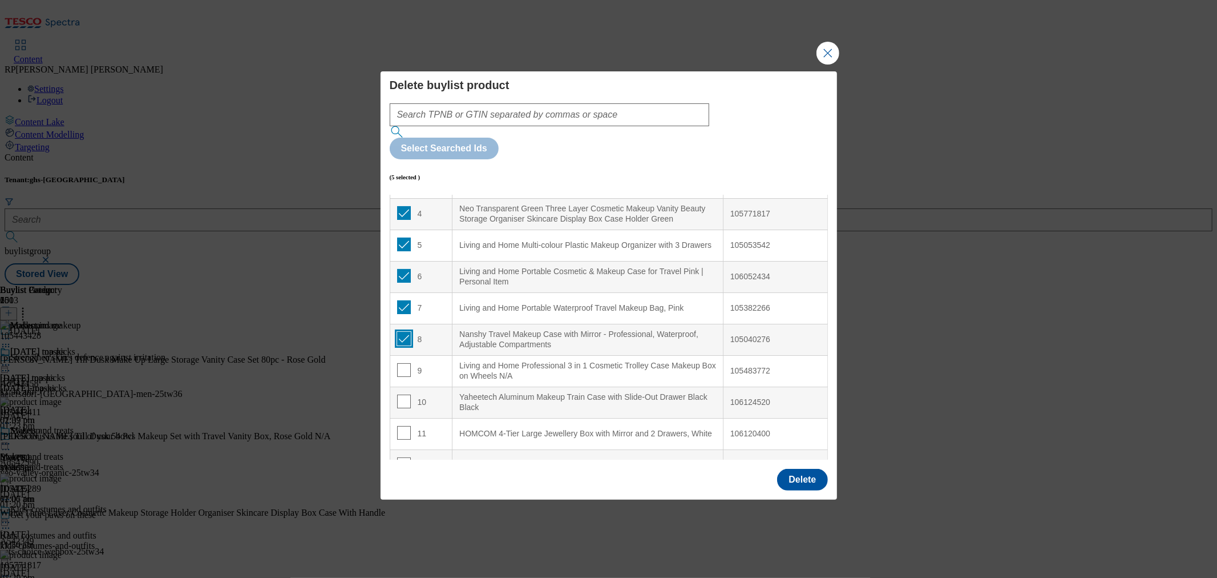
checkbox input "true"
click at [401, 363] on input "Modal" at bounding box center [404, 370] width 14 height 14
checkbox input "true"
click at [401, 394] on input "Modal" at bounding box center [404, 401] width 14 height 14
checkbox input "true"
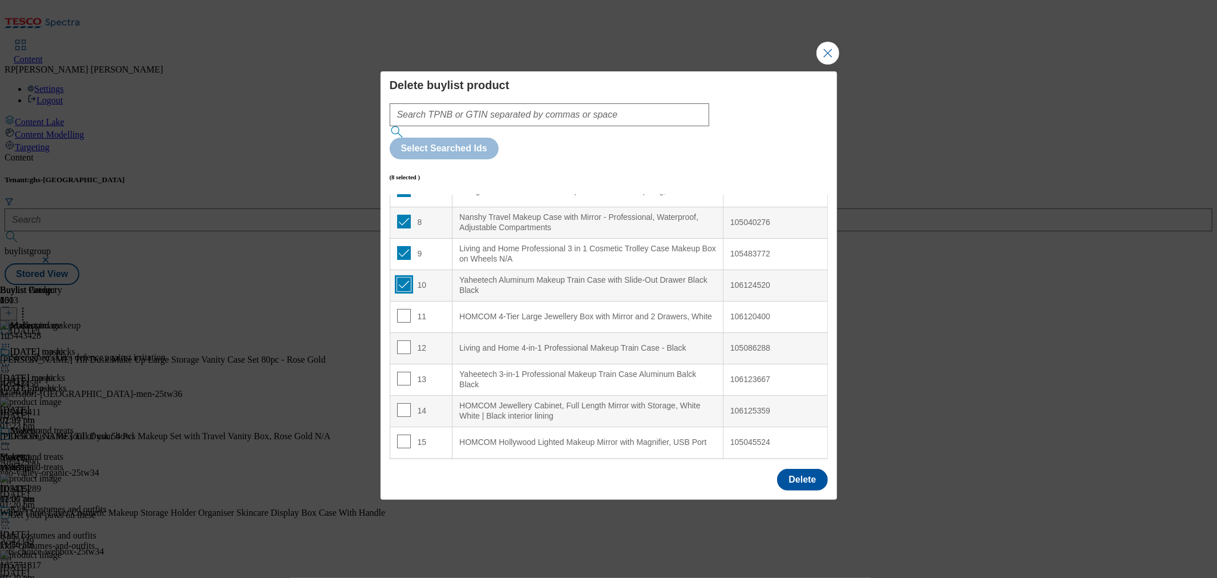
scroll to position [253, 0]
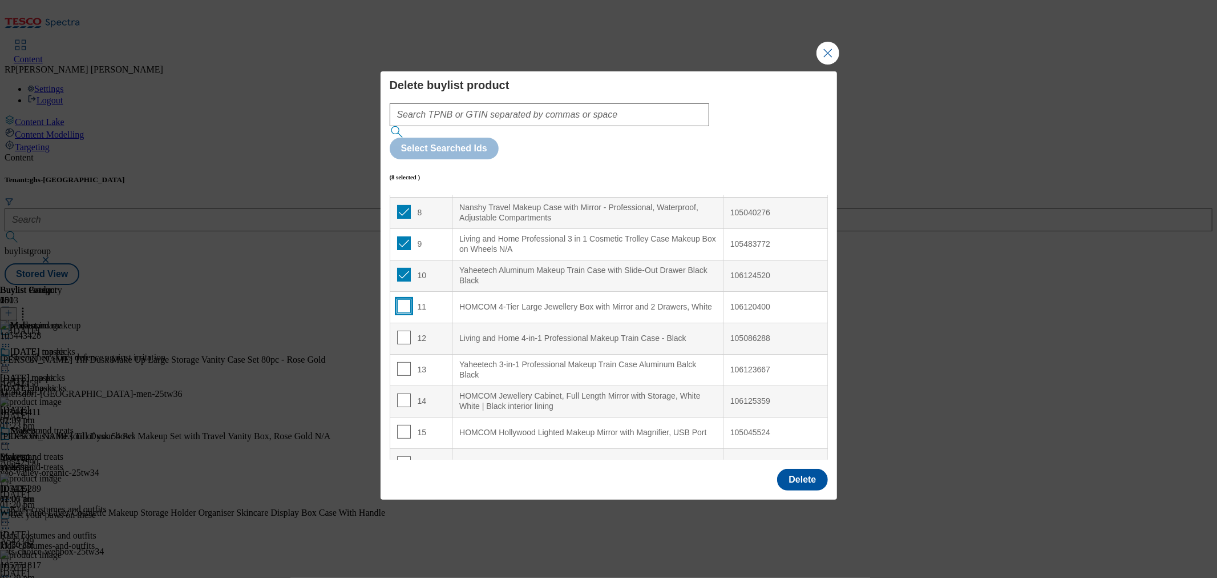
click at [404, 299] on input "Modal" at bounding box center [404, 306] width 14 height 14
checkbox input "true"
click at [398, 330] on input "Modal" at bounding box center [404, 337] width 14 height 14
checkbox input "true"
click at [405, 362] on input "Modal" at bounding box center [404, 369] width 14 height 14
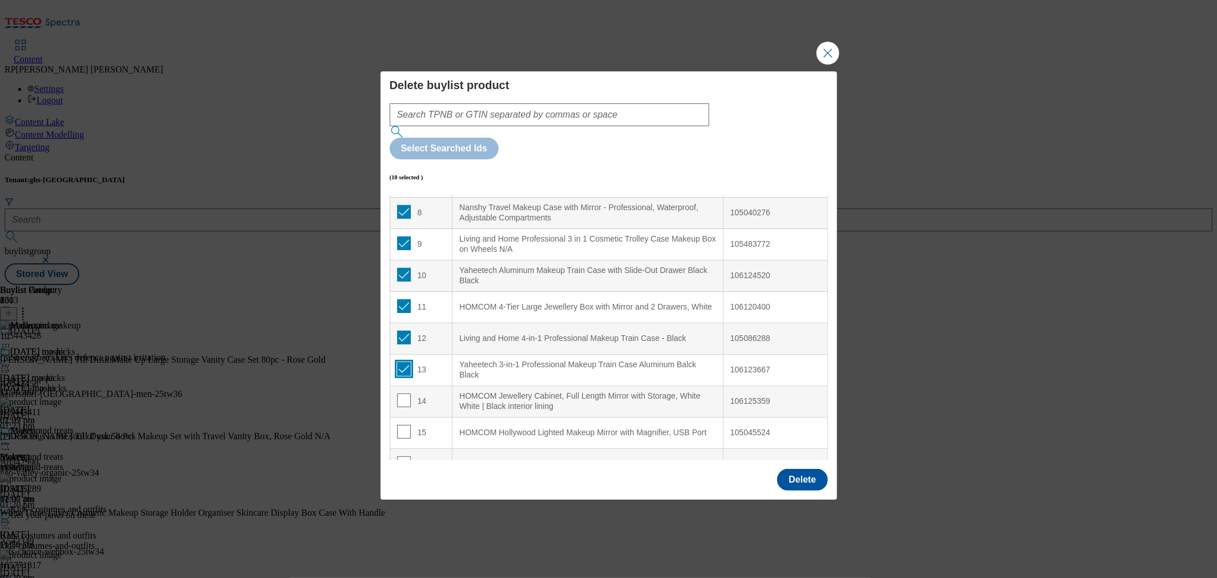
checkbox input "true"
click at [404, 393] on input "Modal" at bounding box center [404, 400] width 14 height 14
checkbox input "true"
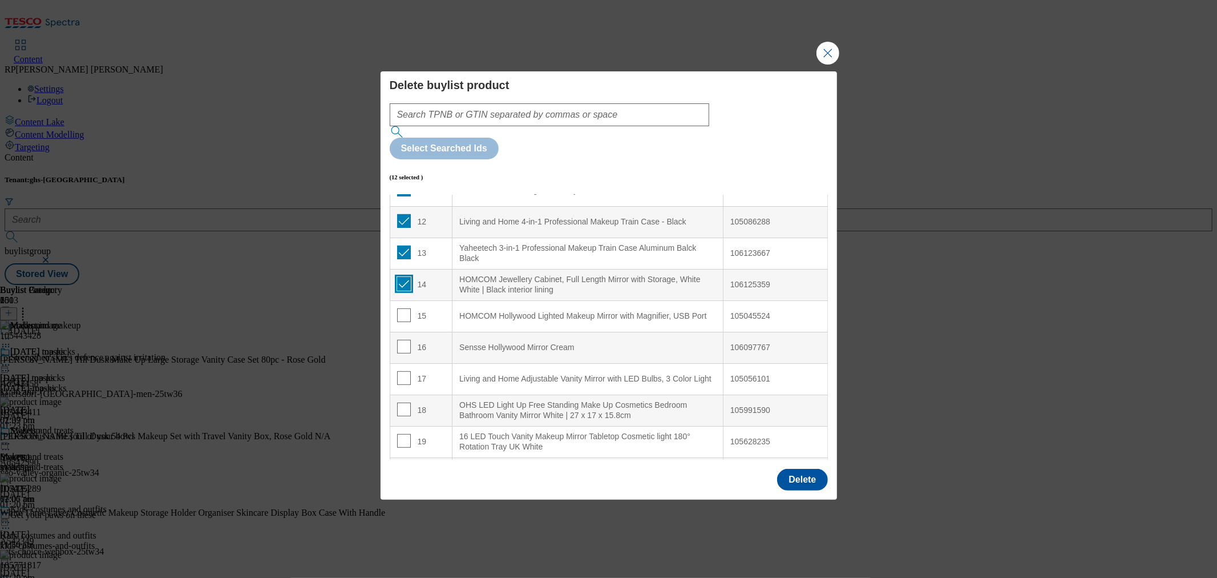
scroll to position [380, 0]
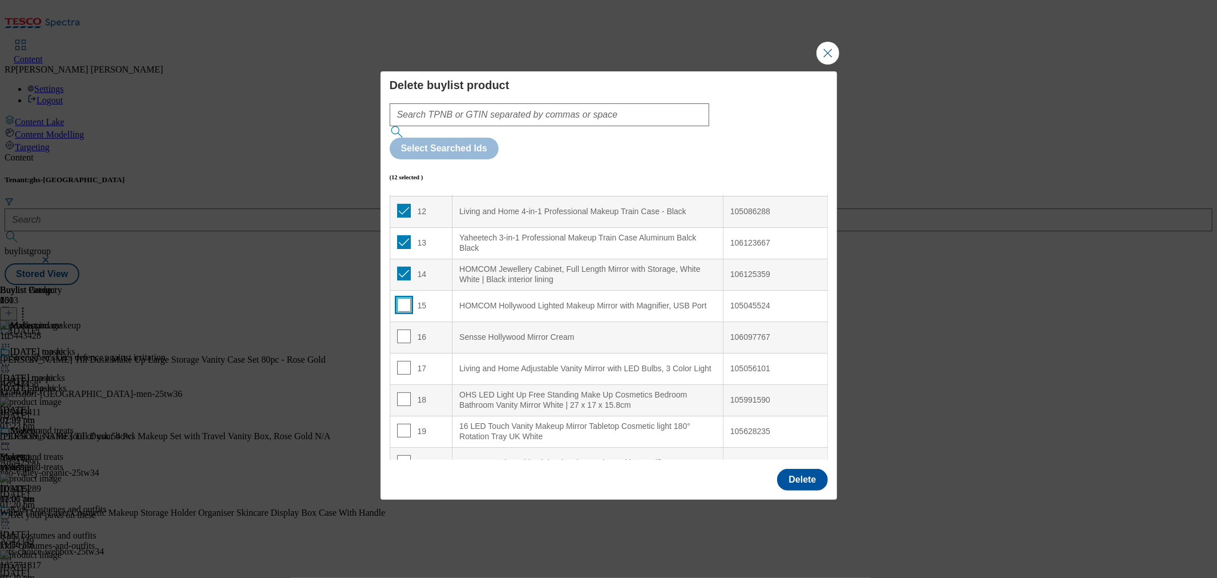
click at [404, 298] on input "Modal" at bounding box center [404, 305] width 14 height 14
checkbox input "true"
click at [408, 329] on input "Modal" at bounding box center [404, 336] width 14 height 14
checkbox input "true"
click at [408, 361] on input "Modal" at bounding box center [404, 368] width 14 height 14
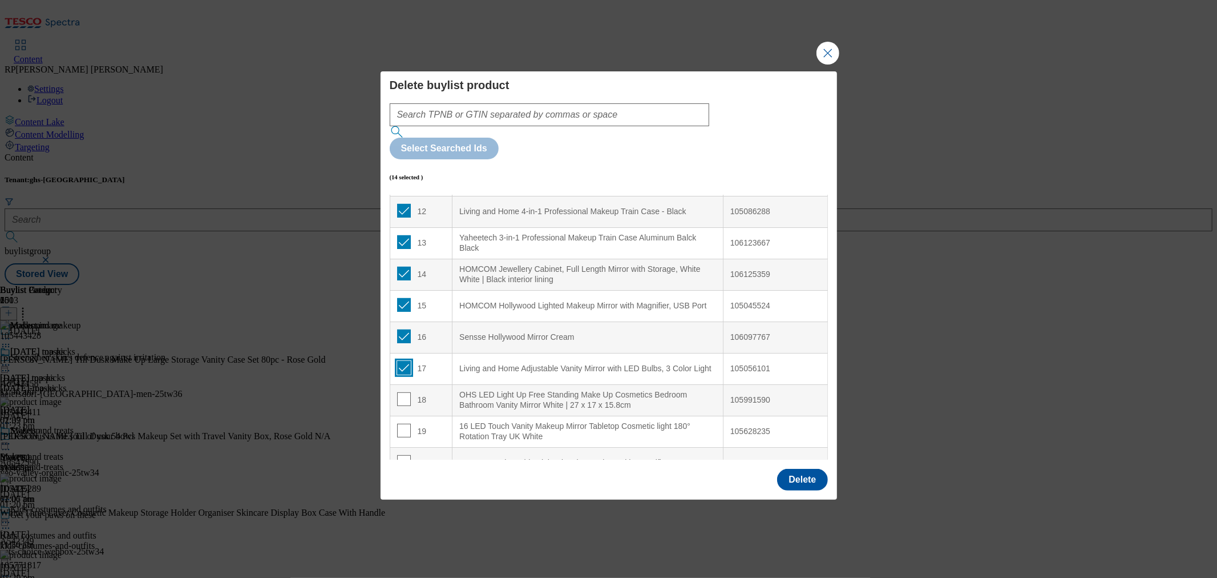
checkbox input "true"
click at [398, 392] on input "Modal" at bounding box center [404, 399] width 14 height 14
checkbox input "true"
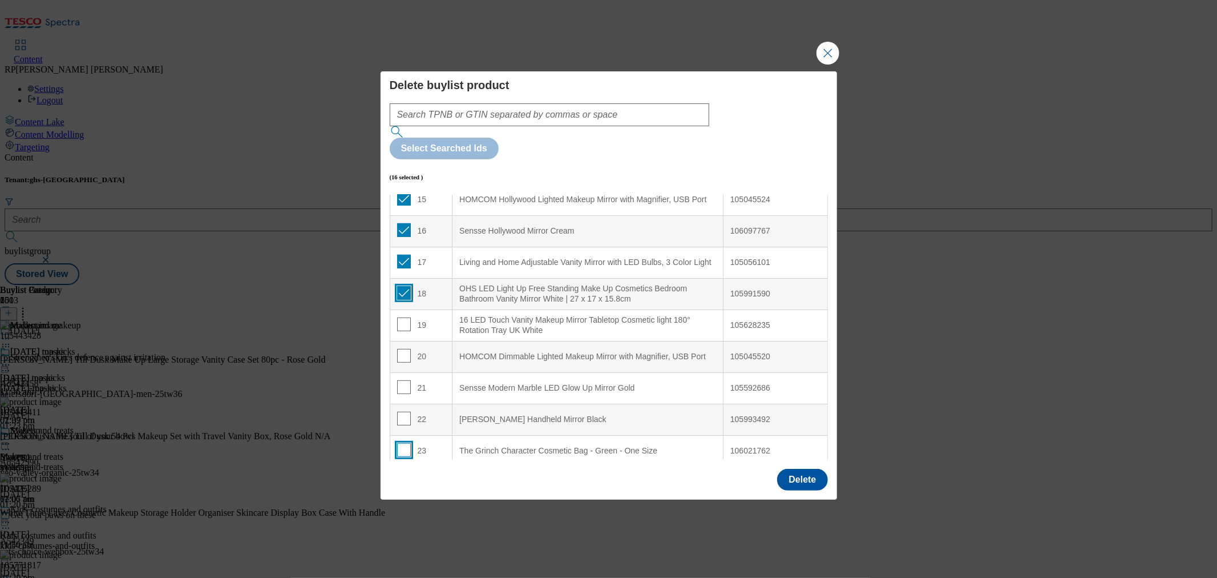
scroll to position [507, 0]
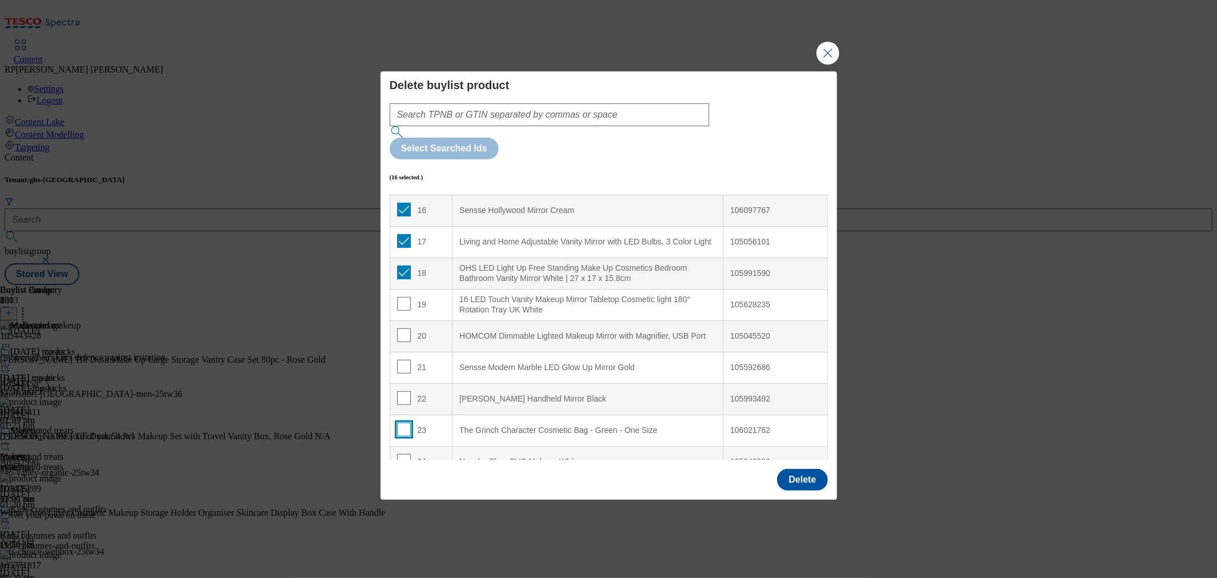
click at [406, 422] on input "Modal" at bounding box center [404, 429] width 14 height 14
checkbox input "true"
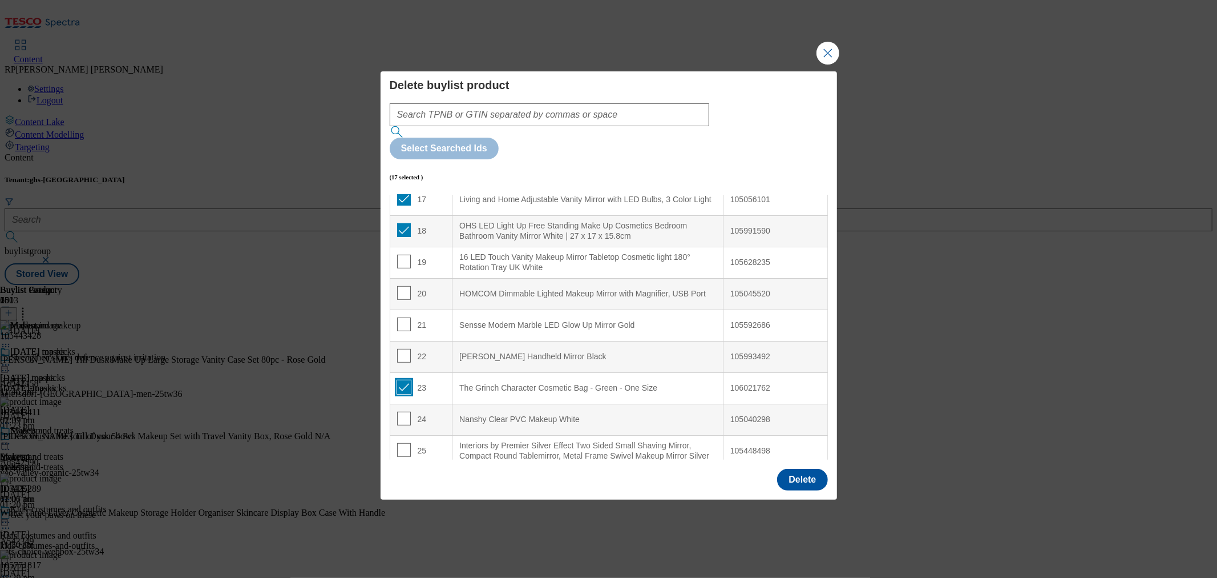
scroll to position [571, 0]
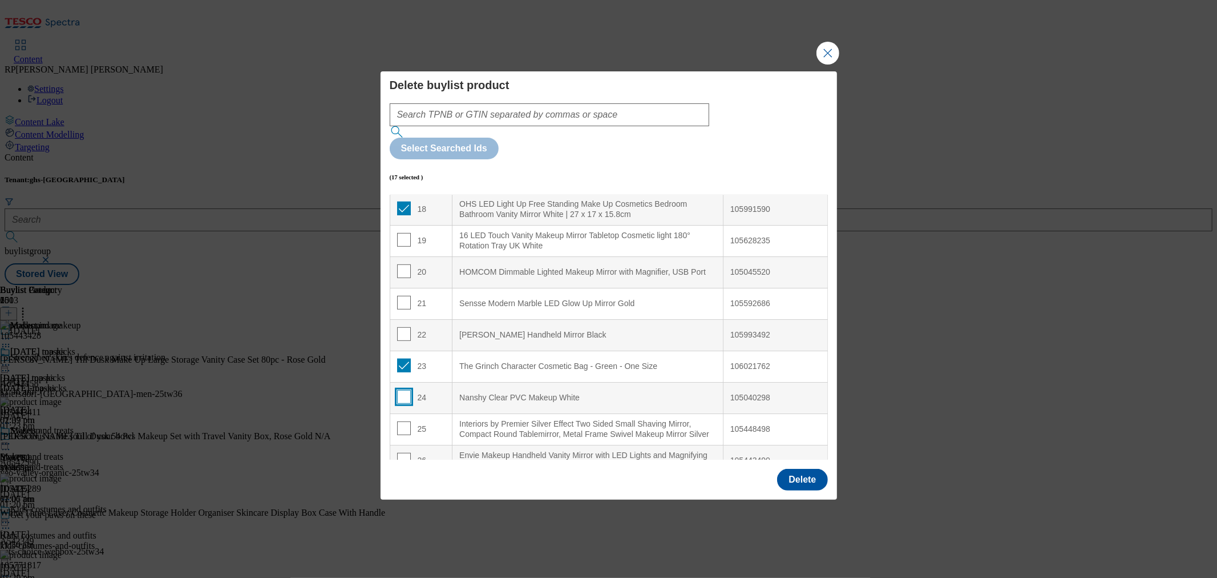
click at [401, 390] on input "Modal" at bounding box center [404, 397] width 14 height 14
checkbox input "true"
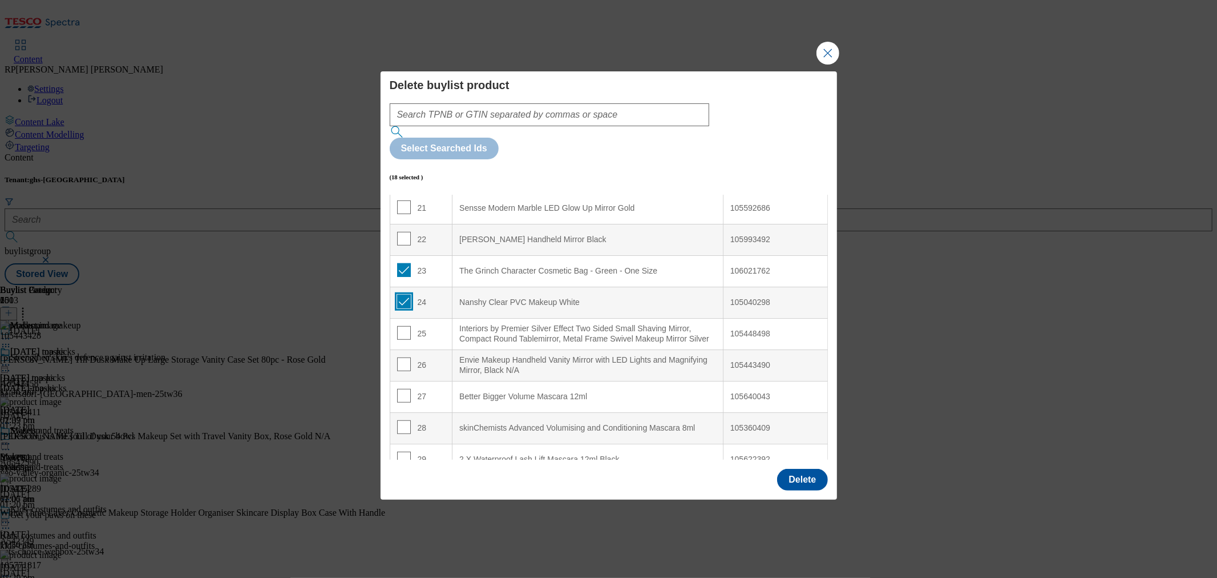
scroll to position [697, 0]
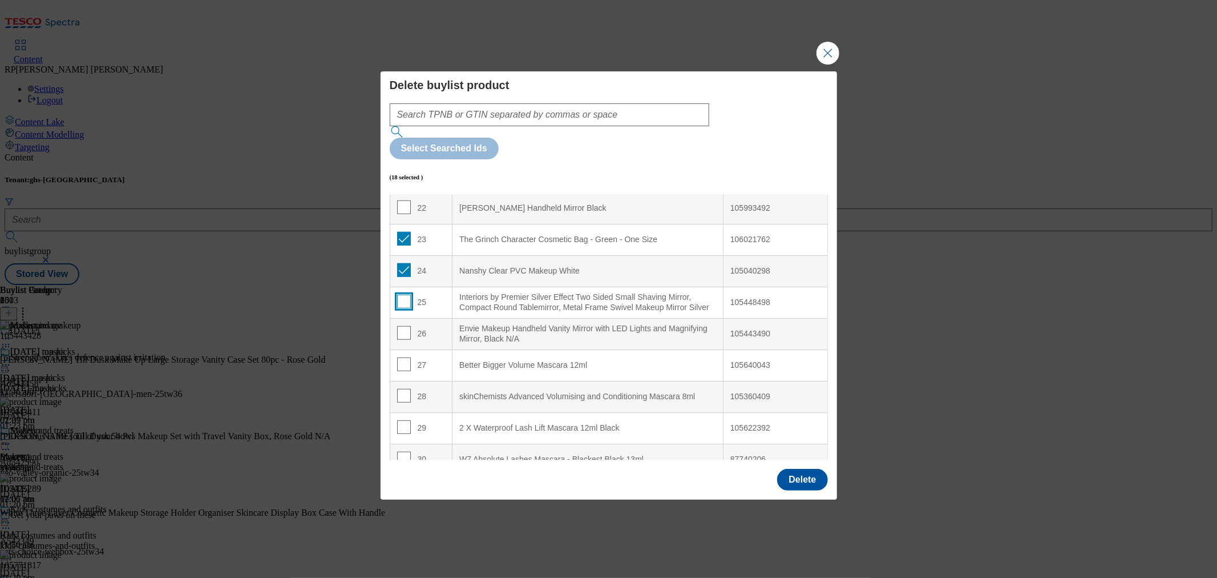
click at [405, 295] on input "Modal" at bounding box center [404, 302] width 14 height 14
checkbox input "true"
click at [405, 326] on input "Modal" at bounding box center [404, 333] width 14 height 14
checkbox input "true"
click at [797, 469] on button "Delete" at bounding box center [802, 480] width 50 height 22
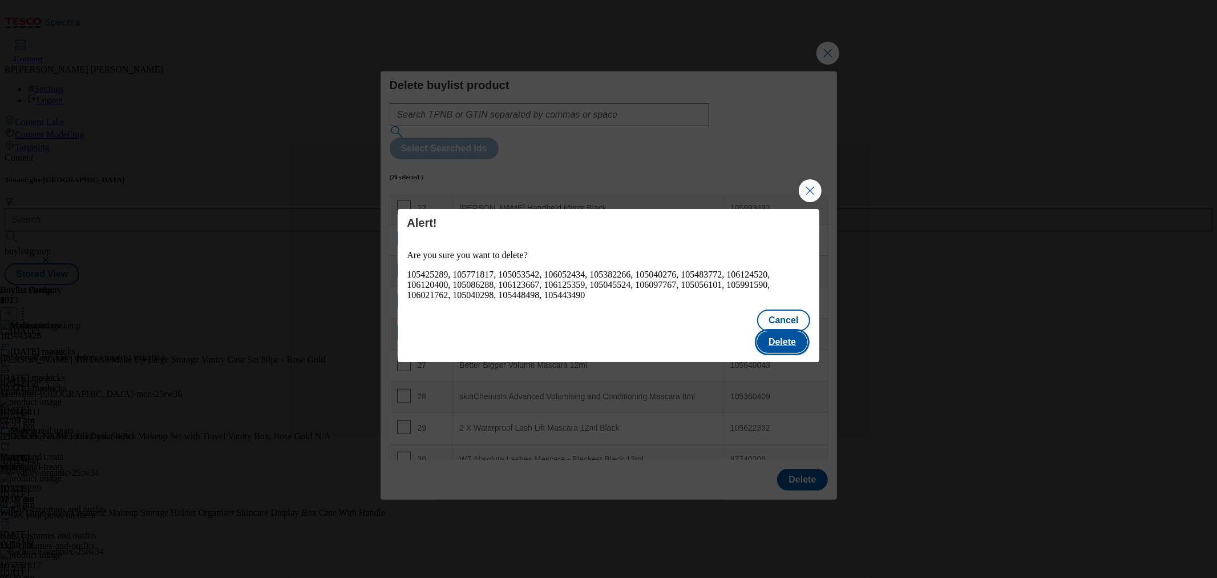
click at [786, 332] on button "Delete" at bounding box center [782, 342] width 50 height 22
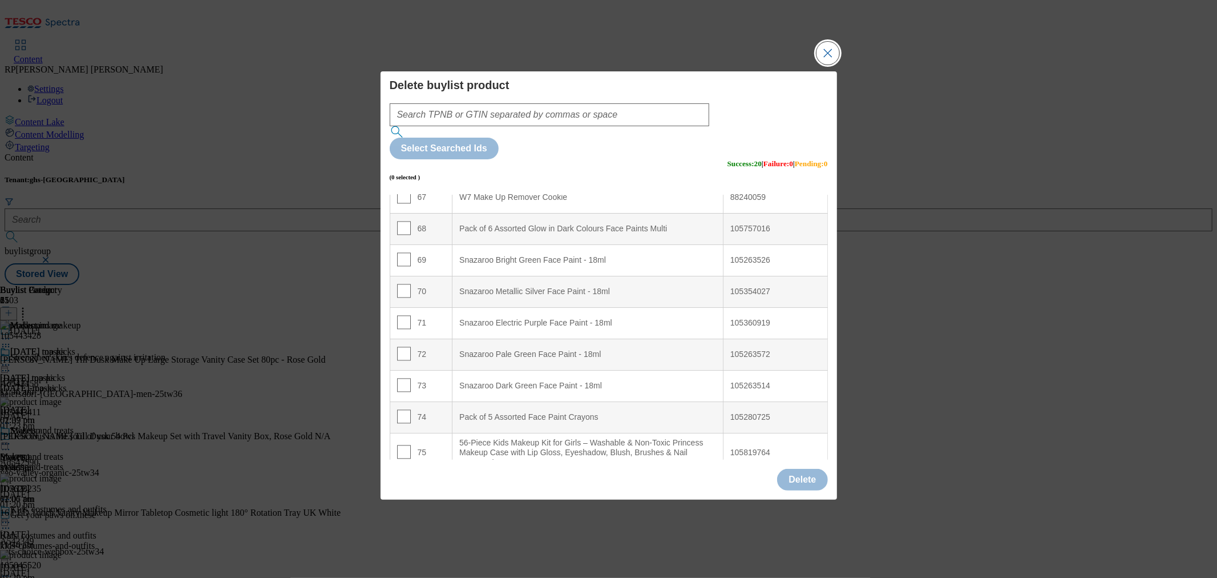
scroll to position [2092, 0]
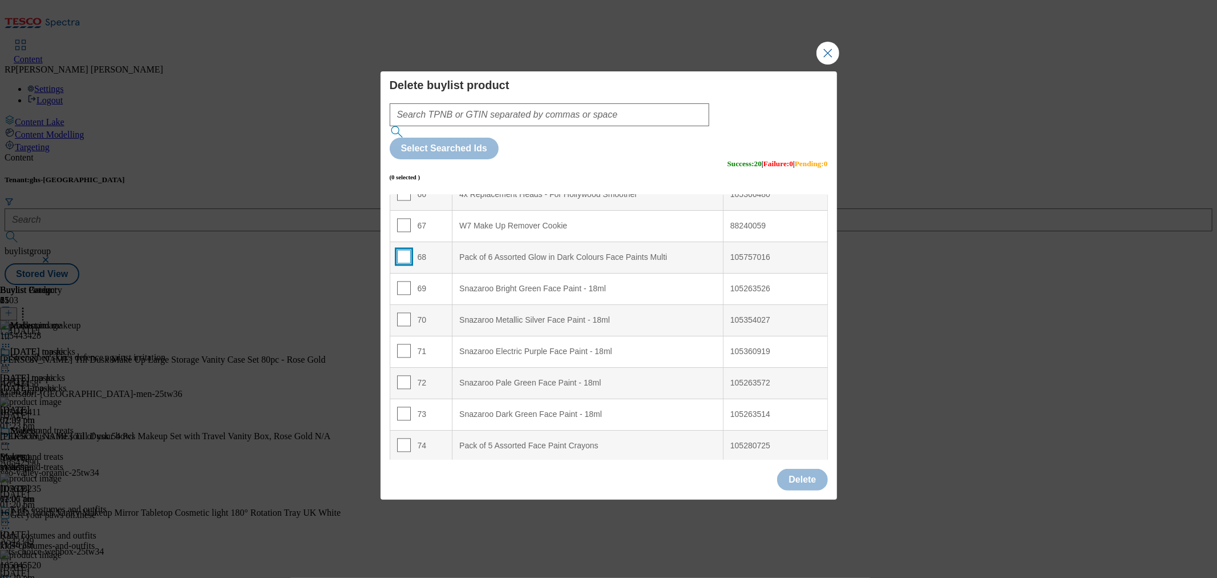
click at [407, 249] on input "Modal" at bounding box center [404, 256] width 14 height 14
checkbox input "true"
click at [402, 281] on input "Modal" at bounding box center [404, 288] width 14 height 14
checkbox input "true"
click at [402, 312] on input "Modal" at bounding box center [404, 319] width 14 height 14
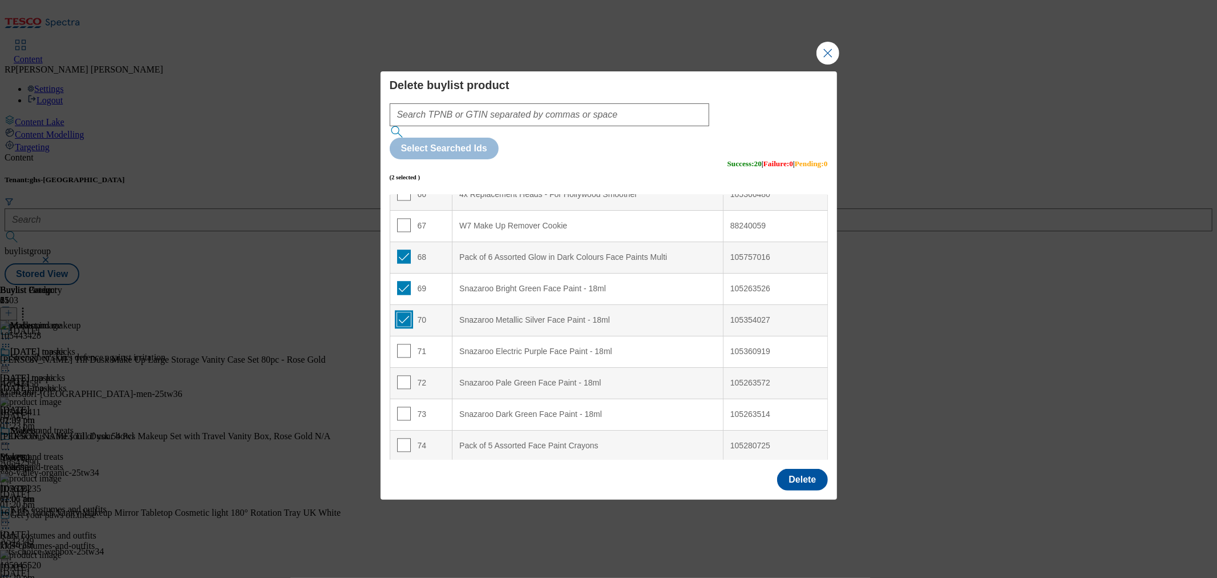
checkbox input "true"
click at [401, 344] on input "Modal" at bounding box center [404, 351] width 14 height 14
checkbox input "true"
click at [401, 375] on input "Modal" at bounding box center [404, 382] width 14 height 14
checkbox input "true"
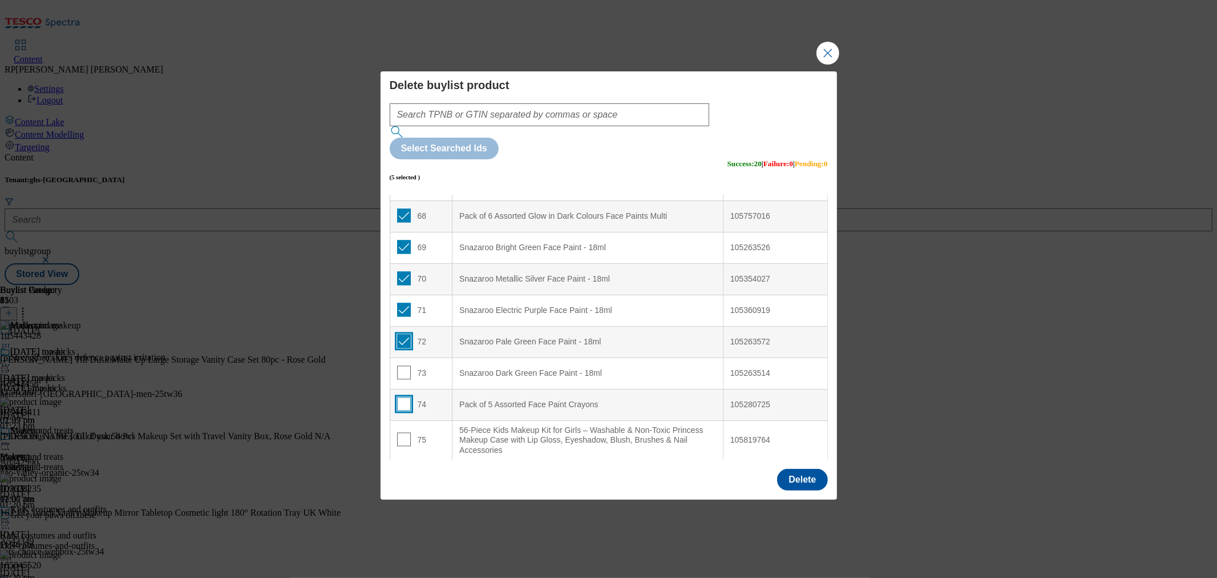
scroll to position [2156, 0]
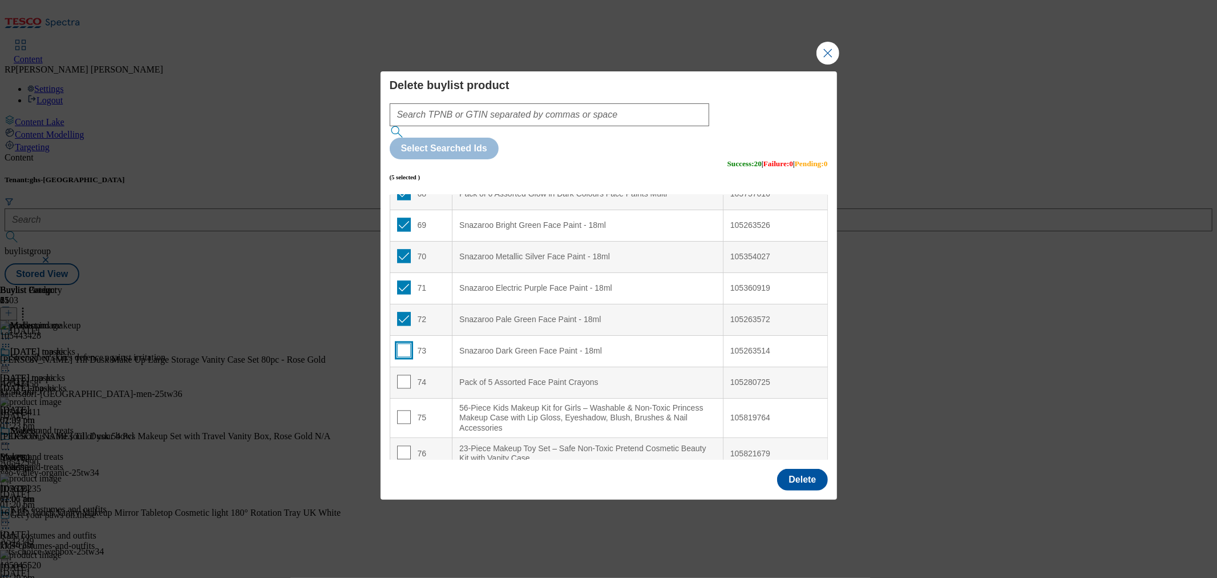
click at [400, 343] on input "Modal" at bounding box center [404, 350] width 14 height 14
checkbox input "true"
click at [398, 374] on input "Modal" at bounding box center [404, 381] width 14 height 14
checkbox input "true"
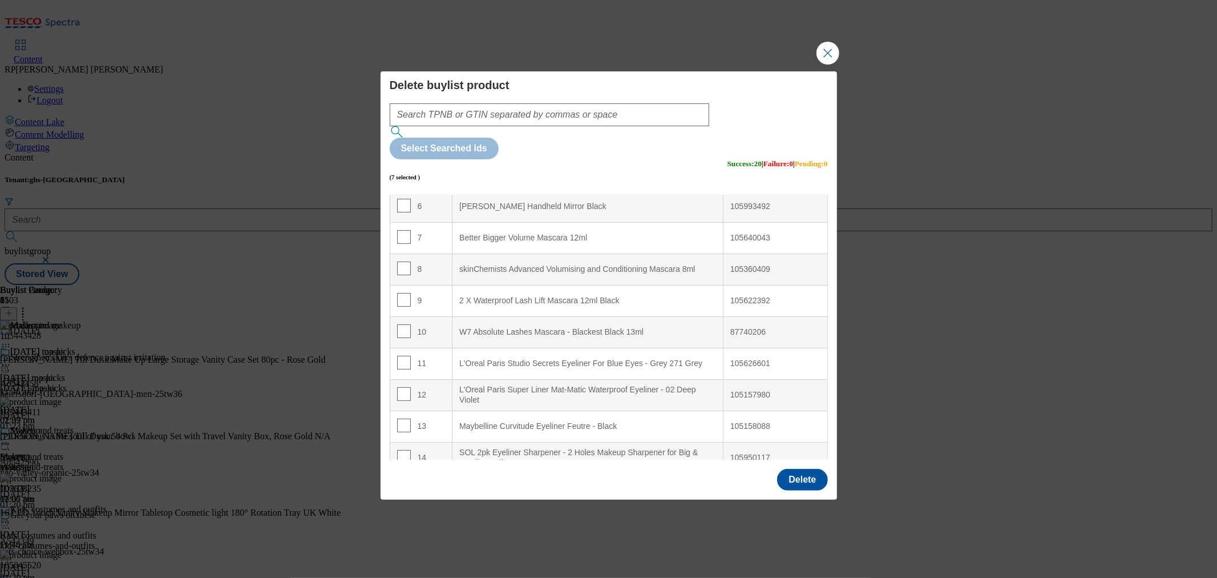
scroll to position [0, 0]
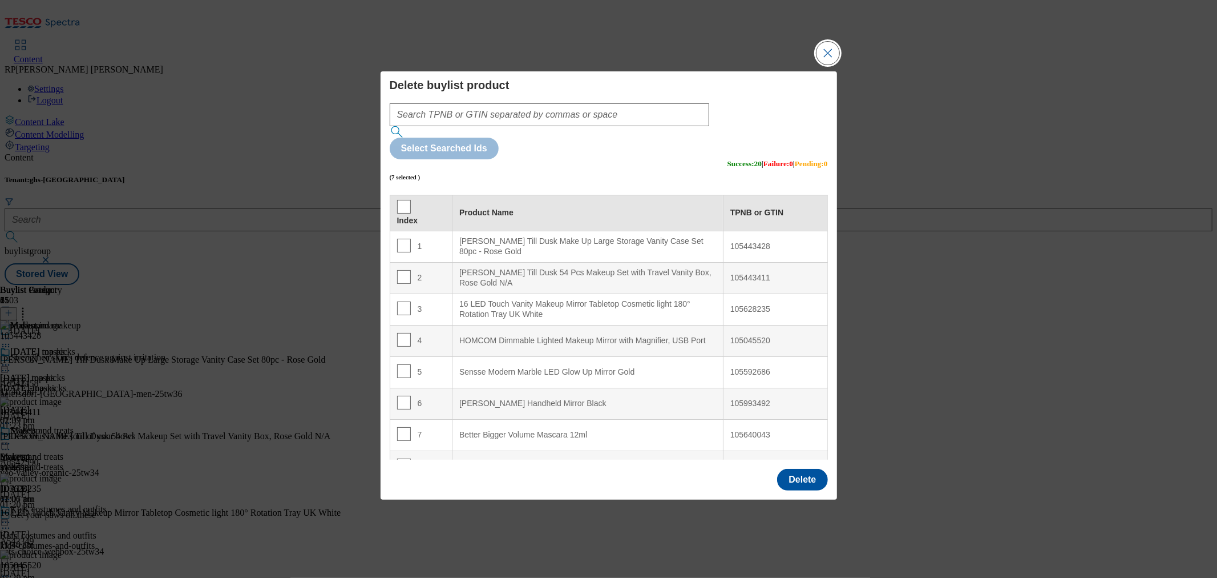
click at [822, 64] on button "Close Modal" at bounding box center [828, 53] width 23 height 23
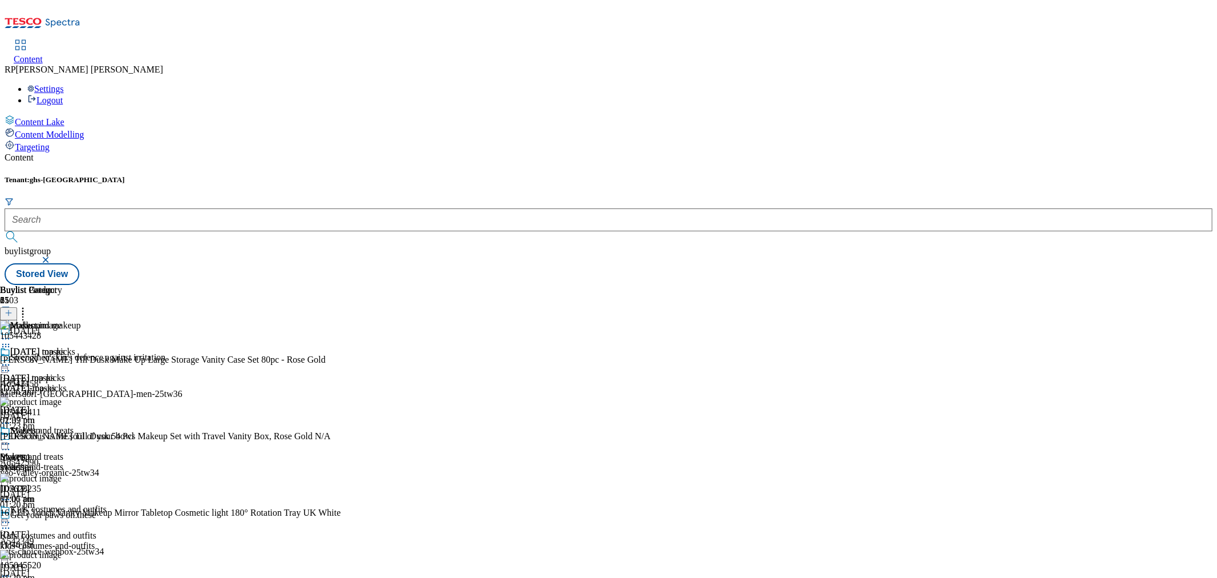
click at [29, 305] on icon at bounding box center [22, 310] width 11 height 11
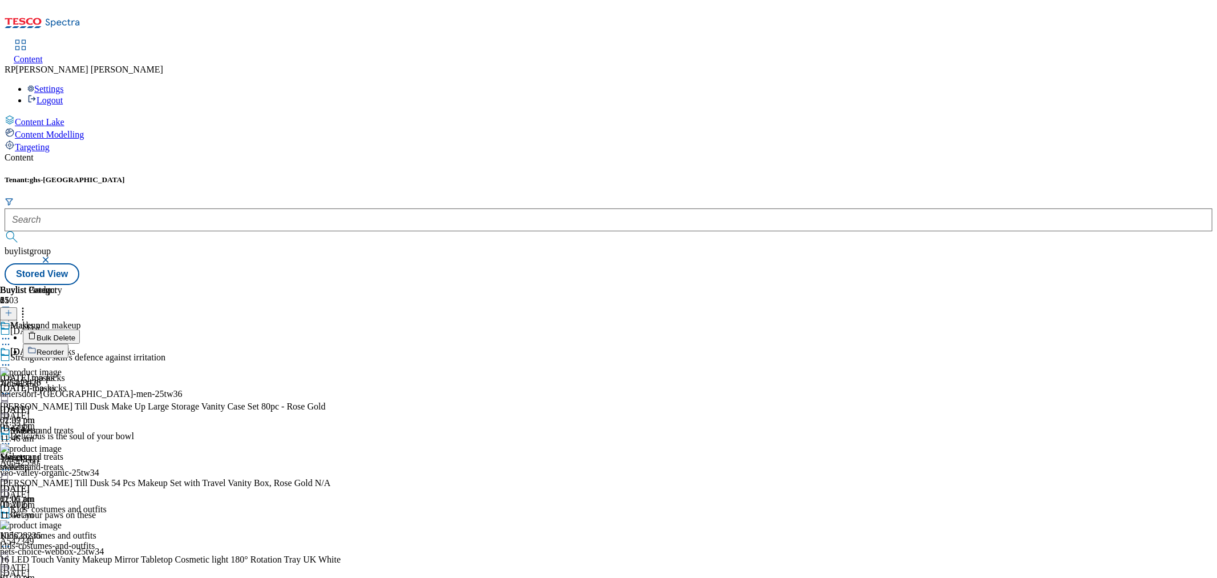
click at [68, 344] on button "Reorder" at bounding box center [46, 351] width 46 height 14
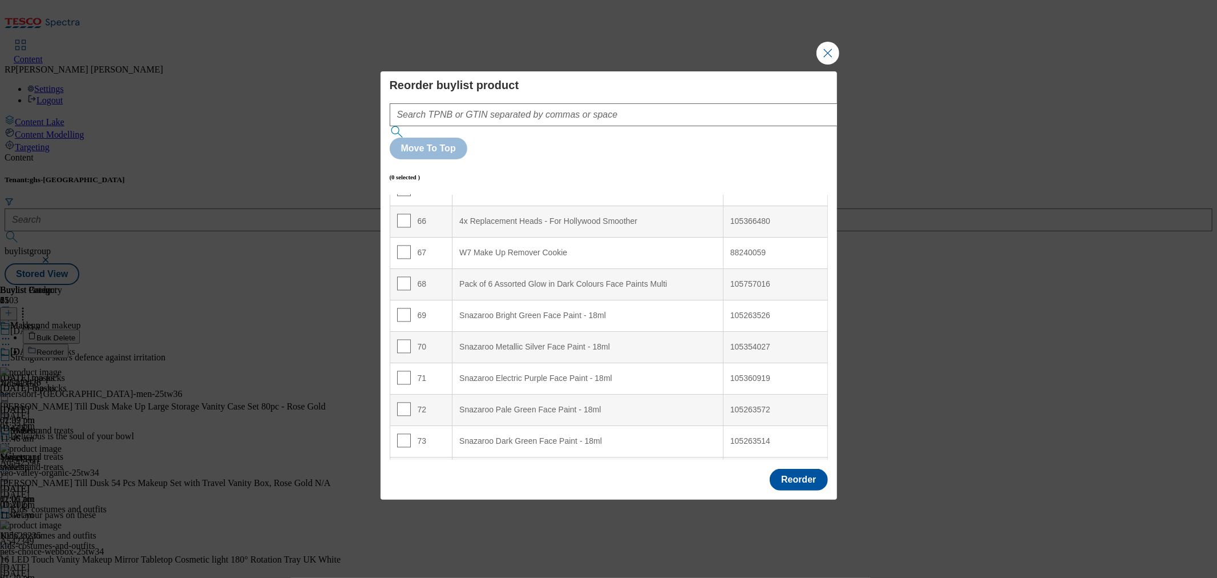
scroll to position [2092, 0]
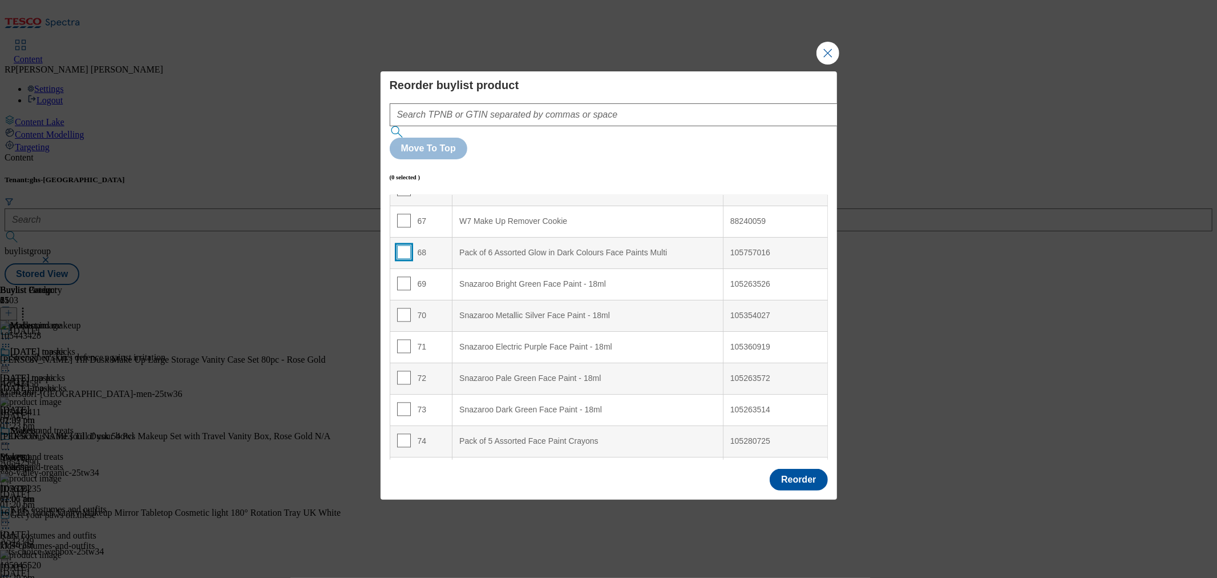
click at [404, 245] on input "Modal" at bounding box center [404, 252] width 14 height 14
checkbox input "true"
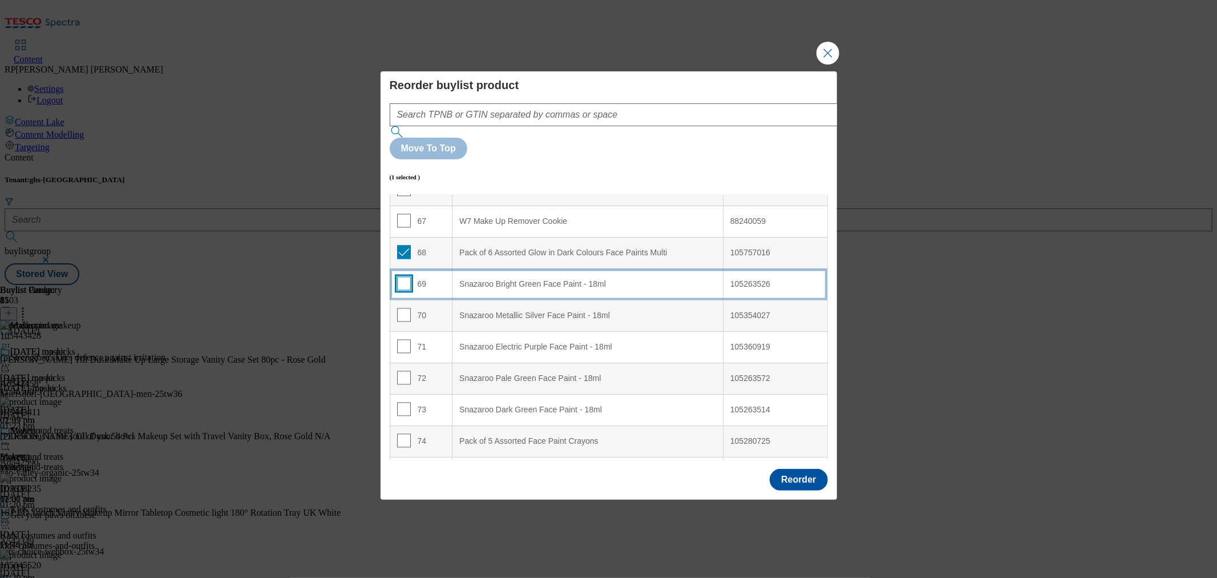
click at [404, 276] on input "Modal" at bounding box center [404, 283] width 14 height 14
checkbox input "true"
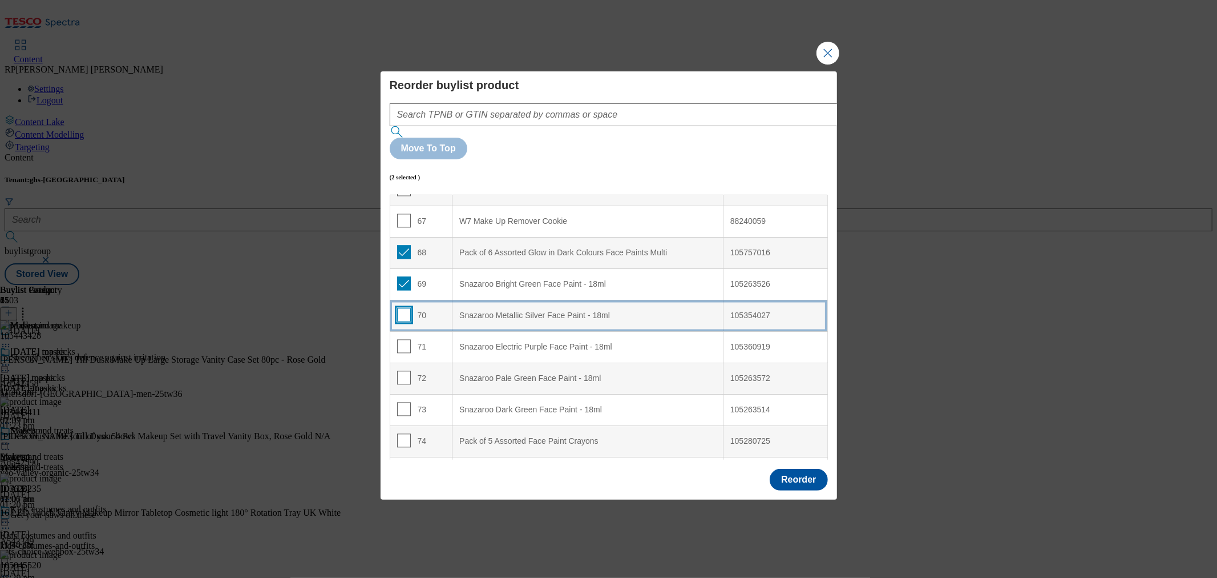
click at [404, 308] on input "Modal" at bounding box center [404, 315] width 14 height 14
checkbox input "true"
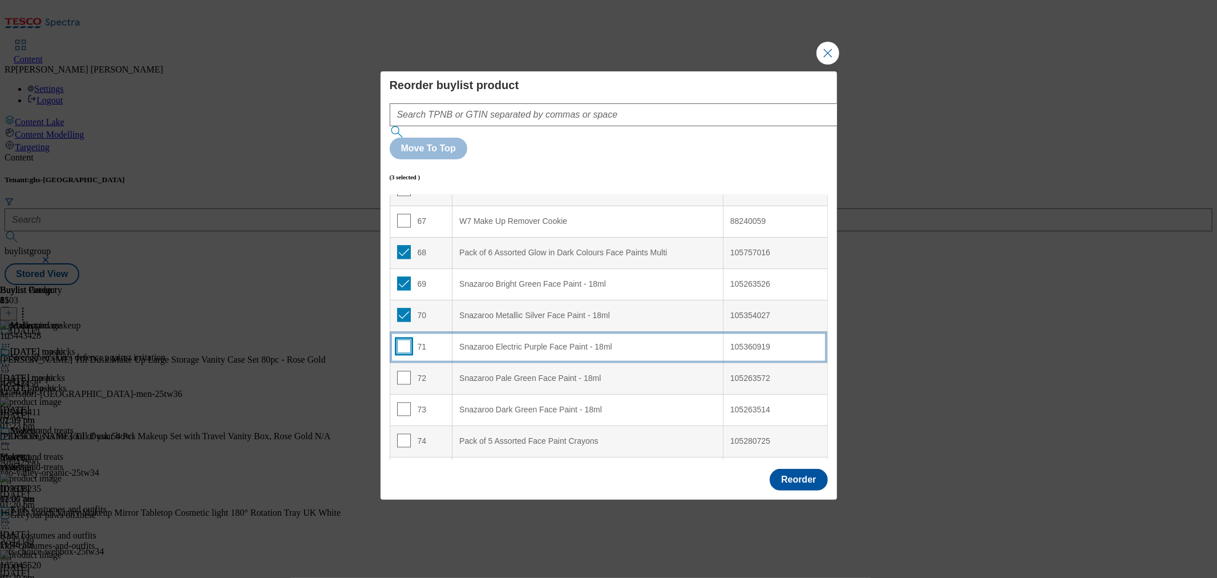
click at [406, 339] on input "Modal" at bounding box center [404, 346] width 14 height 14
checkbox input "true"
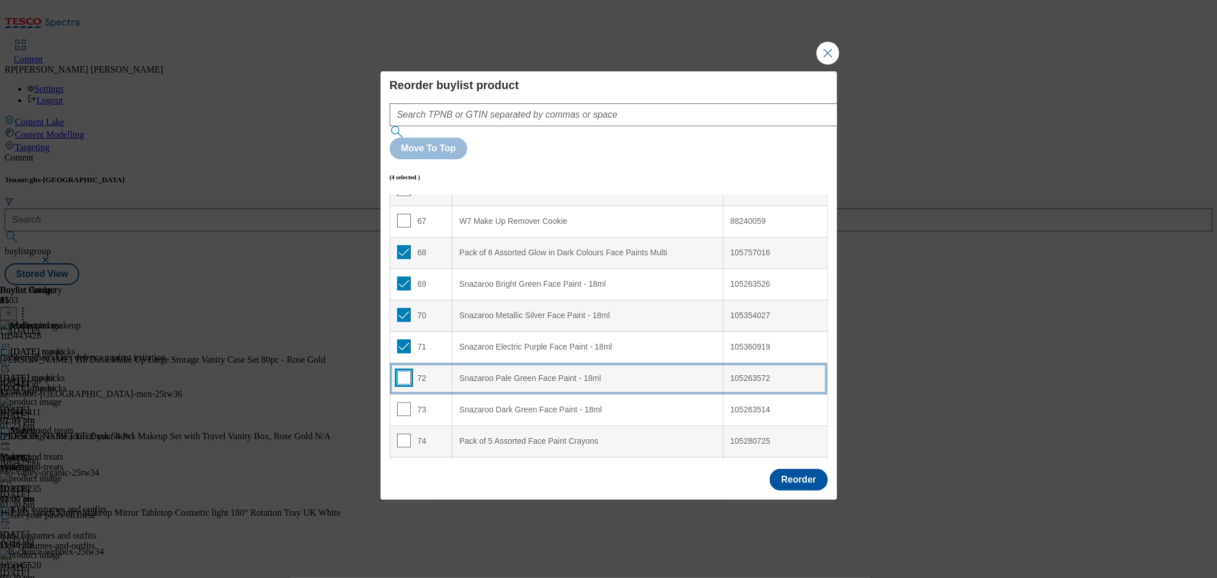
click at [406, 370] on input "Modal" at bounding box center [404, 377] width 14 height 14
checkbox input "true"
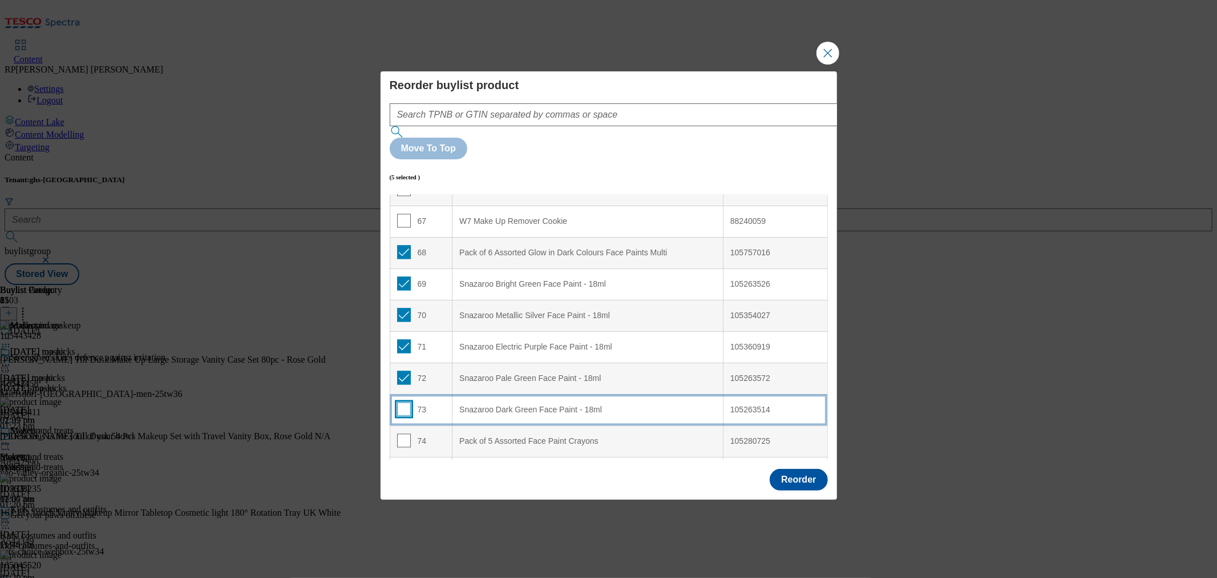
click at [404, 402] on input "Modal" at bounding box center [404, 409] width 14 height 14
checkbox input "true"
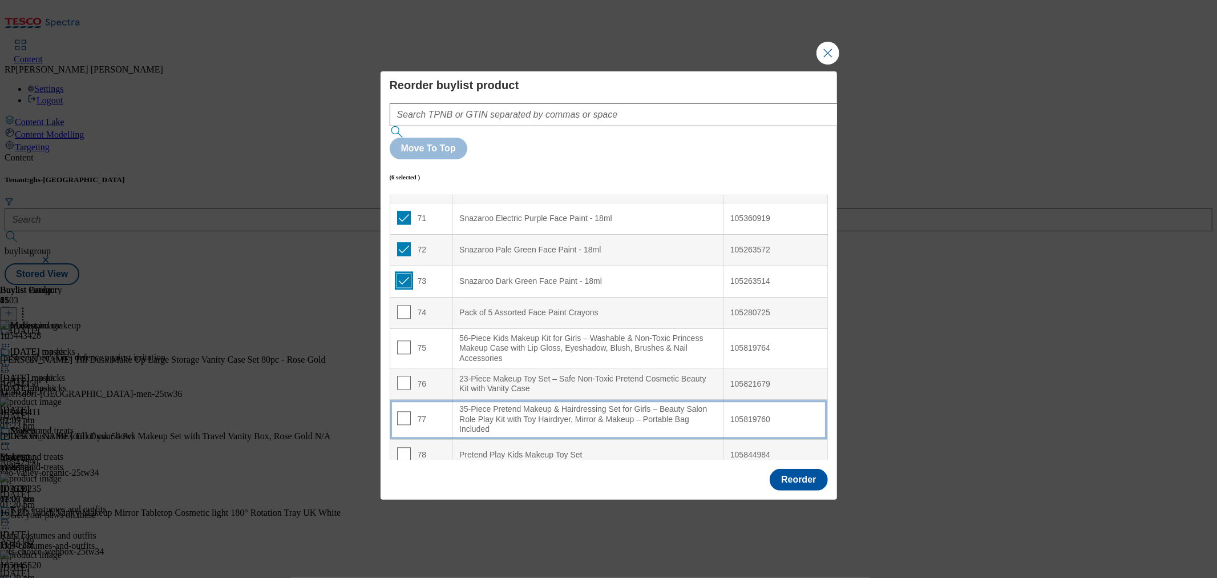
scroll to position [2283, 0]
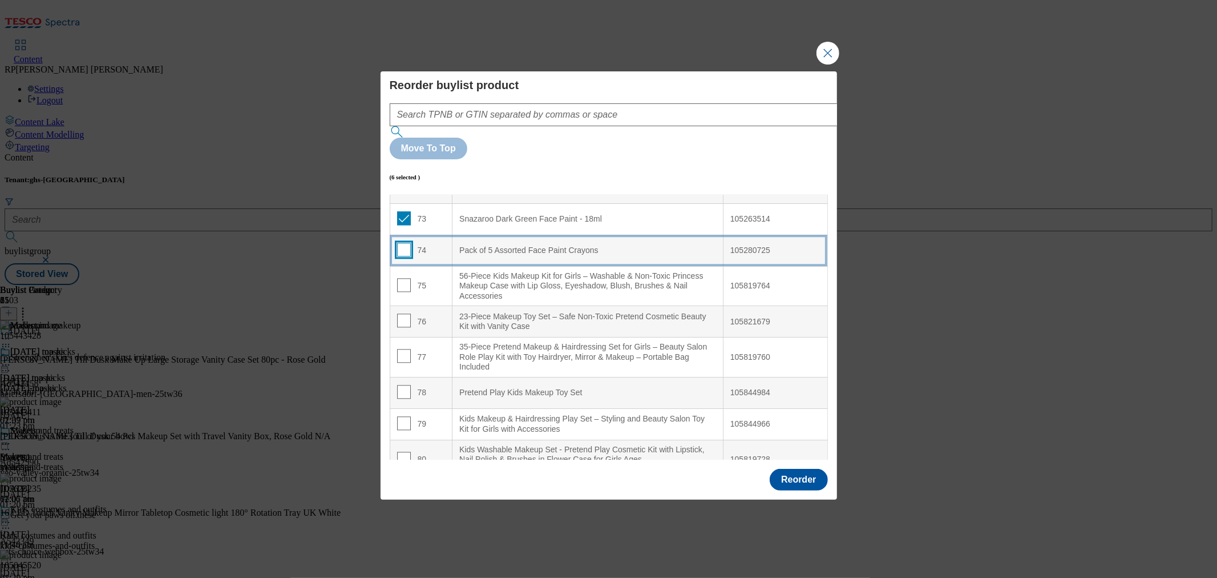
click at [403, 243] on input "Modal" at bounding box center [404, 250] width 14 height 14
checkbox input "true"
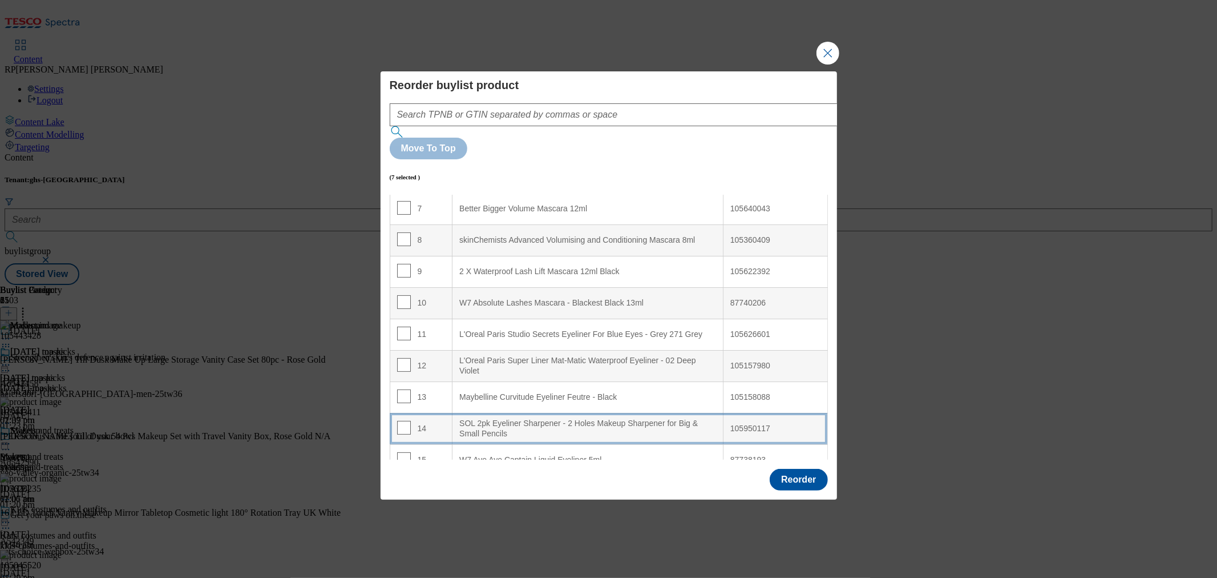
scroll to position [0, 0]
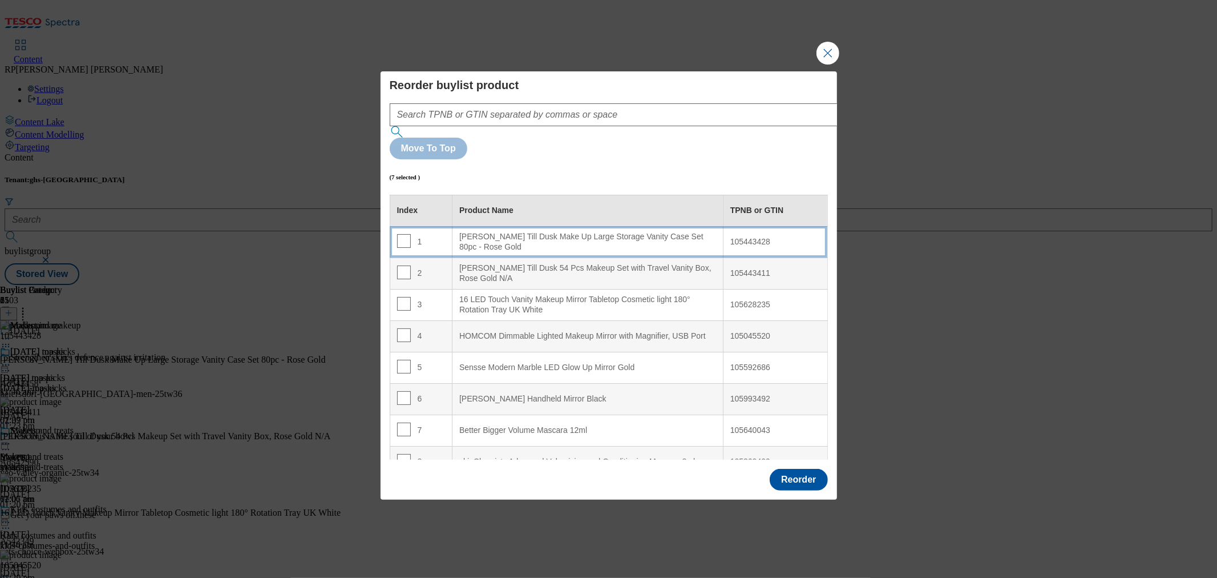
click at [596, 232] on div "Dawn Till Dusk Make Up Large Storage Vanity Case Set 80pc - Rose Gold" at bounding box center [587, 242] width 257 height 20
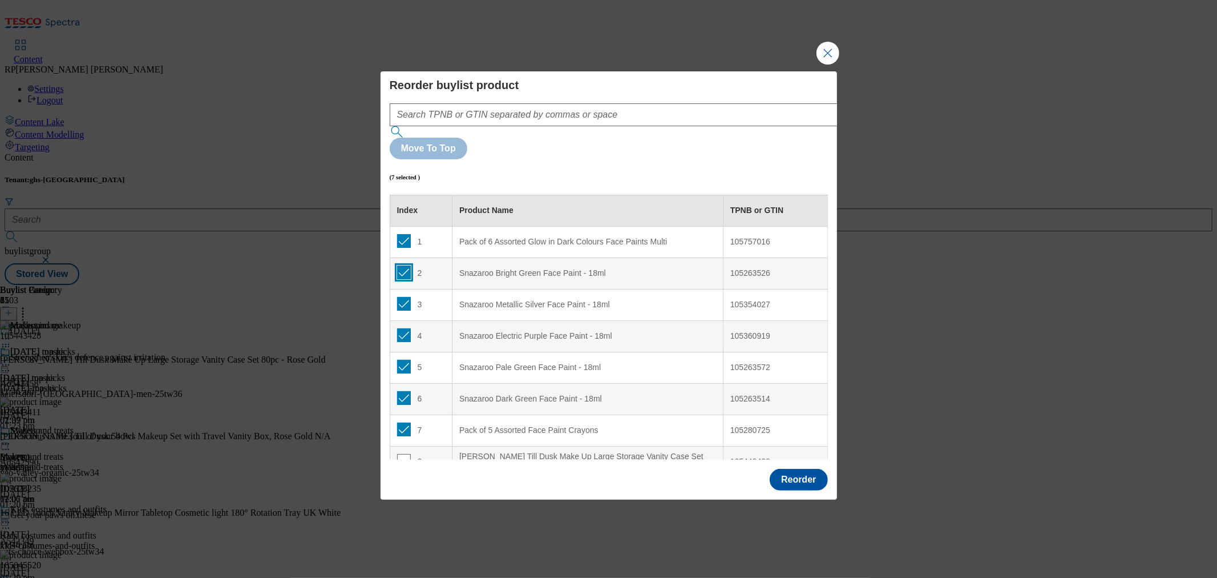
click at [403, 265] on input "Modal" at bounding box center [404, 272] width 14 height 14
checkbox input "false"
click at [406, 297] on input "Modal" at bounding box center [404, 304] width 14 height 14
checkbox input "false"
click at [405, 328] on input "Modal" at bounding box center [404, 335] width 14 height 14
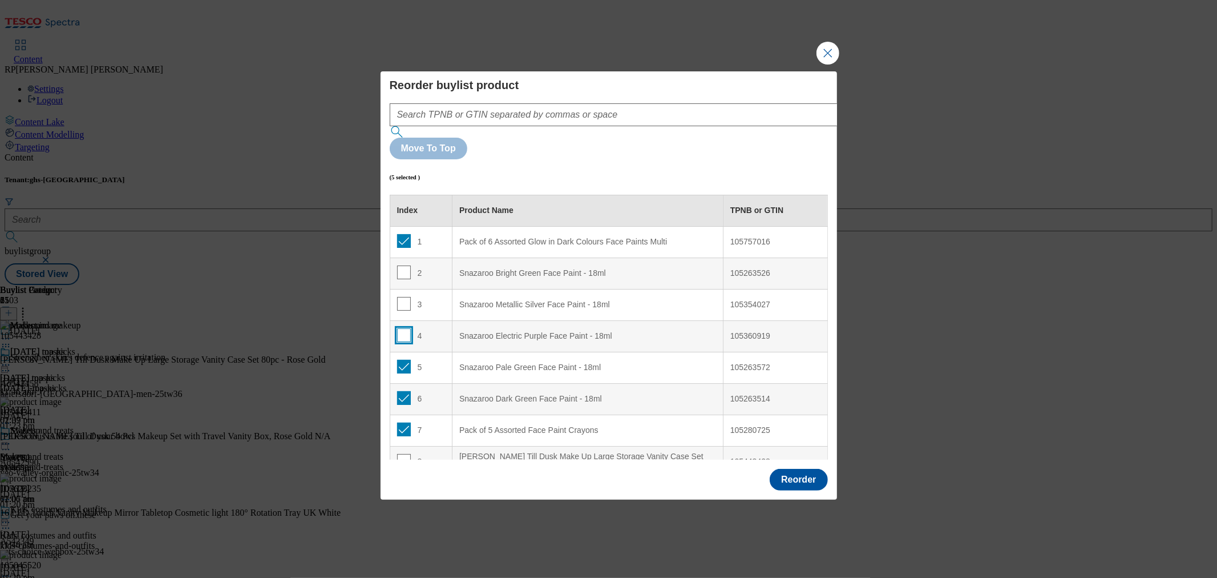
checkbox input "false"
drag, startPoint x: 406, startPoint y: 337, endPoint x: 403, endPoint y: 343, distance: 6.7
click at [406, 360] on input "Modal" at bounding box center [404, 367] width 14 height 14
checkbox input "false"
click at [402, 391] on input "Modal" at bounding box center [404, 398] width 14 height 14
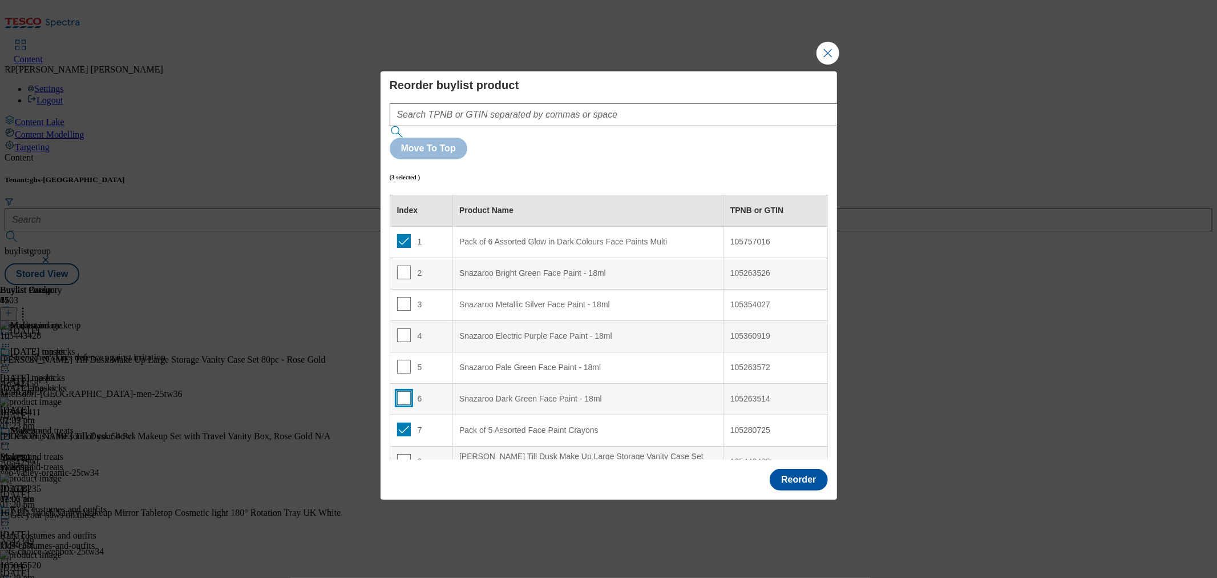
checkbox input "false"
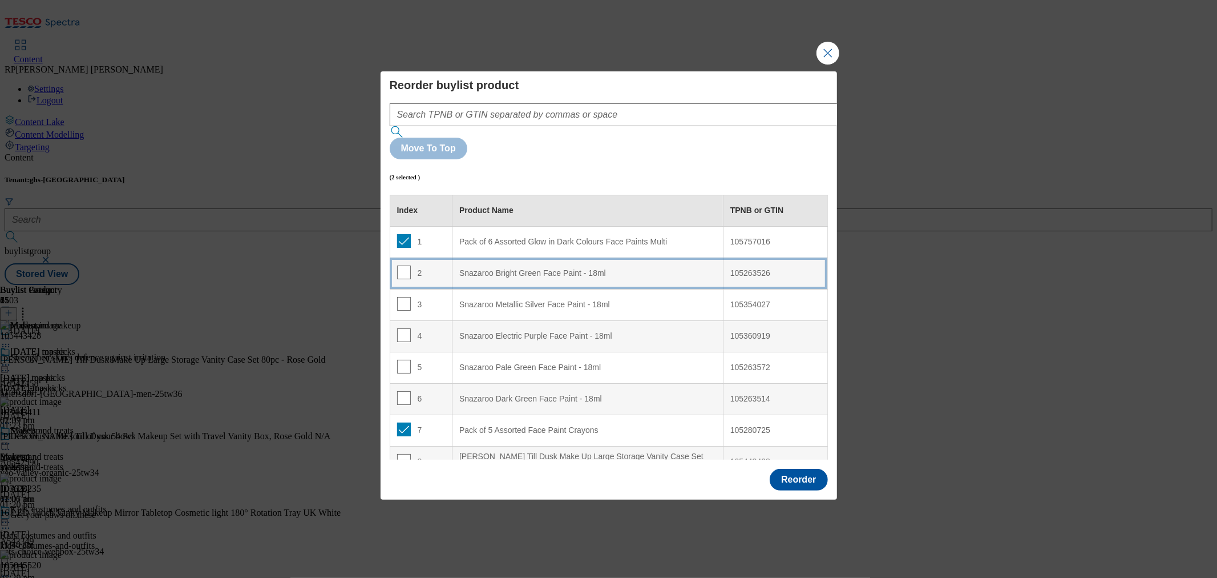
click at [430, 257] on td "2" at bounding box center [421, 272] width 63 height 31
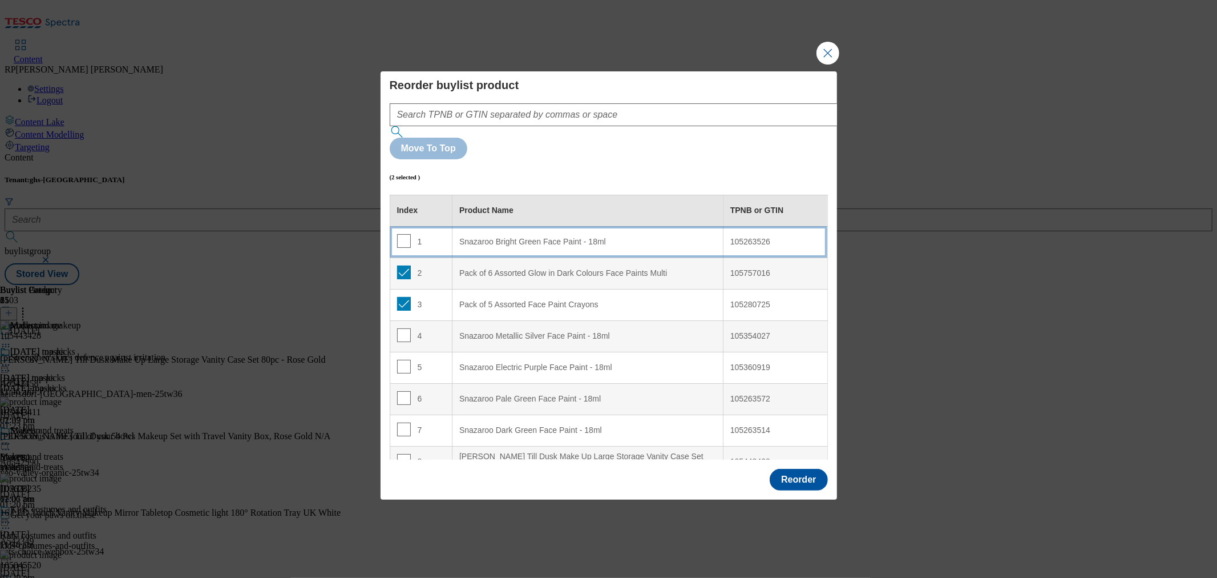
click at [434, 234] on div "1" at bounding box center [421, 242] width 49 height 17
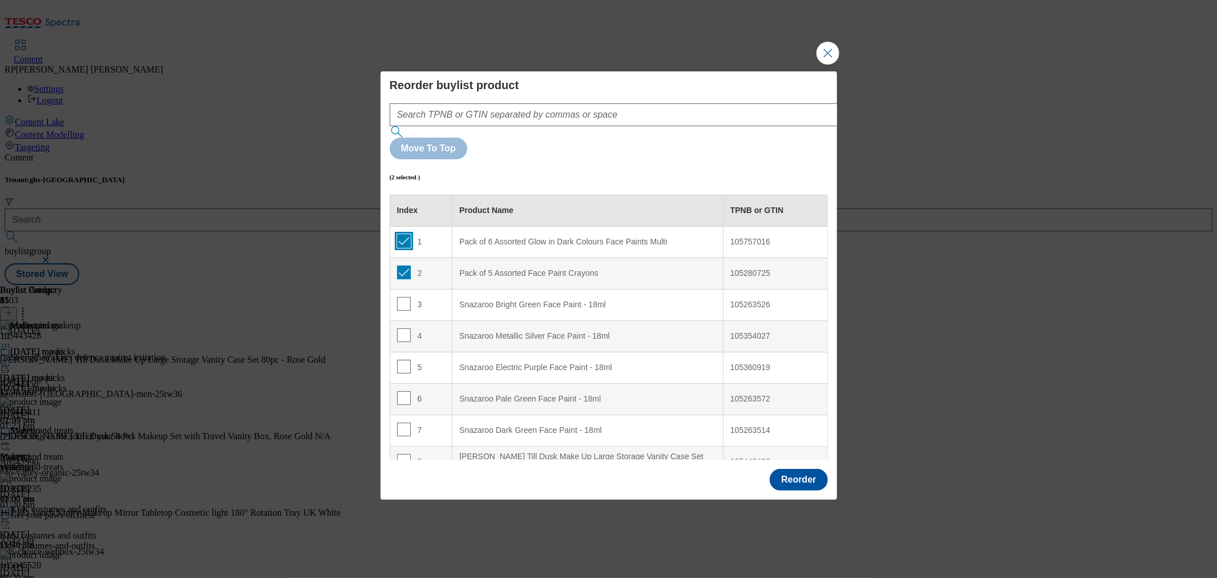
click at [401, 234] on input "Modal" at bounding box center [404, 241] width 14 height 14
checkbox input "false"
click at [401, 257] on td "2" at bounding box center [421, 272] width 63 height 31
click at [405, 265] on input "Modal" at bounding box center [404, 272] width 14 height 14
checkbox input "false"
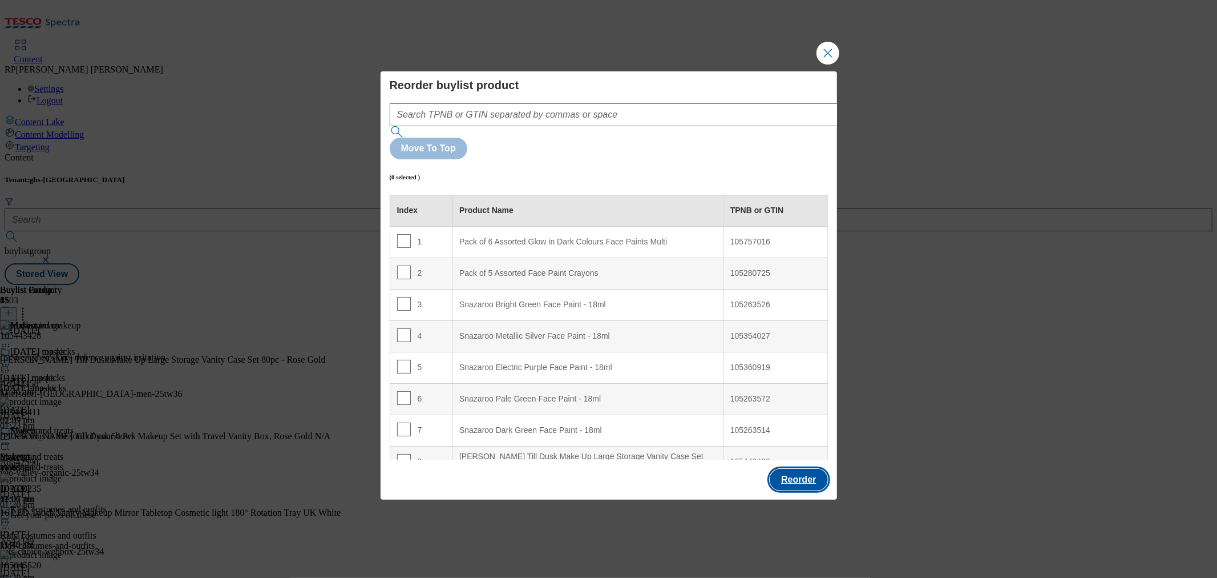
click at [802, 469] on button "Reorder" at bounding box center [799, 480] width 58 height 22
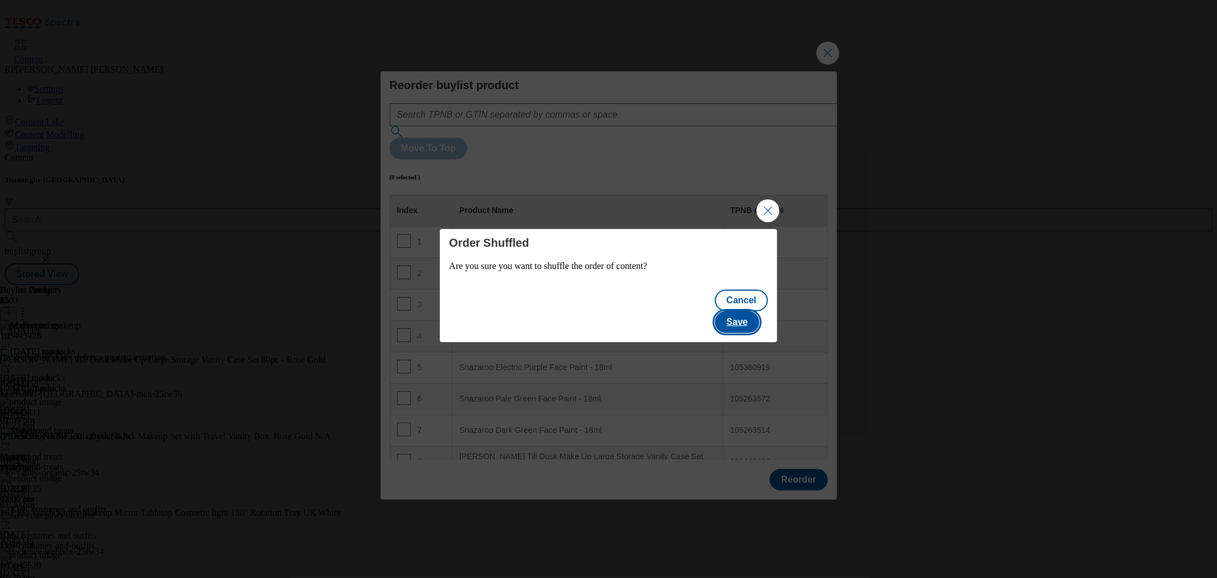
click at [759, 312] on button "Save" at bounding box center [737, 322] width 44 height 22
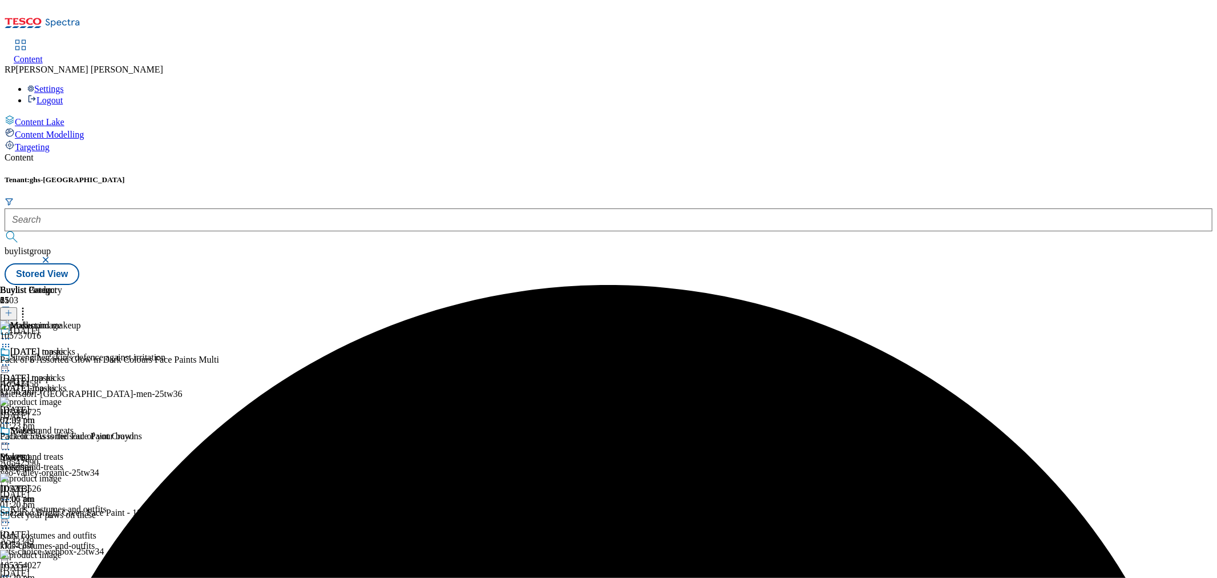
click at [13, 309] on icon at bounding box center [9, 313] width 8 height 8
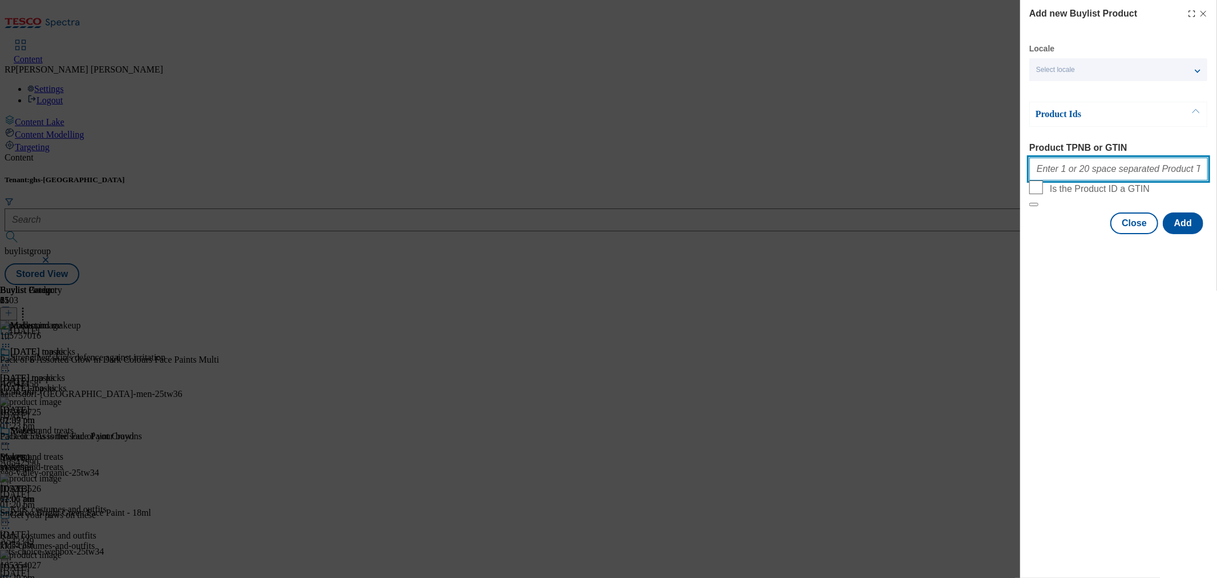
click at [1087, 180] on input "Product TPNB or GTIN" at bounding box center [1119, 169] width 179 height 23
paste input "105263526 105354027 105360919 105263572 105263514"
type input "105263526 105354027 105360919 105263572 105263514"
click at [1184, 234] on button "Add" at bounding box center [1183, 223] width 41 height 22
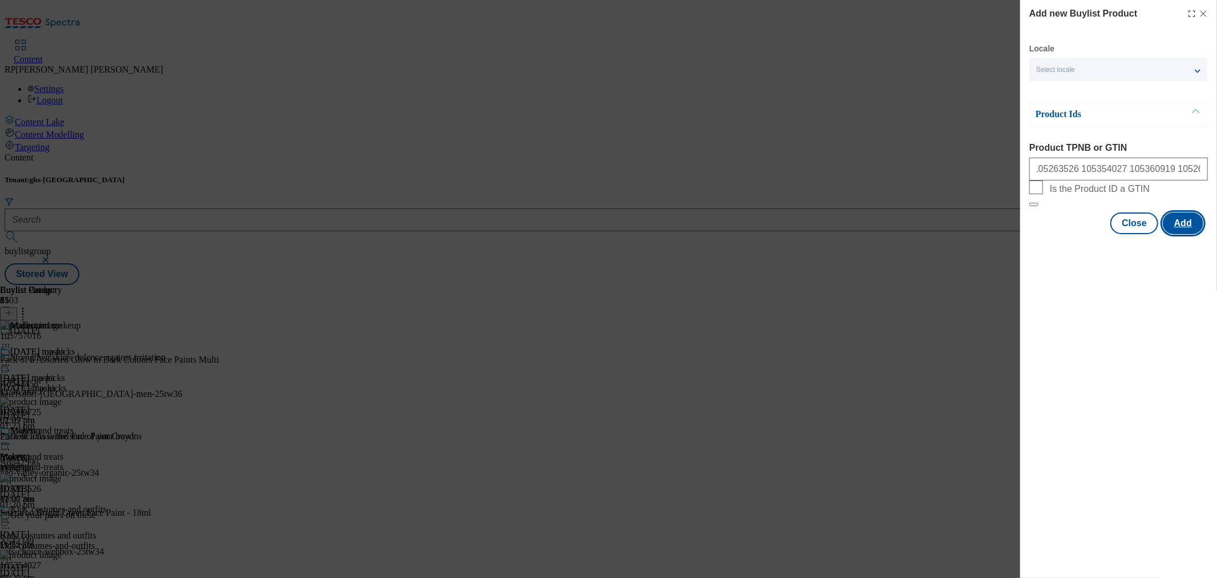
scroll to position [0, 0]
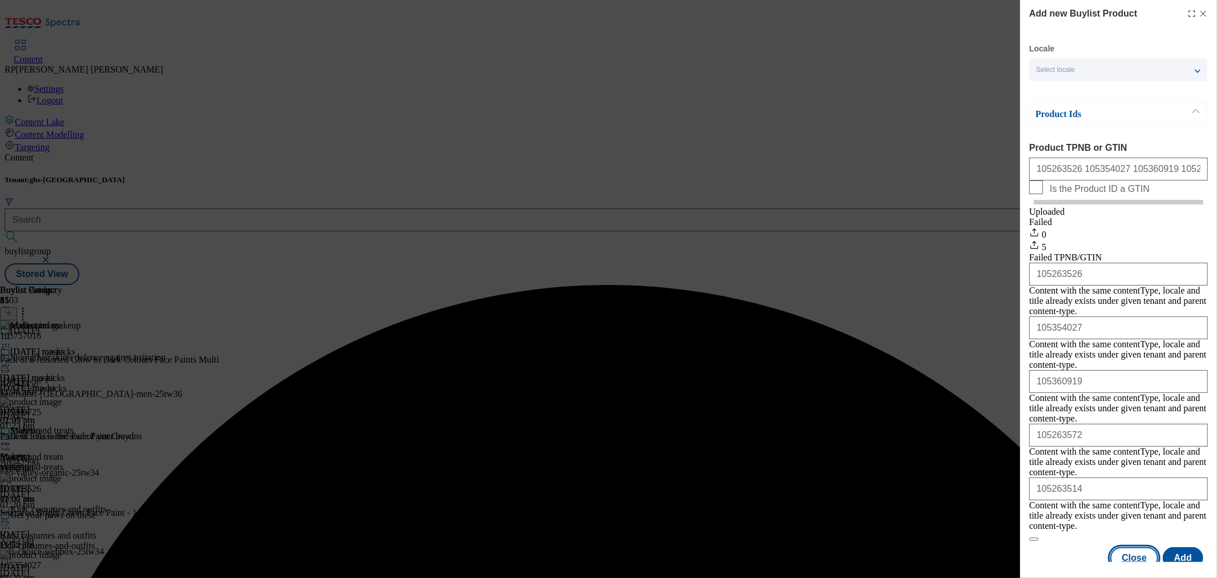
click at [1132, 547] on button "Close" at bounding box center [1135, 558] width 48 height 22
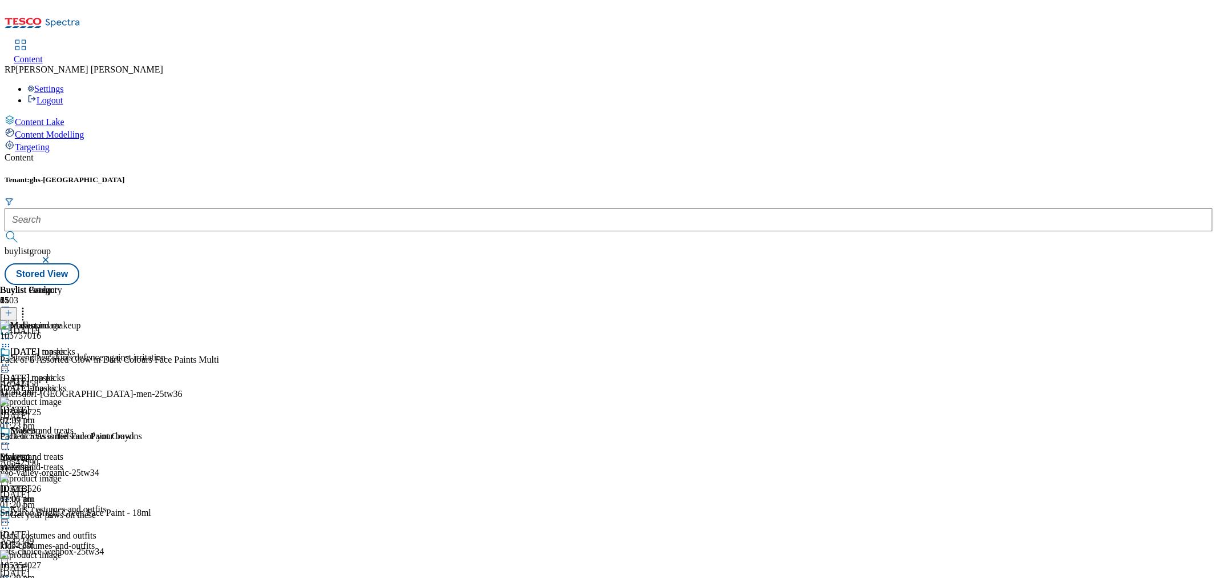
click at [65, 490] on div "Halloween masks Halloween masks halloween-masks 10 Oct 2025 02:07 pm Makeup Mak…" at bounding box center [32, 425] width 65 height 158
click at [11, 313] on line at bounding box center [9, 313] width 6 height 0
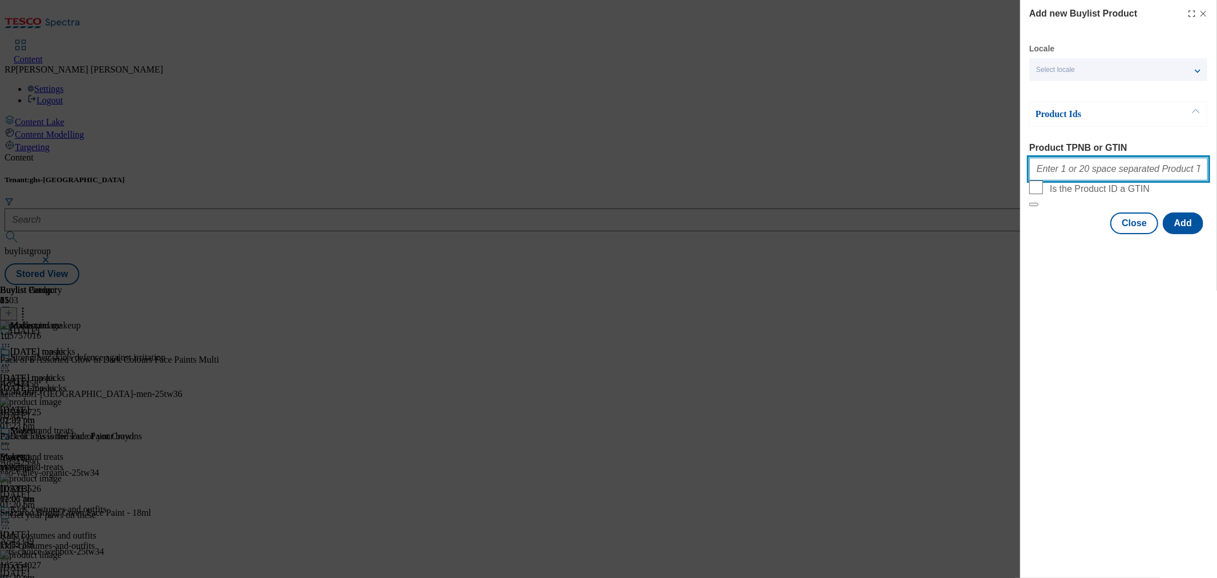
click at [1088, 175] on input "Product TPNB or GTIN" at bounding box center [1119, 169] width 179 height 23
paste input "105757016 105280725"
type input "105757016 105280725"
click at [1185, 234] on button "Add" at bounding box center [1183, 223] width 41 height 22
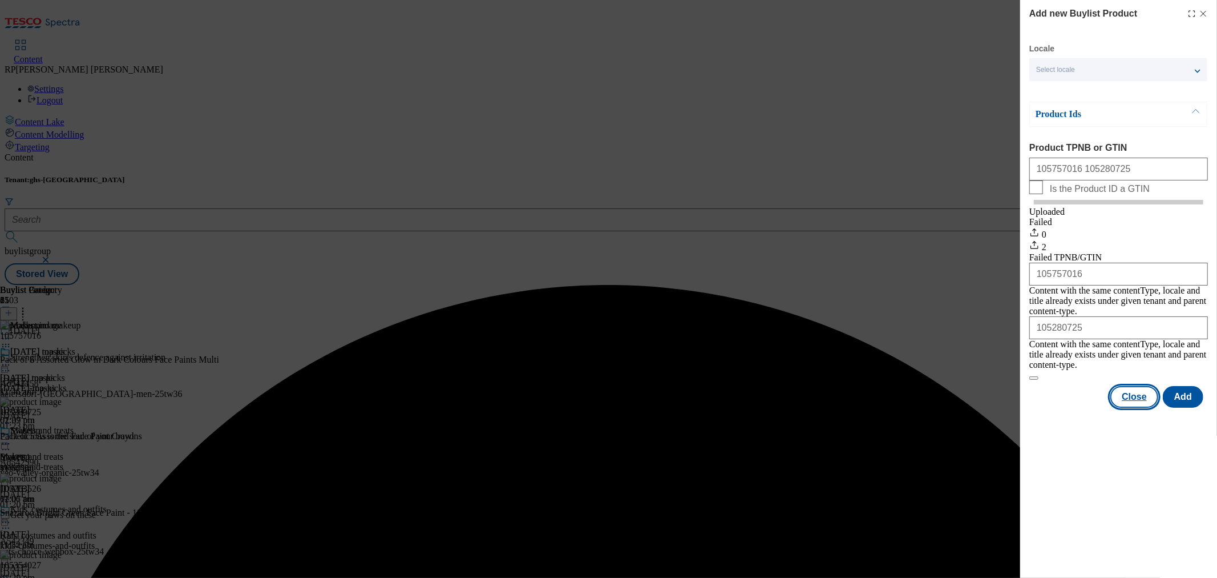
click at [1155, 386] on button "Close" at bounding box center [1135, 397] width 48 height 22
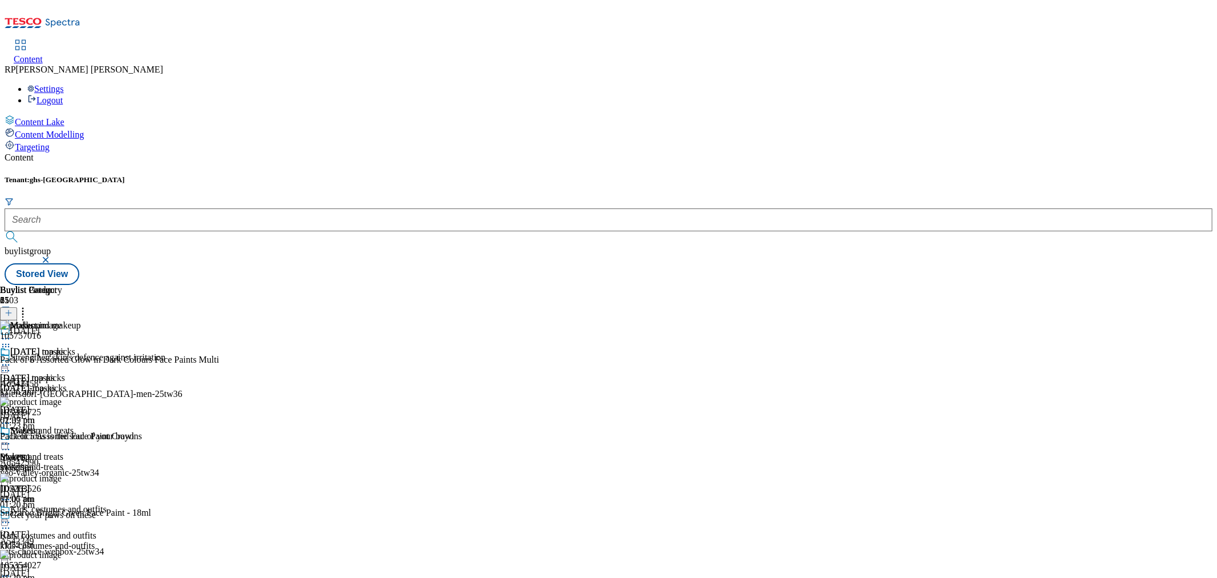
click at [13, 309] on icon at bounding box center [9, 313] width 8 height 8
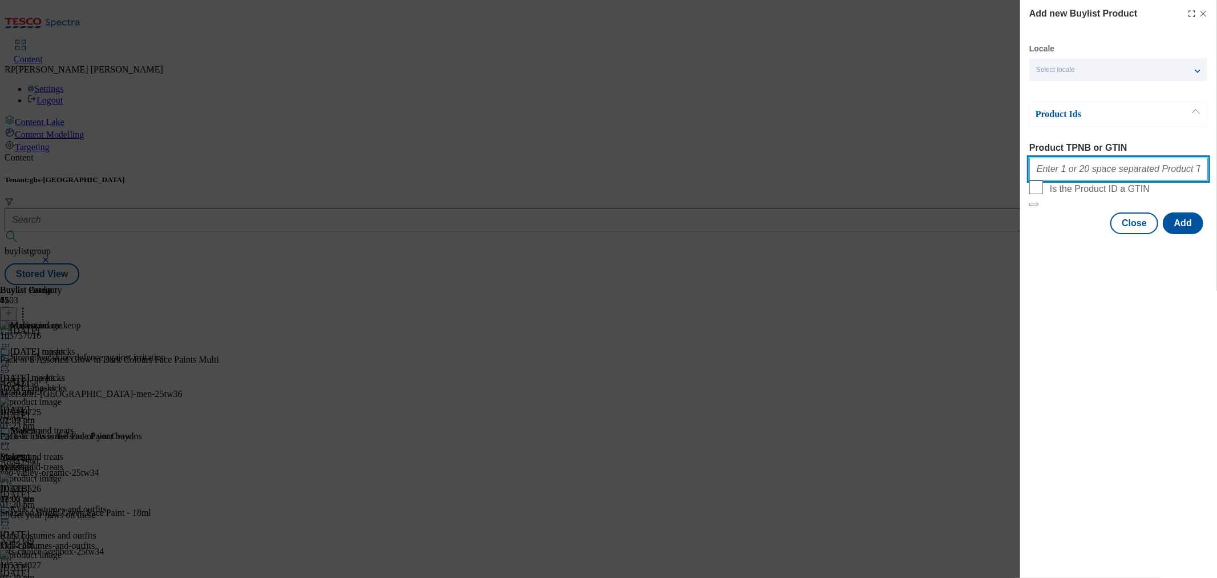
click at [1096, 166] on input "Product TPNB or GTIN" at bounding box center [1119, 169] width 179 height 23
paste input "105353695 105263456 105360832 105263514 105230290 105441912 105556734 105354021…"
type input "105353695 105263456 105360832 105263514 105230290 105441912 105556734 105354021…"
click at [1183, 234] on button "Add" at bounding box center [1183, 223] width 41 height 22
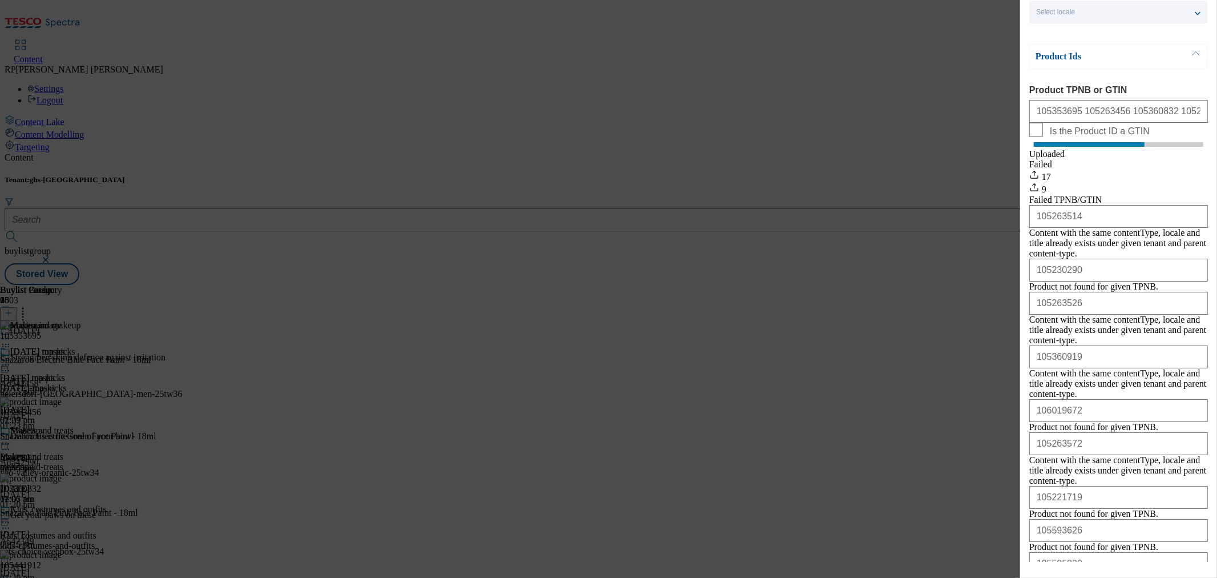
scroll to position [164, 0]
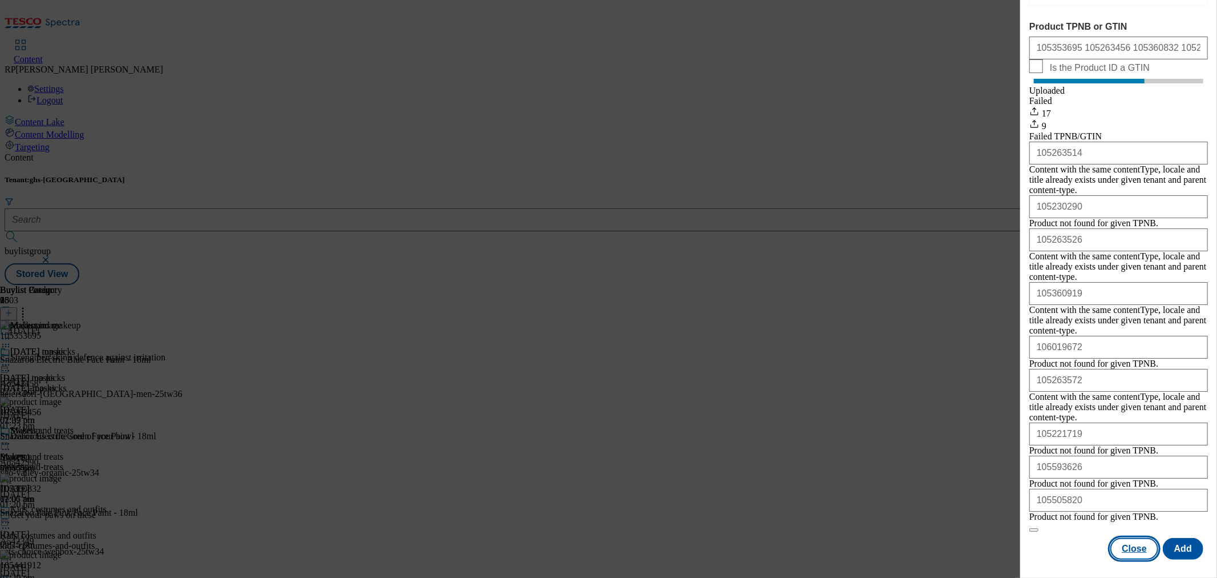
click at [1131, 538] on button "Close" at bounding box center [1135, 549] width 48 height 22
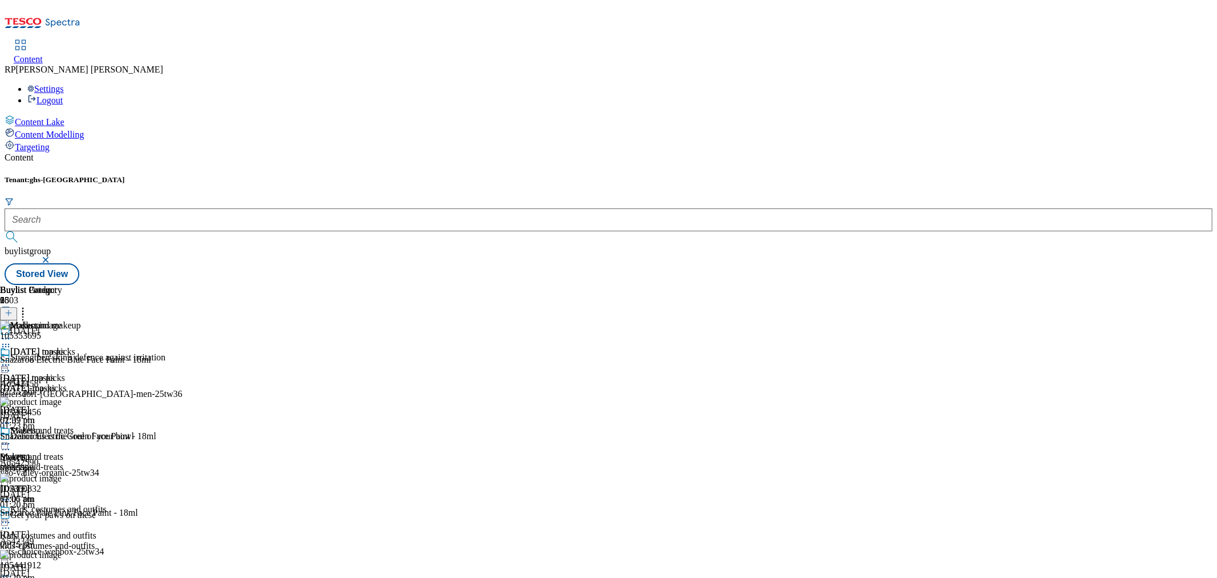
click at [29, 305] on icon at bounding box center [22, 310] width 11 height 11
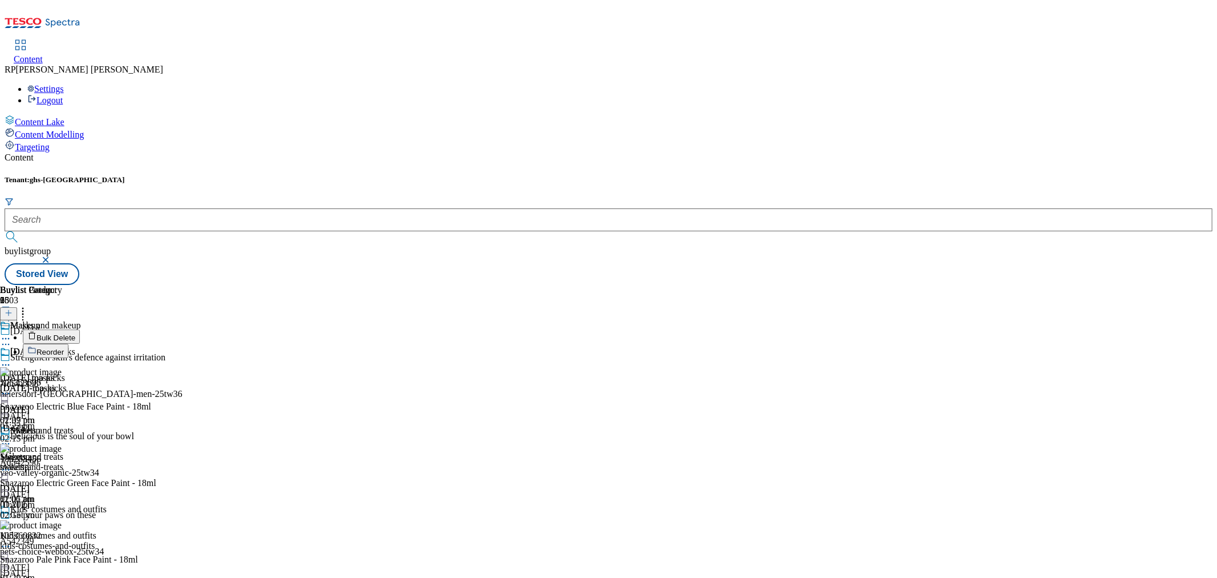
click at [64, 348] on span "Reorder" at bounding box center [50, 352] width 27 height 9
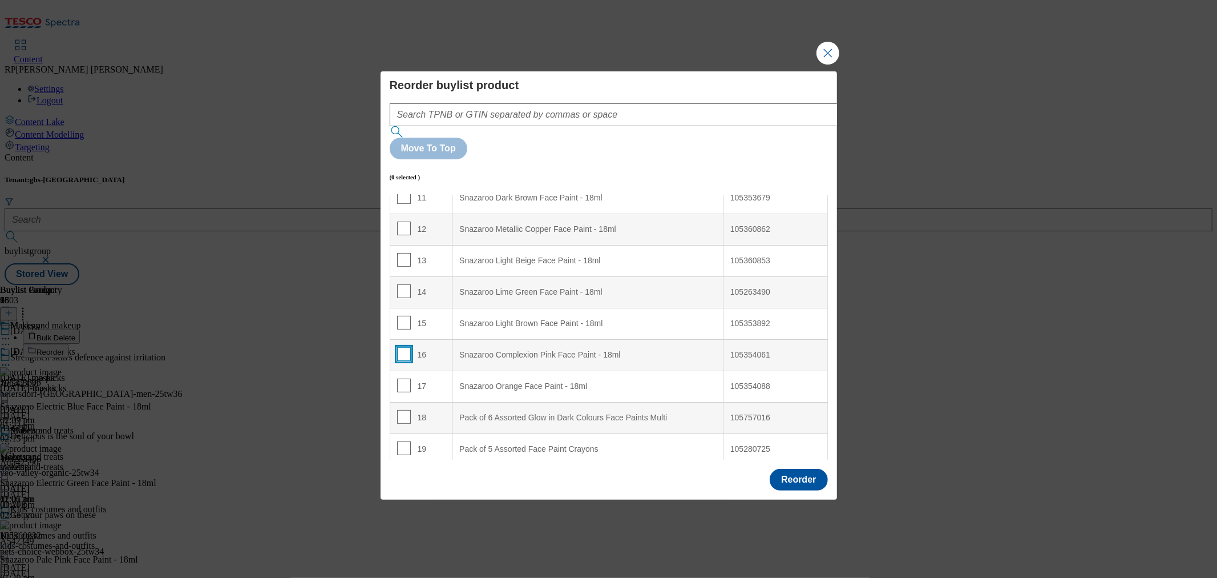
scroll to position [380, 0]
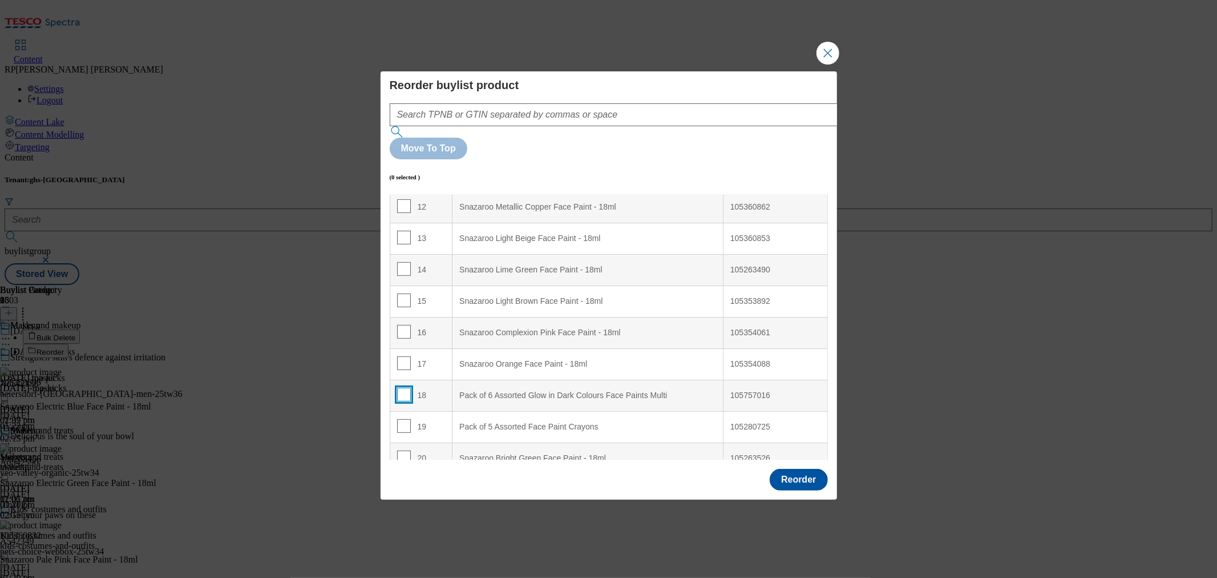
click at [400, 388] on input "Modal" at bounding box center [404, 395] width 14 height 14
checkbox input "true"
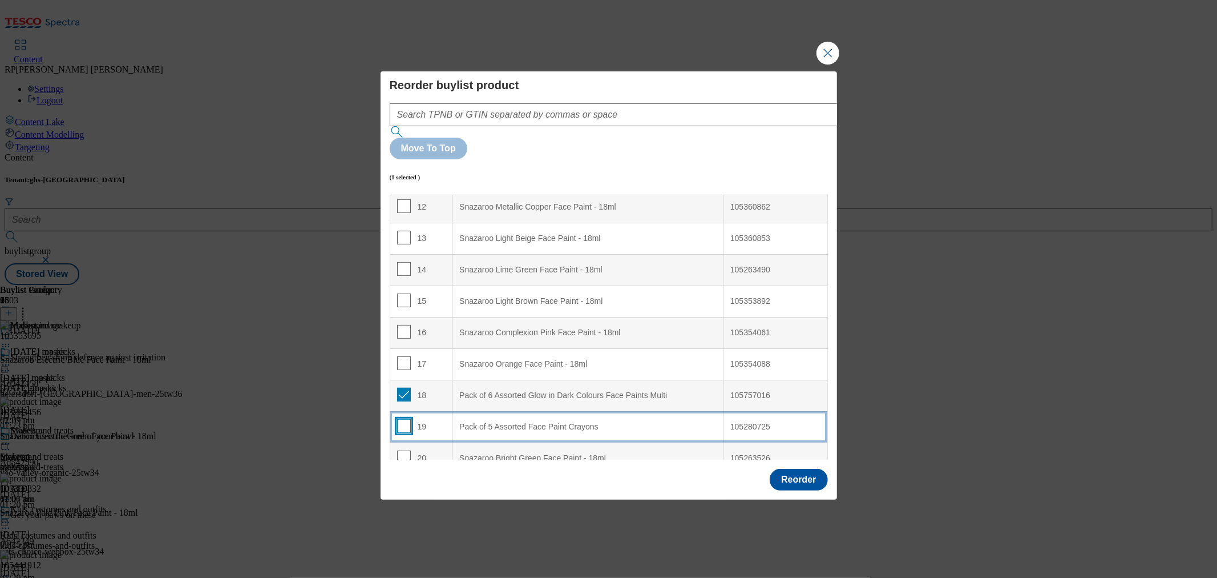
click at [400, 419] on input "Modal" at bounding box center [404, 426] width 14 height 14
checkbox input "true"
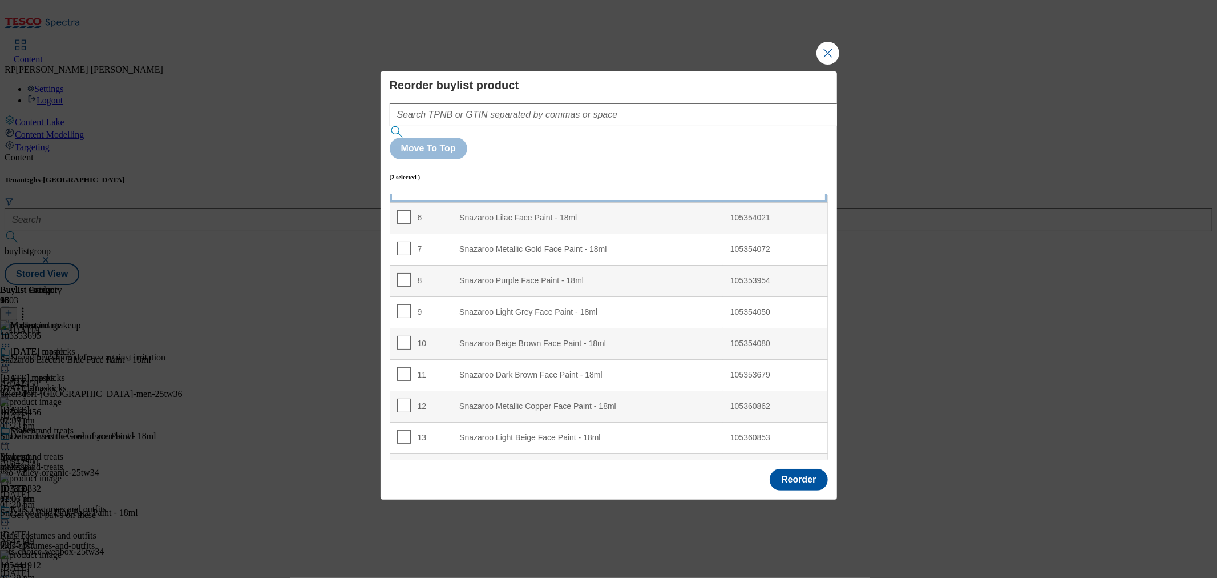
scroll to position [0, 0]
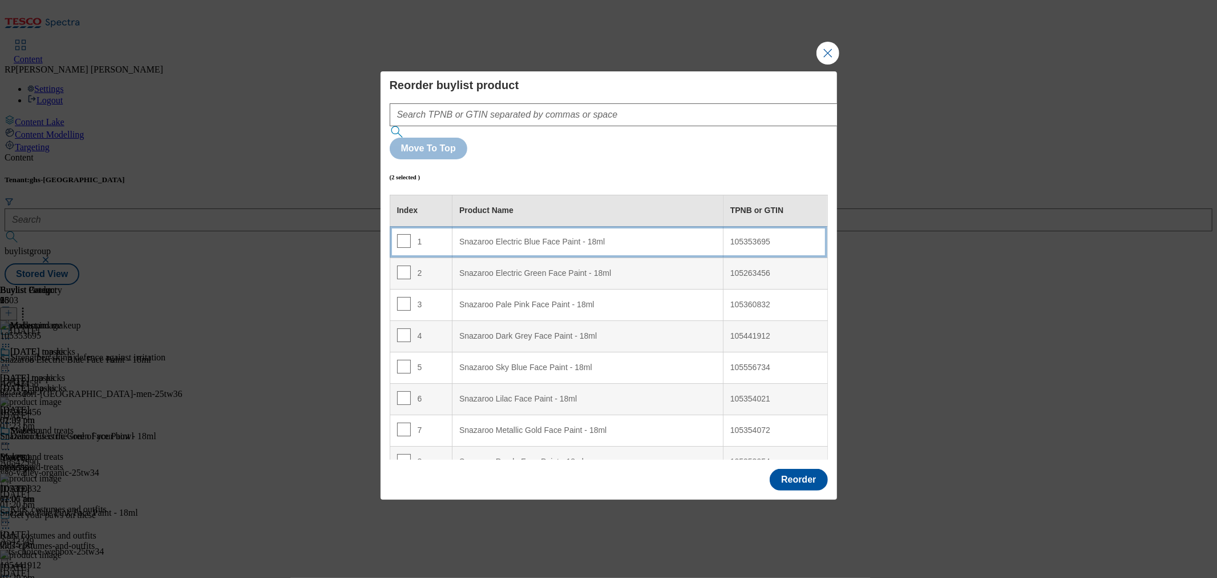
click at [578, 226] on 18ml "Snazaroo Electric Blue Face Paint - 18ml" at bounding box center [588, 241] width 271 height 31
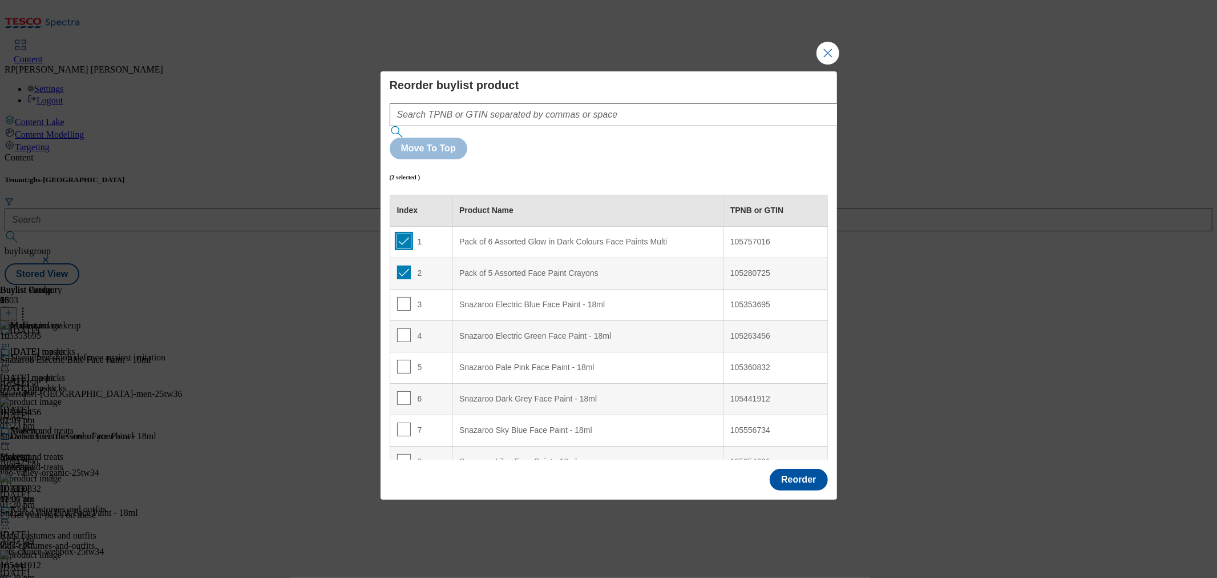
click at [404, 234] on input "Modal" at bounding box center [404, 241] width 14 height 14
checkbox input "false"
click at [398, 265] on input "Modal" at bounding box center [404, 272] width 14 height 14
checkbox input "false"
click at [804, 469] on button "Reorder" at bounding box center [799, 480] width 58 height 22
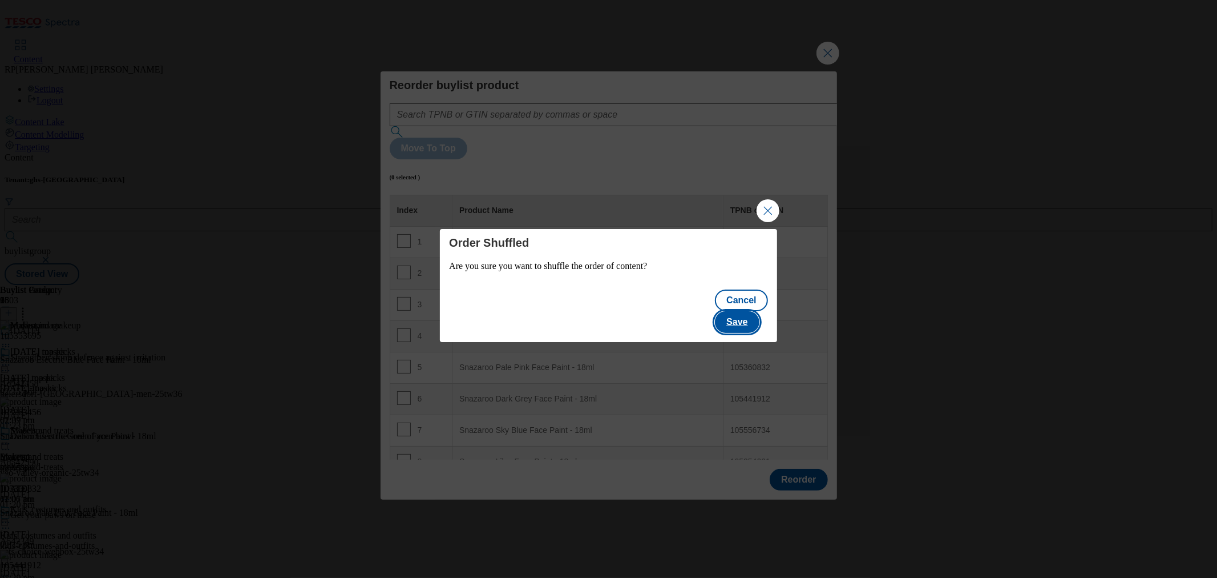
click at [759, 311] on button "Save" at bounding box center [737, 322] width 44 height 22
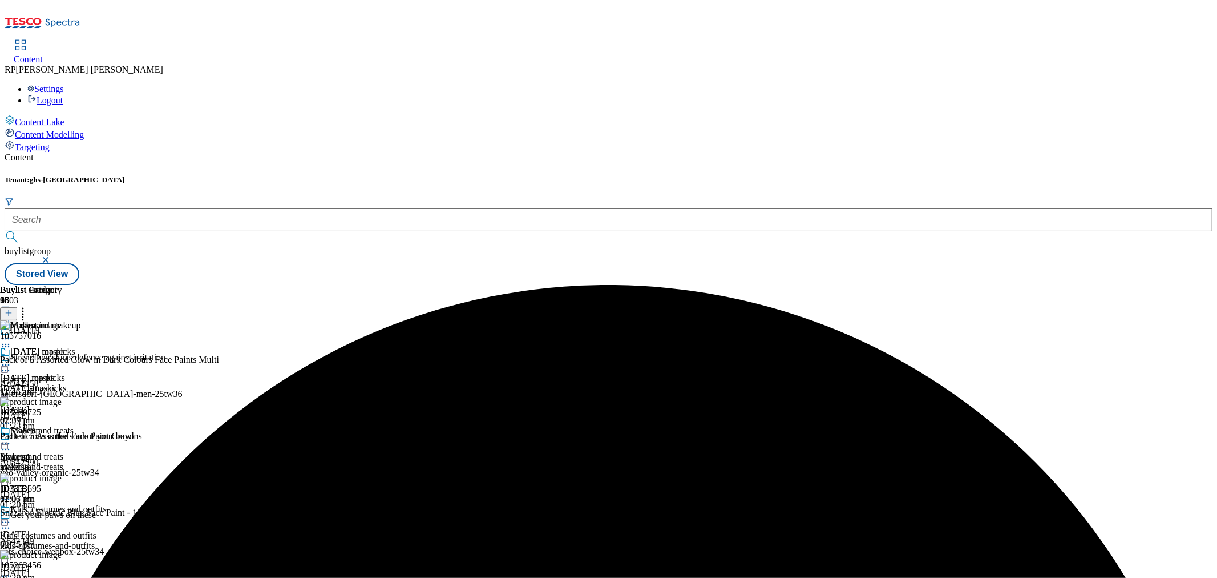
click at [17, 307] on button at bounding box center [8, 313] width 17 height 13
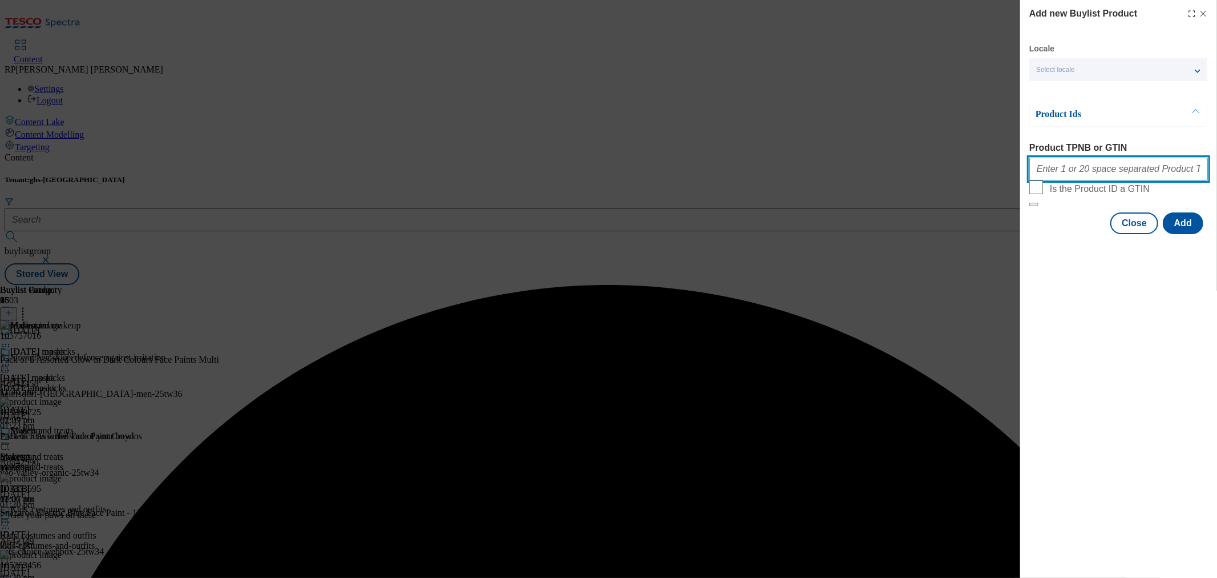
click at [1131, 174] on input "Product TPNB or GTIN" at bounding box center [1119, 169] width 179 height 23
paste input "105203573 105658630 106015551 106088123 105617763 105323619 105757014 105280410…"
type input "105203573 105658630 106015551 106088123 105617763 105323619 105757014 105280410…"
click at [1190, 234] on button "Add" at bounding box center [1183, 223] width 41 height 22
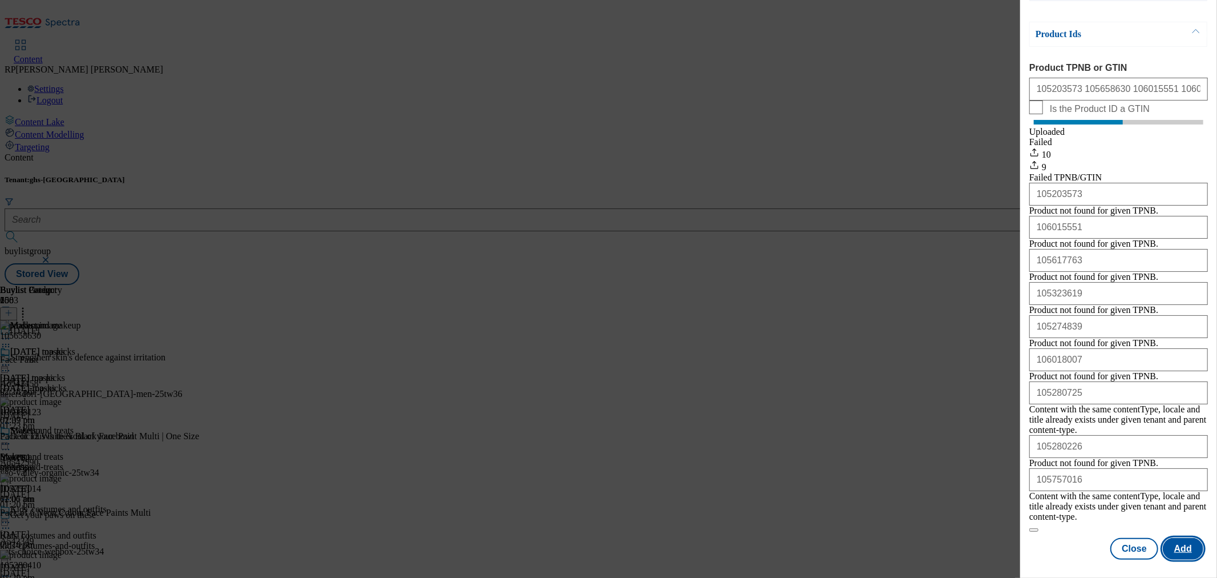
scroll to position [164, 0]
click at [1116, 538] on button "Close" at bounding box center [1135, 549] width 48 height 22
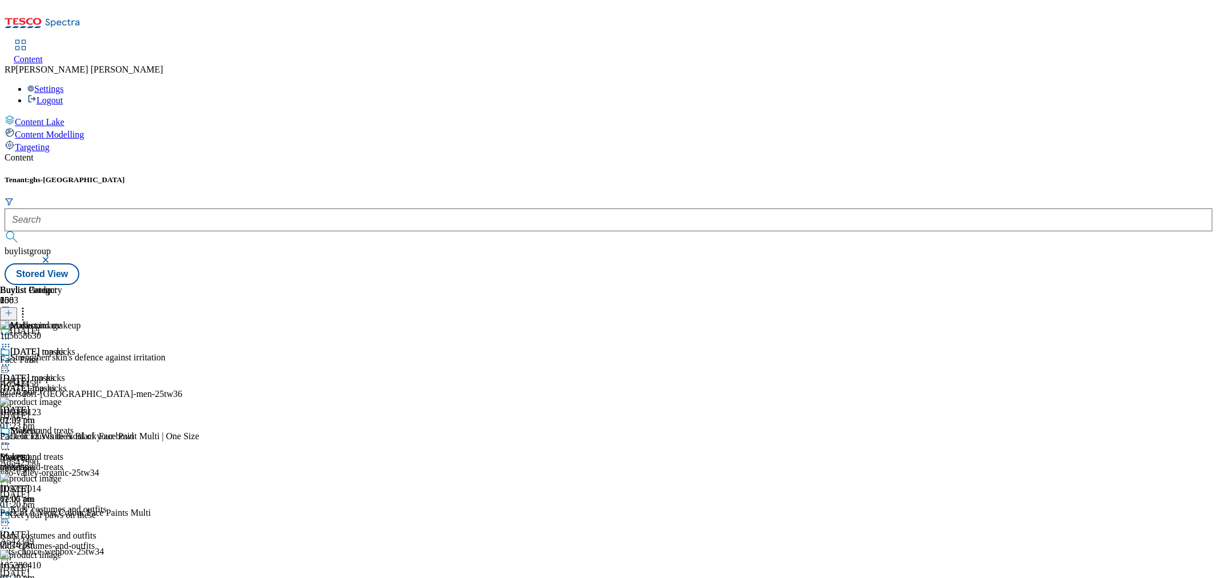
scroll to position [0, 0]
click at [11, 341] on icon at bounding box center [5, 346] width 11 height 11
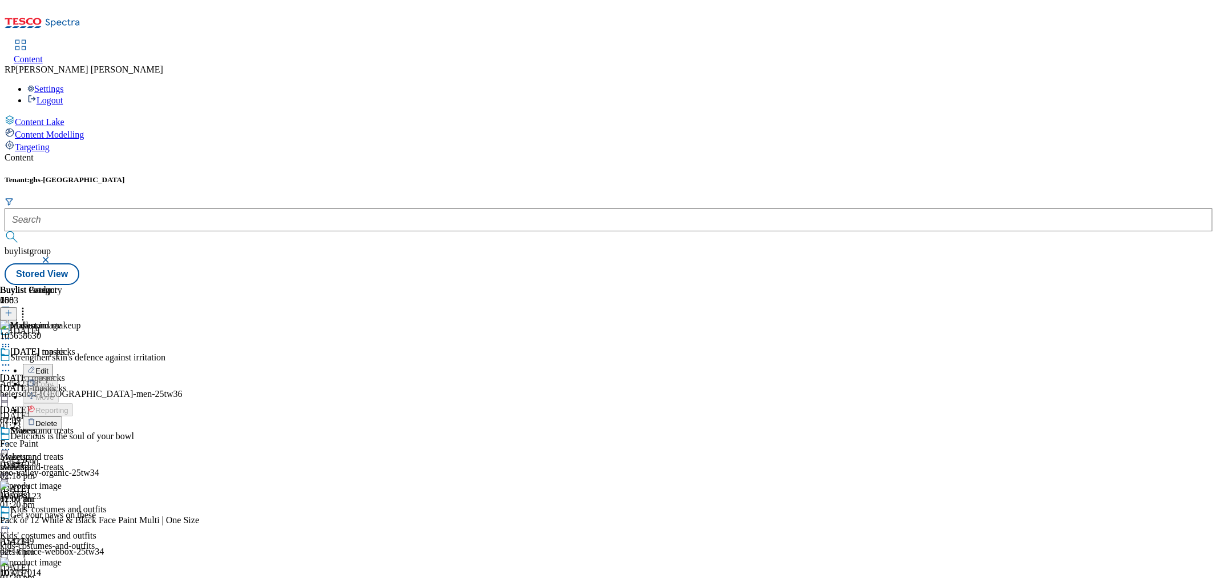
click at [62, 416] on button "Delete" at bounding box center [42, 422] width 39 height 13
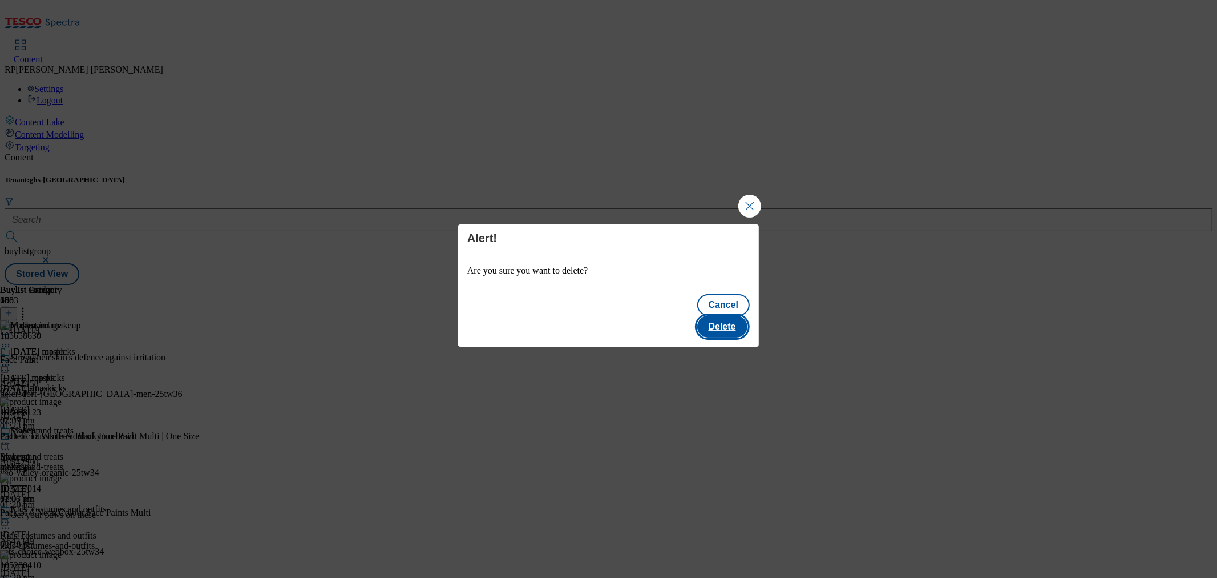
click at [731, 316] on button "Delete" at bounding box center [722, 327] width 50 height 22
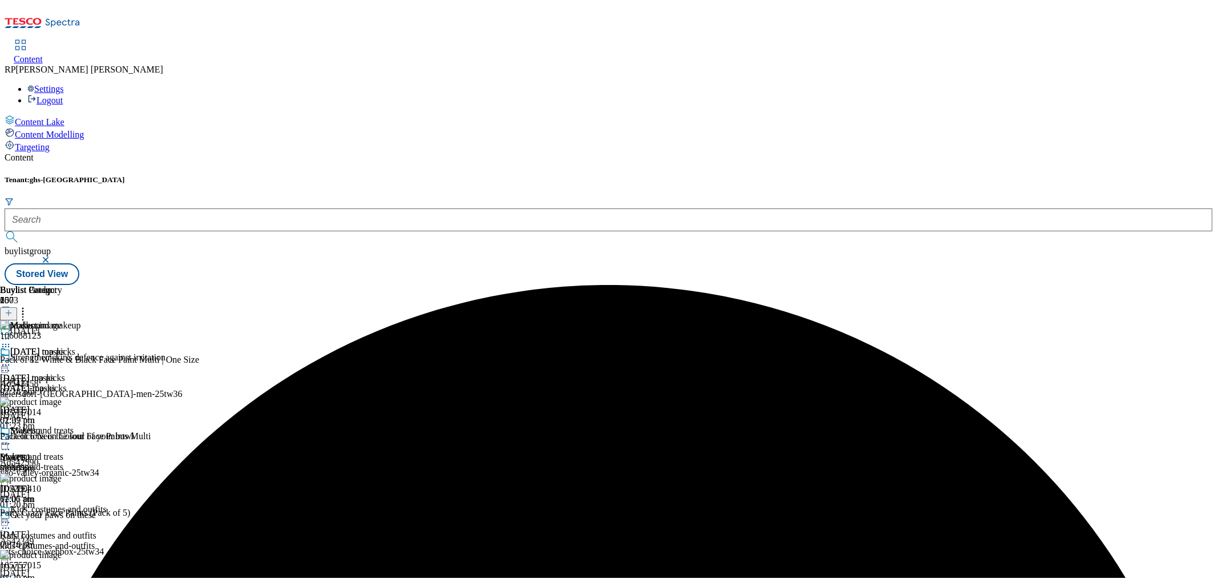
scroll to position [317, 0]
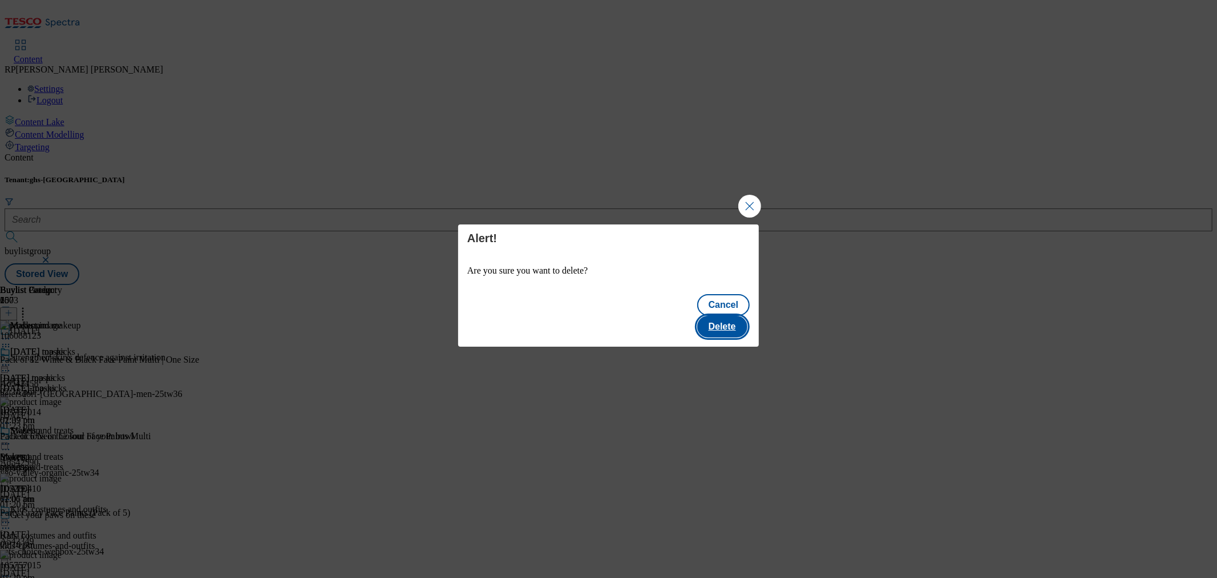
click at [725, 316] on button "Delete" at bounding box center [722, 327] width 50 height 22
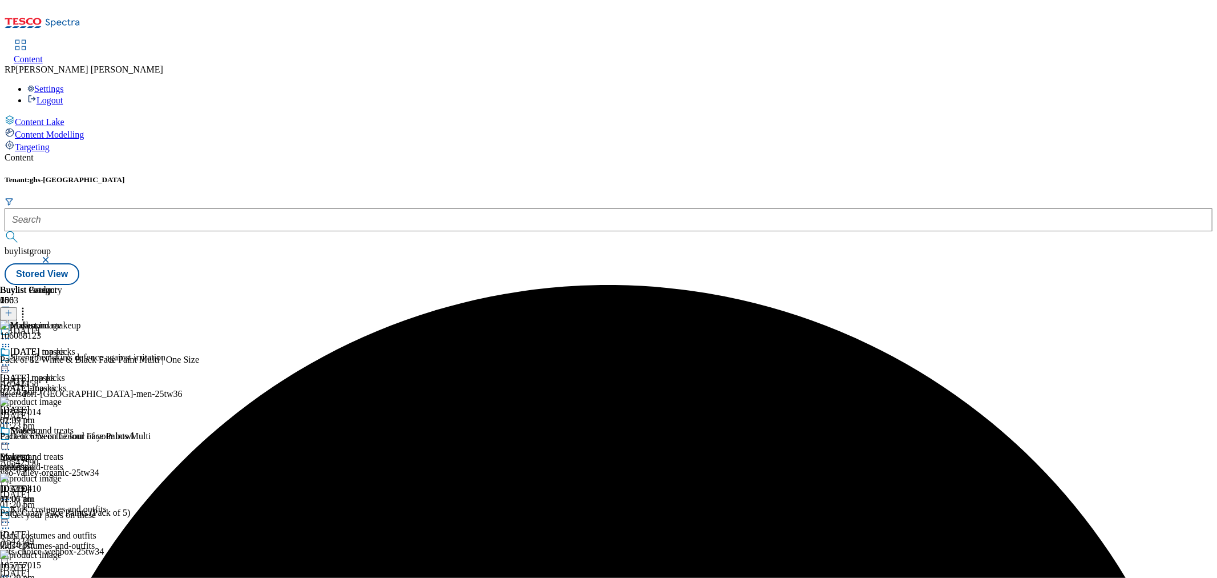
scroll to position [507, 0]
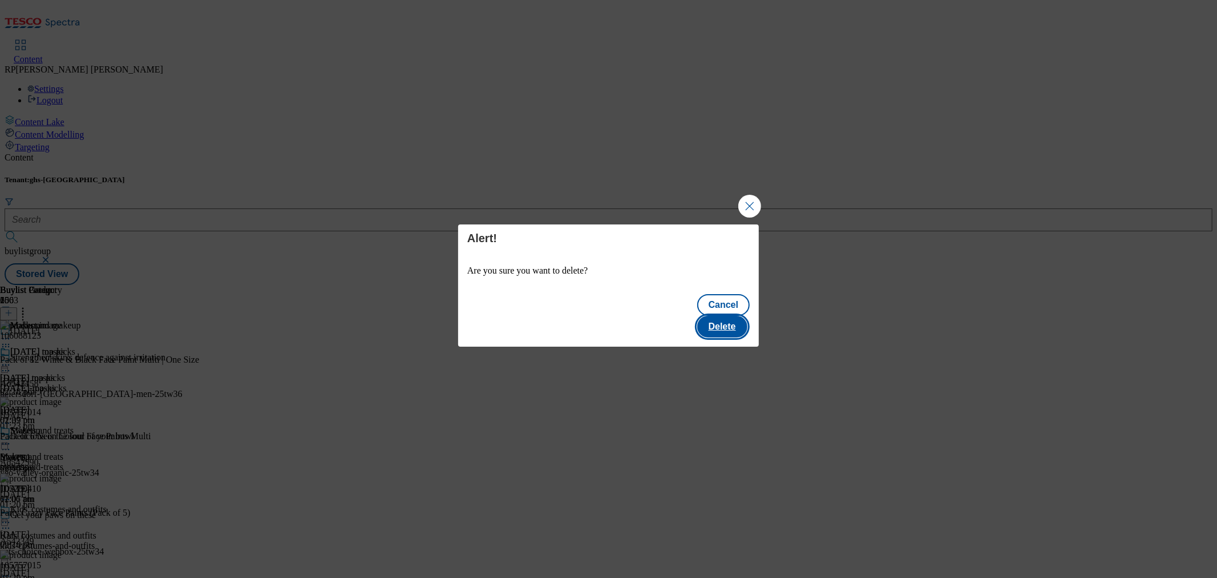
click at [735, 320] on button "Delete" at bounding box center [722, 327] width 50 height 22
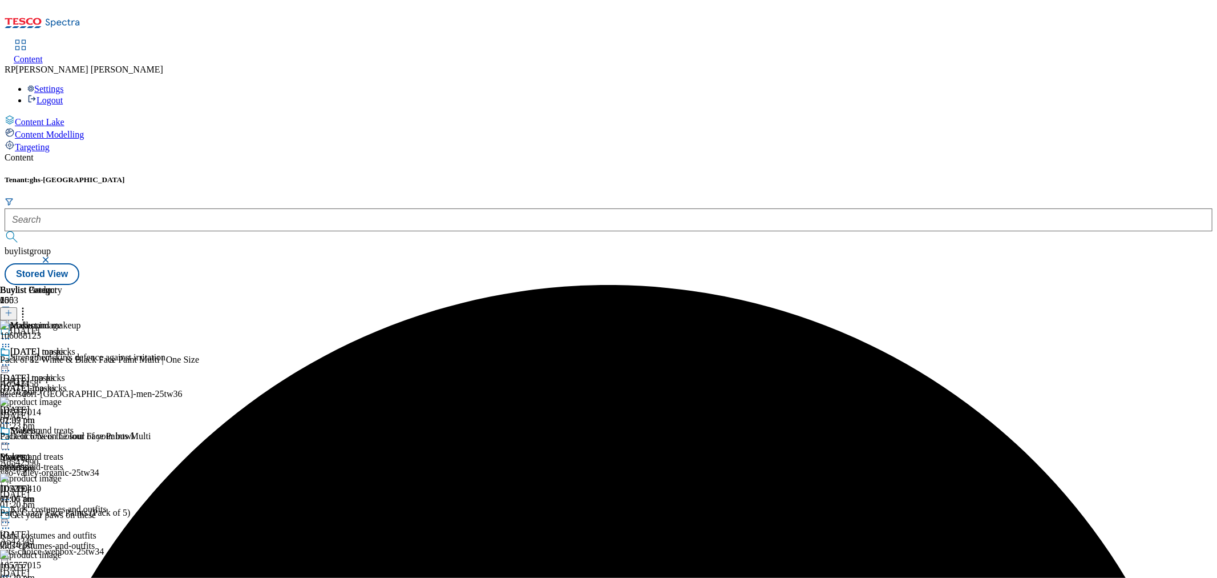
scroll to position [0, 0]
click at [29, 305] on icon at bounding box center [22, 310] width 11 height 11
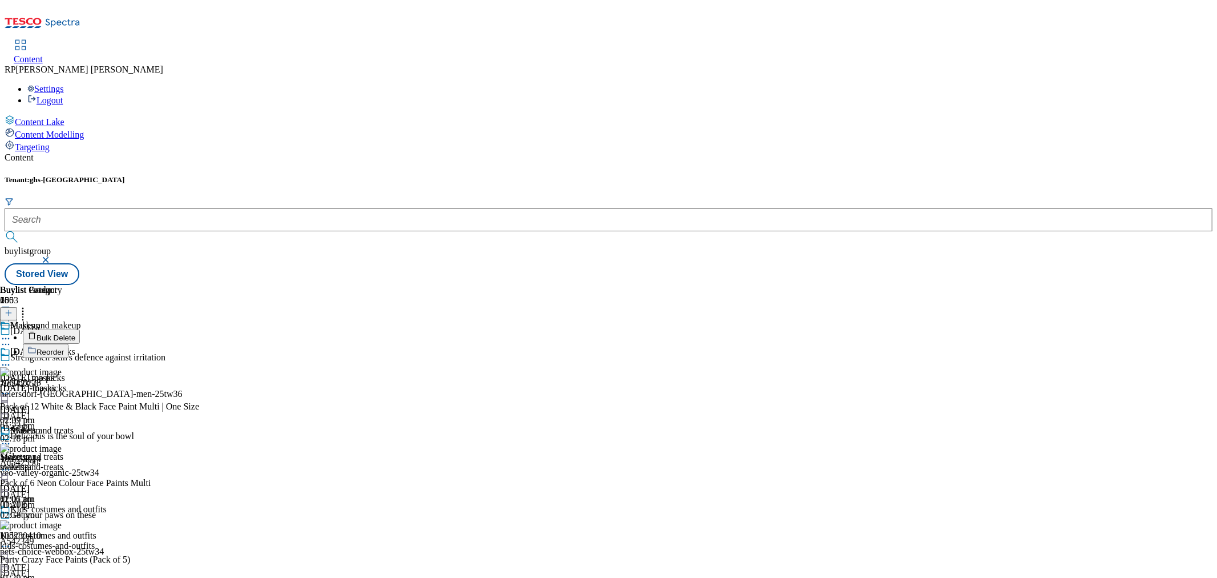
click at [64, 348] on span "Reorder" at bounding box center [50, 352] width 27 height 9
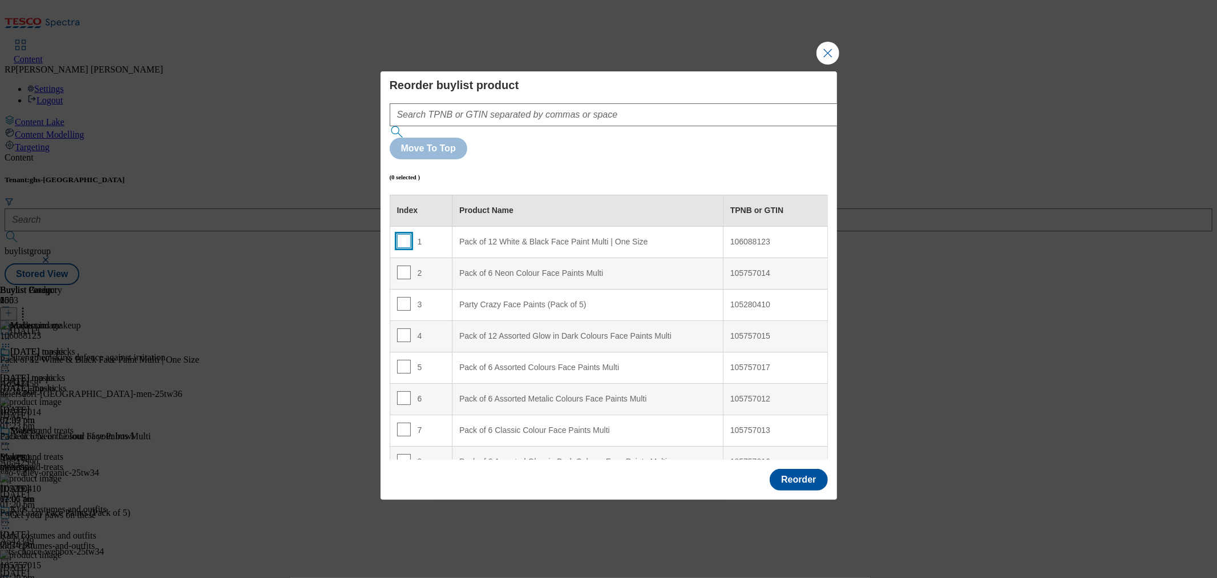
click at [405, 234] on input "Modal" at bounding box center [404, 241] width 14 height 14
checkbox input "true"
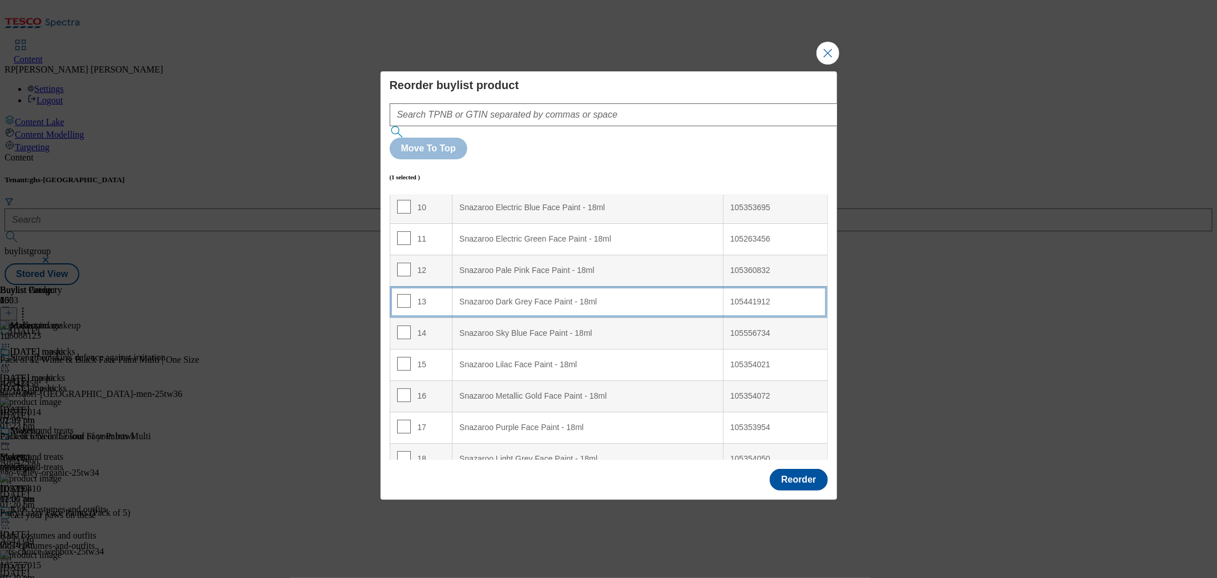
scroll to position [253, 0]
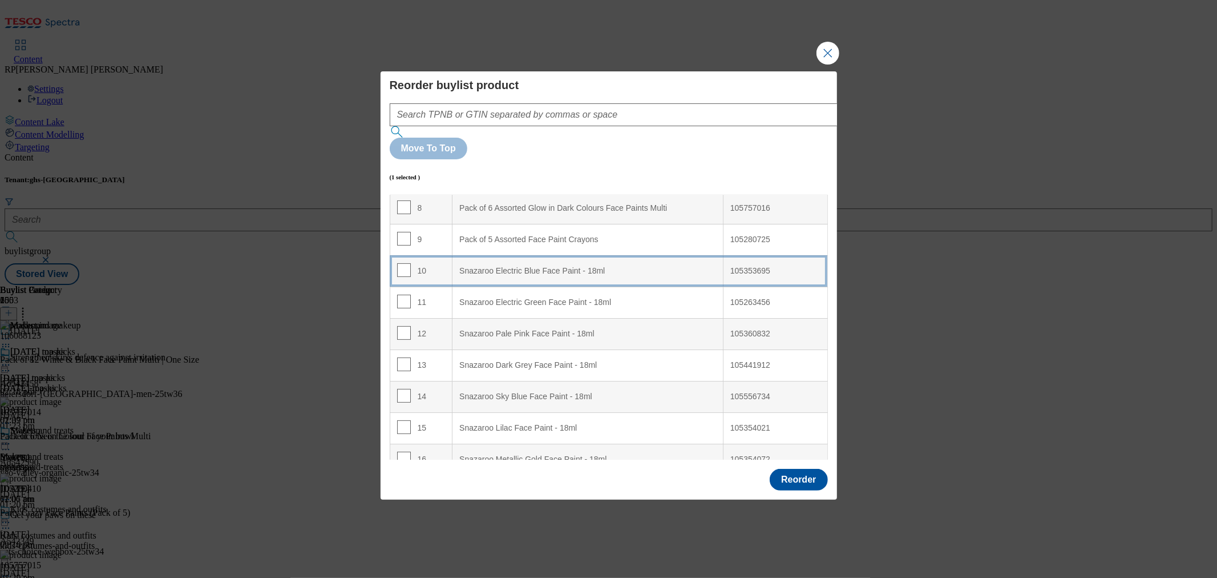
click at [580, 255] on 18ml "Snazaroo Electric Blue Face Paint - 18ml" at bounding box center [588, 270] width 271 height 31
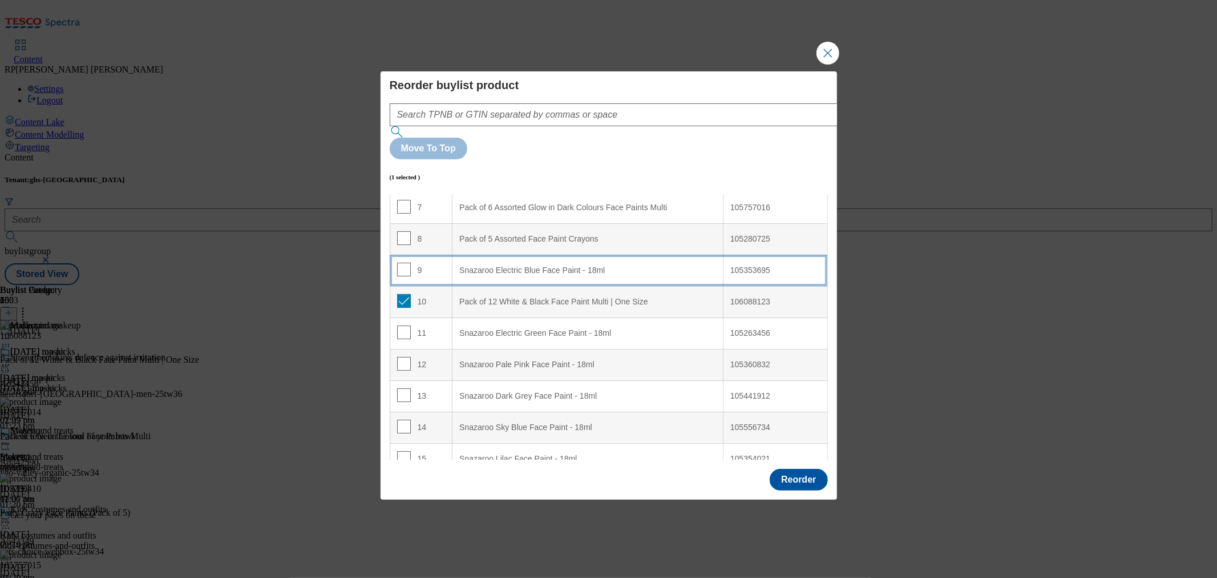
click at [548, 255] on 18ml "Snazaroo Electric Blue Face Paint - 18ml" at bounding box center [588, 270] width 271 height 31
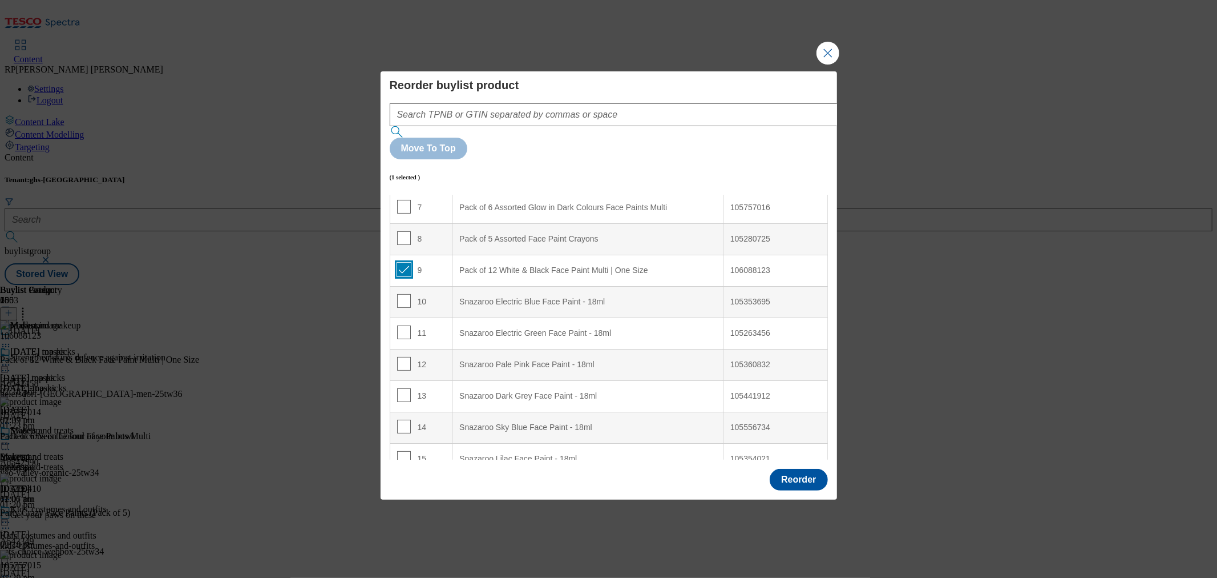
click at [397, 263] on input "Modal" at bounding box center [404, 270] width 14 height 14
checkbox input "false"
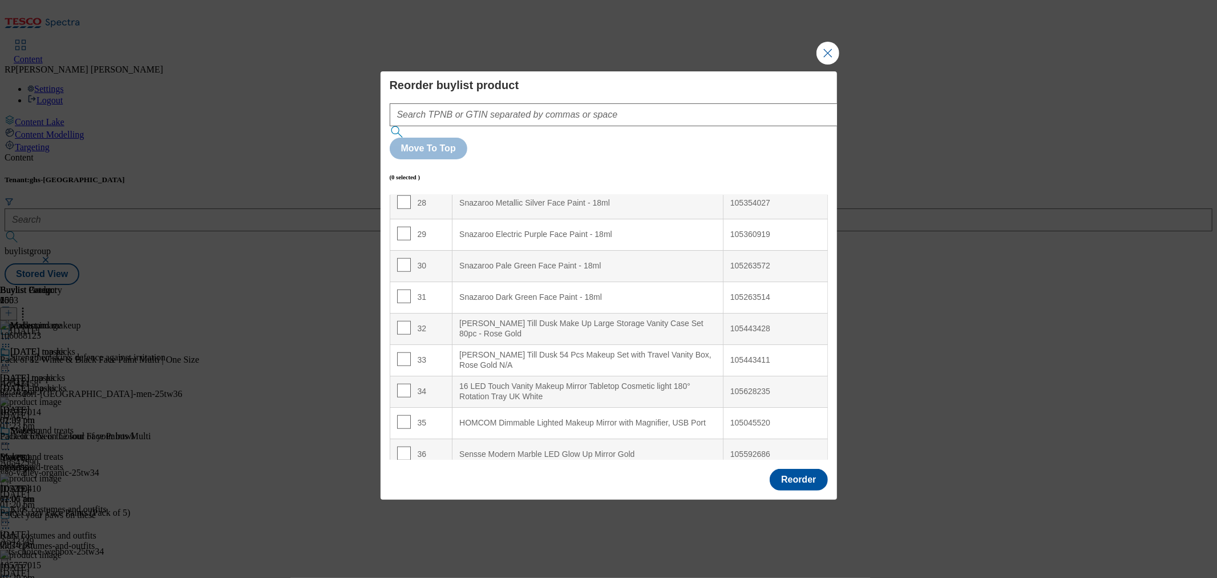
scroll to position [920, 0]
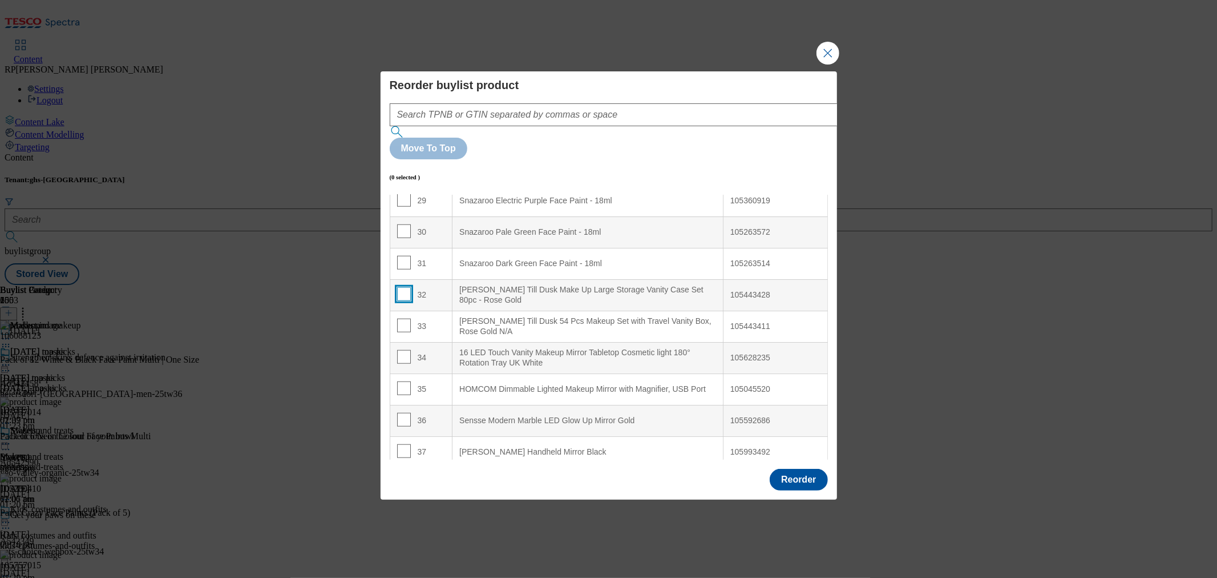
click at [400, 287] on input "Modal" at bounding box center [404, 294] width 14 height 14
checkbox input "true"
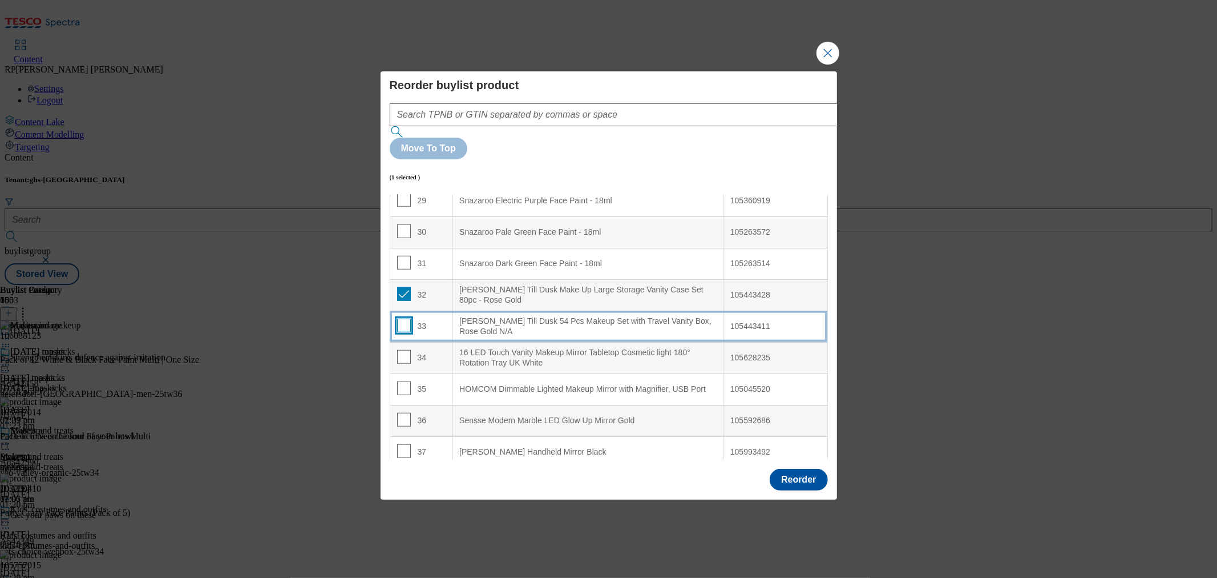
click at [406, 318] on input "Modal" at bounding box center [404, 325] width 14 height 14
checkbox input "true"
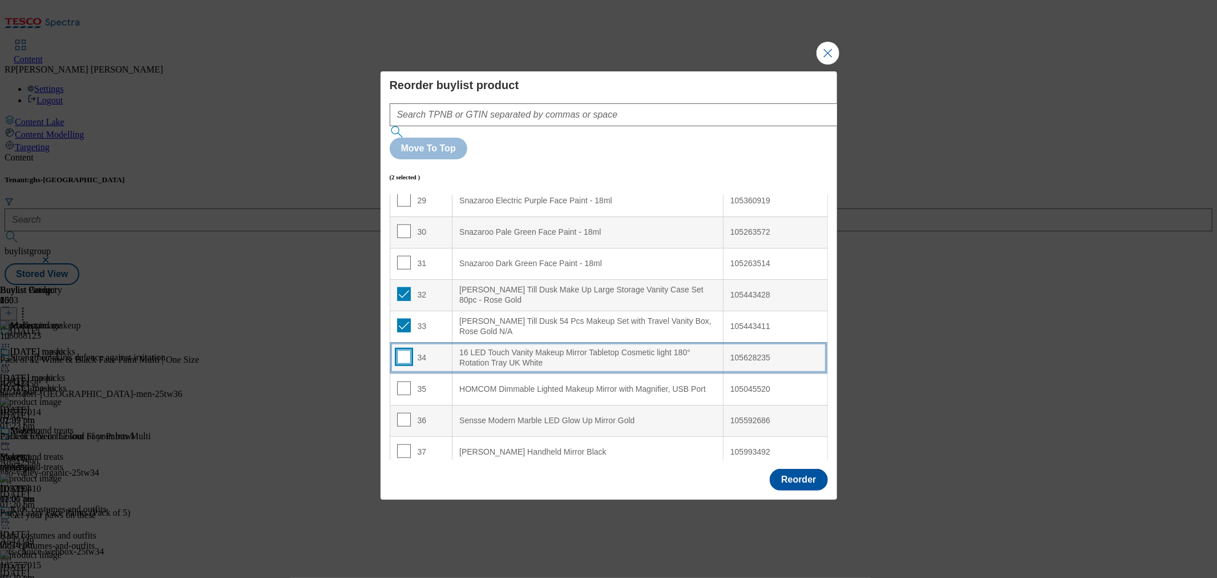
click at [398, 350] on input "Modal" at bounding box center [404, 357] width 14 height 14
checkbox input "true"
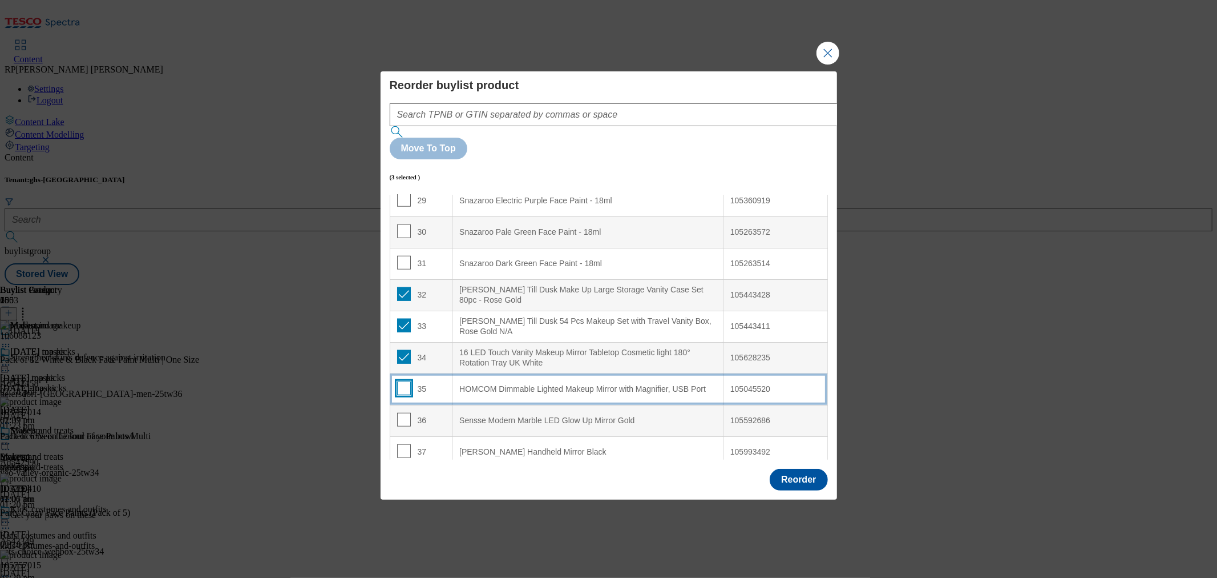
click at [401, 381] on input "Modal" at bounding box center [404, 388] width 14 height 14
checkbox input "true"
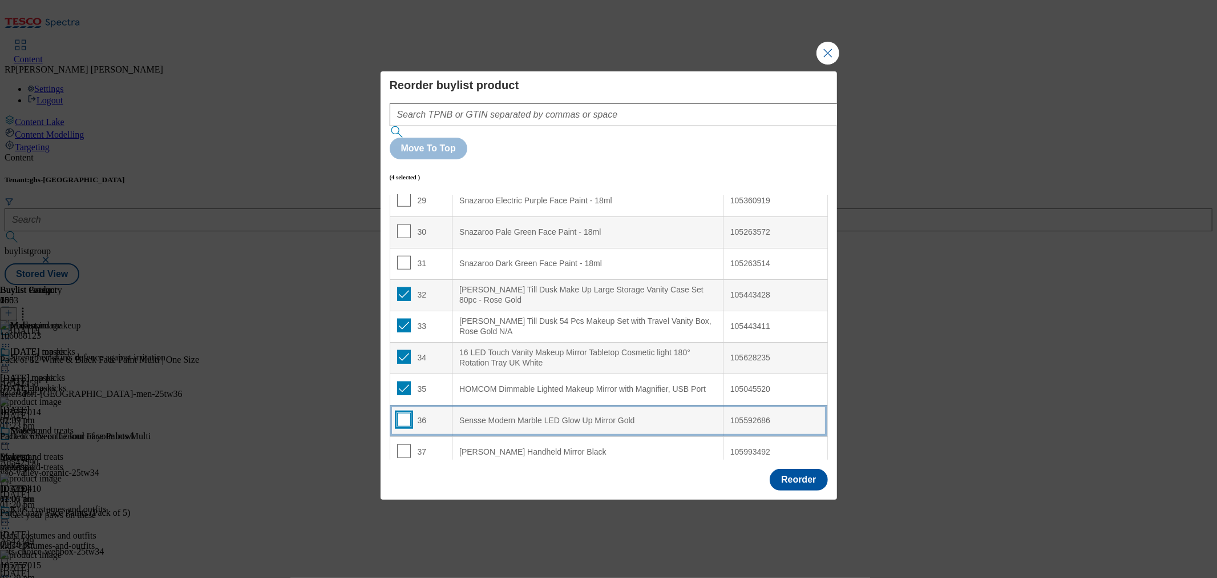
click at [401, 413] on input "Modal" at bounding box center [404, 420] width 14 height 14
checkbox input "true"
click at [400, 444] on input "Modal" at bounding box center [404, 451] width 14 height 14
checkbox input "true"
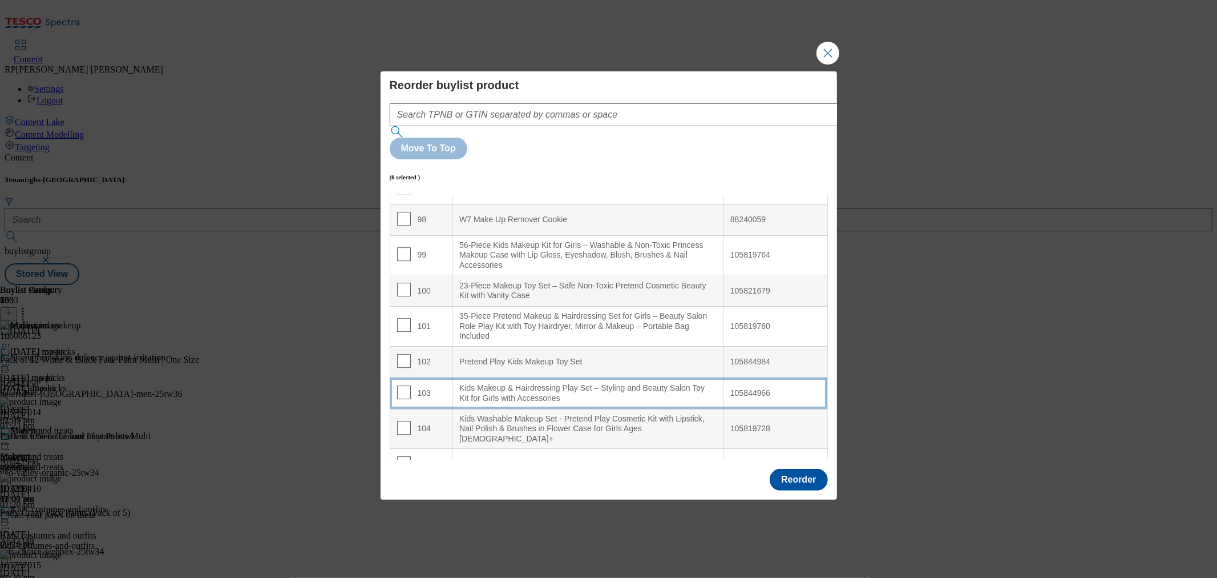
scroll to position [3079, 0]
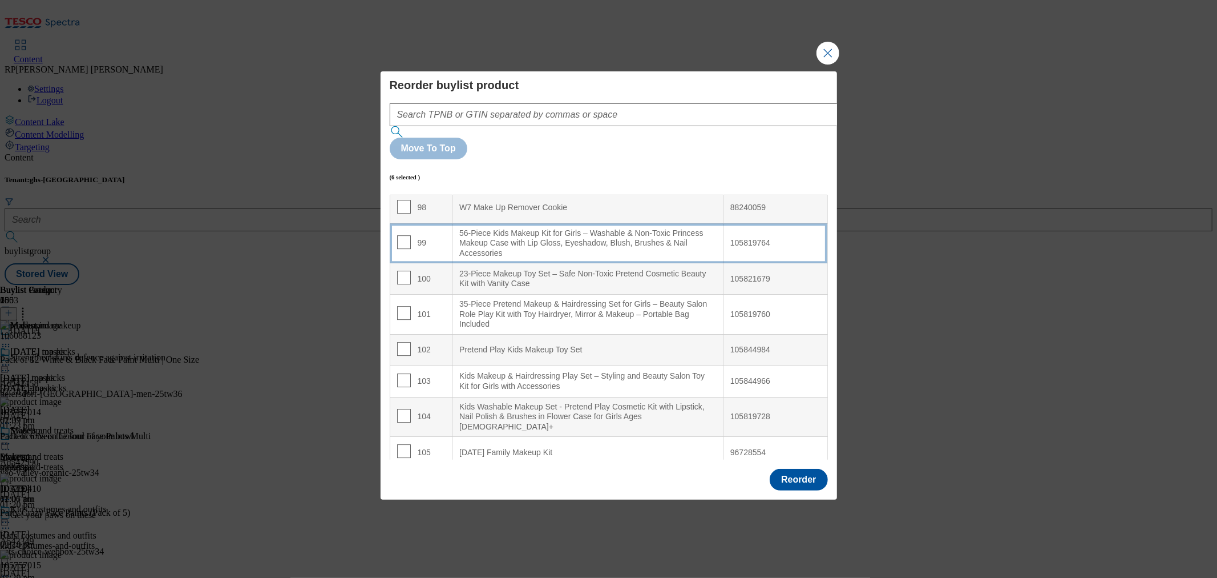
click at [575, 228] on div "56-Piece Kids Makeup Kit for Girls – Washable & Non-Toxic Princess Makeup Case …" at bounding box center [587, 243] width 257 height 30
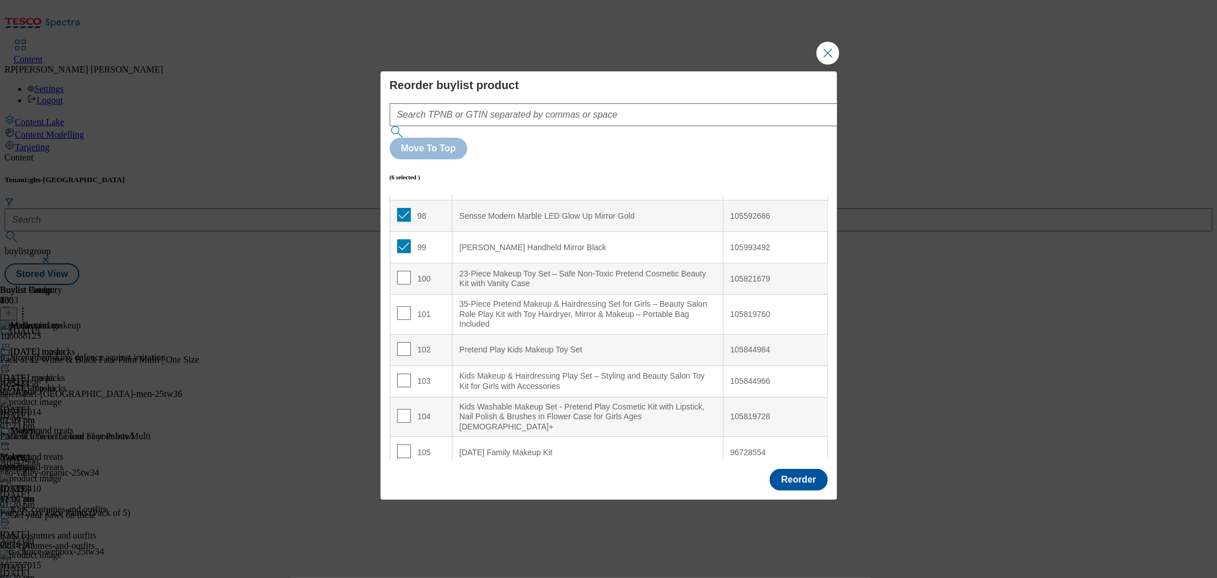
scroll to position [2891, 0]
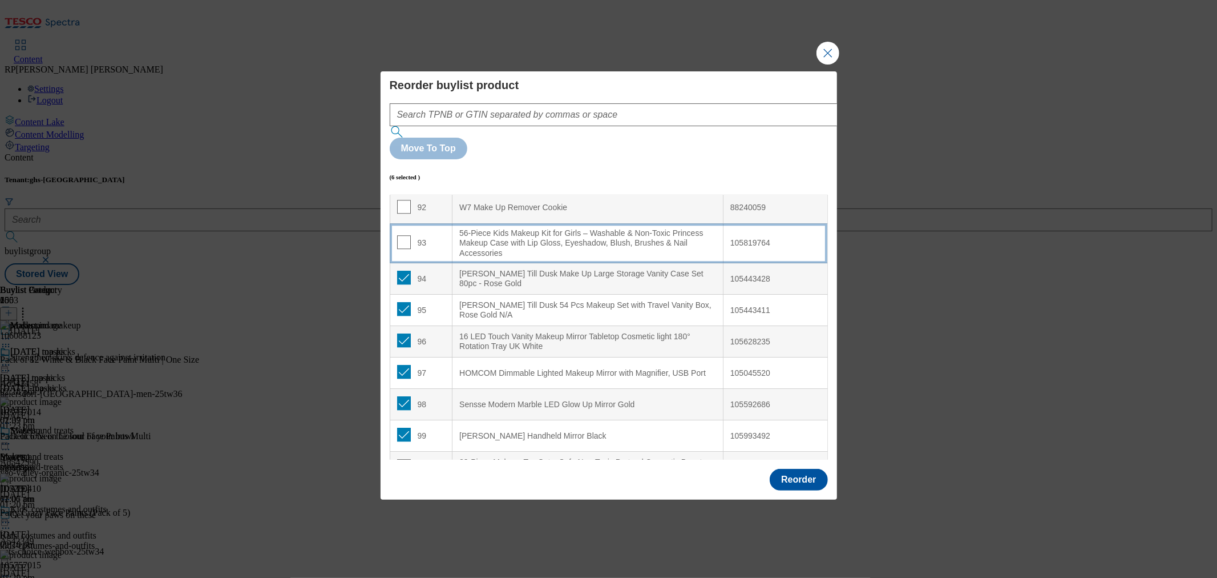
click at [575, 228] on div "56-Piece Kids Makeup Kit for Girls – Washable & Non-Toxic Princess Makeup Case …" at bounding box center [587, 243] width 257 height 30
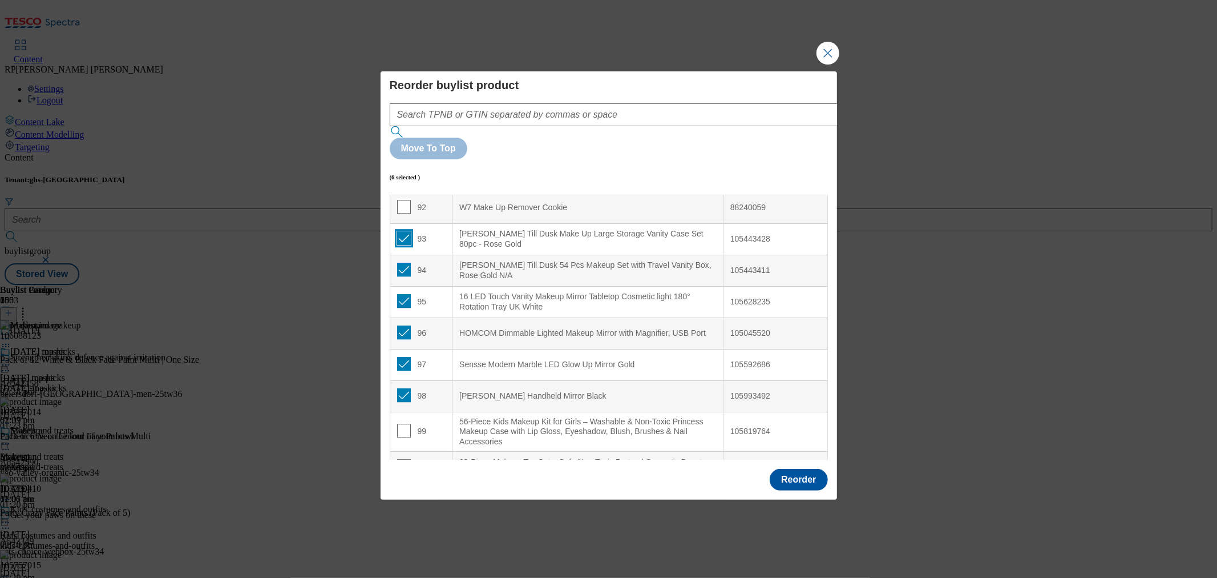
click at [401, 231] on input "Modal" at bounding box center [404, 238] width 14 height 14
checkbox input "false"
click at [406, 263] on input "Modal" at bounding box center [404, 270] width 14 height 14
checkbox input "false"
drag, startPoint x: 400, startPoint y: 271, endPoint x: 400, endPoint y: 302, distance: 32.0
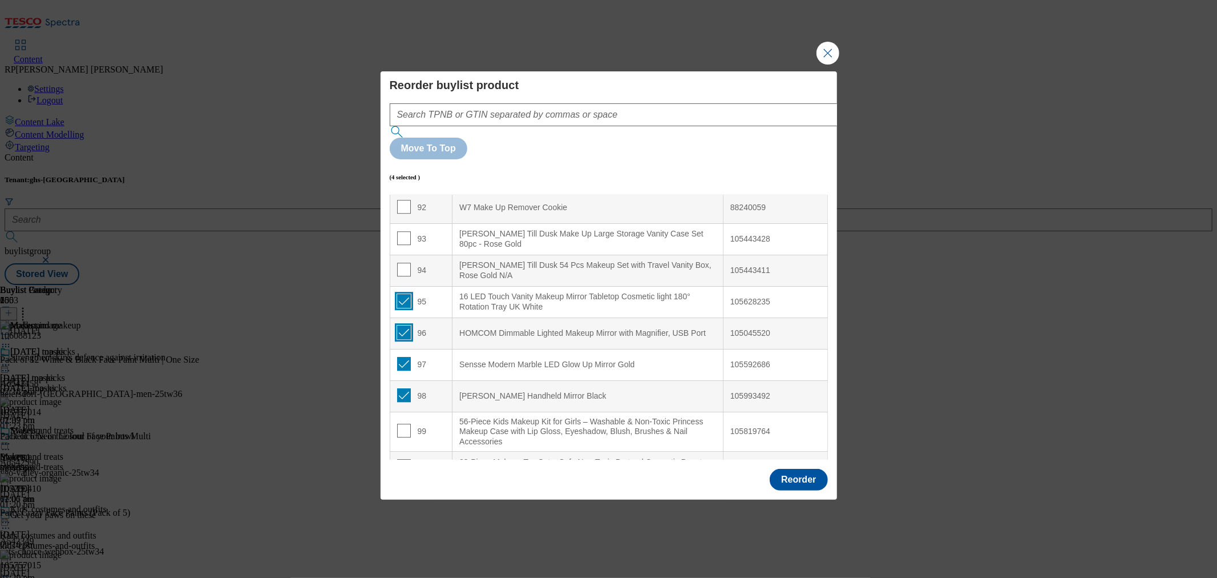
click at [400, 294] on input "Modal" at bounding box center [404, 301] width 14 height 14
checkbox input "false"
click at [400, 325] on input "Modal" at bounding box center [404, 332] width 14 height 14
checkbox input "false"
click at [404, 357] on input "Modal" at bounding box center [404, 364] width 14 height 14
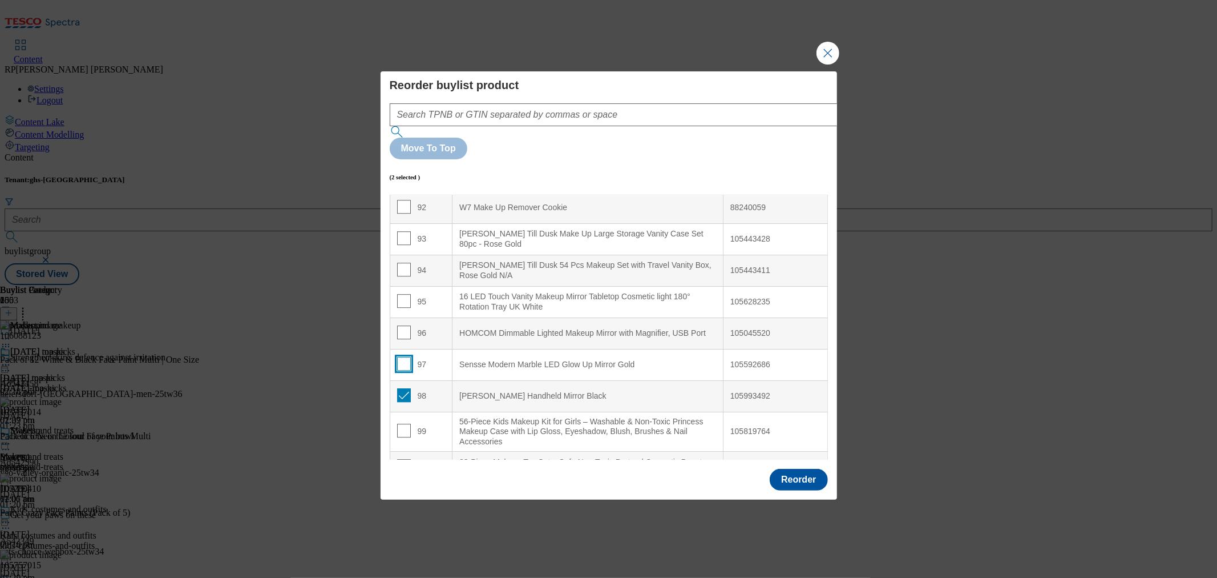
checkbox input "false"
click at [408, 388] on input "Modal" at bounding box center [404, 395] width 14 height 14
checkbox input "false"
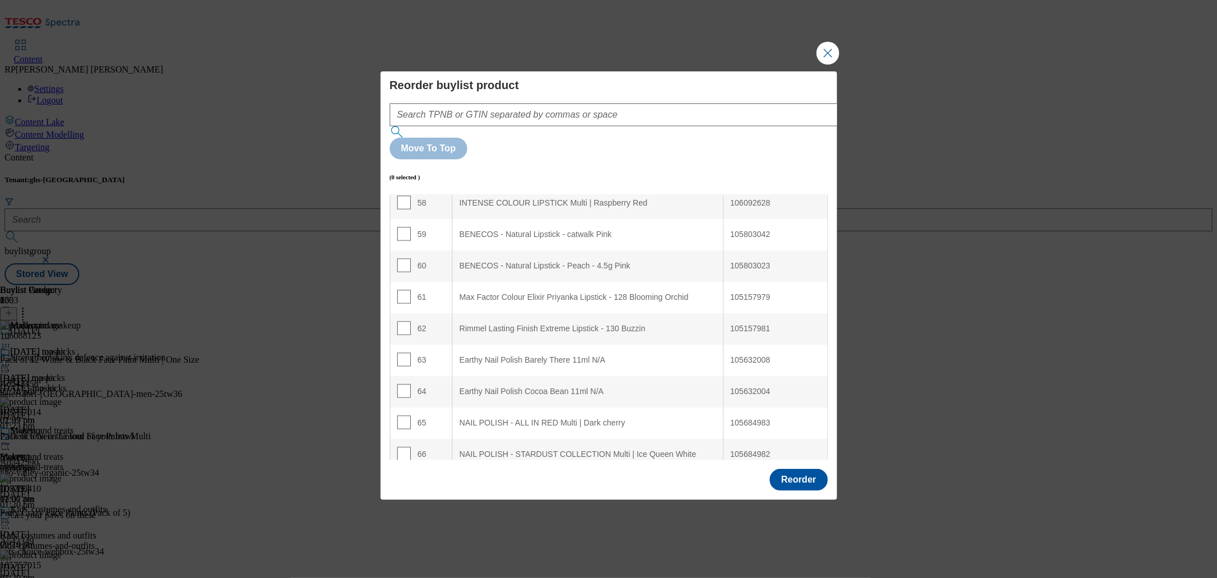
scroll to position [1813, 0]
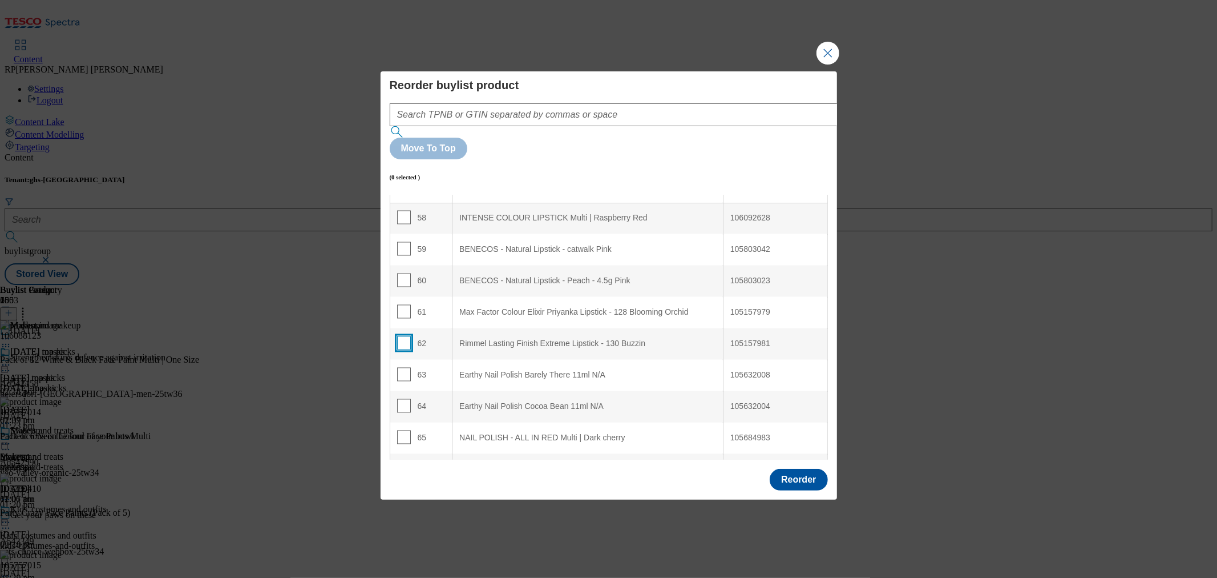
click at [403, 336] on input "Modal" at bounding box center [404, 343] width 14 height 14
checkbox input "true"
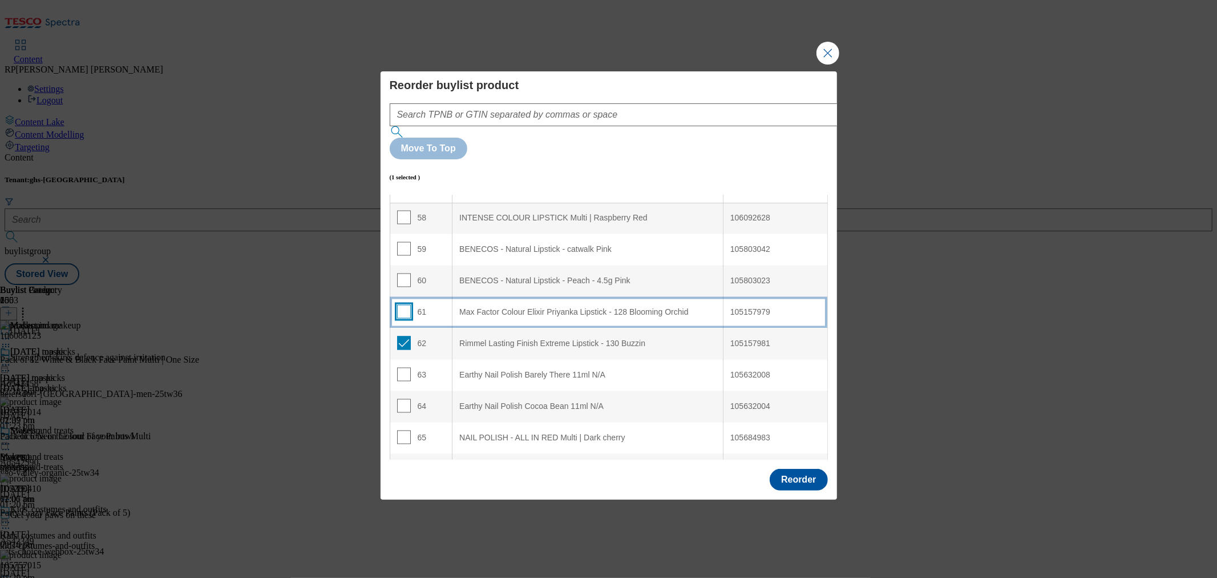
click at [397, 305] on input "Modal" at bounding box center [404, 312] width 14 height 14
checkbox input "true"
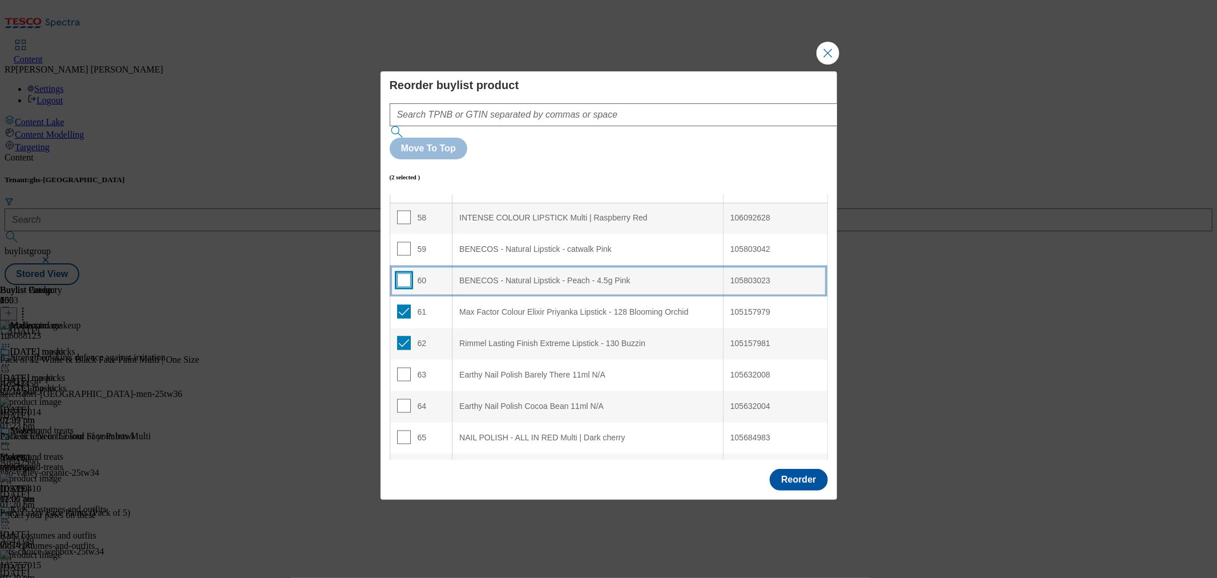
click at [398, 273] on input "Modal" at bounding box center [404, 280] width 14 height 14
checkbox input "true"
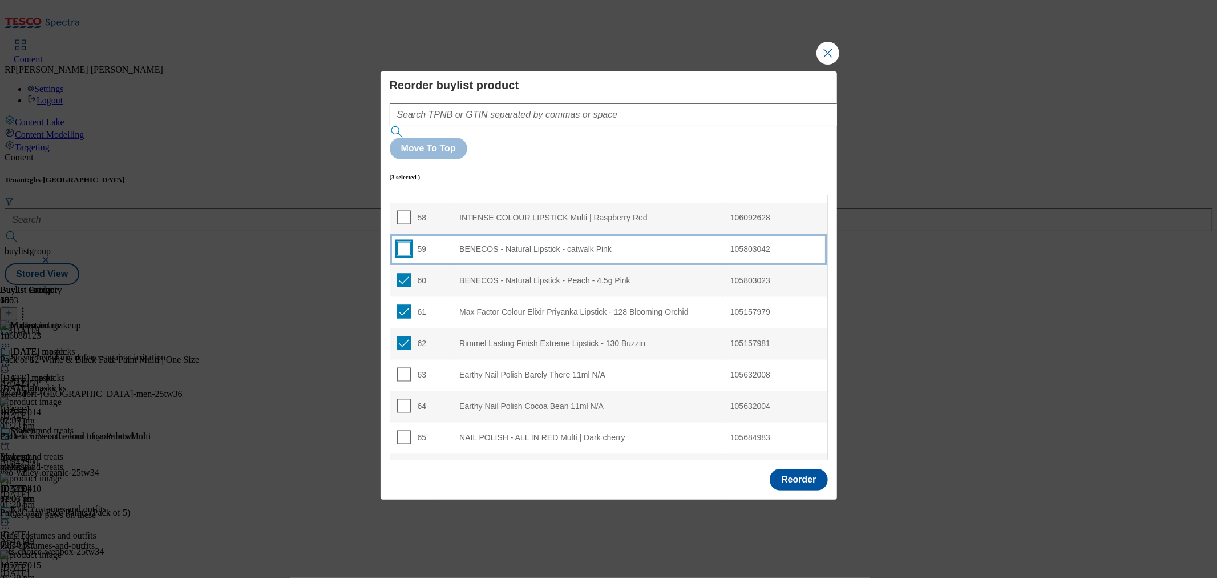
click at [401, 242] on input "Modal" at bounding box center [404, 249] width 14 height 14
checkbox input "true"
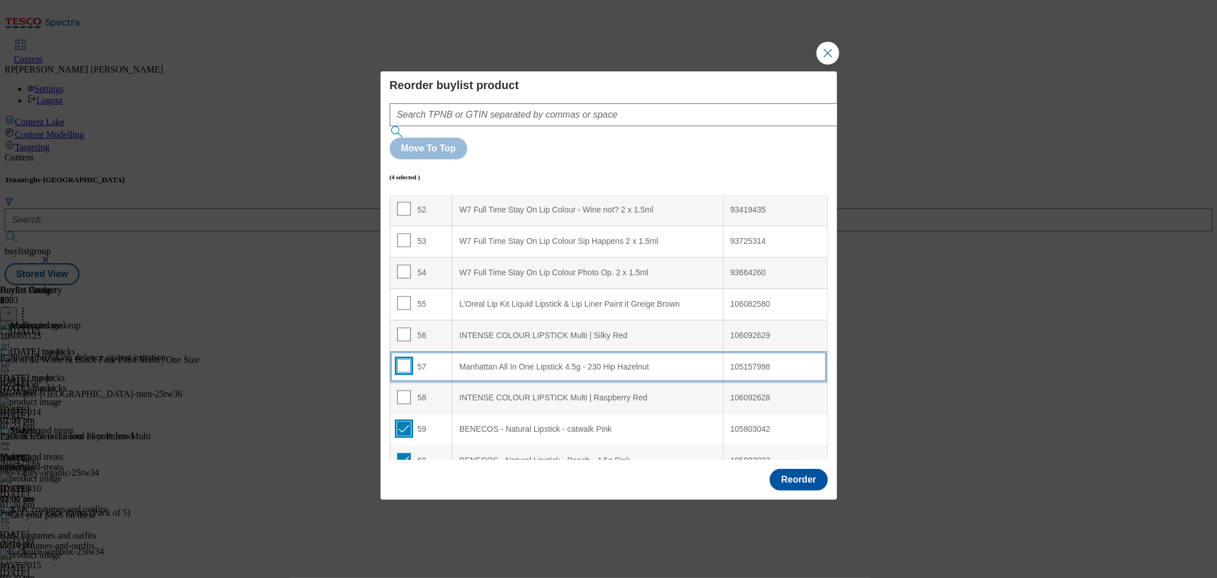
scroll to position [1623, 0]
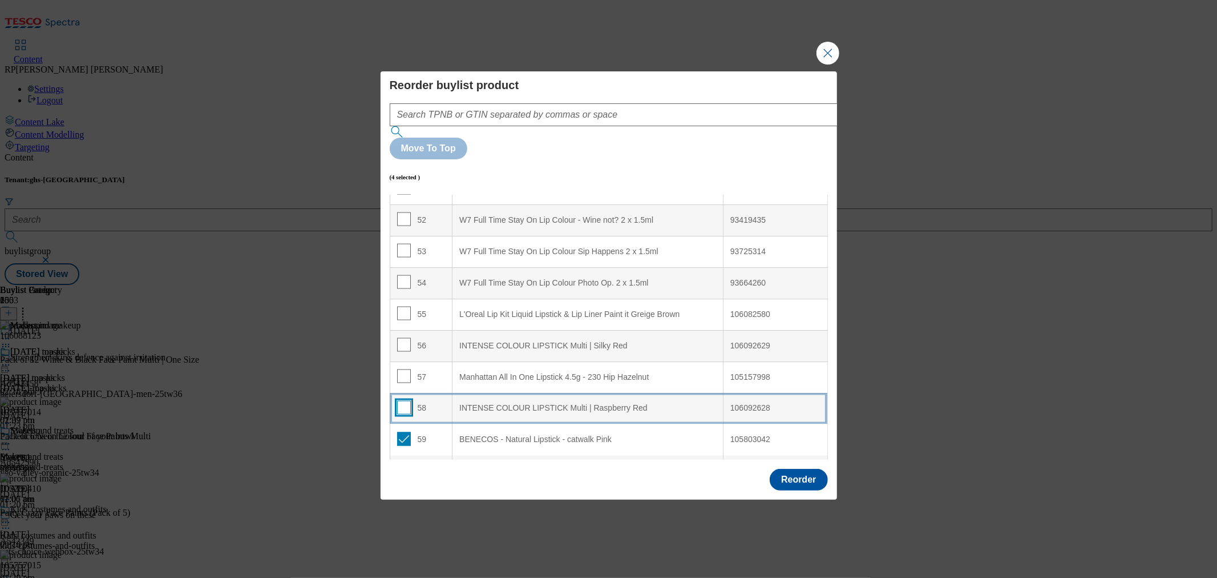
click at [398, 401] on input "Modal" at bounding box center [404, 408] width 14 height 14
checkbox input "true"
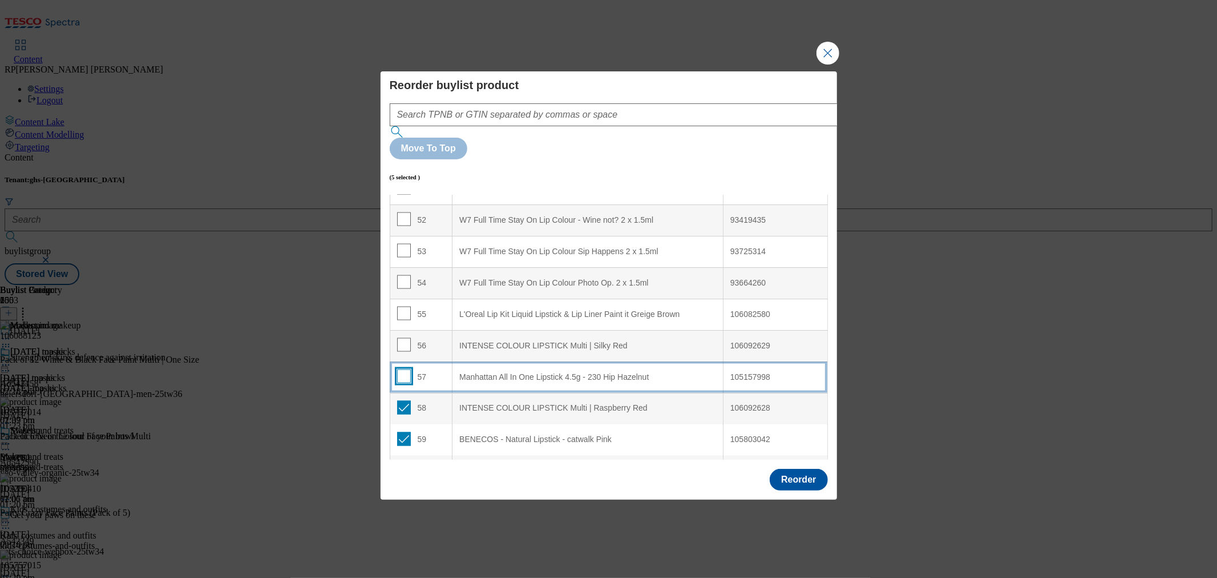
click at [403, 369] on input "Modal" at bounding box center [404, 376] width 14 height 14
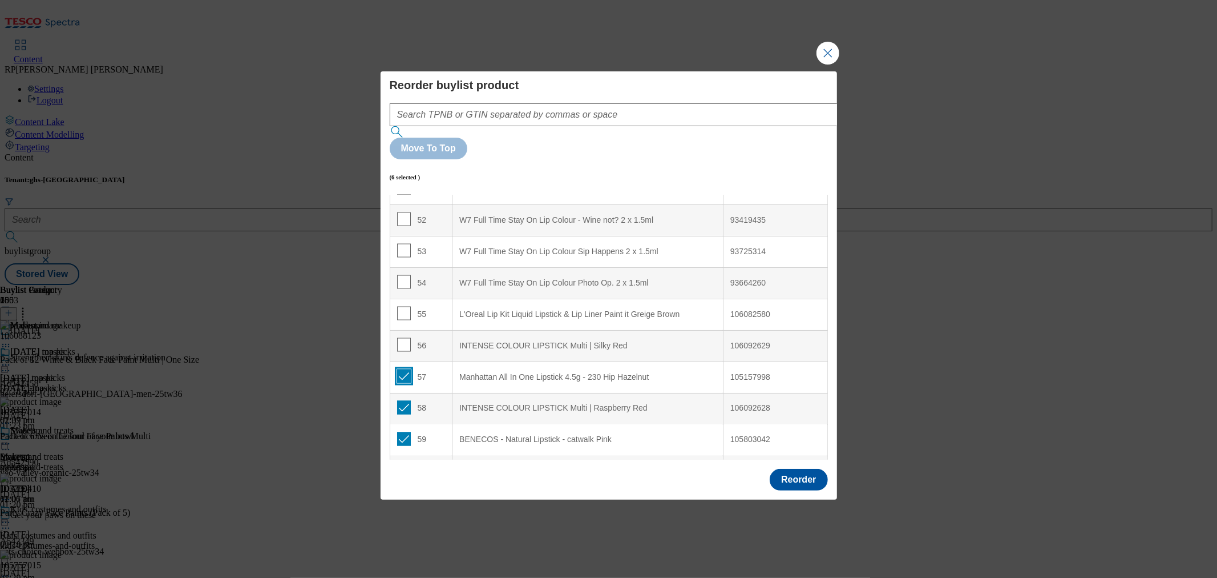
click at [403, 369] on input "Modal" at bounding box center [404, 376] width 14 height 14
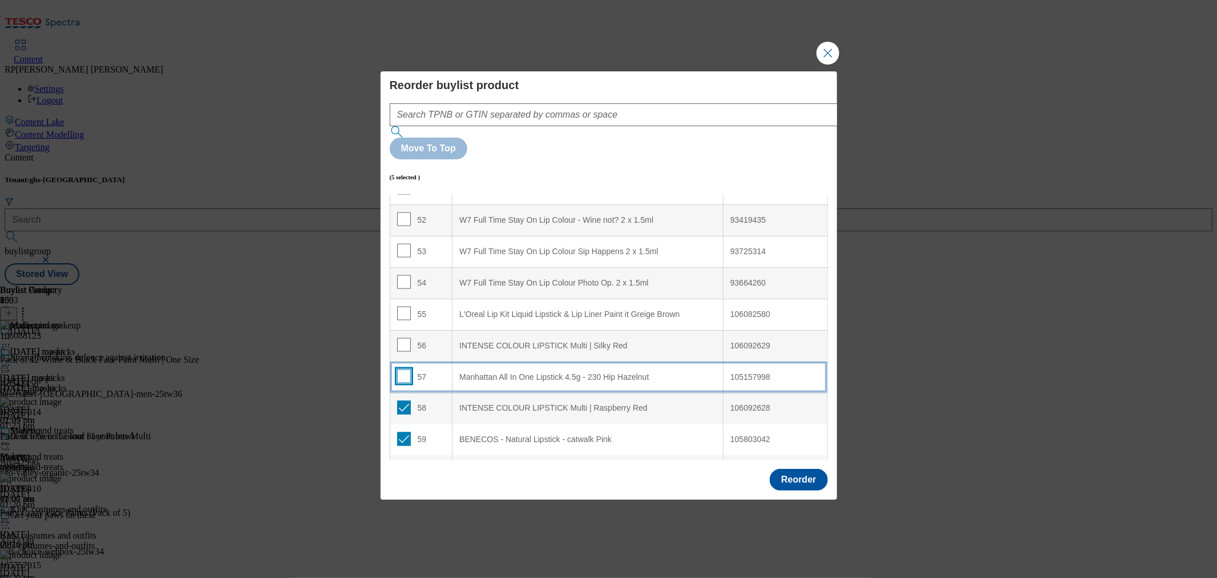
click at [404, 369] on input "Modal" at bounding box center [404, 376] width 14 height 14
checkbox input "true"
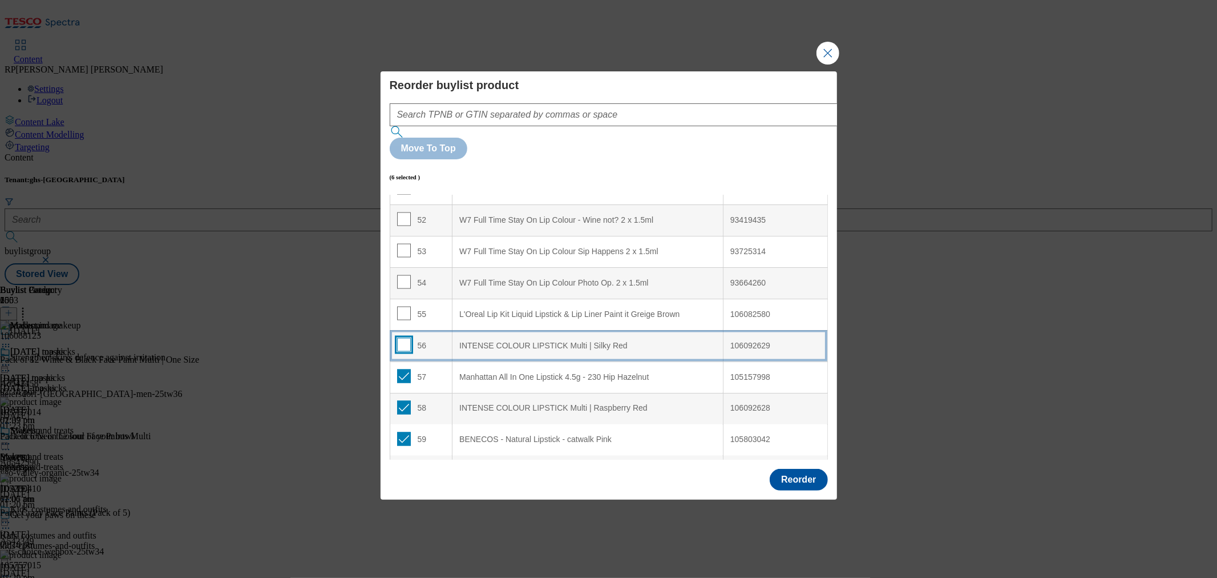
click at [407, 338] on input "Modal" at bounding box center [404, 345] width 14 height 14
checkbox input "true"
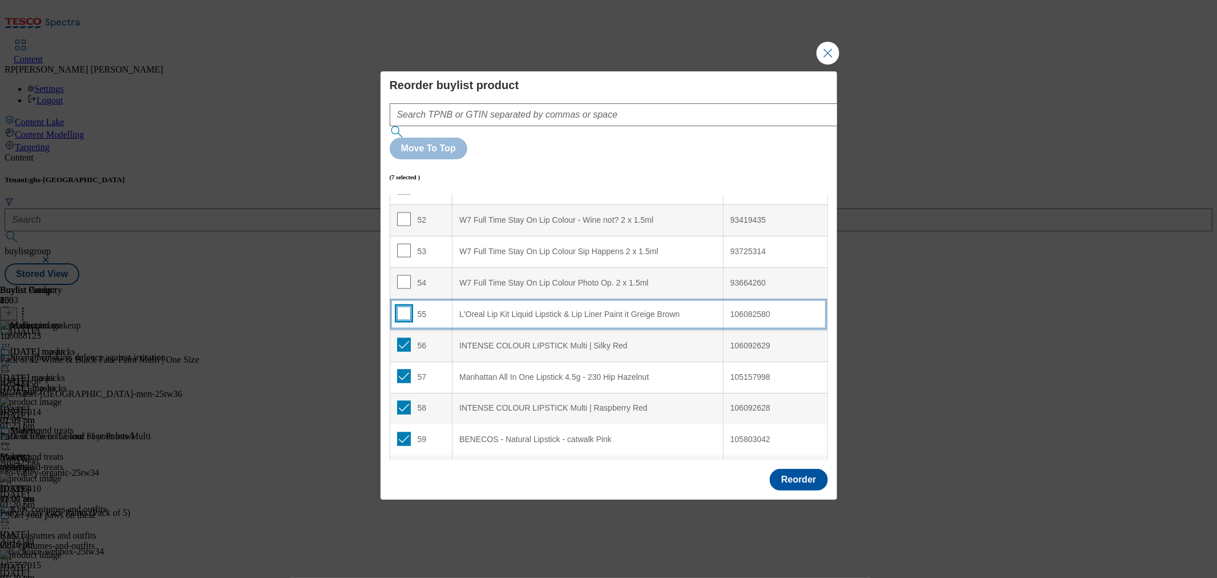
click at [405, 306] on input "Modal" at bounding box center [404, 313] width 14 height 14
checkbox input "true"
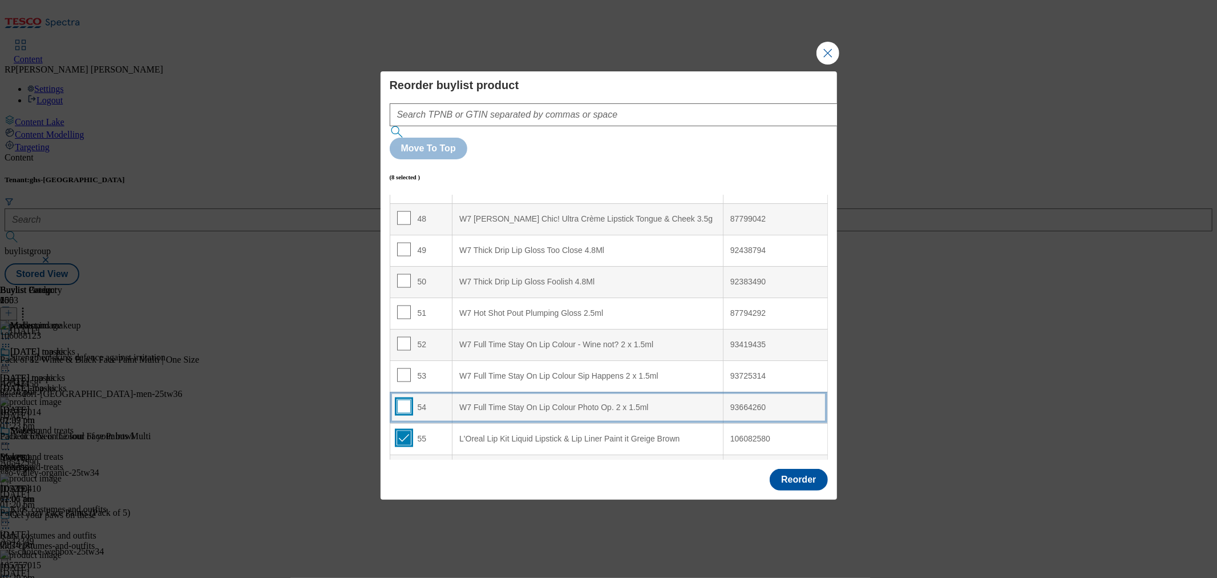
scroll to position [1496, 0]
click at [398, 402] on input "Modal" at bounding box center [404, 409] width 14 height 14
checkbox input "true"
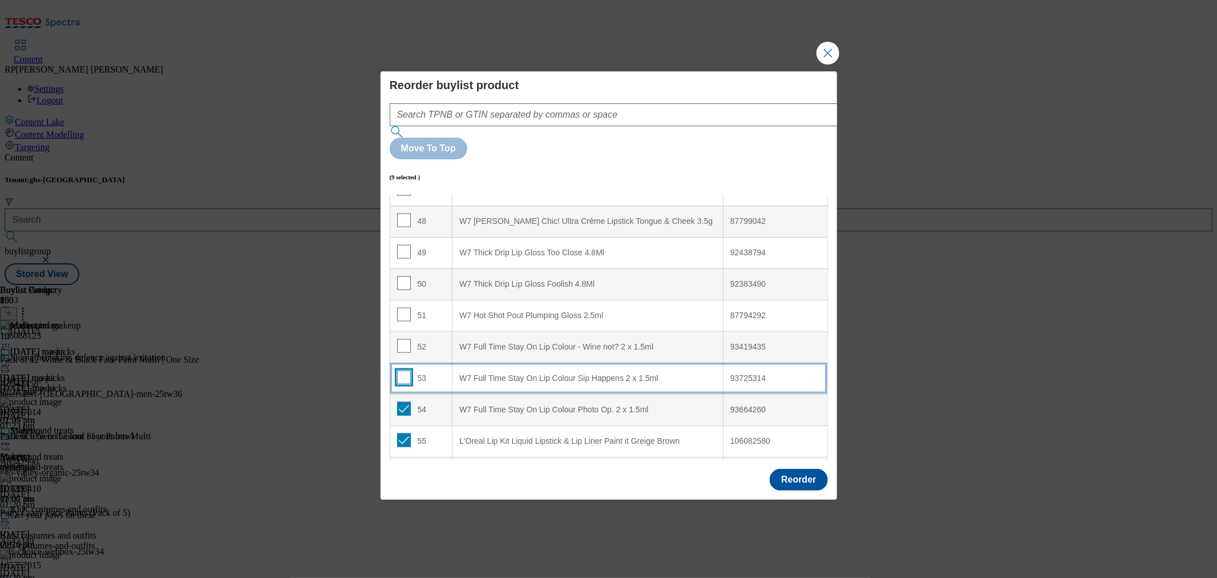
click at [402, 370] on input "Modal" at bounding box center [404, 377] width 14 height 14
checkbox input "true"
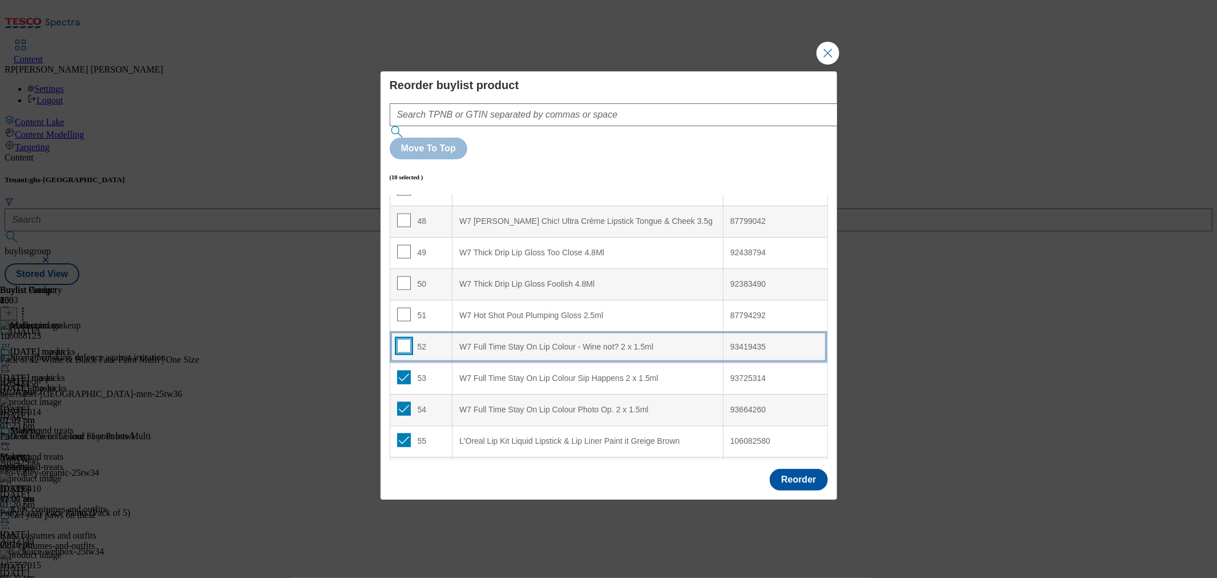
click at [402, 339] on input "Modal" at bounding box center [404, 346] width 14 height 14
checkbox input "true"
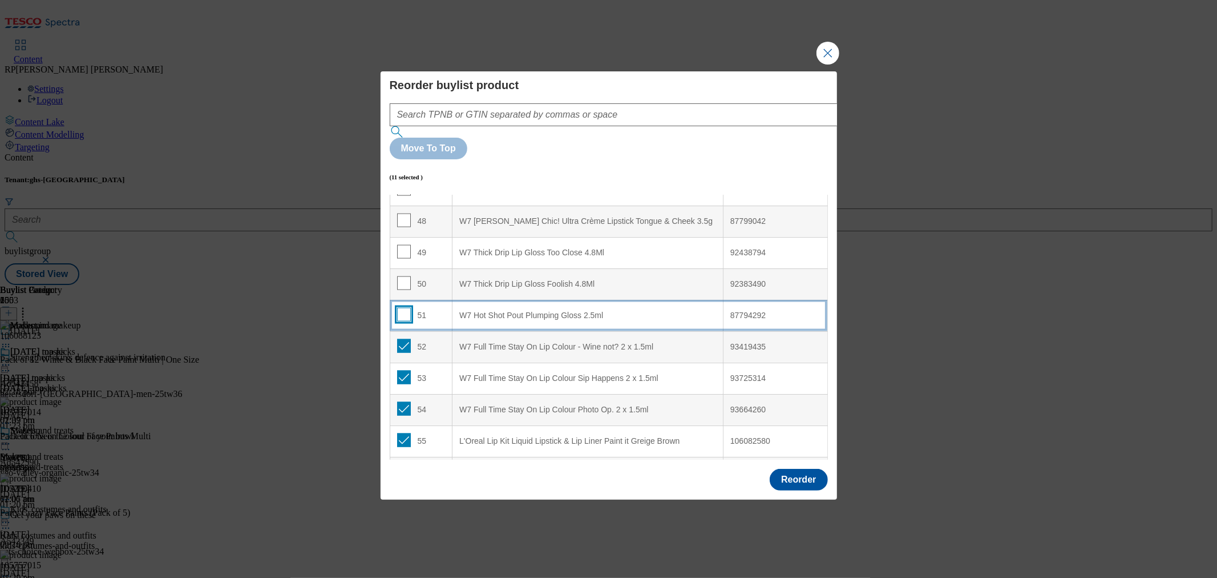
click at [404, 308] on input "Modal" at bounding box center [404, 315] width 14 height 14
checkbox input "true"
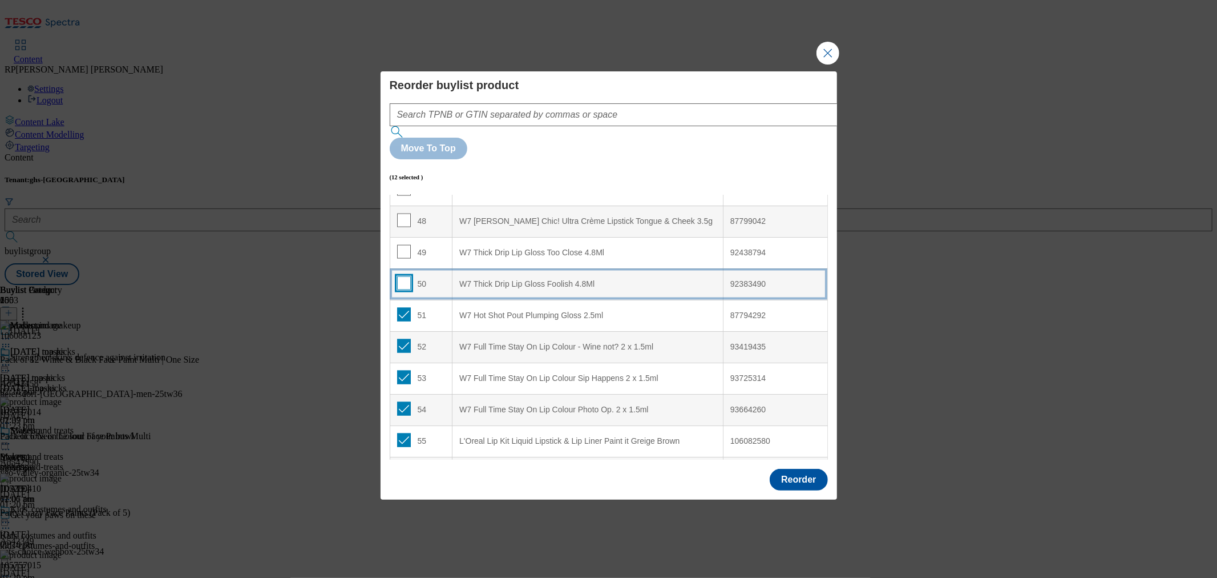
click at [402, 276] on input "Modal" at bounding box center [404, 283] width 14 height 14
checkbox input "true"
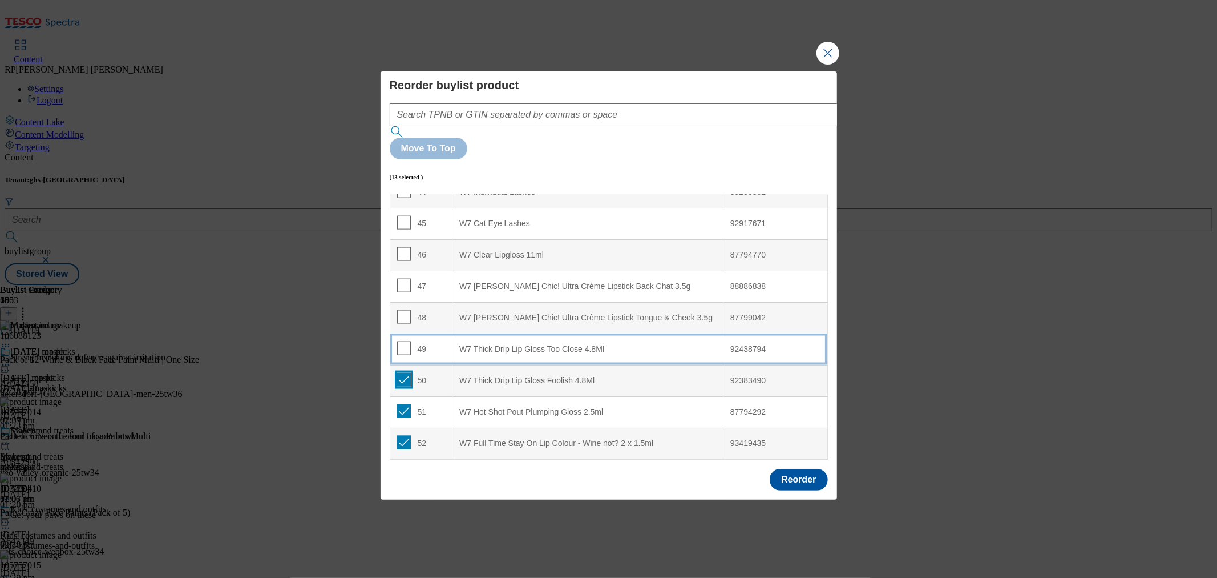
scroll to position [1369, 0]
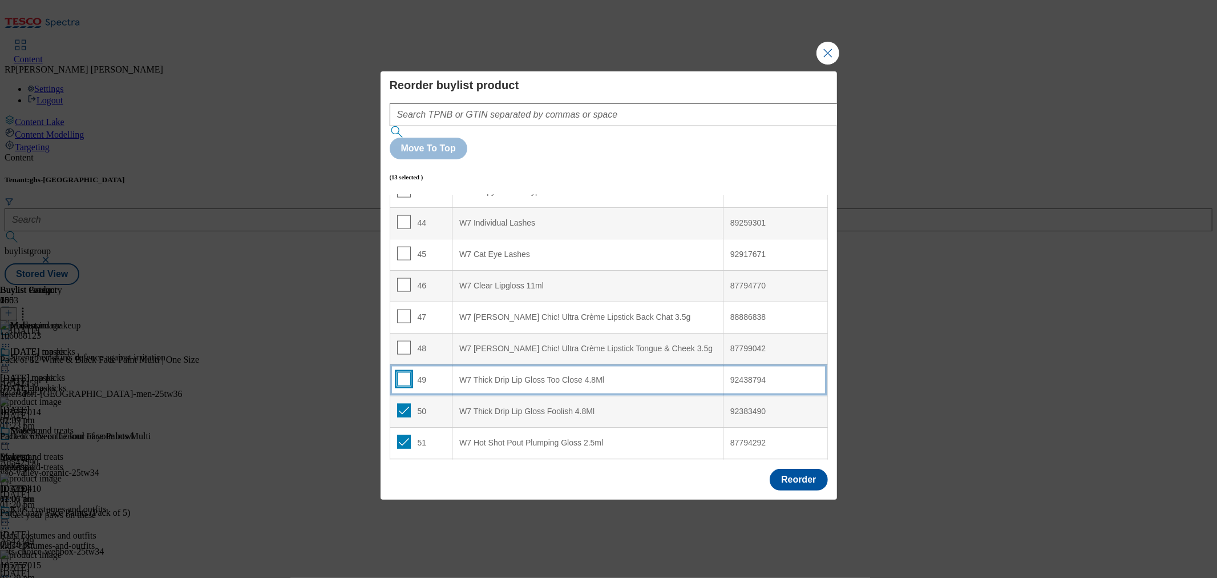
click at [401, 372] on input "Modal" at bounding box center [404, 379] width 14 height 14
checkbox input "true"
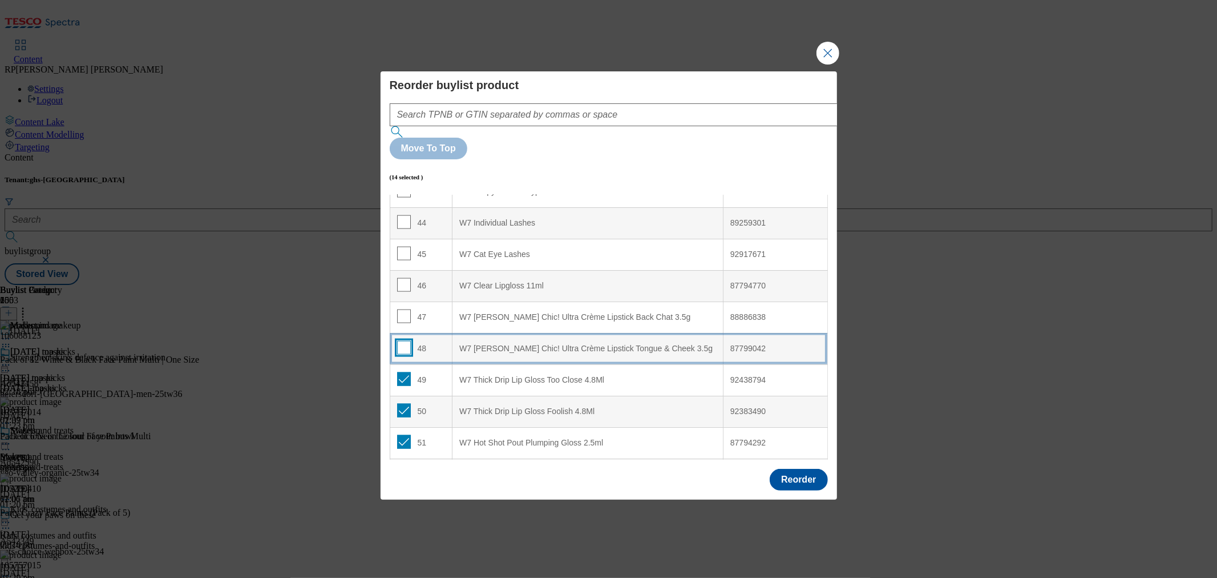
click at [406, 341] on input "Modal" at bounding box center [404, 348] width 14 height 14
checkbox input "true"
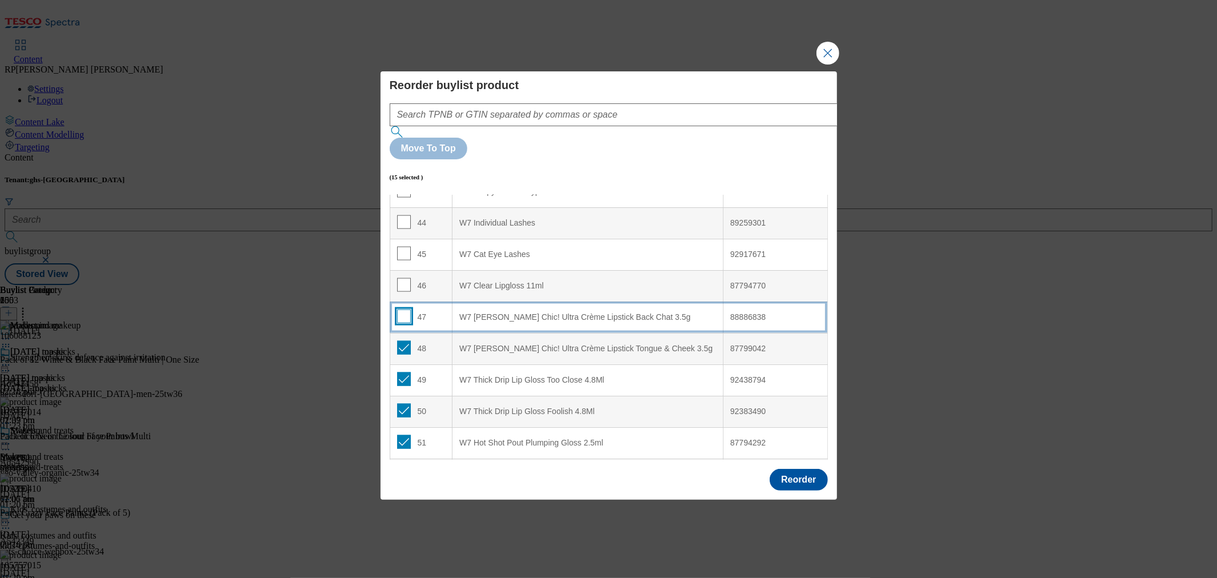
click at [401, 309] on input "Modal" at bounding box center [404, 316] width 14 height 14
checkbox input "true"
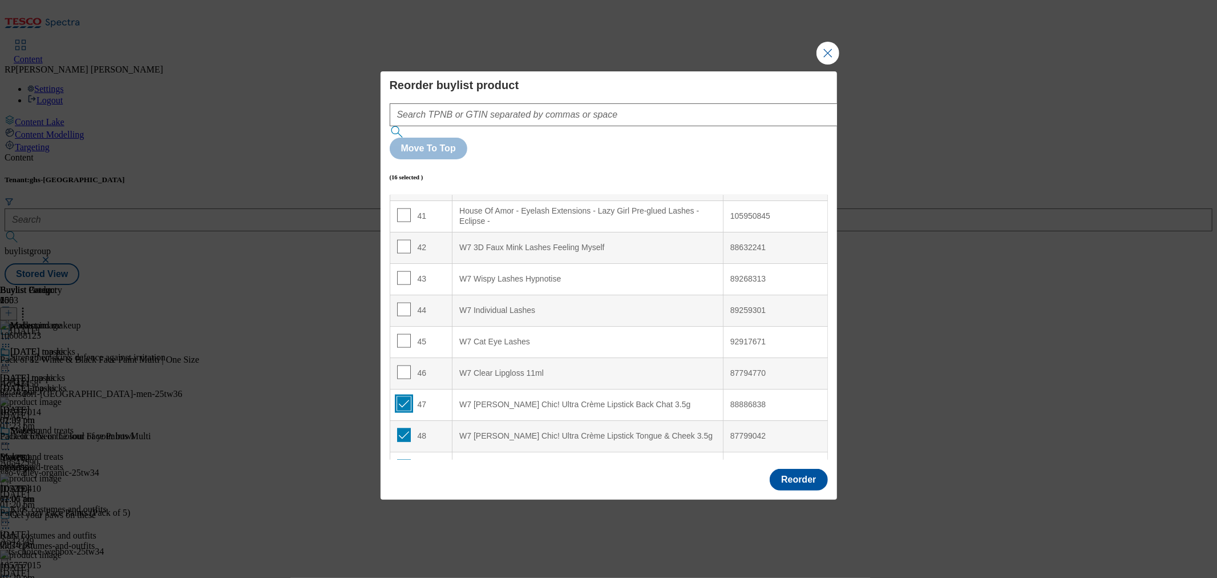
scroll to position [1242, 0]
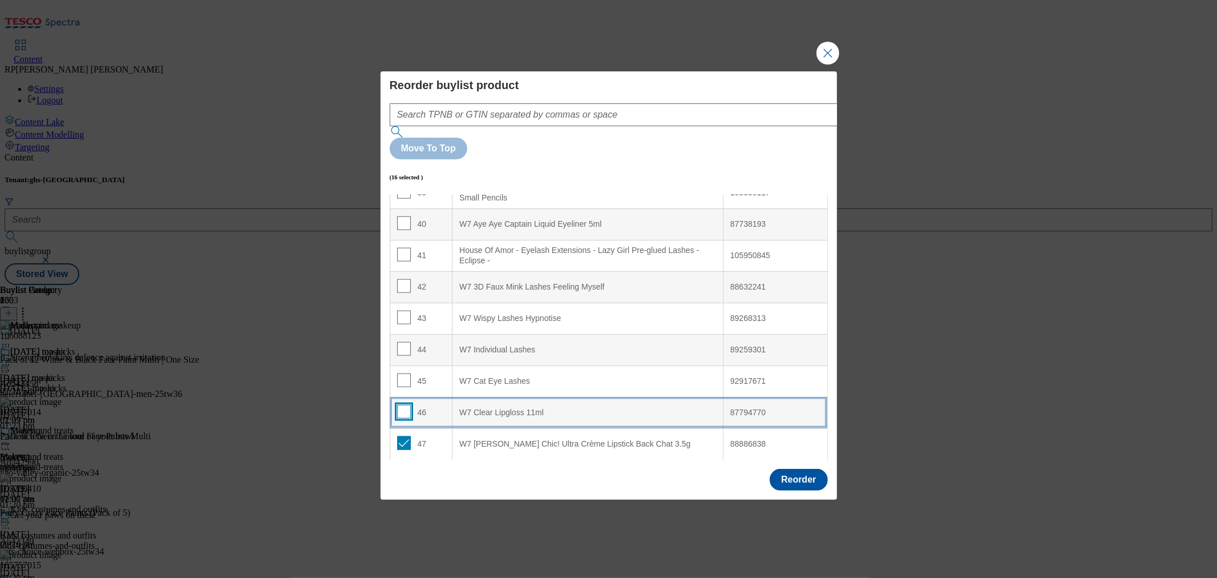
click at [408, 405] on input "Modal" at bounding box center [404, 412] width 14 height 14
checkbox input "true"
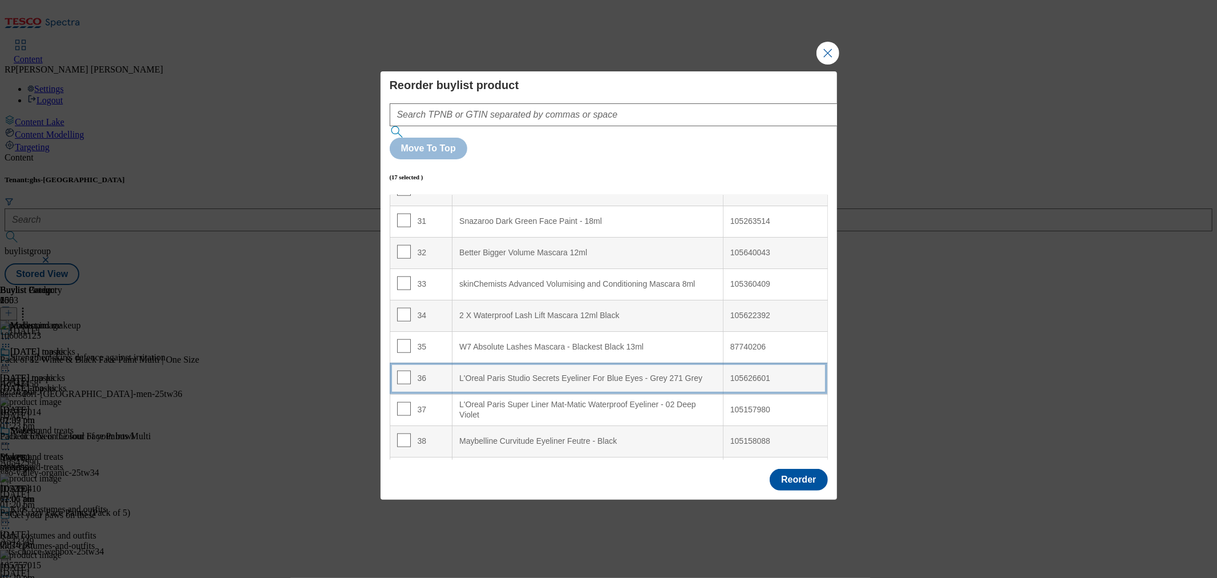
scroll to position [862, 0]
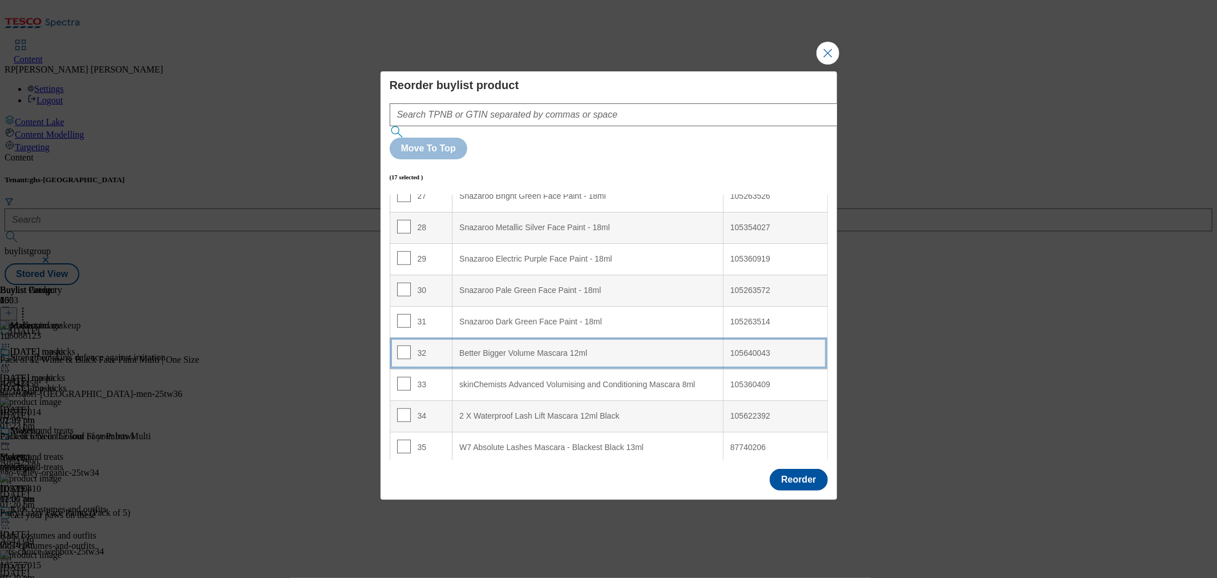
click at [529, 337] on 12ml "Better Bigger Volume Mascara 12ml" at bounding box center [588, 352] width 271 height 31
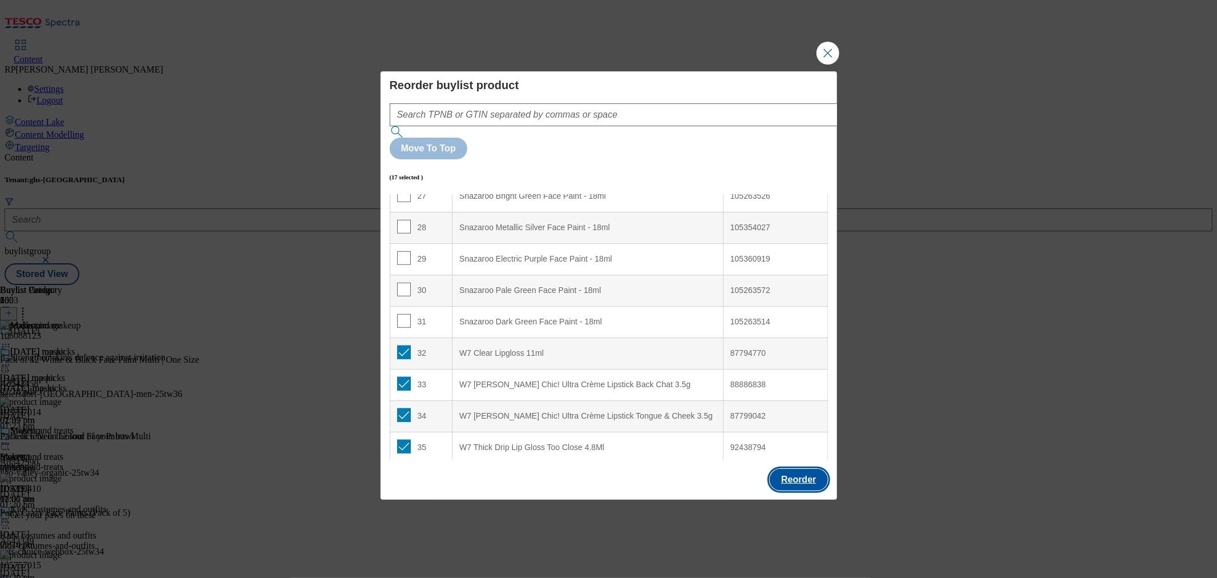
click at [817, 469] on button "Reorder" at bounding box center [799, 480] width 58 height 22
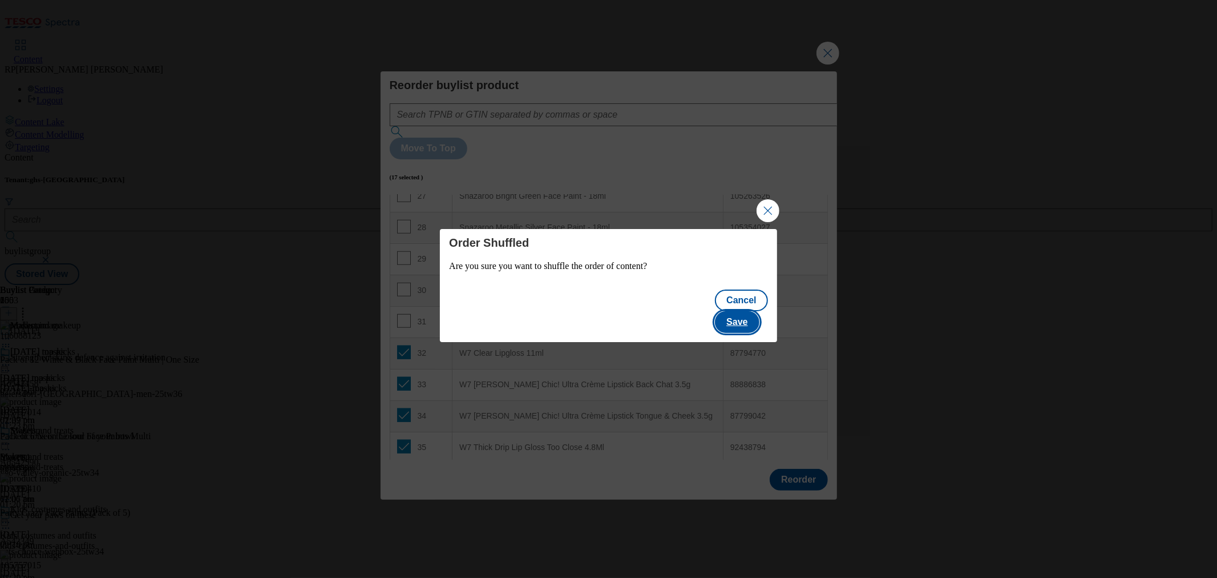
click at [755, 312] on button "Save" at bounding box center [737, 322] width 44 height 22
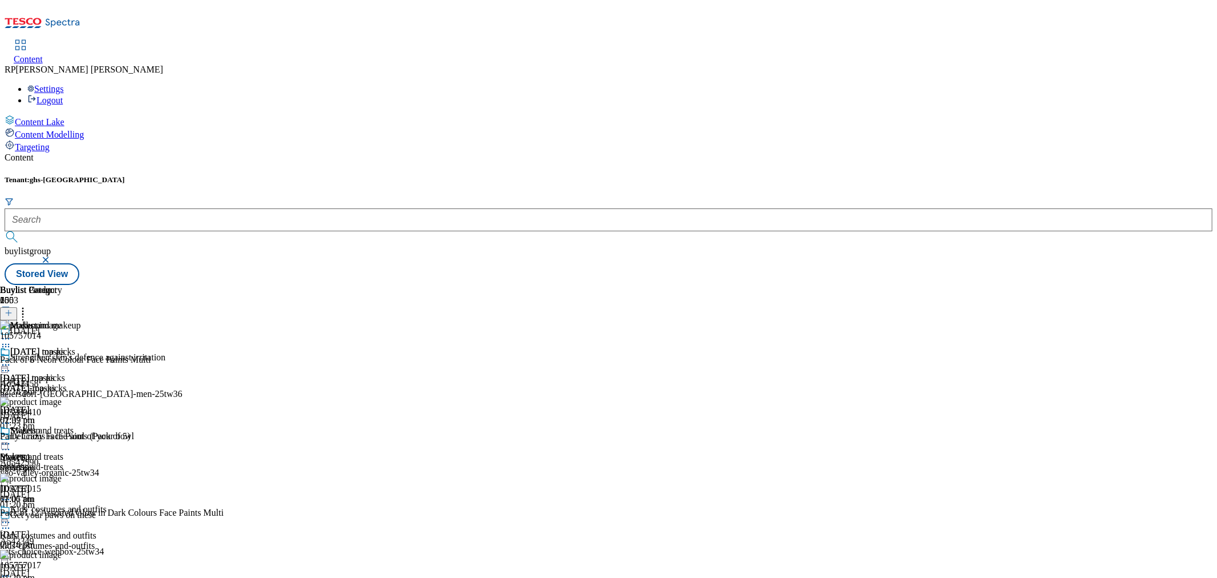
scroll to position [3741, 0]
click at [11, 438] on icon at bounding box center [5, 443] width 11 height 11
click at [62, 516] on span "Preview" at bounding box center [48, 520] width 27 height 9
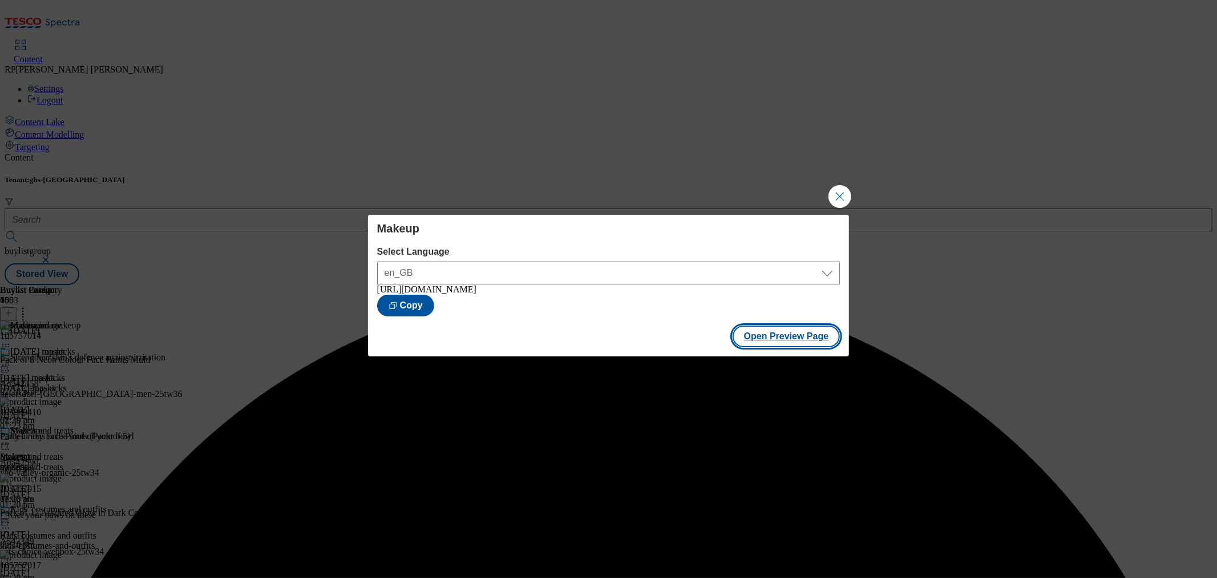
click at [773, 345] on button "Open Preview Page" at bounding box center [787, 336] width 108 height 22
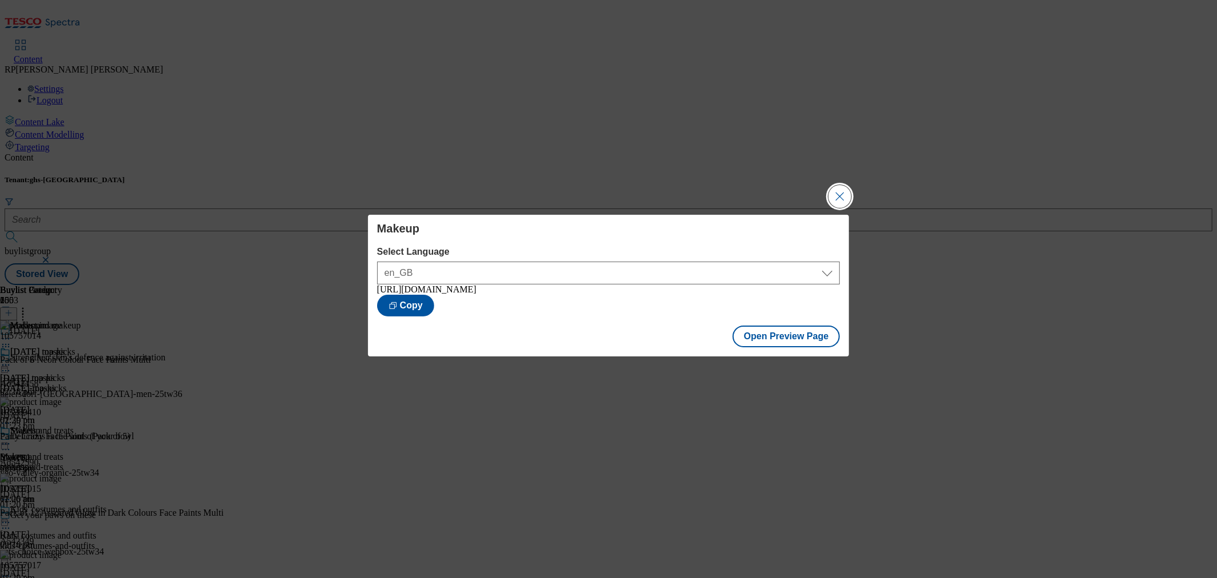
click at [836, 189] on button "Close Modal" at bounding box center [840, 196] width 23 height 23
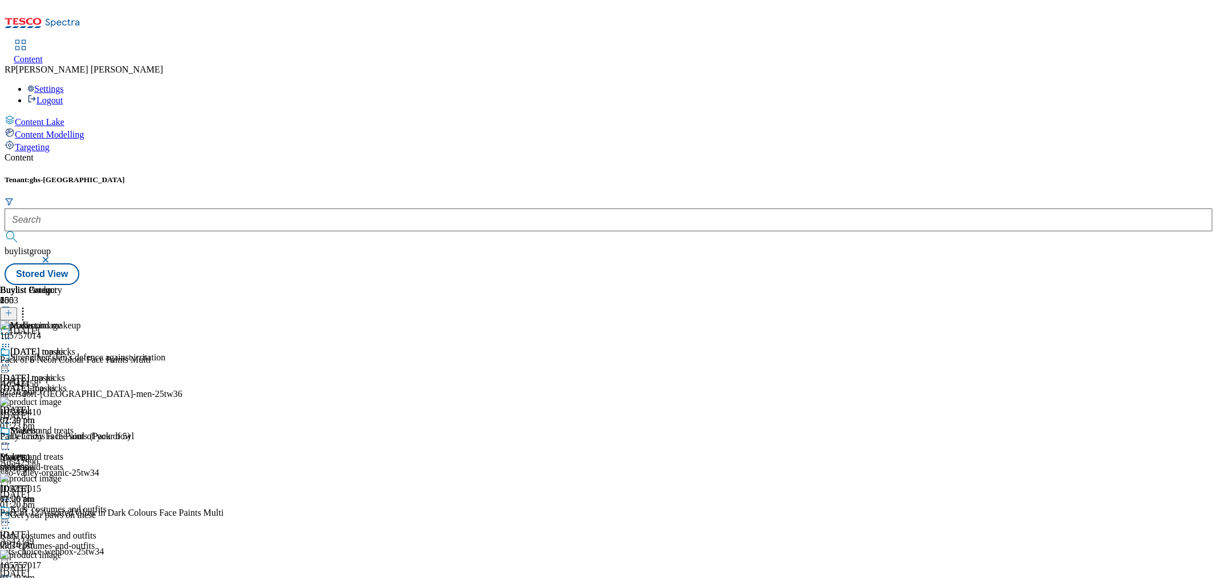
click at [29, 305] on icon at bounding box center [22, 310] width 11 height 11
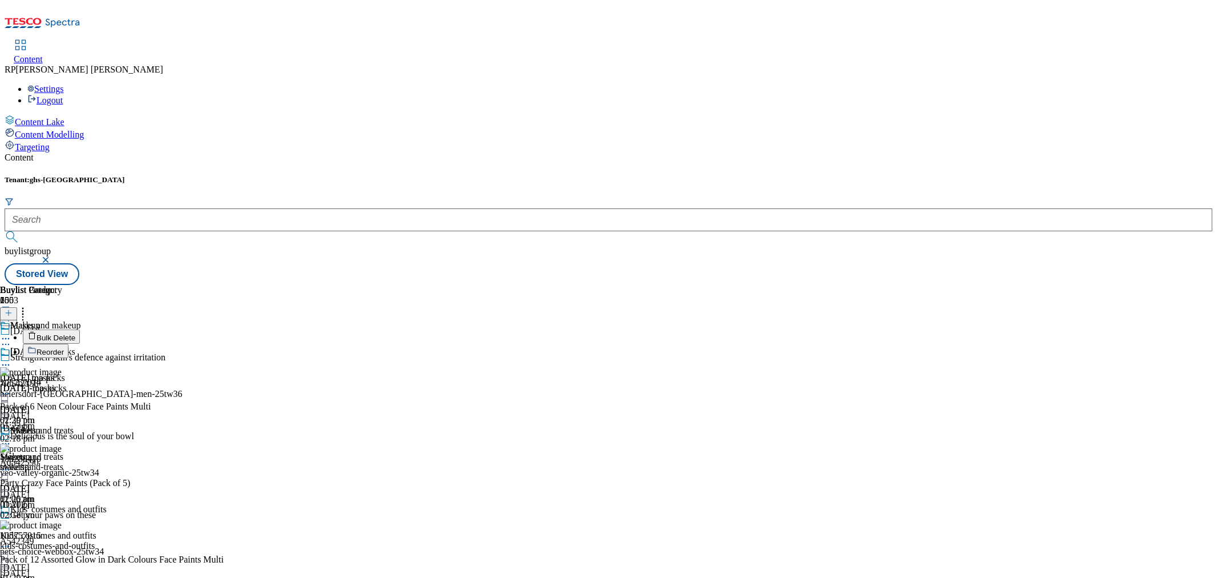
click at [68, 344] on button "Reorder" at bounding box center [46, 351] width 46 height 14
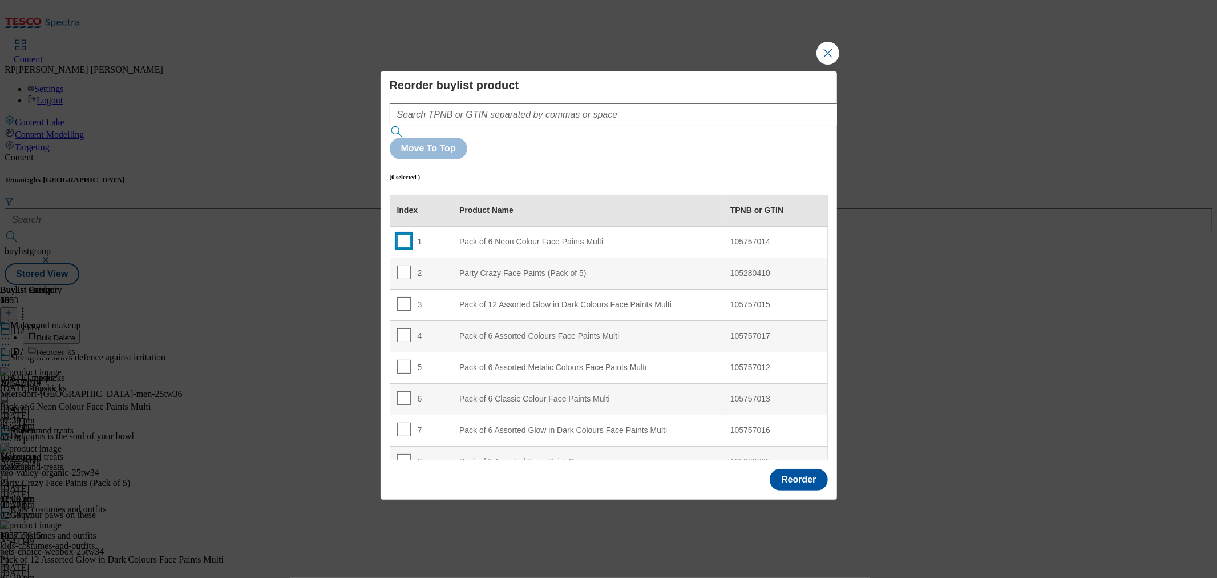
click at [407, 234] on input "Modal" at bounding box center [404, 241] width 14 height 14
checkbox input "true"
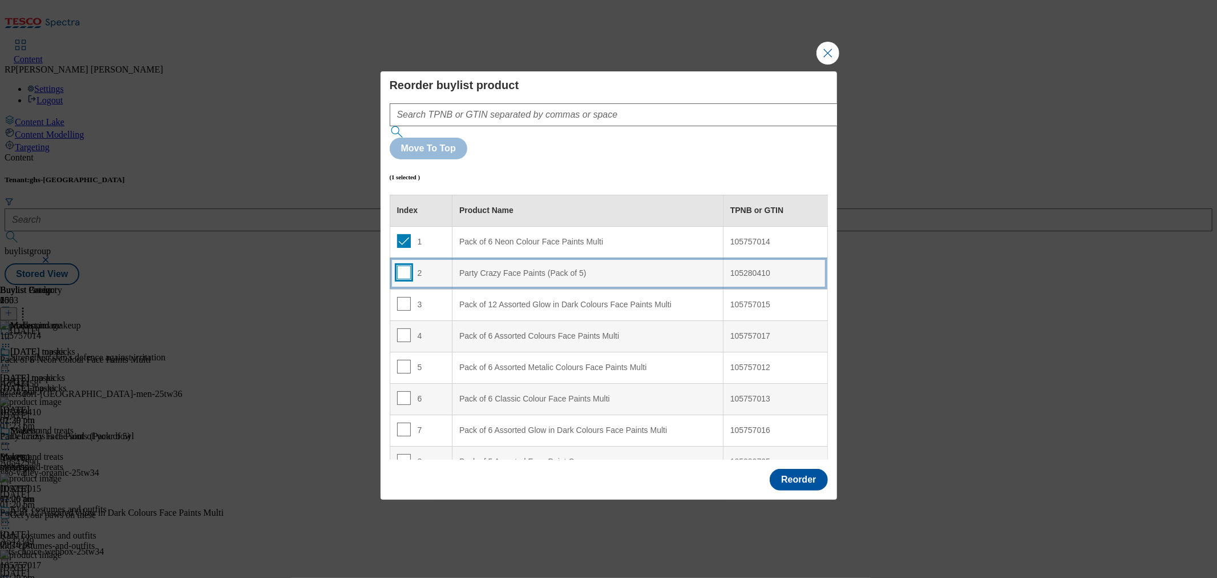
click at [405, 265] on input "Modal" at bounding box center [404, 272] width 14 height 14
checkbox input "true"
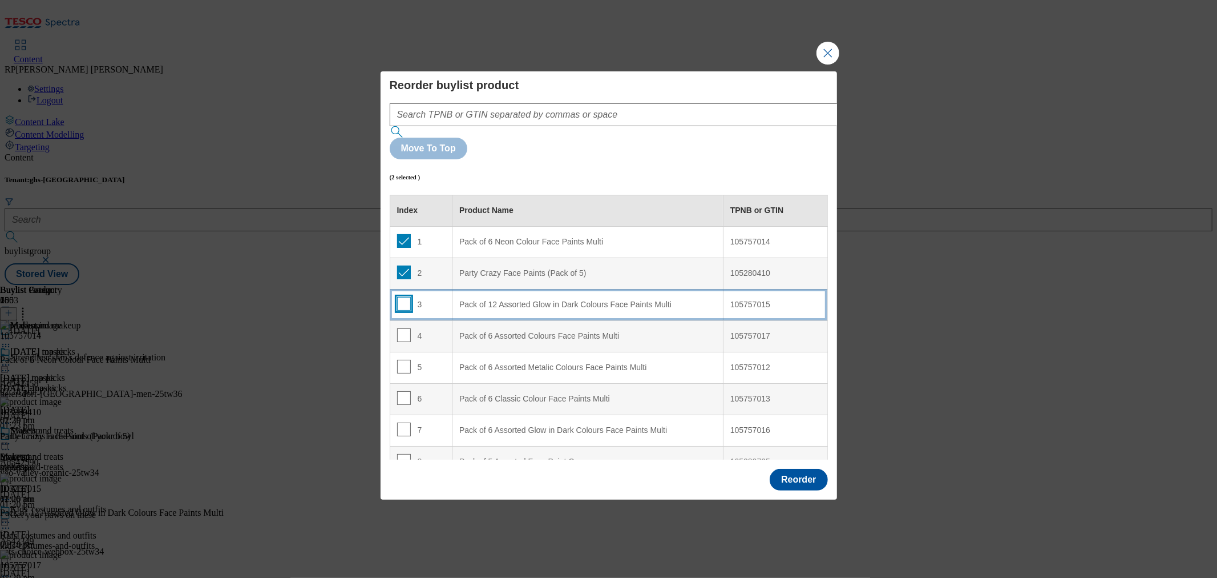
click at [404, 297] on input "Modal" at bounding box center [404, 304] width 14 height 14
checkbox input "true"
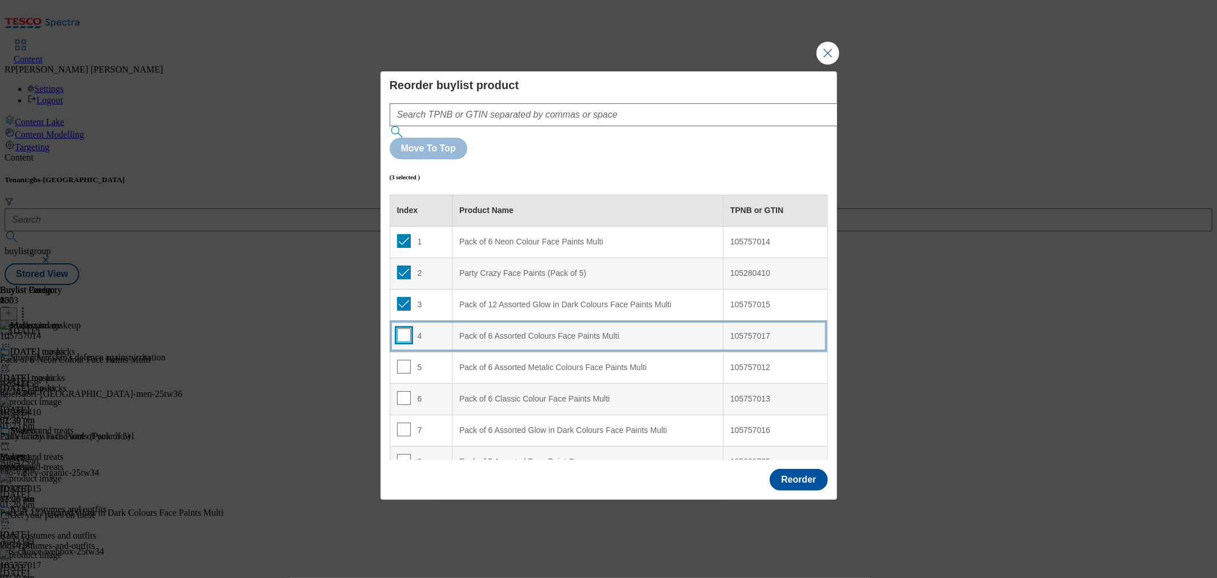
click at [402, 328] on input "Modal" at bounding box center [404, 335] width 14 height 14
checkbox input "true"
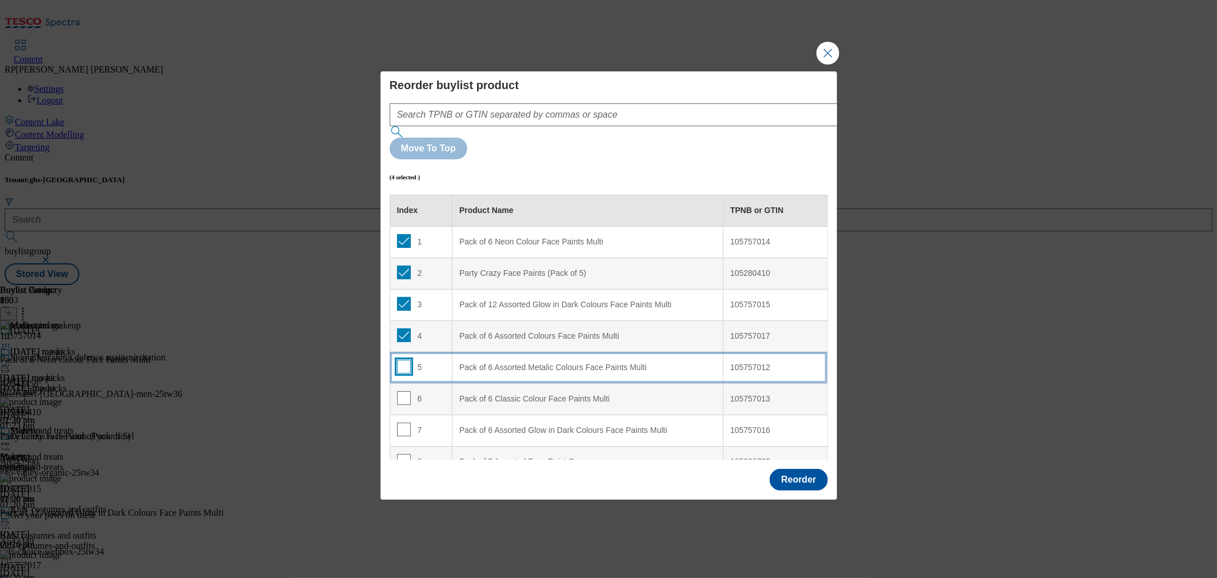
click at [404, 360] on input "Modal" at bounding box center [404, 367] width 14 height 14
checkbox input "true"
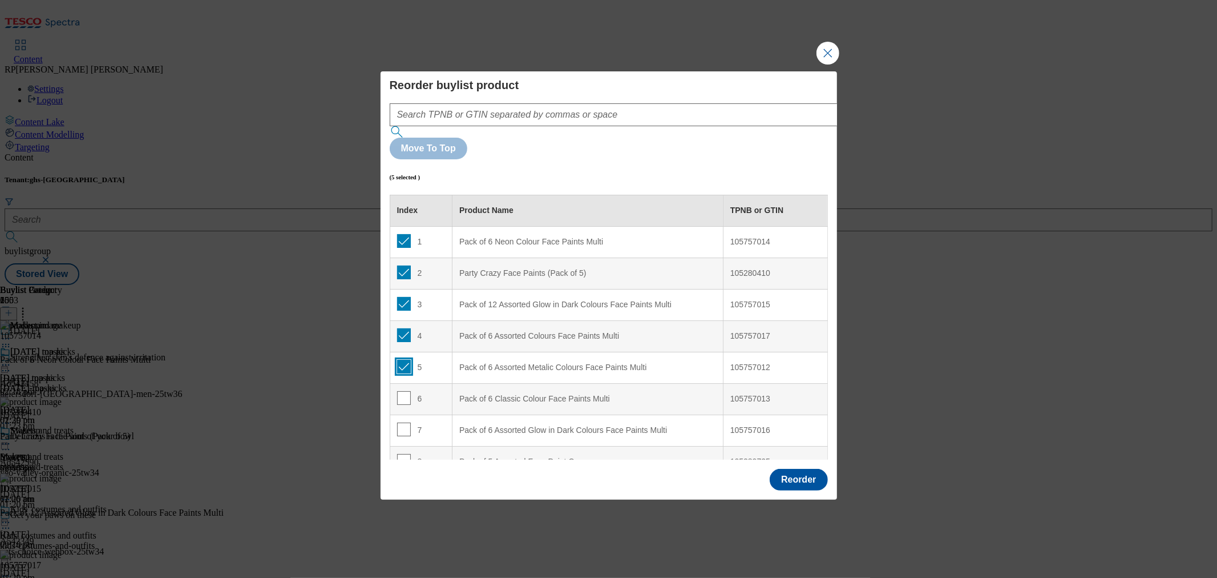
scroll to position [63, 0]
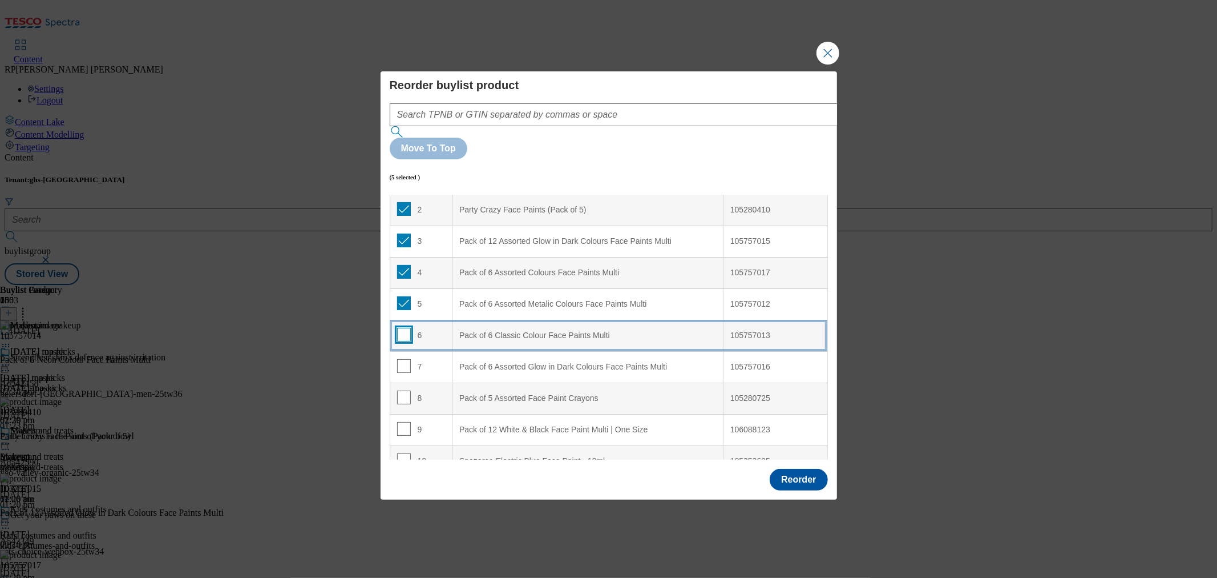
click at [401, 328] on input "Modal" at bounding box center [404, 335] width 14 height 14
checkbox input "true"
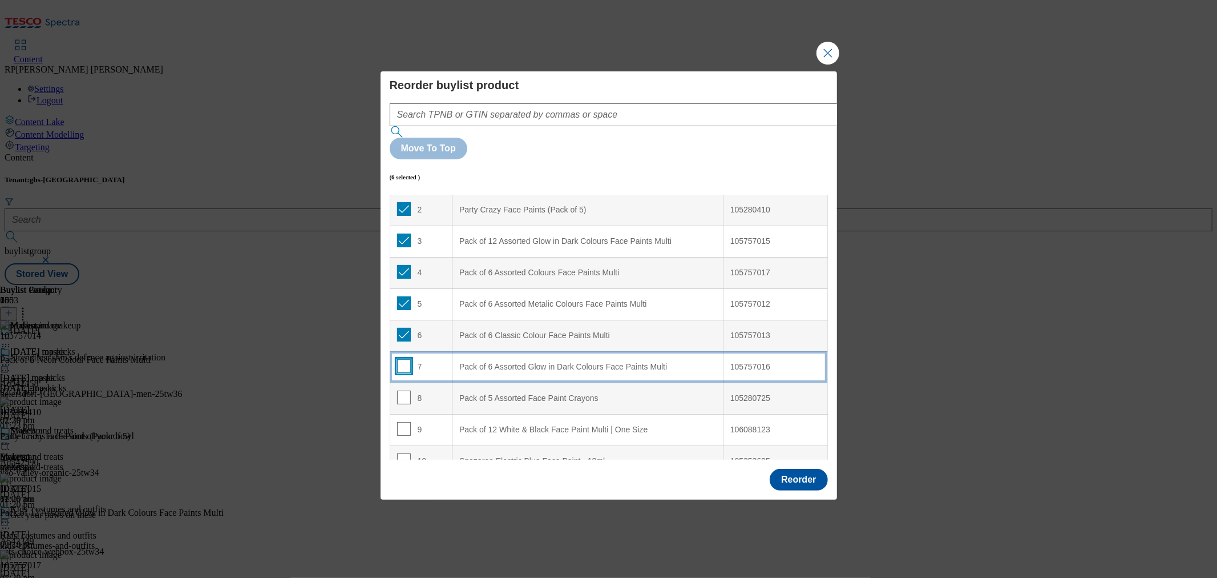
click at [398, 359] on input "Modal" at bounding box center [404, 366] width 14 height 14
checkbox input "true"
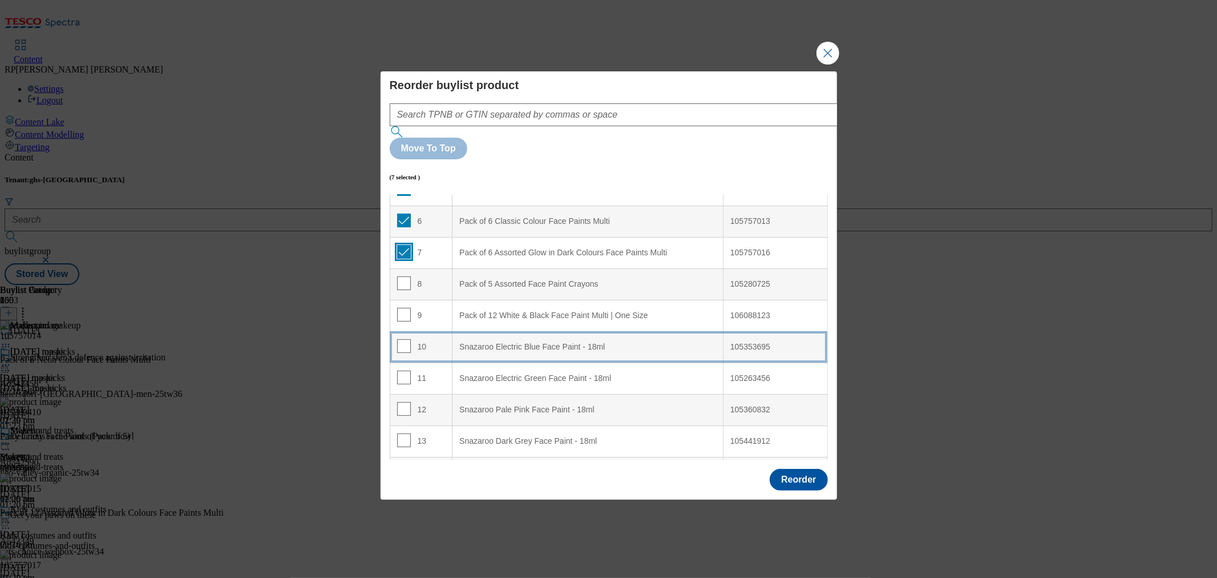
scroll to position [190, 0]
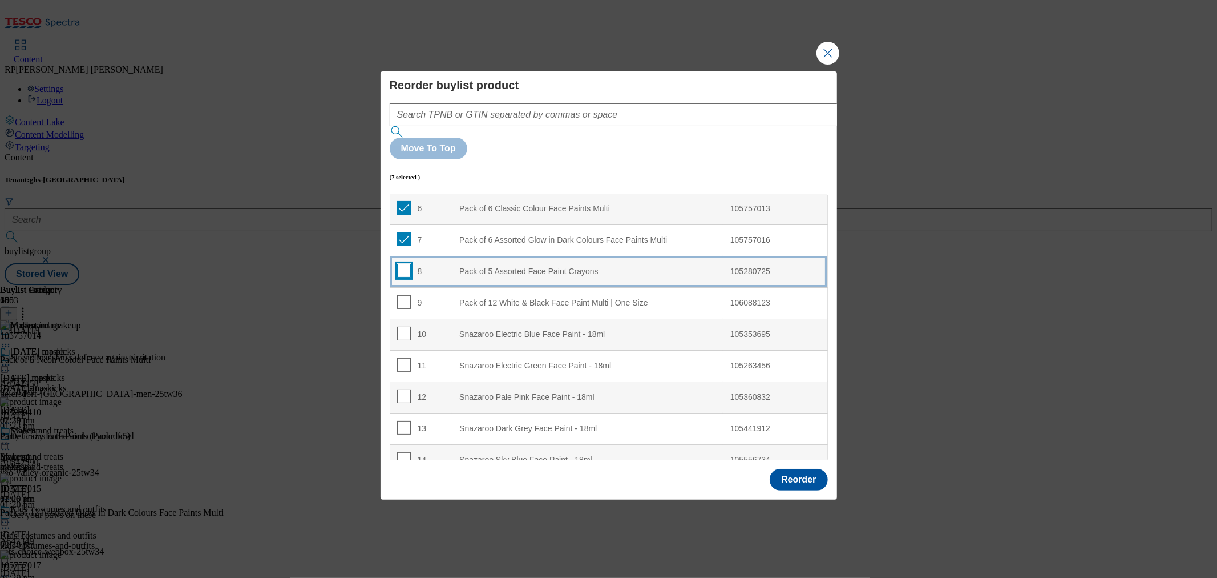
click at [401, 264] on input "Modal" at bounding box center [404, 271] width 14 height 14
checkbox input "true"
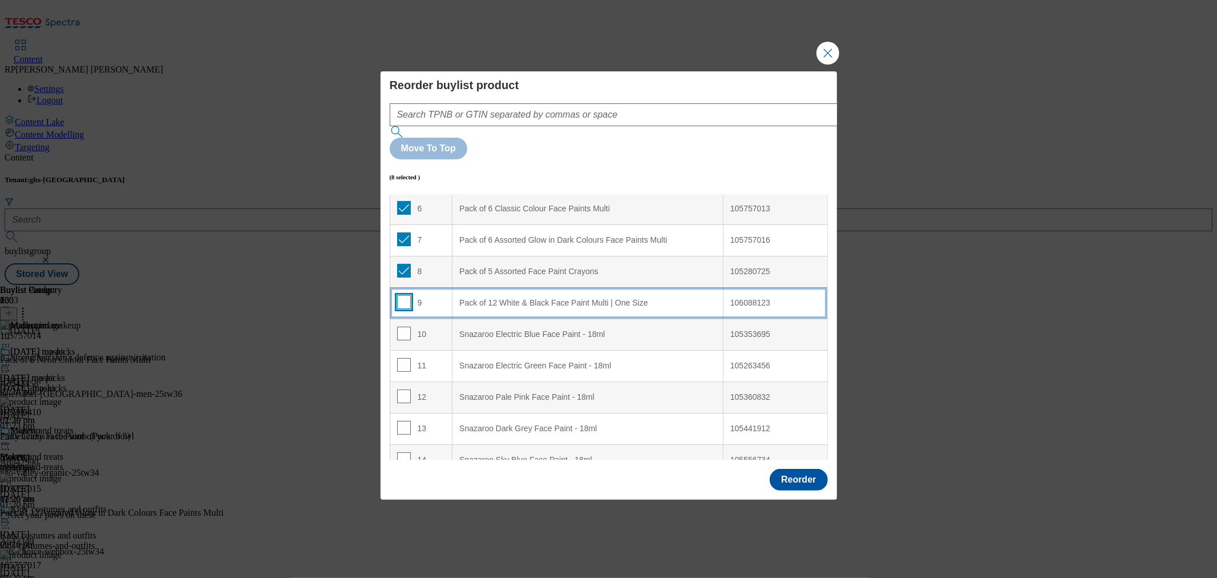
click at [401, 295] on input "Modal" at bounding box center [404, 302] width 14 height 14
checkbox input "true"
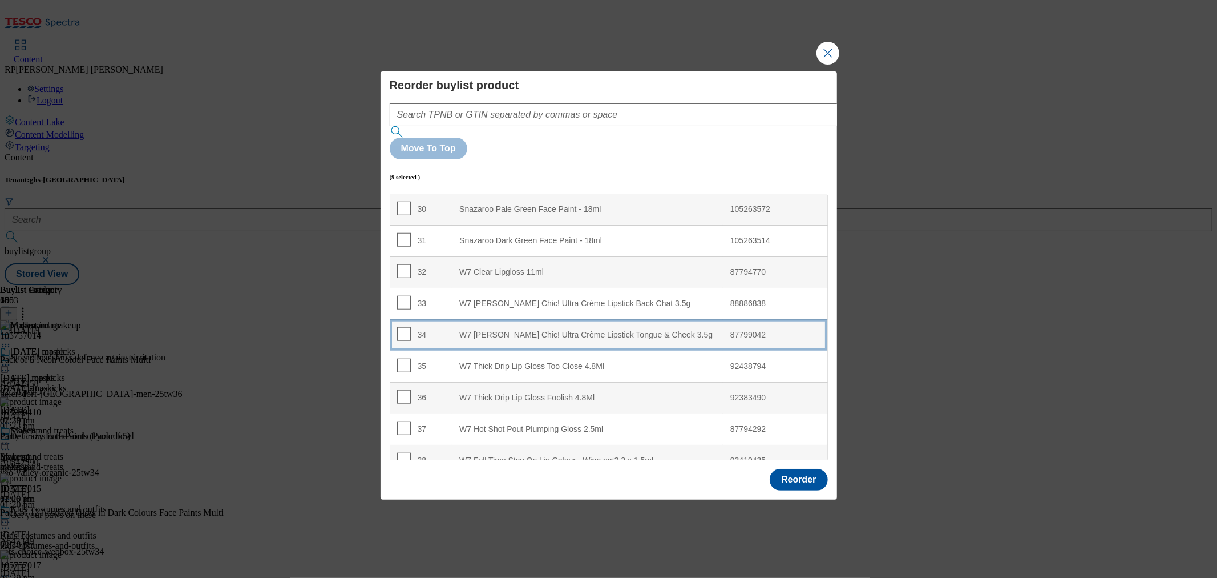
scroll to position [951, 0]
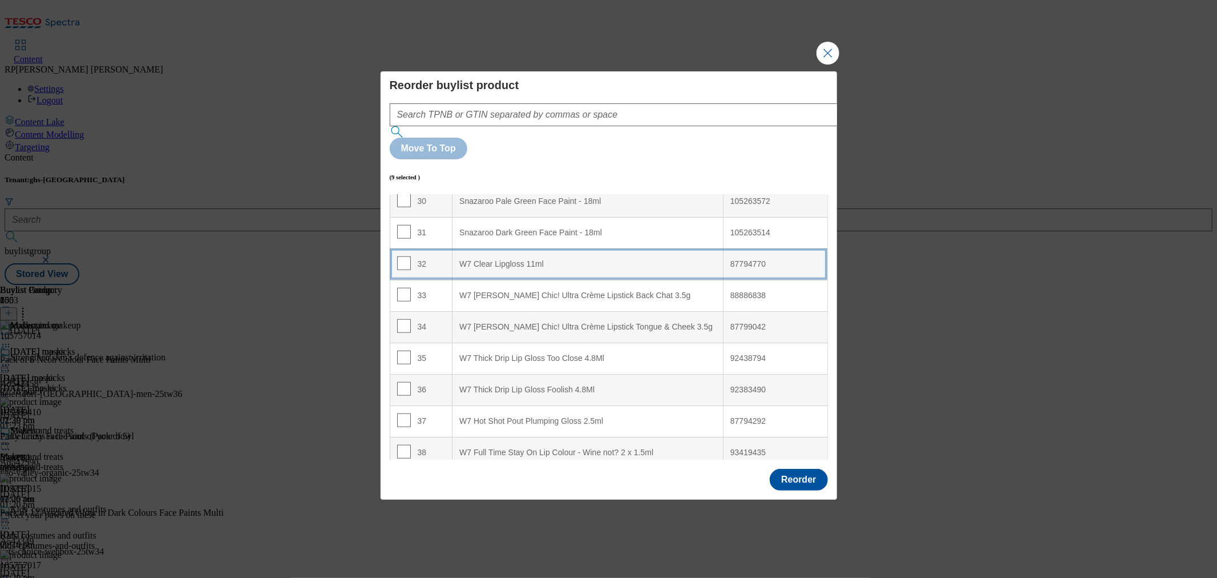
click at [510, 248] on 11ml "W7 Clear Lipgloss 11ml" at bounding box center [588, 263] width 271 height 31
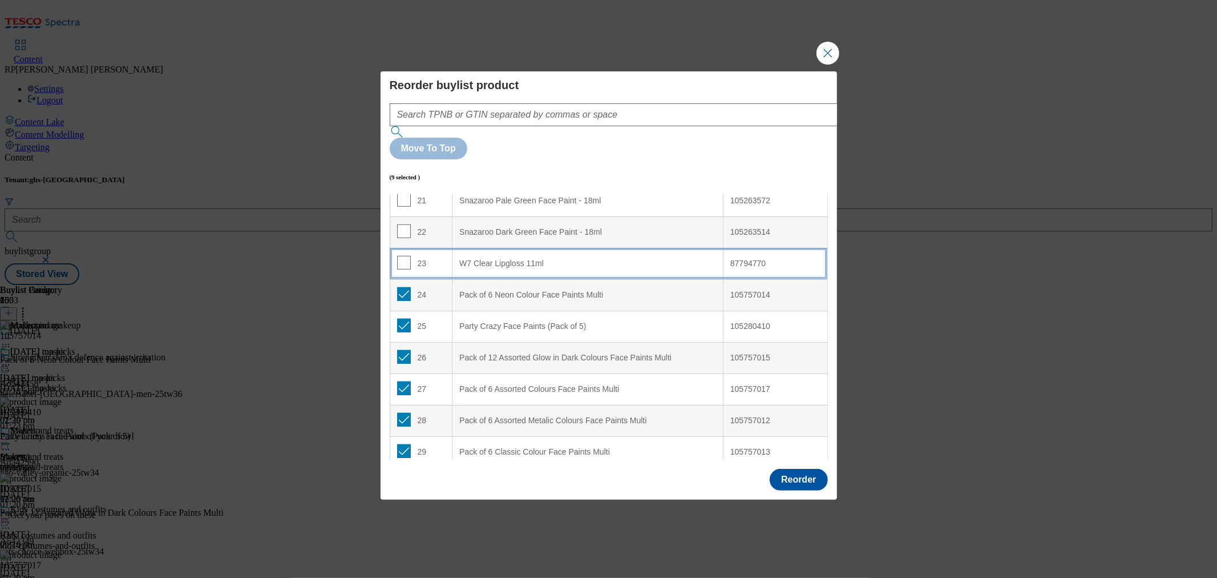
click at [502, 248] on 11ml "W7 Clear Lipgloss 11ml" at bounding box center [588, 263] width 271 height 31
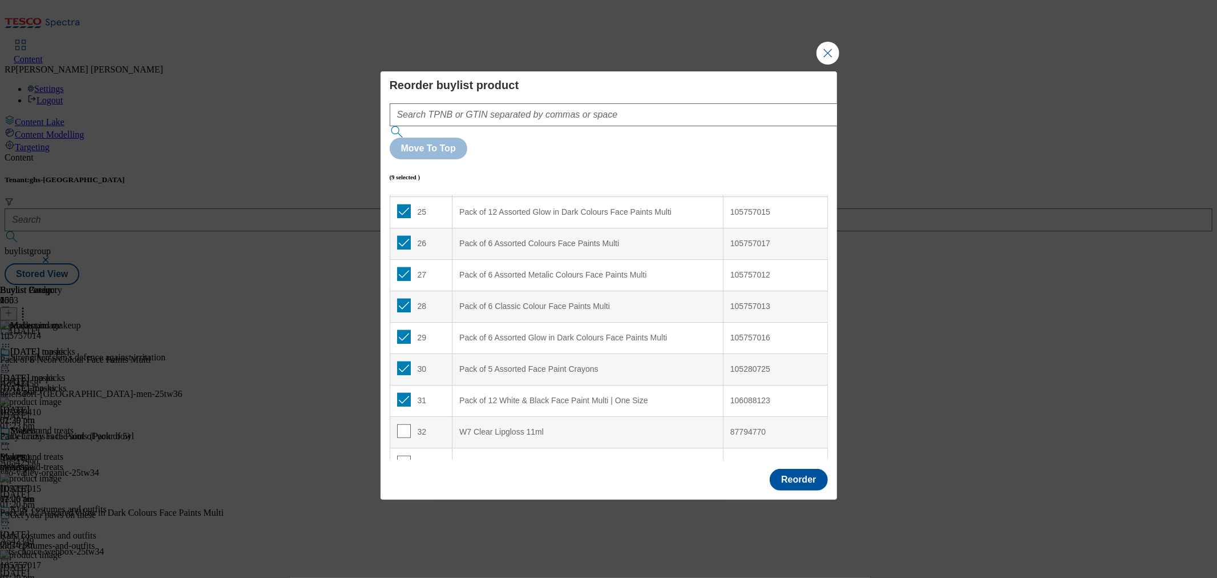
scroll to position [796, 0]
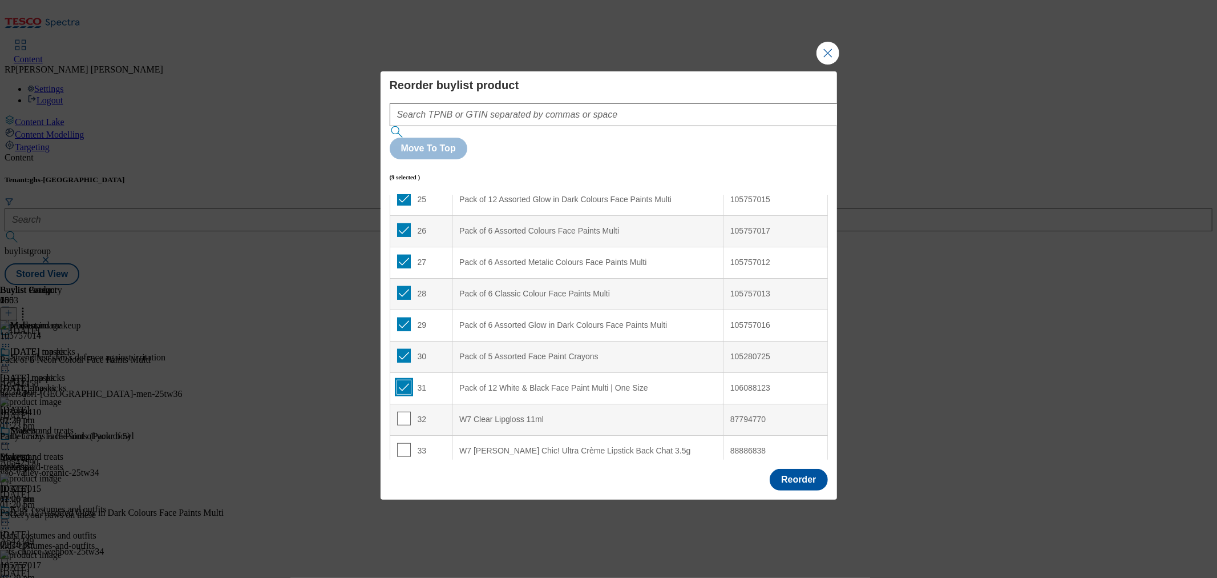
click at [401, 380] on input "Modal" at bounding box center [404, 387] width 14 height 14
checkbox input "false"
click at [401, 349] on input "Modal" at bounding box center [404, 356] width 14 height 14
checkbox input "false"
click at [402, 317] on input "Modal" at bounding box center [404, 324] width 14 height 14
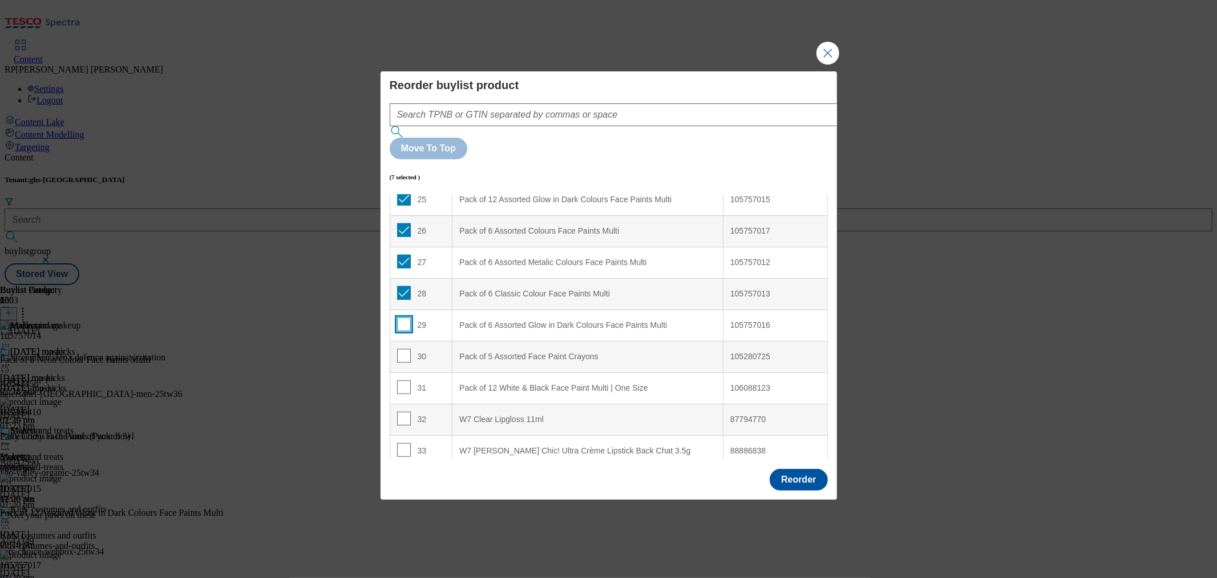
checkbox input "false"
click at [403, 286] on input "Modal" at bounding box center [404, 293] width 14 height 14
checkbox input "false"
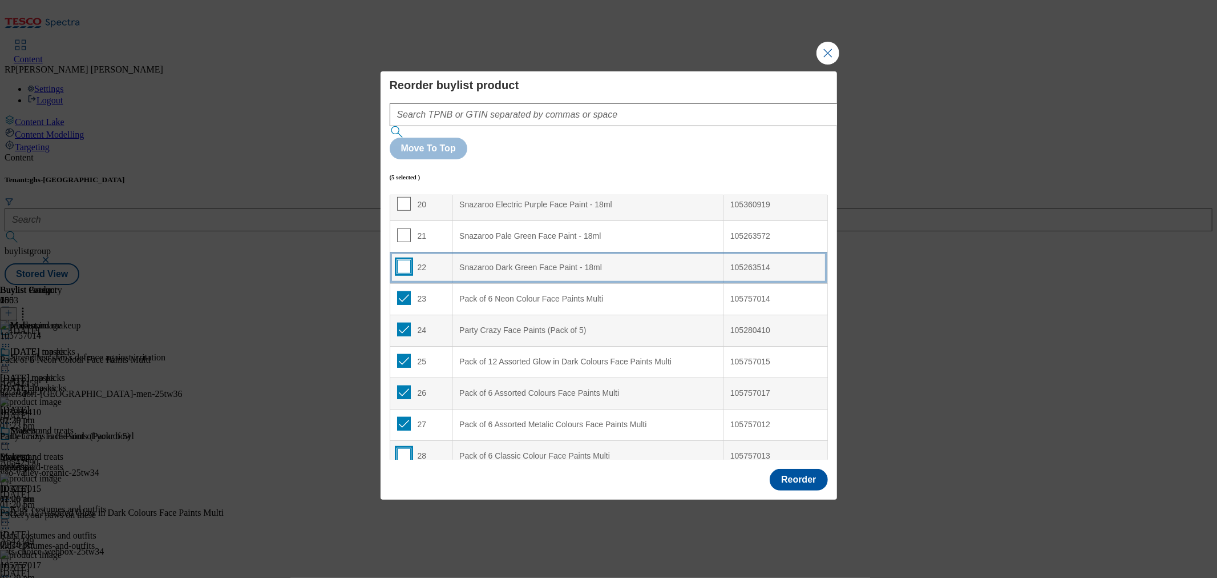
scroll to position [606, 0]
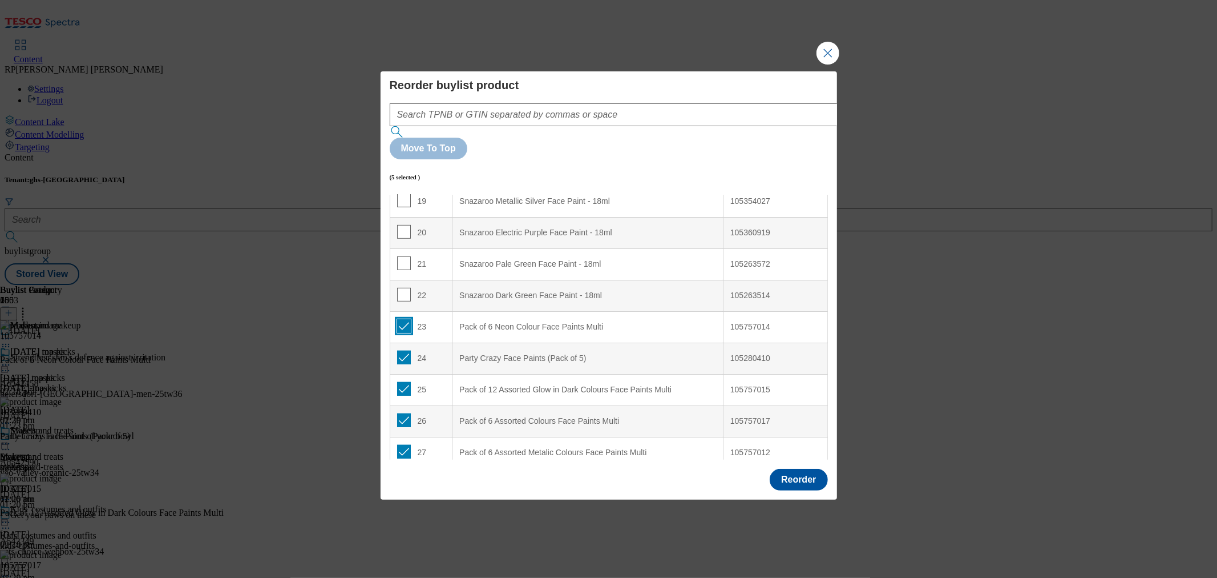
click at [404, 319] on input "Modal" at bounding box center [404, 326] width 14 height 14
checkbox input "false"
click at [404, 350] on input "Modal" at bounding box center [404, 357] width 14 height 14
checkbox input "false"
click at [405, 382] on input "Modal" at bounding box center [404, 389] width 14 height 14
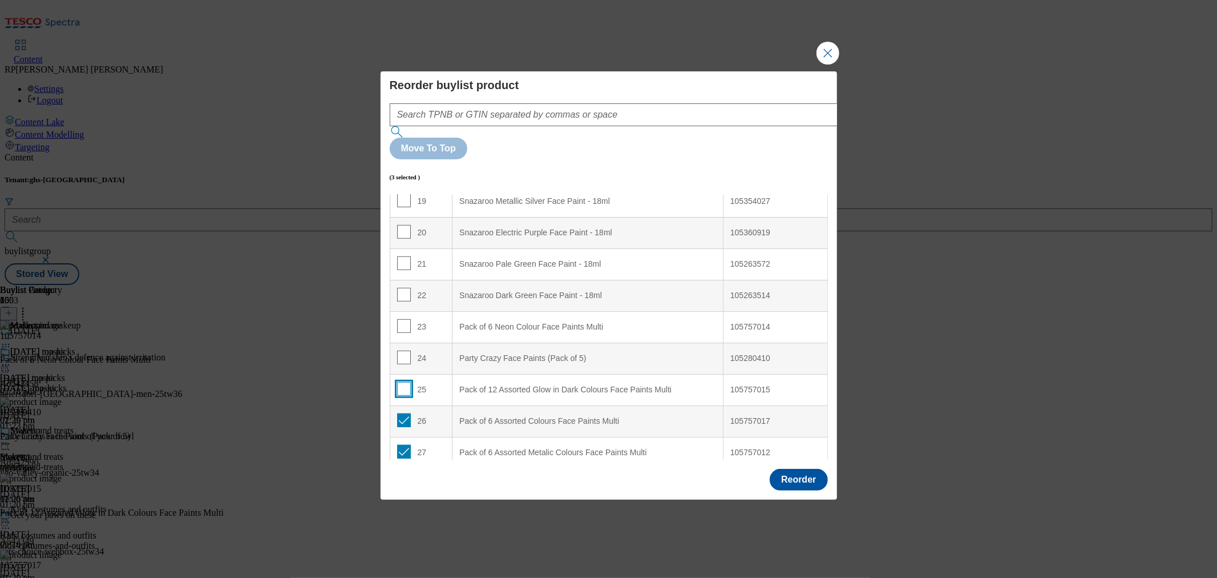
checkbox input "false"
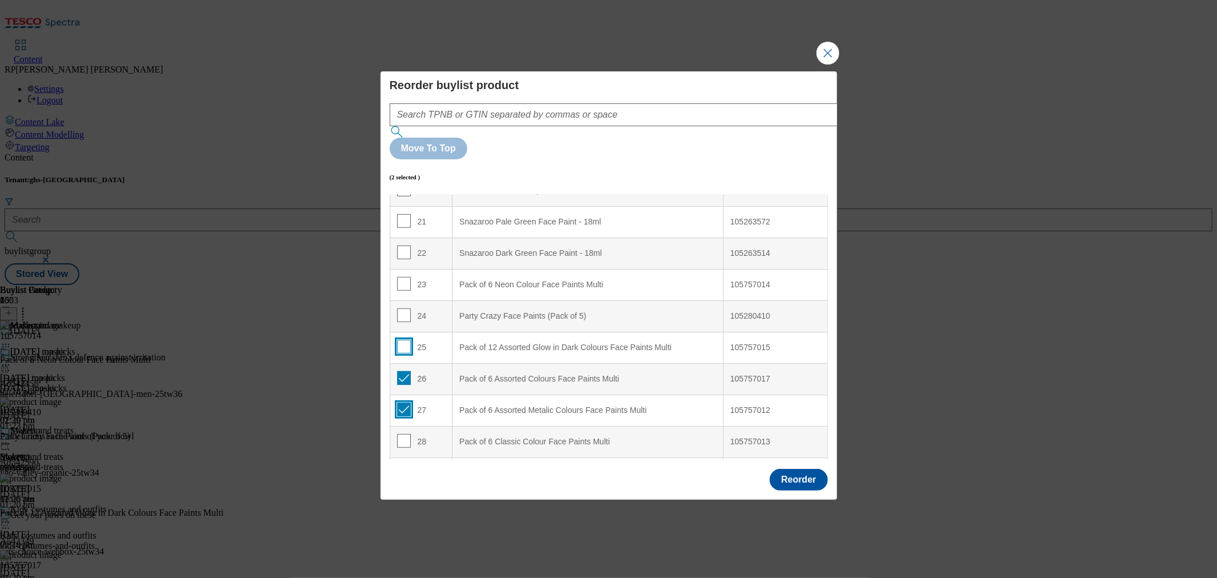
scroll to position [669, 0]
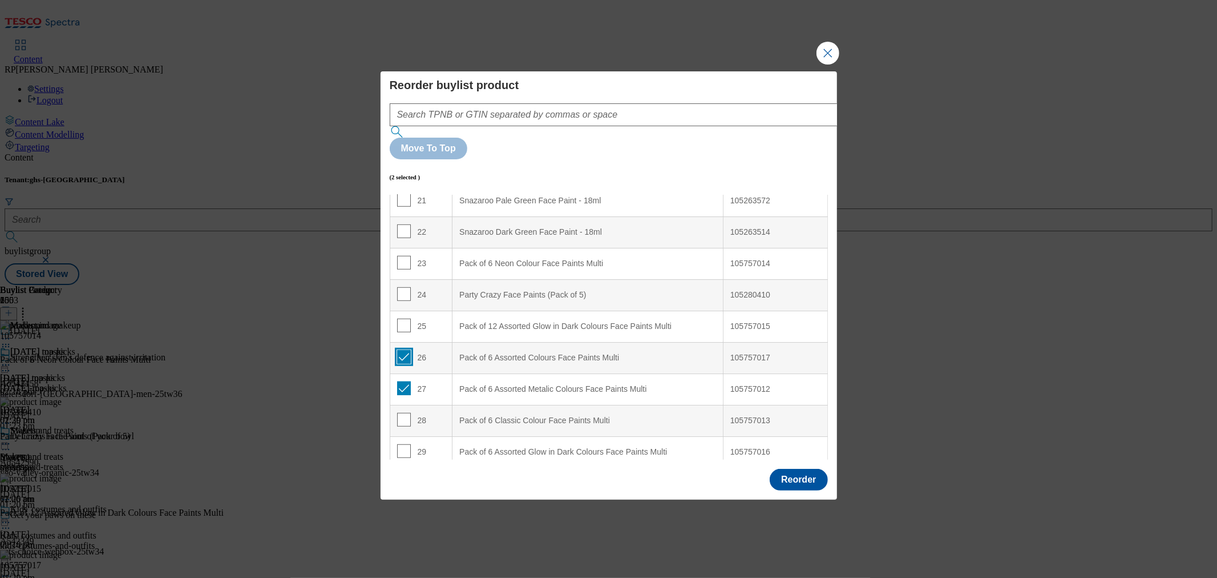
click at [404, 350] on input "Modal" at bounding box center [404, 357] width 14 height 14
checkbox input "false"
click at [404, 381] on input "Modal" at bounding box center [404, 388] width 14 height 14
checkbox input "false"
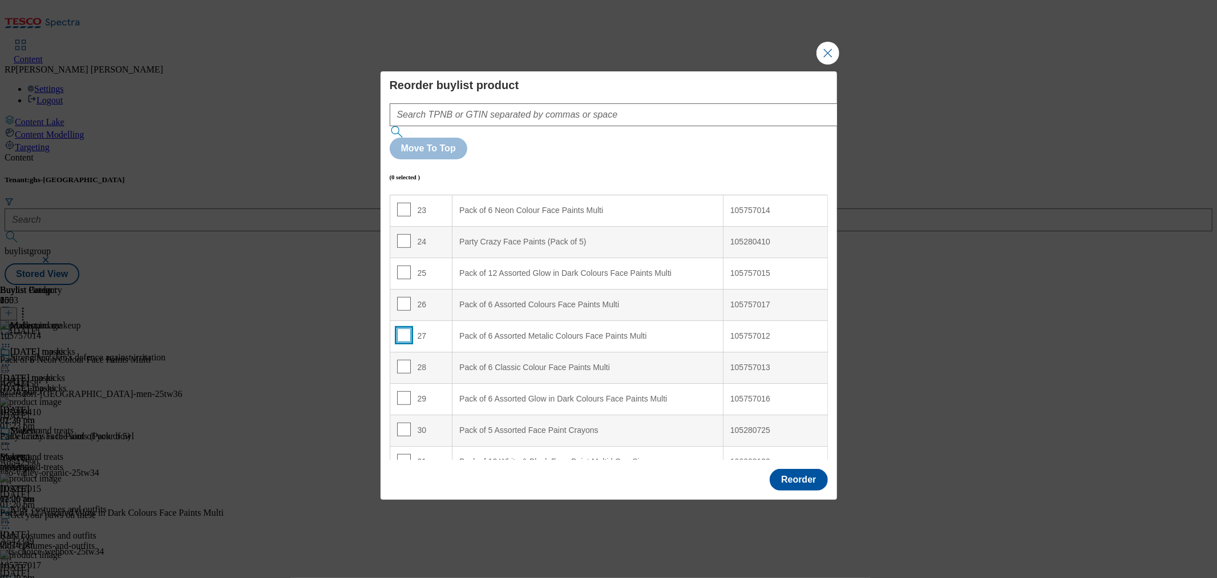
scroll to position [859, 0]
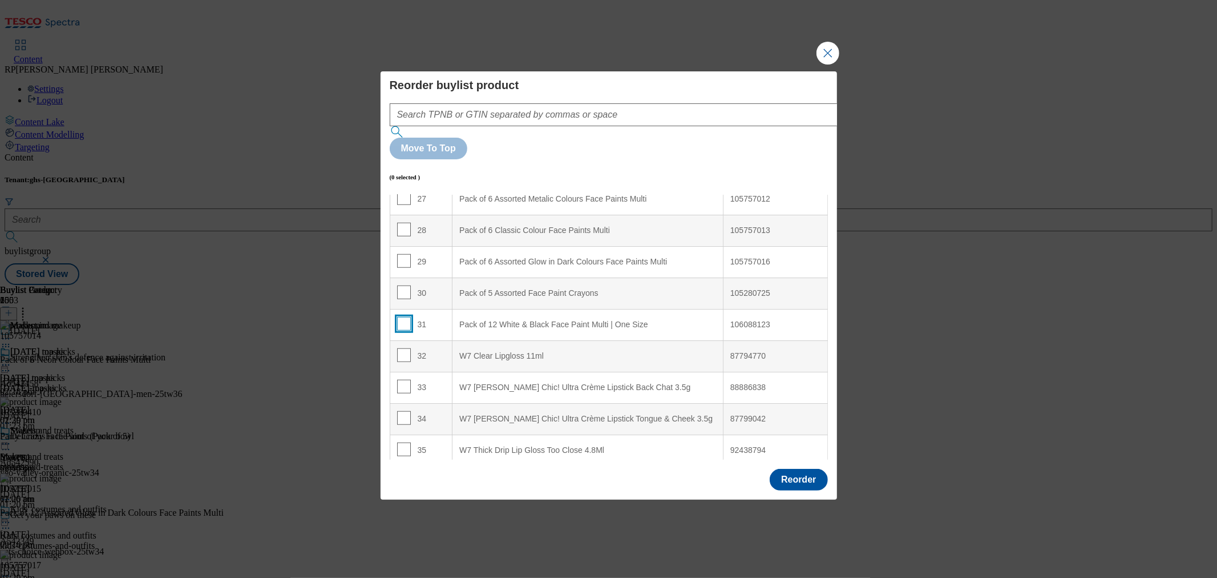
click at [400, 317] on input "Modal" at bounding box center [404, 324] width 14 height 14
checkbox input "true"
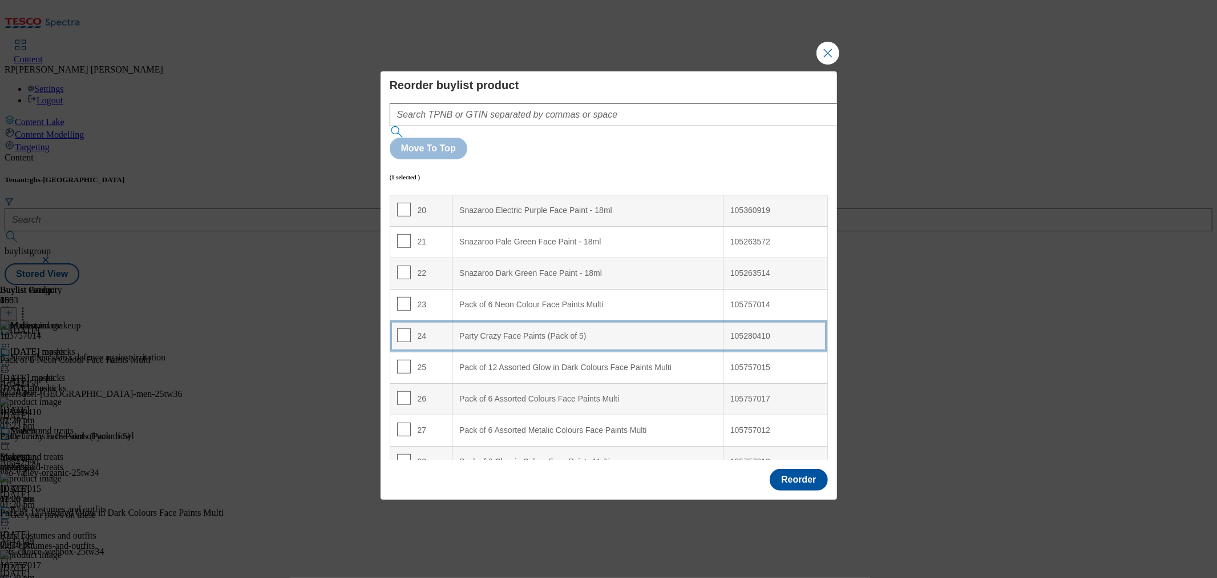
scroll to position [606, 0]
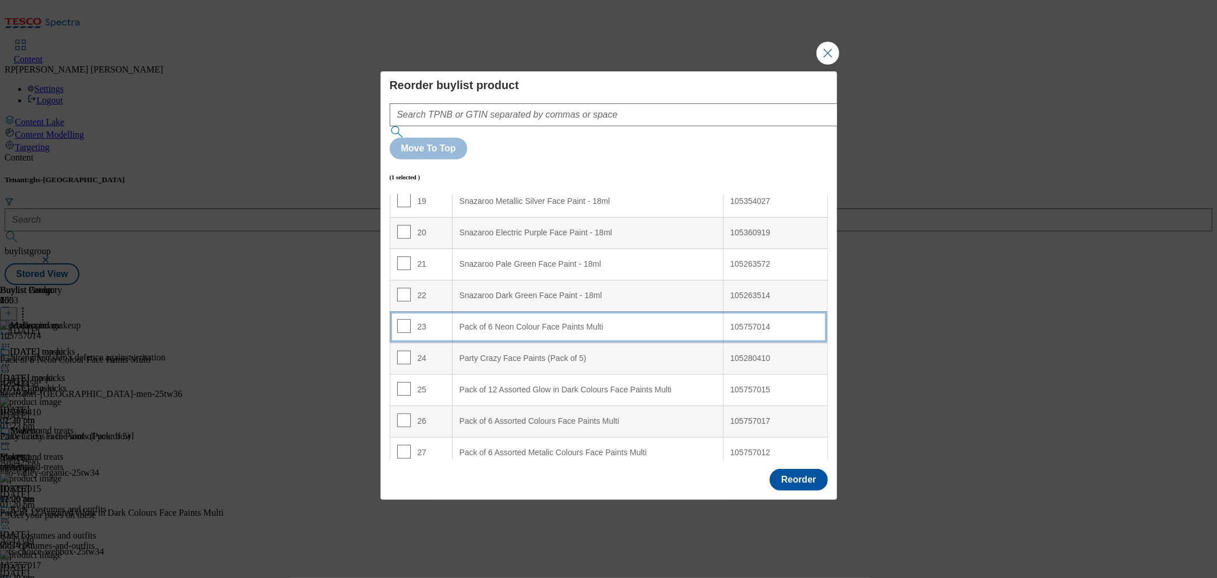
click at [437, 311] on td "23" at bounding box center [421, 326] width 63 height 31
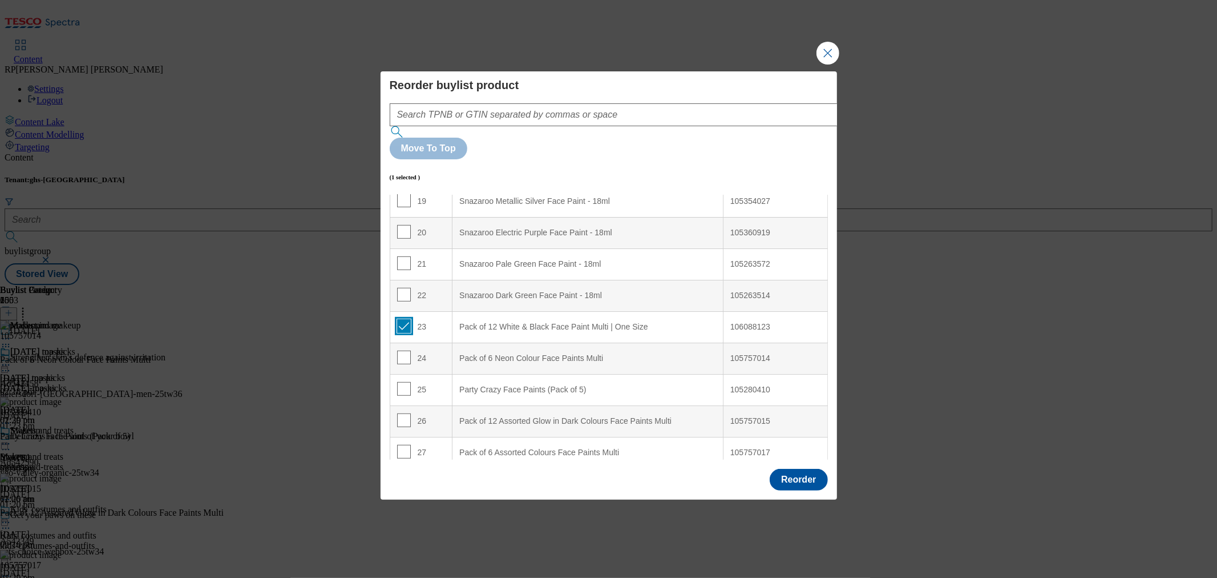
click at [398, 319] on input "Modal" at bounding box center [404, 326] width 14 height 14
checkbox input "false"
click at [401, 350] on input "Modal" at bounding box center [404, 357] width 14 height 14
checkbox input "true"
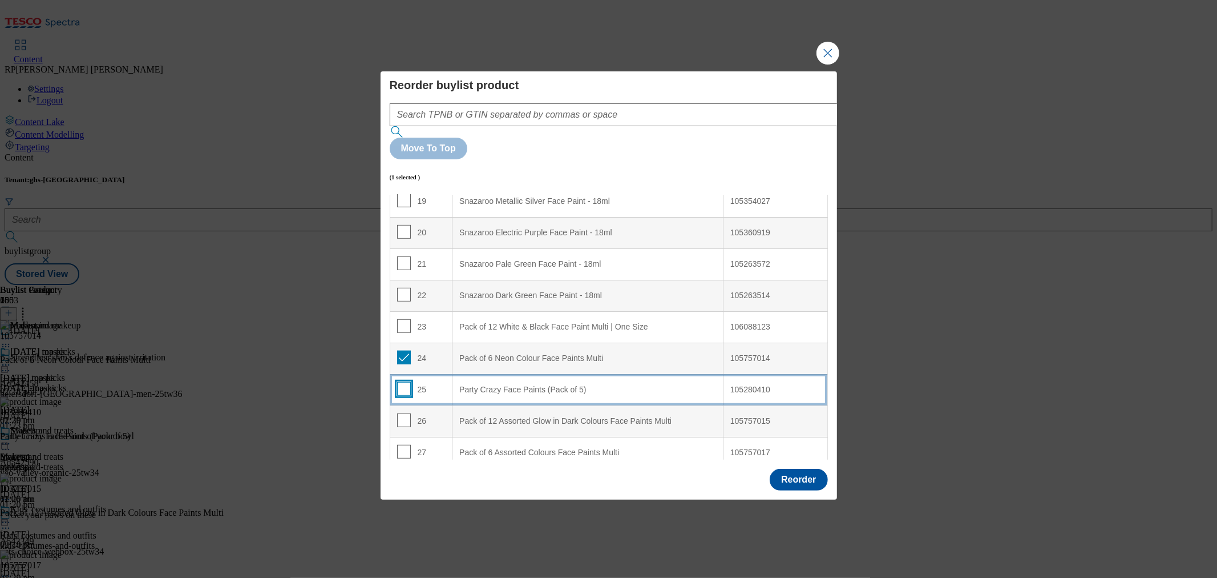
click at [406, 382] on input "Modal" at bounding box center [404, 389] width 14 height 14
checkbox input "true"
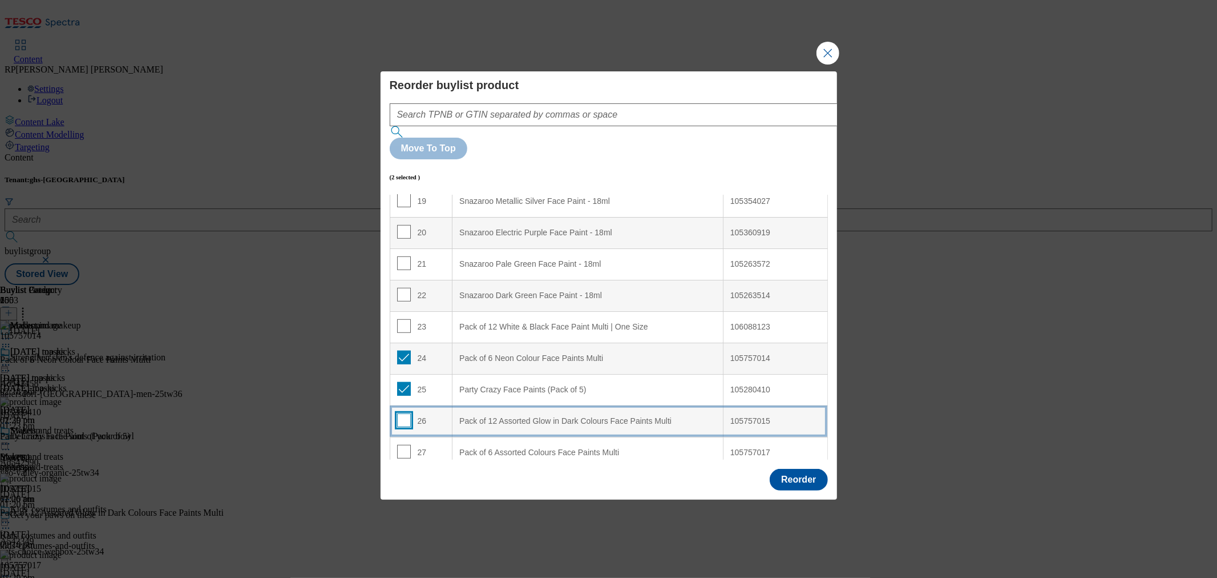
click at [406, 413] on input "Modal" at bounding box center [404, 420] width 14 height 14
checkbox input "true"
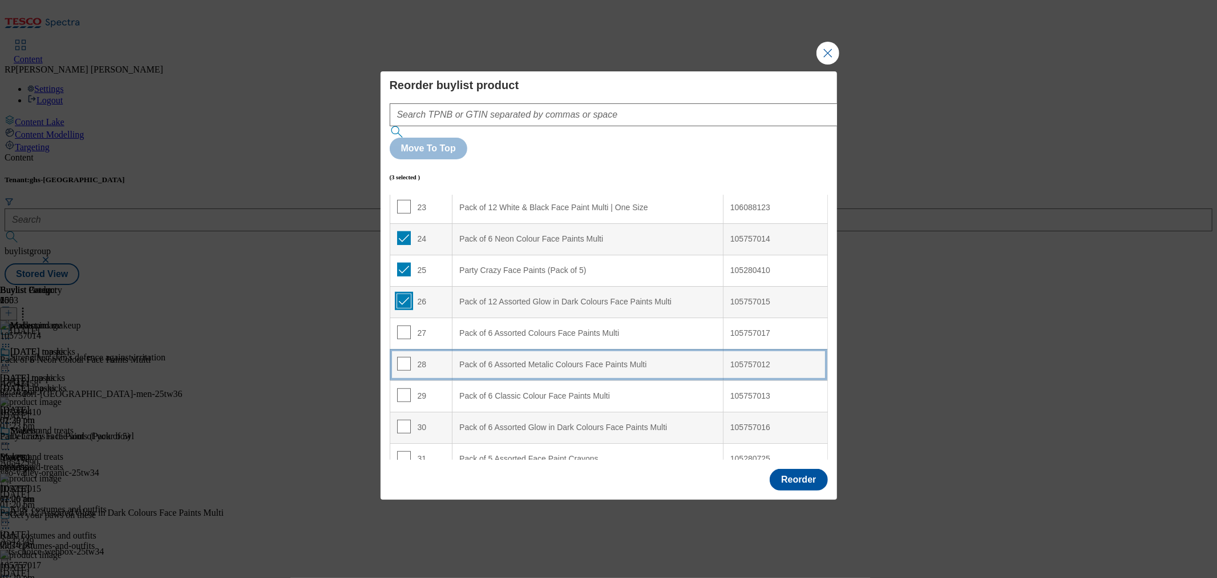
scroll to position [732, 0]
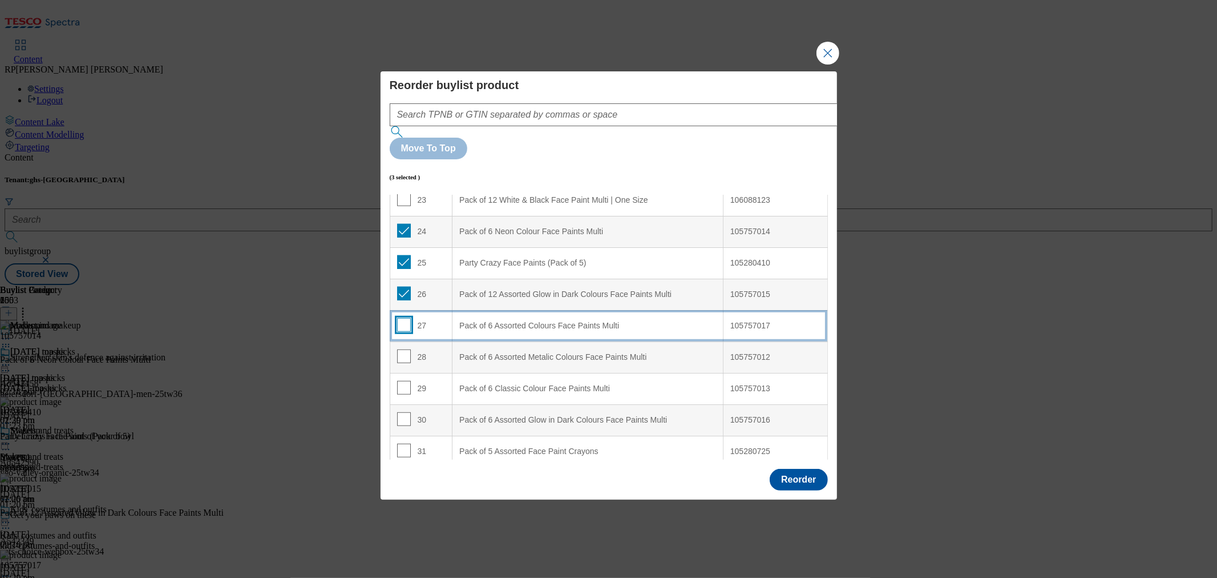
click at [402, 318] on input "Modal" at bounding box center [404, 325] width 14 height 14
checkbox input "true"
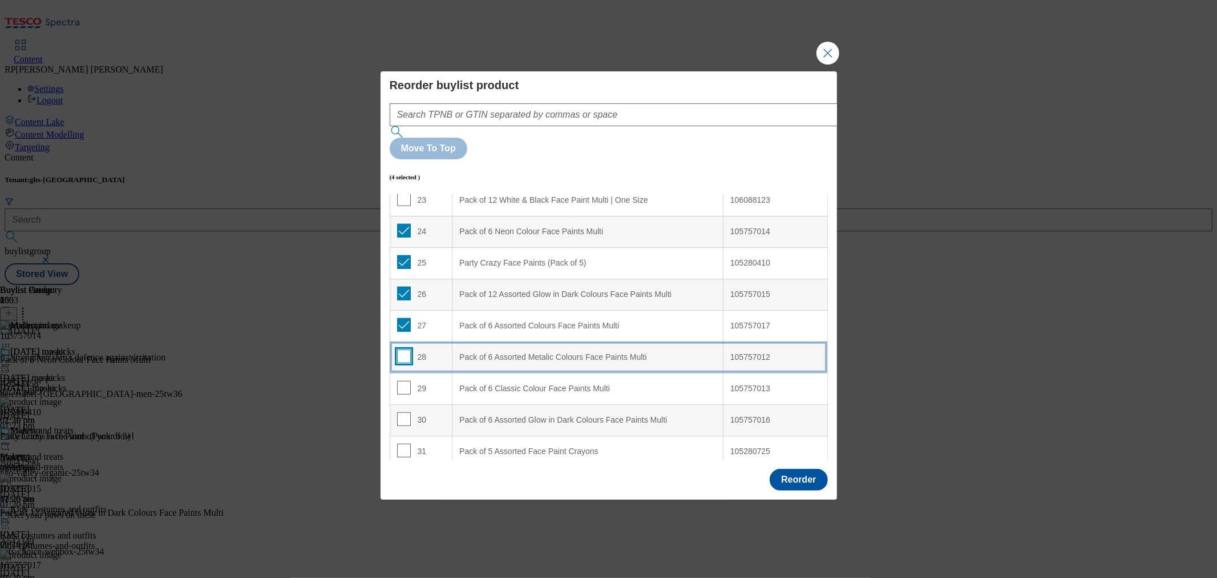
click at [400, 349] on input "Modal" at bounding box center [404, 356] width 14 height 14
checkbox input "true"
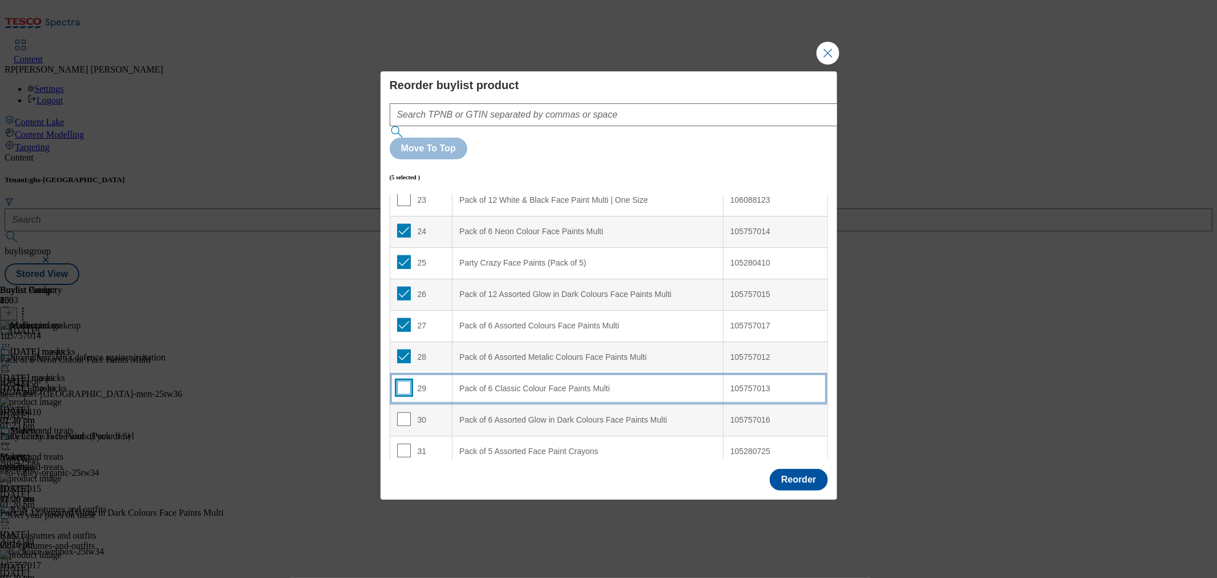
click at [404, 381] on input "Modal" at bounding box center [404, 388] width 14 height 14
checkbox input "true"
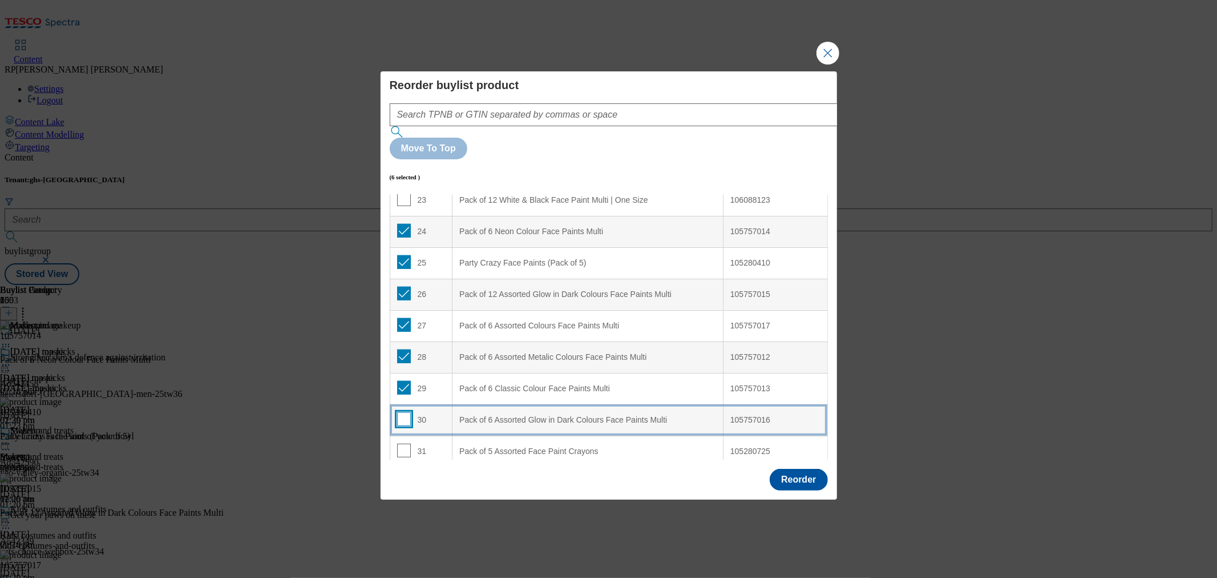
click at [402, 412] on input "Modal" at bounding box center [404, 419] width 14 height 14
checkbox input "true"
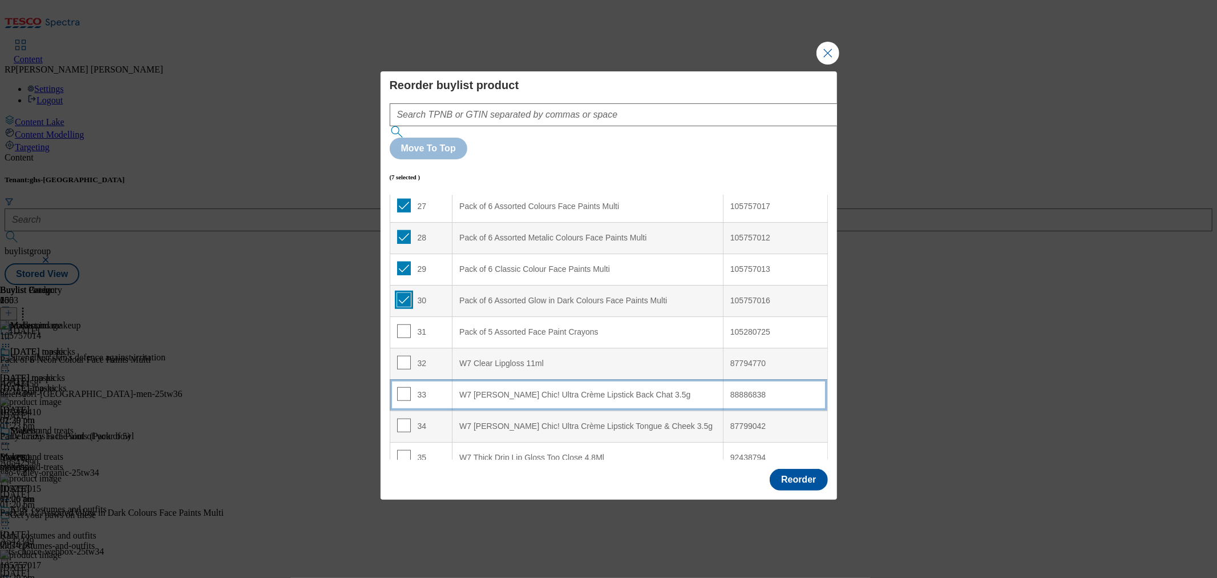
scroll to position [859, 0]
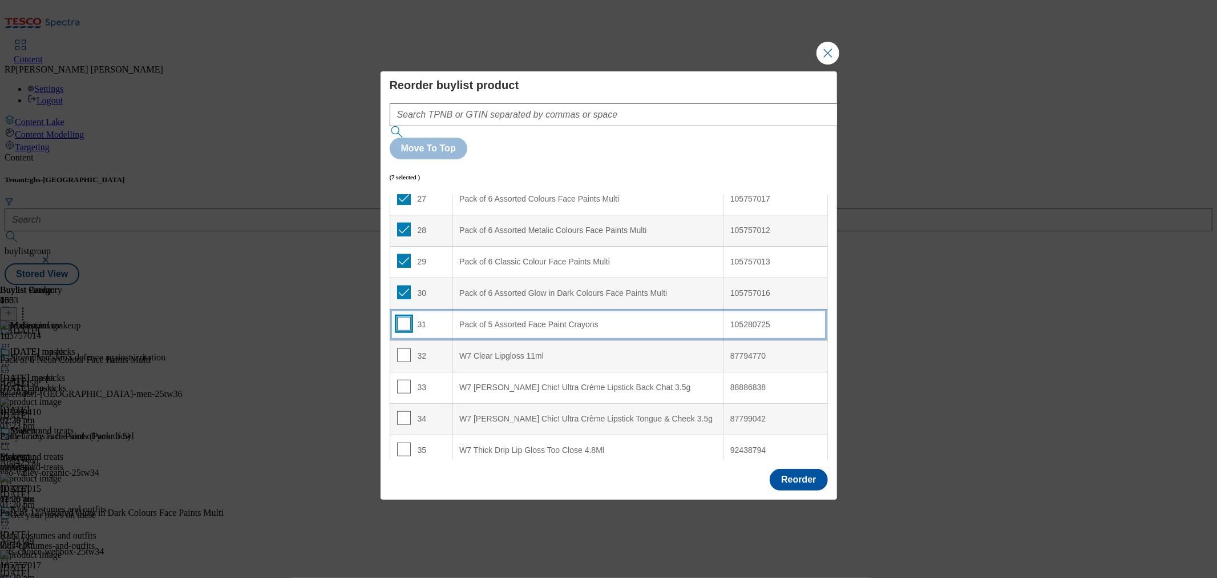
click at [405, 317] on input "Modal" at bounding box center [404, 324] width 14 height 14
checkbox input "true"
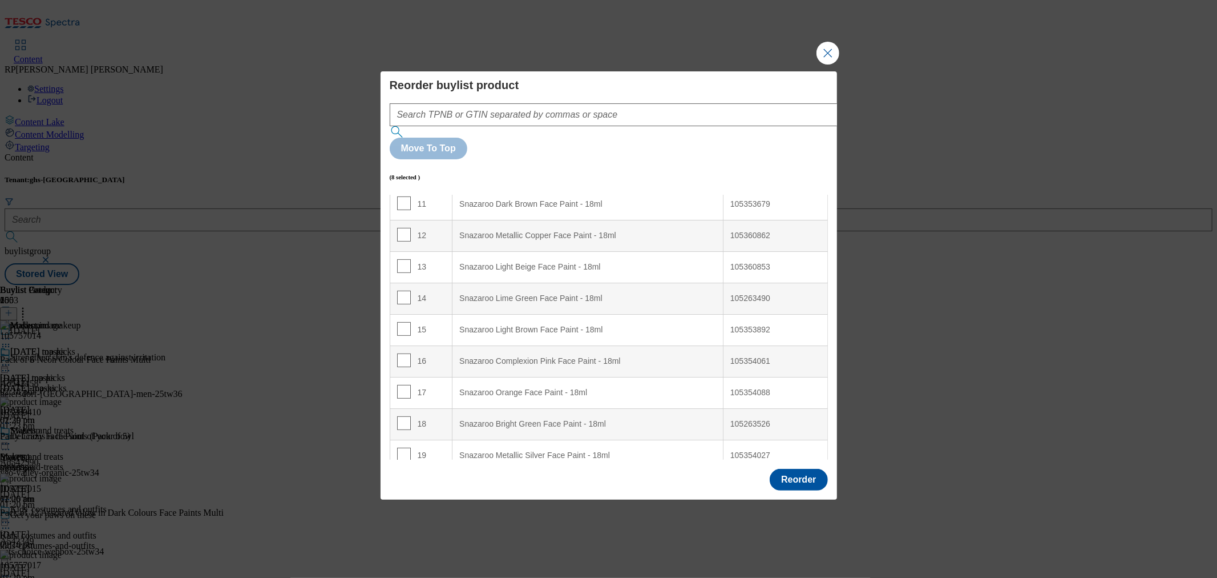
scroll to position [127, 0]
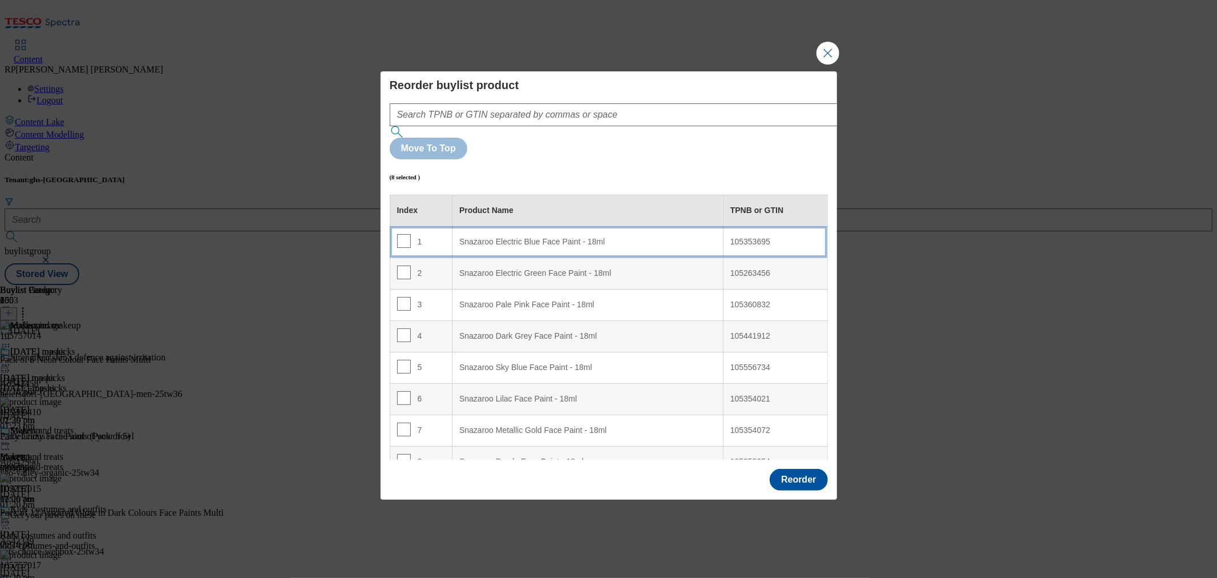
click at [578, 226] on 18ml "Snazaroo Electric Blue Face Paint - 18ml" at bounding box center [588, 241] width 271 height 31
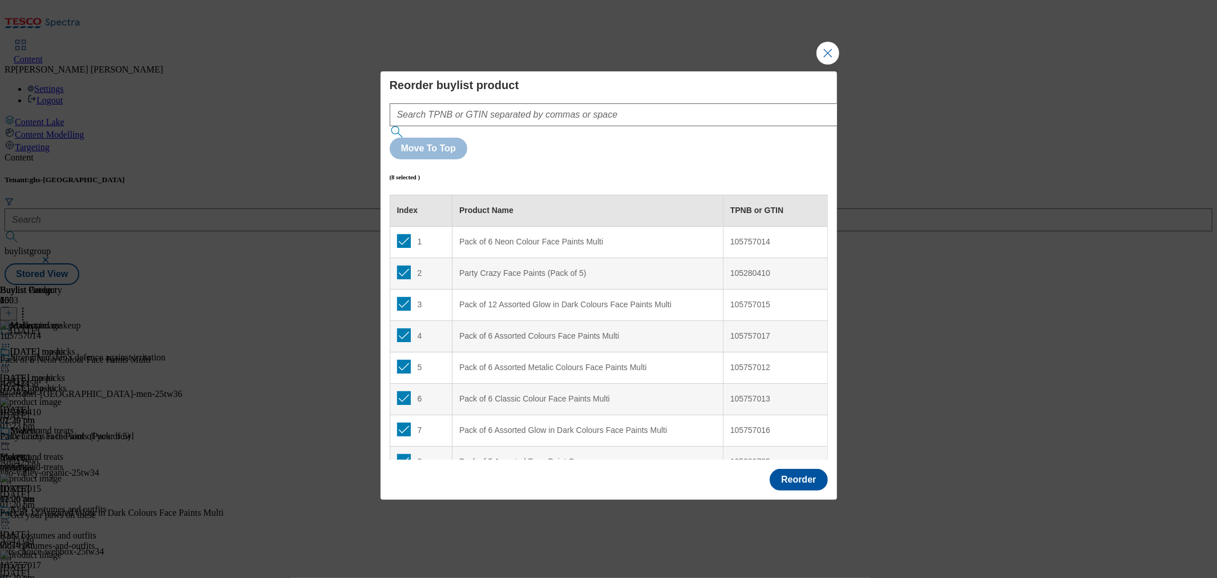
scroll to position [0, 0]
click at [801, 469] on button "Reorder" at bounding box center [799, 480] width 58 height 22
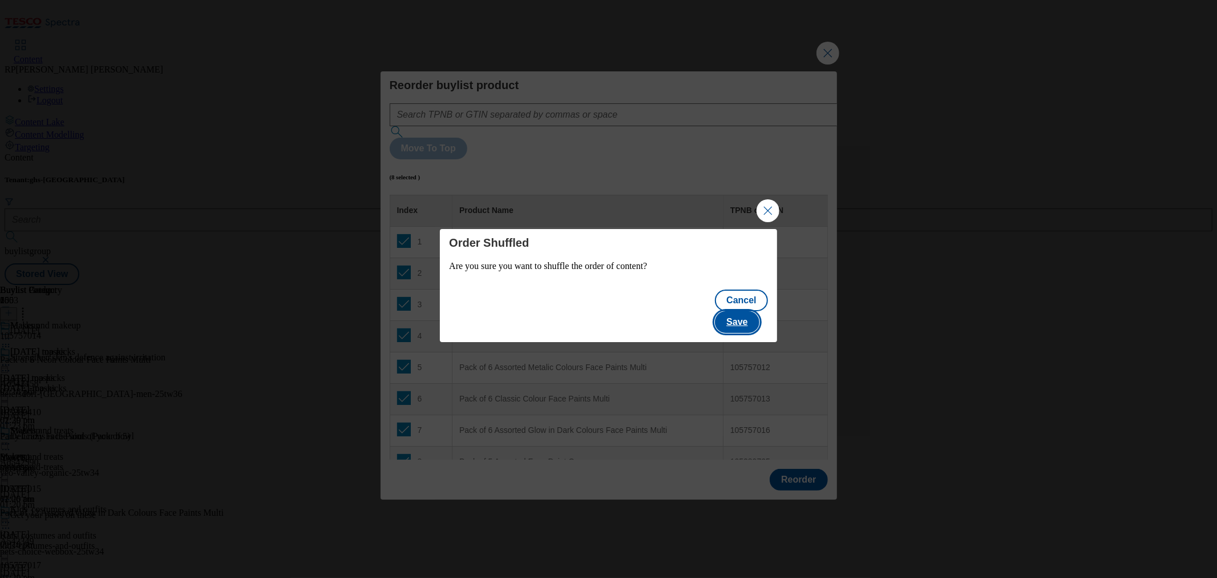
click at [754, 311] on button "Save" at bounding box center [737, 322] width 44 height 22
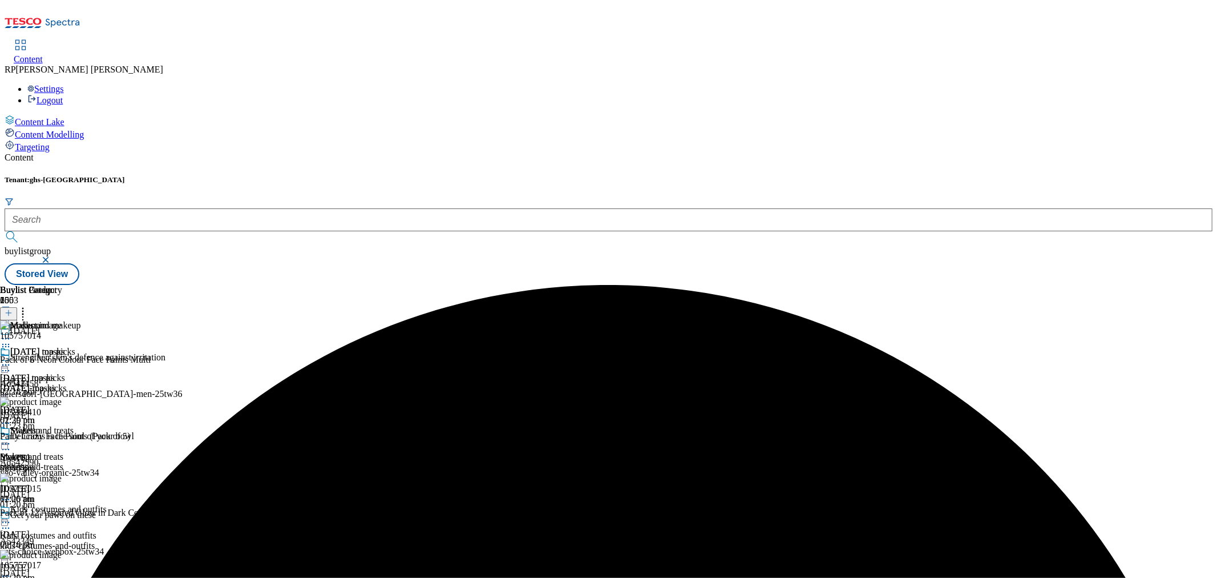
click at [11, 438] on icon at bounding box center [5, 443] width 11 height 11
click at [65, 552] on button "Publish" at bounding box center [44, 558] width 42 height 13
click at [65, 438] on div at bounding box center [32, 445] width 65 height 14
click at [99, 539] on button "Open Preview Url" at bounding box center [61, 545] width 76 height 13
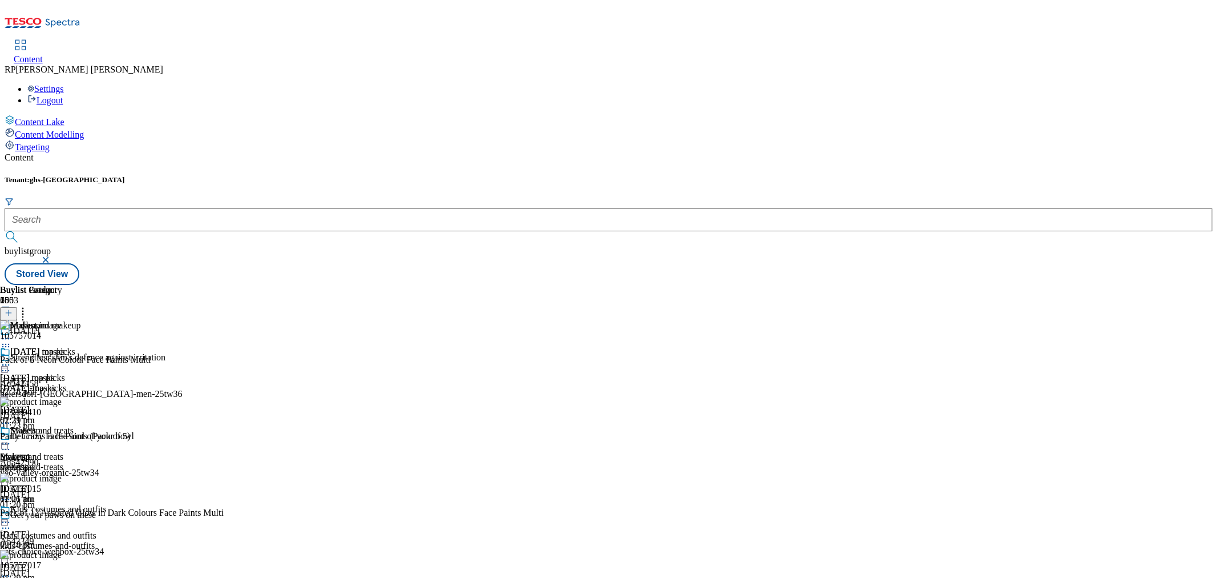
scroll to position [3625, 0]
click at [11, 438] on icon at bounding box center [5, 443] width 11 height 11
click at [72, 568] on span "Un-publish" at bounding box center [53, 572] width 37 height 9
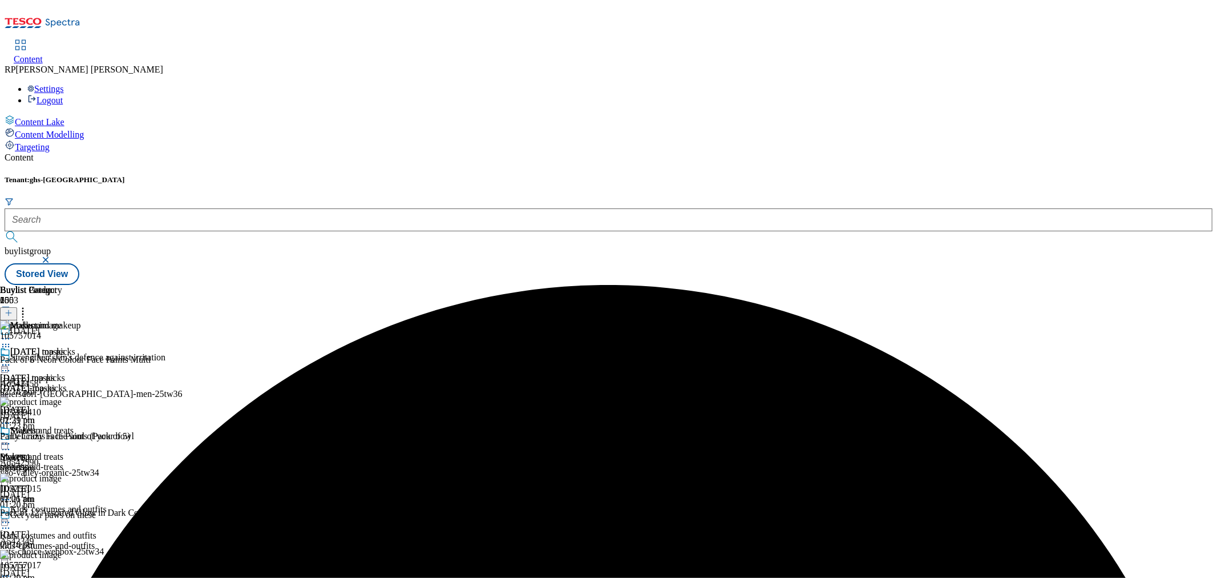
click at [11, 438] on icon at bounding box center [5, 443] width 11 height 11
click at [99, 526] on li "Un-preview" at bounding box center [61, 532] width 76 height 13
click at [11, 438] on icon at bounding box center [5, 443] width 11 height 11
click at [74, 529] on span "Un-preview" at bounding box center [54, 533] width 38 height 9
click at [11, 438] on icon at bounding box center [5, 443] width 11 height 11
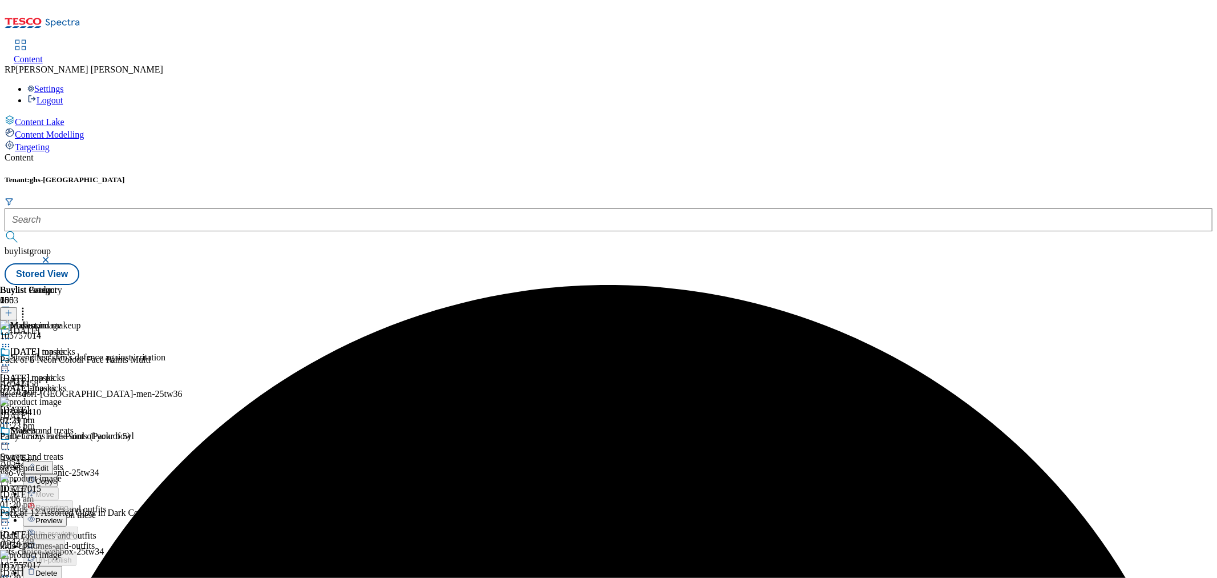
click at [62, 516] on span "Preview" at bounding box center [48, 520] width 27 height 9
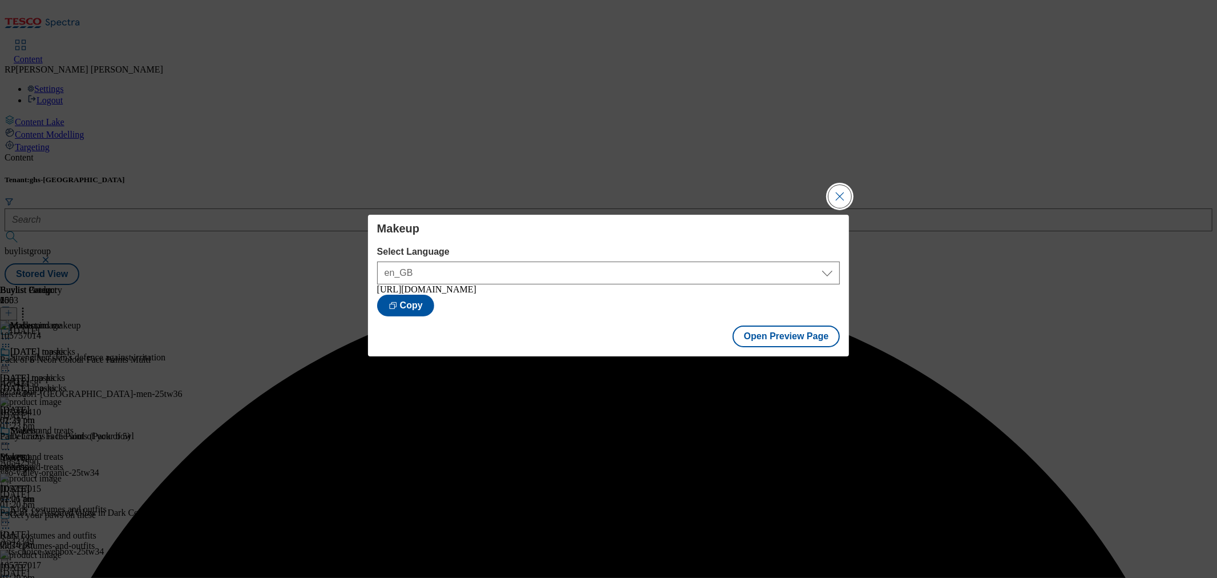
click at [841, 198] on button "Close Modal" at bounding box center [840, 196] width 23 height 23
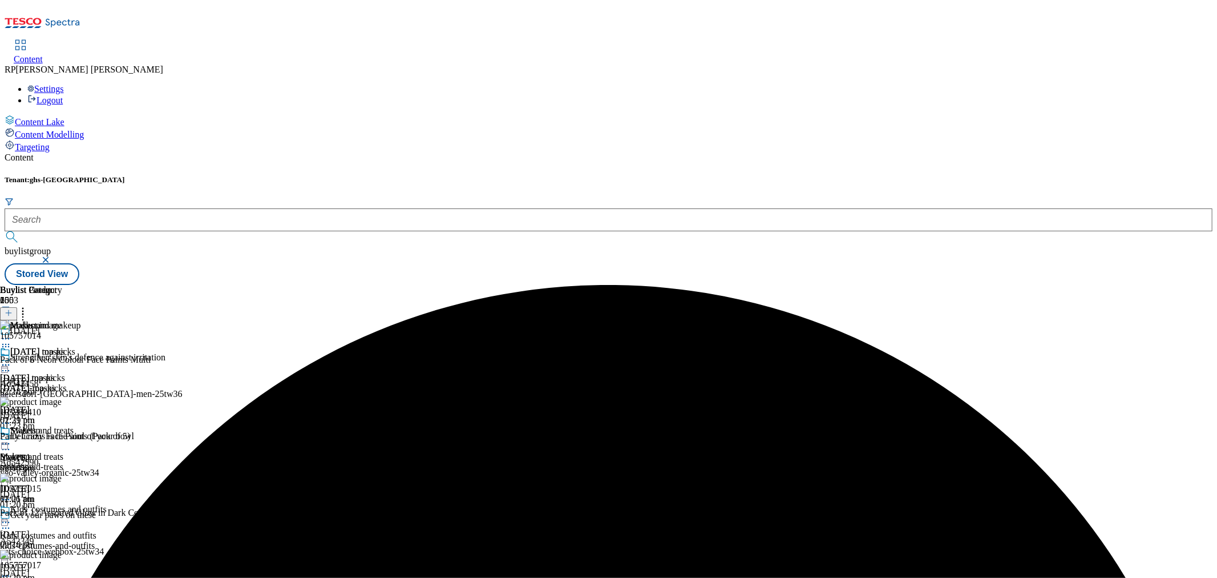
click at [11, 438] on icon at bounding box center [5, 443] width 11 height 11
click at [60, 555] on span "Publish" at bounding box center [47, 559] width 25 height 9
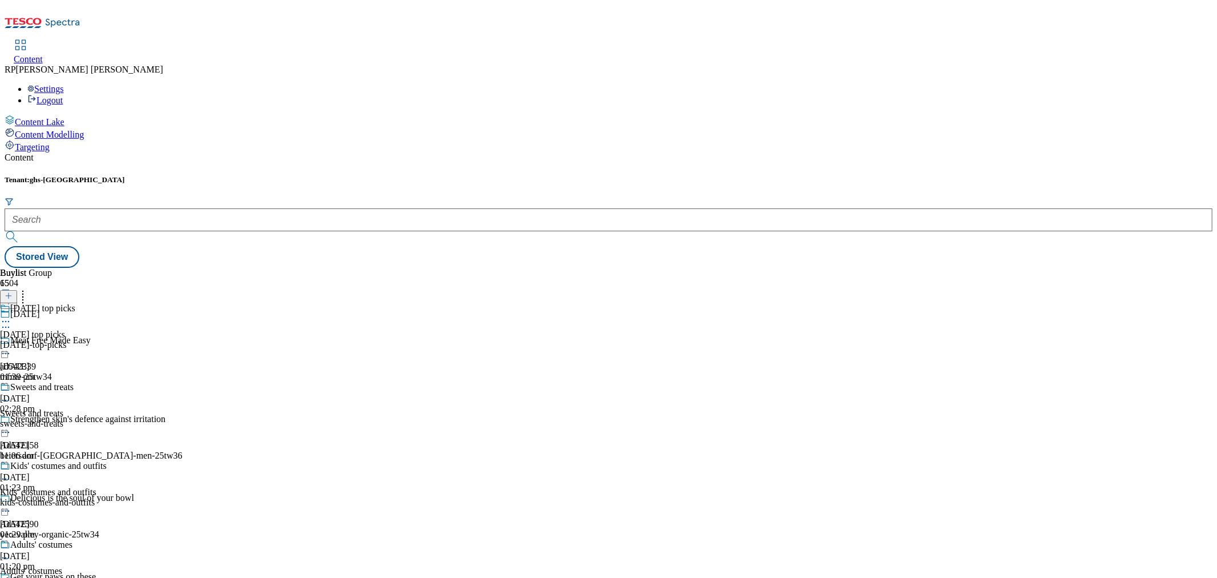
click at [11, 321] on icon at bounding box center [5, 326] width 11 height 11
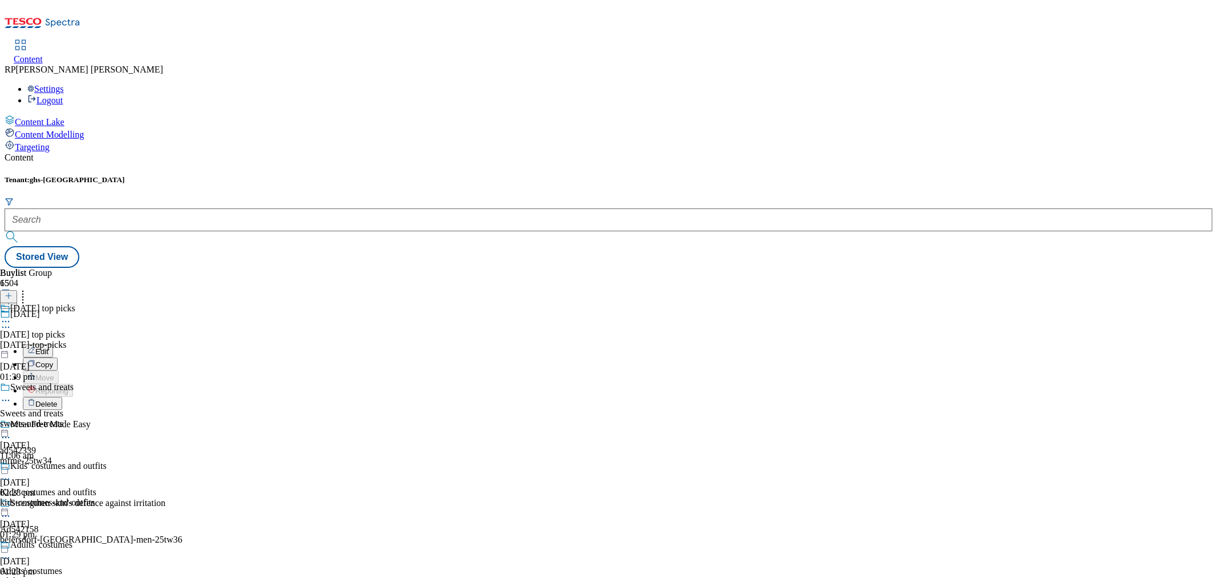
click at [11, 321] on icon at bounding box center [5, 326] width 11 height 11
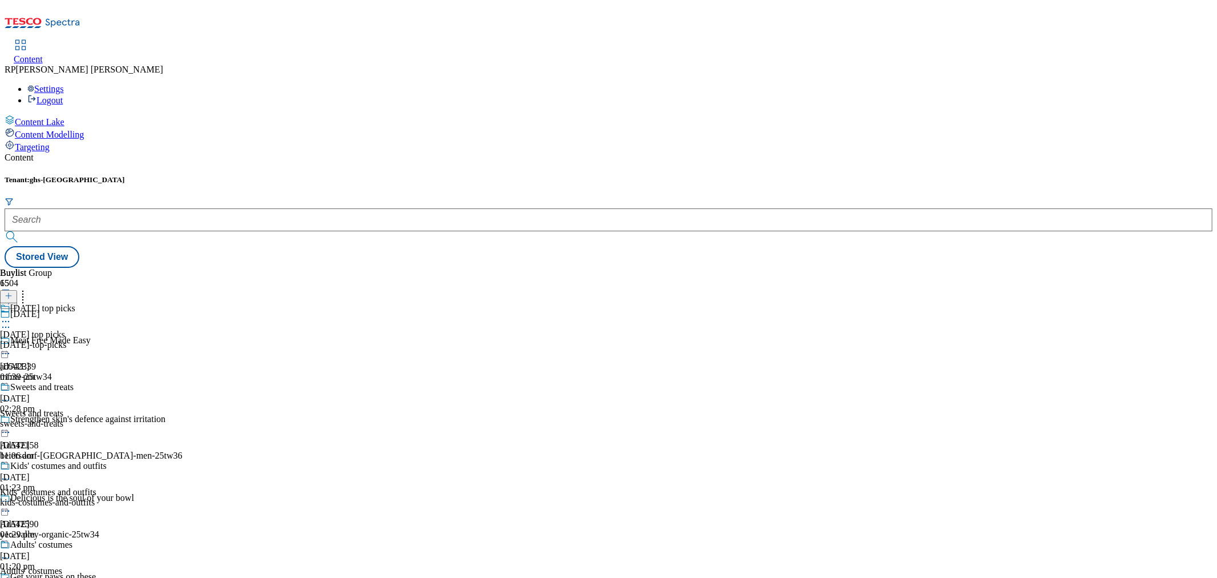
click at [183, 309] on div "[DATE]" at bounding box center [91, 322] width 183 height 26
click at [11, 316] on icon at bounding box center [5, 321] width 11 height 11
click at [642, 268] on div "Buylist Group 6504 [DATE] Meat Free Made Easy ad542339 mfme-25tw34 [DATE] 02:28…" at bounding box center [609, 268] width 1208 height 0
click at [183, 372] on div "mfme-25tw34" at bounding box center [91, 377] width 183 height 10
